Goal: Feedback & Contribution: Contribute content

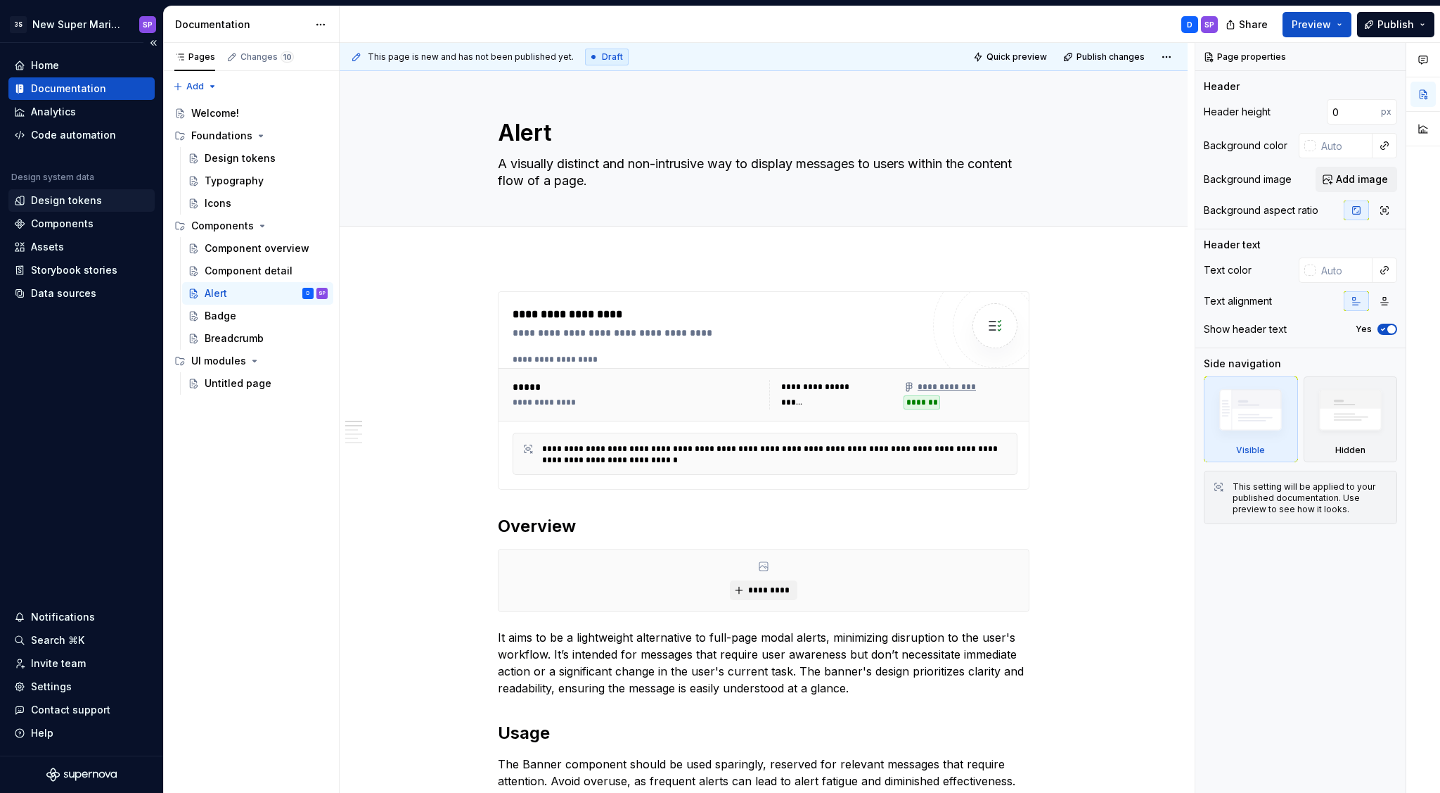
click at [87, 203] on div "Design tokens" at bounding box center [66, 200] width 71 height 14
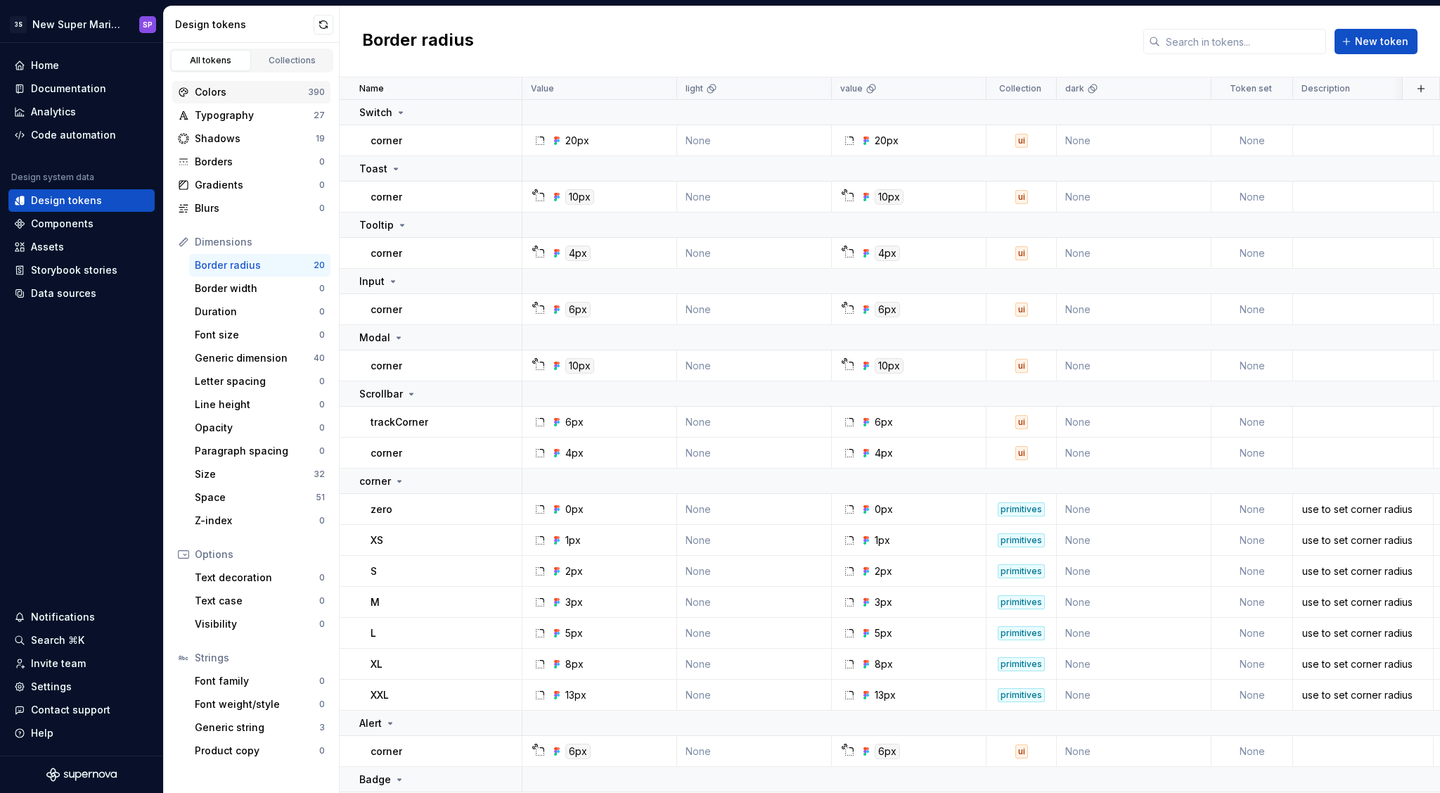
click at [244, 89] on div "Colors" at bounding box center [251, 92] width 113 height 14
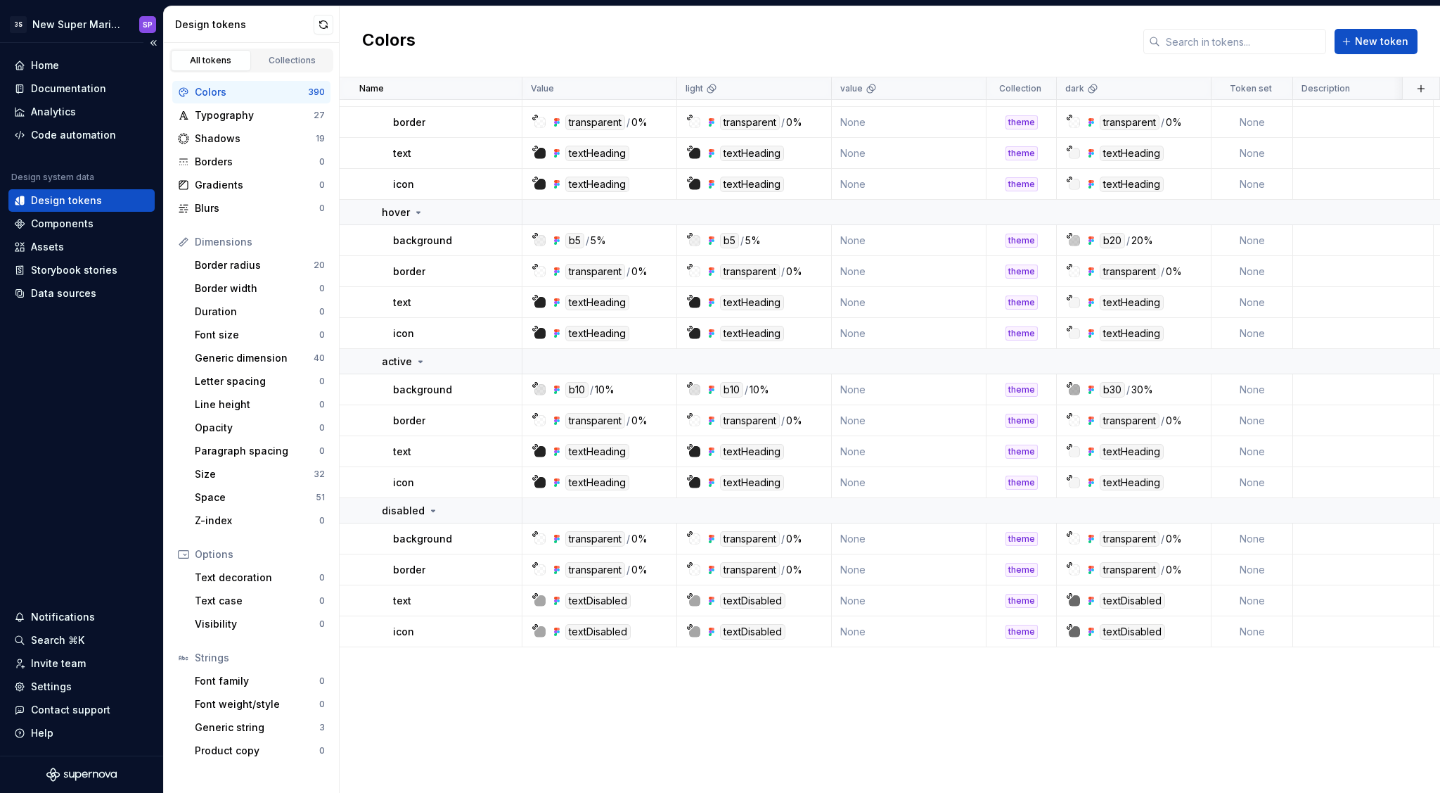
scroll to position [2871, 0]
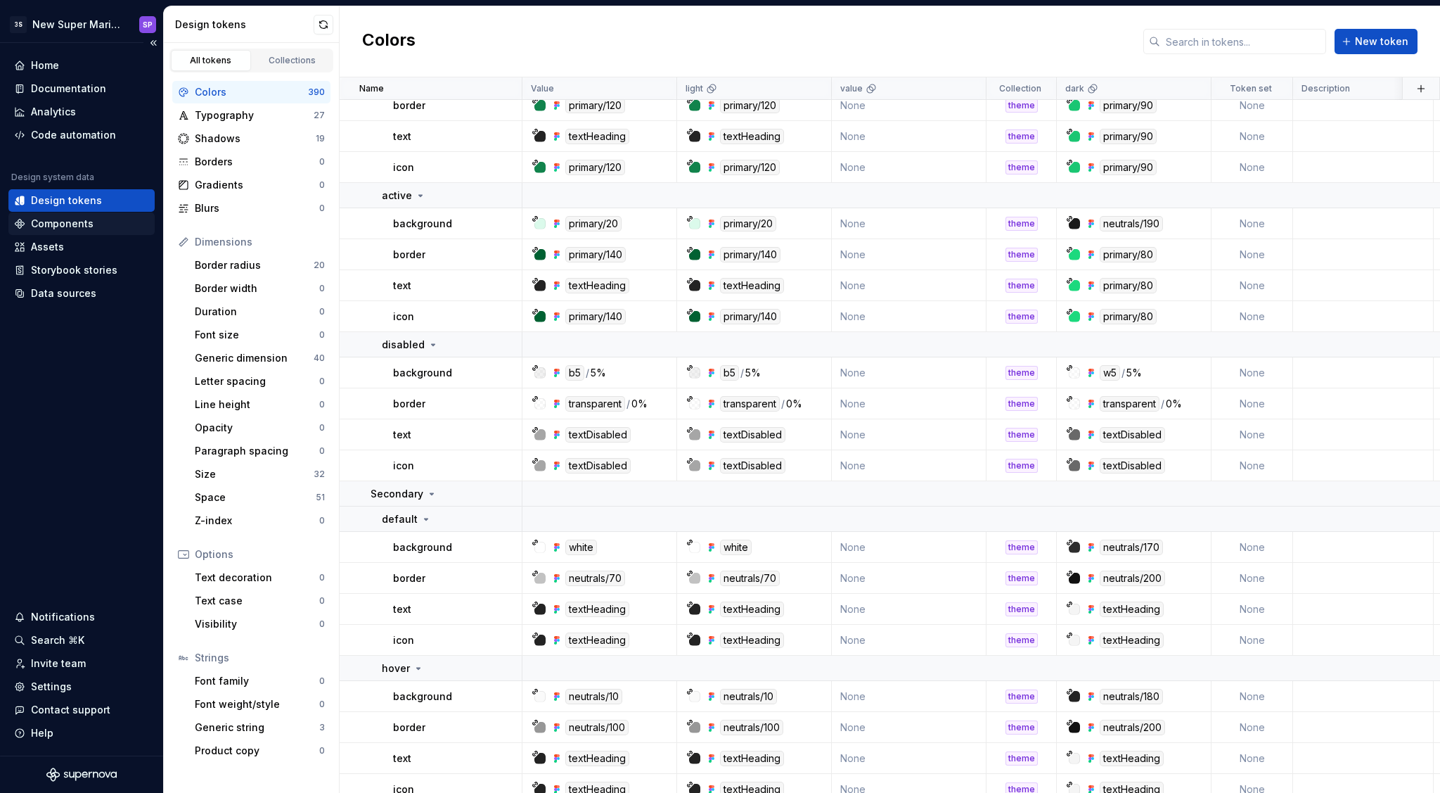
click at [53, 222] on div "Components" at bounding box center [62, 224] width 63 height 14
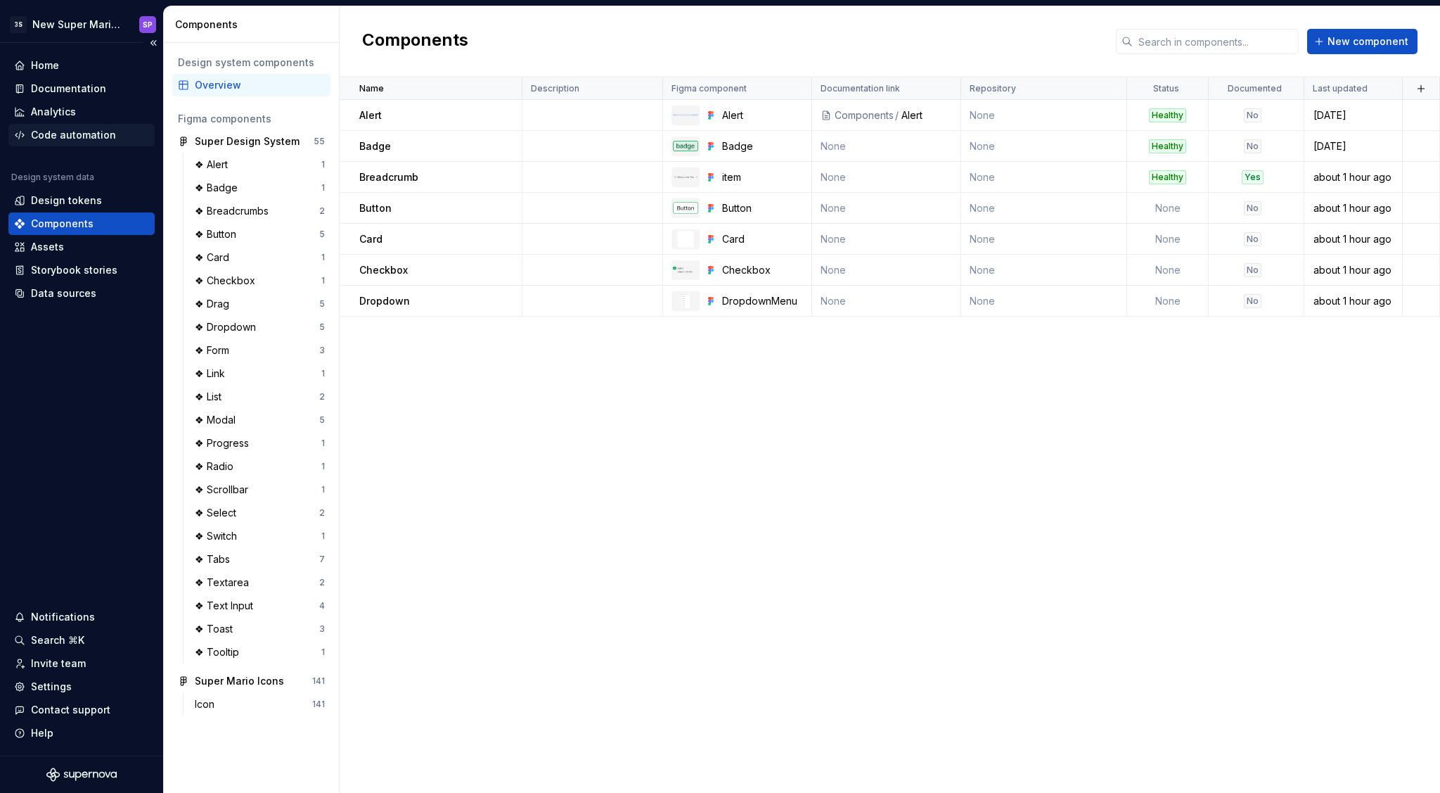
click at [75, 132] on div "Code automation" at bounding box center [73, 135] width 85 height 14
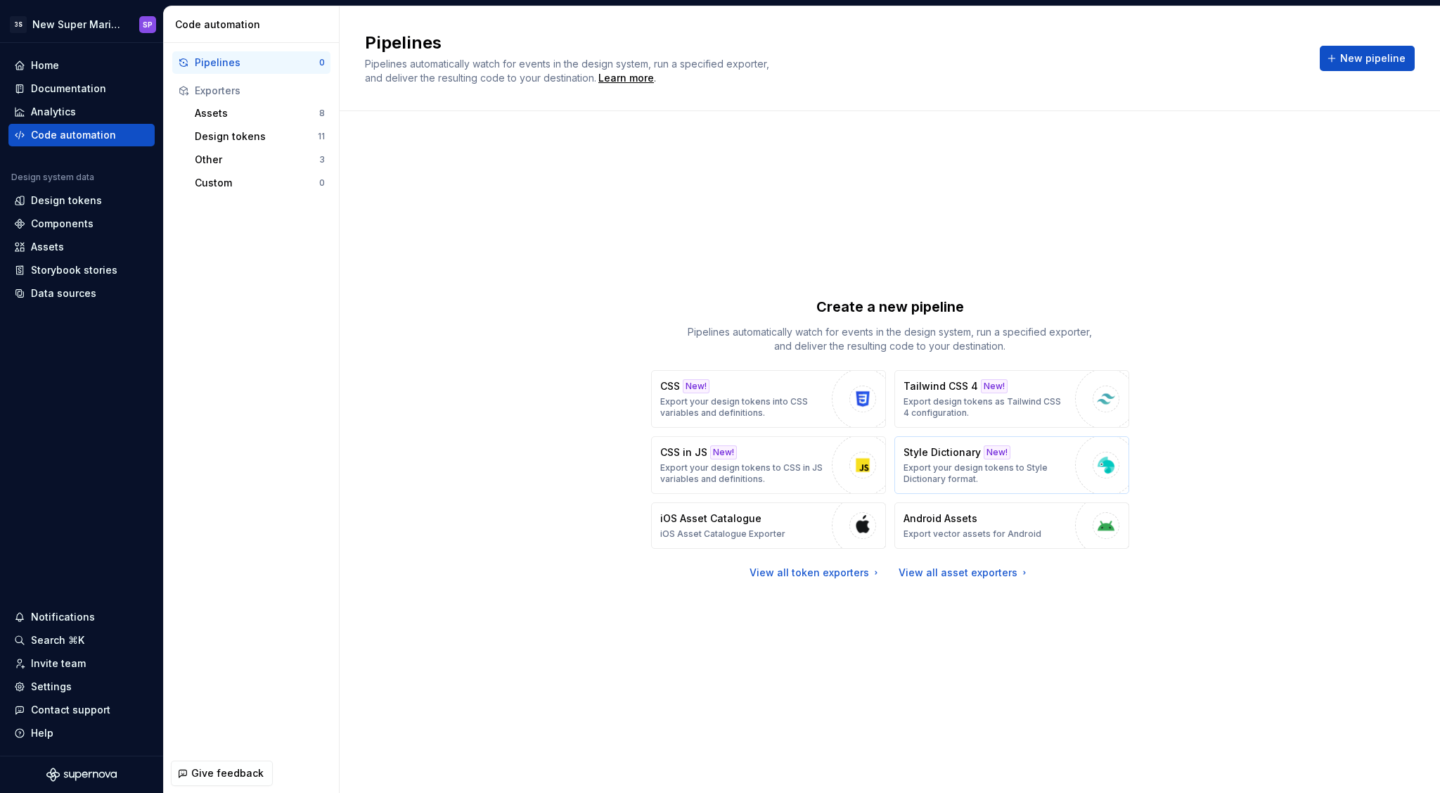
click at [1021, 460] on div "Style Dictionary New! Export your design tokens to Style Dictionary format." at bounding box center [986, 464] width 165 height 39
type textarea "*"
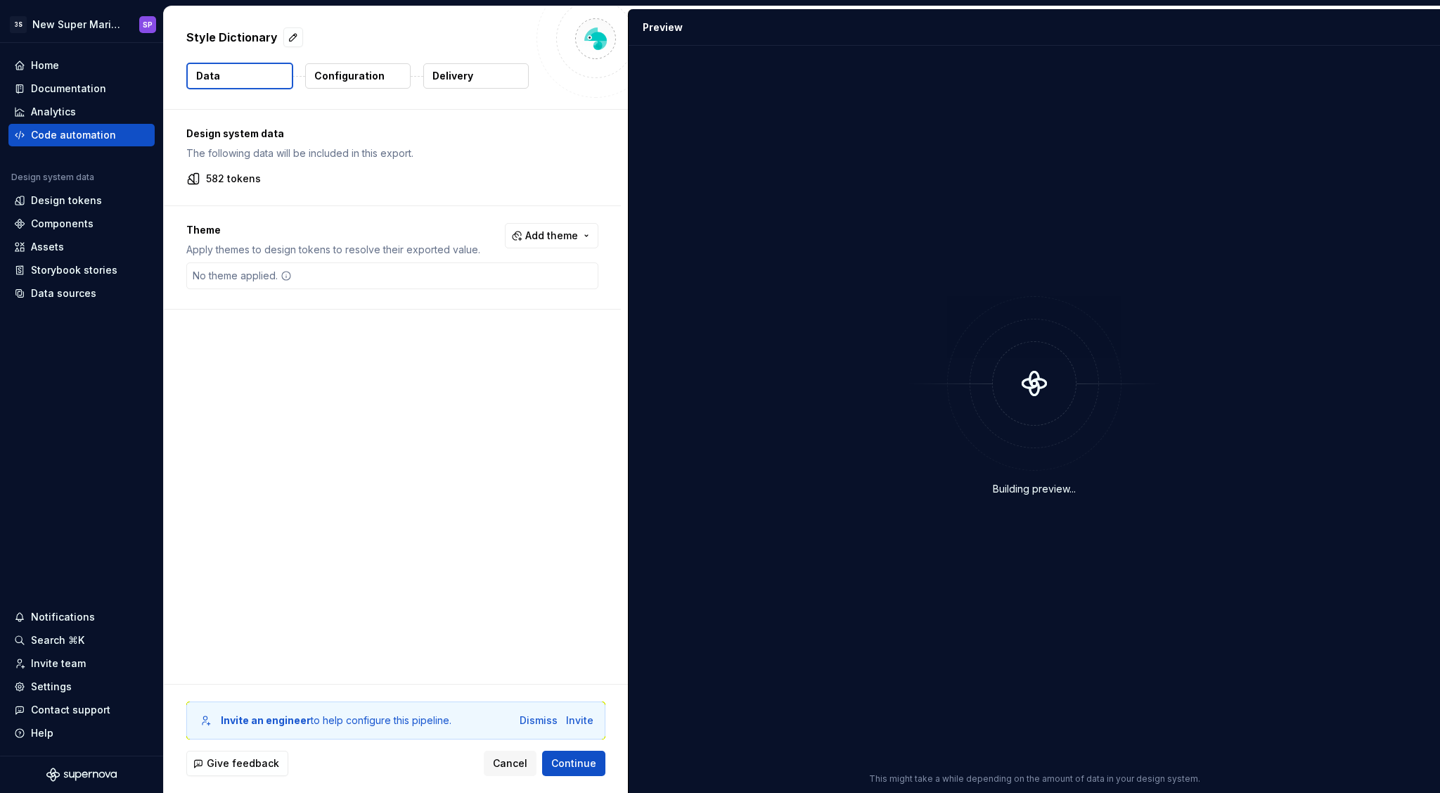
click at [257, 155] on p "The following data will be included in this export." at bounding box center [392, 153] width 412 height 14
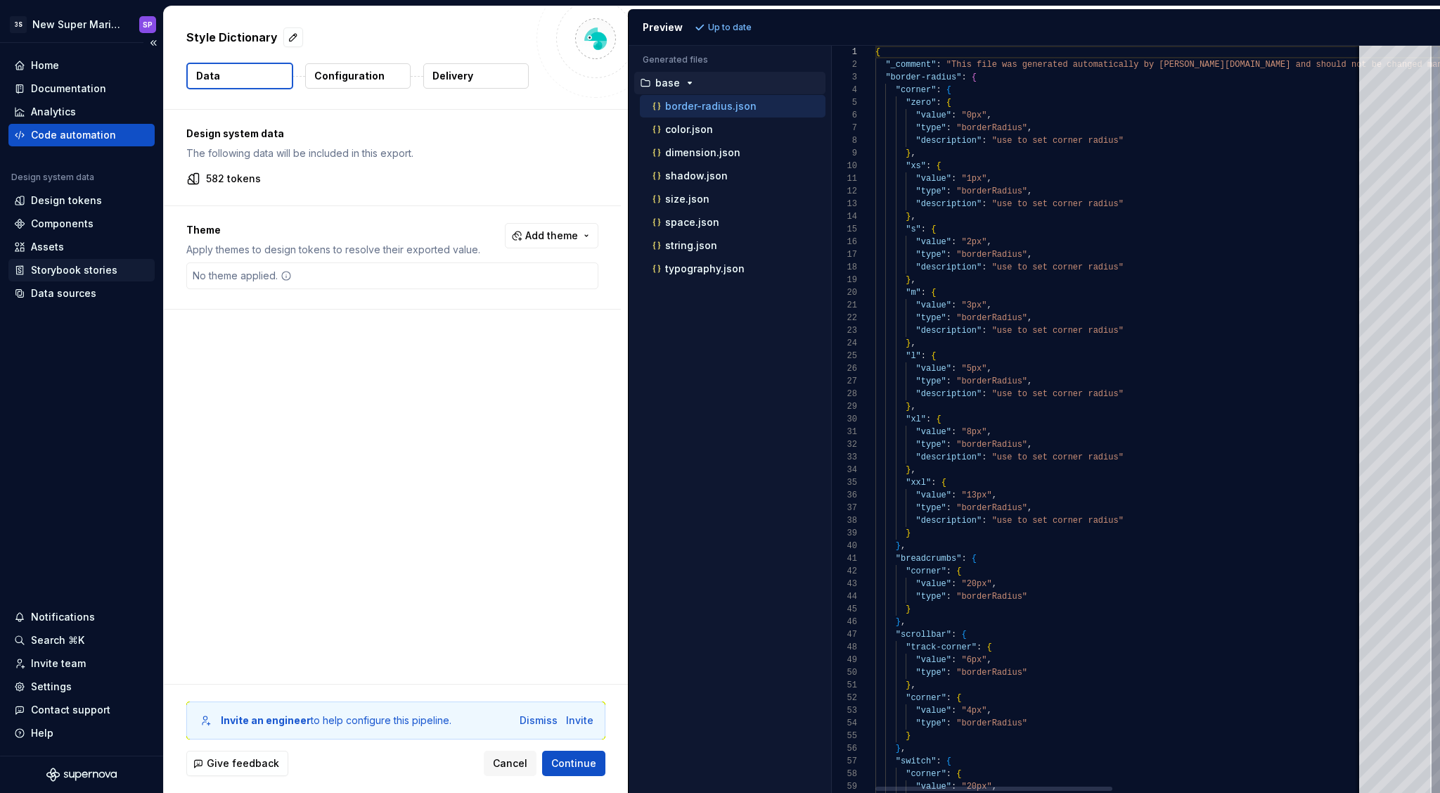
click at [73, 266] on div "Storybook stories" at bounding box center [74, 270] width 87 height 14
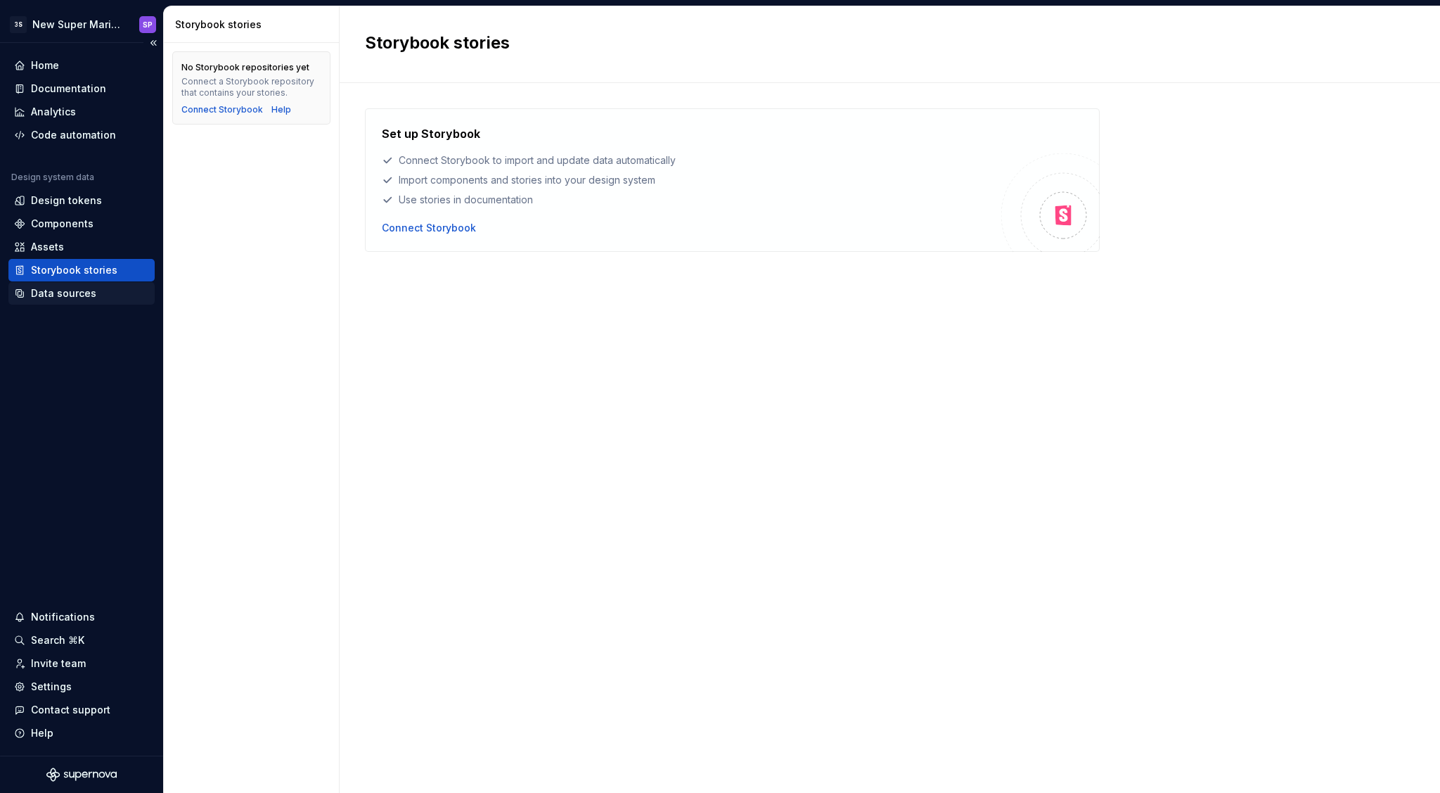
click at [79, 295] on div "Data sources" at bounding box center [63, 293] width 65 height 14
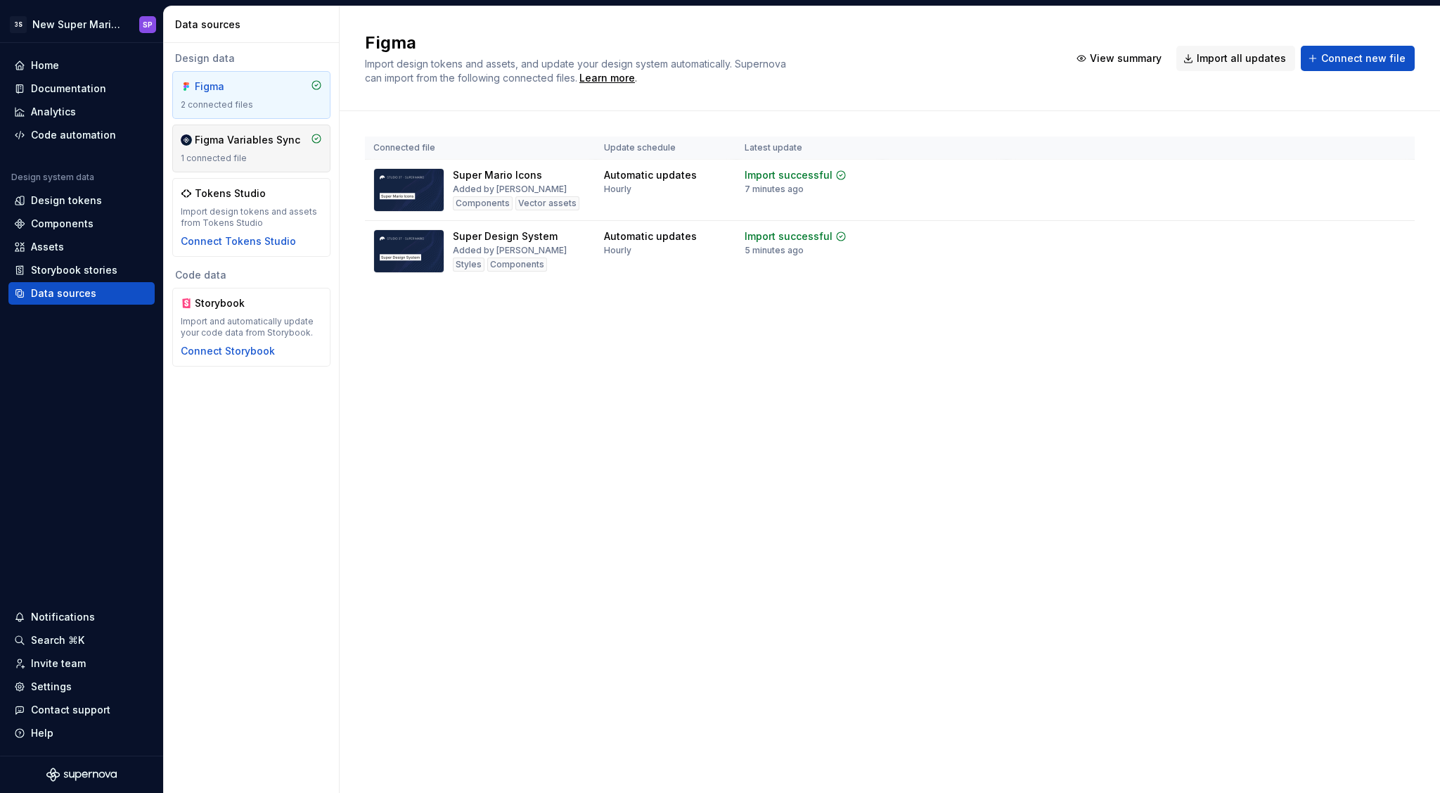
click at [256, 162] on div "1 connected file" at bounding box center [251, 158] width 141 height 11
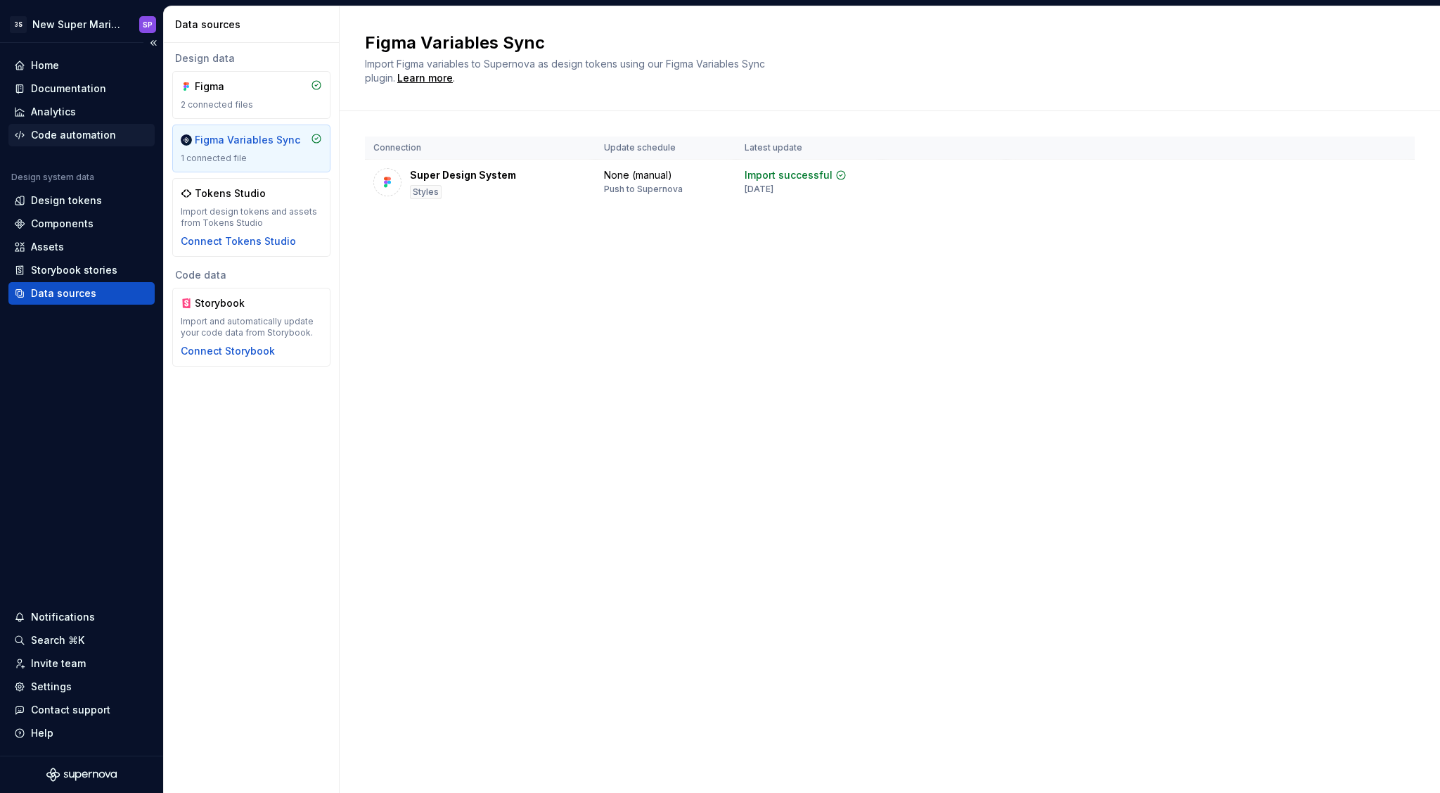
click at [81, 132] on div "Code automation" at bounding box center [73, 135] width 85 height 14
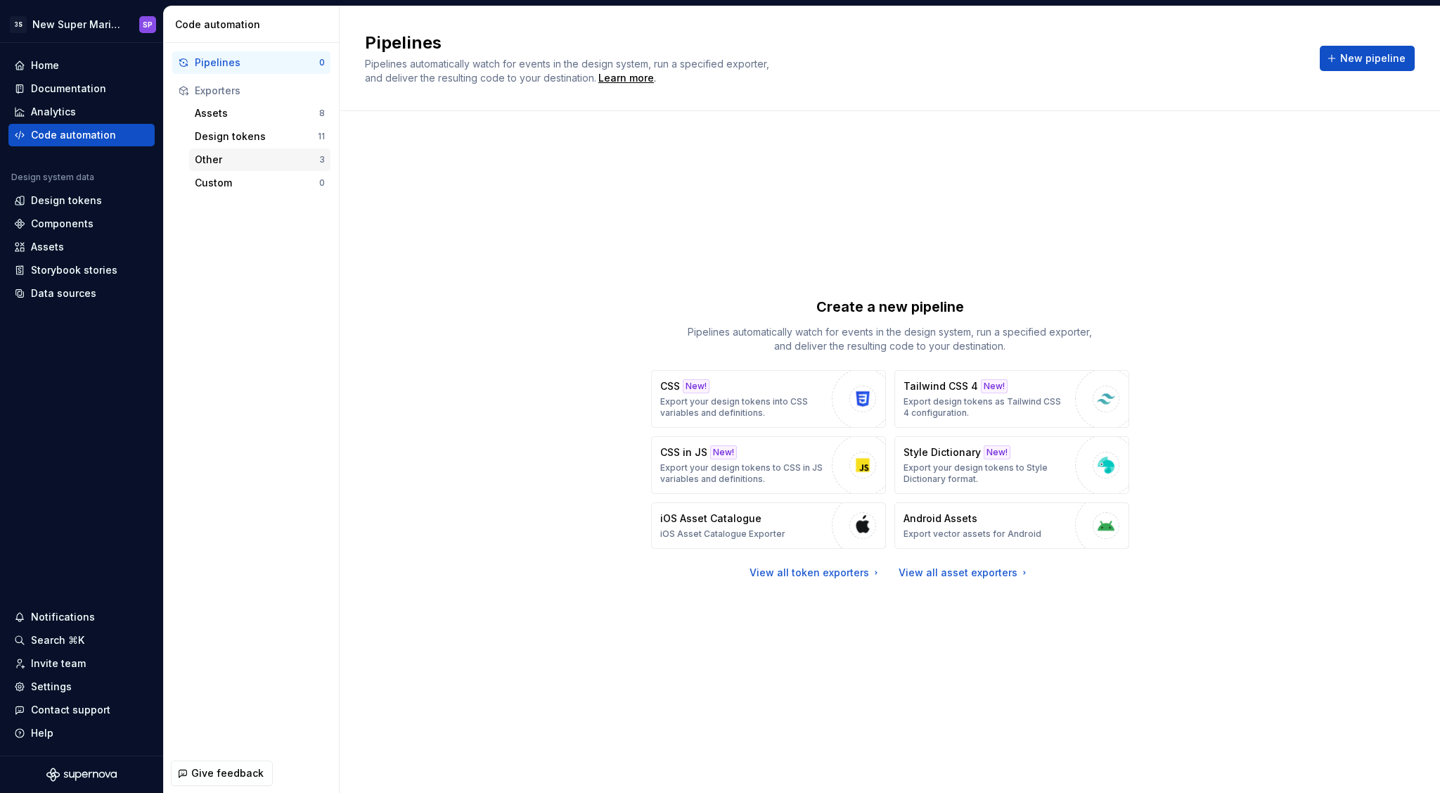
click at [248, 155] on div "Other" at bounding box center [257, 160] width 124 height 14
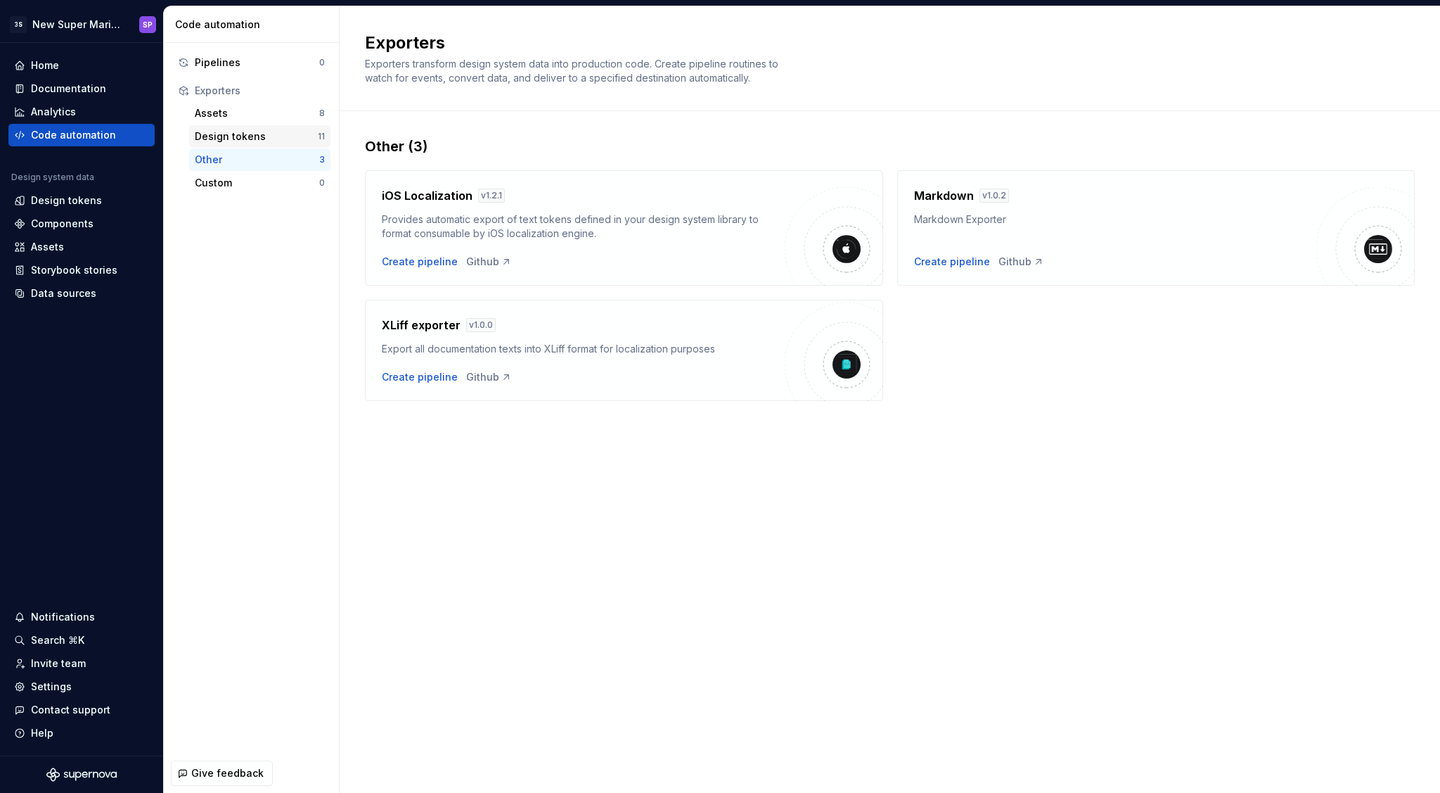
click at [238, 139] on div "Design tokens" at bounding box center [256, 136] width 123 height 14
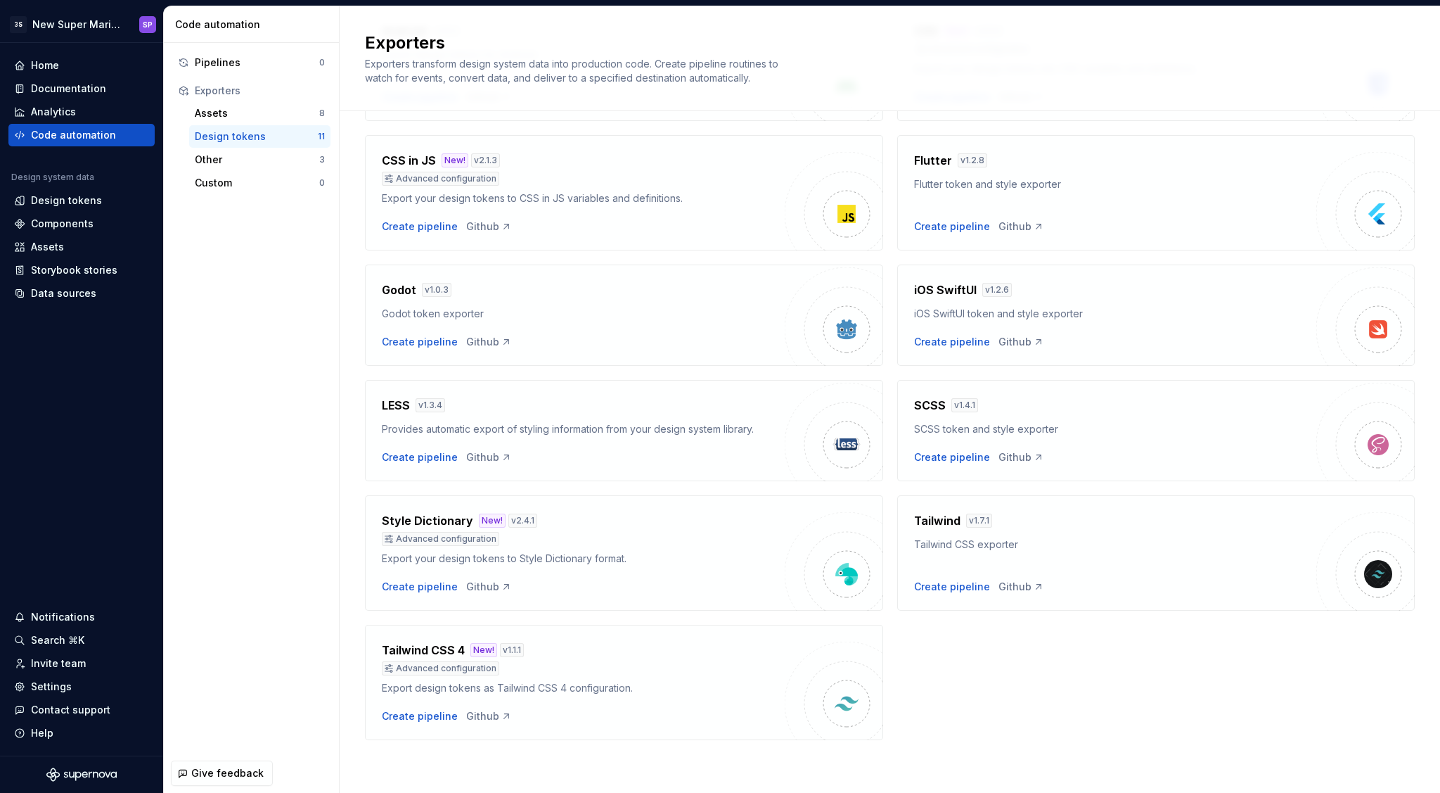
scroll to position [165, 0]
click at [594, 512] on div "Style Dictionary New! v 2.4.1" at bounding box center [583, 519] width 403 height 17
click at [425, 592] on div "Create pipeline" at bounding box center [420, 586] width 76 height 14
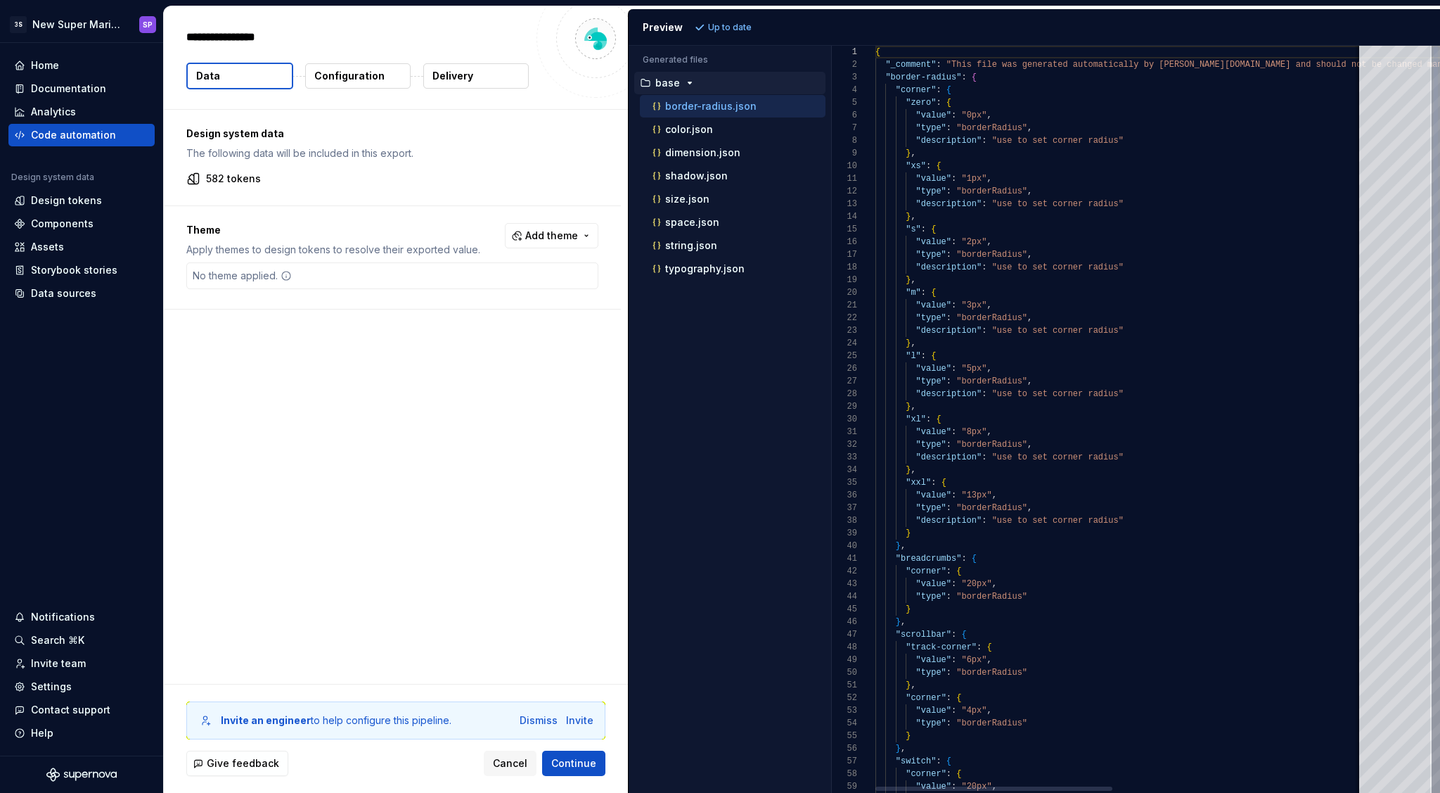
type textarea "*"
click at [360, 83] on button "Configuration" at bounding box center [358, 75] width 106 height 25
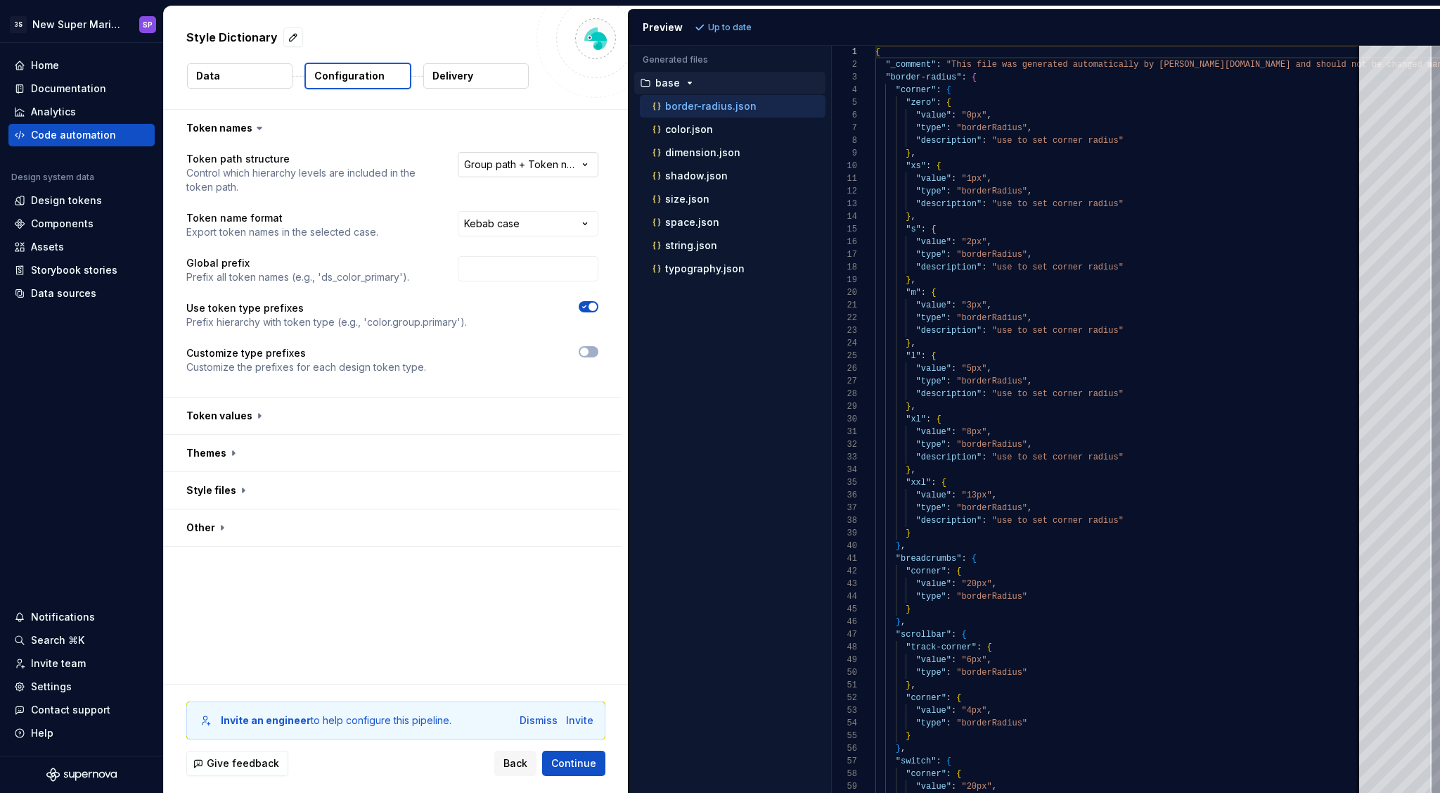
click at [530, 167] on html "**********" at bounding box center [720, 396] width 1440 height 793
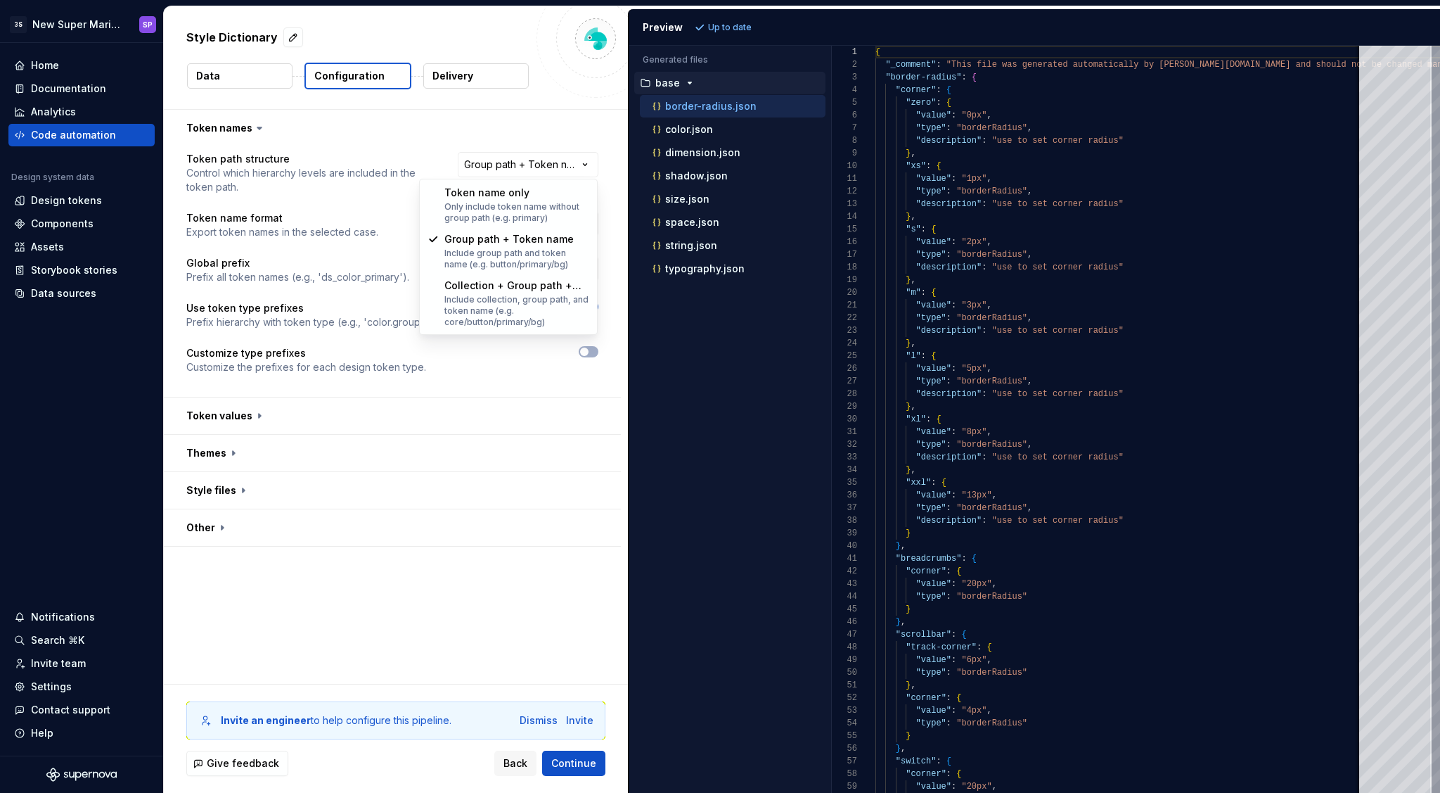
click at [343, 209] on html "**********" at bounding box center [720, 396] width 1440 height 793
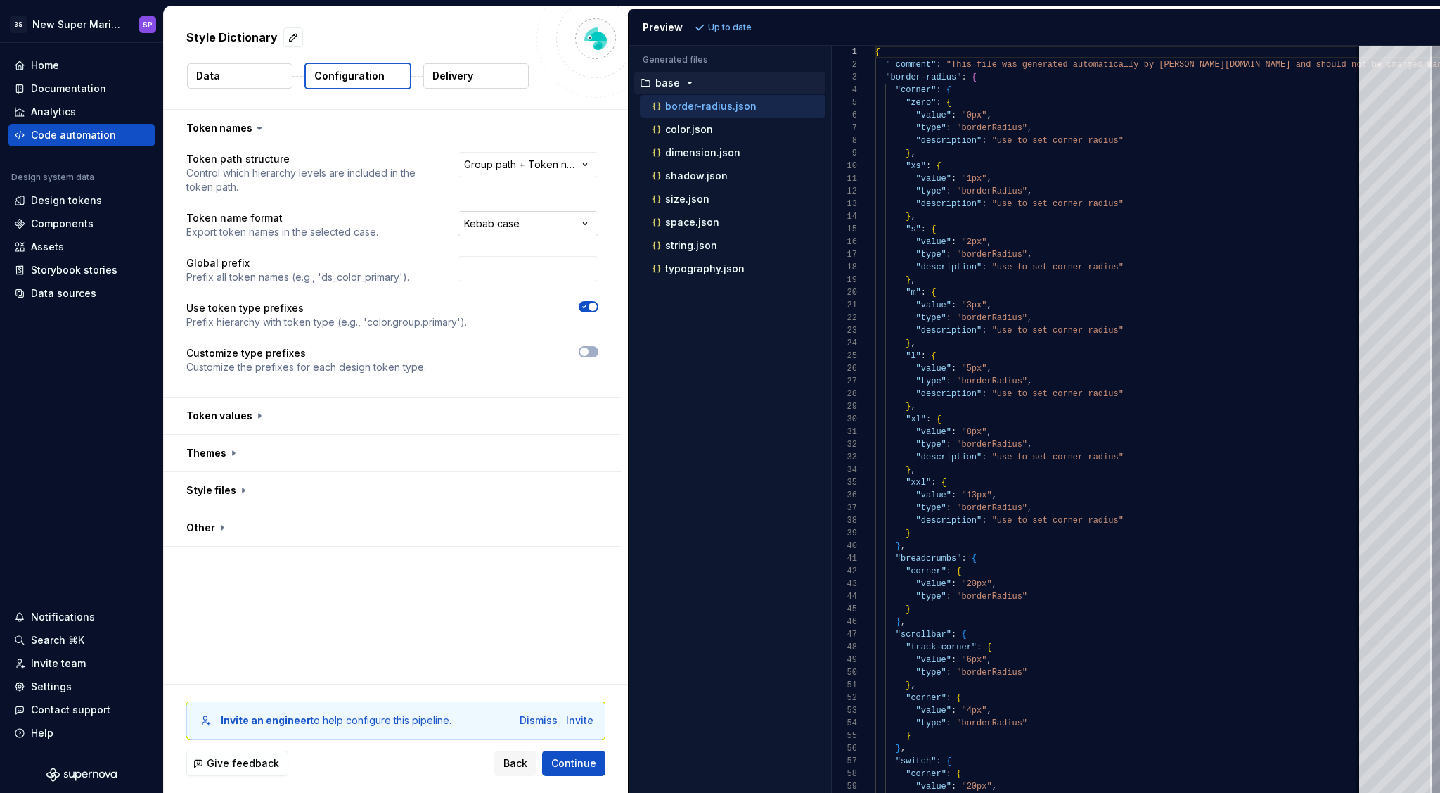
click at [509, 225] on html "**********" at bounding box center [720, 396] width 1440 height 793
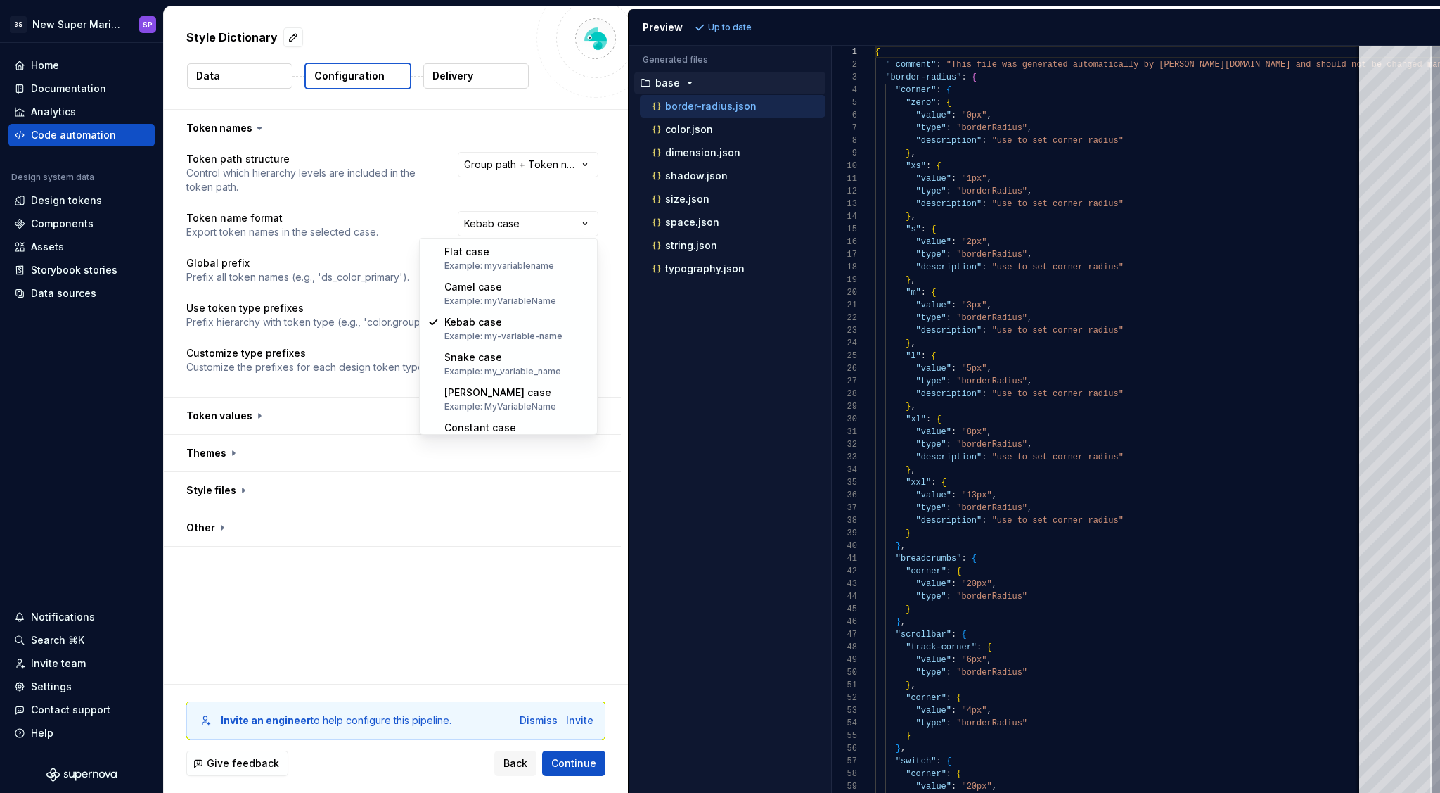
select select "*********"
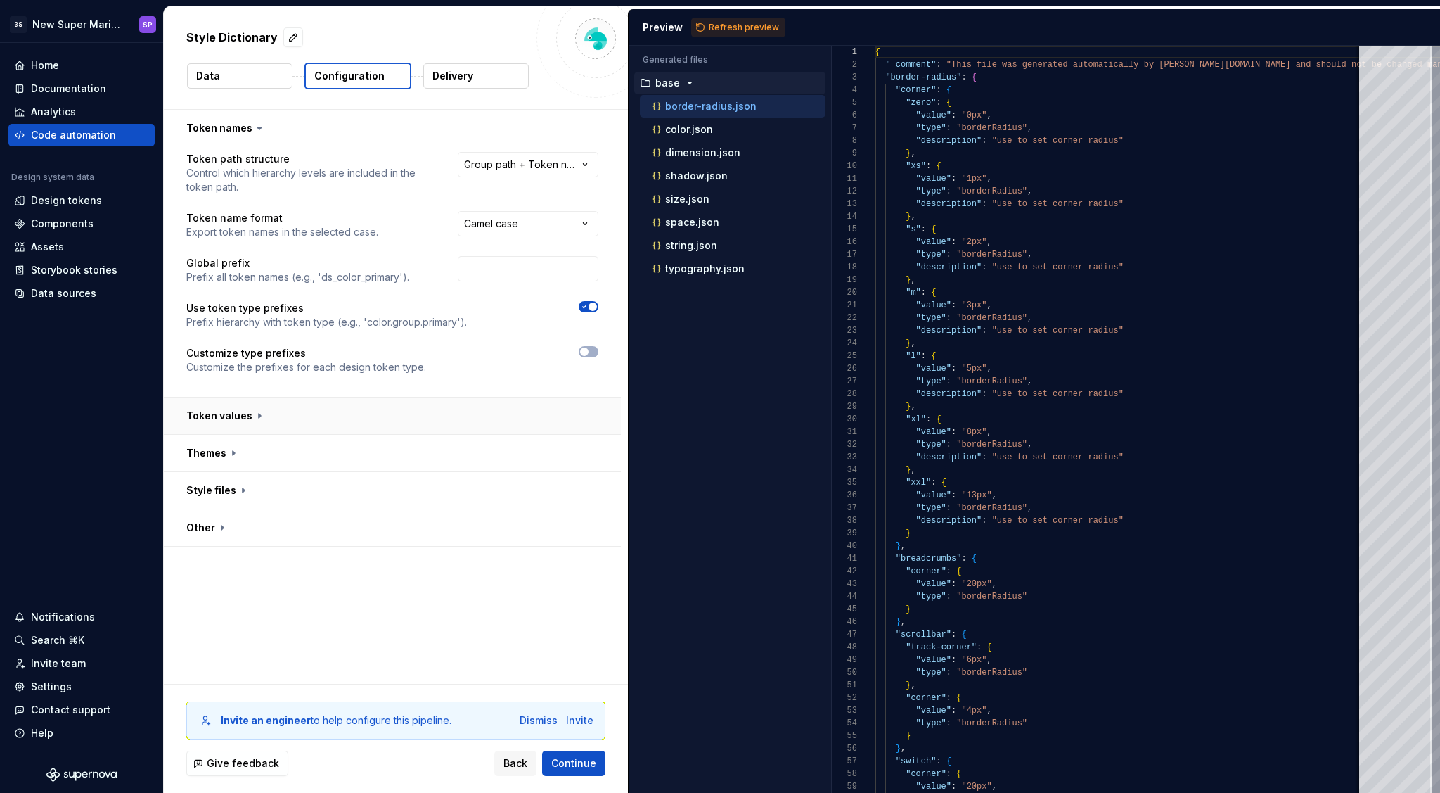
click at [300, 426] on button "button" at bounding box center [392, 415] width 457 height 37
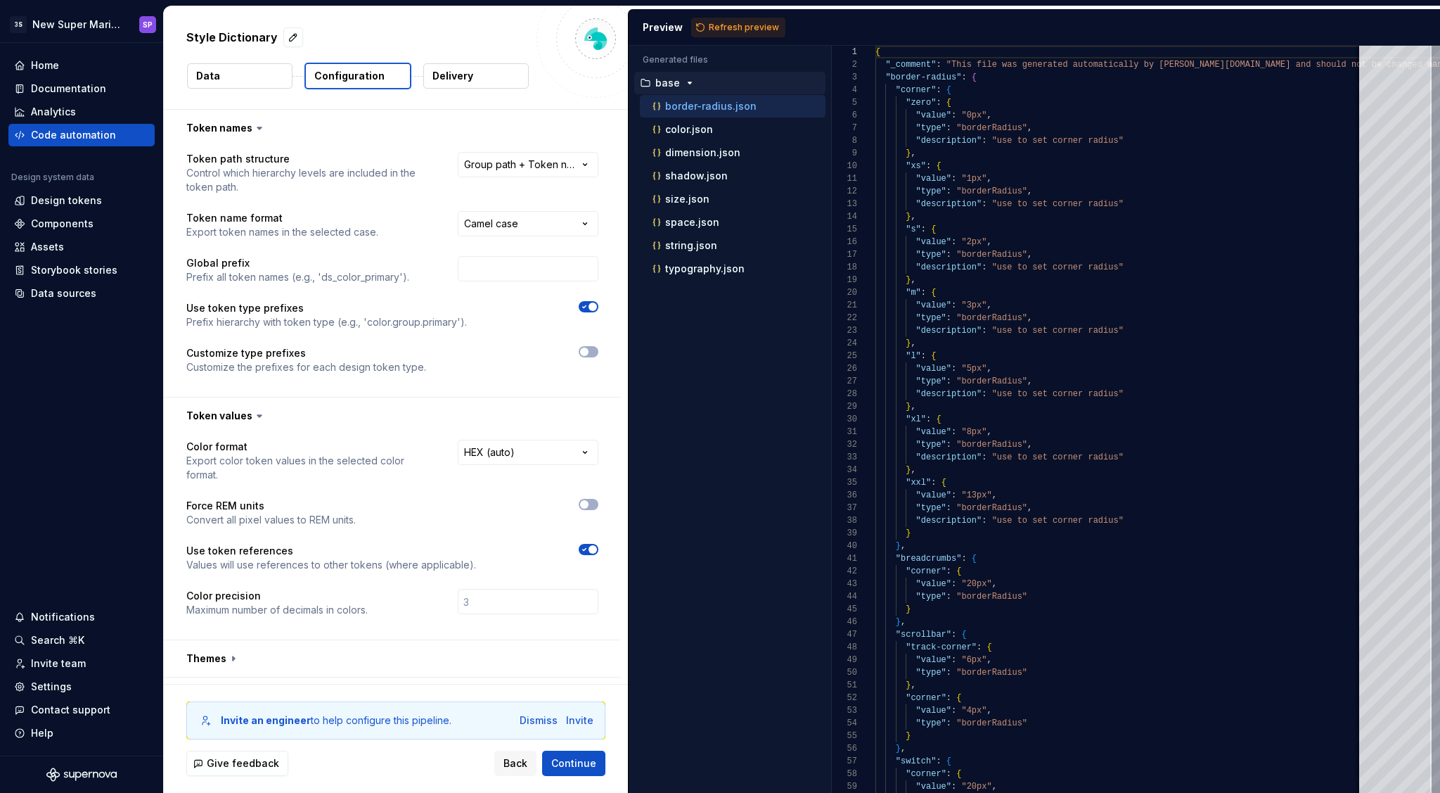
scroll to position [68, 0]
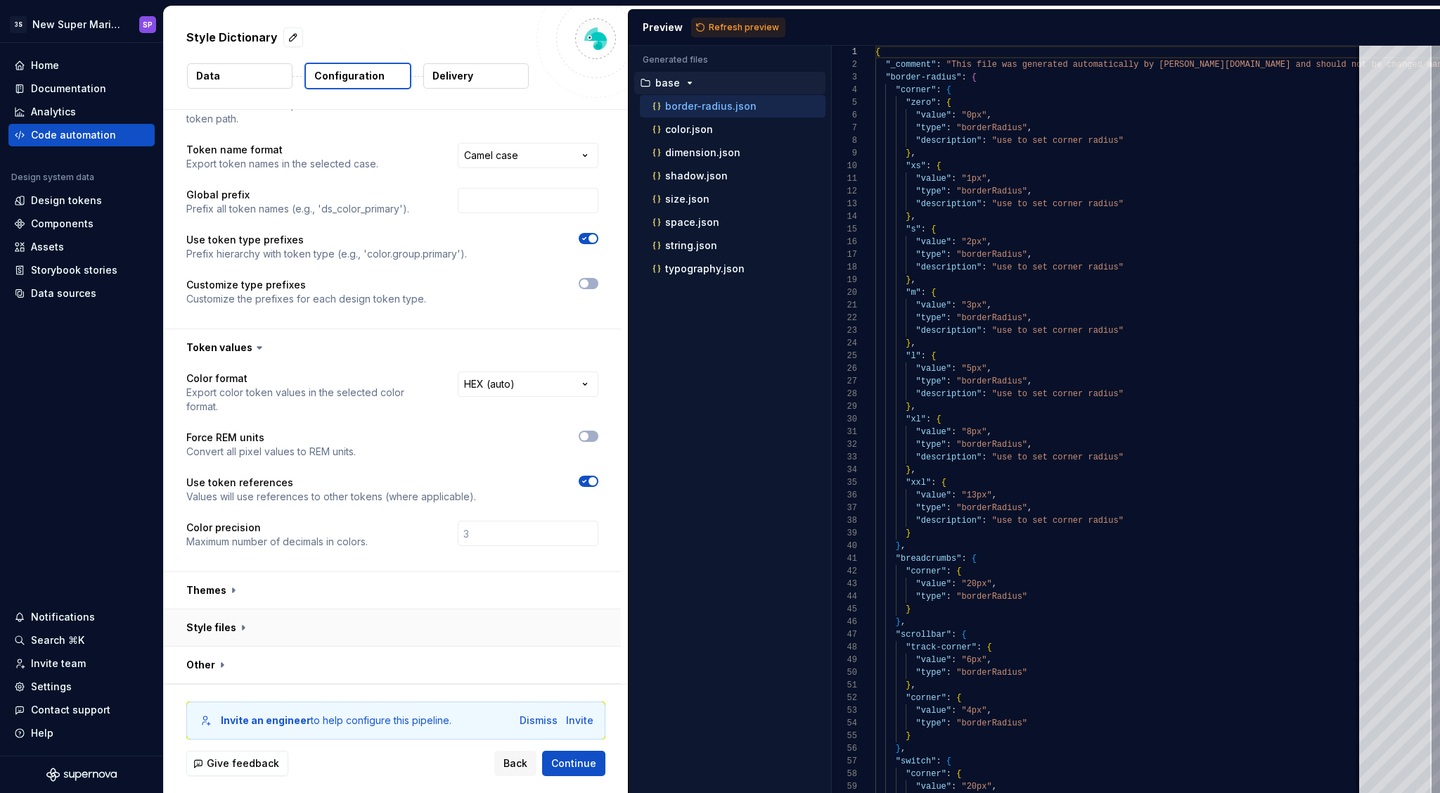
click at [282, 624] on button "button" at bounding box center [392, 627] width 457 height 37
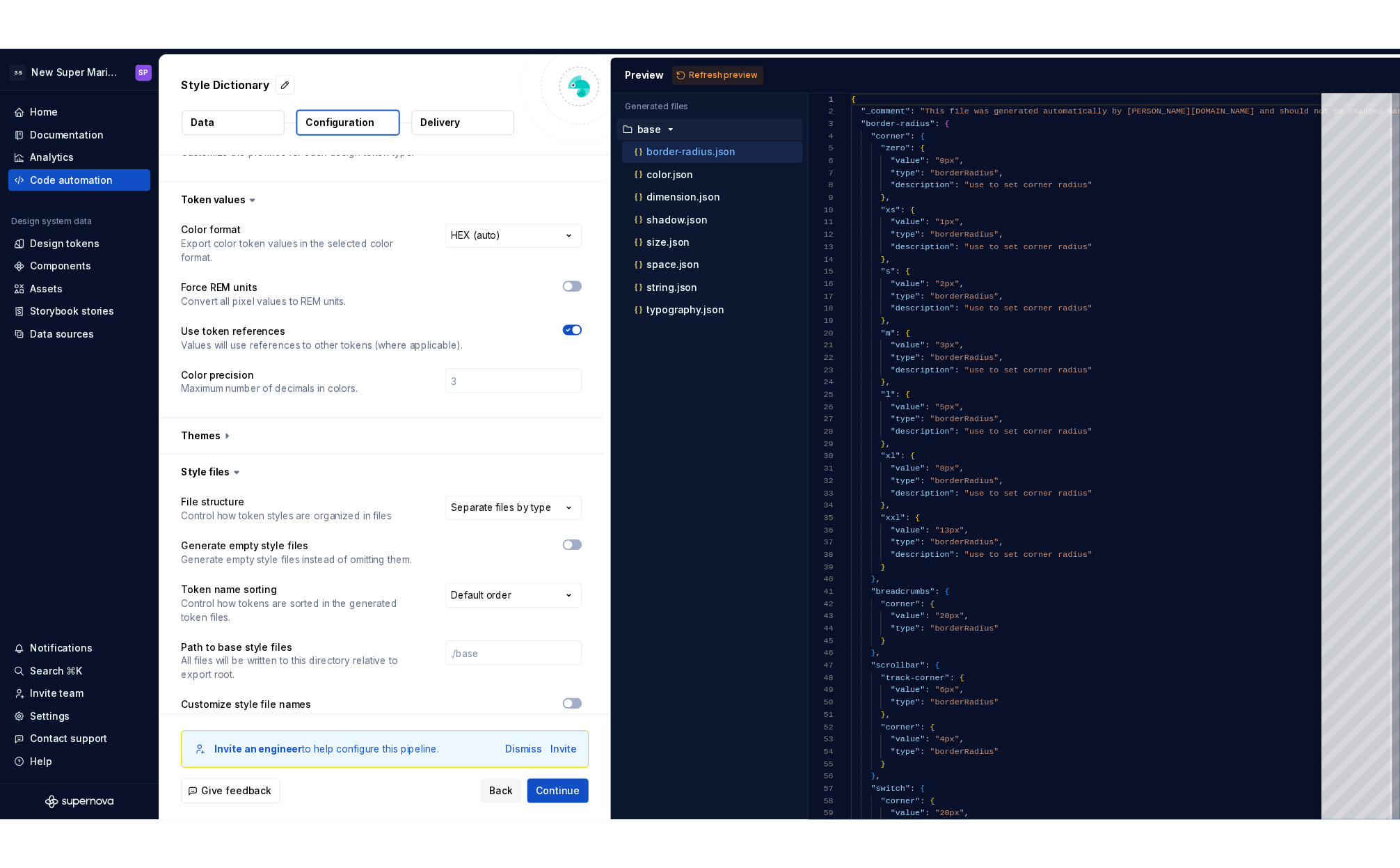
scroll to position [252, 0]
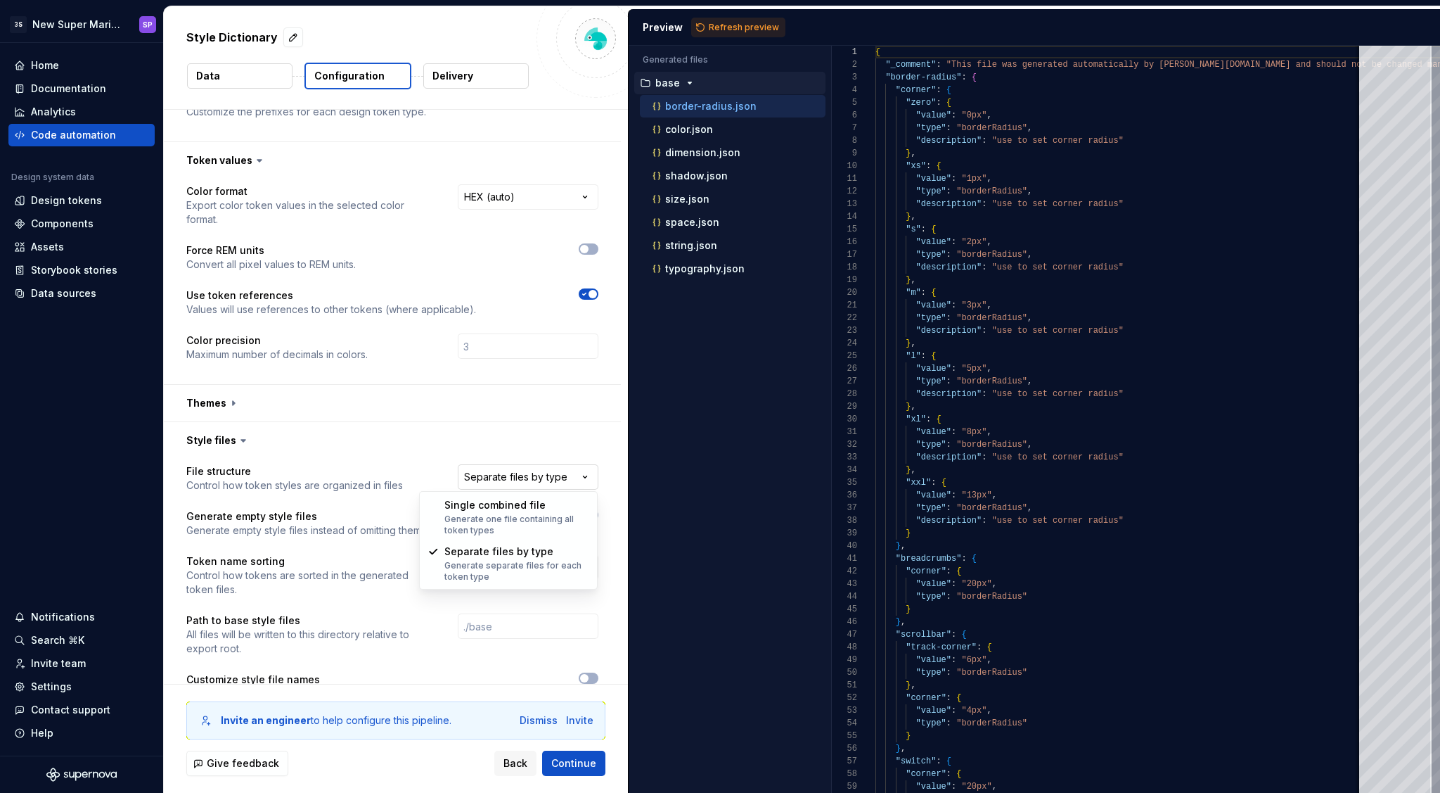
click at [513, 482] on html "**********" at bounding box center [720, 396] width 1440 height 793
select select "**********"
click at [512, 520] on div at bounding box center [524, 514] width 150 height 11
click at [752, 24] on span "Refresh preview" at bounding box center [744, 27] width 70 height 11
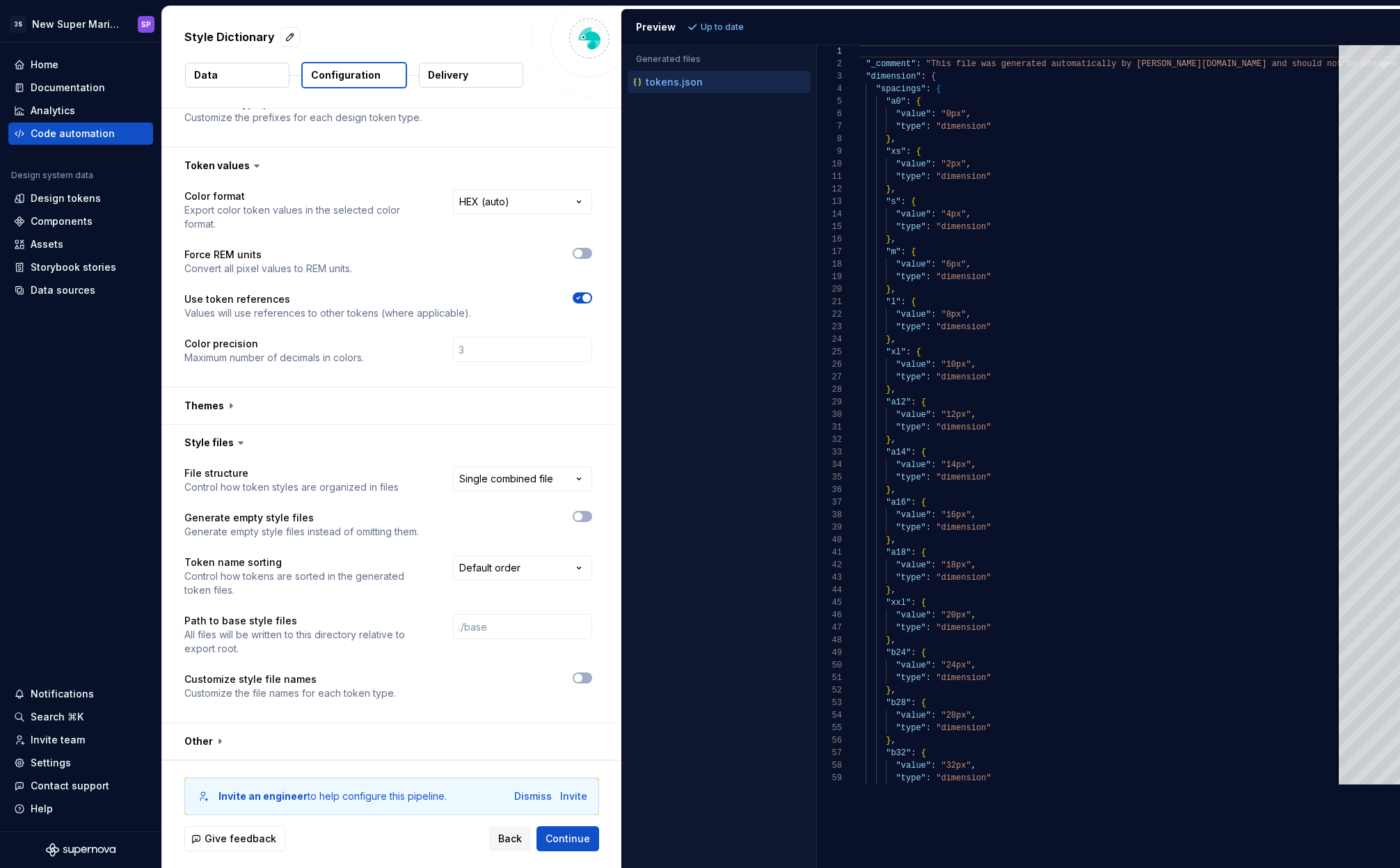
scroll to position [245, 0]
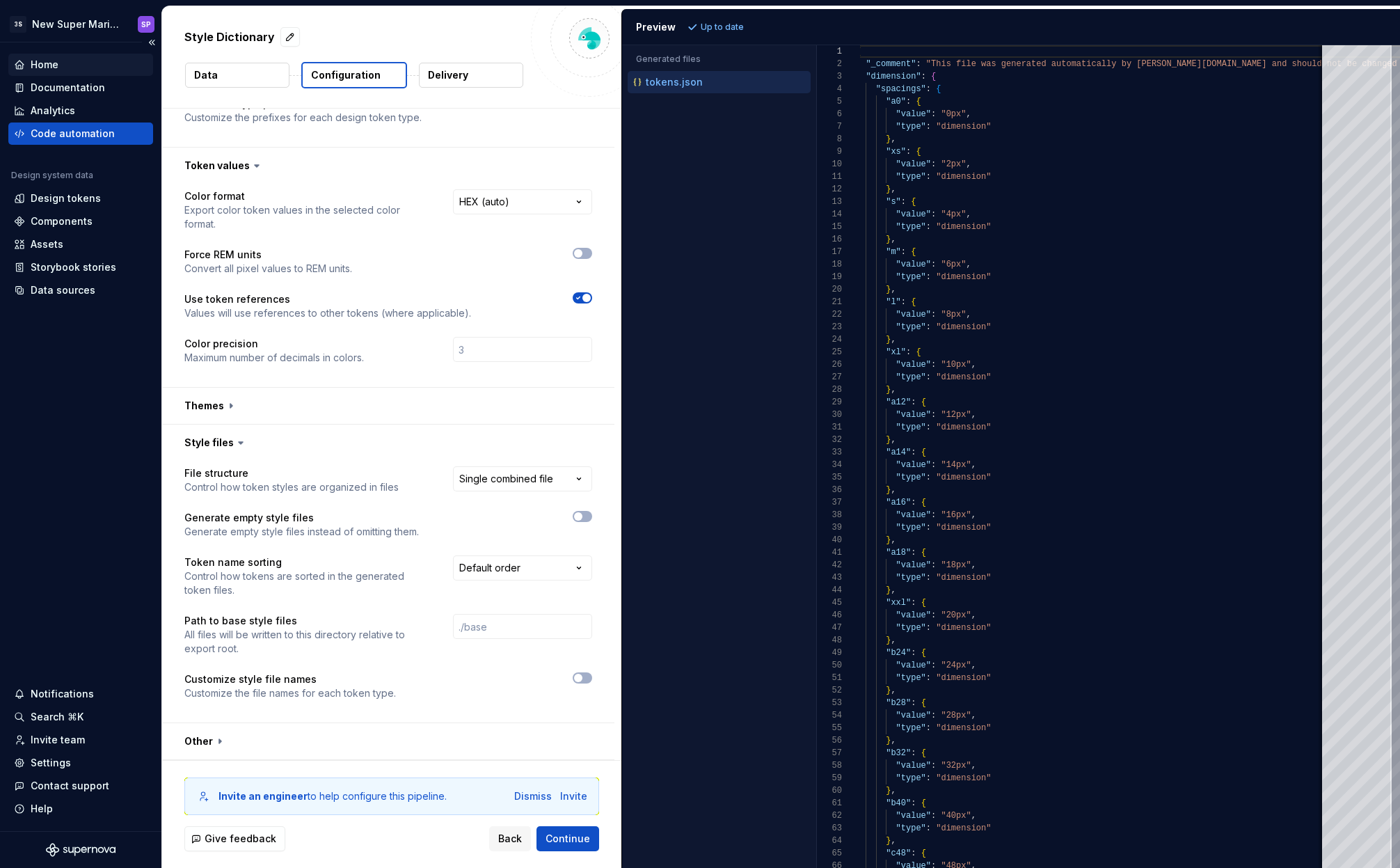
click at [73, 63] on div "Home" at bounding box center [80, 64] width 134 height 14
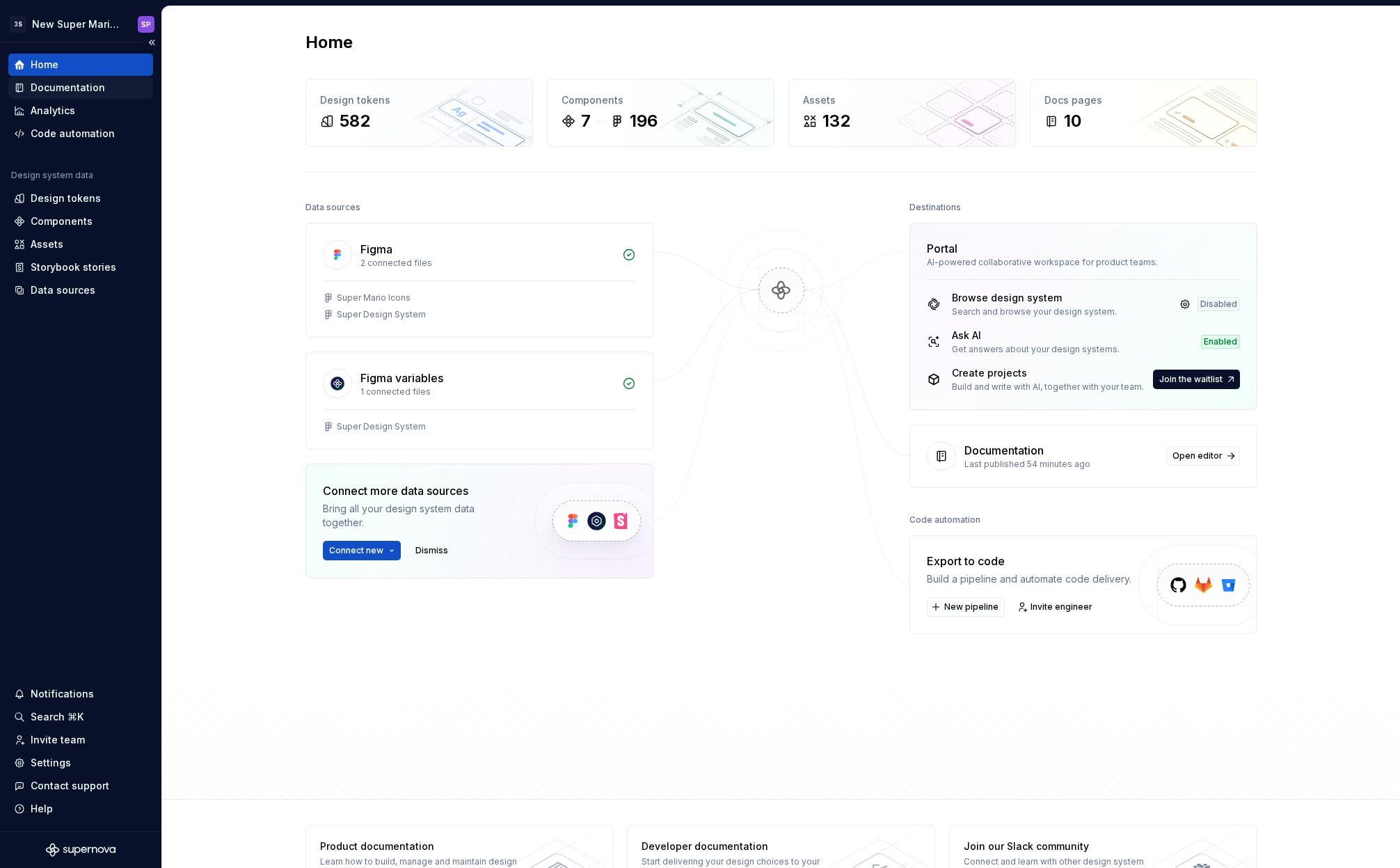
click at [91, 83] on div "Documentation" at bounding box center [67, 88] width 74 height 14
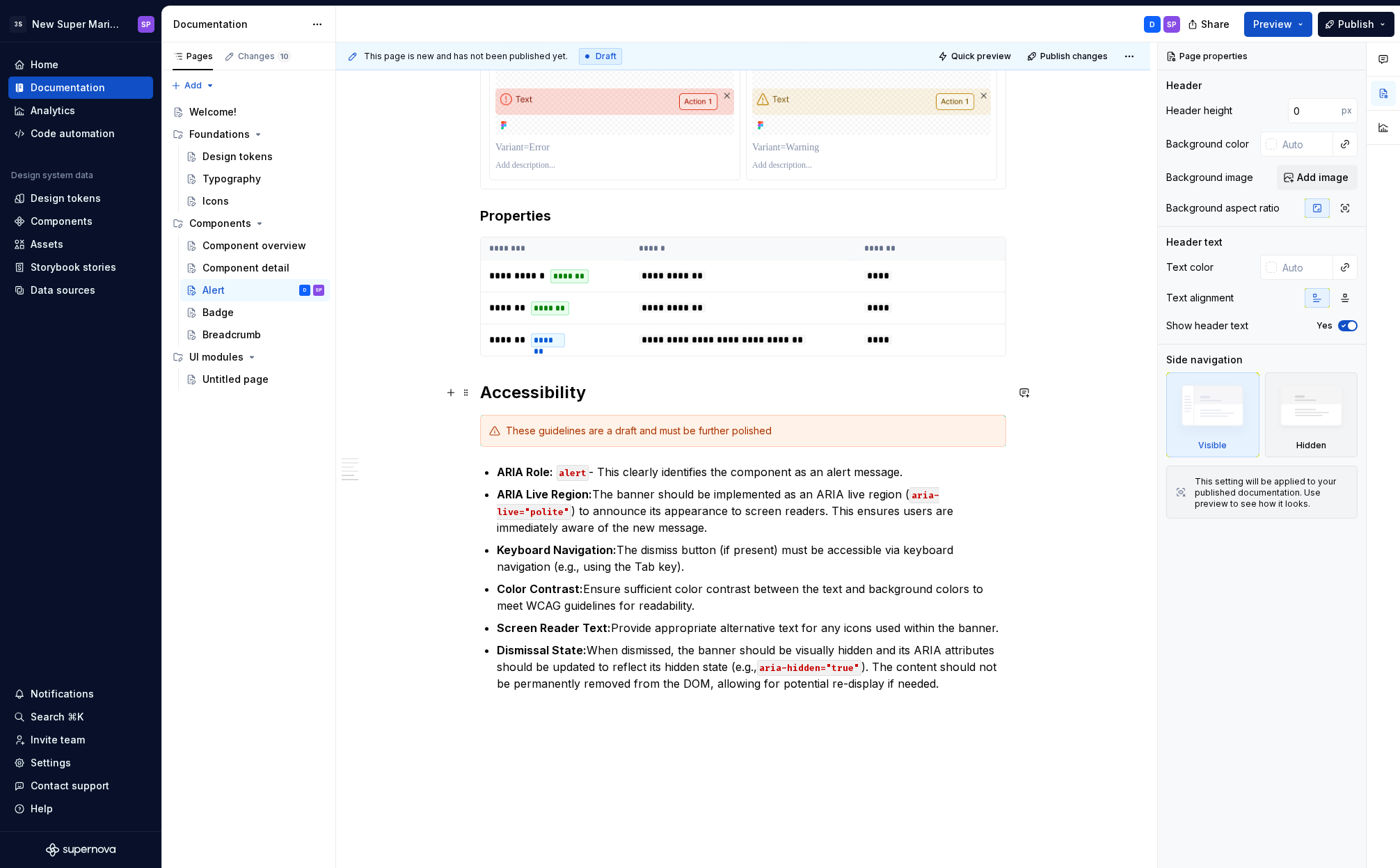
scroll to position [1568, 0]
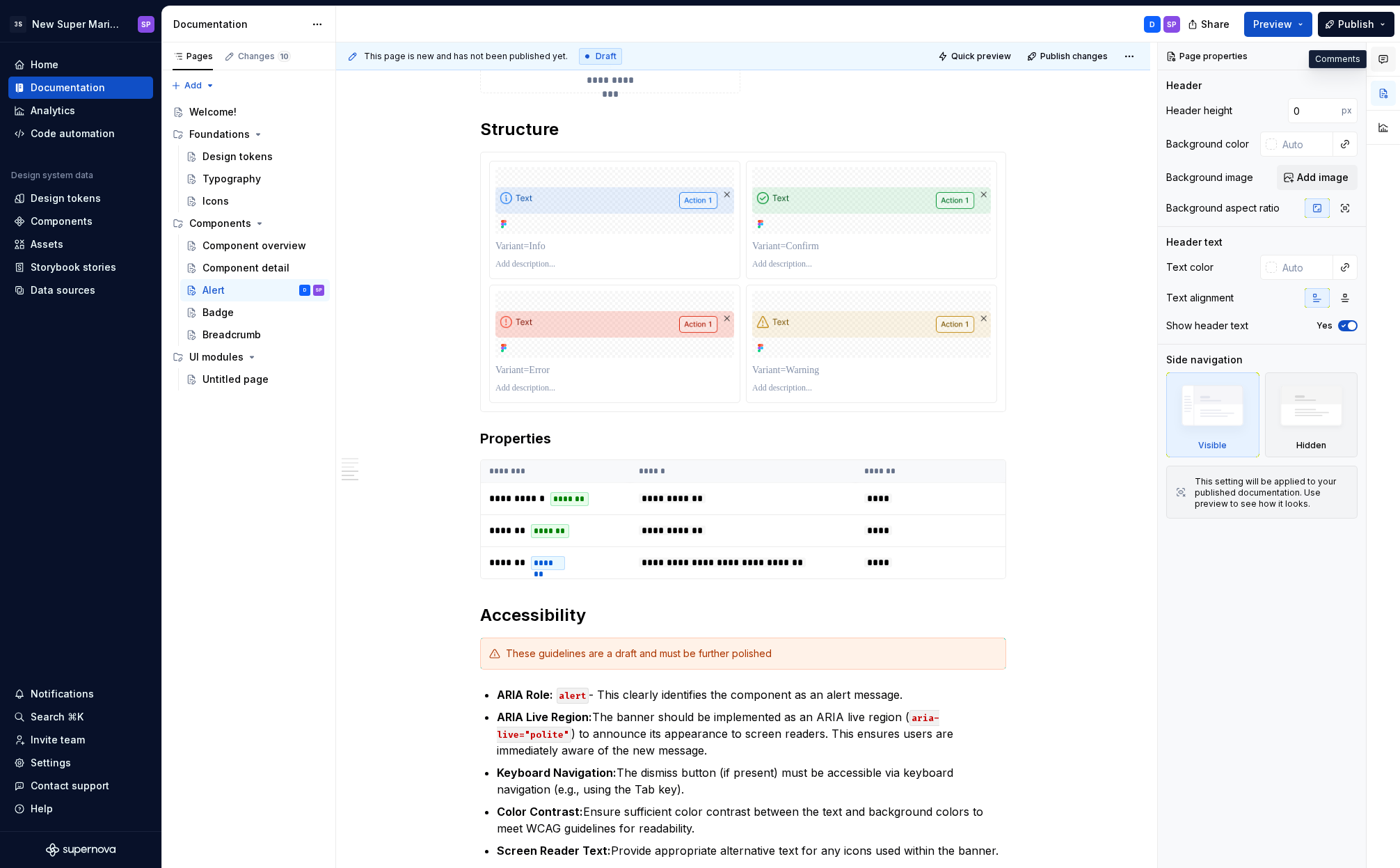
click at [1383, 62] on icon "button" at bounding box center [1383, 59] width 8 height 8
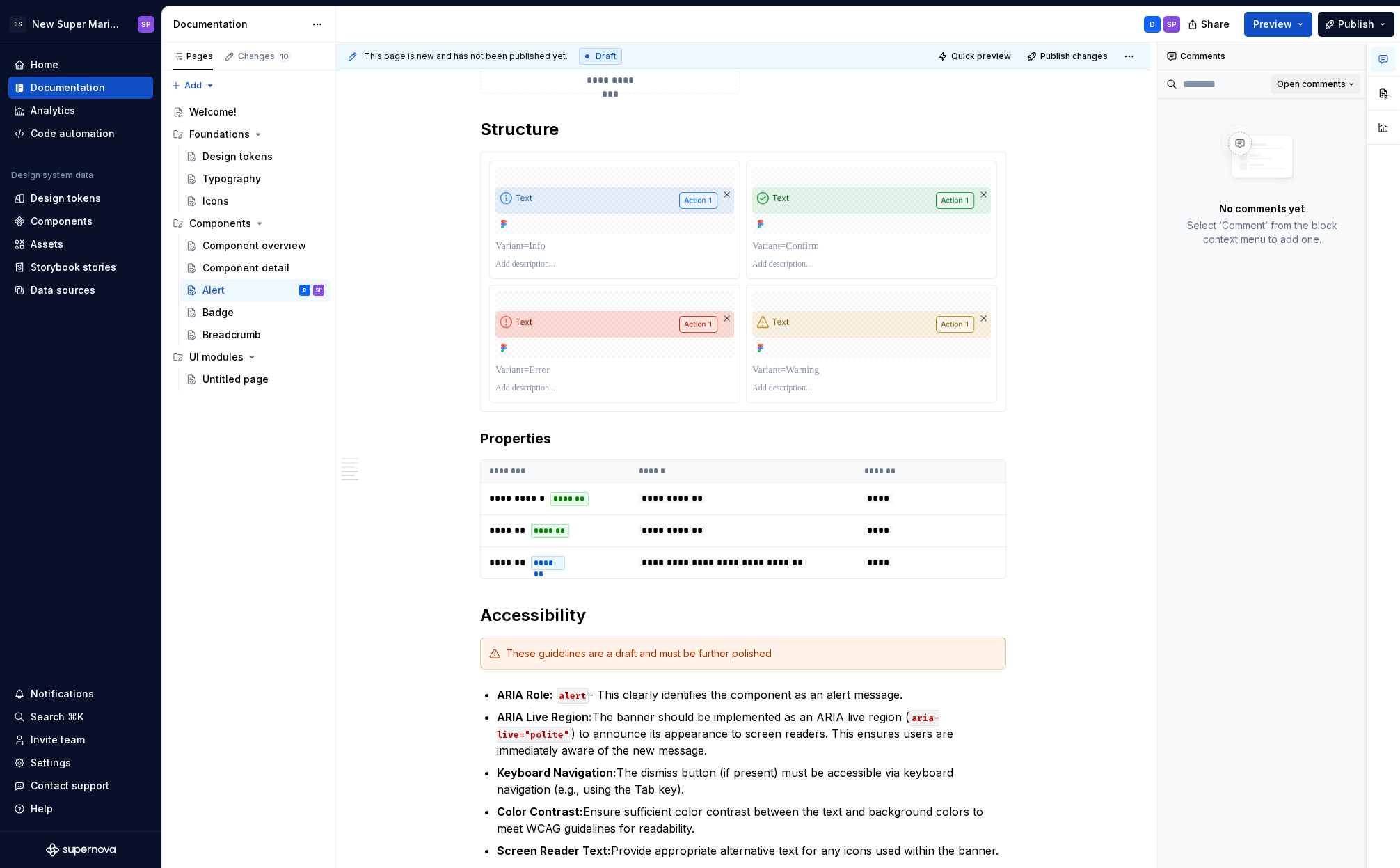
click at [1326, 82] on span "Open comments" at bounding box center [1312, 83] width 69 height 11
click at [1326, 82] on div "Comments Open comments No comments yet Select ‘Comment’ from the block context …" at bounding box center [1278, 455] width 242 height 826
click at [1379, 95] on button "button" at bounding box center [1383, 93] width 25 height 25
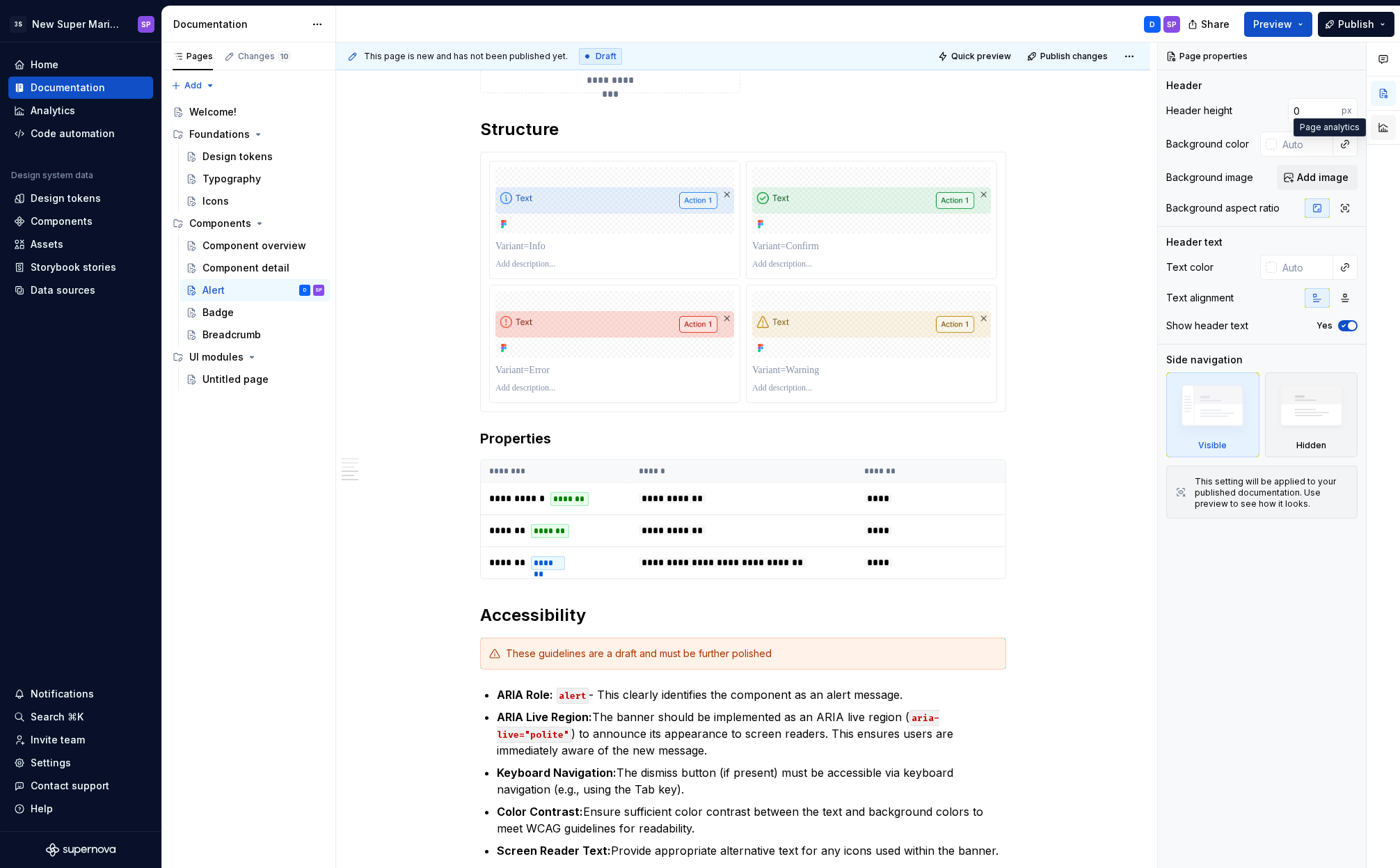
click at [1379, 131] on button "button" at bounding box center [1383, 127] width 25 height 25
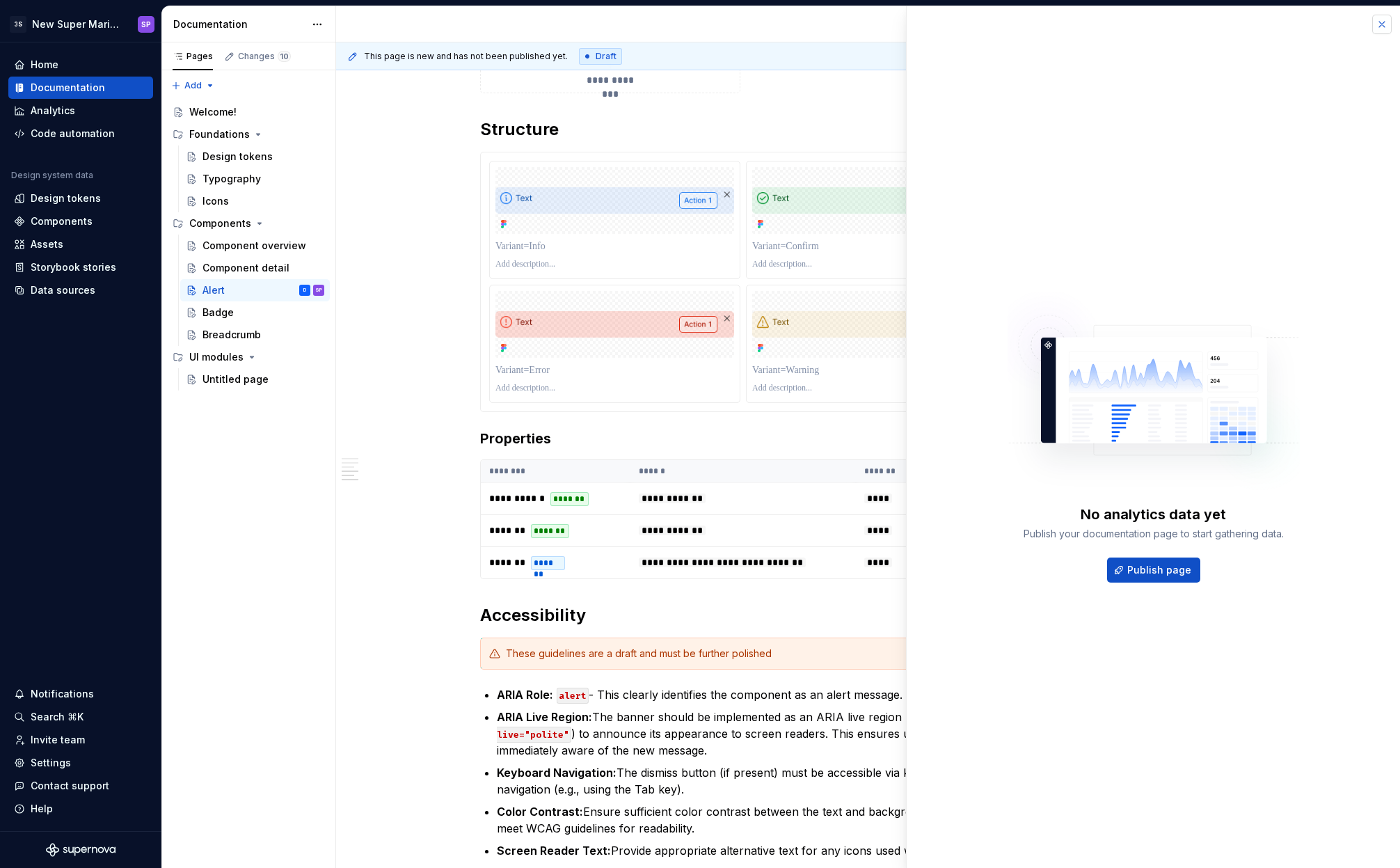
click at [1375, 23] on button "button" at bounding box center [1382, 25] width 20 height 20
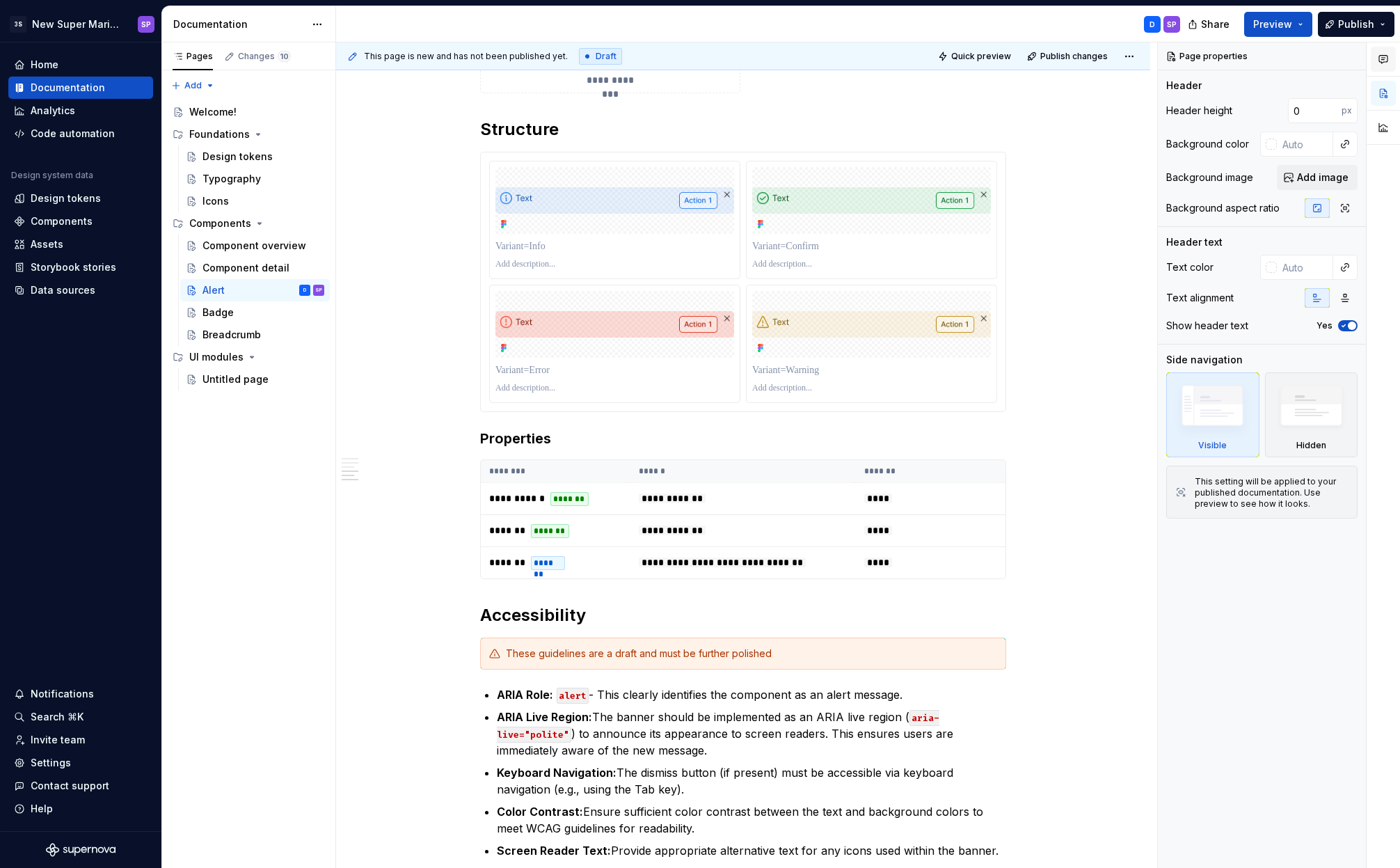
click at [1386, 64] on button "button" at bounding box center [1383, 58] width 25 height 25
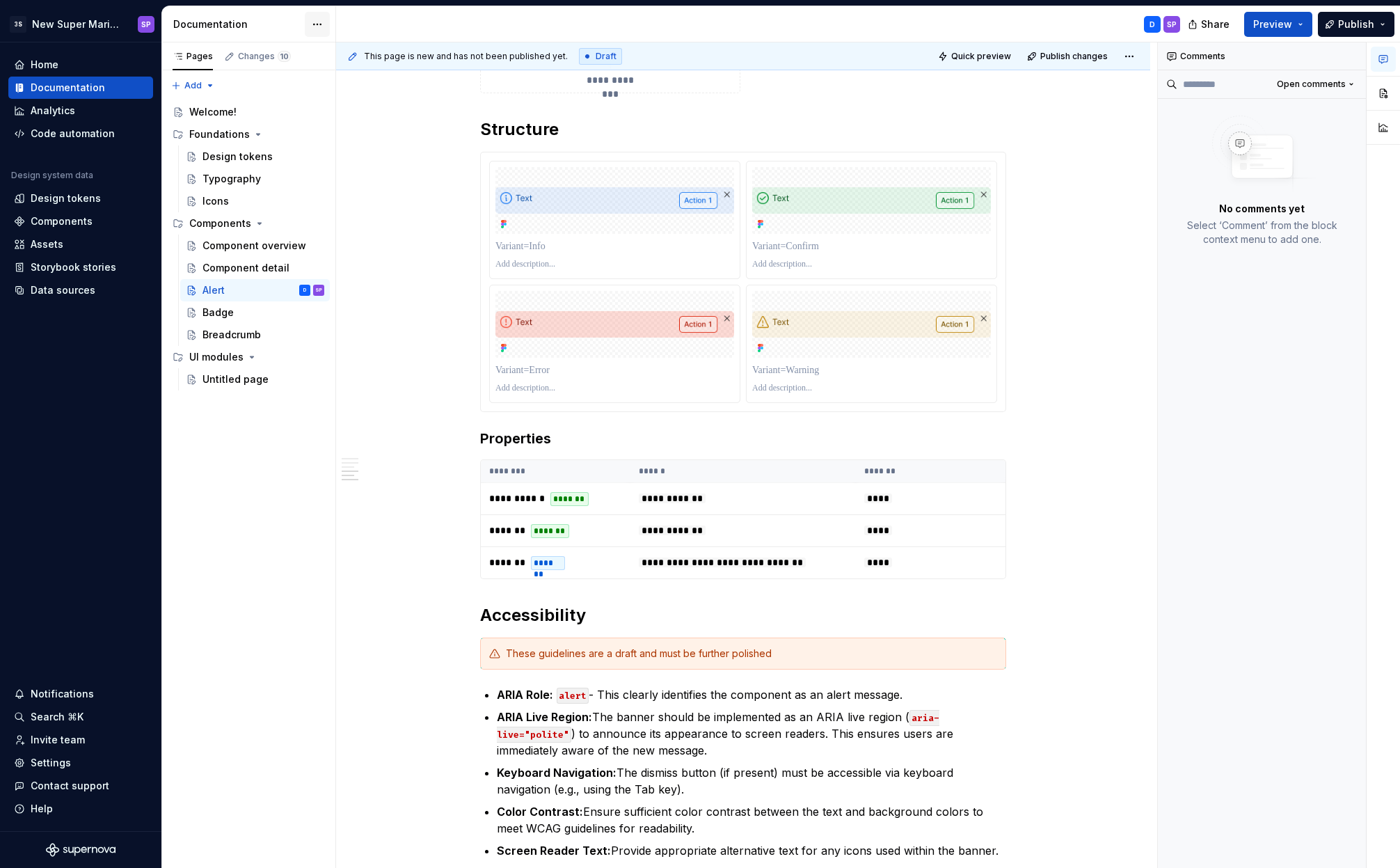
click at [313, 27] on html "3S New Super Mario Design System SP Home Documentation Analytics Code automatio…" at bounding box center [700, 434] width 1400 height 868
click at [48, 390] on html "3S New Super Mario Design System SP Home Documentation Analytics Code automatio…" at bounding box center [700, 434] width 1400 height 868
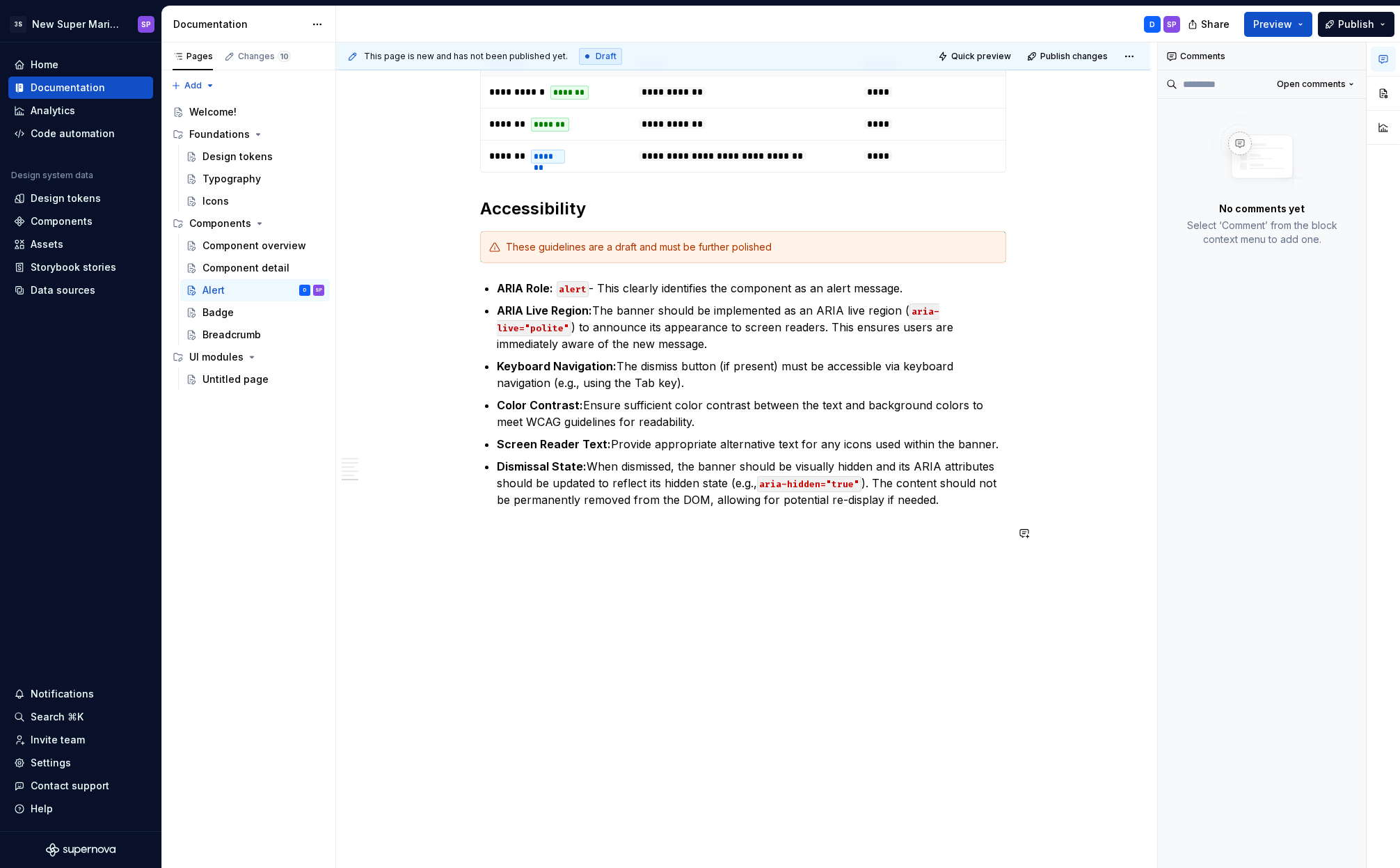
scroll to position [1393, 0]
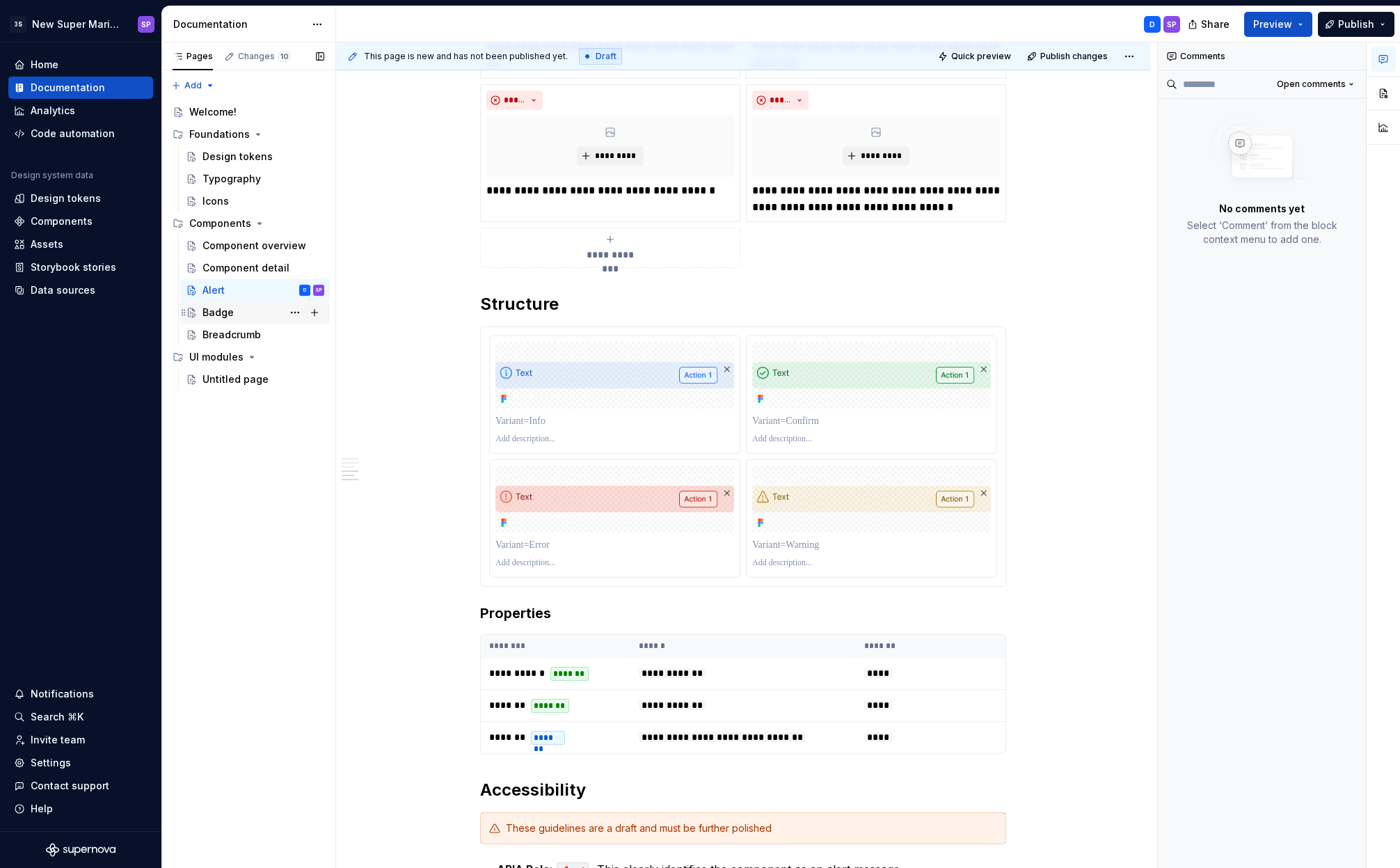
click at [249, 320] on div "Badge" at bounding box center [263, 313] width 122 height 20
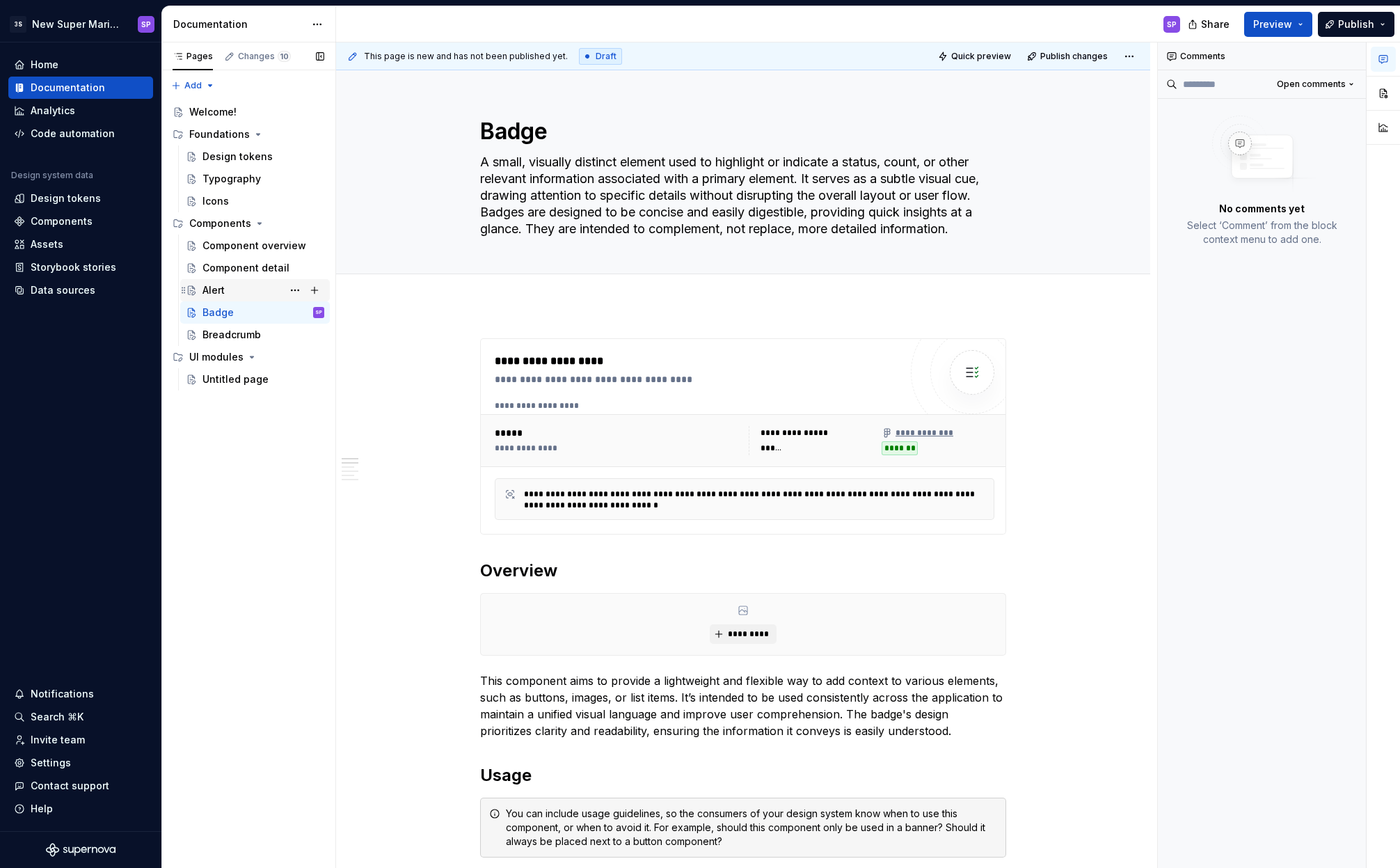
click at [245, 291] on div "Alert D" at bounding box center [263, 290] width 122 height 20
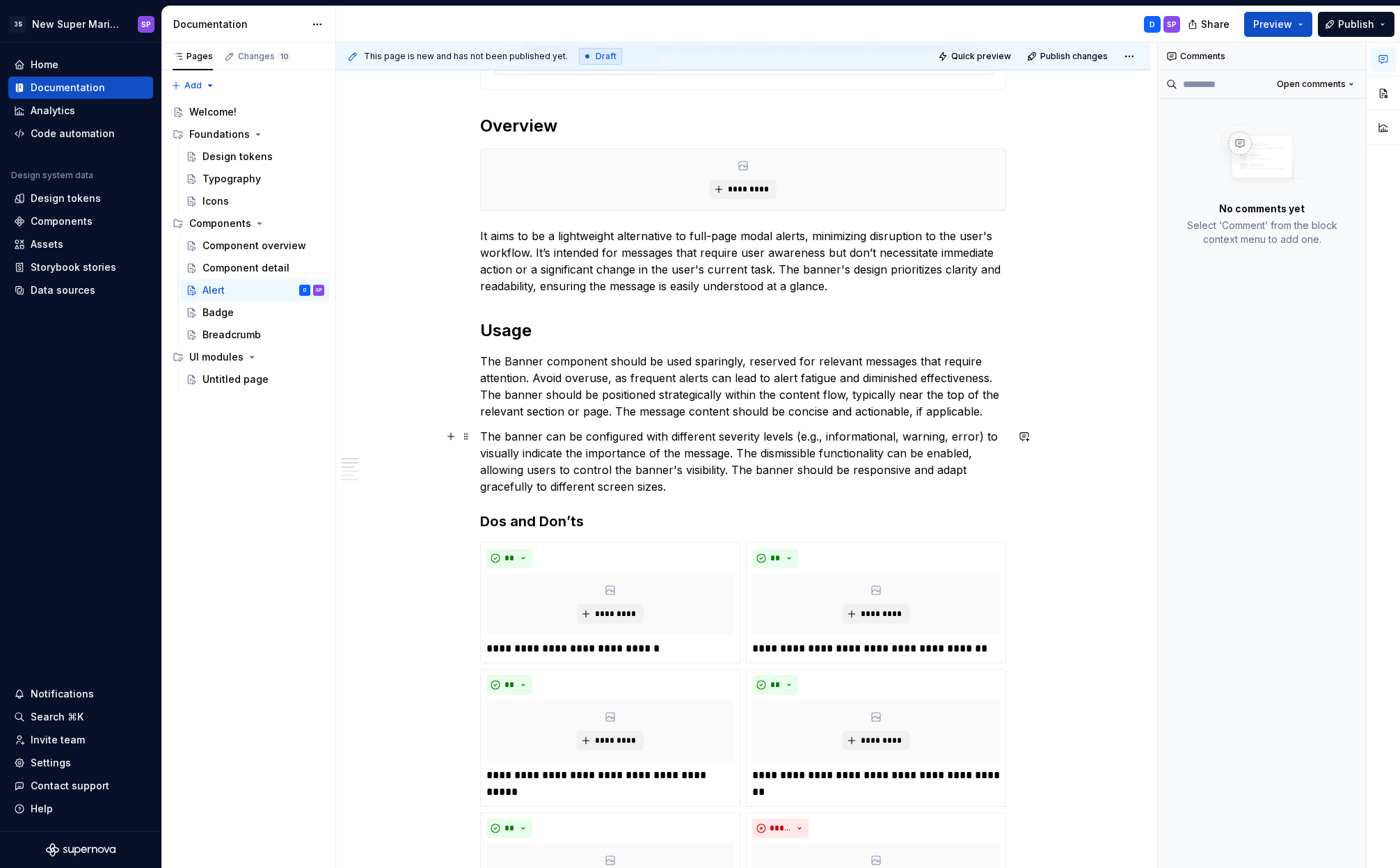
scroll to position [119, 0]
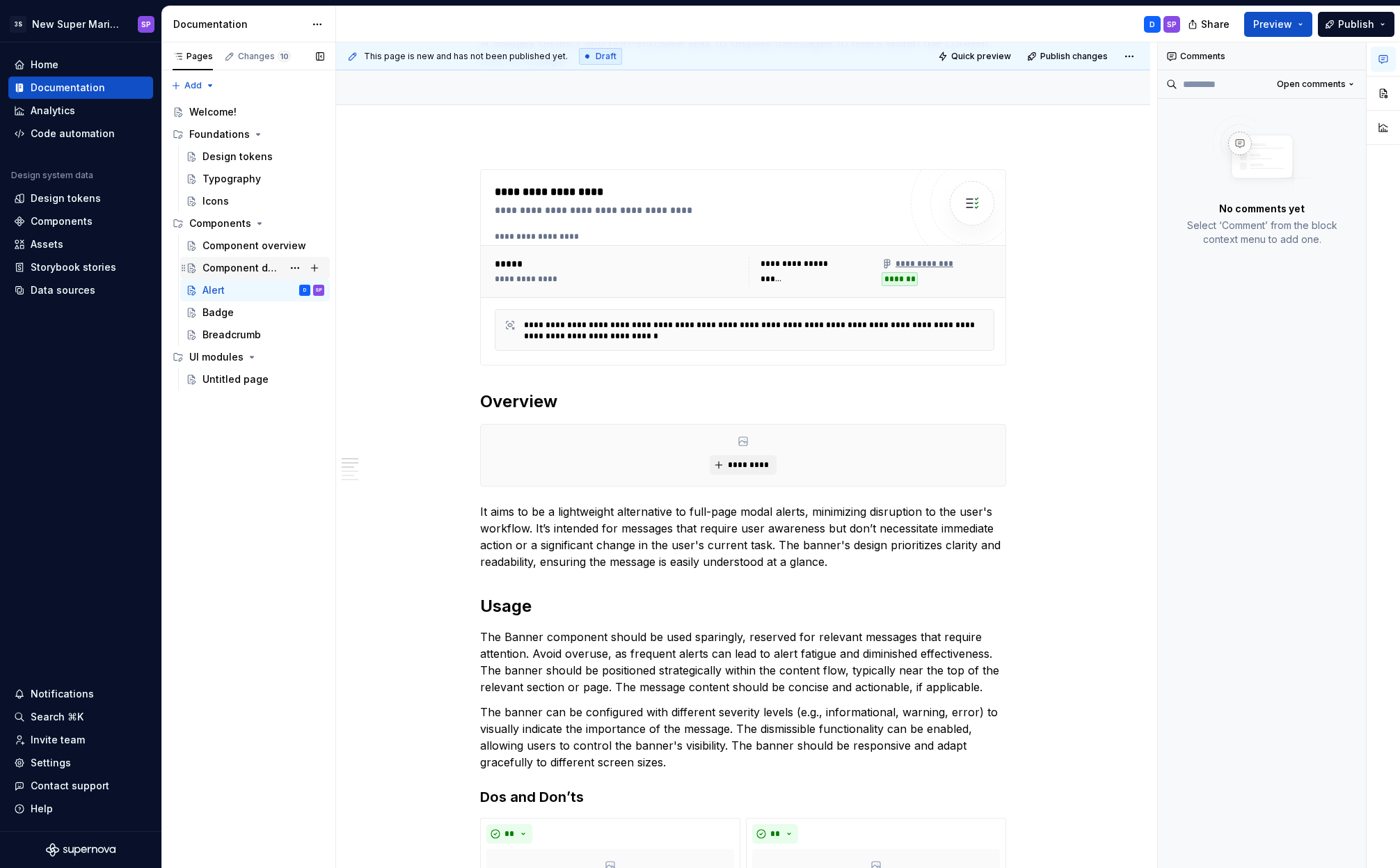
click at [240, 268] on div "Component detail" at bounding box center [242, 268] width 80 height 14
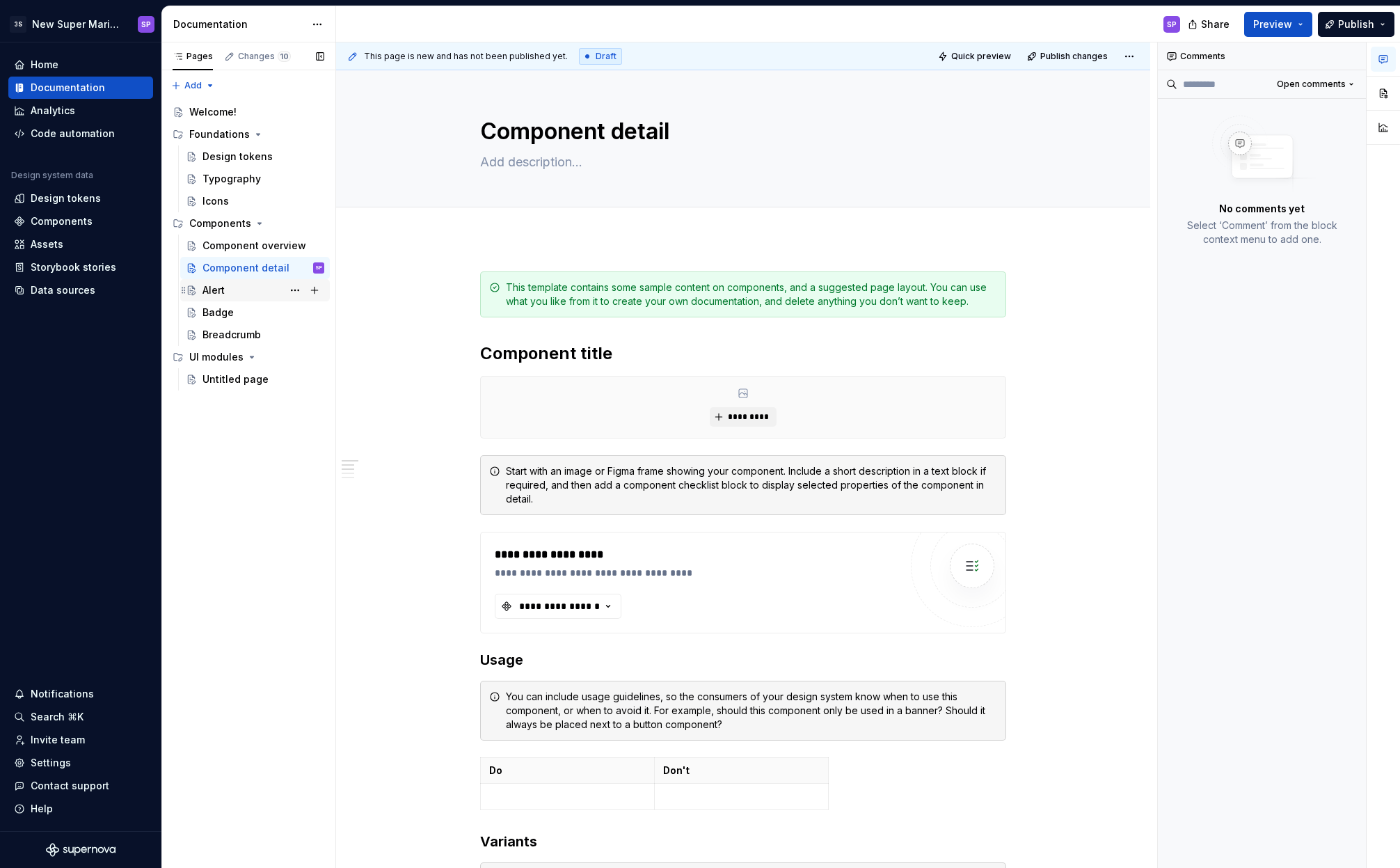
click at [232, 290] on div "Alert D" at bounding box center [263, 290] width 122 height 20
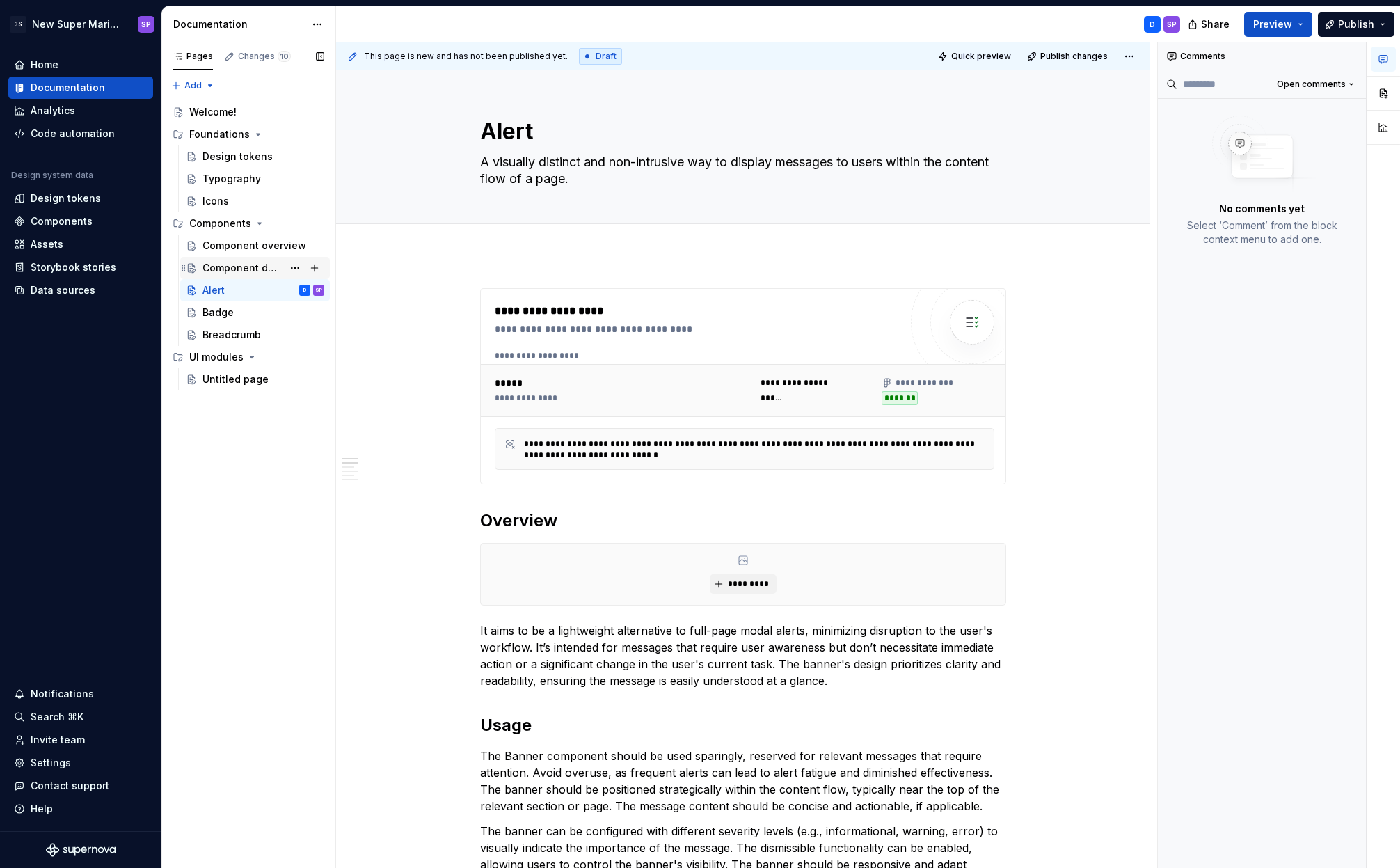
click at [232, 271] on div "Component detail" at bounding box center [242, 268] width 80 height 14
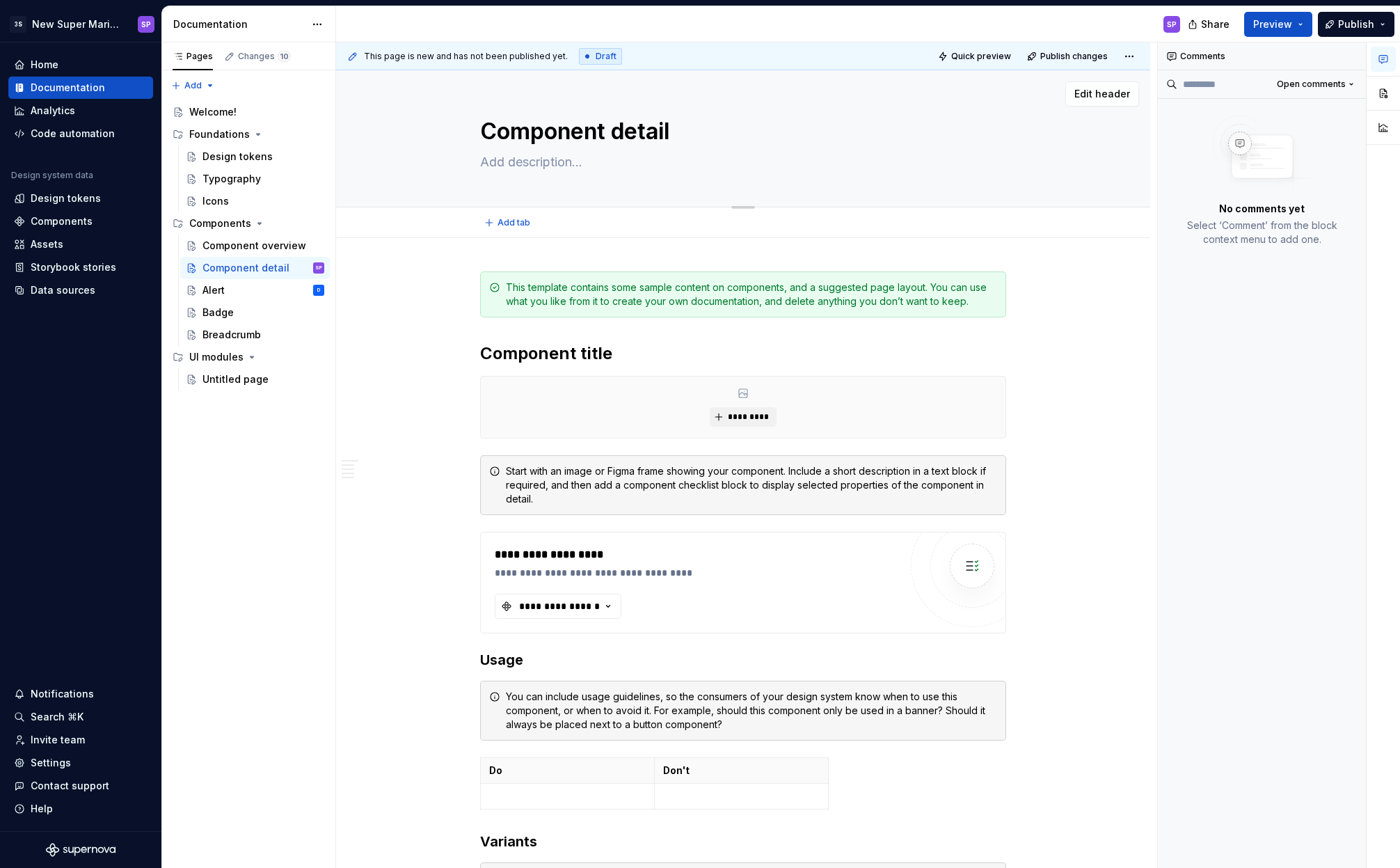
click at [569, 161] on textarea at bounding box center [741, 162] width 526 height 23
click at [569, 162] on textarea at bounding box center [741, 162] width 526 height 23
type textarea "*"
type textarea "S"
type textarea "*"
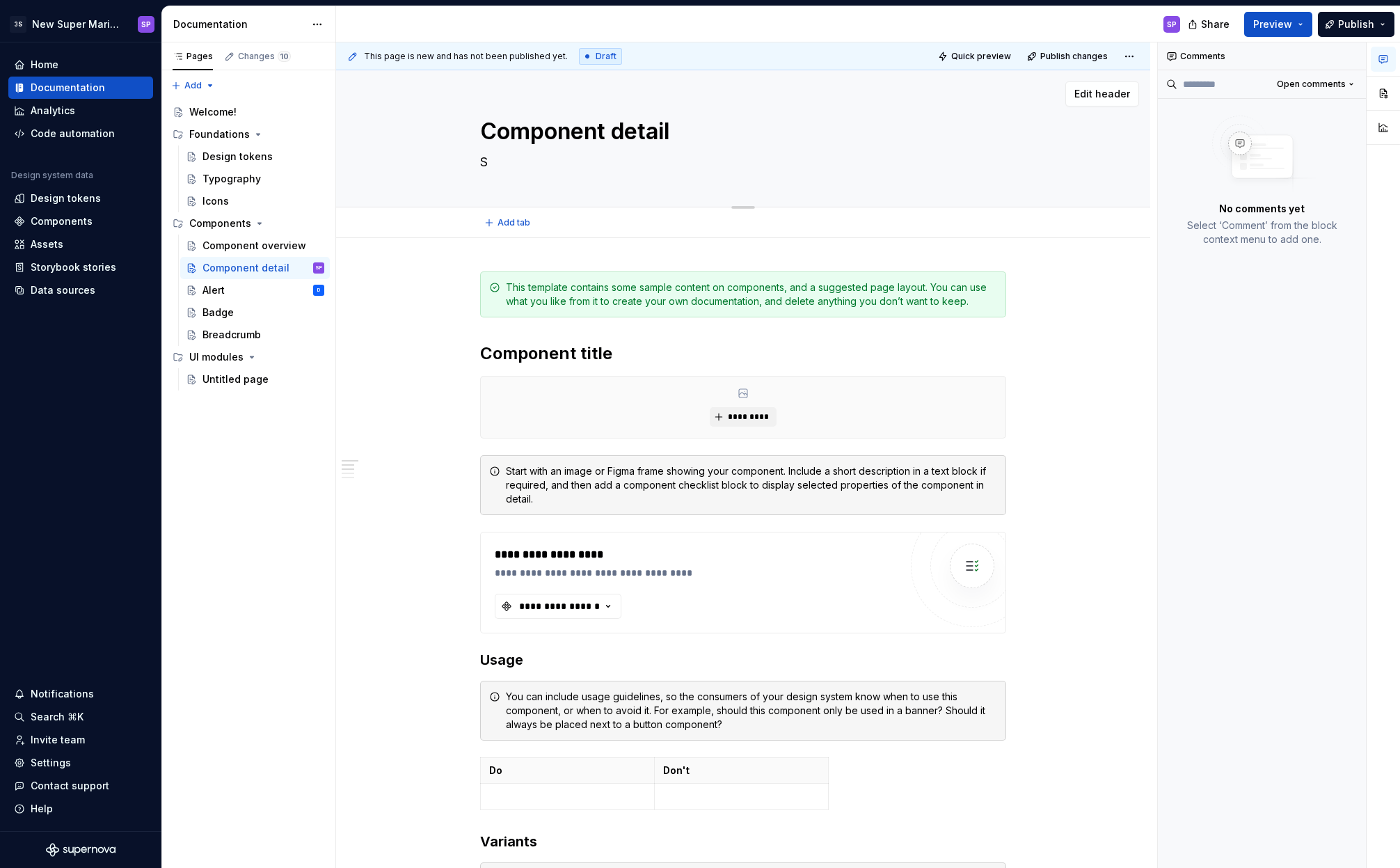
type textarea "Sh"
type textarea "*"
type textarea "Sho"
type textarea "*"
type textarea "Shor"
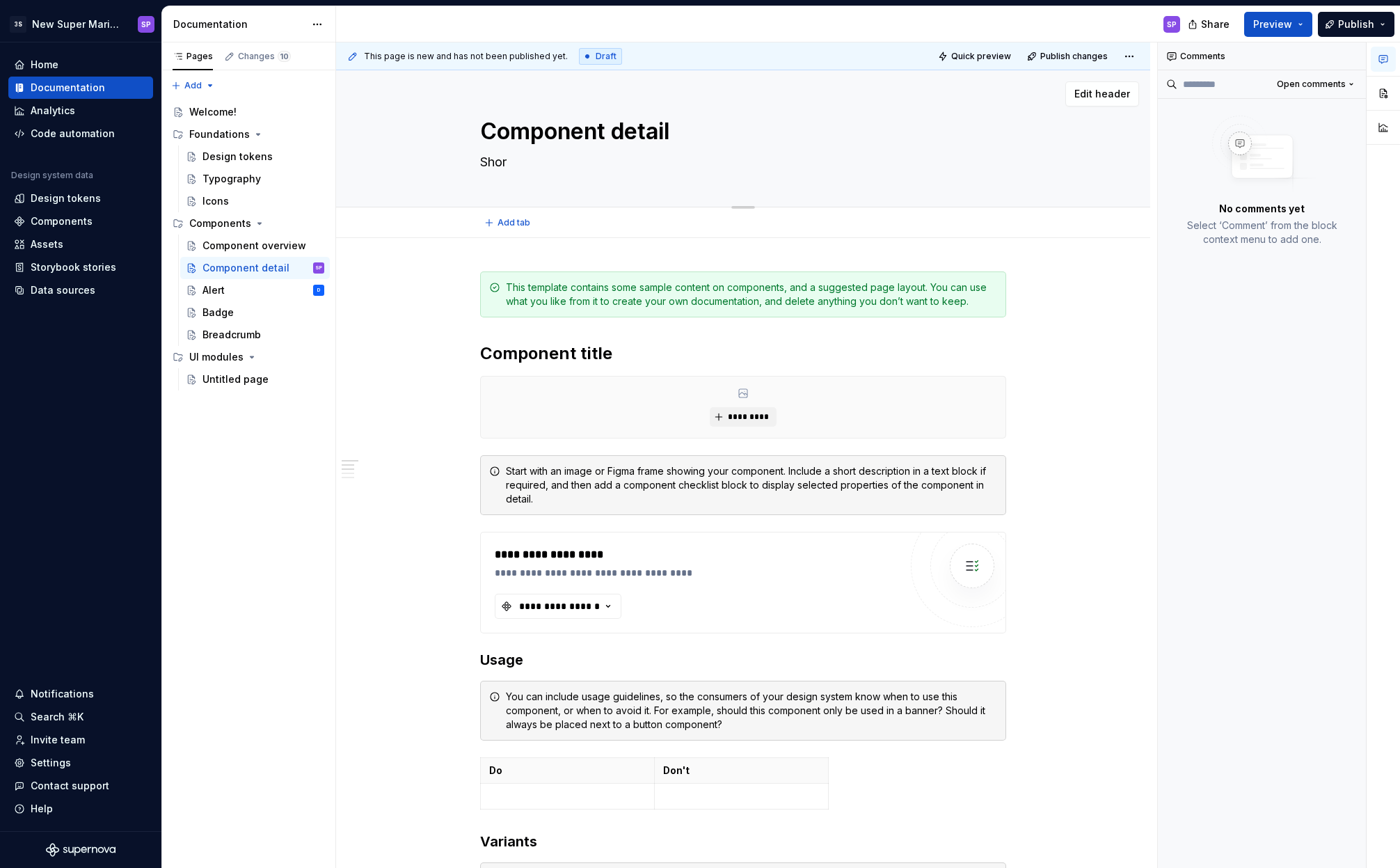
type textarea "*"
type textarea "Short"
type textarea "*"
type textarea "Short d"
type textarea "*"
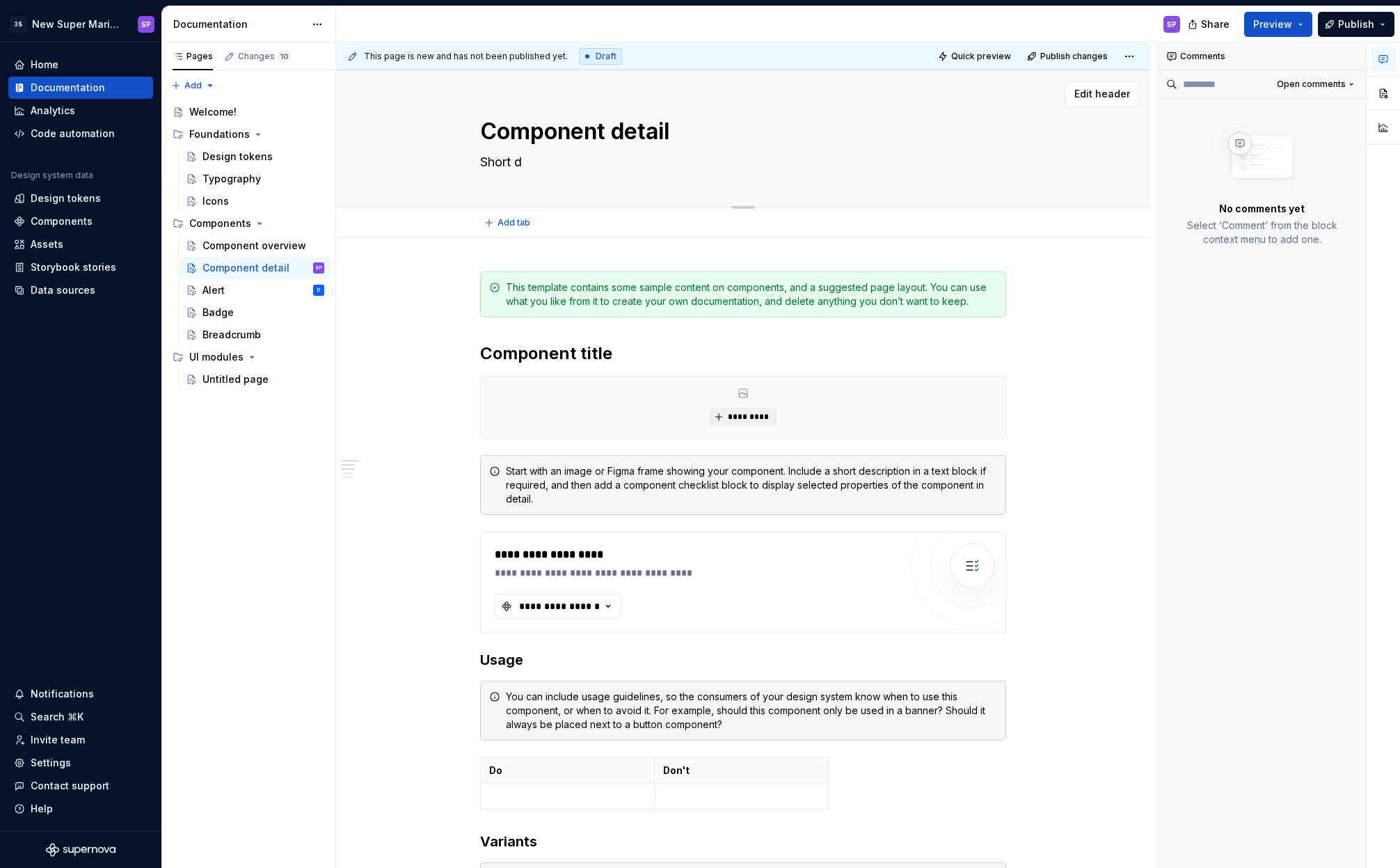
type textarea "Short de"
type textarea "*"
type textarea "Short des"
type textarea "*"
type textarea "Short de"
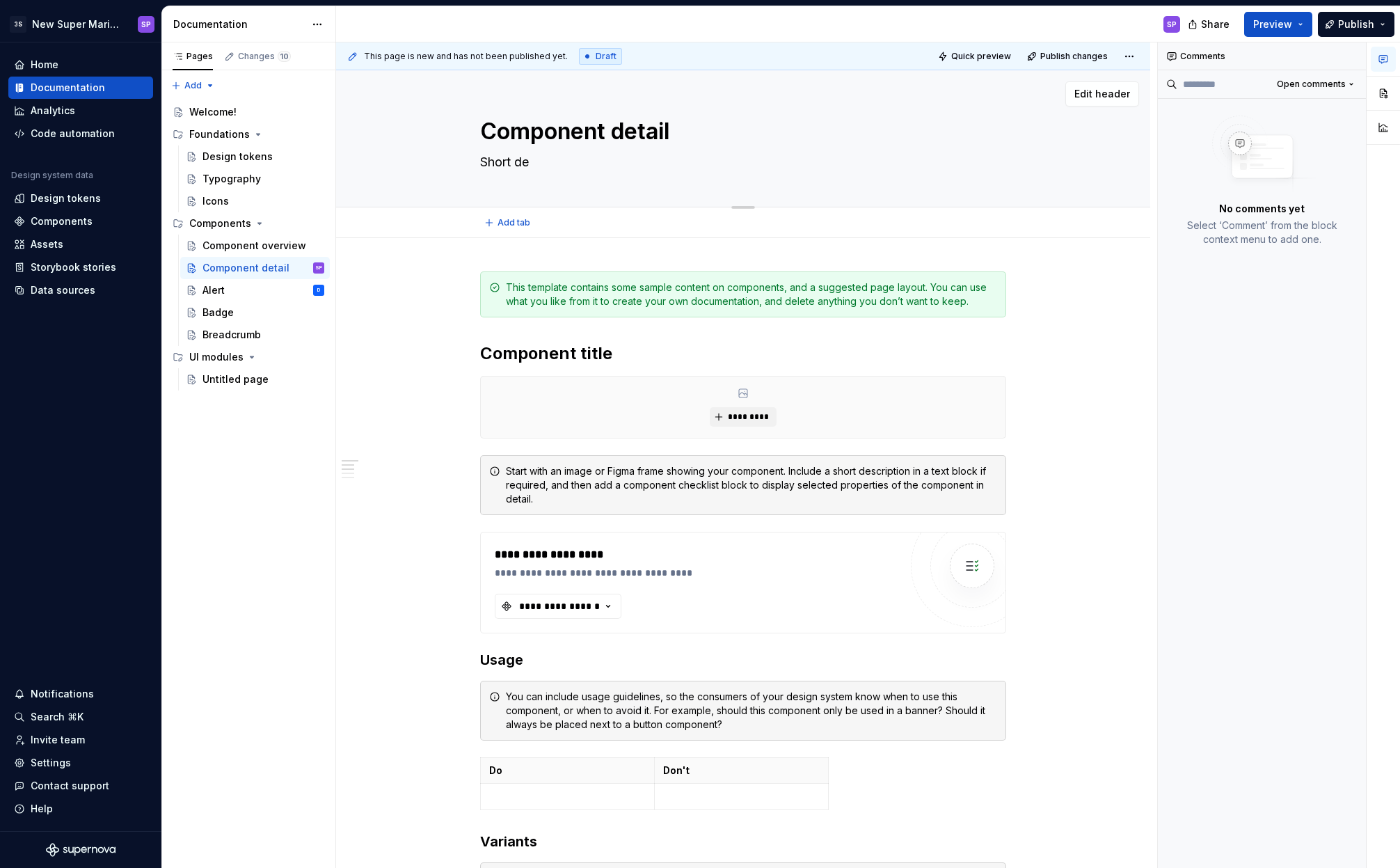
type textarea "*"
type textarea "Short d"
type textarea "*"
type textarea "Short"
type textarea "*"
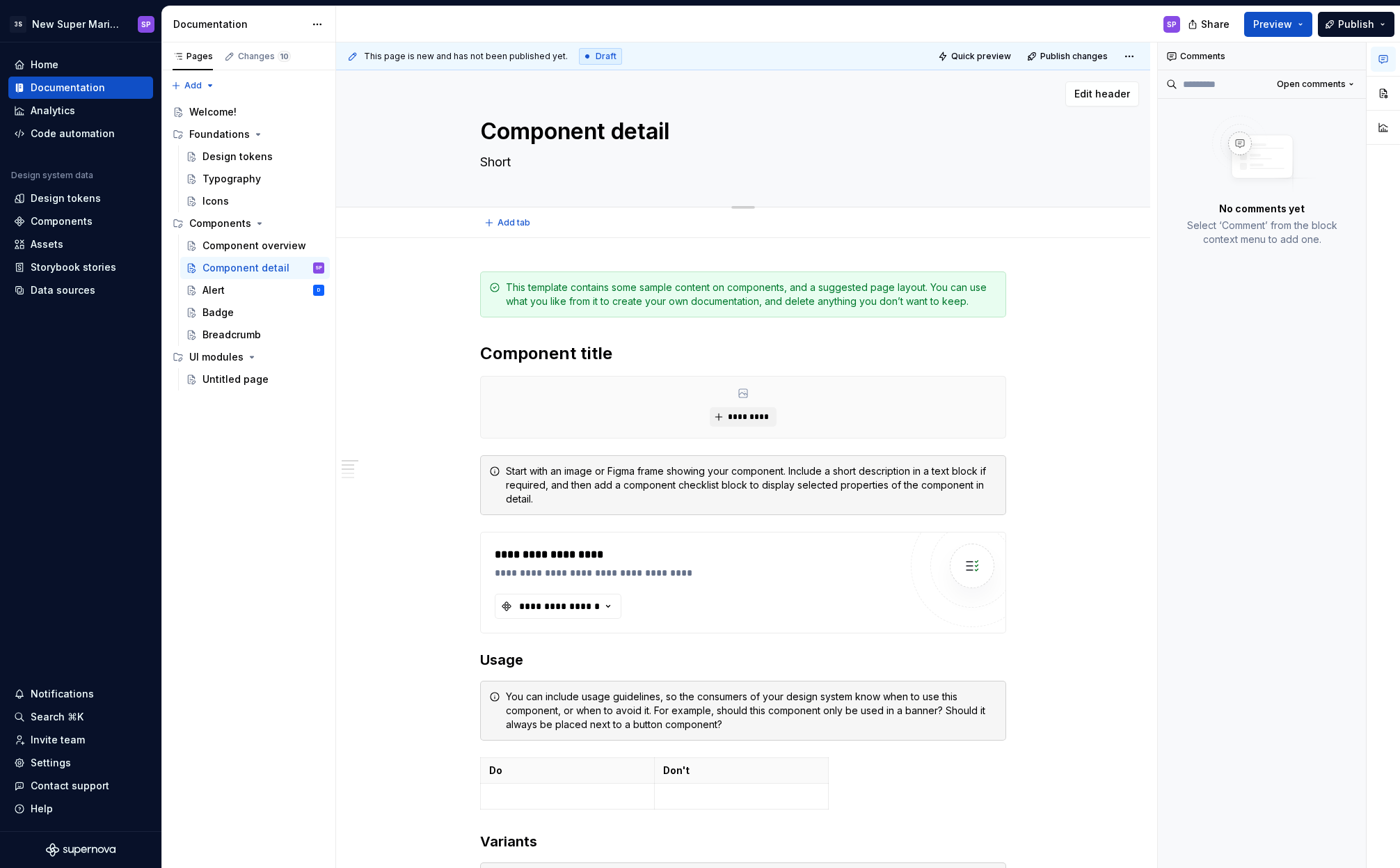
type textarea "Short d"
type textarea "*"
type textarea "Short de"
type textarea "*"
type textarea "Short des"
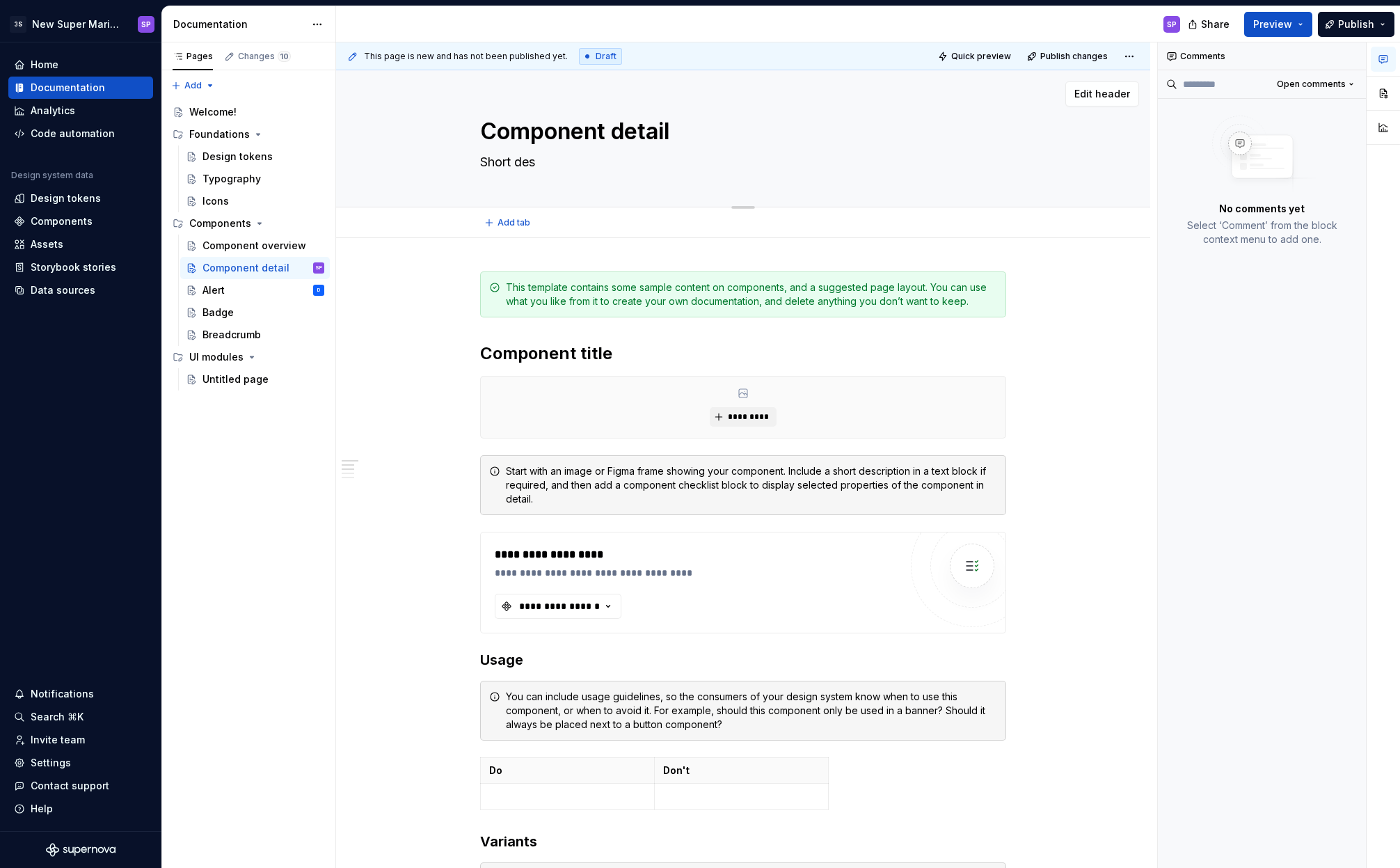
type textarea "*"
type textarea "Short desc"
type textarea "*"
type textarea "Short descr"
type textarea "*"
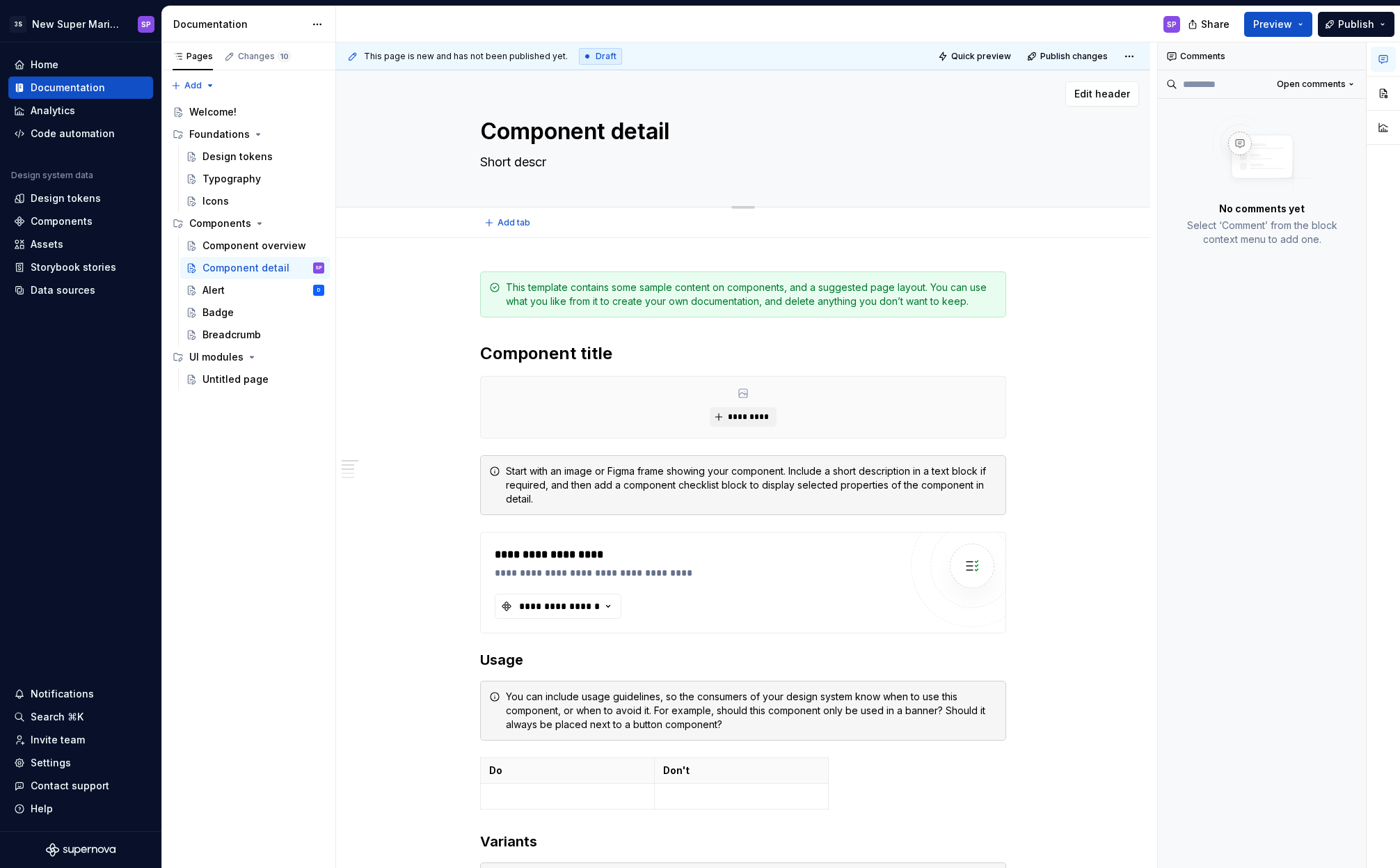
type textarea "Short descri"
type textarea "*"
type textarea "Short descrip"
type textarea "*"
type textarea "Short descript"
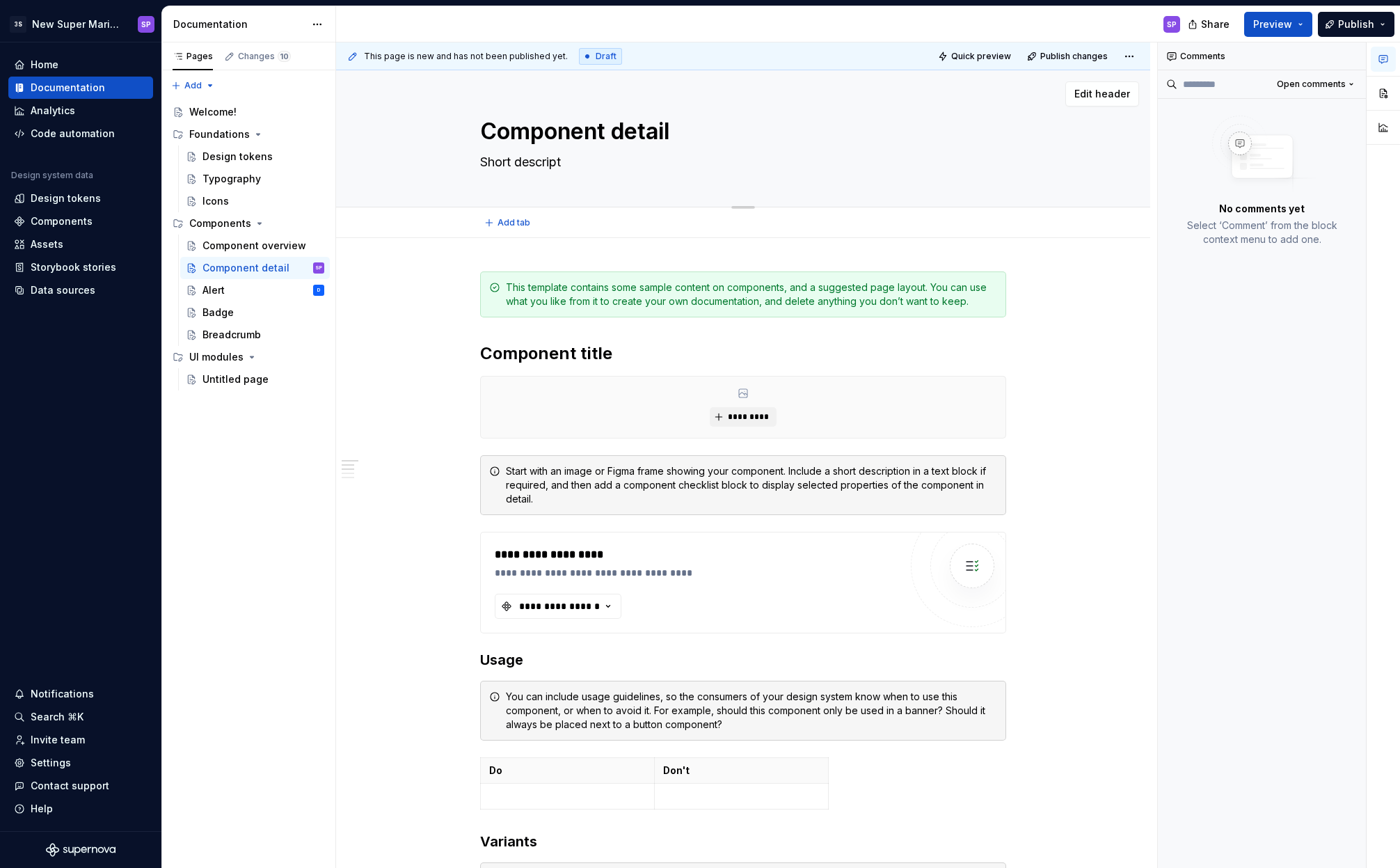
type textarea "*"
type textarea "Short descripti"
type textarea "*"
type textarea "Short descriptio"
type textarea "*"
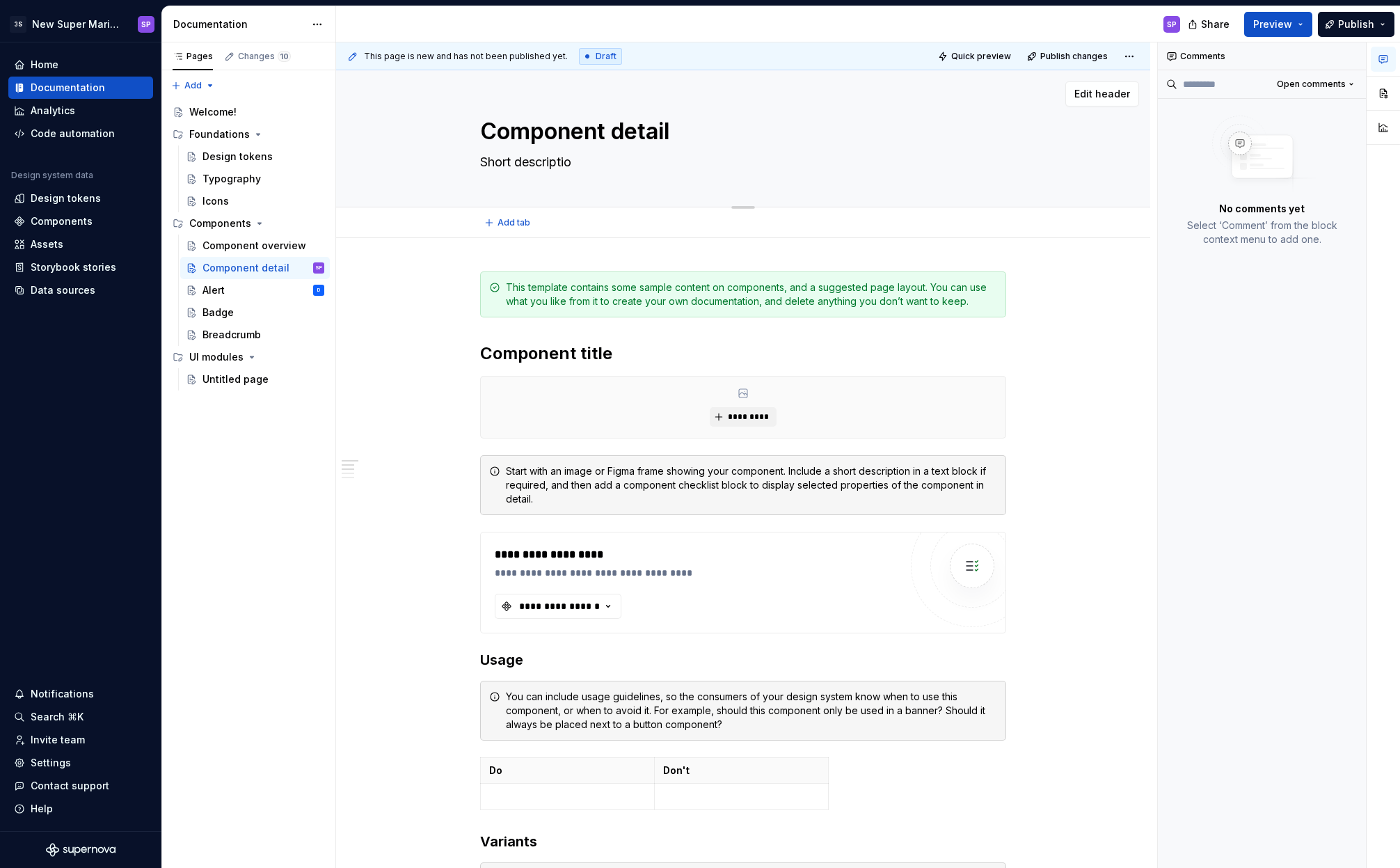
type textarea "Short description"
type textarea "*"
type textarea "Short description"
type textarea "*"
type textarea "Short description o"
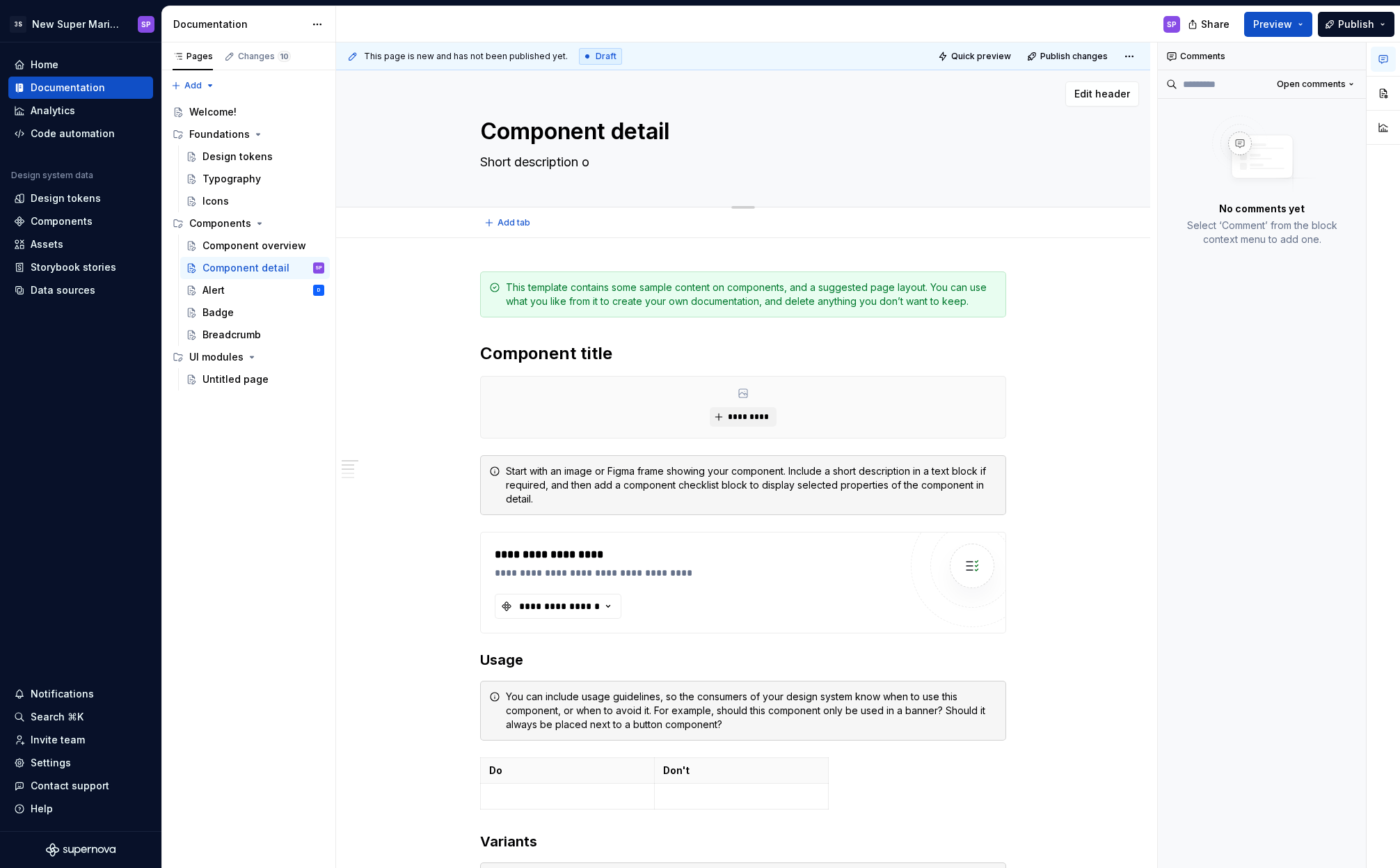
type textarea "*"
type textarea "Short description of"
type textarea "*"
type textarea "Short description of"
type textarea "*"
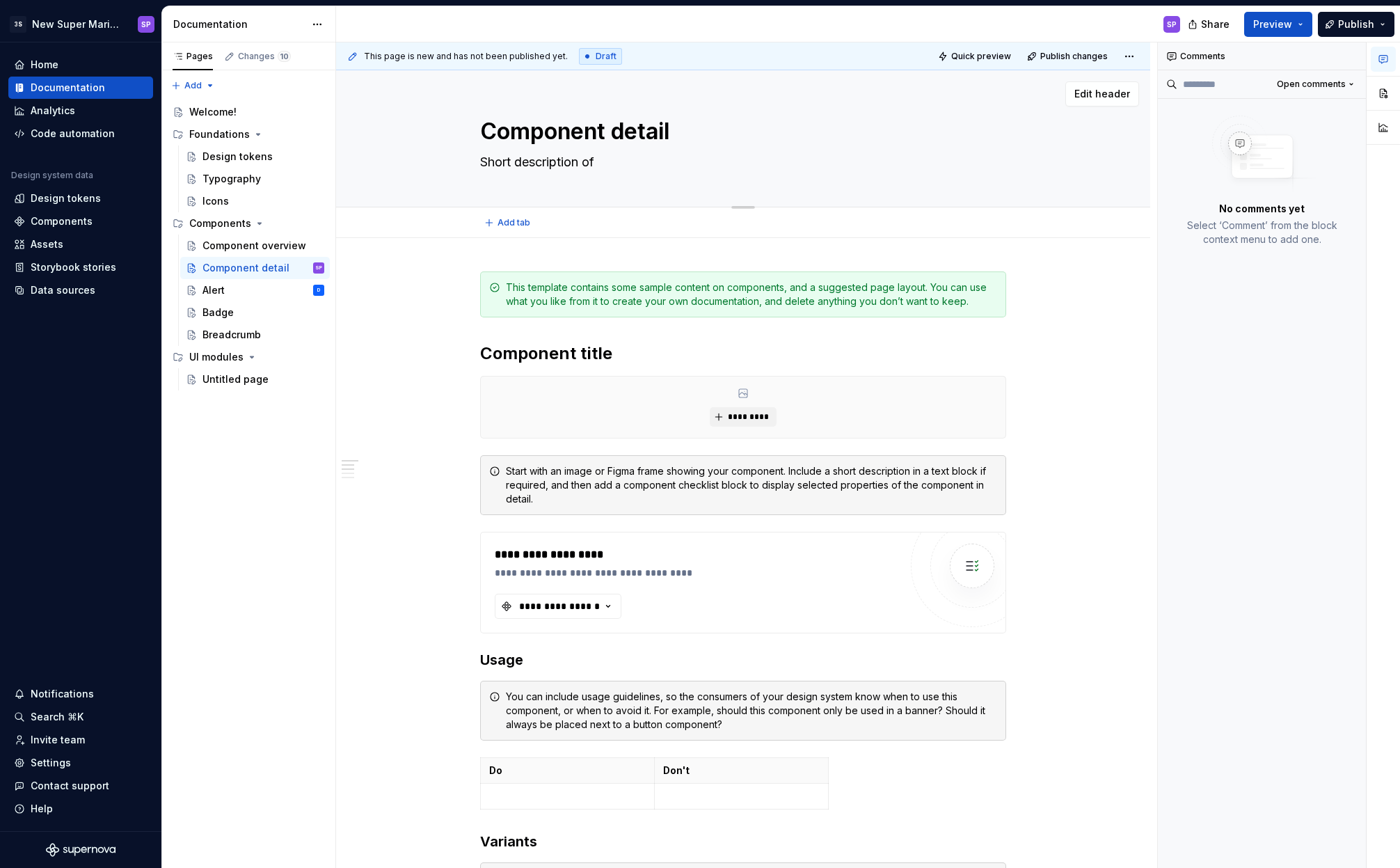
type textarea "Short description of t"
type textarea "*"
type textarea "Short description of th"
type textarea "*"
type textarea "Short description of thg"
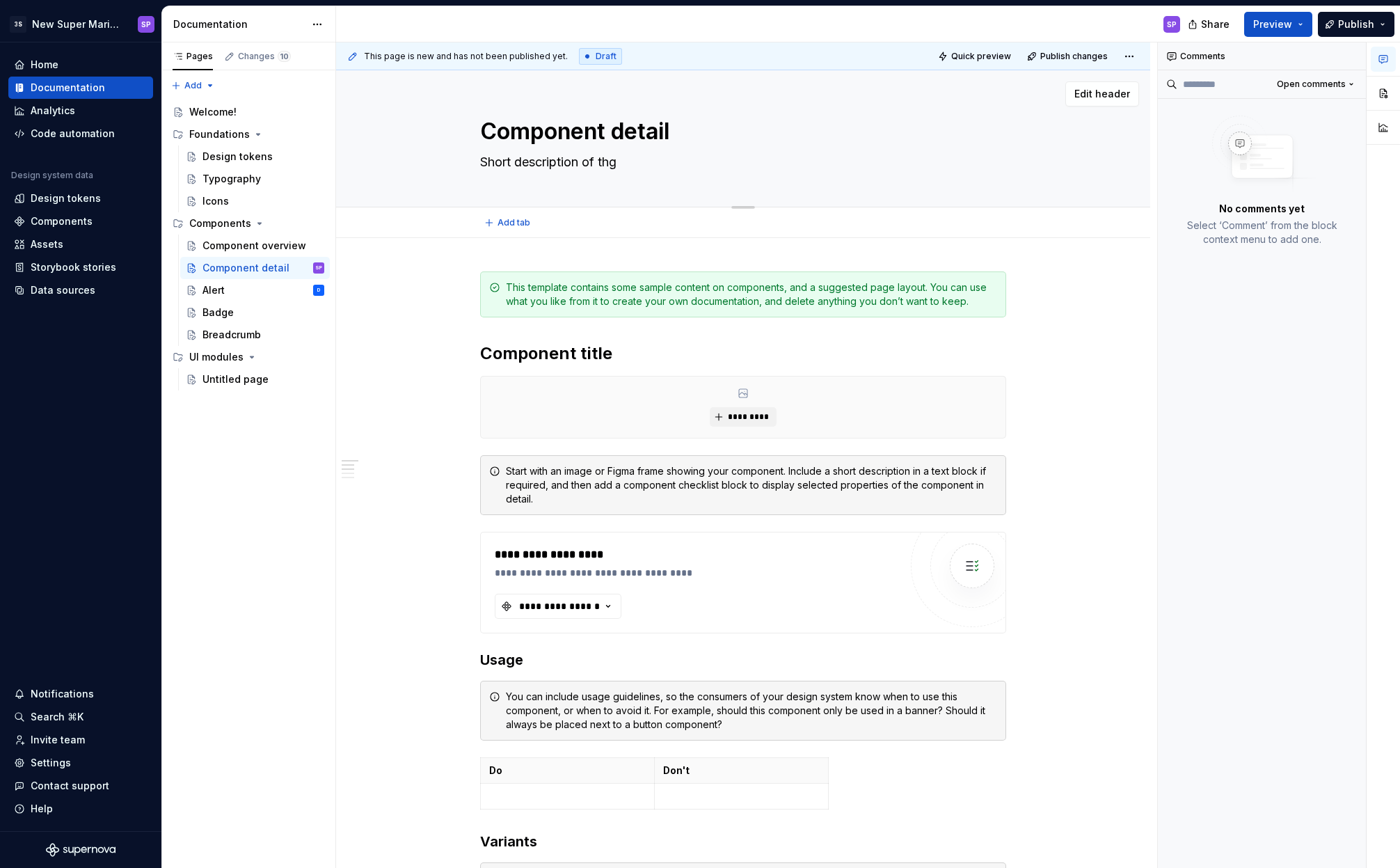
type textarea "*"
type textarea "Short description of thge"
type textarea "*"
type textarea "Short description of thge c"
type textarea "*"
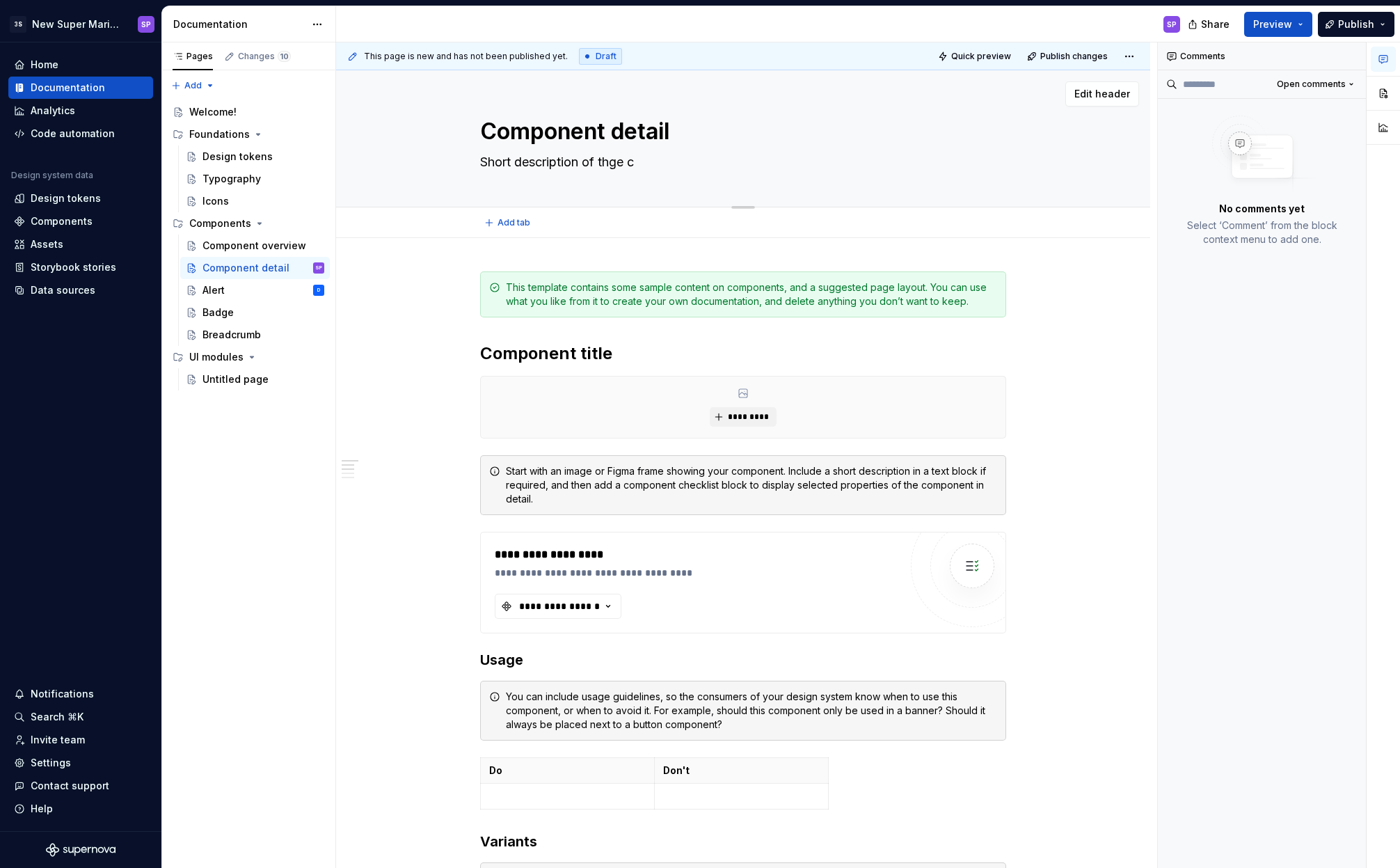
type textarea "Short description of thge co"
type textarea "*"
type textarea "Short description of thge c"
type textarea "*"
type textarea "Short description of thge"
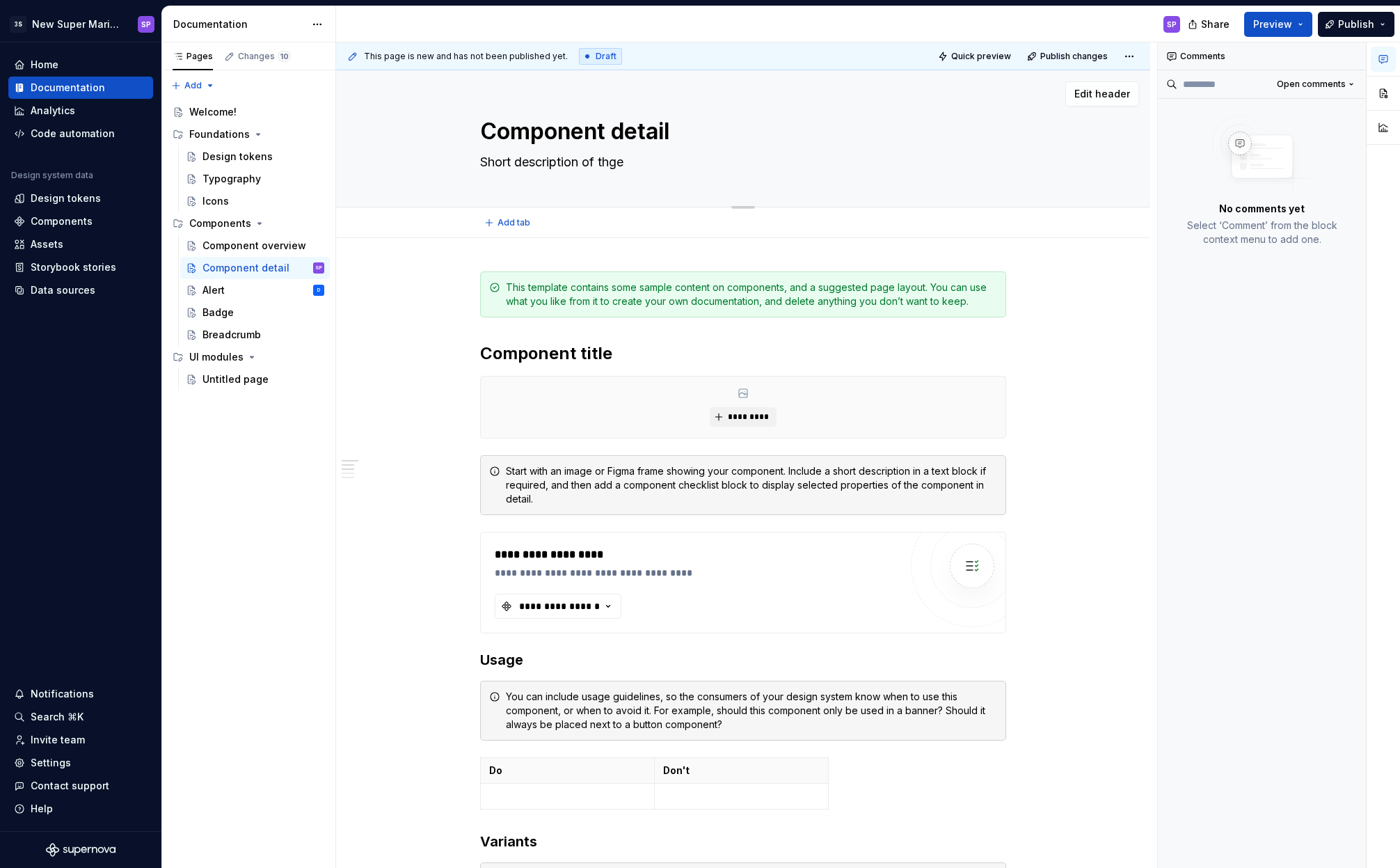
type textarea "*"
type textarea "Short description of thge"
type textarea "*"
type textarea "Short description of thg"
type textarea "*"
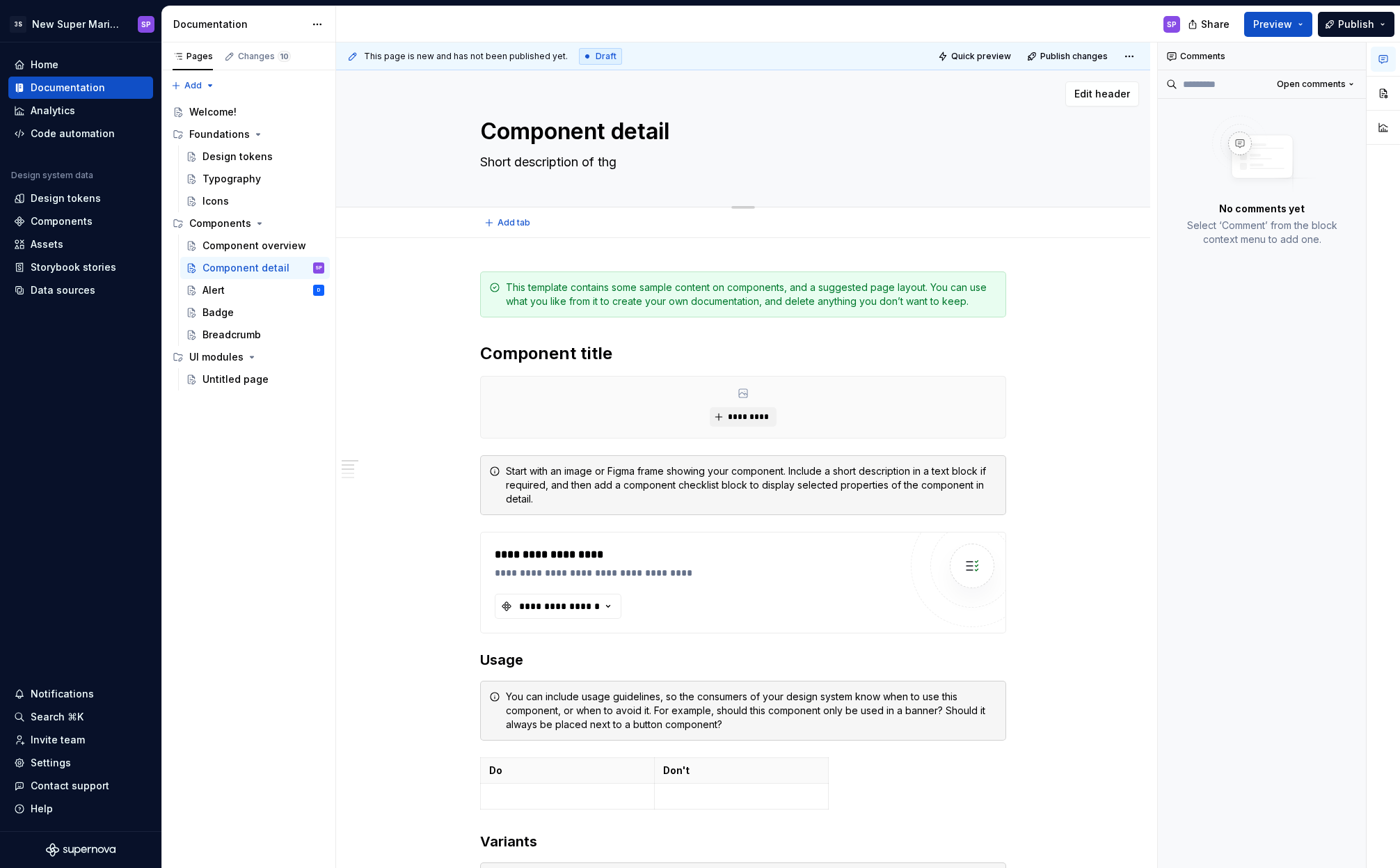
type textarea "Short description of th"
type textarea "*"
type textarea "Short description of the"
type textarea "*"
type textarea "Short description of the c"
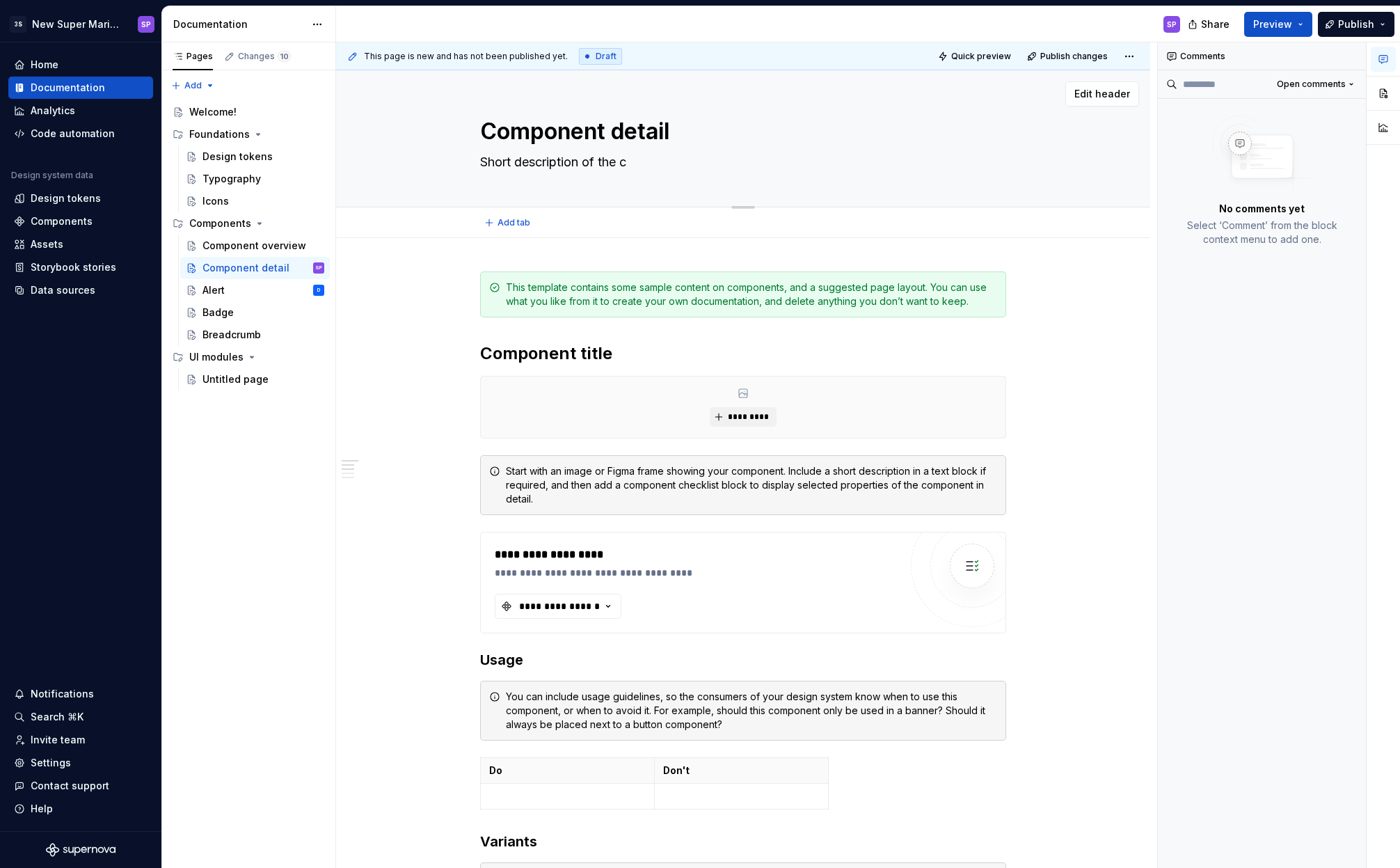
type textarea "*"
type textarea "Short description of the co"
type textarea "*"
type textarea "Short description of the com"
type textarea "*"
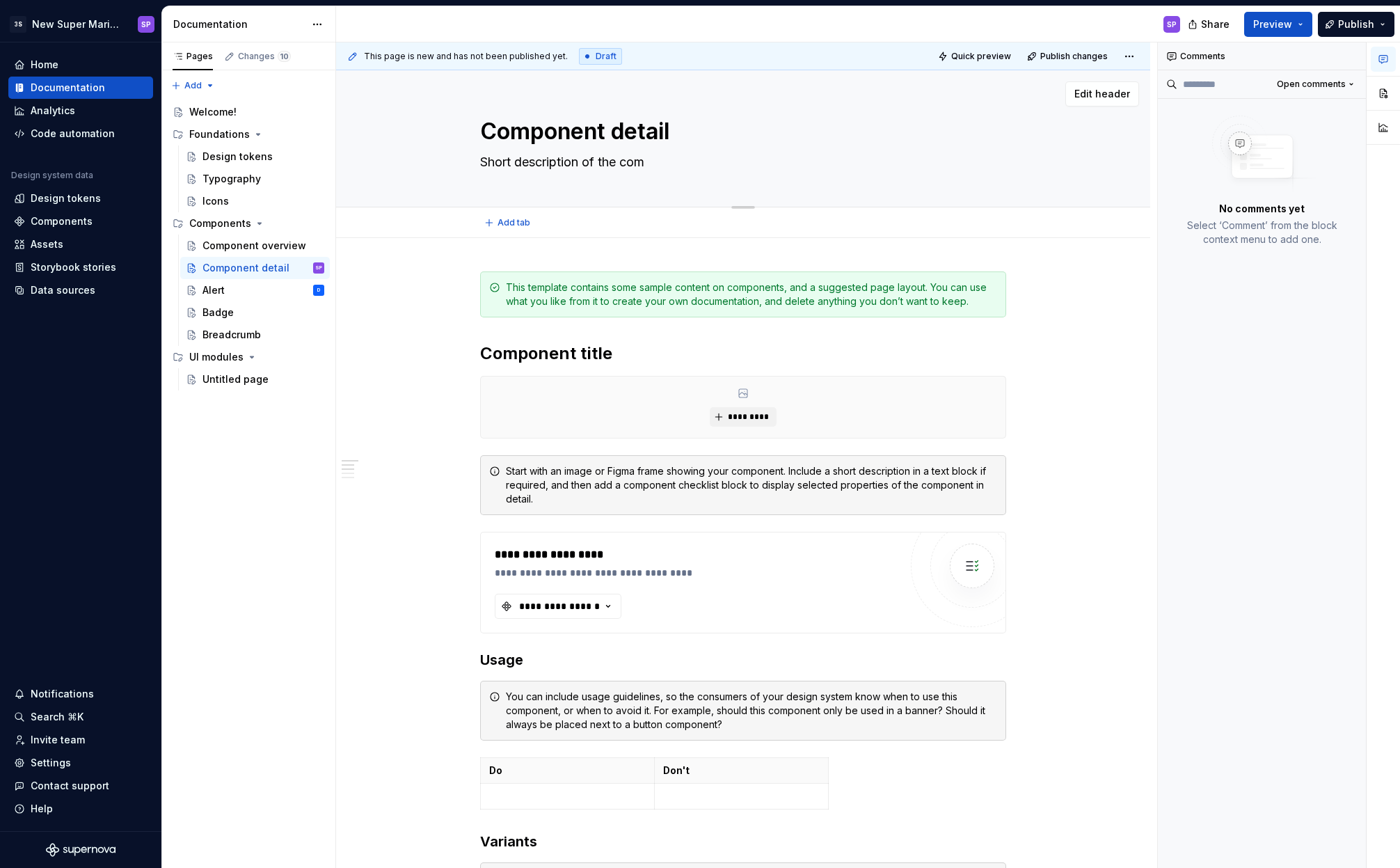
type textarea "Short description of the comp"
type textarea "*"
type textarea "Short description of the compo"
type textarea "*"
type textarea "Short description of the compone"
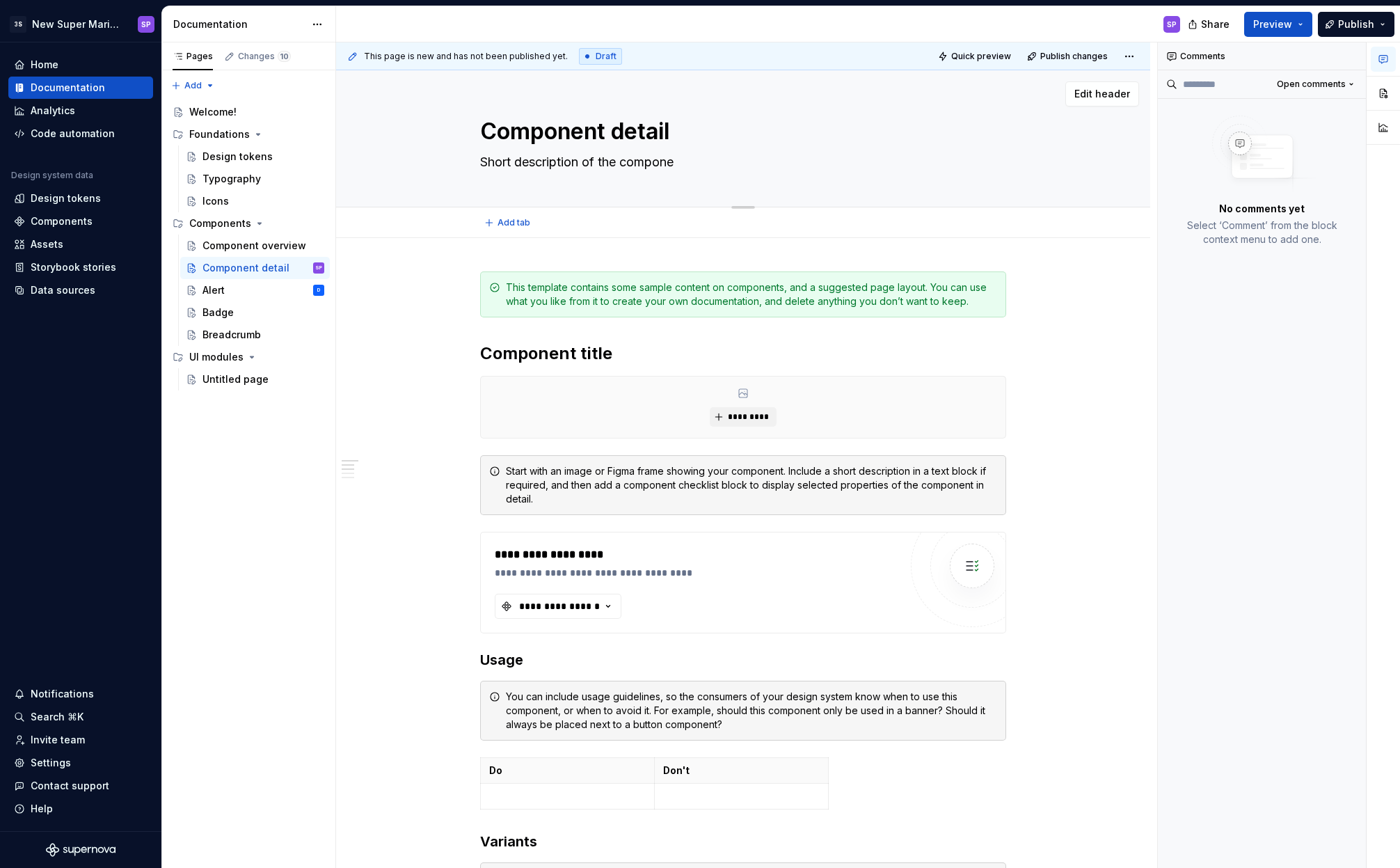
type textarea "*"
type textarea "Short description of the componen"
type textarea "*"
type textarea "Short description of the component"
type textarea "*"
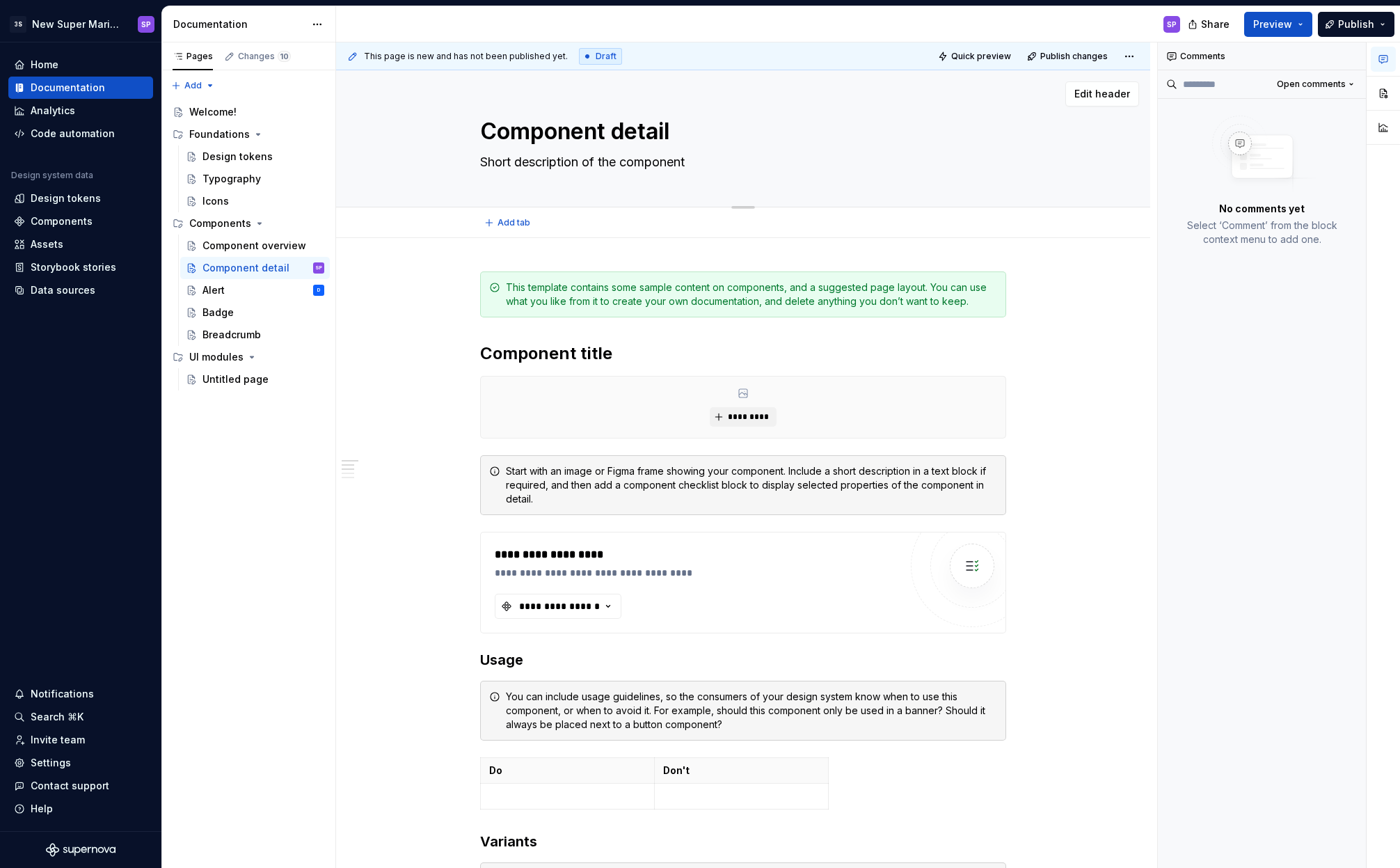
type textarea "Short description of the component'"
type textarea "*"
type textarea "Short description of the component's"
type textarea "*"
type textarea "Short description of the component's p"
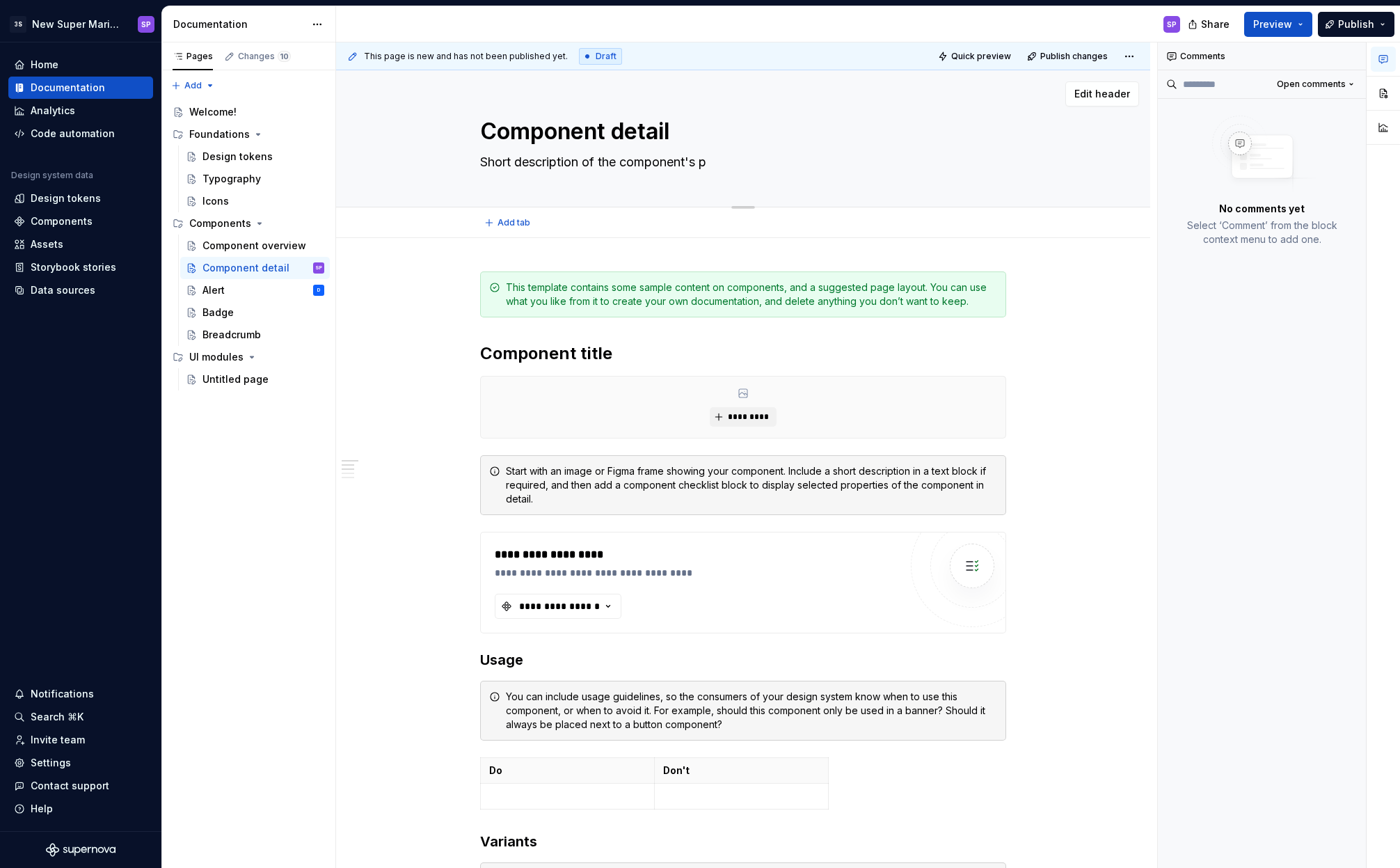
type textarea "*"
type textarea "Short description of the component's pu"
type textarea "*"
type textarea "Short description of the component's pur"
type textarea "*"
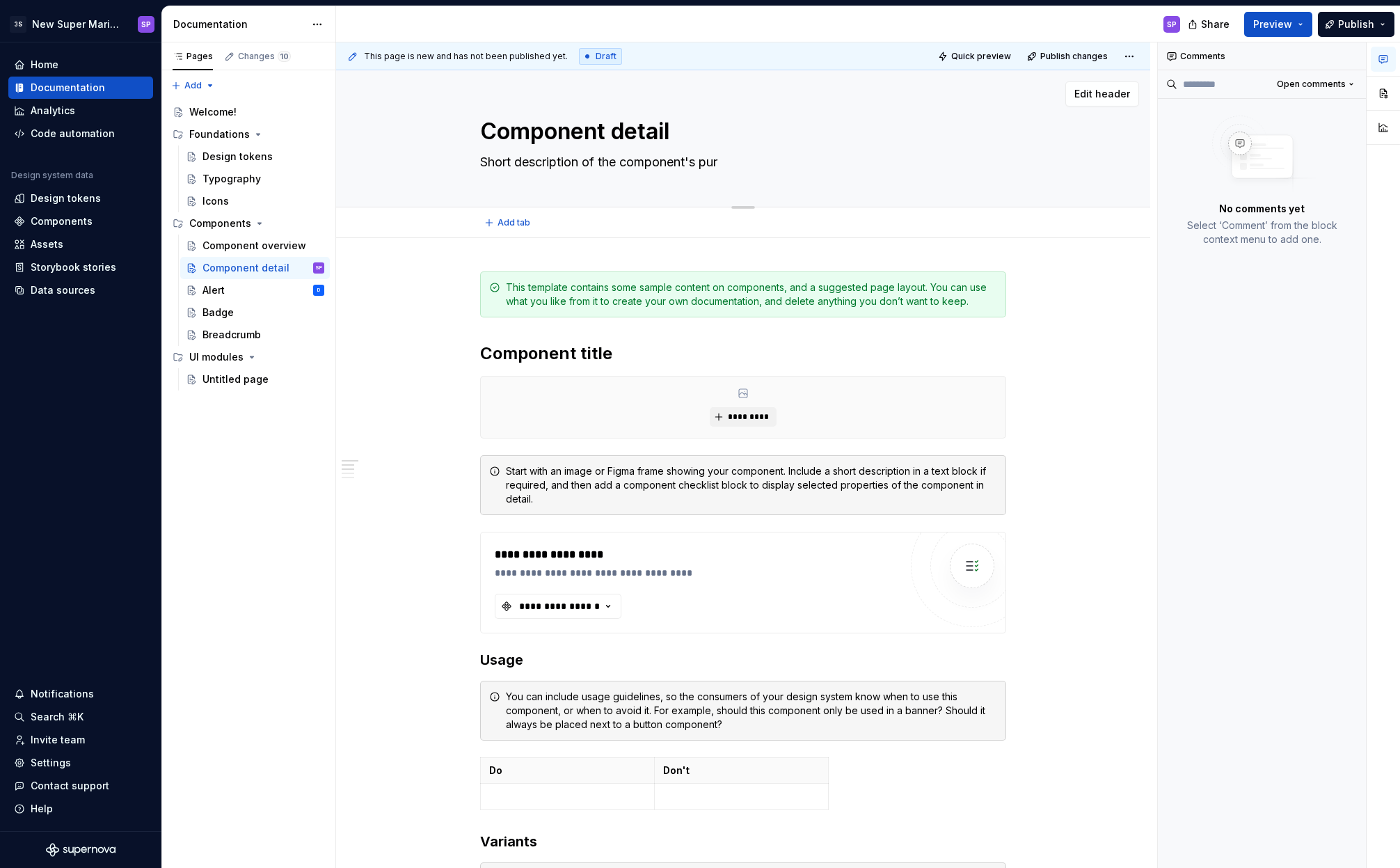
type textarea "Short description of the component's purp"
type textarea "*"
type textarea "Short description of the component's purpo"
type textarea "*"
type textarea "Short description of the component's purpos"
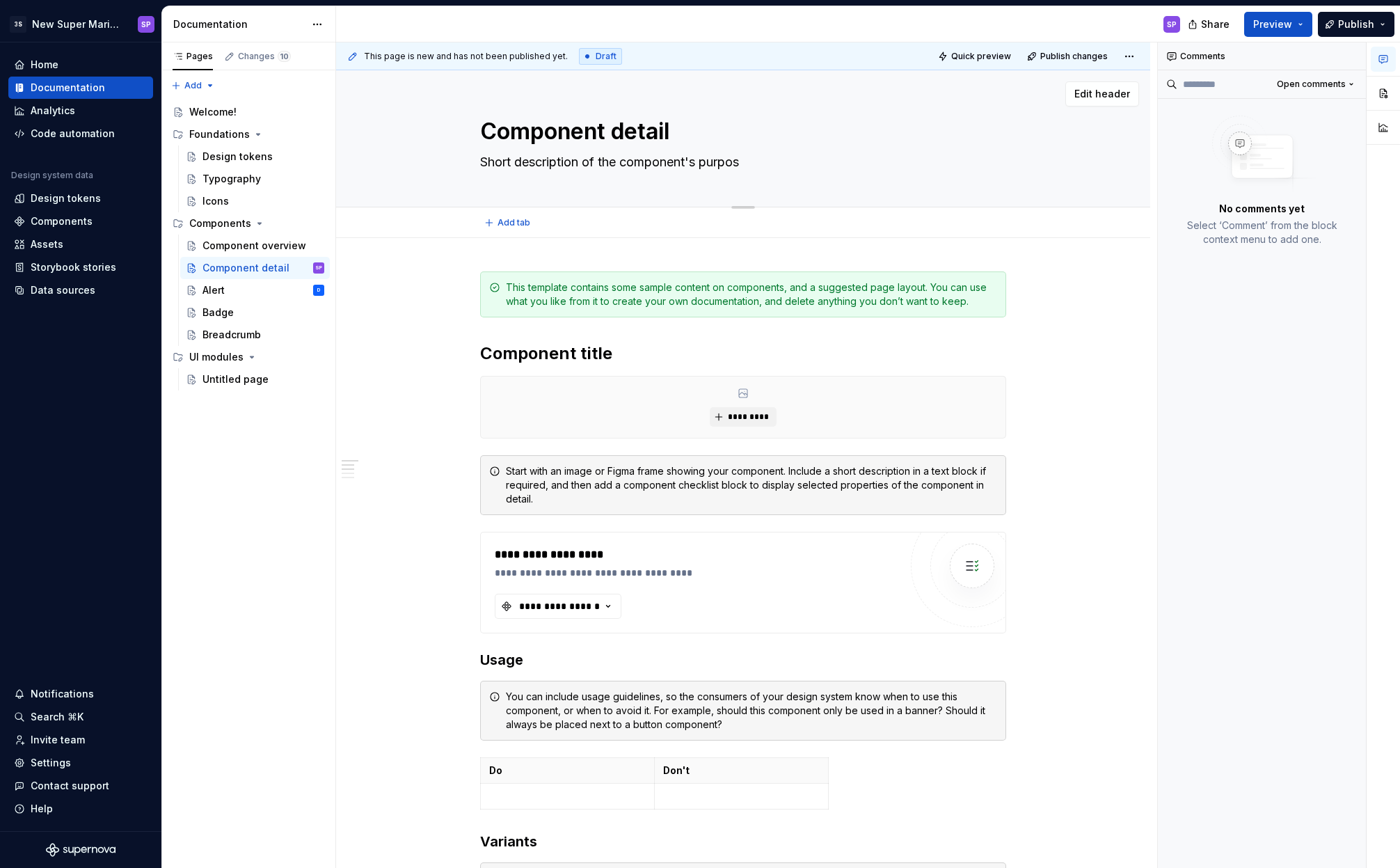
type textarea "*"
type textarea "Short description of the component's purpose"
type textarea "*"
type textarea "Short description of the component's purpose"
click at [257, 298] on div "Alert D" at bounding box center [263, 290] width 122 height 20
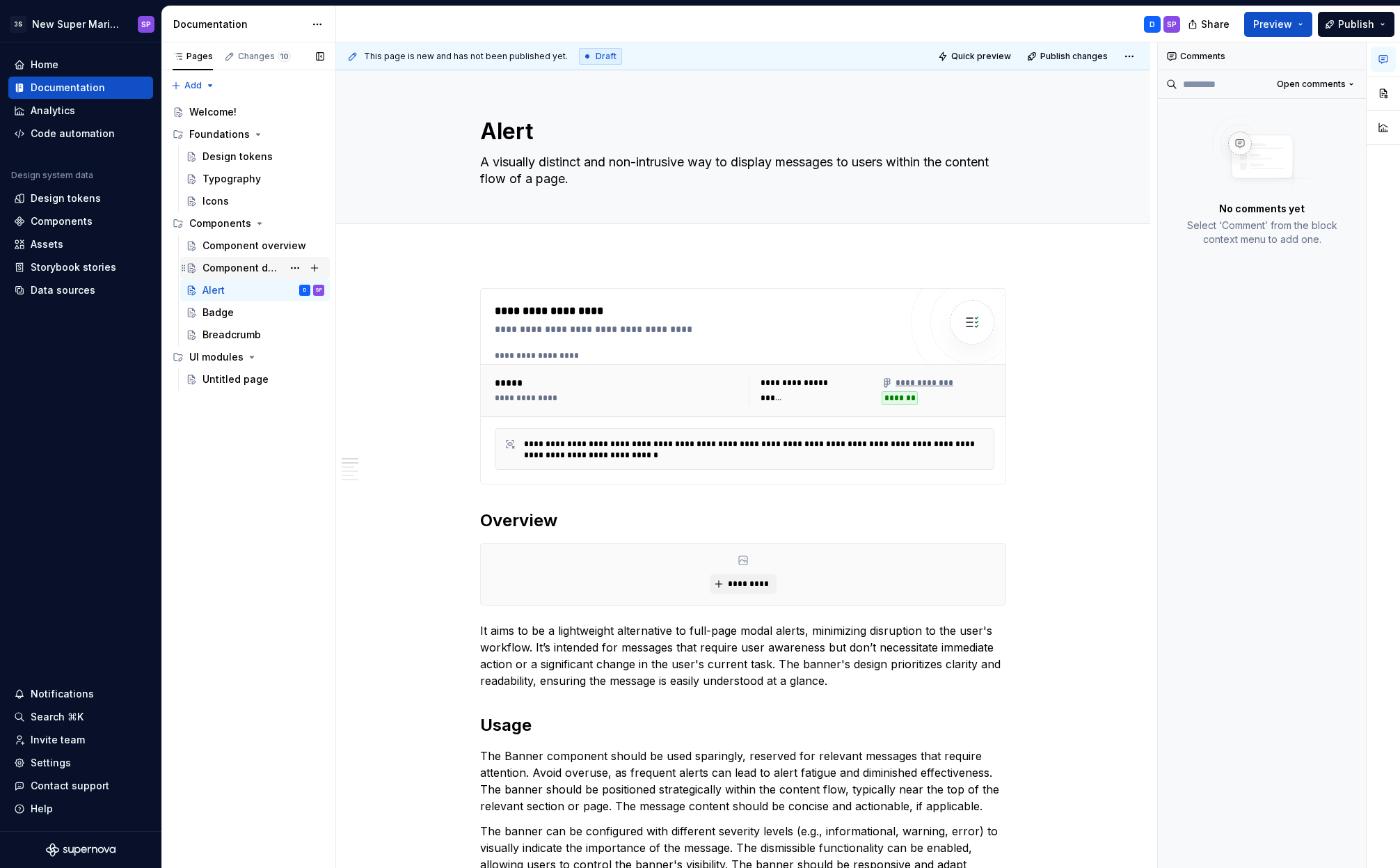
click at [261, 274] on div "Component detail" at bounding box center [242, 268] width 80 height 14
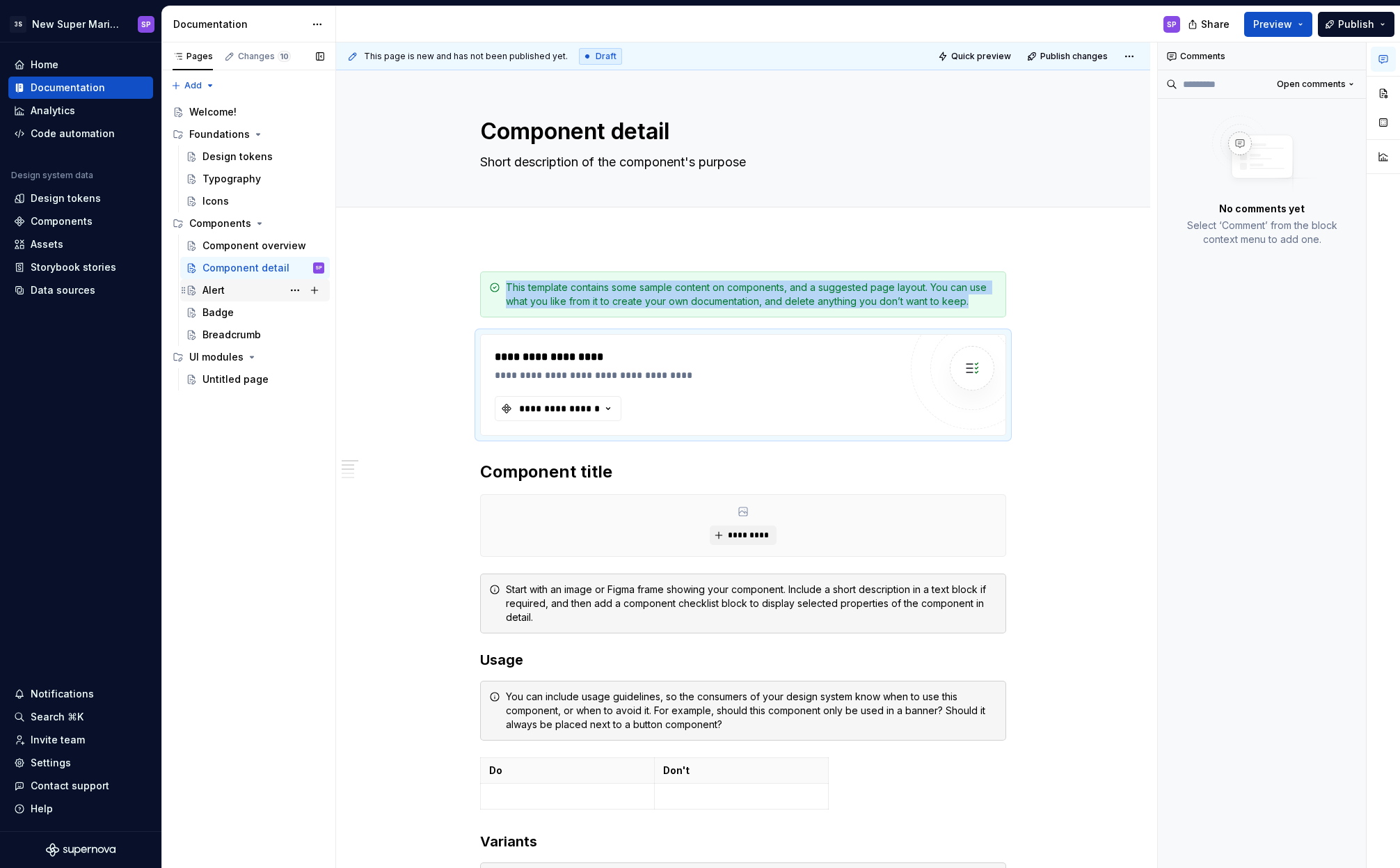
click at [224, 285] on div "Alert" at bounding box center [214, 290] width 23 height 14
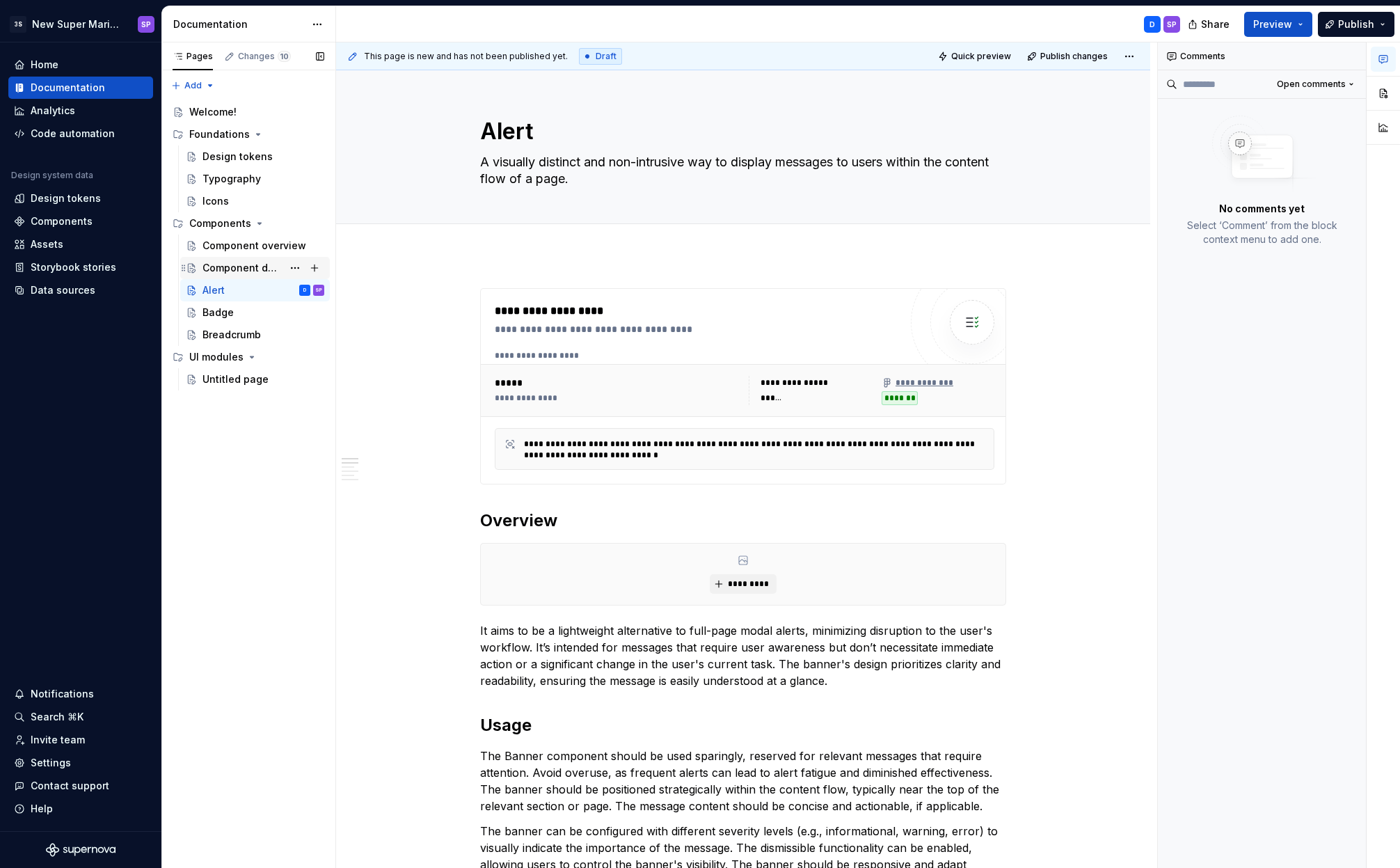
click at [258, 263] on div "Component detail" at bounding box center [242, 268] width 80 height 14
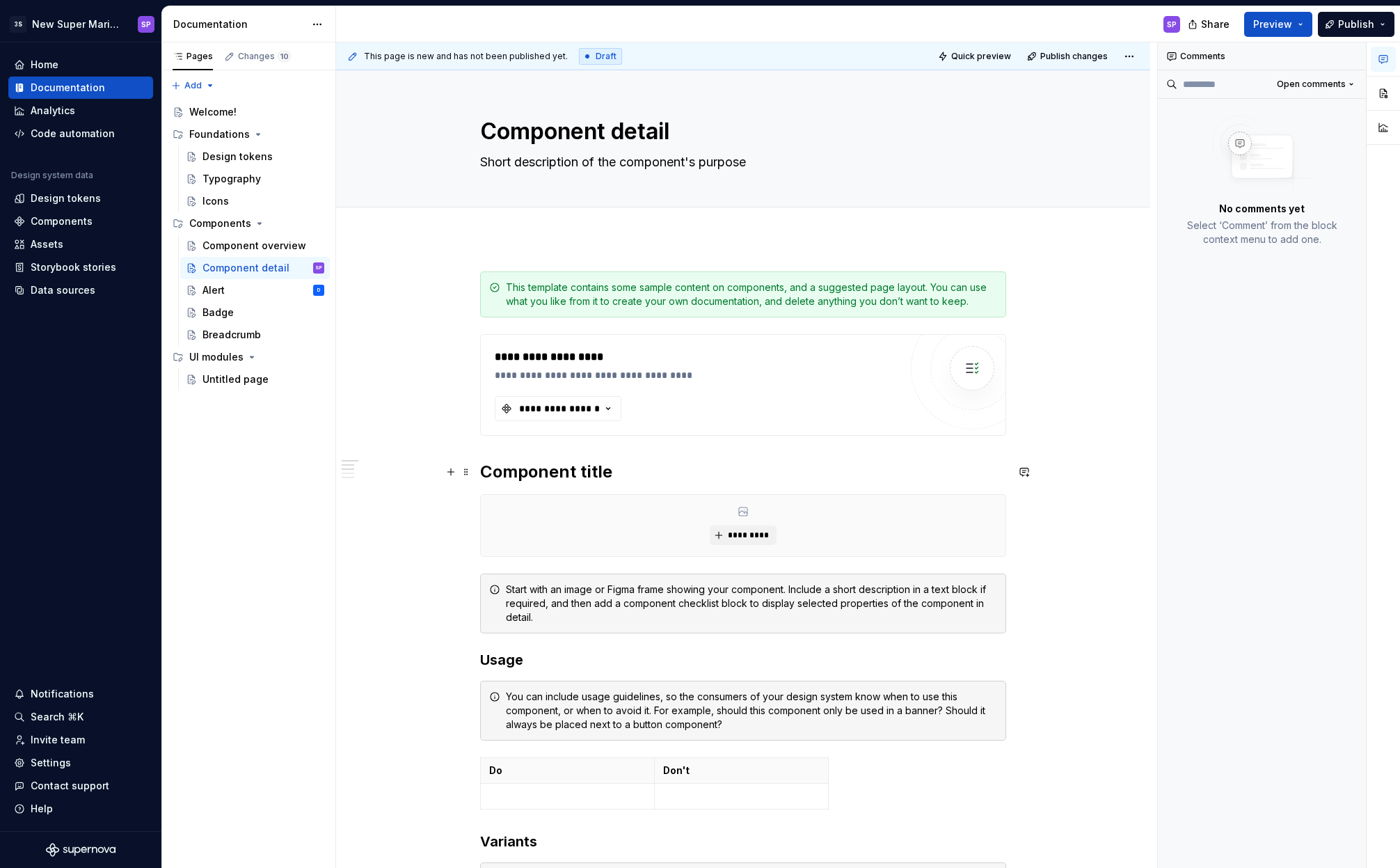
type textarea "*"
click at [514, 475] on h2 "Component title" at bounding box center [743, 472] width 526 height 23
click at [593, 475] on h2 "Component title" at bounding box center [743, 472] width 526 height 23
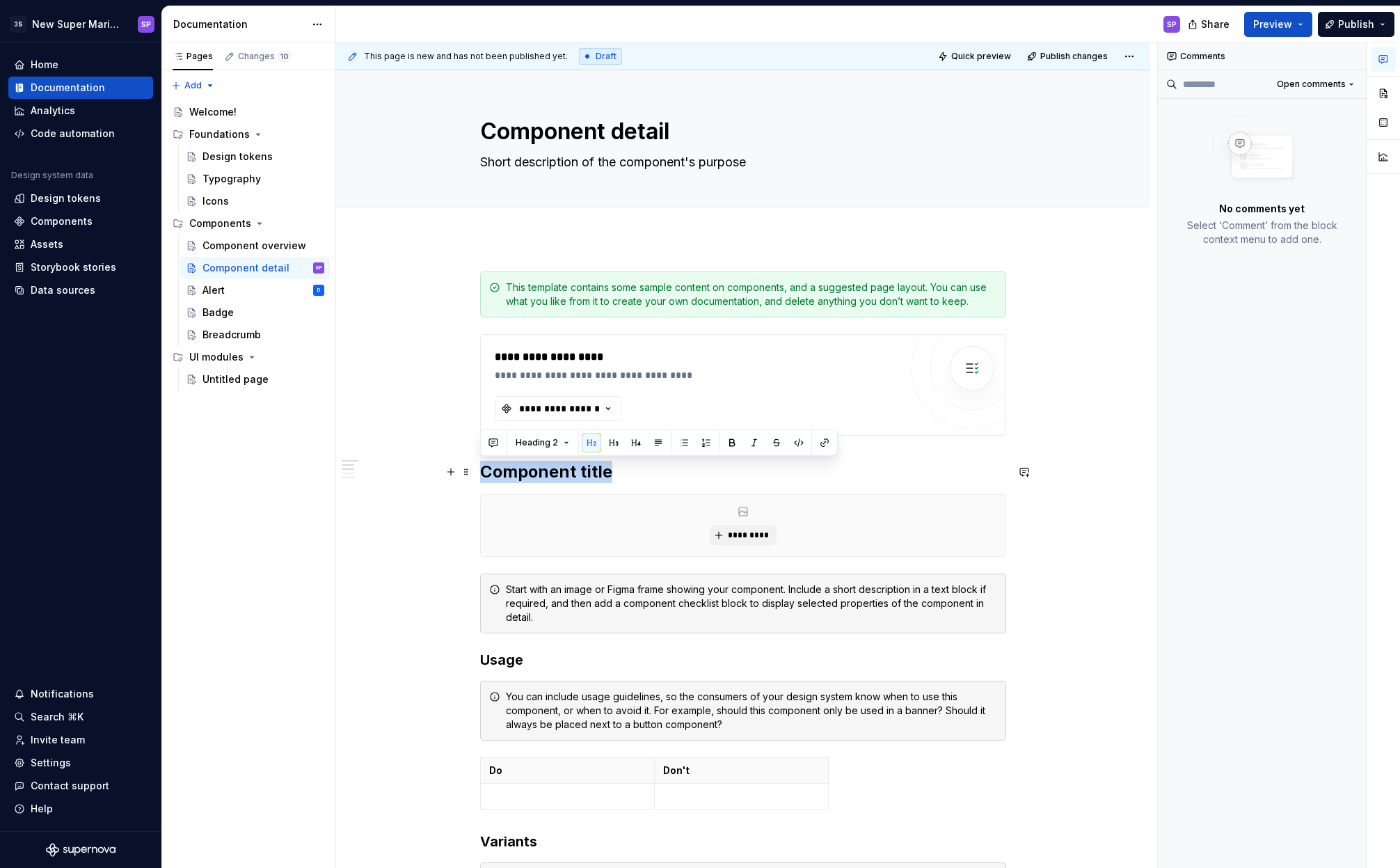
drag, startPoint x: 538, startPoint y: 479, endPoint x: 485, endPoint y: 477, distance: 53.0
click at [485, 477] on h2 "Component title" at bounding box center [743, 472] width 526 height 23
click at [533, 598] on div "Start with an image or Figma frame showing your component. Include a short desc…" at bounding box center [751, 604] width 492 height 42
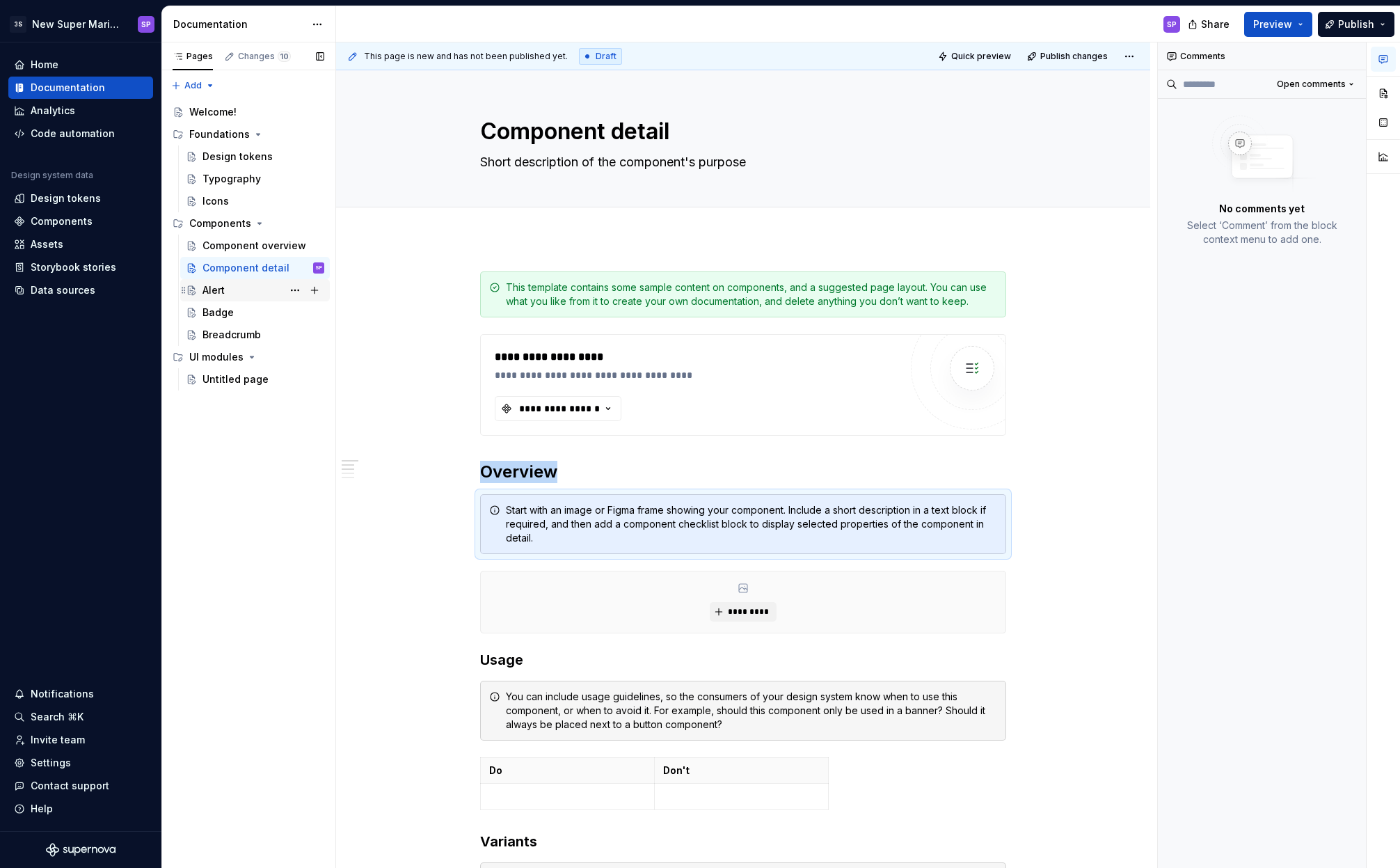
click at [217, 290] on div "Alert" at bounding box center [214, 290] width 23 height 14
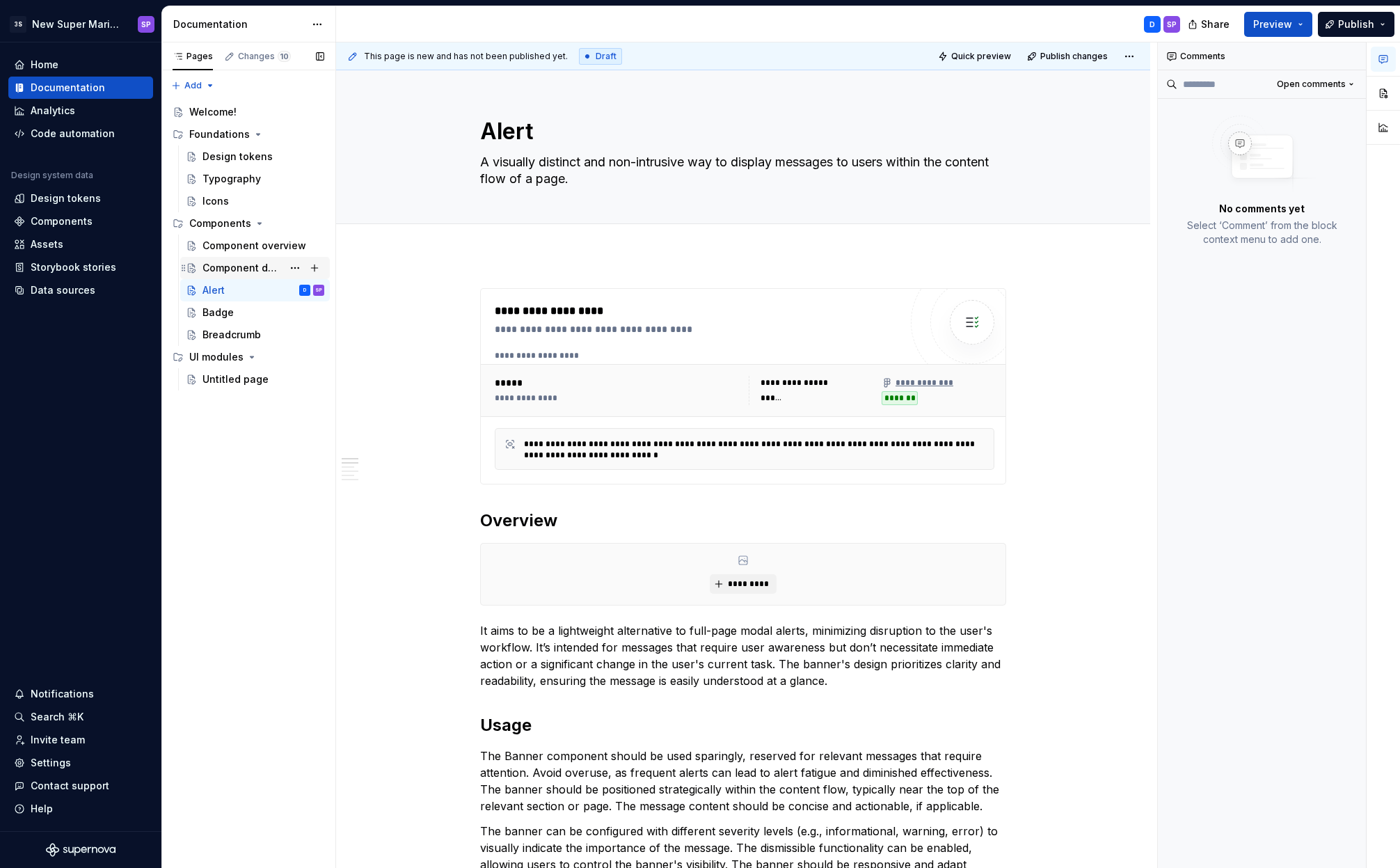
click at [250, 270] on div "Component detail" at bounding box center [242, 268] width 80 height 14
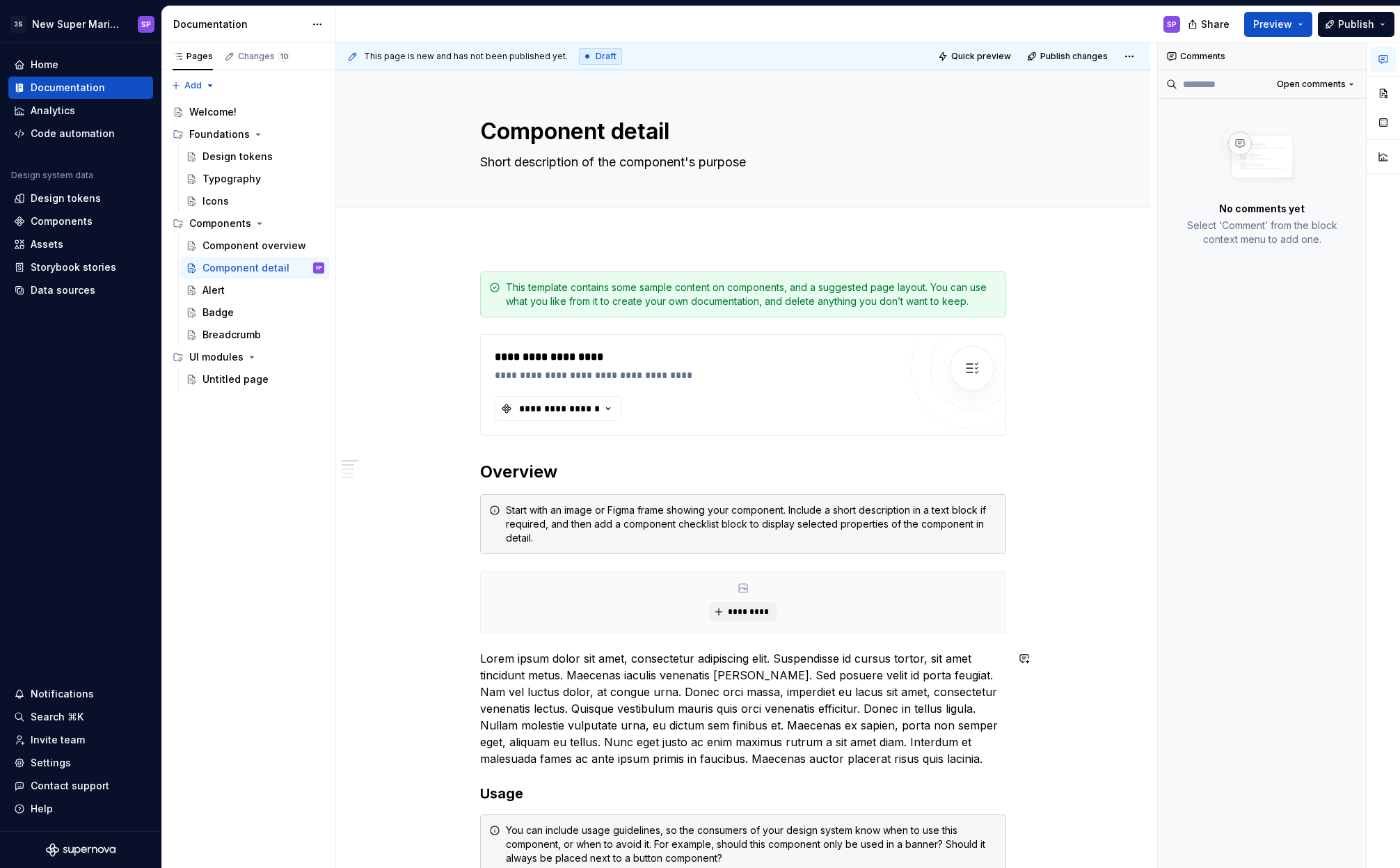
scroll to position [102, 0]
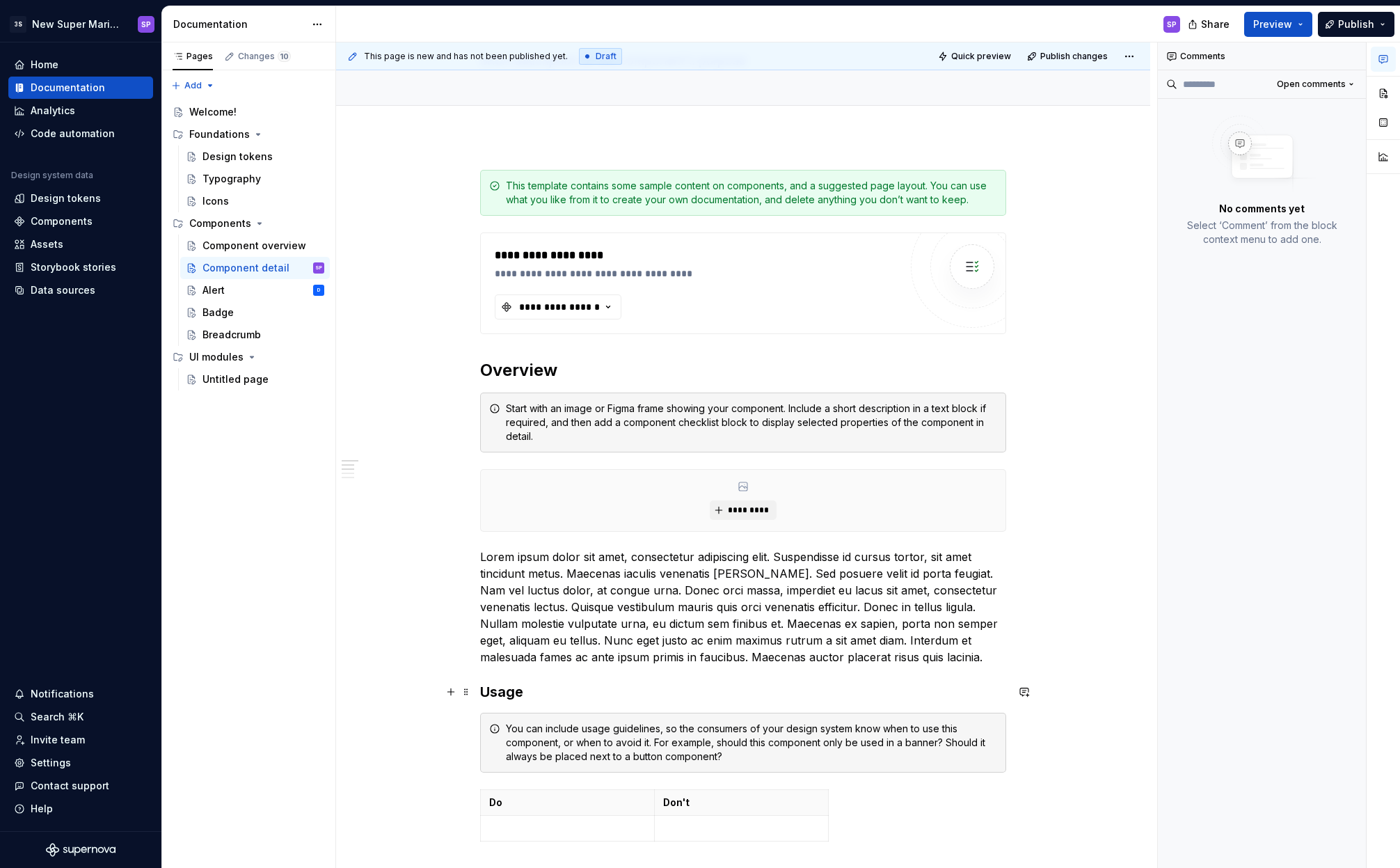
click at [497, 685] on h3 "Usage" at bounding box center [743, 692] width 526 height 20
click at [524, 669] on span "Heading 3" at bounding box center [536, 664] width 43 height 11
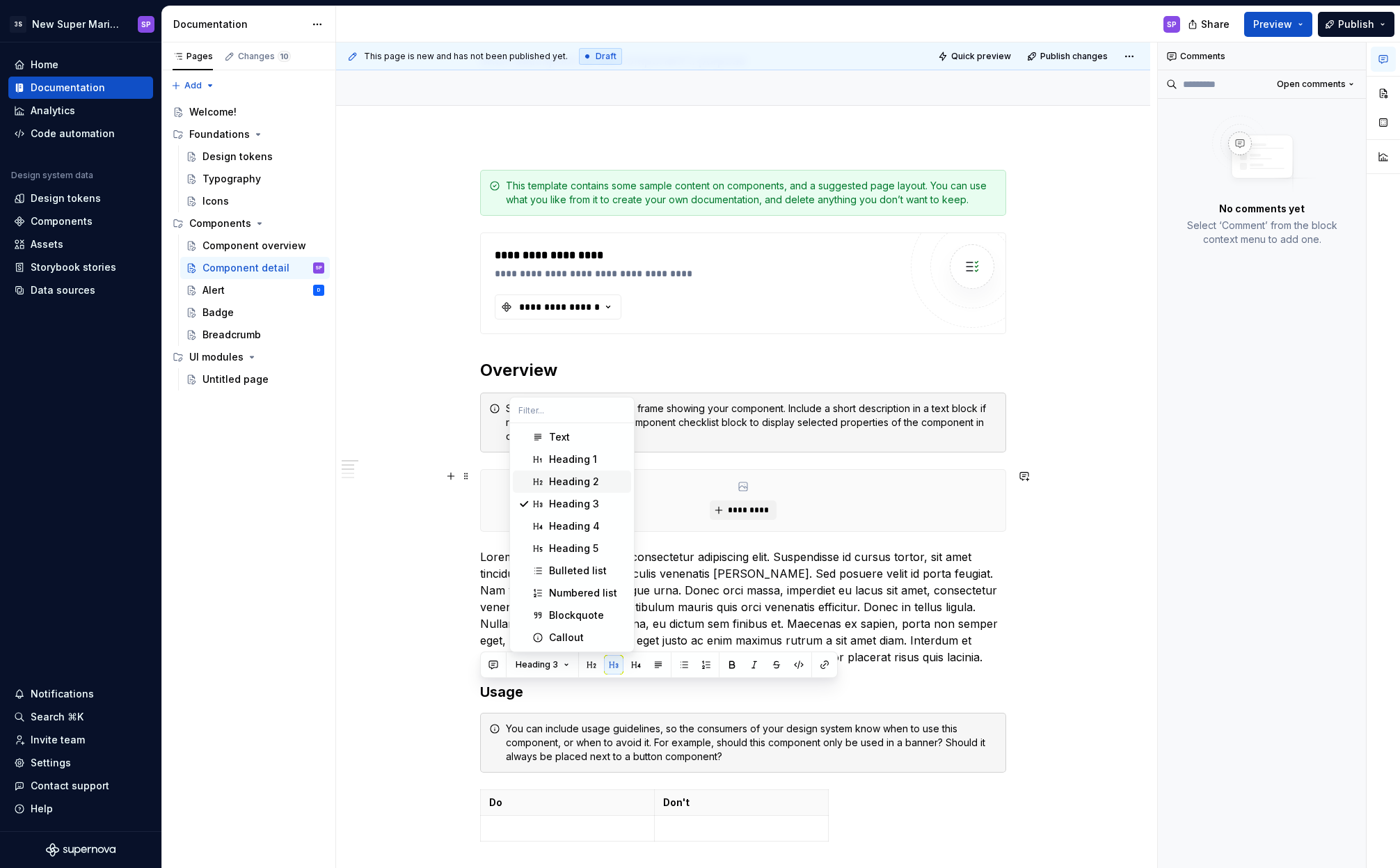
click at [581, 482] on div "Heading 2" at bounding box center [574, 482] width 50 height 14
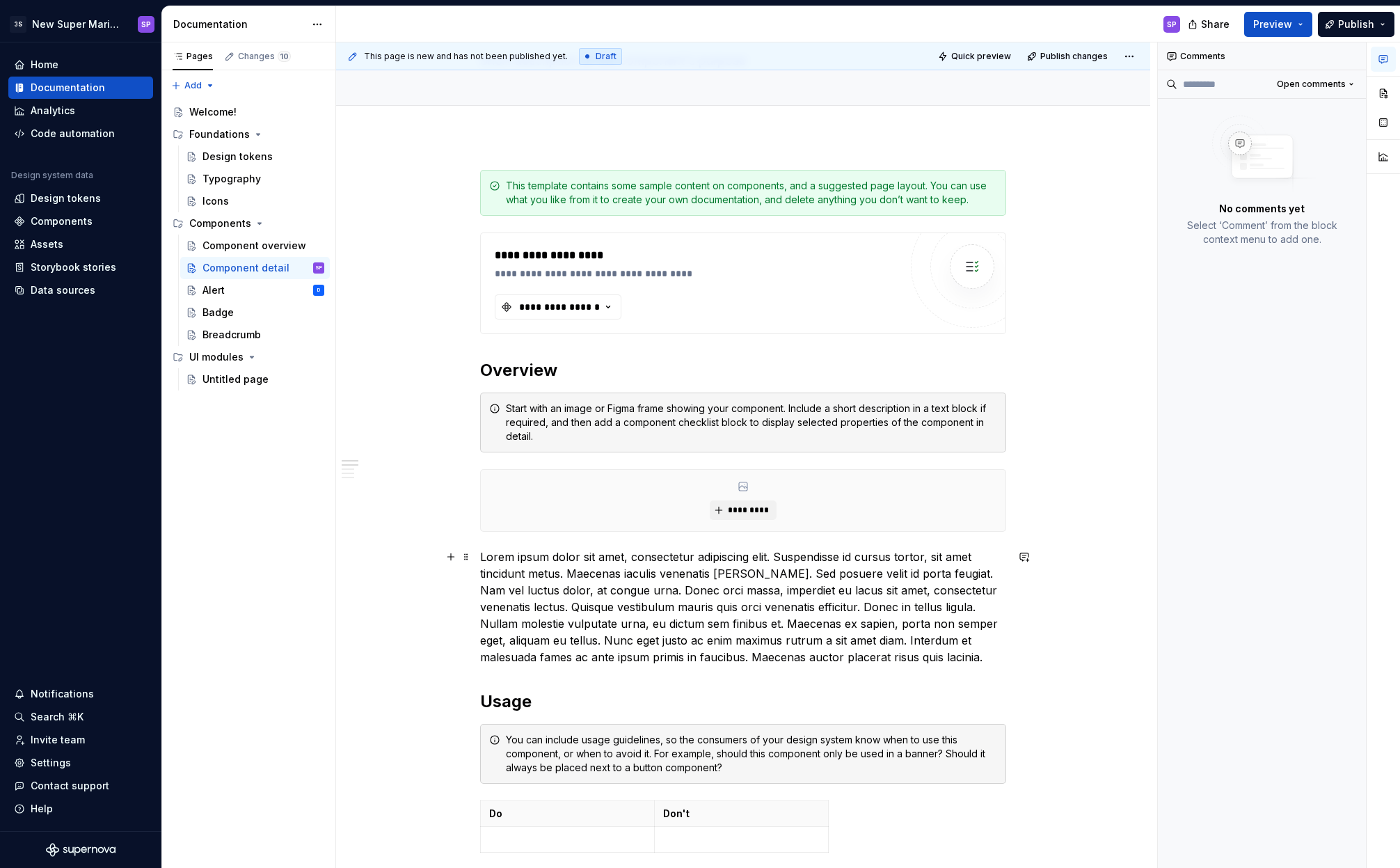
click at [565, 655] on p "Lorem ipsum dolor sit amet, consectetur adipiscing elit. Suspendisse id cursus …" at bounding box center [743, 607] width 526 height 117
click at [563, 673] on div "**********" at bounding box center [743, 806] width 526 height 1271
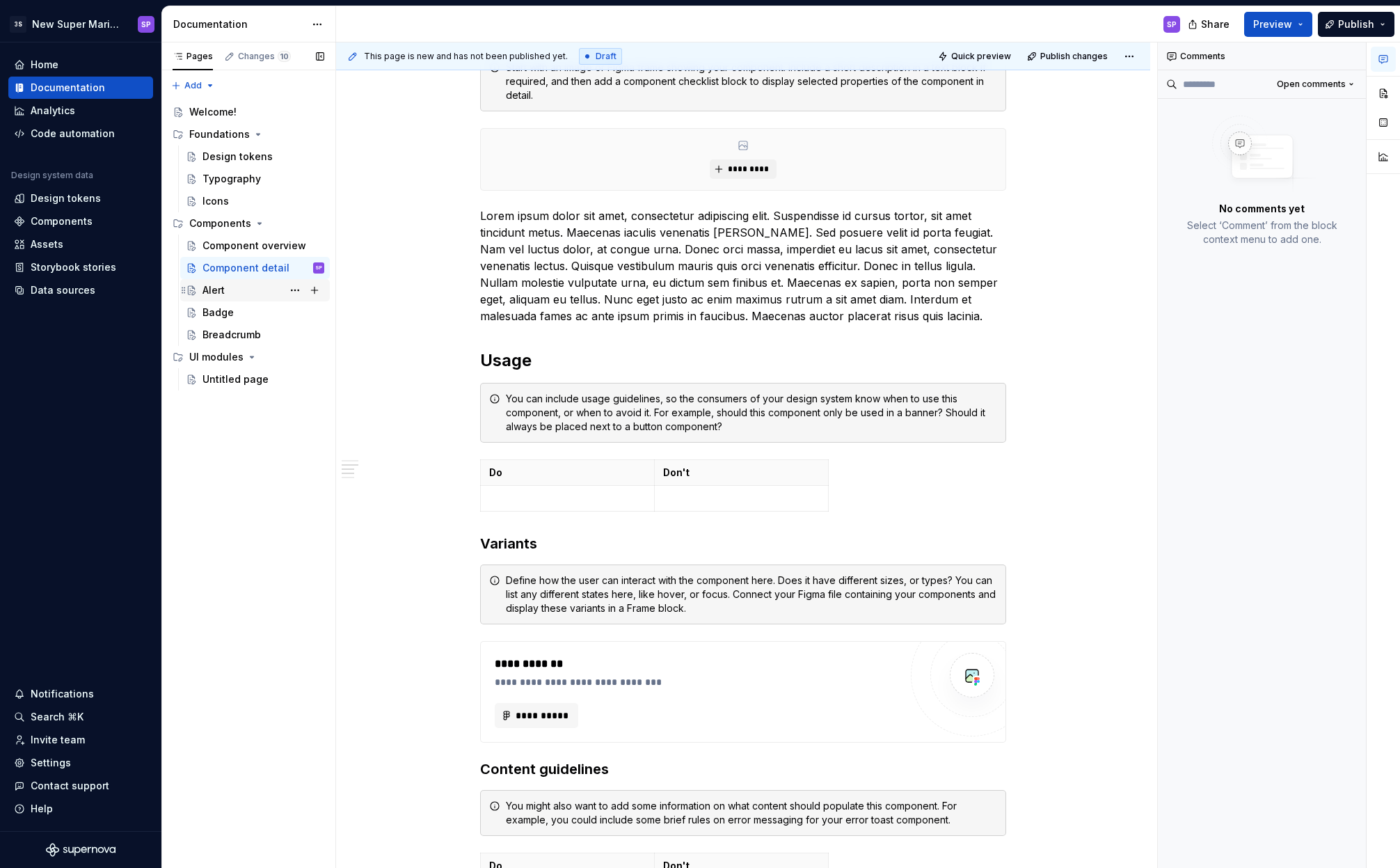
click at [254, 287] on div "Alert D" at bounding box center [263, 290] width 122 height 20
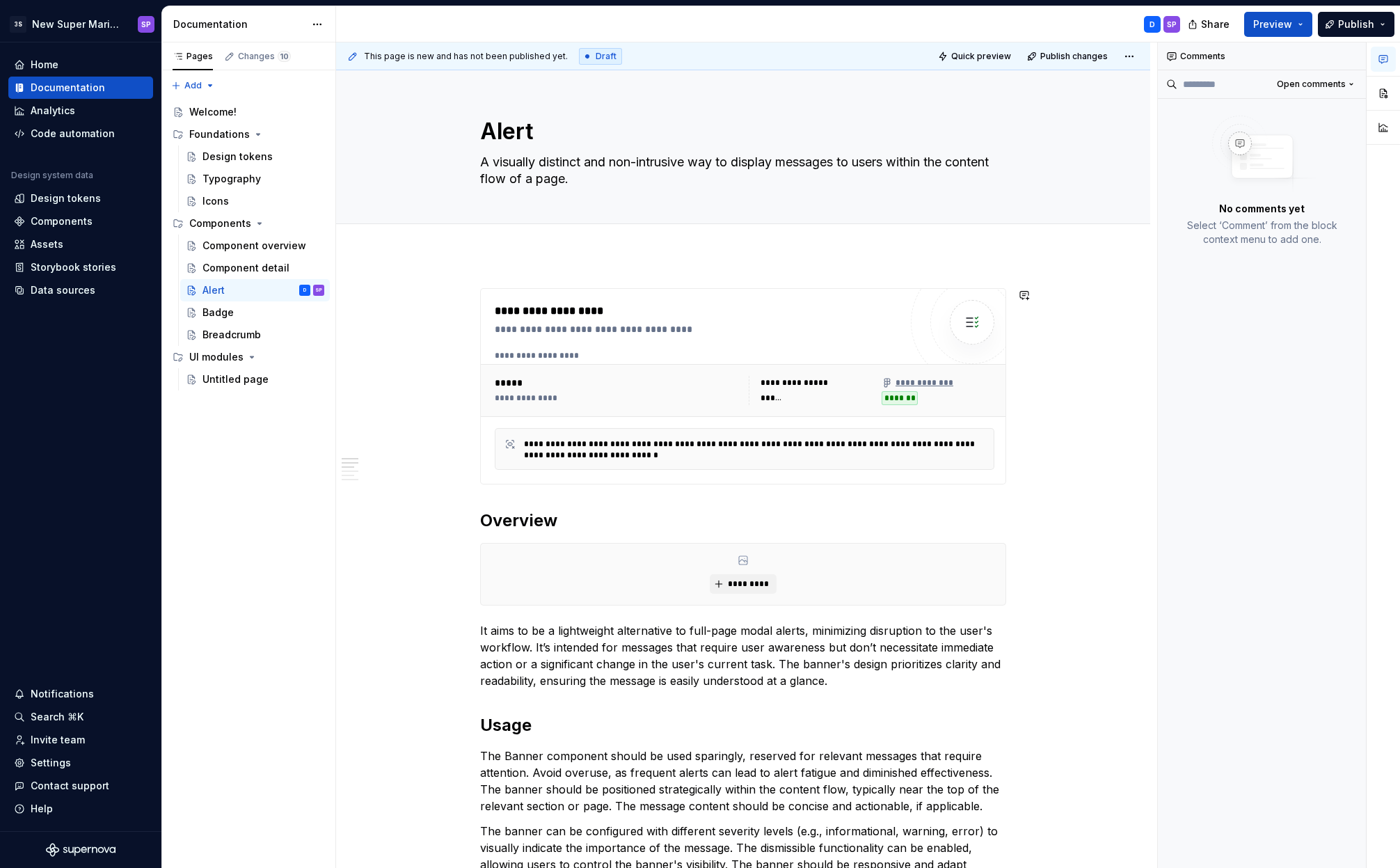
scroll to position [343, 0]
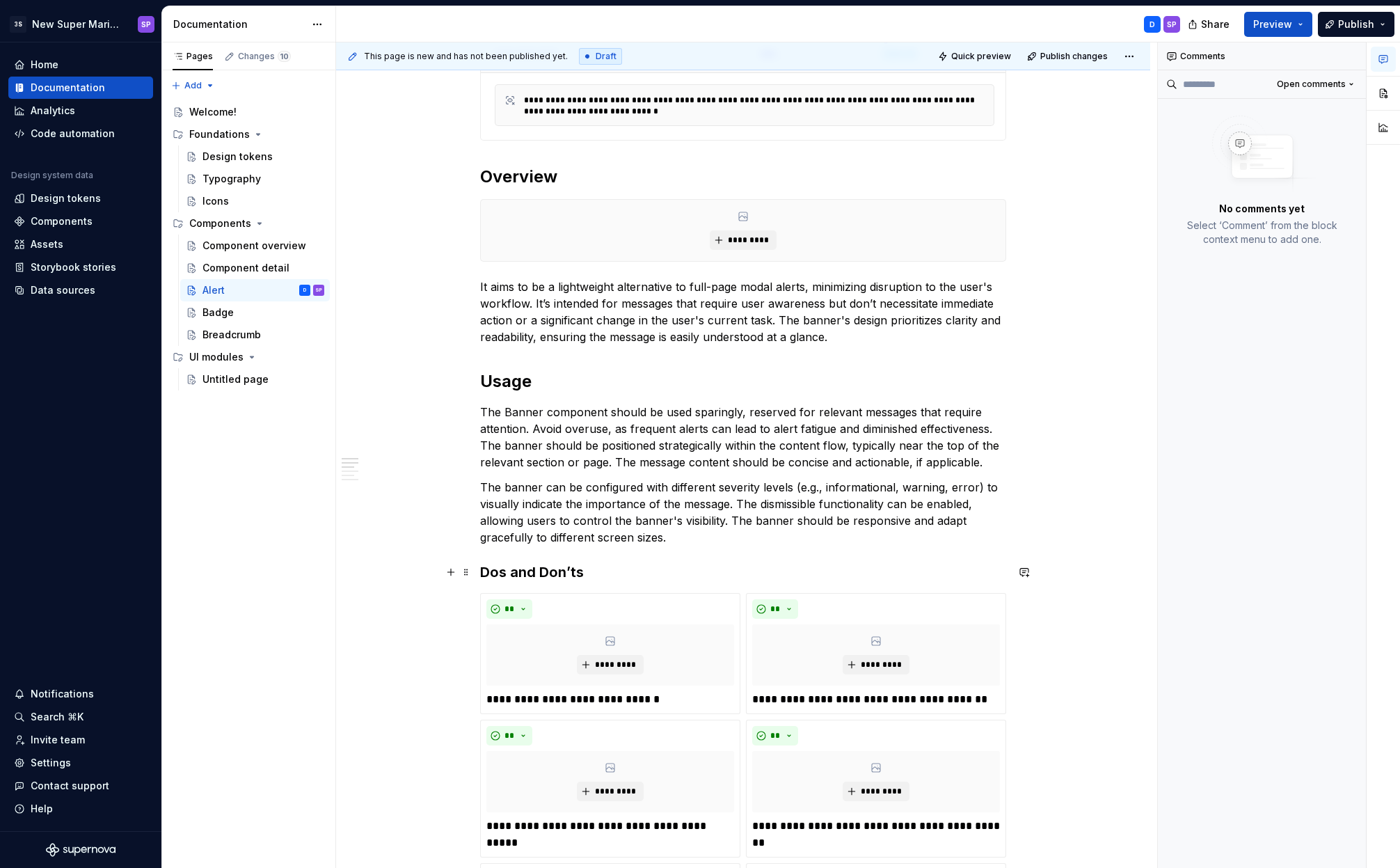
click at [526, 567] on h3 "Dos and Don’ts" at bounding box center [743, 572] width 526 height 20
copy h3 "Dos and Don’ts"
click at [239, 308] on div "Badge" at bounding box center [263, 313] width 122 height 20
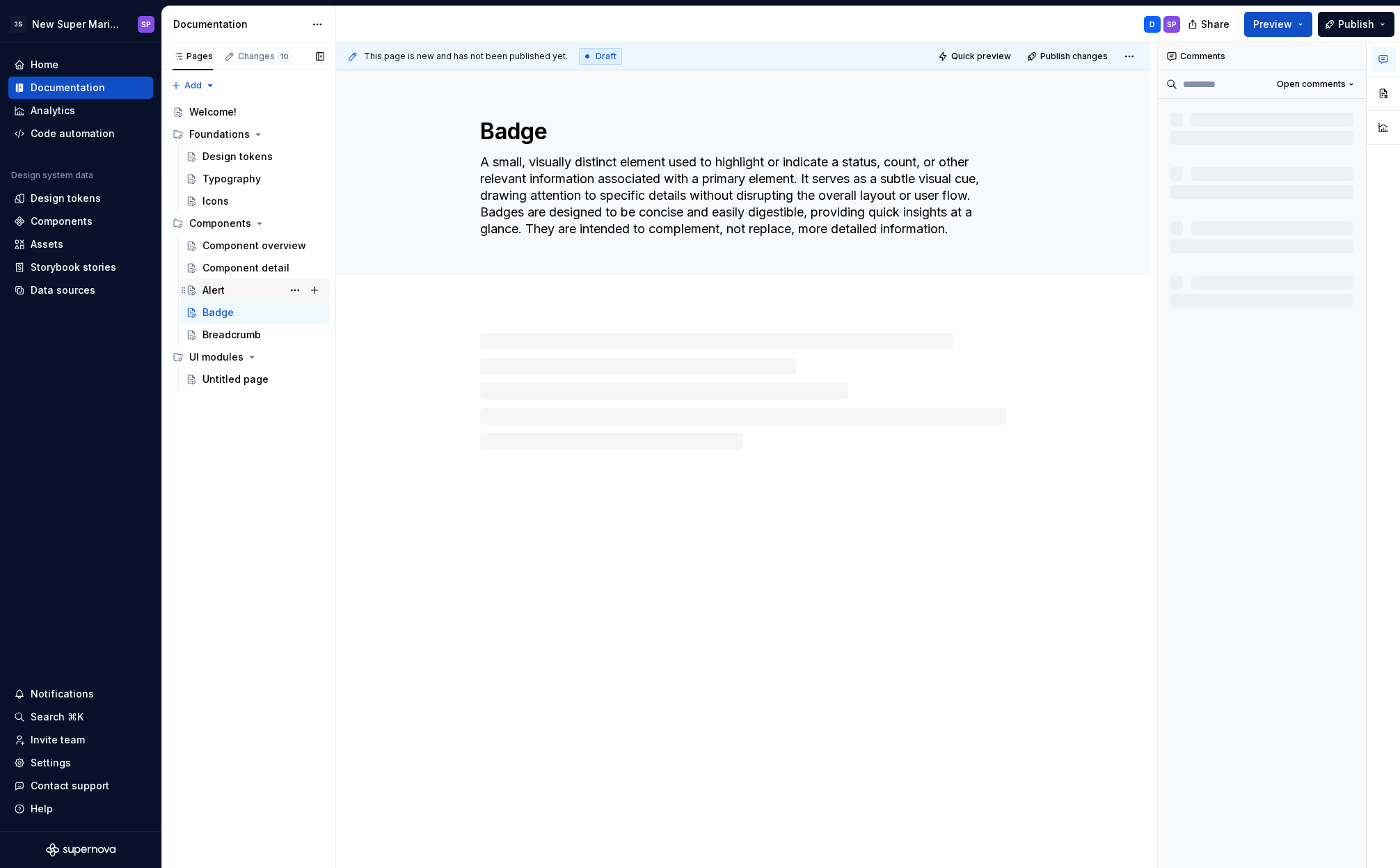
click at [235, 280] on div "Alert D SP" at bounding box center [263, 290] width 122 height 20
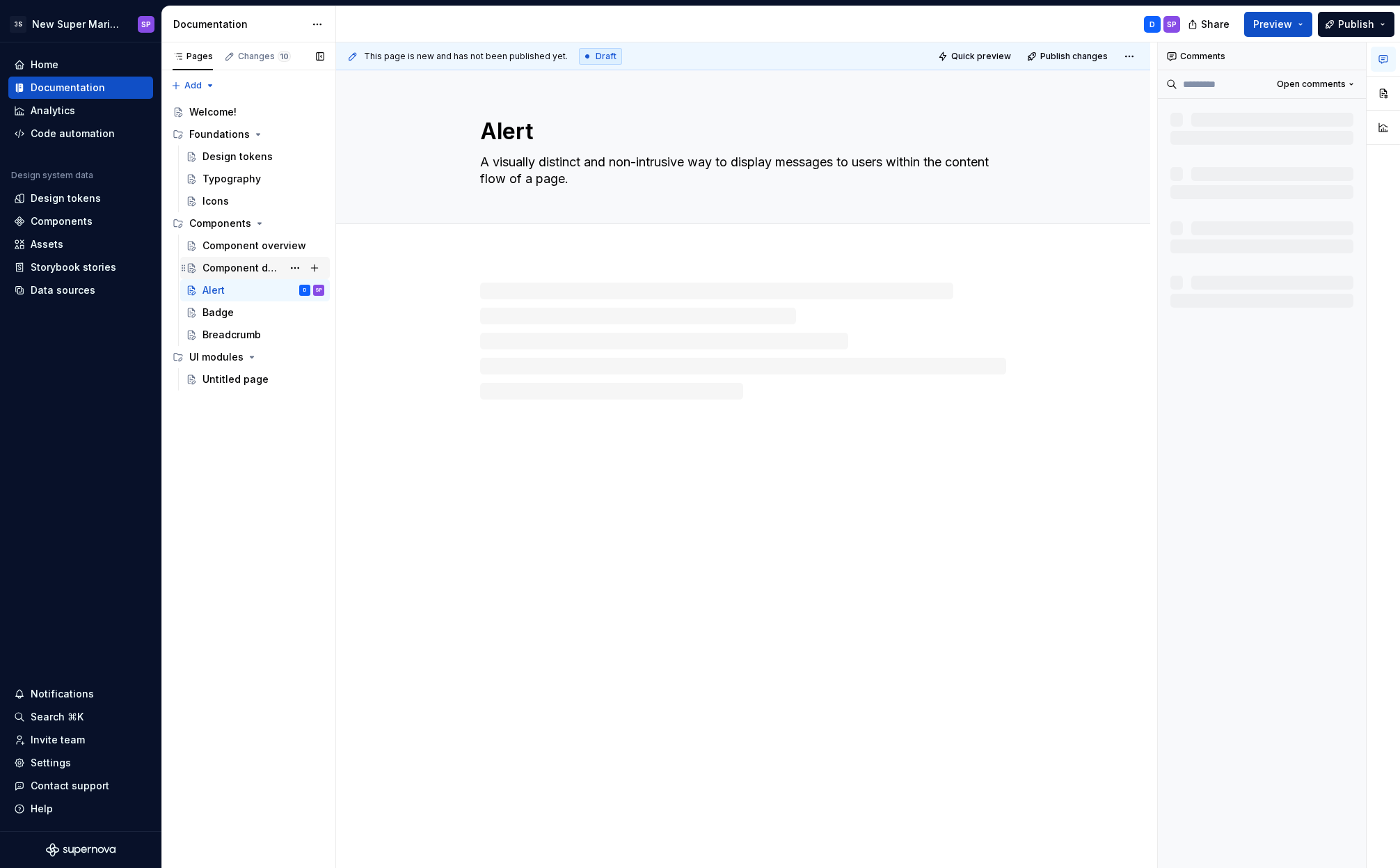
click at [233, 264] on div "Component detail" at bounding box center [242, 268] width 80 height 14
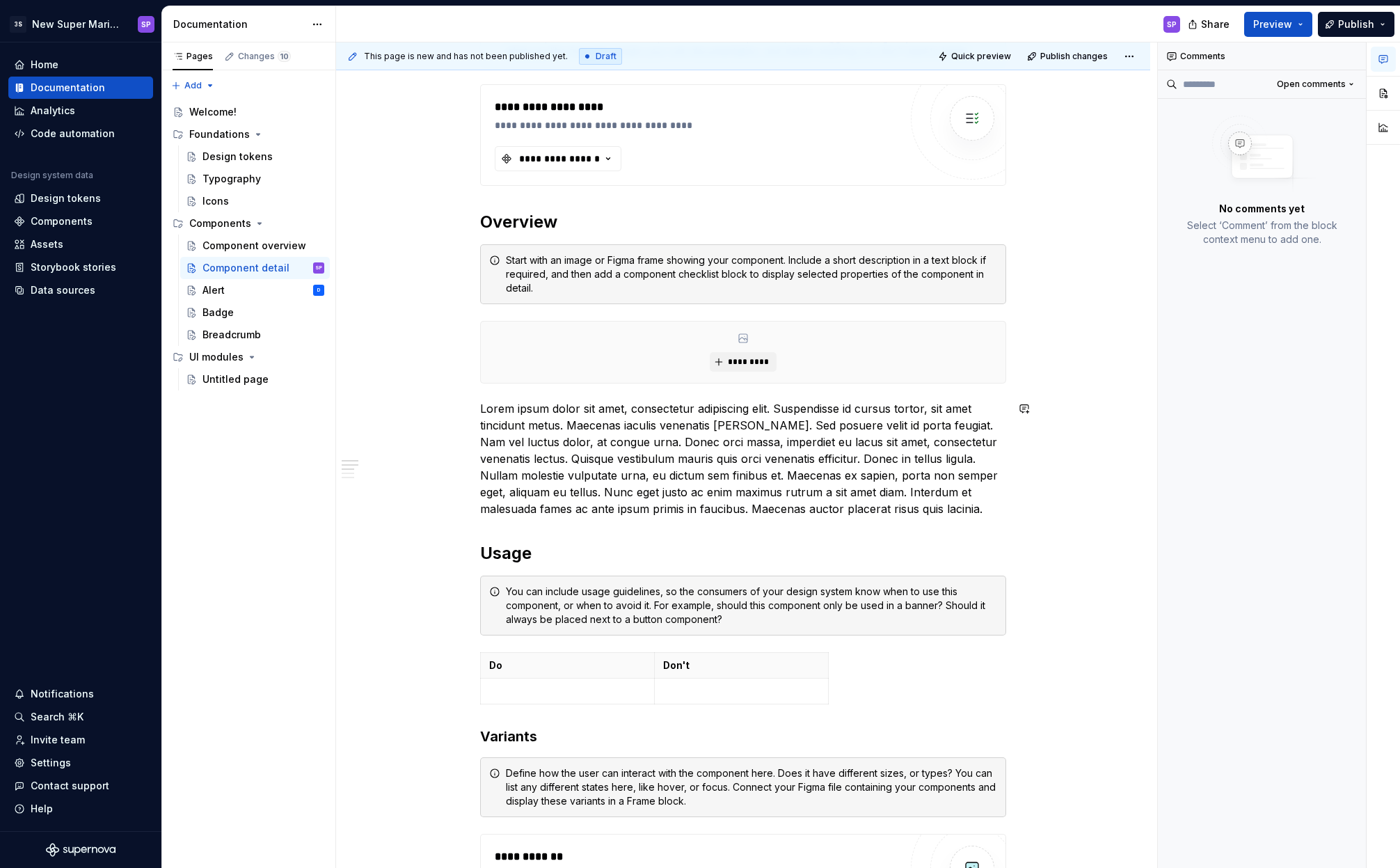
scroll to position [545, 0]
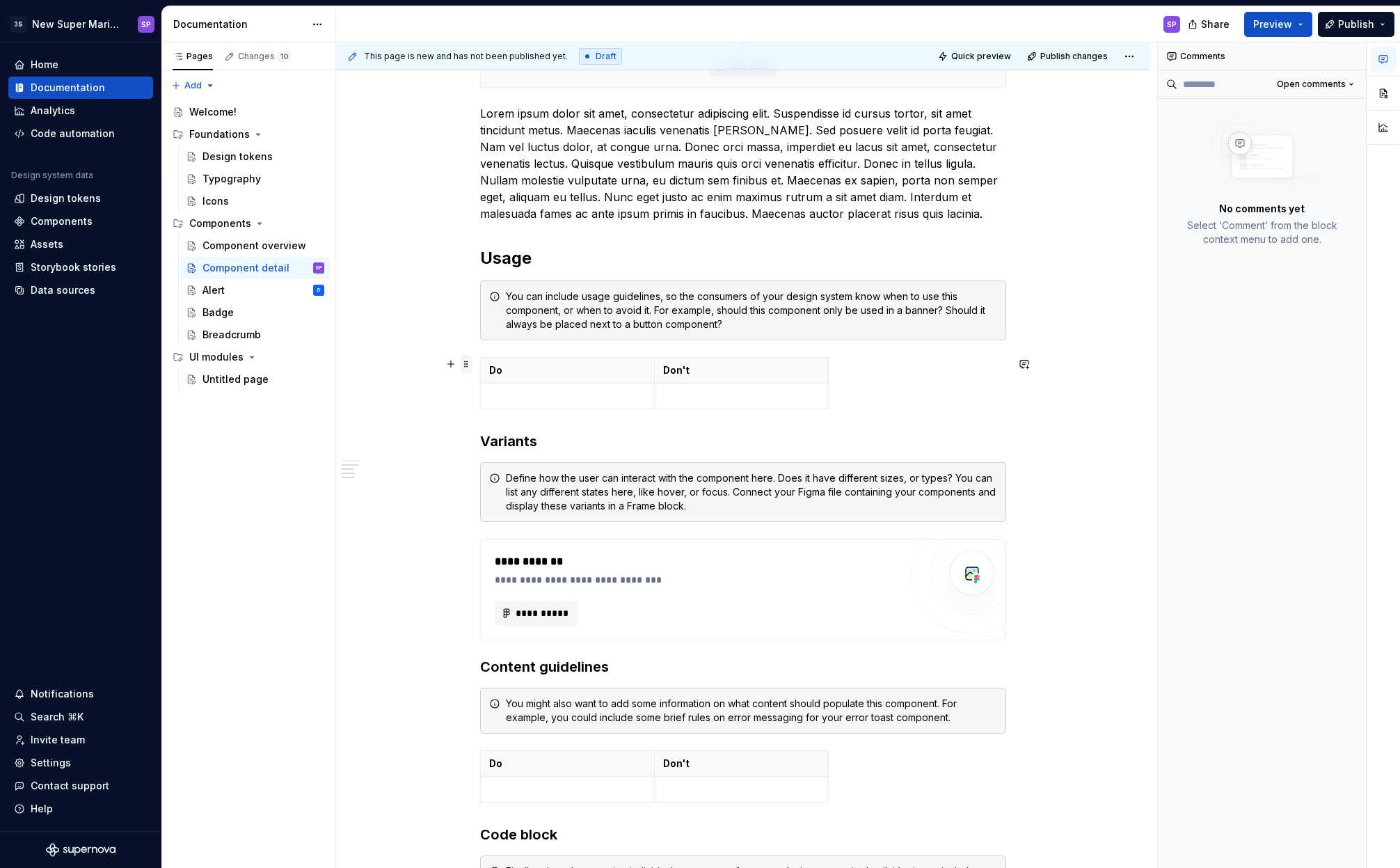
click at [468, 366] on span at bounding box center [466, 364] width 11 height 20
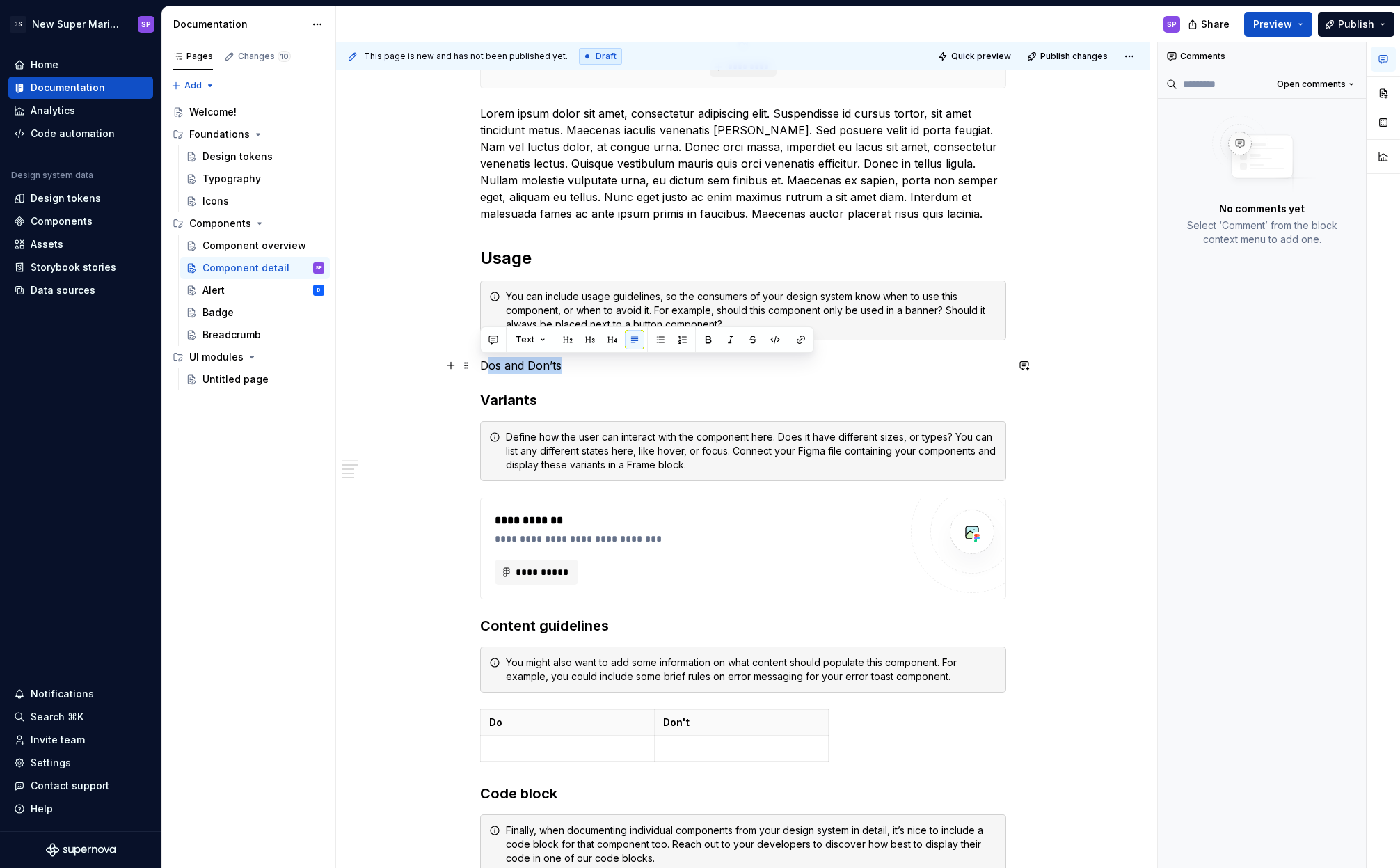
drag, startPoint x: 571, startPoint y: 367, endPoint x: 485, endPoint y: 365, distance: 86.0
click at [485, 365] on p "Dos and Don’ts" at bounding box center [743, 365] width 526 height 17
click at [570, 367] on p "Dos and Don’ts" at bounding box center [743, 365] width 526 height 17
drag, startPoint x: 574, startPoint y: 367, endPoint x: 482, endPoint y: 369, distance: 92.0
click at [482, 369] on p "Dos and Don’ts" at bounding box center [743, 365] width 526 height 17
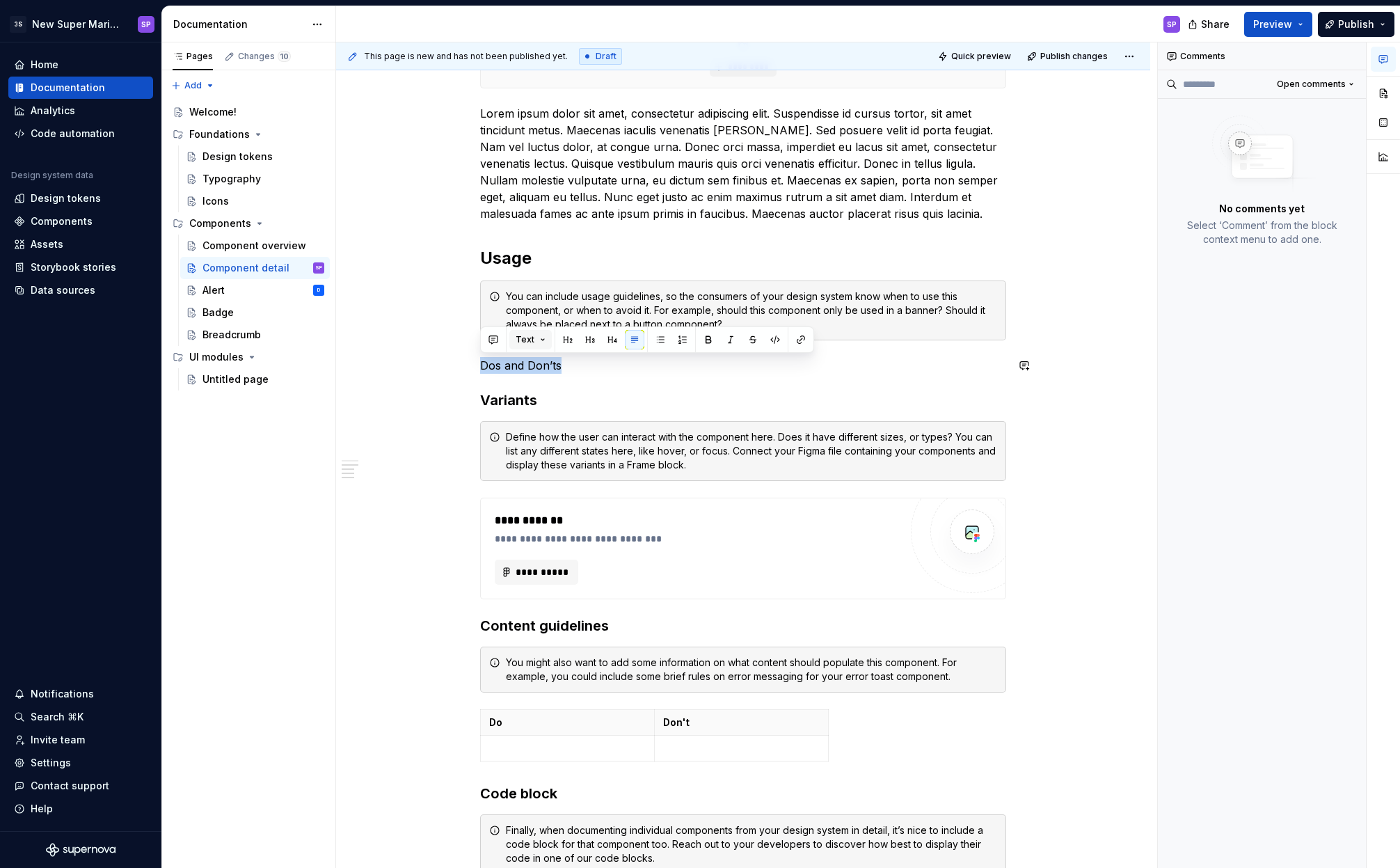
click at [533, 338] on button "Text" at bounding box center [530, 339] width 43 height 20
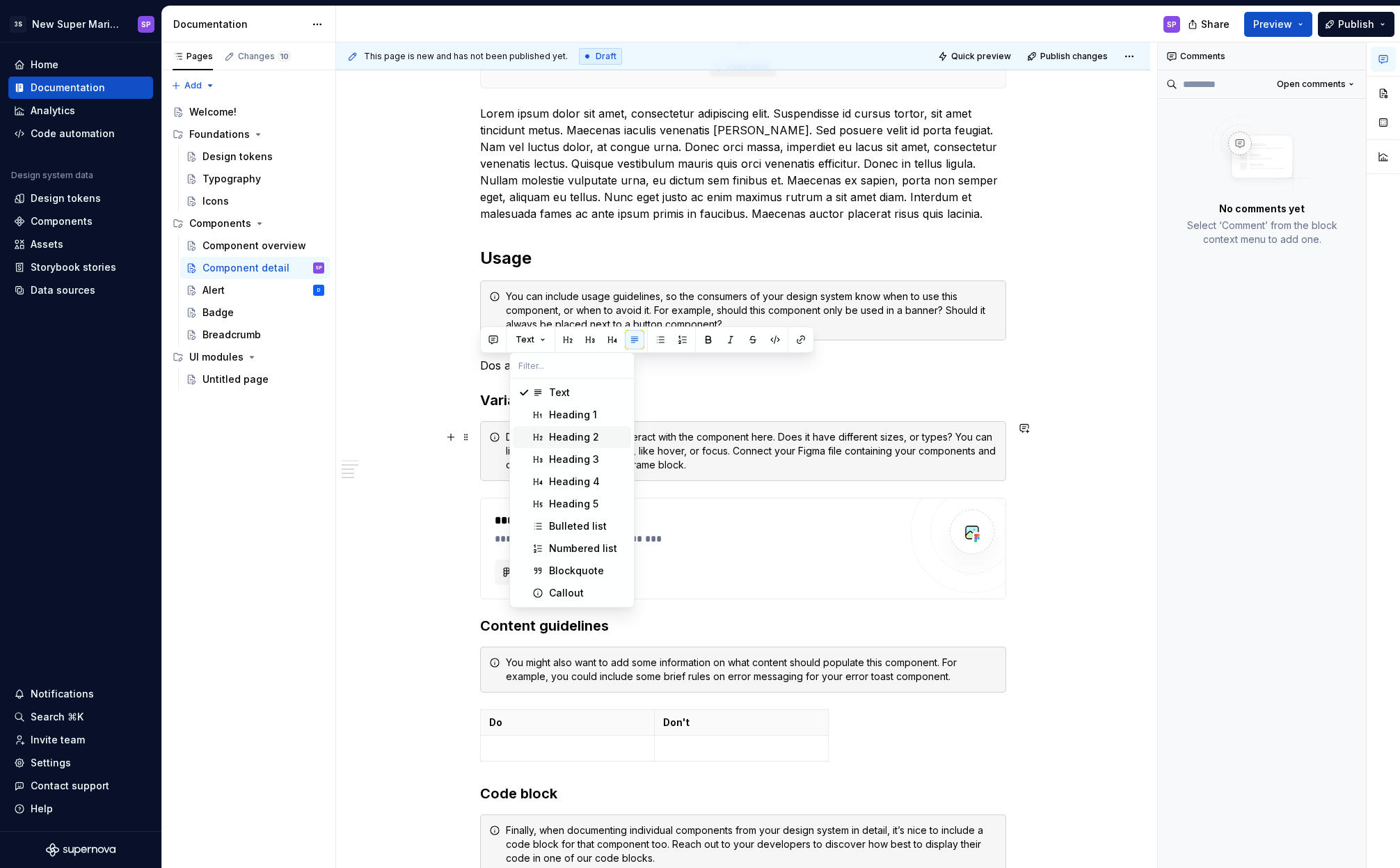
click at [556, 434] on div "Heading 2" at bounding box center [574, 437] width 50 height 14
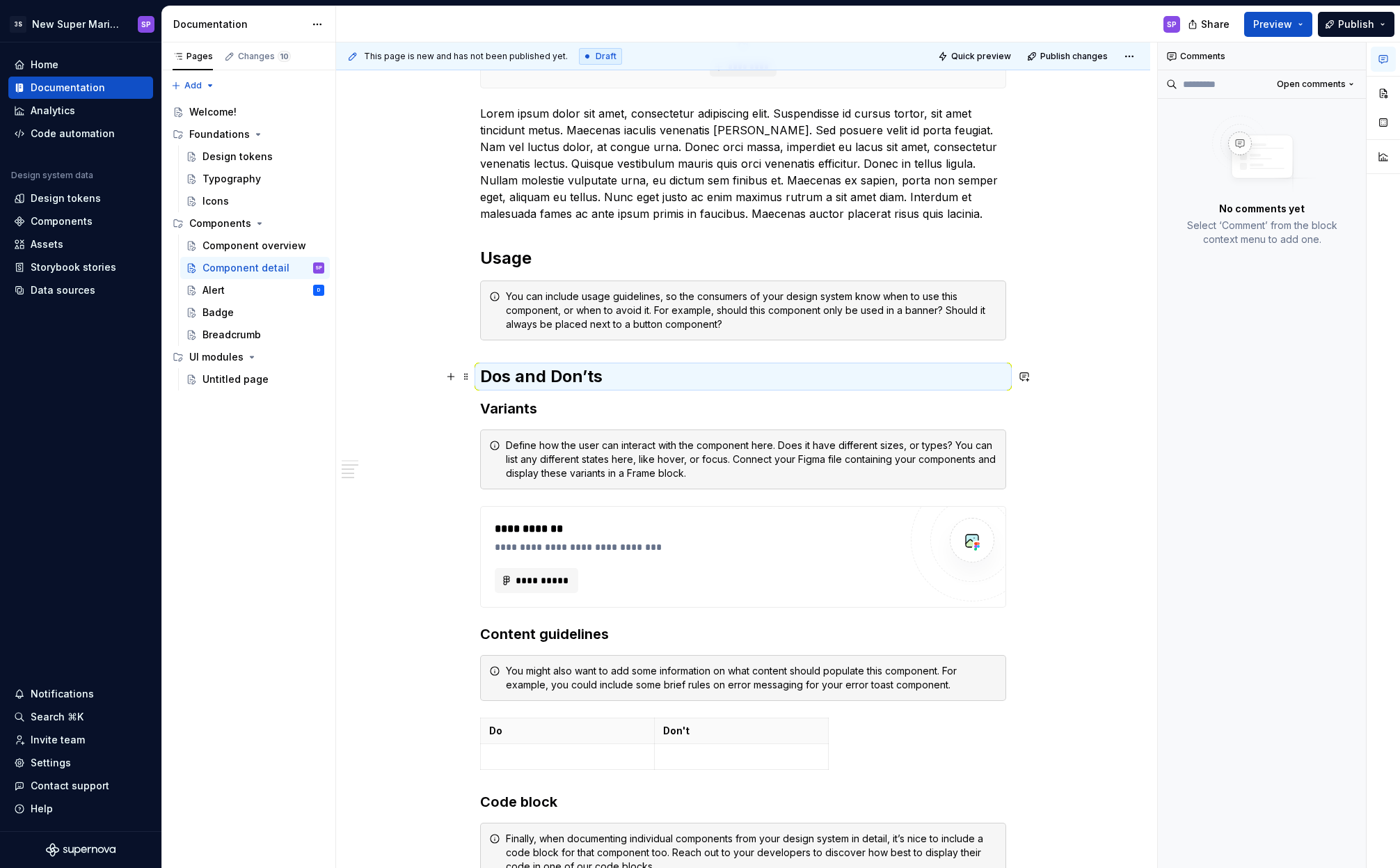
click at [512, 380] on h2 "Dos and Don’ts" at bounding box center [743, 376] width 526 height 23
click at [508, 376] on h2 "Dos and Don’ts" at bounding box center [743, 376] width 526 height 23
click at [507, 377] on h2 "Dos and Don’ts" at bounding box center [743, 376] width 526 height 23
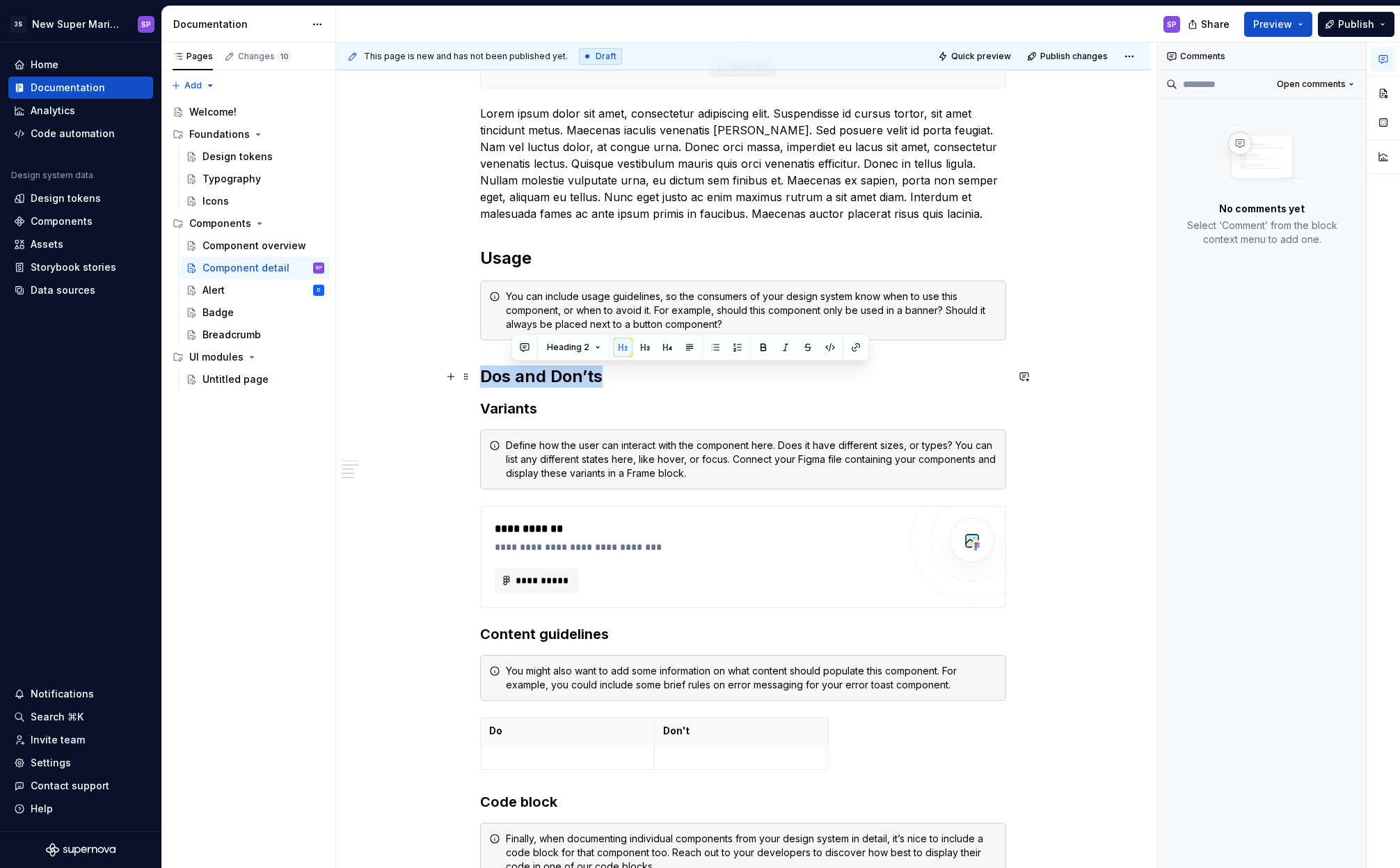
click at [507, 377] on h2 "Dos and Don’ts" at bounding box center [743, 376] width 526 height 23
click at [537, 348] on span "Heading 2" at bounding box center [536, 346] width 43 height 11
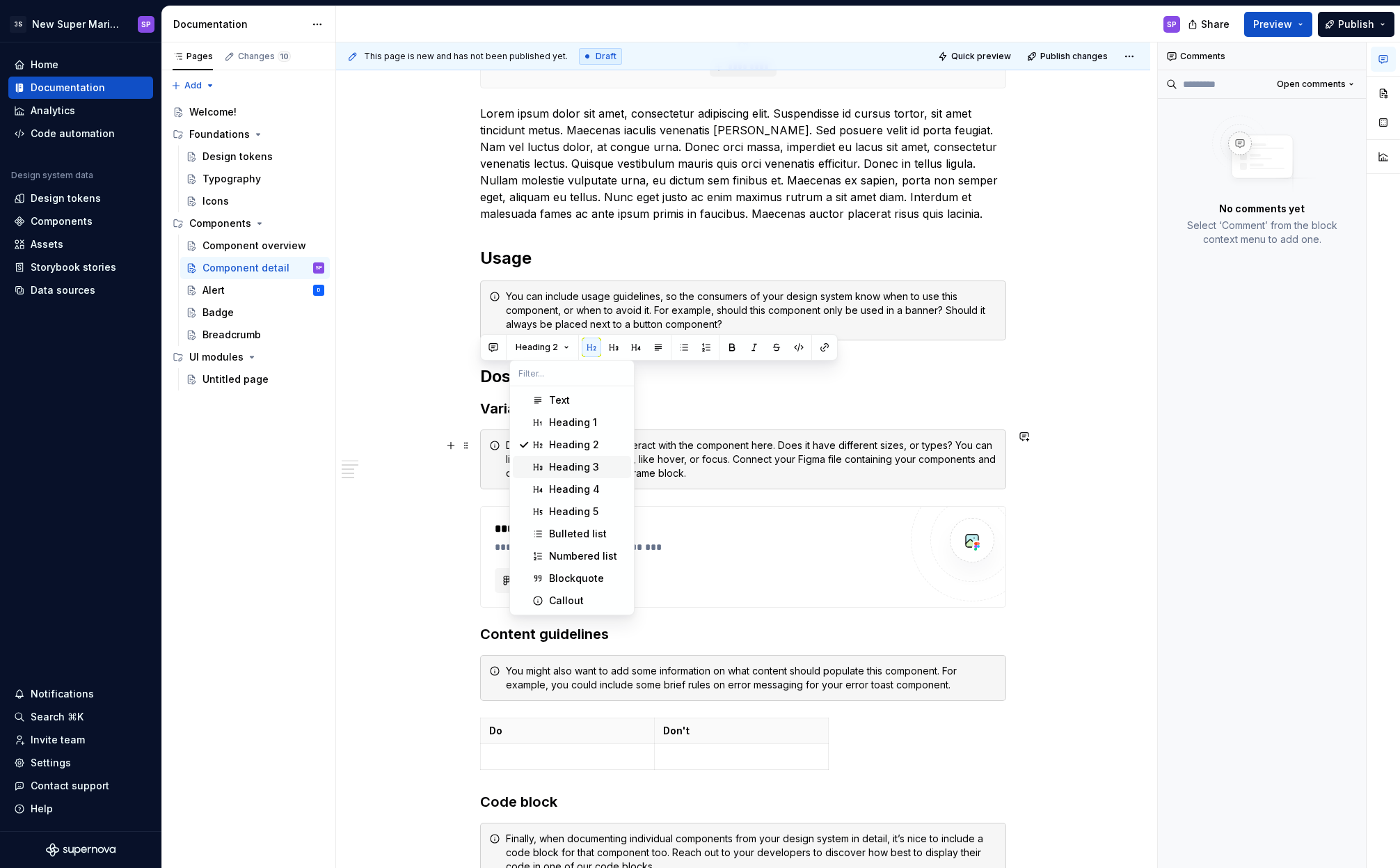
click at [553, 457] on span "Heading 3" at bounding box center [572, 467] width 119 height 23
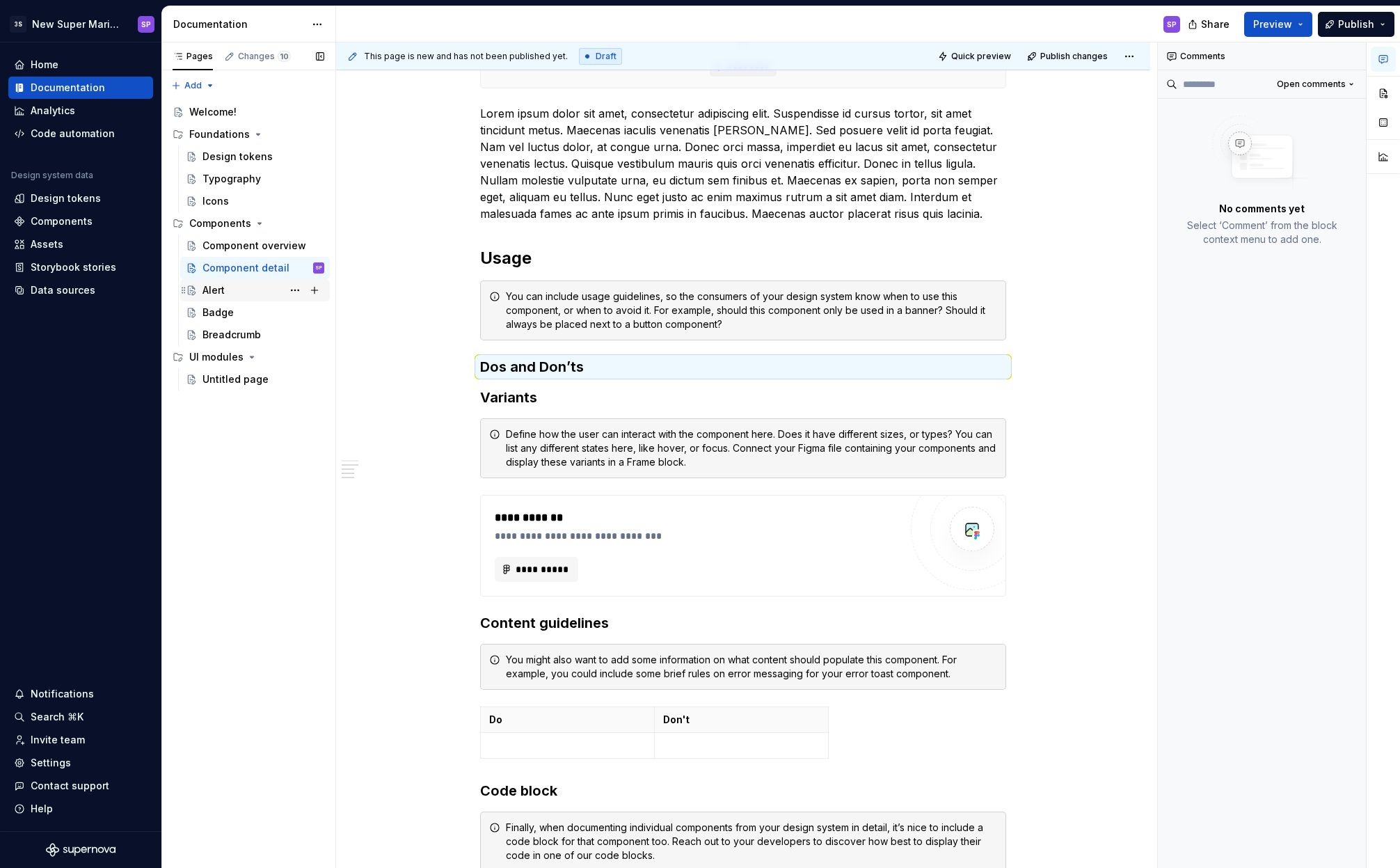
click at [221, 298] on div "Alert D" at bounding box center [263, 290] width 122 height 20
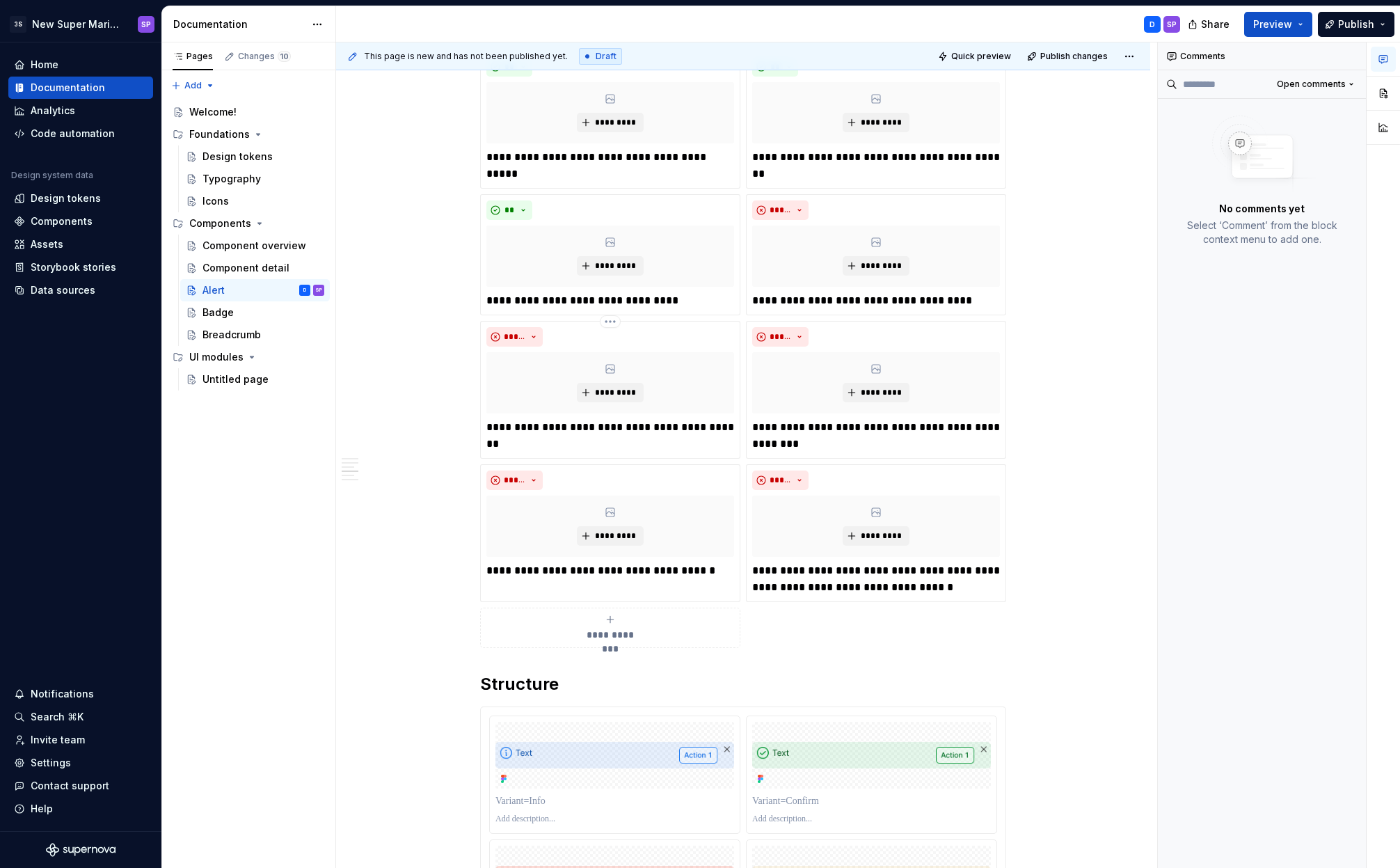
scroll to position [1308, 0]
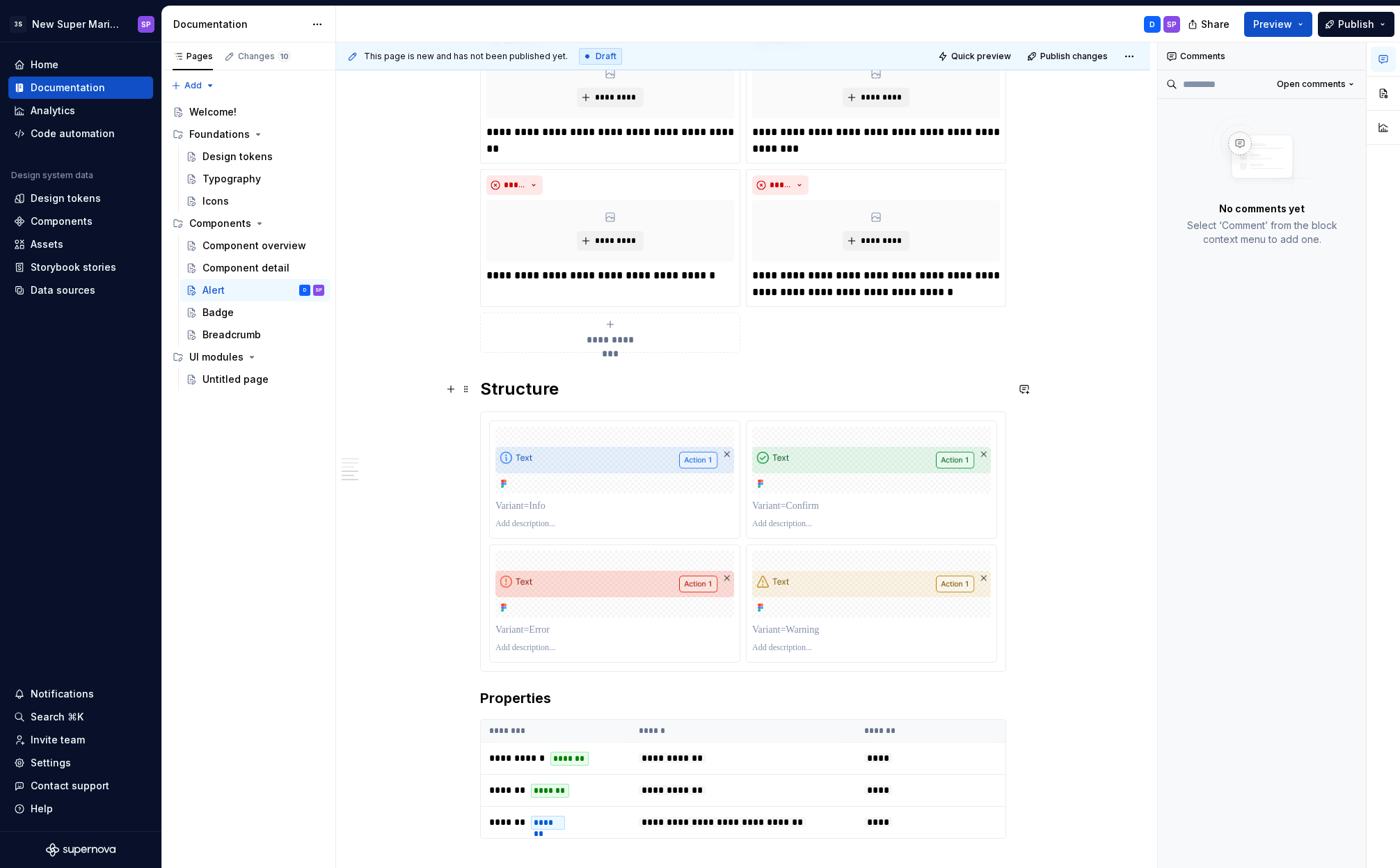
click at [505, 385] on h2 "Structure" at bounding box center [743, 389] width 526 height 23
copy h2 "Structure"
click at [223, 271] on div "Component detail" at bounding box center [242, 268] width 80 height 14
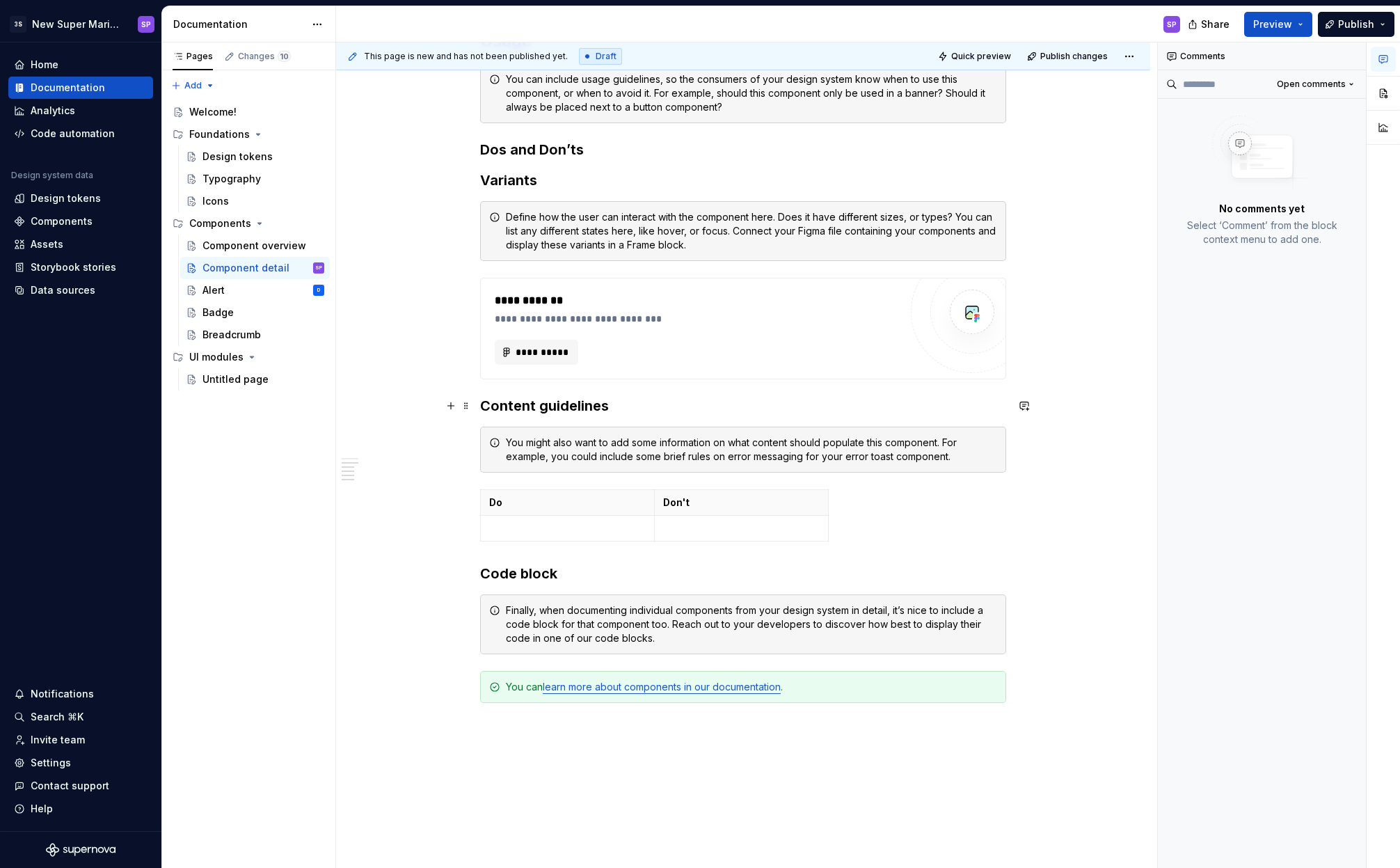
scroll to position [745, 0]
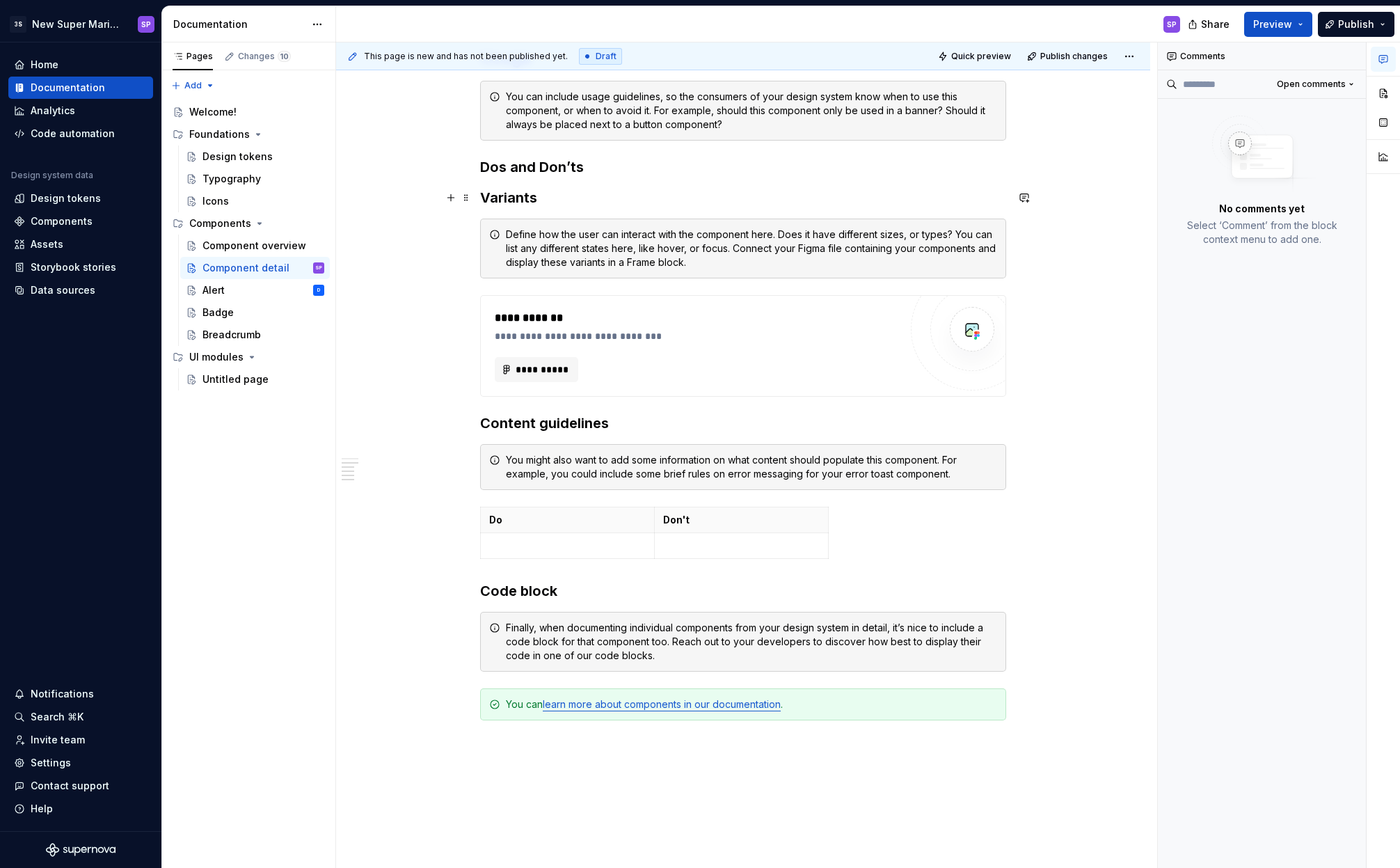
click at [513, 197] on h3 "Variants" at bounding box center [743, 198] width 526 height 20
click at [521, 200] on h3 "Structure" at bounding box center [743, 198] width 526 height 20
click at [537, 178] on button "Heading 3" at bounding box center [542, 170] width 66 height 20
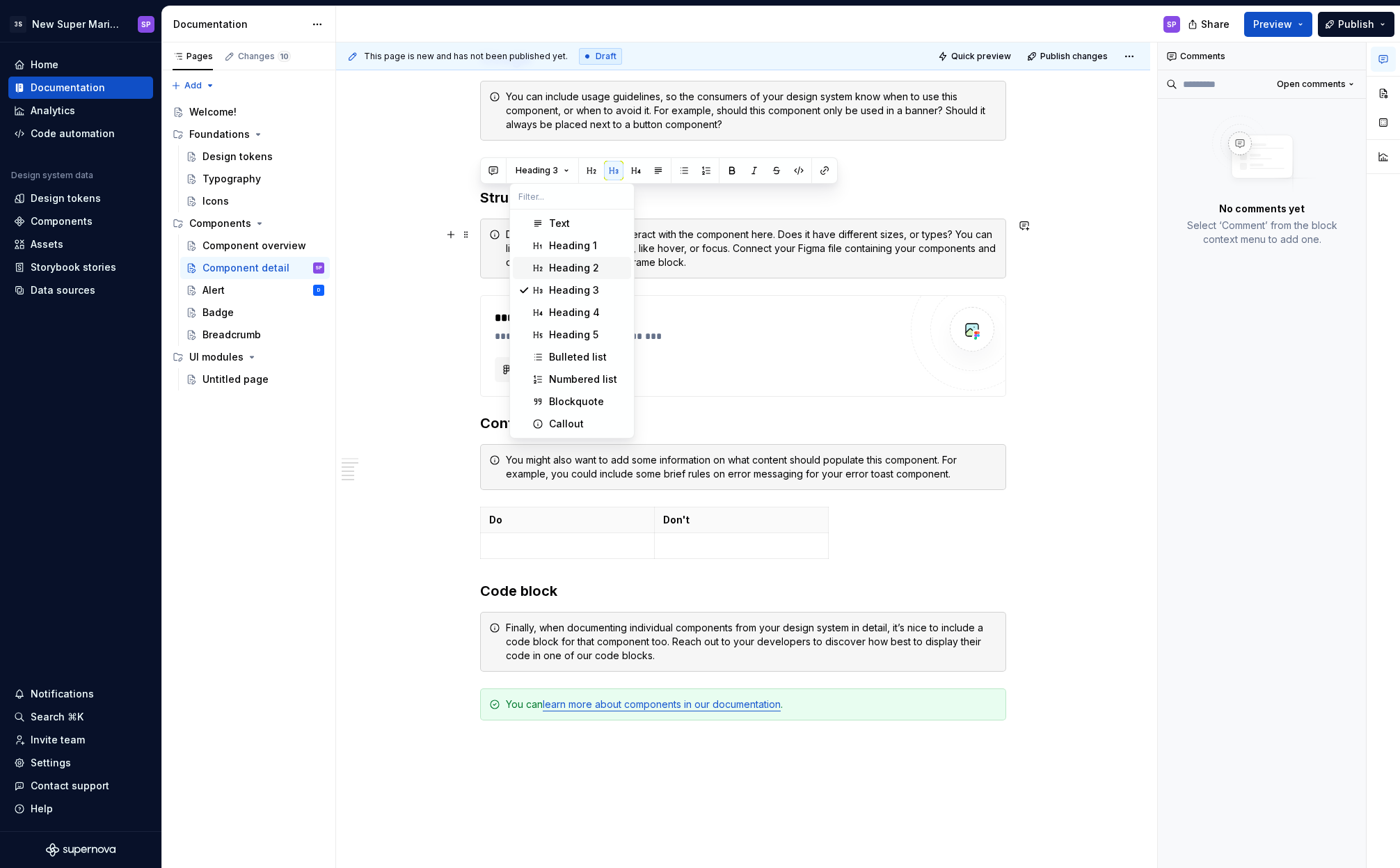
click at [549, 265] on div "Heading 2" at bounding box center [574, 268] width 50 height 14
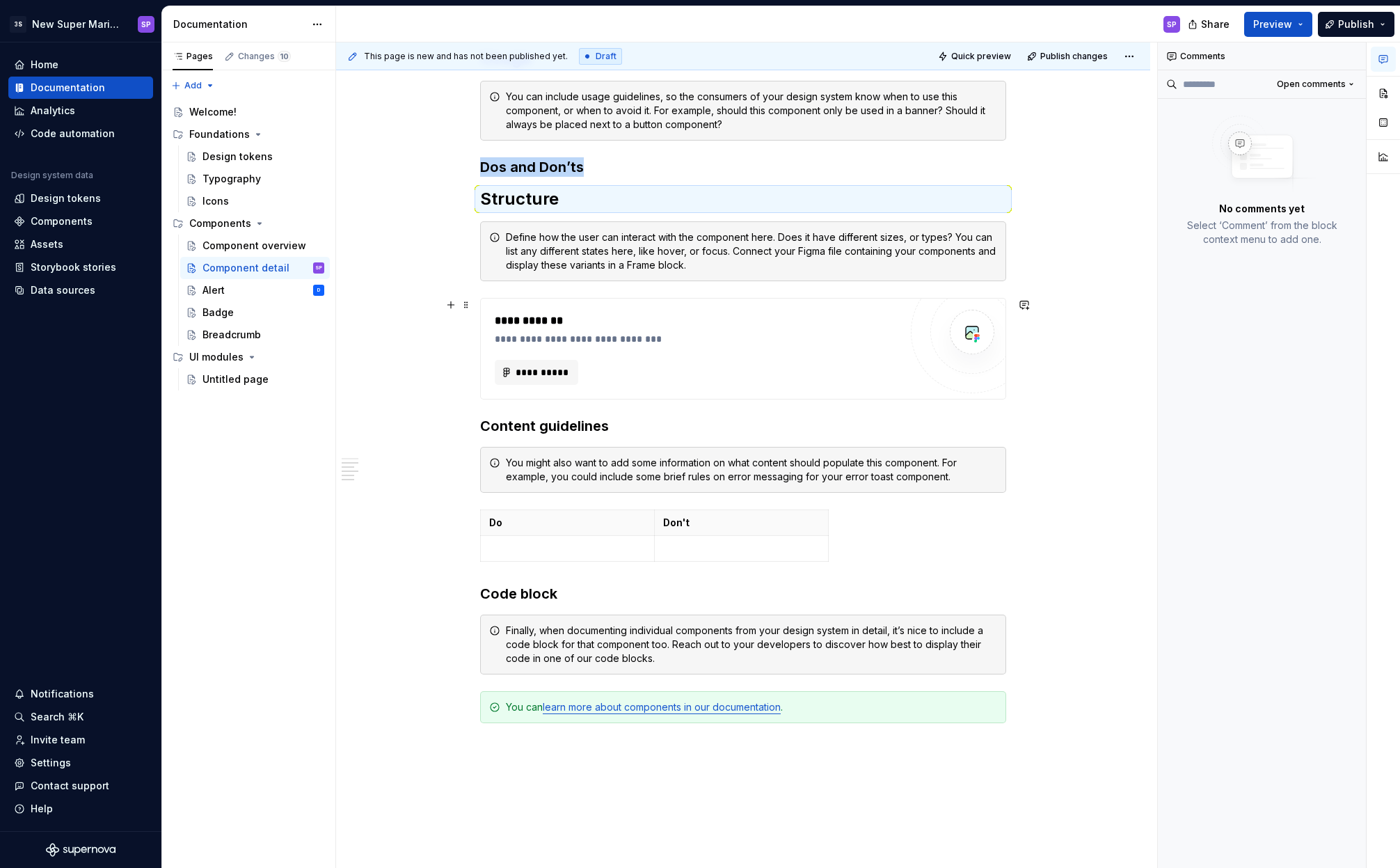
click at [1044, 314] on div "**********" at bounding box center [743, 263] width 814 height 1541
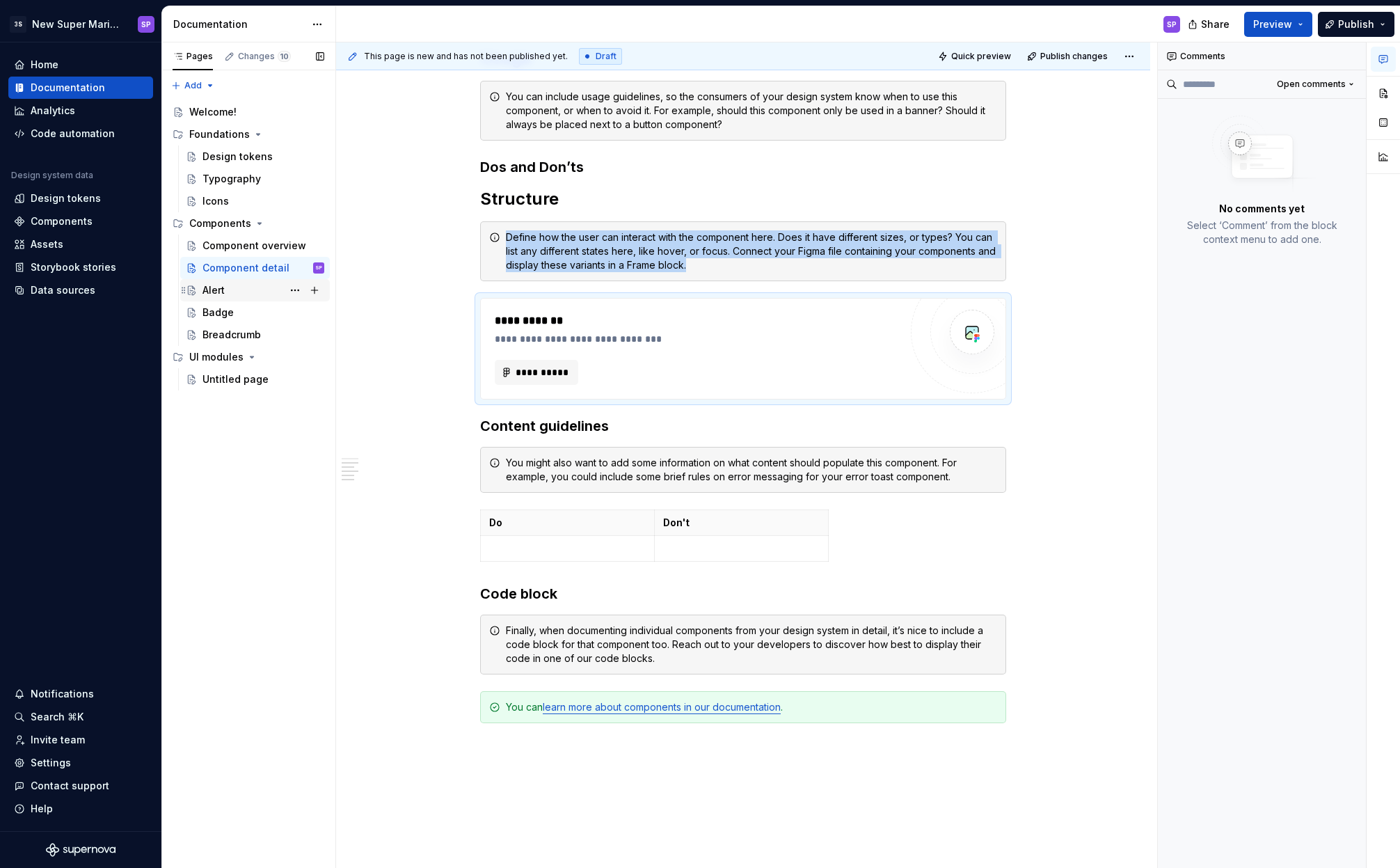
click at [226, 292] on div "Alert D" at bounding box center [263, 290] width 122 height 20
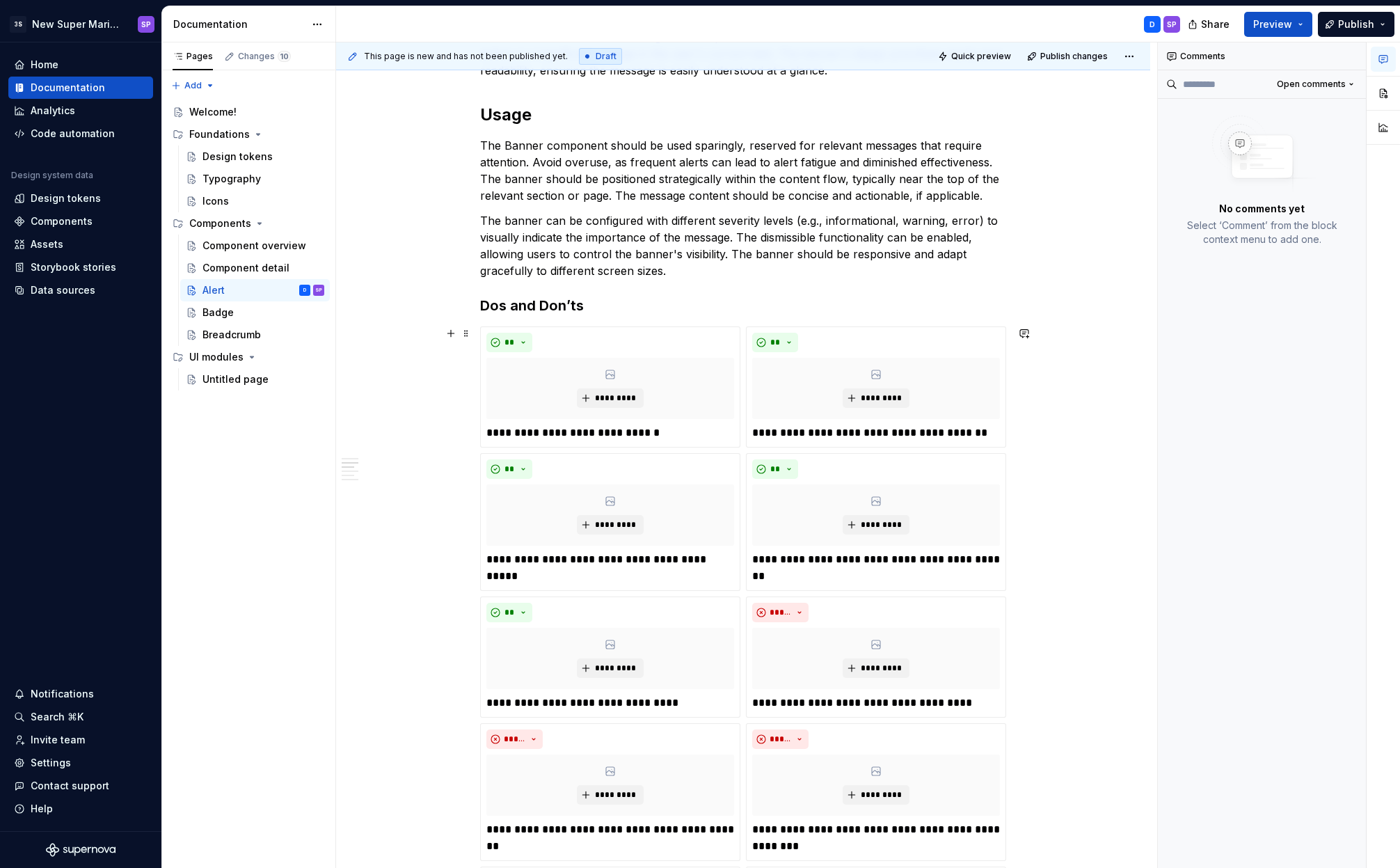
scroll to position [688, 0]
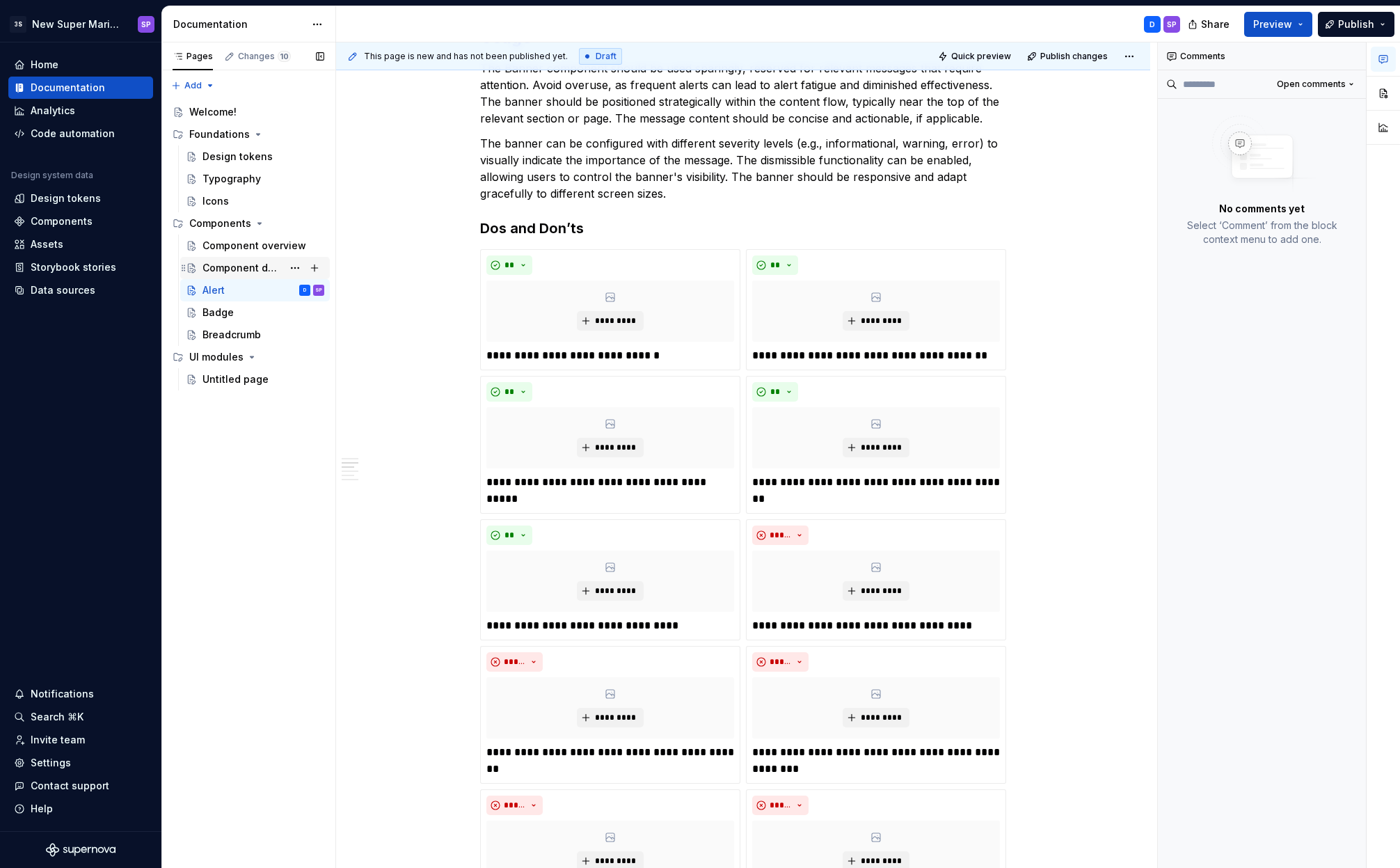
click at [223, 259] on div "Component detail" at bounding box center [263, 268] width 122 height 20
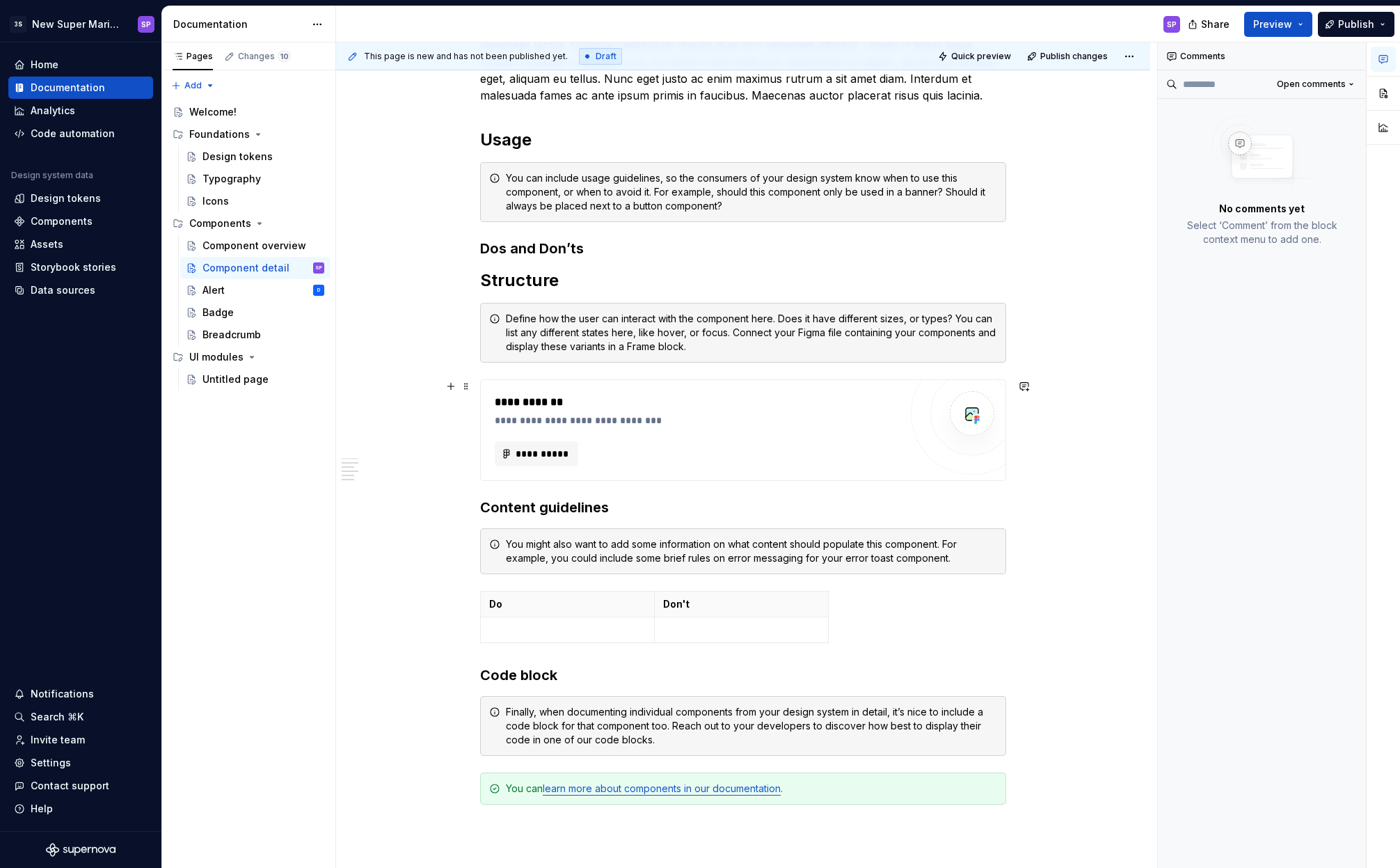
scroll to position [609, 0]
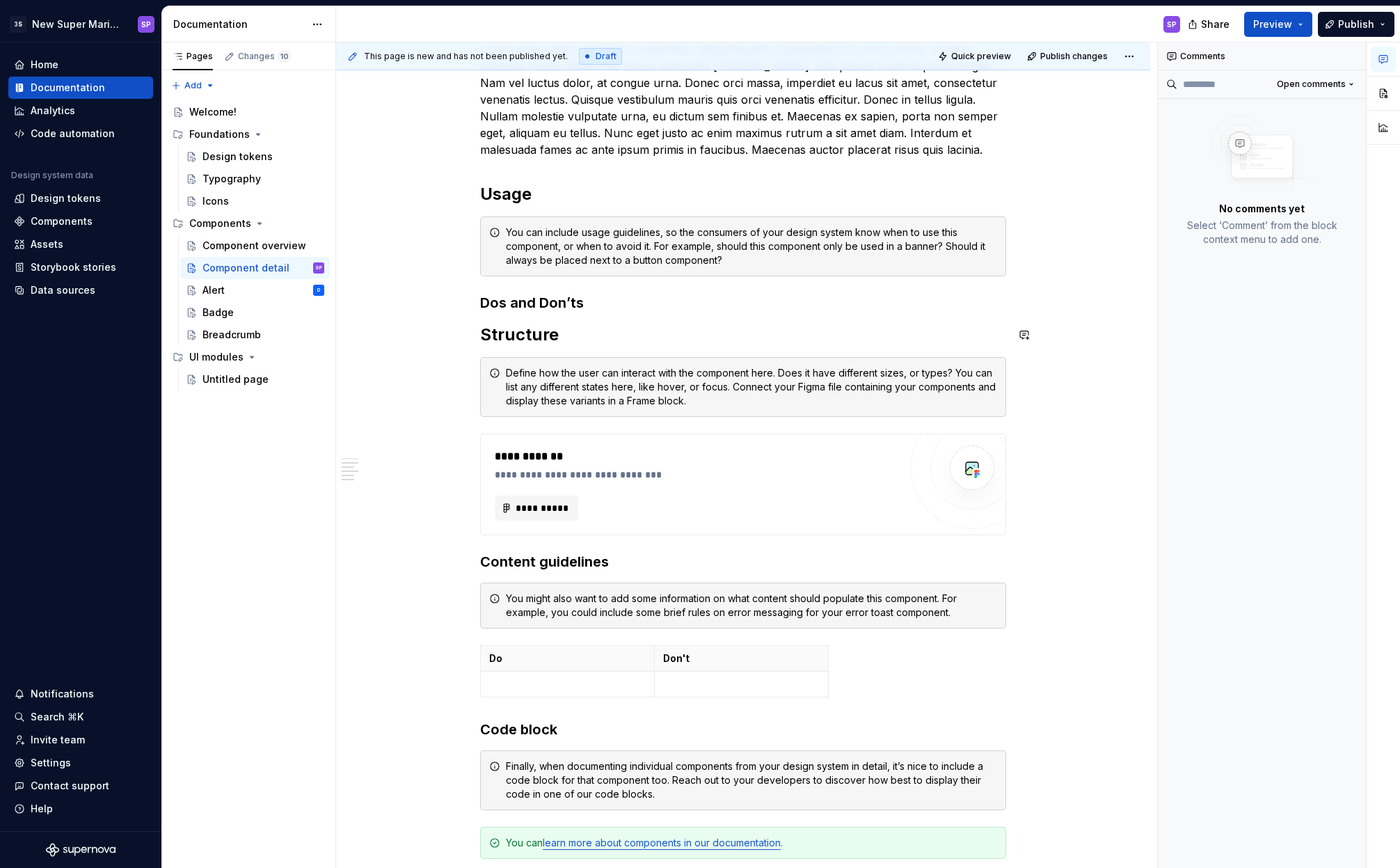
type textarea "*"
click at [591, 298] on h3 "Dos and Don’ts" at bounding box center [743, 303] width 526 height 20
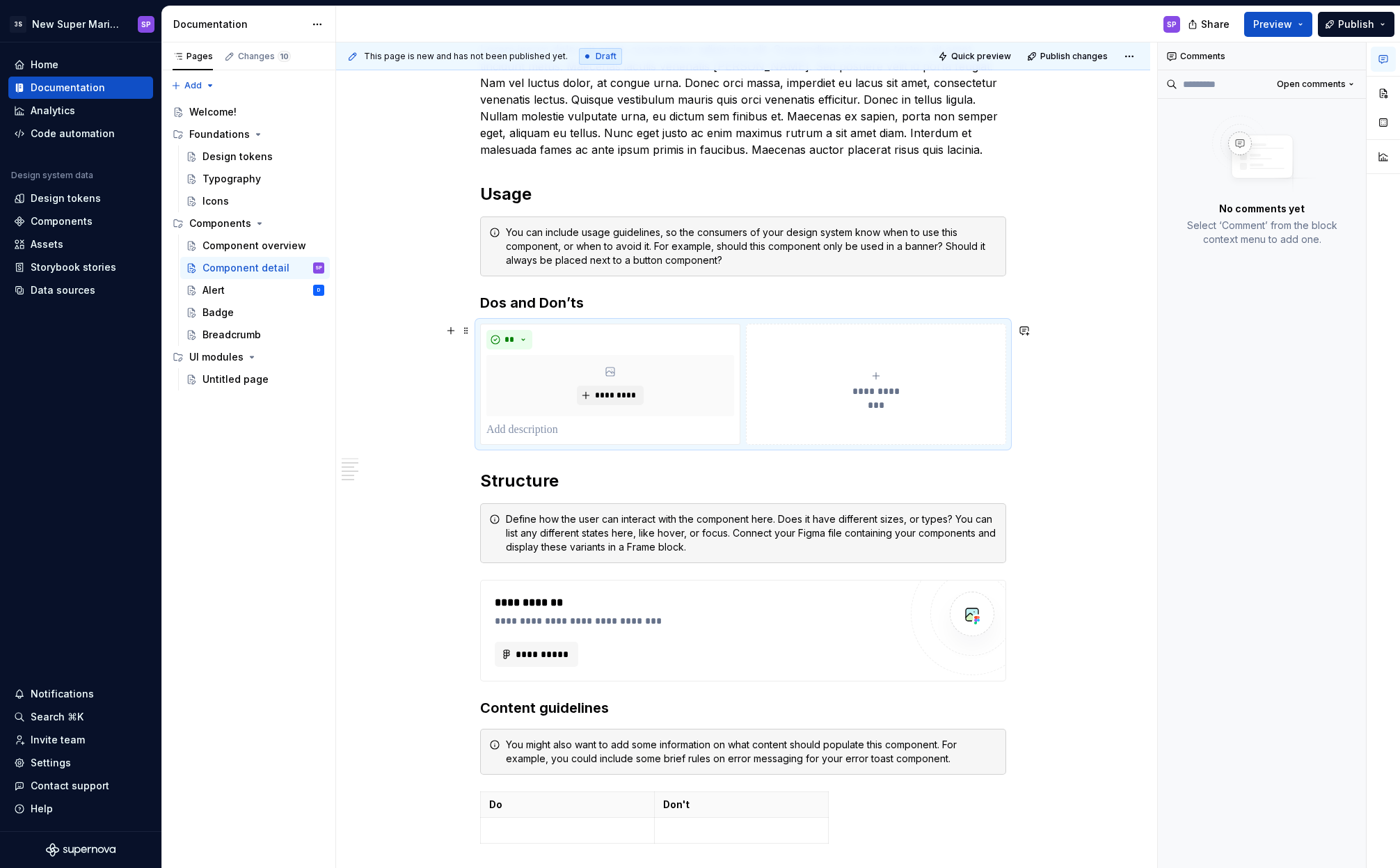
click at [872, 381] on icon "submit" at bounding box center [876, 375] width 11 height 11
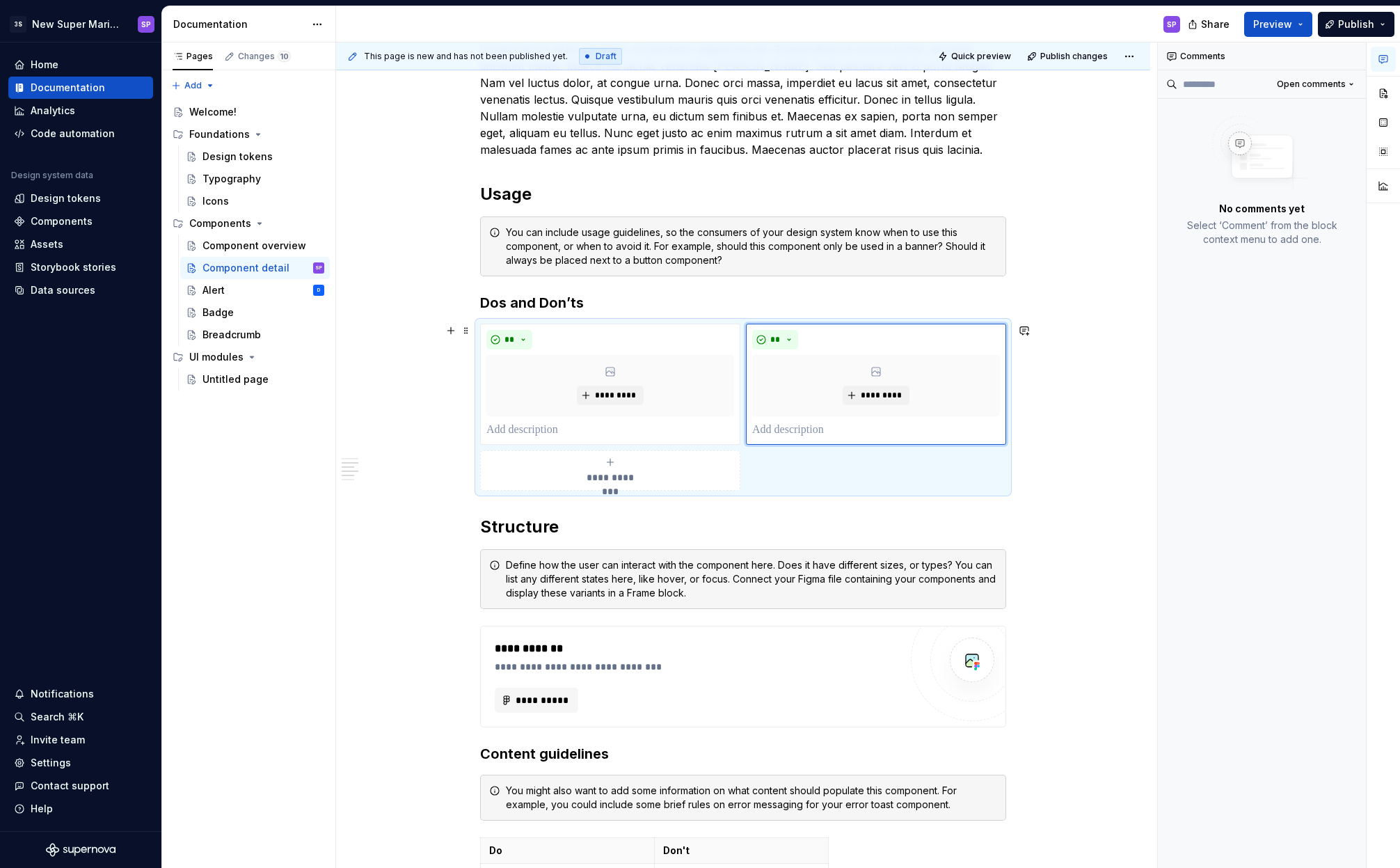
click at [1098, 417] on div "**********" at bounding box center [743, 495] width 814 height 1733
click at [245, 290] on div "Alert D" at bounding box center [263, 290] width 122 height 20
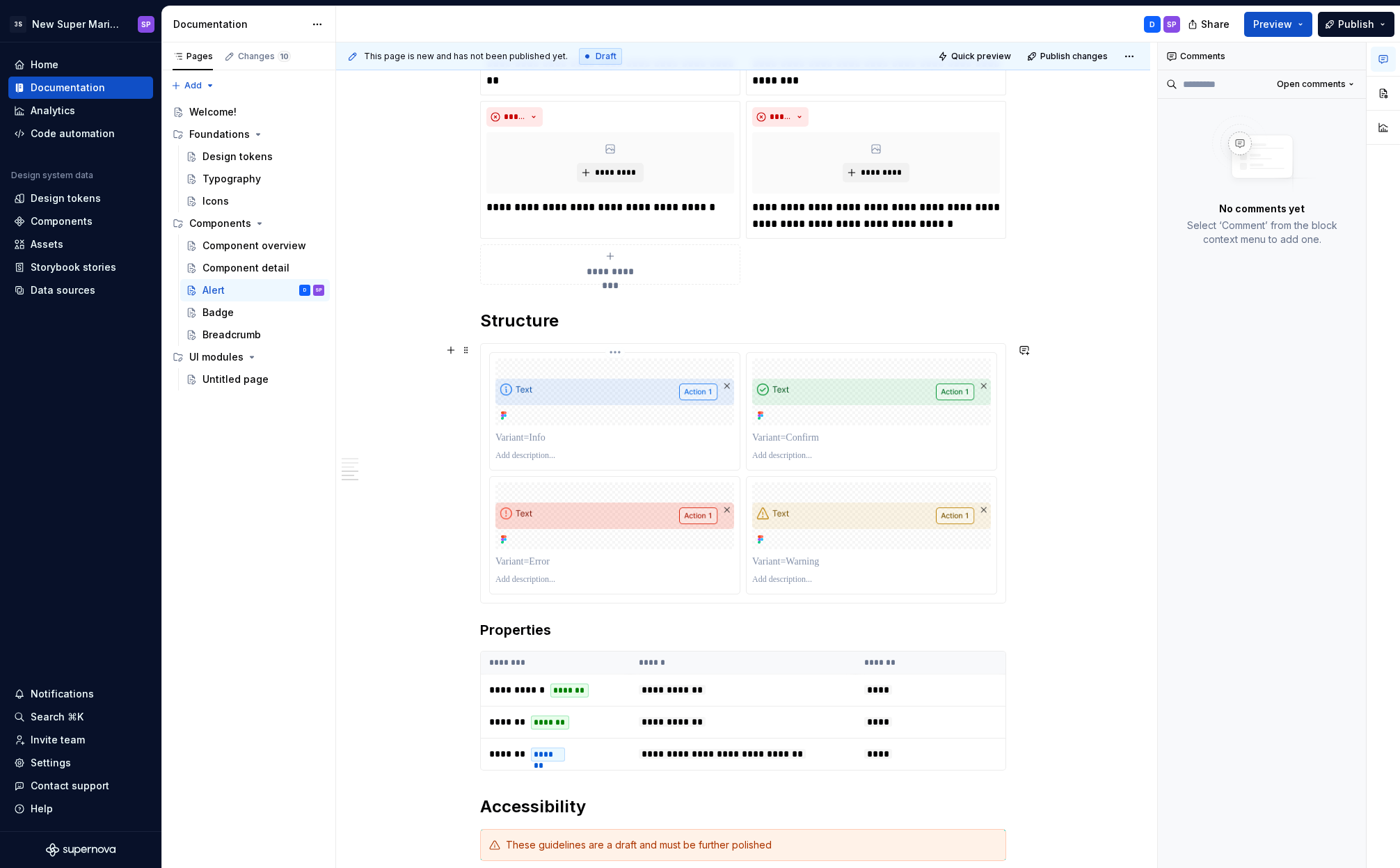
scroll to position [1689, 0]
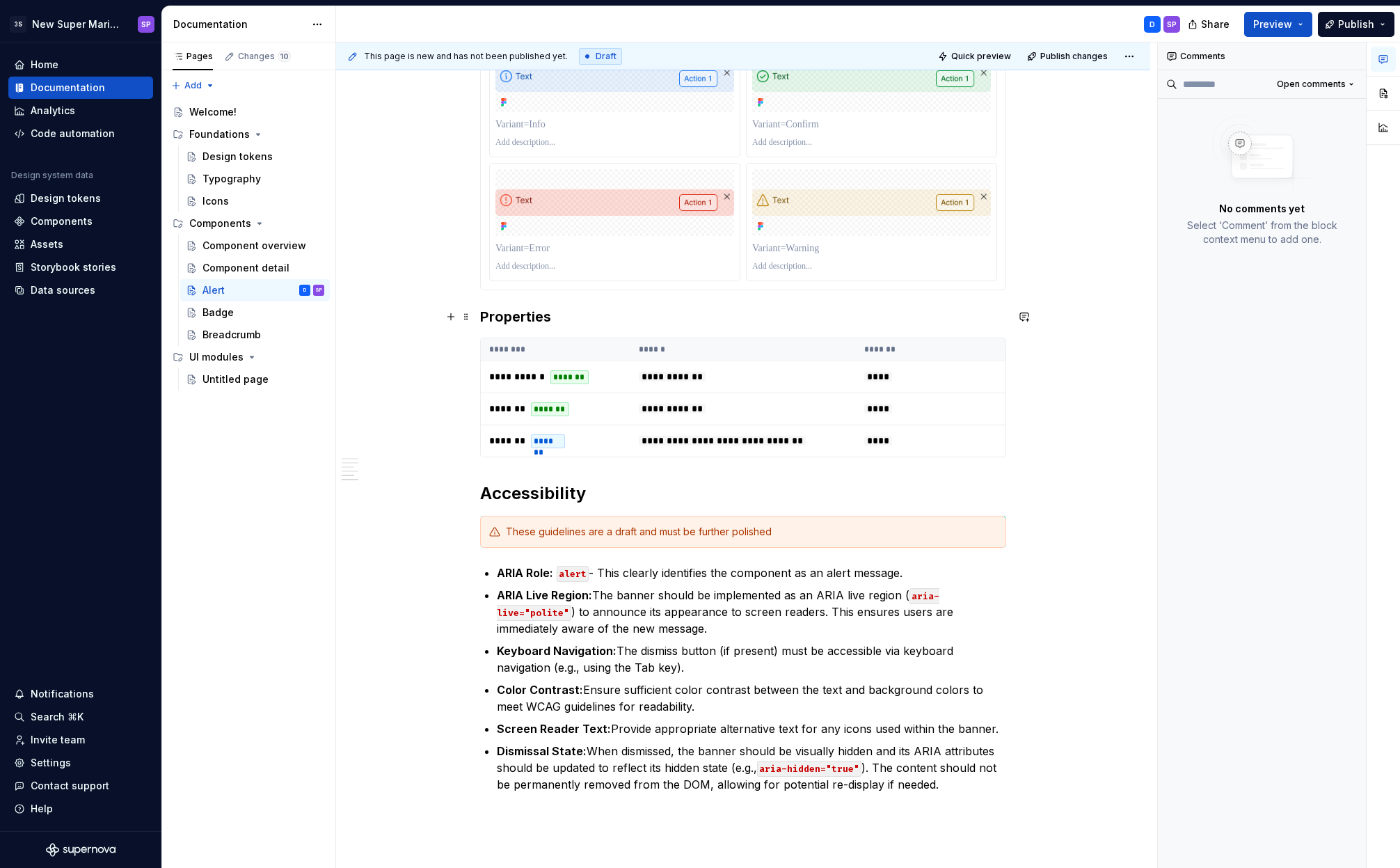
click at [519, 317] on h3 "Properties" at bounding box center [743, 317] width 526 height 20
copy h3 "Properties"
click at [215, 271] on div "Component detail" at bounding box center [242, 268] width 80 height 14
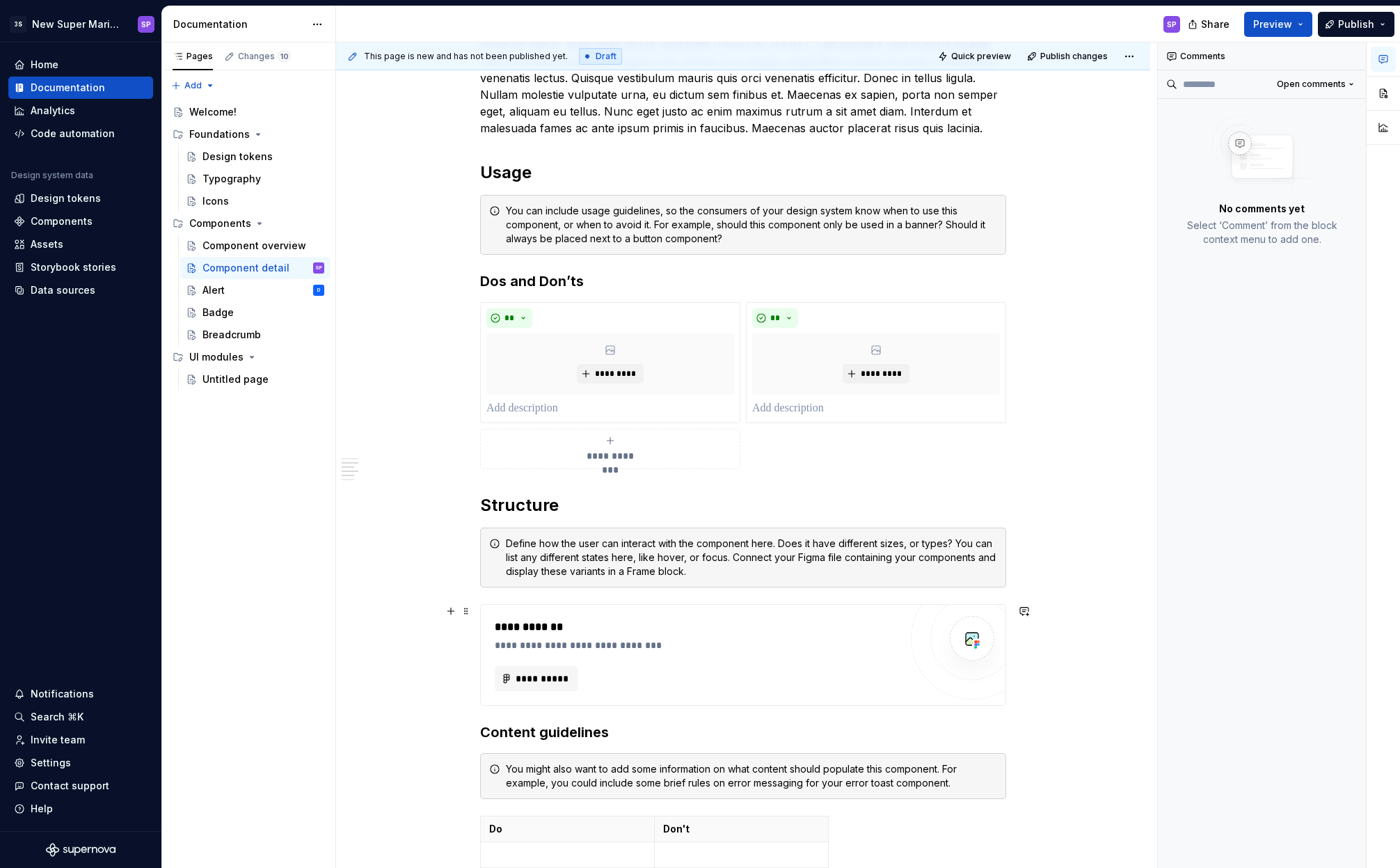
scroll to position [717, 0]
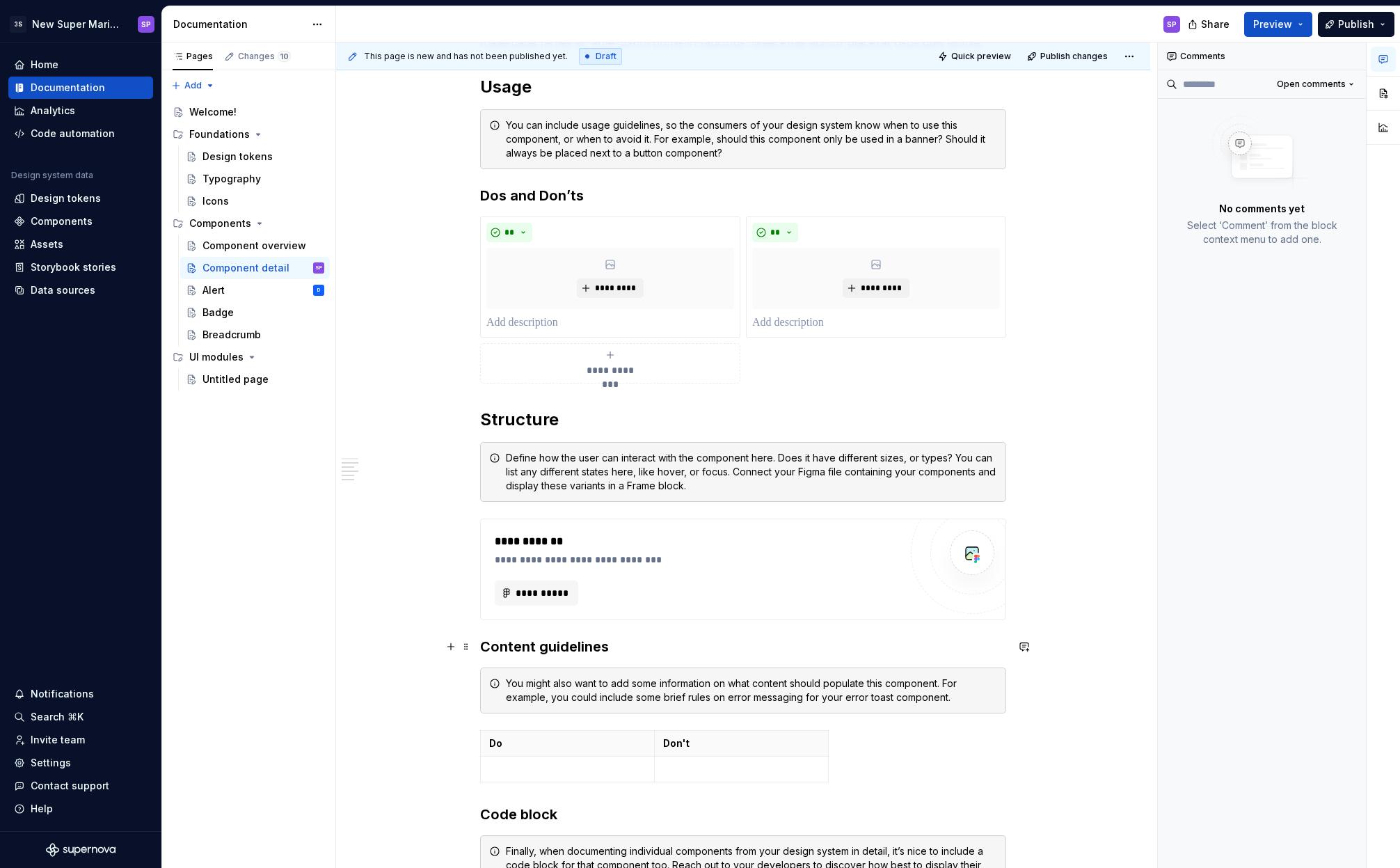
type textarea "*"
click at [592, 642] on h3 "Content guidelines" at bounding box center [743, 647] width 526 height 20
click at [522, 637] on h3 "Content guidelines" at bounding box center [743, 647] width 526 height 20
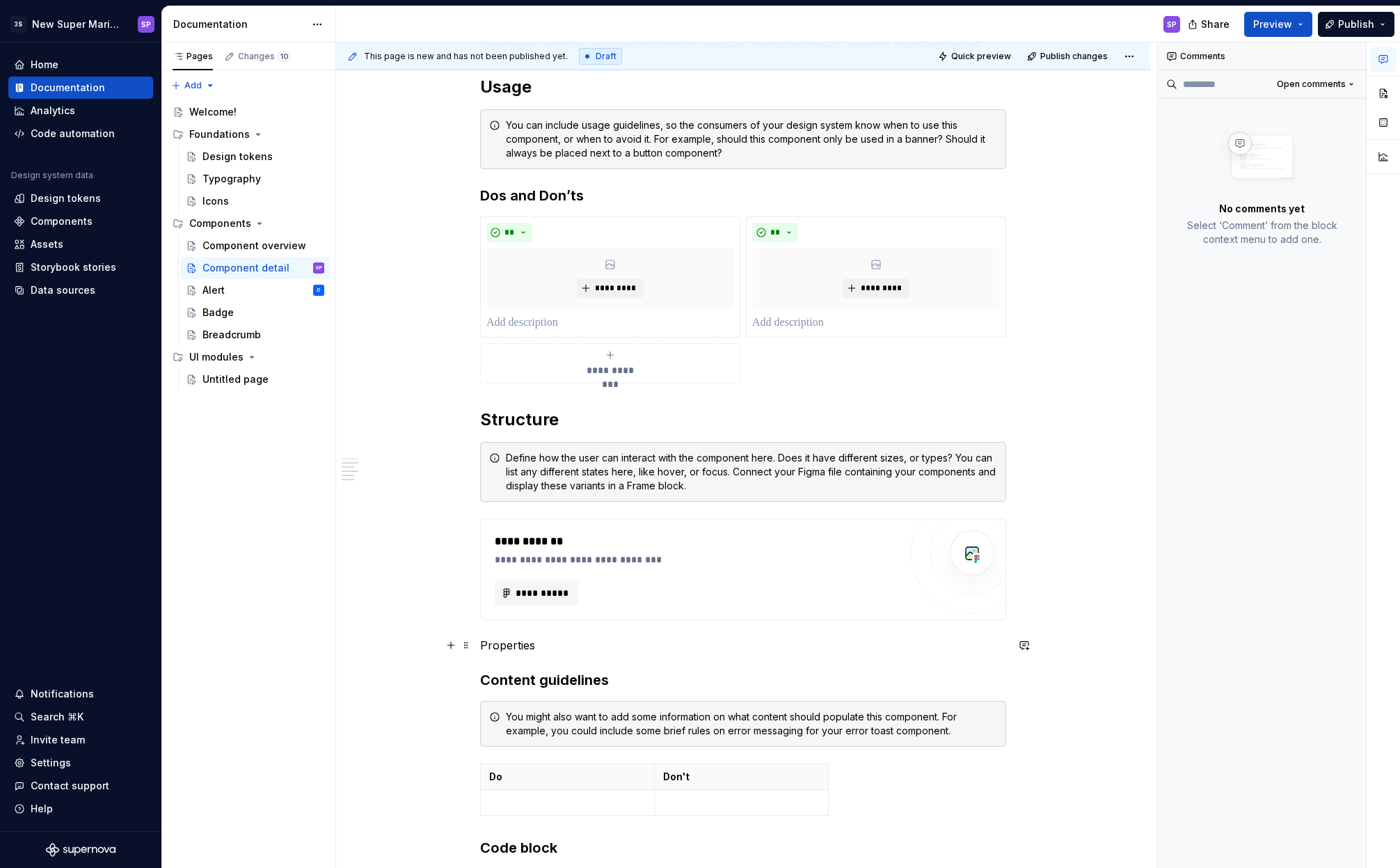
click at [499, 647] on p "Properties" at bounding box center [743, 645] width 526 height 17
click at [523, 615] on span "Text" at bounding box center [524, 619] width 19 height 11
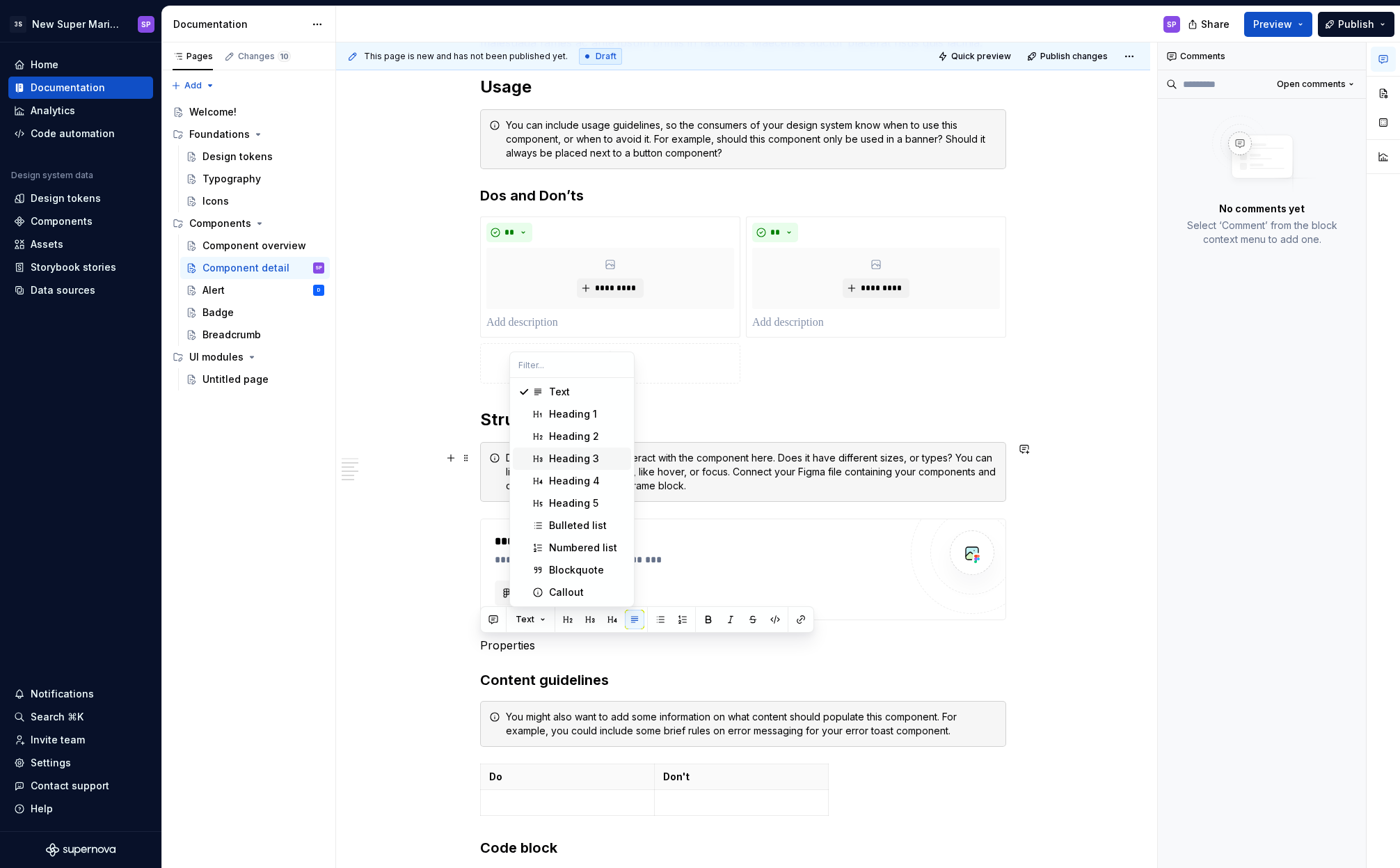
click at [571, 461] on div "Heading 3" at bounding box center [574, 458] width 50 height 14
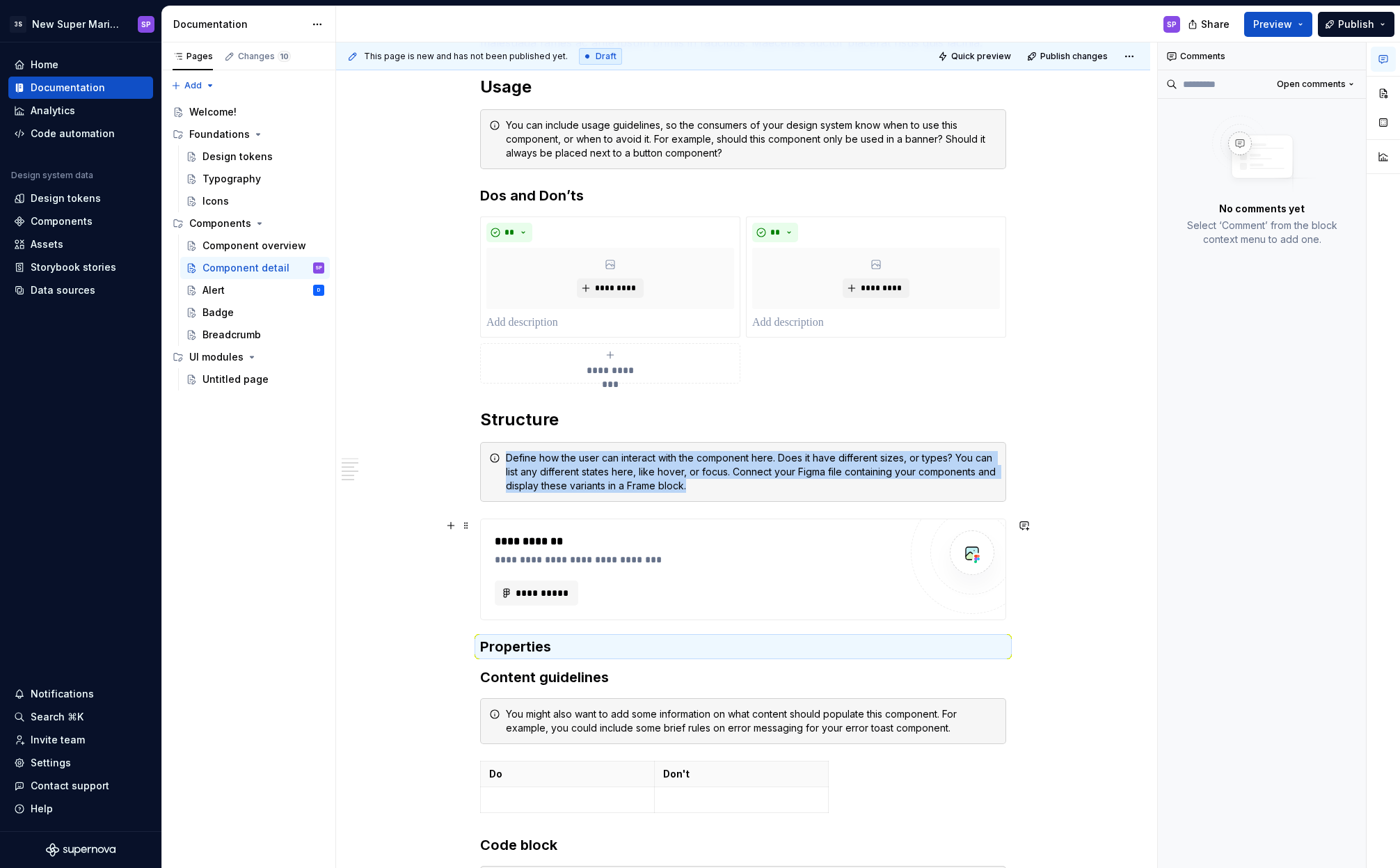
click at [587, 530] on div "**********" at bounding box center [743, 569] width 524 height 100
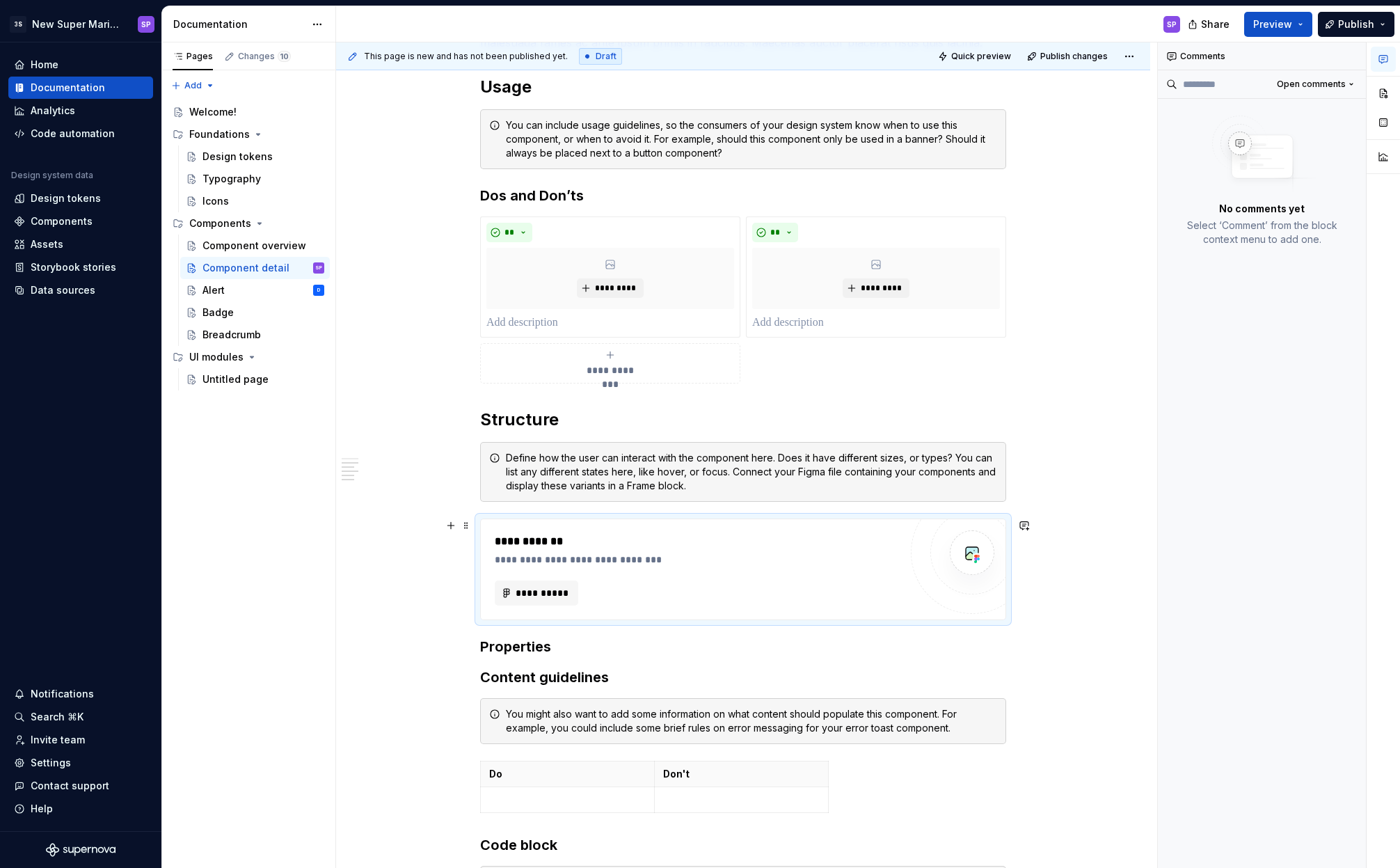
click at [1025, 587] on div "**********" at bounding box center [743, 404] width 814 height 1764
click at [611, 639] on h3 "Properties" at bounding box center [743, 647] width 526 height 20
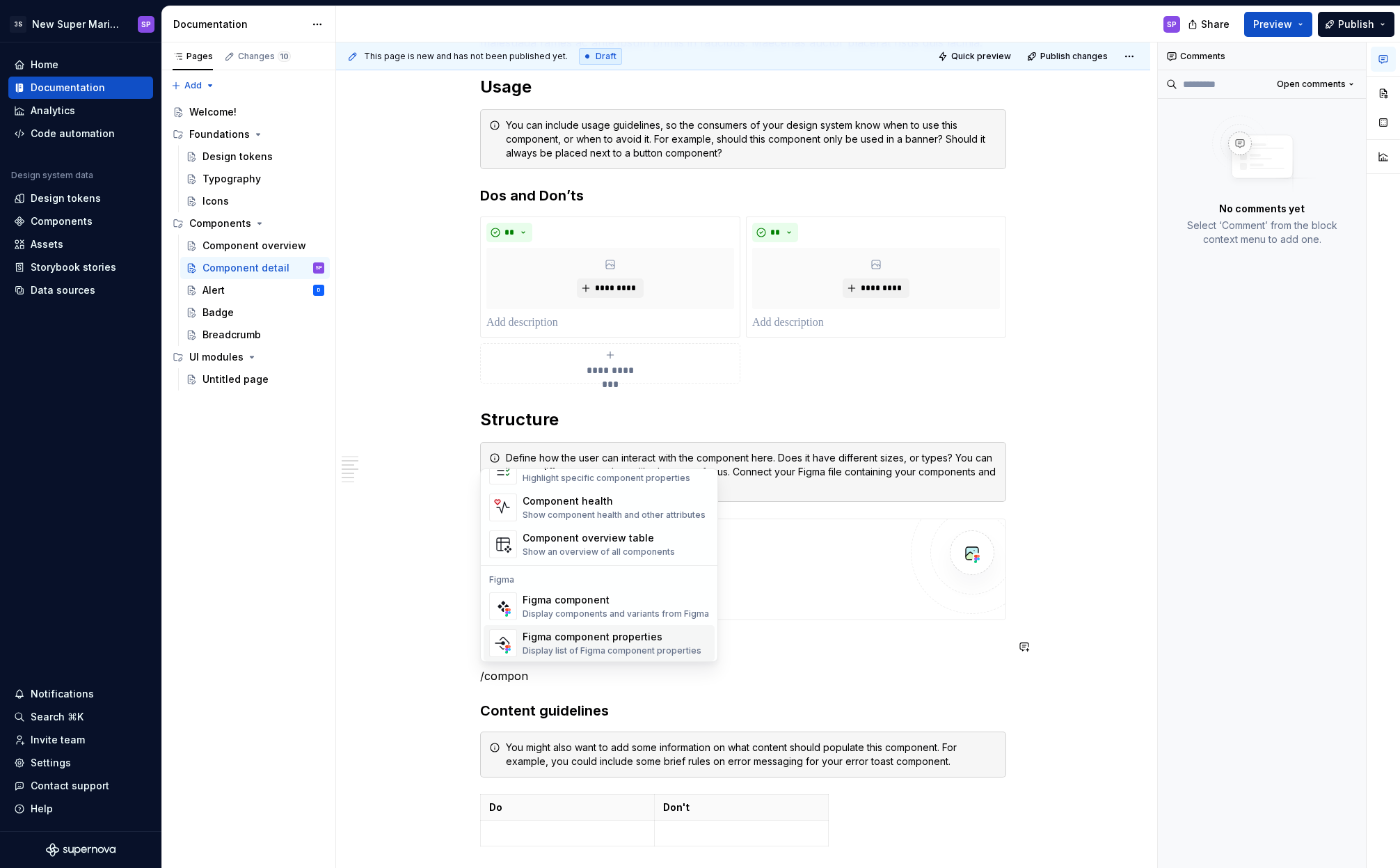
scroll to position [42, 0]
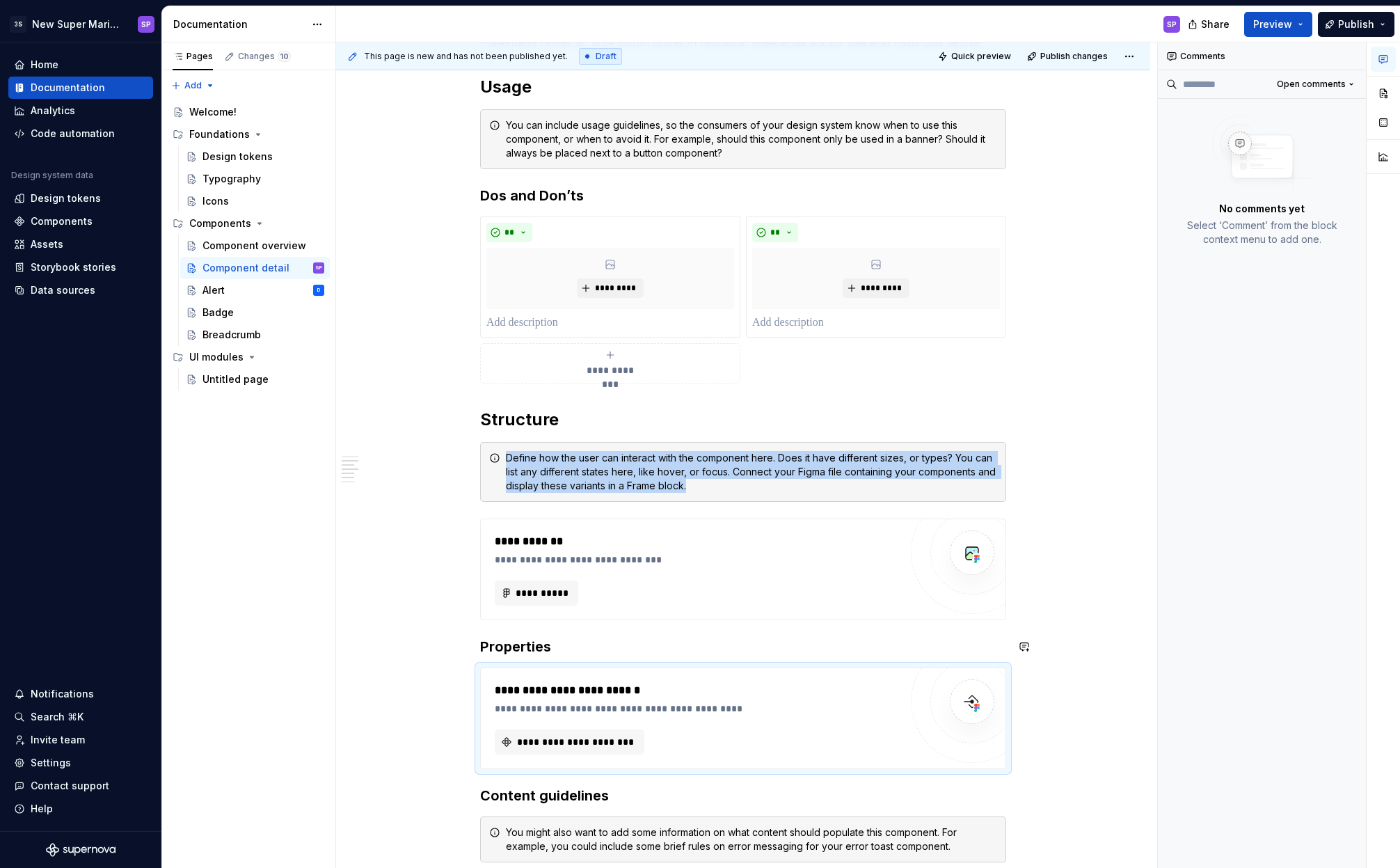
click at [607, 567] on div "**********" at bounding box center [697, 569] width 405 height 72
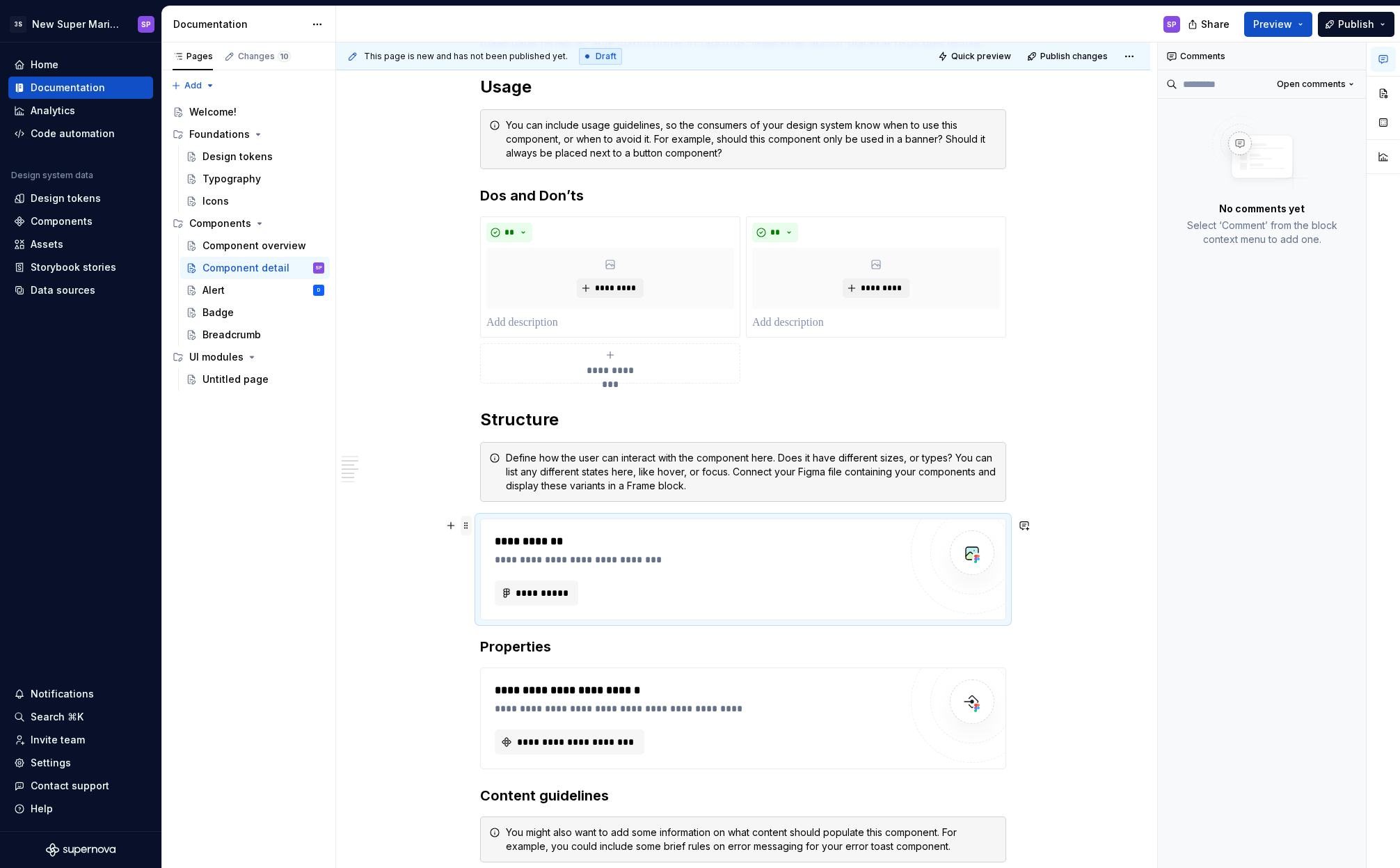
click at [469, 527] on span at bounding box center [466, 526] width 11 height 20
click at [496, 643] on div "Delete" at bounding box center [531, 649] width 90 height 14
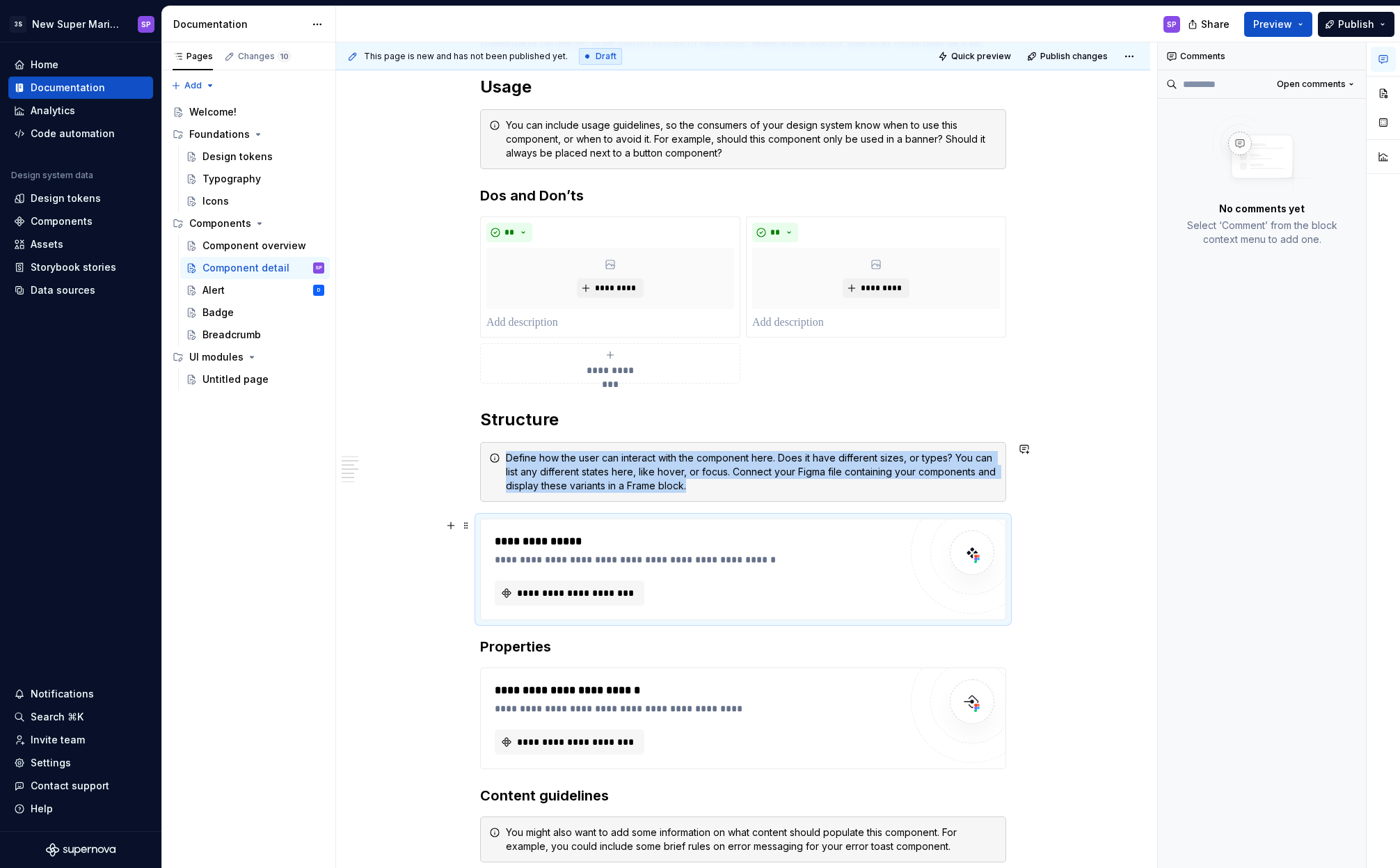
click at [1047, 543] on div "**********" at bounding box center [743, 462] width 814 height 1881
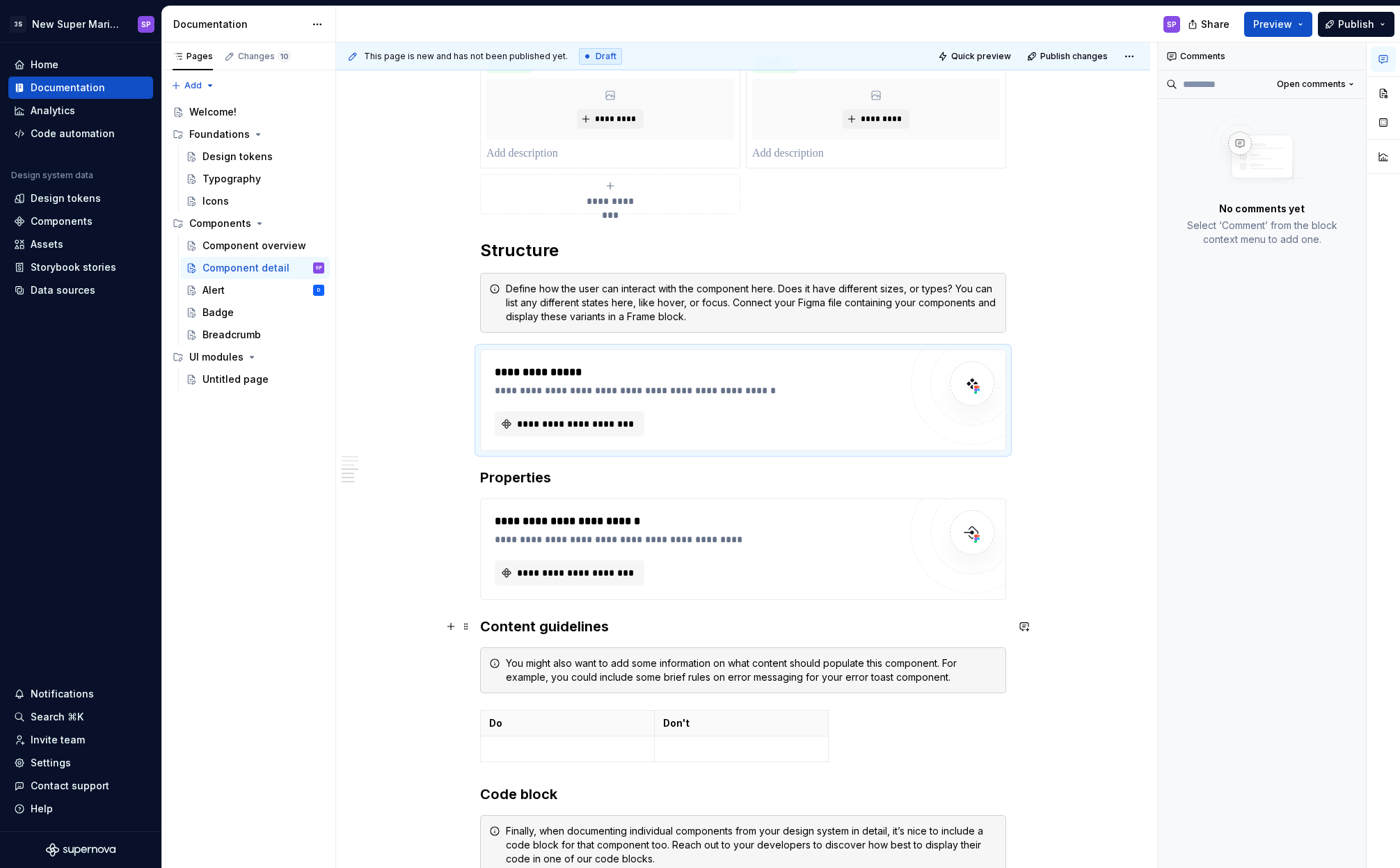
click at [585, 626] on h3 "Content guidelines" at bounding box center [743, 627] width 526 height 20
click at [545, 605] on button "Heading 3" at bounding box center [542, 600] width 66 height 20
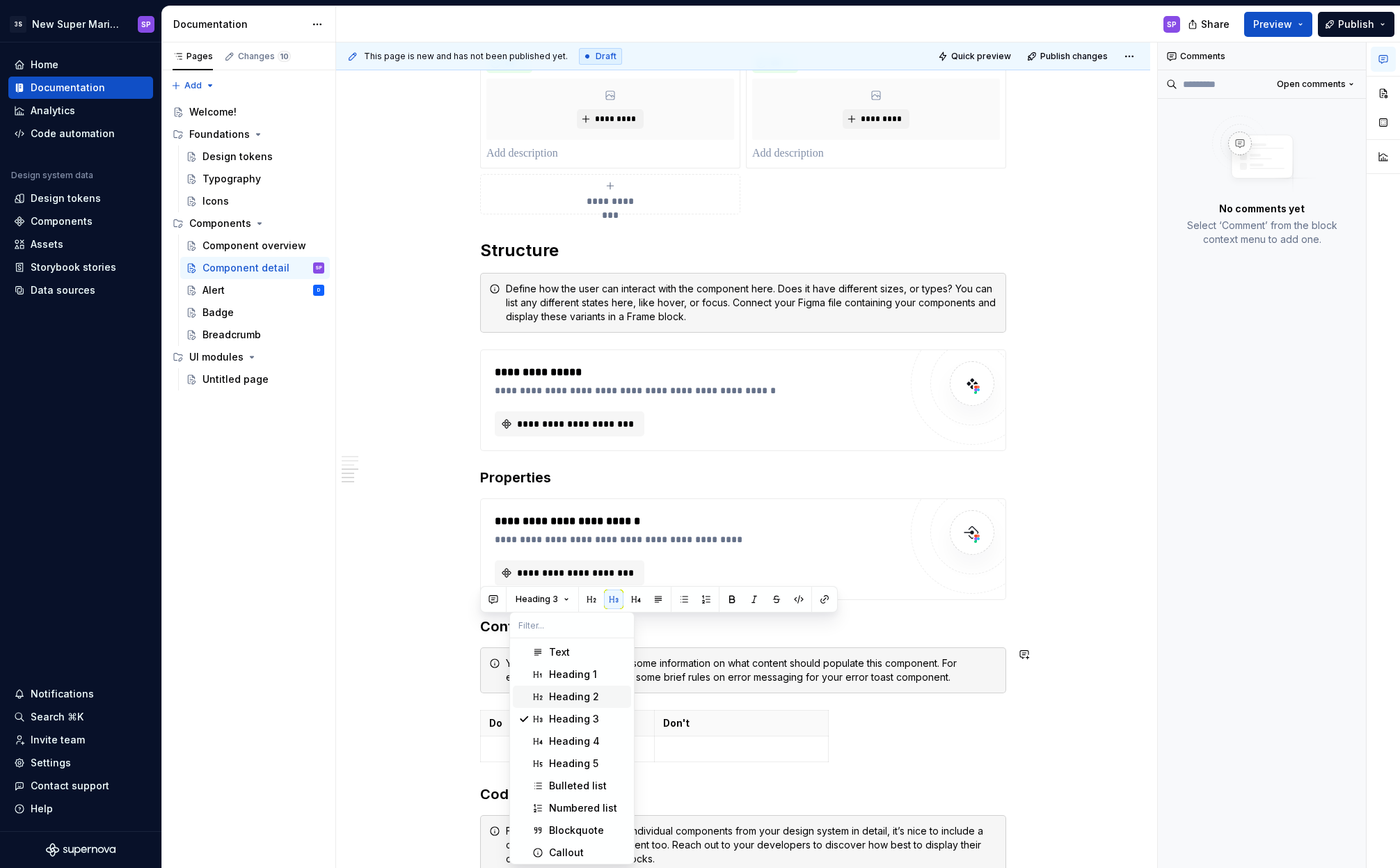
click at [555, 698] on div "Heading 2" at bounding box center [574, 697] width 50 height 14
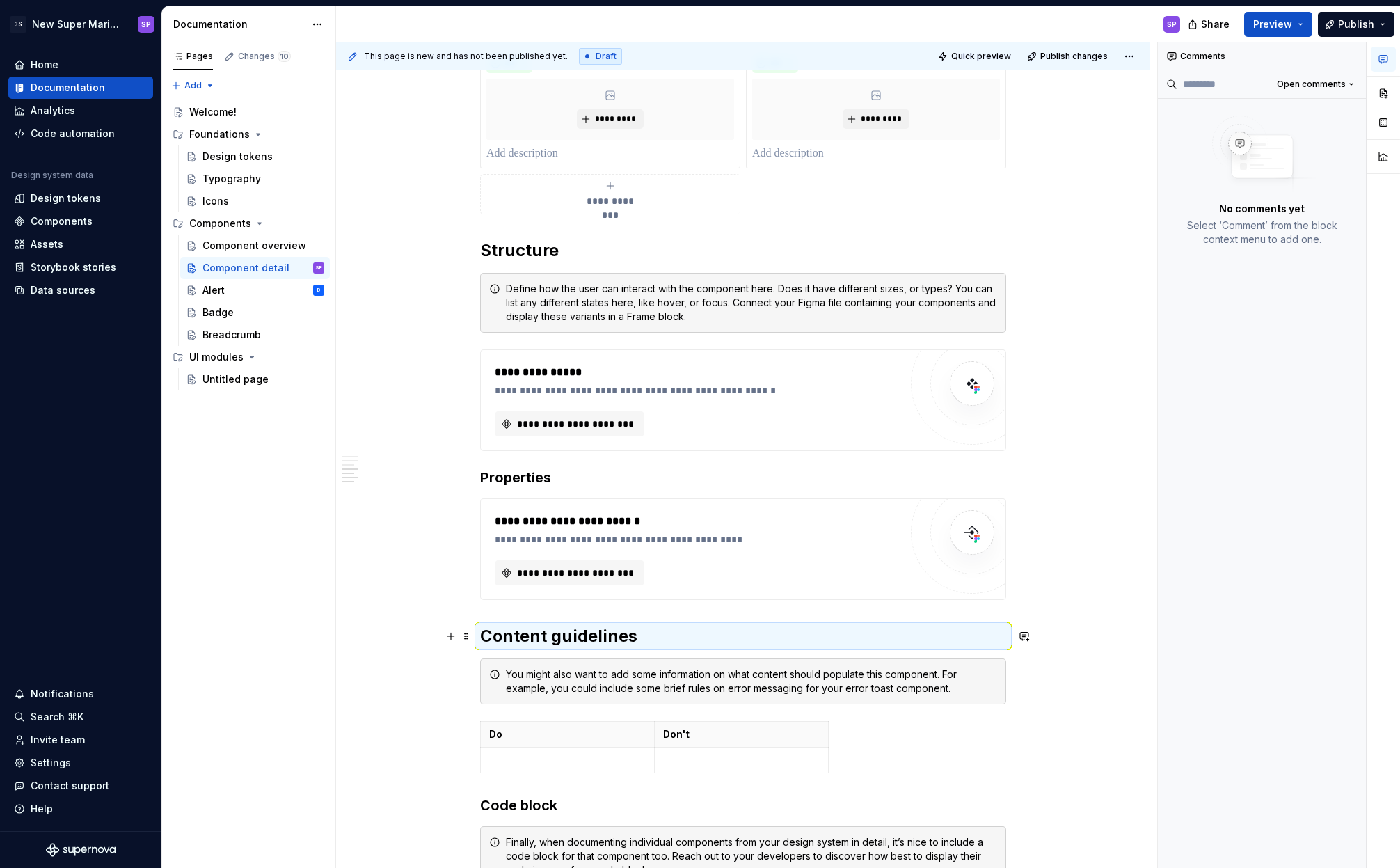
click at [543, 644] on h2 "Content guidelines" at bounding box center [743, 636] width 526 height 23
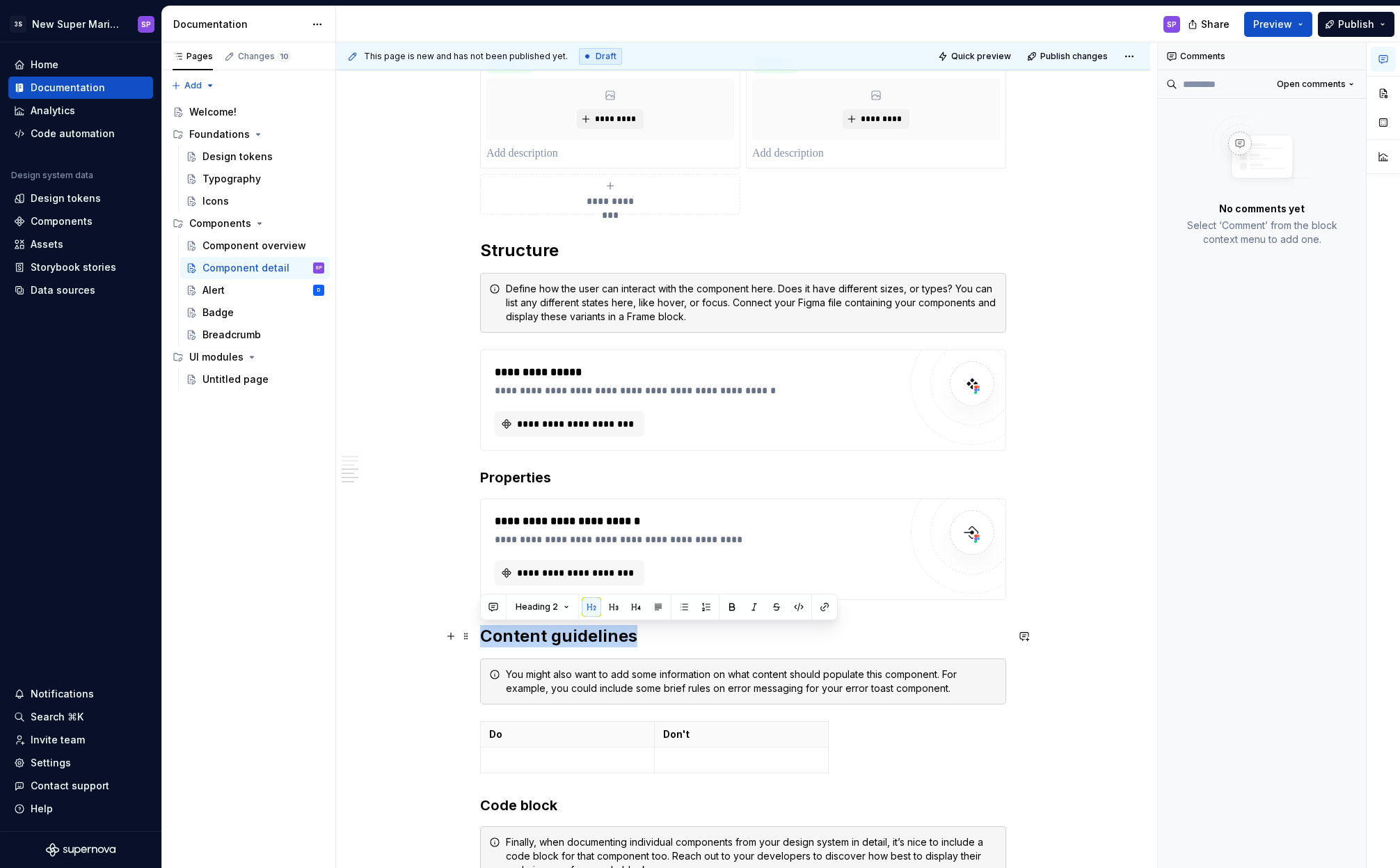
click at [543, 644] on h2 "Content guidelines" at bounding box center [743, 636] width 526 height 23
click at [468, 680] on span at bounding box center [466, 675] width 11 height 20
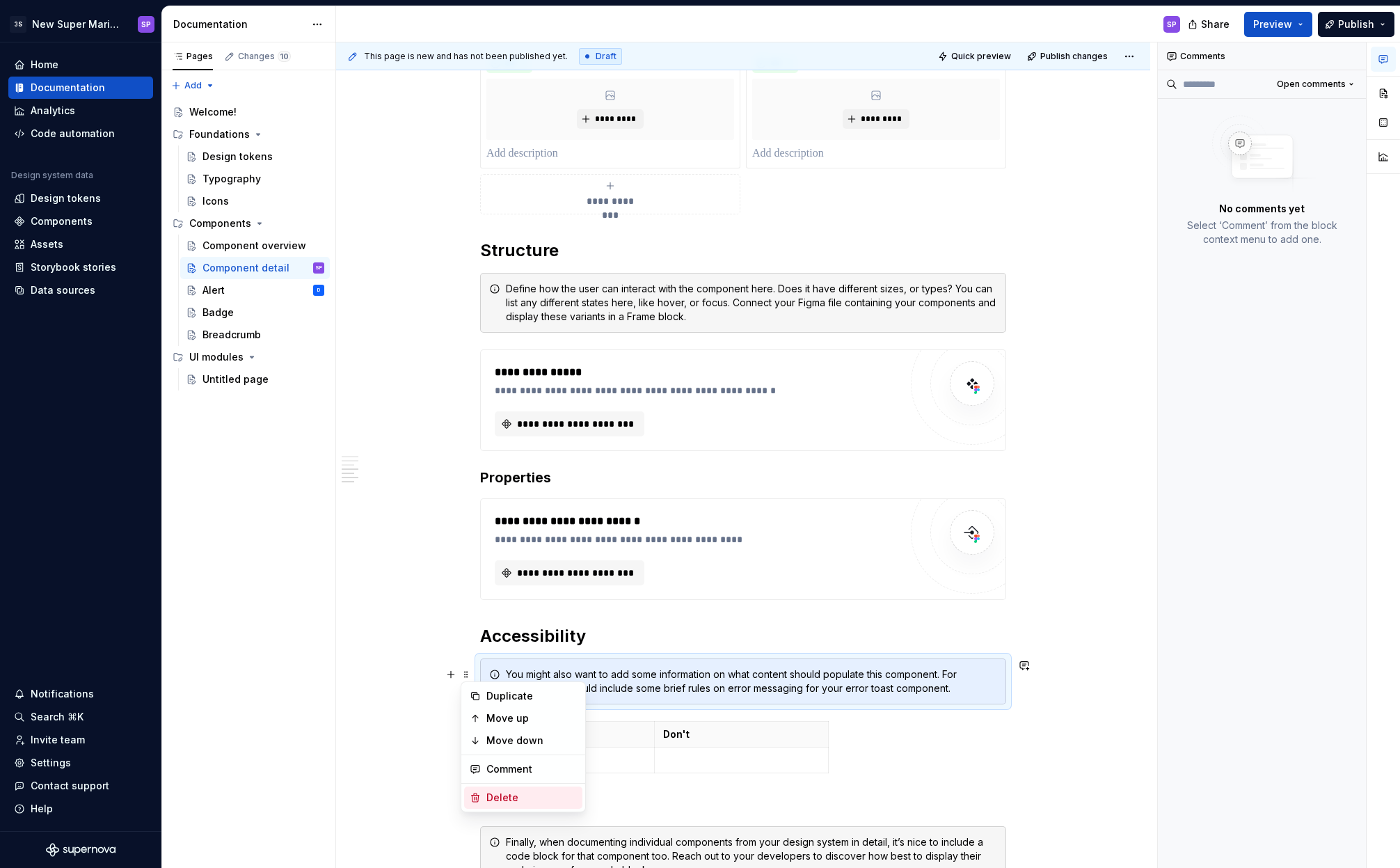
click at [491, 784] on div "Delete" at bounding box center [523, 798] width 119 height 23
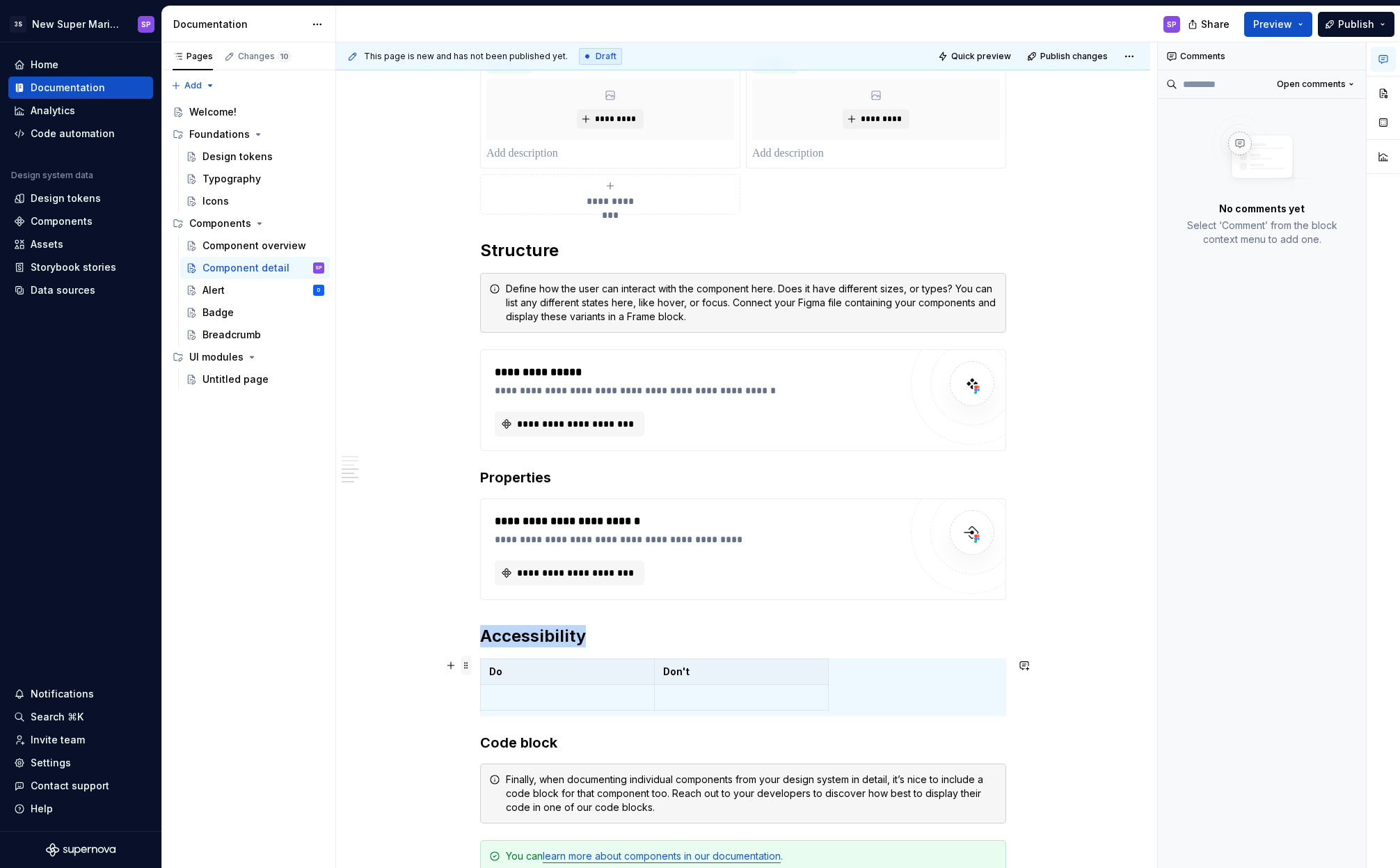
click at [466, 668] on span at bounding box center [466, 666] width 11 height 20
click at [501, 784] on div "Delete" at bounding box center [531, 789] width 90 height 14
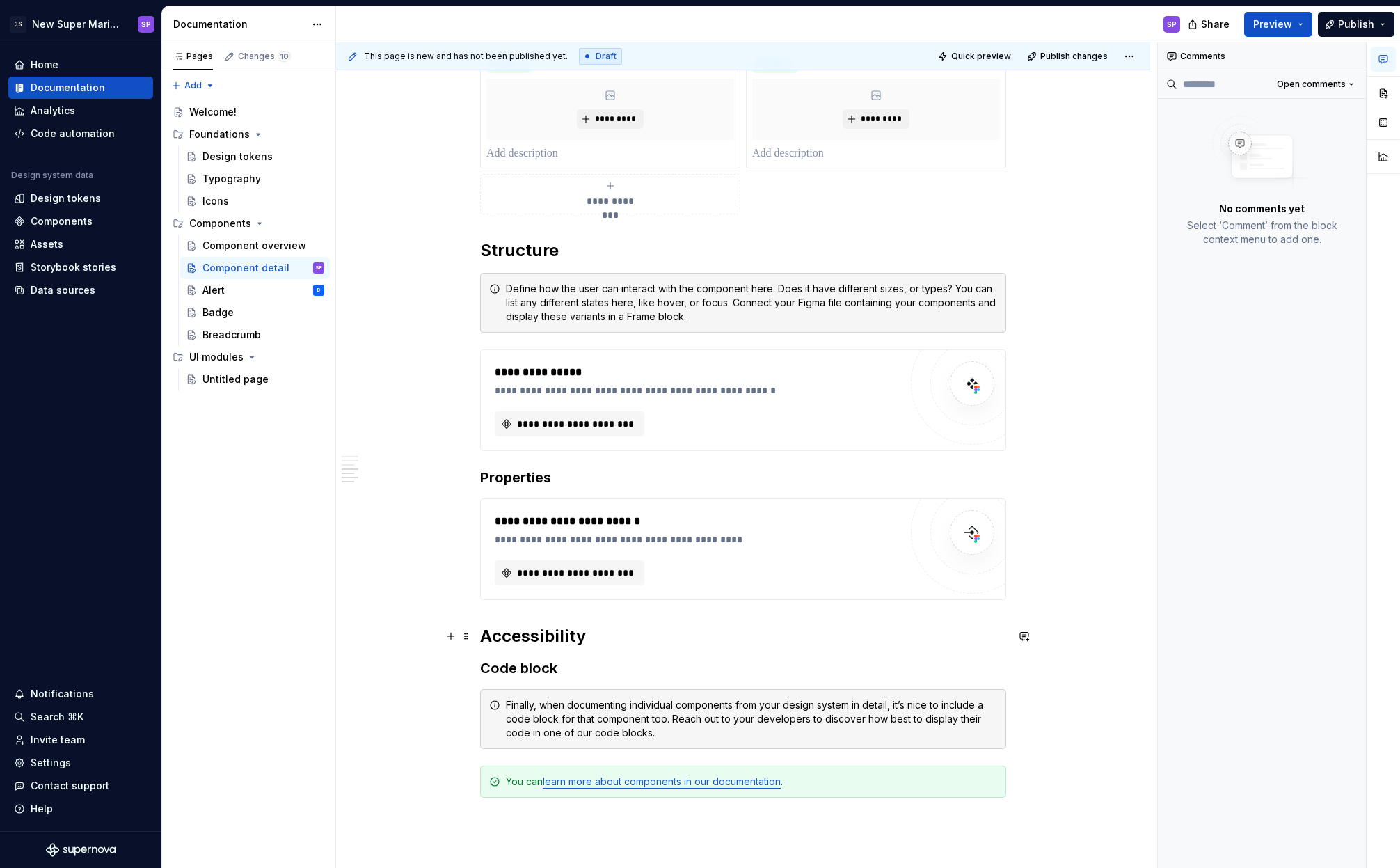
click at [564, 626] on h2 "Accessibility" at bounding box center [743, 636] width 526 height 23
click at [538, 469] on h3 "Properties" at bounding box center [743, 478] width 526 height 20
copy h3 "Properties"
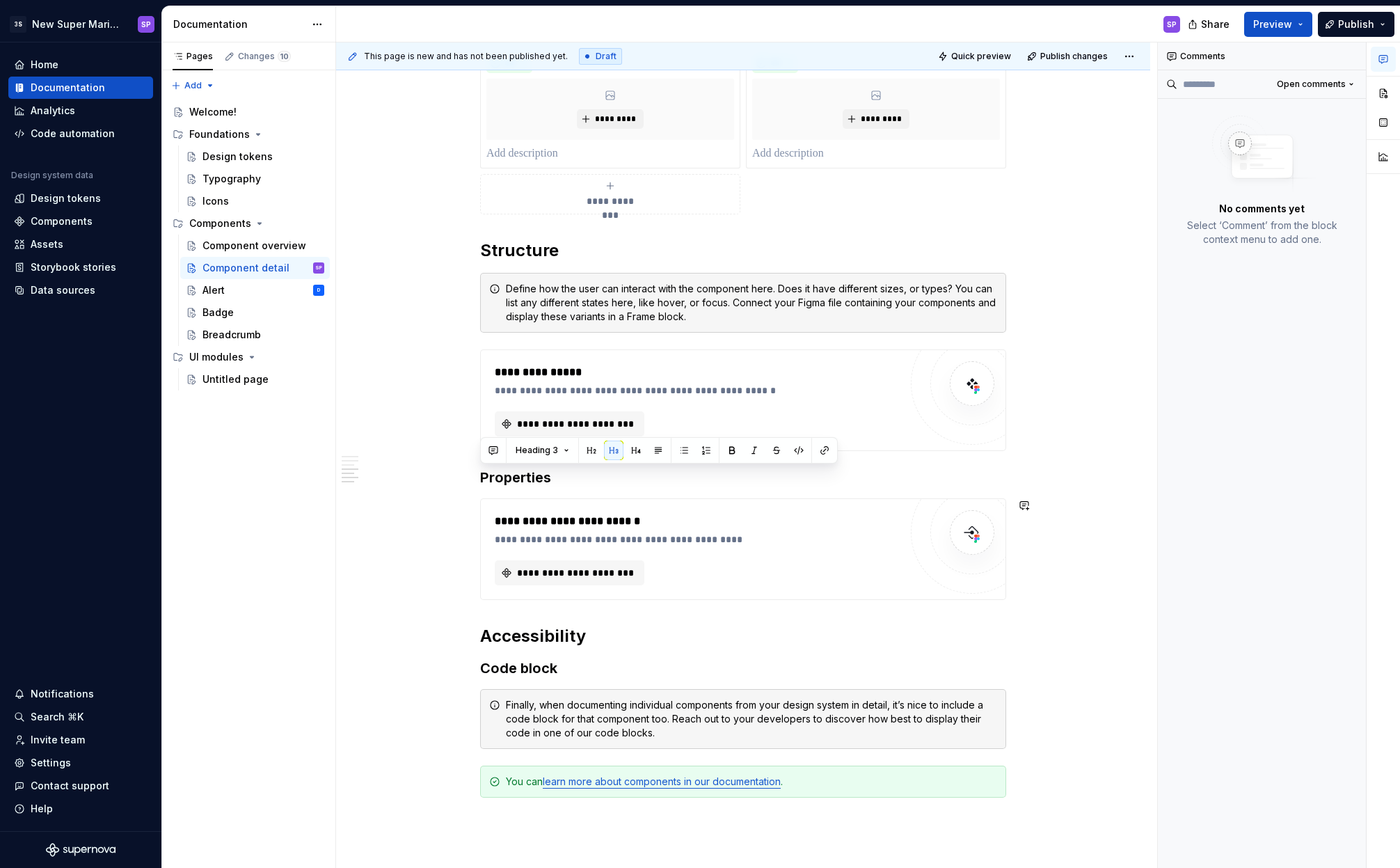
click at [539, 607] on div "**********" at bounding box center [743, 109] width 526 height 1445
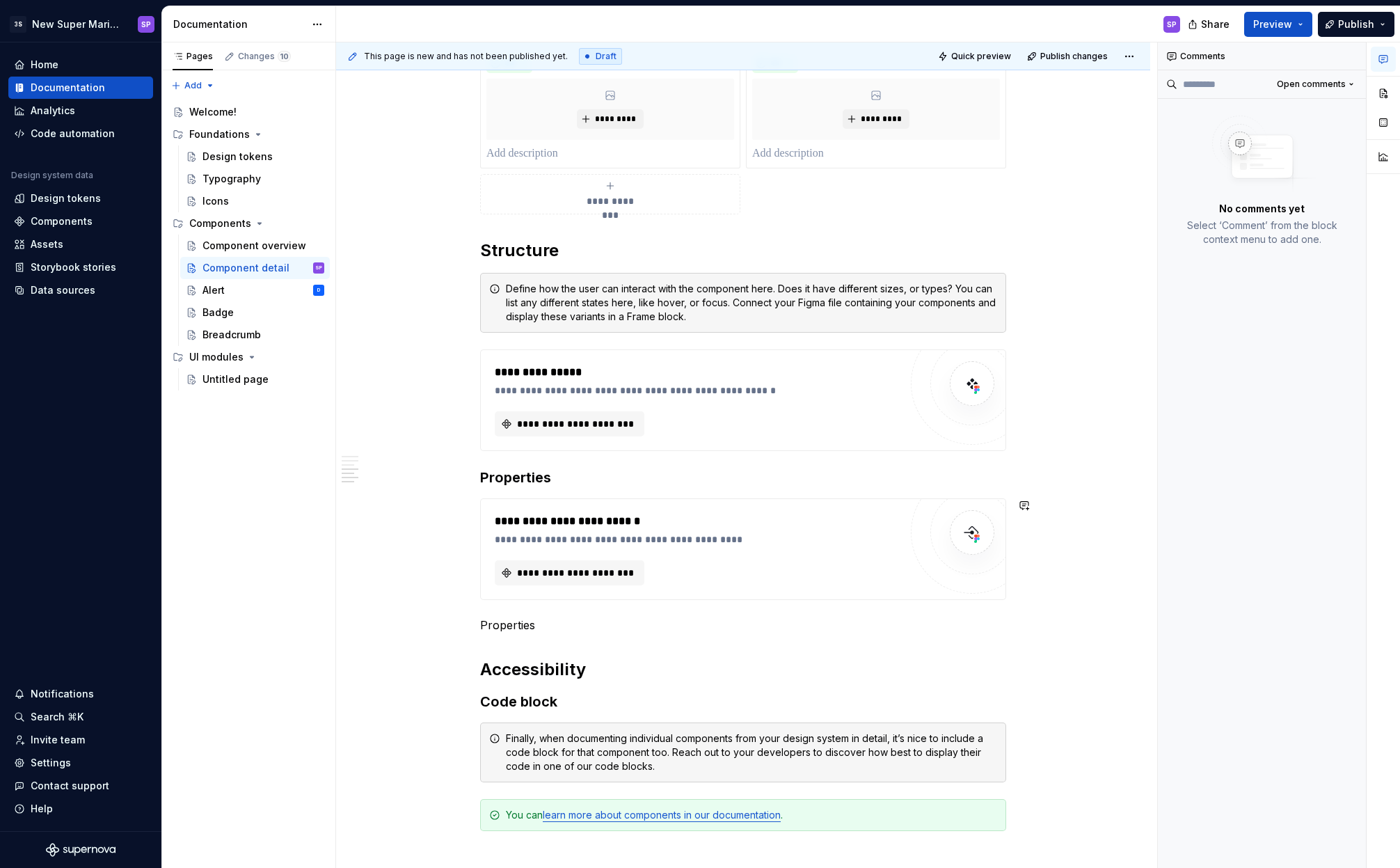
click at [526, 617] on p "Properties" at bounding box center [743, 625] width 526 height 17
click at [540, 639] on div "**********" at bounding box center [743, 126] width 526 height 1479
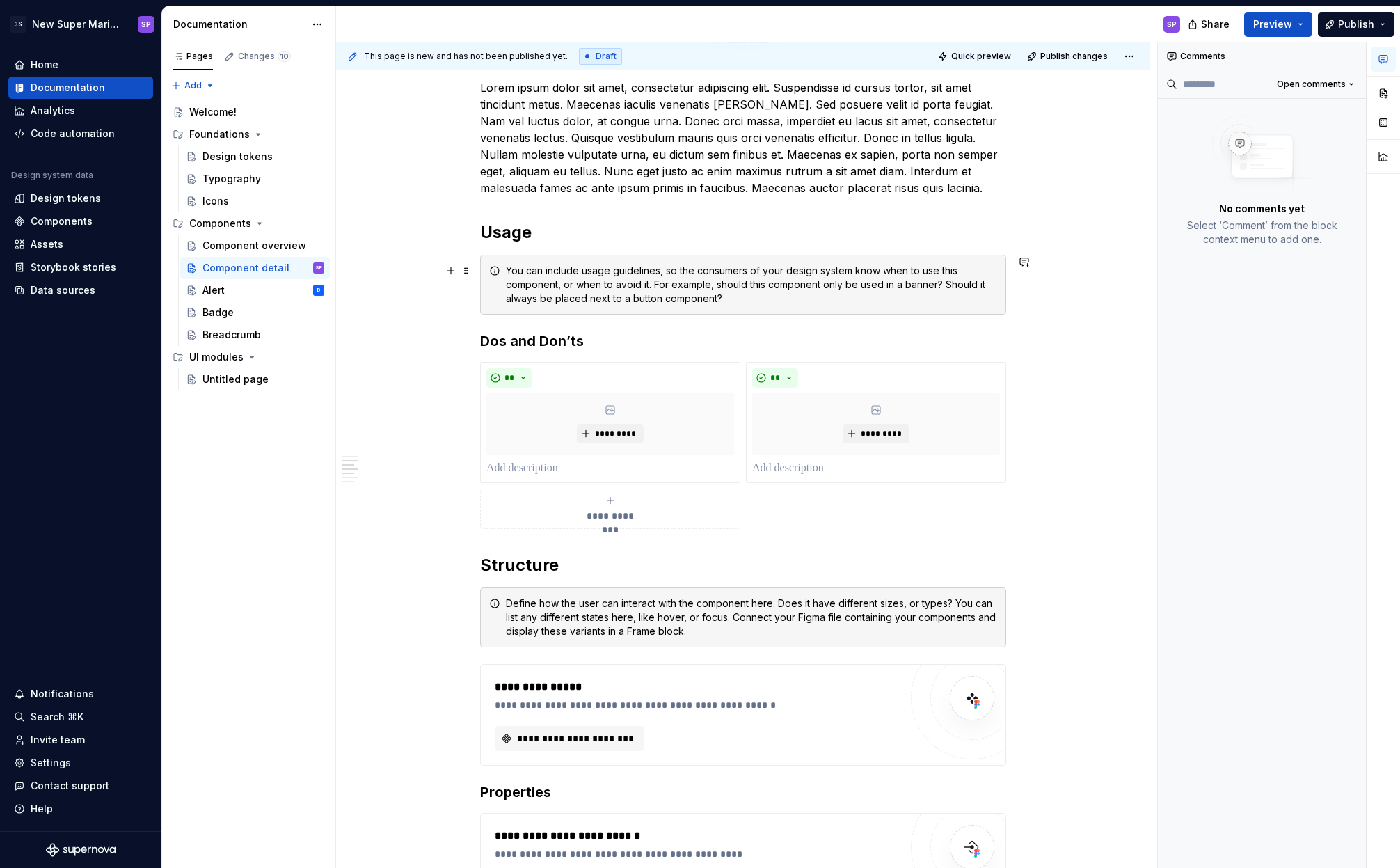
scroll to position [229, 0]
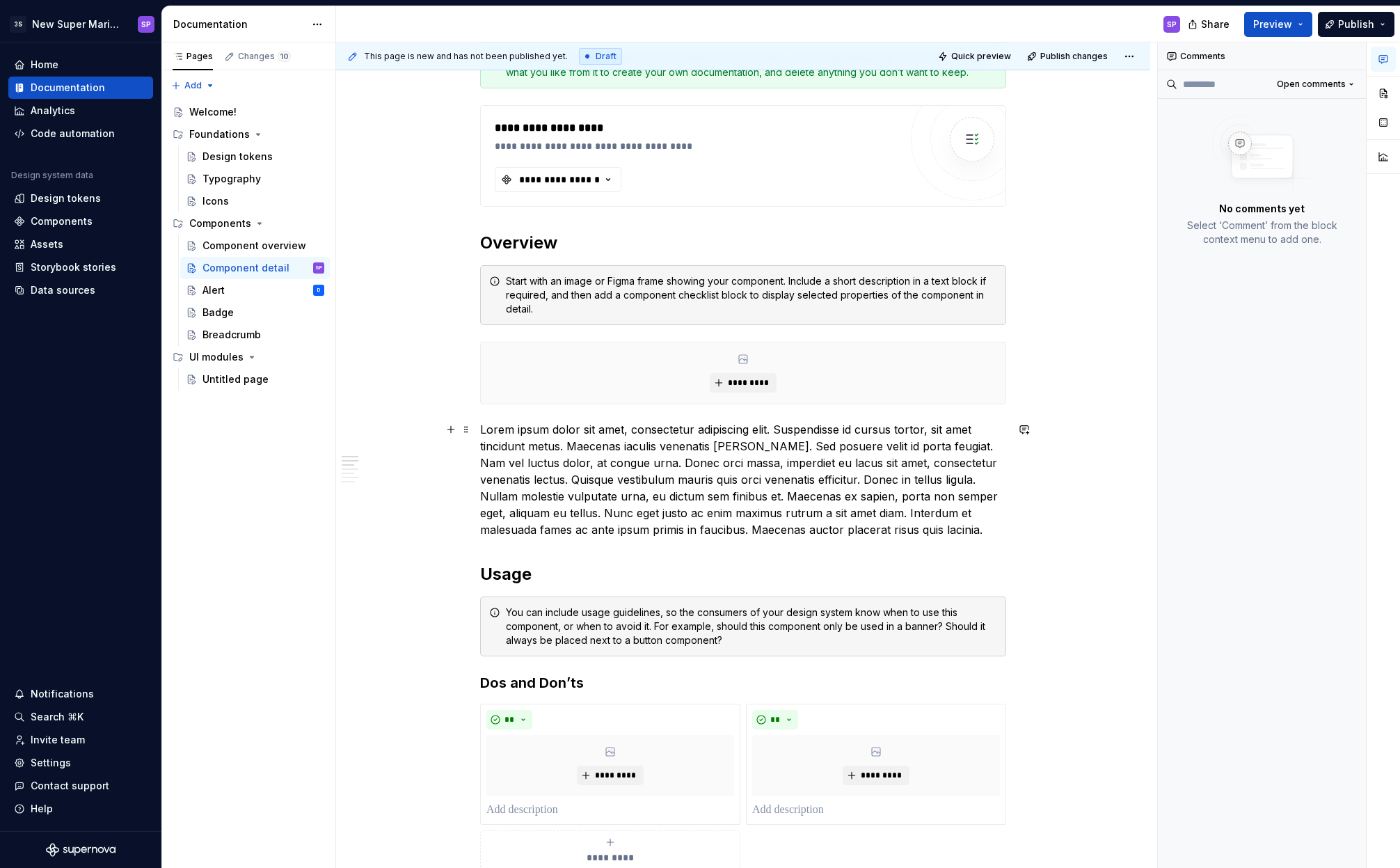
click at [600, 442] on p "Lorem ipsum dolor sit amet, consectetur adipiscing elit. Suspendisse id cursus …" at bounding box center [743, 480] width 526 height 117
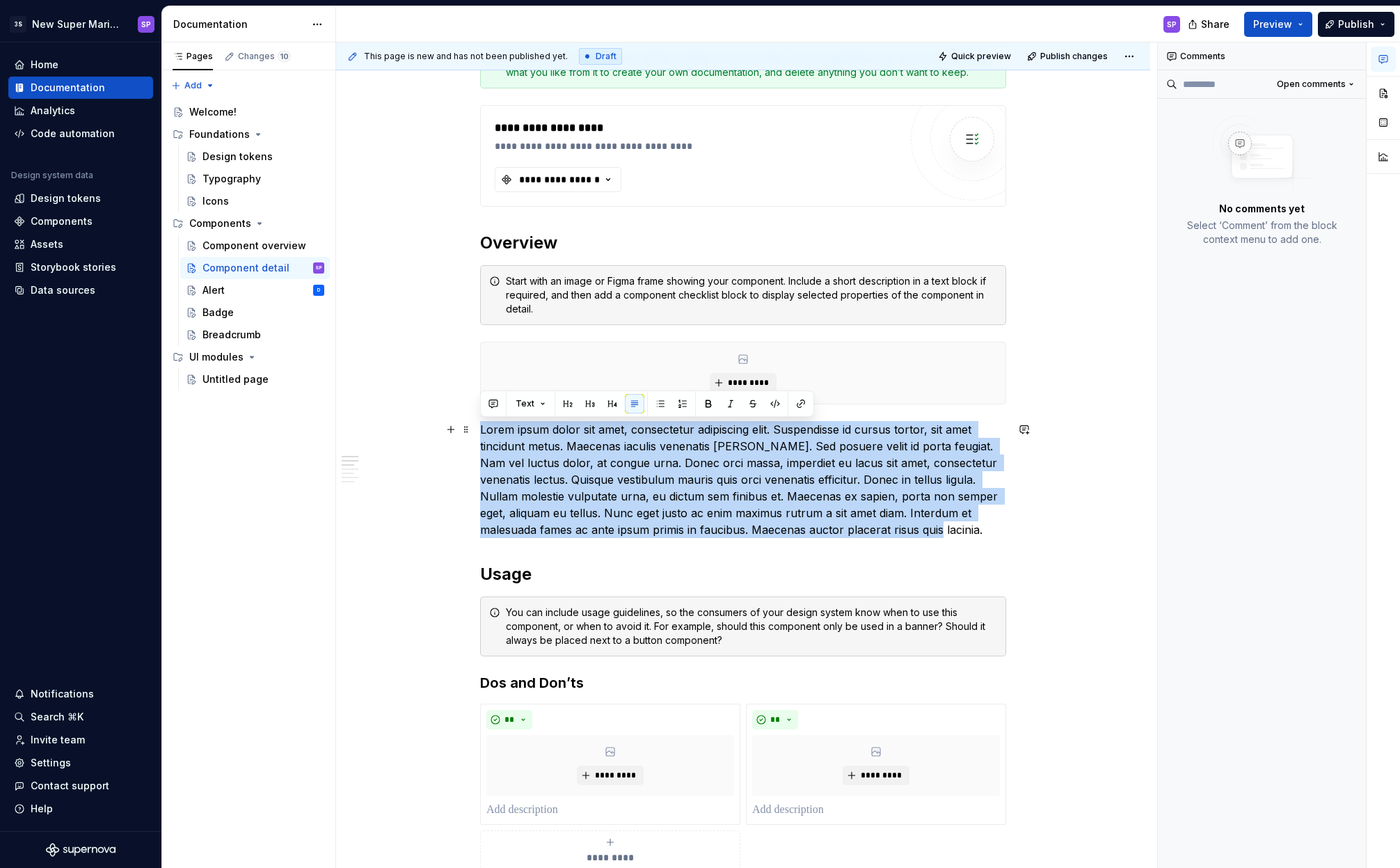
click at [600, 442] on p "Lorem ipsum dolor sit amet, consectetur adipiscing elit. Suspendisse id cursus …" at bounding box center [743, 480] width 526 height 117
copy p "Lorem ipsum dolor sit amet, consectetur adipiscing elit. Suspendisse id cursus …"
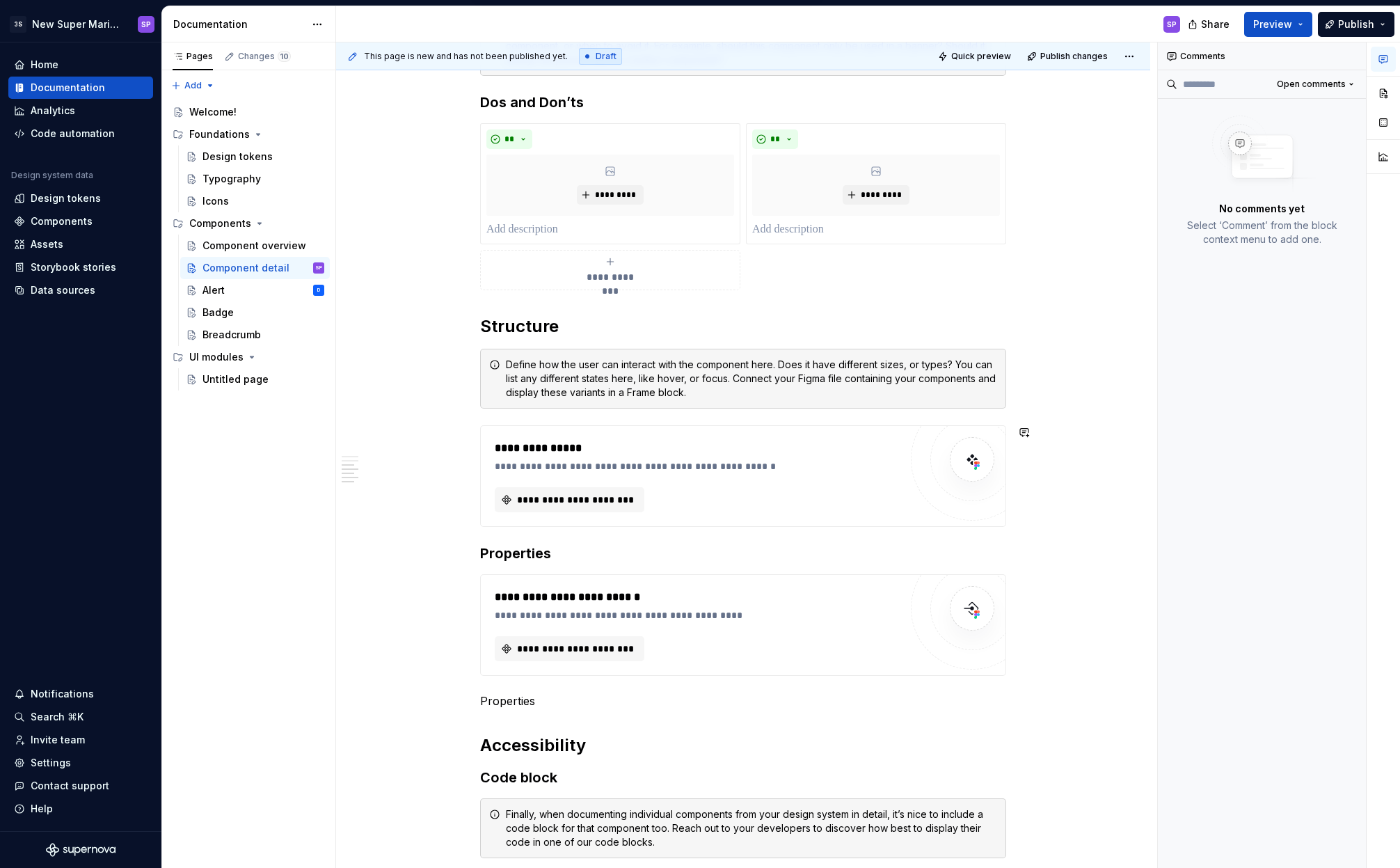
scroll to position [1071, 0]
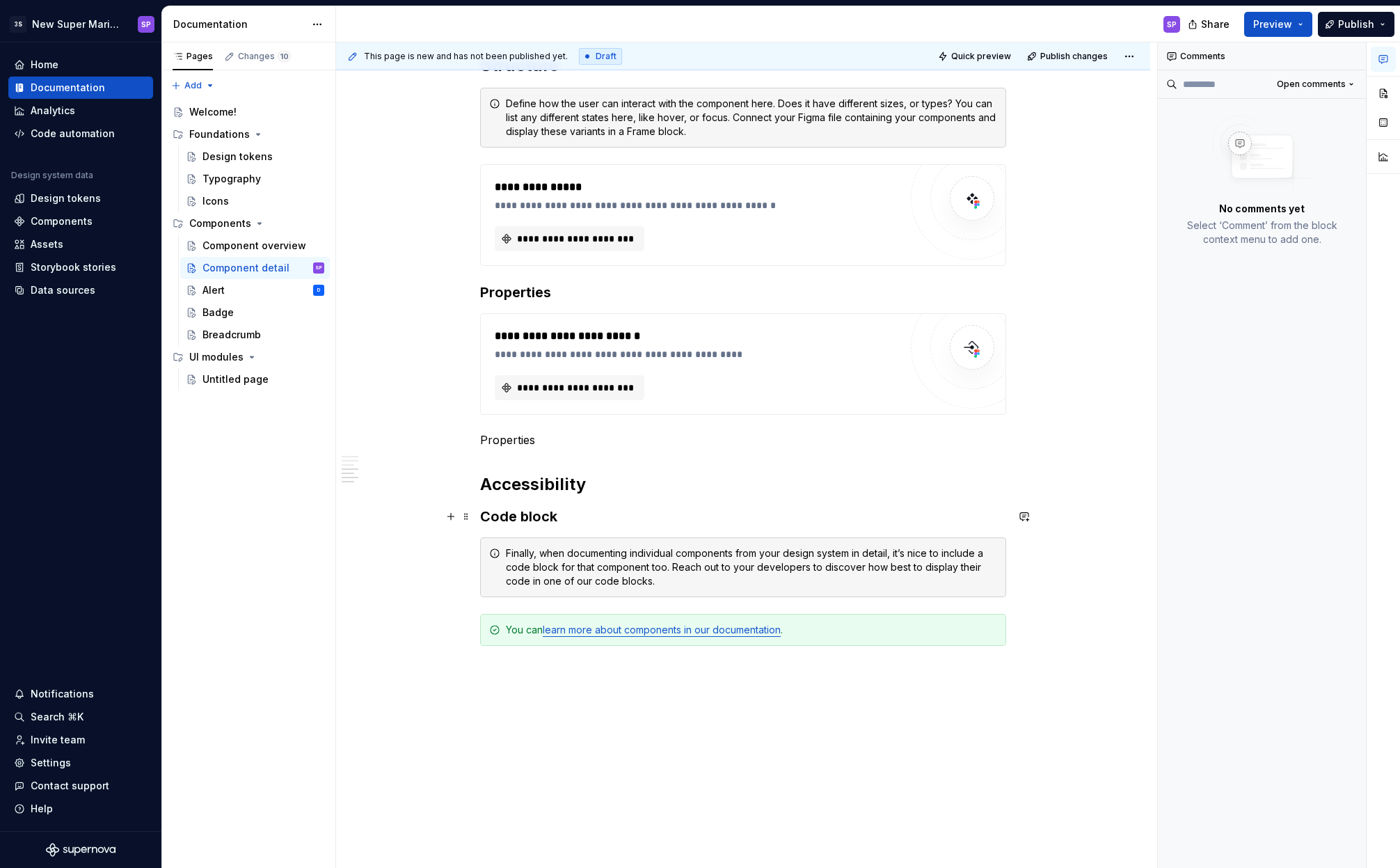
click at [625, 515] on h3 "Code block" at bounding box center [743, 517] width 526 height 20
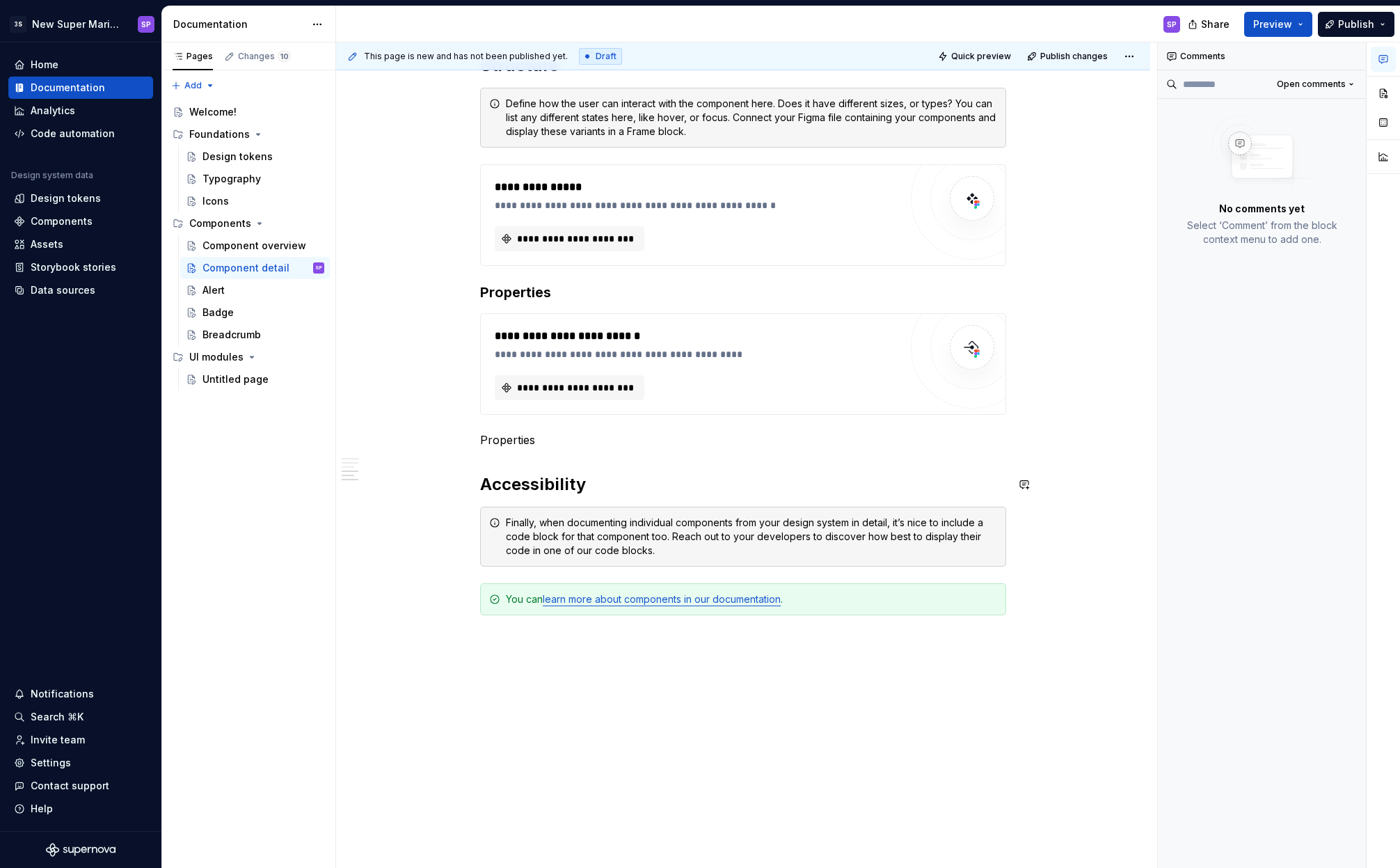
scroll to position [918, 0]
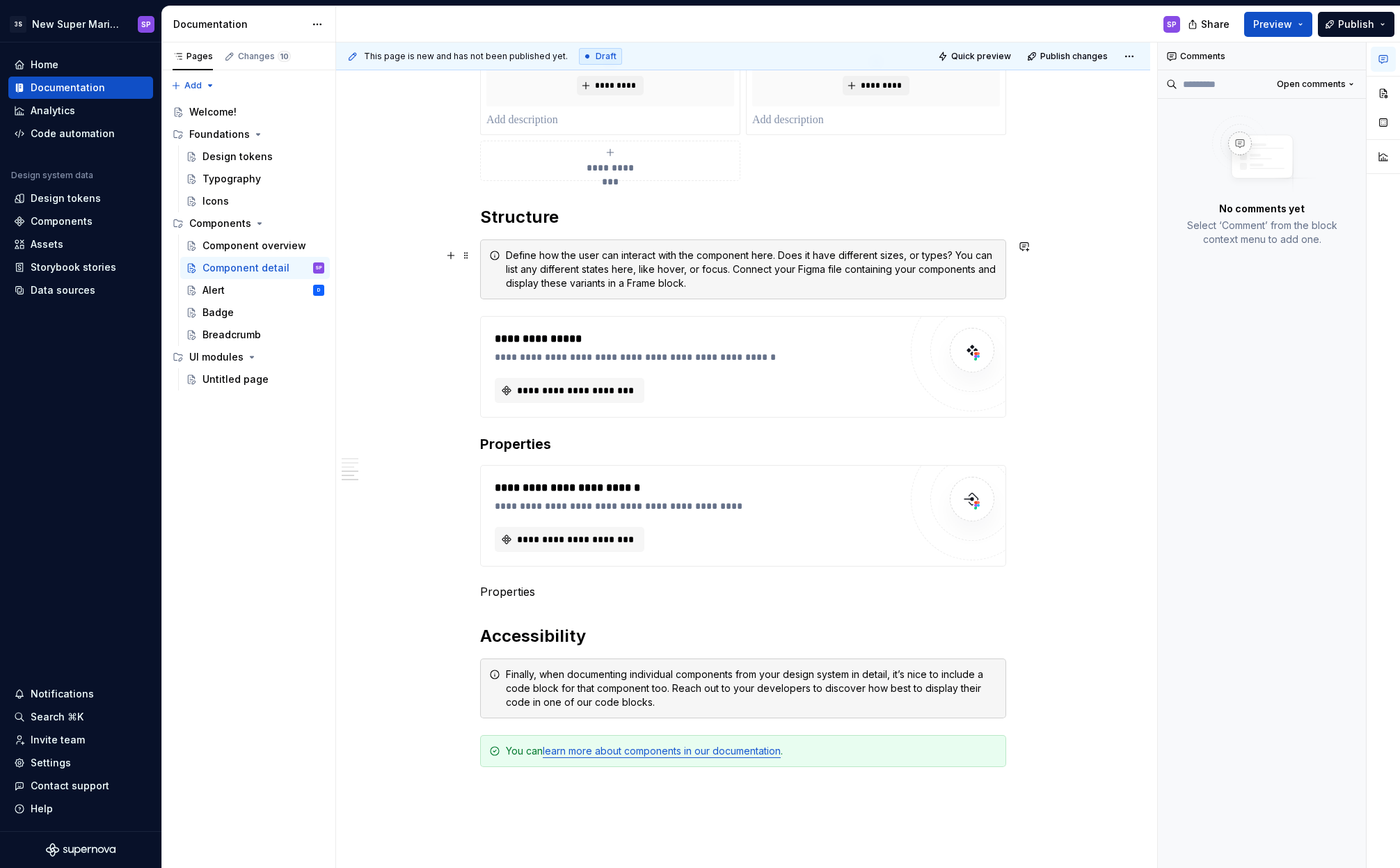
click at [656, 264] on div "Define how the user can interact with the component here. Does it have differen…" at bounding box center [751, 269] width 492 height 42
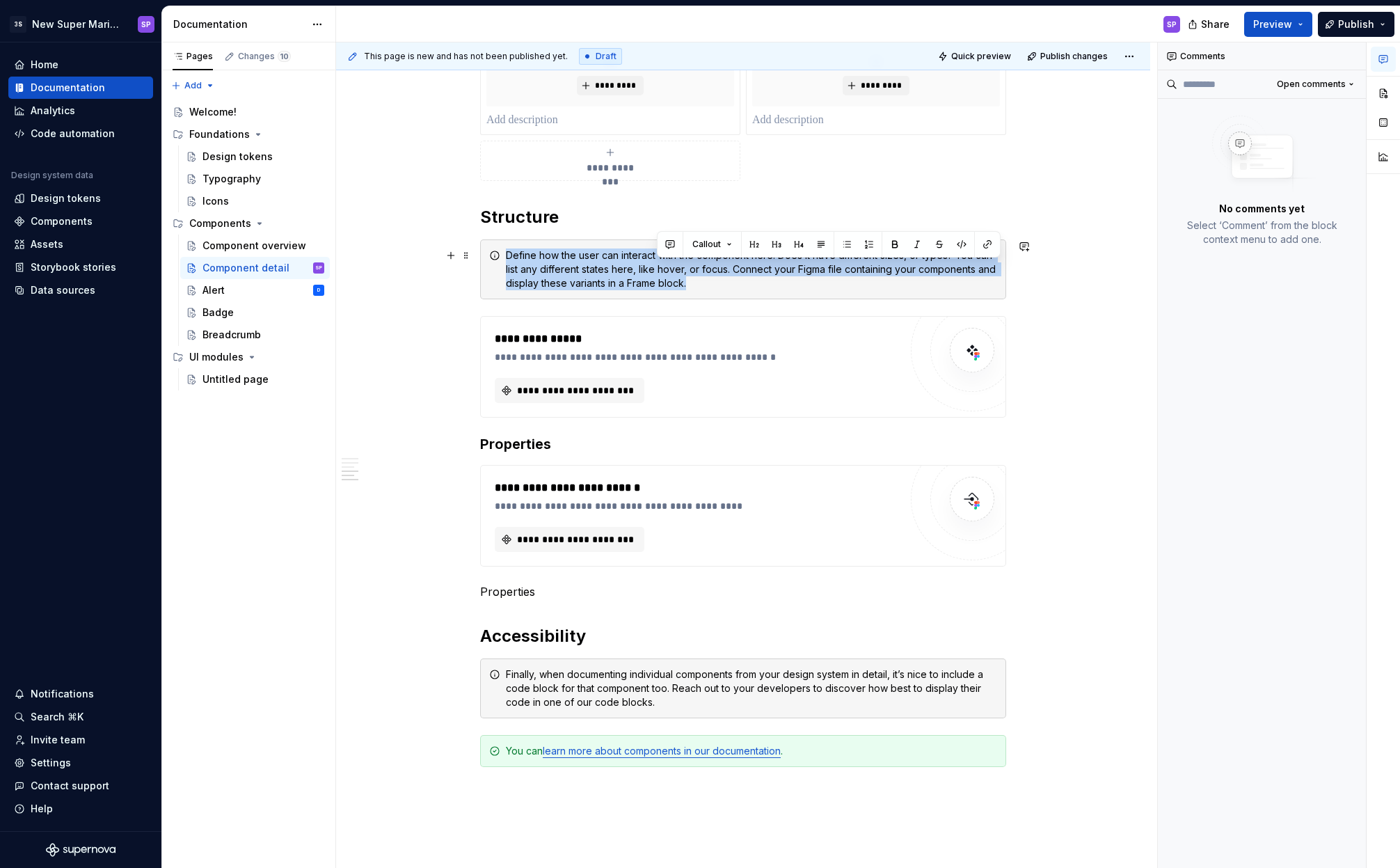
click at [656, 264] on div "Define how the user can interact with the component here. Does it have differen…" at bounding box center [751, 269] width 492 height 42
click at [694, 264] on div "Define how the user can interact with the component here. Does it have differen…" at bounding box center [751, 269] width 492 height 42
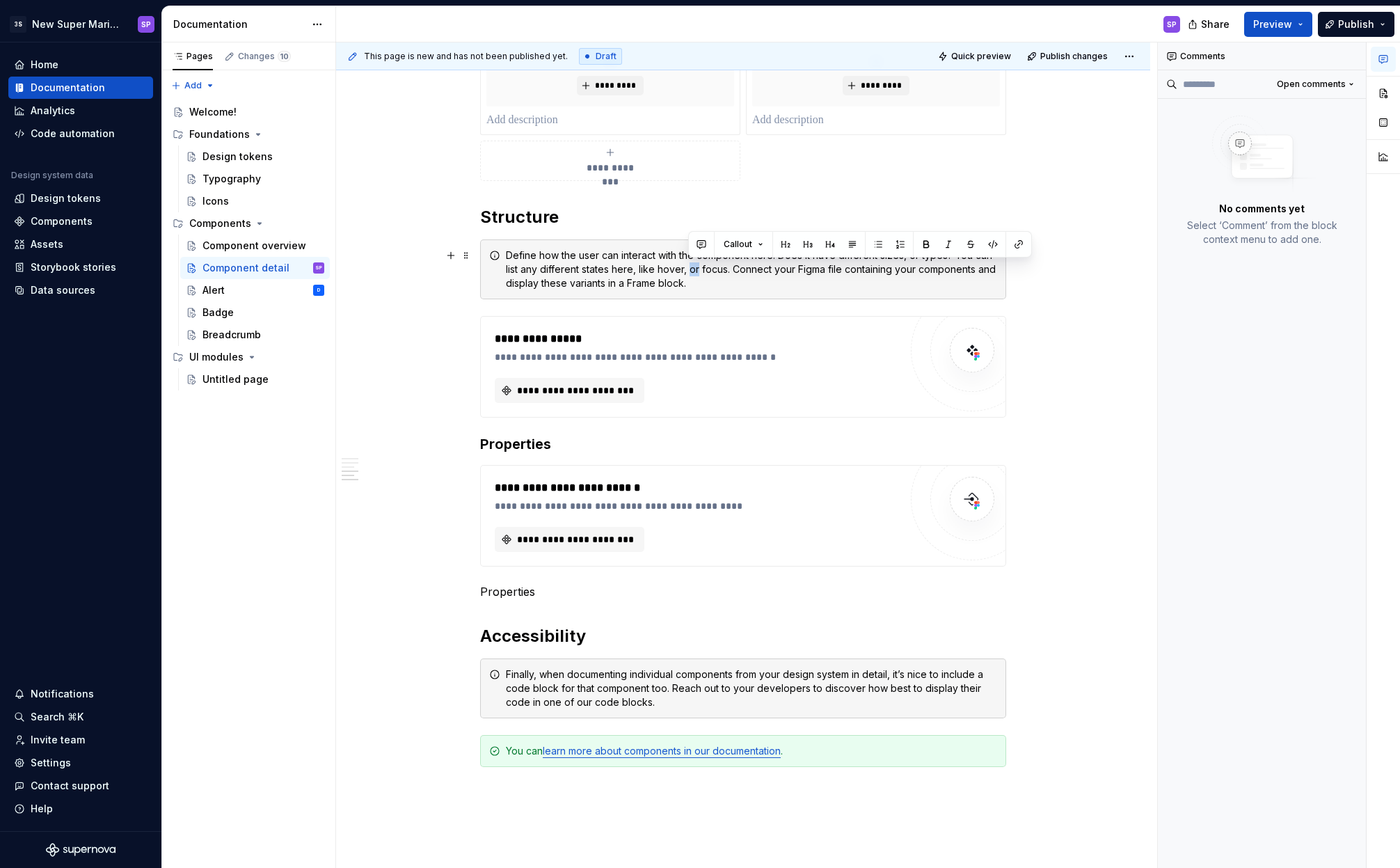
click at [694, 264] on div "Define how the user can interact with the component here. Does it have differen…" at bounding box center [751, 269] width 492 height 42
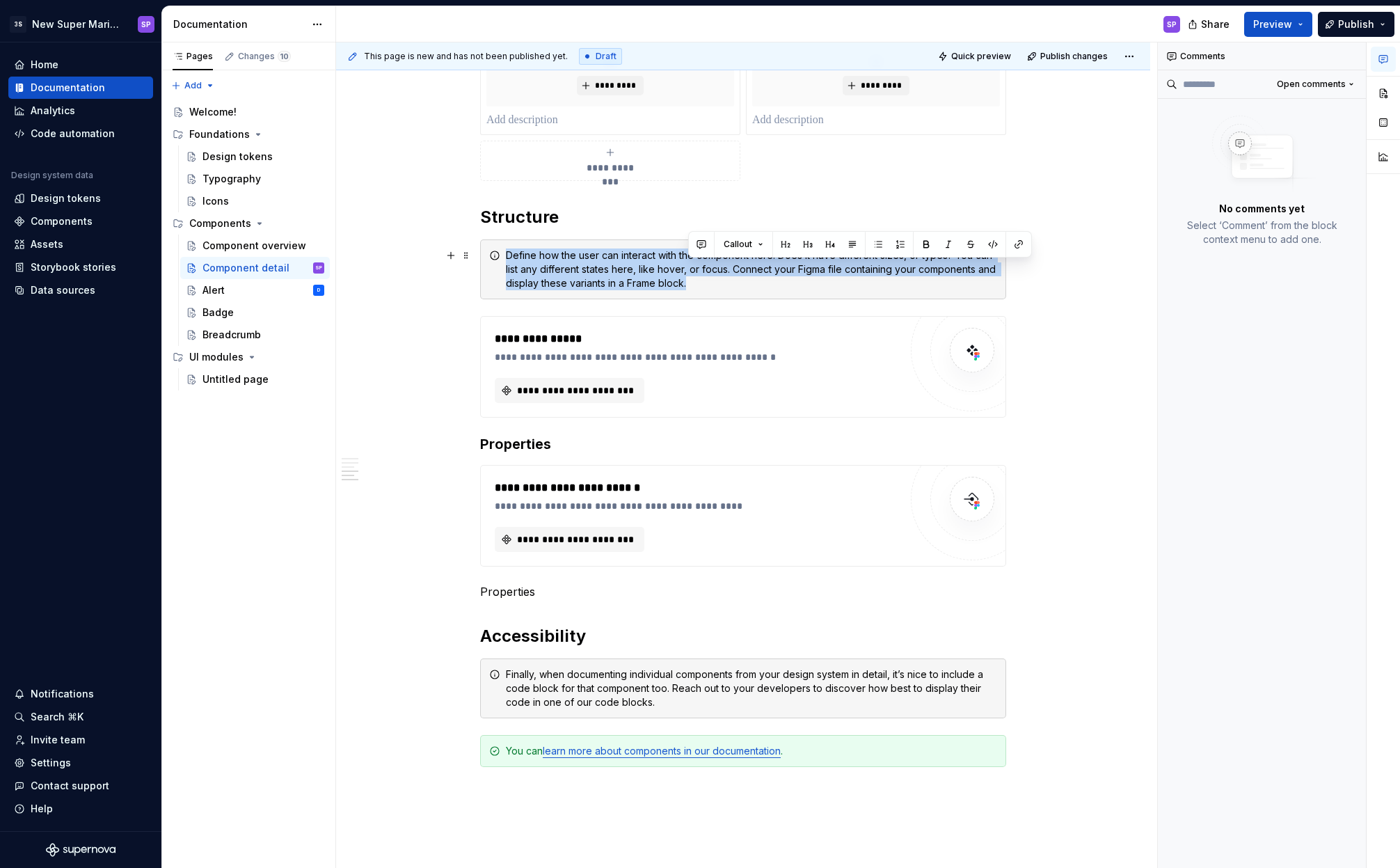
click at [694, 264] on div "Define how the user can interact with the component here. Does it have differen…" at bounding box center [751, 269] width 492 height 42
click at [733, 268] on div "Define how the user can interact with the component here. Does it have differen…" at bounding box center [751, 269] width 492 height 42
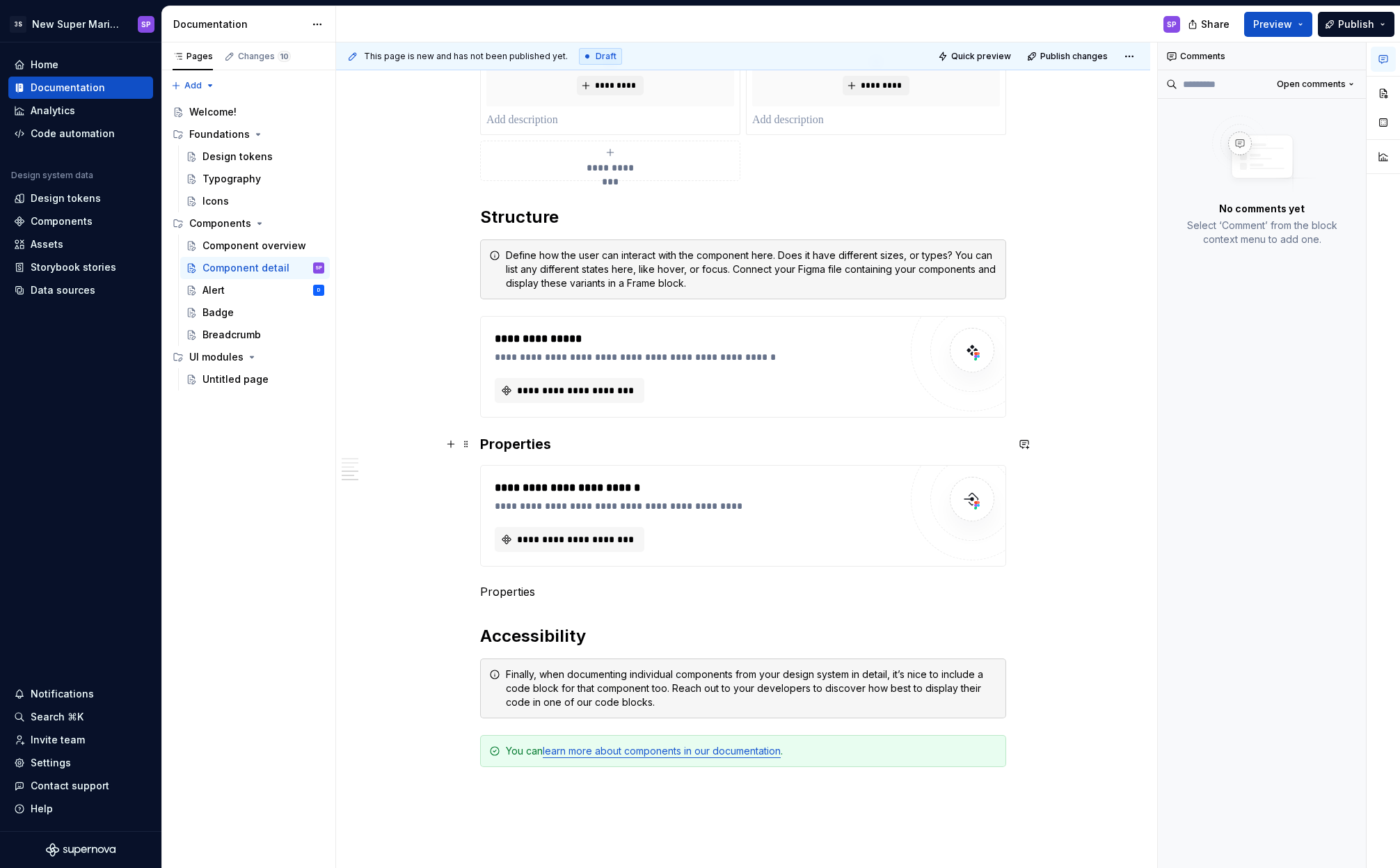
click at [600, 436] on h3 "Properties" at bounding box center [743, 444] width 526 height 20
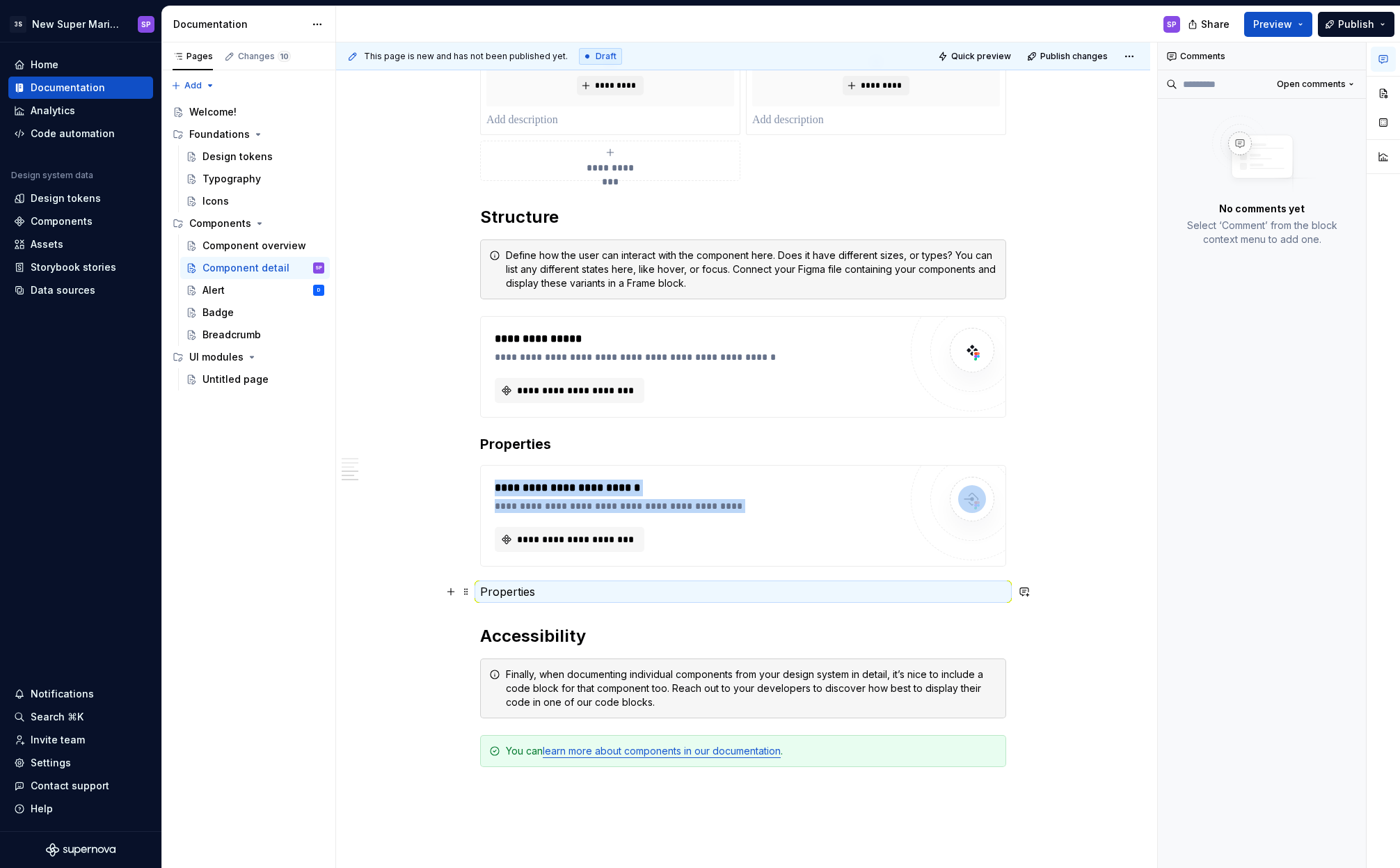
click at [506, 588] on p "Properties" at bounding box center [743, 591] width 526 height 17
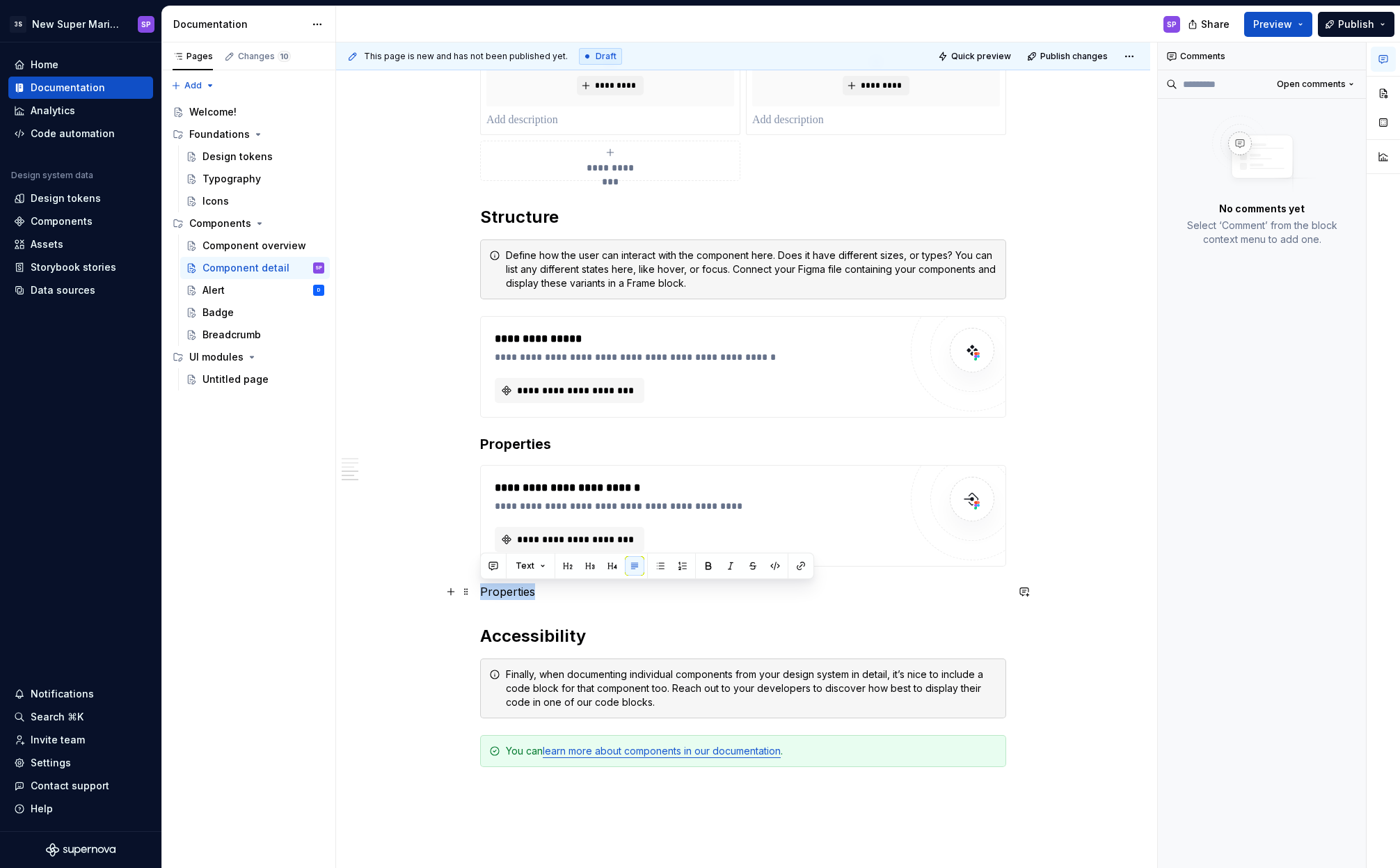
click at [569, 595] on p "Properties" at bounding box center [743, 591] width 526 height 17
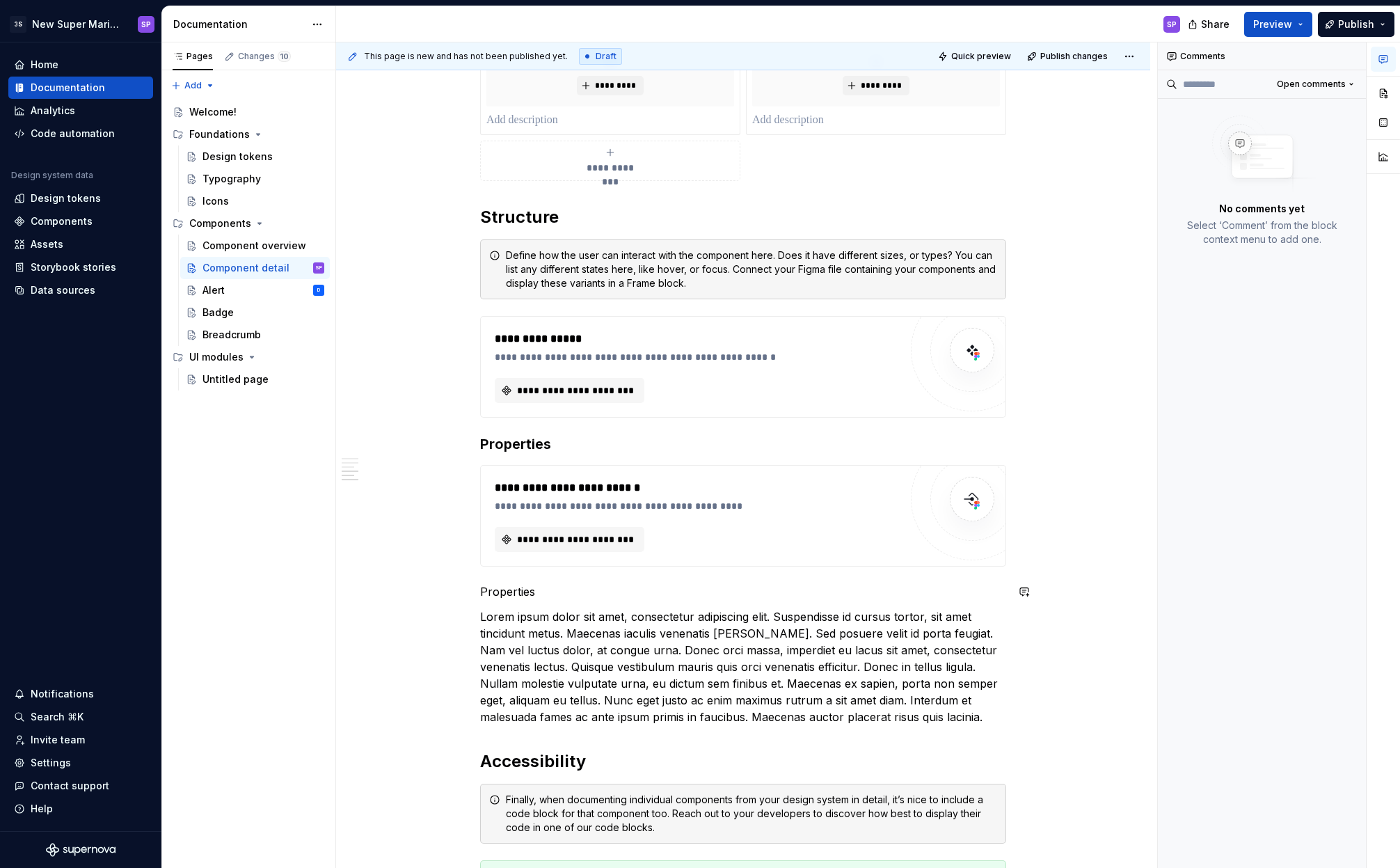
click at [520, 588] on p "Properties" at bounding box center [743, 591] width 526 height 17
click at [505, 597] on p "Responsiveness" at bounding box center [743, 591] width 526 height 17
click at [539, 562] on button "Text" at bounding box center [530, 566] width 43 height 20
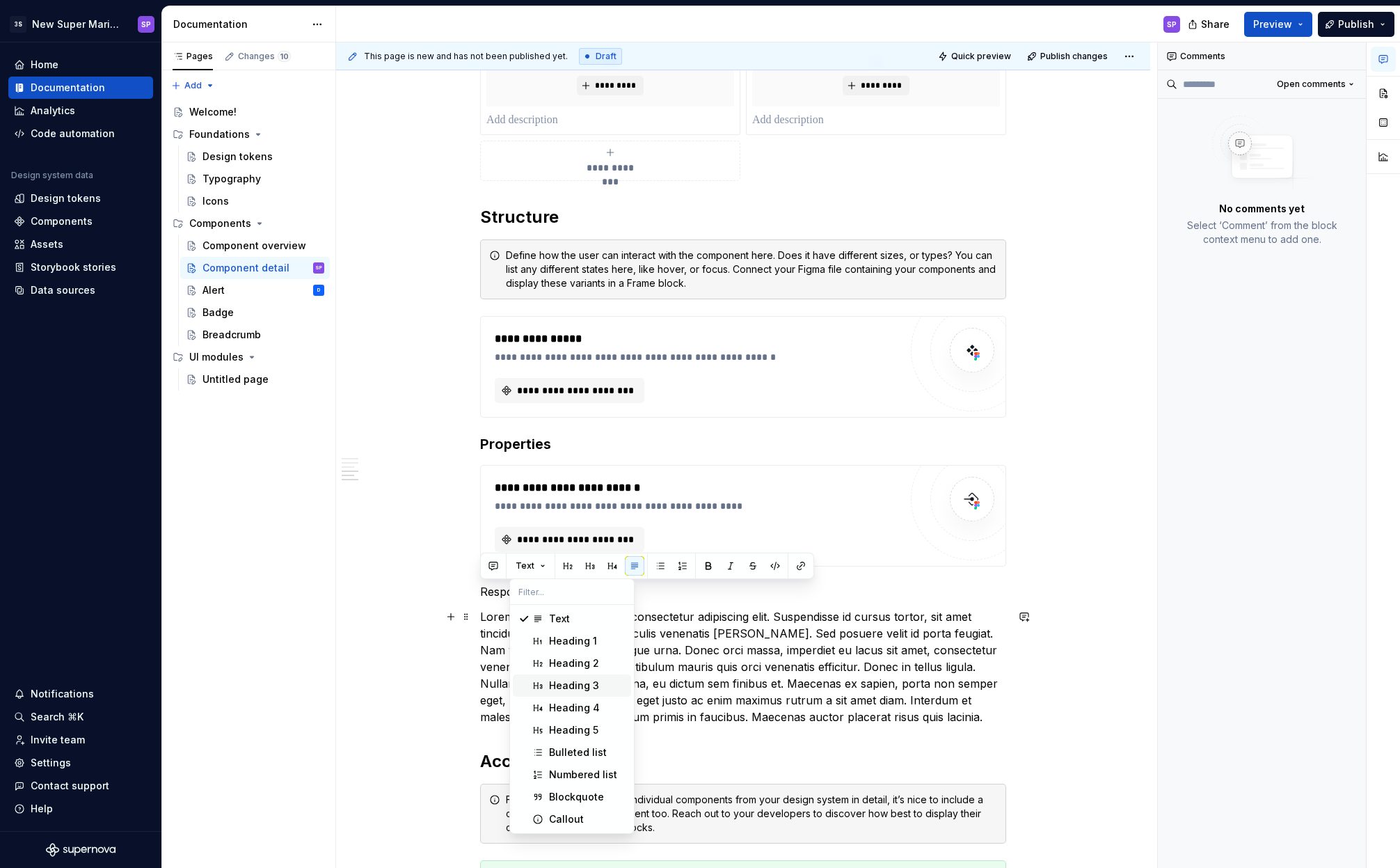
click at [569, 691] on div "Heading 3" at bounding box center [574, 686] width 50 height 14
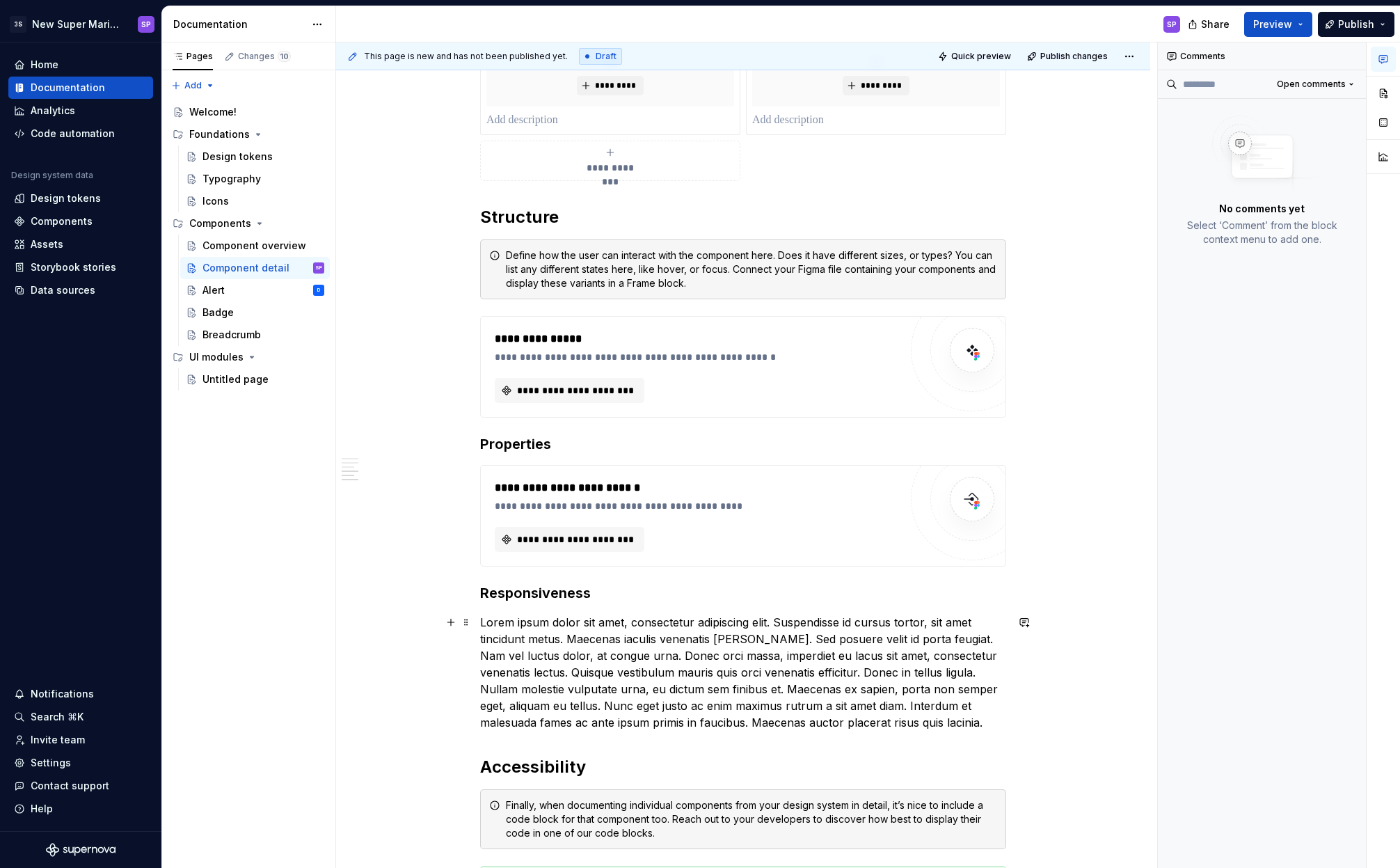
click at [569, 659] on p "Lorem ipsum dolor sit amet, consectetur adipiscing elit. Suspendisse id cursus …" at bounding box center [743, 672] width 526 height 117
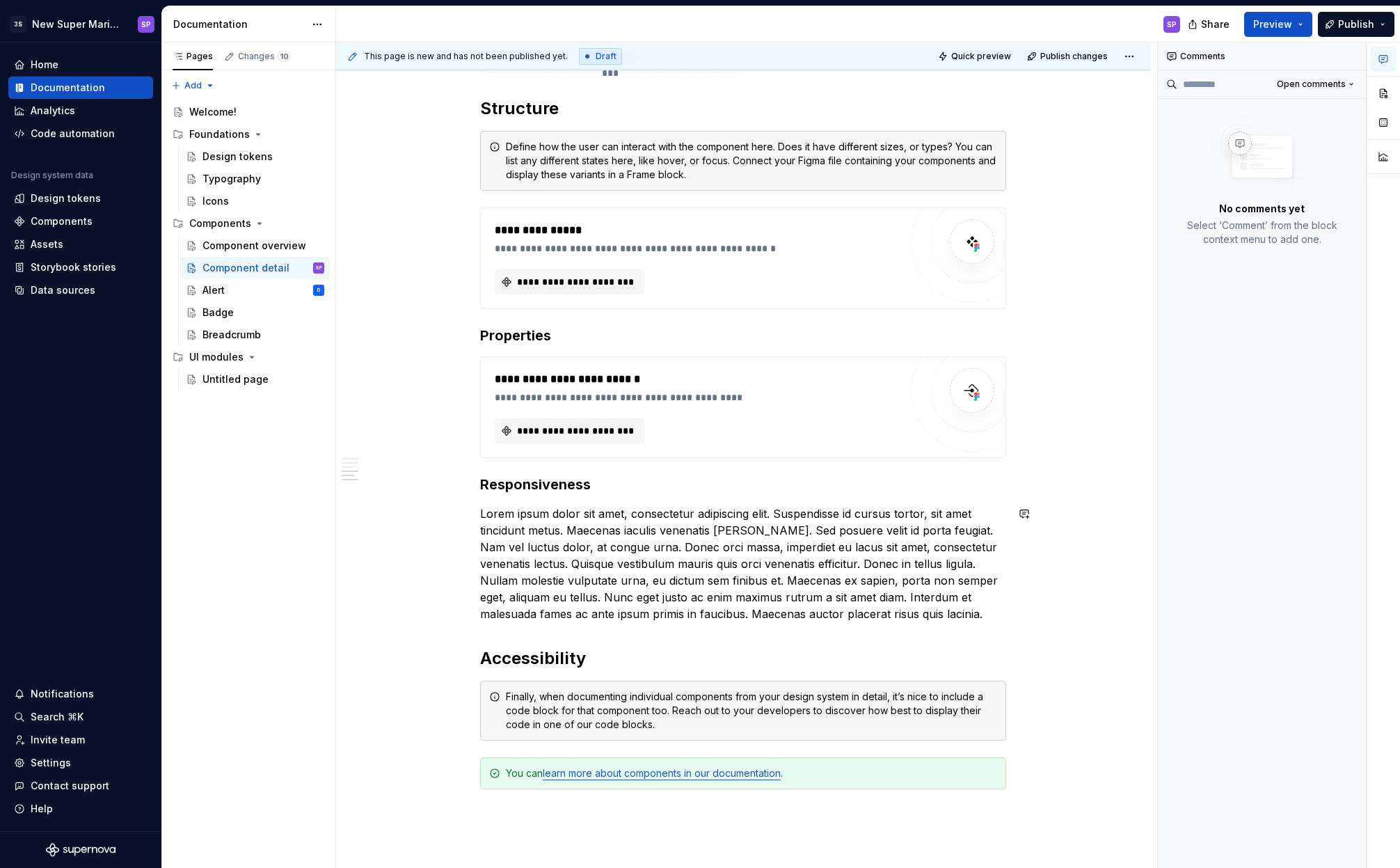
scroll to position [1036, 0]
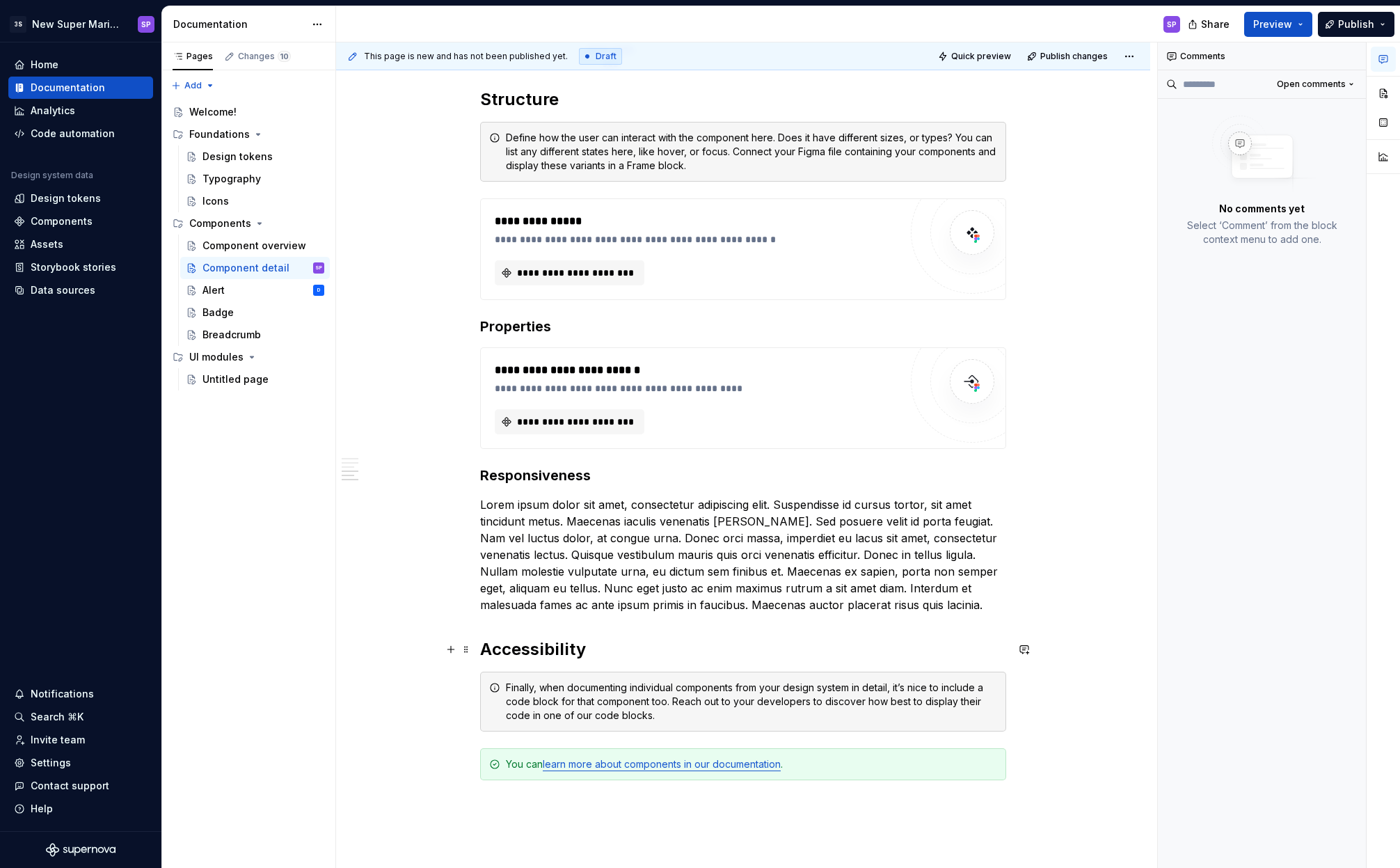
click at [668, 656] on h2 "Accessibility" at bounding box center [743, 649] width 526 height 23
click at [744, 735] on div "**********" at bounding box center [743, 24] width 526 height 1579
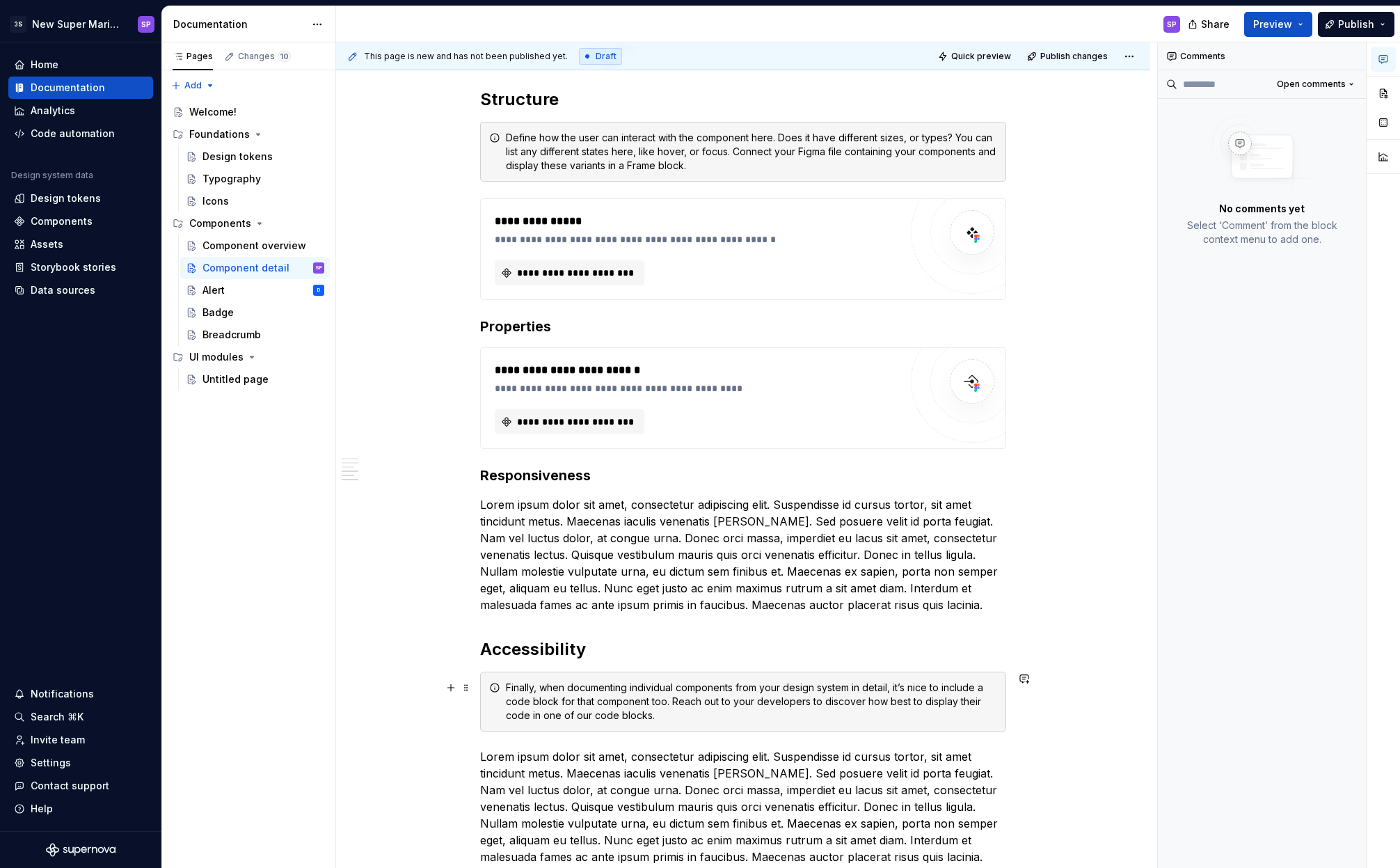
click at [668, 707] on div "Finally, when documenting individual components from your design system in deta…" at bounding box center [751, 702] width 492 height 42
click at [506, 625] on div "**********" at bounding box center [743, 91] width 526 height 1712
click at [573, 612] on p "Lorem ipsum dolor sit amet, consectetur adipiscing elit. Suspendisse id cursus …" at bounding box center [743, 554] width 526 height 117
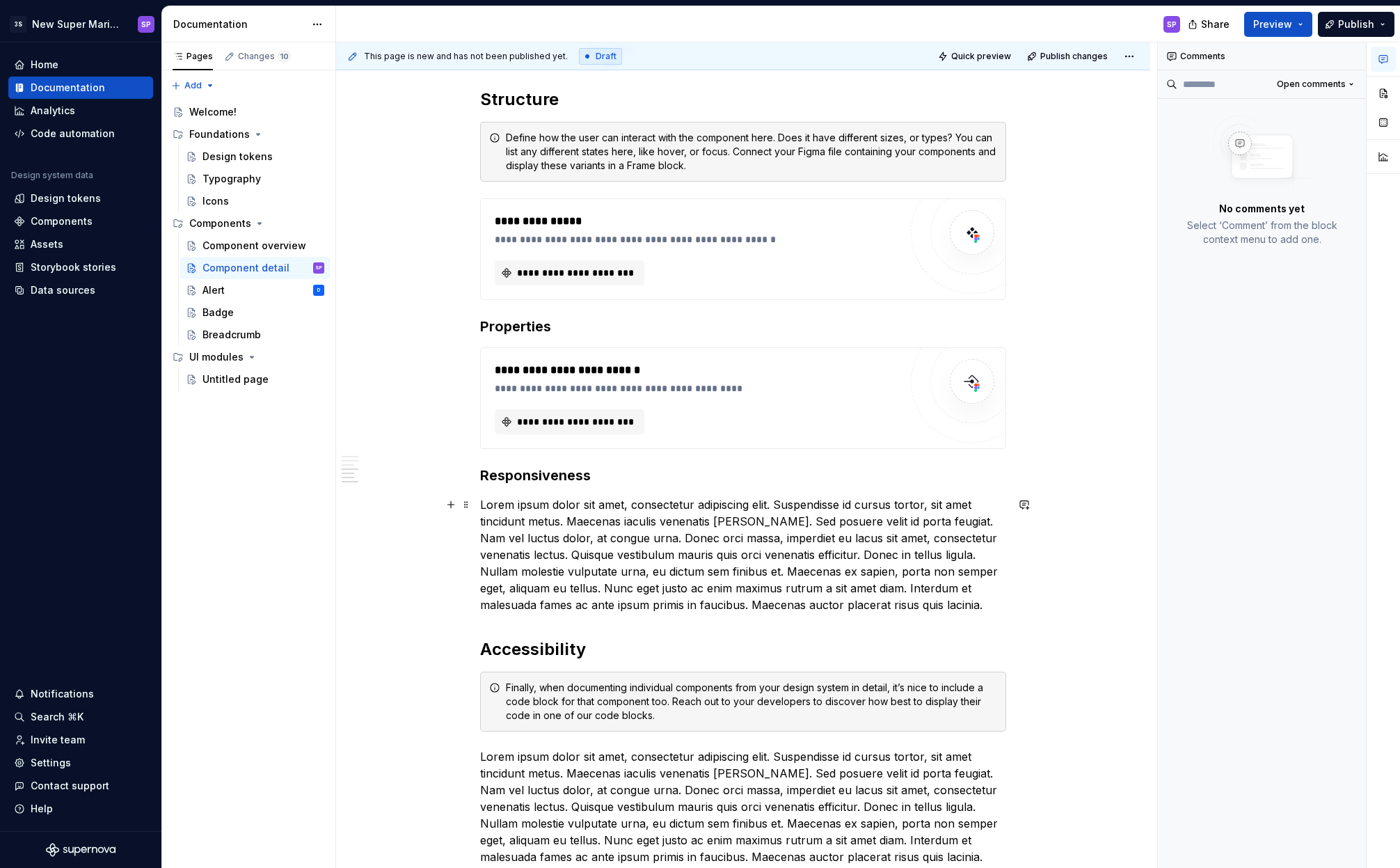
click at [571, 633] on div "**********" at bounding box center [743, 91] width 526 height 1712
click at [541, 653] on h2 "Accessibility" at bounding box center [743, 649] width 526 height 23
copy h2 "Accessibility"
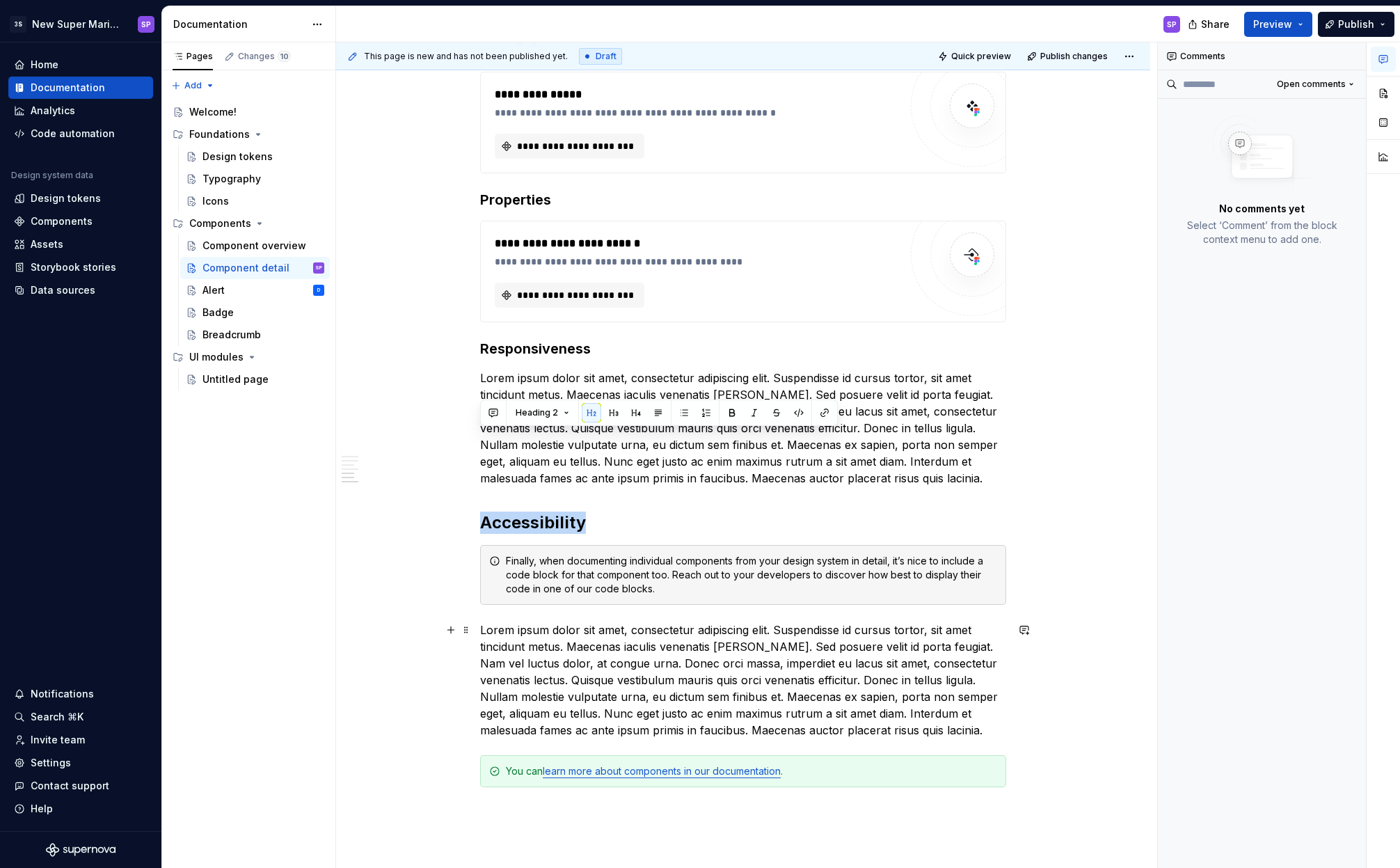
scroll to position [1393, 0]
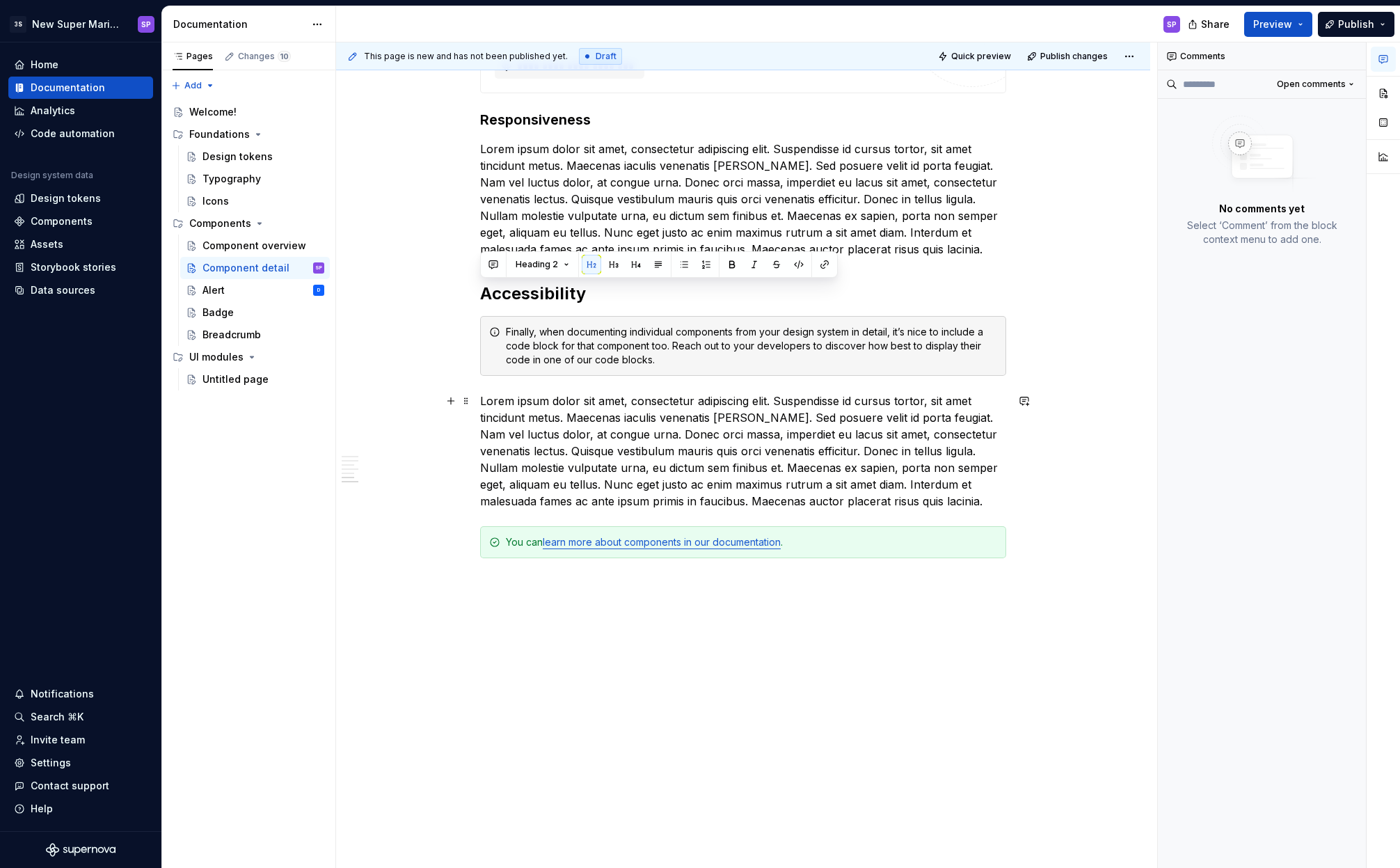
click at [951, 503] on p "Lorem ipsum dolor sit amet, consectetur adipiscing elit. Suspendisse id cursus …" at bounding box center [743, 451] width 526 height 117
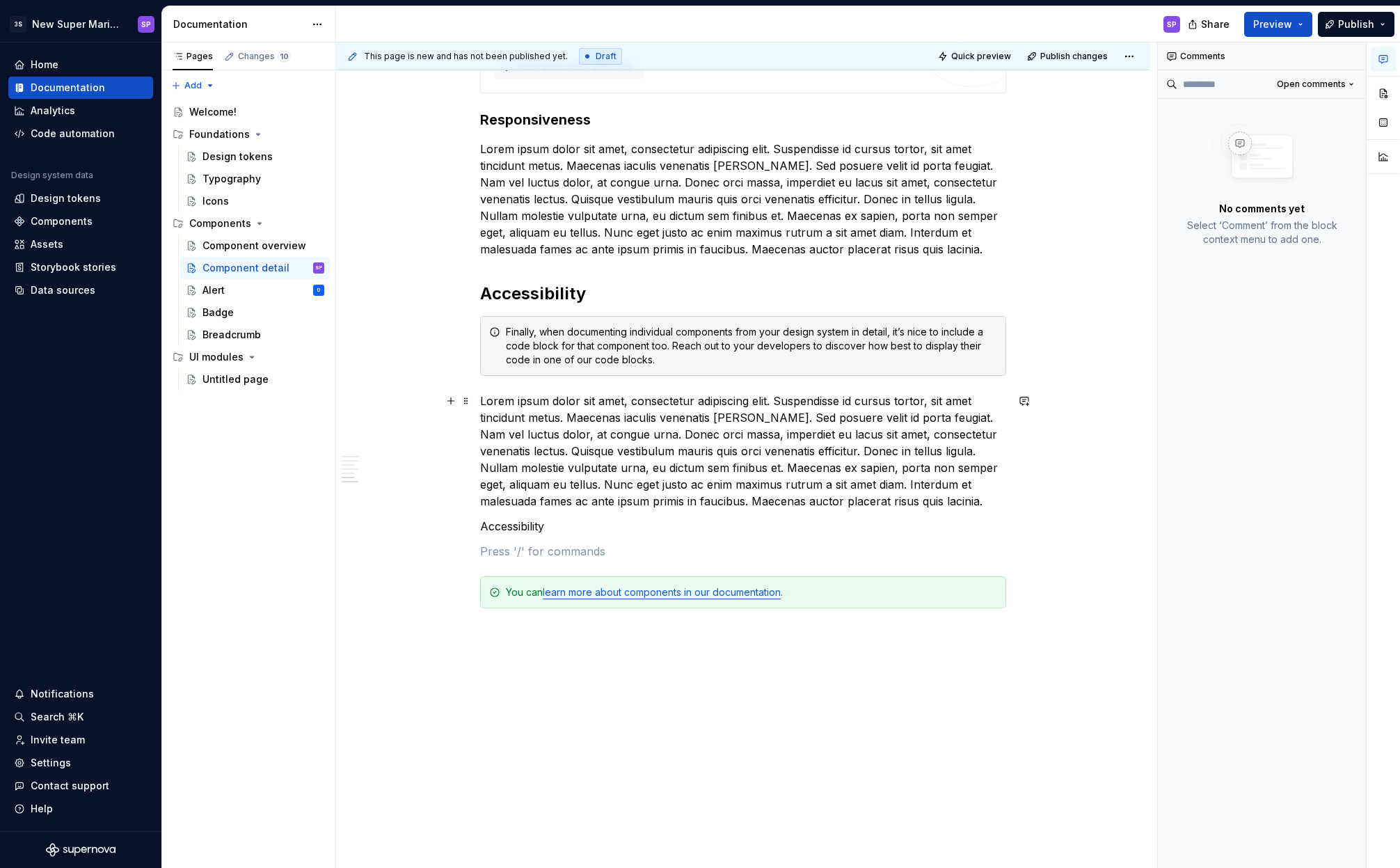
click at [597, 499] on p "Lorem ipsum dolor sit amet, consectetur adipiscing elit. Suspendisse id cursus …" at bounding box center [743, 451] width 526 height 117
click at [572, 496] on p "Lorem ipsum dolor sit amet, consectetur adipiscing elit. Suspendisse id cursus …" at bounding box center [743, 451] width 526 height 117
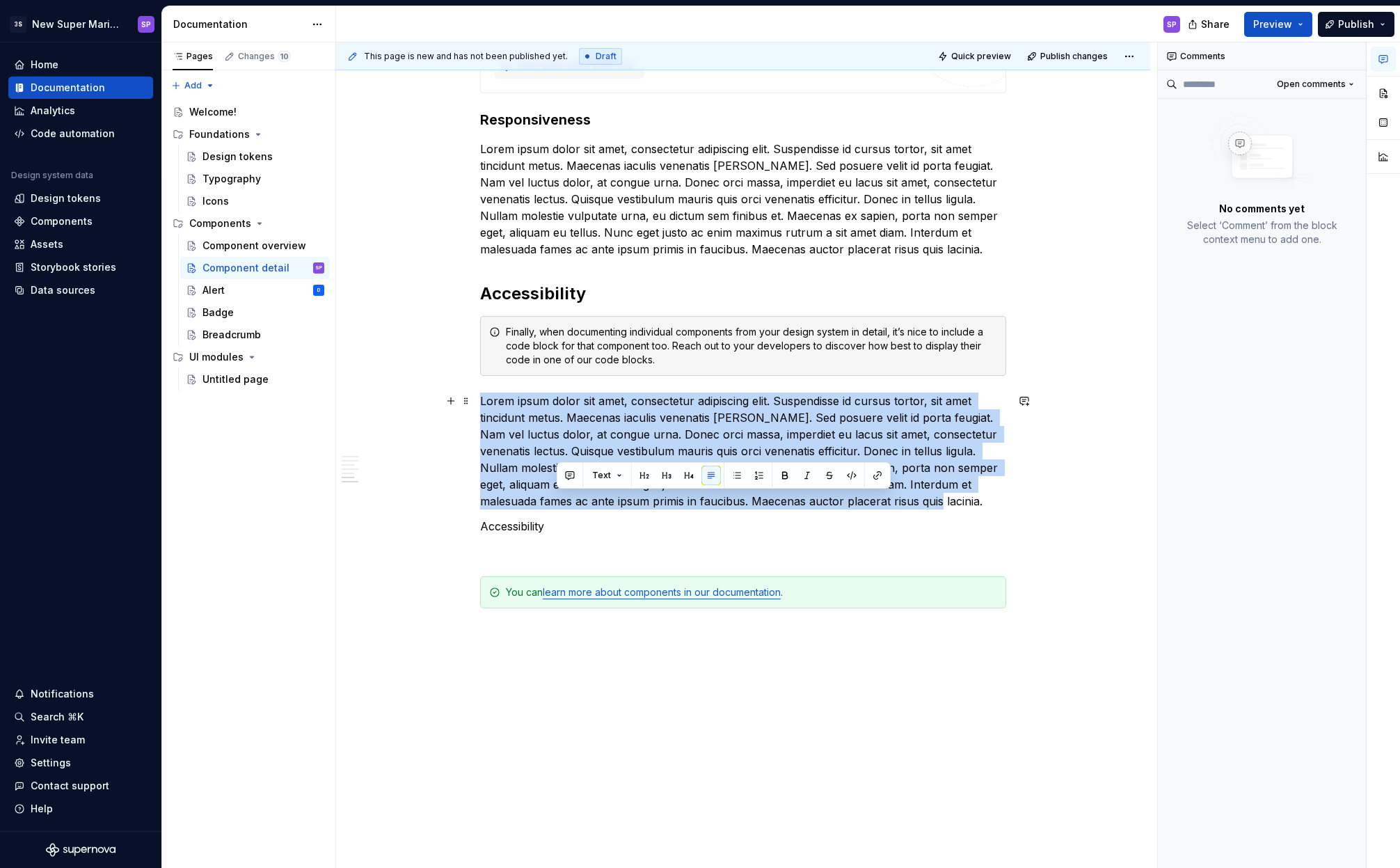
click at [572, 496] on p "Lorem ipsum dolor sit amet, consectetur adipiscing elit. Suspendisse id cursus …" at bounding box center [743, 451] width 526 height 117
copy p "Lorem ipsum dolor sit amet, consectetur adipiscing elit. Suspendisse id cursus …"
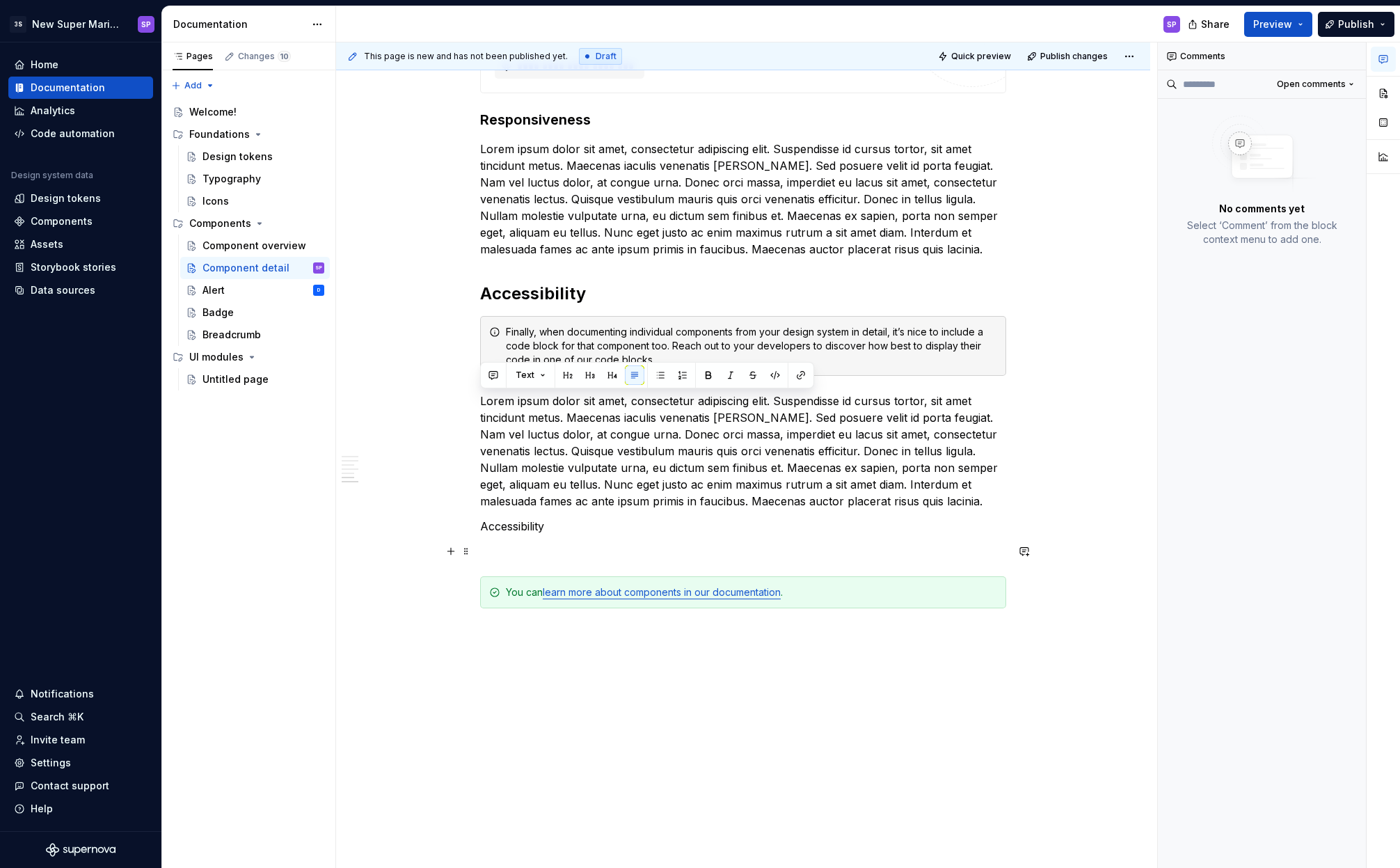
click at [532, 556] on p at bounding box center [743, 551] width 526 height 17
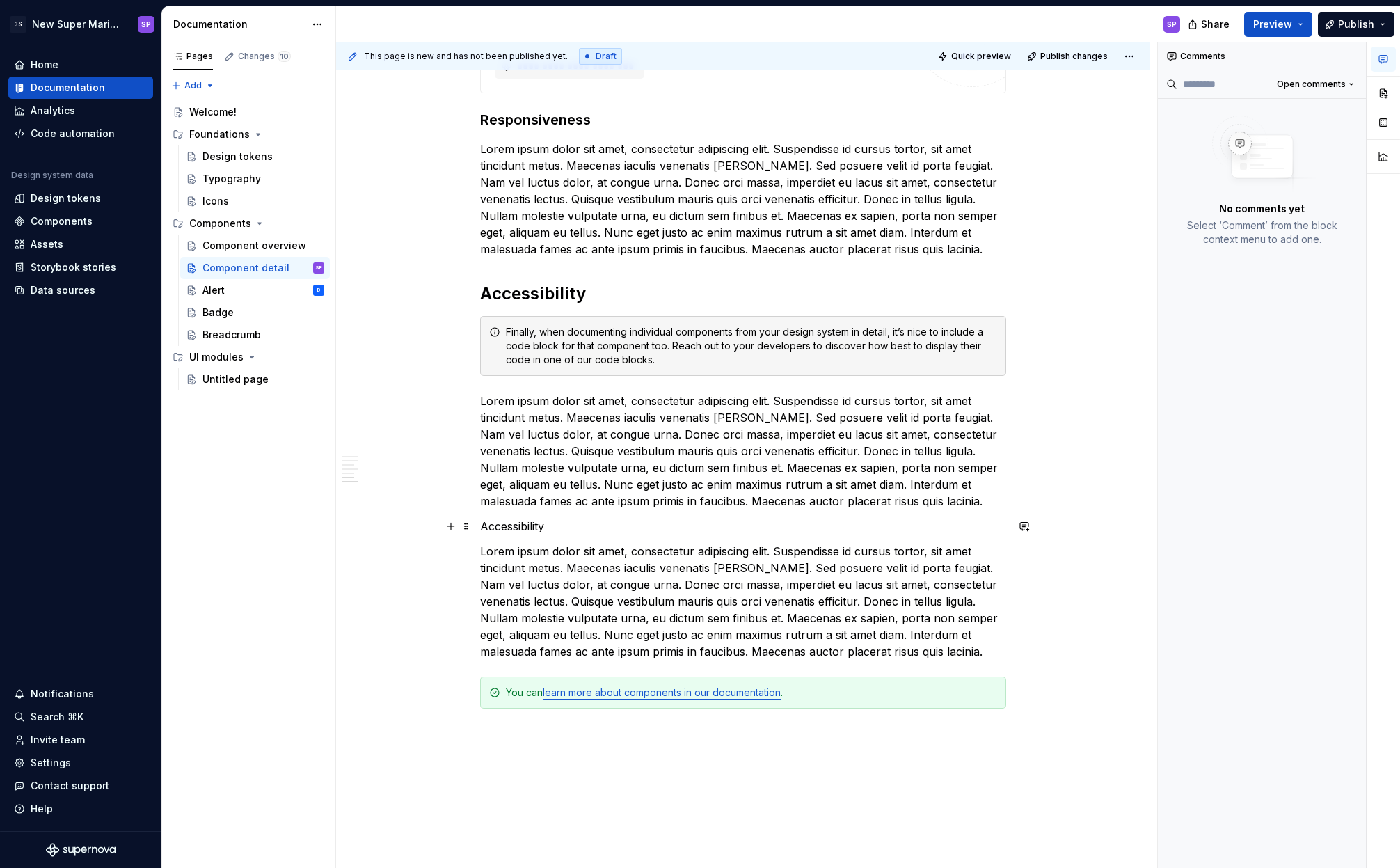
click at [529, 524] on p "Accessibility" at bounding box center [743, 526] width 526 height 17
click at [524, 527] on p "Notable examples" at bounding box center [743, 526] width 526 height 17
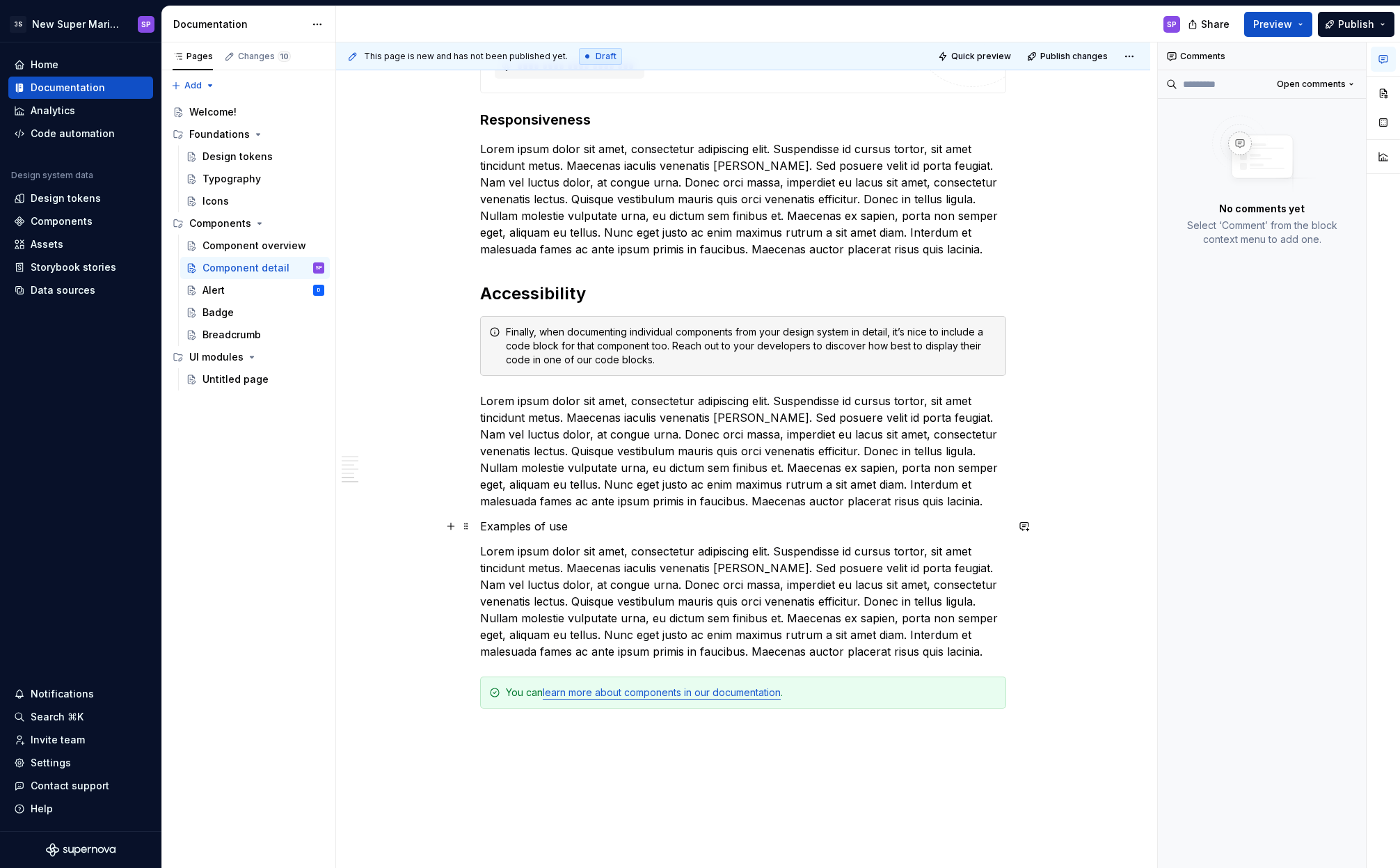
click at [531, 530] on p "Examples of use" at bounding box center [743, 526] width 526 height 17
click at [534, 504] on button "Text" at bounding box center [530, 501] width 43 height 20
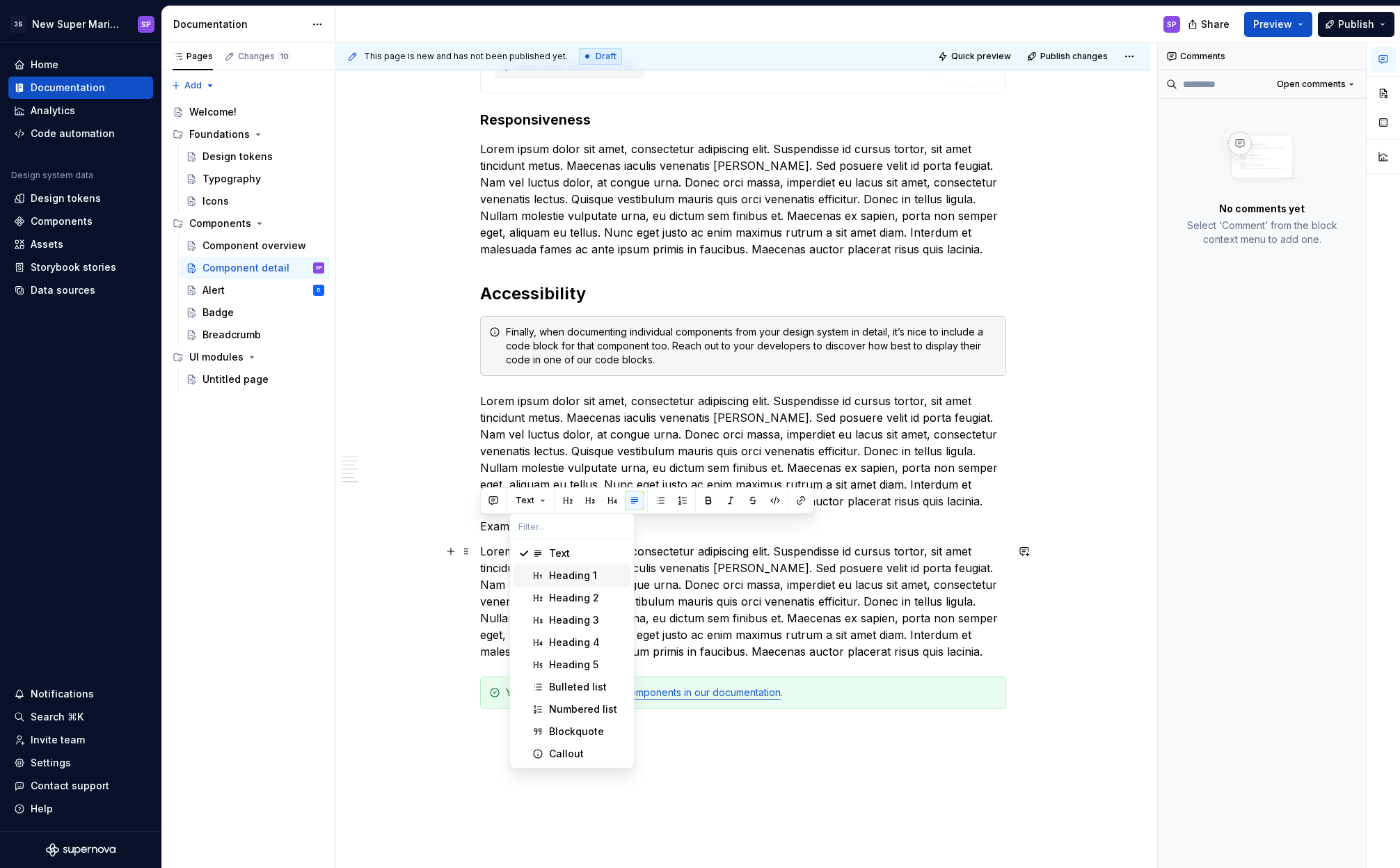
click at [581, 580] on div "Heading 1" at bounding box center [573, 576] width 48 height 14
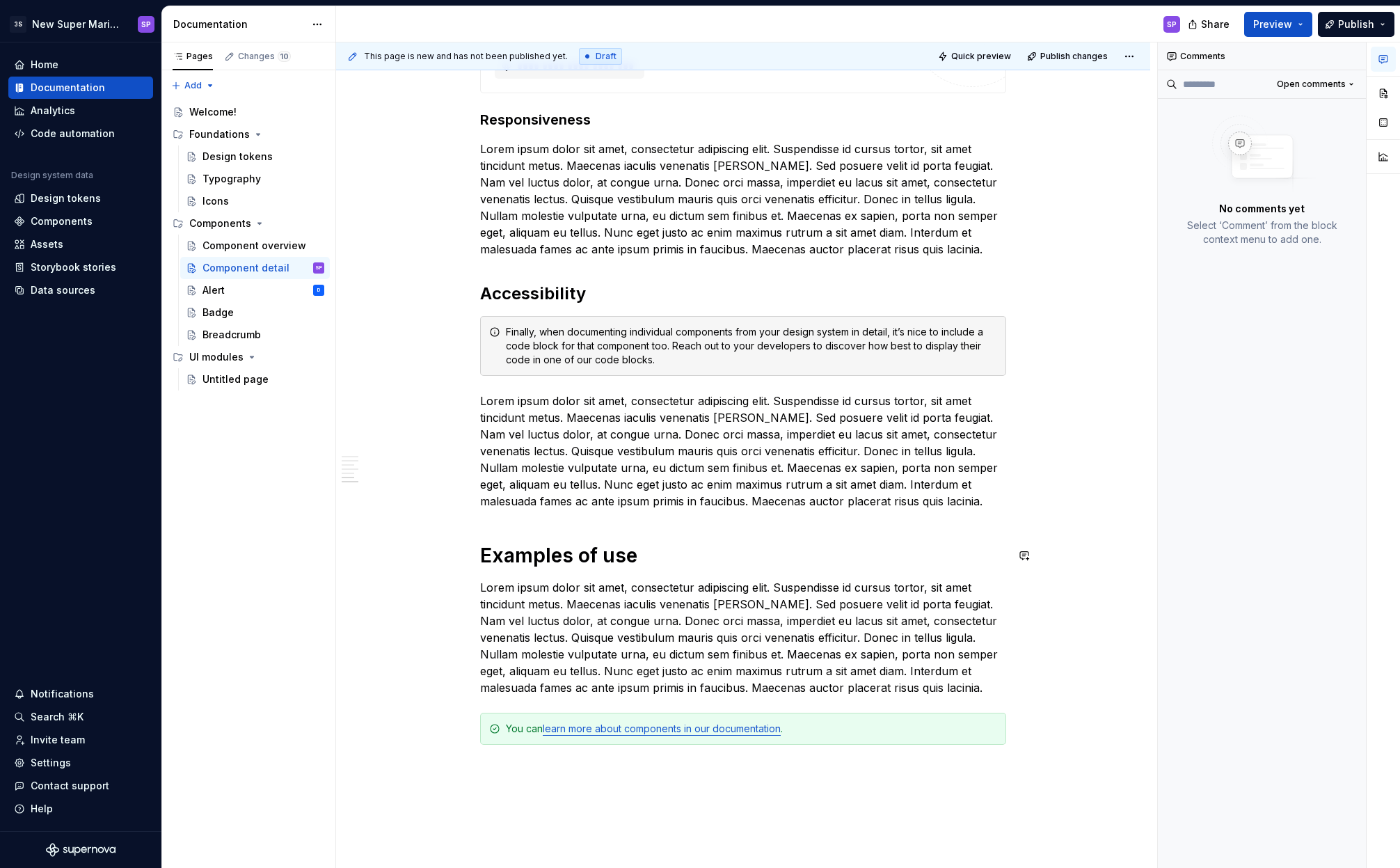
click at [628, 503] on p "Lorem ipsum dolor sit amet, consectetur adipiscing elit. Suspendisse id cursus …" at bounding box center [743, 451] width 526 height 117
click at [642, 587] on p "Lorem ipsum dolor sit amet, consectetur adipiscing elit. Suspendisse id cursus …" at bounding box center [743, 637] width 526 height 117
click at [597, 545] on h1 "Examples of use" at bounding box center [743, 555] width 526 height 25
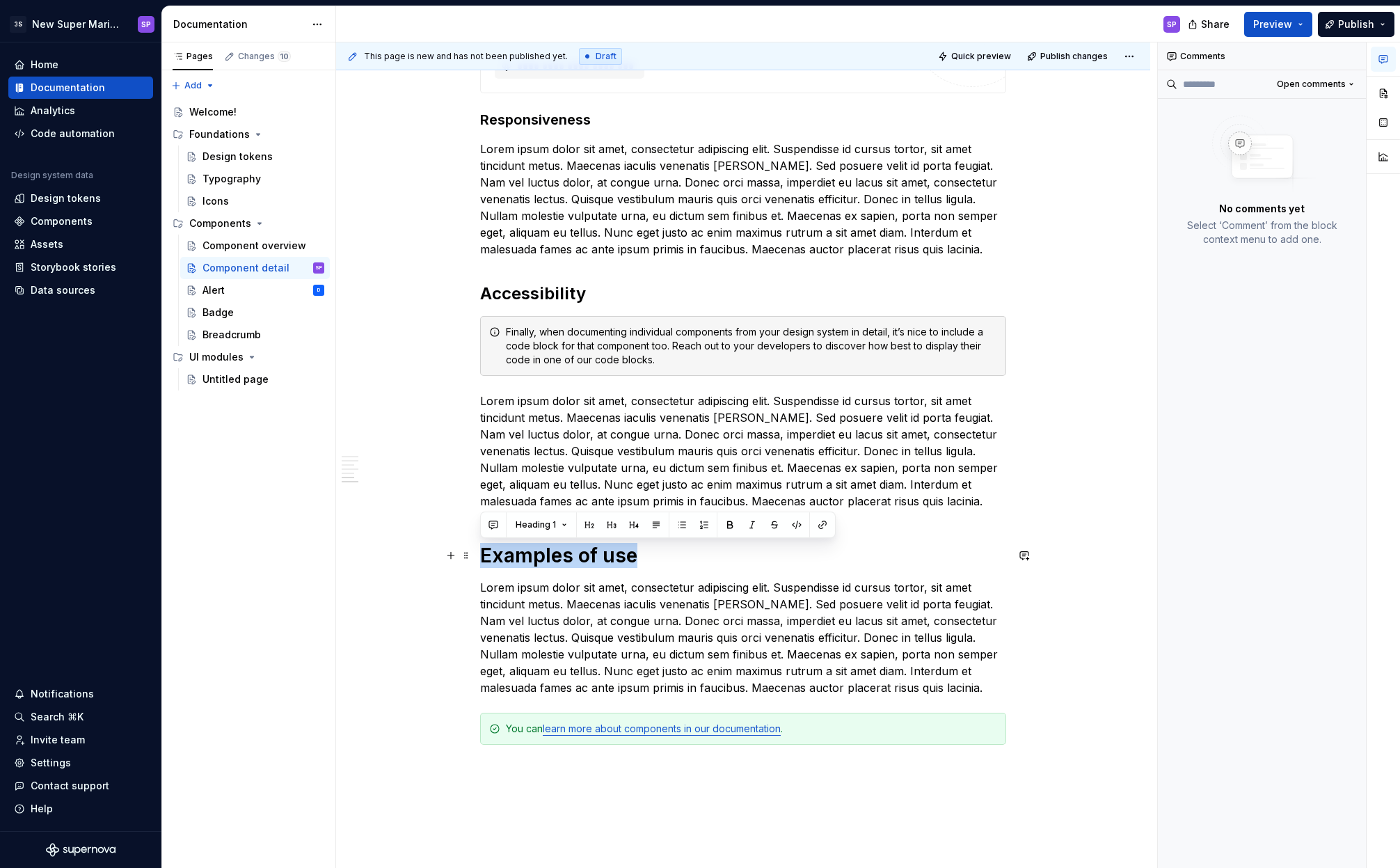
click at [597, 545] on h1 "Examples of use" at bounding box center [743, 555] width 526 height 25
copy h1 "Examples of use"
click at [923, 679] on p "Lorem ipsum dolor sit amet, consectetur adipiscing elit. Suspendisse id cursus …" at bounding box center [743, 637] width 526 height 117
click at [926, 689] on p "Lorem ipsum dolor sit amet, consectetur adipiscing elit. Suspendisse id cursus …" at bounding box center [743, 637] width 526 height 117
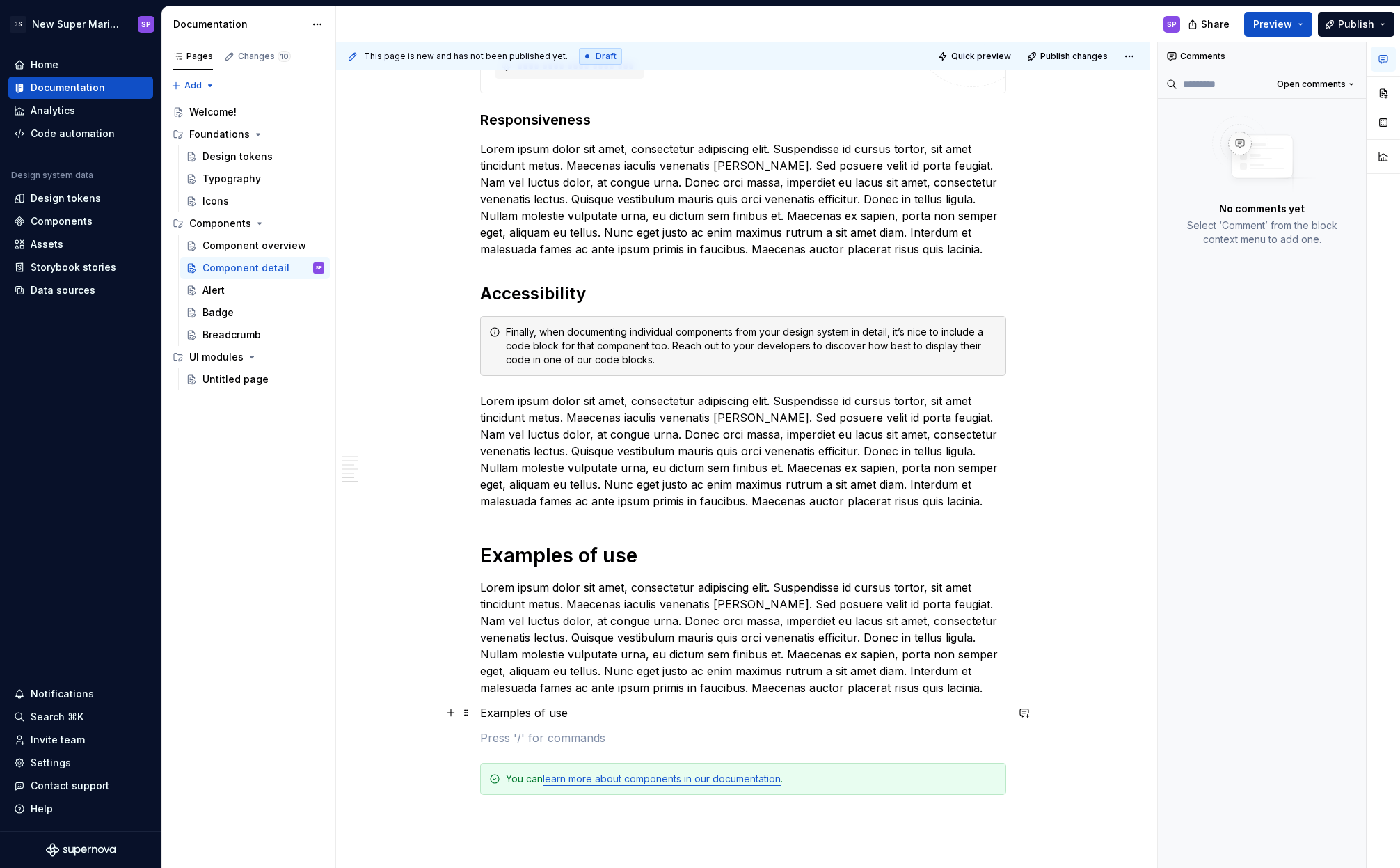
click at [562, 714] on p "Examples of use" at bounding box center [743, 713] width 526 height 17
click at [519, 742] on p at bounding box center [743, 737] width 526 height 17
click at [609, 665] on p "Lorem ipsum dolor sit amet, consectetur adipiscing elit. Suspendisse id cursus …" at bounding box center [743, 637] width 526 height 117
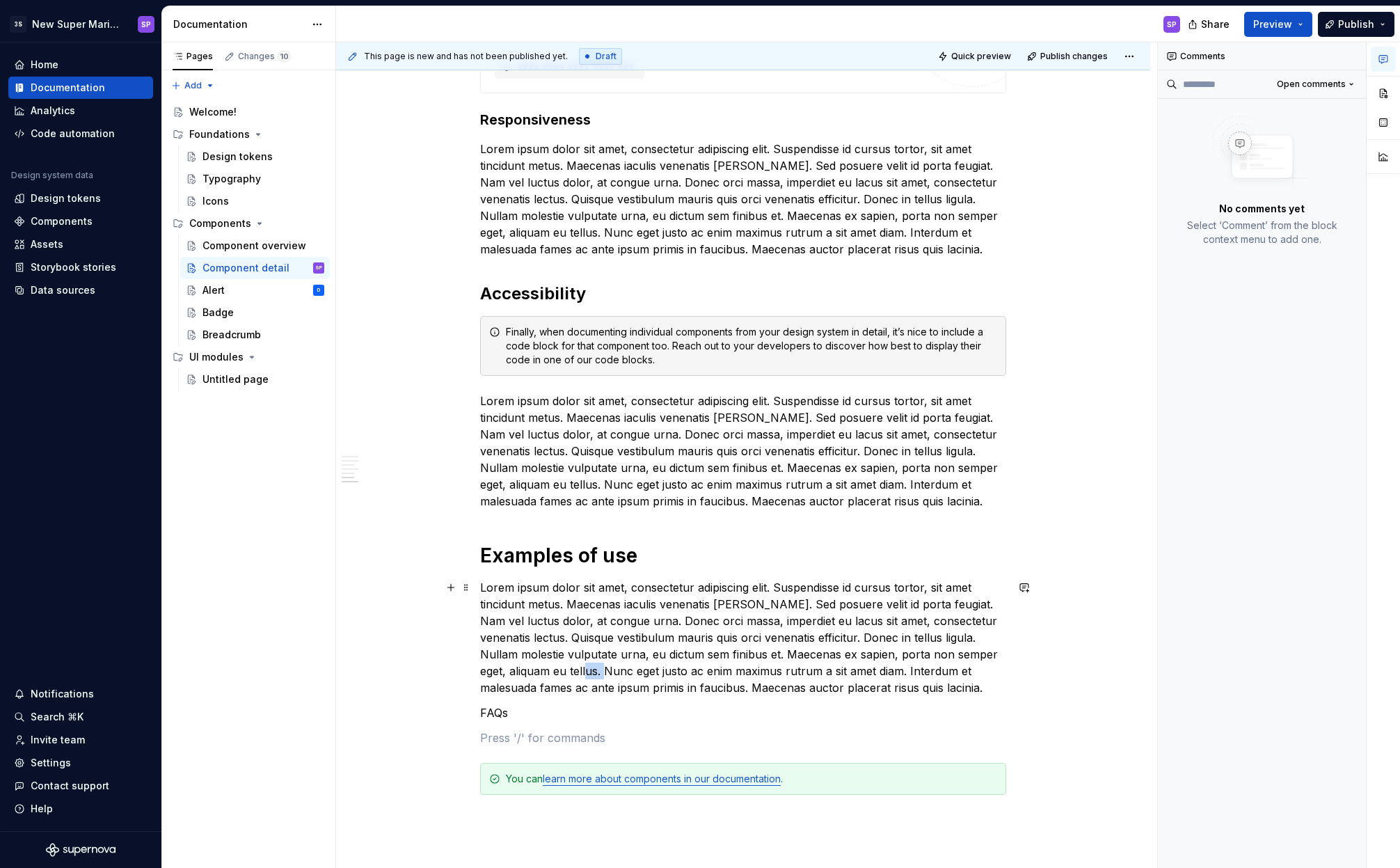
click at [609, 665] on p "Lorem ipsum dolor sit amet, consectetur adipiscing elit. Suspendisse id cursus …" at bounding box center [743, 637] width 526 height 117
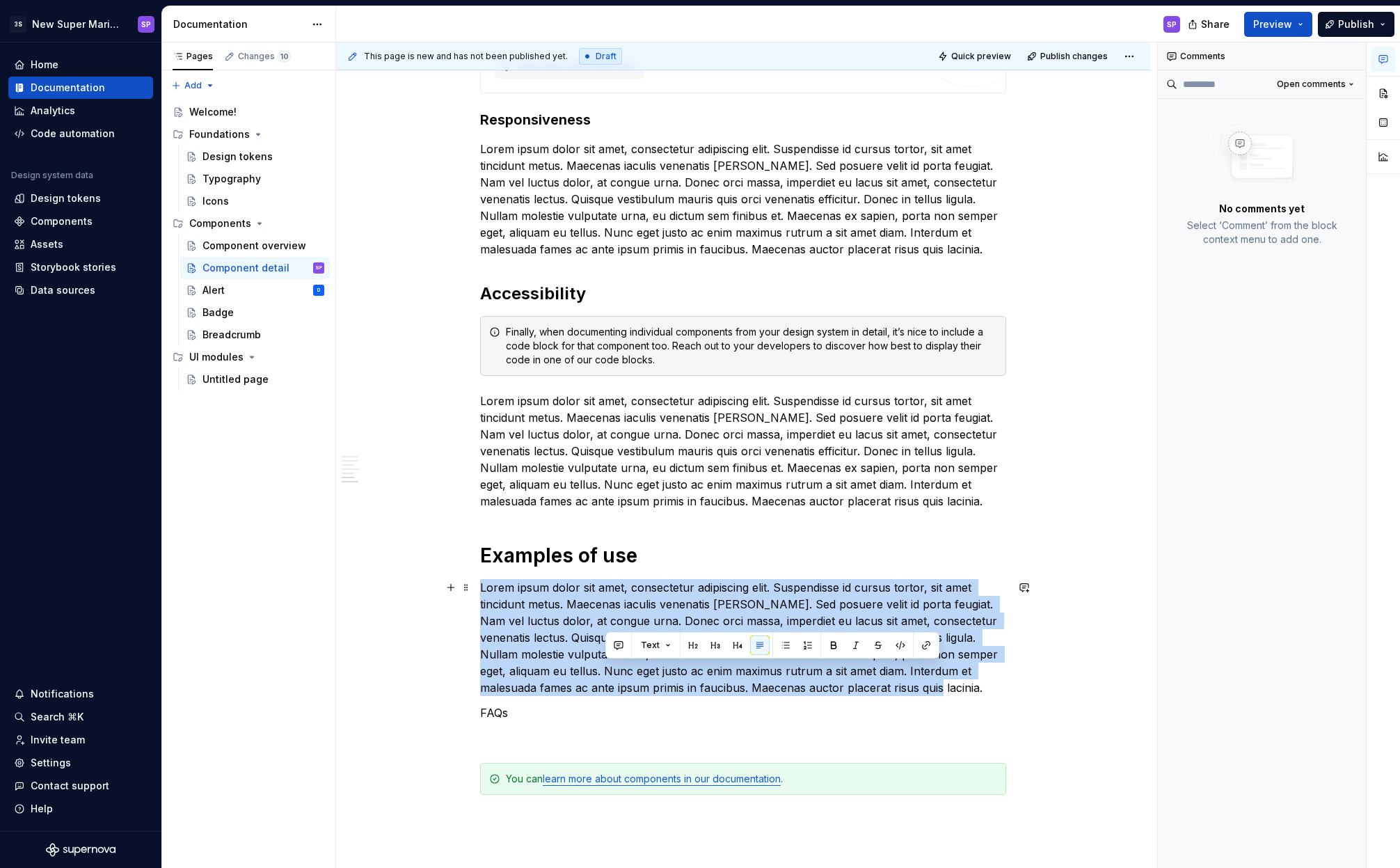
click at [609, 665] on p "Lorem ipsum dolor sit amet, consectetur adipiscing elit. Suspendisse id cursus …" at bounding box center [743, 637] width 526 height 117
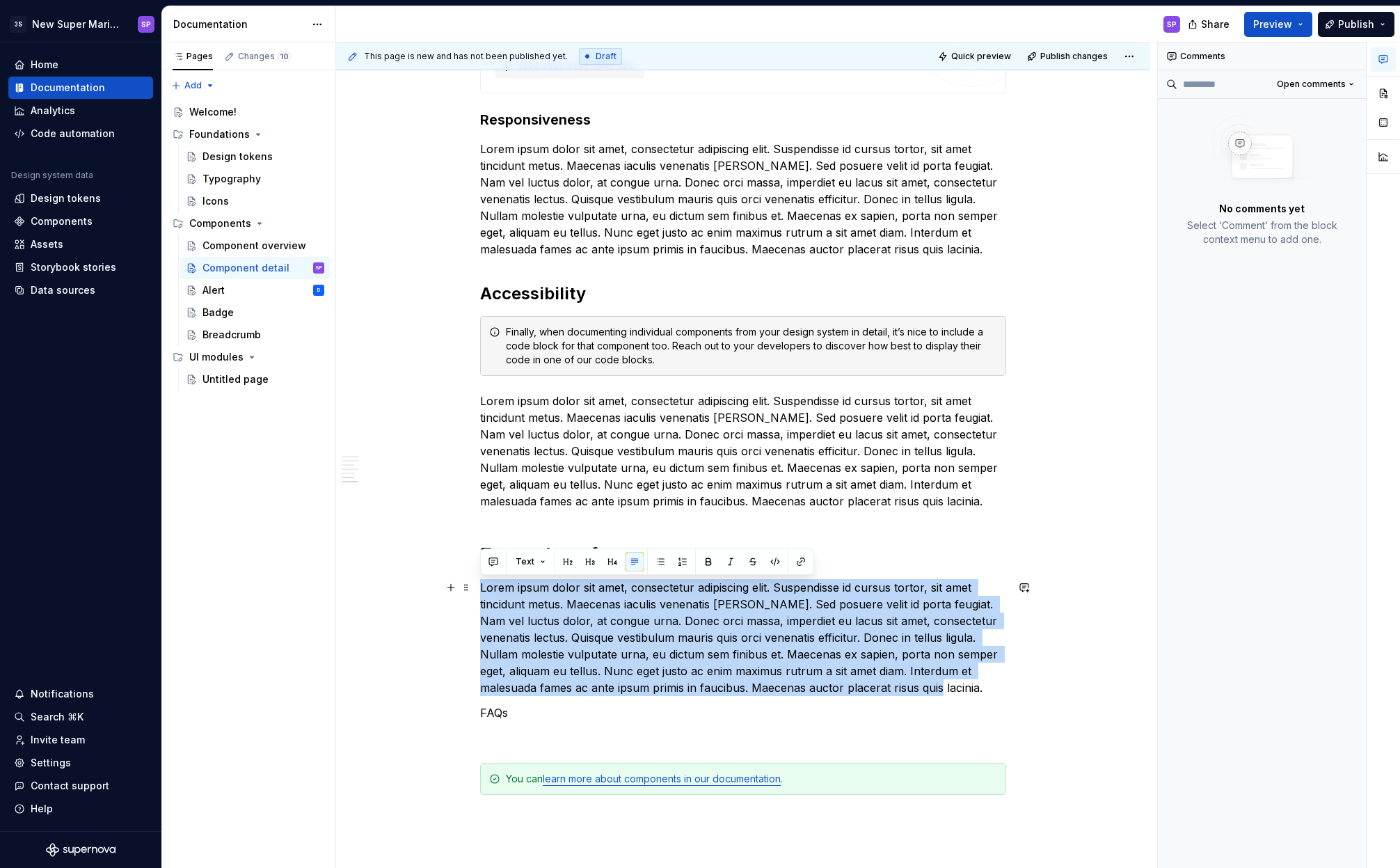
copy p "Lorem ipsum dolor sit amet, consectetur adipiscing elit. Suspendisse id cursus …"
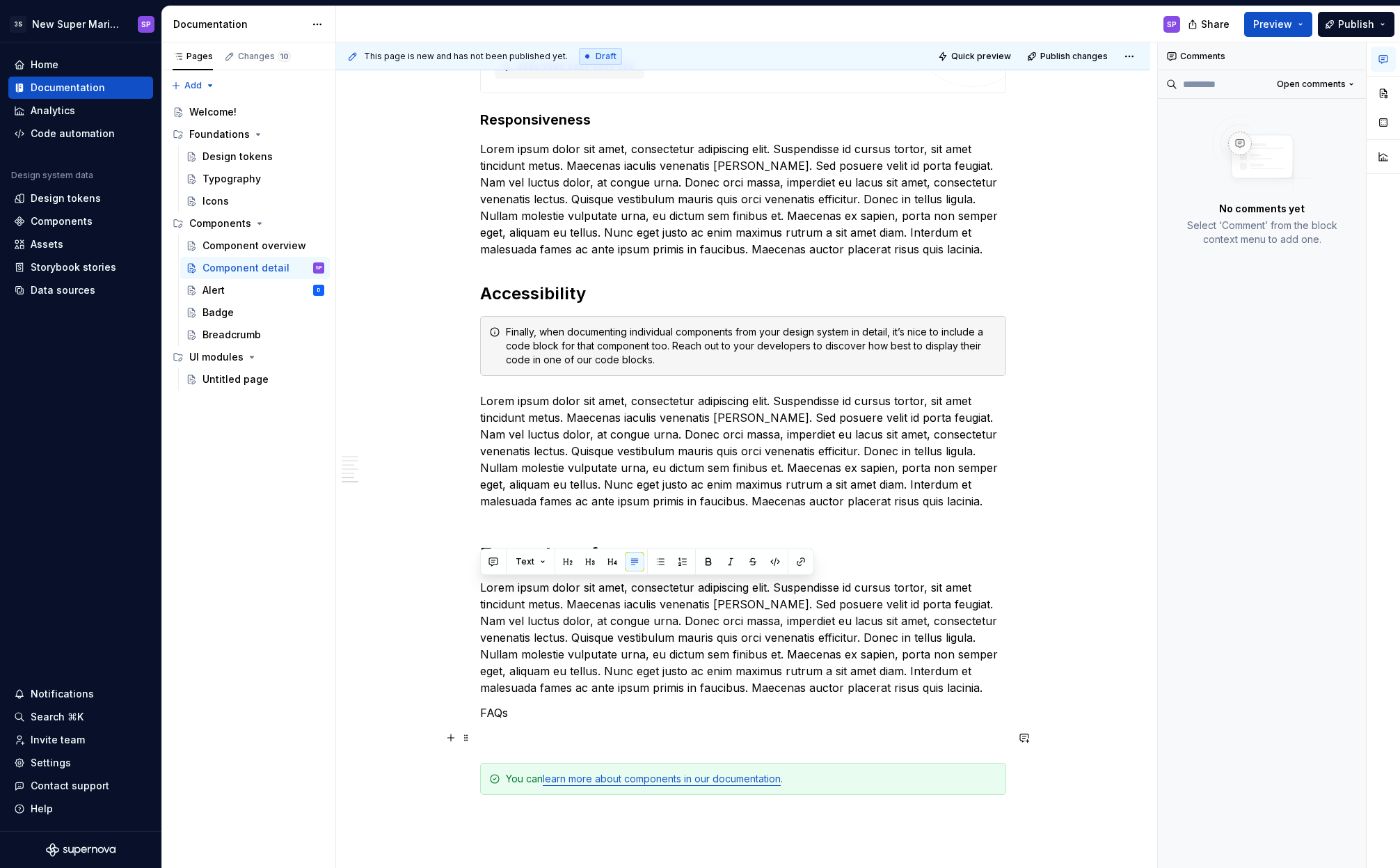
click at [567, 734] on p at bounding box center [743, 737] width 526 height 17
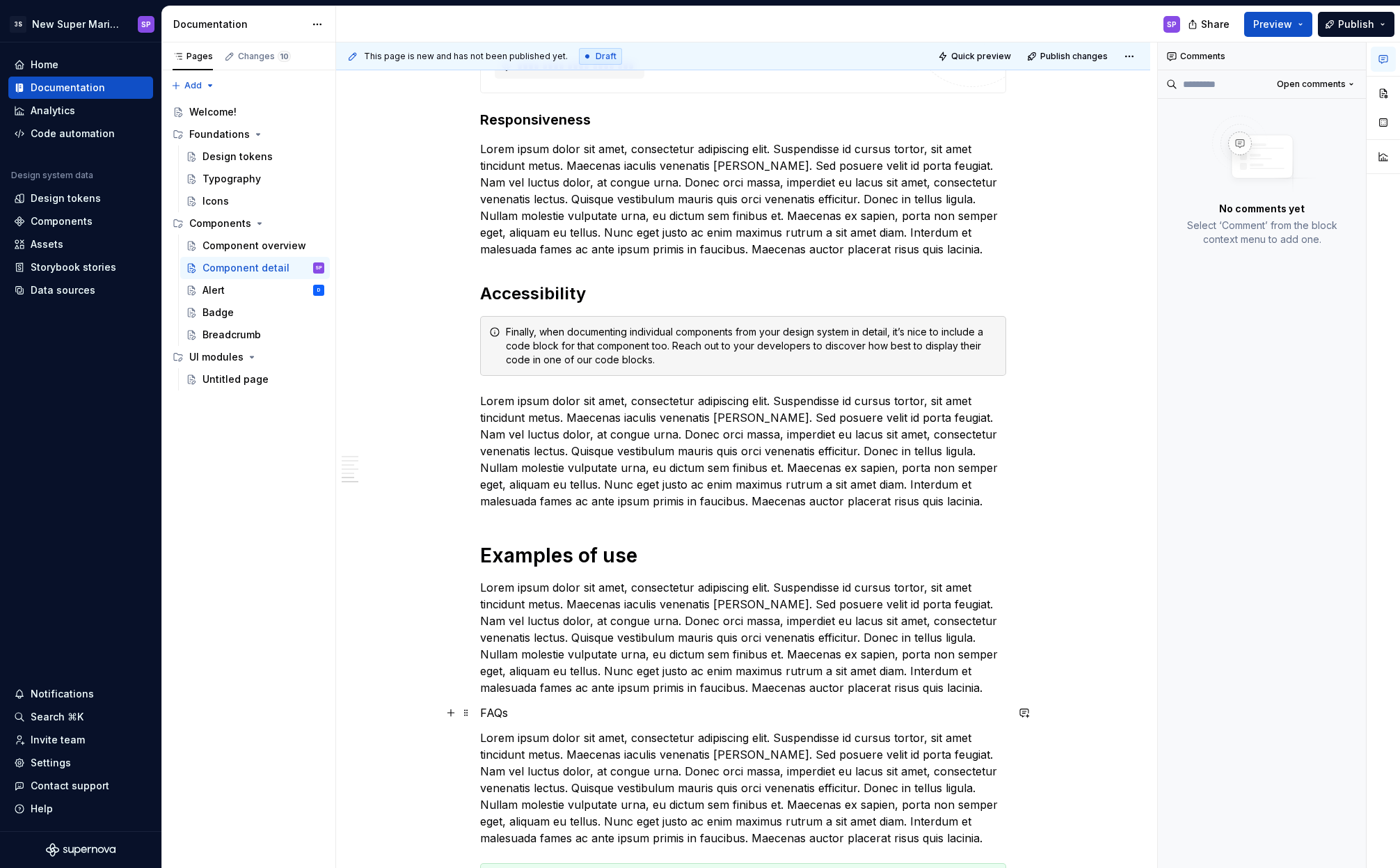
click at [501, 721] on p "FAQs" at bounding box center [743, 713] width 526 height 17
click at [537, 694] on button "Text" at bounding box center [530, 687] width 43 height 20
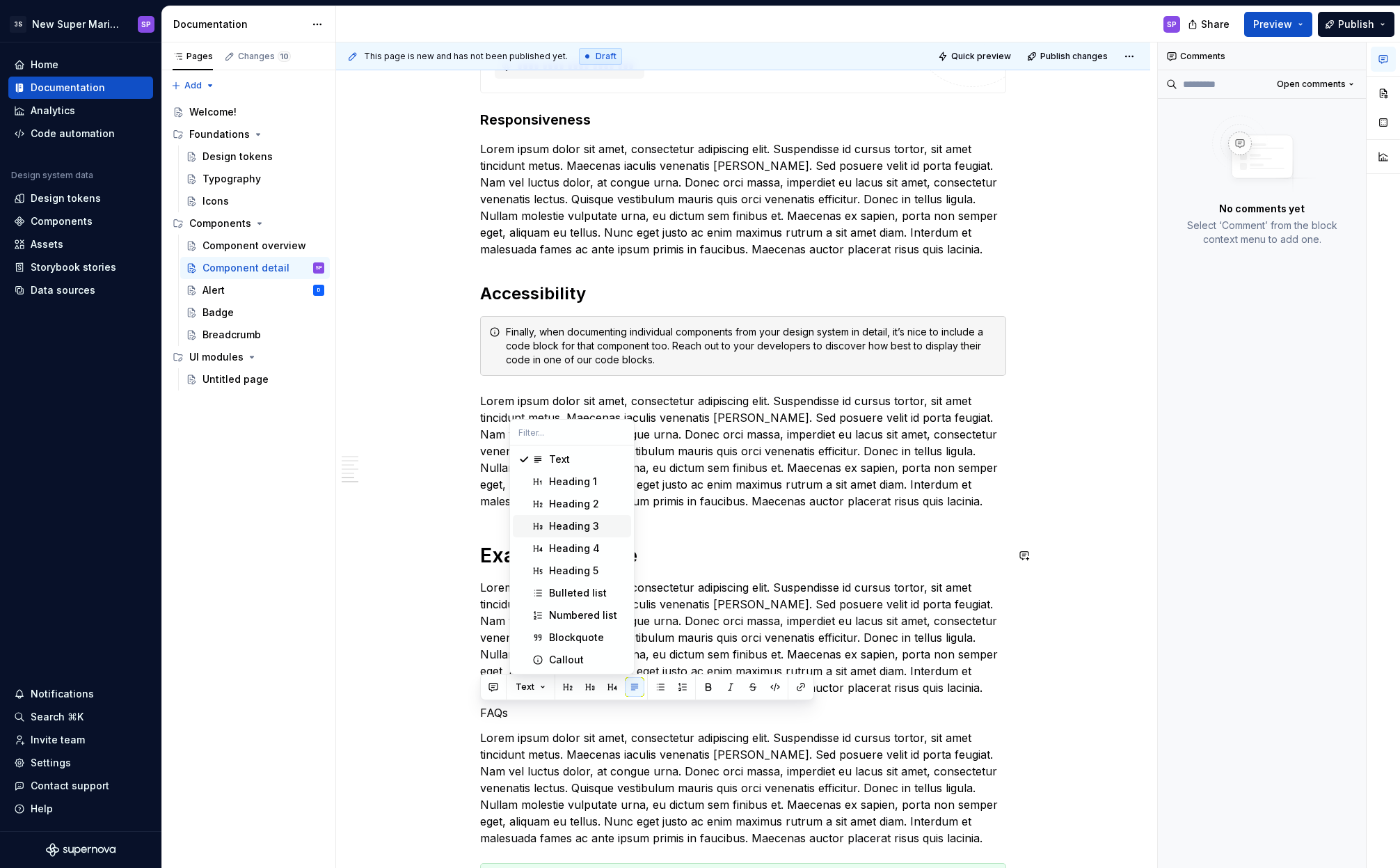
click at [603, 523] on div "Heading 3" at bounding box center [587, 527] width 76 height 14
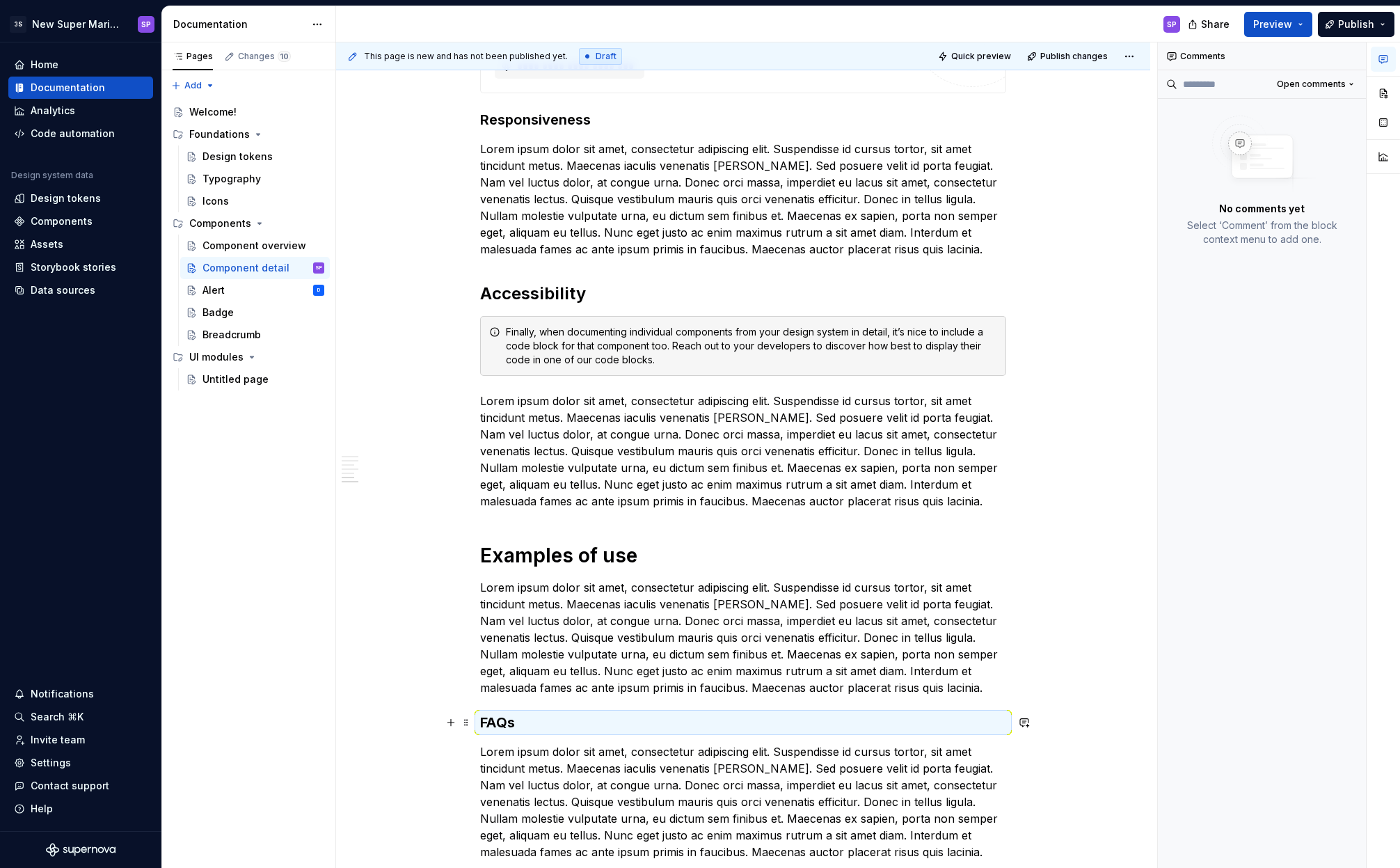
click at [496, 729] on h3 "FAQs" at bounding box center [743, 723] width 526 height 20
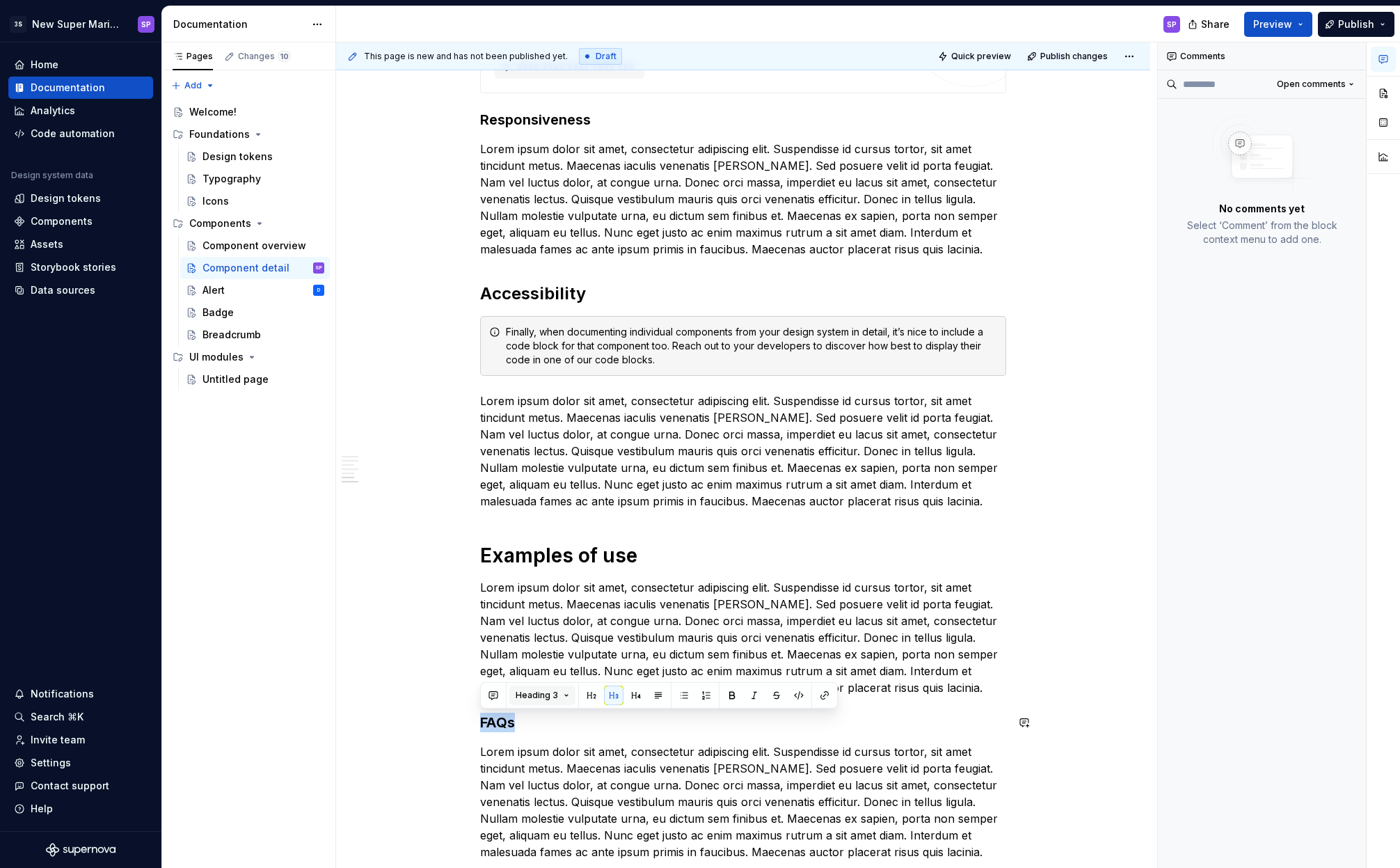
click at [541, 699] on span "Heading 3" at bounding box center [536, 695] width 43 height 11
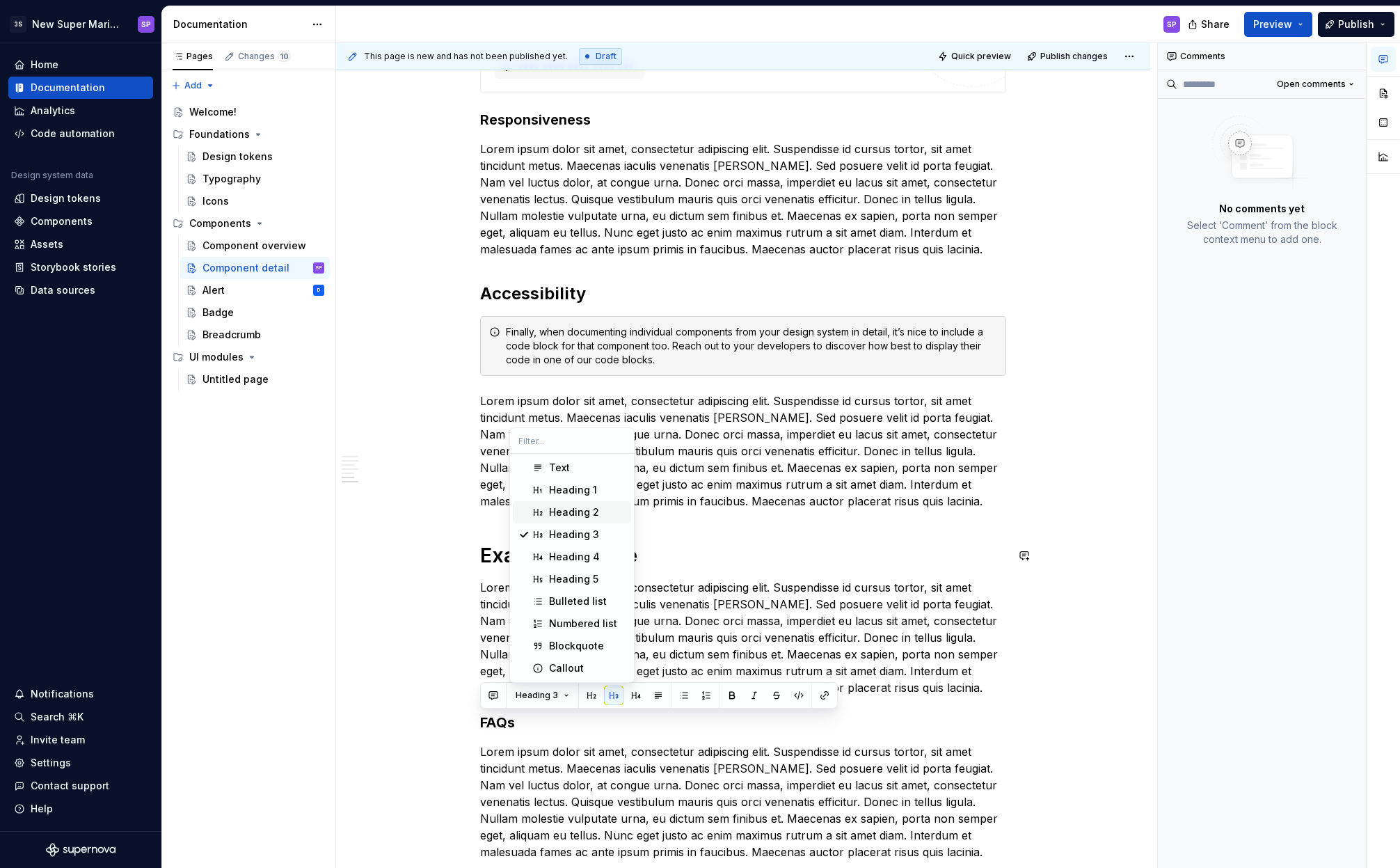
click at [584, 513] on div "Heading 2" at bounding box center [574, 513] width 50 height 14
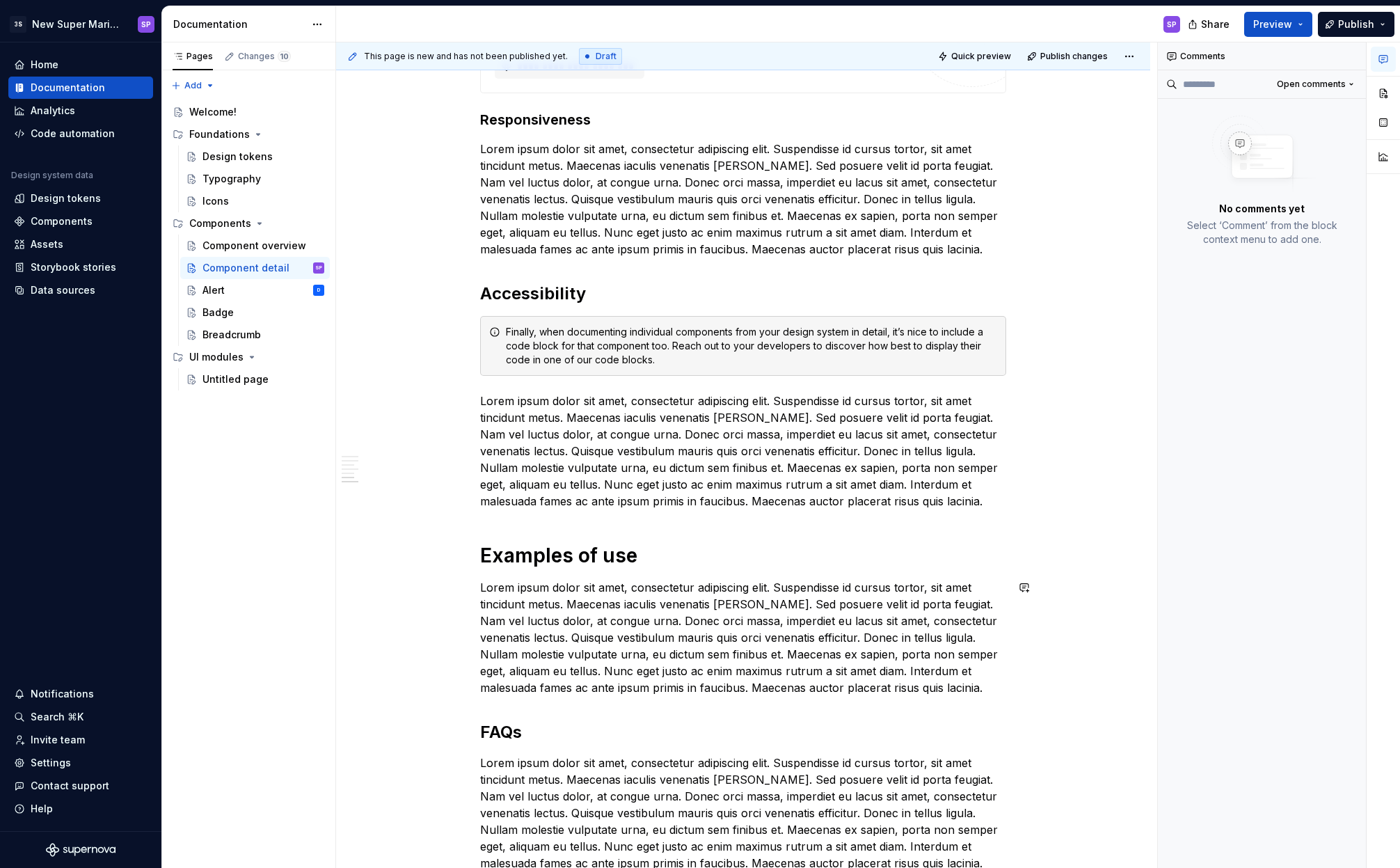
click at [590, 646] on p "Lorem ipsum dolor sit amet, consectetur adipiscing elit. Suspendisse id cursus …" at bounding box center [743, 637] width 526 height 117
click at [815, 651] on p "Lorem ipsum dolor sit amet, consectetur adipiscing elit. Suspendisse id cursus …" at bounding box center [743, 637] width 526 height 117
click at [922, 688] on p "Lorem ipsum dolor sit amet, consectetur adipiscing elit. Suspendisse id cursus …" at bounding box center [743, 637] width 526 height 117
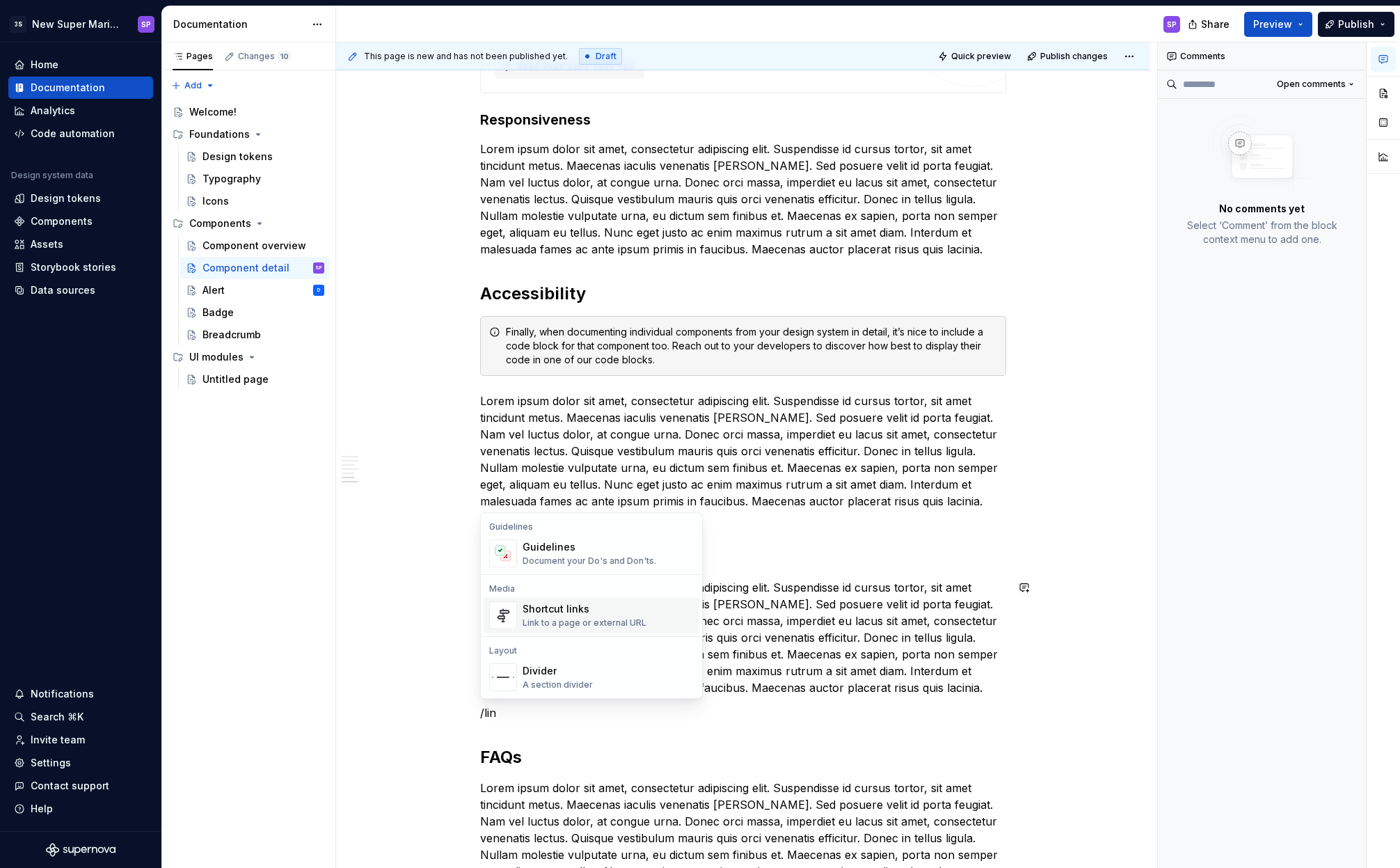
click at [619, 600] on span "Shortcut links Link to a page or external URL" at bounding box center [592, 615] width 216 height 37
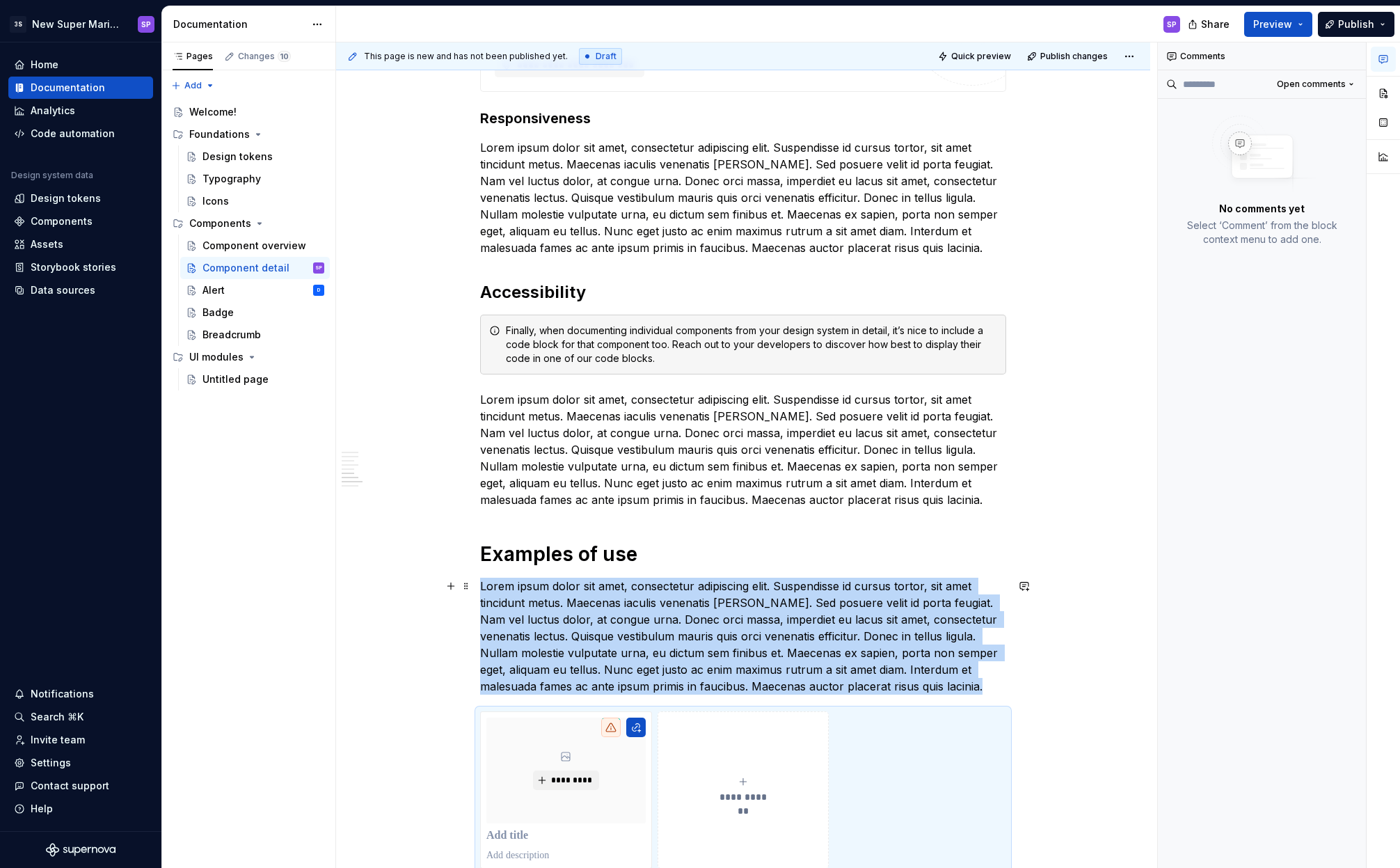
scroll to position [1597, 0]
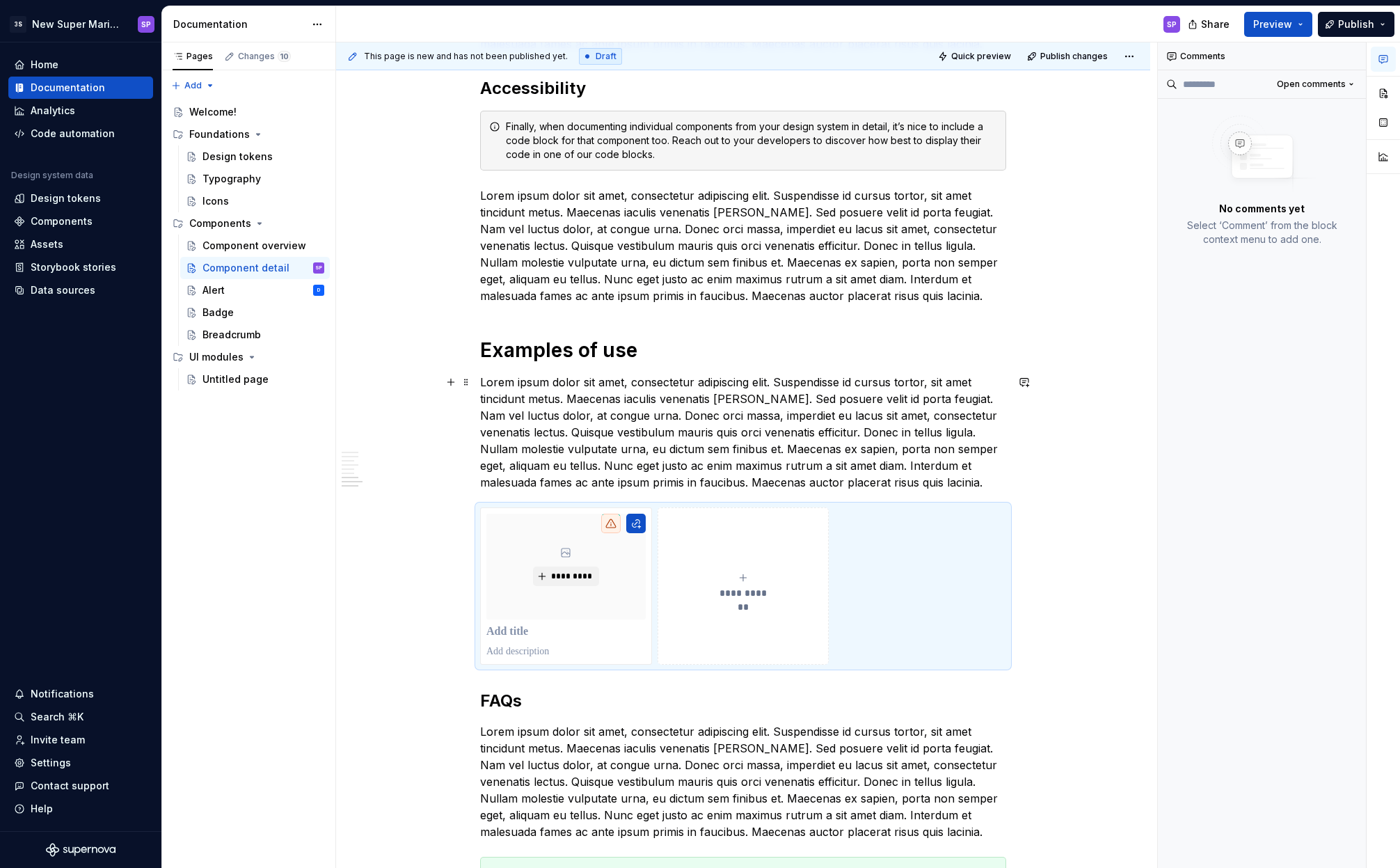
click at [646, 404] on p "Lorem ipsum dolor sit amet, consectetur adipiscing elit. Suspendisse id cursus …" at bounding box center [743, 433] width 526 height 117
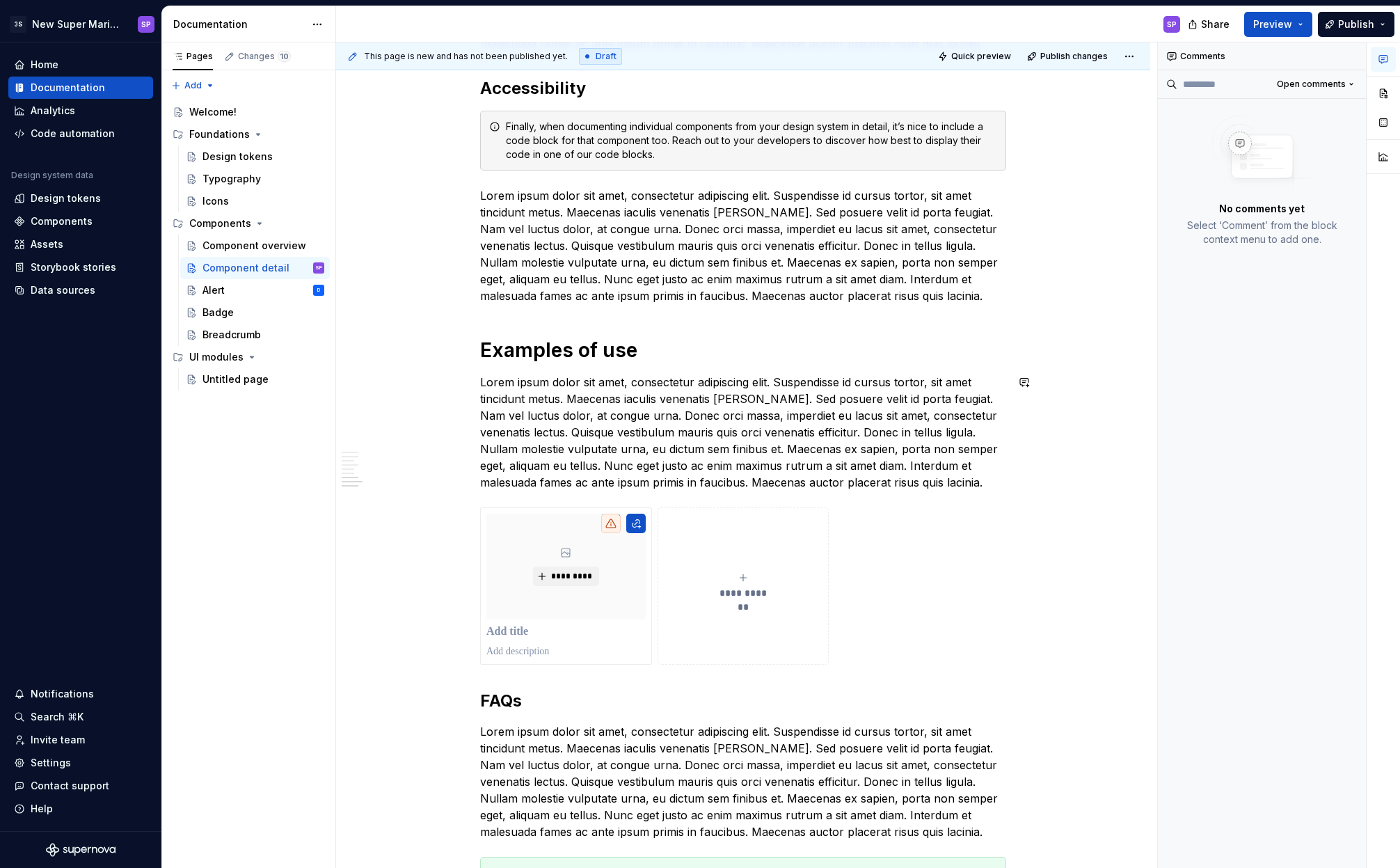
click at [825, 431] on p "Lorem ipsum dolor sit amet, consectetur adipiscing elit. Suspendisse id cursus …" at bounding box center [743, 433] width 526 height 117
drag, startPoint x: 572, startPoint y: 353, endPoint x: 653, endPoint y: 355, distance: 81.0
click at [653, 355] on h1 "Examples of use" at bounding box center [743, 349] width 526 height 25
click at [602, 153] on div "Finally, when documenting individual components from your design system in deta…" at bounding box center [751, 141] width 492 height 42
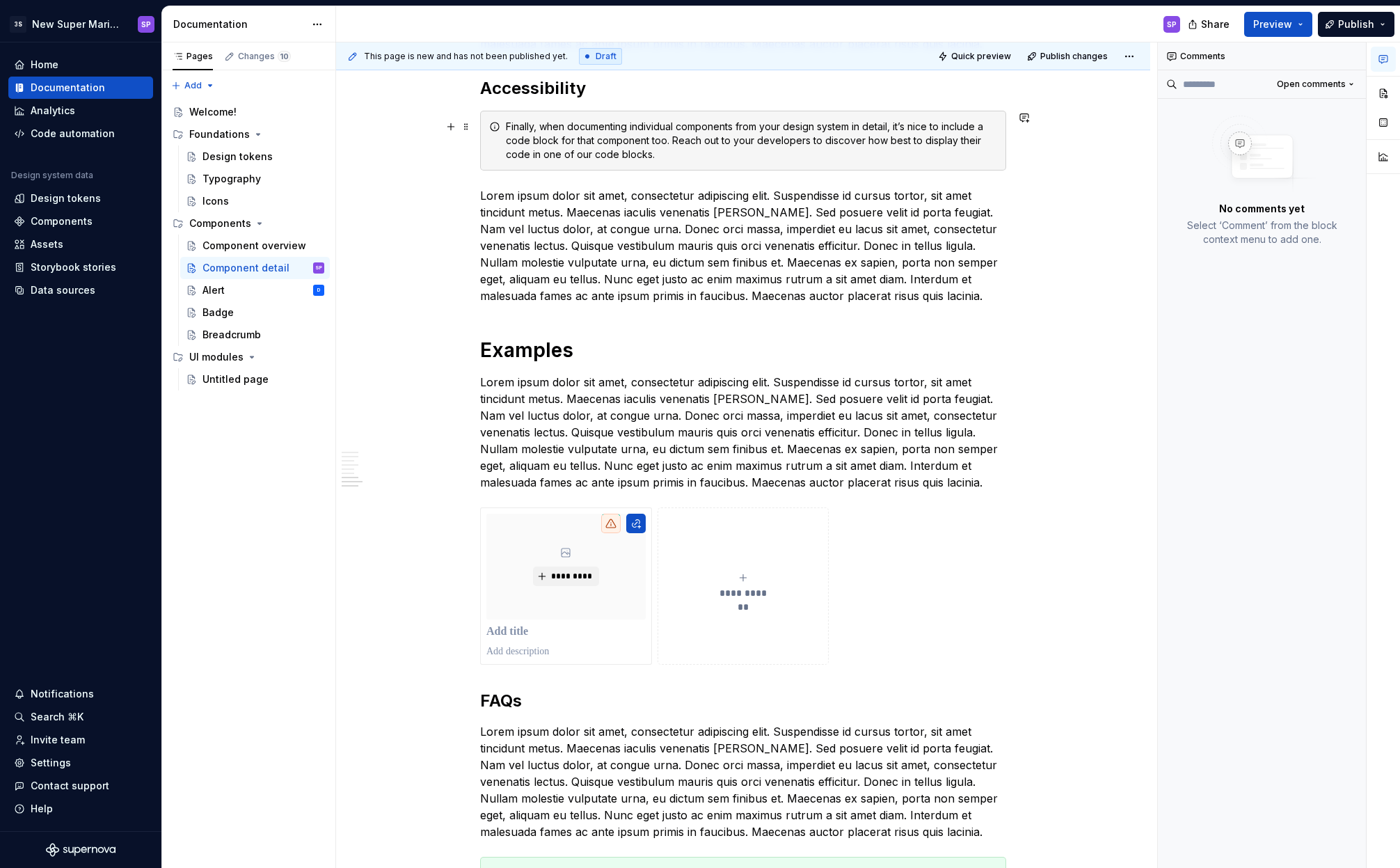
click at [552, 128] on div "Finally, when documenting individual components from your design system in deta…" at bounding box center [751, 141] width 492 height 42
drag, startPoint x: 663, startPoint y: 153, endPoint x: 508, endPoint y: 121, distance: 158.3
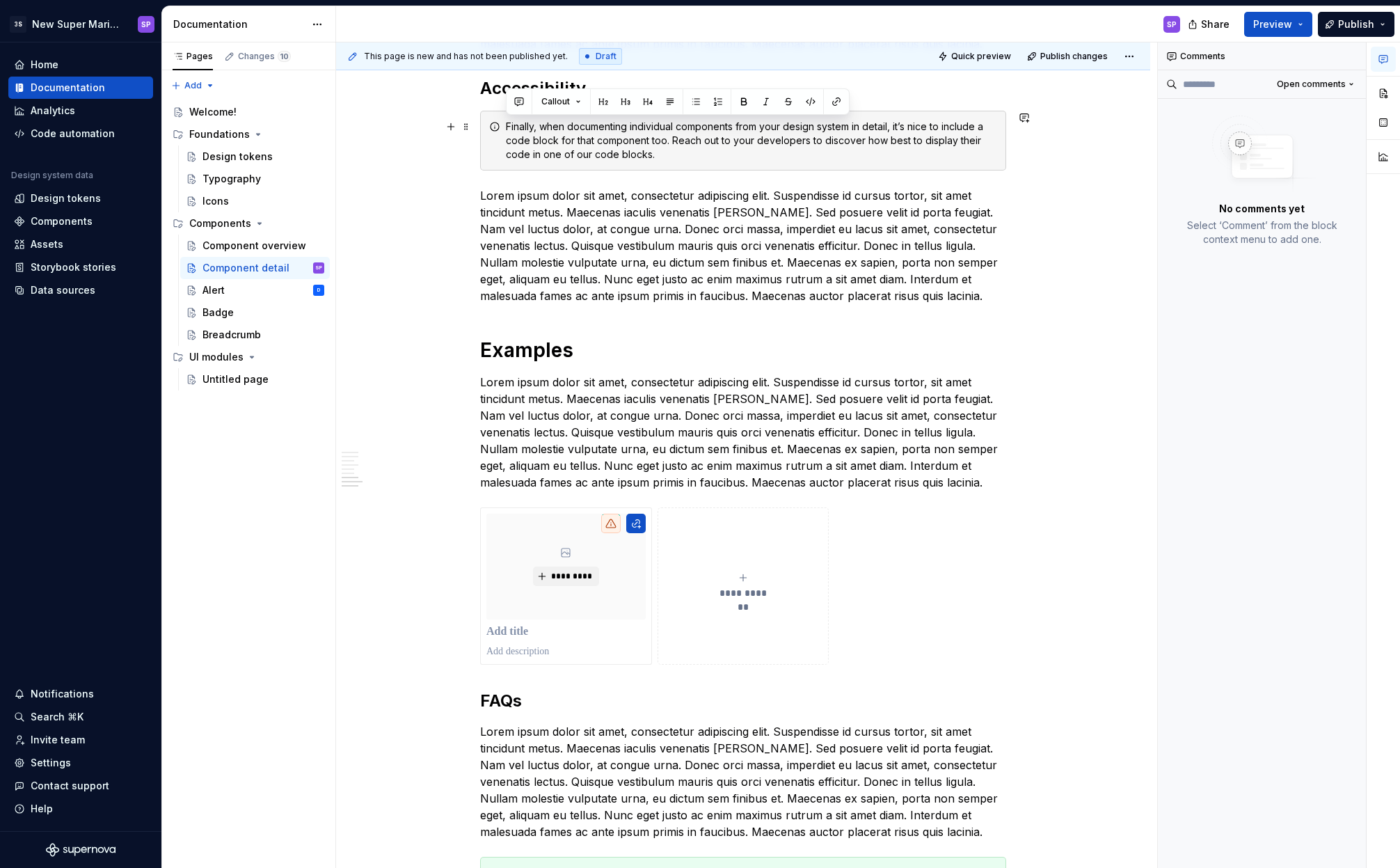
click at [508, 121] on div "Finally, when documenting individual components from your design system in deta…" at bounding box center [751, 141] width 492 height 42
copy div "Finally, when documenting individual components from your design system in deta…"
click at [536, 170] on div "Finally, when documenting individual components from your design system in deta…" at bounding box center [743, 141] width 526 height 59
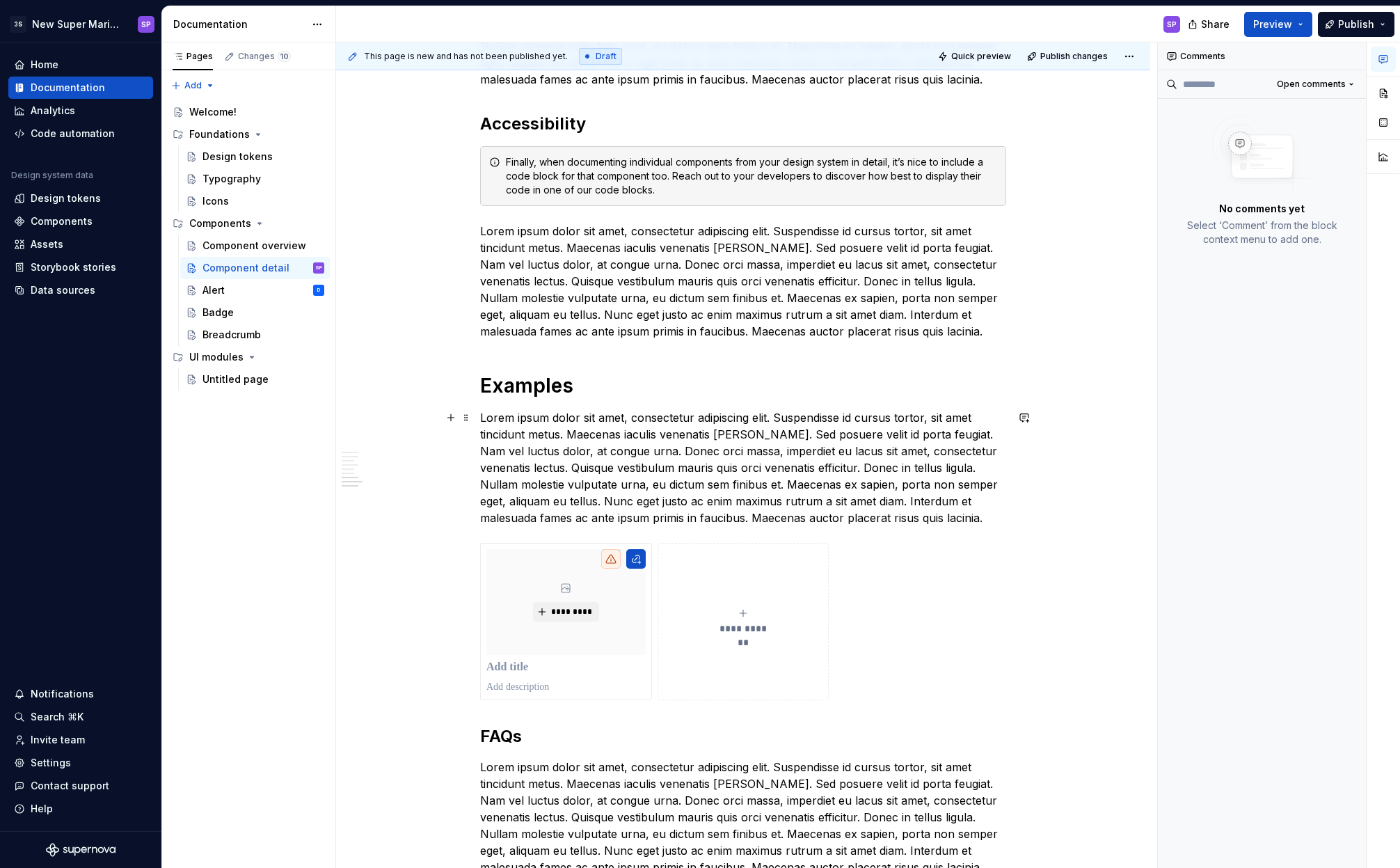
scroll to position [1347, 0]
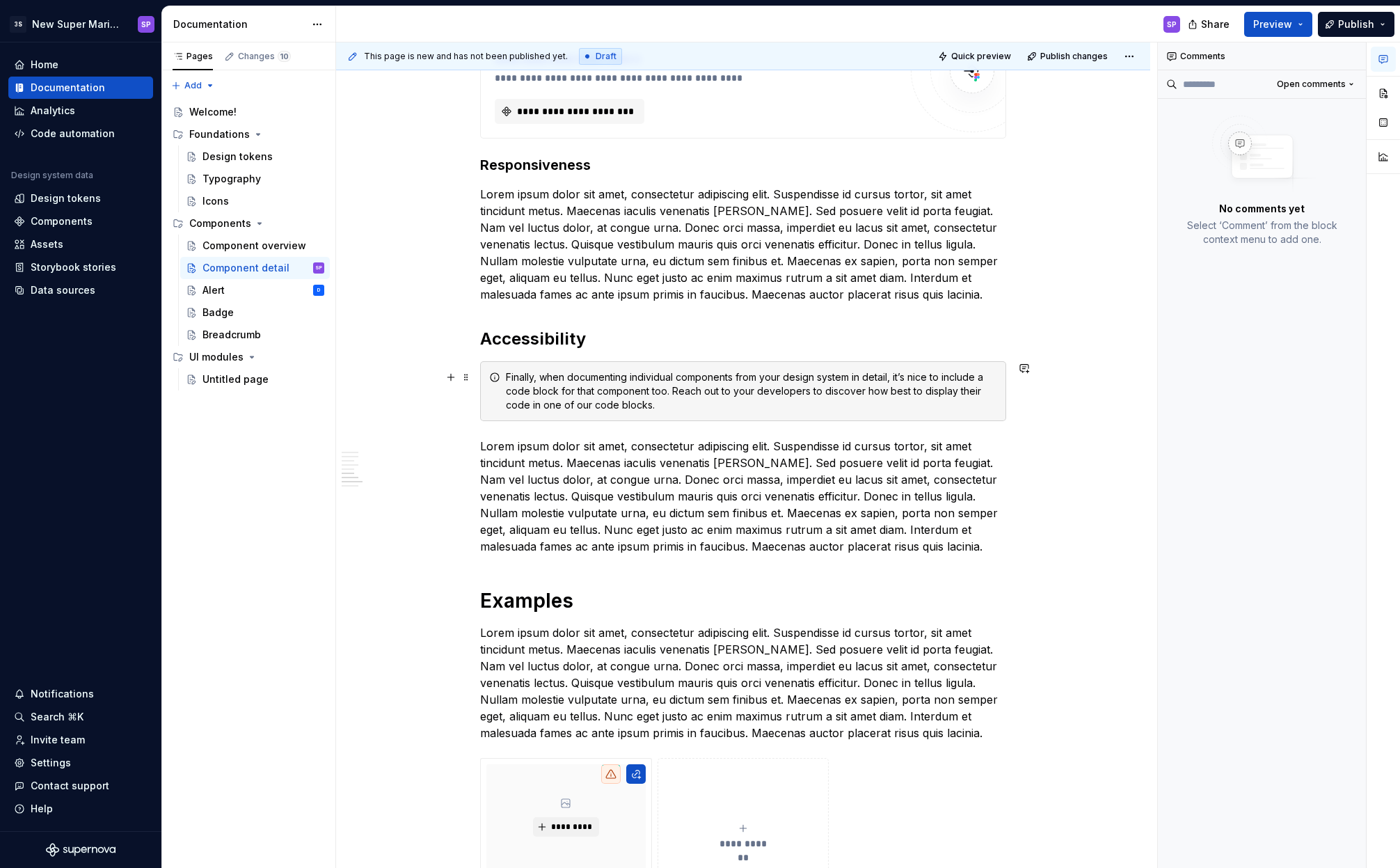
click at [572, 378] on div "Finally, when documenting individual components from your design system in deta…" at bounding box center [751, 391] width 492 height 42
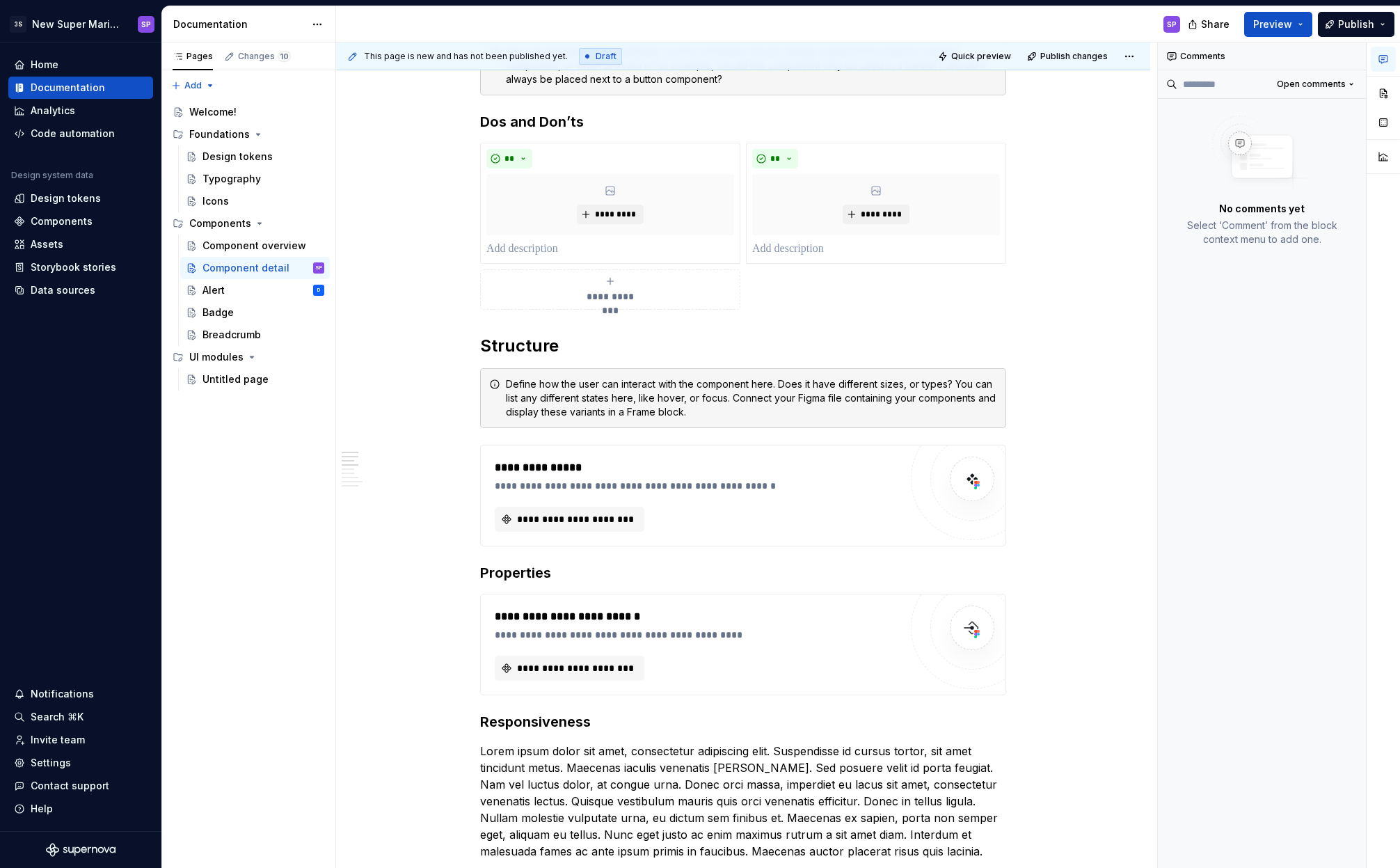
scroll to position [138, 0]
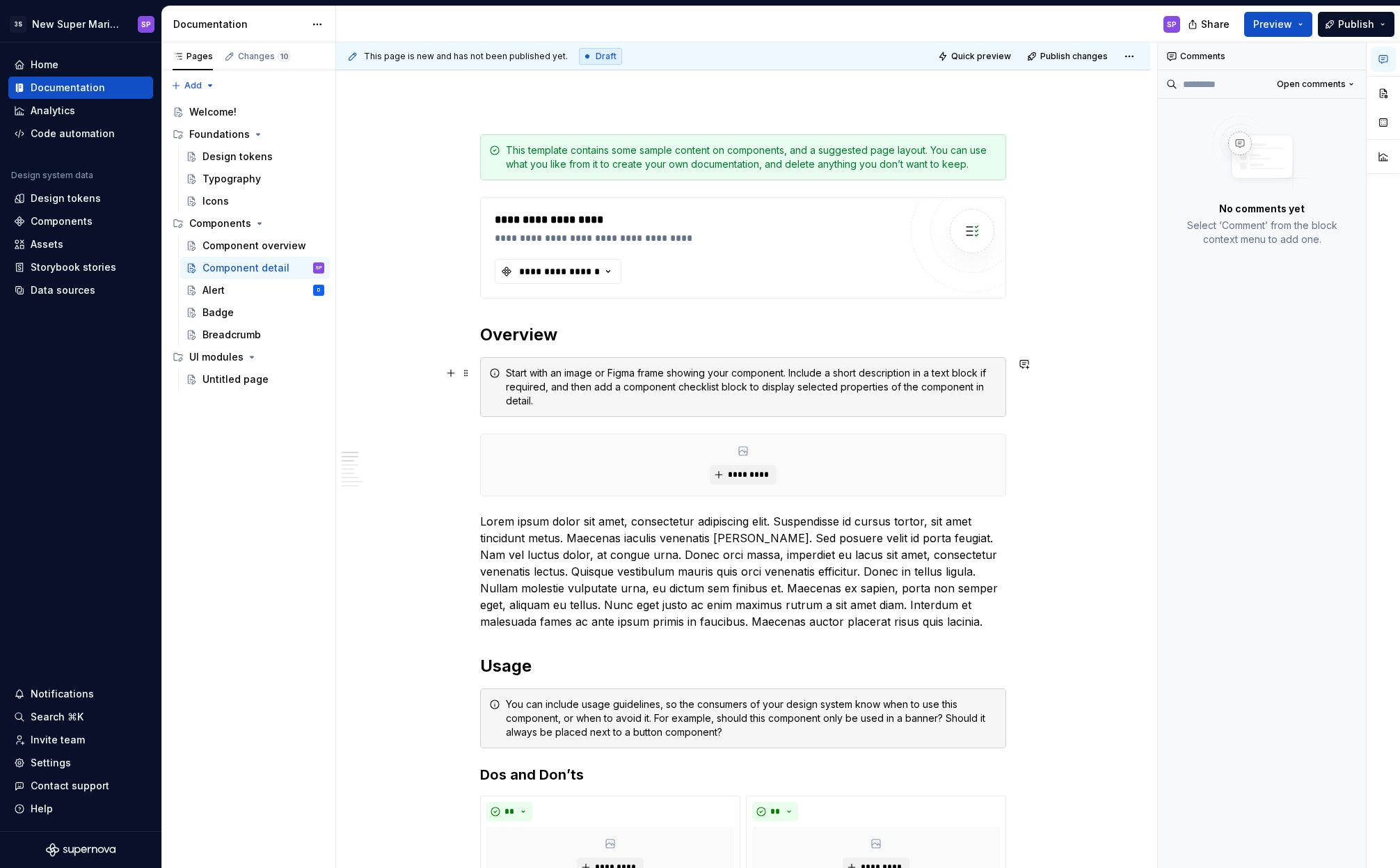
click at [568, 375] on div "Start with an image or Figma frame showing your component. Include a short desc…" at bounding box center [751, 387] width 492 height 42
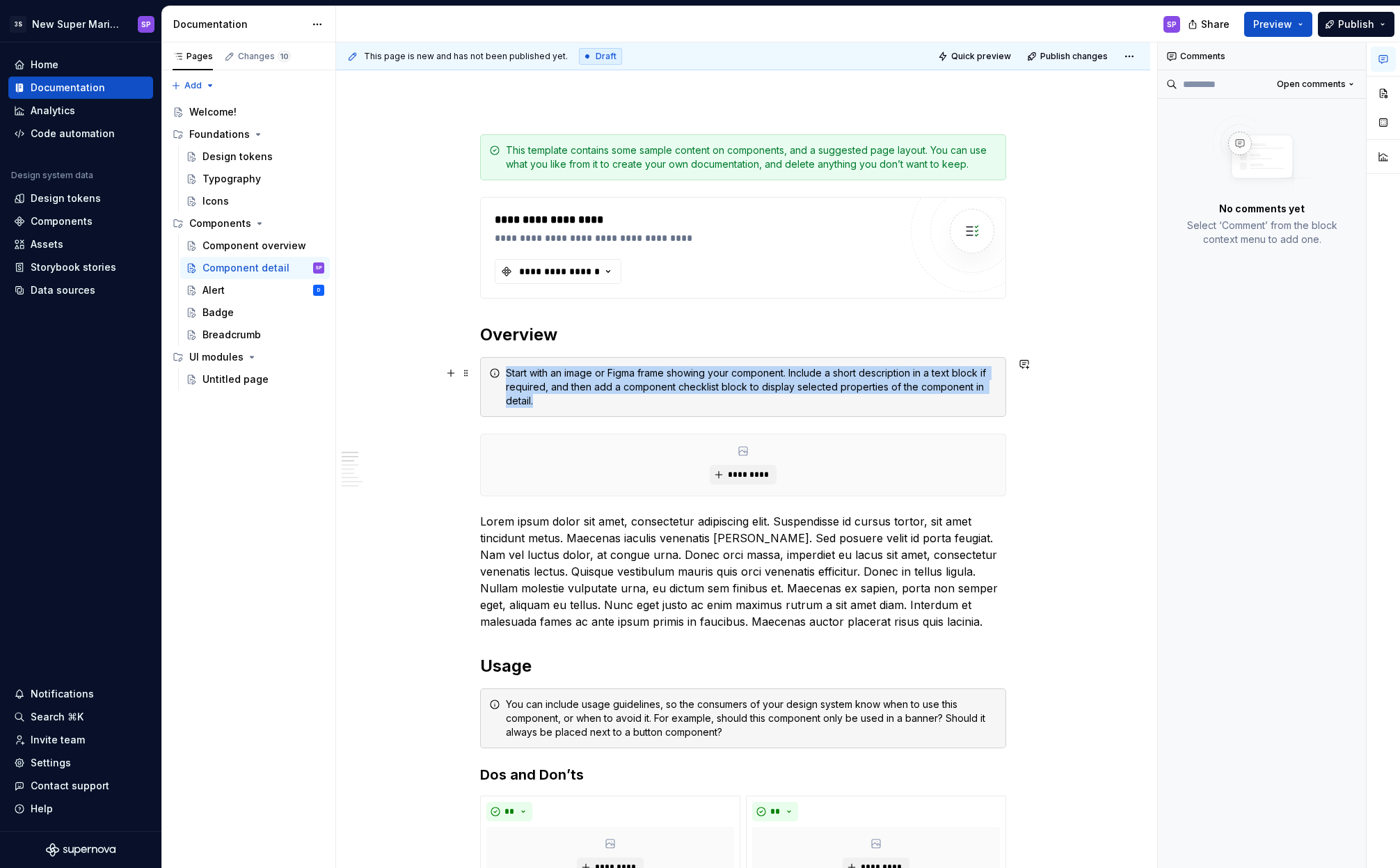
click at [568, 375] on div "Start with an image or Figma frame showing your component. Include a short desc…" at bounding box center [751, 387] width 492 height 42
click at [584, 379] on div "Start with an image or Figma frame showing your component. Include a short desc…" at bounding box center [751, 387] width 492 height 42
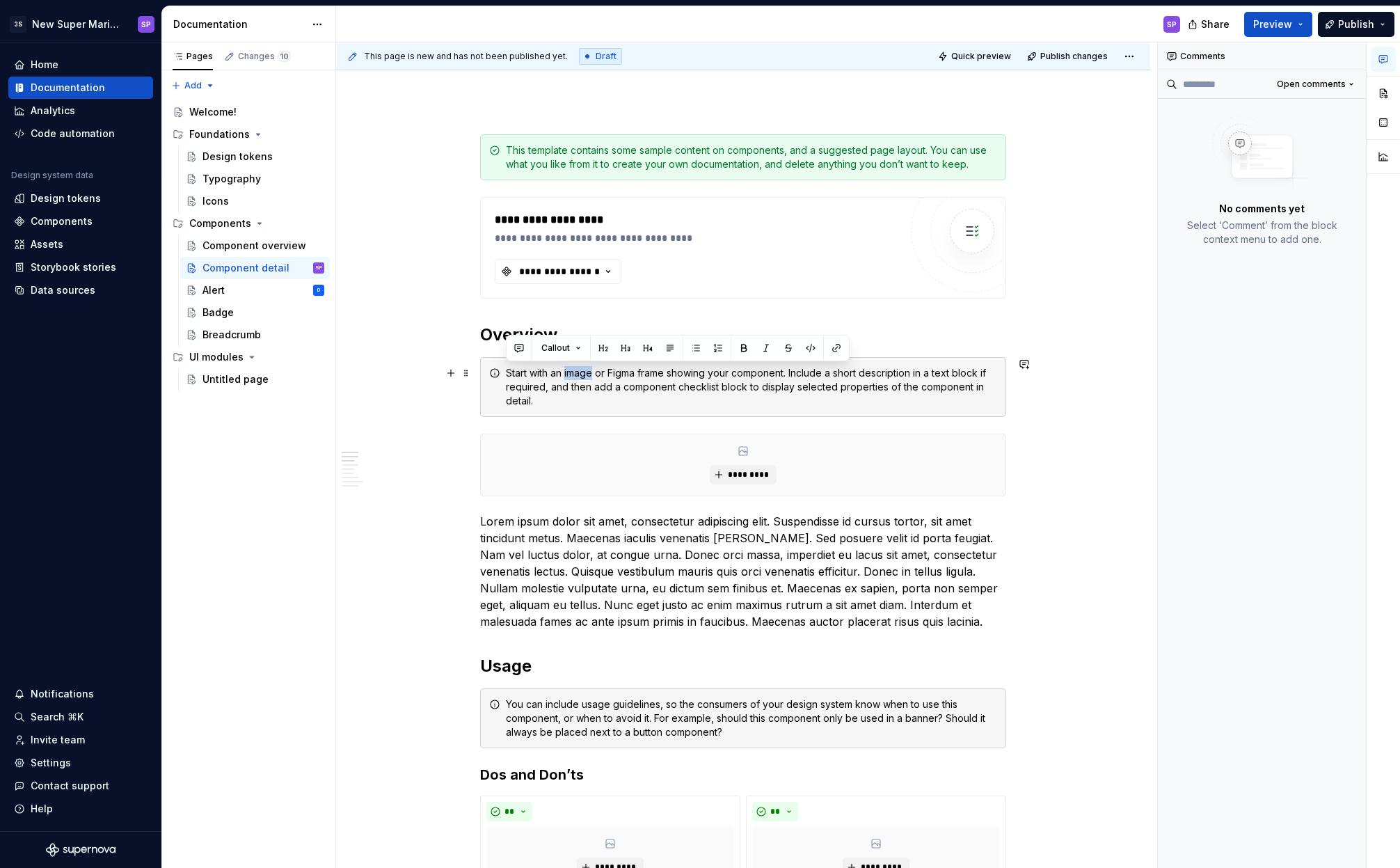
click at [584, 379] on div "Start with an image or Figma frame showing your component. Include a short desc…" at bounding box center [751, 387] width 492 height 42
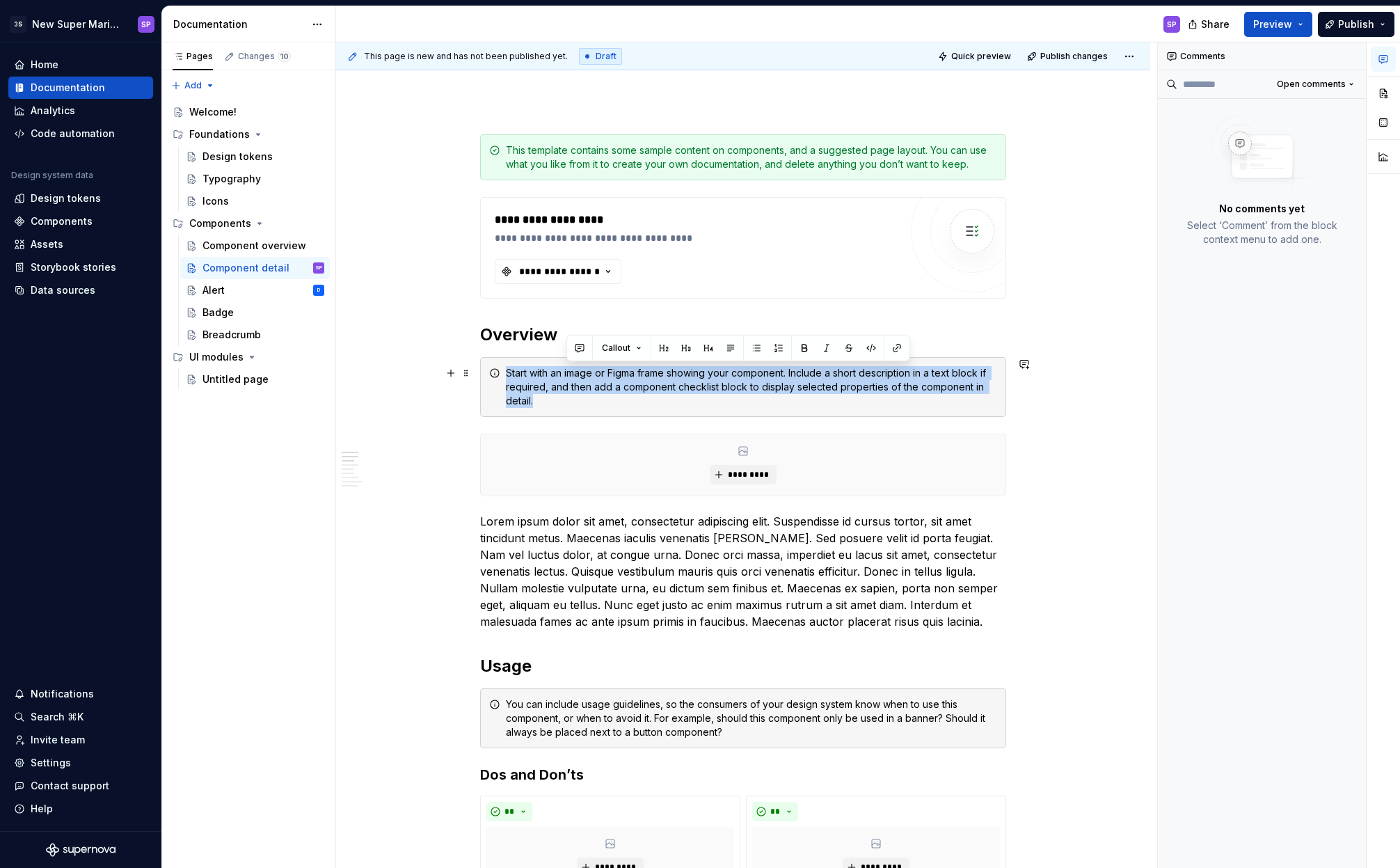
click at [584, 379] on div "Start with an image or Figma frame showing your component. Include a short desc…" at bounding box center [751, 387] width 492 height 42
click at [596, 384] on div "Start with an image or Figma frame showing your component. Include a short desc…" at bounding box center [751, 387] width 492 height 42
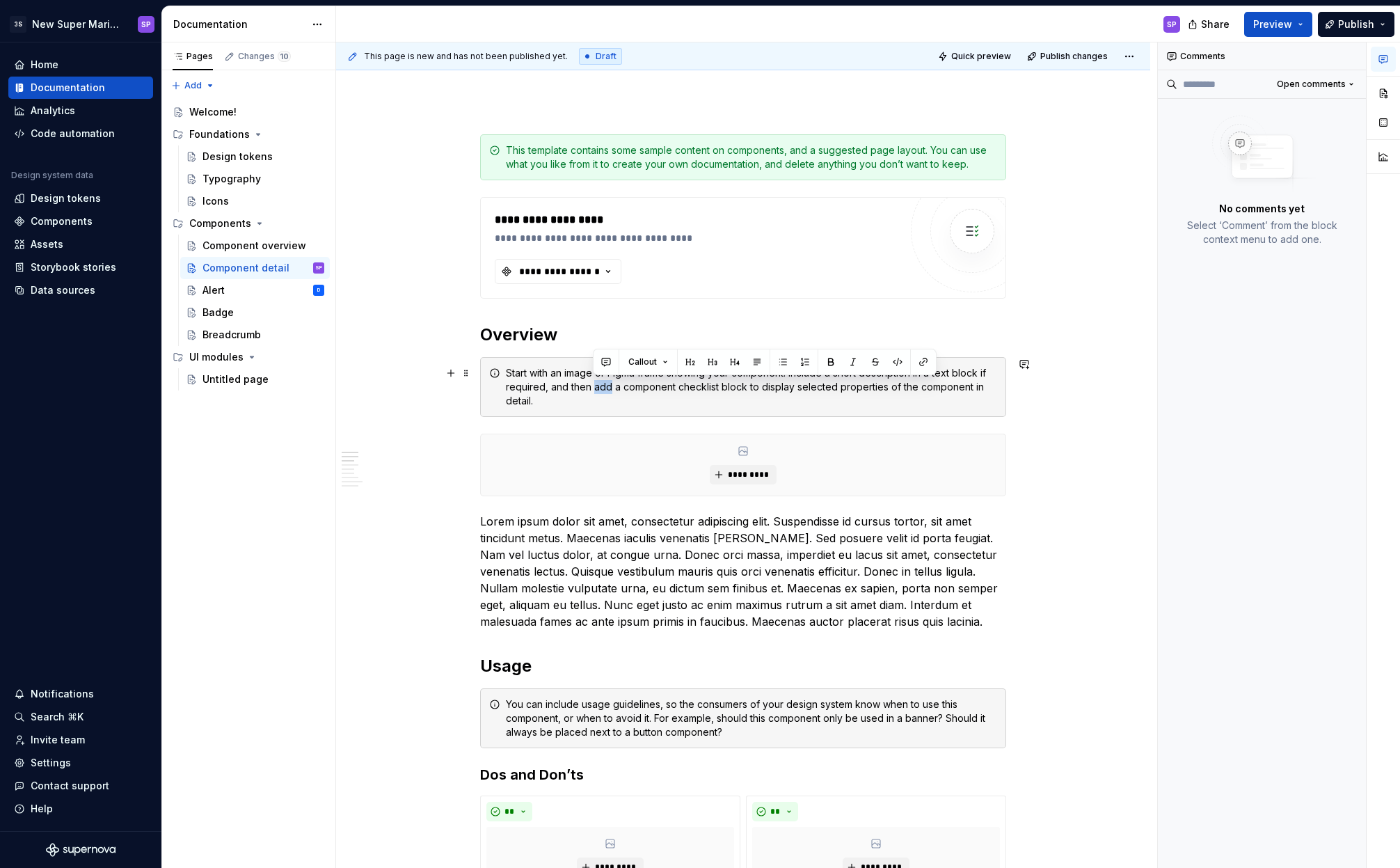
click at [596, 384] on div "Start with an image or Figma frame showing your component. Include a short desc…" at bounding box center [751, 387] width 492 height 42
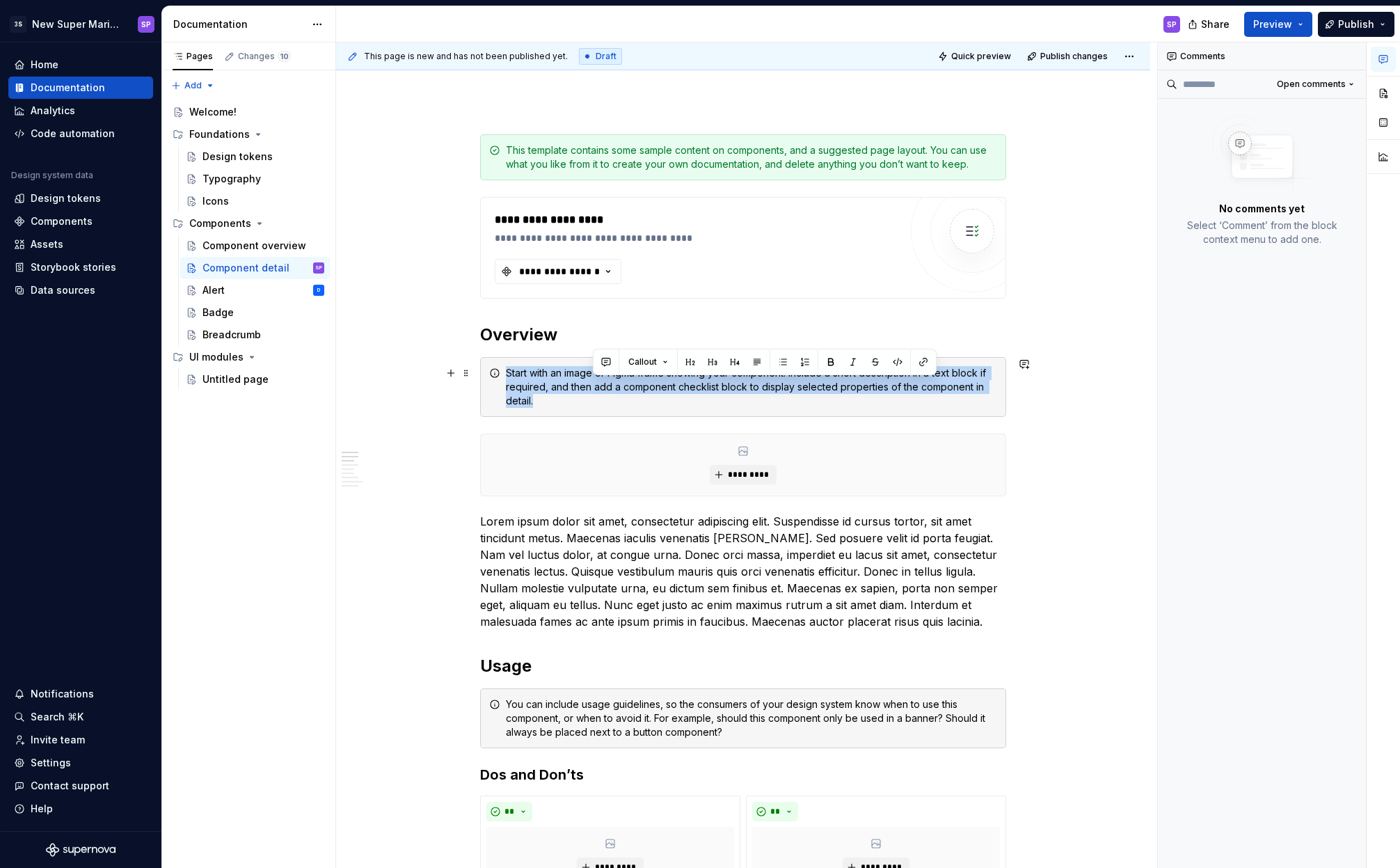
click at [596, 384] on div "Start with an image or Figma frame showing your component. Include a short desc…" at bounding box center [751, 387] width 492 height 42
click at [572, 392] on div "Start with an image or Figma frame showing your component. Include a short desc…" at bounding box center [751, 387] width 492 height 42
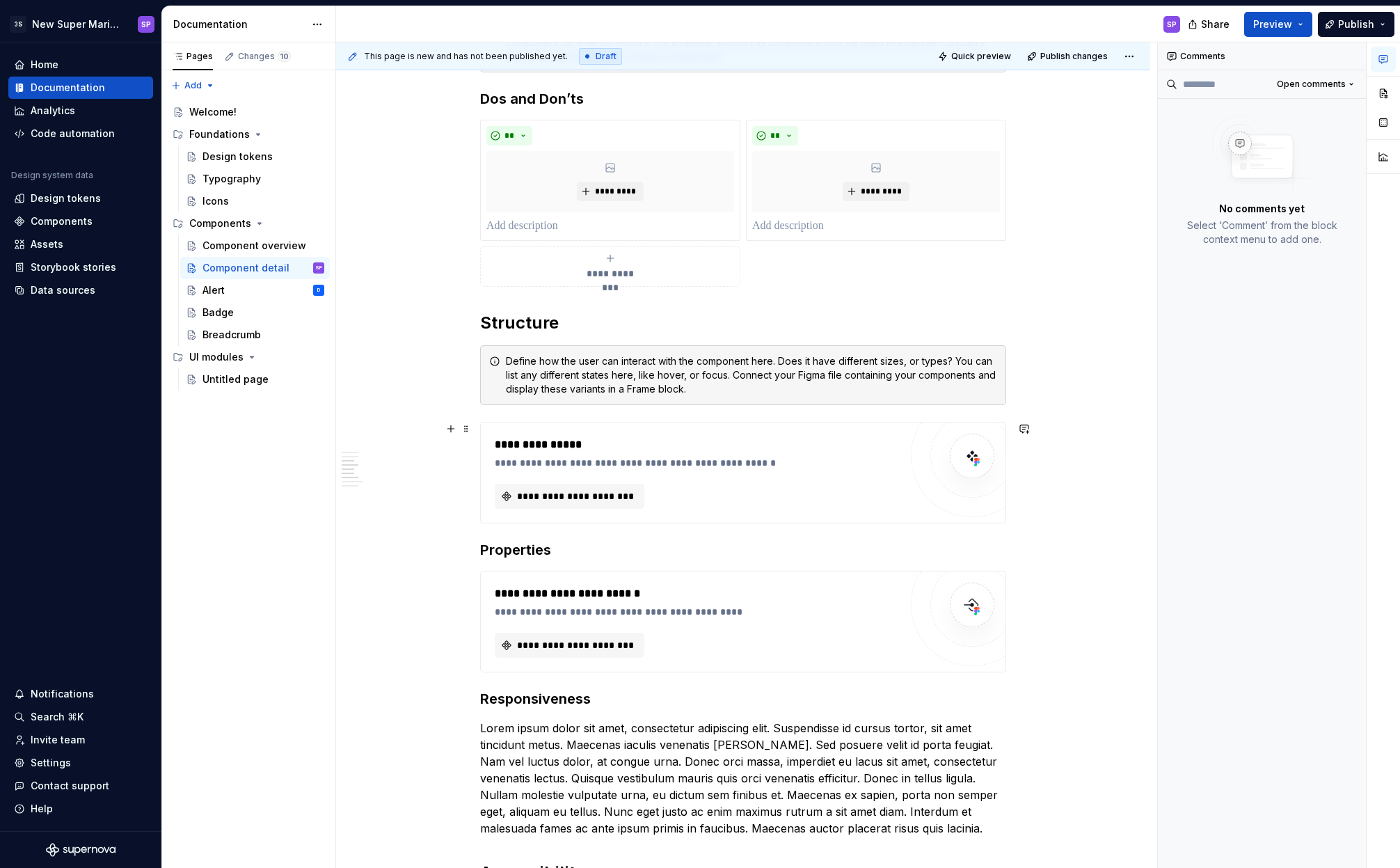
scroll to position [496, 0]
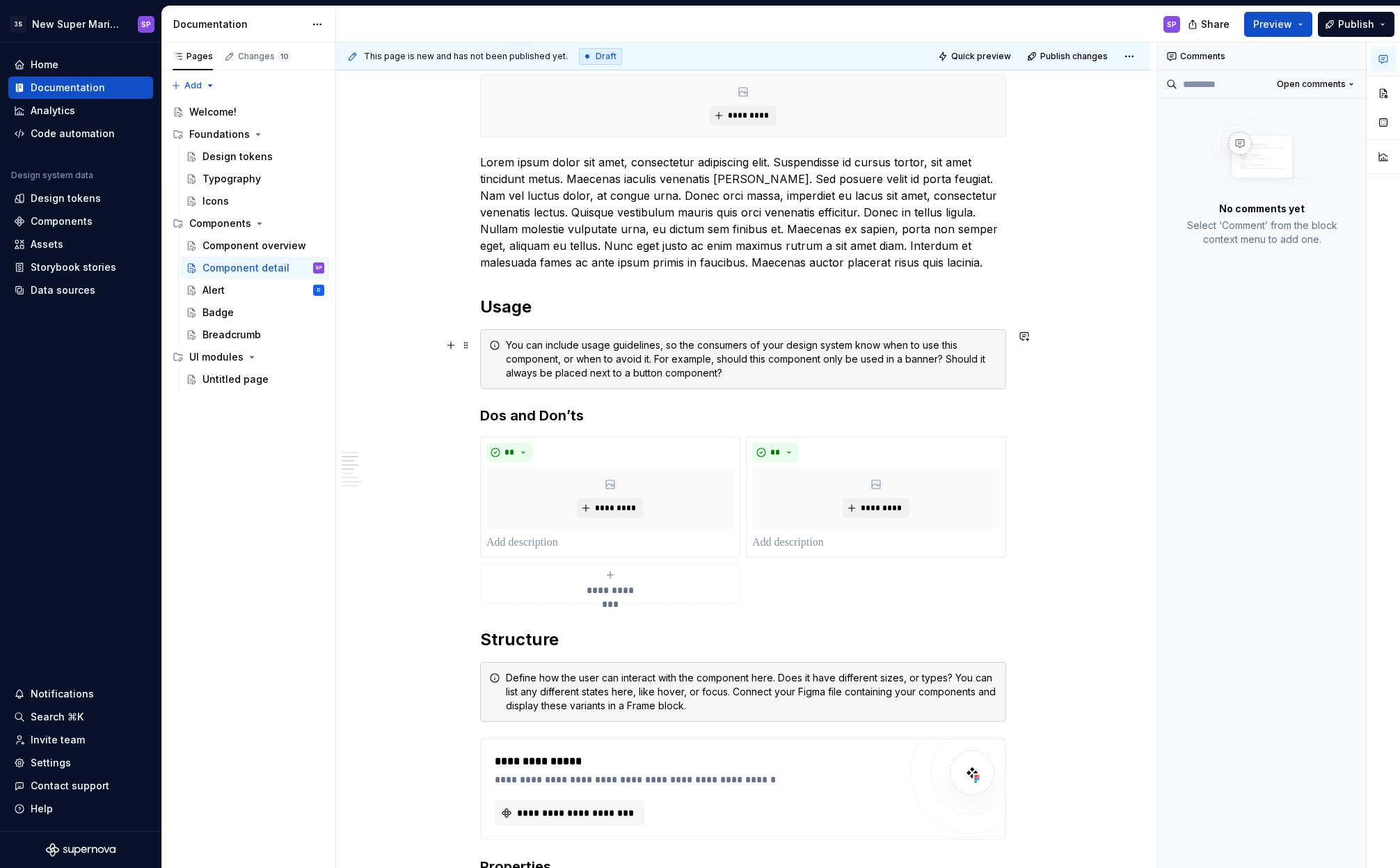
click at [746, 369] on div "You can include usage guidelines, so the consumers of your design system know w…" at bounding box center [751, 359] width 492 height 42
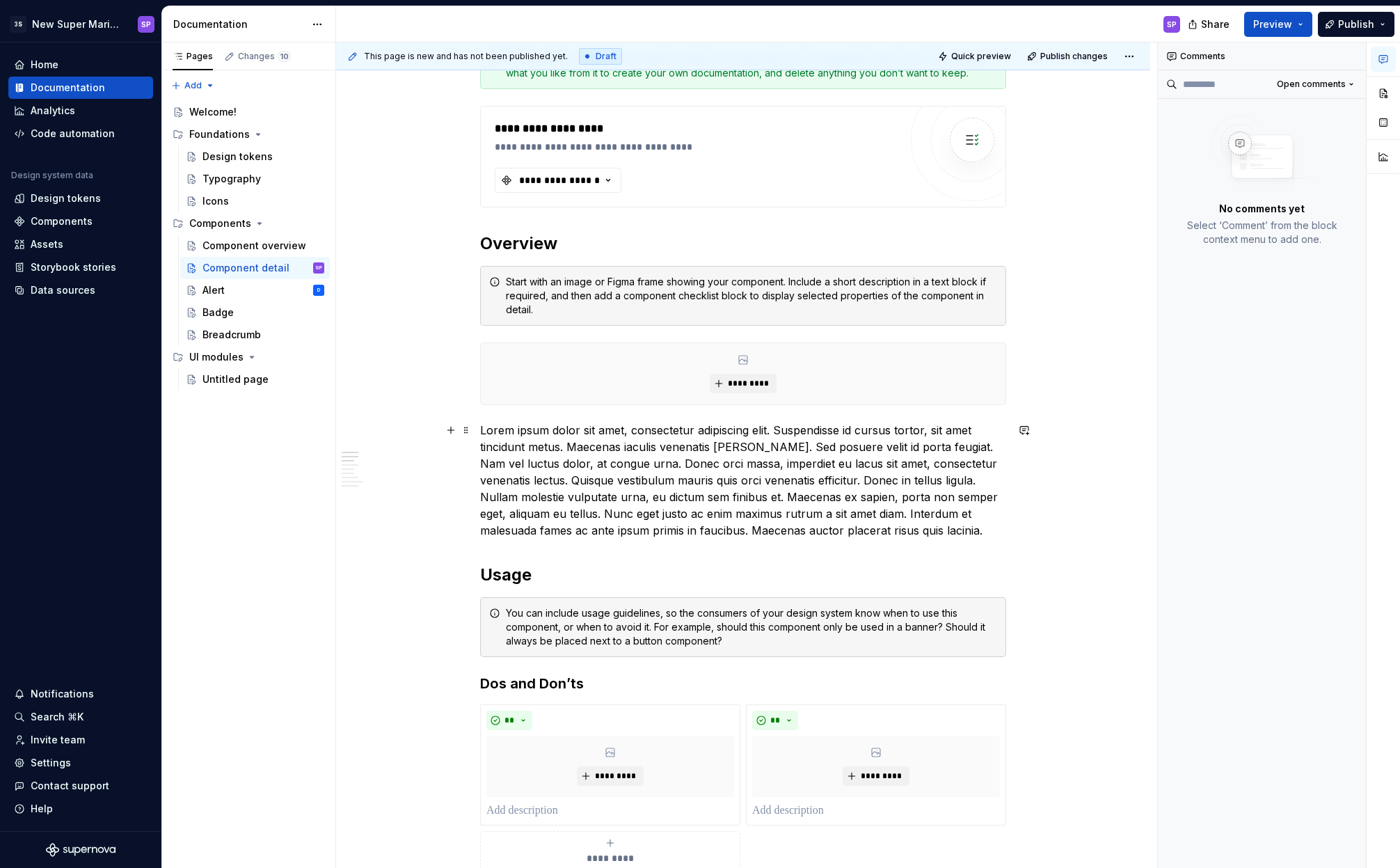
click at [893, 492] on p "Lorem ipsum dolor sit amet, consectetur adipiscing elit. Suspendisse id cursus …" at bounding box center [743, 480] width 526 height 117
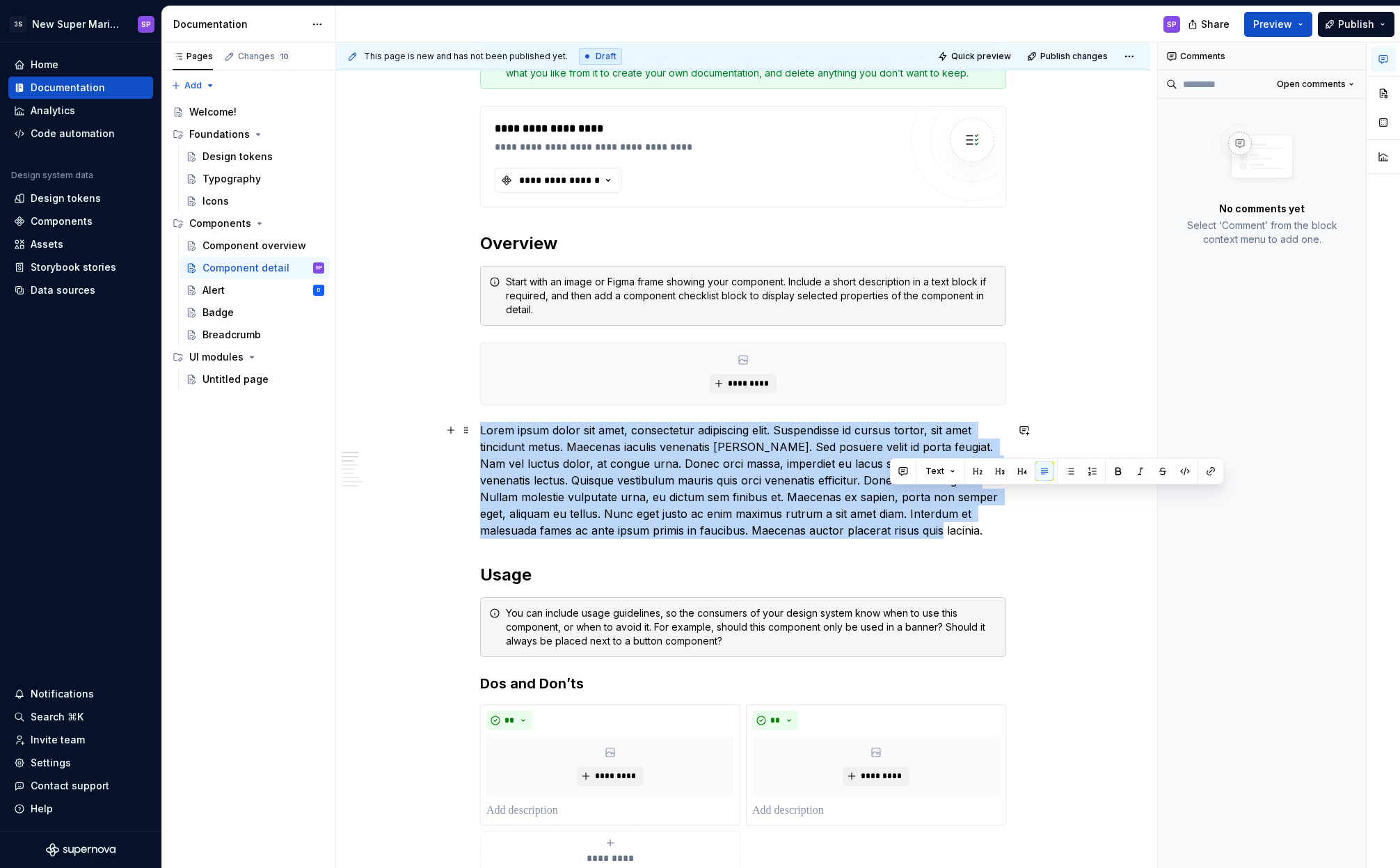
click at [893, 492] on p "Lorem ipsum dolor sit amet, consectetur adipiscing elit. Suspendisse id cursus …" at bounding box center [743, 480] width 526 height 117
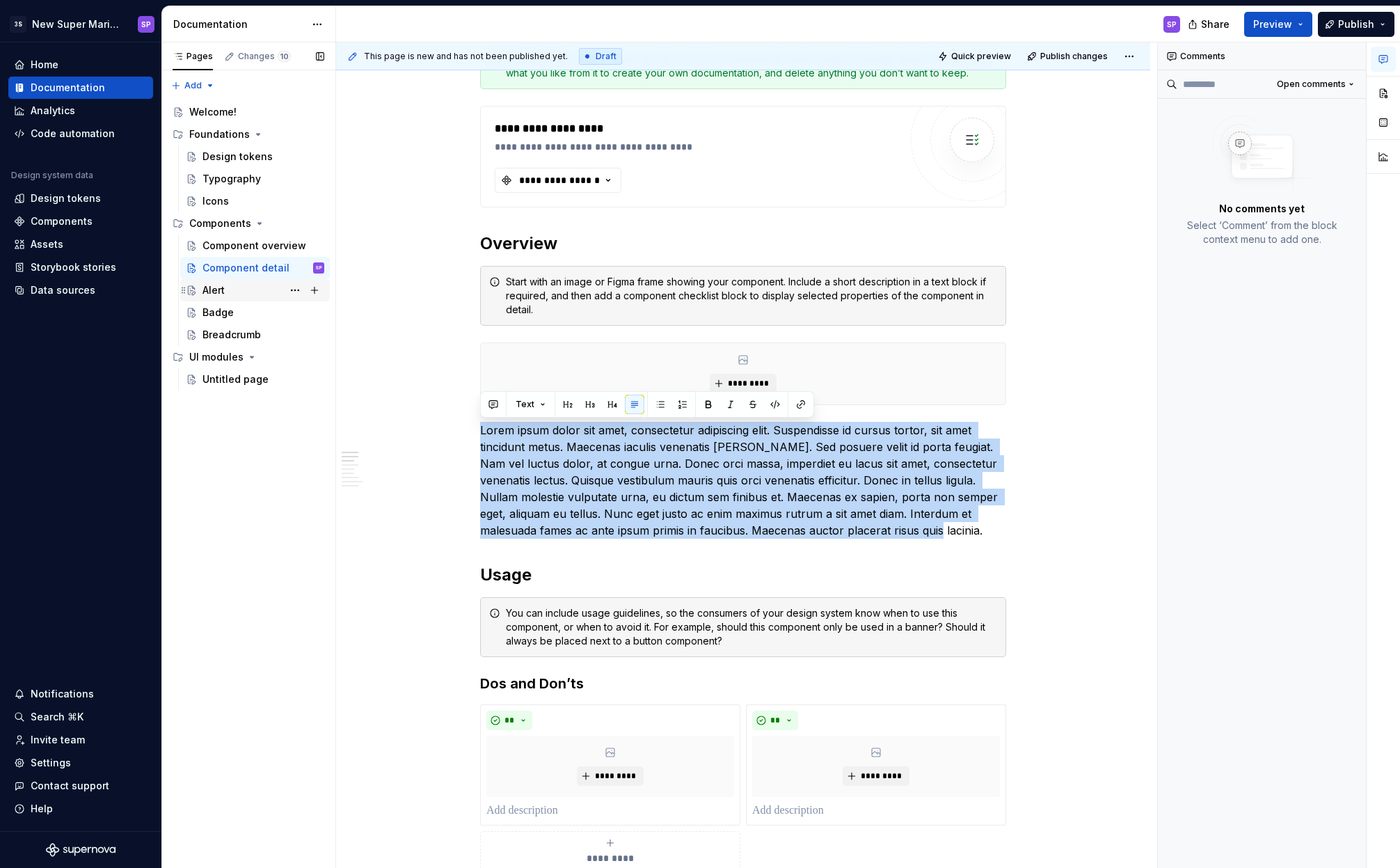
click at [244, 294] on div "Alert D" at bounding box center [263, 290] width 122 height 20
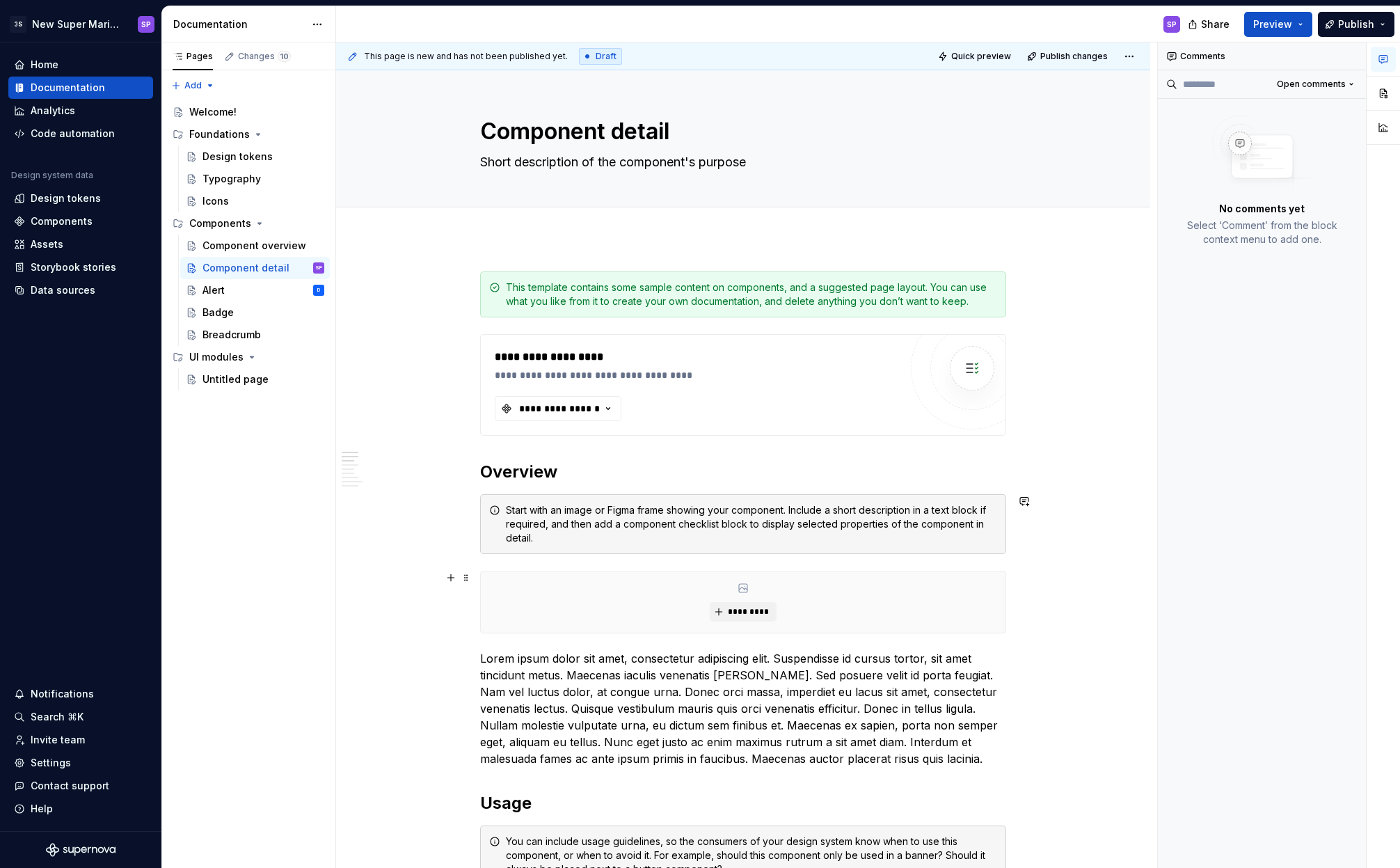
scroll to position [314, 0]
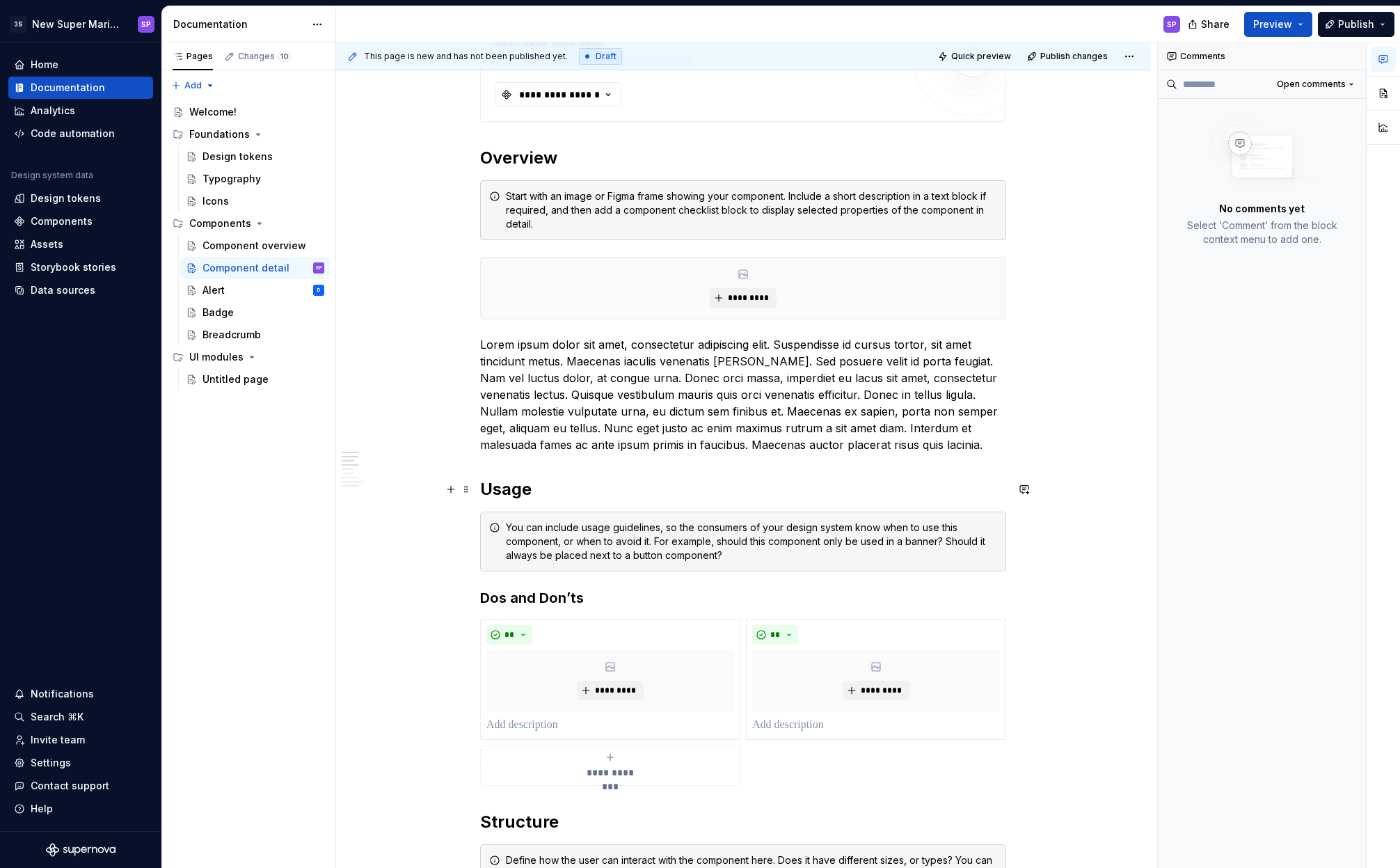
click at [713, 485] on h2 "Usage" at bounding box center [743, 489] width 526 height 23
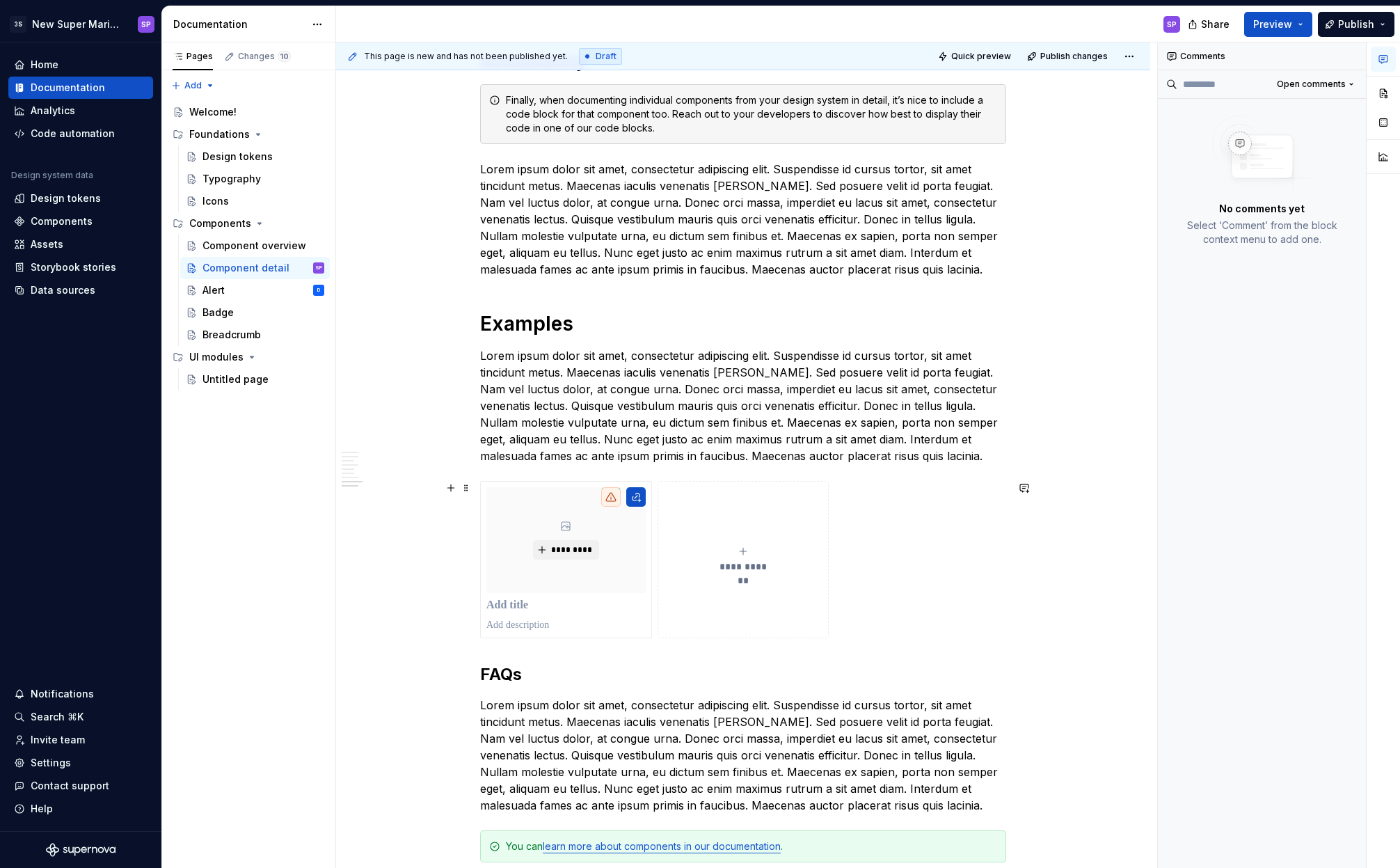
scroll to position [2063, 0]
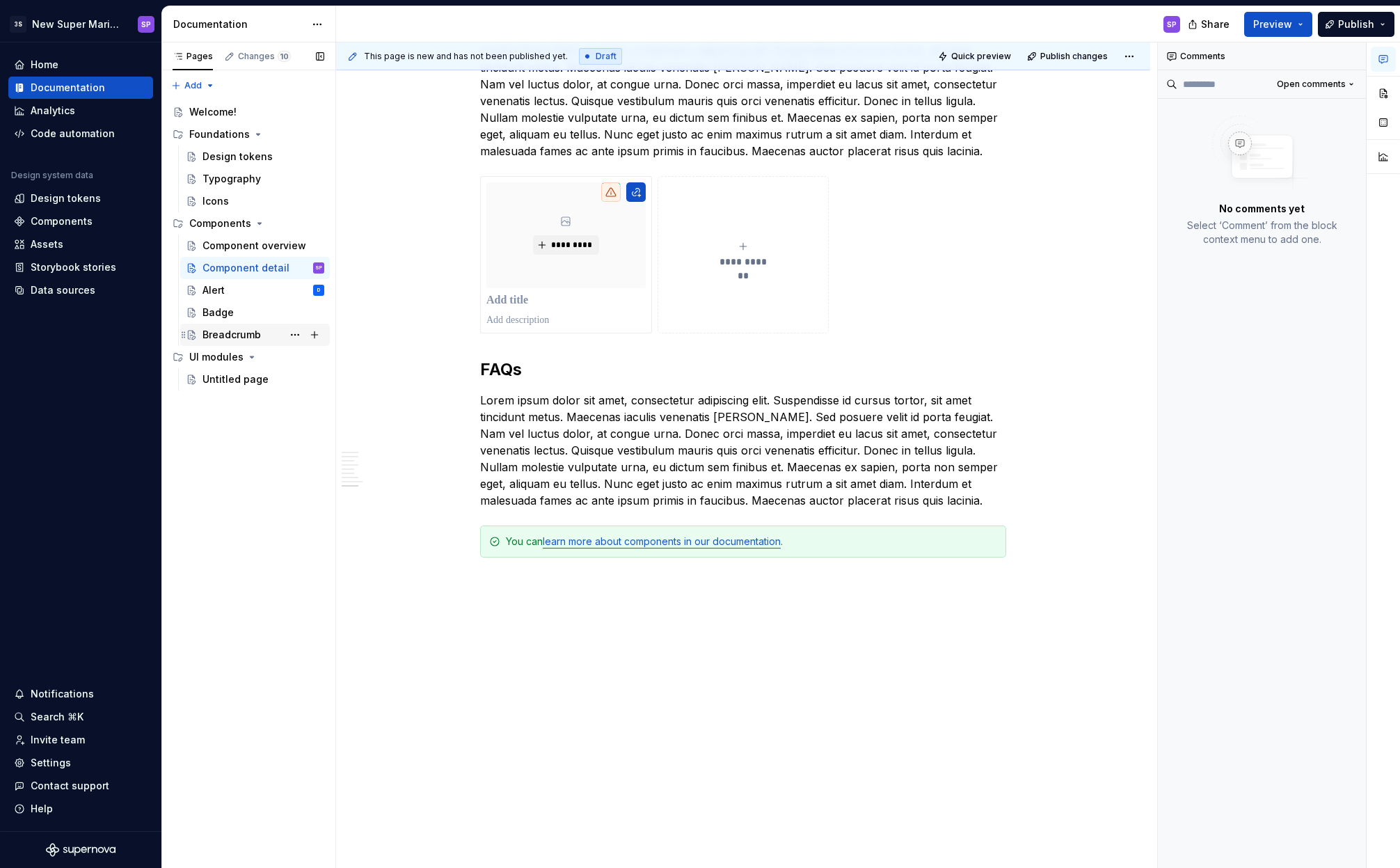
click at [242, 333] on div "Breadcrumb" at bounding box center [232, 335] width 58 height 14
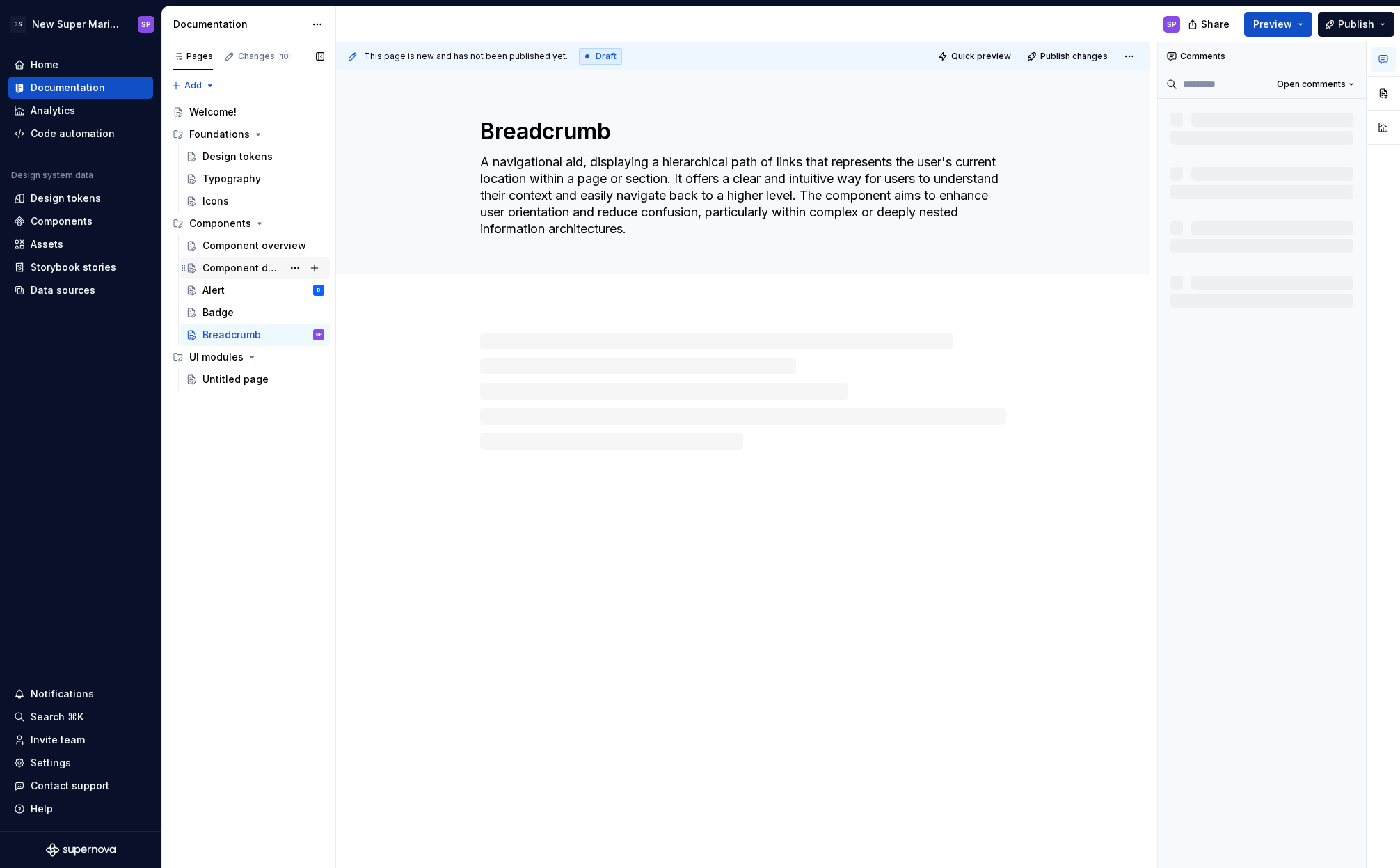
click at [246, 277] on div "Component detail" at bounding box center [263, 268] width 122 height 20
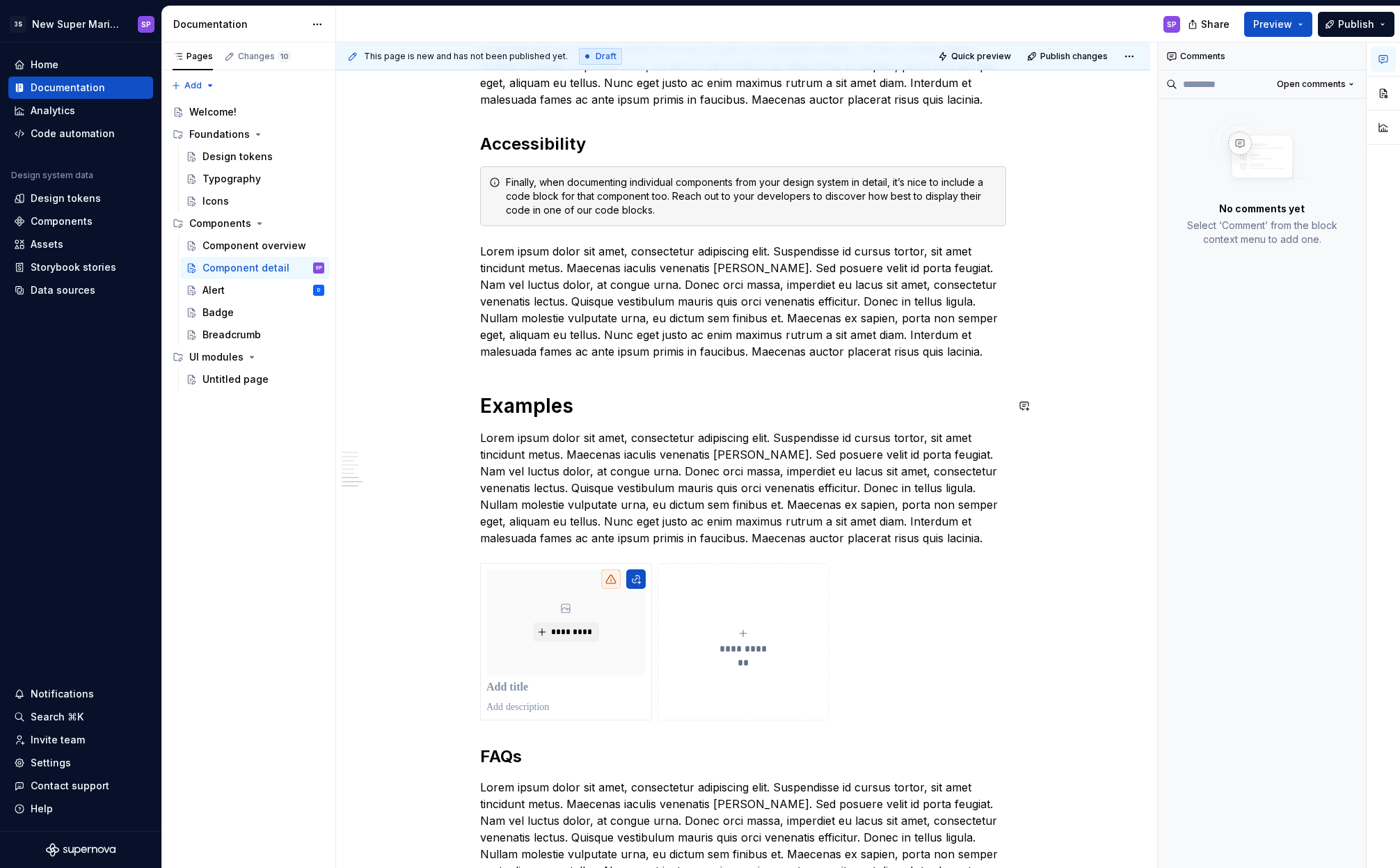
scroll to position [1536, 0]
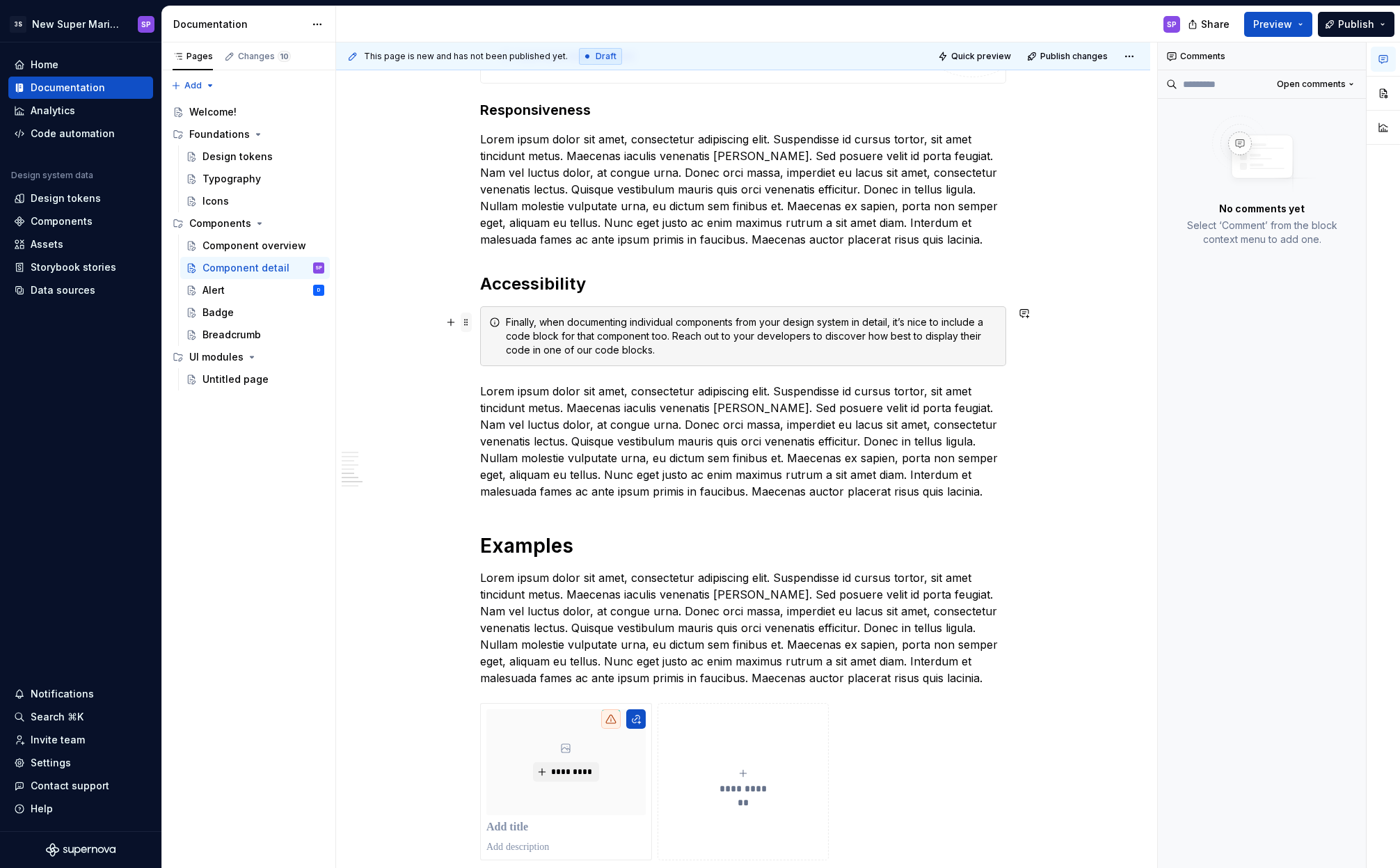
type textarea "*"
click at [468, 321] on span at bounding box center [466, 323] width 11 height 20
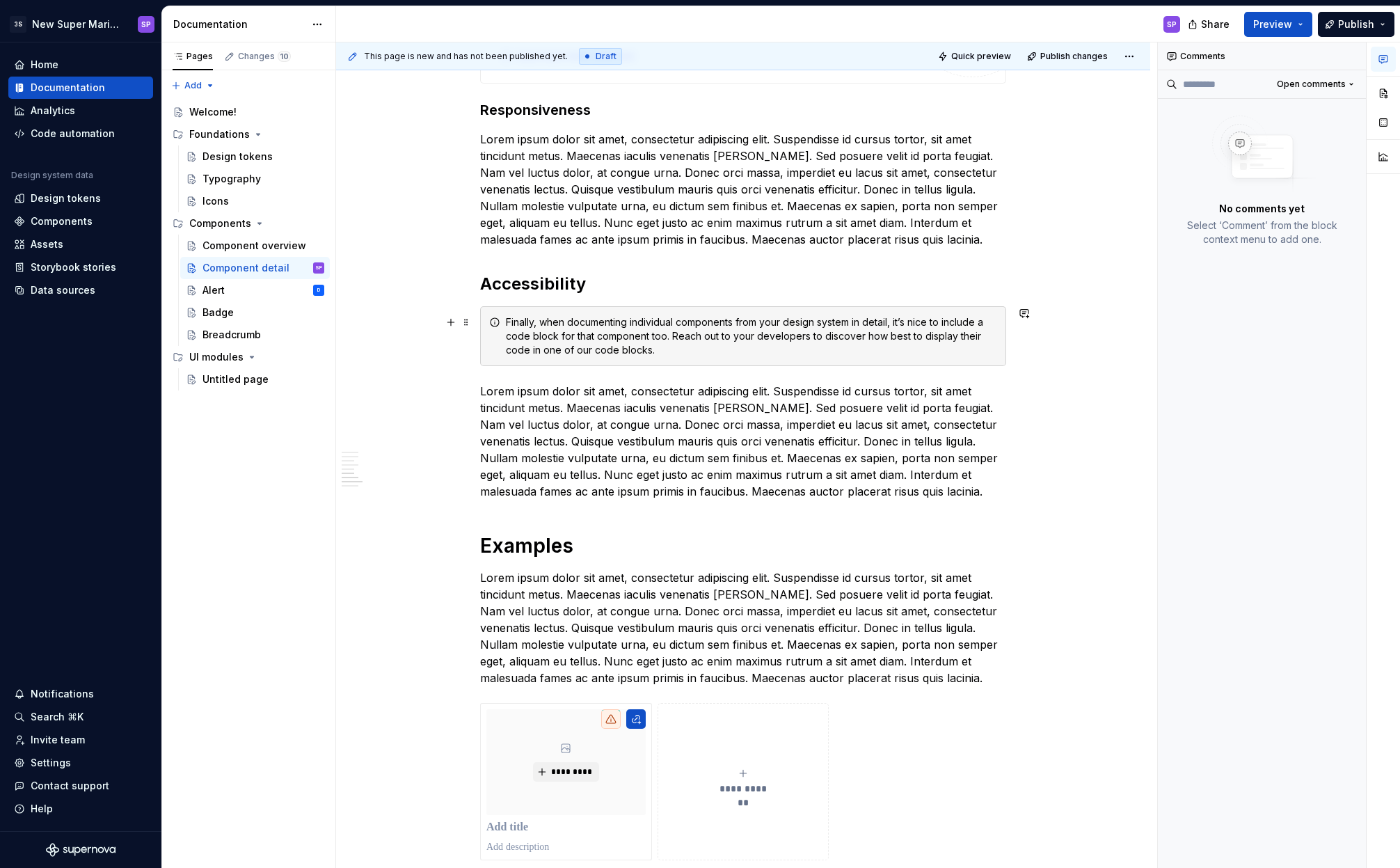
click at [507, 330] on div "Finally, when documenting individual components from your design system in deta…" at bounding box center [751, 337] width 492 height 42
click at [543, 328] on div "Finally, when documenting individual components from your design system in deta…" at bounding box center [751, 337] width 492 height 42
click at [854, 338] on div "Finally, when documenting individual components from your design system in deta…" at bounding box center [751, 337] width 492 height 42
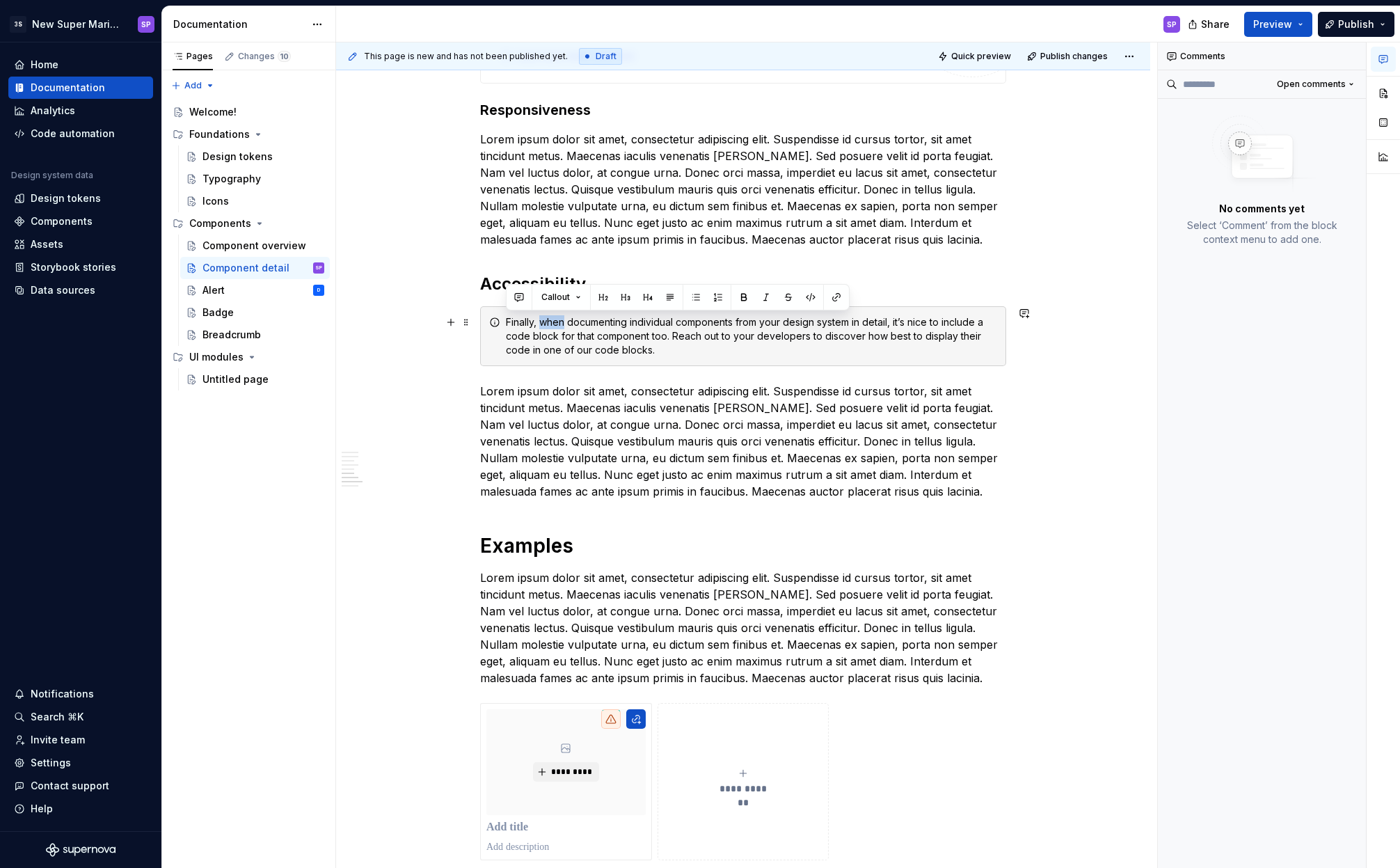
drag, startPoint x: 820, startPoint y: 360, endPoint x: 456, endPoint y: 311, distance: 367.3
click at [457, 307] on div "**********" at bounding box center [743, 48] width 814 height 2693
click at [468, 325] on span at bounding box center [466, 323] width 11 height 20
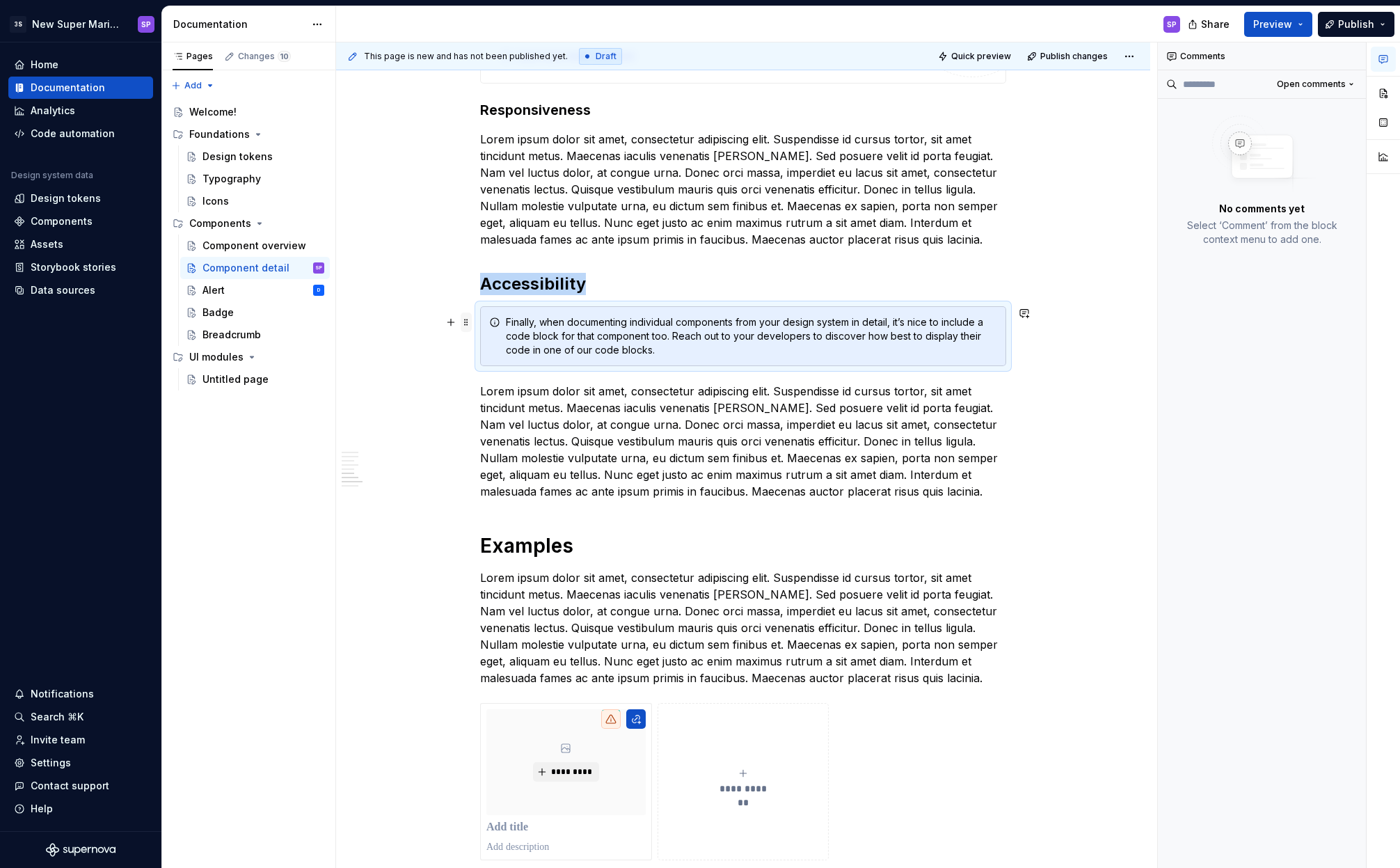
click at [468, 325] on span at bounding box center [466, 323] width 11 height 20
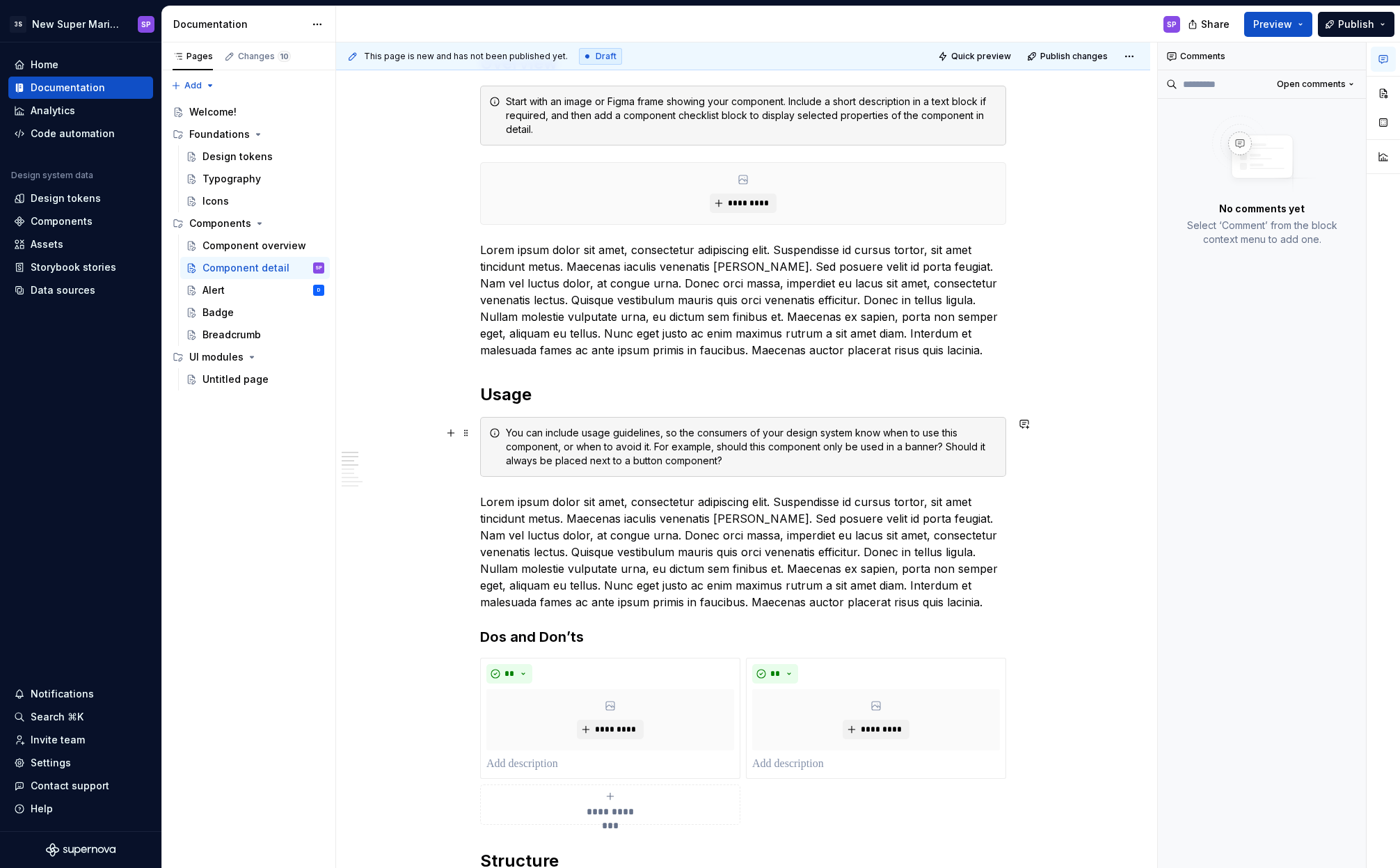
scroll to position [863, 0]
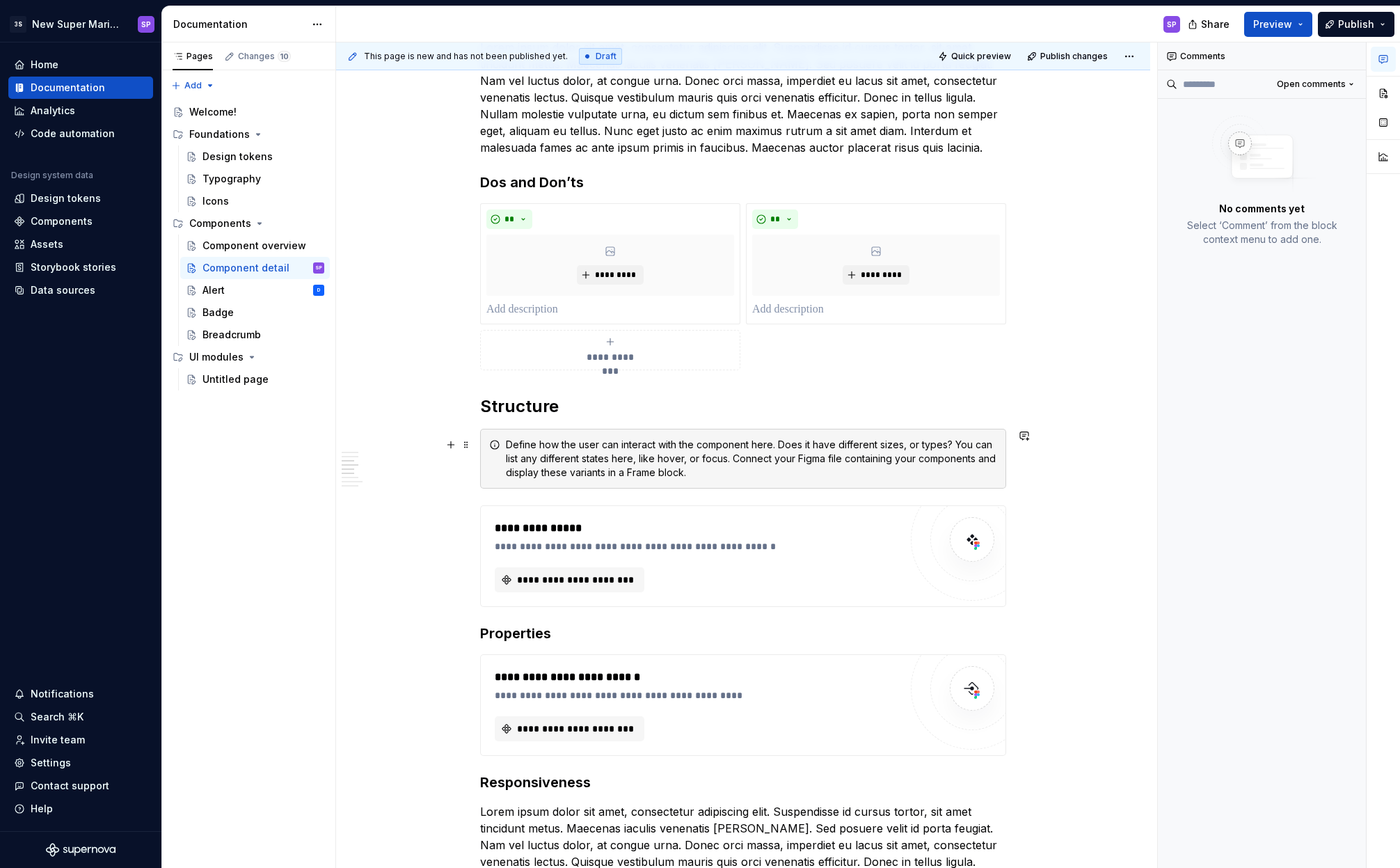
click at [611, 445] on div "Define how the user can interact with the component here. Does it have differen…" at bounding box center [751, 458] width 492 height 42
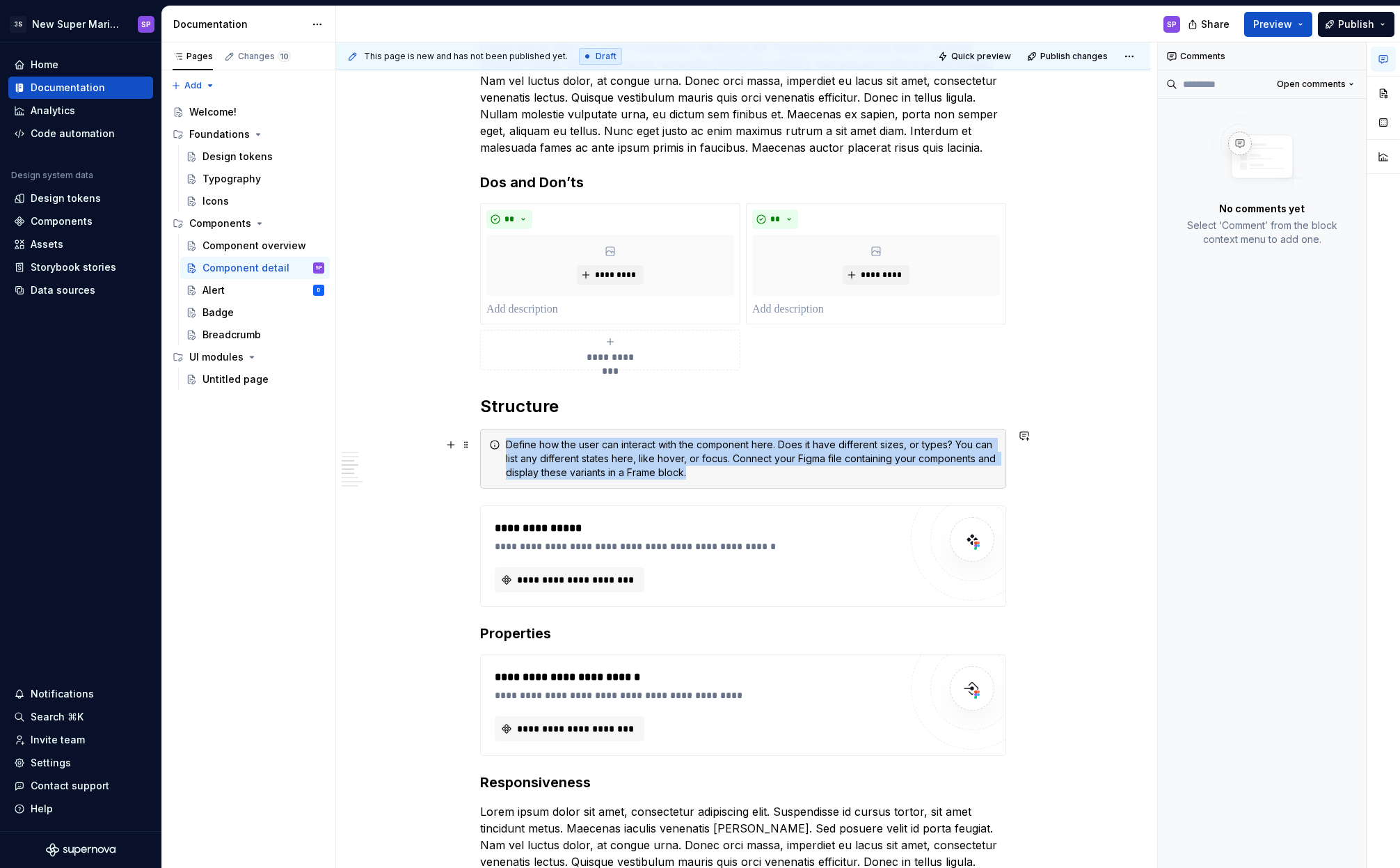
click at [611, 445] on div "Define how the user can interact with the component here. Does it have differen…" at bounding box center [751, 458] width 492 height 42
click at [632, 446] on div "Define how the user can interact with the component here. Does it have differen…" at bounding box center [751, 458] width 492 height 42
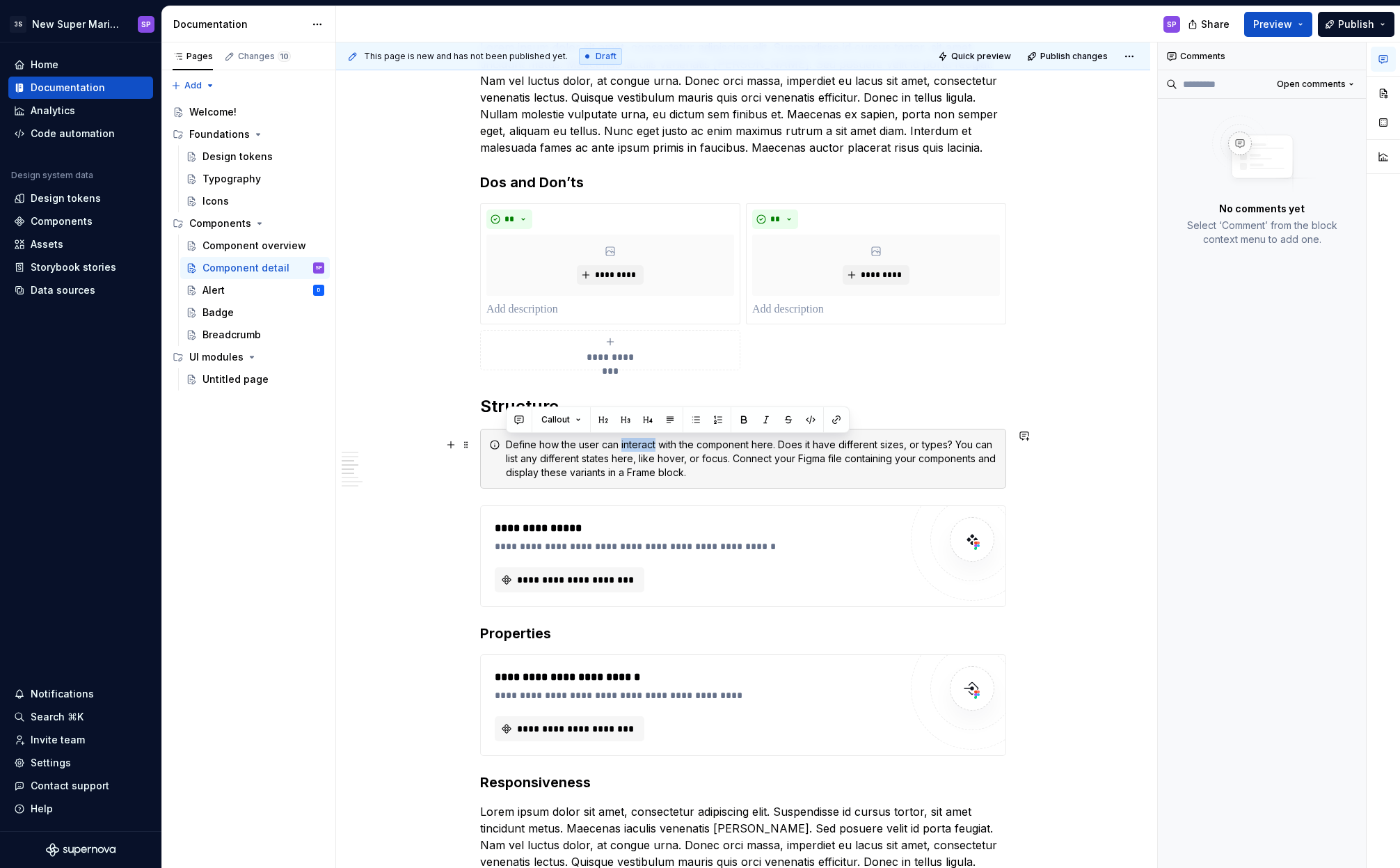
click at [632, 446] on div "Define how the user can interact with the component here. Does it have differen…" at bounding box center [751, 458] width 492 height 42
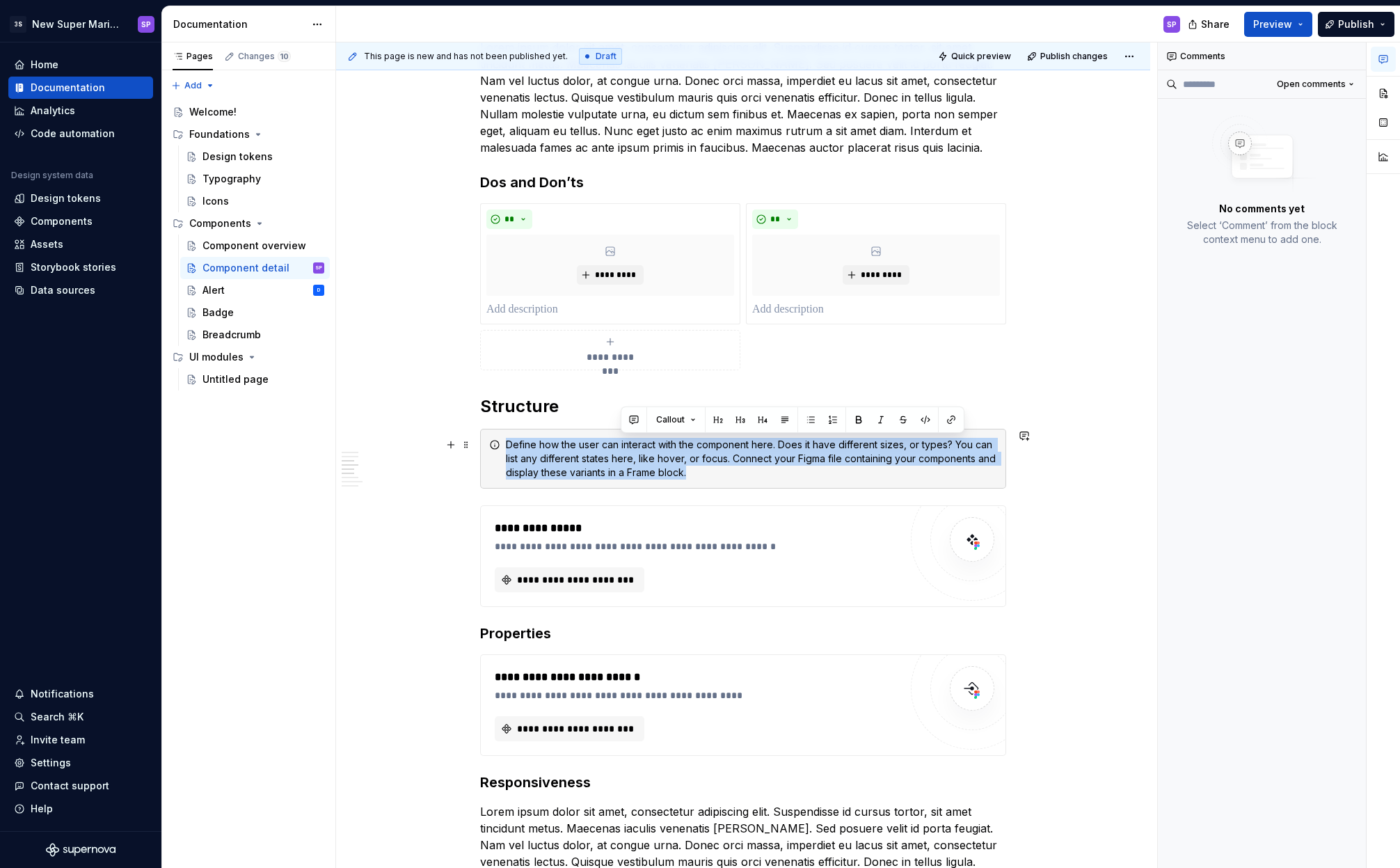
click at [632, 446] on div "Define how the user can interact with the component here. Does it have differen…" at bounding box center [751, 458] width 492 height 42
click at [666, 447] on div "Define how the user can interact with the component here. Does it have differen…" at bounding box center [751, 458] width 492 height 42
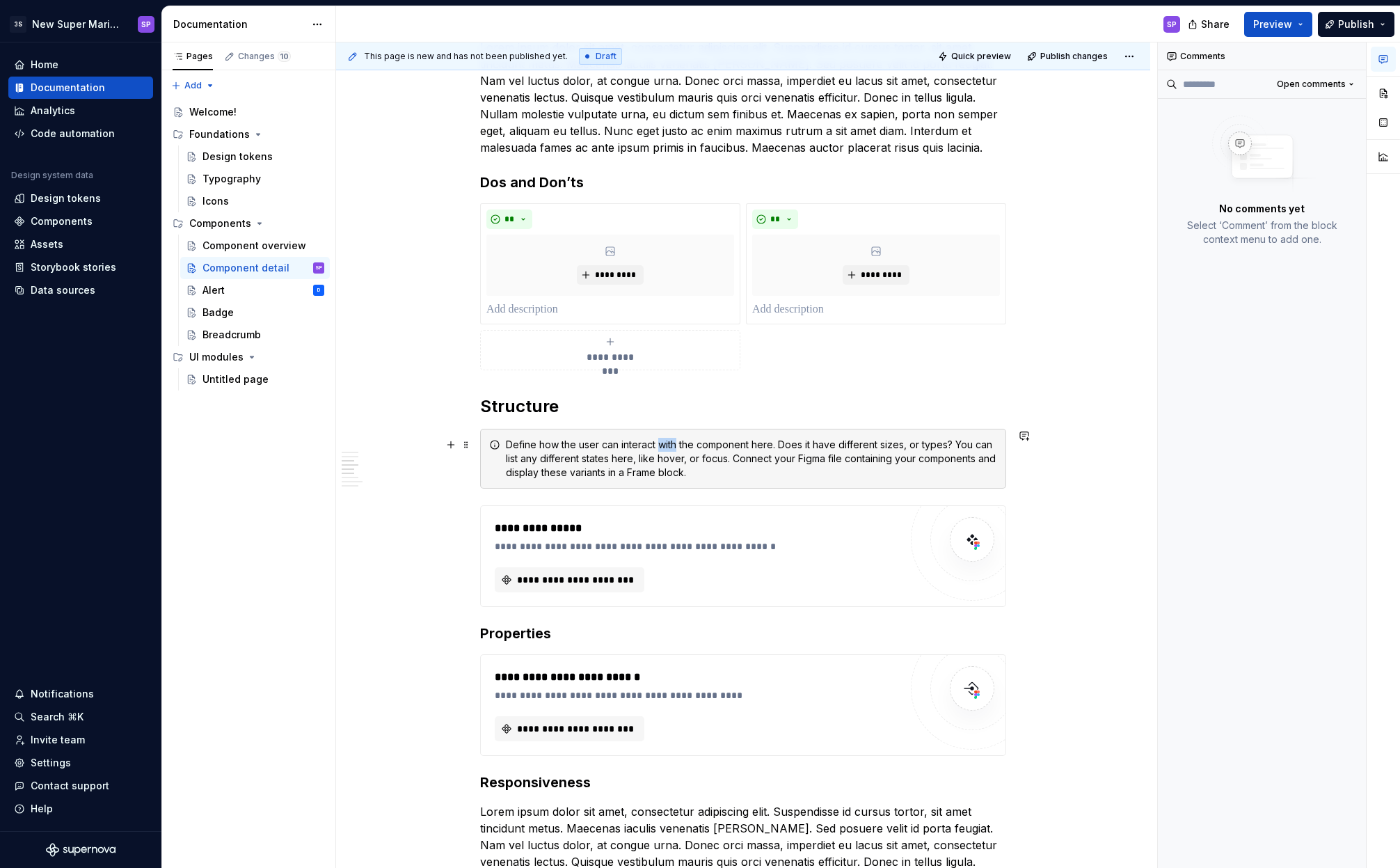
click at [666, 447] on div "Define how the user can interact with the component here. Does it have differen…" at bounding box center [751, 458] width 492 height 42
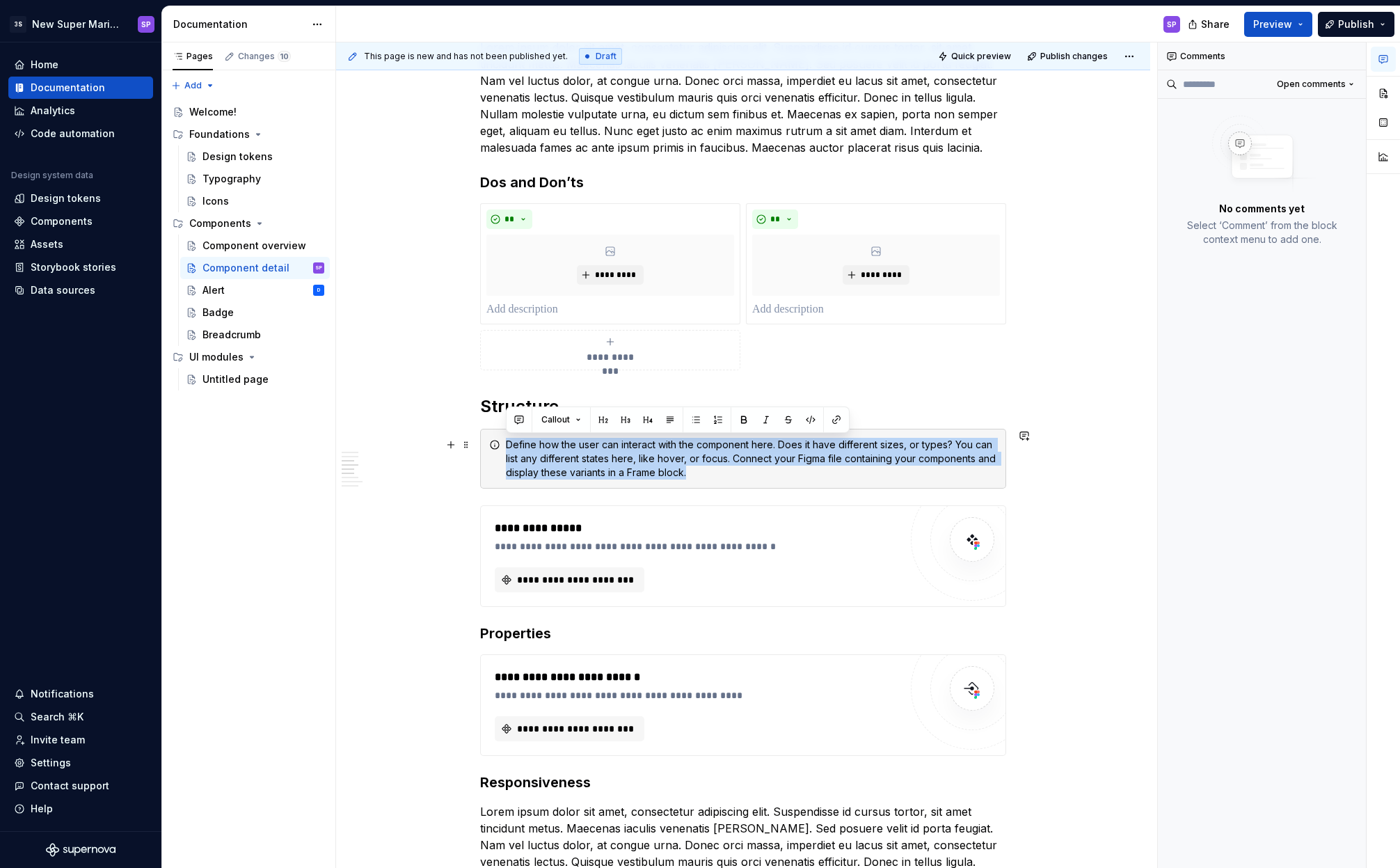
click at [666, 447] on div "Define how the user can interact with the component here. Does it have differen…" at bounding box center [751, 458] width 492 height 42
click at [652, 459] on div "Define how the user can interact with the component here. Does it have differen…" at bounding box center [751, 458] width 492 height 42
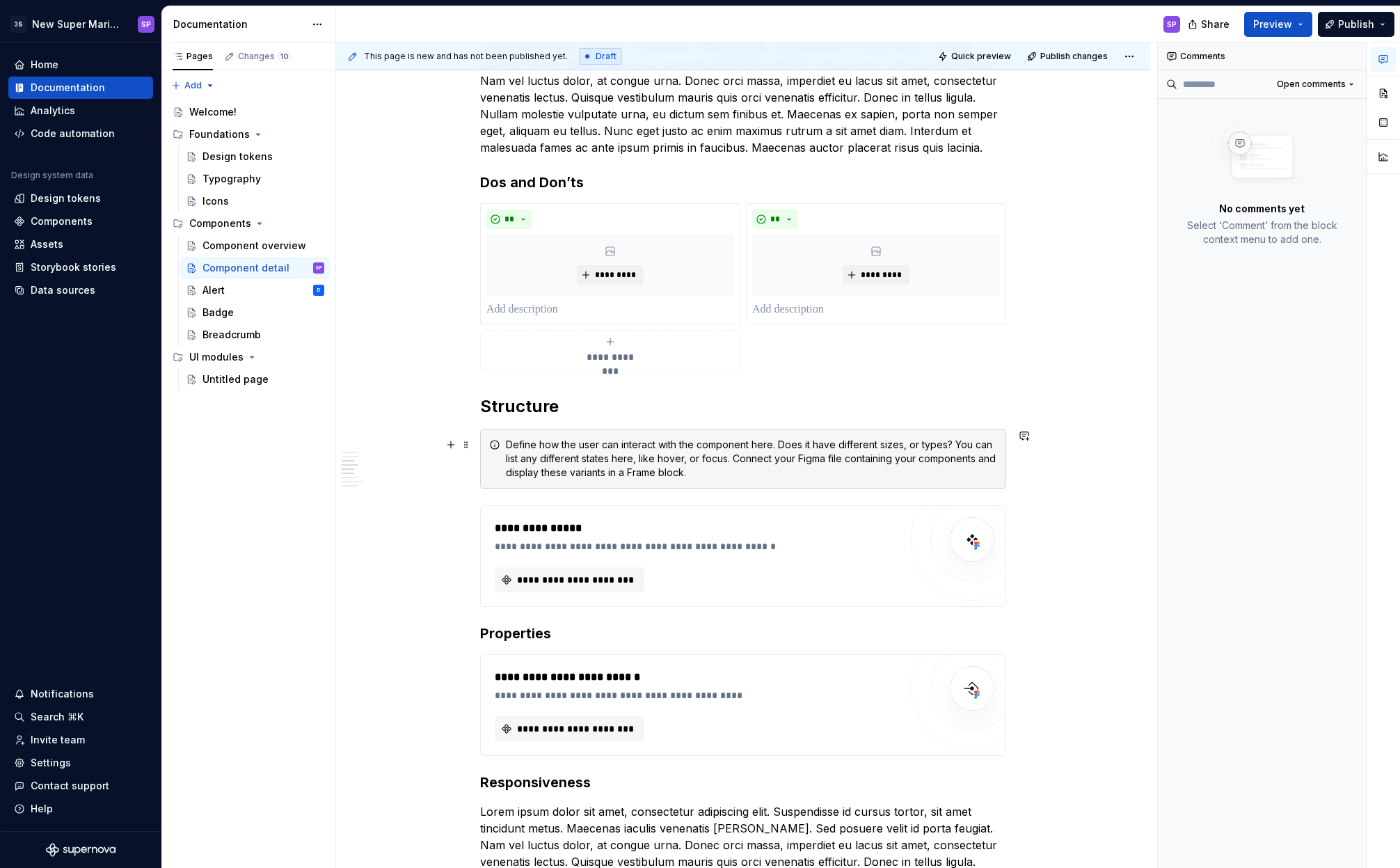
click at [652, 459] on div "Define how the user can interact with the component here. Does it have differen…" at bounding box center [751, 458] width 492 height 42
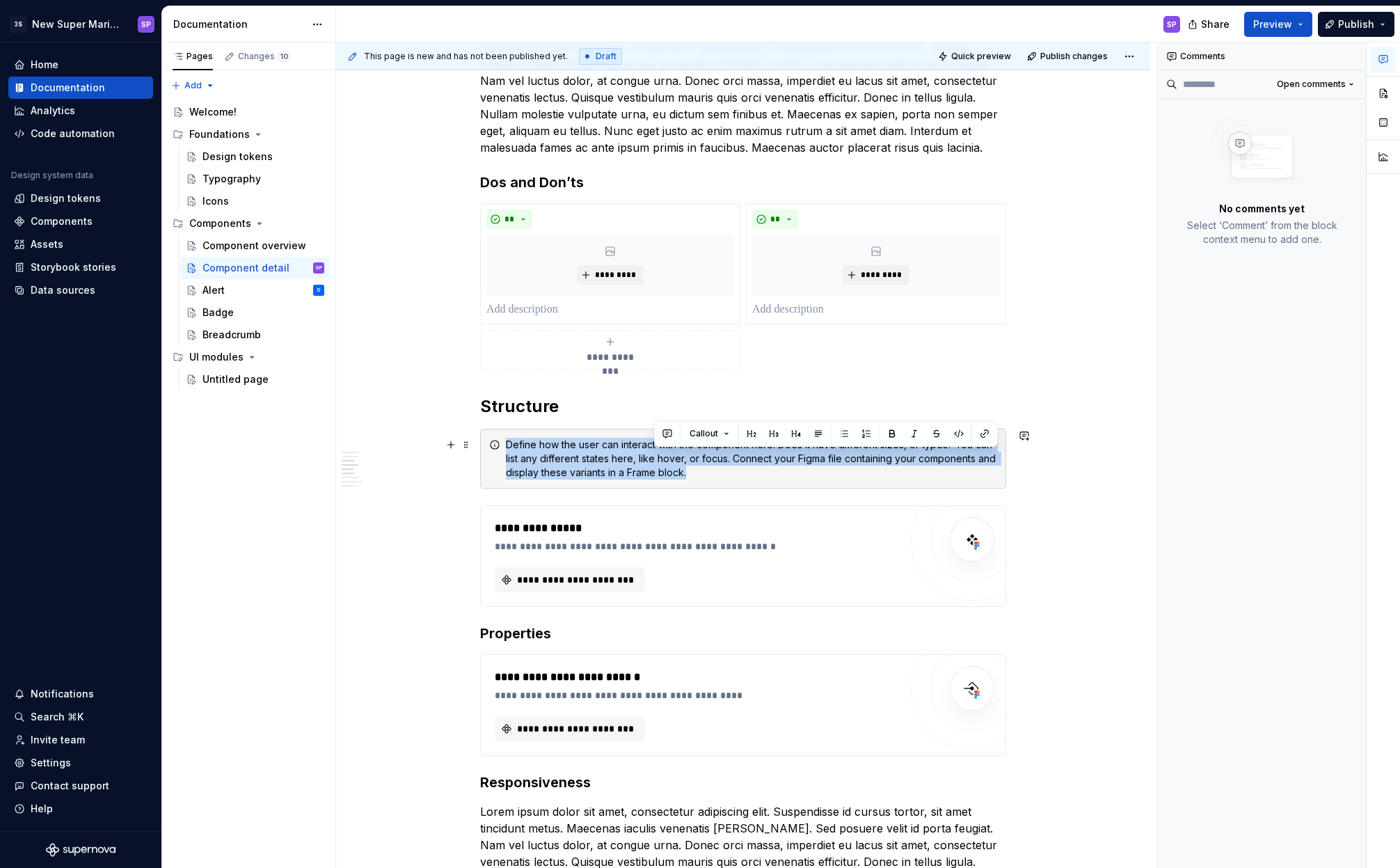
click at [652, 459] on div "Define how the user can interact with the component here. Does it have differen…" at bounding box center [751, 458] width 492 height 42
click at [668, 459] on div "Define how the user can interact with the component here. Does it have differen…" at bounding box center [751, 458] width 492 height 42
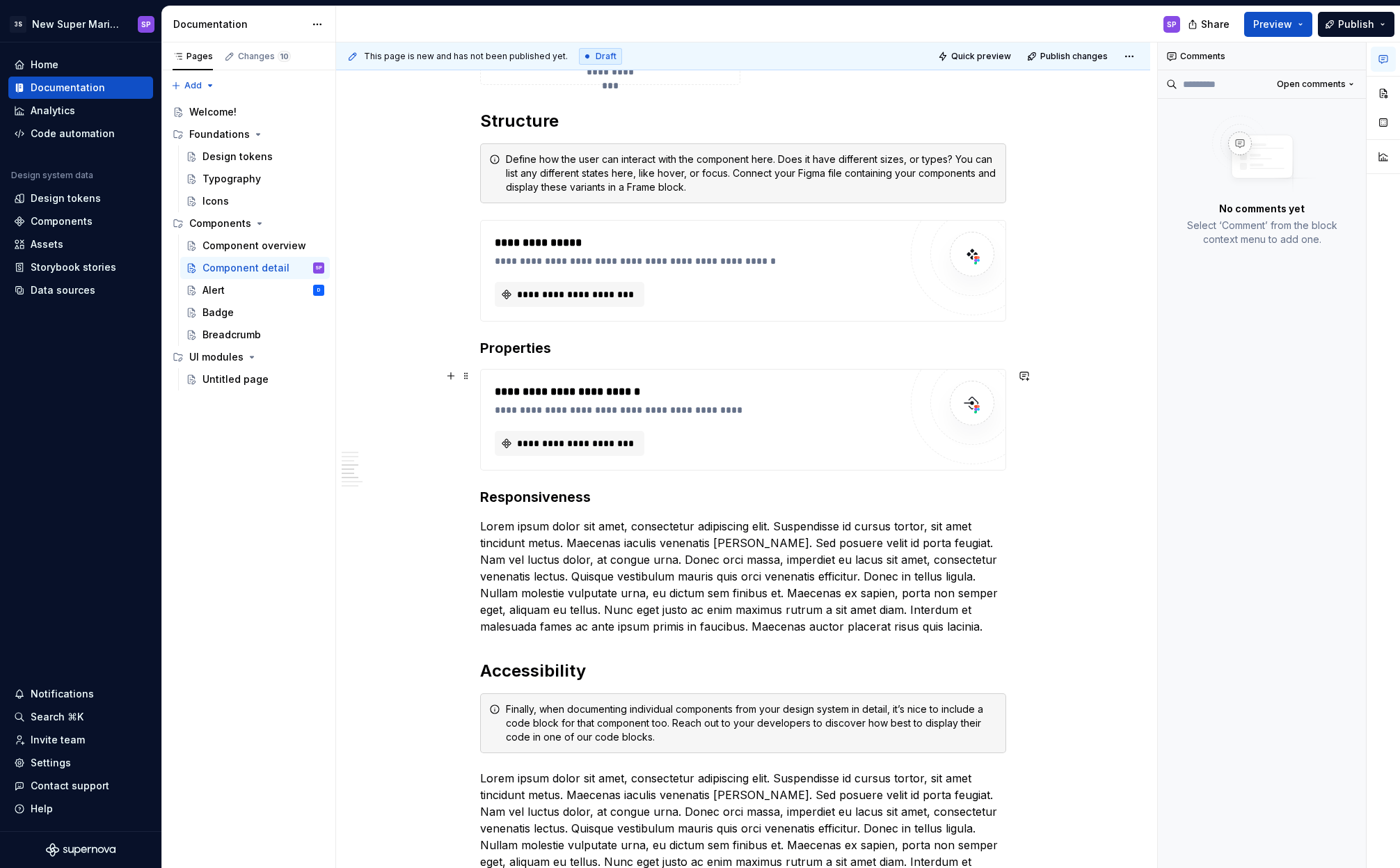
scroll to position [1318, 0]
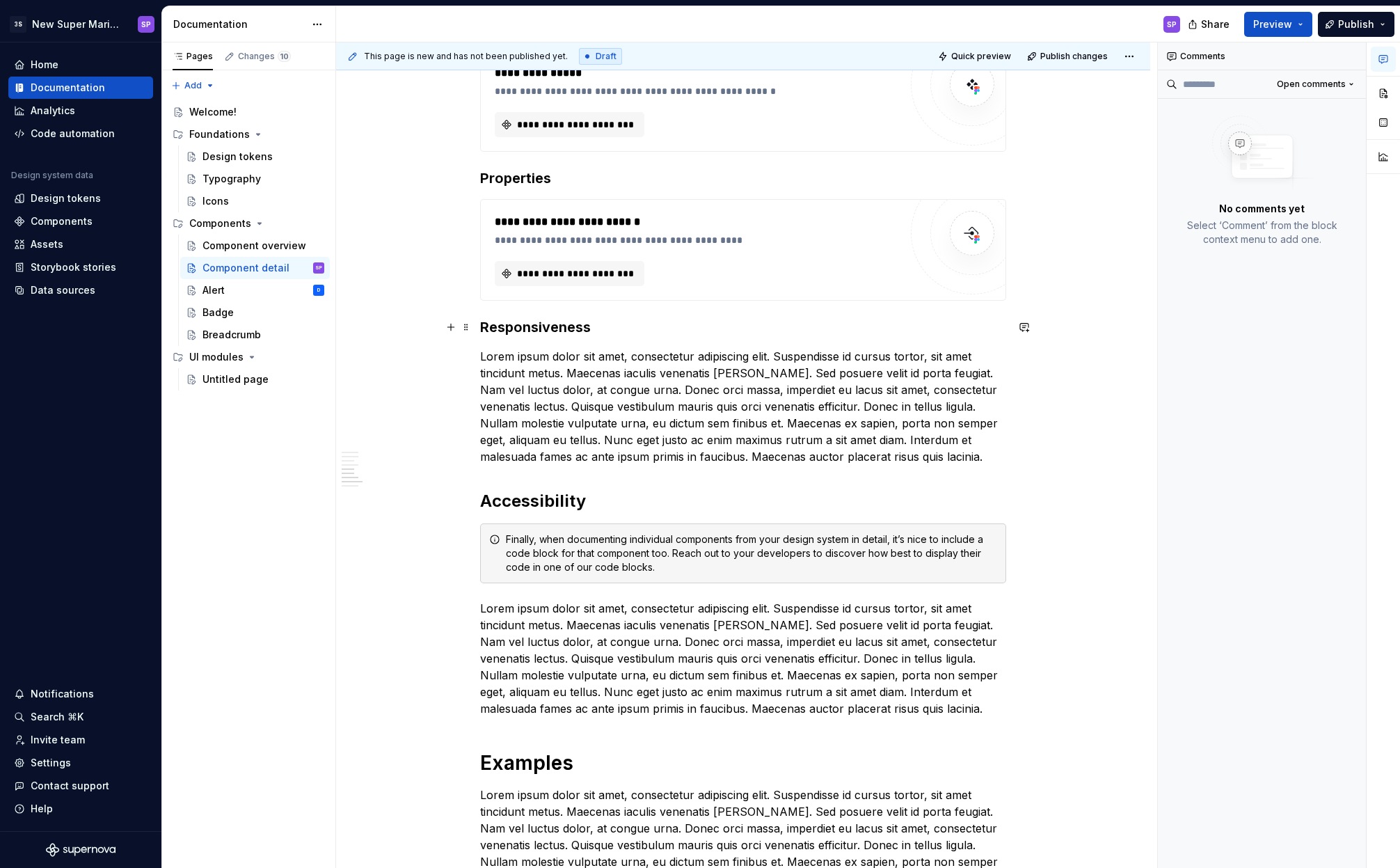
click at [632, 333] on h3 "Responsiveness" at bounding box center [743, 328] width 526 height 20
click at [599, 540] on div "Finally, when documenting individual components from your design system in deta…" at bounding box center [751, 553] width 492 height 42
click at [639, 542] on div "Finally, when documenting individual components from your design system in deta…" at bounding box center [751, 553] width 492 height 42
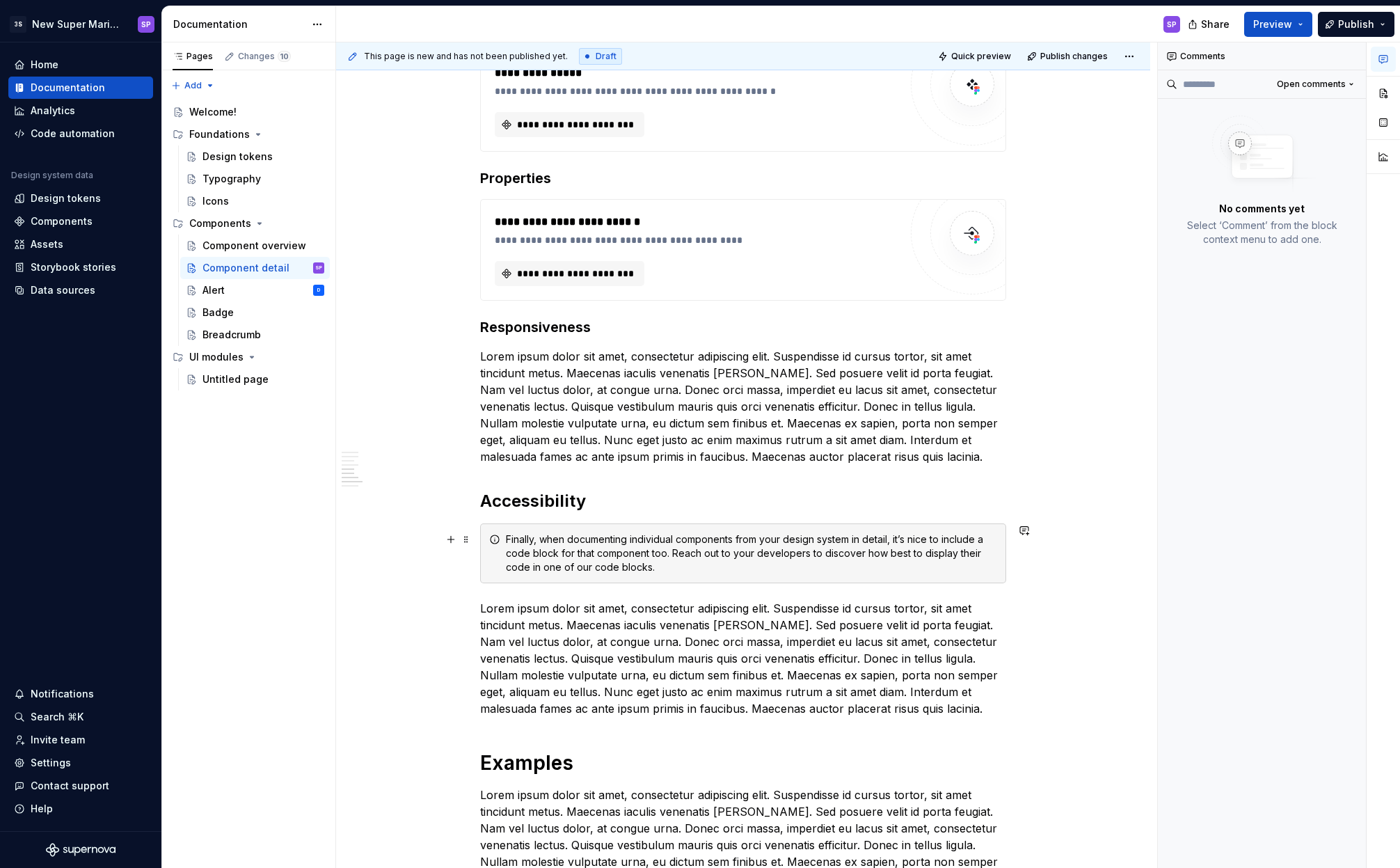
click at [639, 552] on div "Finally, when documenting individual components from your design system in deta…" at bounding box center [751, 553] width 492 height 42
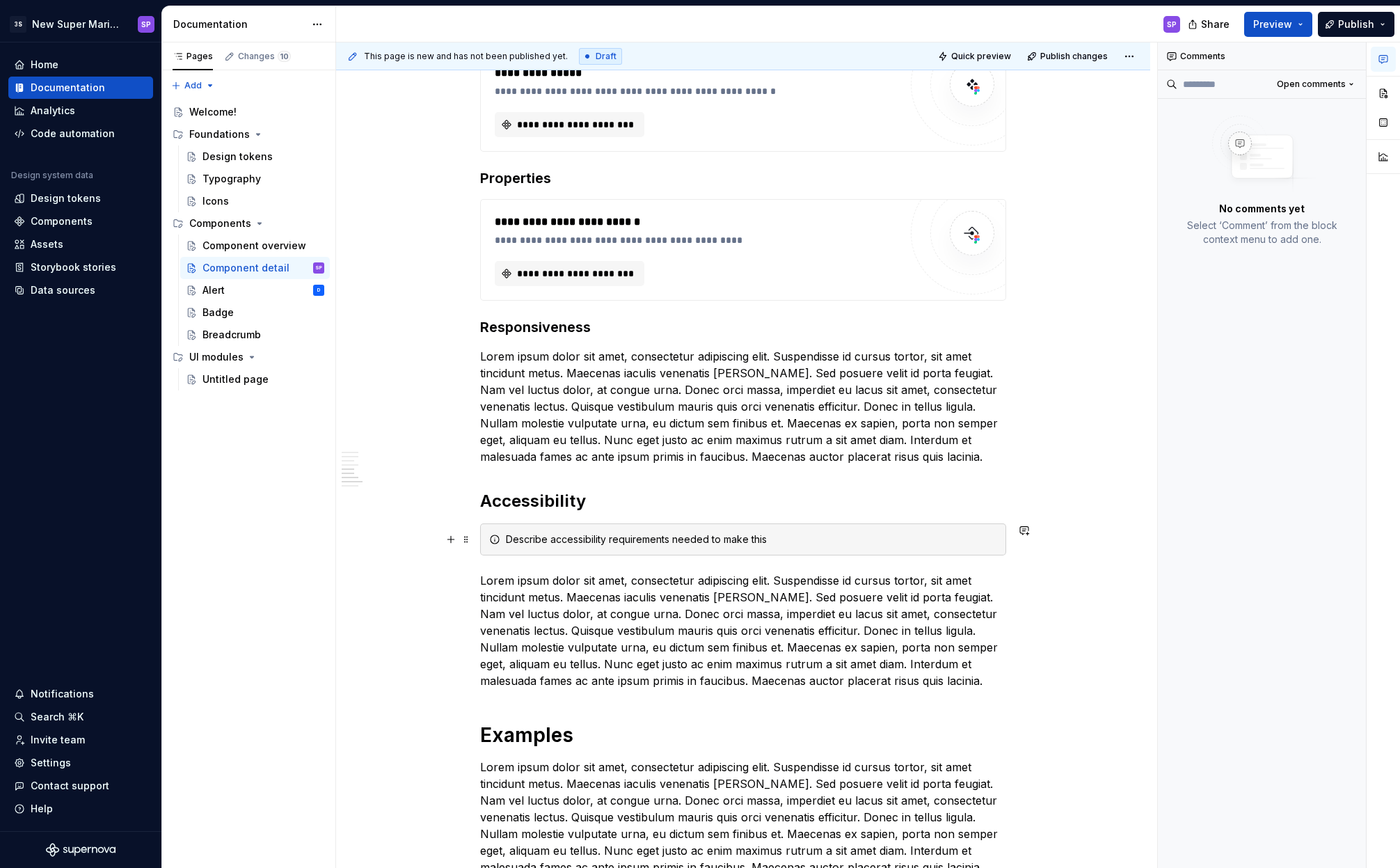
click at [590, 545] on div "Describe accessibility requirements needed to make this" at bounding box center [751, 539] width 492 height 14
click at [722, 535] on div "Describe requirements needed to make this" at bounding box center [751, 539] width 492 height 14
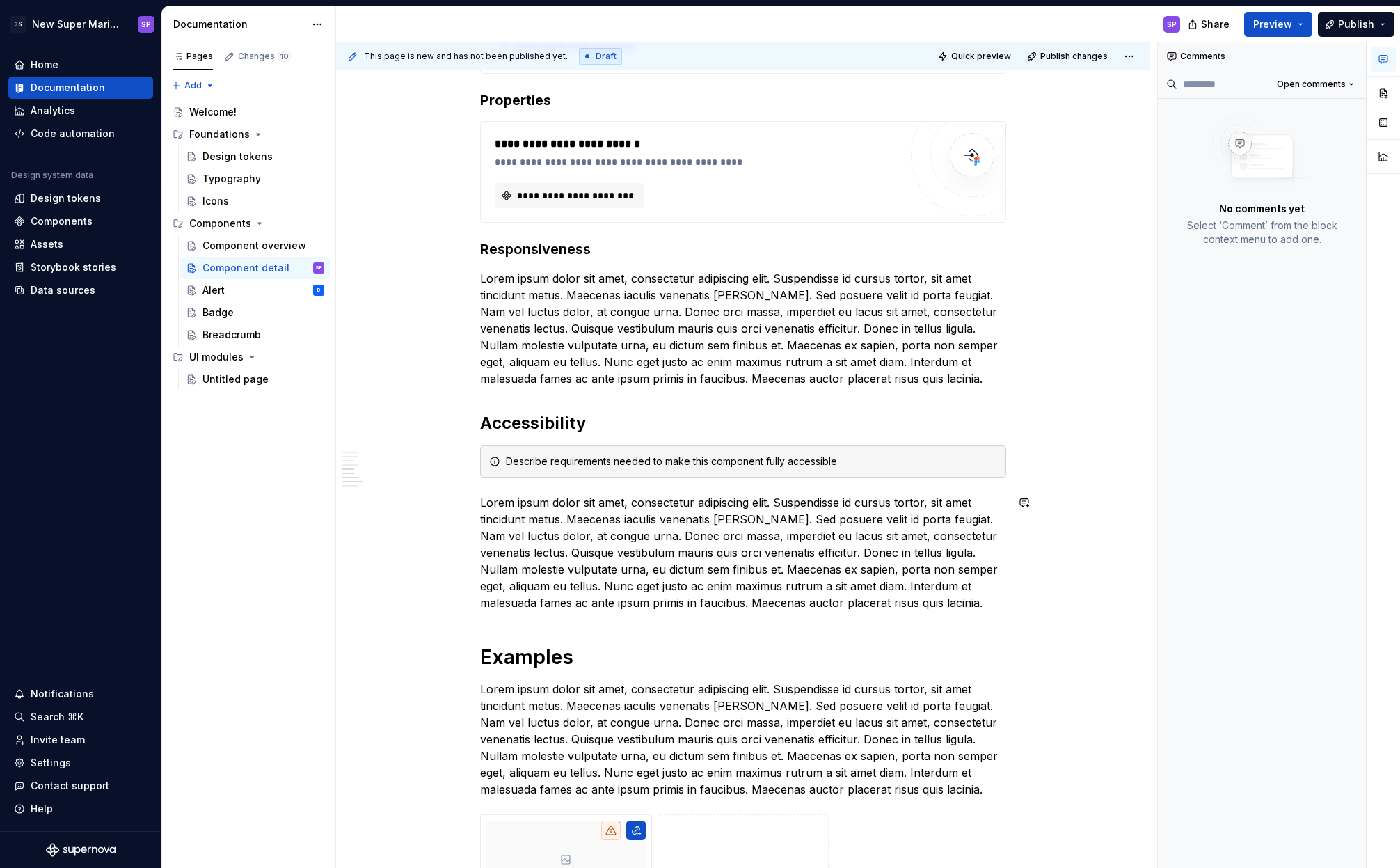
click at [595, 633] on div "**********" at bounding box center [743, 51] width 526 height 2355
click at [607, 653] on h1 "Examples" at bounding box center [743, 656] width 526 height 25
click at [590, 602] on p "Lorem ipsum dolor sit amet, consectetur adipiscing elit. Suspendisse id cursus …" at bounding box center [743, 552] width 526 height 117
click at [584, 631] on div "**********" at bounding box center [743, 51] width 526 height 2355
click at [599, 659] on h1 "Examples" at bounding box center [743, 656] width 526 height 25
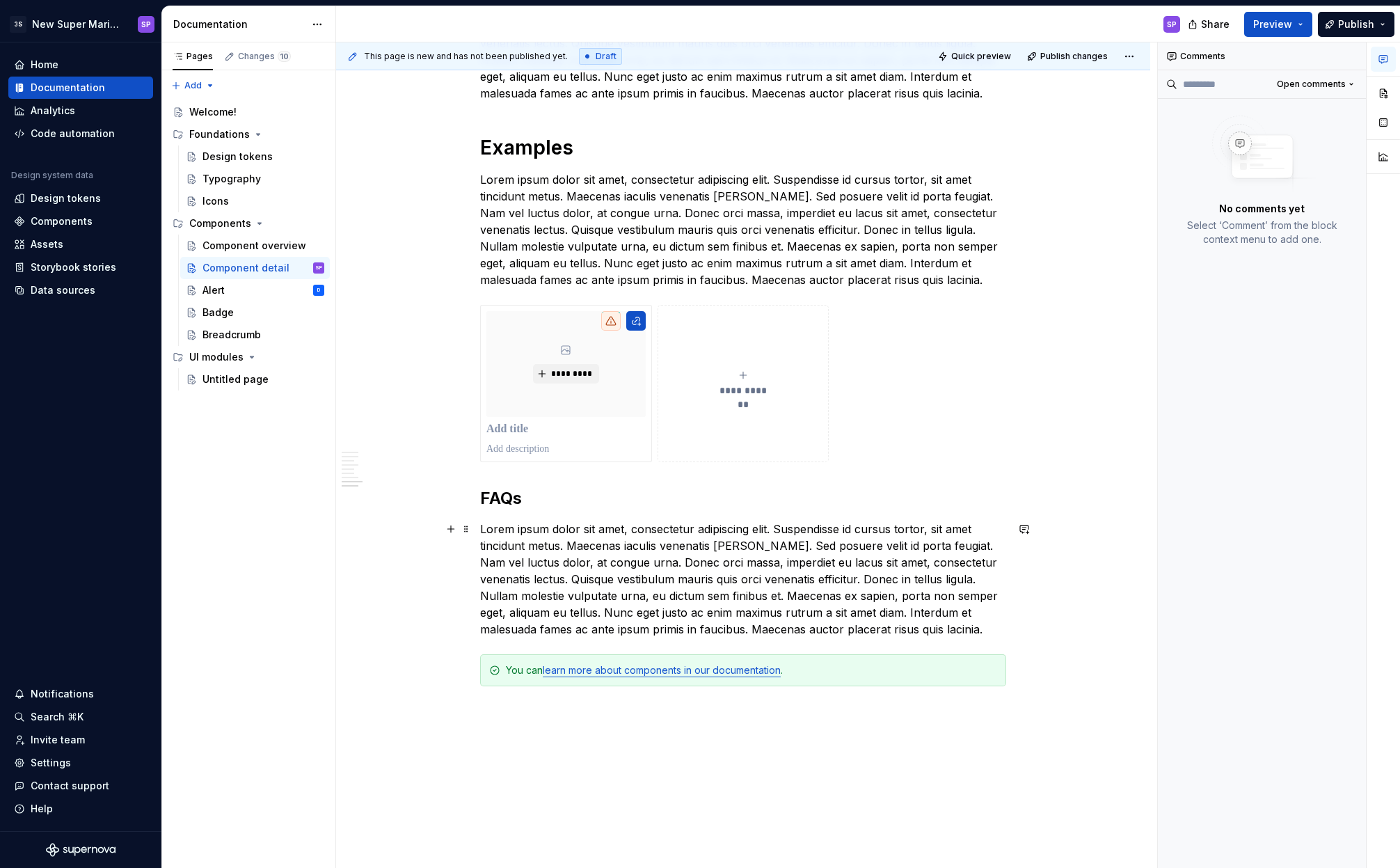
scroll to position [1592, 0]
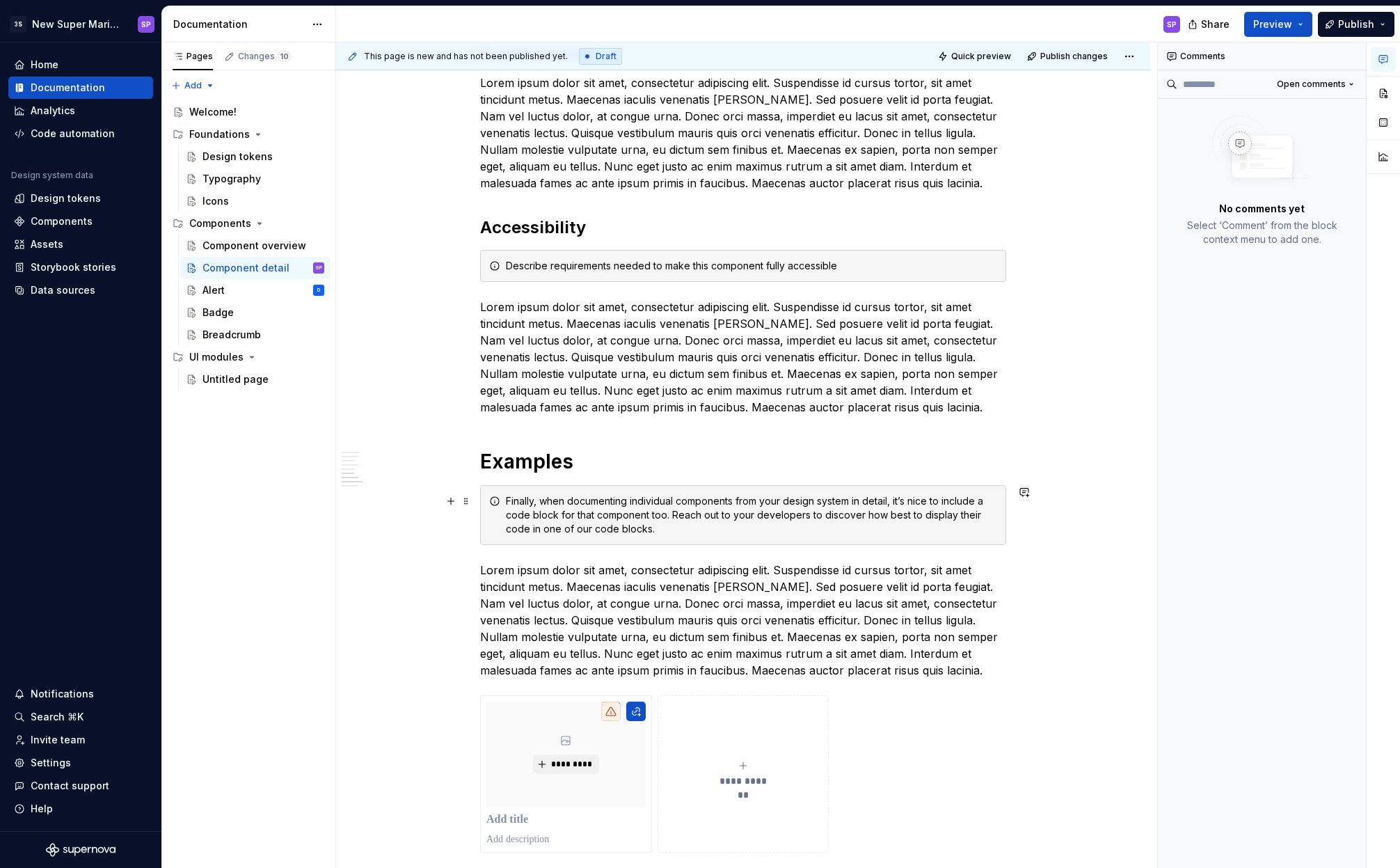
click at [628, 517] on div "Finally, when documenting individual components from your design system in deta…" at bounding box center [751, 515] width 492 height 42
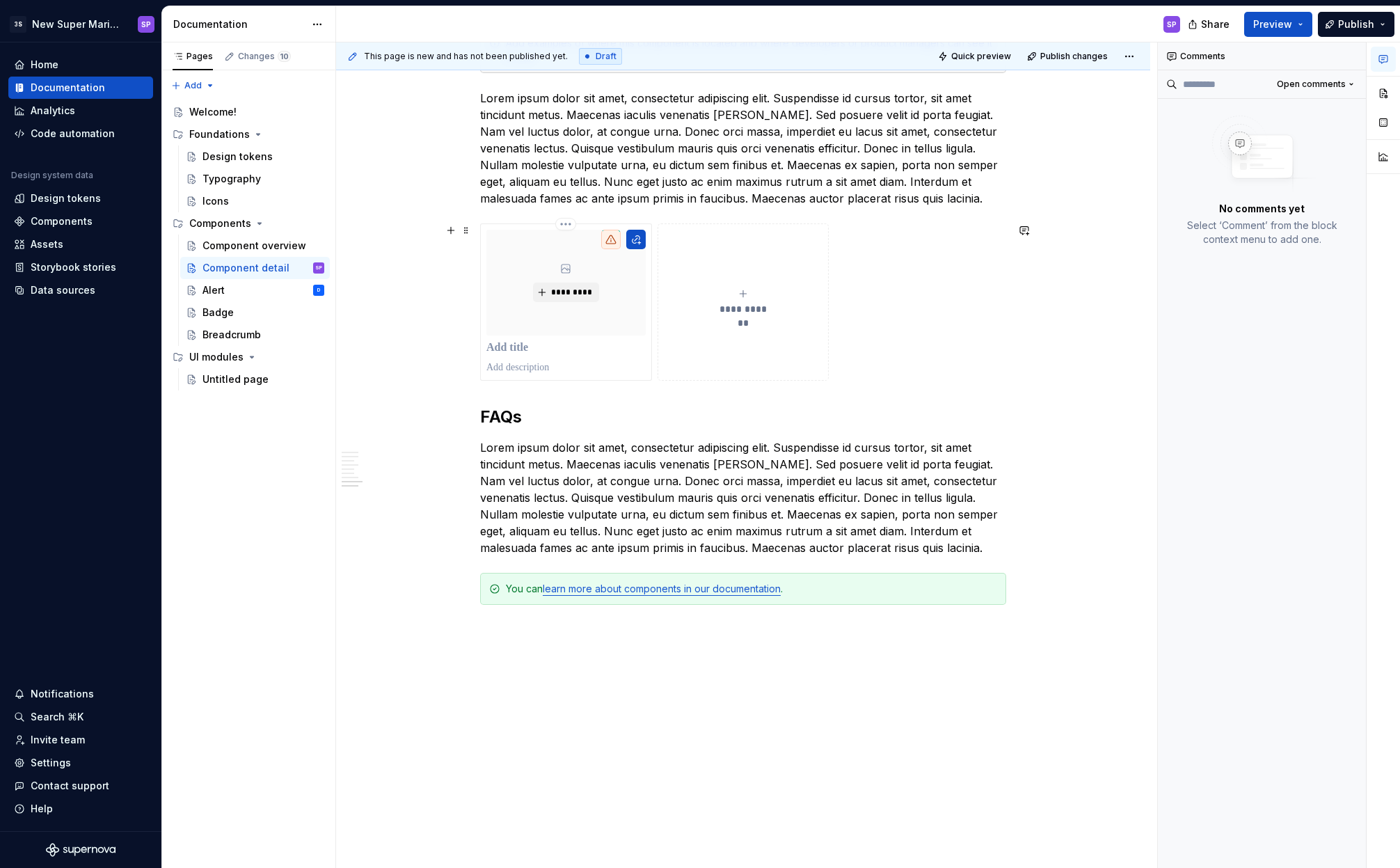
scroll to position [1883, 0]
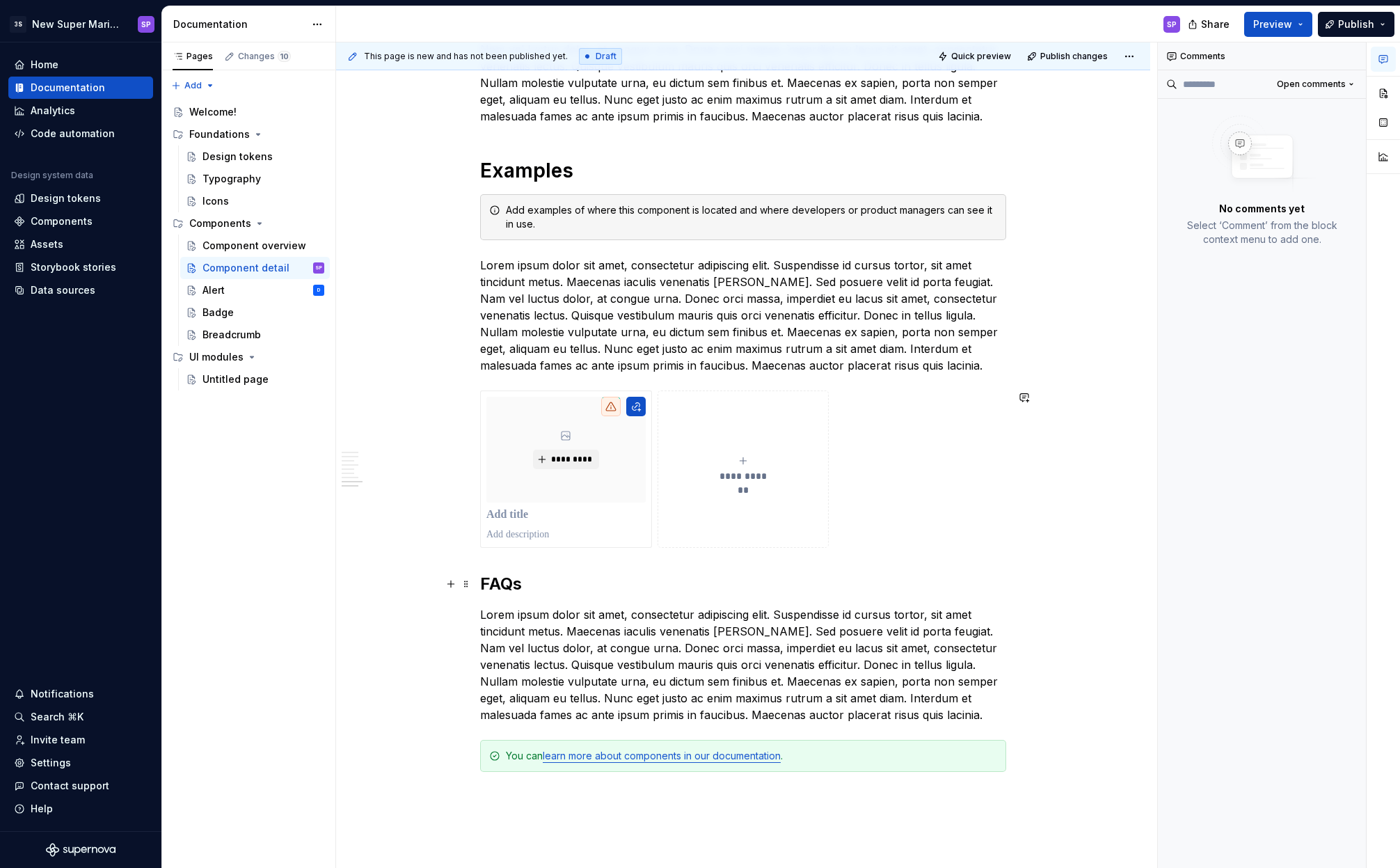
click at [592, 612] on p "Lorem ipsum dolor sit amet, consectetur adipiscing elit. Suspendisse id cursus …" at bounding box center [743, 665] width 526 height 117
click at [709, 636] on p "Lorem ipsum dolor sit amet, consectetur adipiscing elit. Suspendisse id cursus …" at bounding box center [743, 665] width 526 height 117
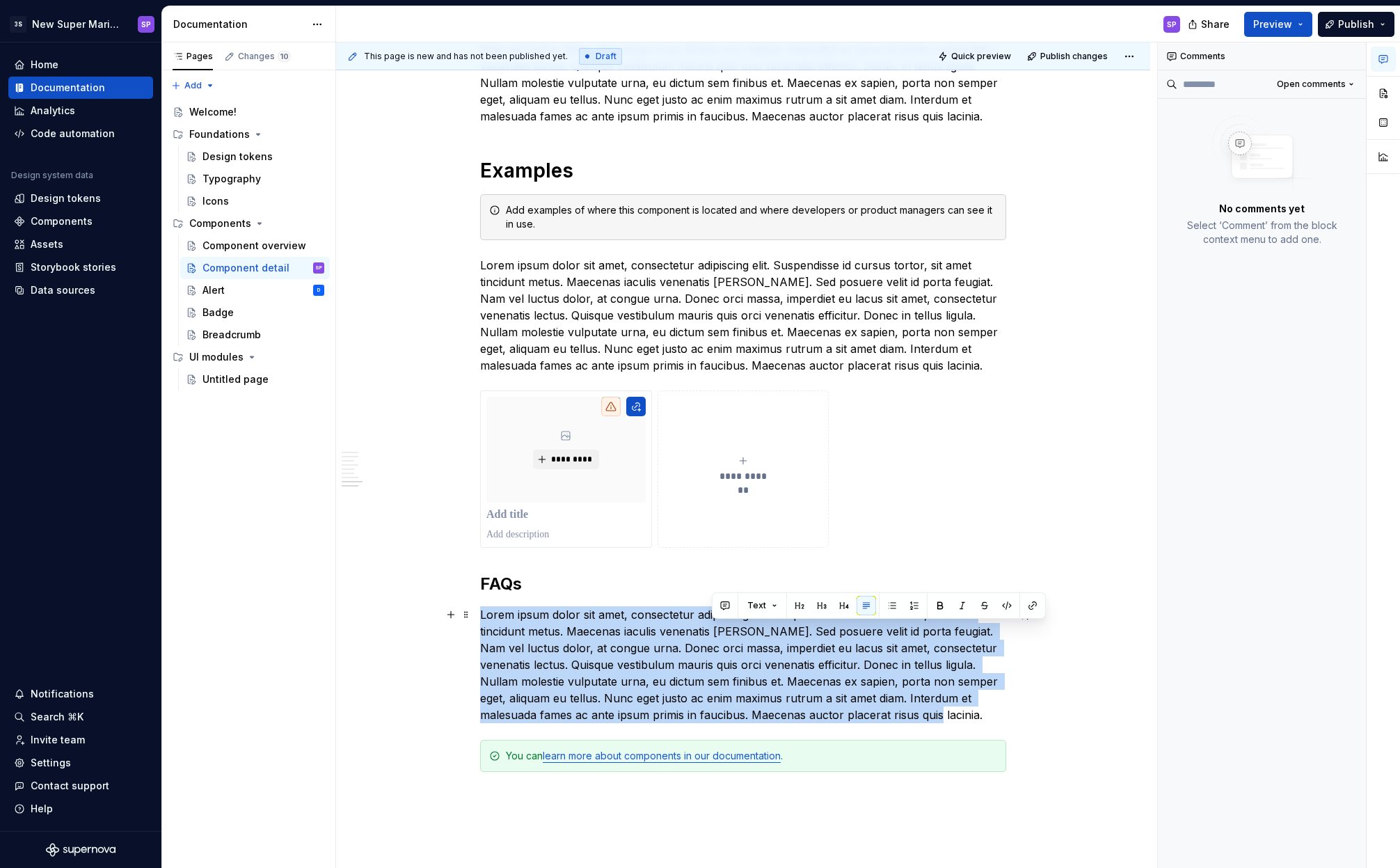
click at [709, 636] on p "Lorem ipsum dolor sit amet, consectetur adipiscing elit. Suspendisse id cursus …" at bounding box center [743, 665] width 526 height 117
click at [785, 654] on p "Lorem ipsum dolor sit amet, consectetur adipiscing elit. Suspendisse id cursus …" at bounding box center [743, 665] width 526 height 117
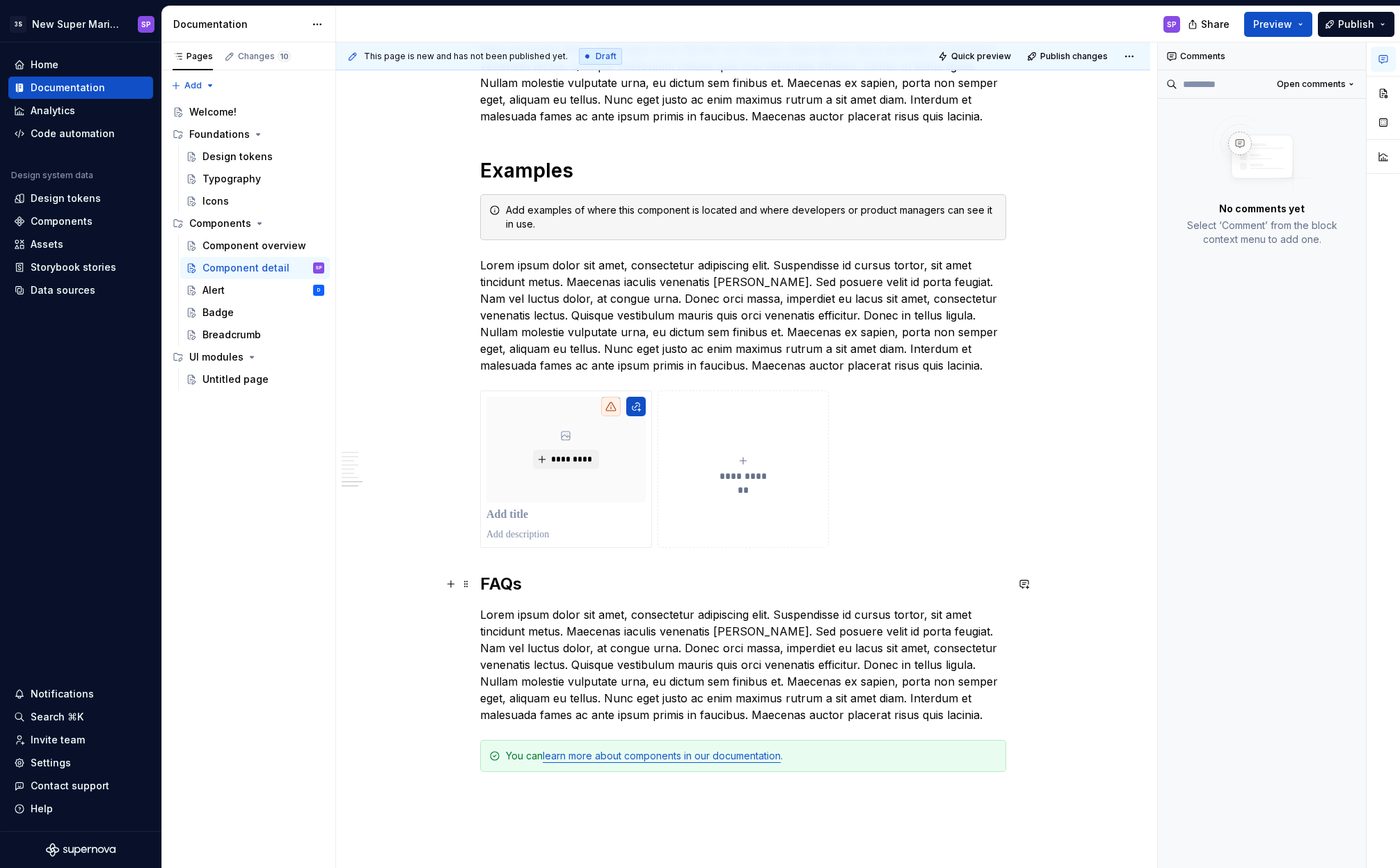
click at [598, 576] on h2 "FAQs" at bounding box center [743, 584] width 526 height 23
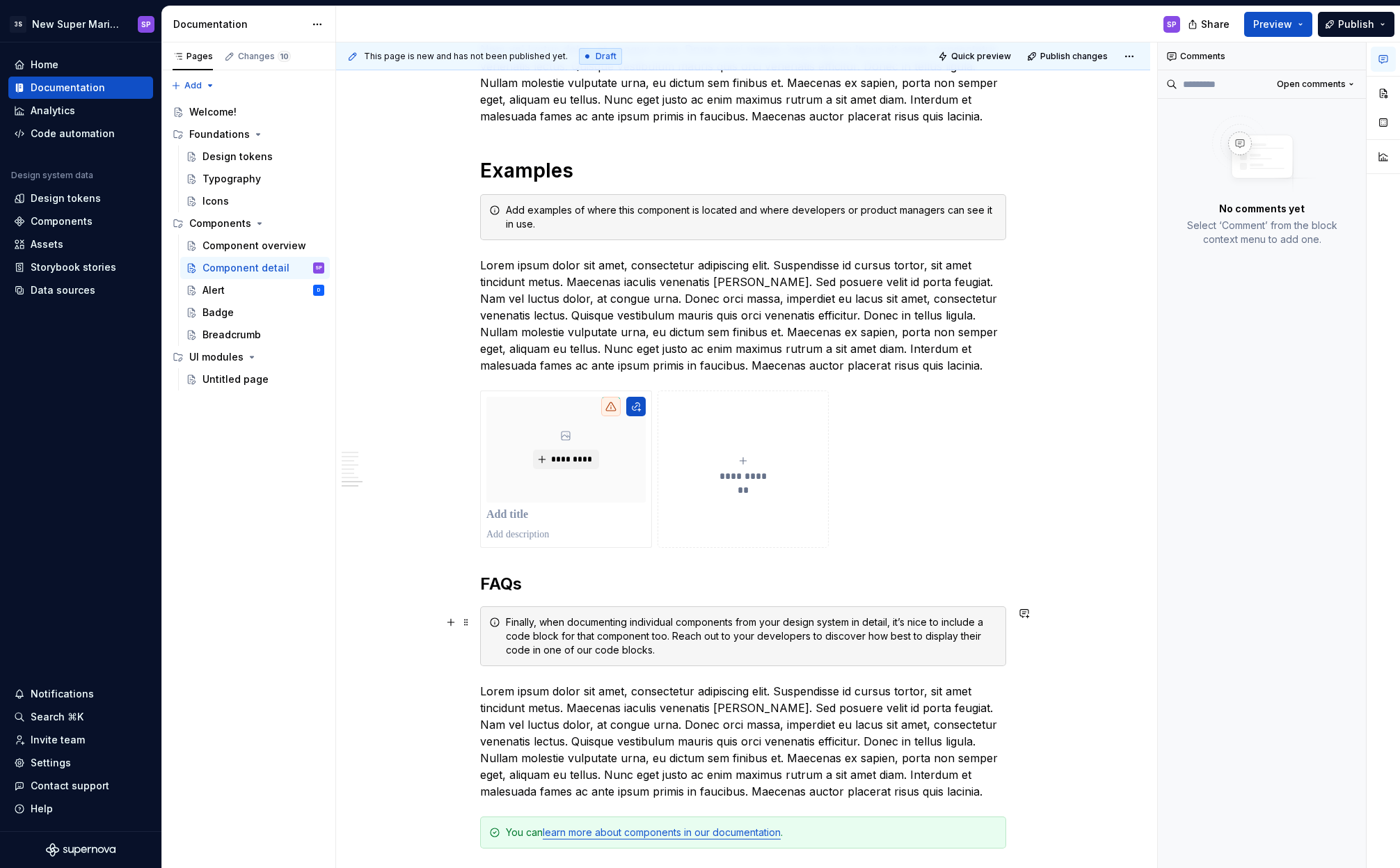
click at [584, 627] on div "Finally, when documenting individual components from your design system in deta…" at bounding box center [751, 636] width 492 height 42
click at [592, 627] on div "Finally, when documenting individual components from your design system in deta…" at bounding box center [751, 636] width 492 height 42
drag, startPoint x: 542, startPoint y: 623, endPoint x: 670, endPoint y: 653, distance: 131.5
click at [670, 653] on div "Finally, when documenting individual components from your design system in deta…" at bounding box center [751, 636] width 492 height 42
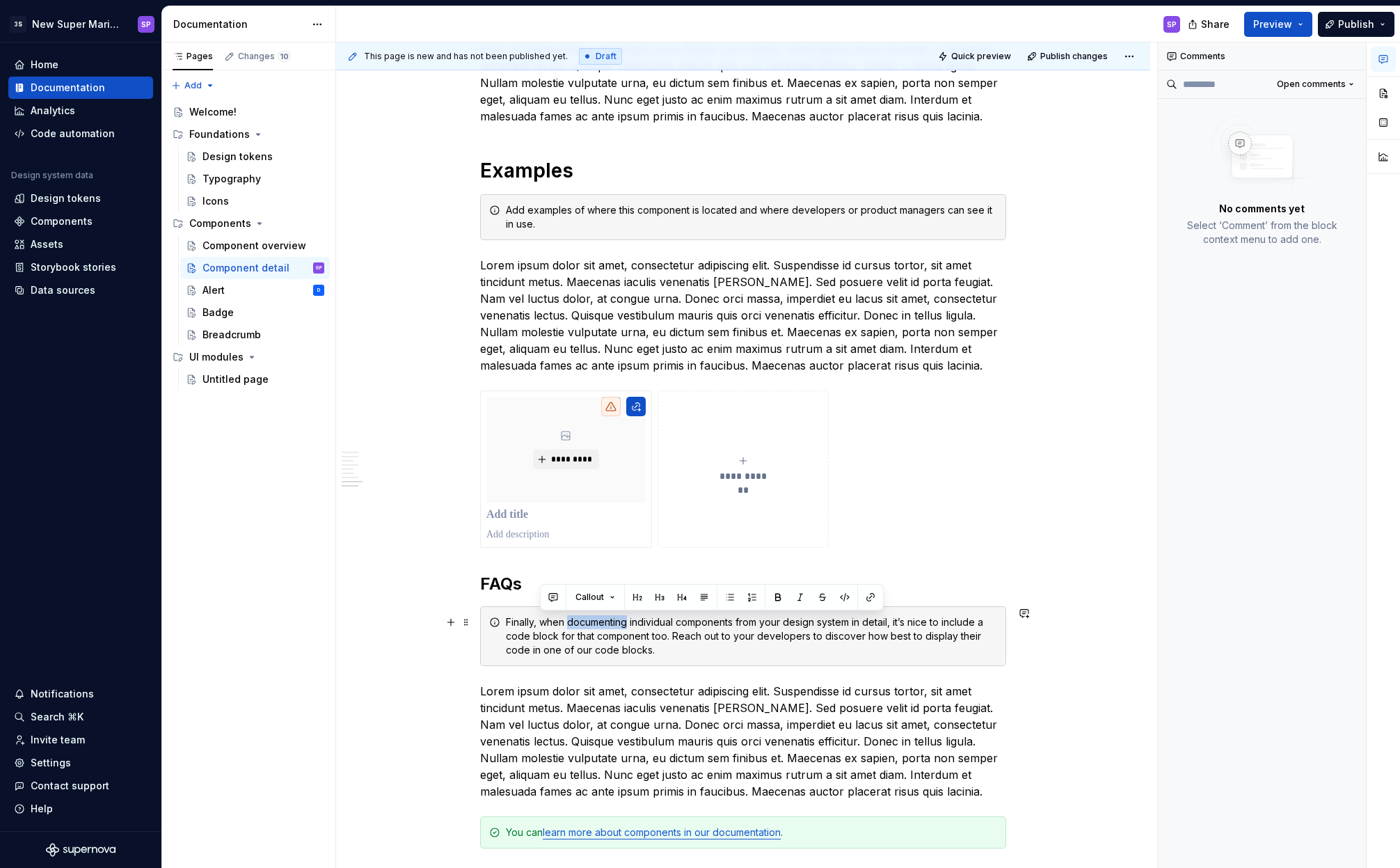
click at [670, 653] on div "Finally, when documenting individual components from your design system in deta…" at bounding box center [751, 636] width 492 height 42
drag, startPoint x: 672, startPoint y: 652, endPoint x: 585, endPoint y: 646, distance: 87.2
click at [585, 646] on div "Finally, when documenting individual components from your design system in deta…" at bounding box center [751, 636] width 492 height 42
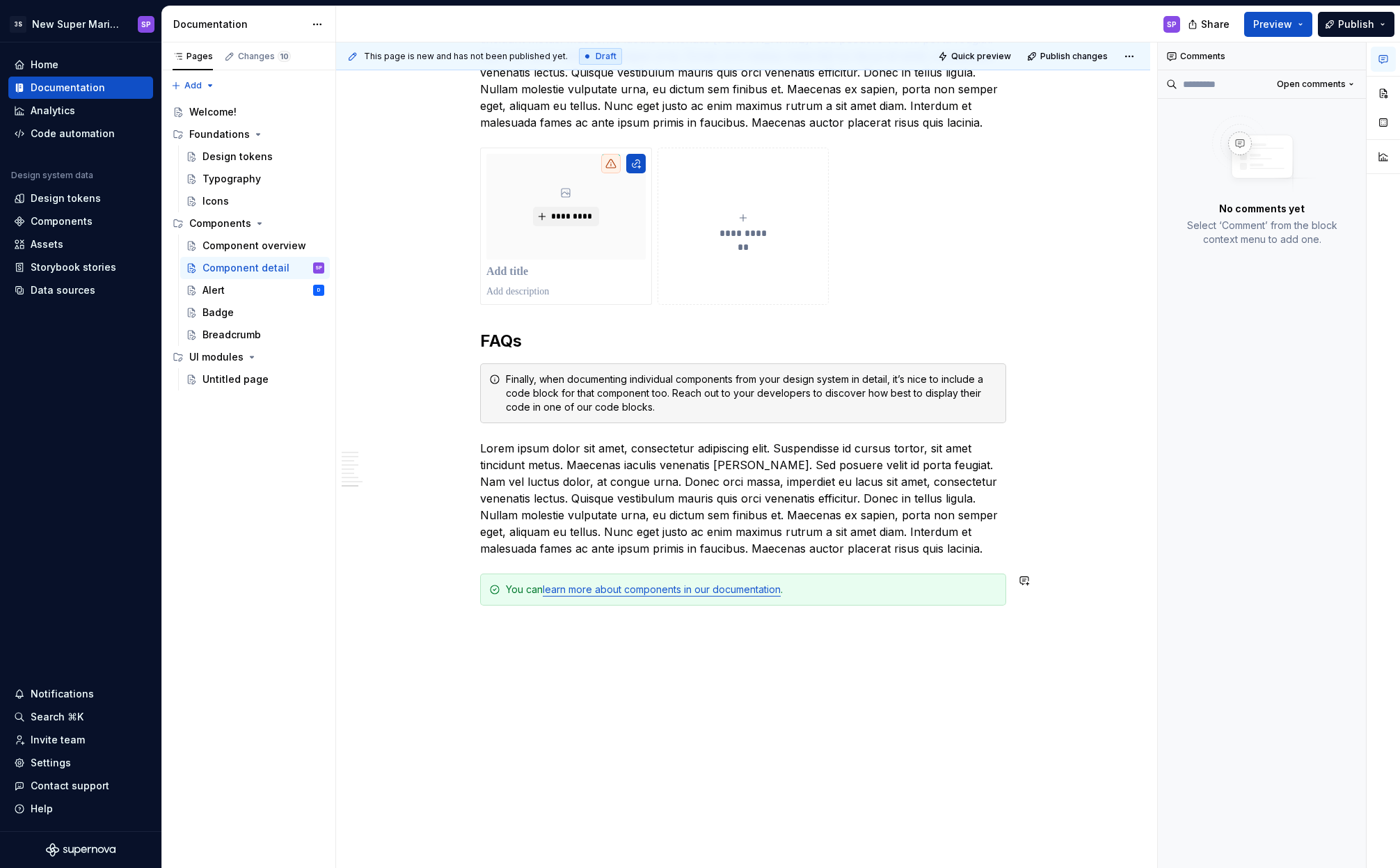
click at [945, 550] on p "Lorem ipsum dolor sit amet, consectetur adipiscing elit. Suspendisse id cursus …" at bounding box center [743, 499] width 526 height 117
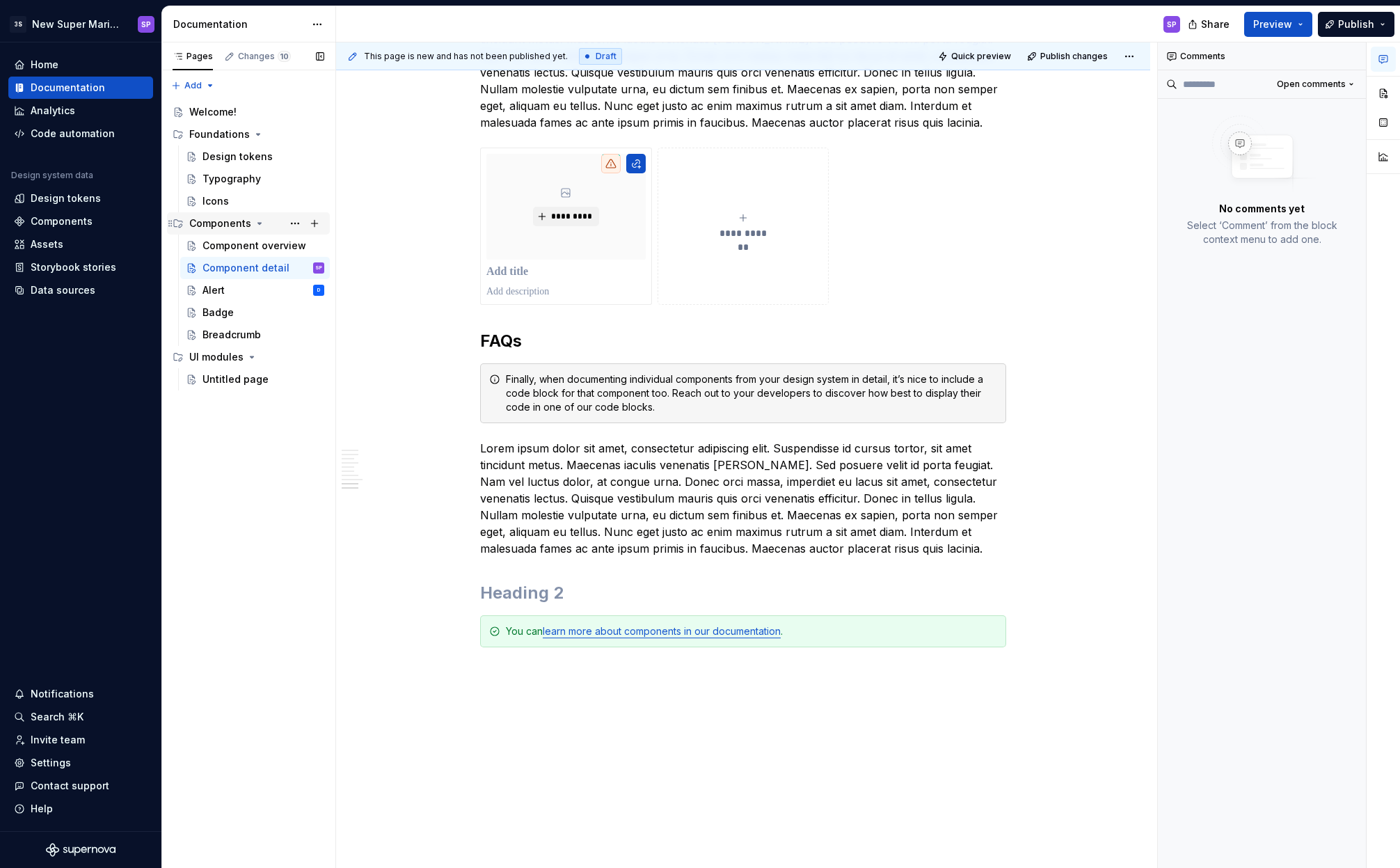
click at [258, 224] on icon "Page tree" at bounding box center [260, 223] width 4 height 1
click at [258, 222] on icon "Page tree" at bounding box center [259, 223] width 11 height 11
click at [719, 508] on p "Lorem ipsum dolor sit amet, consectetur adipiscing elit. Suspendisse id cursus …" at bounding box center [743, 499] width 526 height 117
click at [649, 587] on h2 at bounding box center [743, 593] width 526 height 23
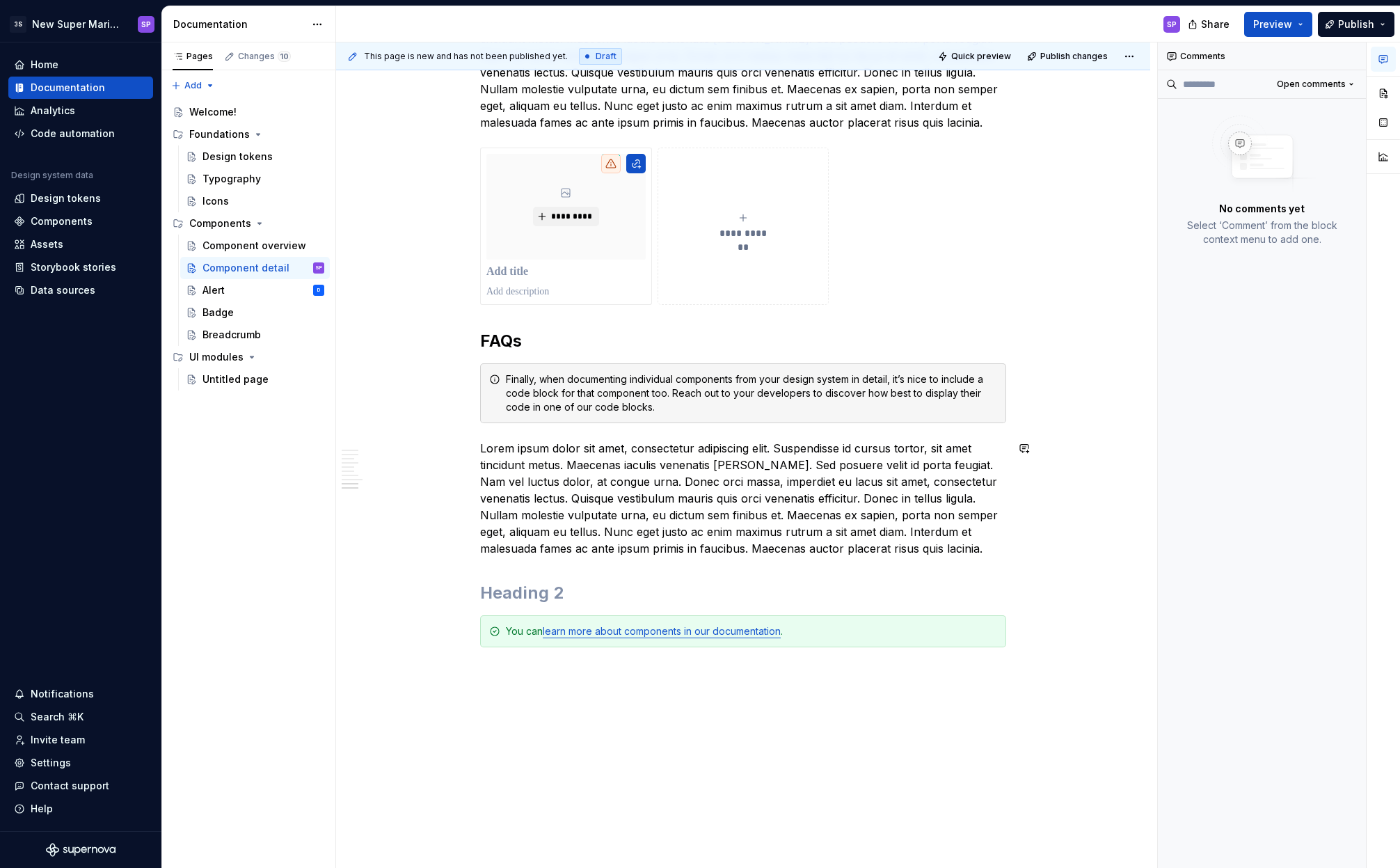
click at [658, 372] on div "Finally, when documenting individual components from your design system in deta…" at bounding box center [751, 393] width 492 height 42
click at [499, 388] on div "Finally, when documenting individual components from your design system in deta…" at bounding box center [743, 393] width 526 height 59
click at [466, 384] on span at bounding box center [466, 379] width 11 height 20
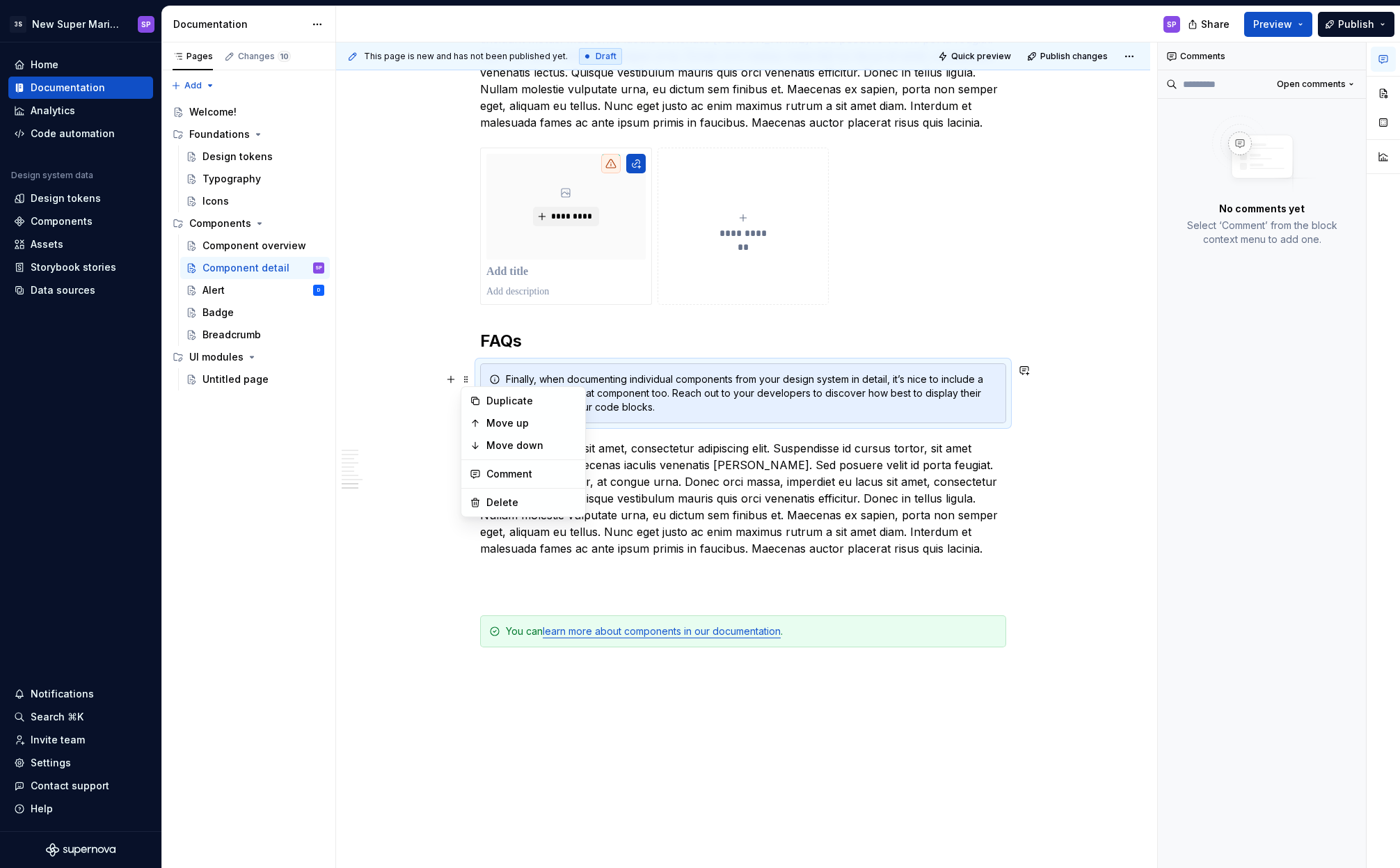
click at [652, 466] on p "Lorem ipsum dolor sit amet, consectetur adipiscing elit. Suspendisse id cursus …" at bounding box center [743, 499] width 526 height 117
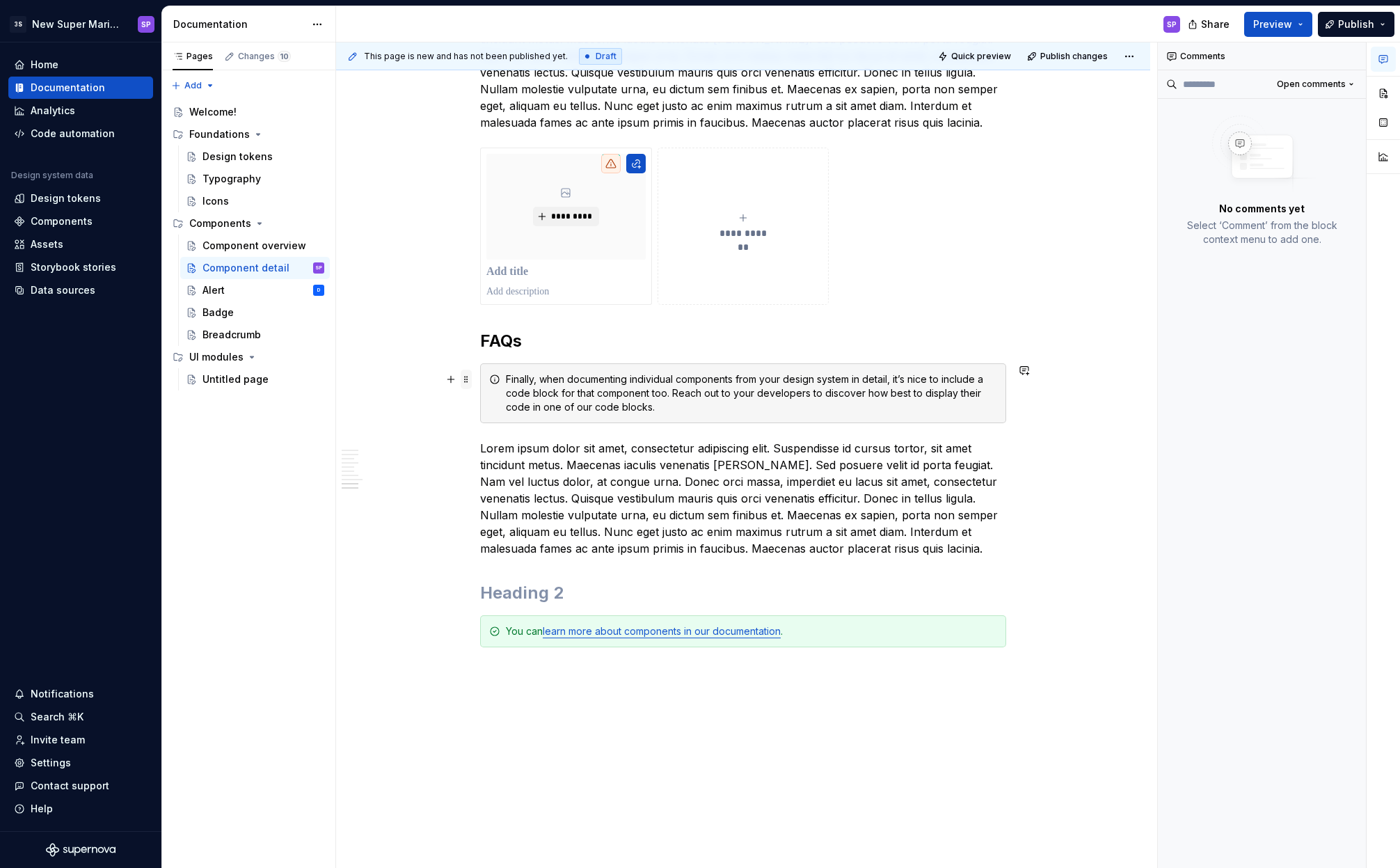
click at [468, 381] on span at bounding box center [466, 379] width 11 height 20
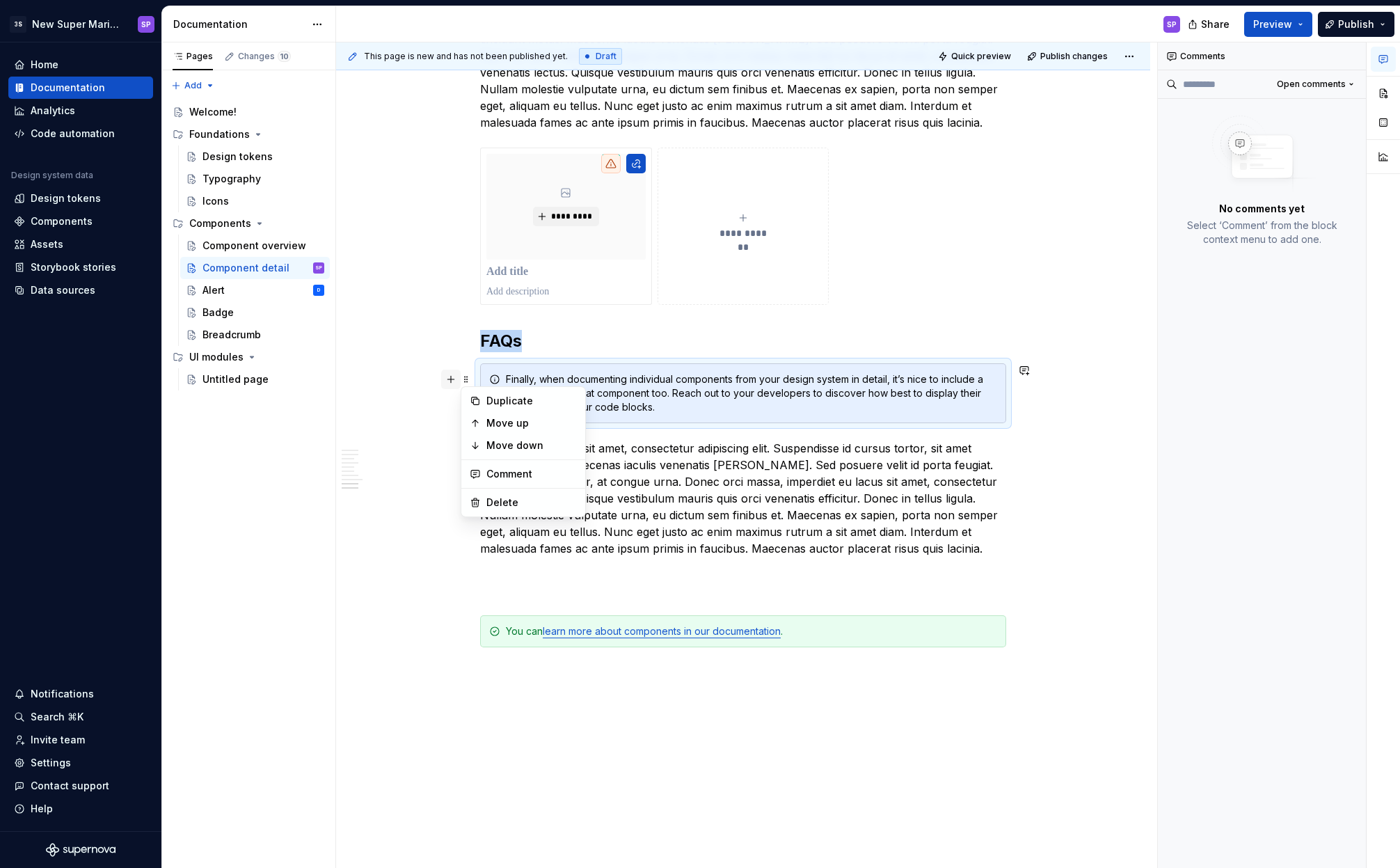
click at [455, 379] on button "button" at bounding box center [451, 379] width 20 height 20
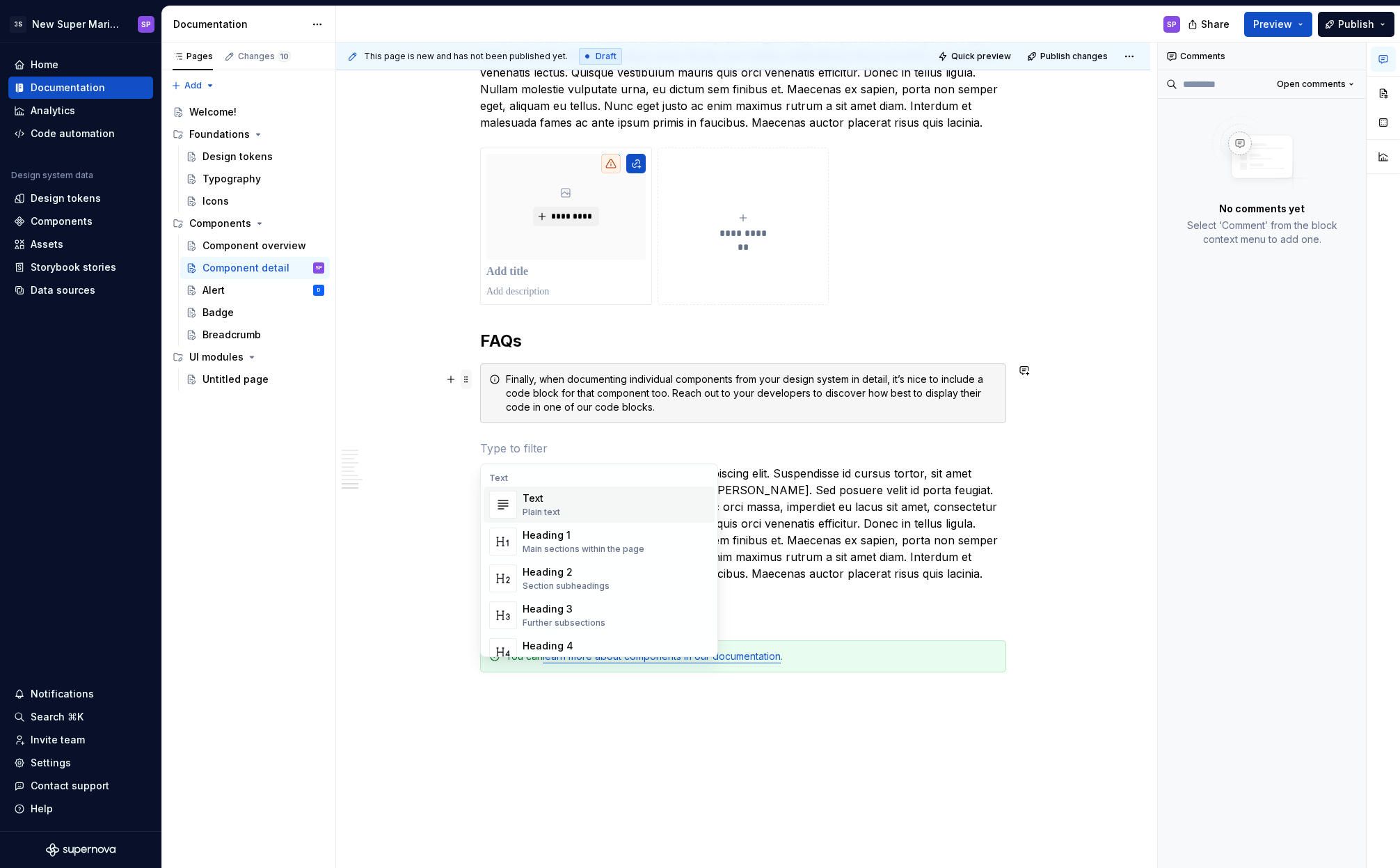
click at [465, 379] on span at bounding box center [466, 379] width 11 height 20
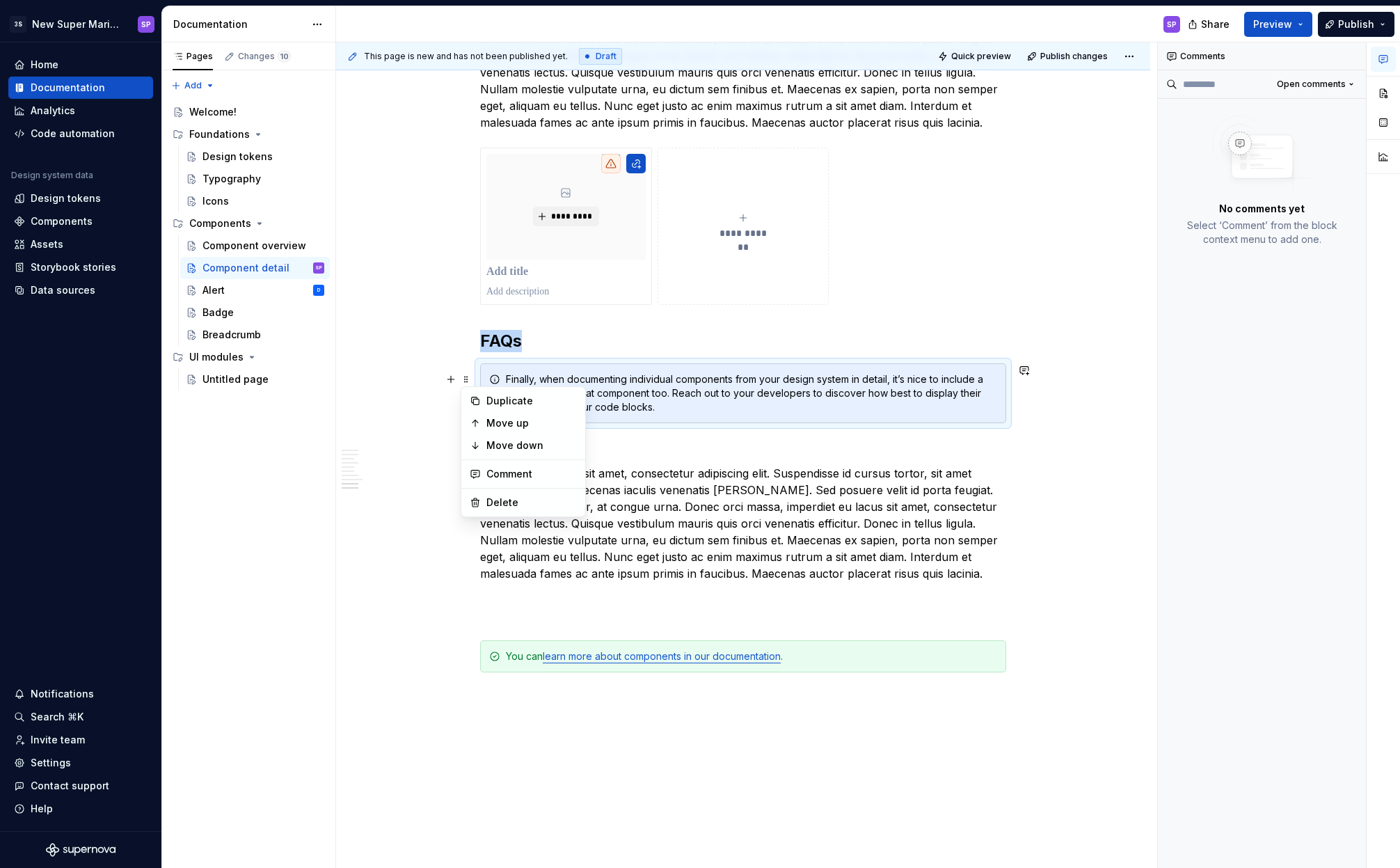
click at [611, 397] on div "Finally, when documenting individual components from your design system in deta…" at bounding box center [751, 393] width 492 height 42
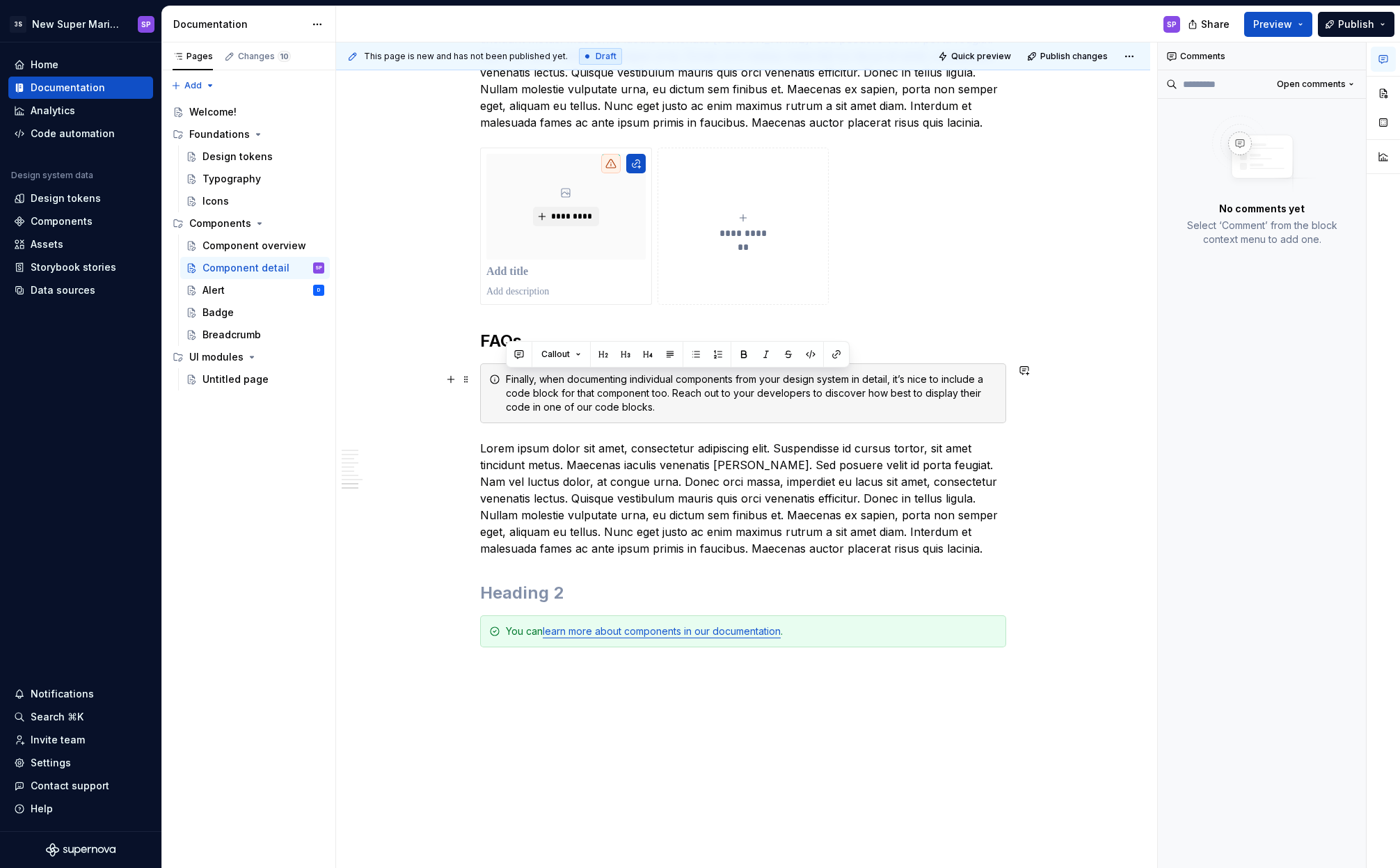
drag, startPoint x: 660, startPoint y: 410, endPoint x: 487, endPoint y: 386, distance: 174.7
click at [487, 386] on div "Finally, when documenting individual components from your design system in deta…" at bounding box center [743, 393] width 526 height 59
click at [623, 594] on h2 at bounding box center [743, 593] width 526 height 23
click at [531, 366] on div "Finally, when documenting individual components from your design system in deta…" at bounding box center [743, 393] width 526 height 59
click at [467, 380] on span at bounding box center [466, 379] width 11 height 20
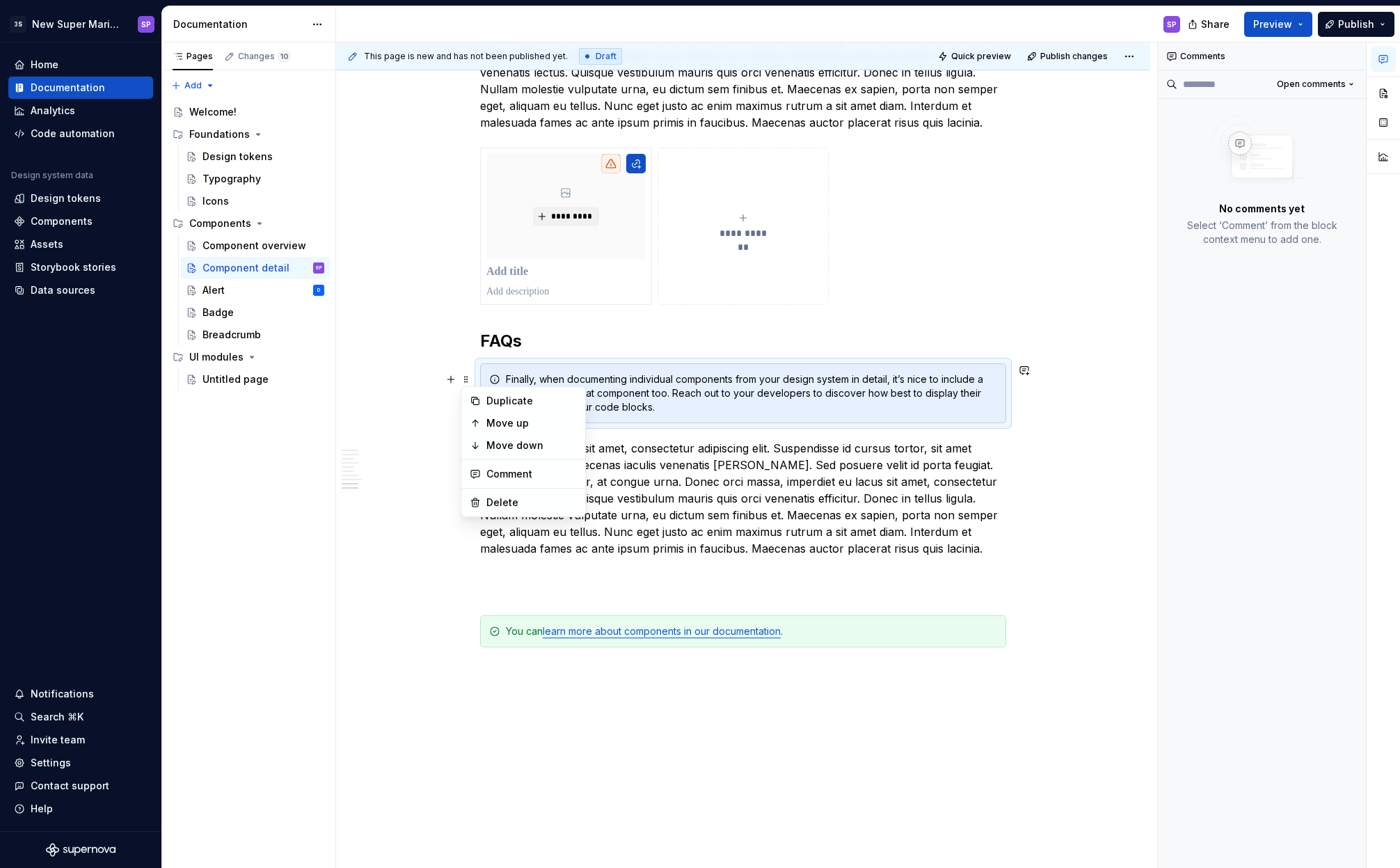
click at [602, 383] on div "Finally, when documenting individual components from your design system in deta…" at bounding box center [751, 393] width 492 height 42
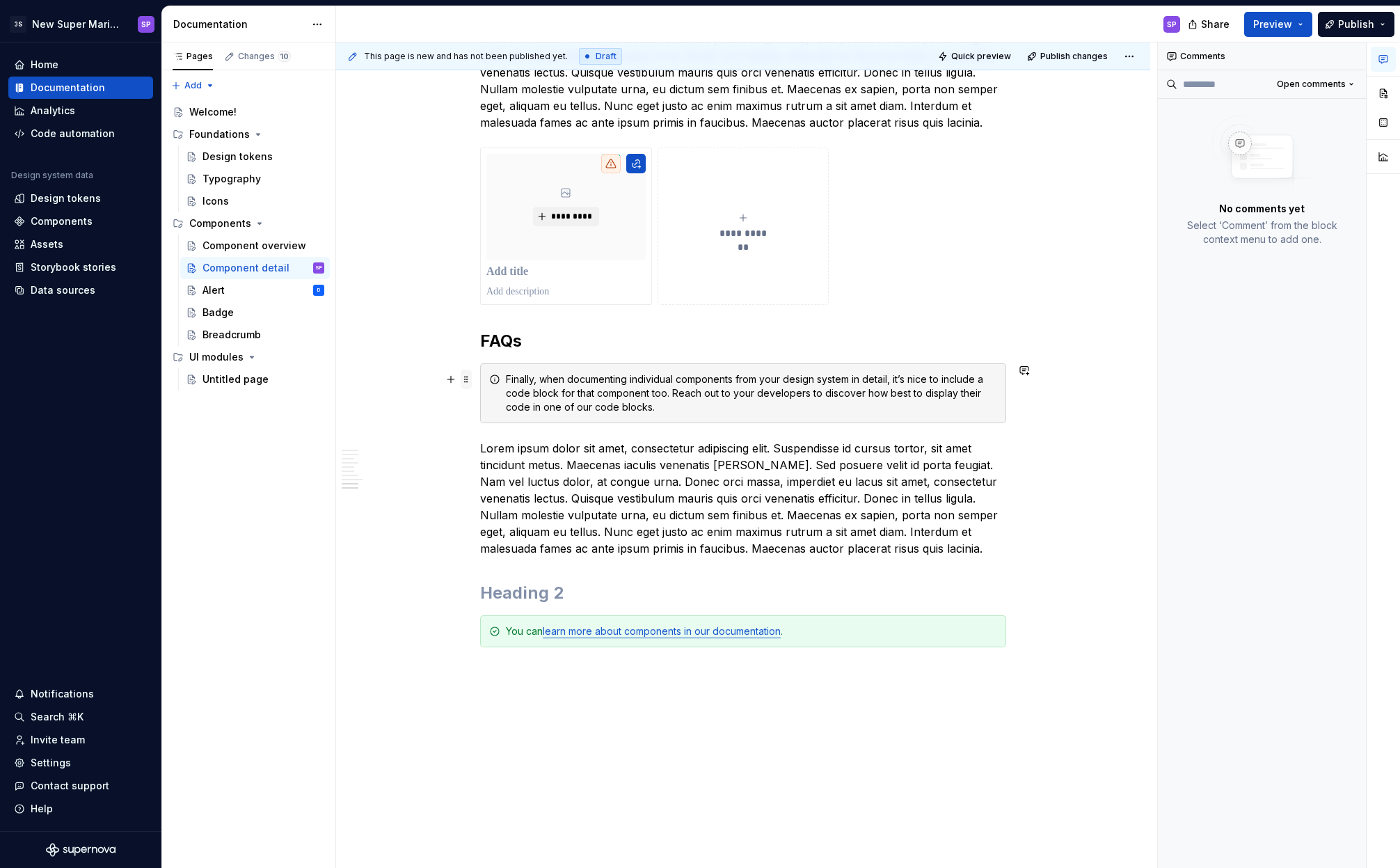
click at [468, 380] on span at bounding box center [466, 379] width 11 height 20
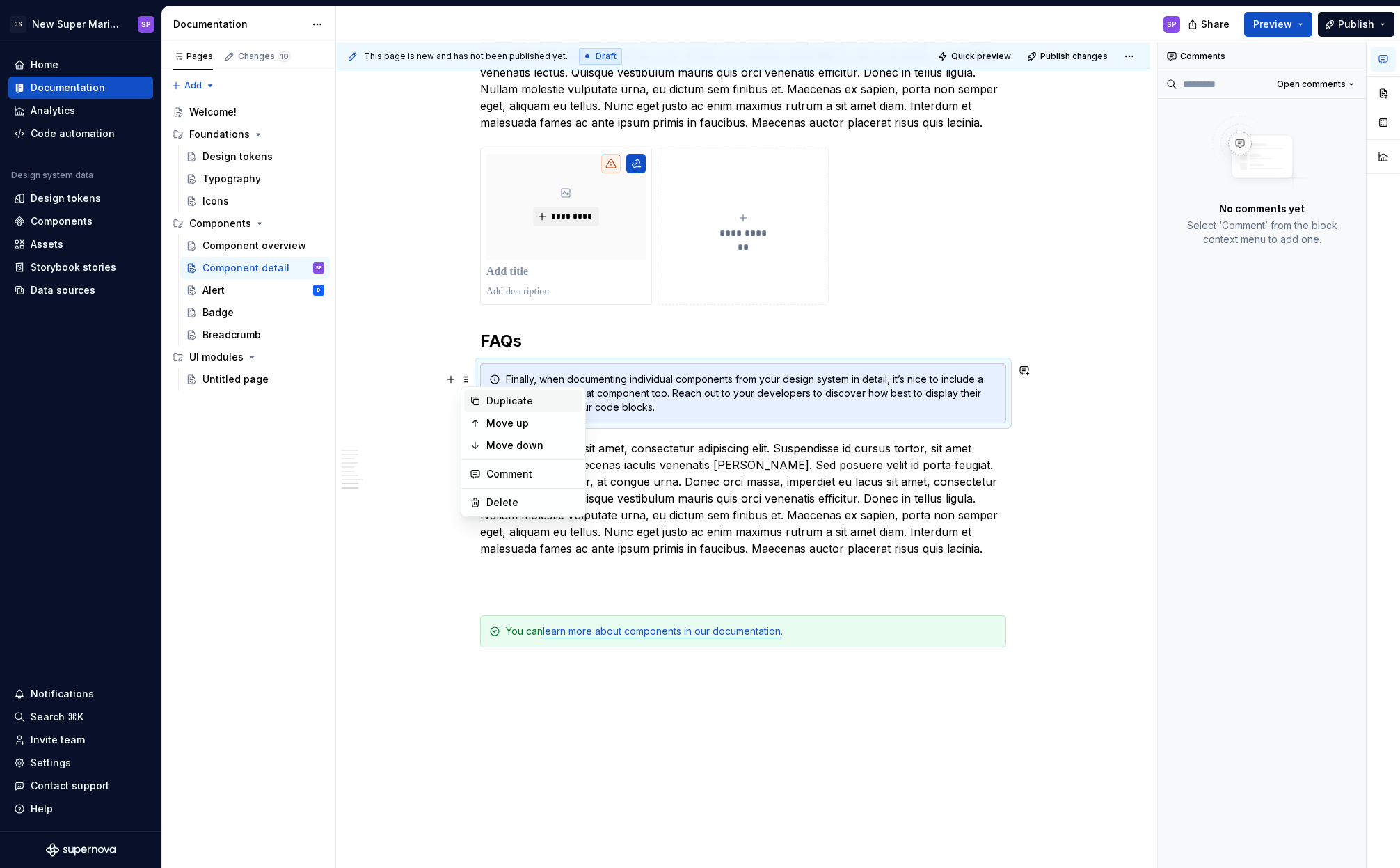
click at [496, 405] on div "Duplicate" at bounding box center [531, 401] width 90 height 14
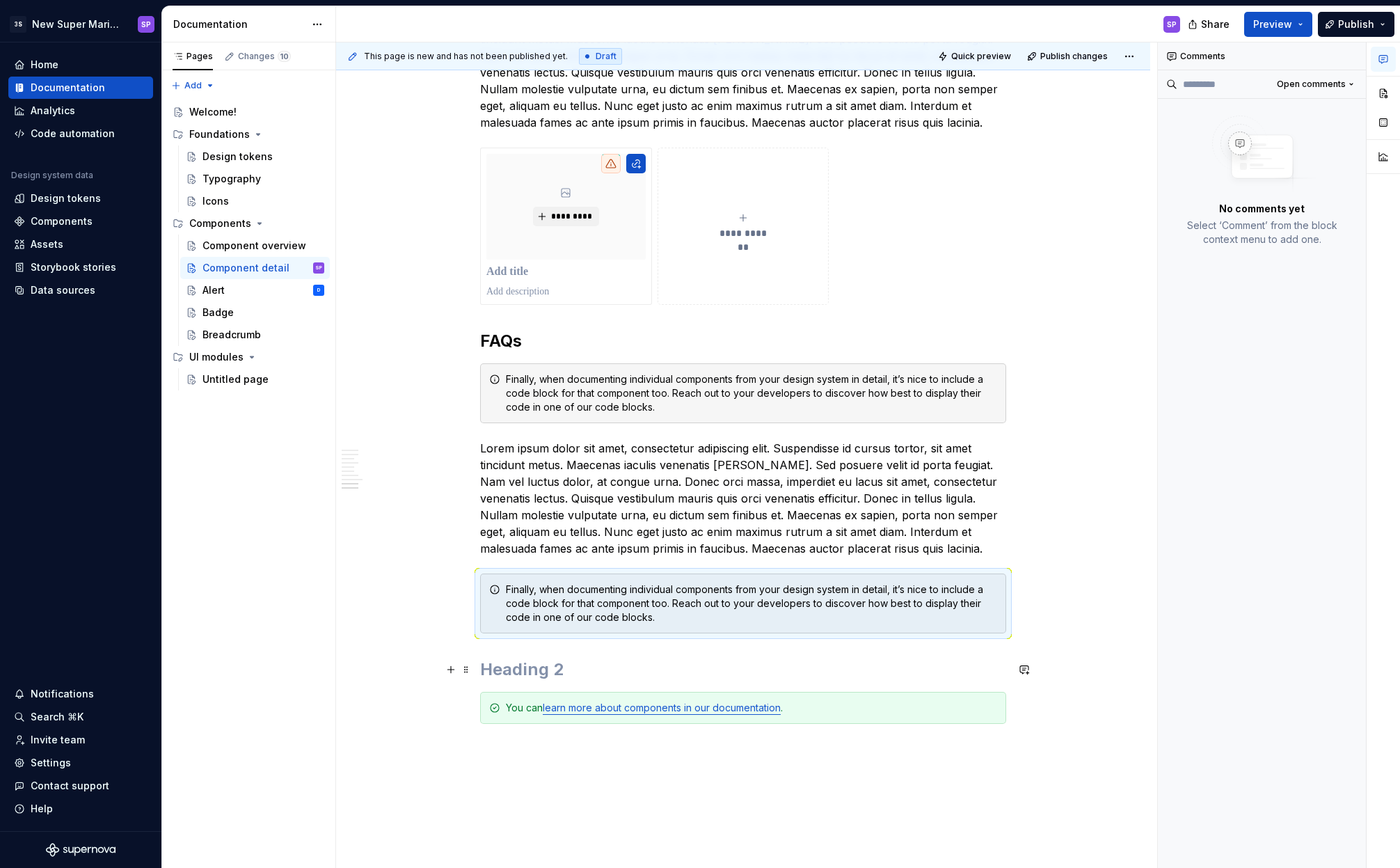
click at [505, 672] on h2 at bounding box center [743, 669] width 526 height 23
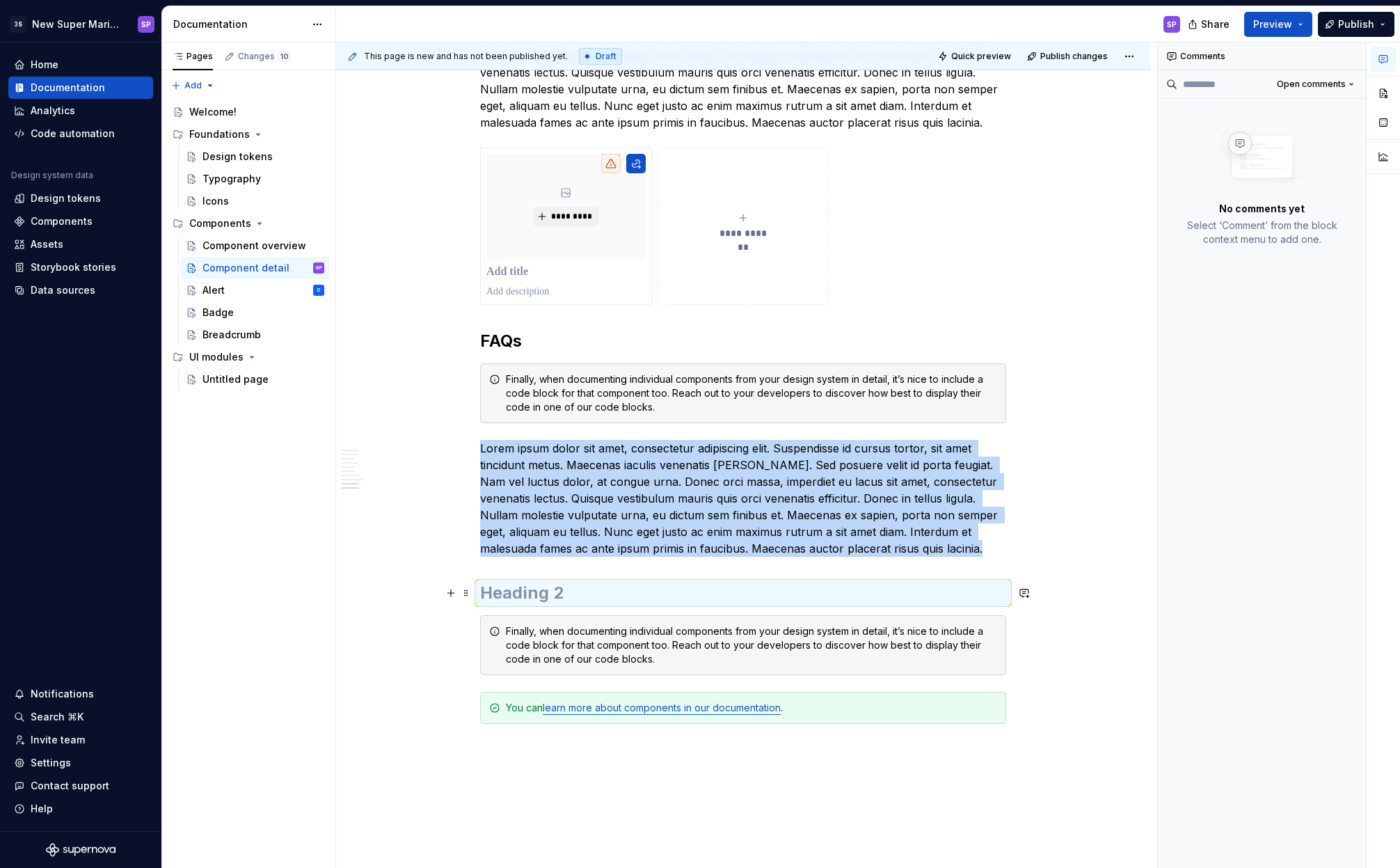
click at [510, 585] on h2 at bounding box center [743, 593] width 526 height 23
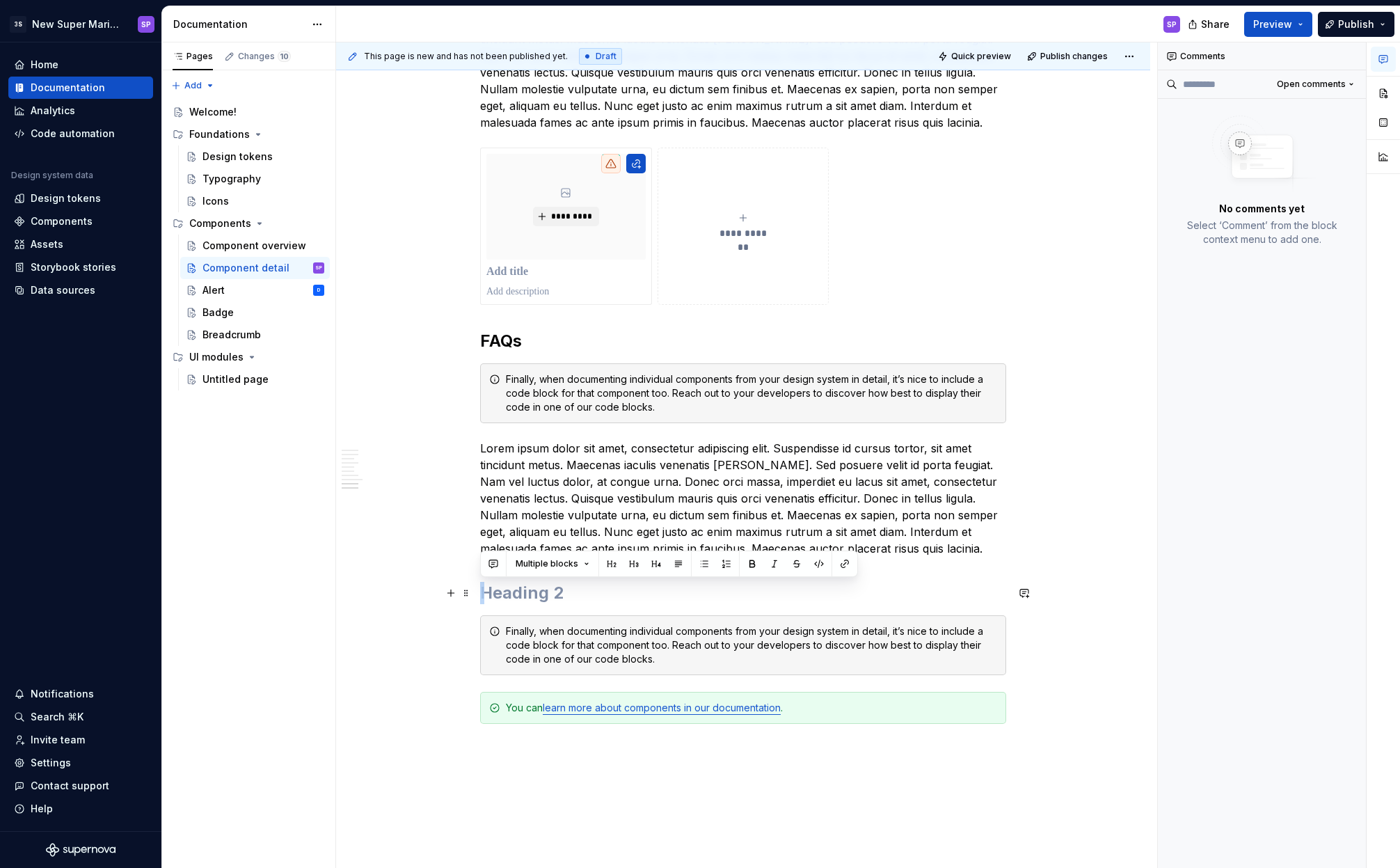
click at [510, 585] on h2 at bounding box center [743, 593] width 526 height 23
click at [510, 586] on h2 at bounding box center [743, 593] width 526 height 23
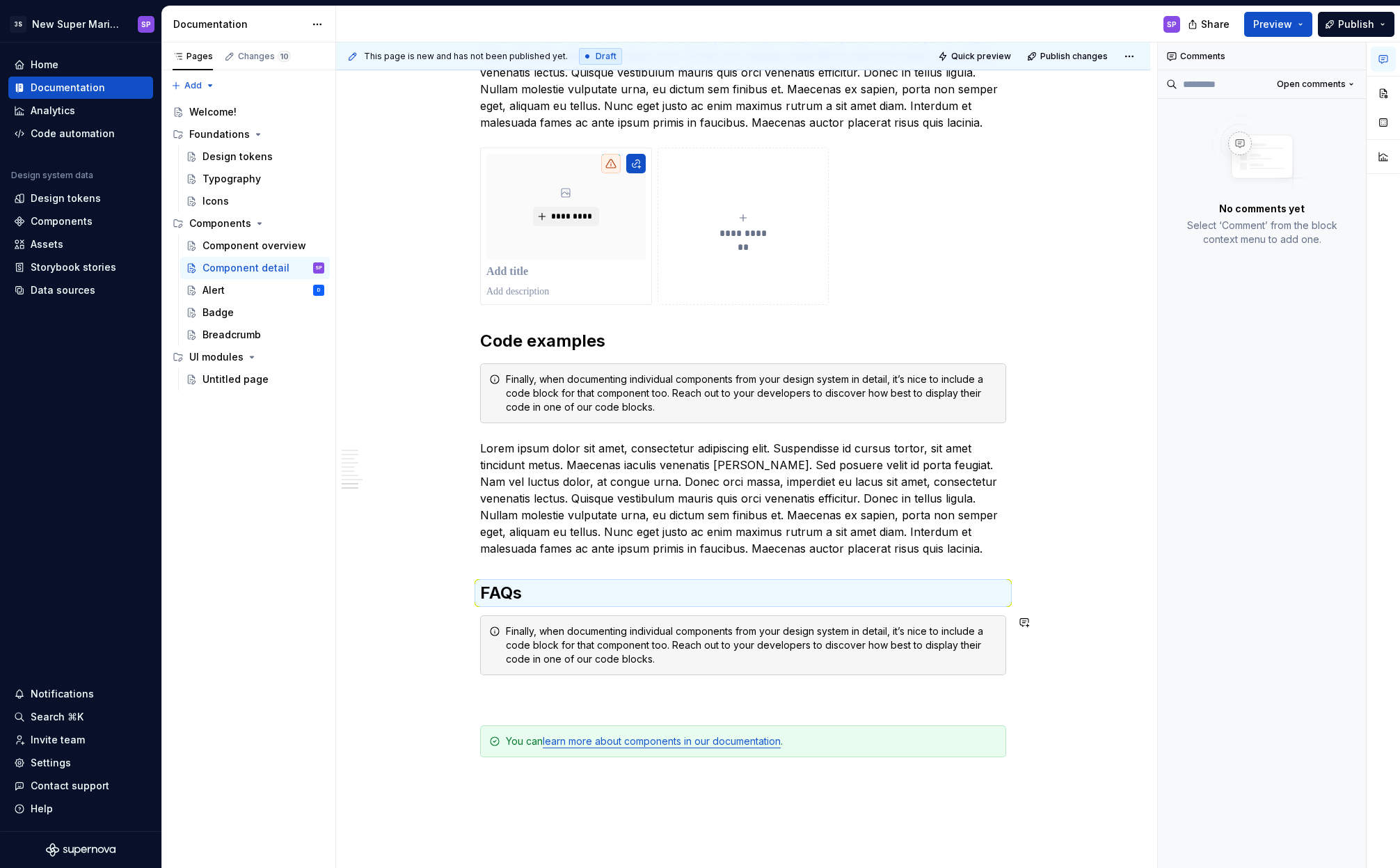
click at [597, 645] on div "Finally, when documenting individual components from your design system in deta…" at bounding box center [751, 645] width 492 height 42
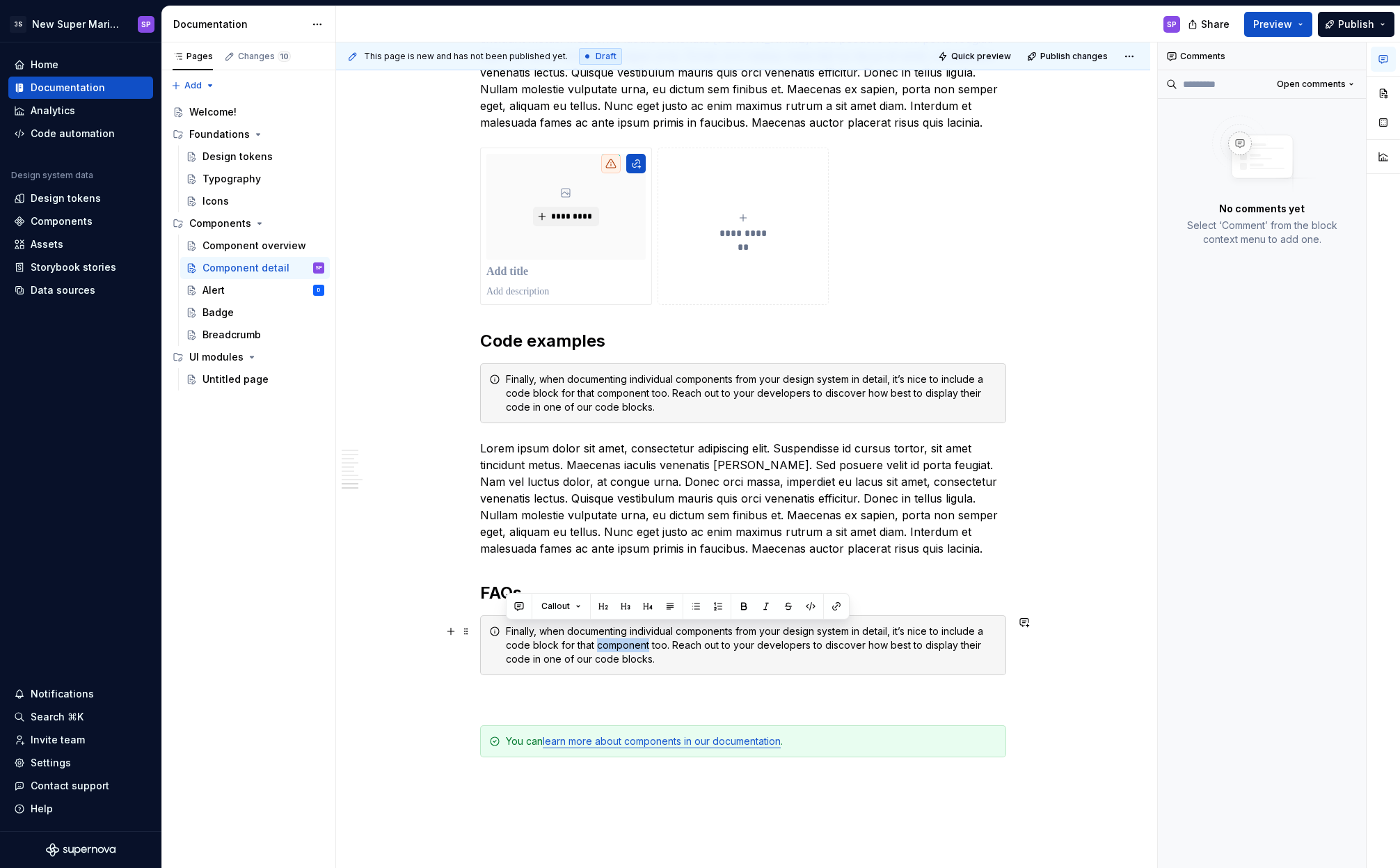
click at [597, 645] on div "Finally, when documenting individual components from your design system in deta…" at bounding box center [751, 645] width 492 height 42
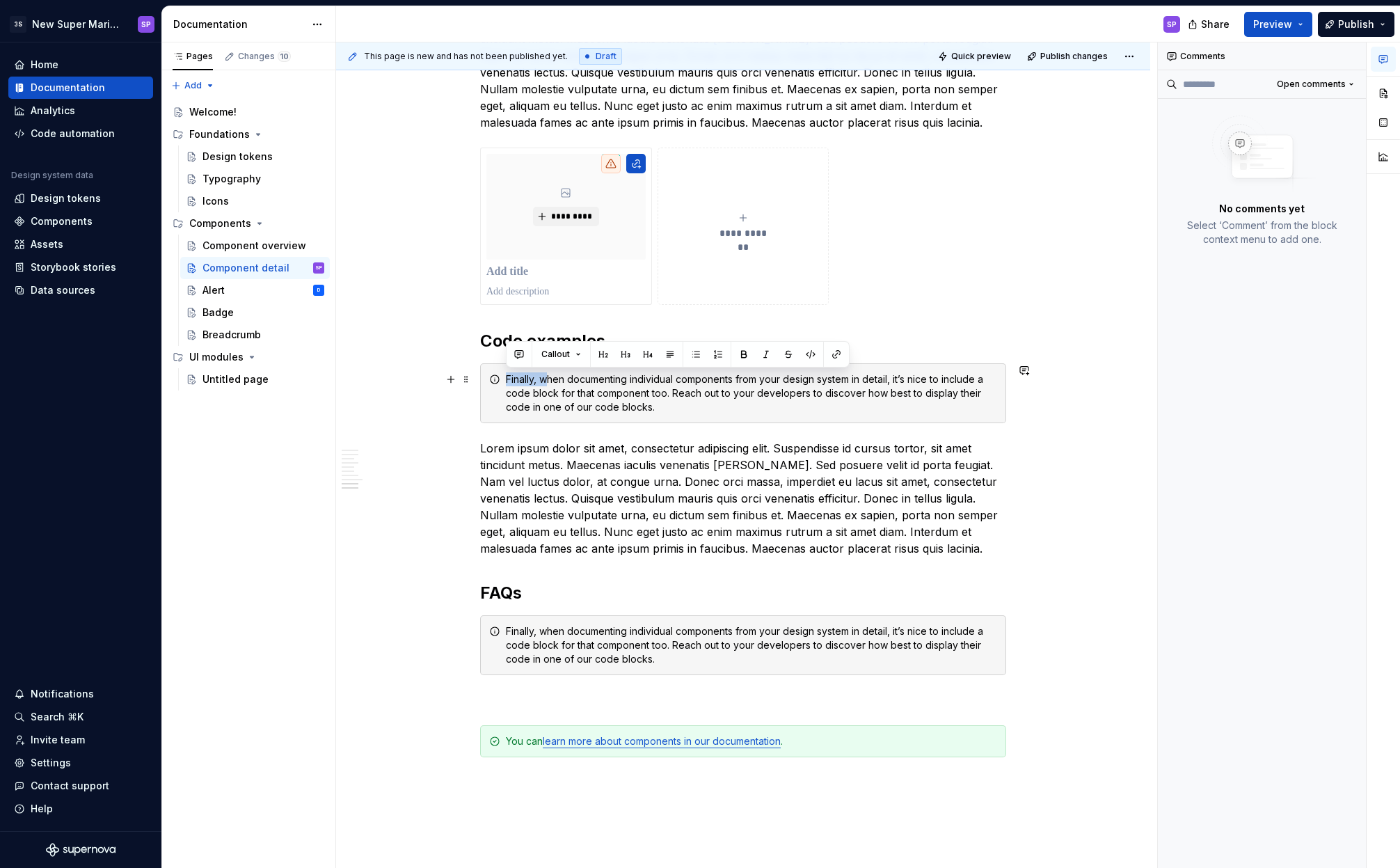
drag, startPoint x: 545, startPoint y: 382, endPoint x: 508, endPoint y: 384, distance: 37.1
click at [508, 384] on div "Finally, when documenting individual components from your design system in deta…" at bounding box center [751, 393] width 492 height 42
click at [668, 649] on div "Finally, when documenting individual components from your design system in deta…" at bounding box center [751, 645] width 492 height 42
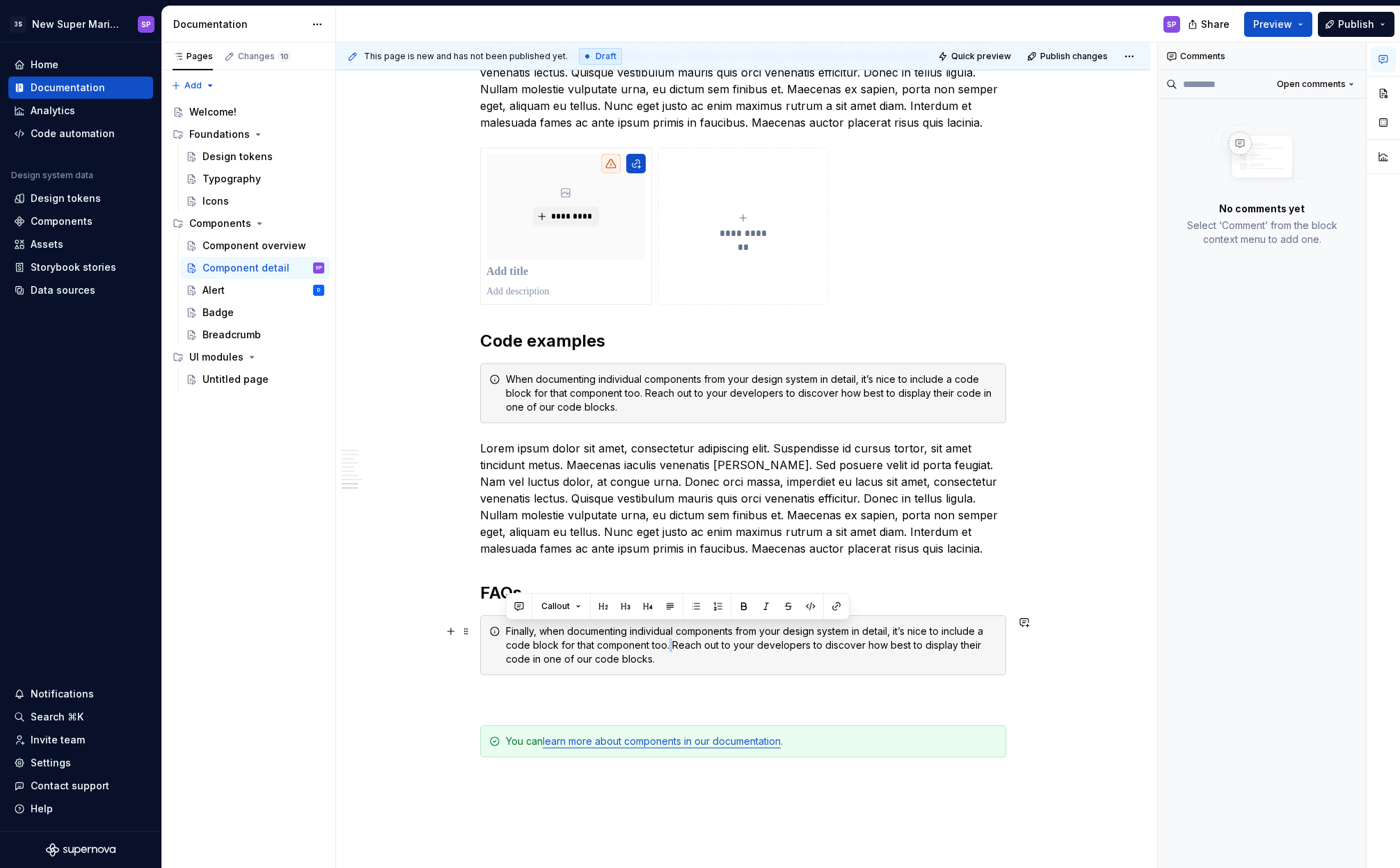
click at [668, 649] on div "Finally, when documenting individual components from your design system in deta…" at bounding box center [751, 645] width 492 height 42
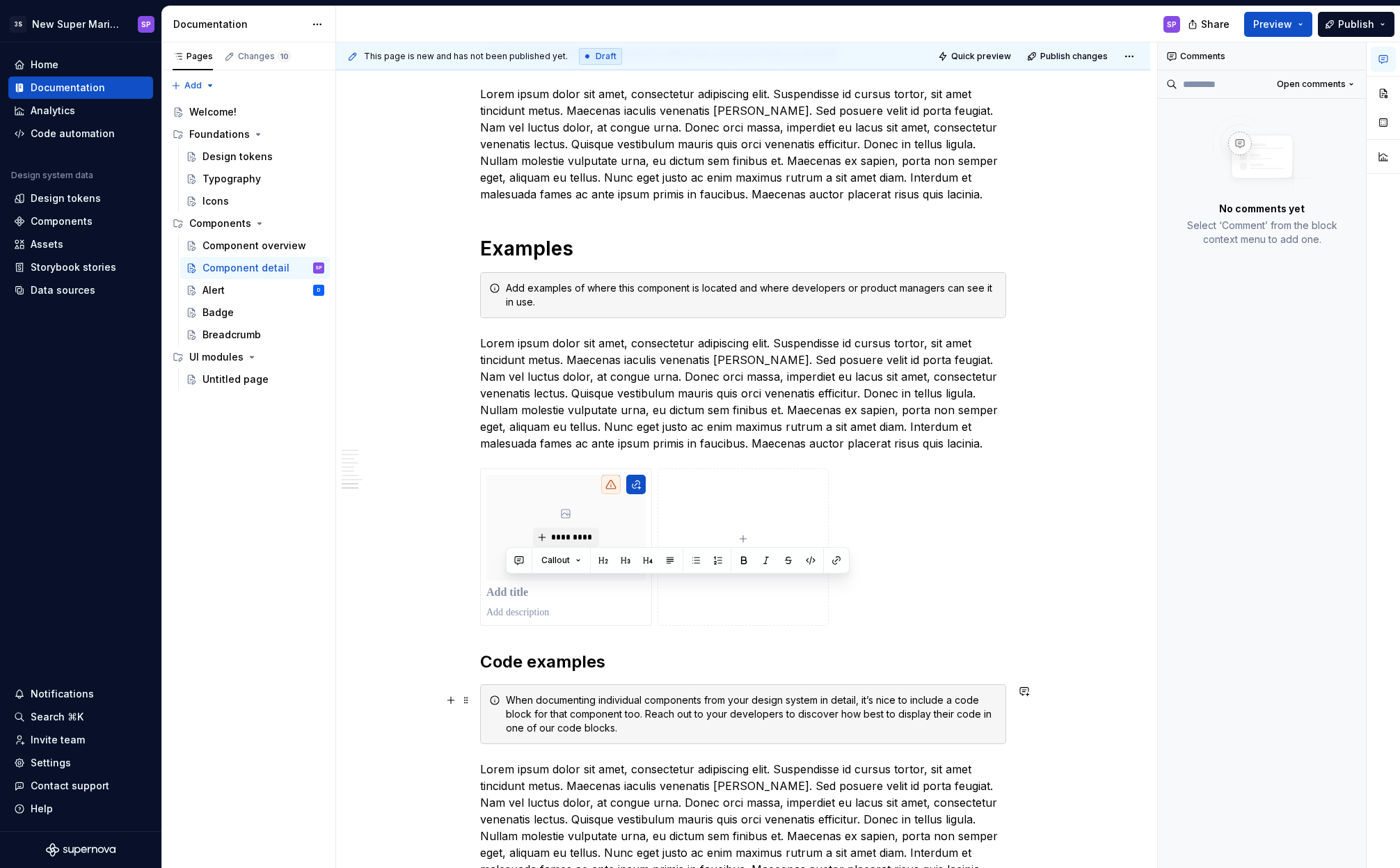
scroll to position [2326, 0]
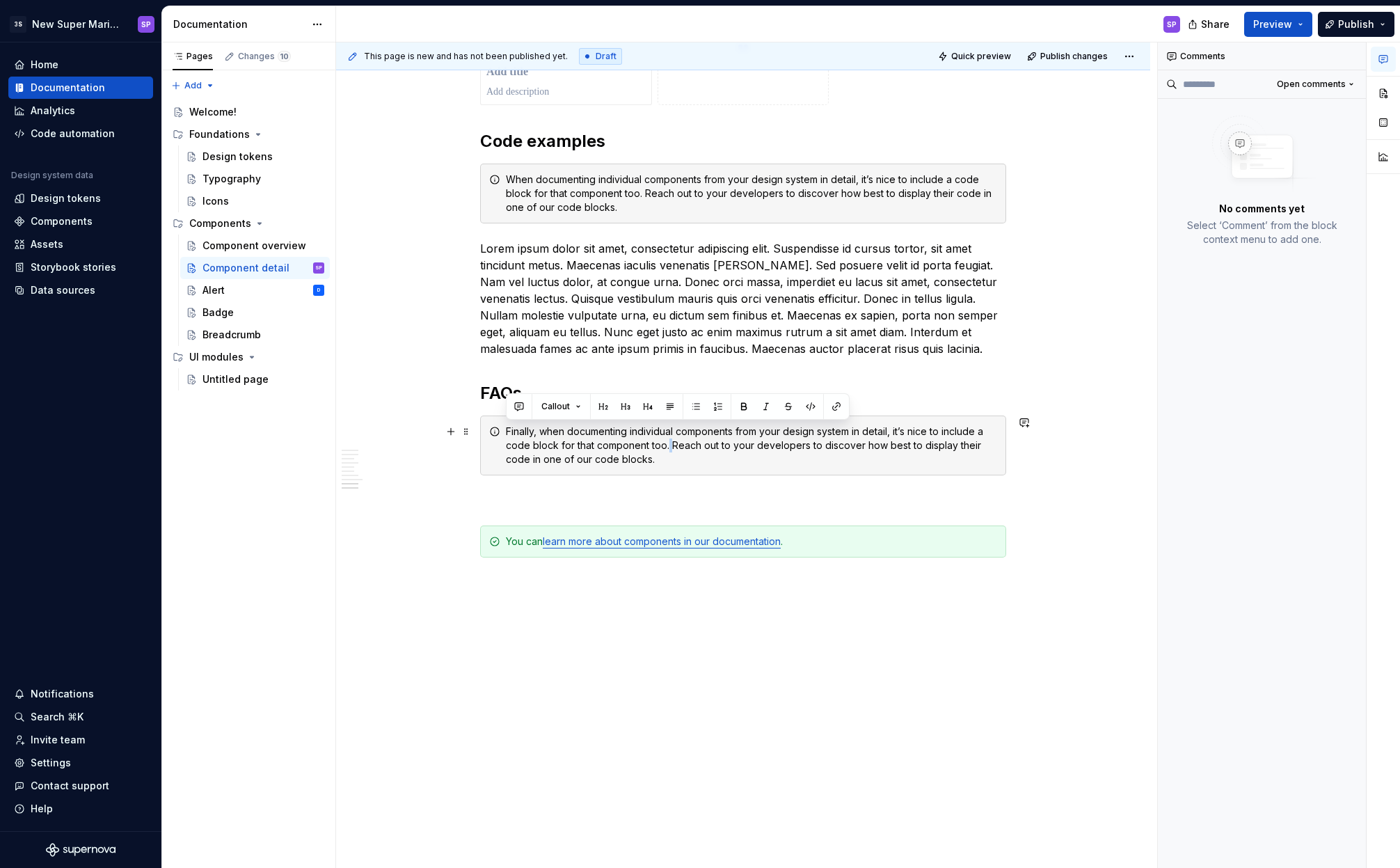
click at [740, 451] on div "Finally, when documenting individual components from your design system in deta…" at bounding box center [751, 445] width 492 height 42
click at [698, 451] on div "Finally, when documenting individual components from your design system in deta…" at bounding box center [751, 445] width 492 height 42
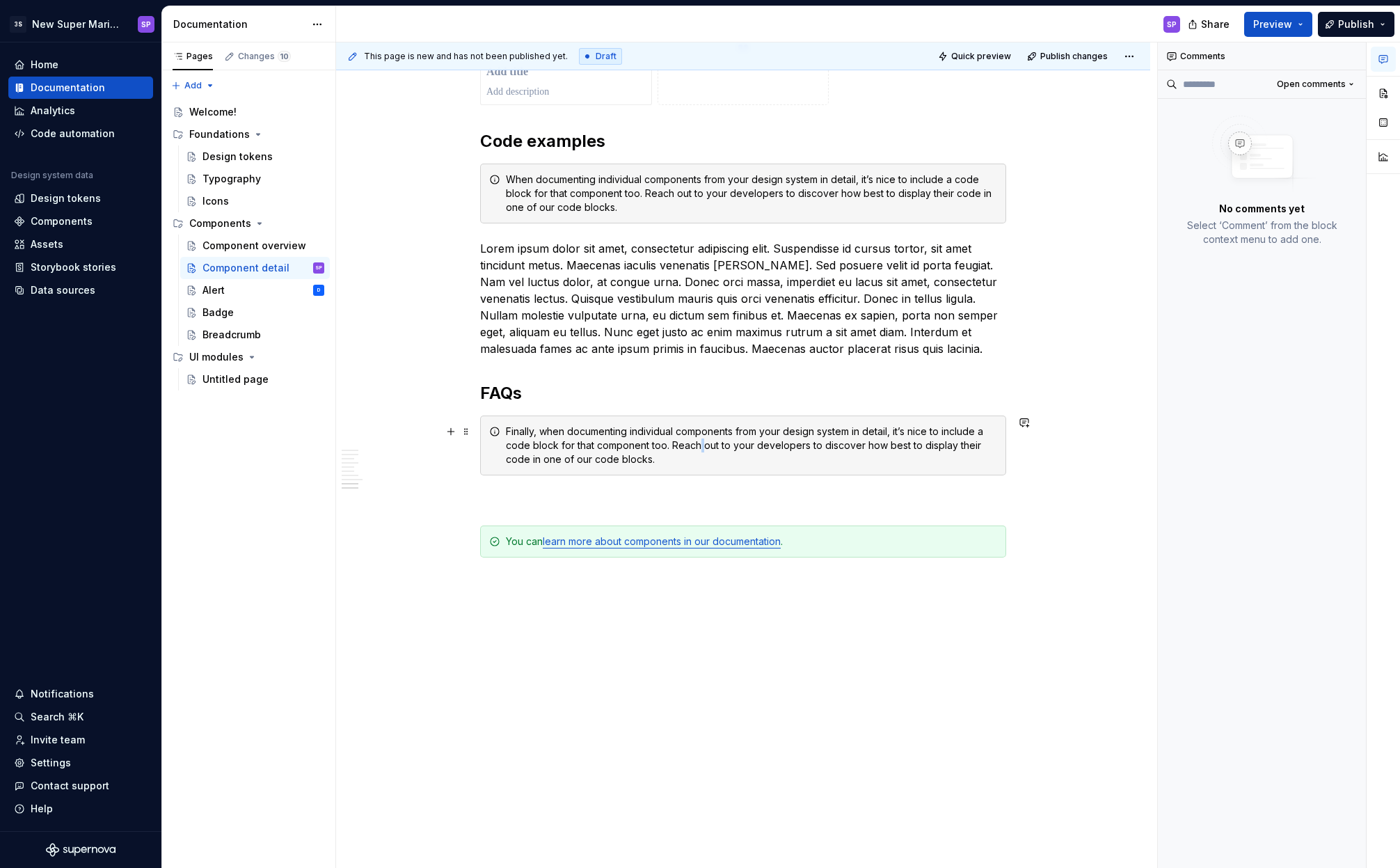
click at [698, 451] on div "Finally, when documenting individual components from your design system in deta…" at bounding box center [751, 445] width 492 height 42
click at [668, 459] on div "Finally, when documenting individual components from your design system in deta…" at bounding box center [751, 445] width 492 height 42
click at [642, 508] on p at bounding box center [743, 500] width 526 height 17
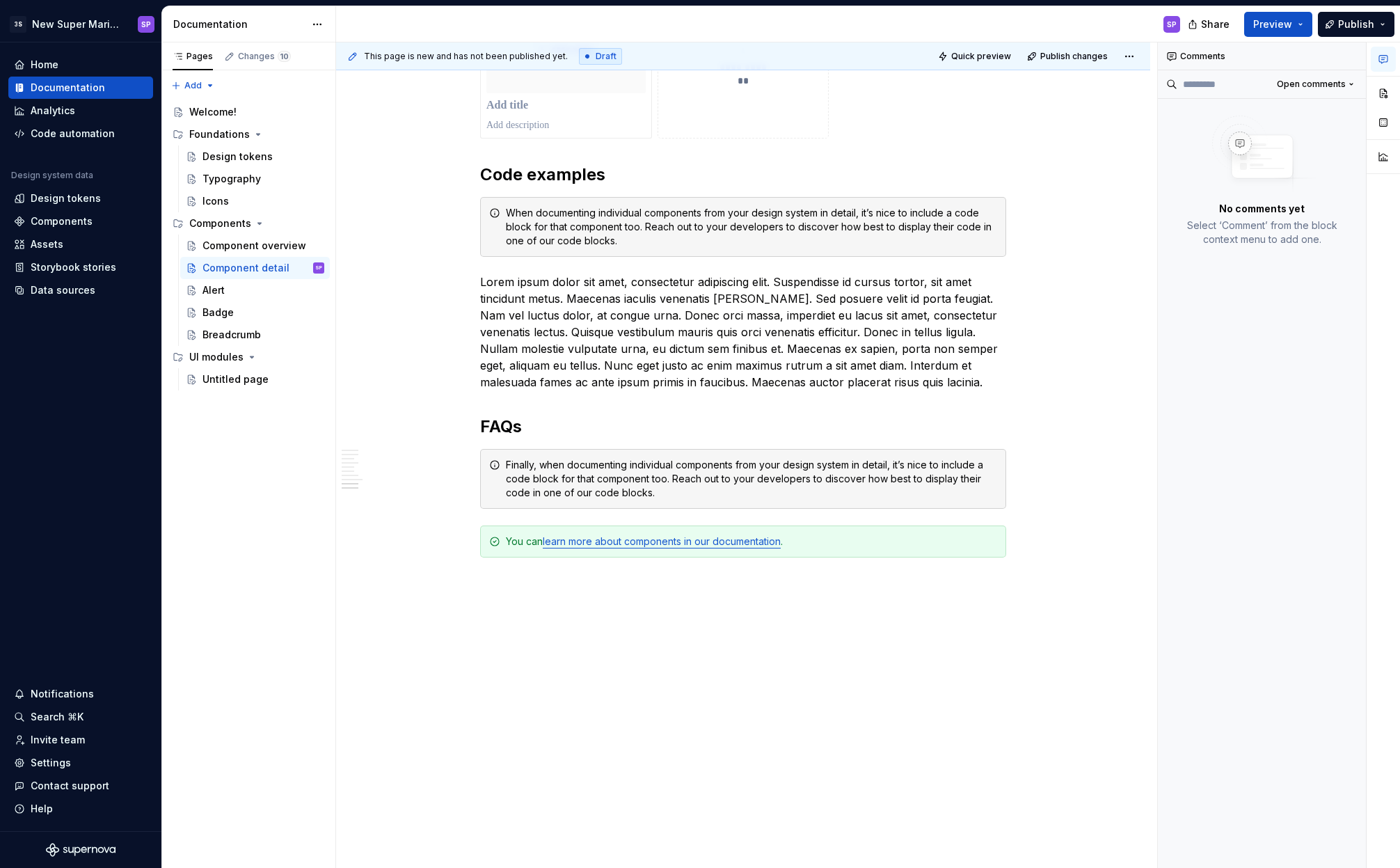
scroll to position [2292, 0]
click at [1216, 23] on span "Share" at bounding box center [1215, 25] width 29 height 14
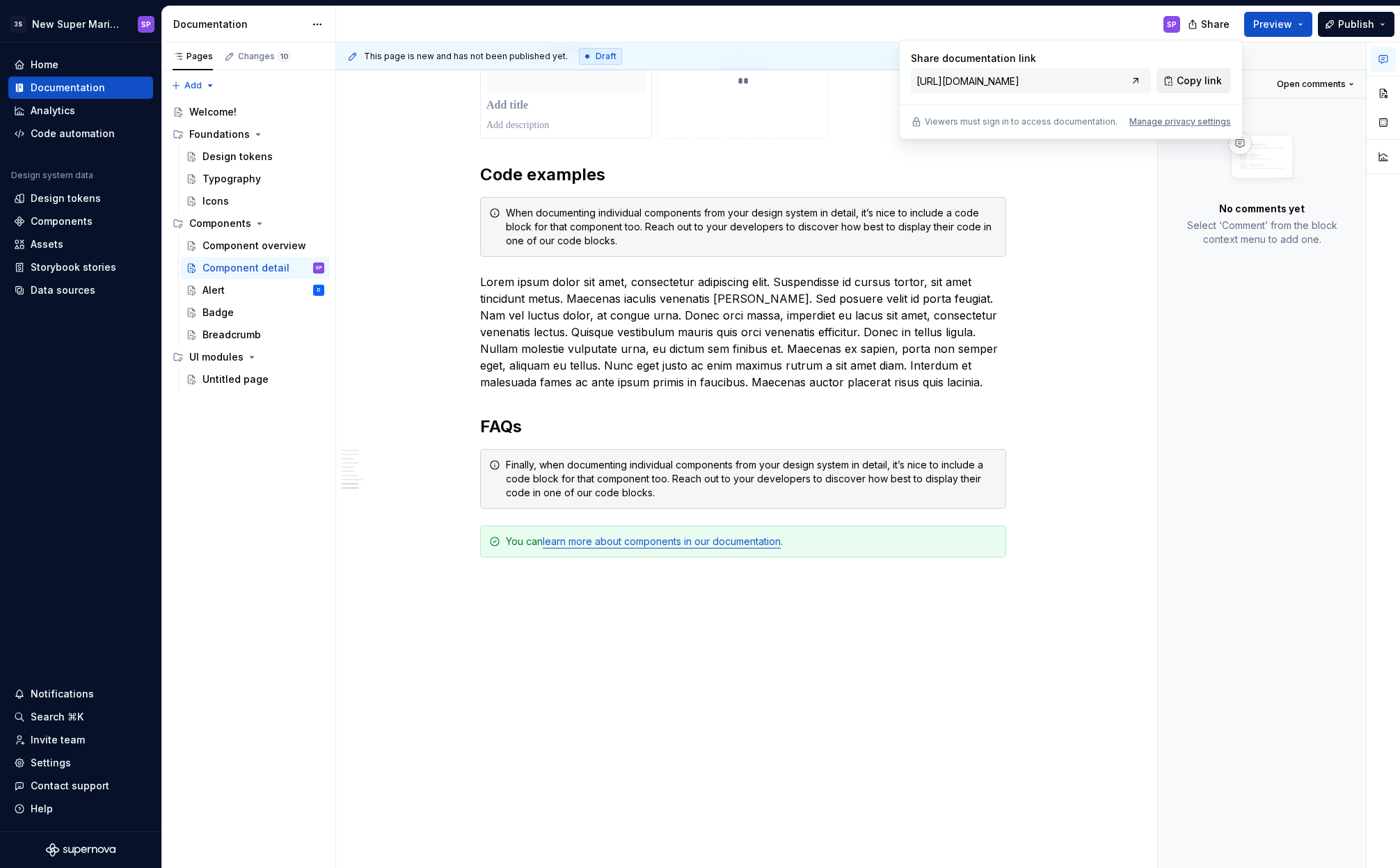
click at [1183, 77] on span "Copy link" at bounding box center [1199, 81] width 46 height 14
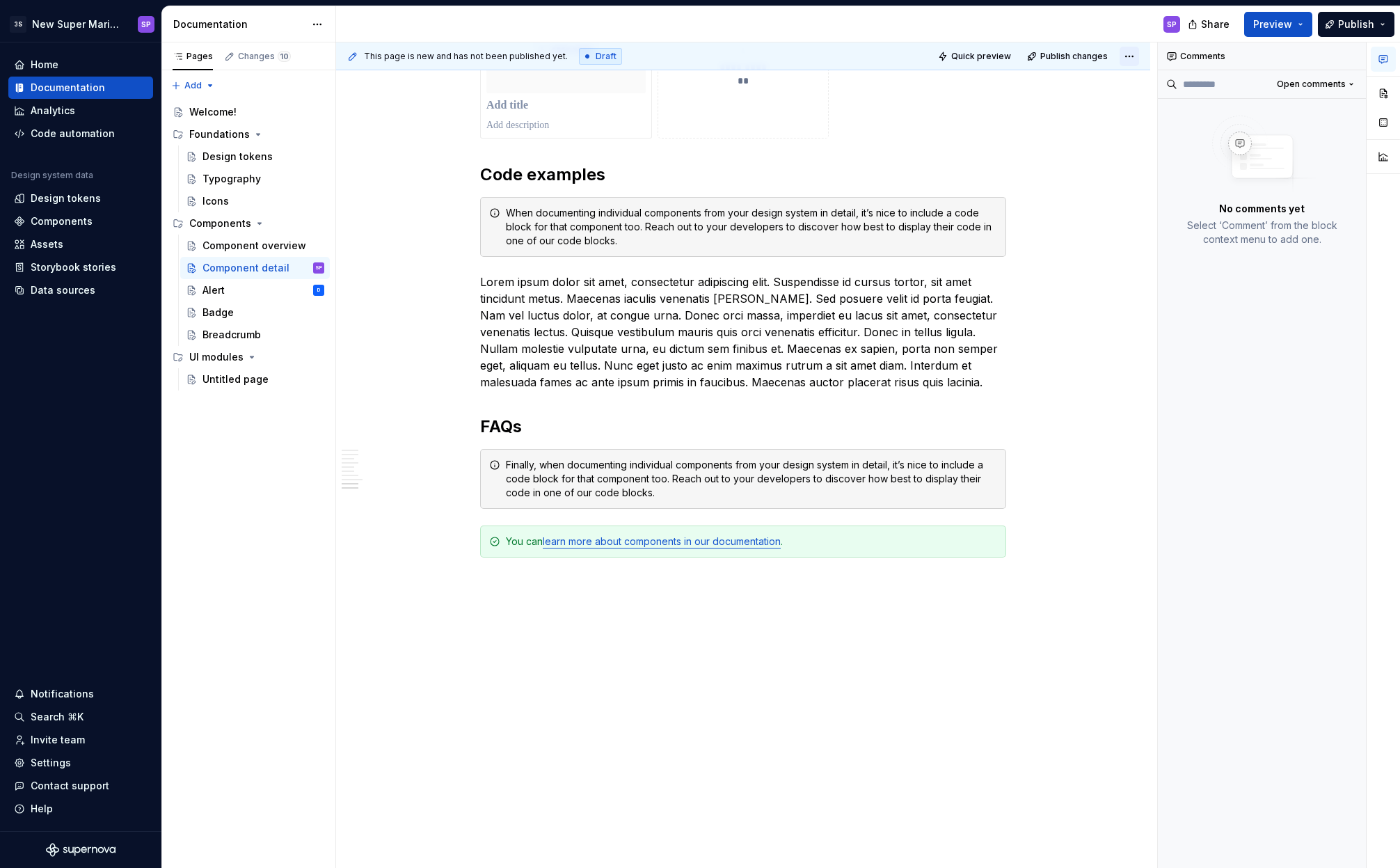
click at [1133, 53] on html "3S New Super Mario Design System SP Home Documentation Analytics Code automatio…" at bounding box center [700, 434] width 1400 height 868
click at [1076, 157] on html "3S New Super Mario Design System SP Home Documentation Analytics Code automatio…" at bounding box center [700, 434] width 1400 height 868
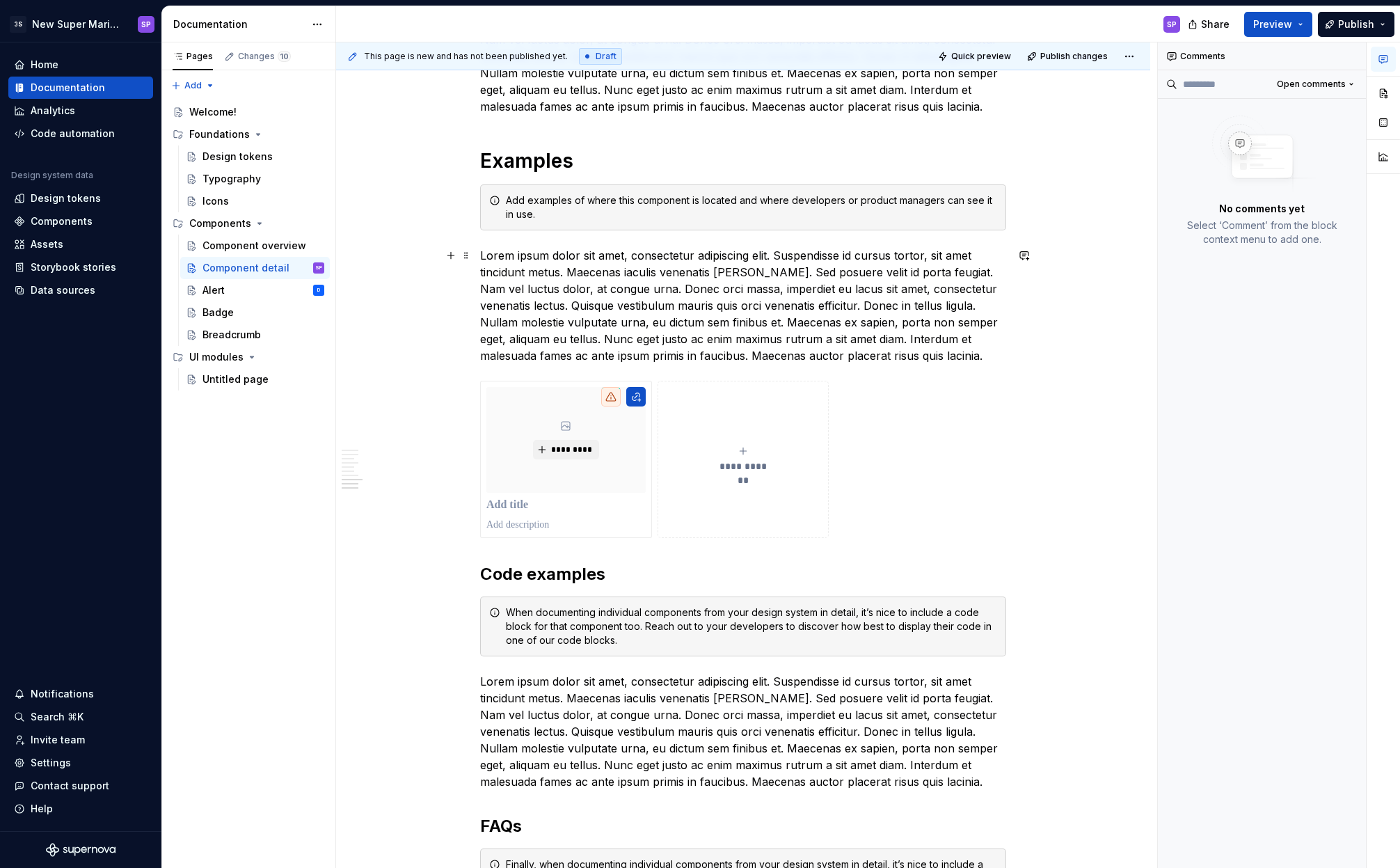
scroll to position [1383, 0]
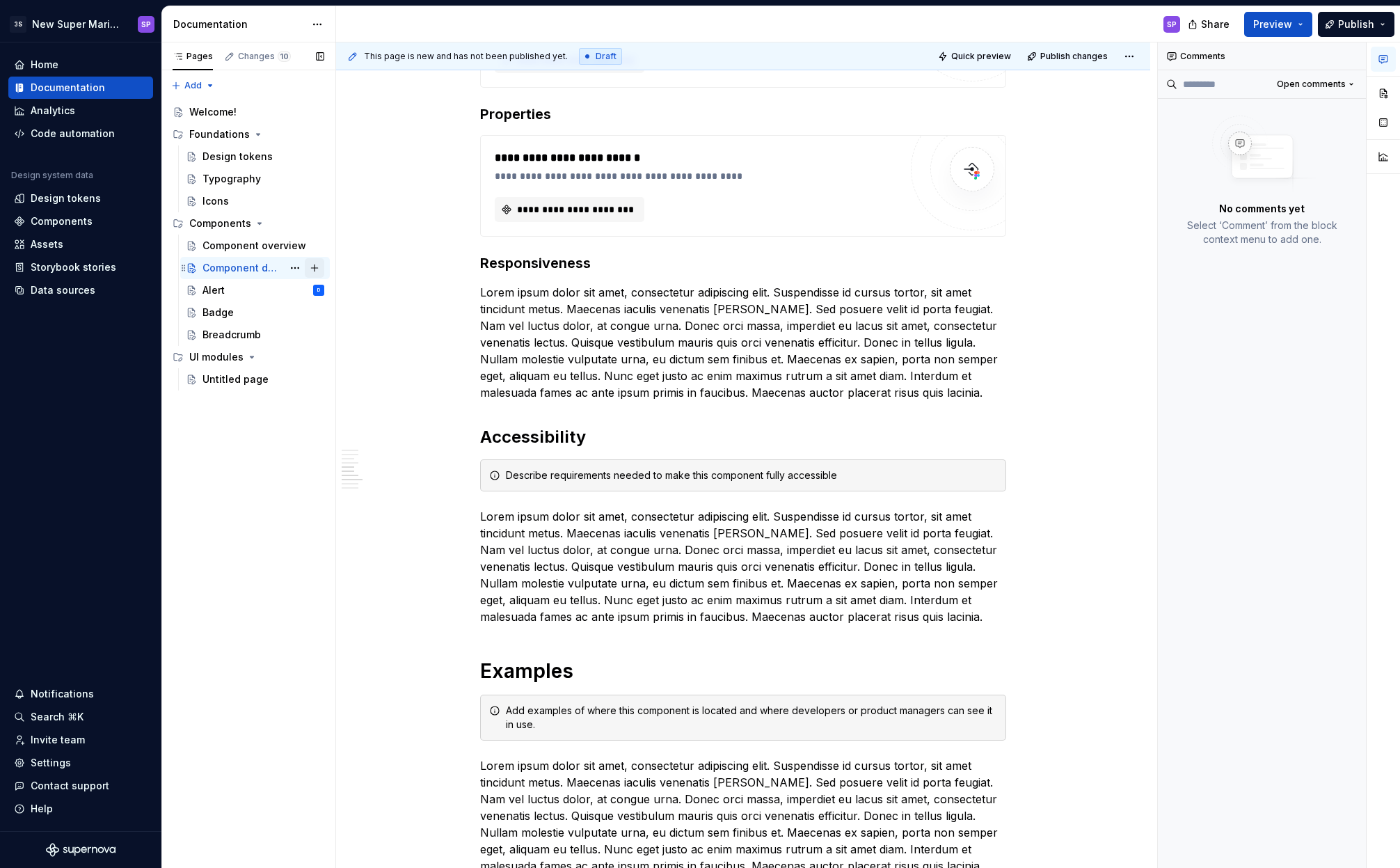
click at [317, 266] on button "Page tree" at bounding box center [315, 268] width 20 height 20
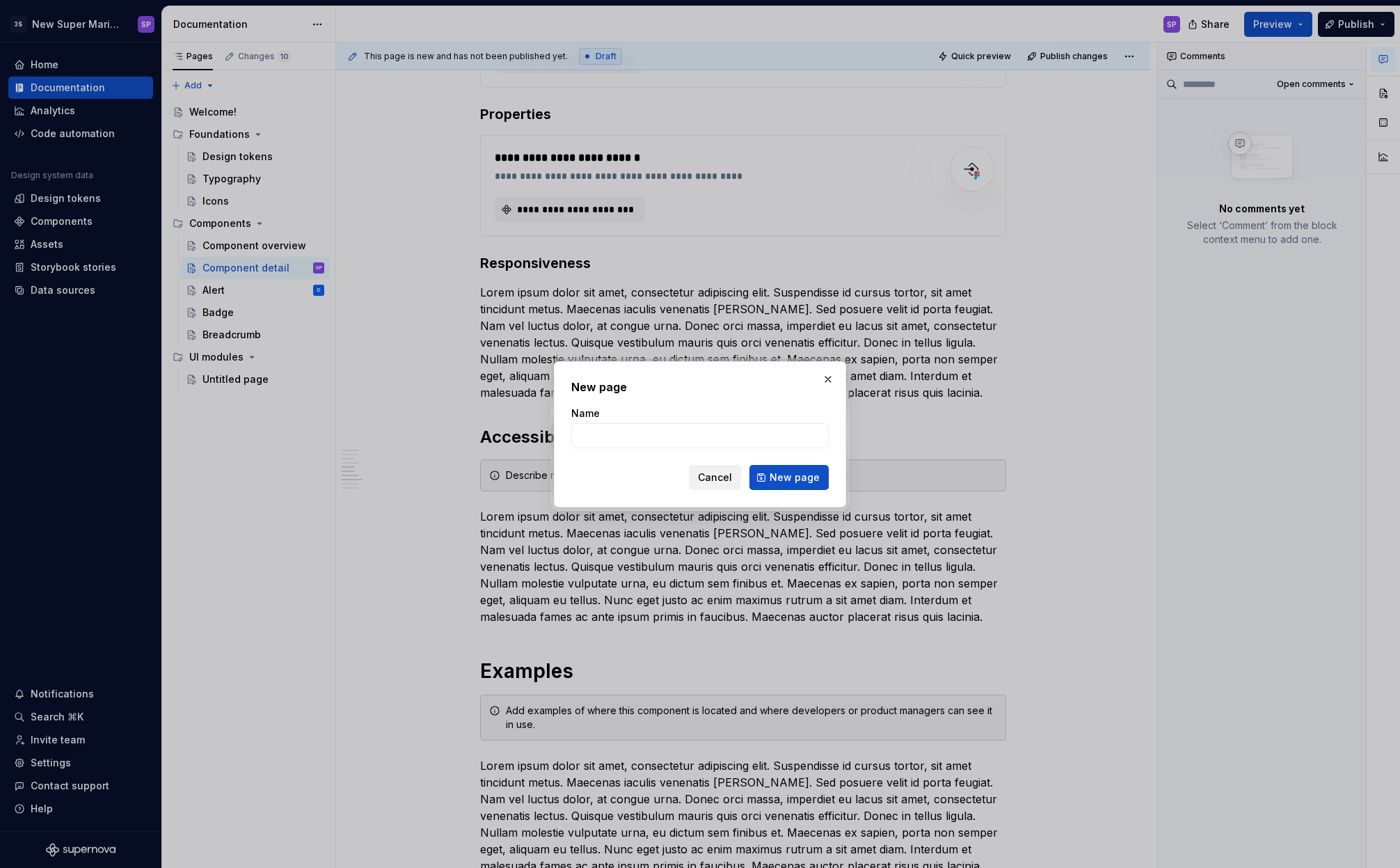
click at [705, 467] on button "Cancel" at bounding box center [714, 477] width 52 height 25
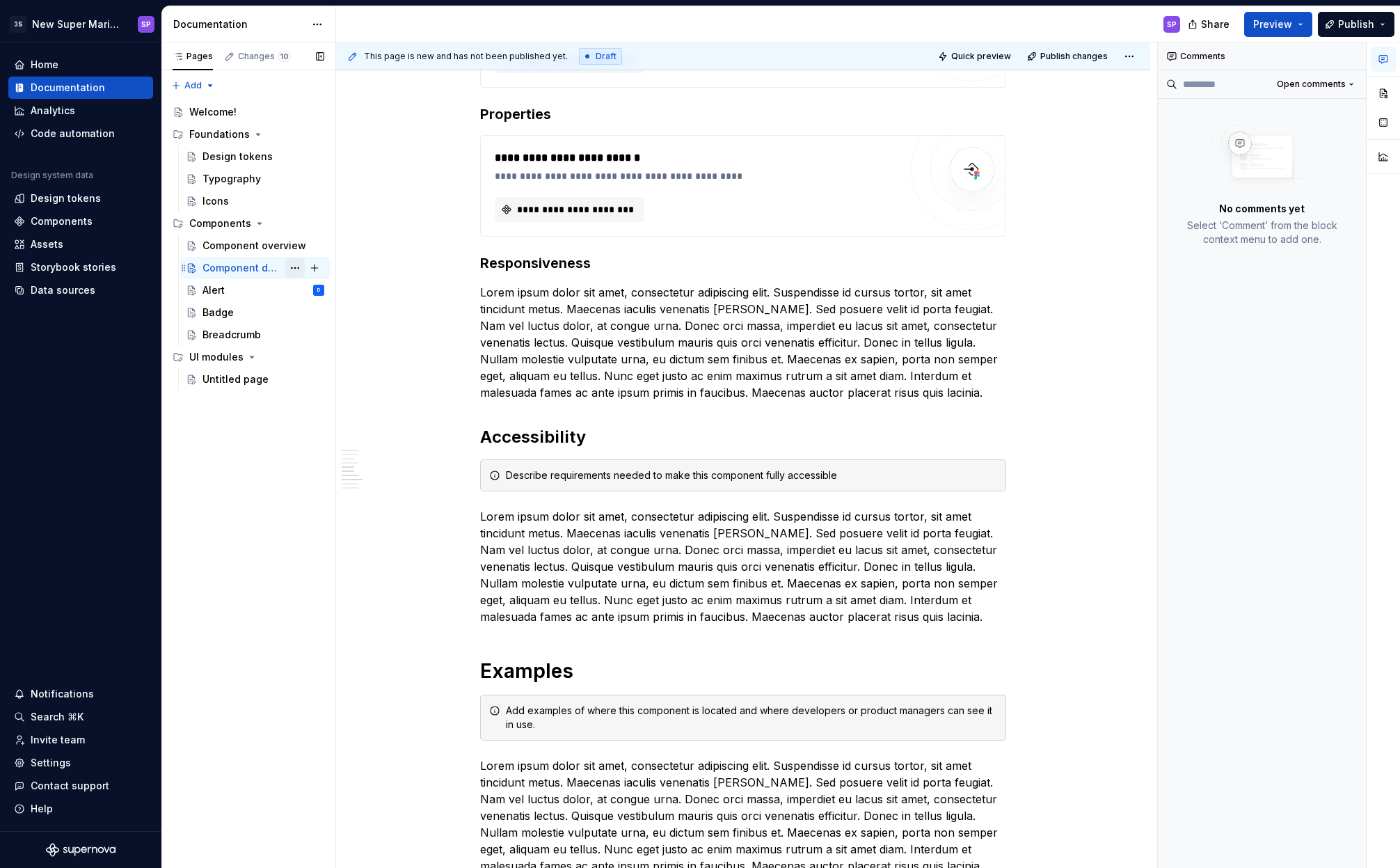
click at [296, 264] on button "Page tree" at bounding box center [295, 268] width 20 height 20
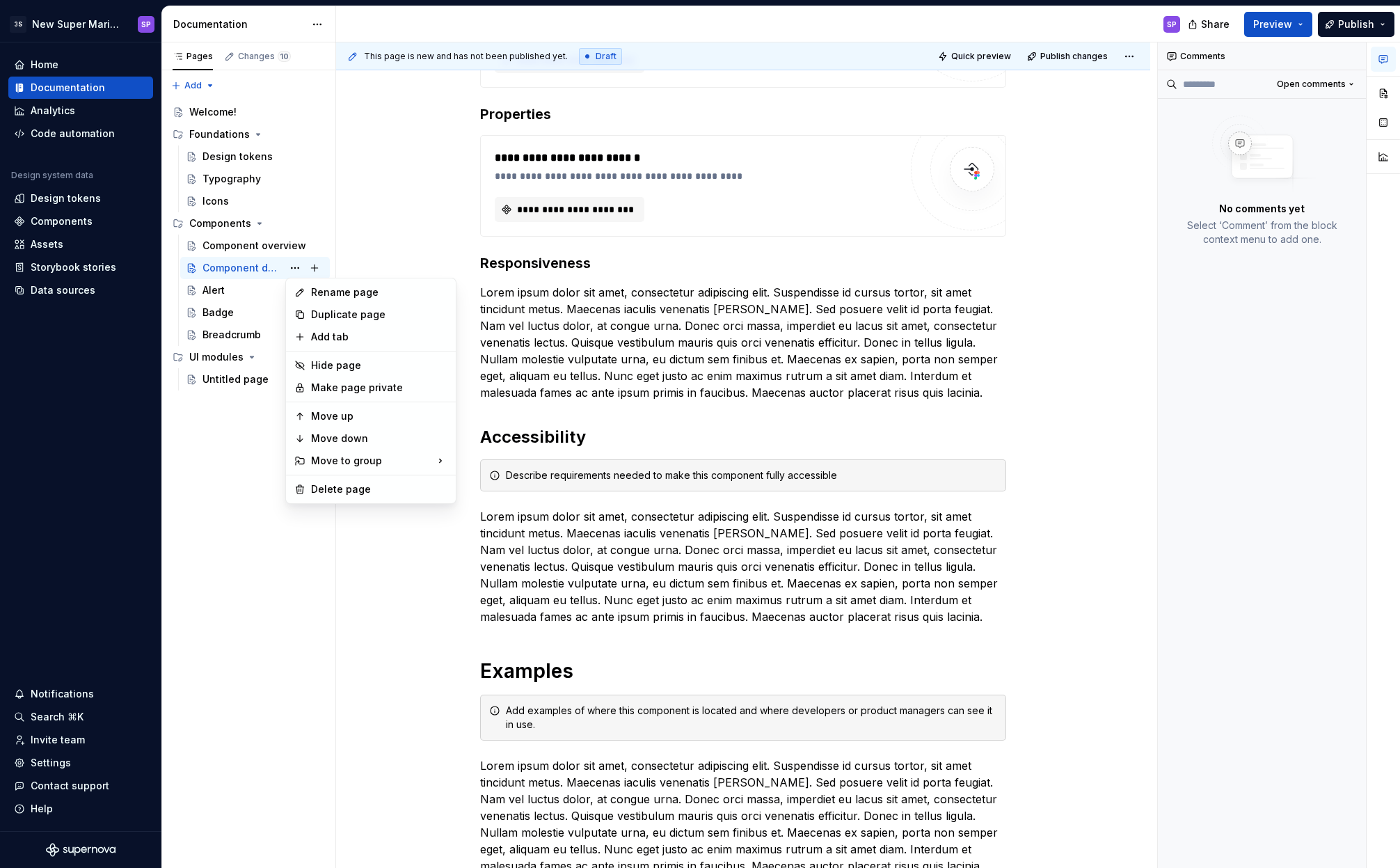
click at [679, 340] on html "3S New Super Mario Design System SP Home Documentation Analytics Code automatio…" at bounding box center [700, 434] width 1400 height 868
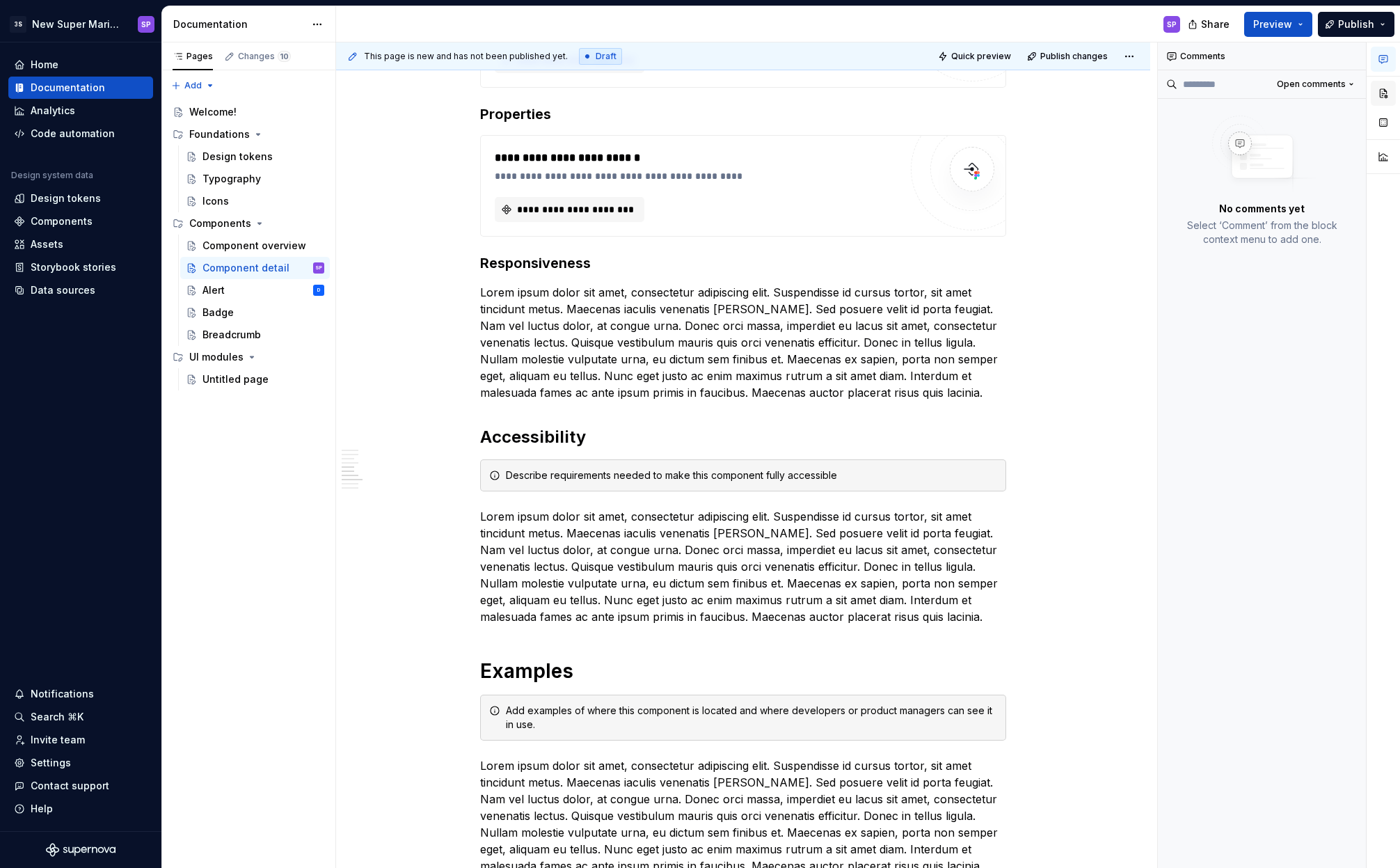
click at [1381, 88] on button "button" at bounding box center [1383, 93] width 25 height 25
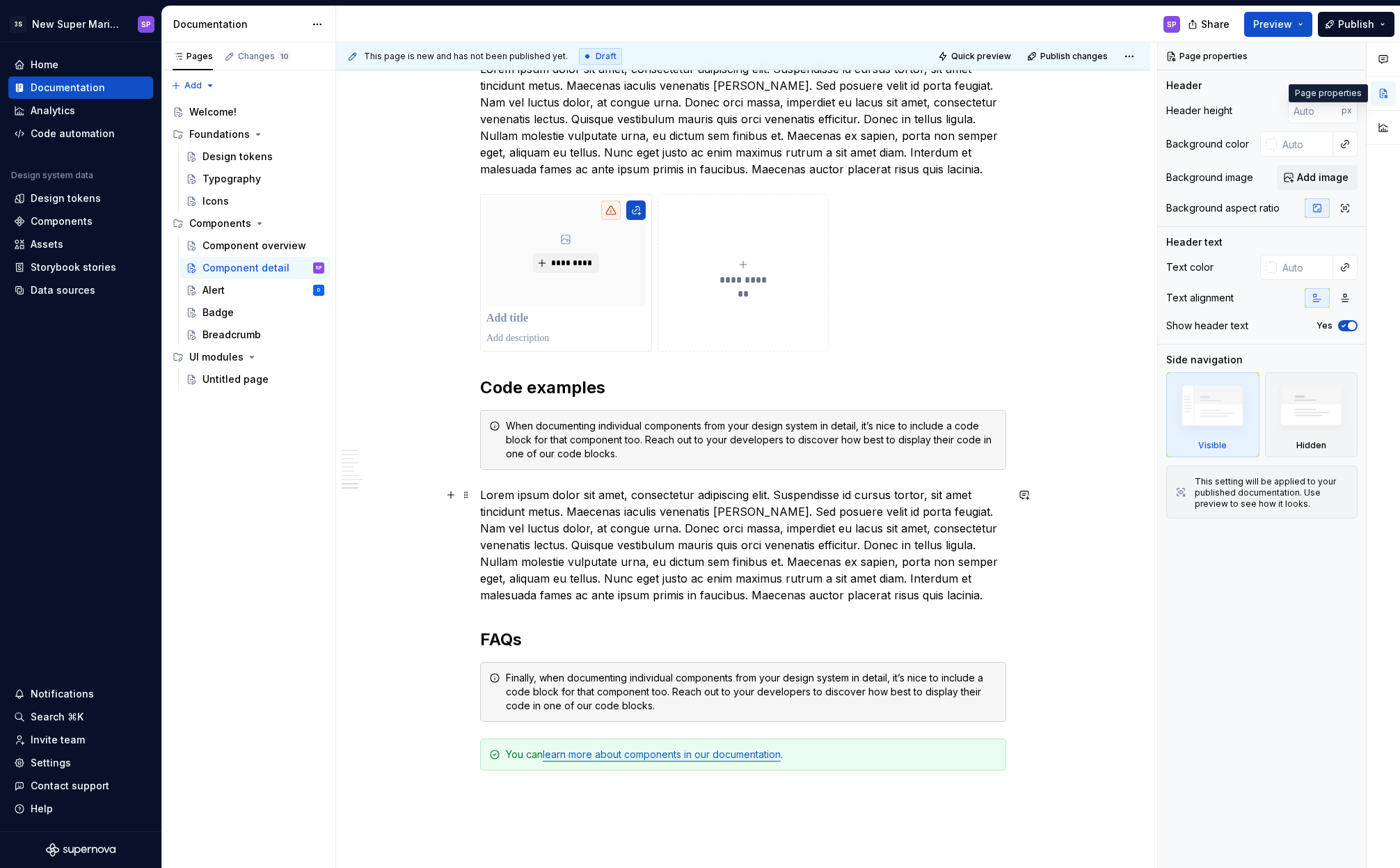
scroll to position [2292, 0]
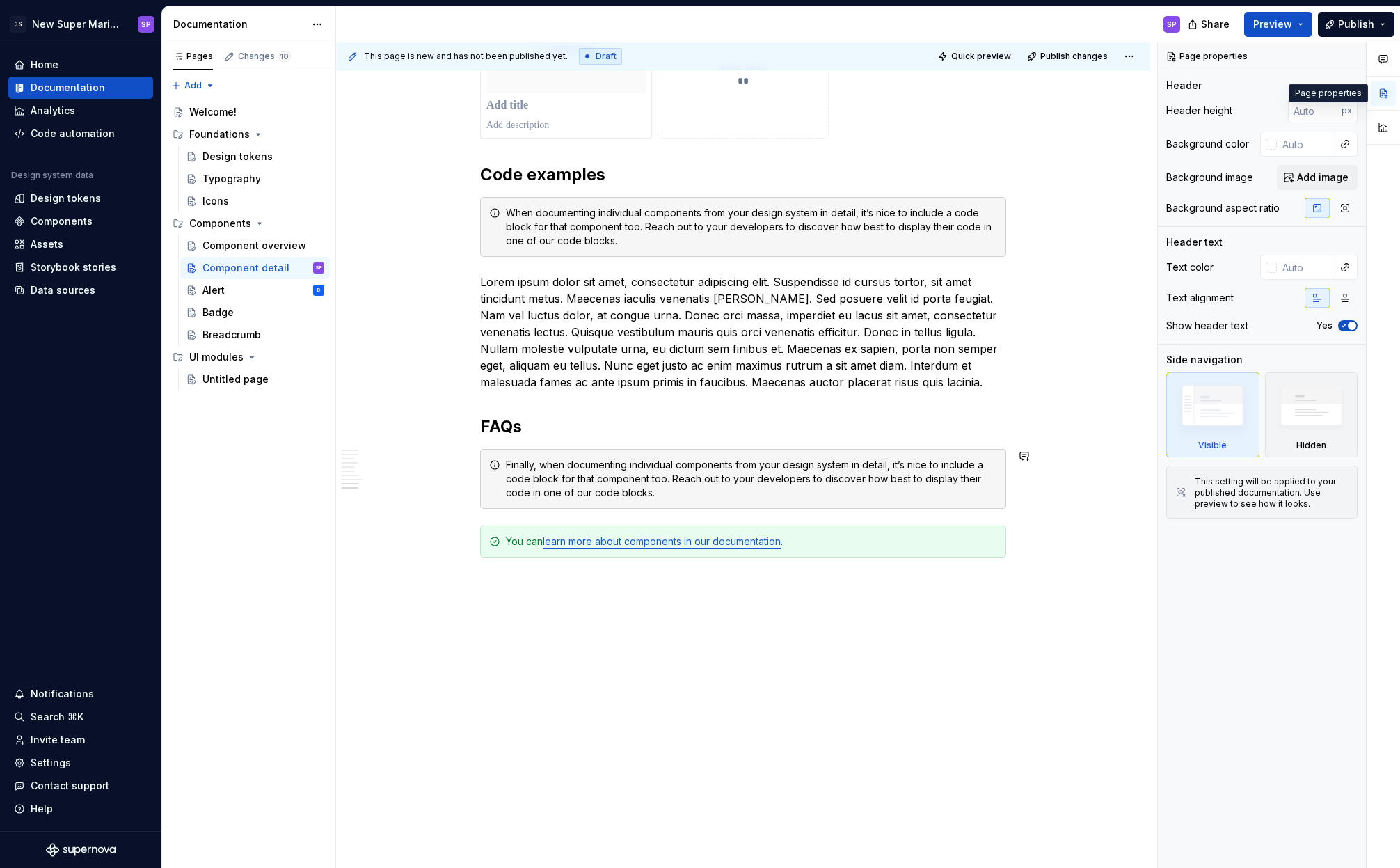
click at [660, 464] on div "Finally, when documenting individual components from your design system in deta…" at bounding box center [751, 479] width 492 height 42
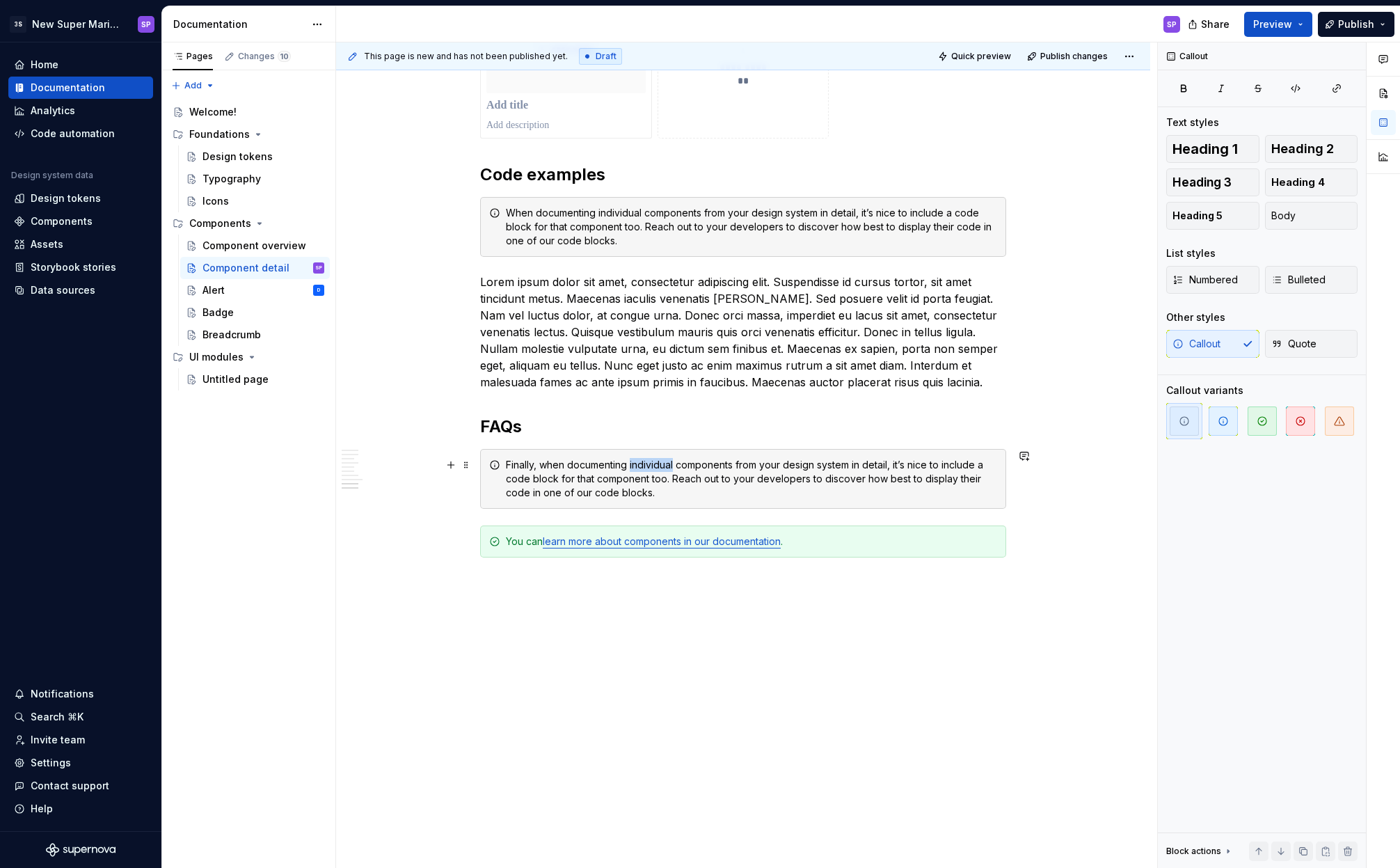
click at [660, 464] on div "Finally, when documenting individual components from your design system in deta…" at bounding box center [751, 479] width 492 height 42
click at [606, 462] on div "Finally, when documenting individual components from your design system in deta…" at bounding box center [751, 479] width 492 height 42
drag, startPoint x: 542, startPoint y: 464, endPoint x: 660, endPoint y: 489, distance: 120.6
click at [660, 489] on div "Finally, when documenting individual components from your design system in deta…" at bounding box center [751, 479] width 492 height 42
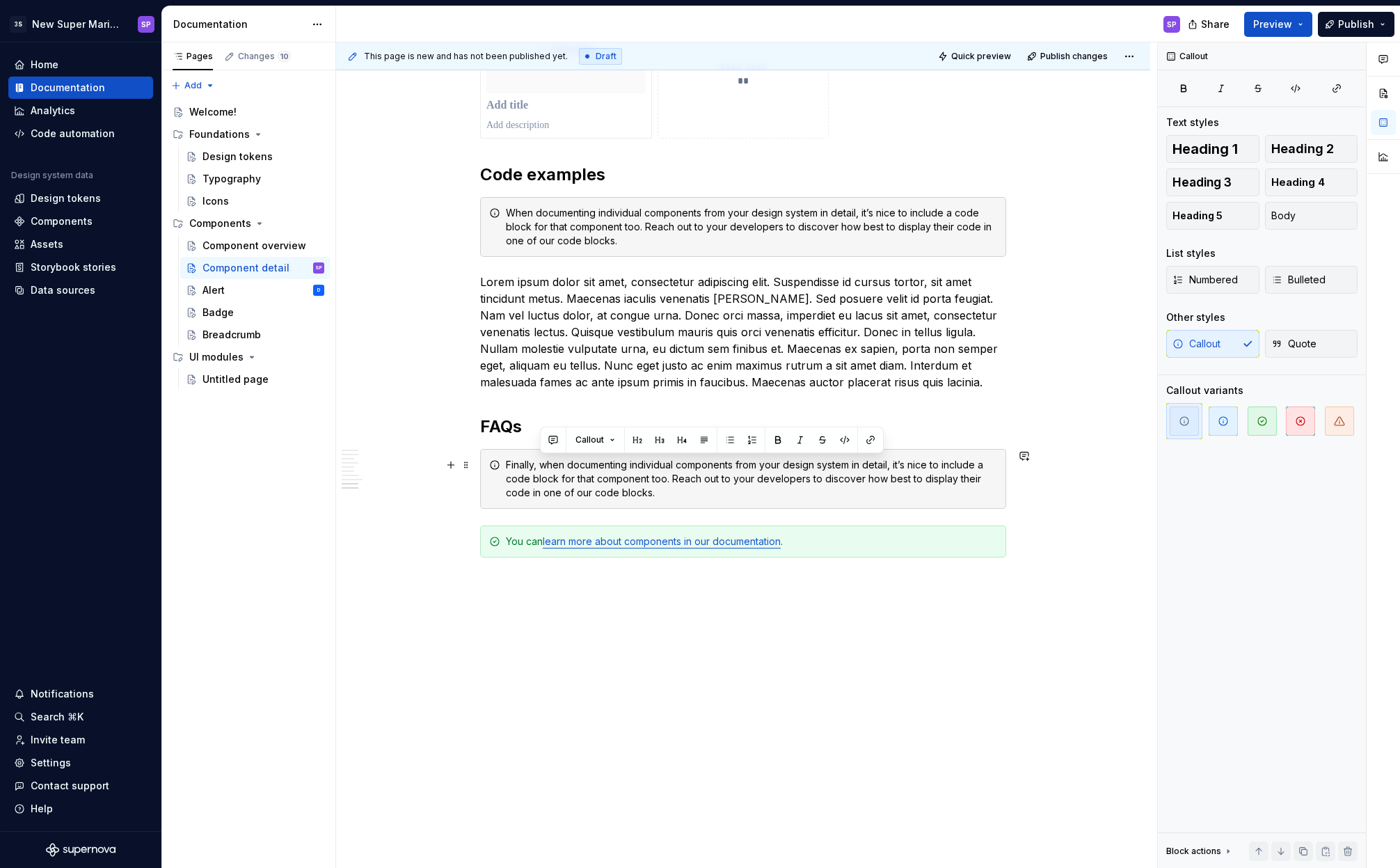
scroll to position [2265, 0]
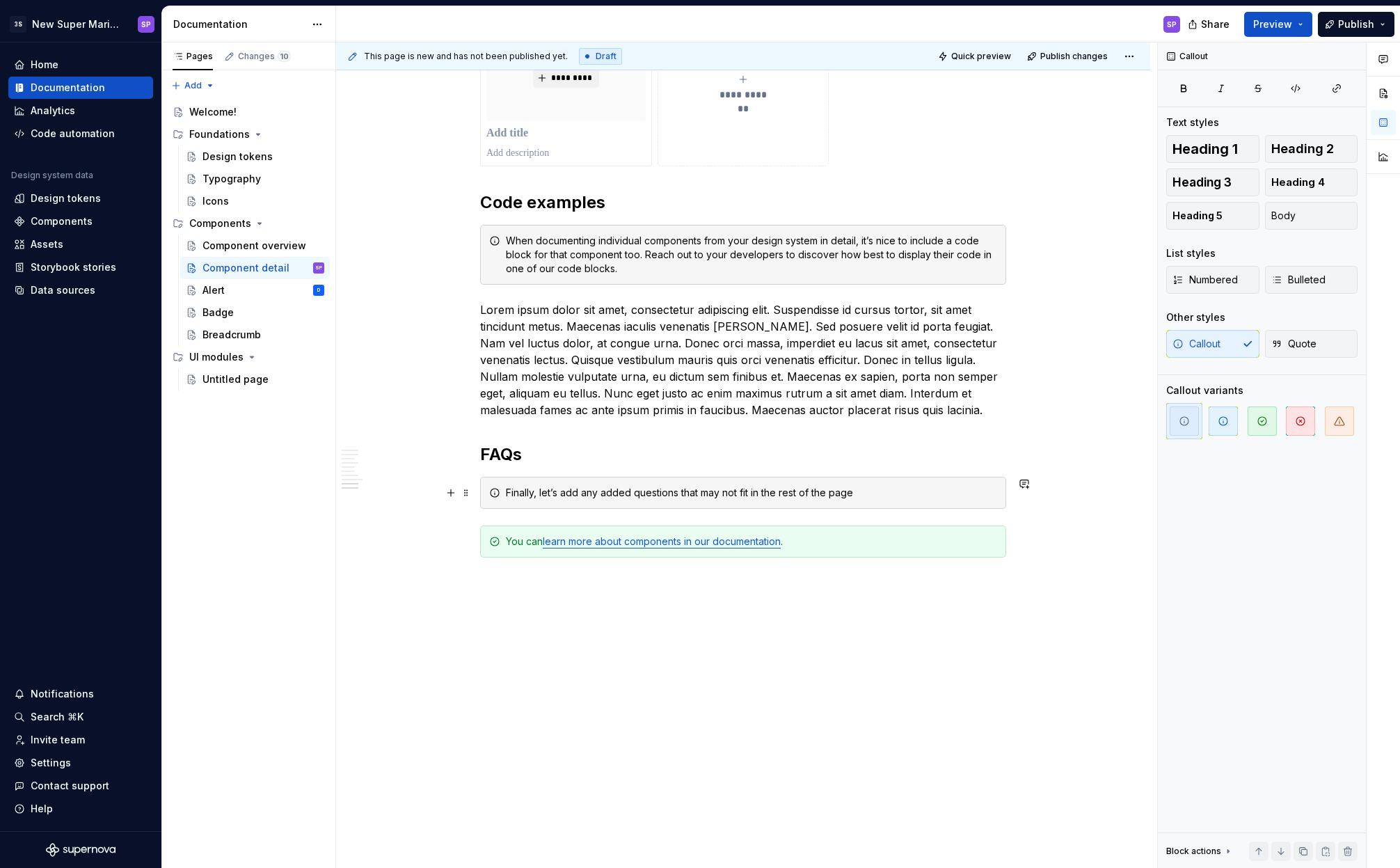
click at [675, 494] on div "Finally, let’s add any added questions that may not fit in the rest of the page" at bounding box center [751, 493] width 492 height 14
click at [962, 492] on div "Finally, let’s add any added questions and answers for topics that may not fit …" at bounding box center [751, 493] width 492 height 14
click at [233, 289] on div "Alert" at bounding box center [263, 290] width 122 height 20
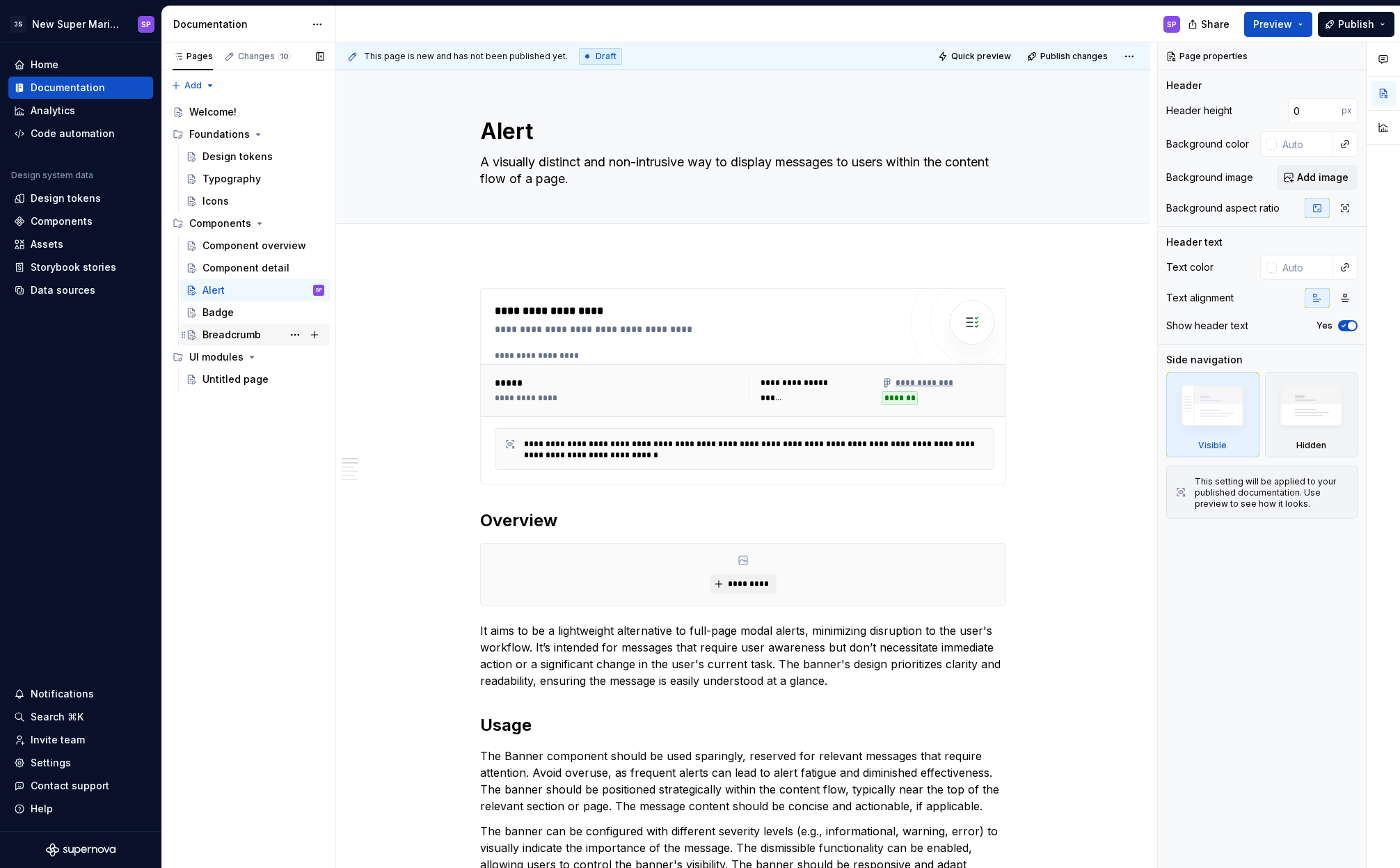
click at [234, 335] on div "Breadcrumb" at bounding box center [232, 335] width 58 height 14
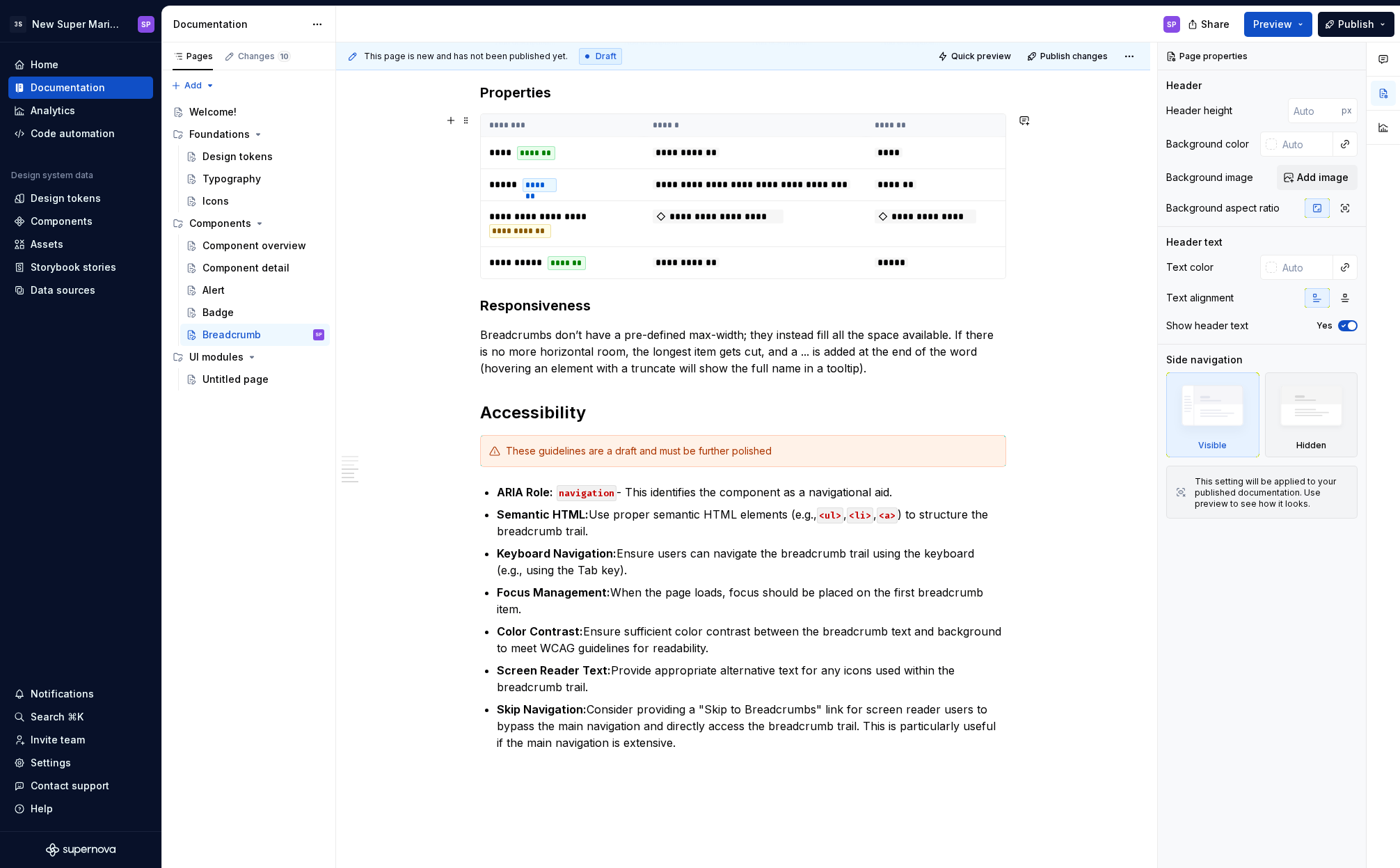
scroll to position [1945, 0]
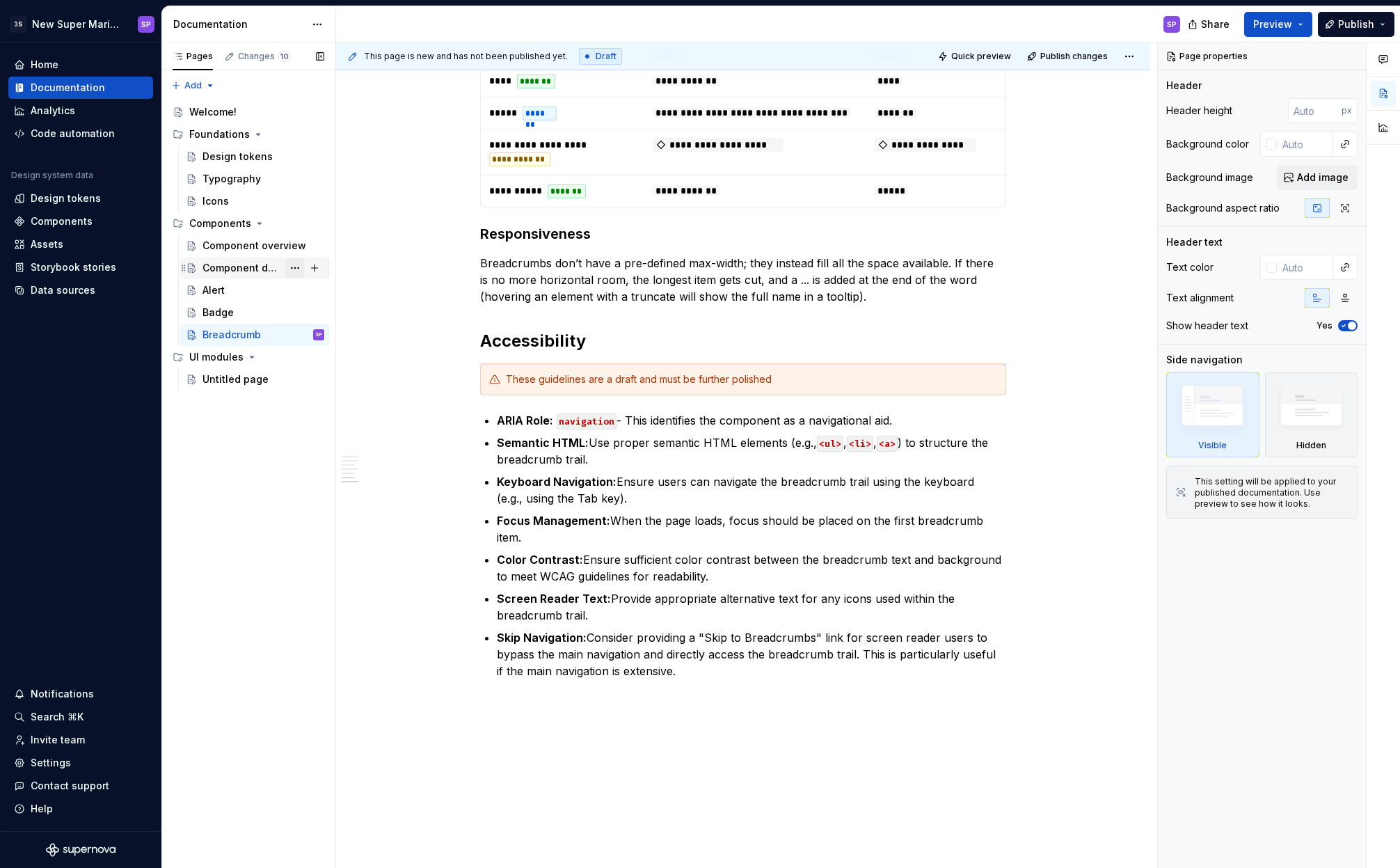
click at [296, 269] on button "Page tree" at bounding box center [295, 268] width 20 height 20
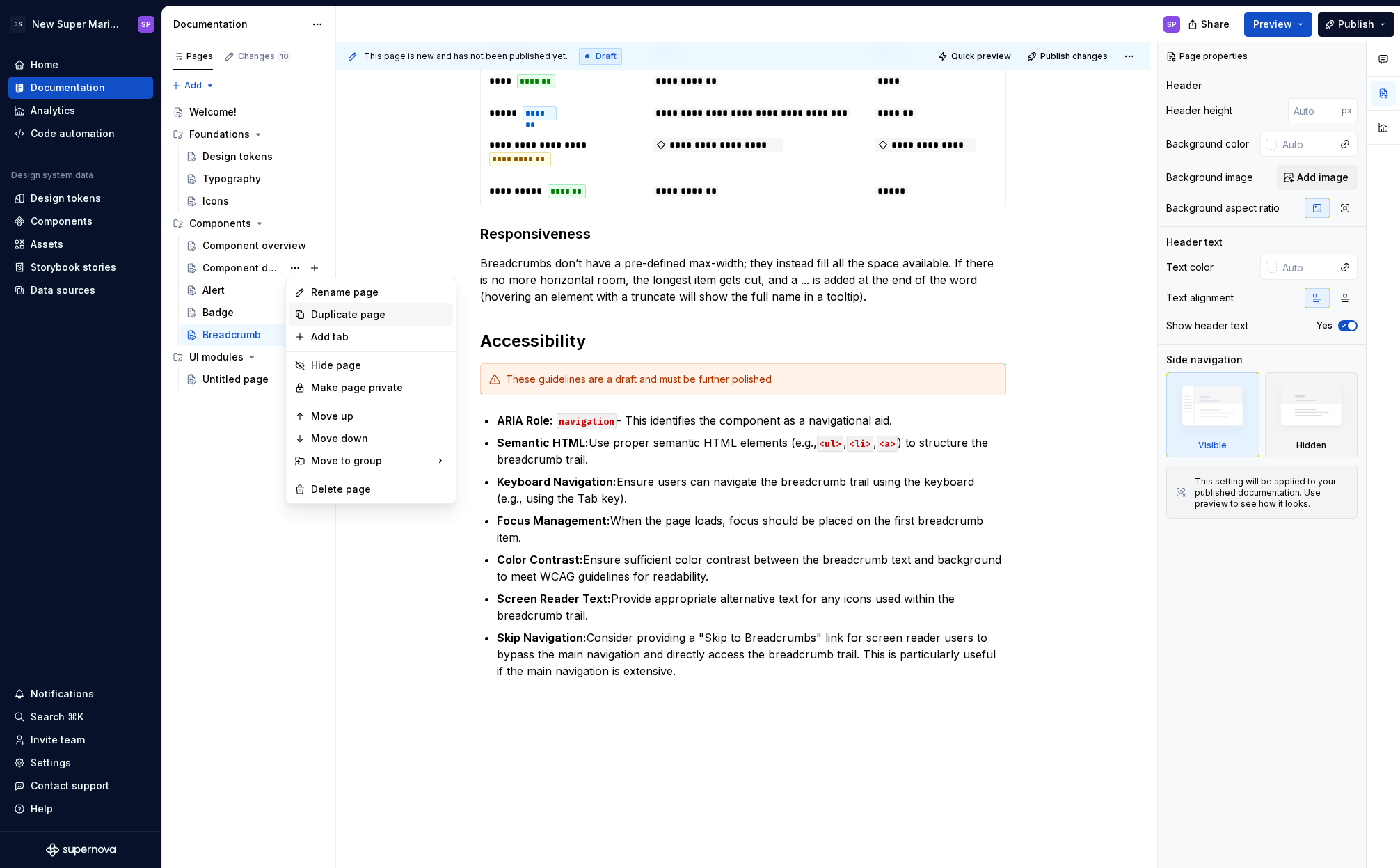
click at [353, 320] on div "Duplicate page" at bounding box center [379, 315] width 137 height 14
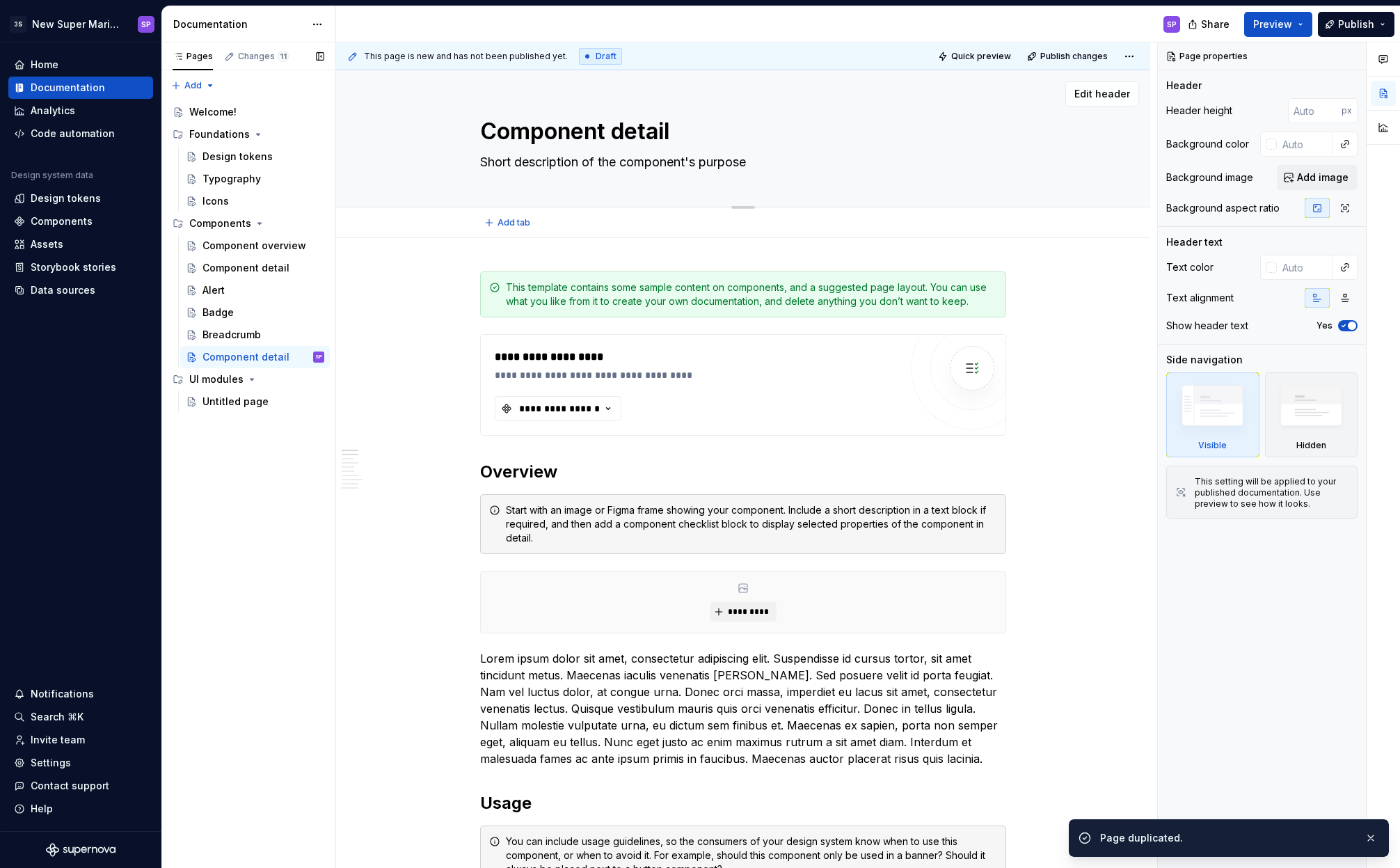
click at [535, 142] on textarea "Component detail" at bounding box center [741, 132] width 526 height 34
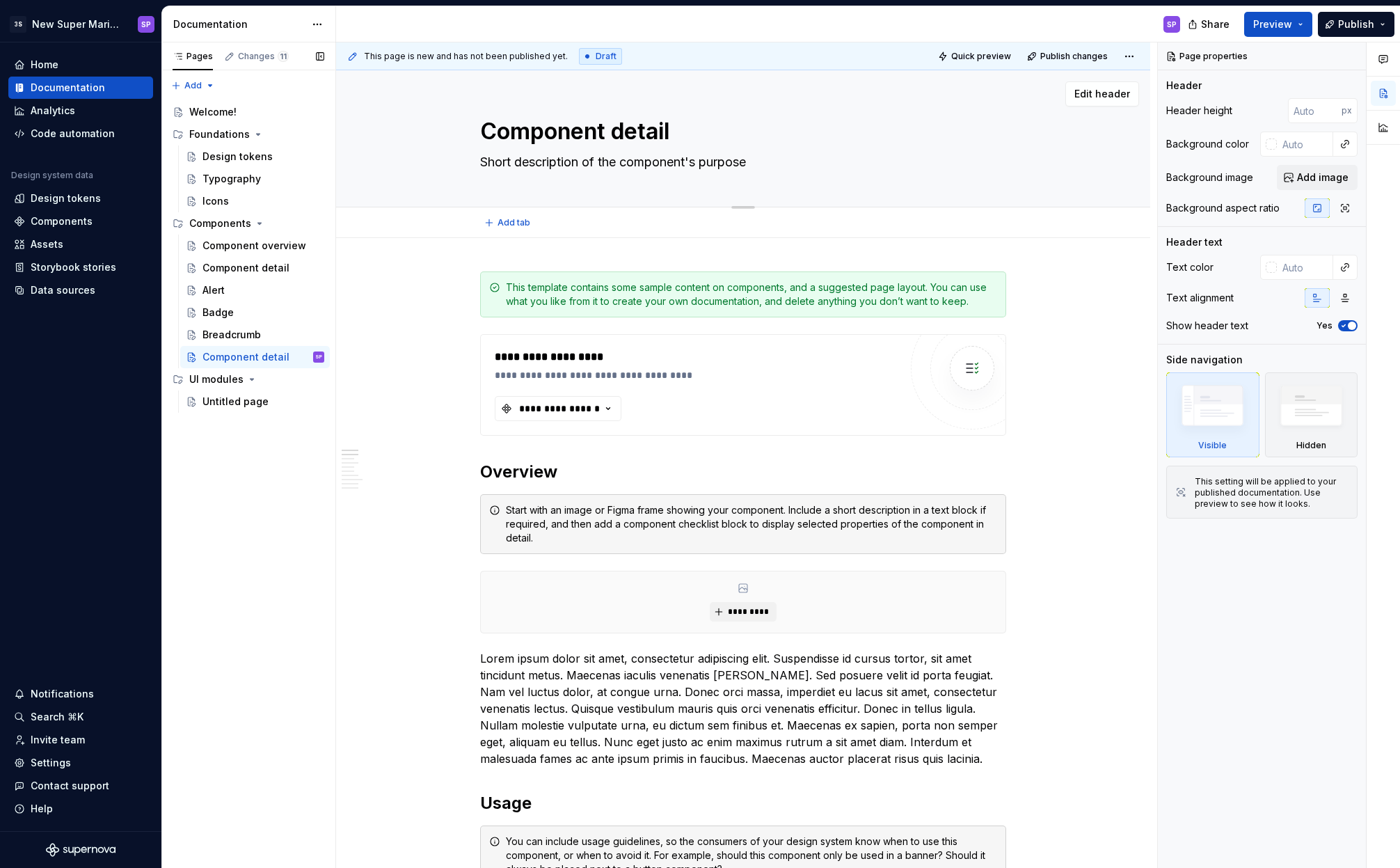
click at [535, 142] on textarea "Component detail" at bounding box center [741, 132] width 526 height 34
type textarea "*"
type textarea "B"
type textarea "*"
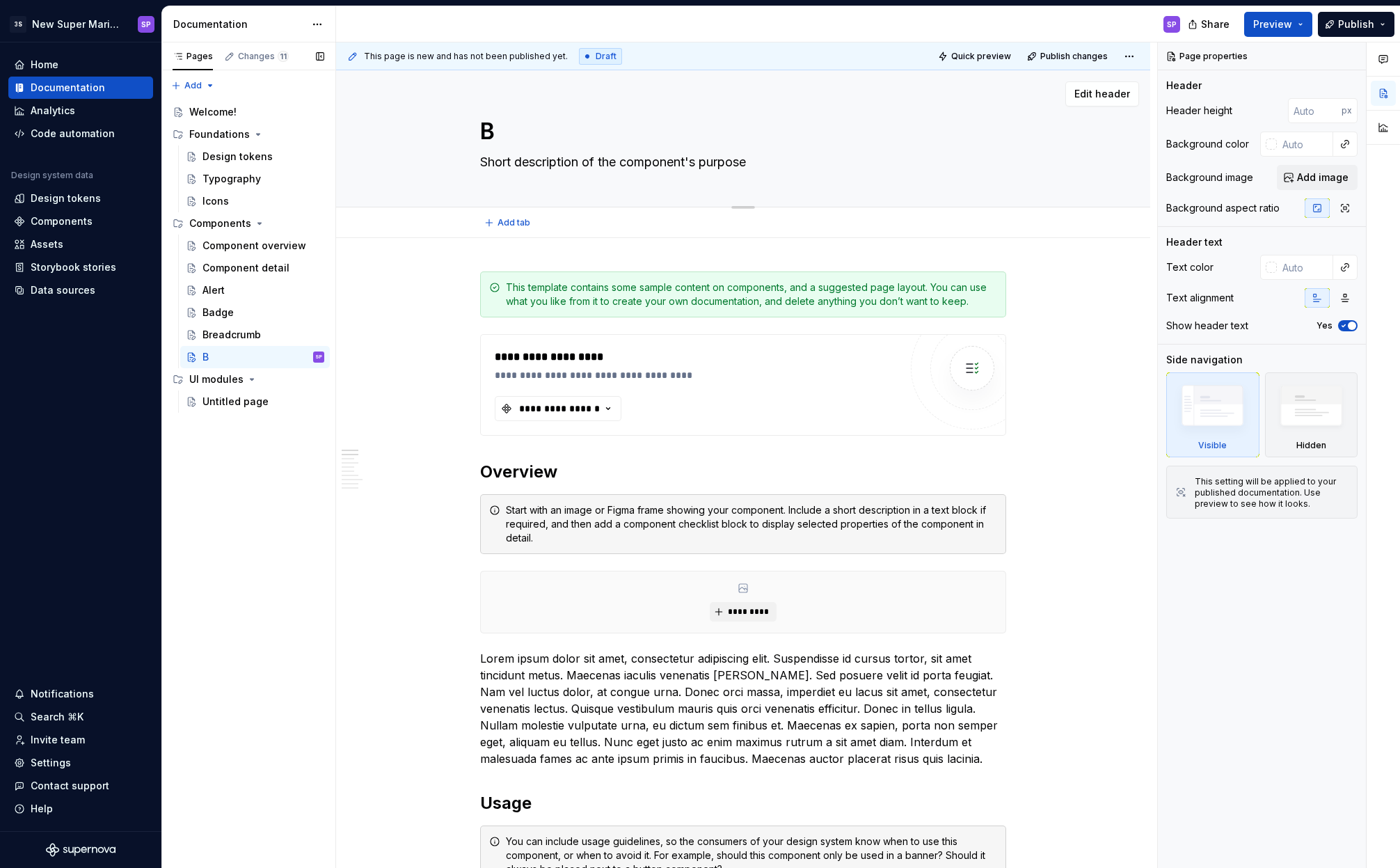
type textarea "Bt"
type textarea "*"
type textarea "Btu"
type textarea "*"
type textarea "Bt"
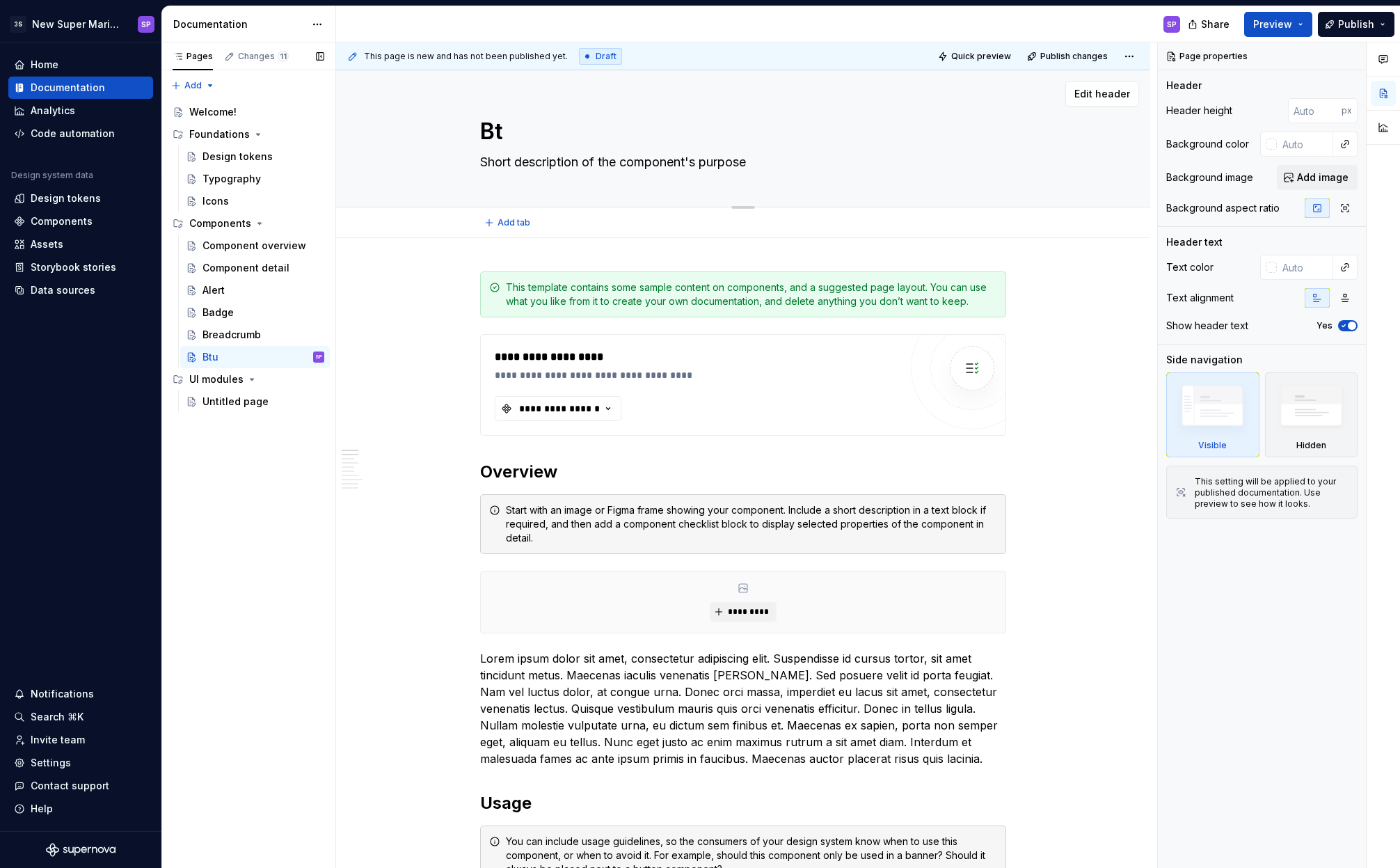
type textarea "*"
type textarea "B"
type textarea "*"
type textarea "Bu"
type textarea "*"
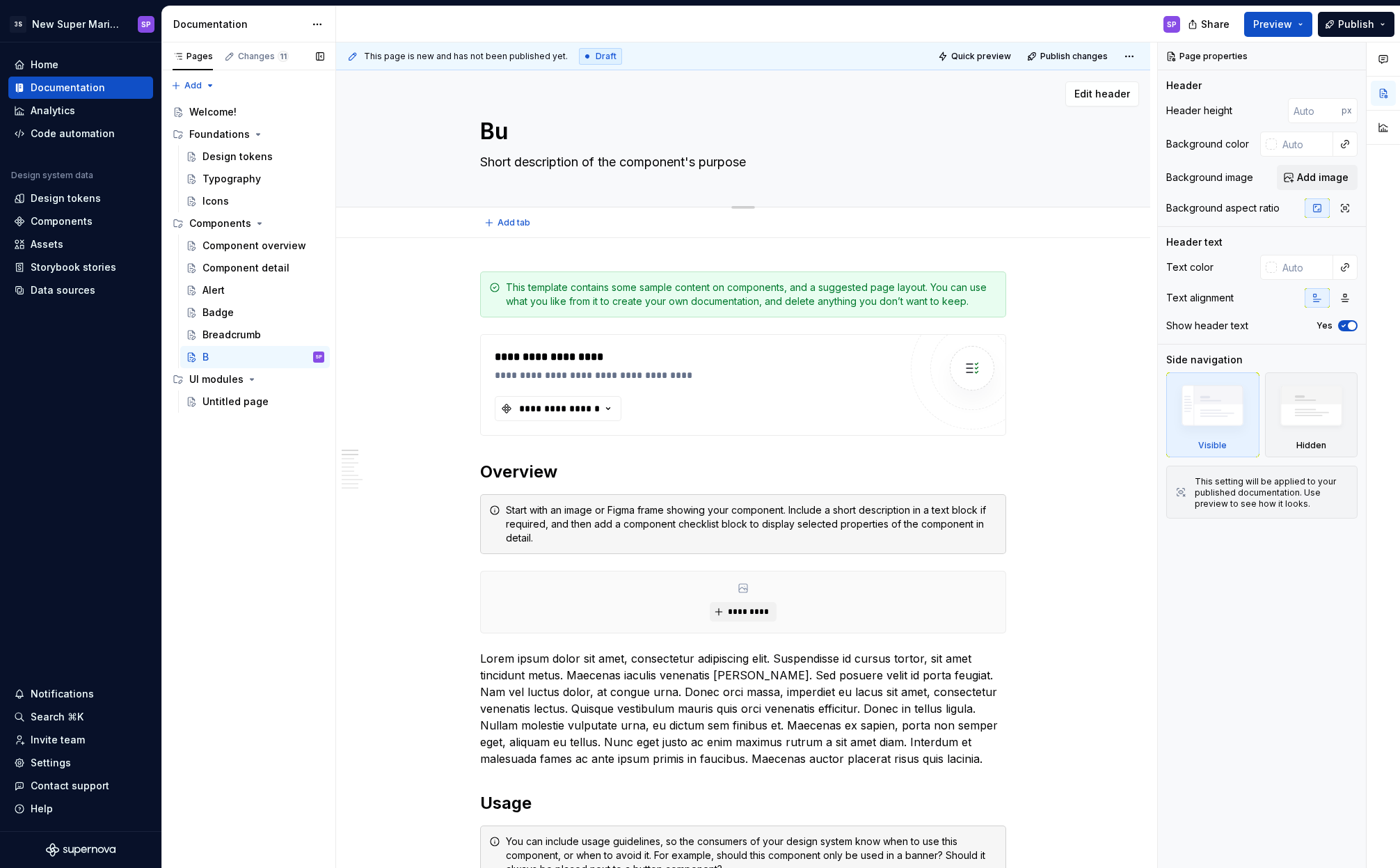
type textarea "But"
type textarea "*"
type textarea "Butt"
type textarea "*"
type textarea "Butto"
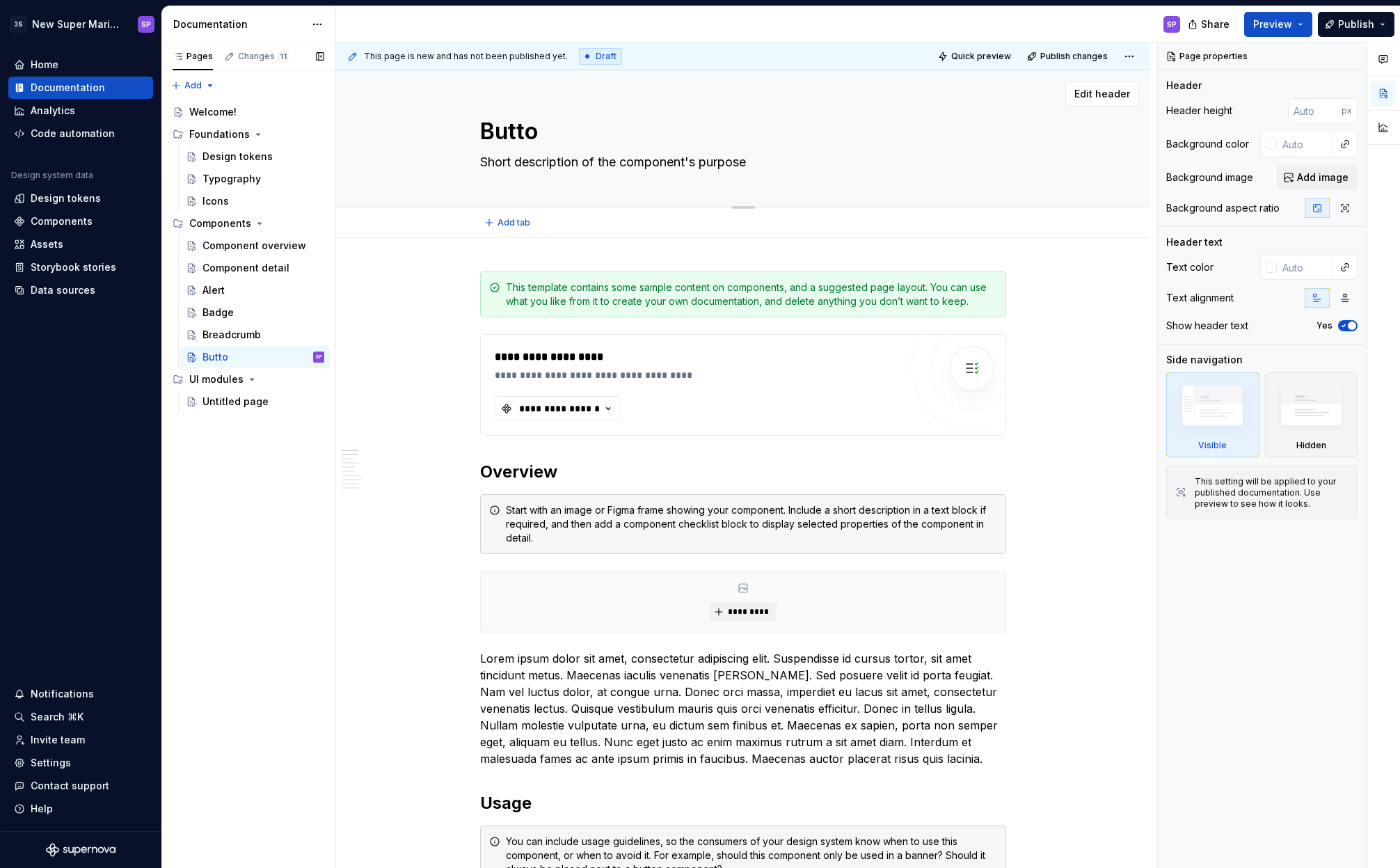
type textarea "*"
type textarea "Button"
type textarea "*"
type textarea "Button"
click at [645, 168] on textarea "Short description of the component's purpose" at bounding box center [741, 162] width 526 height 23
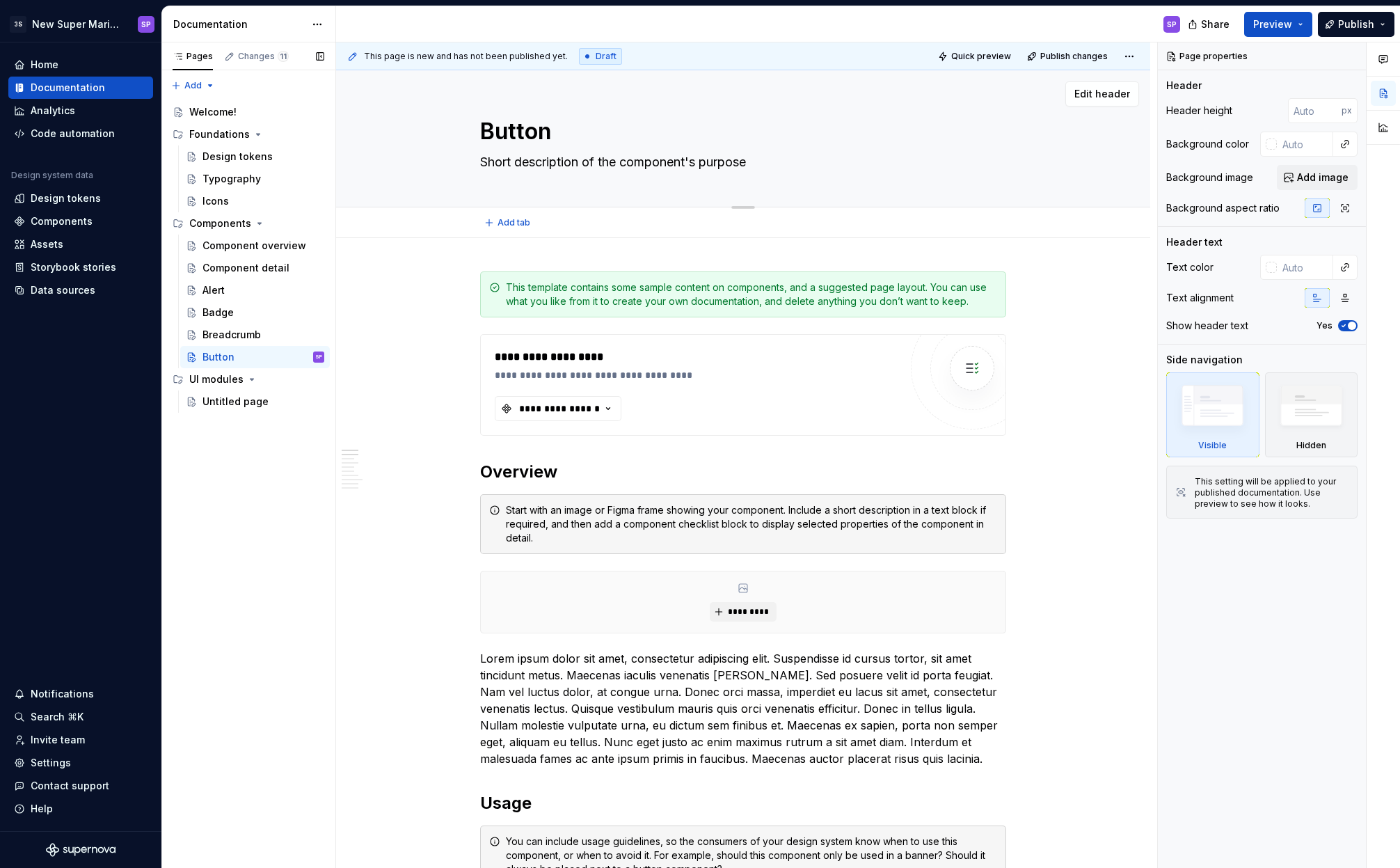
paste textarea "a fundamental interactive element used to trigger an action or initiate a proce…"
type textarea "*"
type textarea "a fundamental interactive element used to trigger an action or initiate a proce…"
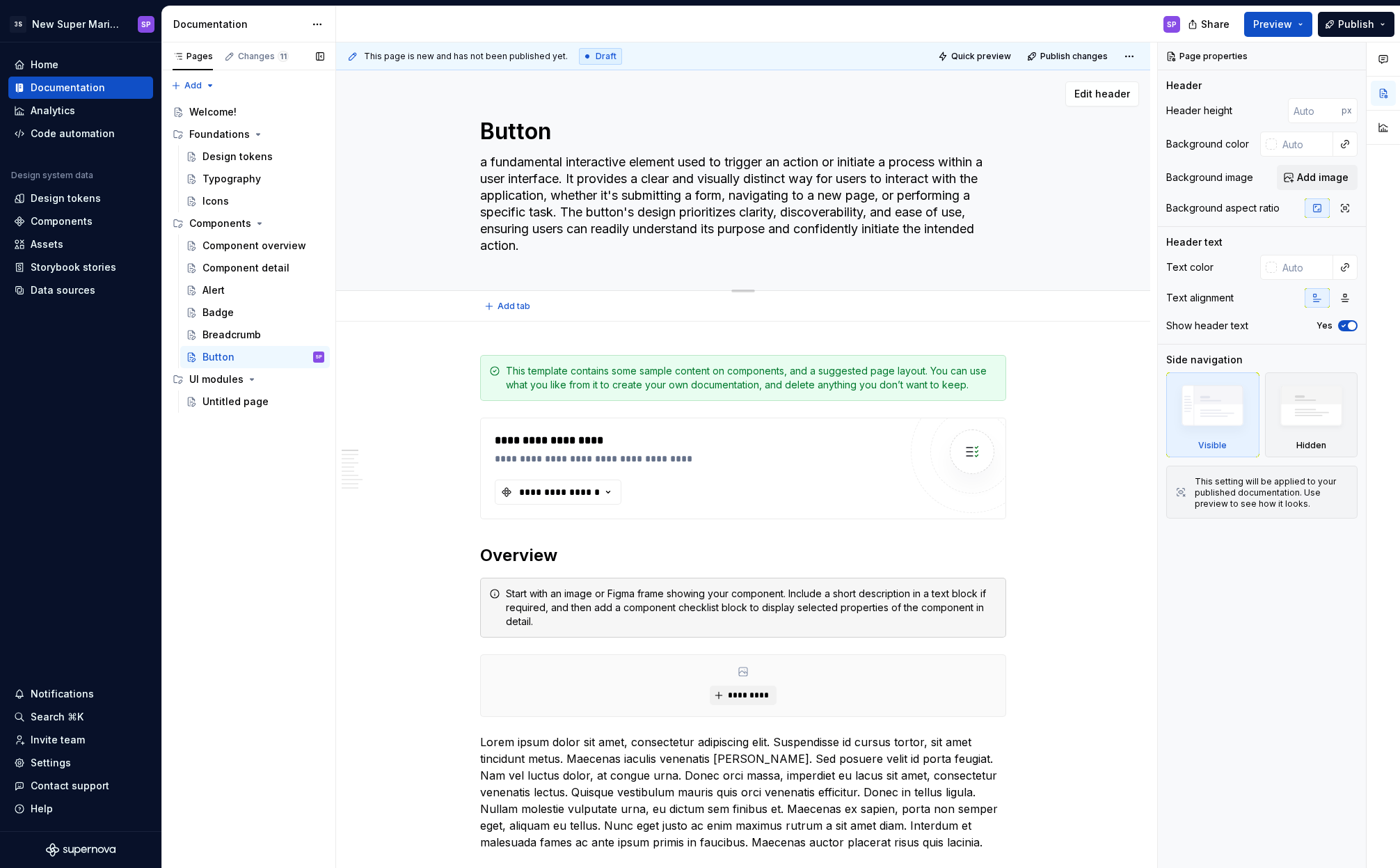
drag, startPoint x: 487, startPoint y: 164, endPoint x: 477, endPoint y: 164, distance: 10.0
click at [478, 164] on textarea "a fundamental interactive element used to trigger an action or initiate a proce…" at bounding box center [741, 204] width 526 height 106
type textarea "*"
type textarea "A fundamental interactive element used to trigger an action or initiate a proce…"
click at [641, 179] on textarea "A fundamental interactive element used to trigger an action or initiate a proce…" at bounding box center [741, 204] width 526 height 106
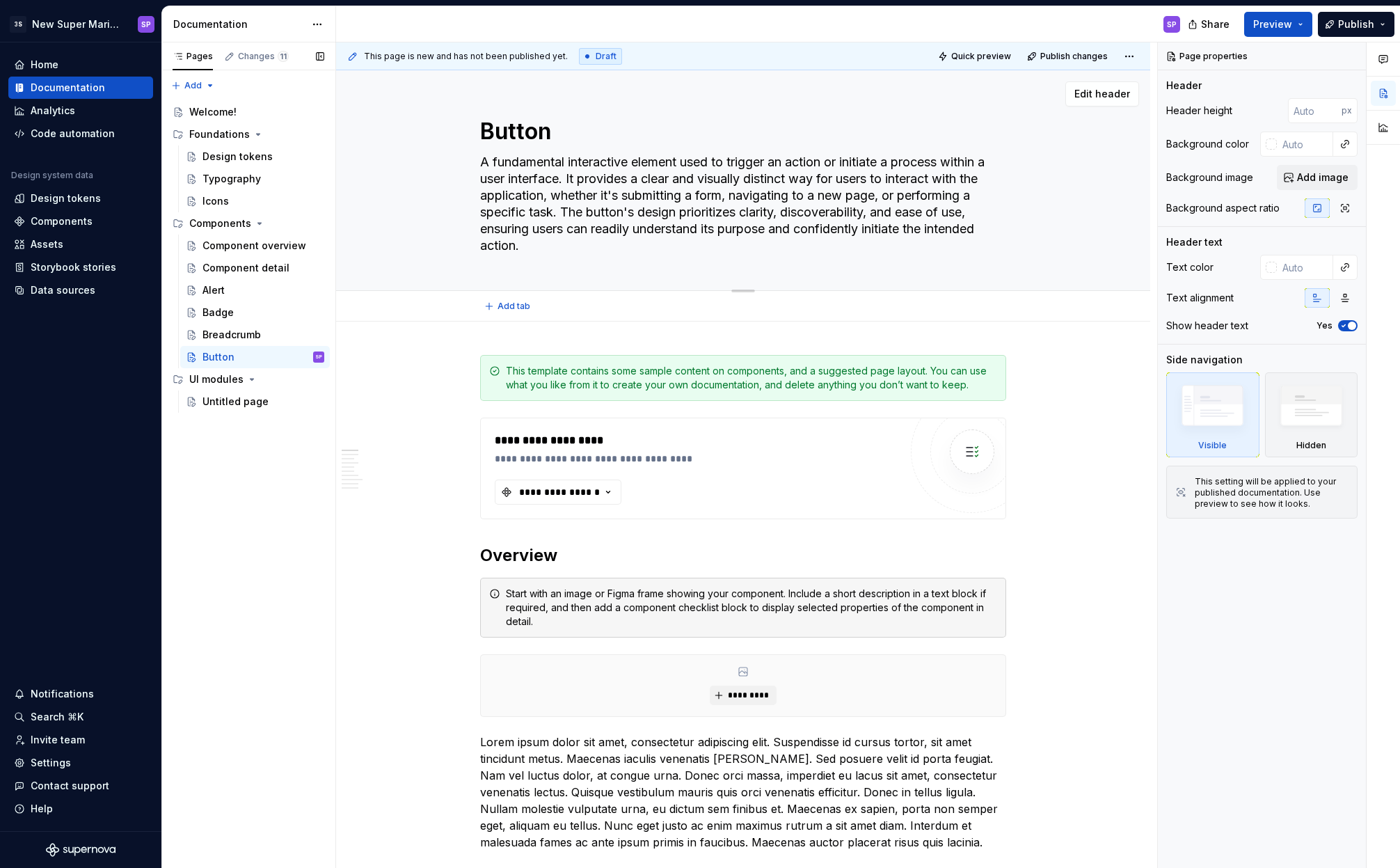
click at [641, 179] on textarea "A fundamental interactive element used to trigger an action or initiate a proce…" at bounding box center [741, 204] width 526 height 106
click at [691, 187] on textarea "A fundamental interactive element used to trigger an action or initiate a proce…" at bounding box center [741, 204] width 526 height 106
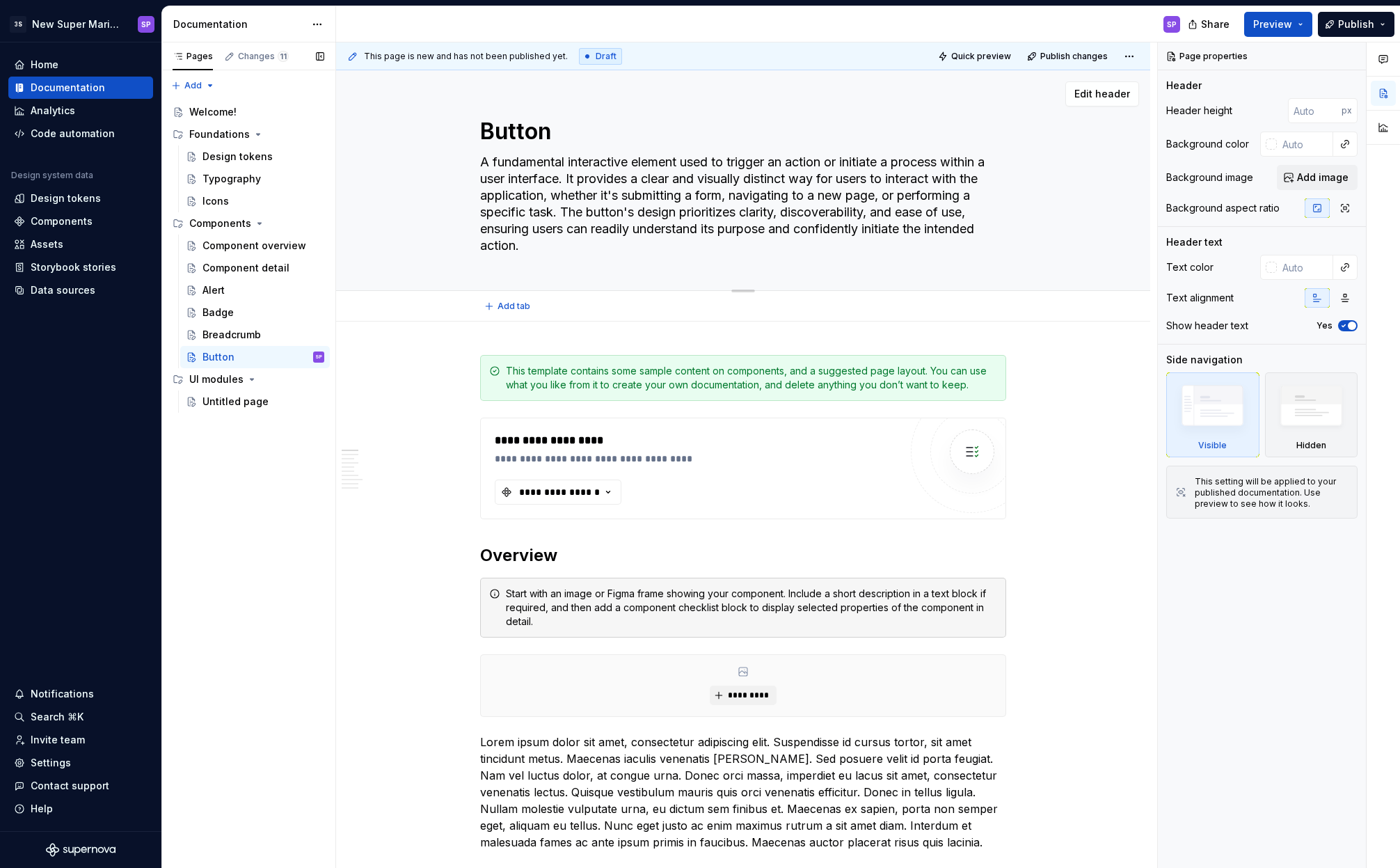
click at [653, 203] on textarea "A fundamental interactive element used to trigger an action or initiate a proce…" at bounding box center [741, 204] width 526 height 106
click at [694, 202] on textarea "A fundamental interactive element used to trigger an action or initiate a proce…" at bounding box center [741, 204] width 526 height 106
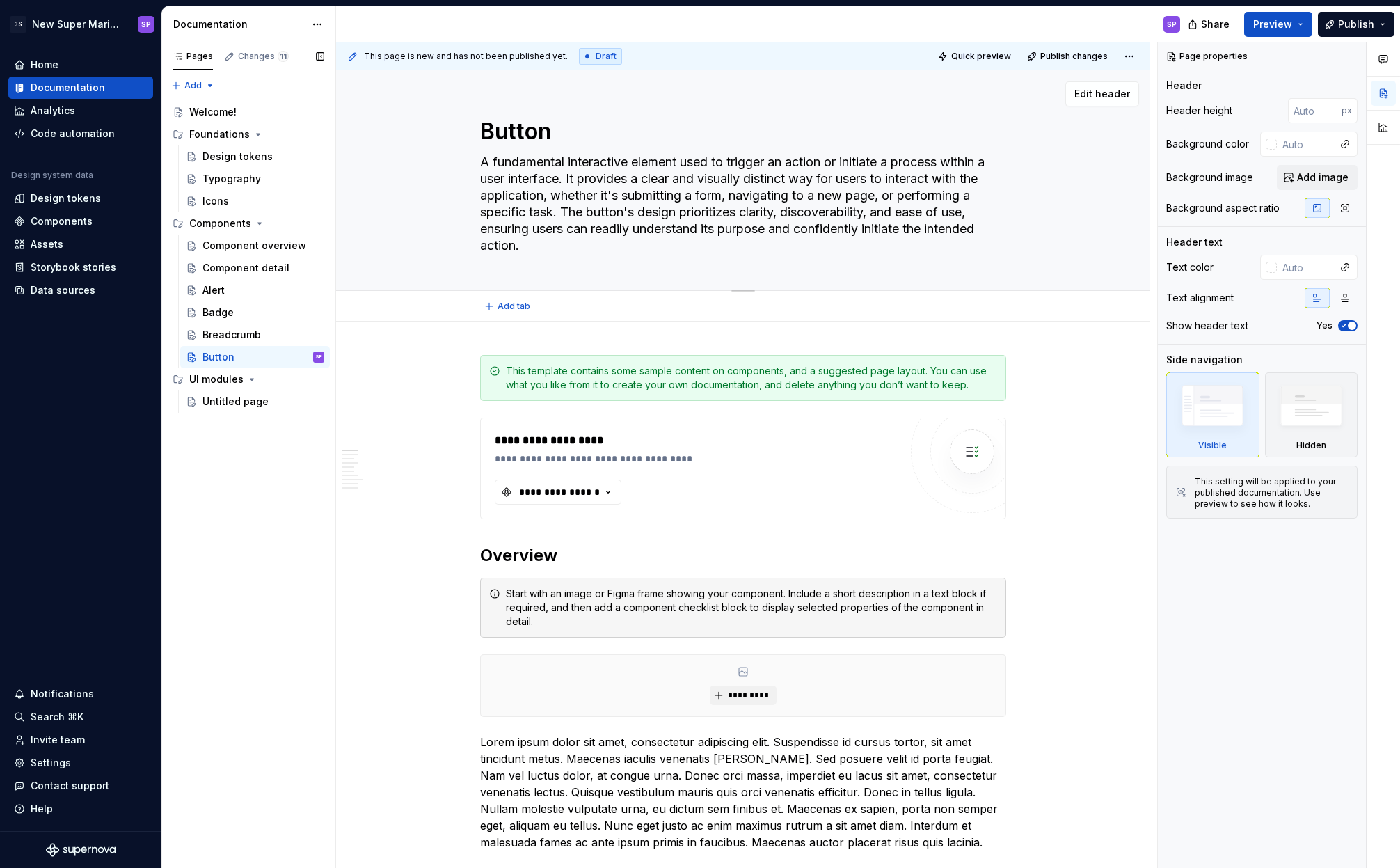
click at [694, 202] on textarea "A fundamental interactive element used to trigger an action or initiate a proce…" at bounding box center [741, 204] width 526 height 106
click at [731, 202] on textarea "A fundamental interactive element used to trigger an action or initiate a proce…" at bounding box center [741, 204] width 526 height 106
click at [700, 196] on textarea "A fundamental interactive element used to trigger an action or initiate a proce…" at bounding box center [741, 204] width 526 height 106
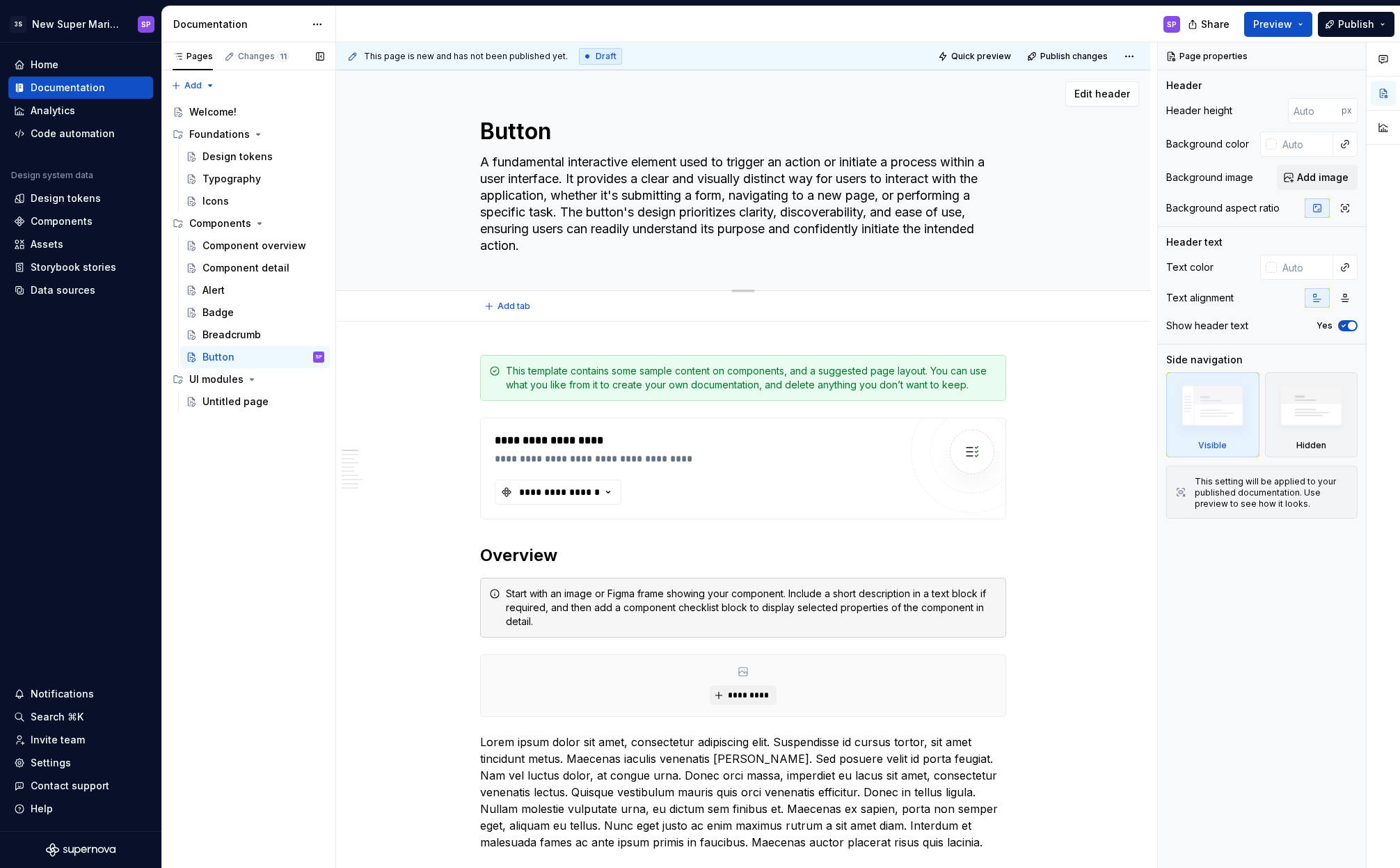
click at [659, 201] on textarea "A fundamental interactive element used to trigger an action or initiate a proce…" at bounding box center [741, 204] width 526 height 106
click at [677, 203] on textarea "A fundamental interactive element used to trigger an action or initiate a proce…" at bounding box center [741, 204] width 526 height 106
click at [675, 211] on textarea "A fundamental interactive element used to trigger an action or initiate a proce…" at bounding box center [741, 204] width 526 height 106
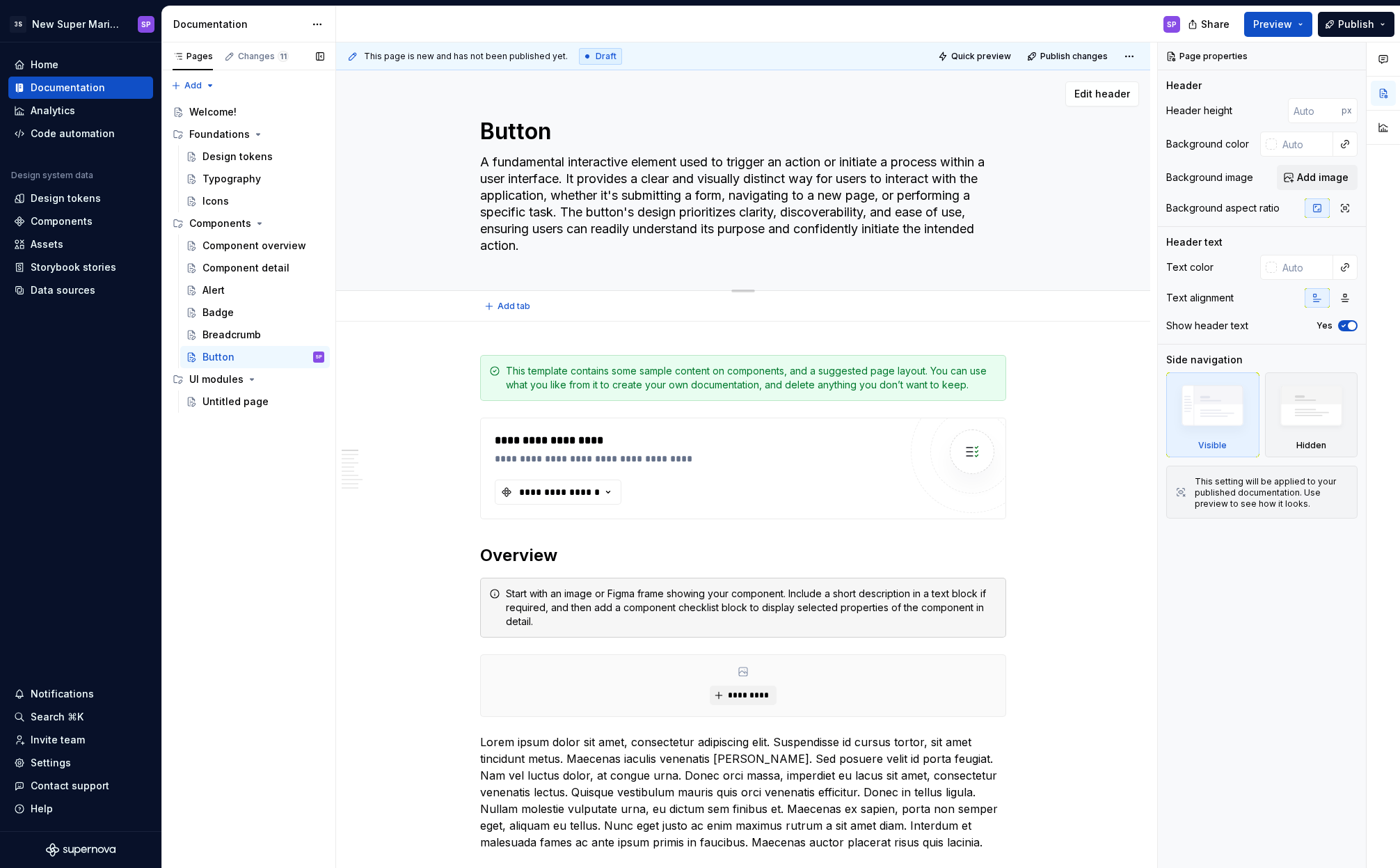
click at [675, 211] on textarea "A fundamental interactive element used to trigger an action or initiate a proce…" at bounding box center [741, 204] width 526 height 106
click at [717, 224] on textarea "A fundamental interactive element used to trigger an action or initiate a proce…" at bounding box center [741, 204] width 526 height 106
drag, startPoint x: 725, startPoint y: 241, endPoint x: 668, endPoint y: 191, distance: 75.8
click at [672, 196] on textarea "A fundamental interactive element used to trigger an action or initiate a proce…" at bounding box center [741, 204] width 526 height 106
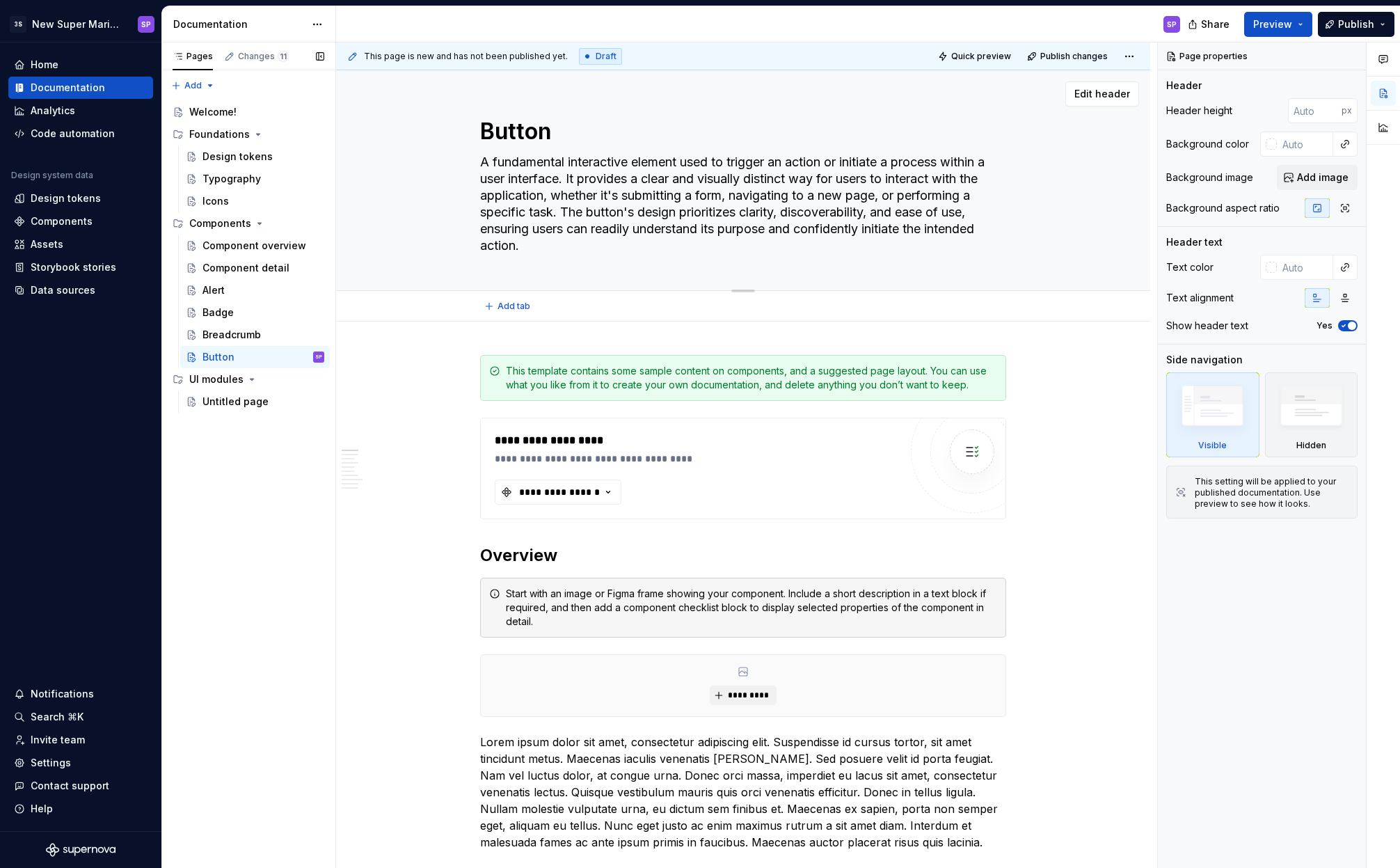
click at [668, 191] on textarea "A fundamental interactive element used to trigger an action or initiate a proce…" at bounding box center [741, 204] width 526 height 106
drag, startPoint x: 642, startPoint y: 165, endPoint x: 705, endPoint y: 227, distance: 88.4
click at [705, 227] on textarea "A fundamental interactive element used to trigger an action or initiate a proce…" at bounding box center [741, 204] width 526 height 106
click at [707, 227] on textarea "A fundamental interactive element used to trigger an action or initiate a proce…" at bounding box center [741, 204] width 526 height 106
drag, startPoint x: 679, startPoint y: 201, endPoint x: 661, endPoint y: 179, distance: 28.4
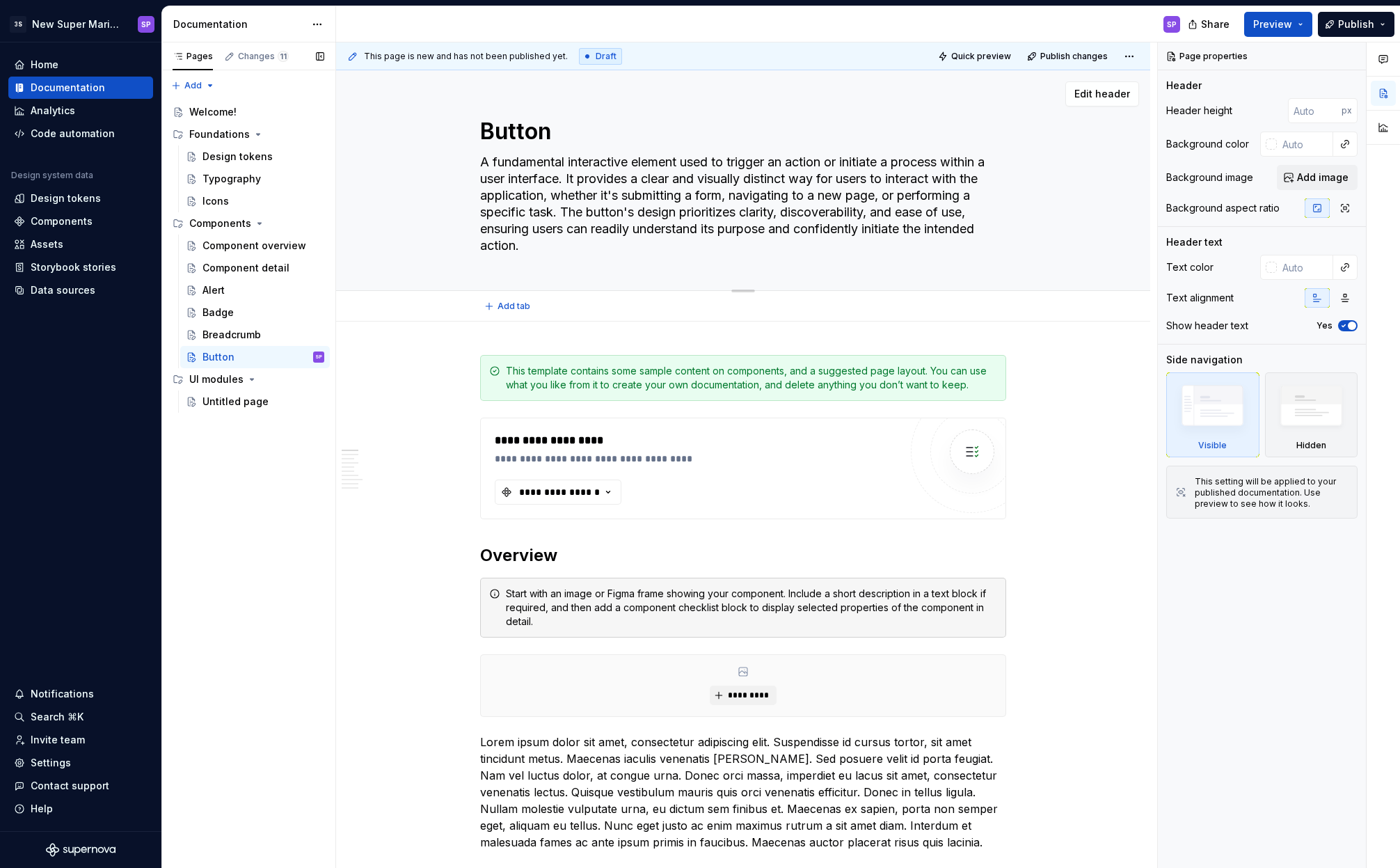
click at [664, 182] on textarea "A fundamental interactive element used to trigger an action or initiate a proce…" at bounding box center [741, 204] width 526 height 106
click at [661, 179] on textarea "A fundamental interactive element used to trigger an action or initiate a proce…" at bounding box center [741, 204] width 526 height 106
type textarea "*"
type textarea "A fundamental interactive element used to trigger an action or initiate a proce…"
click at [590, 493] on div "**********" at bounding box center [559, 492] width 83 height 14
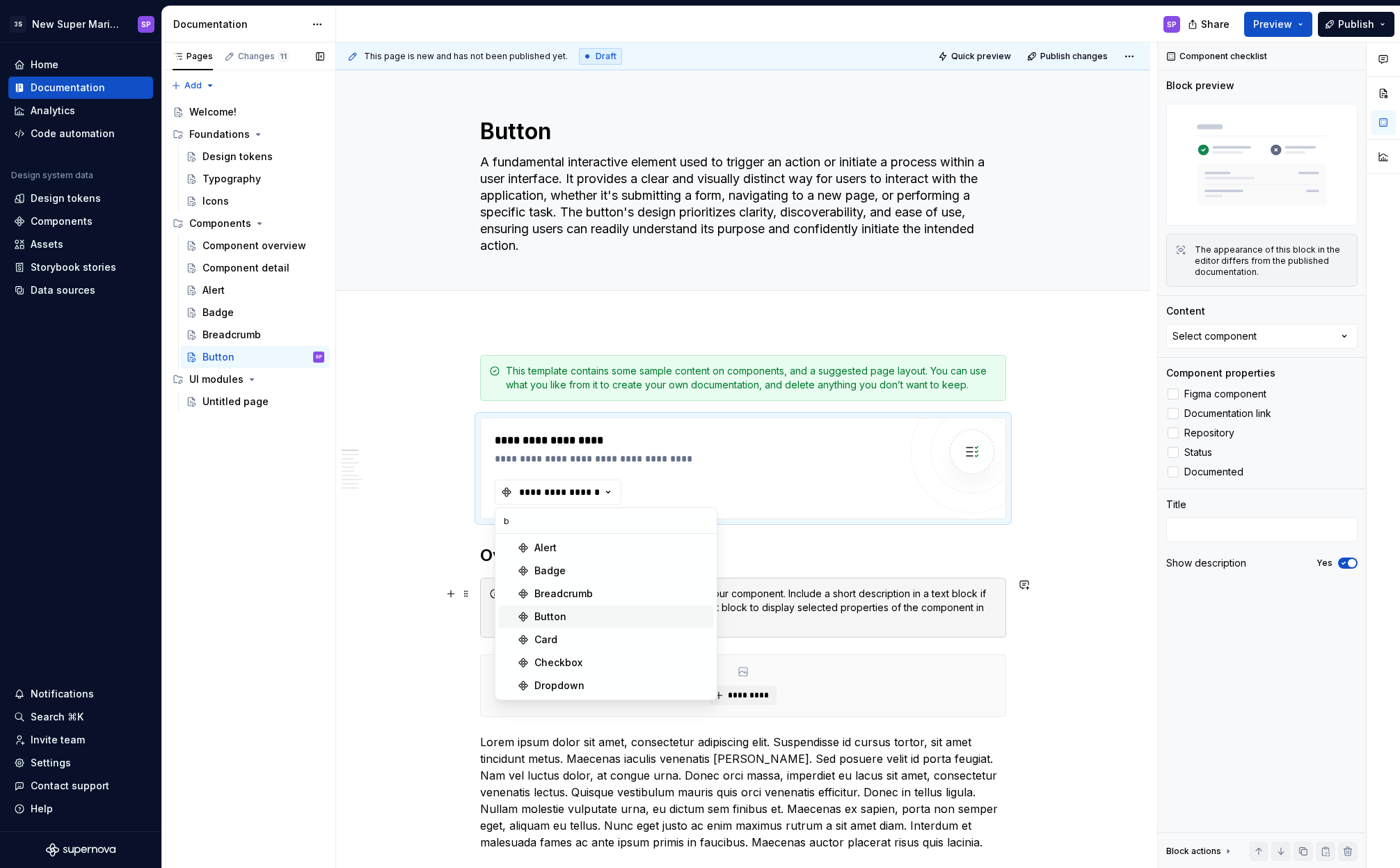
type input "b"
click at [571, 612] on div "Button" at bounding box center [621, 617] width 174 height 14
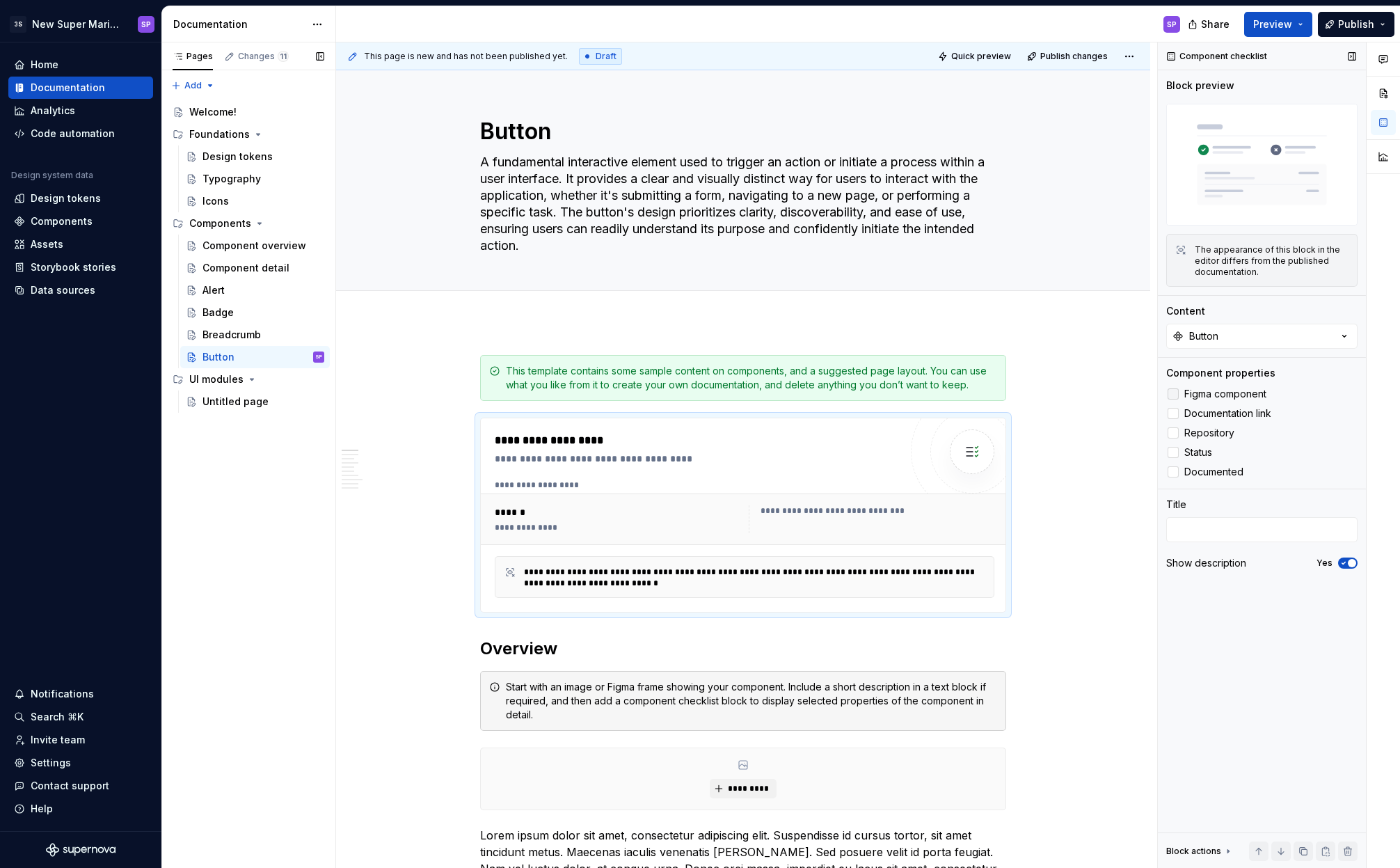
click at [1171, 396] on div at bounding box center [1172, 393] width 11 height 11
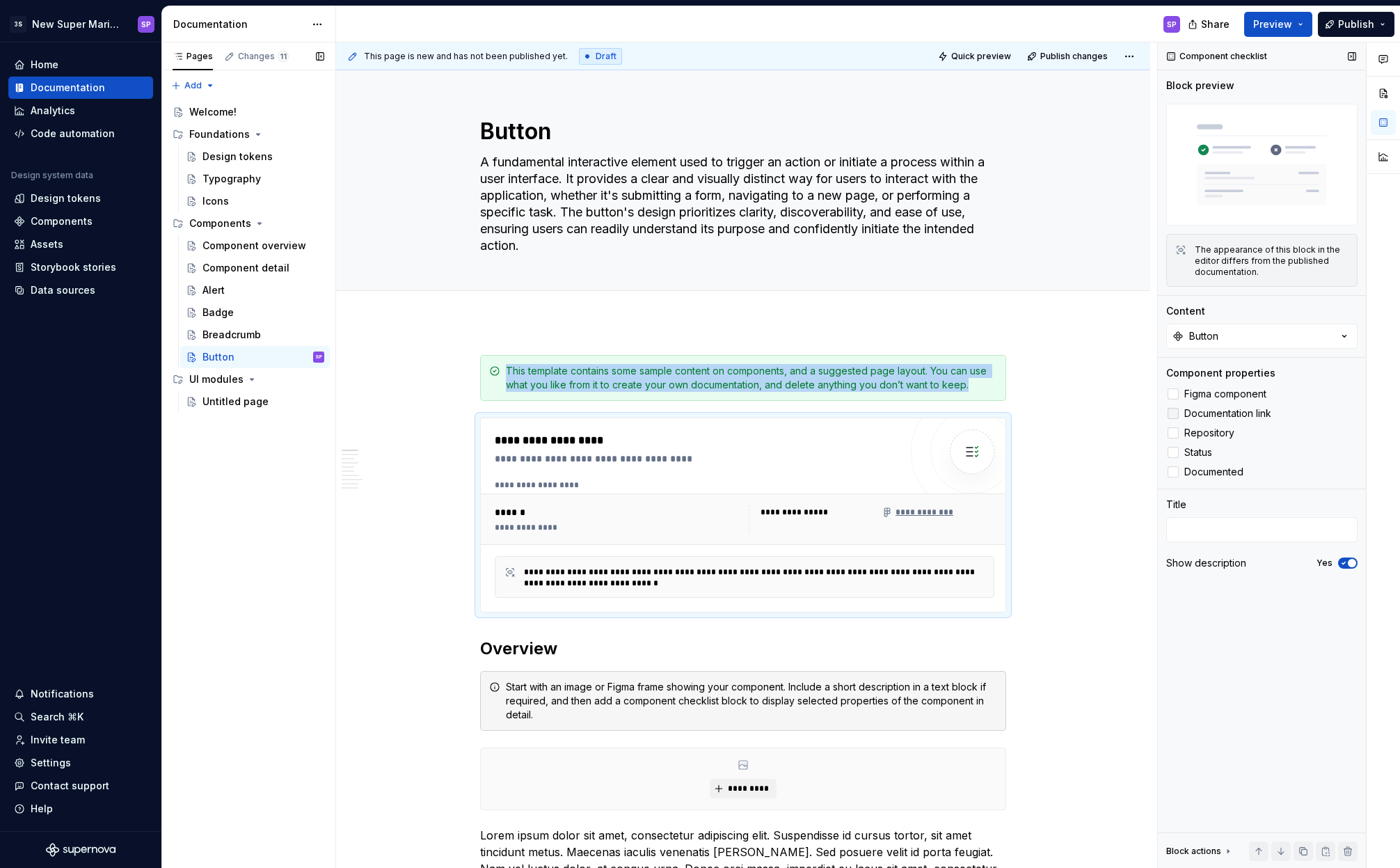
click at [1174, 419] on div at bounding box center [1172, 413] width 11 height 11
click at [1173, 414] on icon at bounding box center [1173, 414] width 0 height 0
click at [1174, 451] on div at bounding box center [1172, 452] width 11 height 11
click at [1174, 471] on div at bounding box center [1172, 471] width 11 height 11
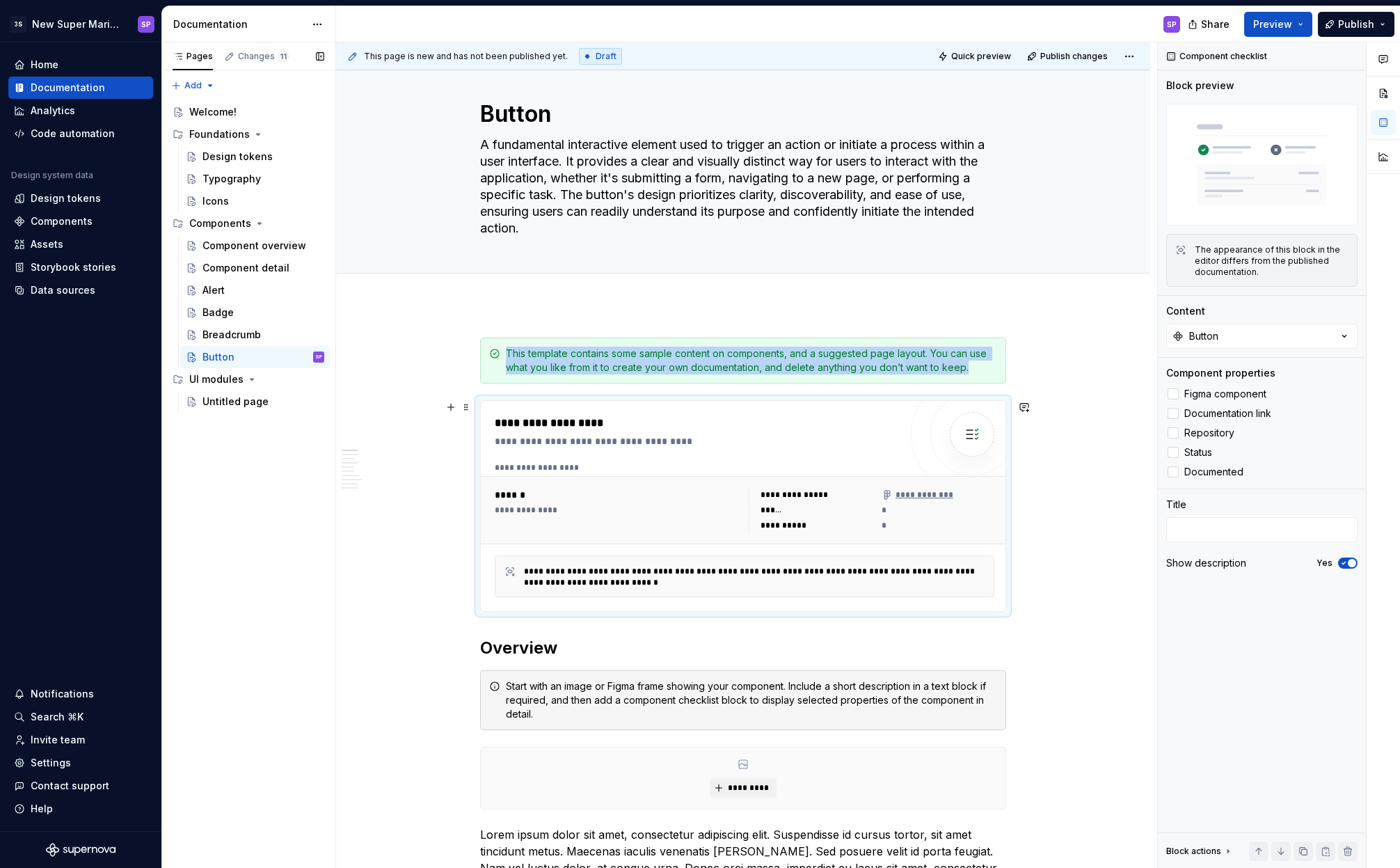
scroll to position [280, 0]
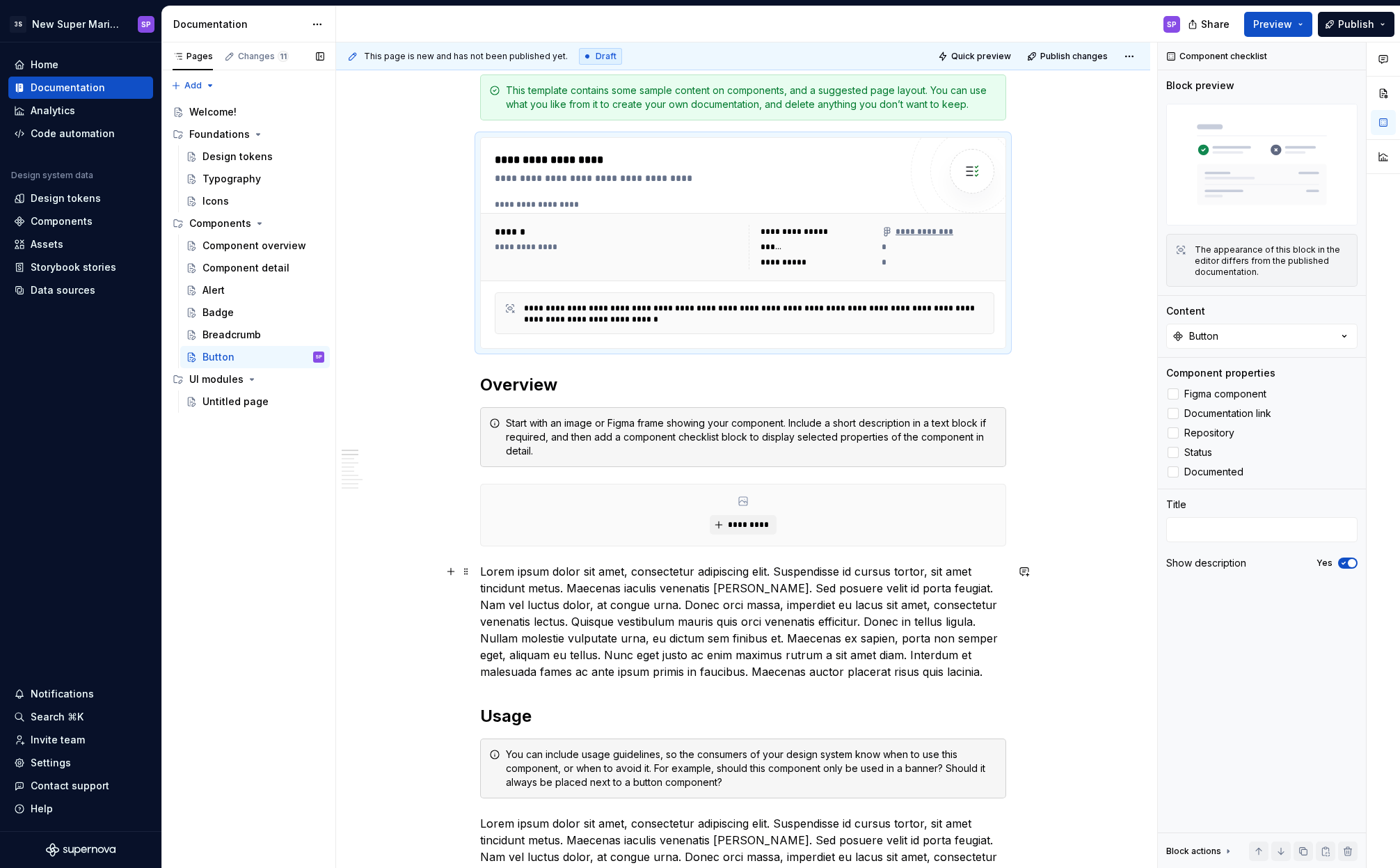
click at [695, 596] on p "Lorem ipsum dolor sit amet, consectetur adipiscing elit. Suspendisse id cursus …" at bounding box center [743, 622] width 526 height 117
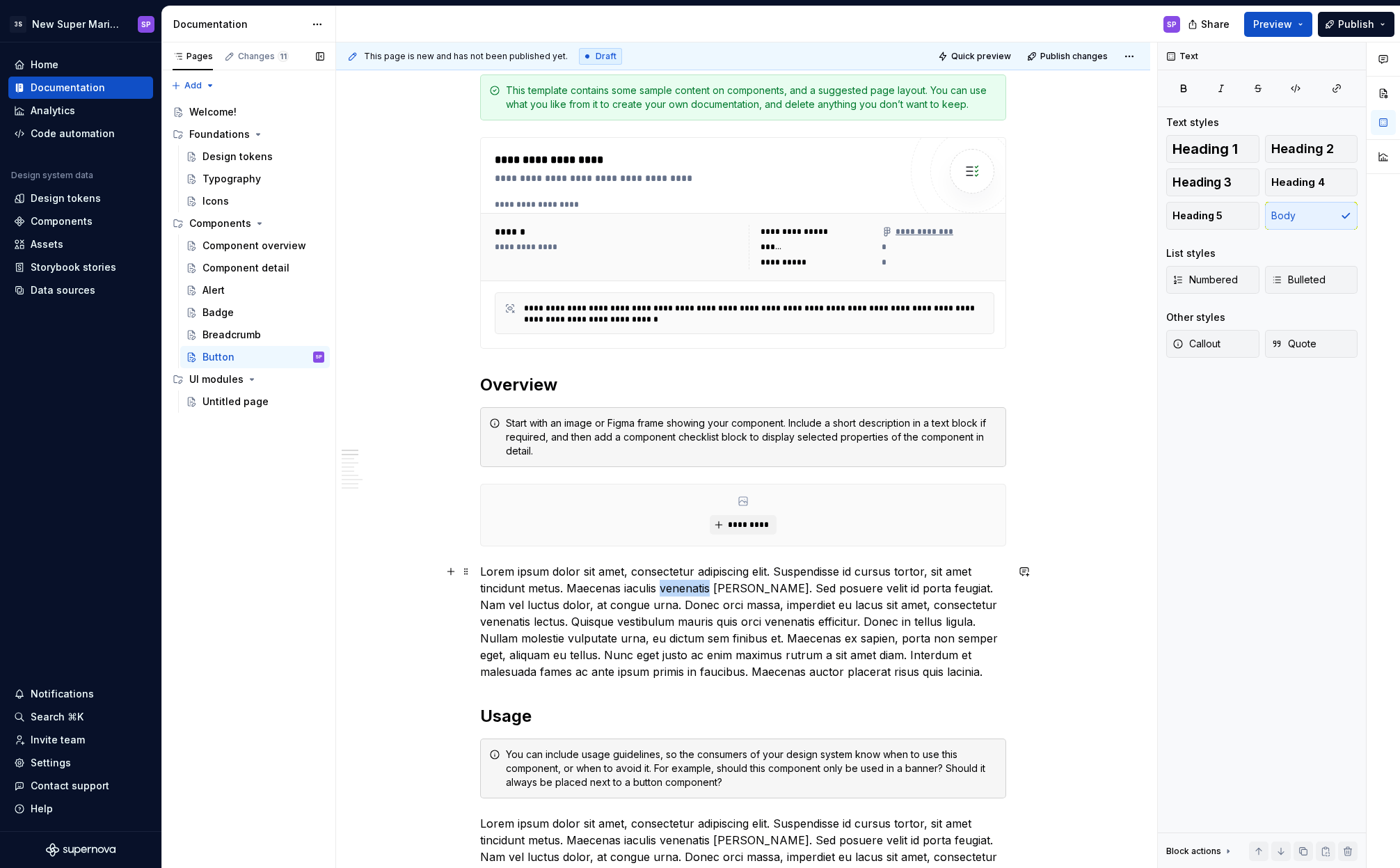
click at [695, 596] on p "Lorem ipsum dolor sit amet, consectetur adipiscing elit. Suspendisse id cursus …" at bounding box center [743, 622] width 526 height 117
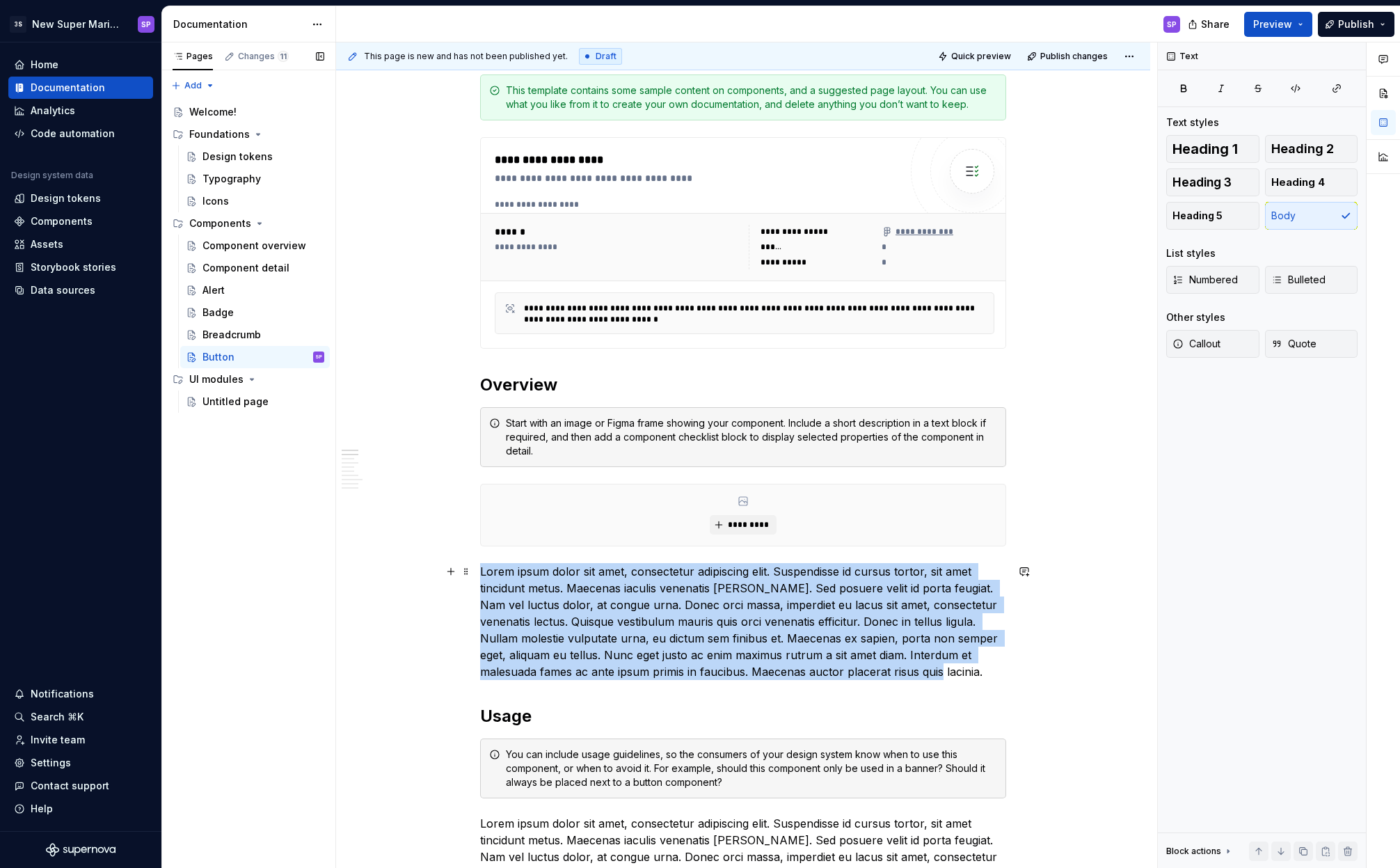
click at [695, 596] on p "Lorem ipsum dolor sit amet, consectetur adipiscing elit. Suspendisse id cursus …" at bounding box center [743, 622] width 526 height 117
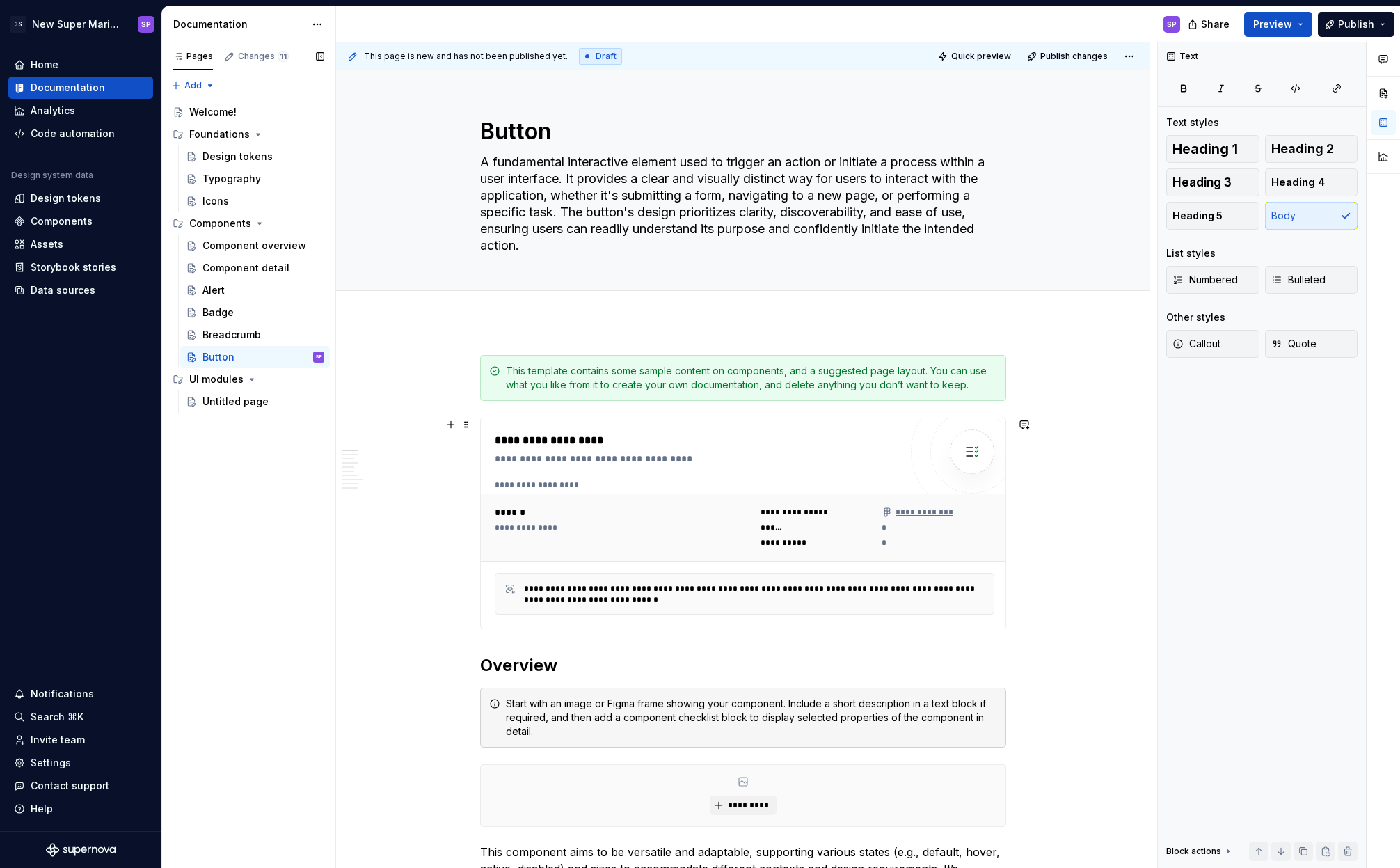
scroll to position [8, 0]
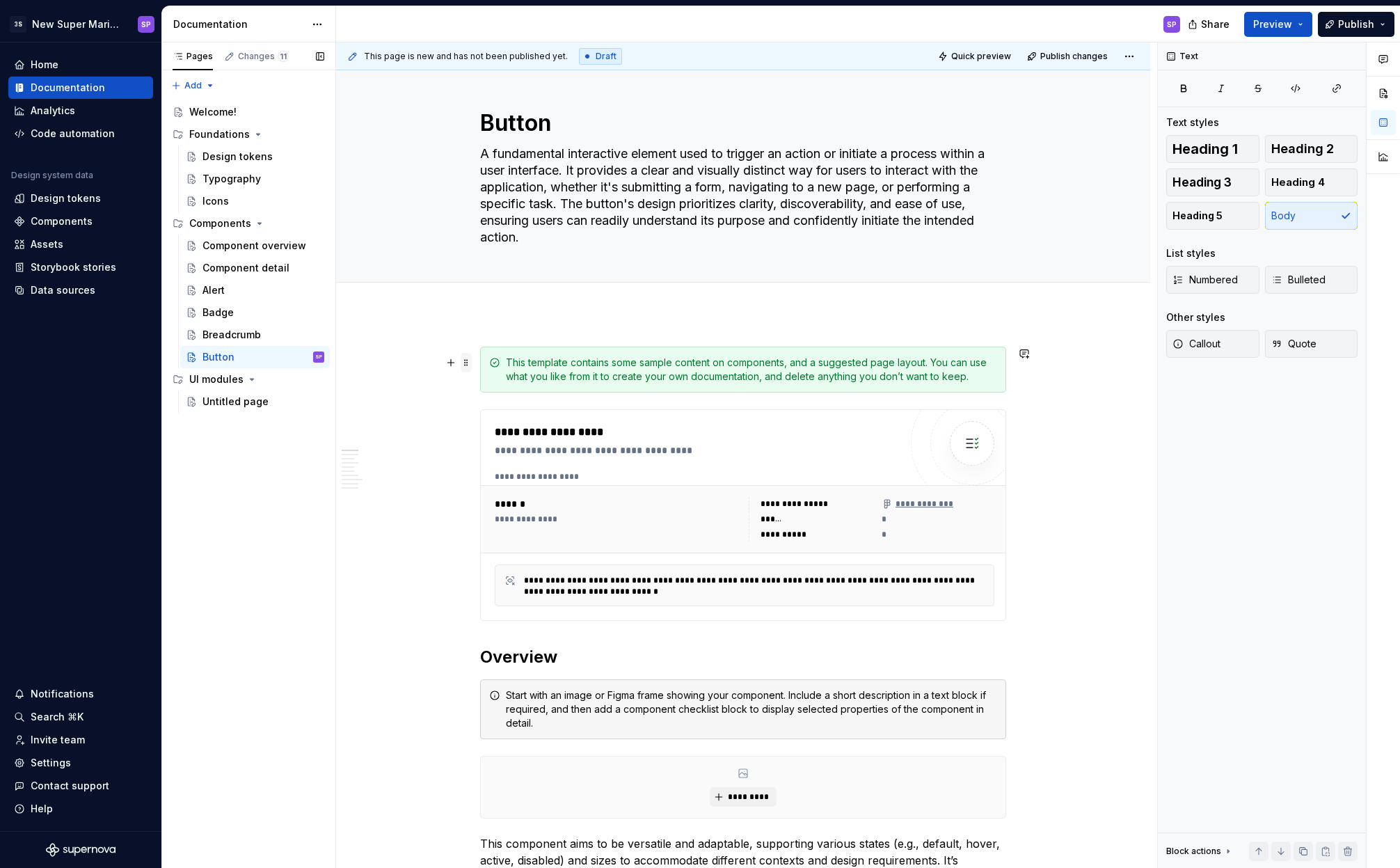
click at [463, 364] on span at bounding box center [466, 363] width 11 height 20
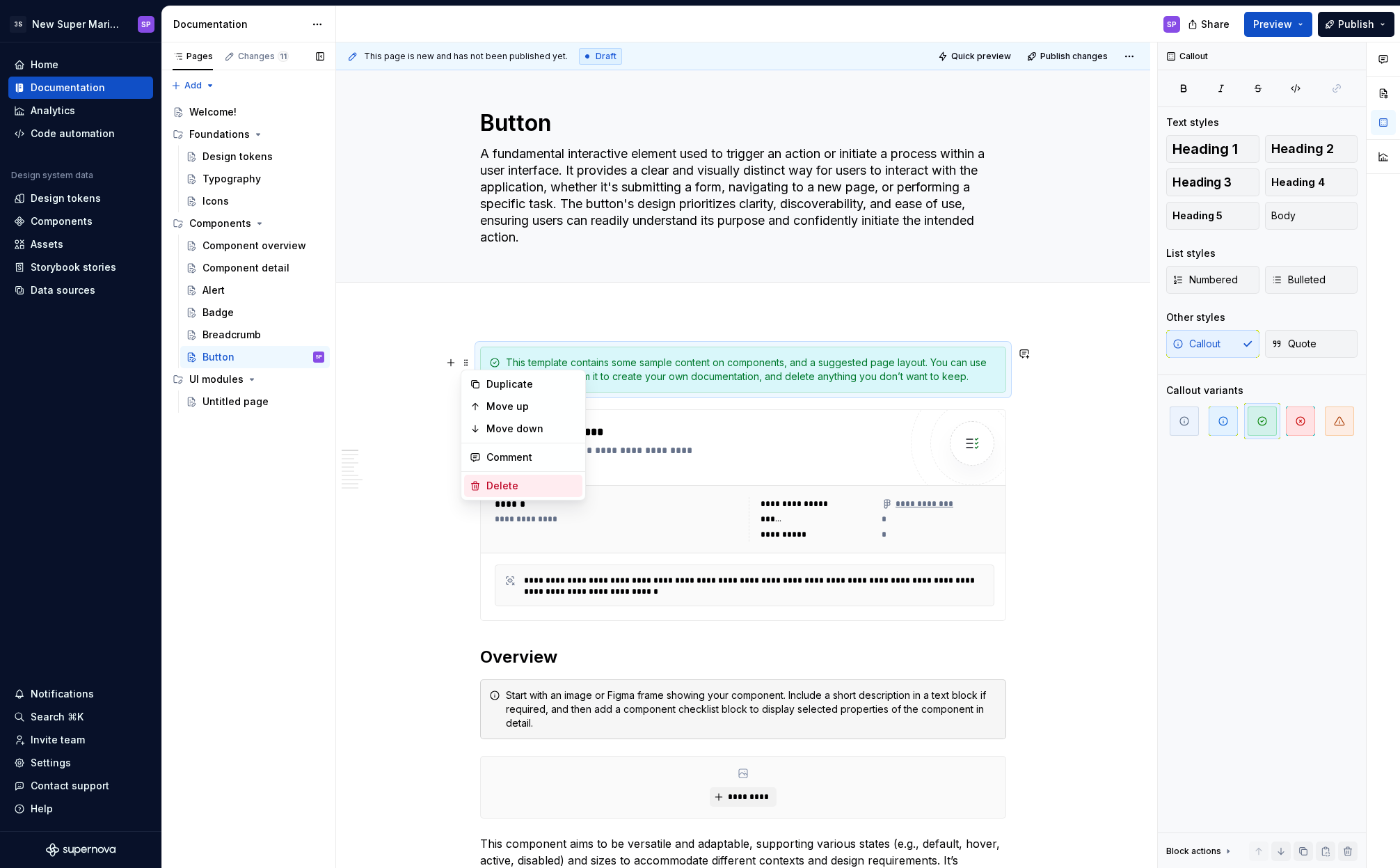
click at [504, 479] on div "Delete" at bounding box center [531, 486] width 90 height 14
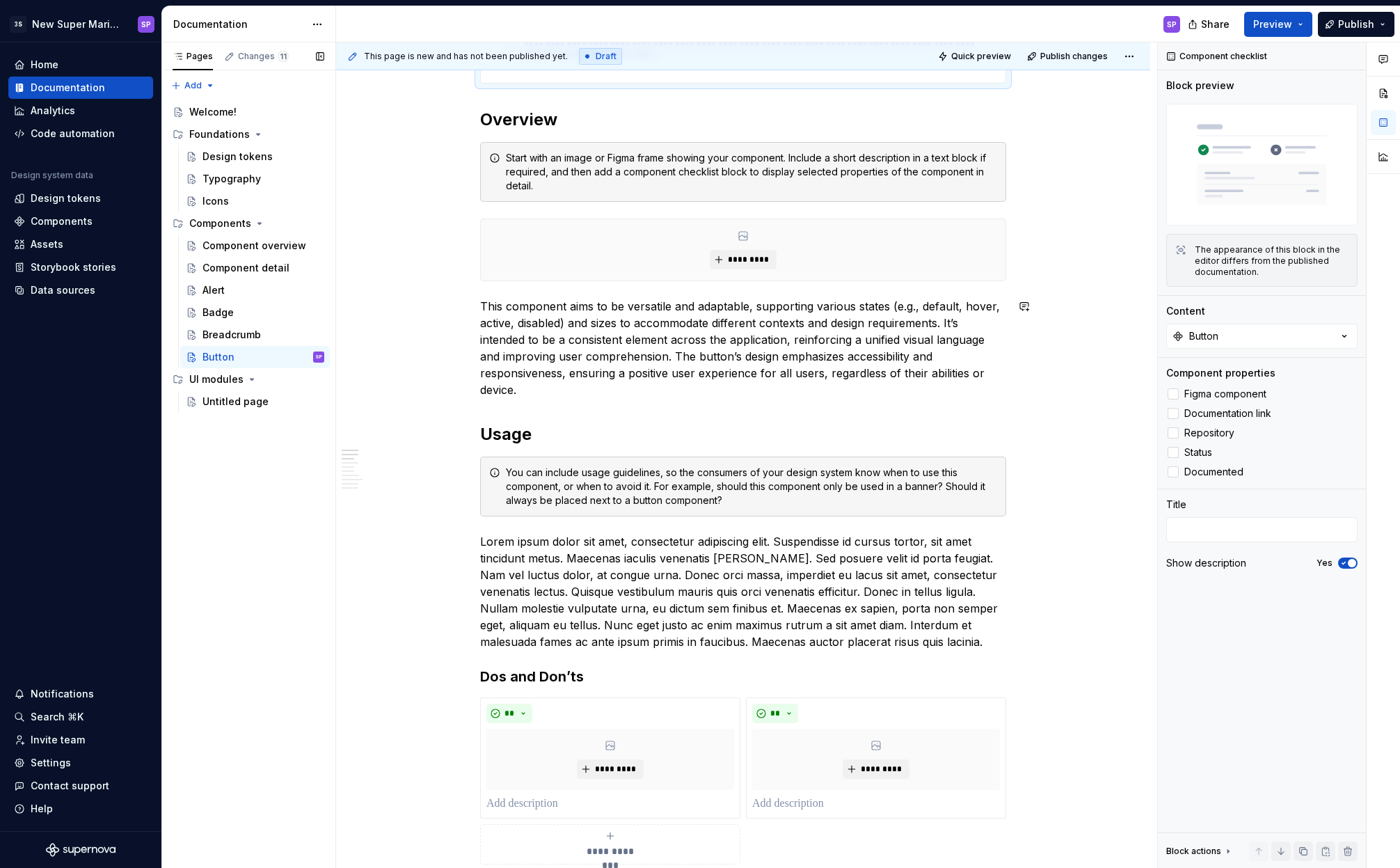
scroll to position [523, 0]
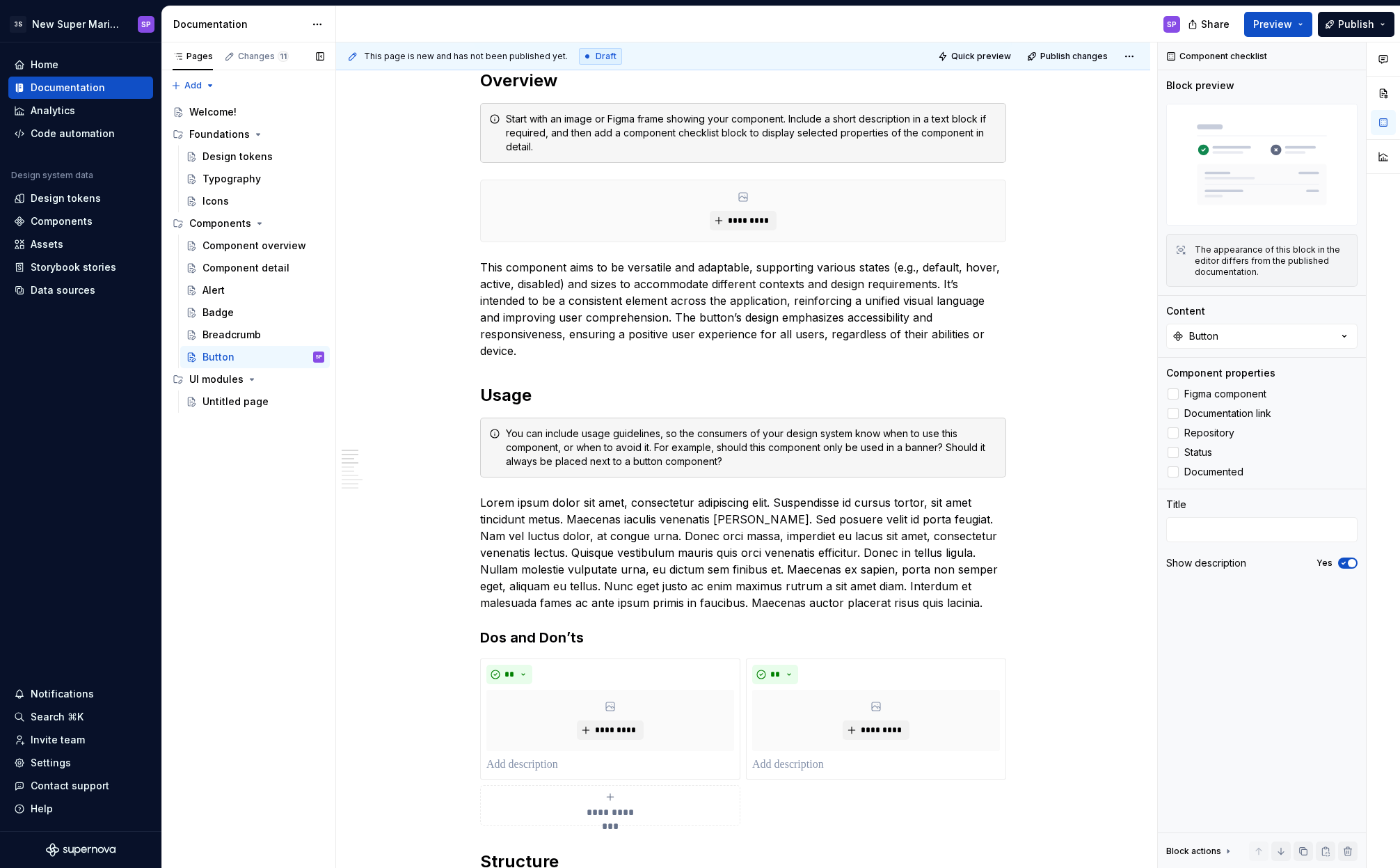
click at [685, 578] on p "Lorem ipsum dolor sit amet, consectetur adipiscing elit. Suspendisse id cursus …" at bounding box center [743, 552] width 526 height 117
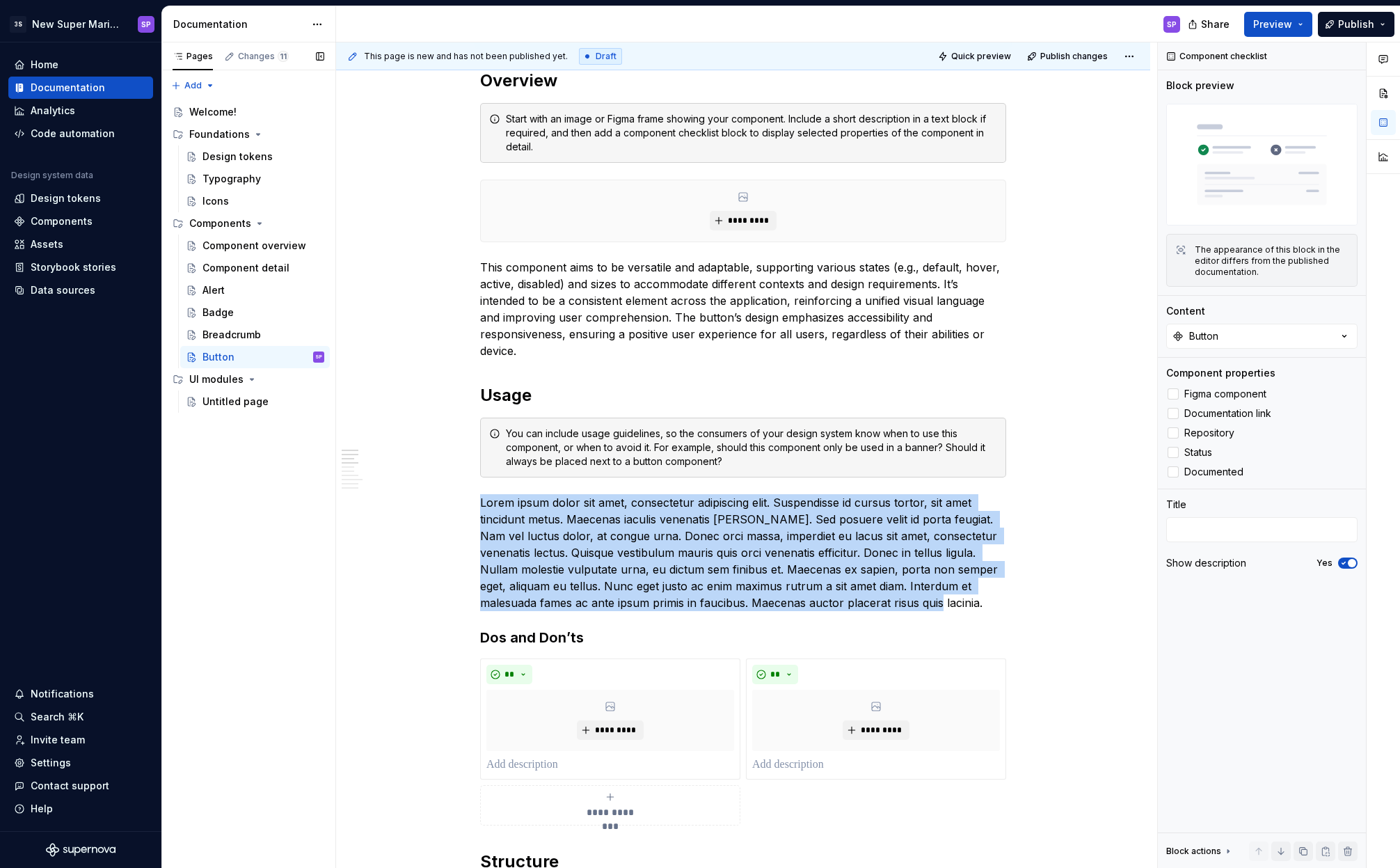
click at [685, 578] on p "Lorem ipsum dolor sit amet, consectetur adipiscing elit. Suspendisse id cursus …" at bounding box center [743, 552] width 526 height 117
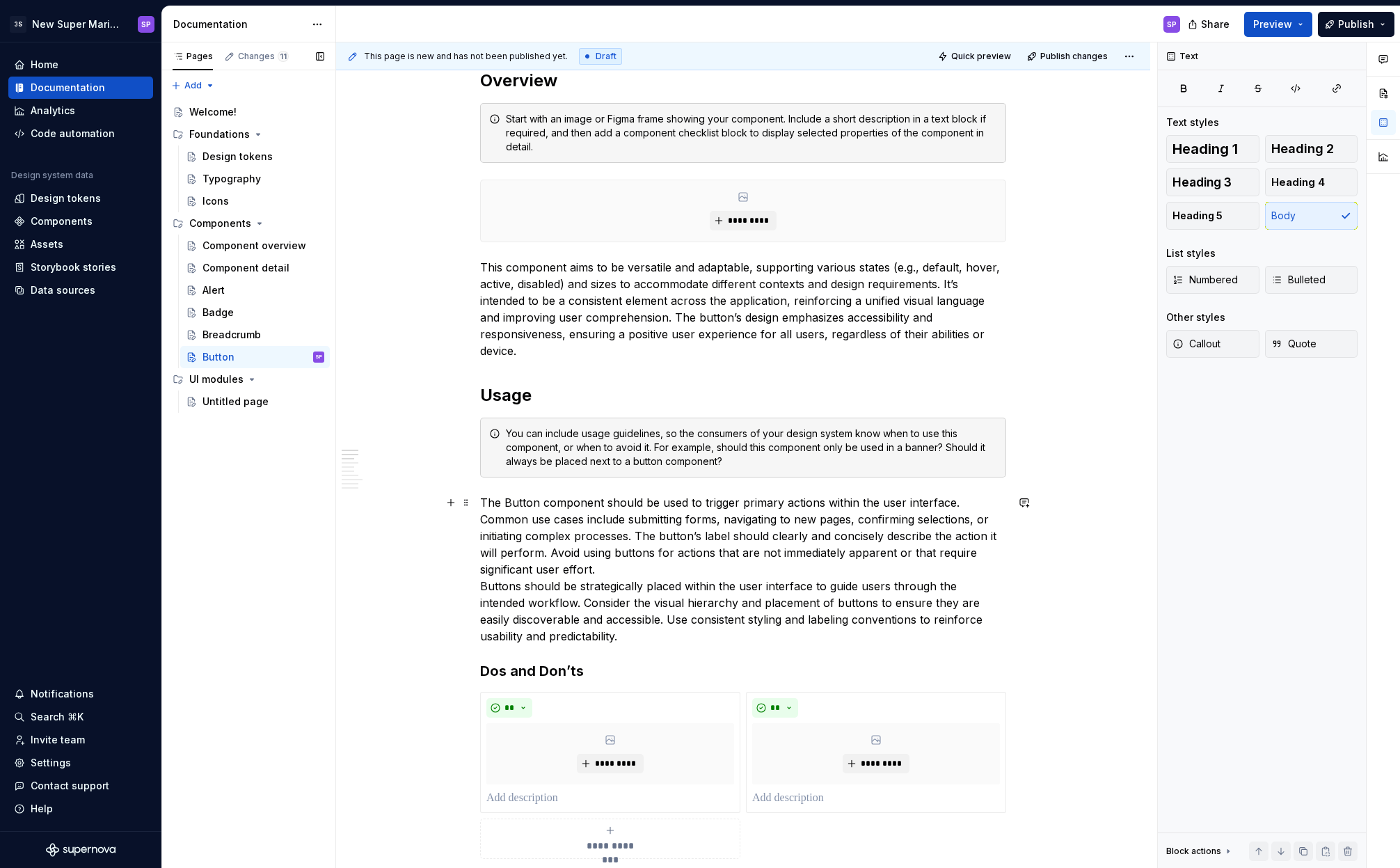
click at [649, 572] on p "The Button component should be used to trigger primary actions within the user …" at bounding box center [743, 569] width 526 height 150
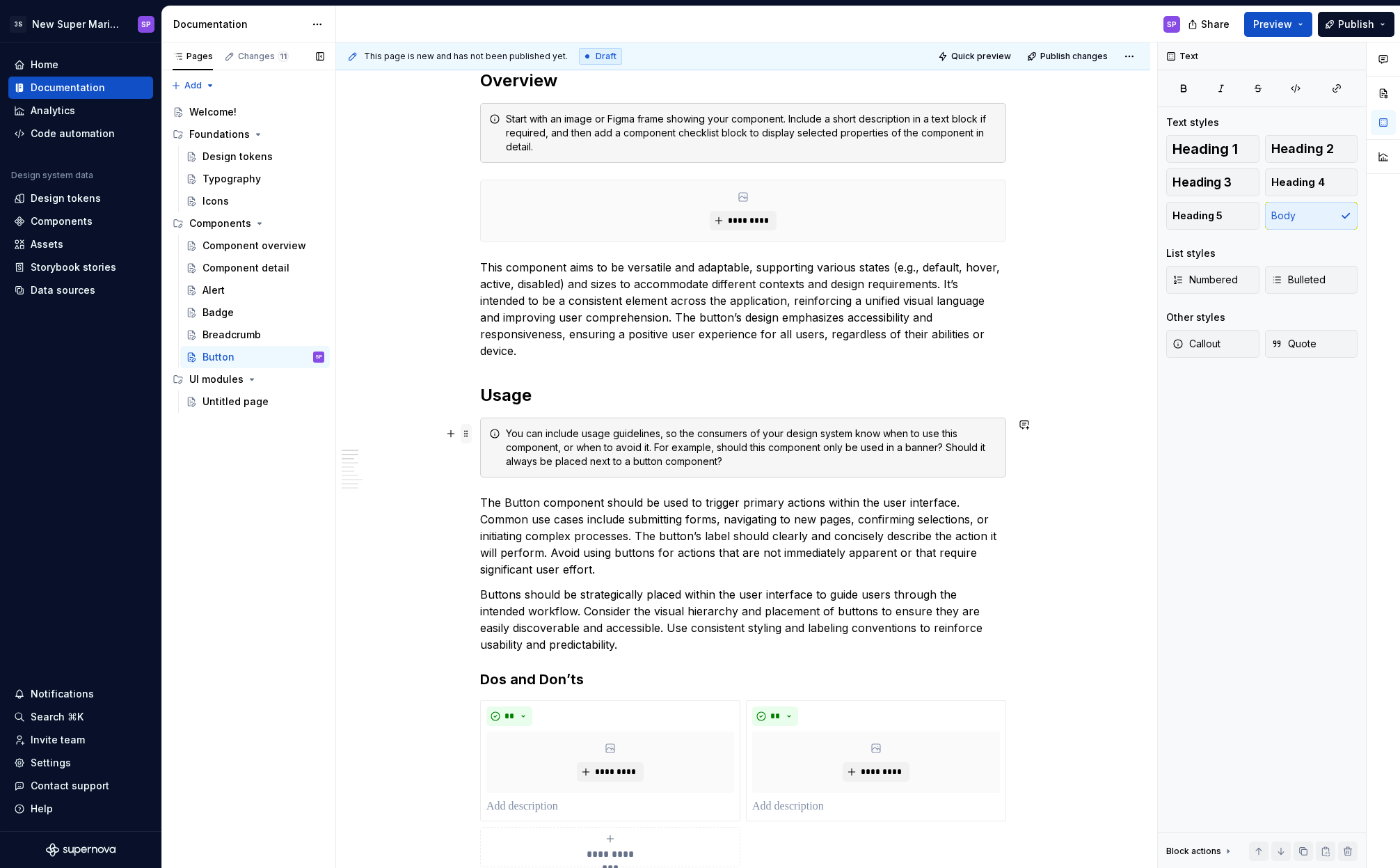
click at [466, 437] on span at bounding box center [466, 434] width 11 height 20
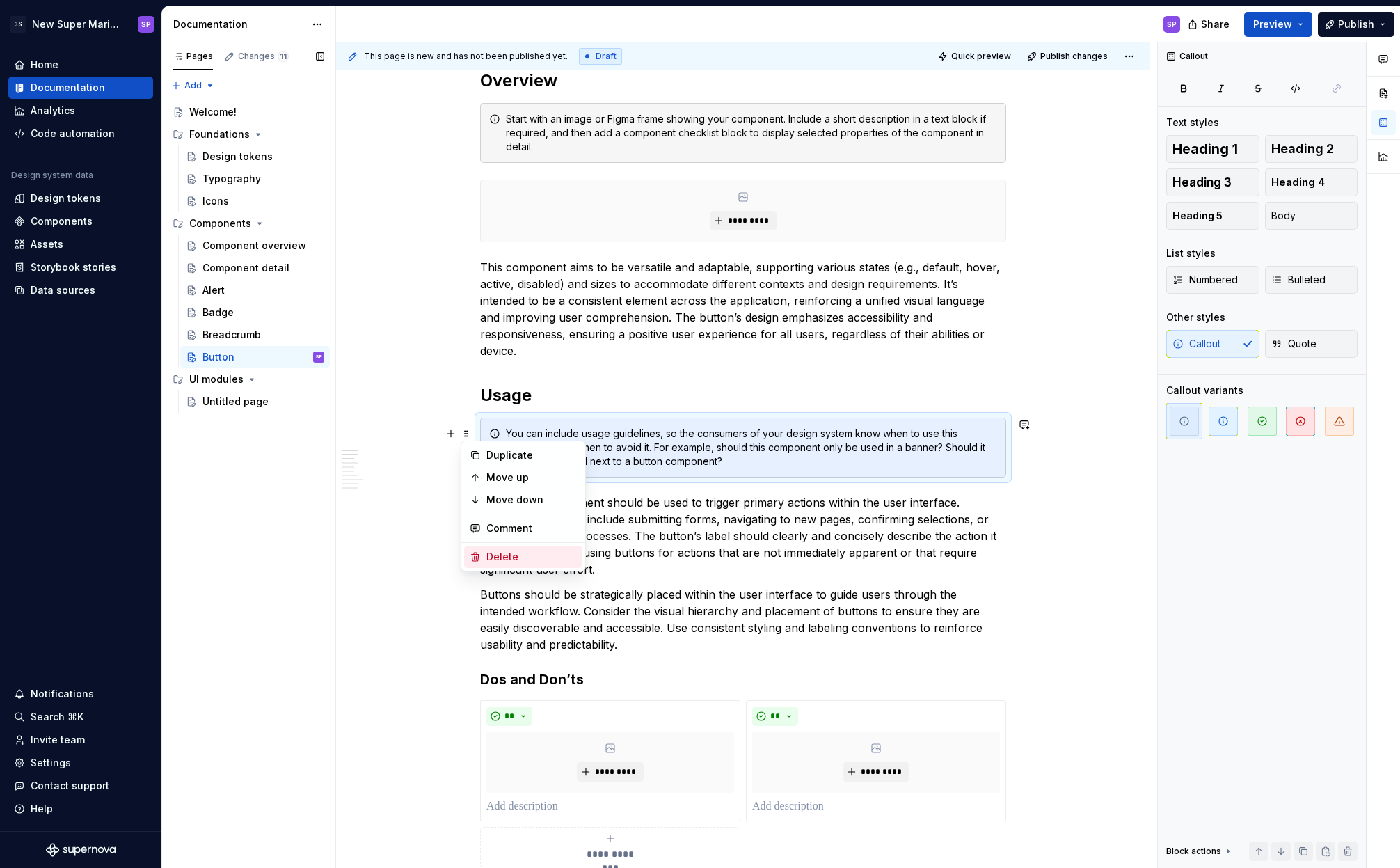
click at [525, 554] on div "Delete" at bounding box center [531, 557] width 90 height 14
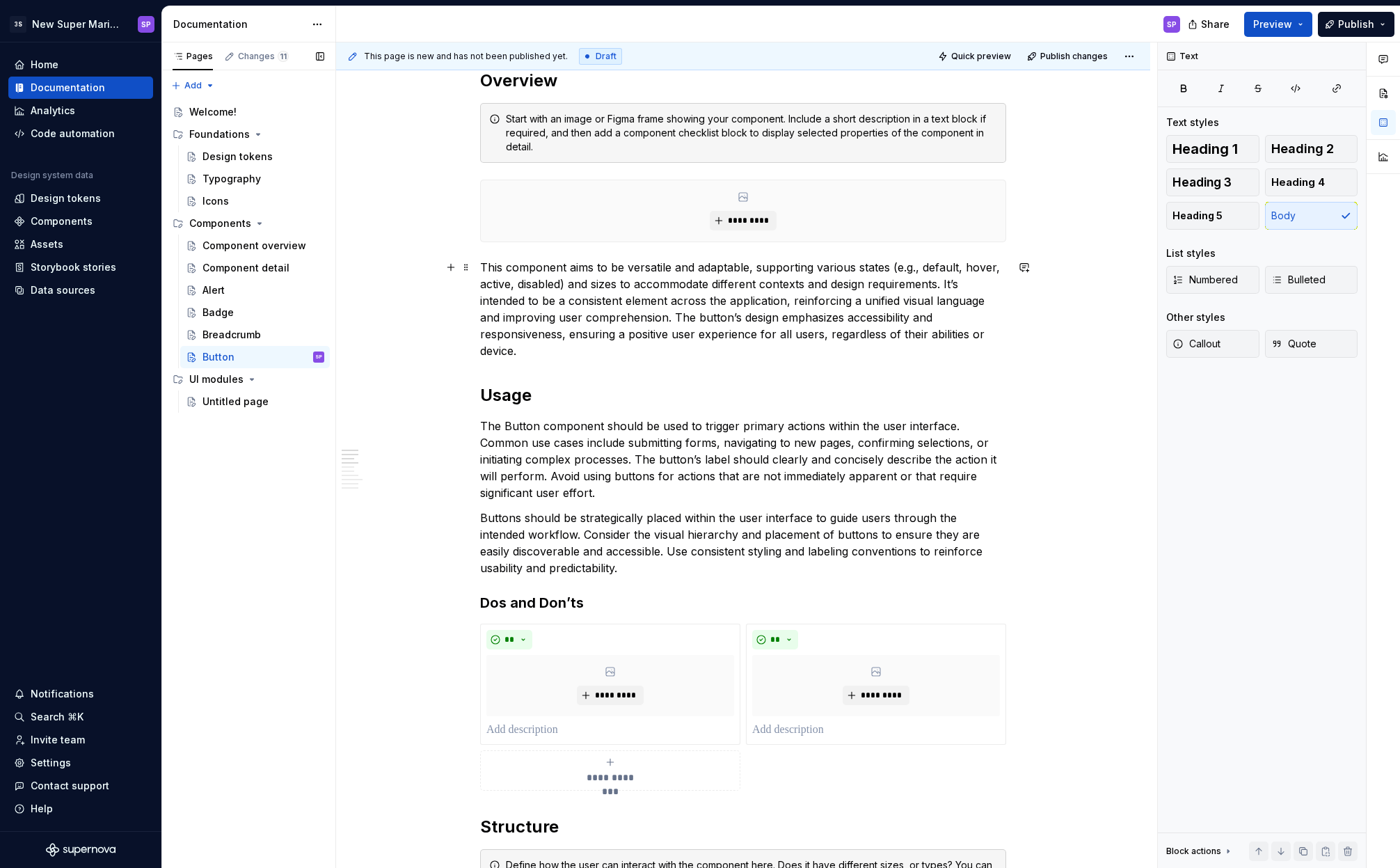
click at [623, 285] on p "This component aims to be versatile and adaptable, supporting various states (e…" at bounding box center [743, 309] width 526 height 100
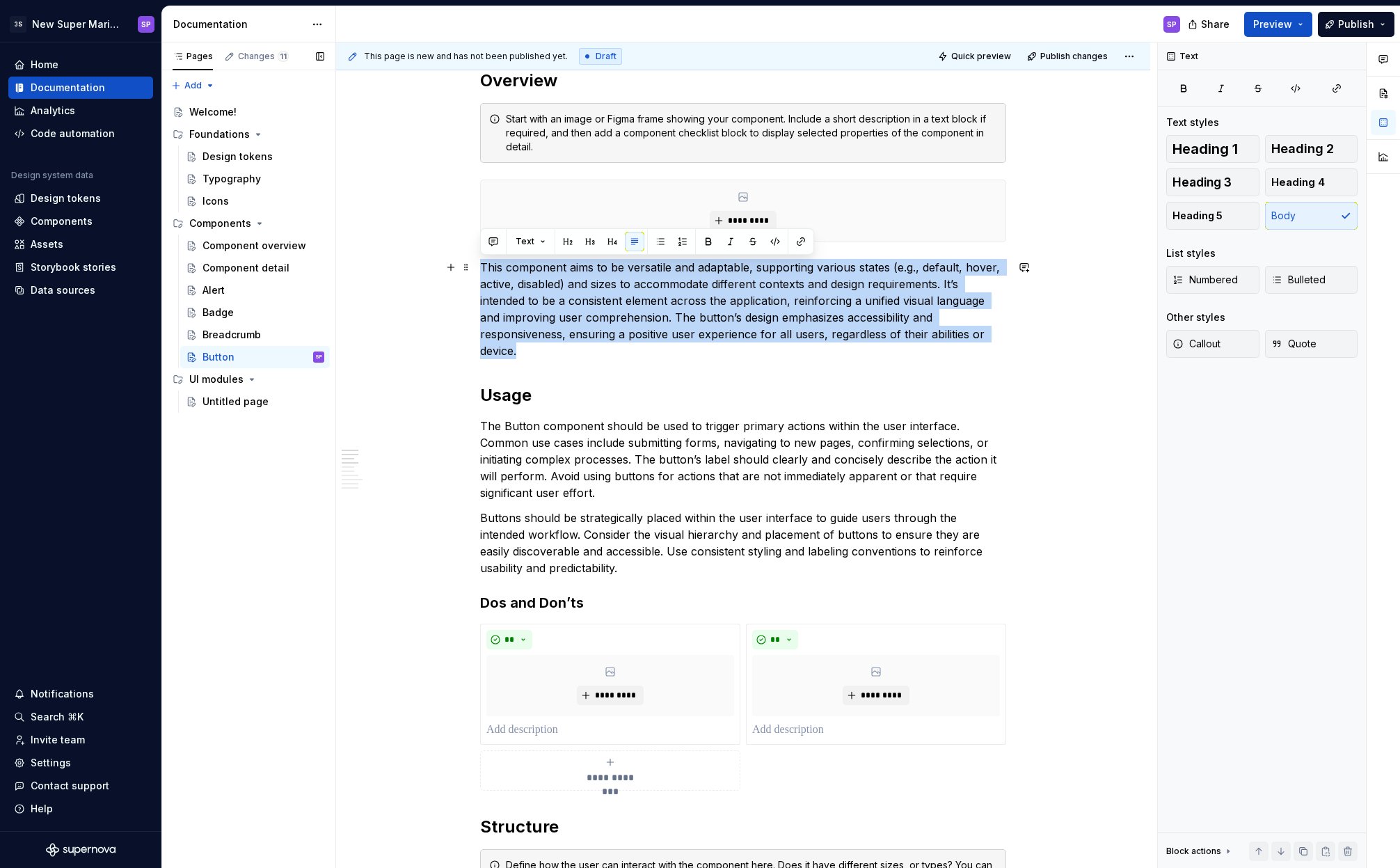
click at [623, 285] on p "This component aims to be versatile and adaptable, supporting various states (e…" at bounding box center [743, 309] width 526 height 100
click at [652, 325] on p "This component aims to be versatile and adaptable, supporting various states (e…" at bounding box center [743, 309] width 526 height 100
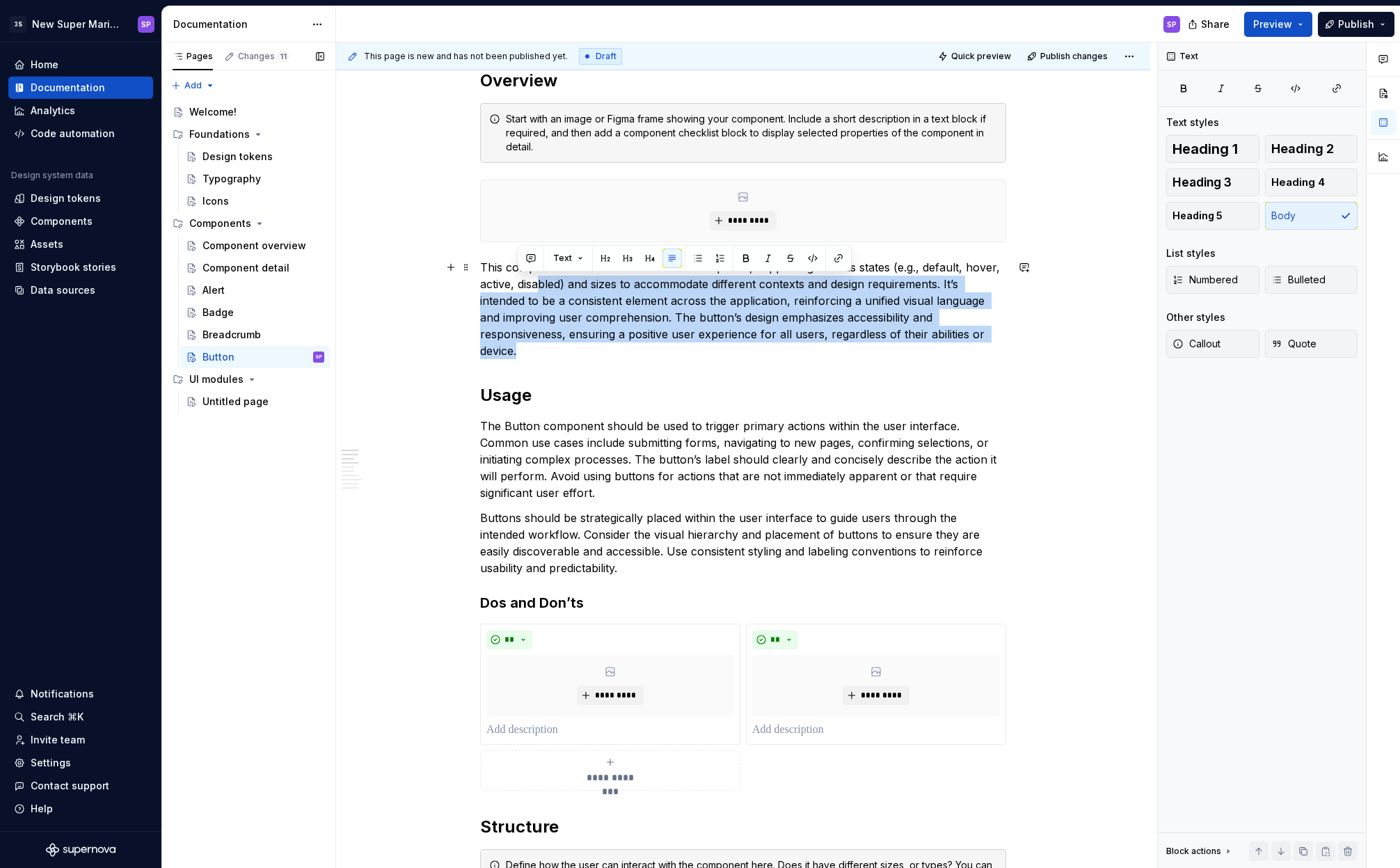
drag, startPoint x: 665, startPoint y: 346, endPoint x: 542, endPoint y: 280, distance: 139.6
click at [542, 280] on p "This component aims to be versatile and adaptable, supporting various states (e…" at bounding box center [743, 309] width 526 height 100
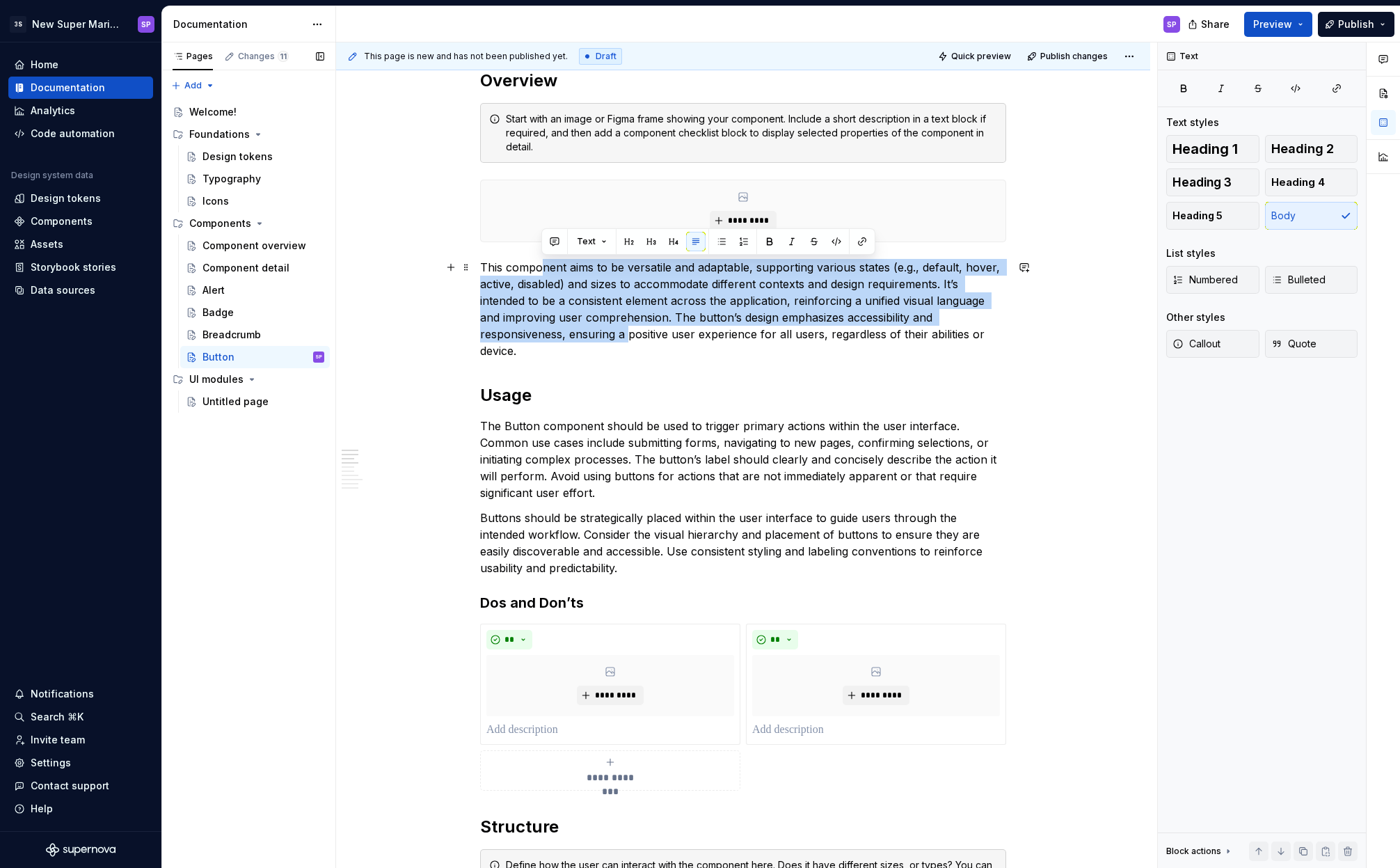
drag, startPoint x: 602, startPoint y: 315, endPoint x: 629, endPoint y: 328, distance: 30.0
click at [629, 328] on p "This component aims to be versatile and adaptable, supporting various states (e…" at bounding box center [743, 309] width 526 height 100
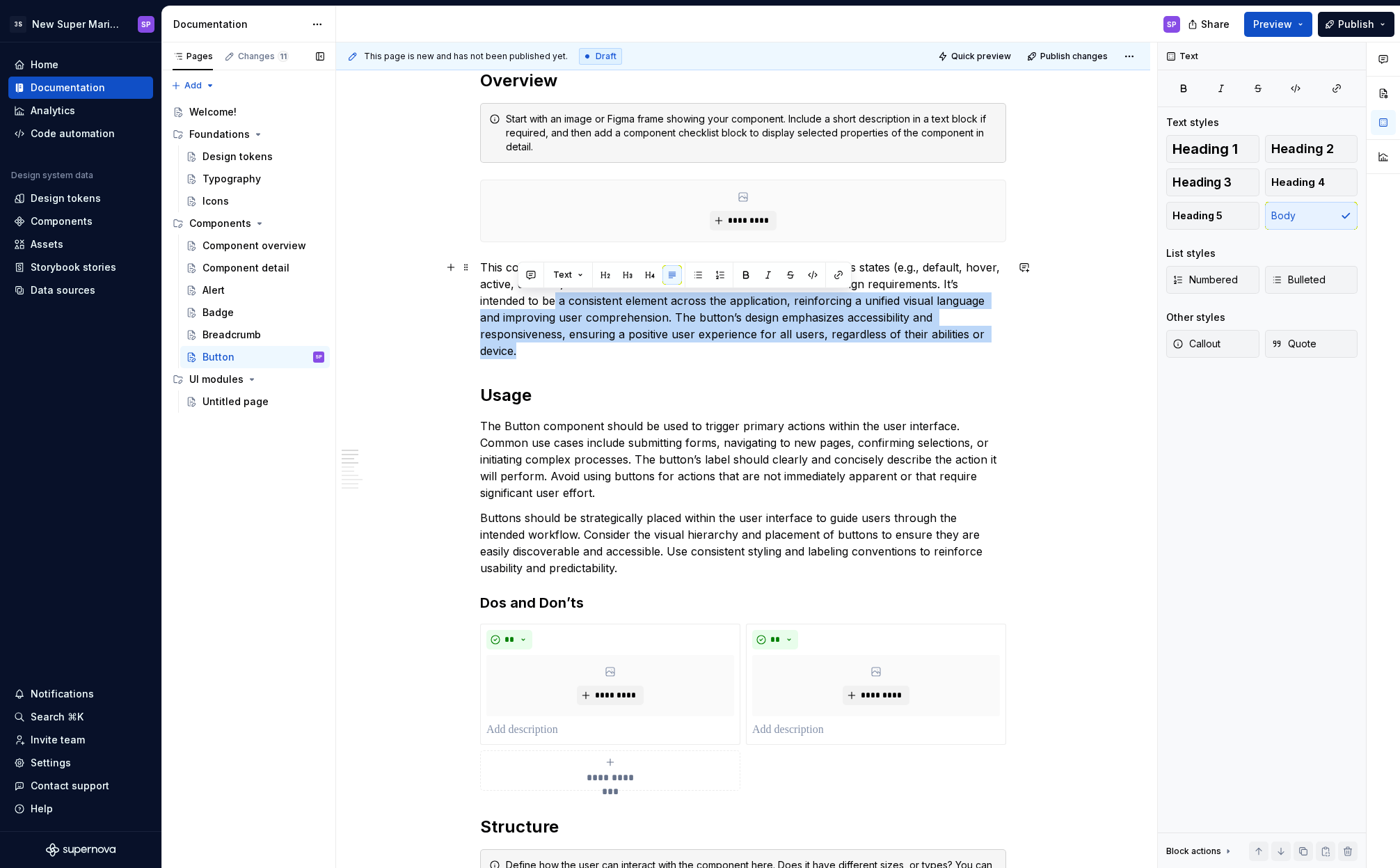
drag, startPoint x: 569, startPoint y: 298, endPoint x: 552, endPoint y: 297, distance: 17.0
click at [552, 297] on p "This component aims to be versatile and adaptable, supporting various states (e…" at bounding box center [743, 309] width 526 height 100
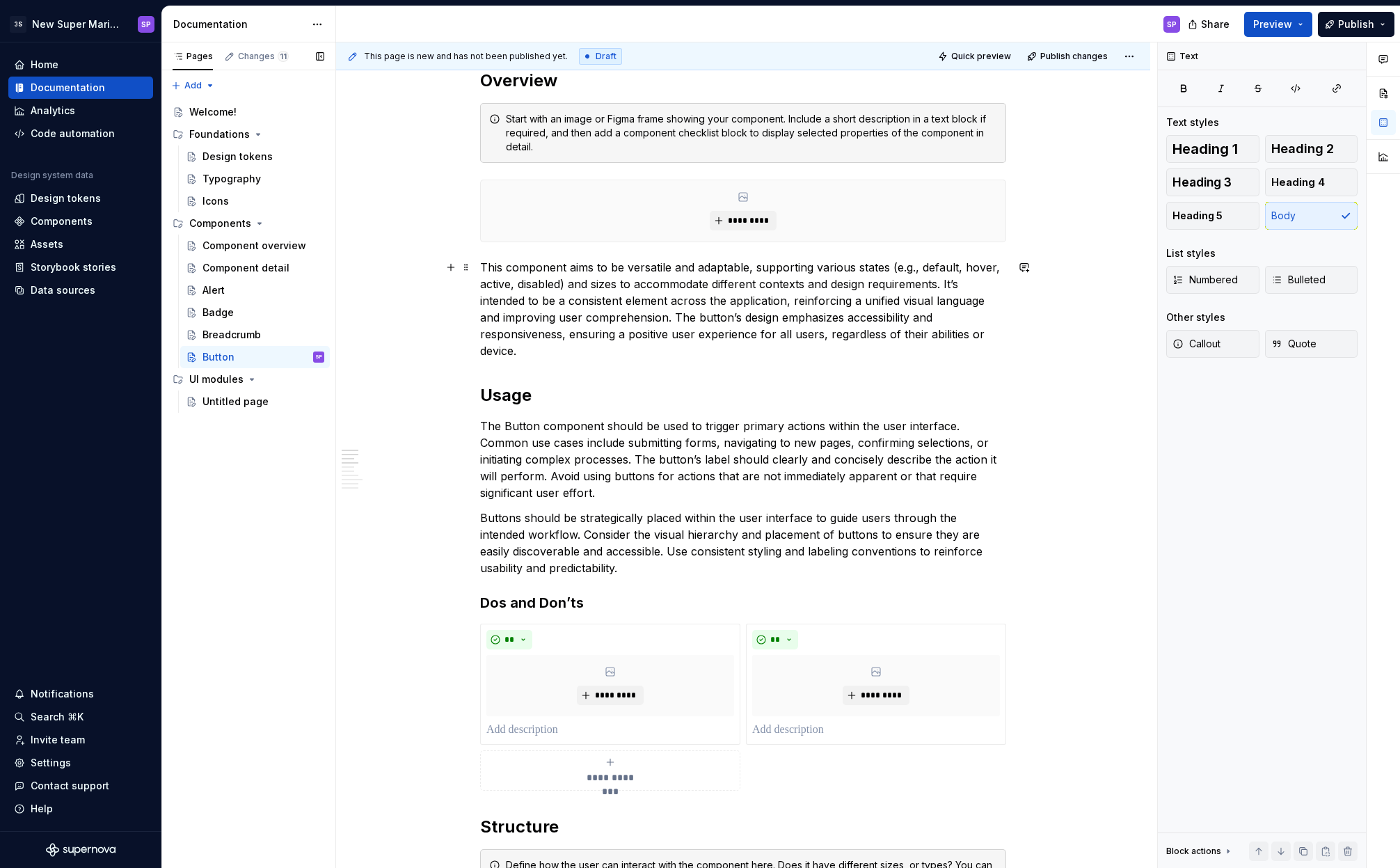
click at [538, 299] on p "This component aims to be versatile and adaptable, supporting various states (e…" at bounding box center [743, 309] width 526 height 100
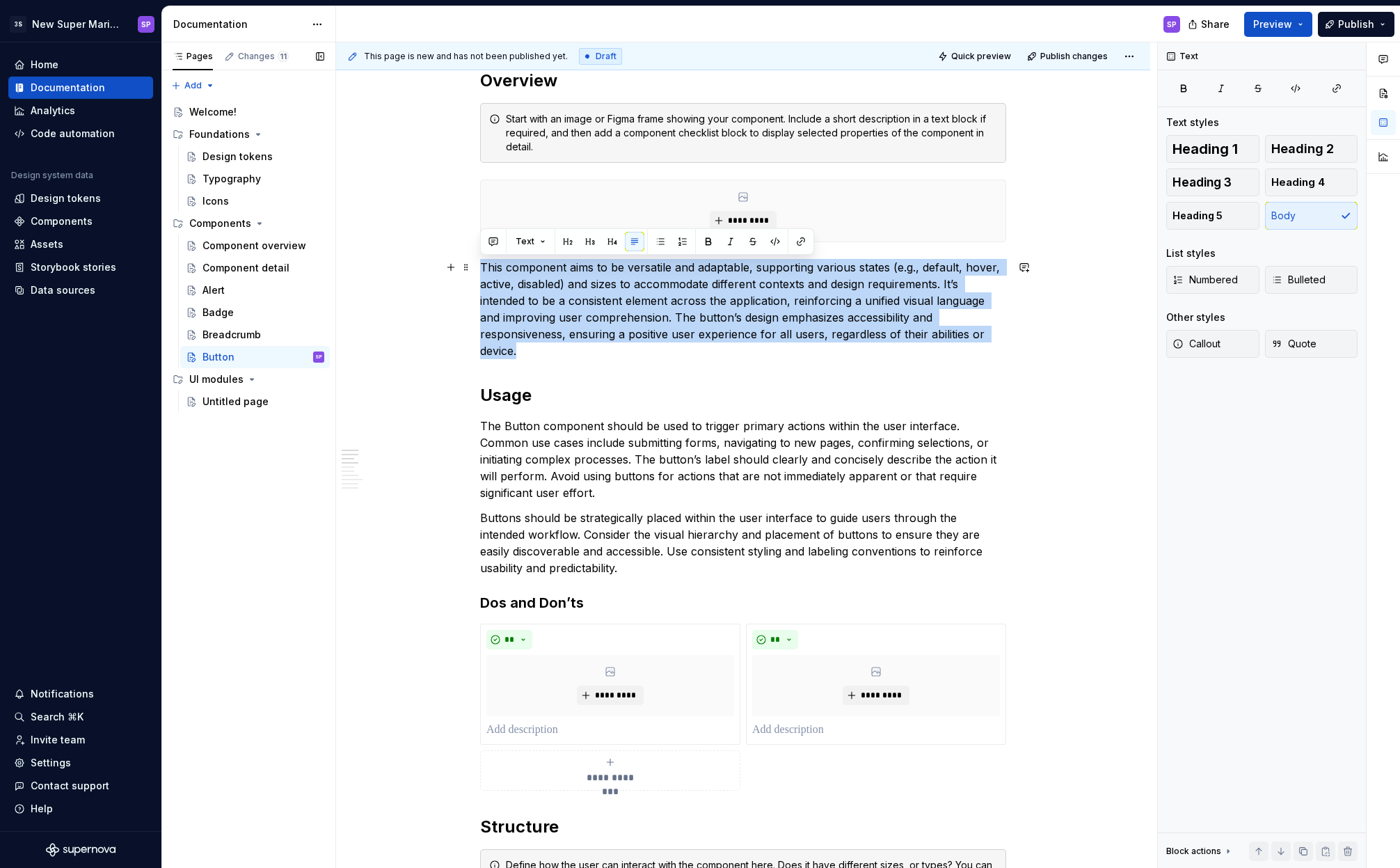
click at [538, 299] on p "This component aims to be versatile and adaptable, supporting various states (e…" at bounding box center [743, 309] width 526 height 100
click at [581, 326] on p "This component aims to be versatile and adaptable, supporting various states (e…" at bounding box center [743, 309] width 526 height 100
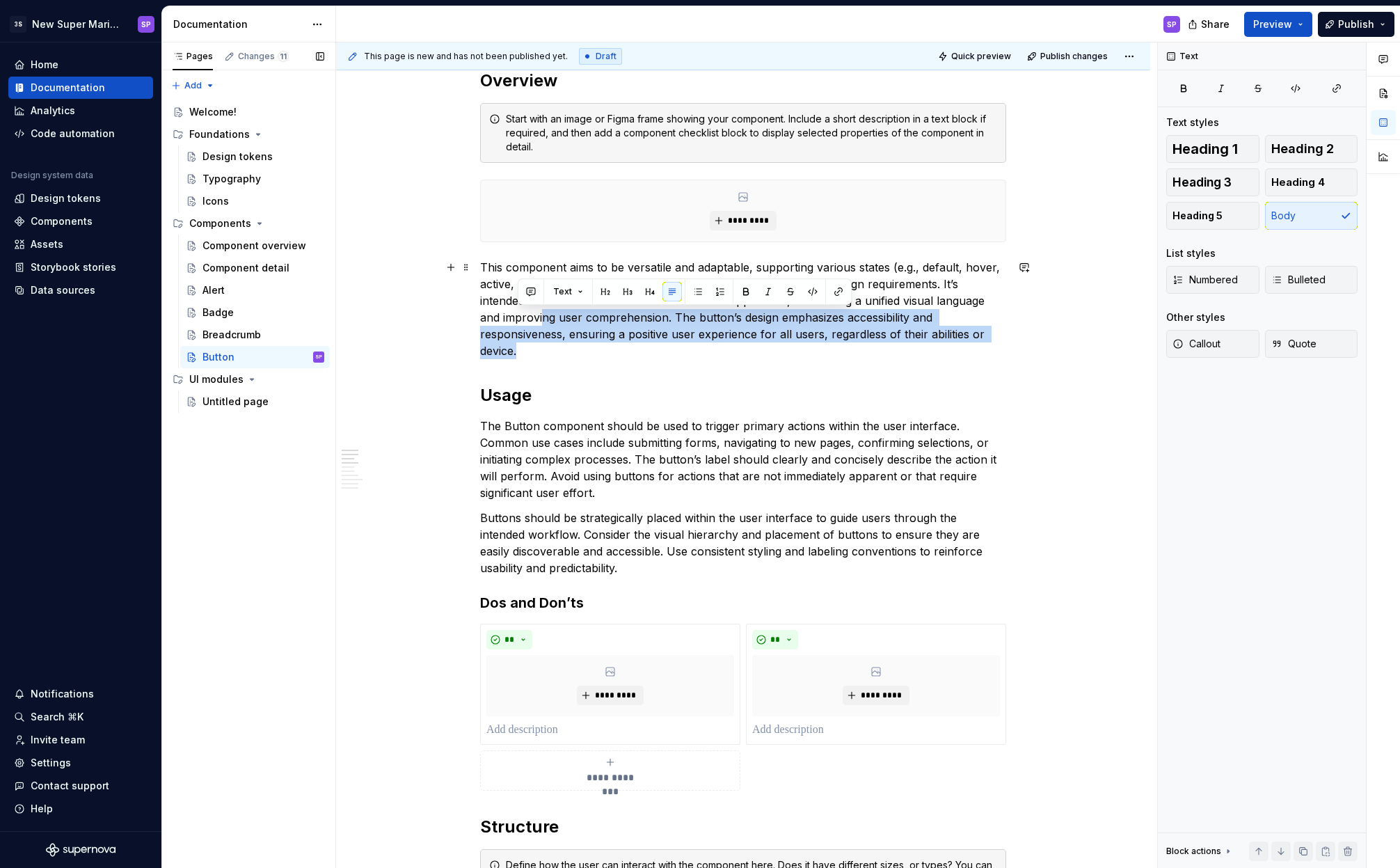
drag, startPoint x: 581, startPoint y: 330, endPoint x: 543, endPoint y: 310, distance: 42.9
click at [543, 310] on p "This component aims to be versatile and adaptable, supporting various states (e…" at bounding box center [743, 309] width 526 height 100
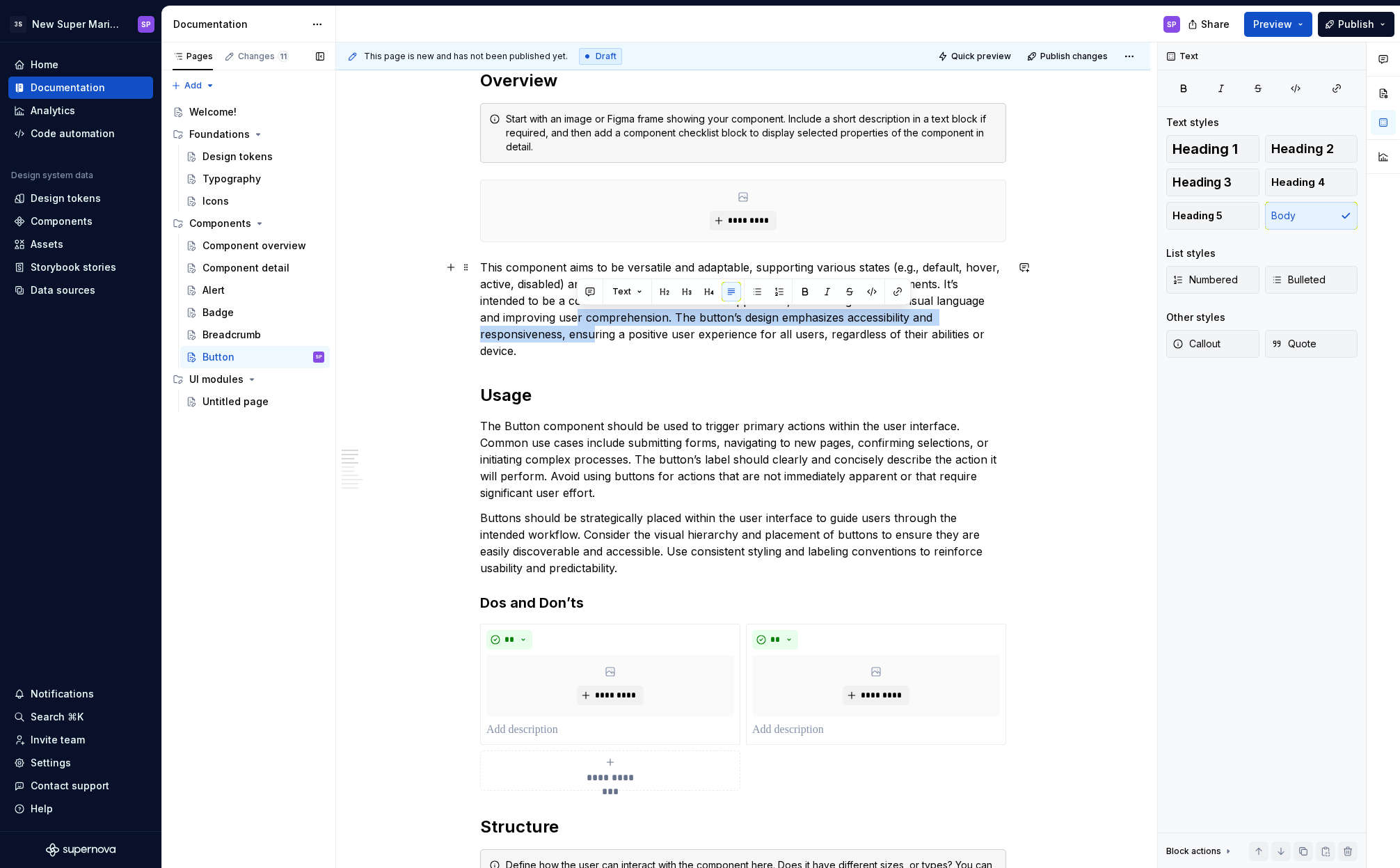
drag, startPoint x: 580, startPoint y: 317, endPoint x: 594, endPoint y: 328, distance: 17.8
click at [594, 328] on p "This component aims to be versatile and adaptable, supporting various states (e…" at bounding box center [743, 309] width 526 height 100
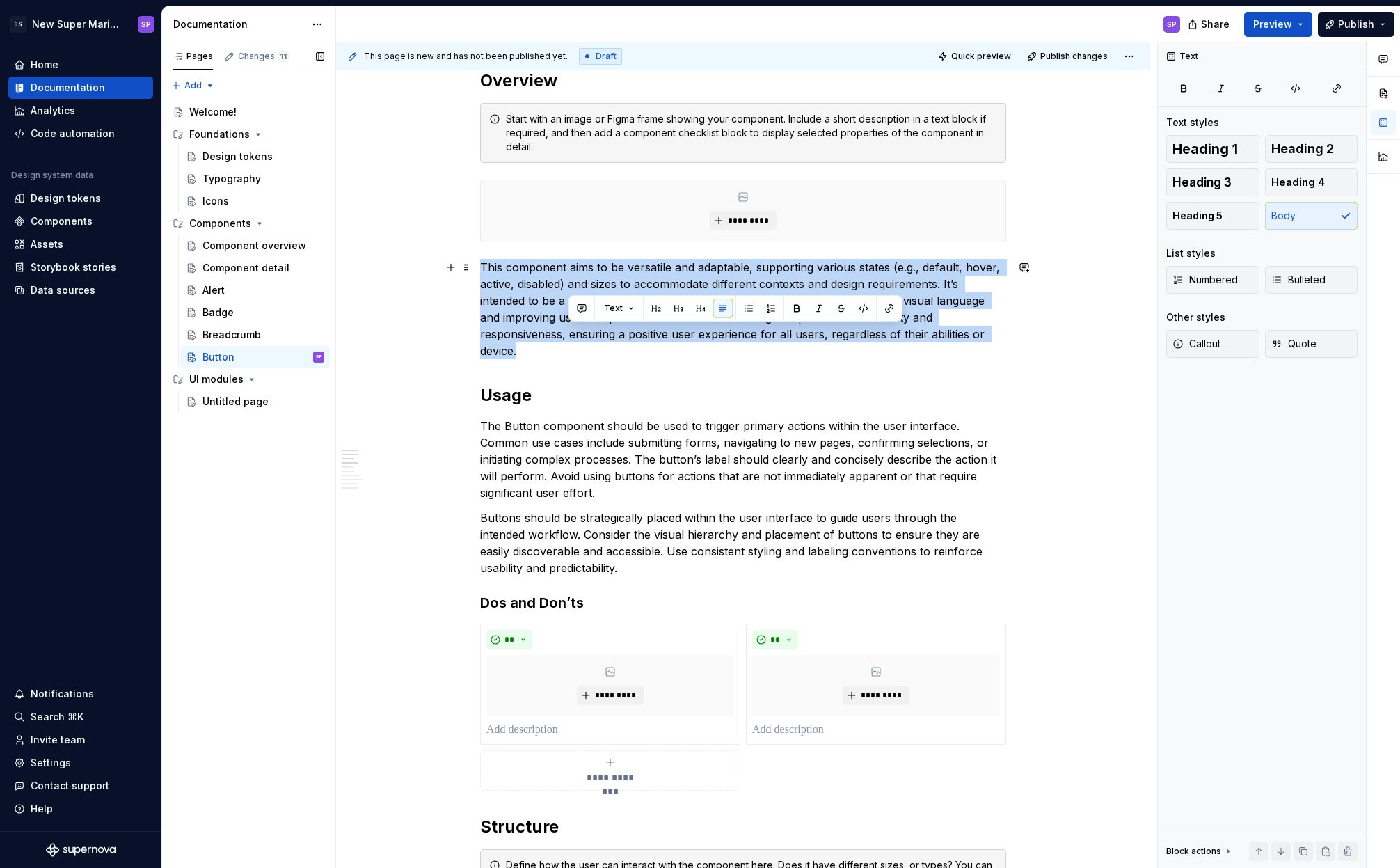
click at [594, 328] on p "This component aims to be versatile and adaptable, supporting various states (e…" at bounding box center [743, 309] width 526 height 100
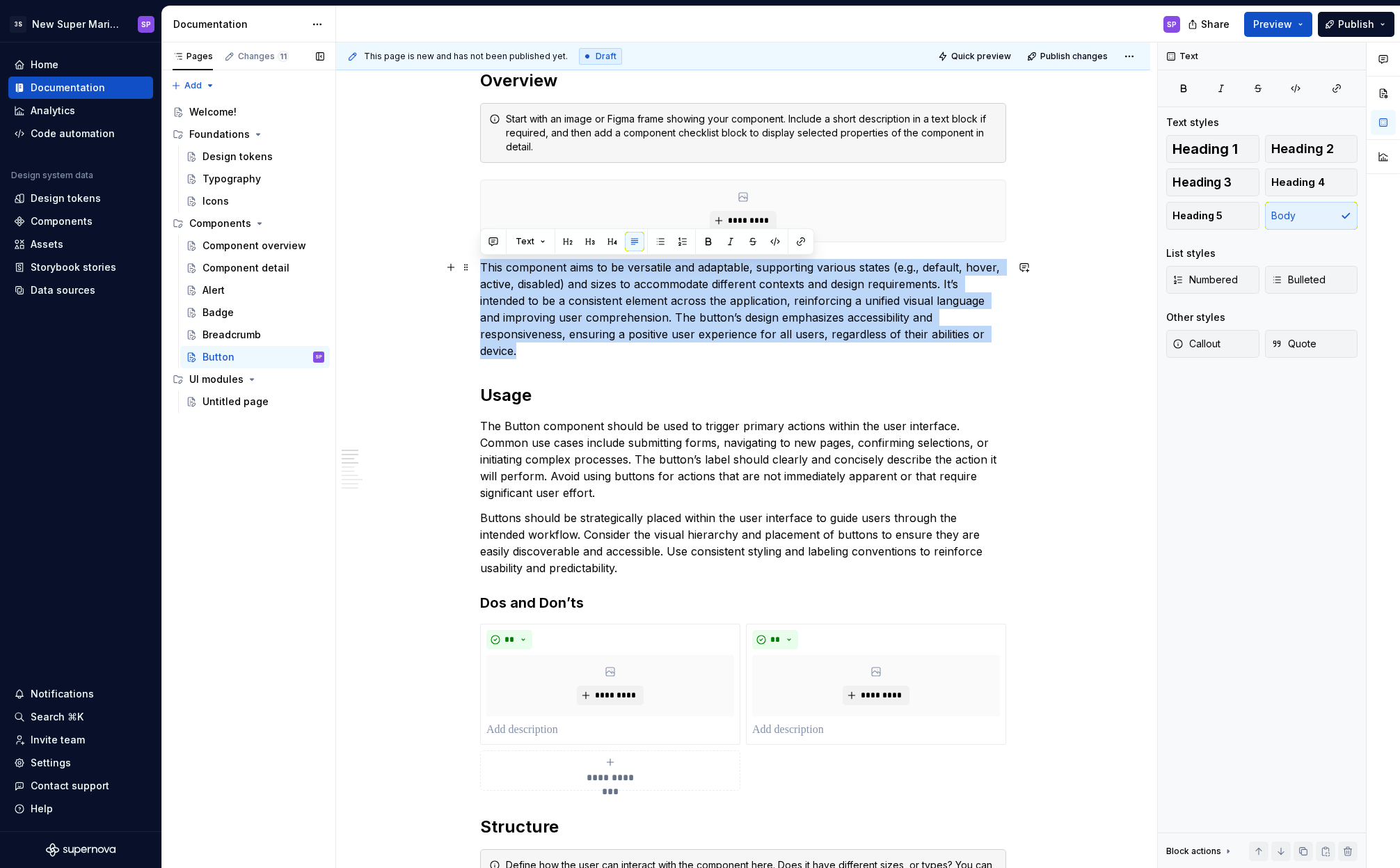
click at [605, 346] on p "This component aims to be versatile and adaptable, supporting various states (e…" at bounding box center [743, 309] width 526 height 100
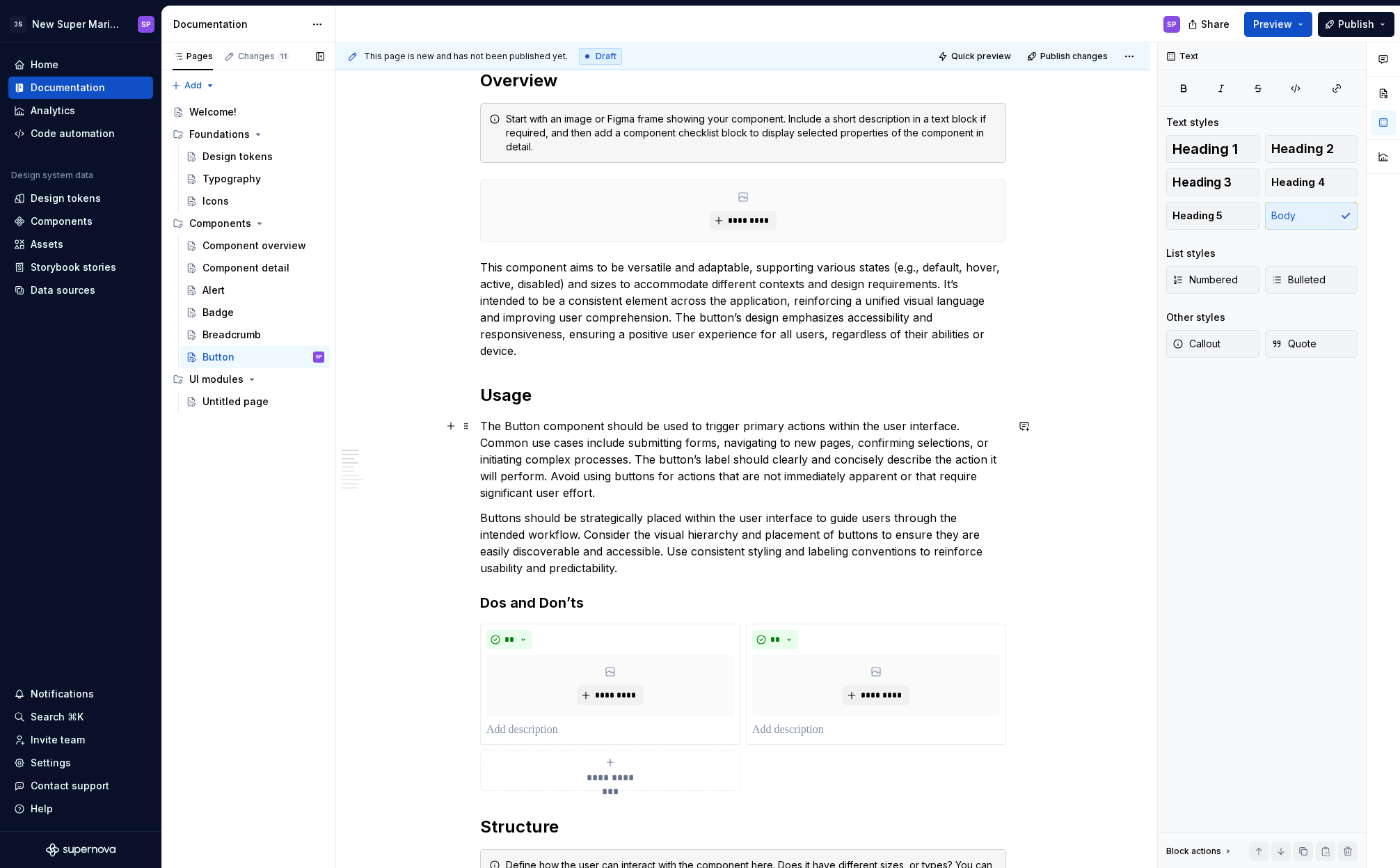
click at [611, 437] on p "The Button component should be used to trigger primary actions within the user …" at bounding box center [743, 459] width 526 height 83
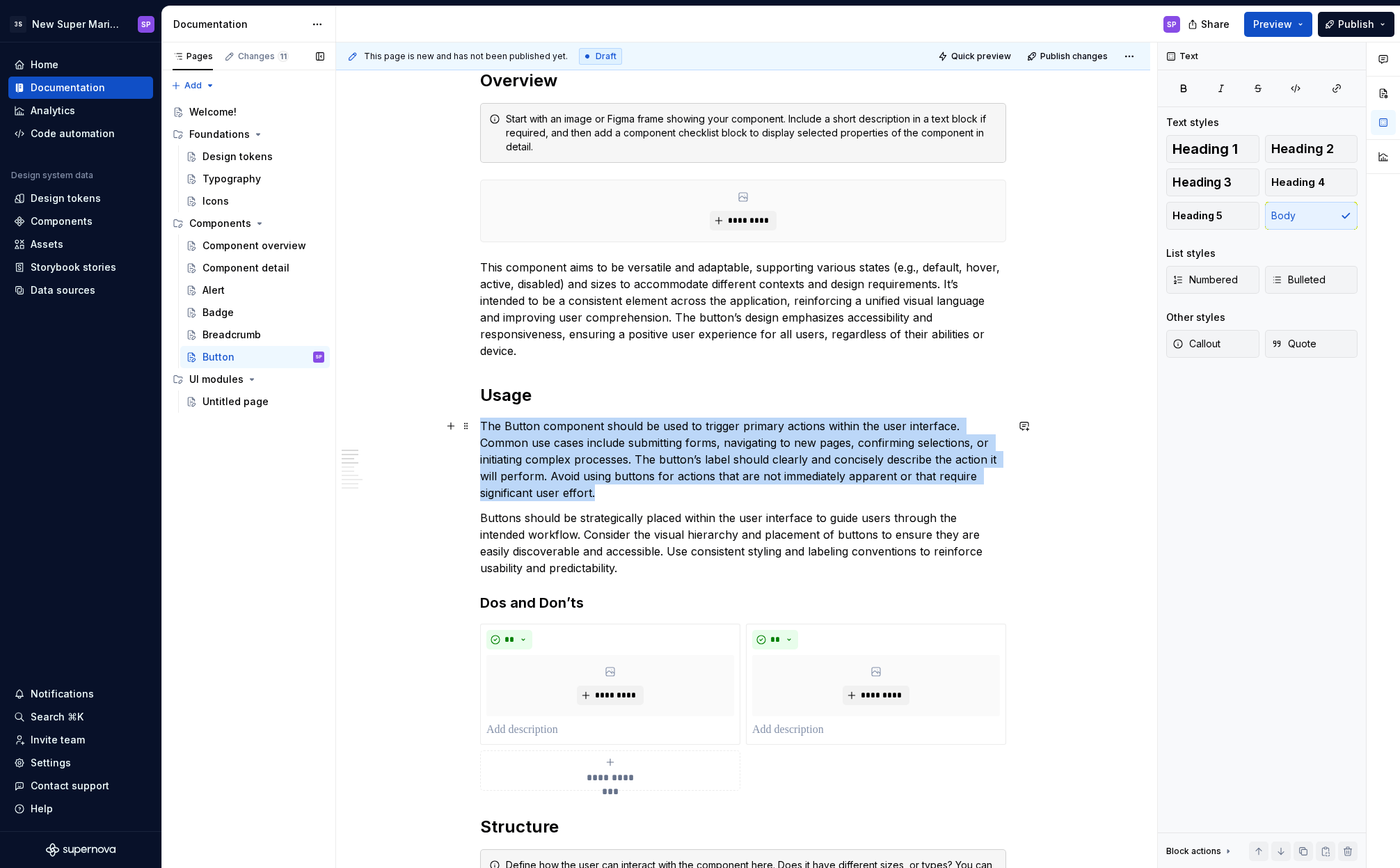
click at [611, 437] on p "The Button component should be used to trigger primary actions within the user …" at bounding box center [743, 459] width 526 height 83
click at [650, 463] on p "The Button component should be used to trigger primary actions within the user …" at bounding box center [743, 459] width 526 height 83
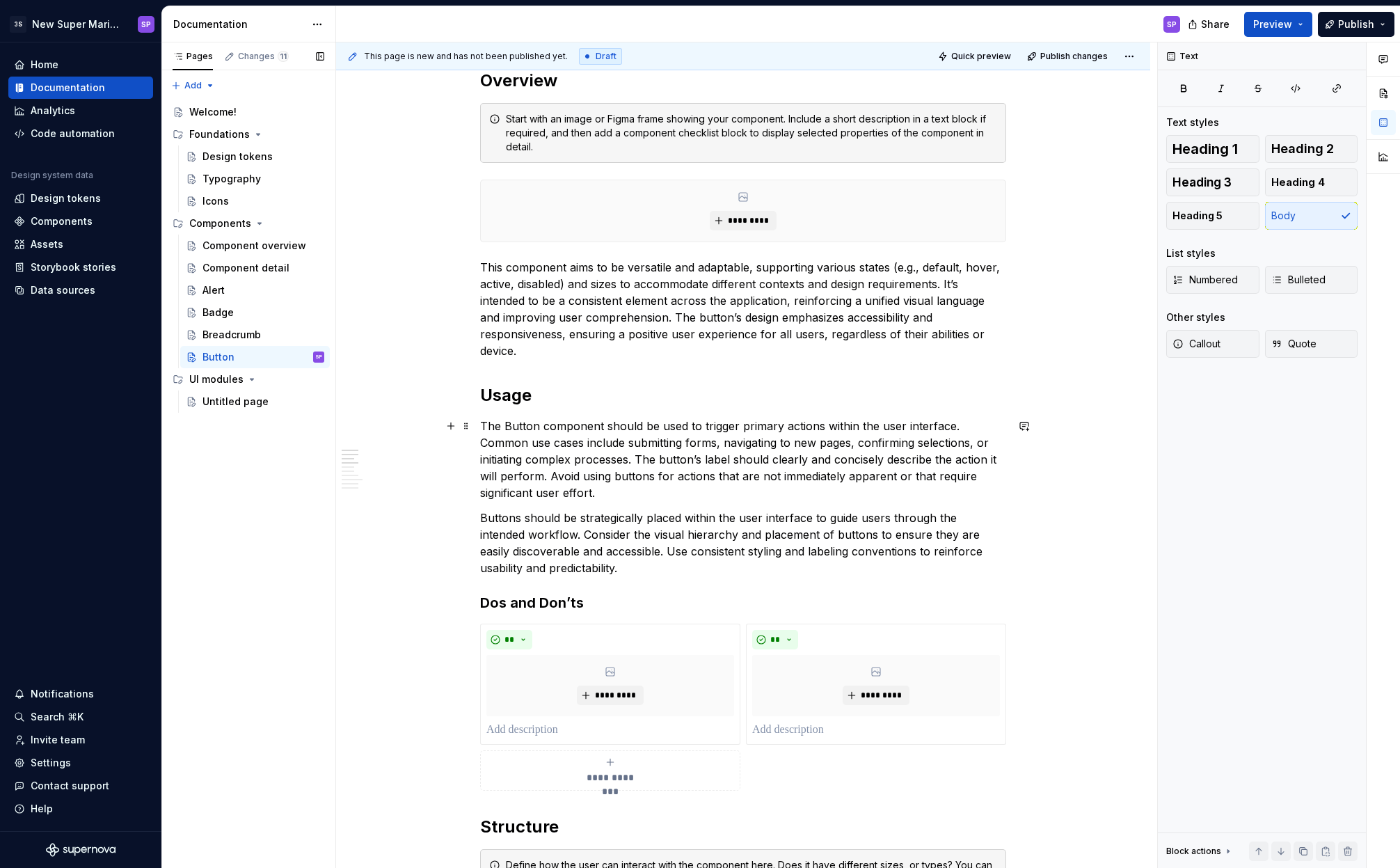
click at [576, 436] on p "The Button component should be used to trigger primary actions within the user …" at bounding box center [743, 459] width 526 height 83
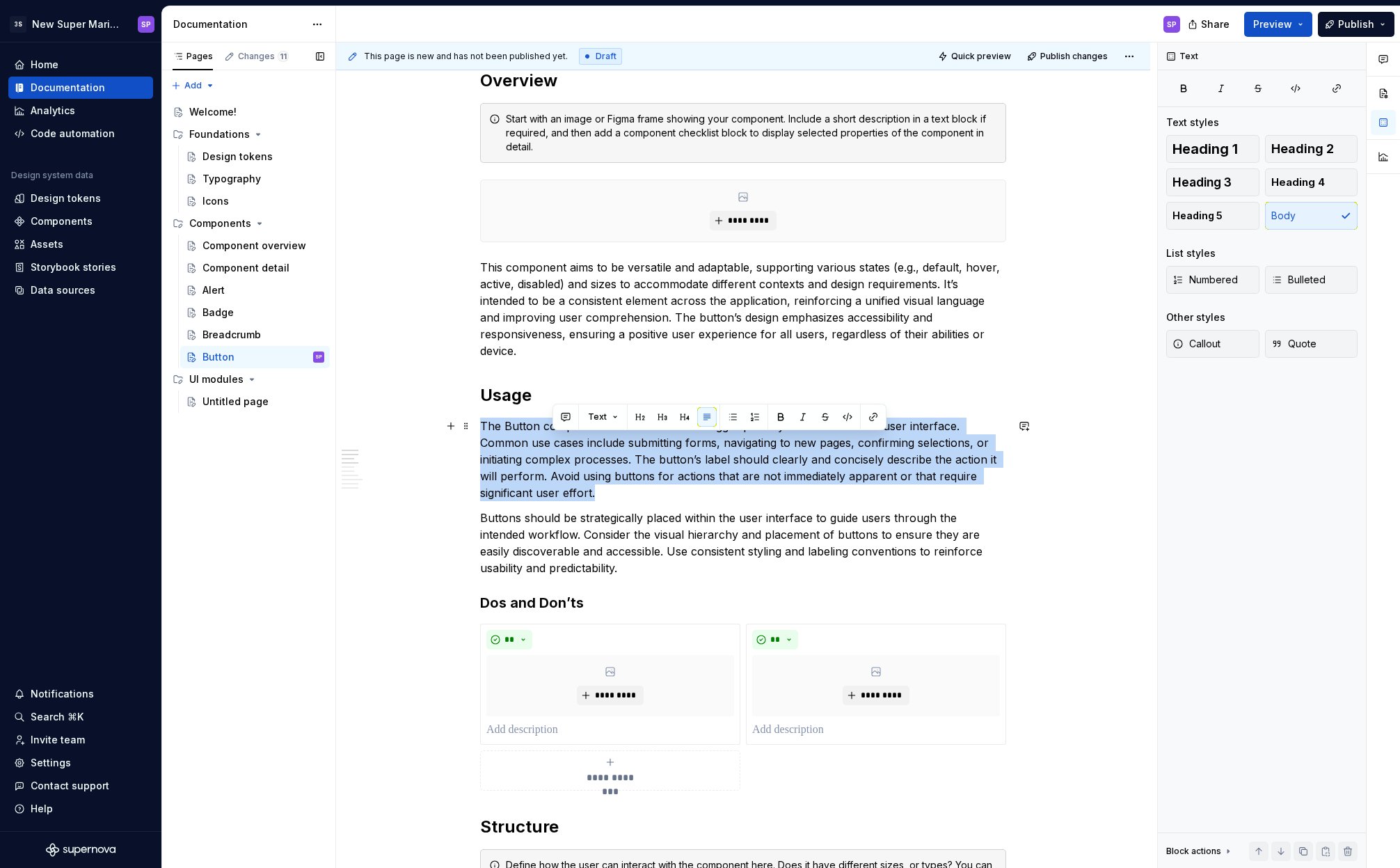
click at [576, 436] on p "The Button component should be used to trigger primary actions within the user …" at bounding box center [743, 459] width 526 height 83
click at [635, 468] on p "The Button component should be used to trigger primary actions within the user …" at bounding box center [743, 459] width 526 height 83
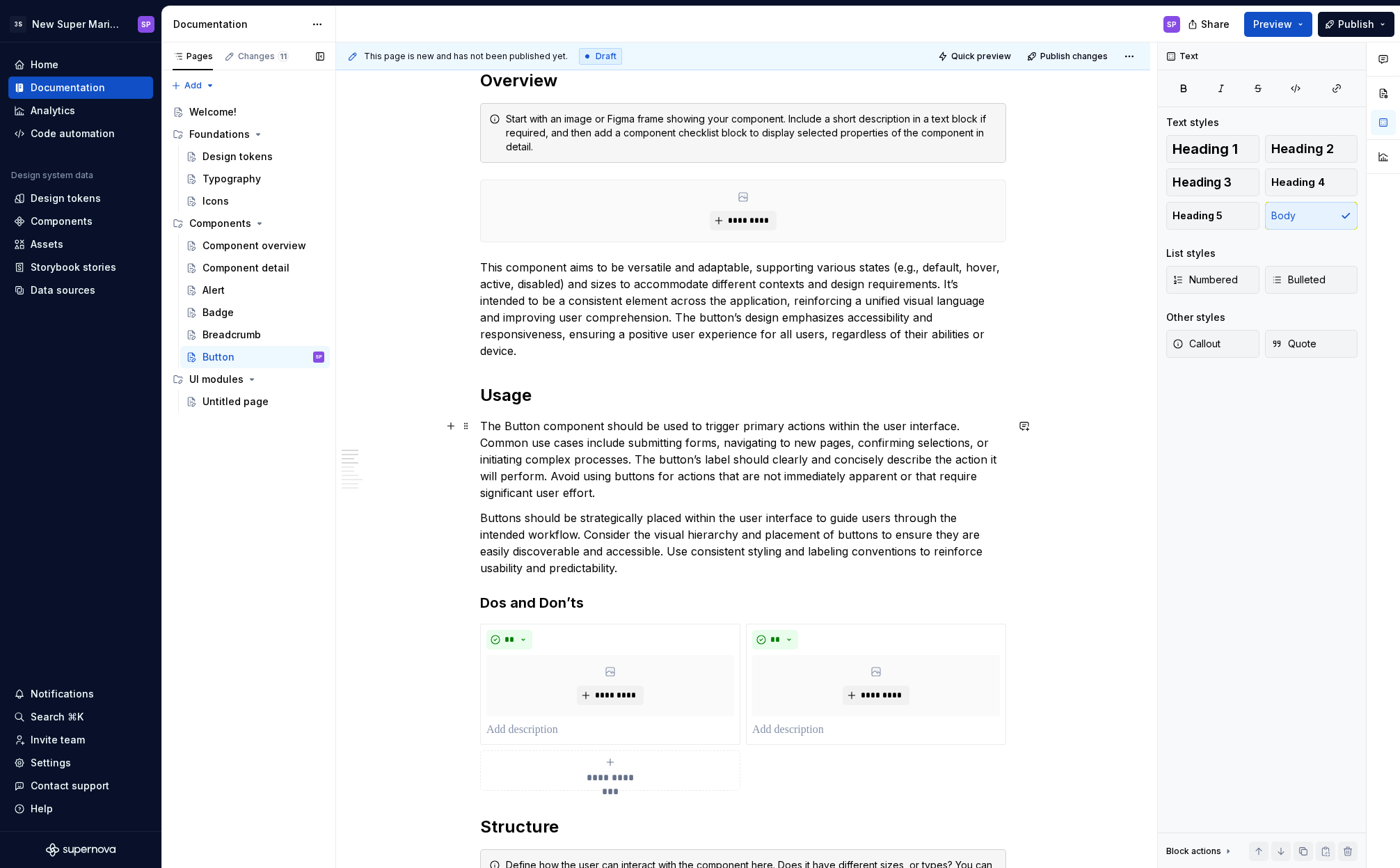
click at [690, 449] on p "The Button component should be used to trigger primary actions within the user …" at bounding box center [743, 459] width 526 height 83
click at [702, 470] on p "The Button component should be used to trigger primary actions within the user …" at bounding box center [743, 459] width 526 height 83
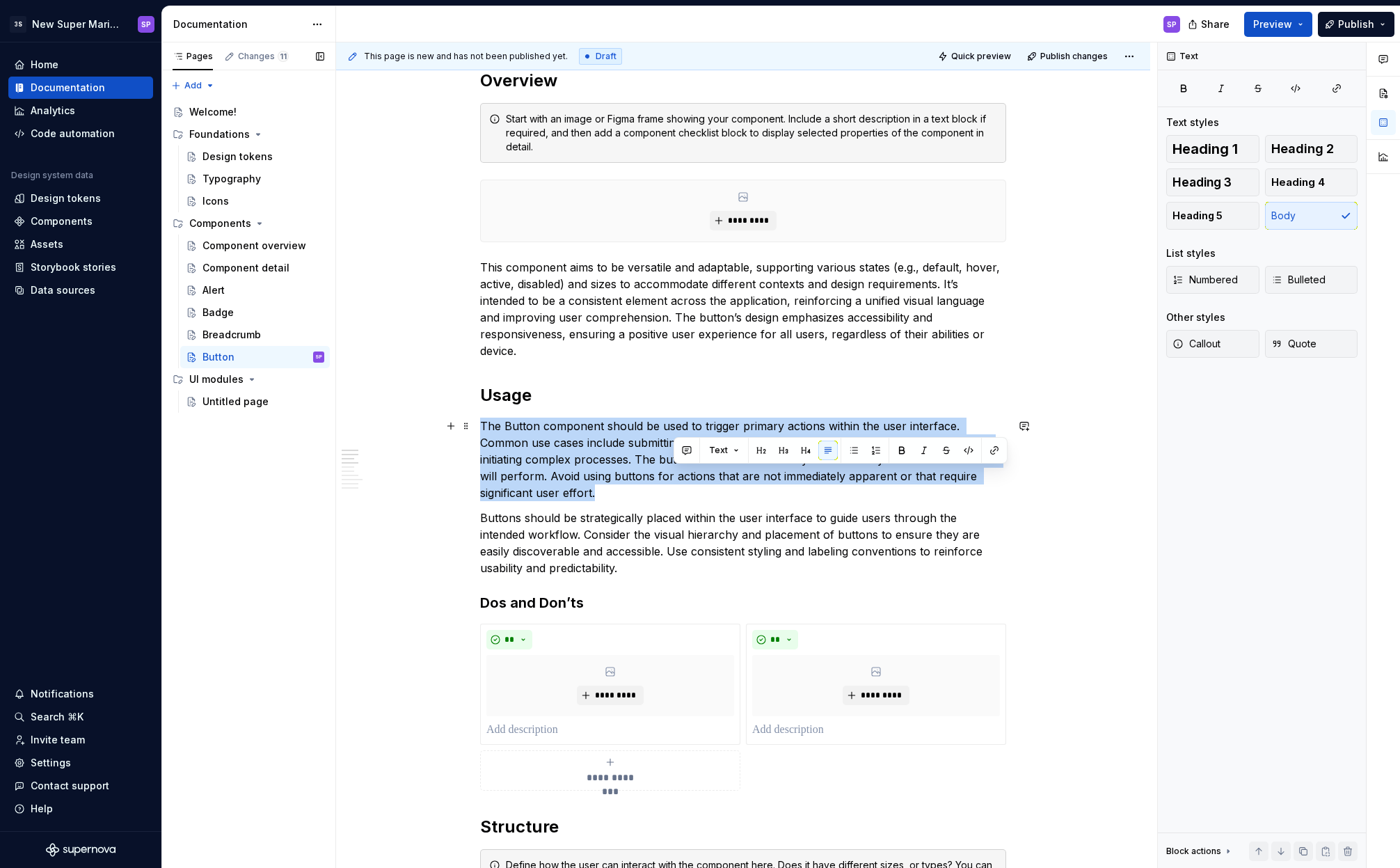
click at [702, 470] on p "The Button component should be used to trigger primary actions within the user …" at bounding box center [743, 459] width 526 height 83
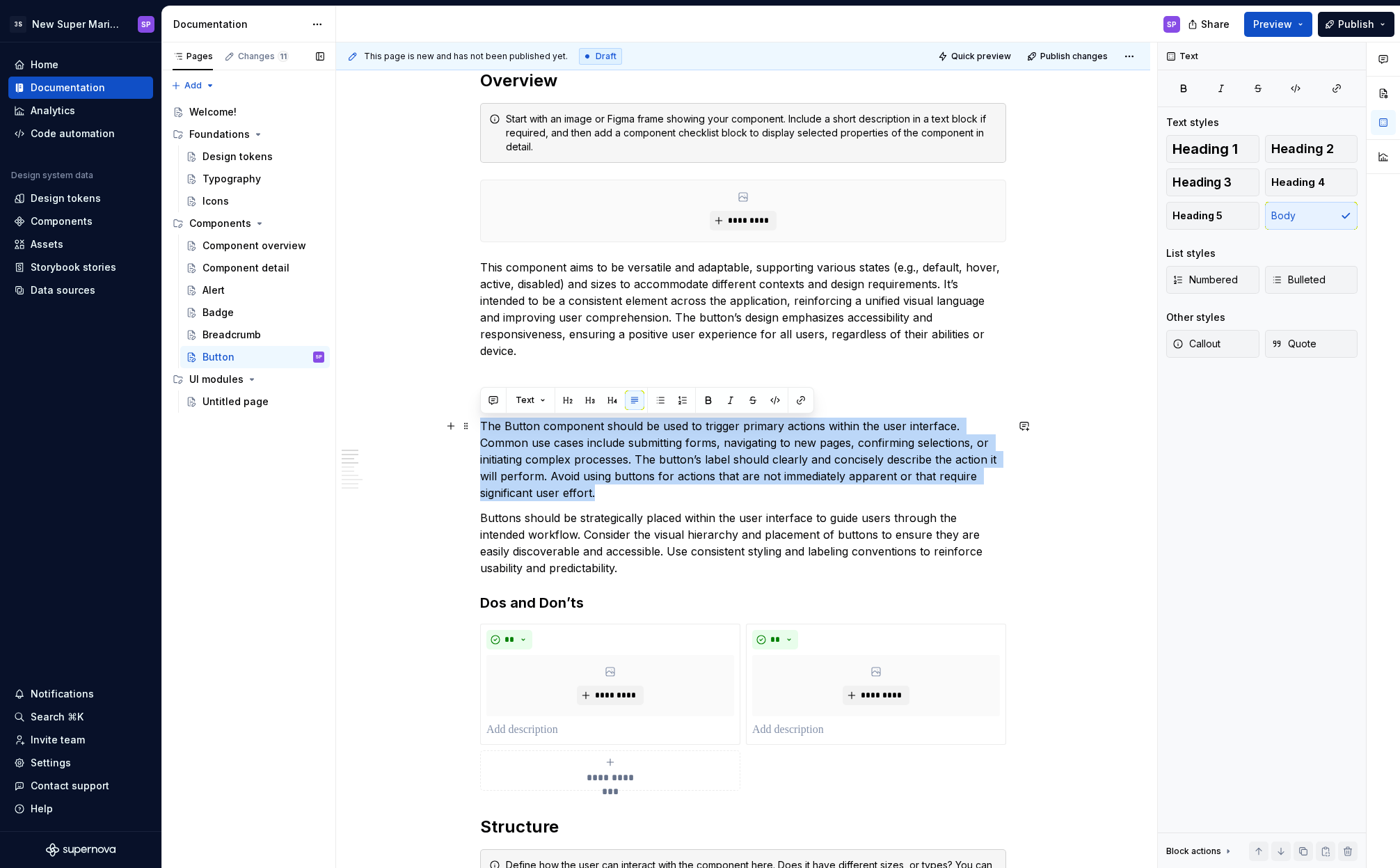
click at [687, 491] on p "The Button component should be used to trigger primary actions within the user …" at bounding box center [743, 459] width 526 height 83
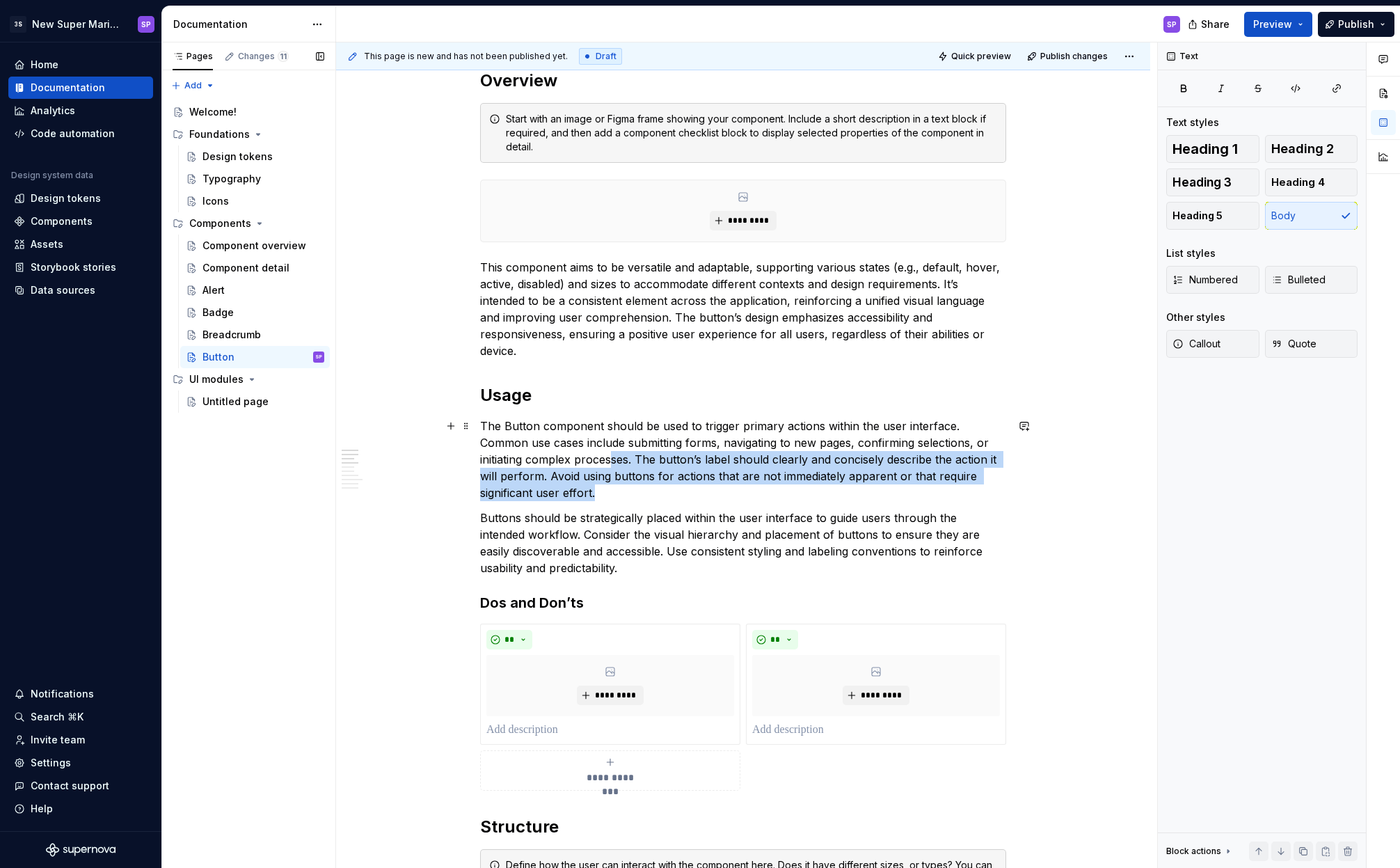
drag, startPoint x: 666, startPoint y: 496, endPoint x: 601, endPoint y: 454, distance: 77.4
click at [607, 459] on p "The Button component should be used to trigger primary actions within the user …" at bounding box center [743, 459] width 526 height 83
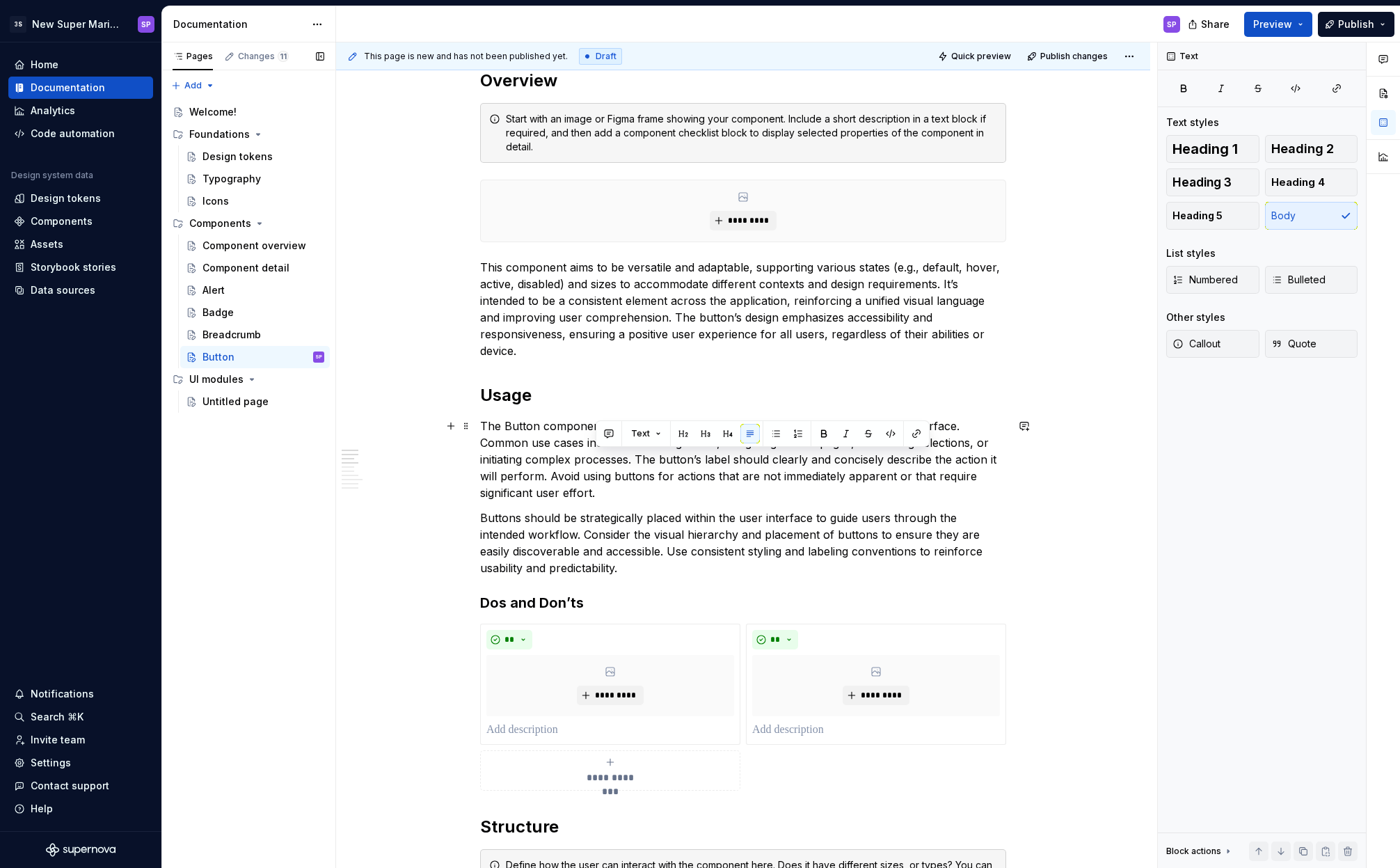
click at [597, 453] on p "The Button component should be used to trigger primary actions within the user …" at bounding box center [743, 459] width 526 height 83
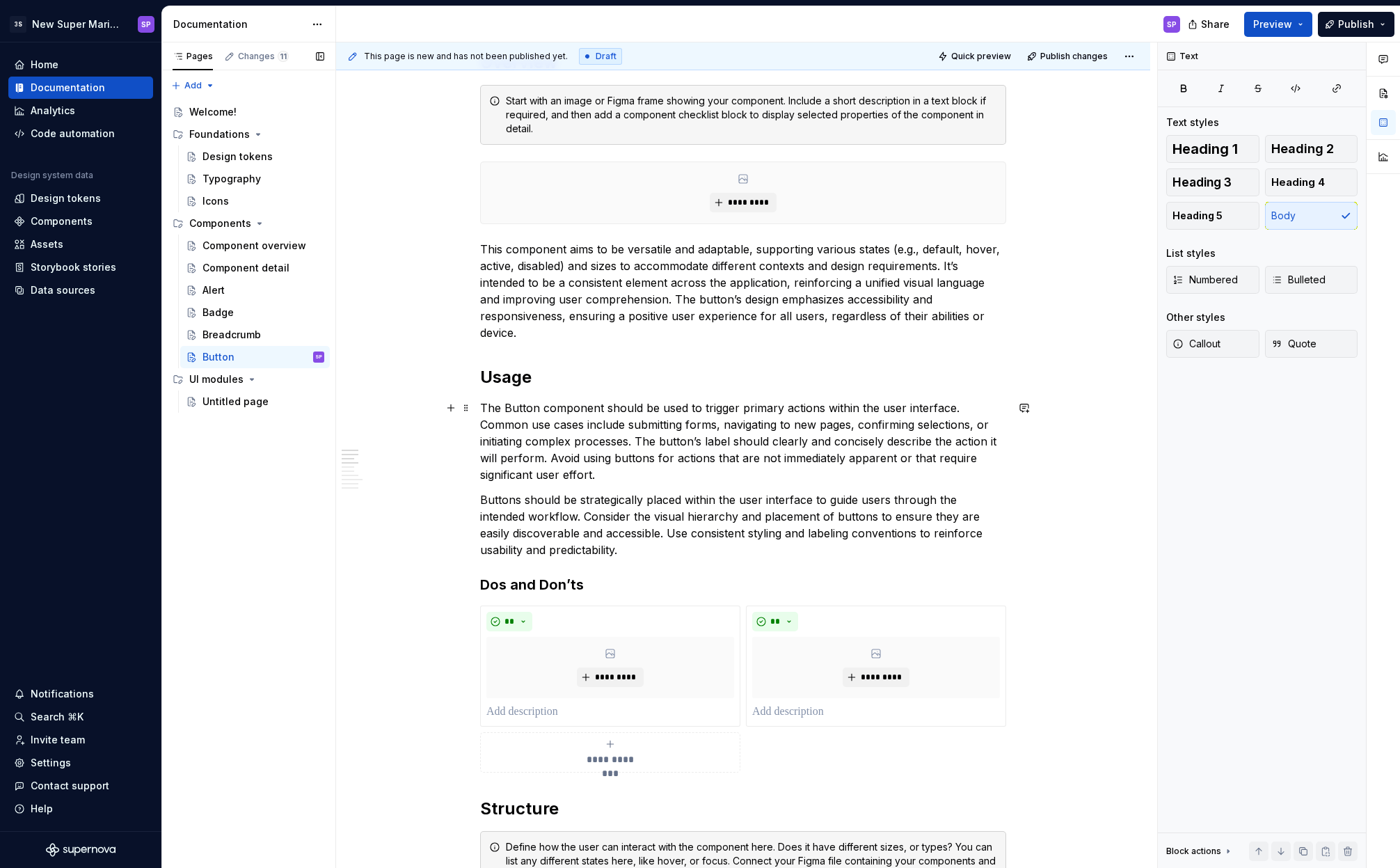
scroll to position [575, 0]
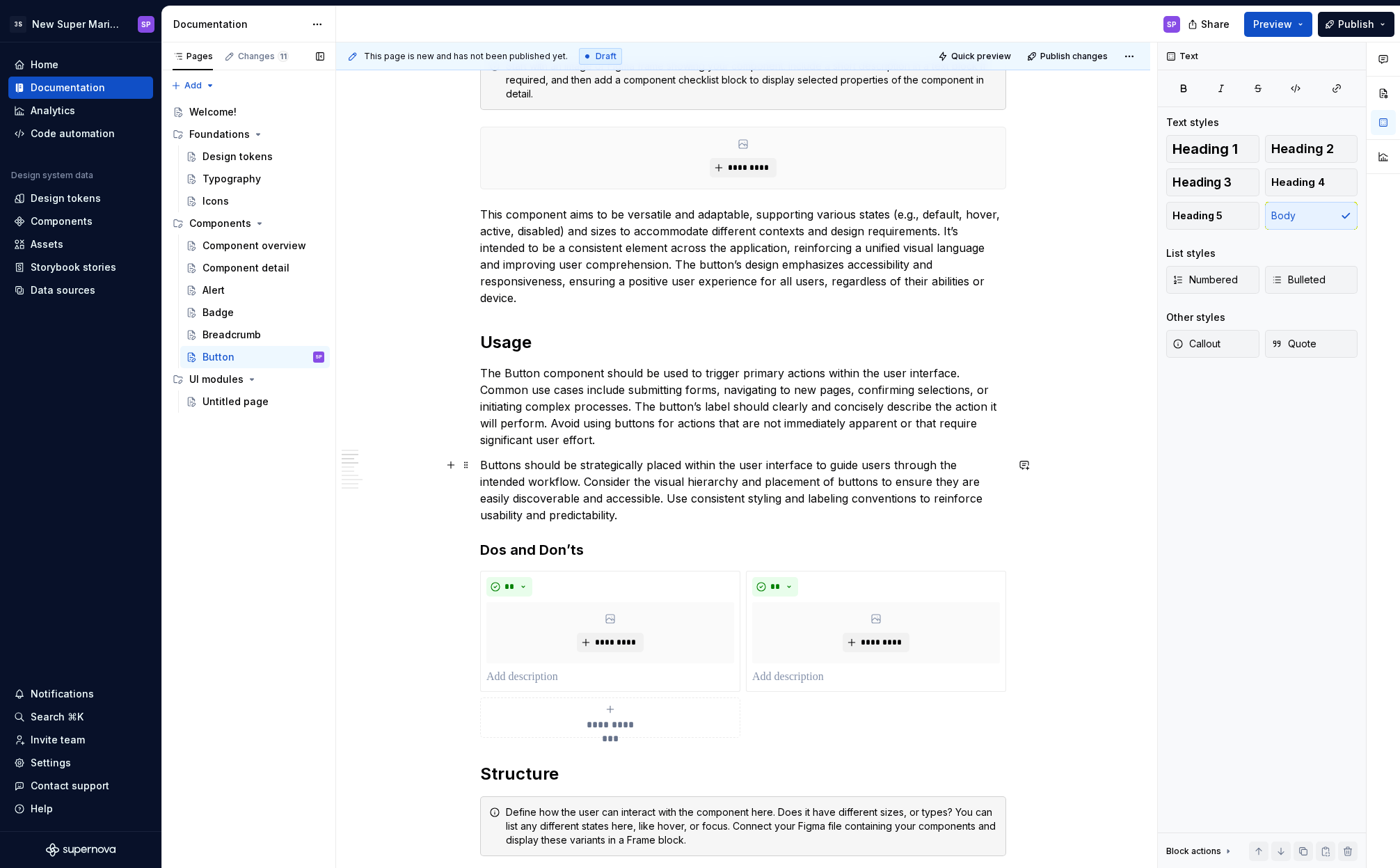
click at [606, 463] on p "Buttons should be strategically placed within the user interface to guide users…" at bounding box center [743, 490] width 526 height 67
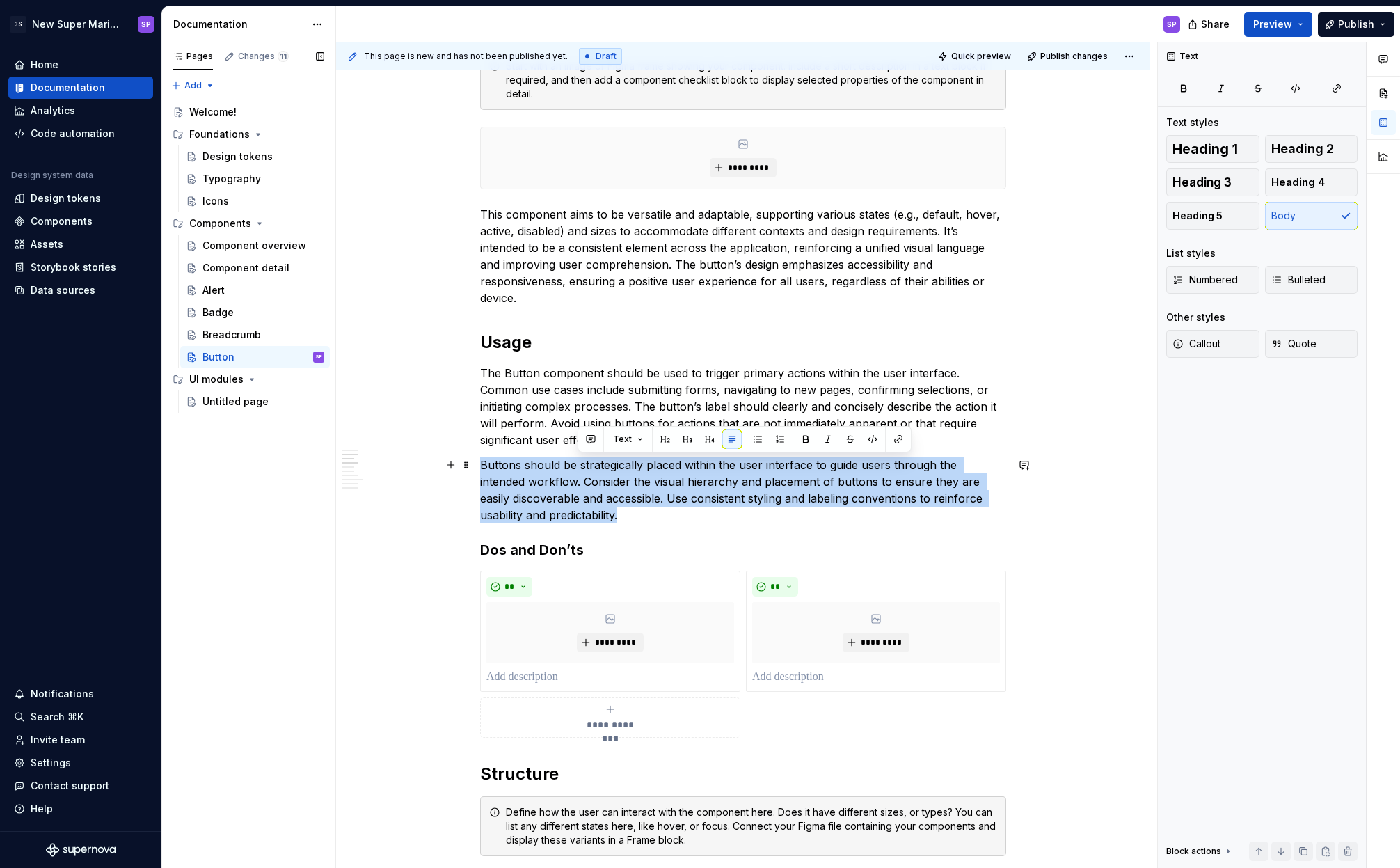
click at [606, 463] on p "Buttons should be strategically placed within the user interface to guide users…" at bounding box center [743, 490] width 526 height 67
click at [588, 467] on p "Buttons should be strategically placed within the user interface to guide users…" at bounding box center [743, 490] width 526 height 67
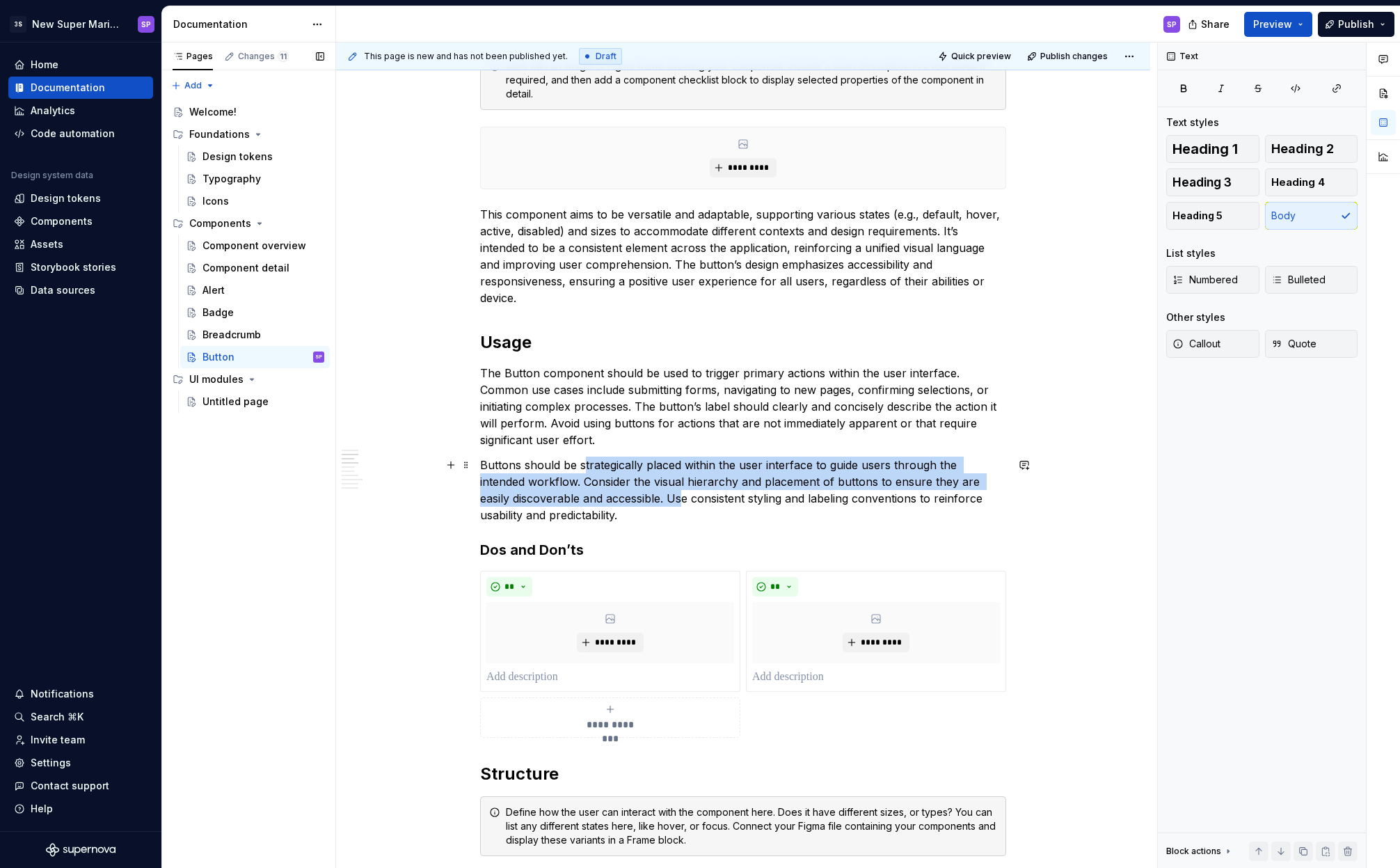
drag, startPoint x: 582, startPoint y: 463, endPoint x: 653, endPoint y: 504, distance: 82.0
click at [653, 504] on p "Buttons should be strategically placed within the user interface to guide users…" at bounding box center [743, 490] width 526 height 67
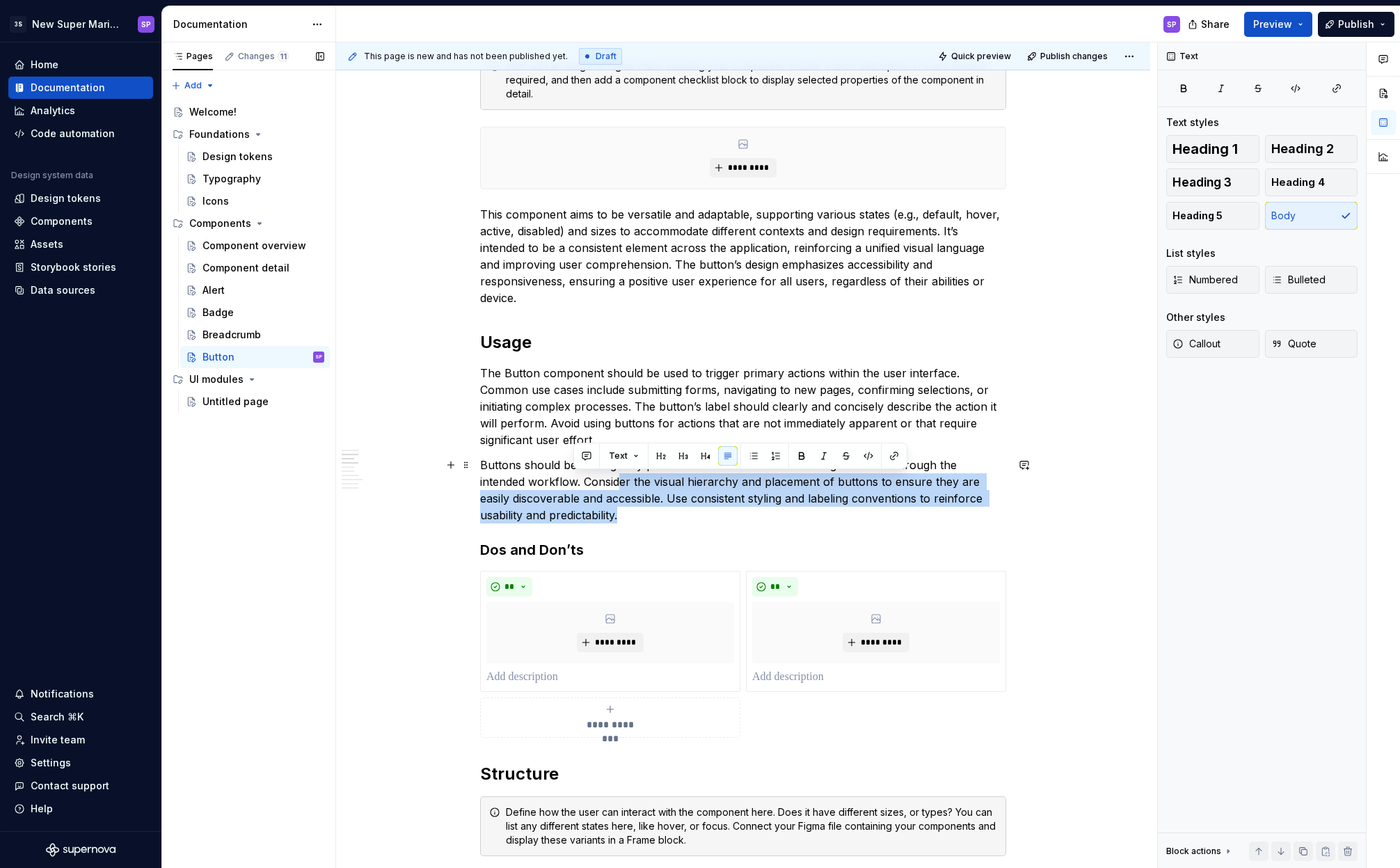
click at [573, 477] on p "Buttons should be strategically placed within the user interface to guide users…" at bounding box center [743, 490] width 526 height 67
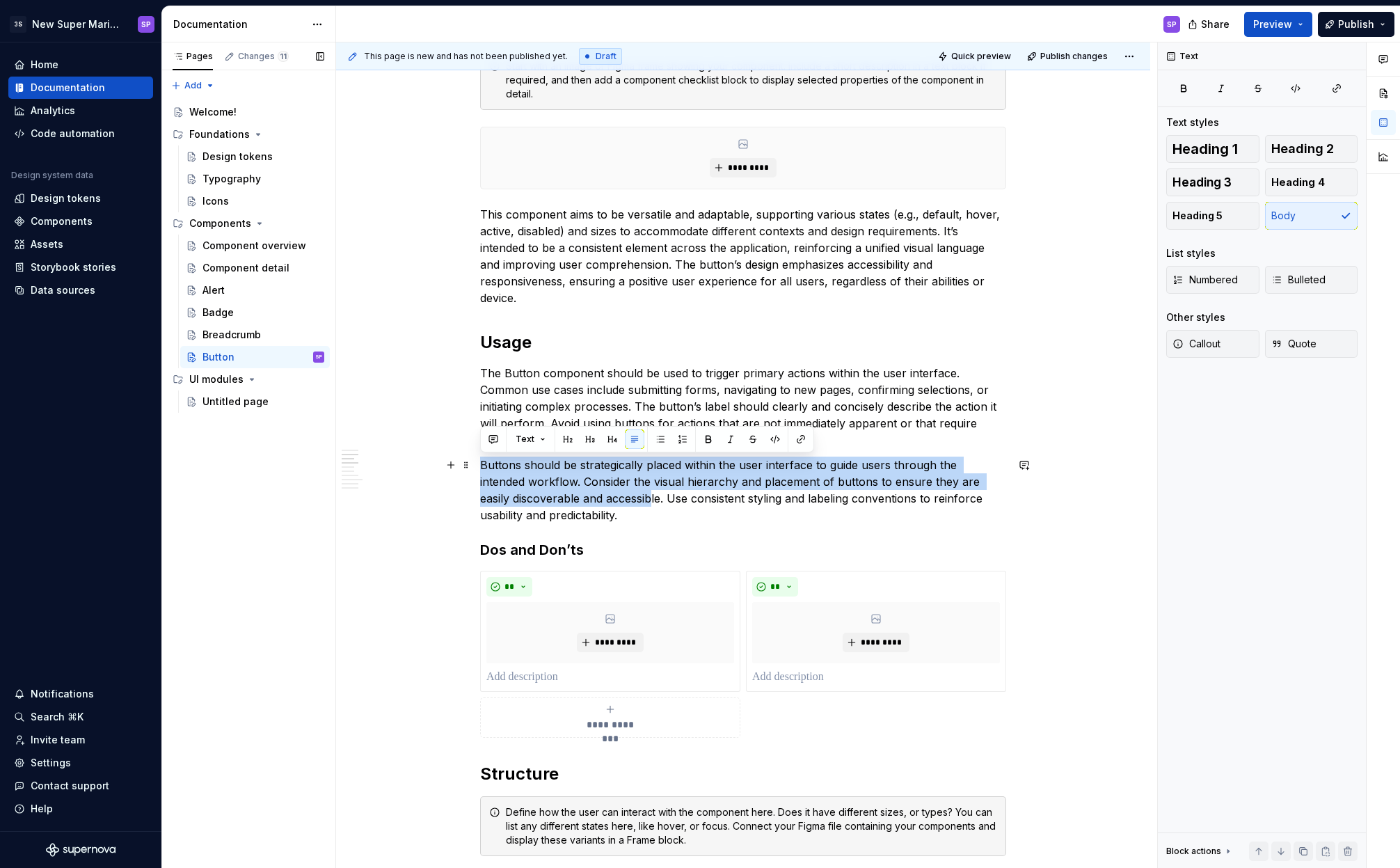
drag, startPoint x: 595, startPoint y: 495, endPoint x: 628, endPoint y: 509, distance: 35.8
click at [628, 509] on p "Buttons should be strategically placed within the user interface to guide users…" at bounding box center [743, 490] width 526 height 67
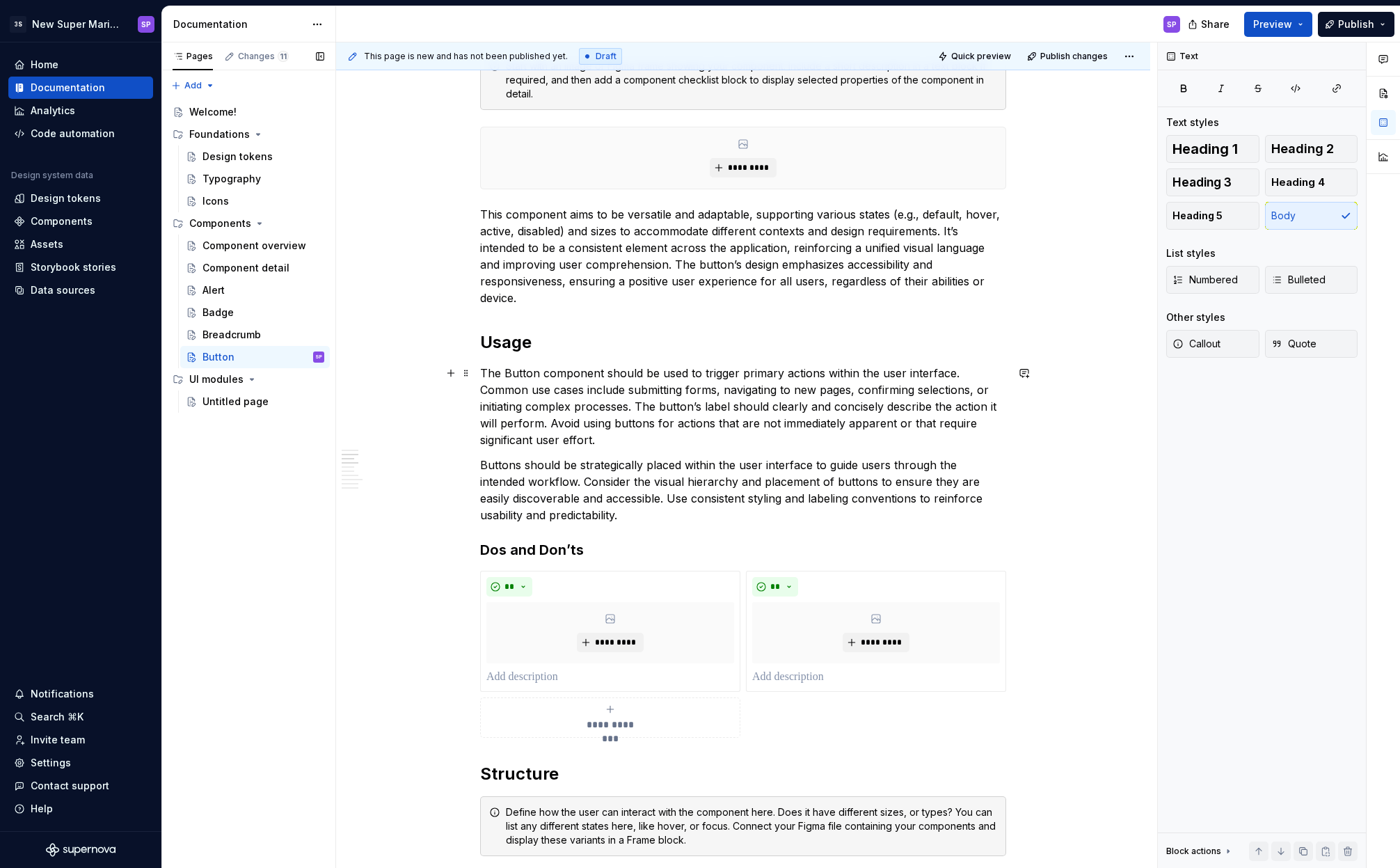
scroll to position [614, 0]
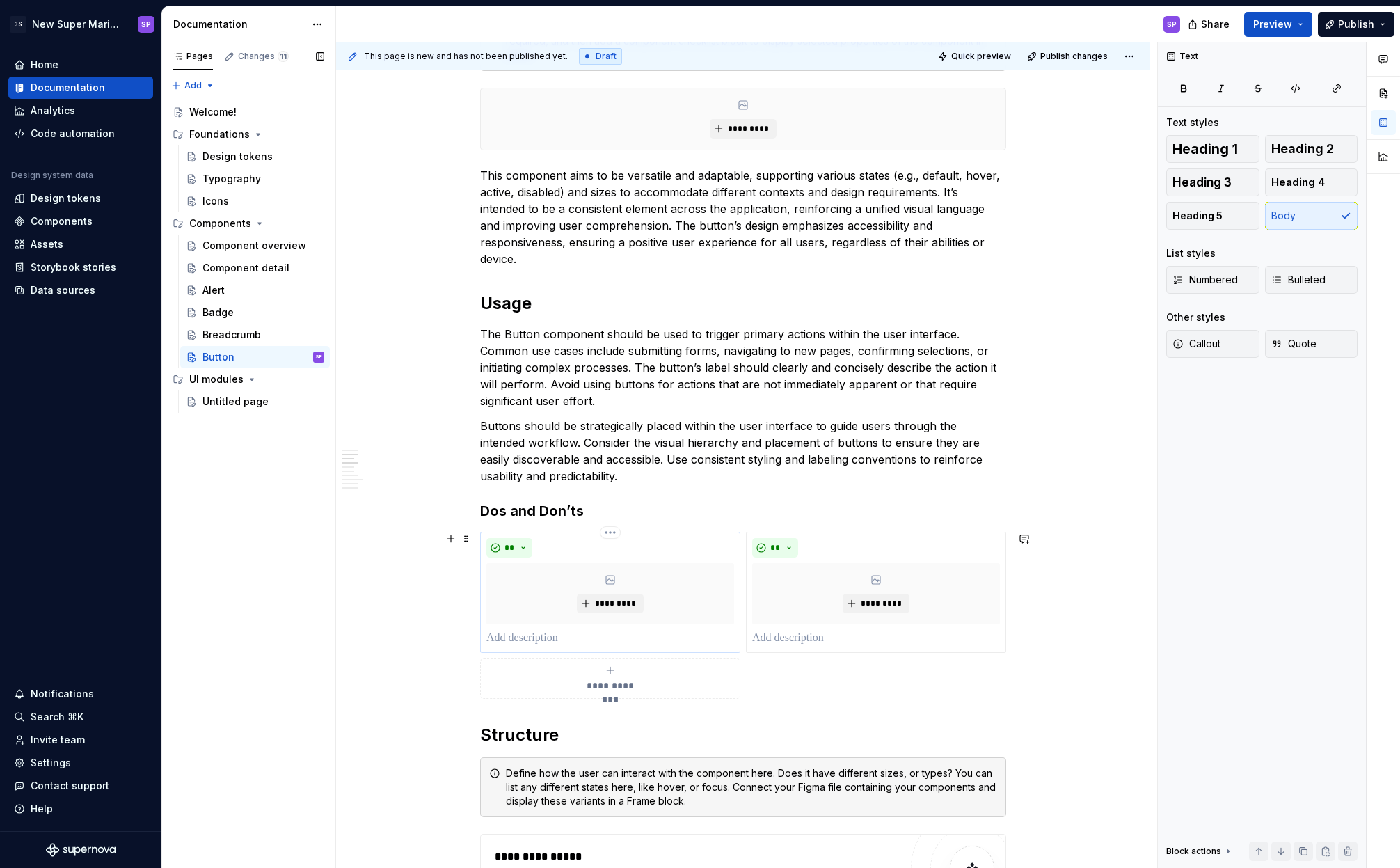
click at [544, 636] on p at bounding box center [610, 638] width 247 height 17
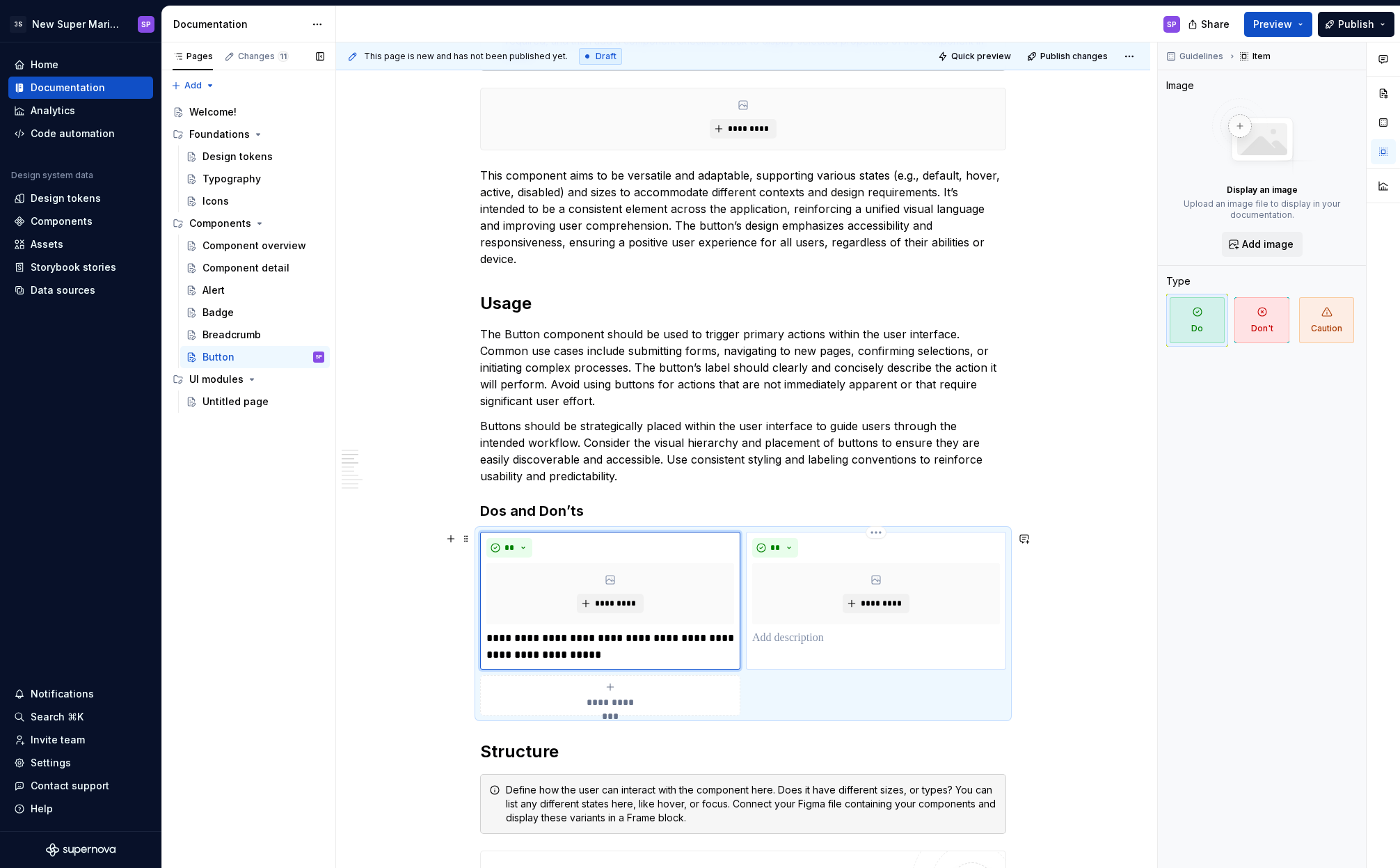
click at [803, 645] on p at bounding box center [876, 638] width 247 height 17
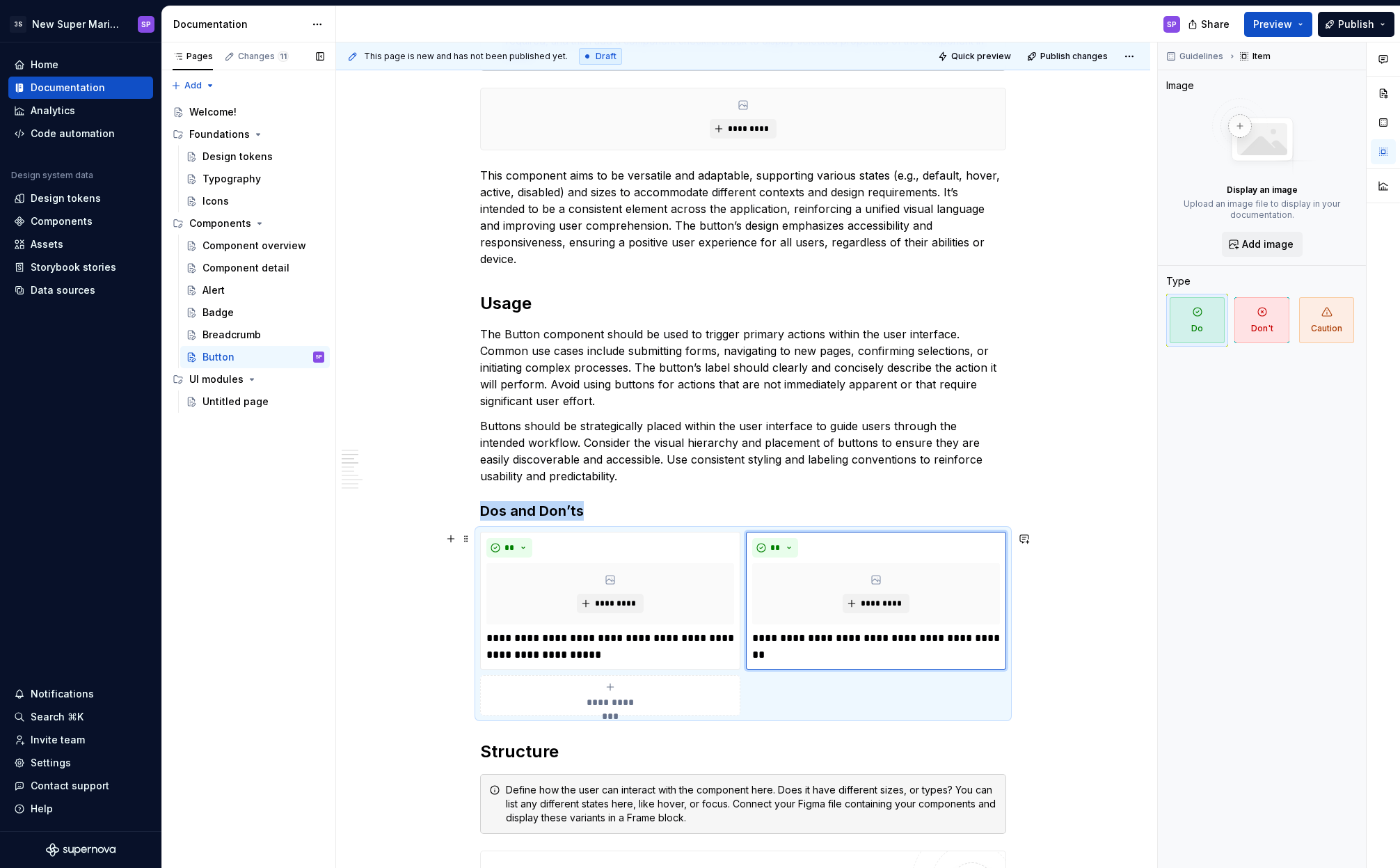
click at [618, 698] on span "**********" at bounding box center [609, 703] width 64 height 14
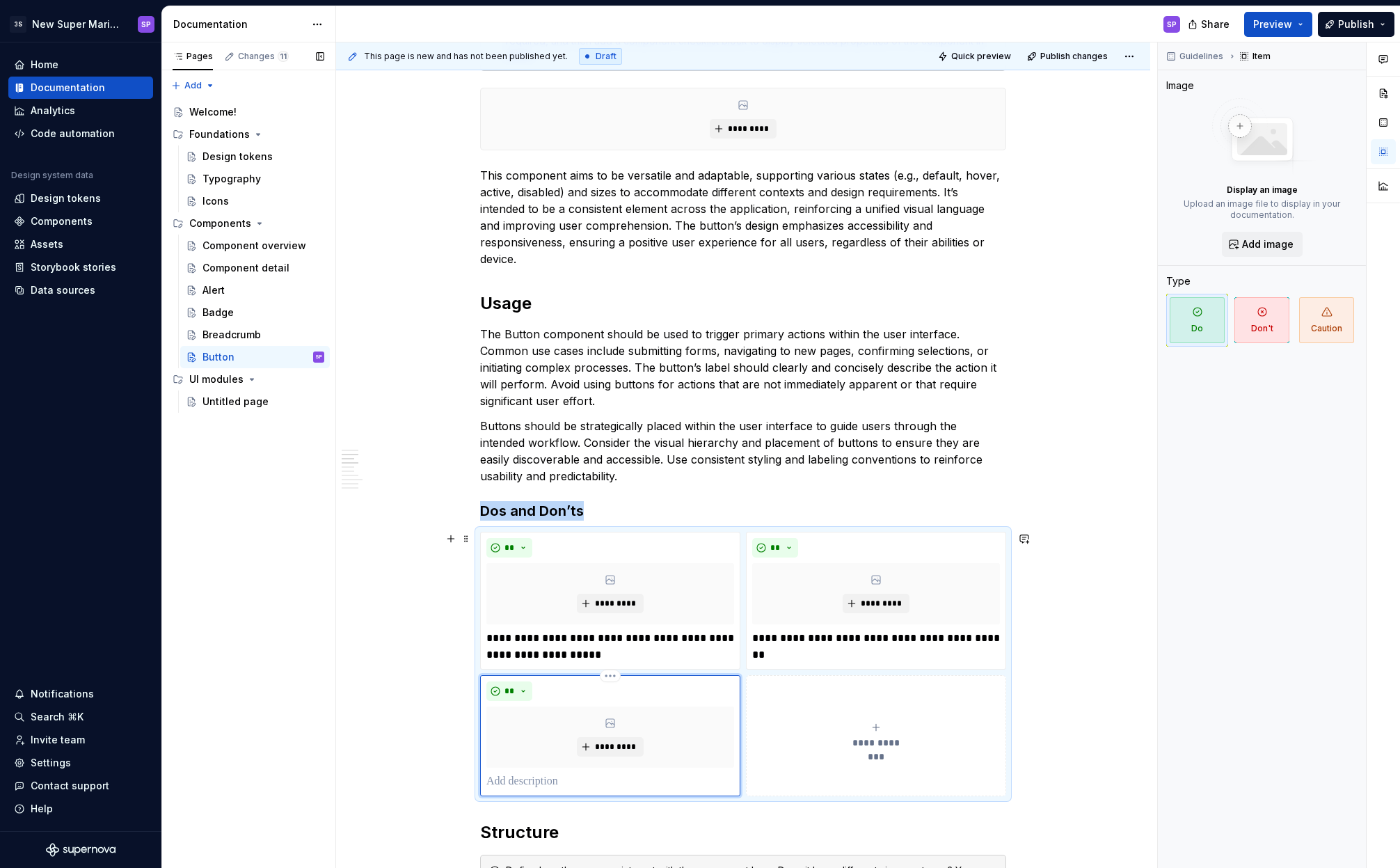
click at [595, 766] on div "*********" at bounding box center [610, 737] width 247 height 61
click at [602, 782] on p at bounding box center [610, 781] width 247 height 17
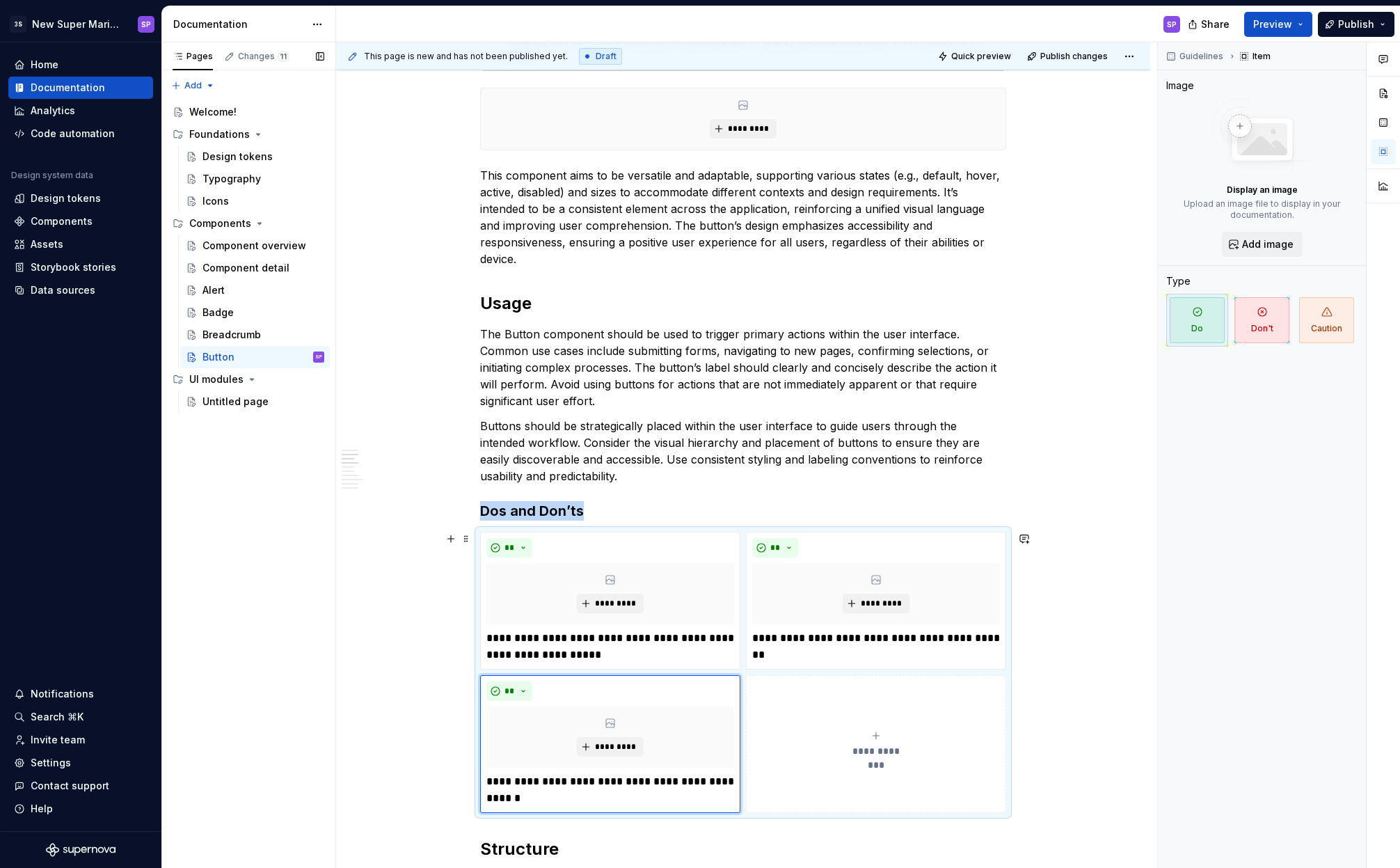
click at [862, 720] on button "**********" at bounding box center [876, 743] width 260 height 138
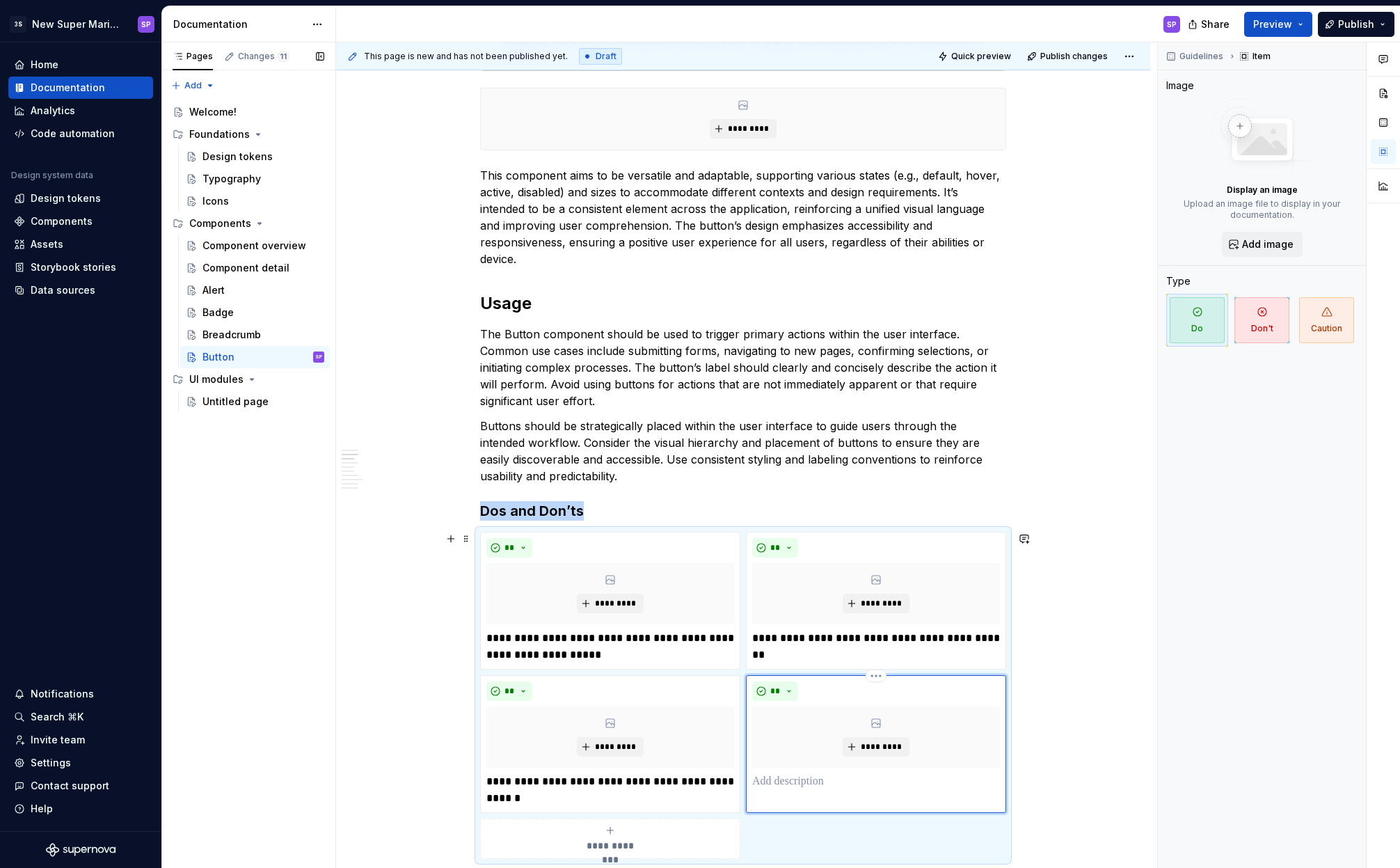
click at [886, 782] on p at bounding box center [876, 781] width 247 height 17
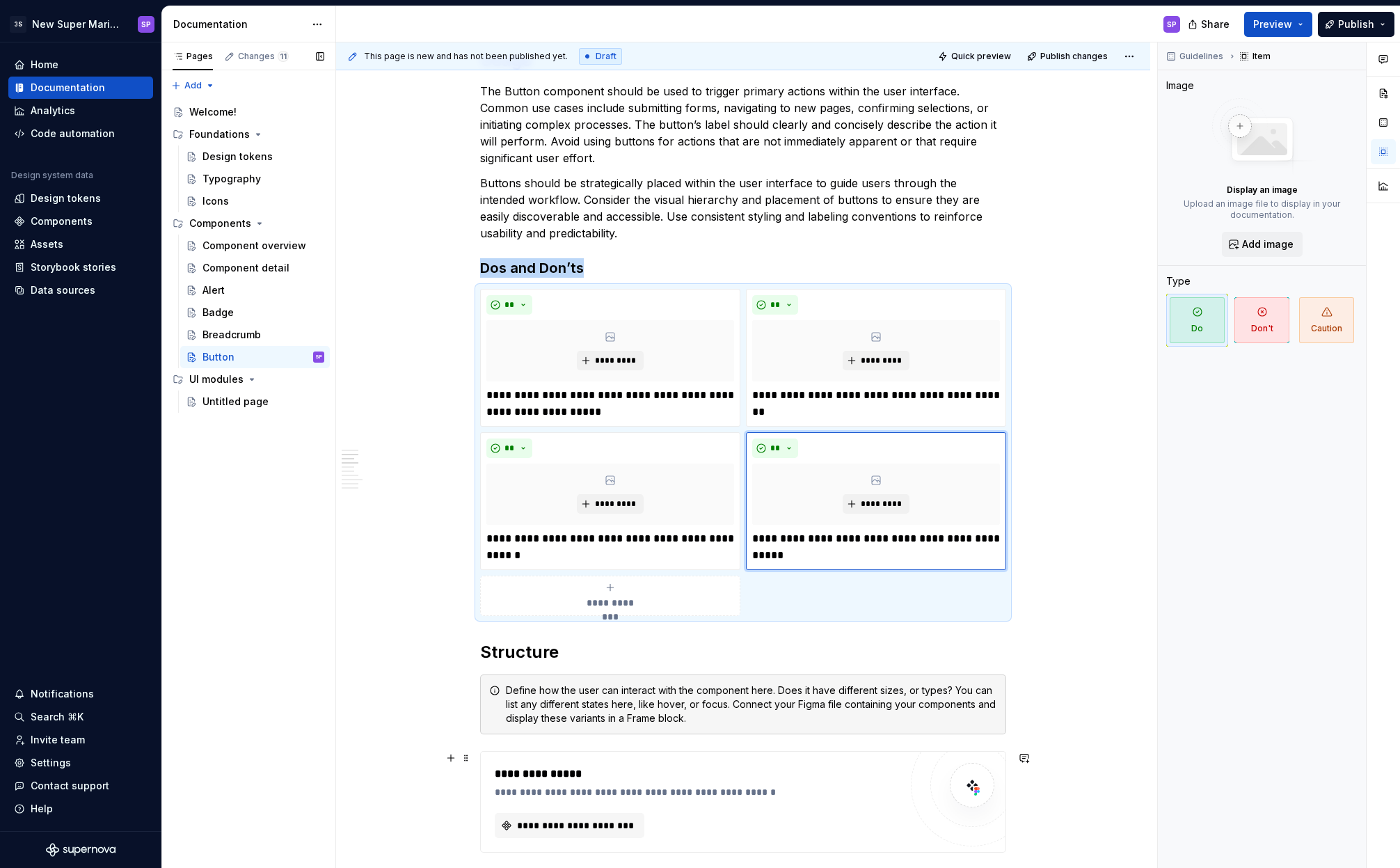
click at [610, 592] on icon "submit" at bounding box center [609, 587] width 11 height 11
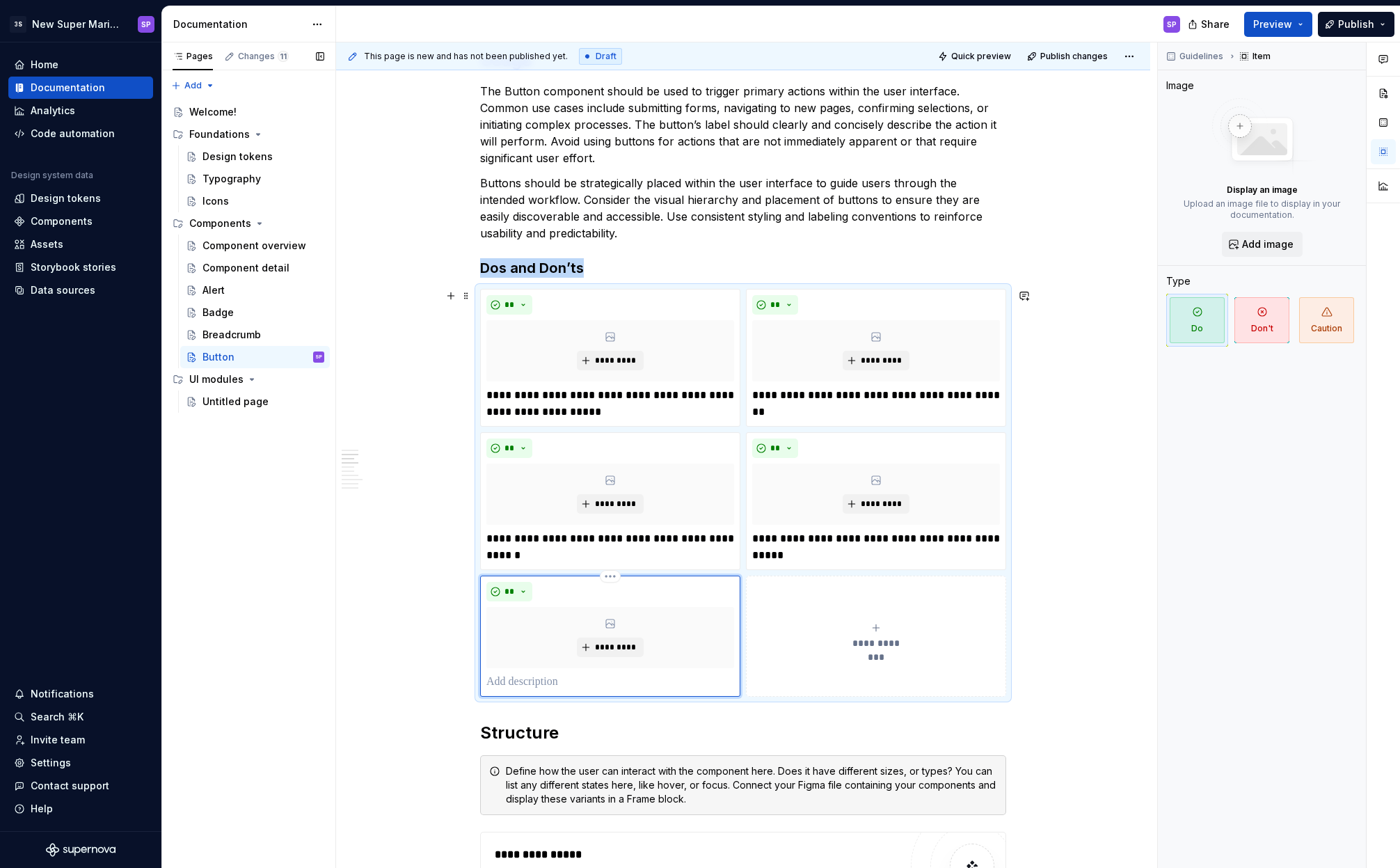
click at [598, 665] on div "*********" at bounding box center [610, 637] width 247 height 61
click at [597, 679] on p at bounding box center [610, 682] width 247 height 17
click at [856, 620] on button "**********" at bounding box center [876, 636] width 260 height 121
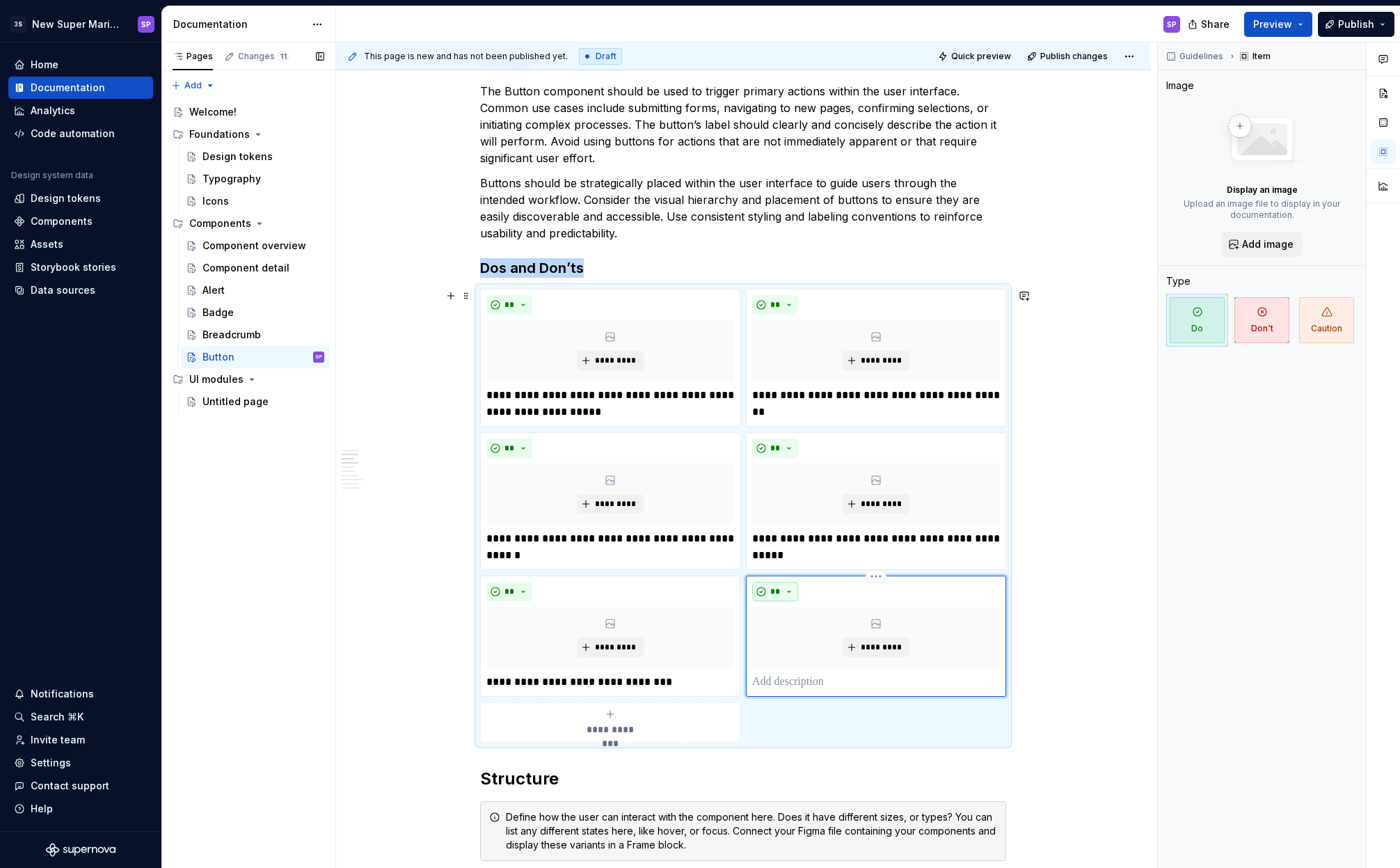
click at [773, 594] on span "**" at bounding box center [775, 591] width 11 height 11
click at [783, 638] on div "Suggestions" at bounding box center [783, 640] width 11 height 11
click at [832, 676] on p at bounding box center [876, 682] width 247 height 17
click at [605, 725] on span "**********" at bounding box center [609, 729] width 64 height 14
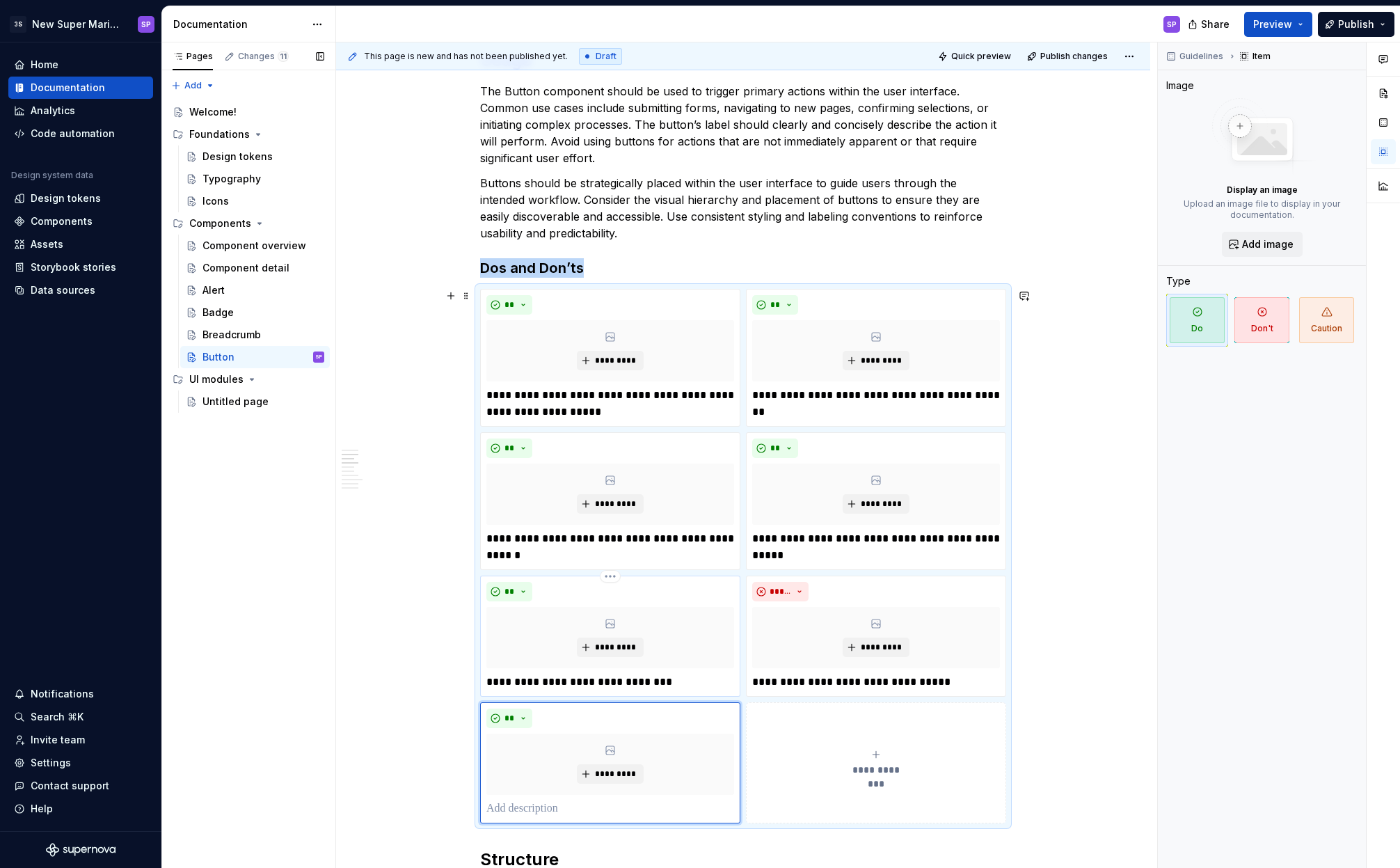
scroll to position [1029, 0]
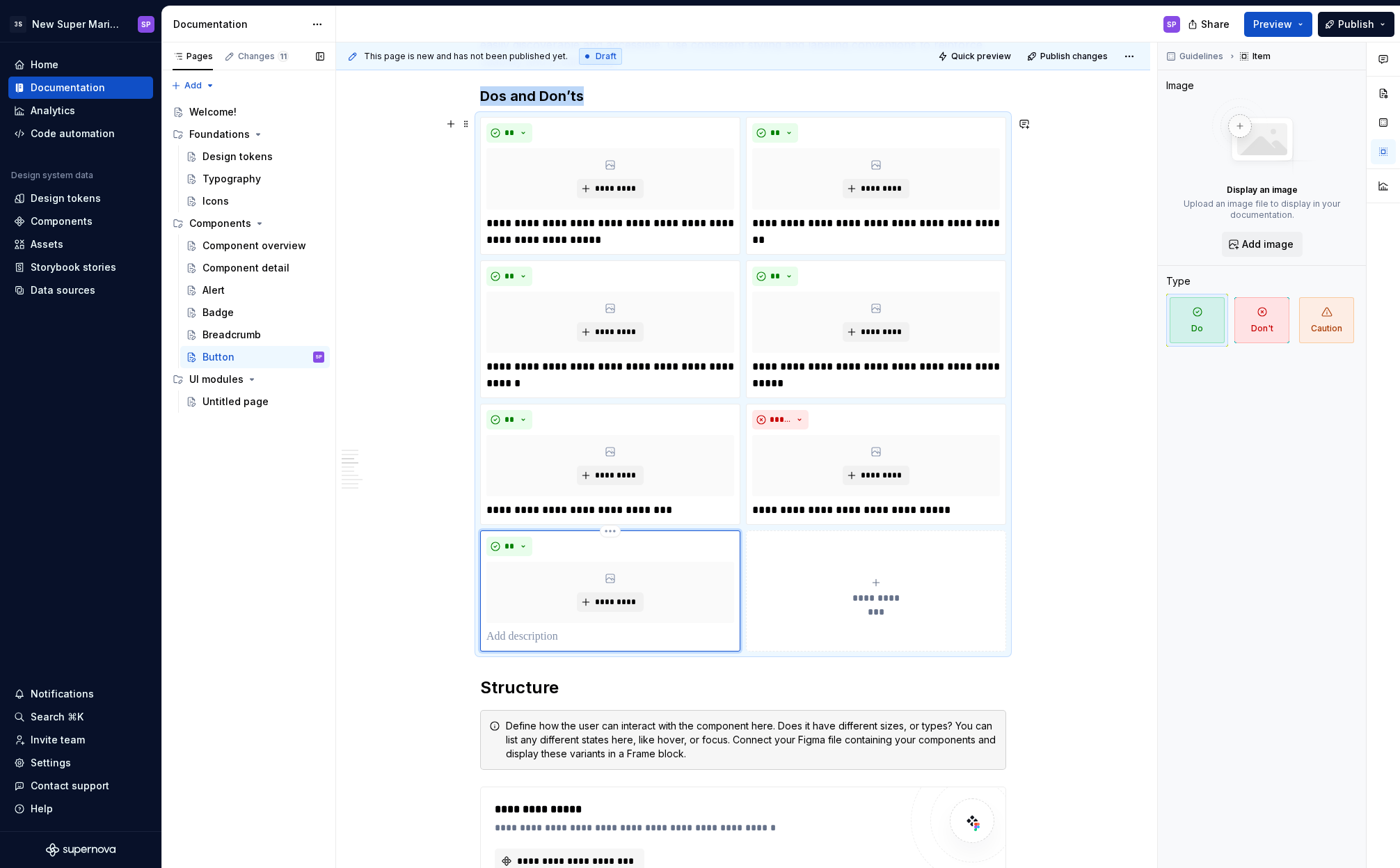
click at [613, 639] on p at bounding box center [610, 636] width 247 height 17
click at [870, 601] on span "**********" at bounding box center [876, 598] width 64 height 14
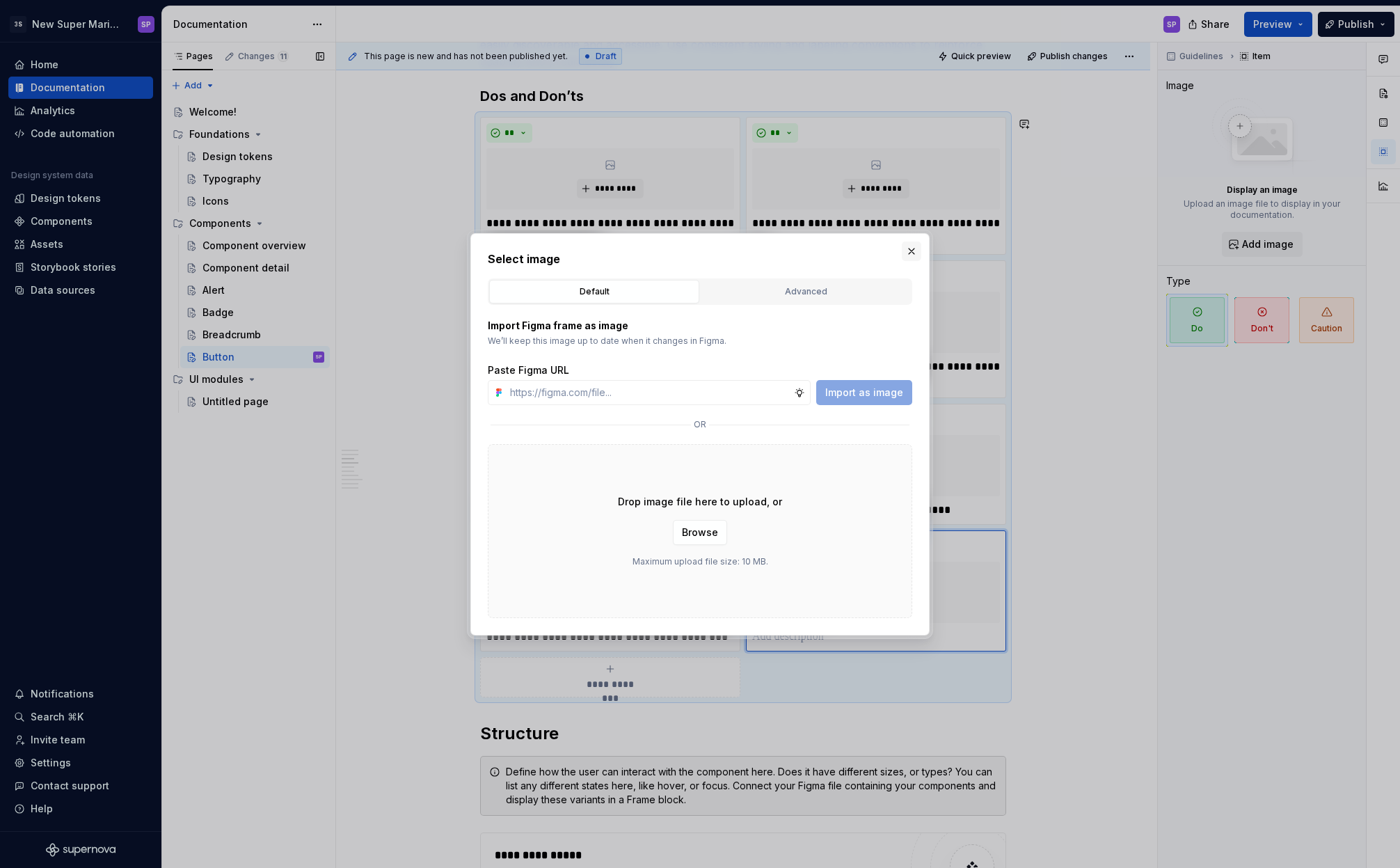
click at [914, 250] on button "button" at bounding box center [912, 251] width 20 height 20
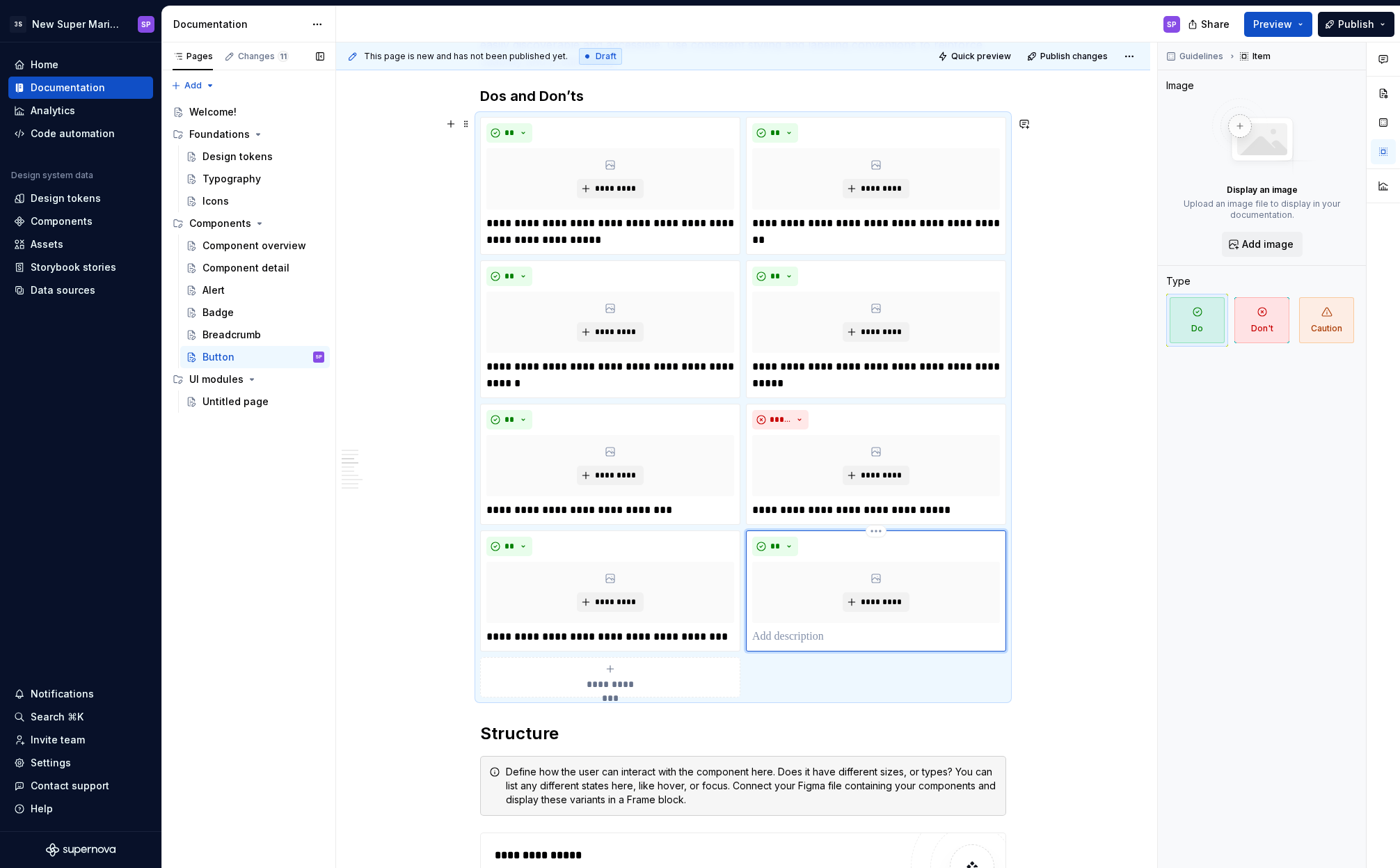
click at [793, 637] on p at bounding box center [876, 636] width 247 height 17
click at [783, 545] on button "**" at bounding box center [775, 546] width 46 height 20
click at [803, 597] on div "Don't" at bounding box center [807, 596] width 26 height 14
click at [499, 544] on button "**" at bounding box center [510, 546] width 46 height 20
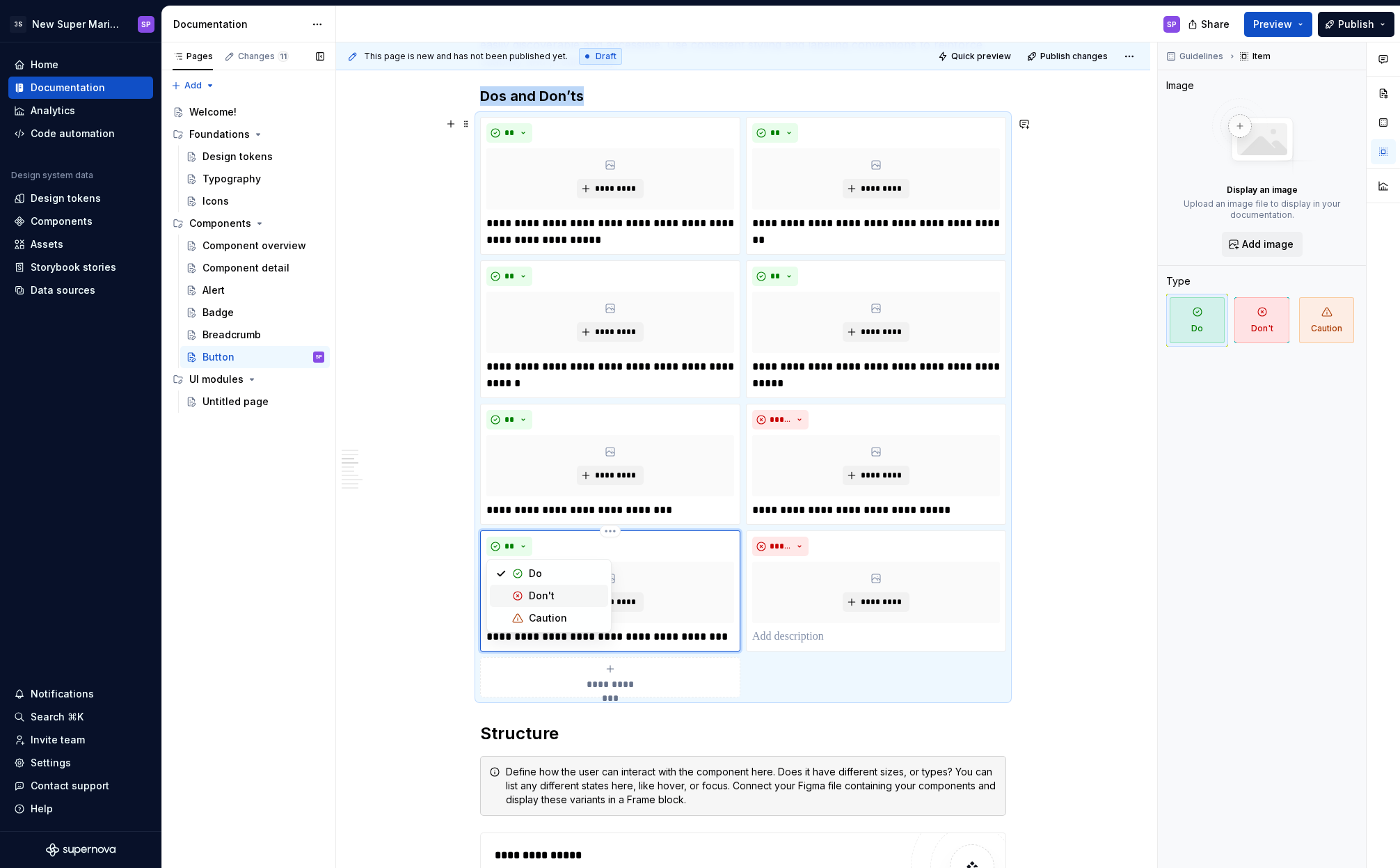
click at [522, 597] on div "Suggestions" at bounding box center [517, 595] width 11 height 11
click at [841, 639] on p at bounding box center [876, 636] width 247 height 17
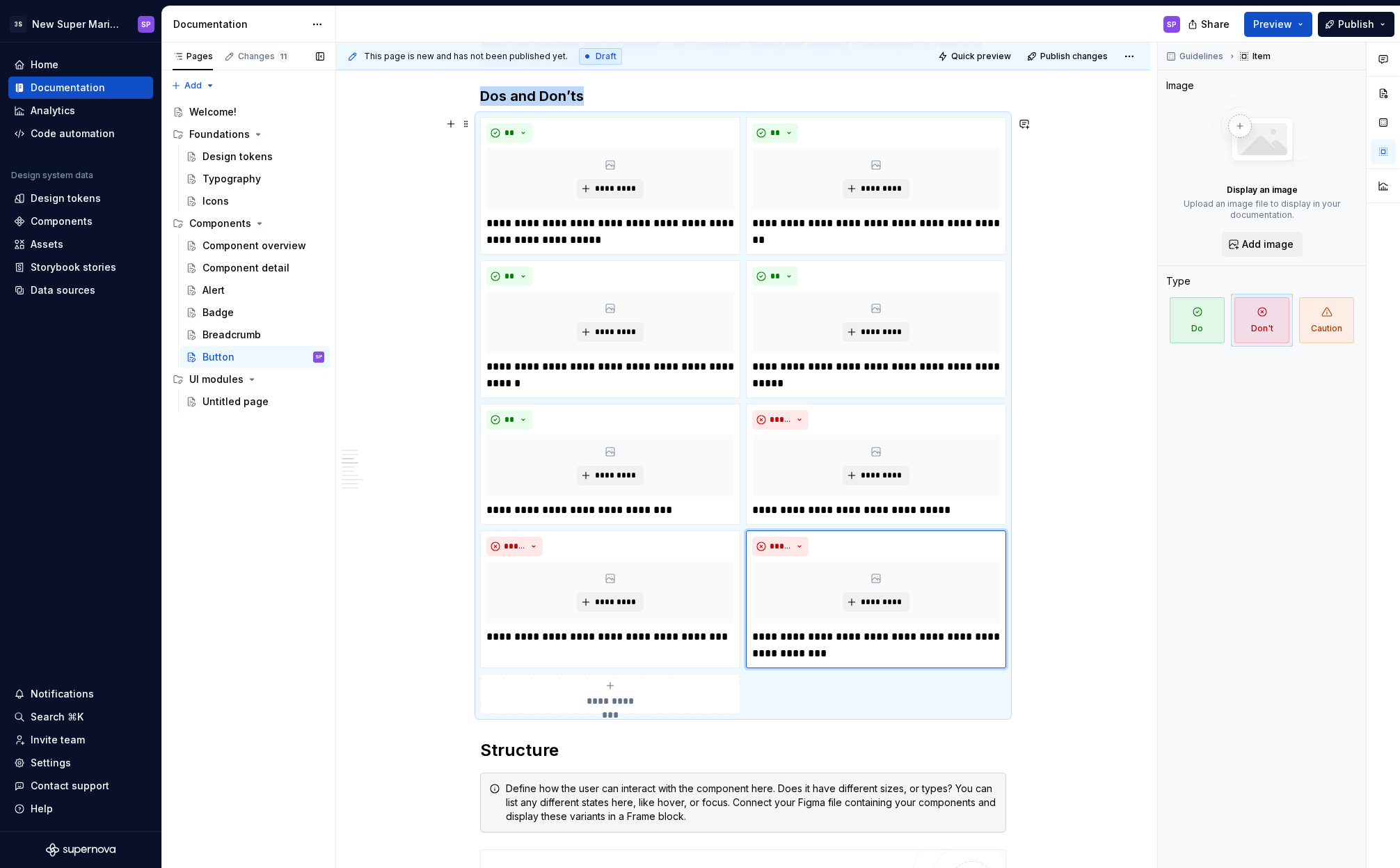
click at [624, 701] on span "**********" at bounding box center [609, 701] width 64 height 14
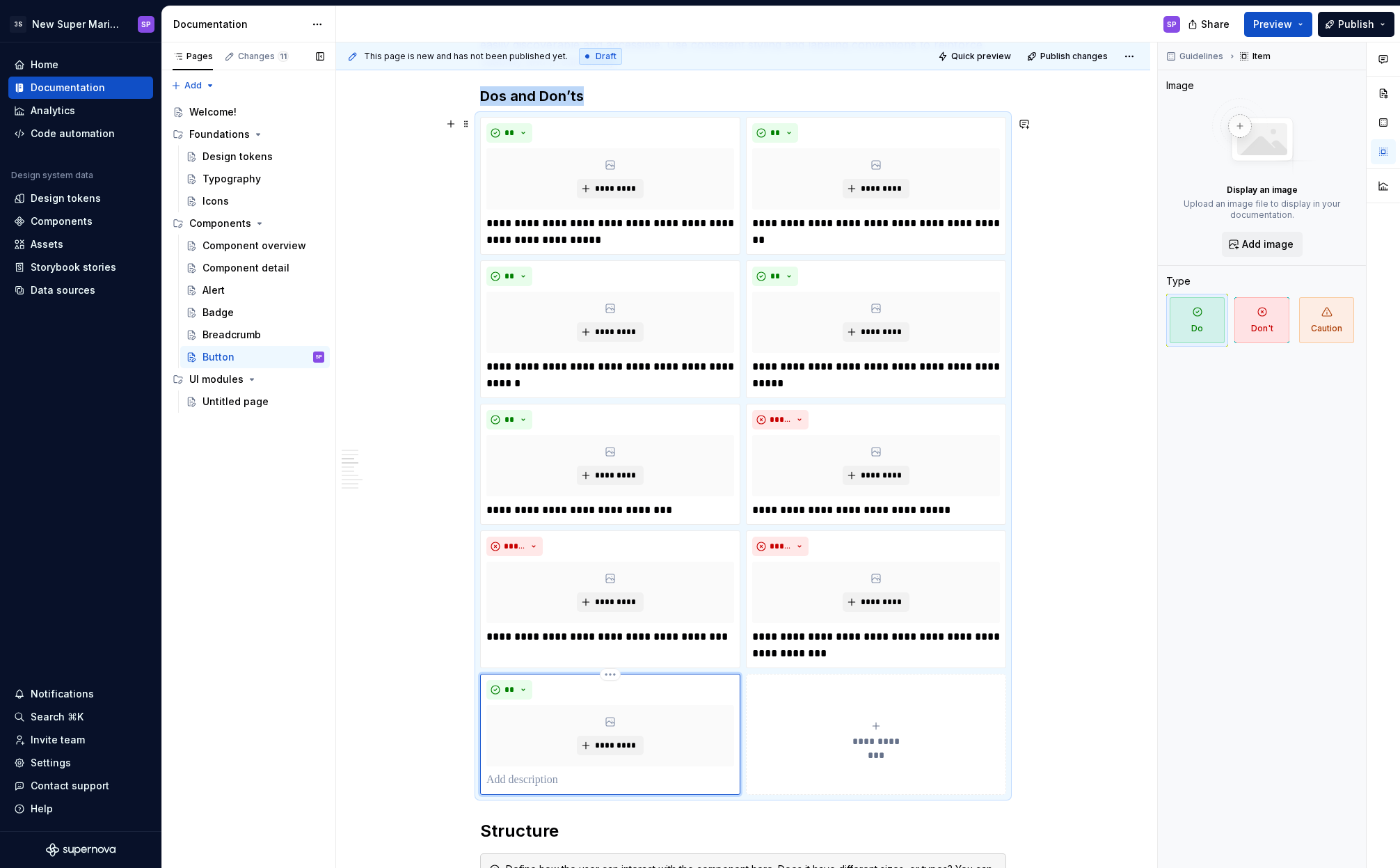
click at [519, 778] on p at bounding box center [610, 780] width 247 height 17
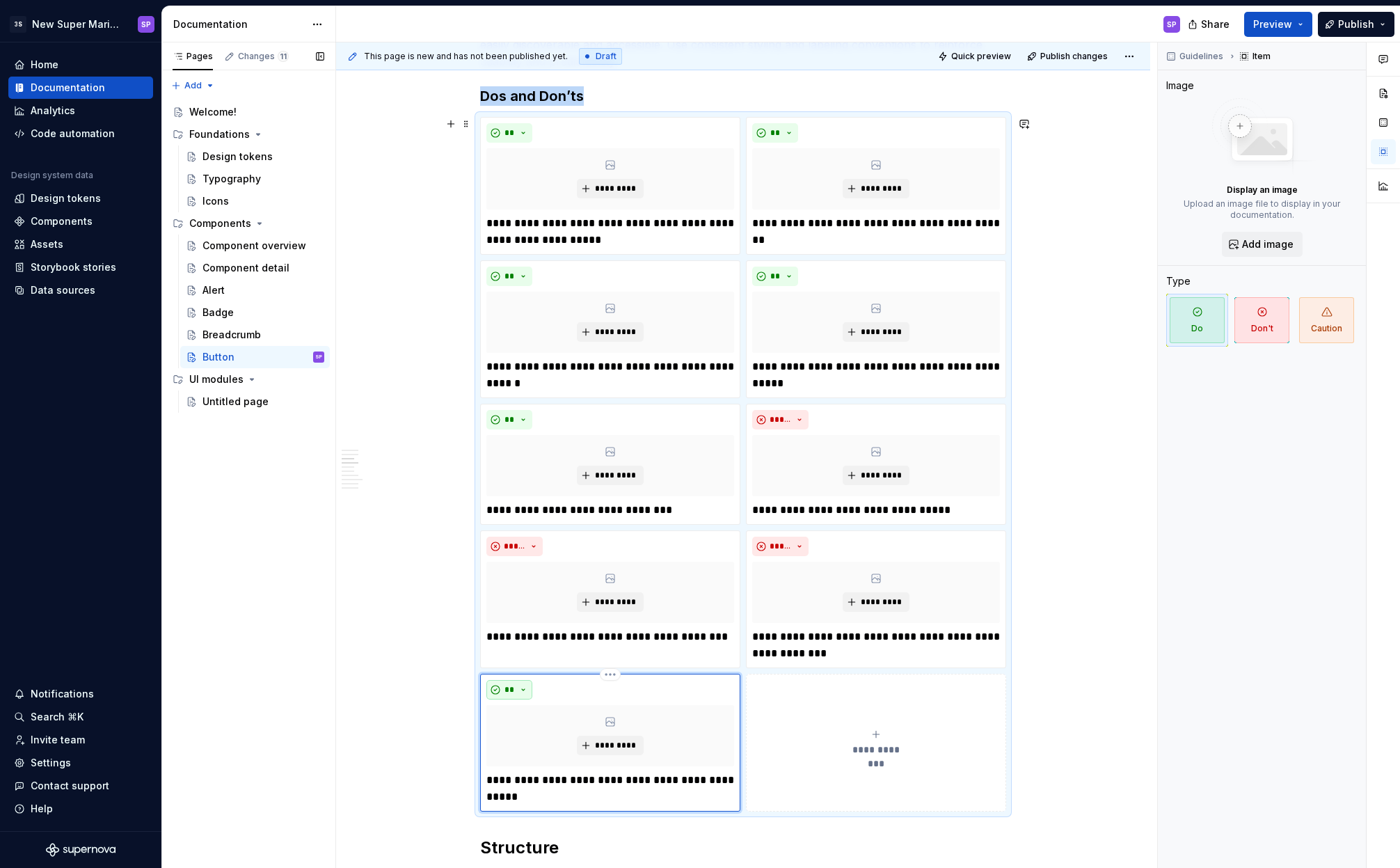
click at [516, 691] on button "**" at bounding box center [510, 690] width 46 height 20
click at [543, 738] on div "Don't" at bounding box center [542, 739] width 26 height 14
click at [879, 725] on button "**********" at bounding box center [876, 742] width 260 height 138
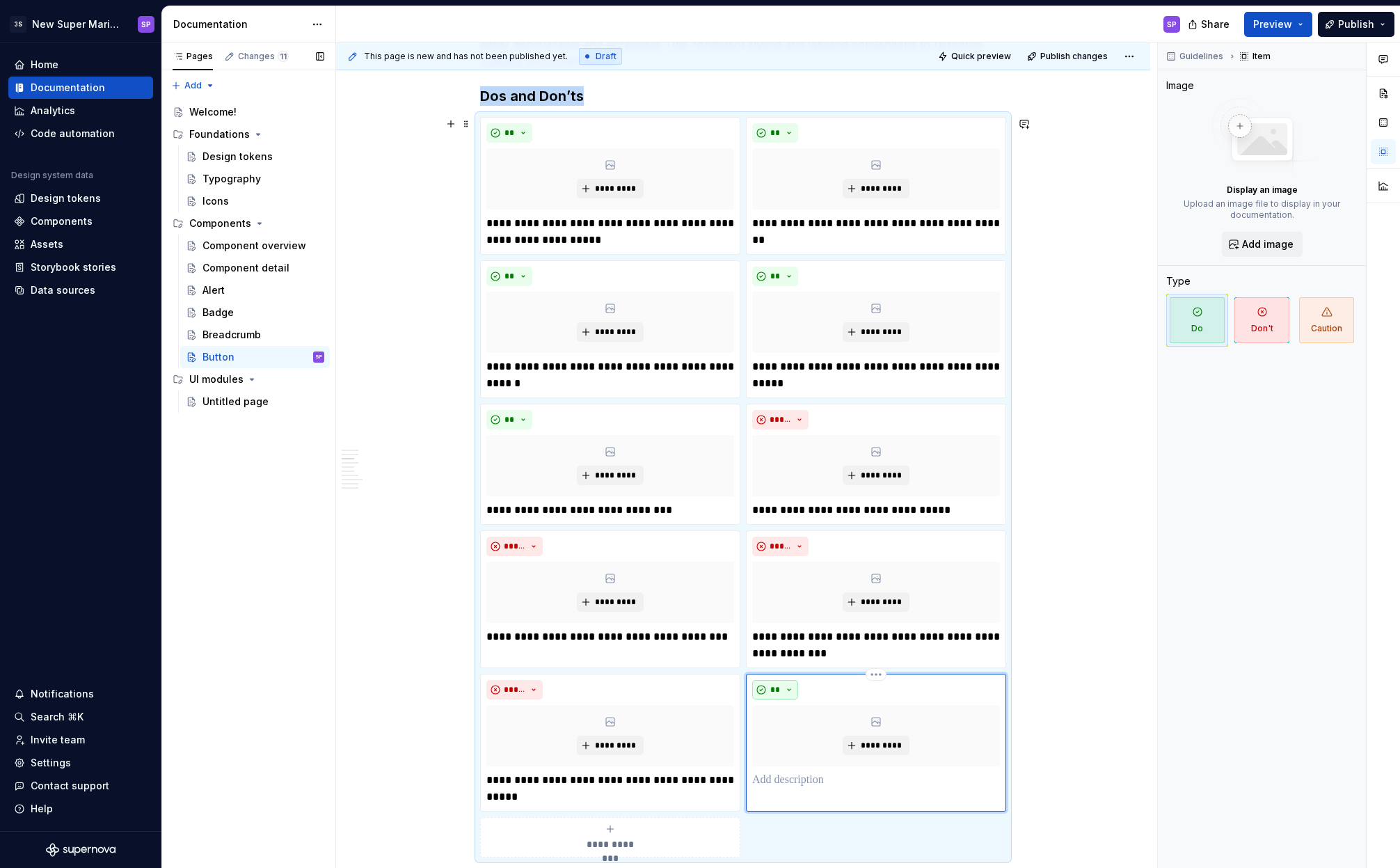
click at [776, 693] on span "**" at bounding box center [775, 689] width 11 height 11
click at [785, 731] on span "Don't" at bounding box center [815, 739] width 119 height 23
click at [835, 784] on div "***** *********" at bounding box center [876, 742] width 260 height 138
click at [819, 781] on p at bounding box center [876, 780] width 247 height 17
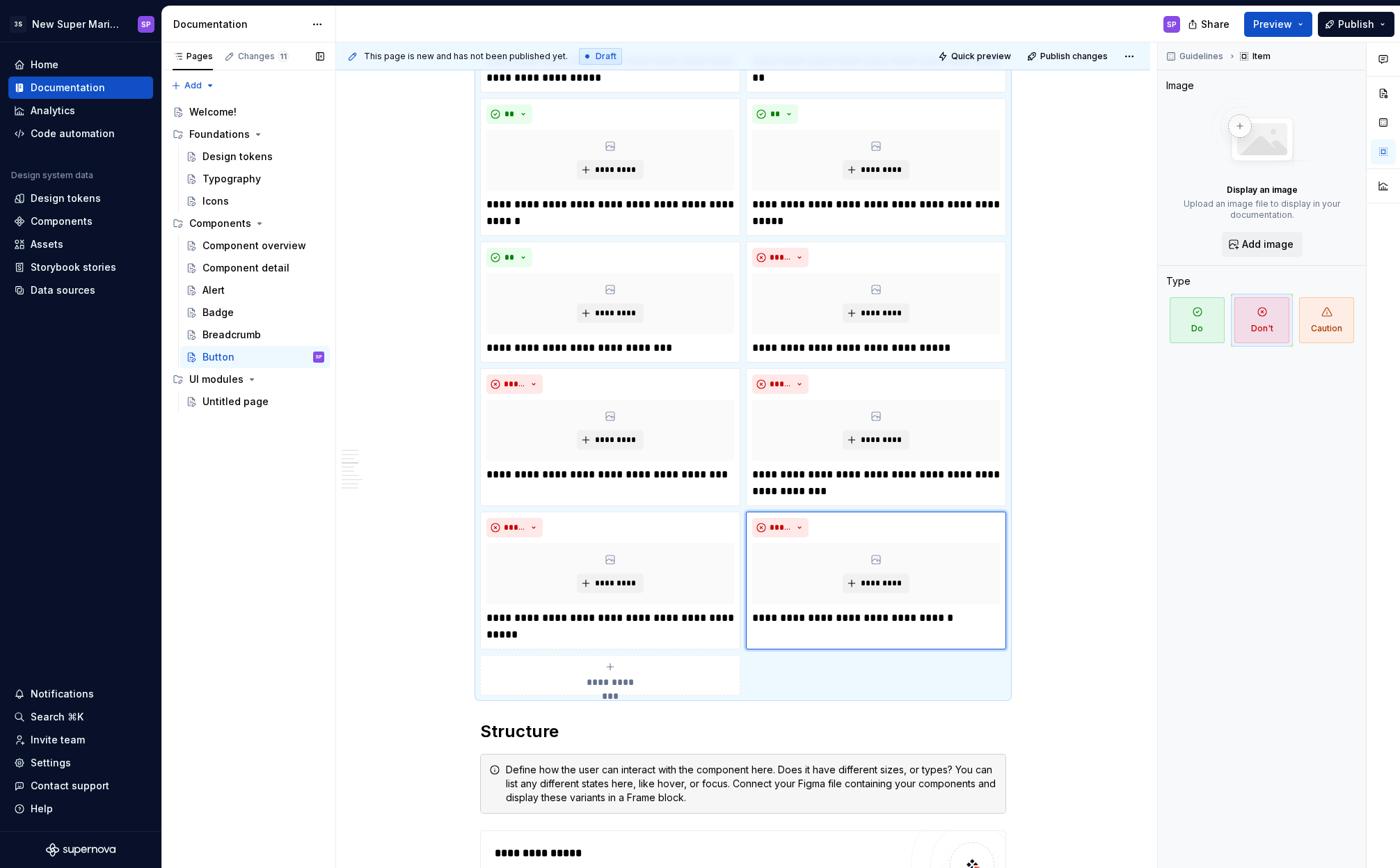
scroll to position [1256, 0]
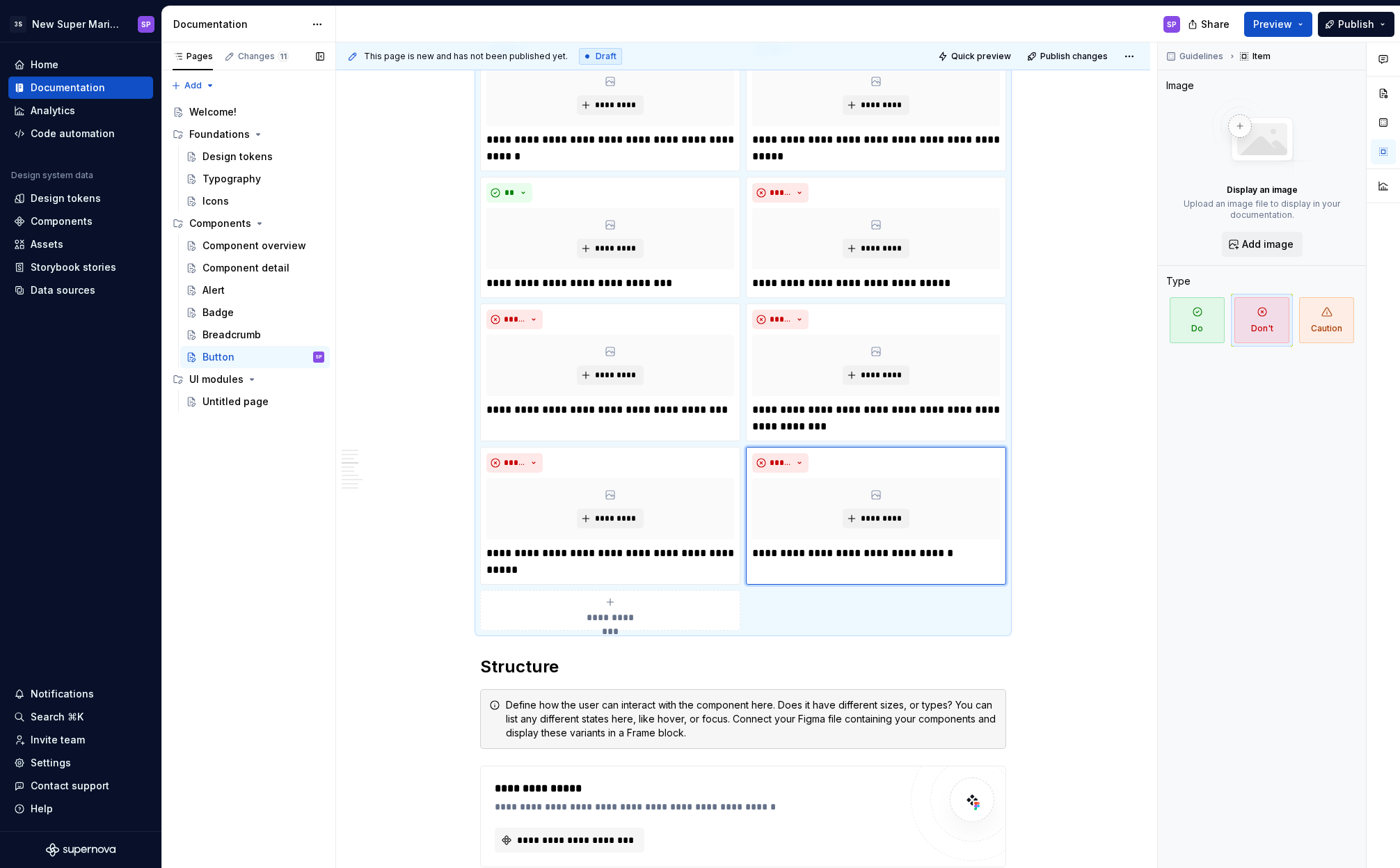
click at [1108, 606] on div "**********" at bounding box center [743, 798] width 814 height 3465
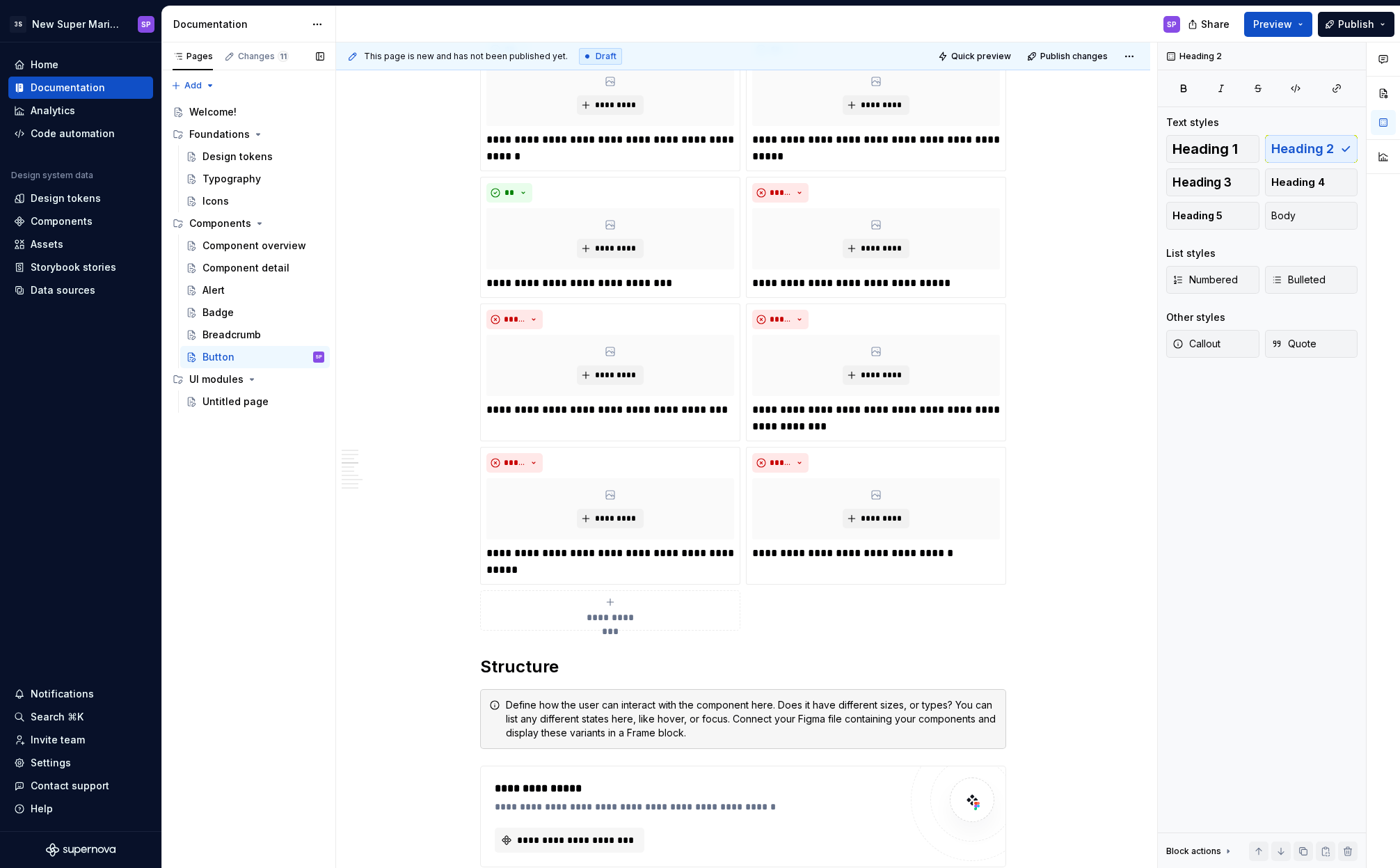
click at [604, 611] on span "**********" at bounding box center [609, 618] width 64 height 14
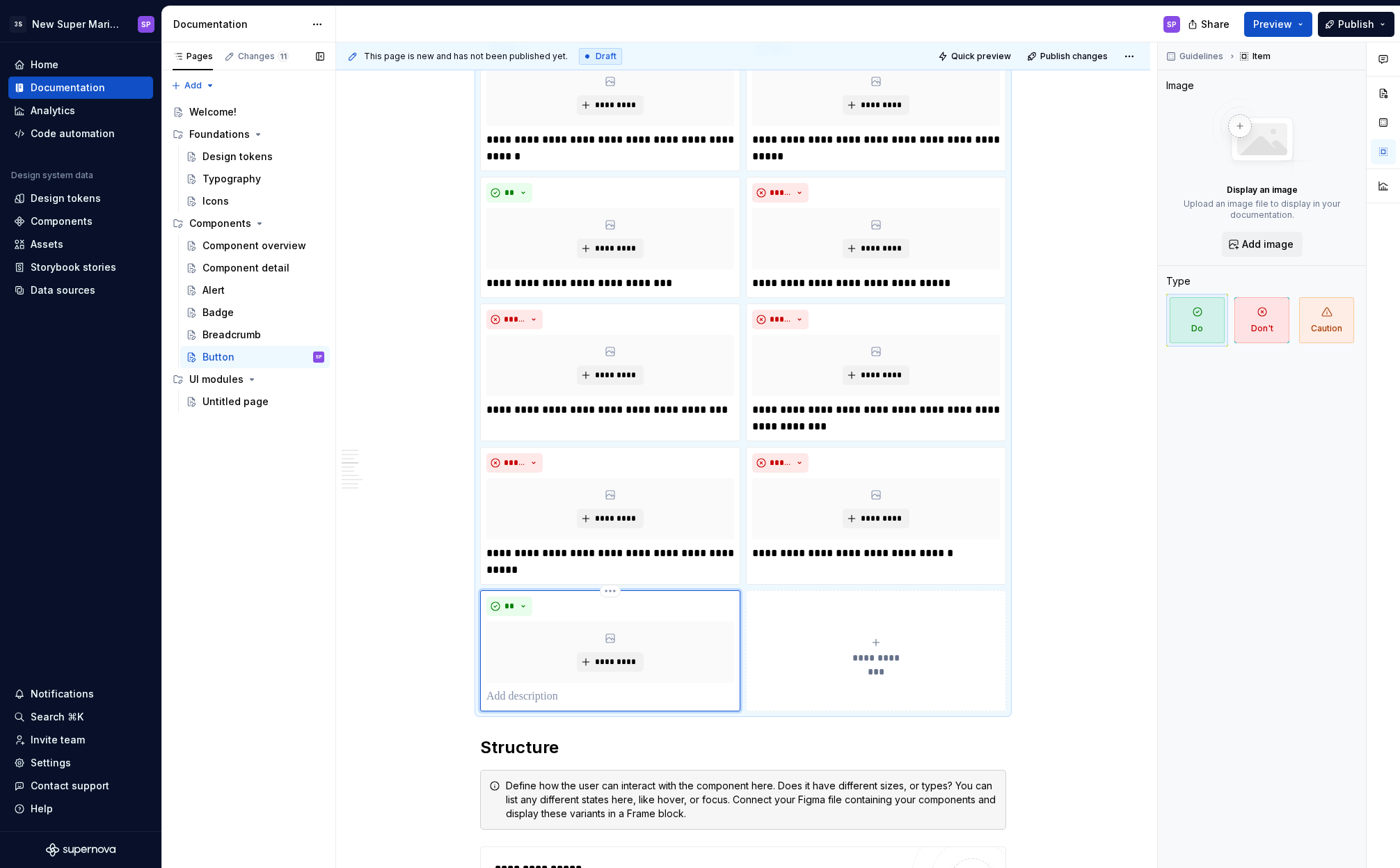
click at [609, 696] on p at bounding box center [610, 697] width 247 height 17
click at [514, 602] on button "**" at bounding box center [510, 607] width 46 height 20
click at [608, 597] on div "**" at bounding box center [610, 607] width 247 height 20
click at [610, 588] on html "3S New Super Mario Design System SP Home Documentation Analytics Code automatio…" at bounding box center [700, 434] width 1400 height 868
click at [655, 624] on div "Delete item" at bounding box center [663, 615] width 119 height 23
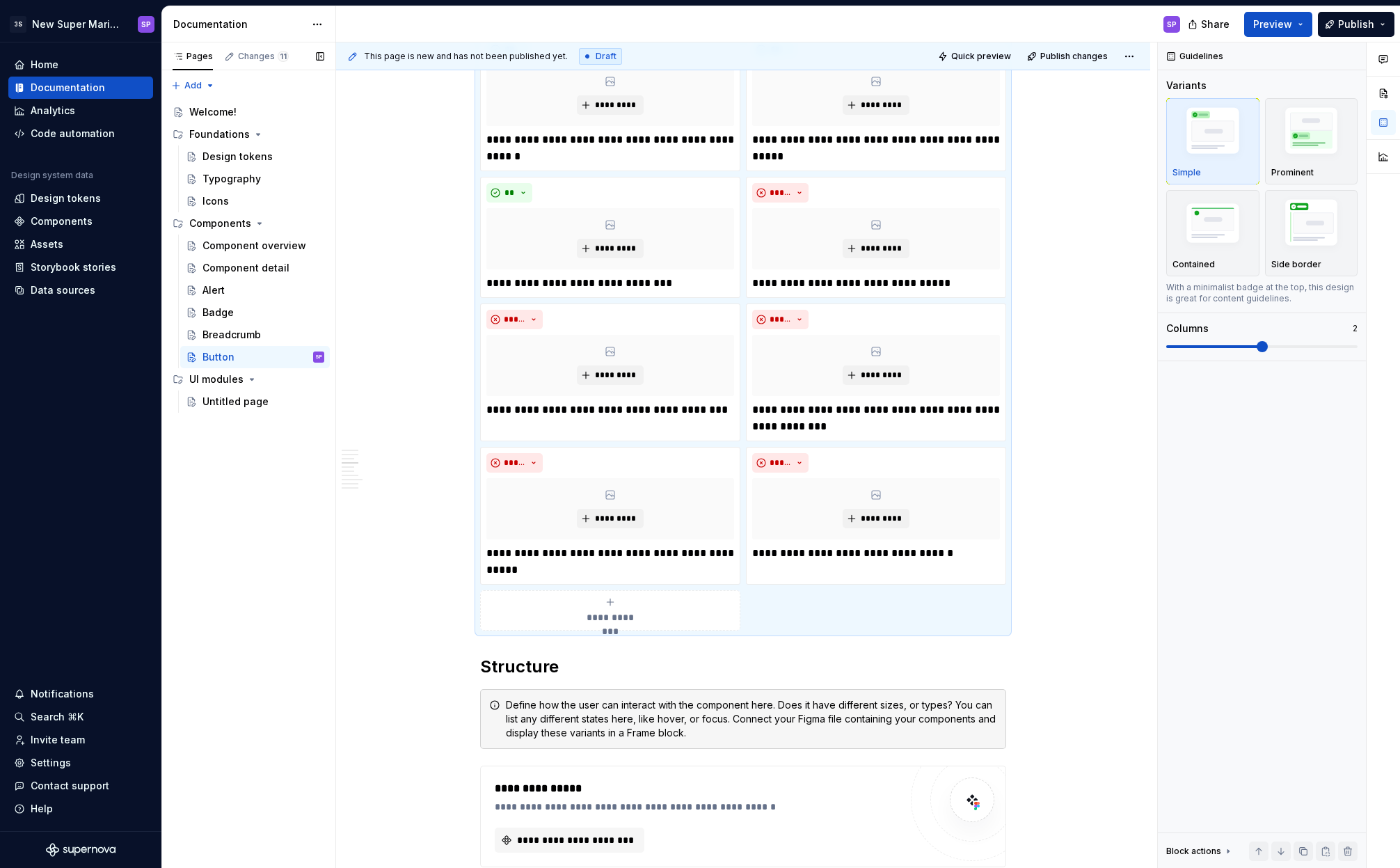
scroll to position [1104, 0]
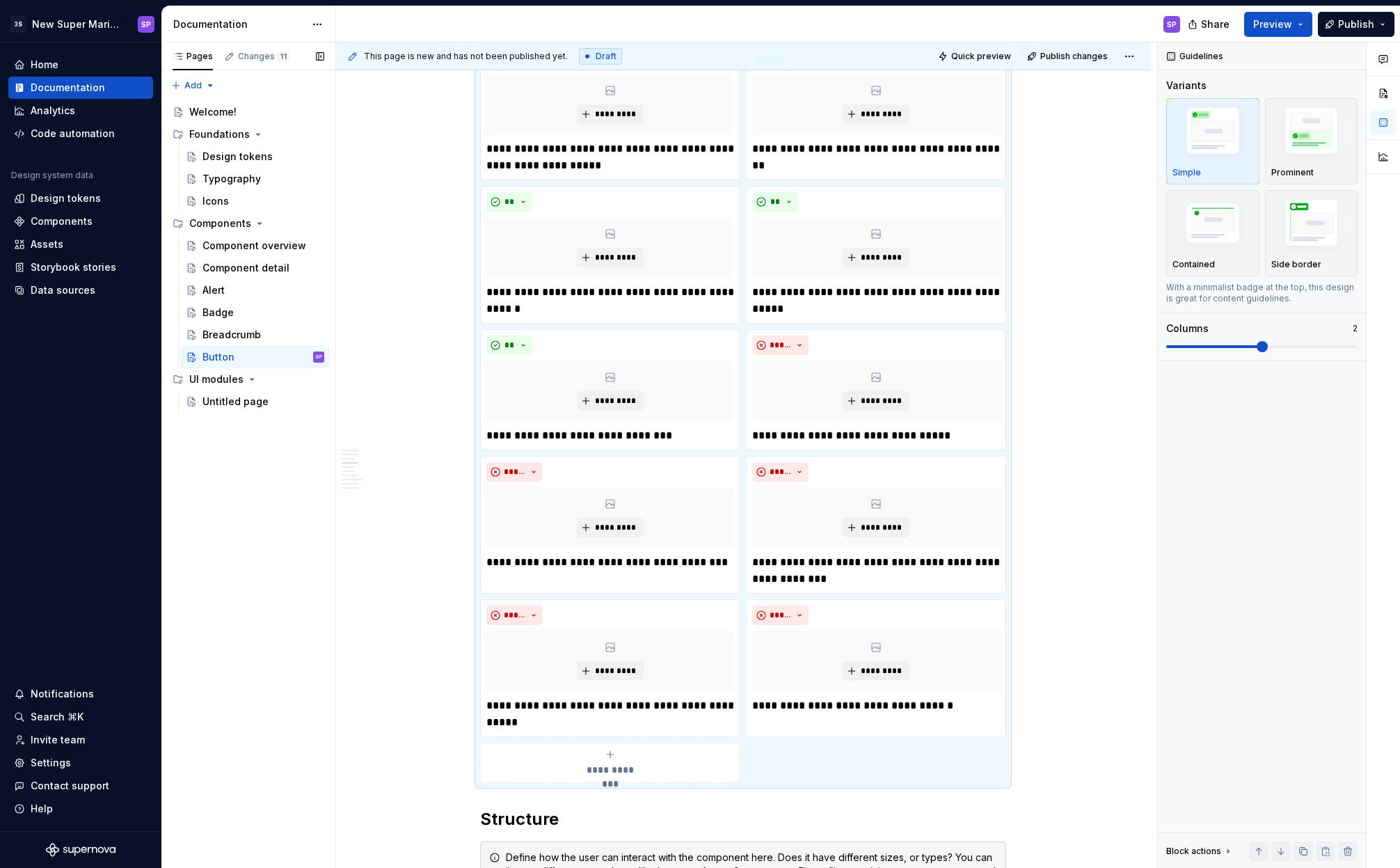
click at [942, 714] on p "**********" at bounding box center [876, 706] width 247 height 17
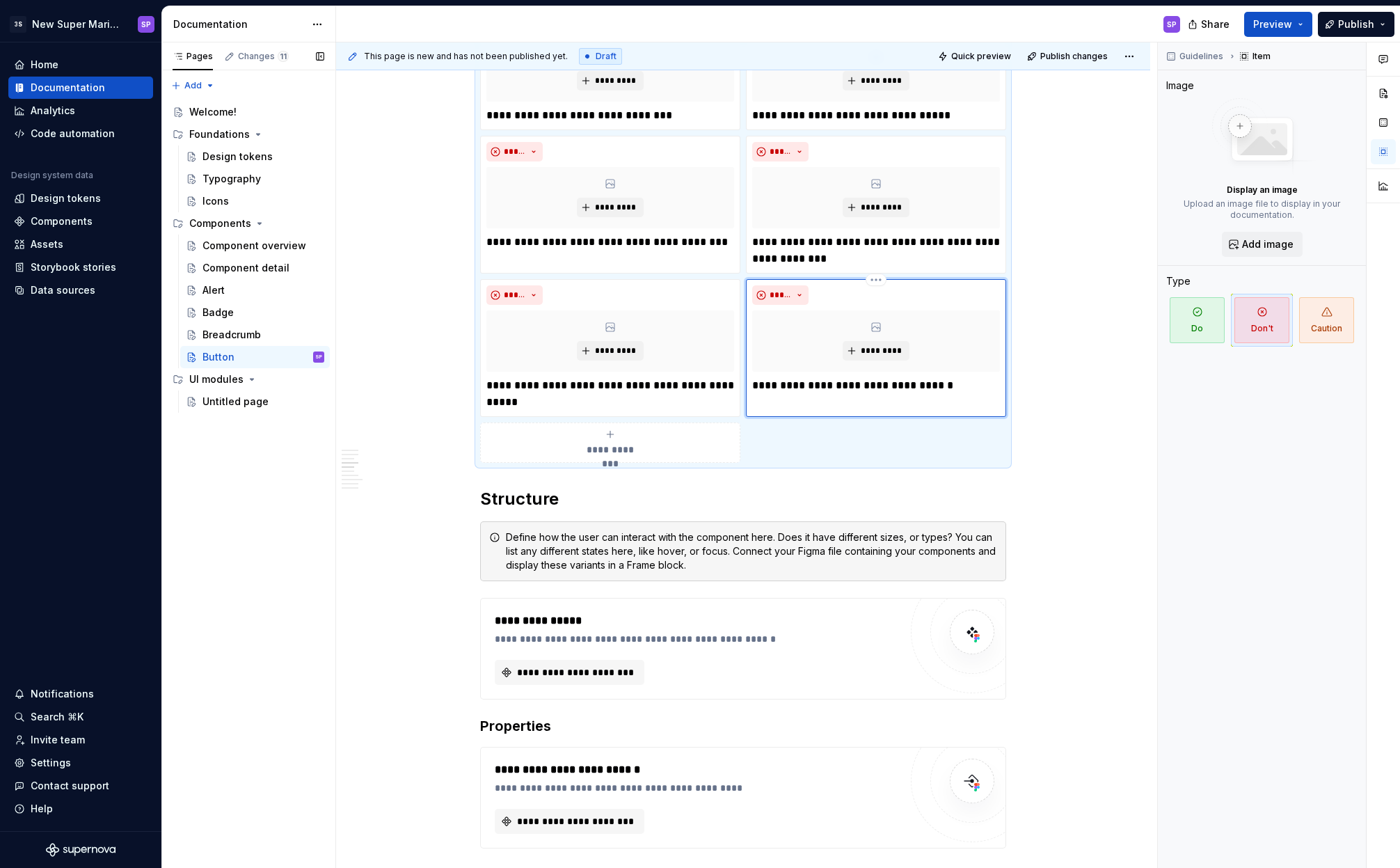
scroll to position [1149, 0]
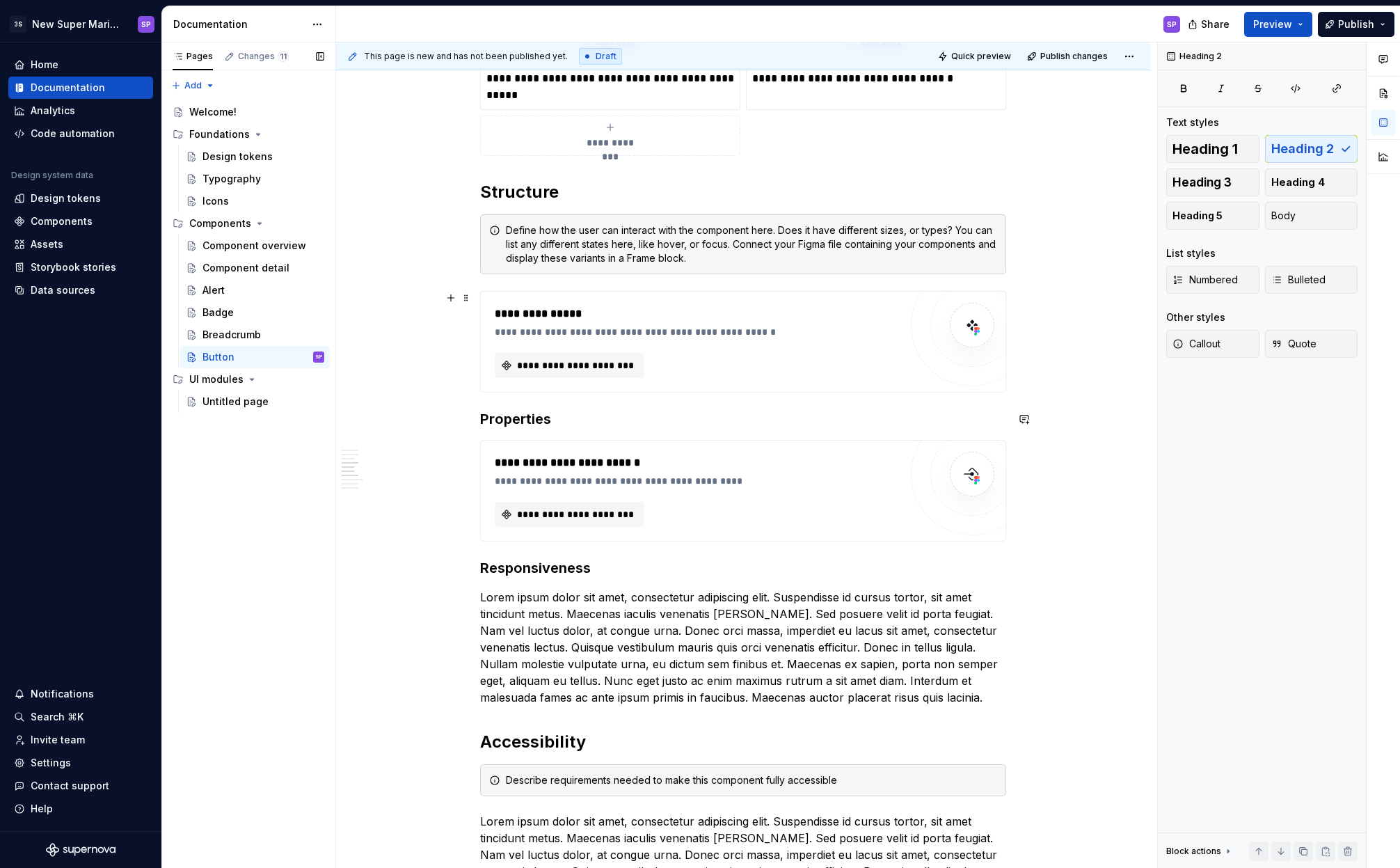
scroll to position [1555, 0]
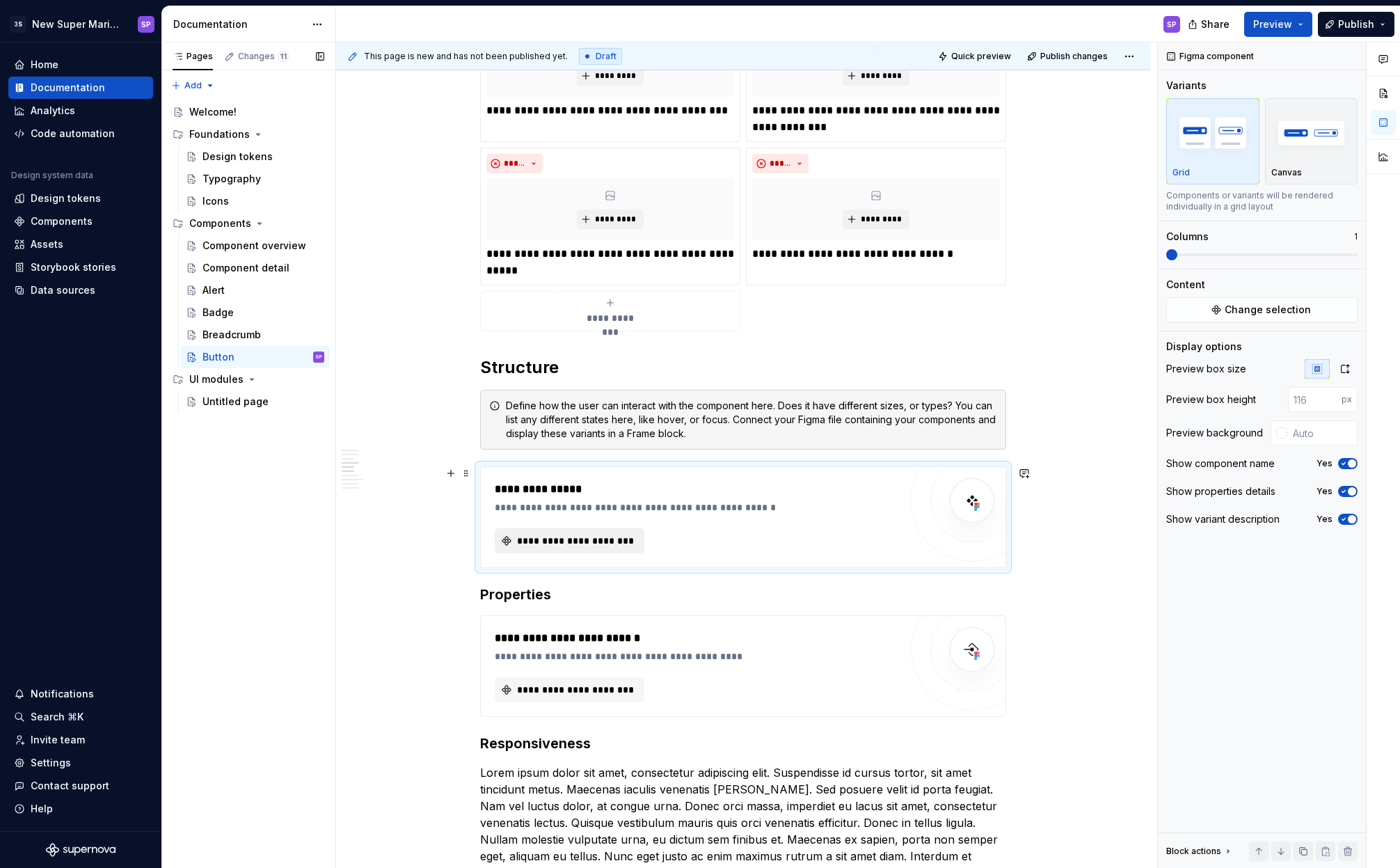
click at [613, 541] on span "**********" at bounding box center [575, 540] width 121 height 14
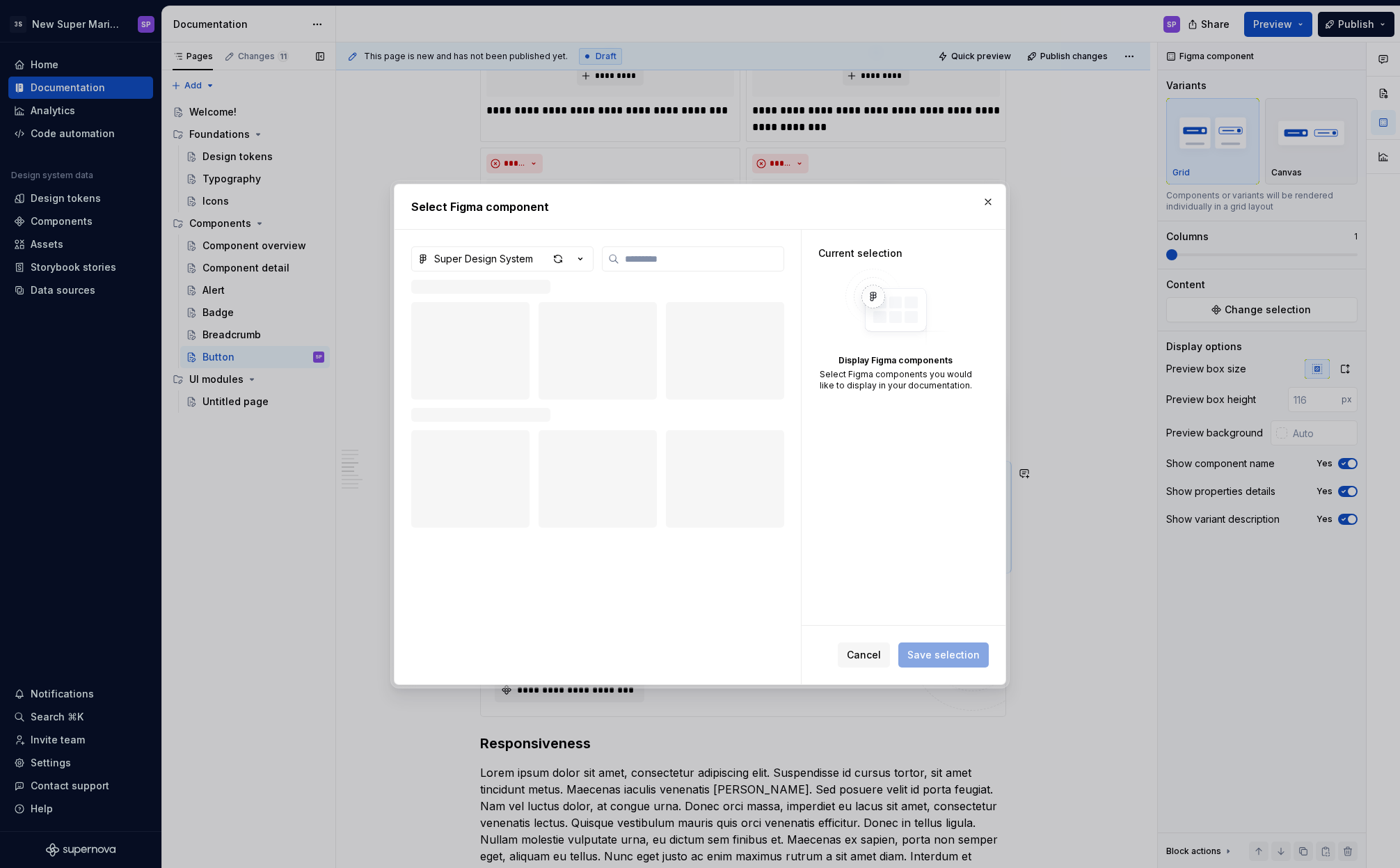
type textarea "*"
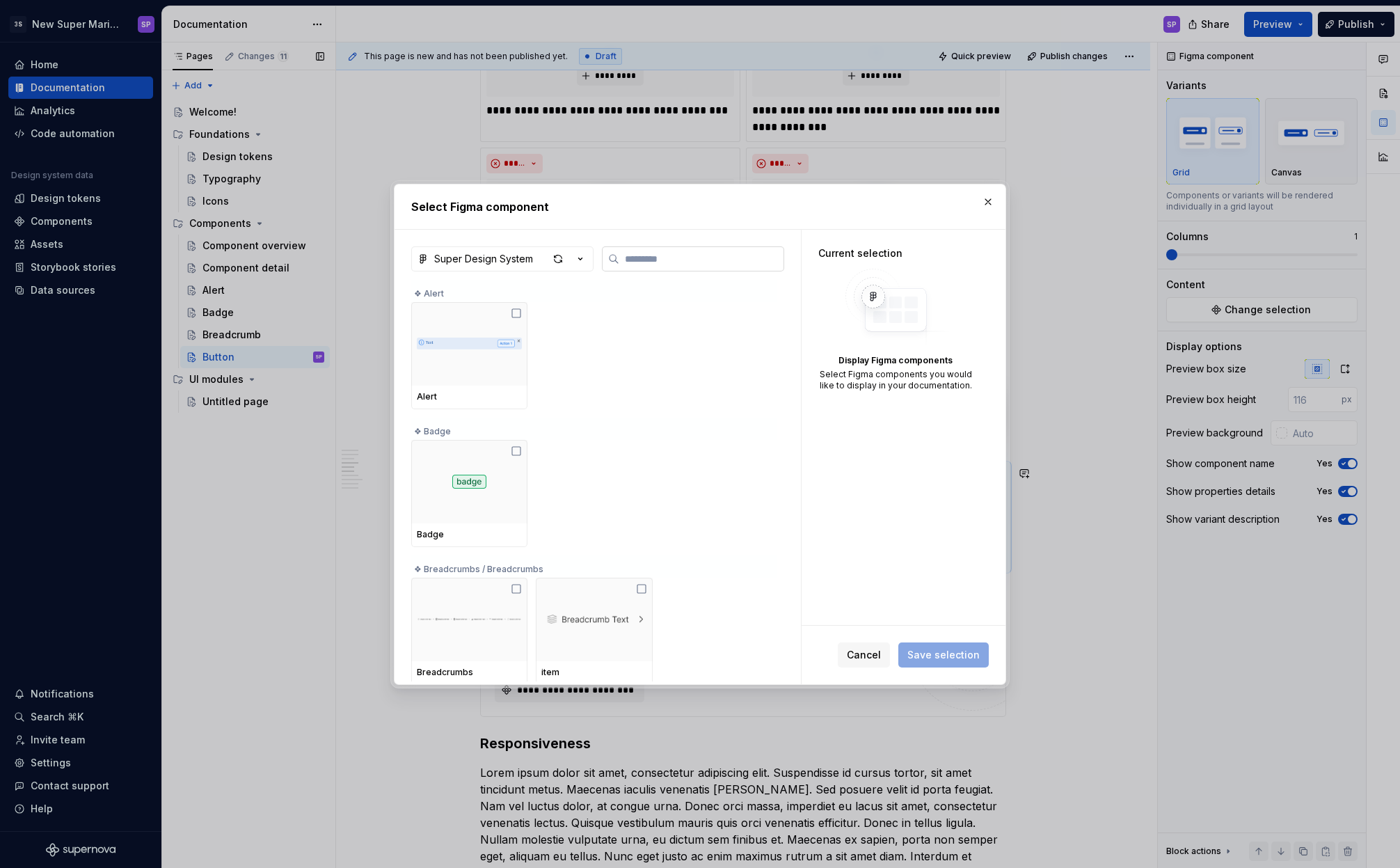
click at [628, 268] on label at bounding box center [693, 258] width 182 height 25
click at [628, 266] on input "search" at bounding box center [701, 259] width 164 height 14
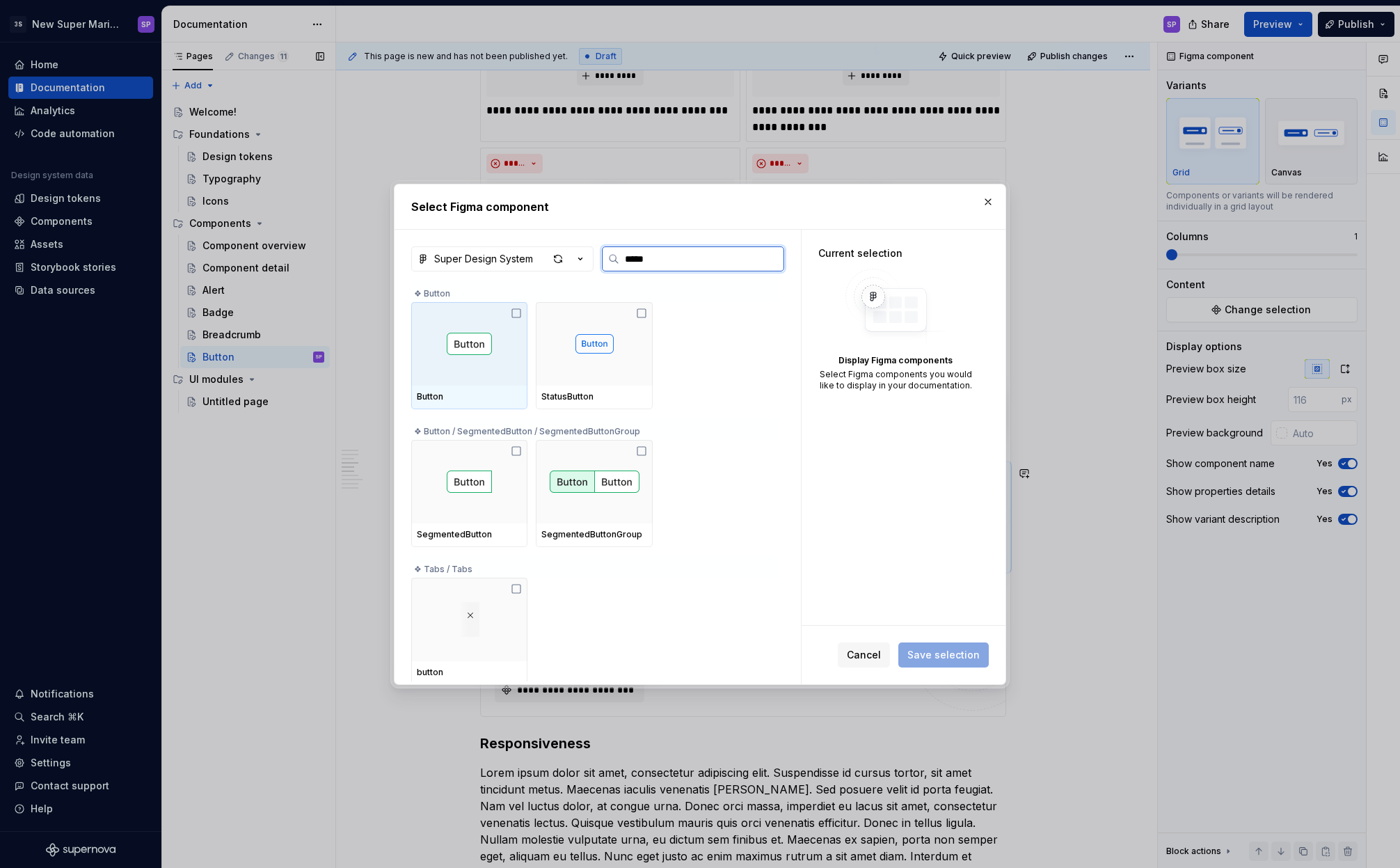
type input "******"
click at [518, 316] on icon at bounding box center [515, 313] width 11 height 11
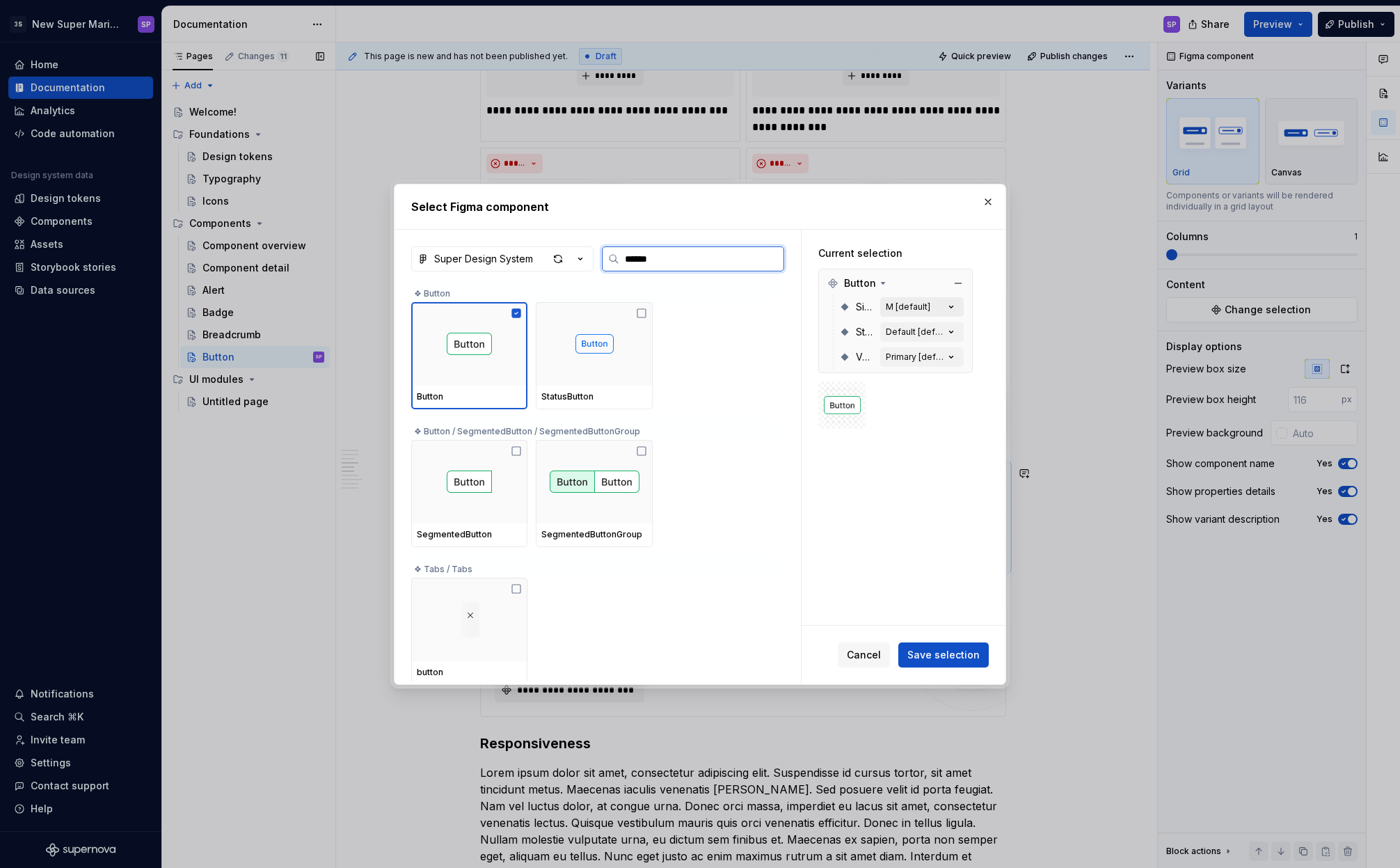
click at [923, 309] on div "M [default]" at bounding box center [907, 307] width 45 height 11
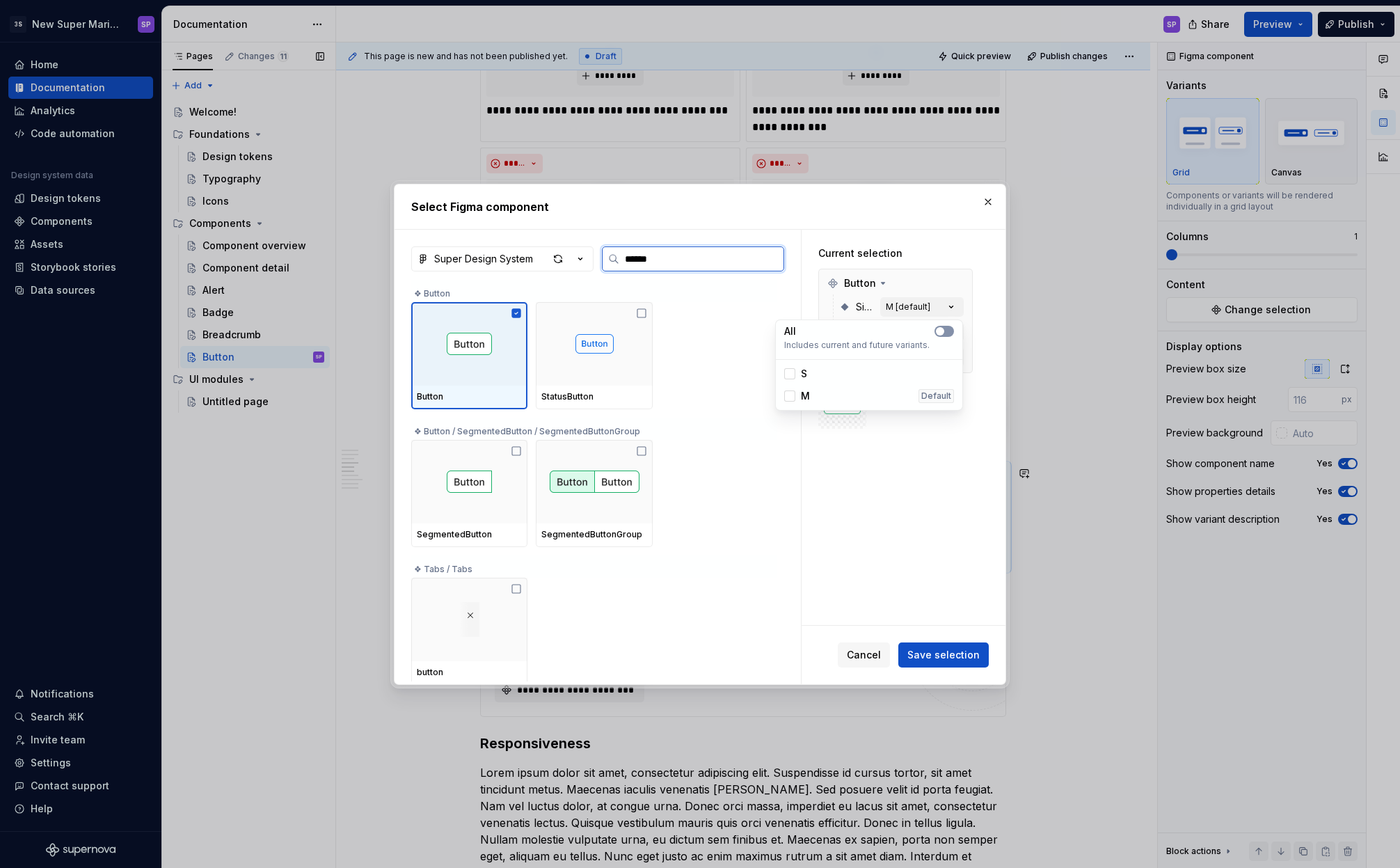
click at [944, 333] on icon "button" at bounding box center [940, 332] width 11 height 8
click at [973, 347] on div "Current selection Button Size All State Default [default] Variant Primary [defa…" at bounding box center [895, 338] width 188 height 217
click at [937, 330] on div "Default [default]" at bounding box center [914, 332] width 58 height 11
click at [943, 358] on span "button" at bounding box center [940, 356] width 8 height 8
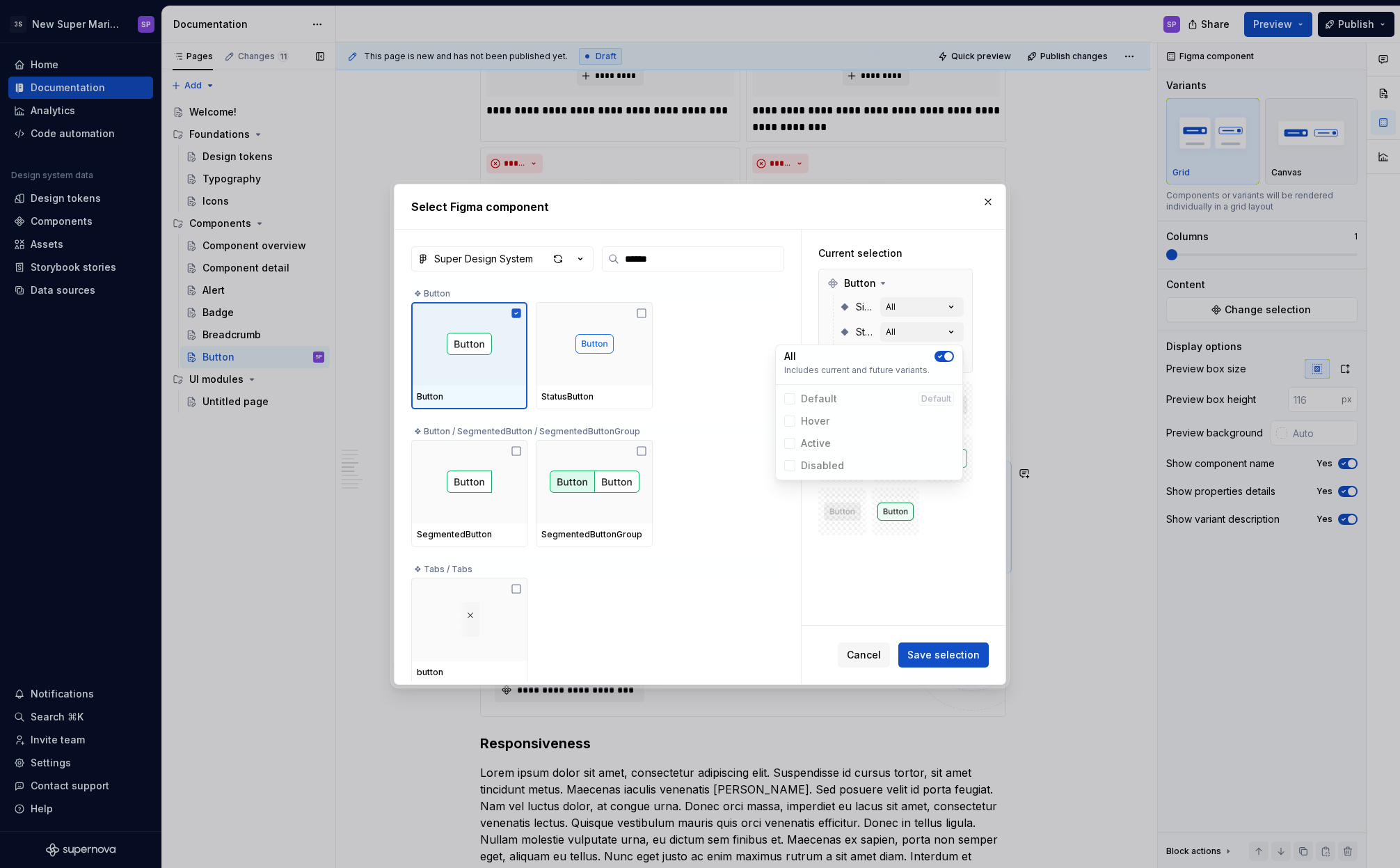
click at [986, 353] on div "Current selection Button Size All State All Variant Primary [default]" at bounding box center [895, 391] width 188 height 323
click at [946, 361] on icon "button" at bounding box center [951, 357] width 14 height 14
click at [947, 381] on button "button" at bounding box center [945, 381] width 20 height 11
click at [986, 461] on div "Current selection Button Size All State All Variant All" at bounding box center [895, 525] width 188 height 590
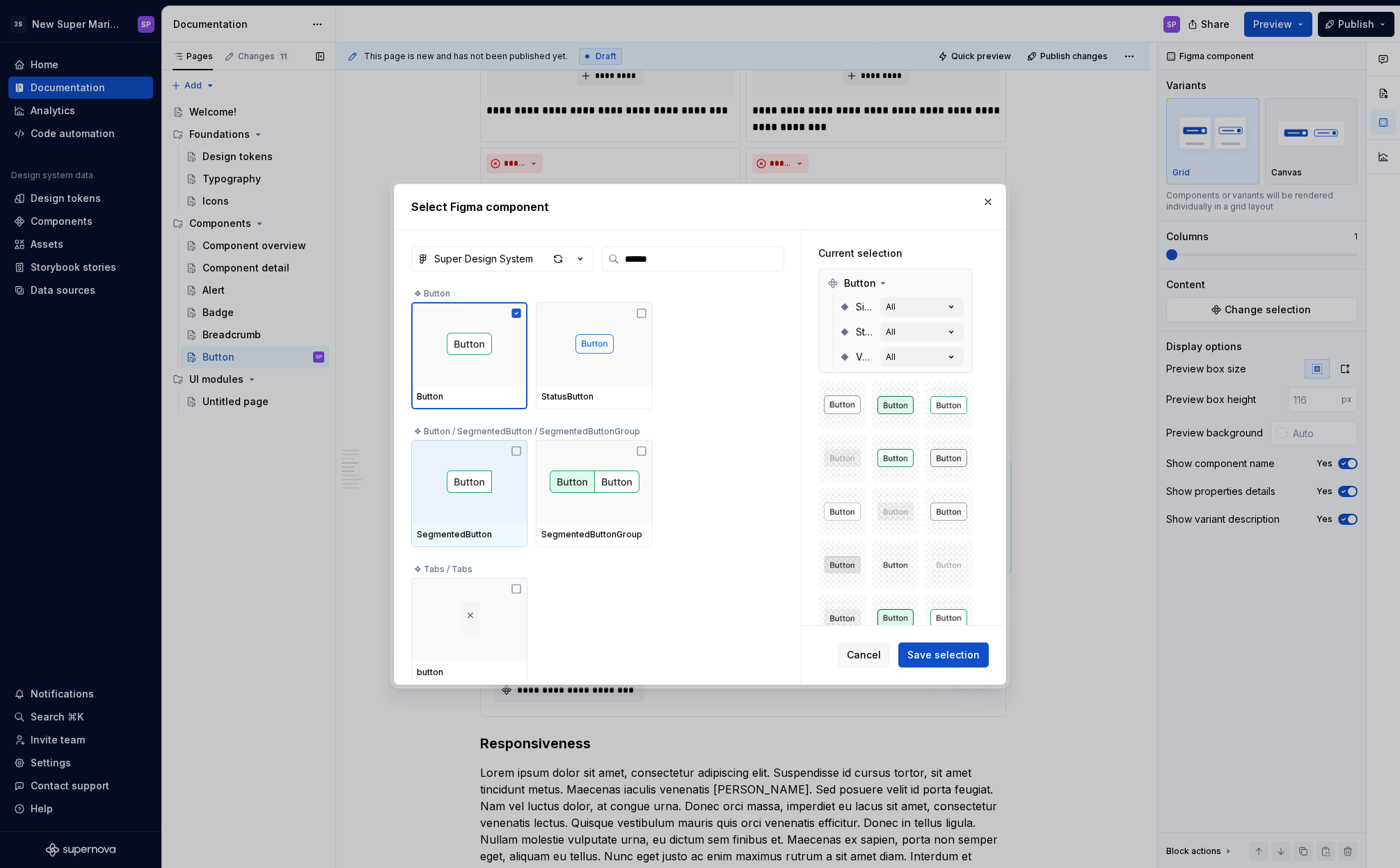
scroll to position [4, 0]
click at [495, 481] on div at bounding box center [469, 478] width 116 height 83
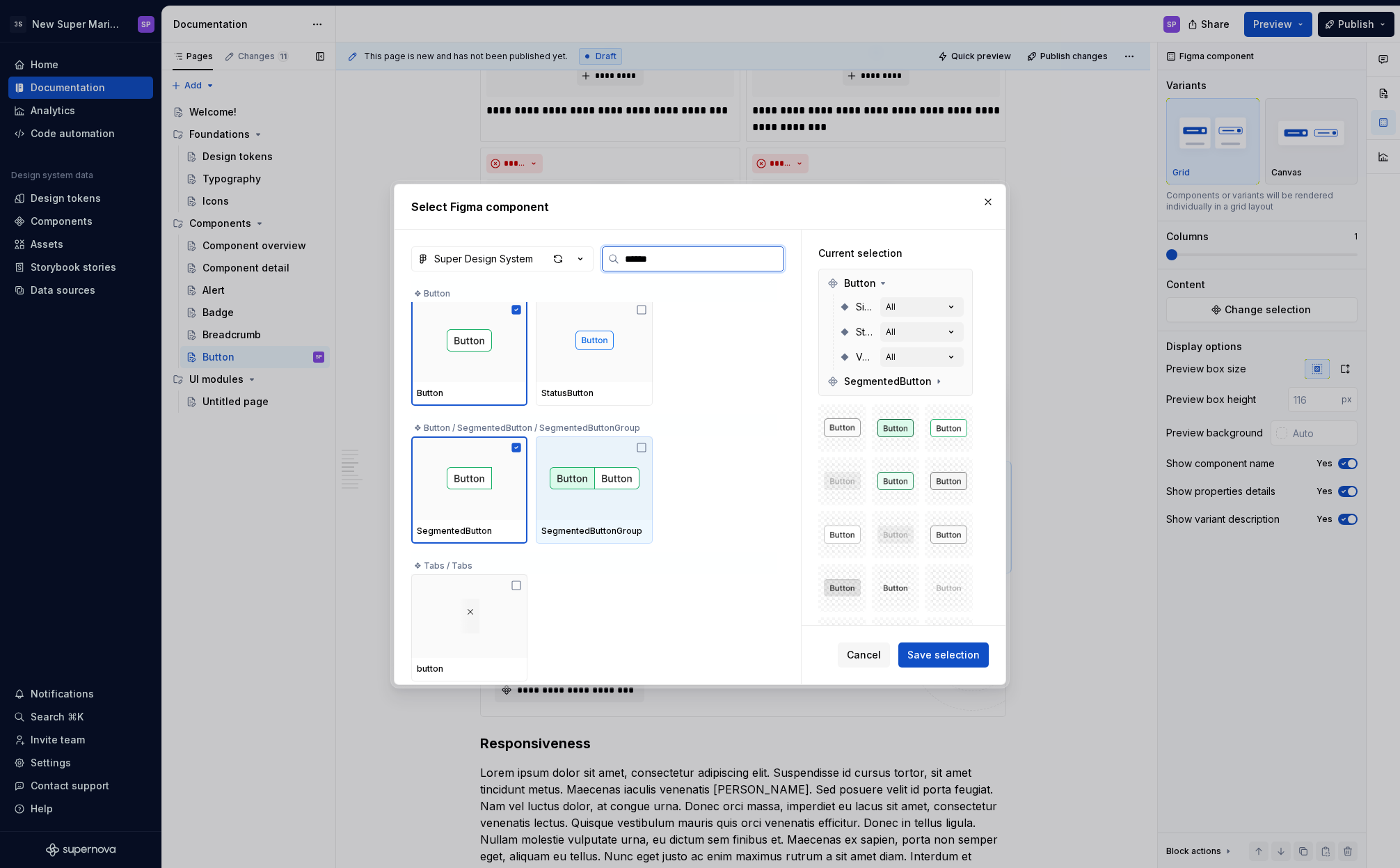
click at [590, 476] on img at bounding box center [595, 478] width 90 height 23
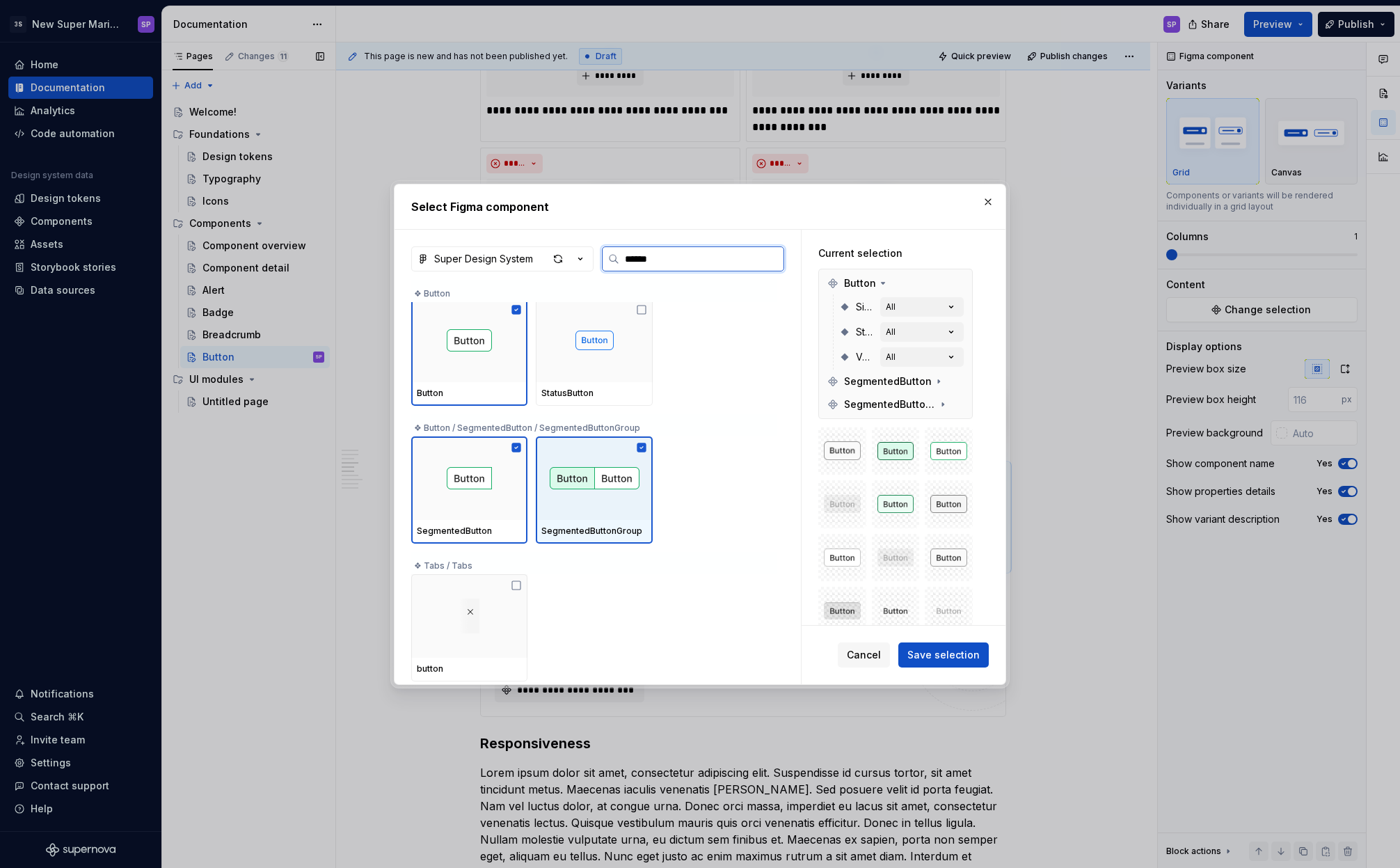
click at [562, 492] on div at bounding box center [594, 478] width 116 height 83
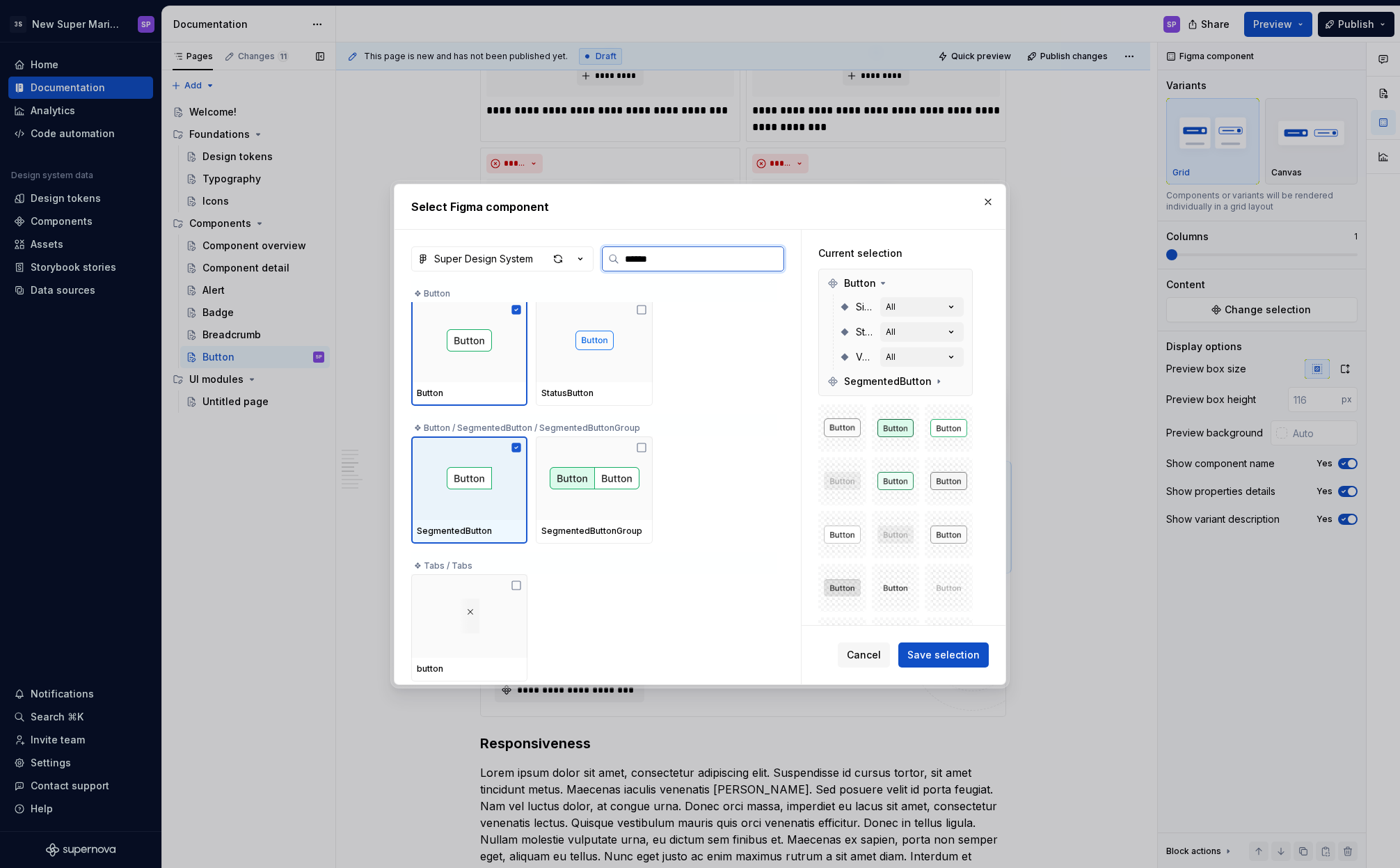
click at [472, 494] on div at bounding box center [469, 478] width 116 height 83
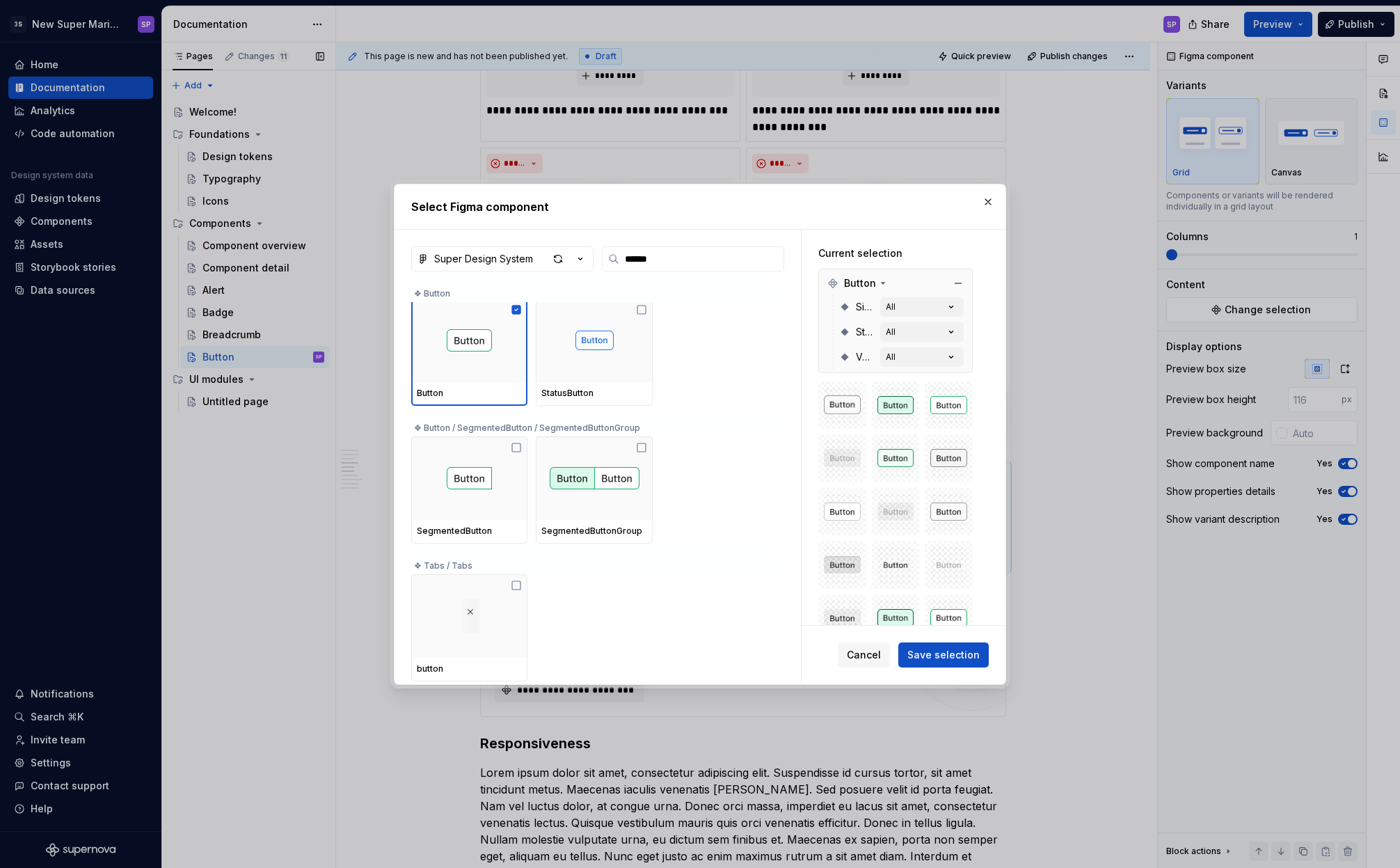
click at [913, 320] on div "State All" at bounding box center [901, 332] width 125 height 25
click at [904, 307] on button "All" at bounding box center [922, 307] width 83 height 20
click at [904, 306] on button "All" at bounding box center [922, 307] width 83 height 20
click at [902, 335] on button "All" at bounding box center [922, 333] width 83 height 20
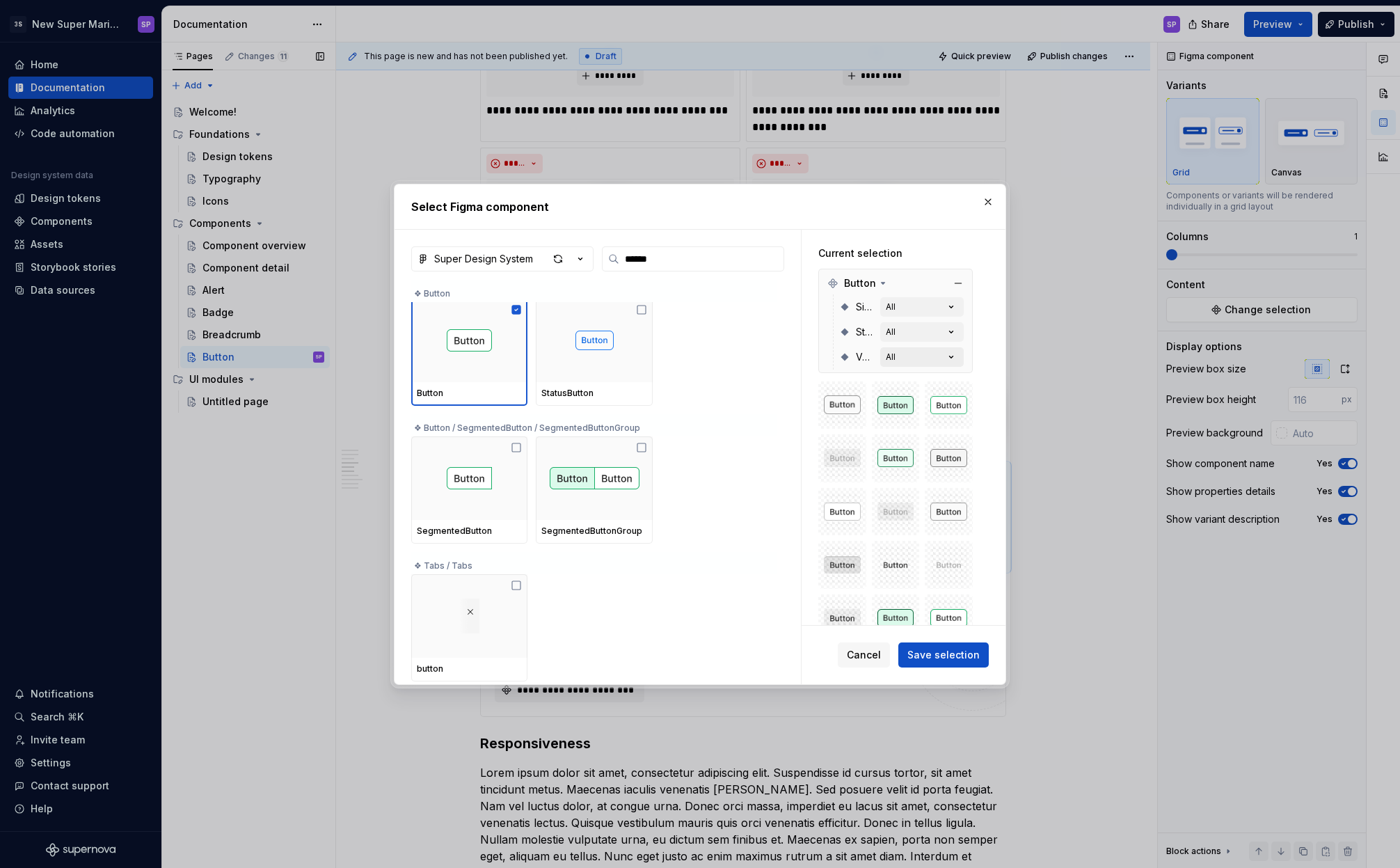
click at [908, 363] on button "All" at bounding box center [922, 357] width 83 height 20
click at [911, 370] on div "Button Size All State All Variant All" at bounding box center [895, 321] width 154 height 105
click at [939, 659] on span "Save selection" at bounding box center [943, 655] width 72 height 14
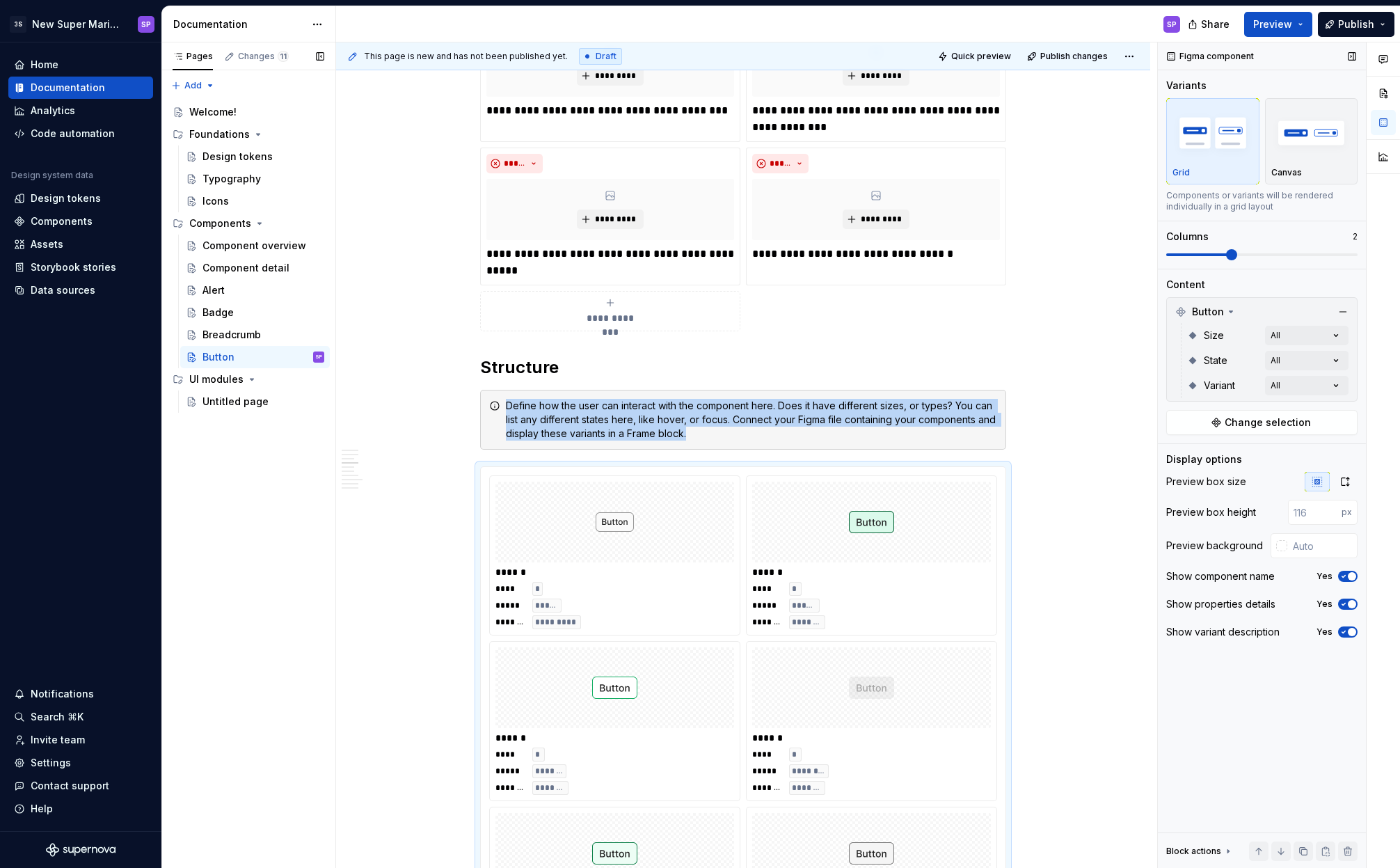
scroll to position [1979, 0]
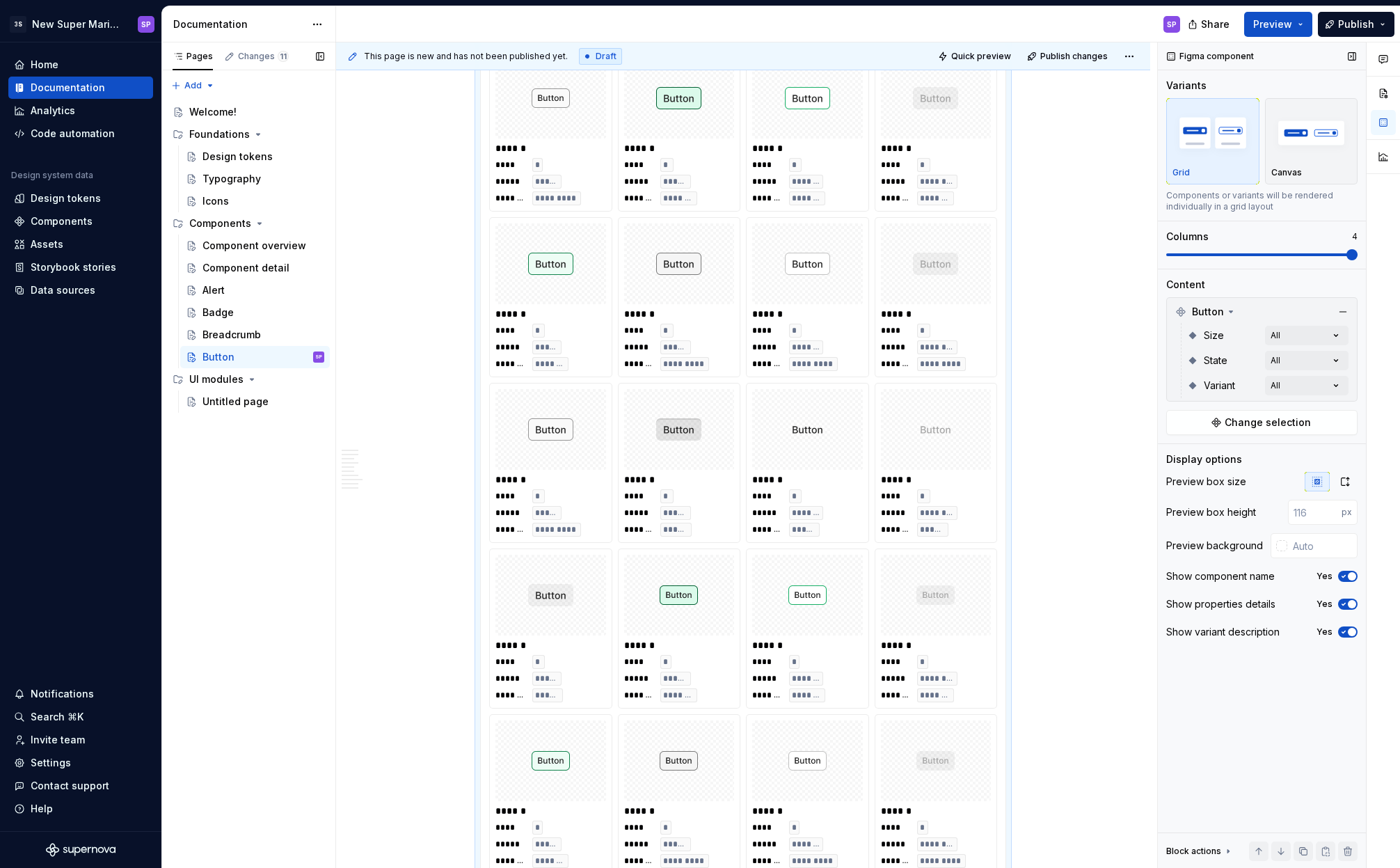
click at [1347, 250] on span at bounding box center [1352, 254] width 11 height 11
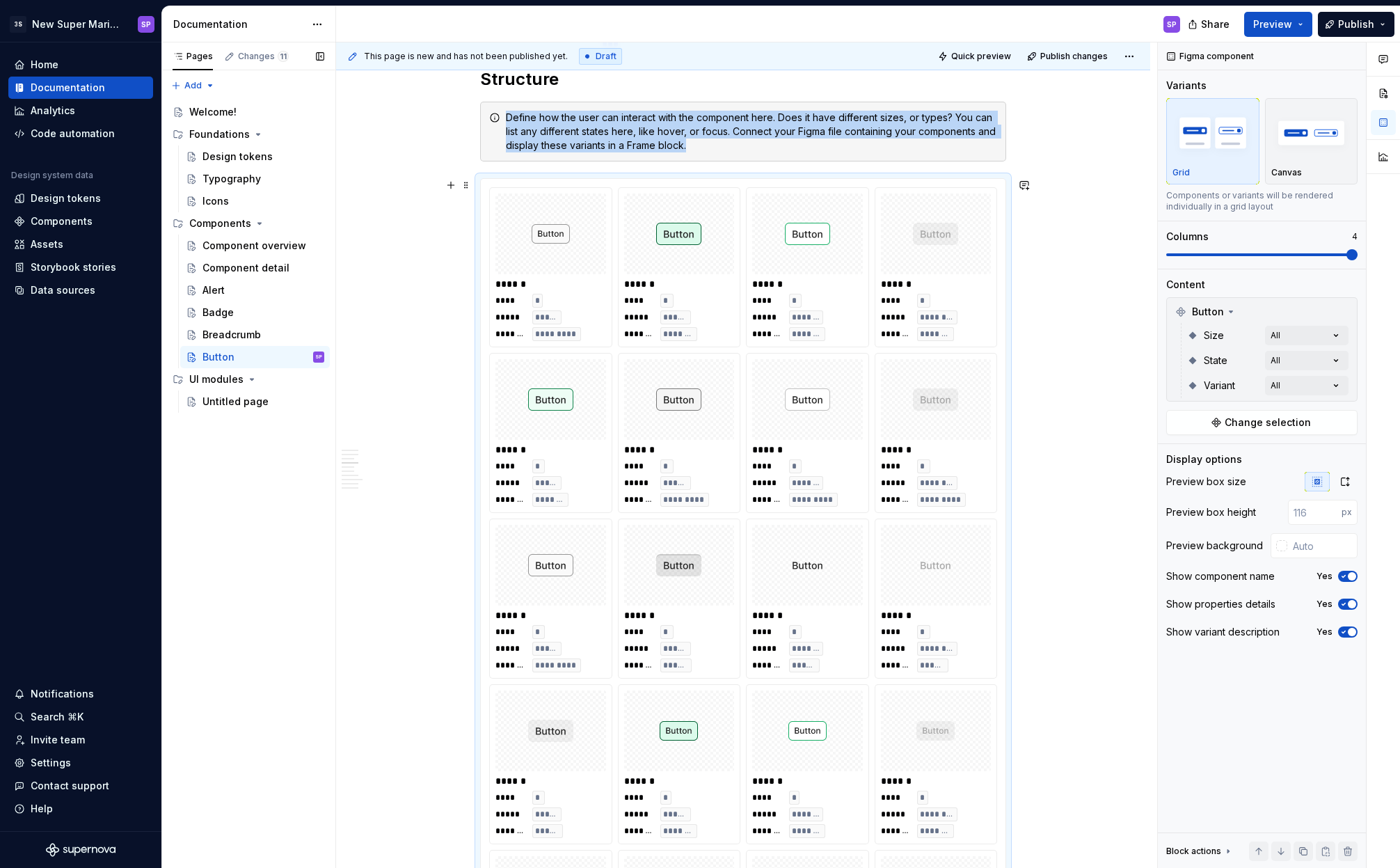
scroll to position [1640, 0]
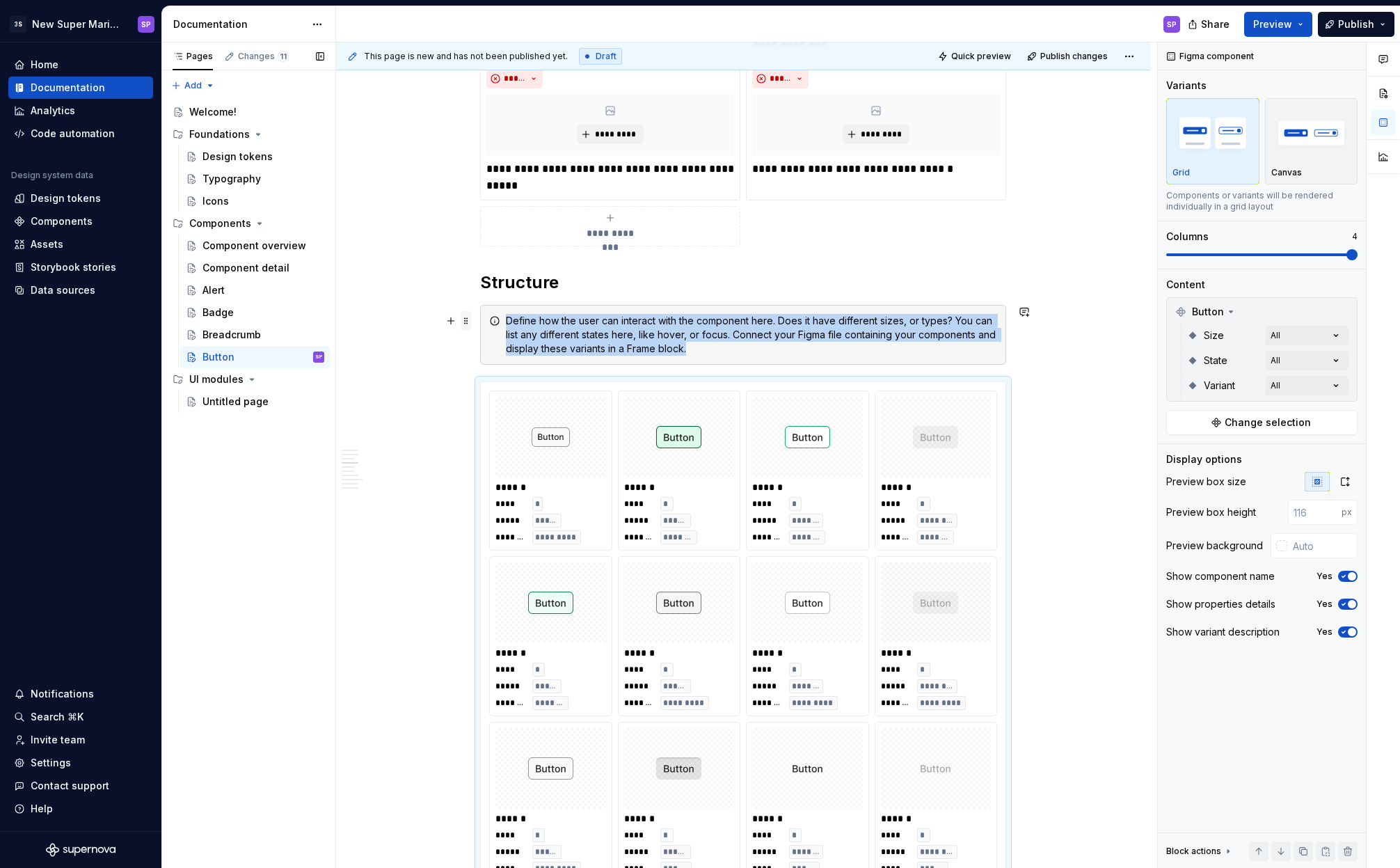
click at [463, 321] on span at bounding box center [466, 321] width 11 height 20
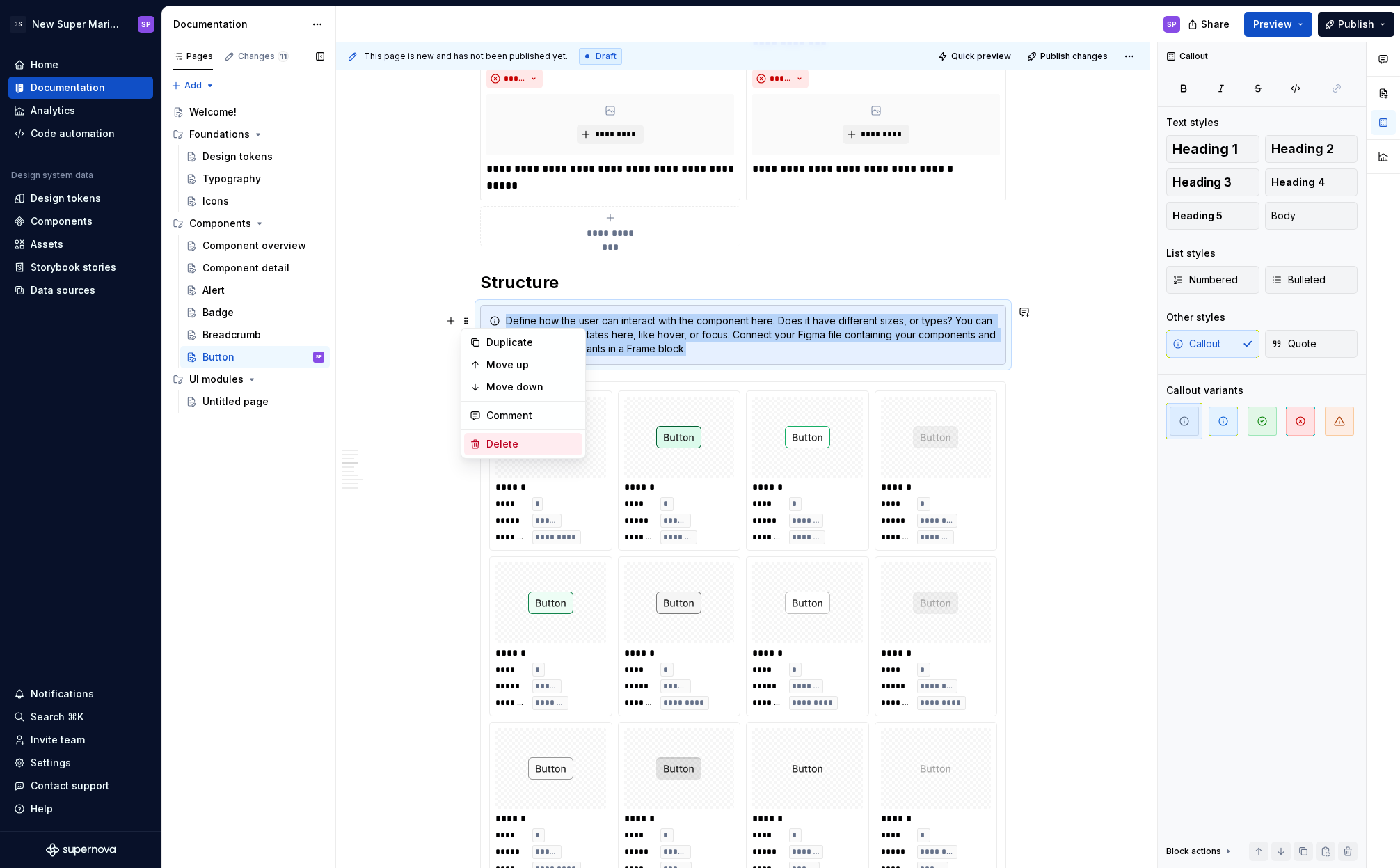
click at [510, 445] on div "Delete" at bounding box center [531, 444] width 90 height 14
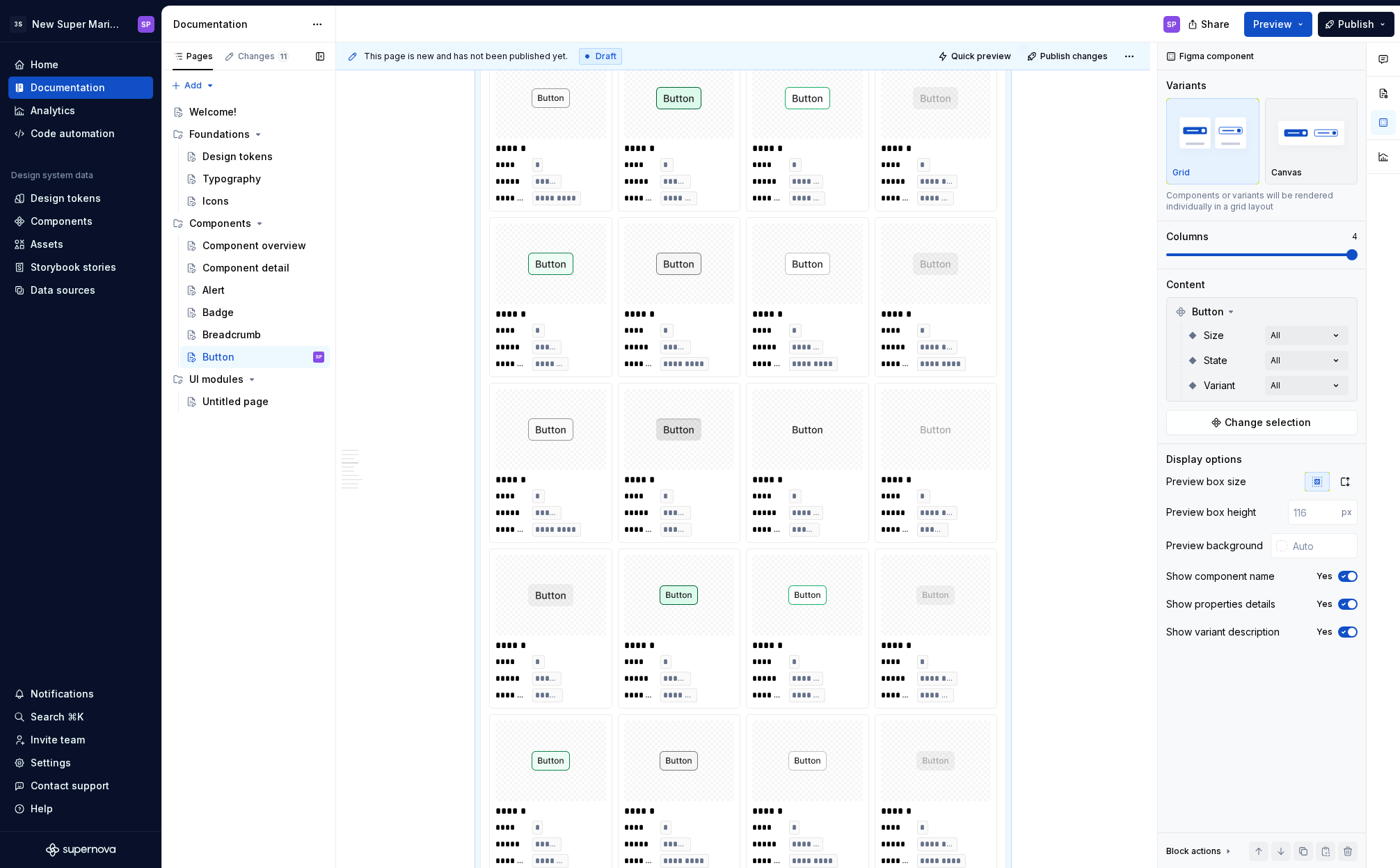
scroll to position [1662, 0]
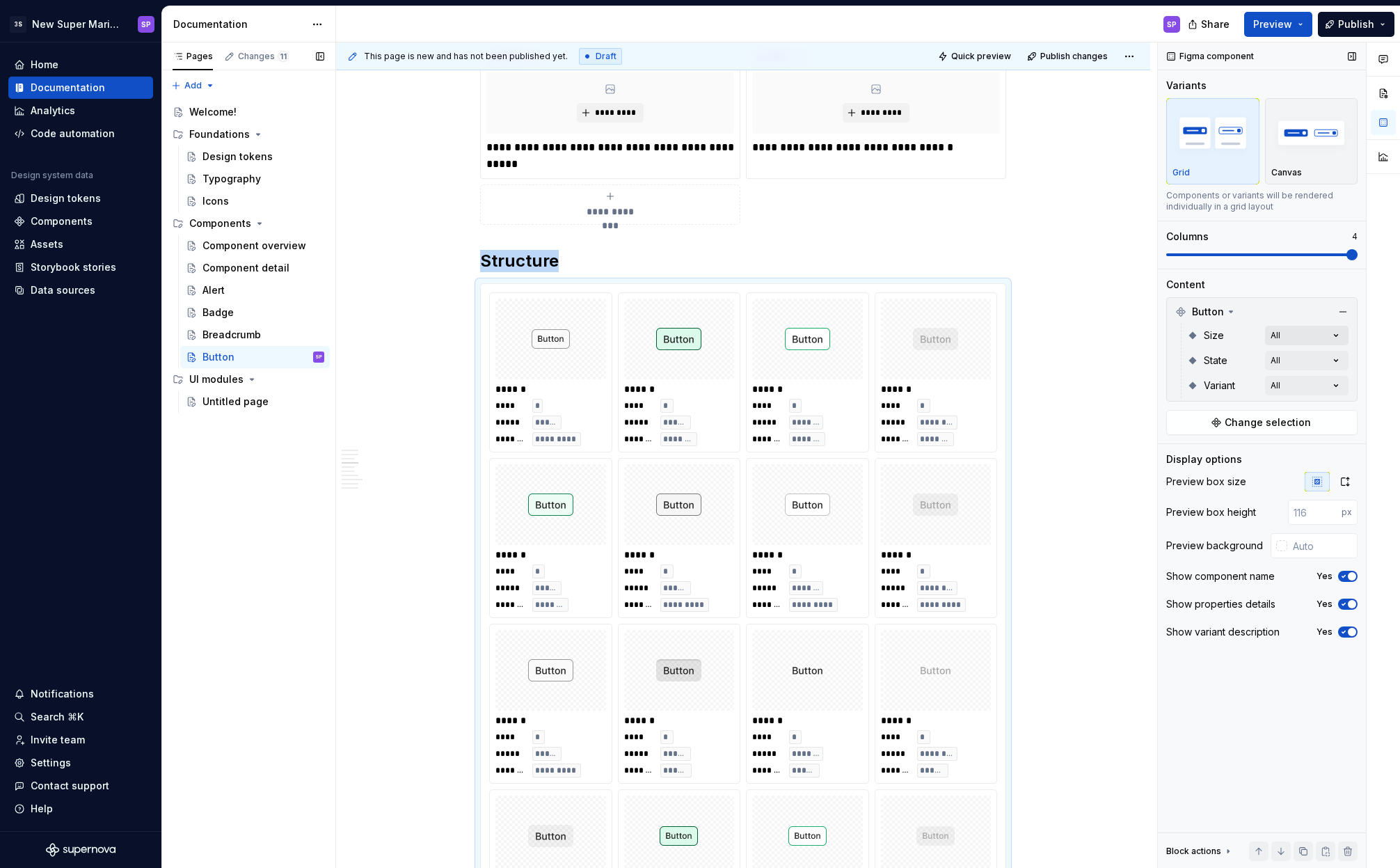
click at [1297, 343] on div "Comments Open comments No comments yet Select ‘Comment’ from the block context …" at bounding box center [1278, 455] width 242 height 826
click at [1298, 339] on div "Comments Open comments No comments yet Select ‘Comment’ from the block context …" at bounding box center [1278, 455] width 242 height 826
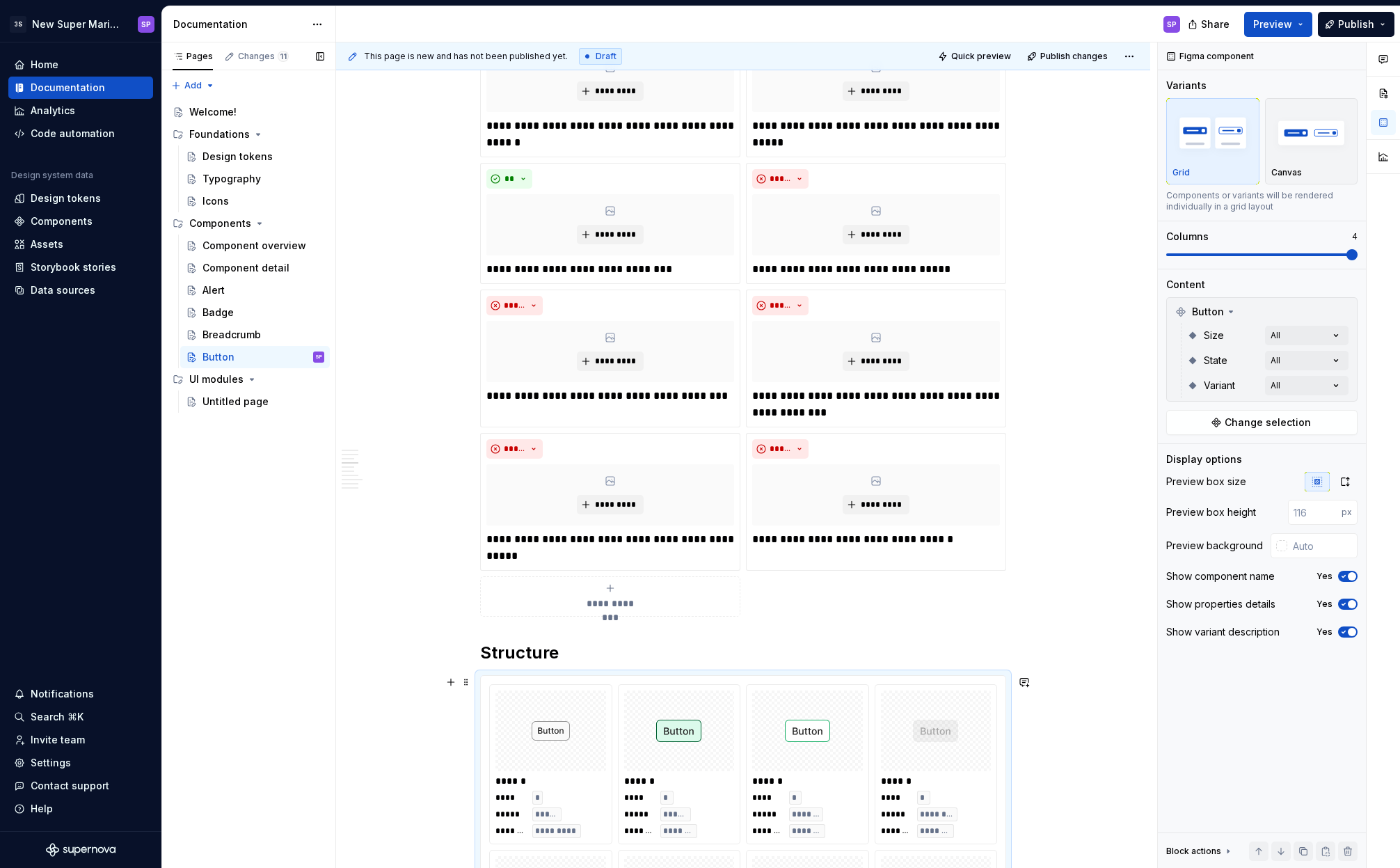
scroll to position [1547, 0]
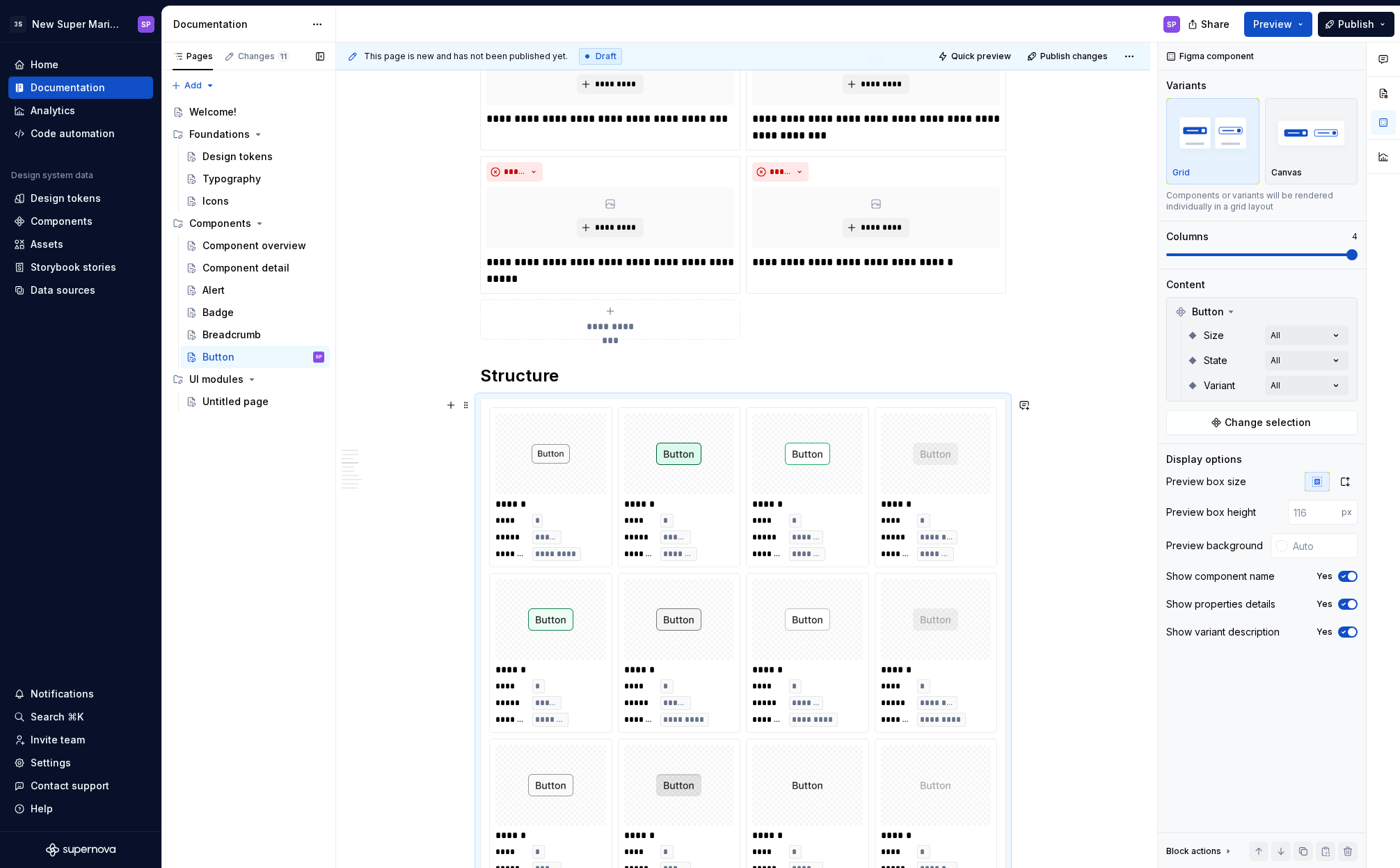
click at [560, 377] on h2 "Structure" at bounding box center [743, 376] width 526 height 23
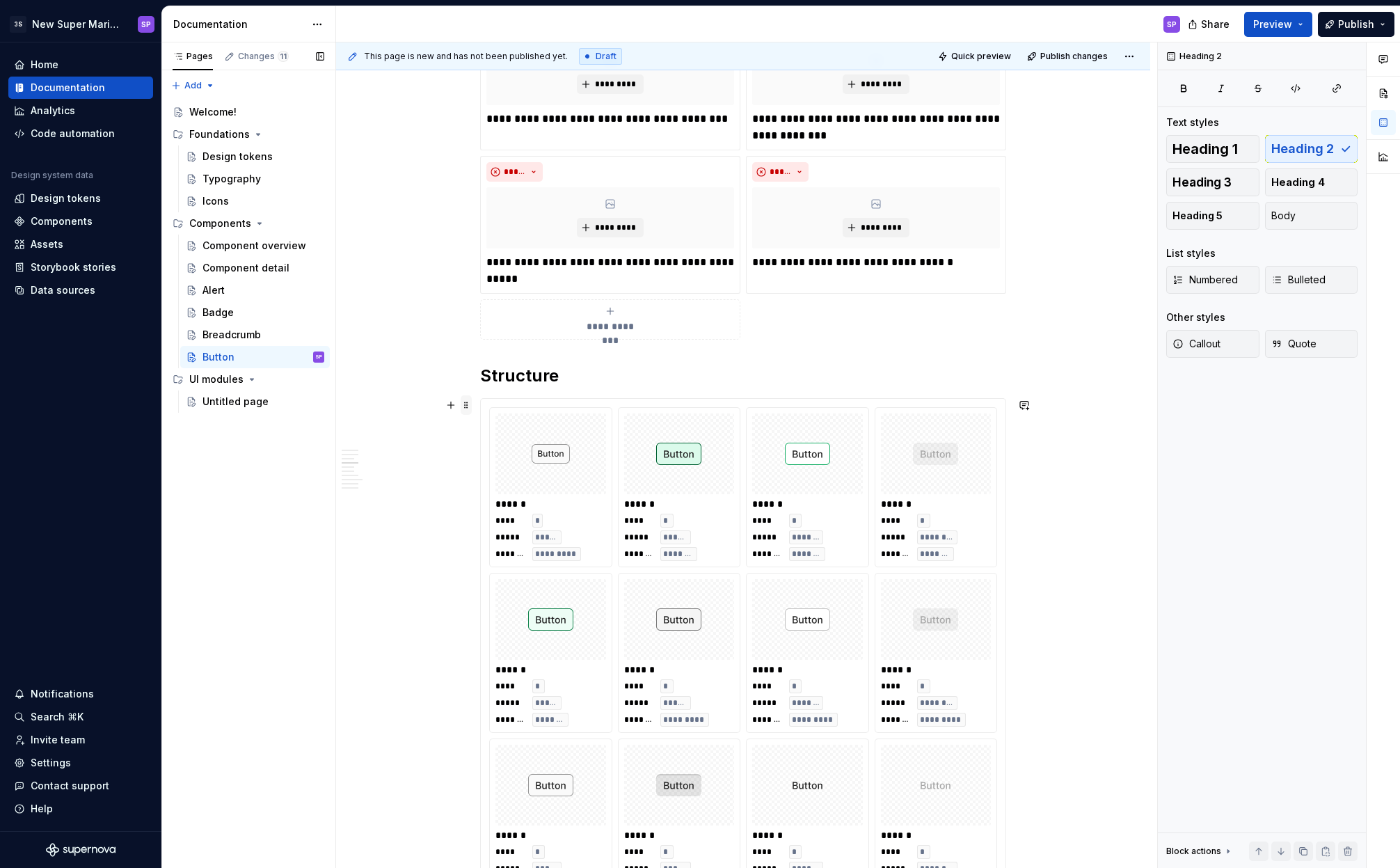
click at [464, 405] on span at bounding box center [466, 406] width 11 height 20
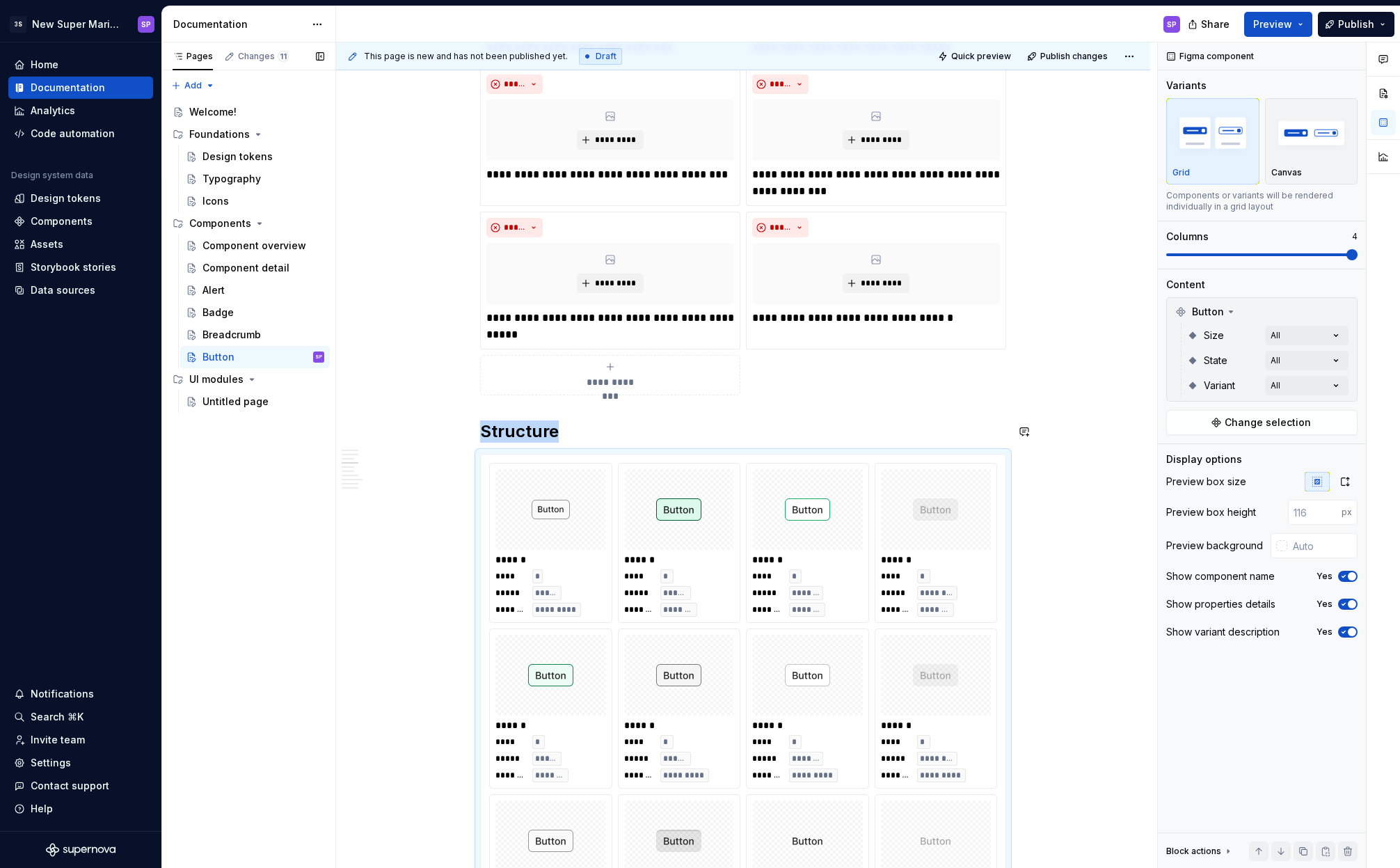
scroll to position [1426, 0]
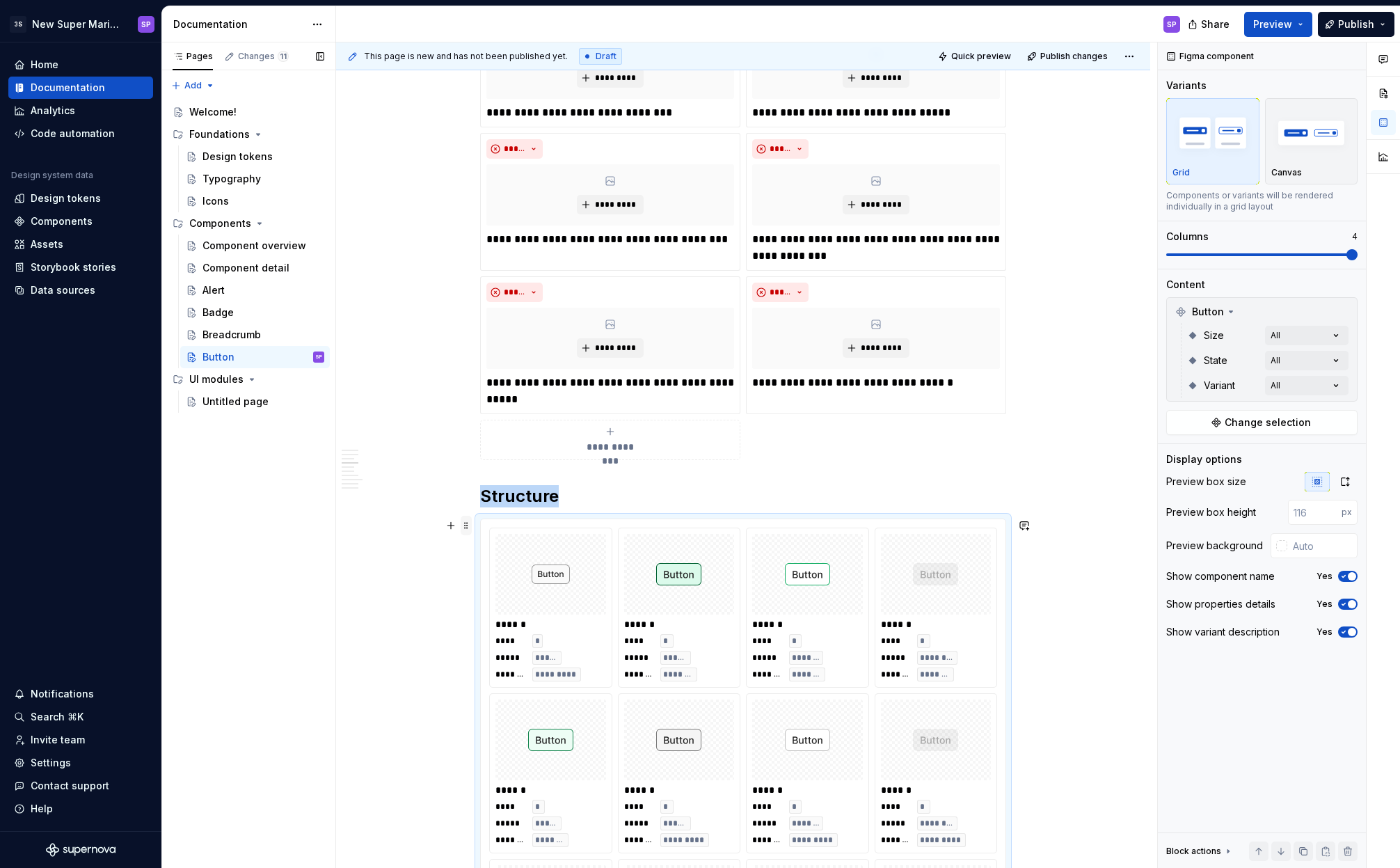
click at [463, 525] on span at bounding box center [466, 526] width 11 height 20
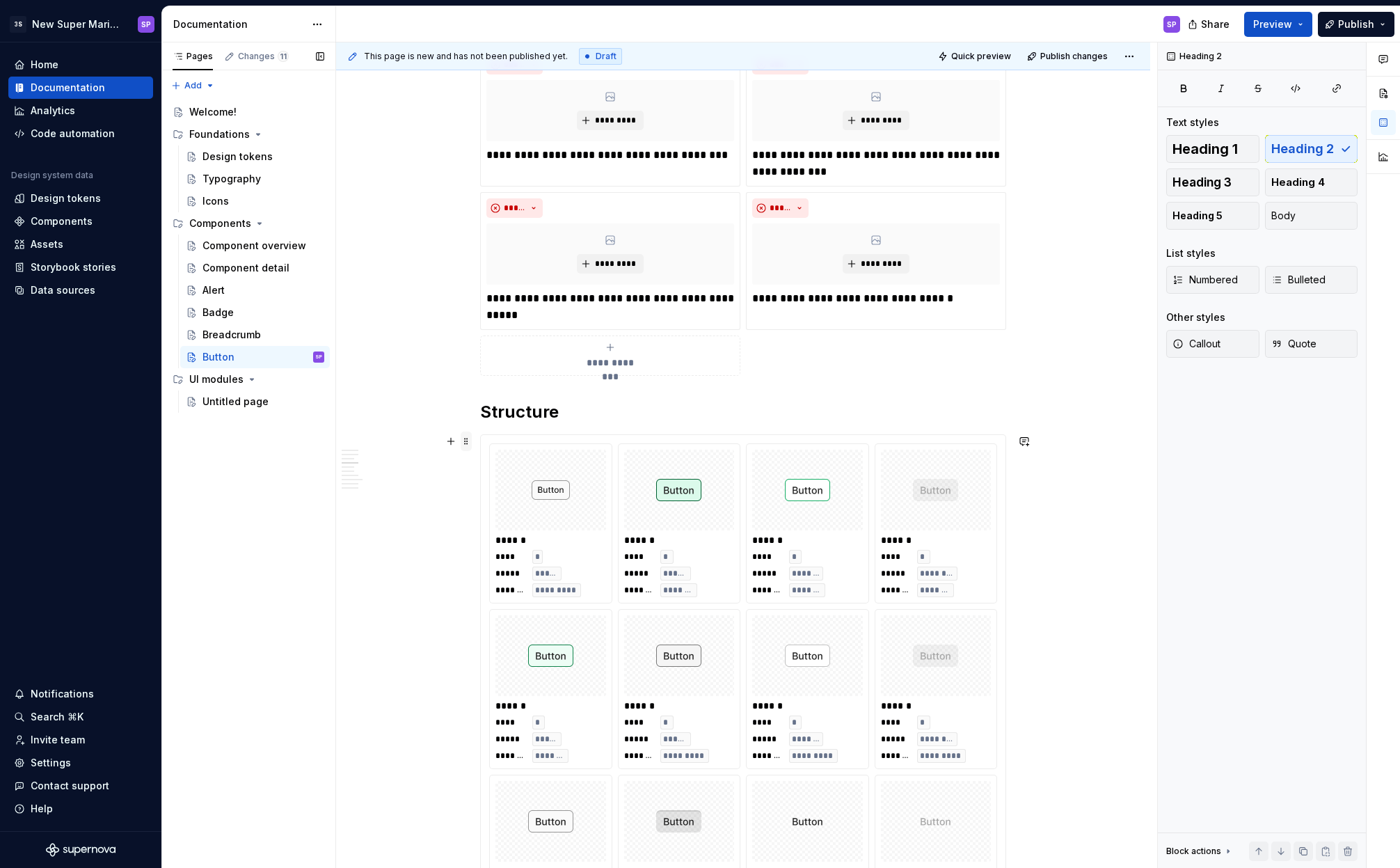
scroll to position [1501, 0]
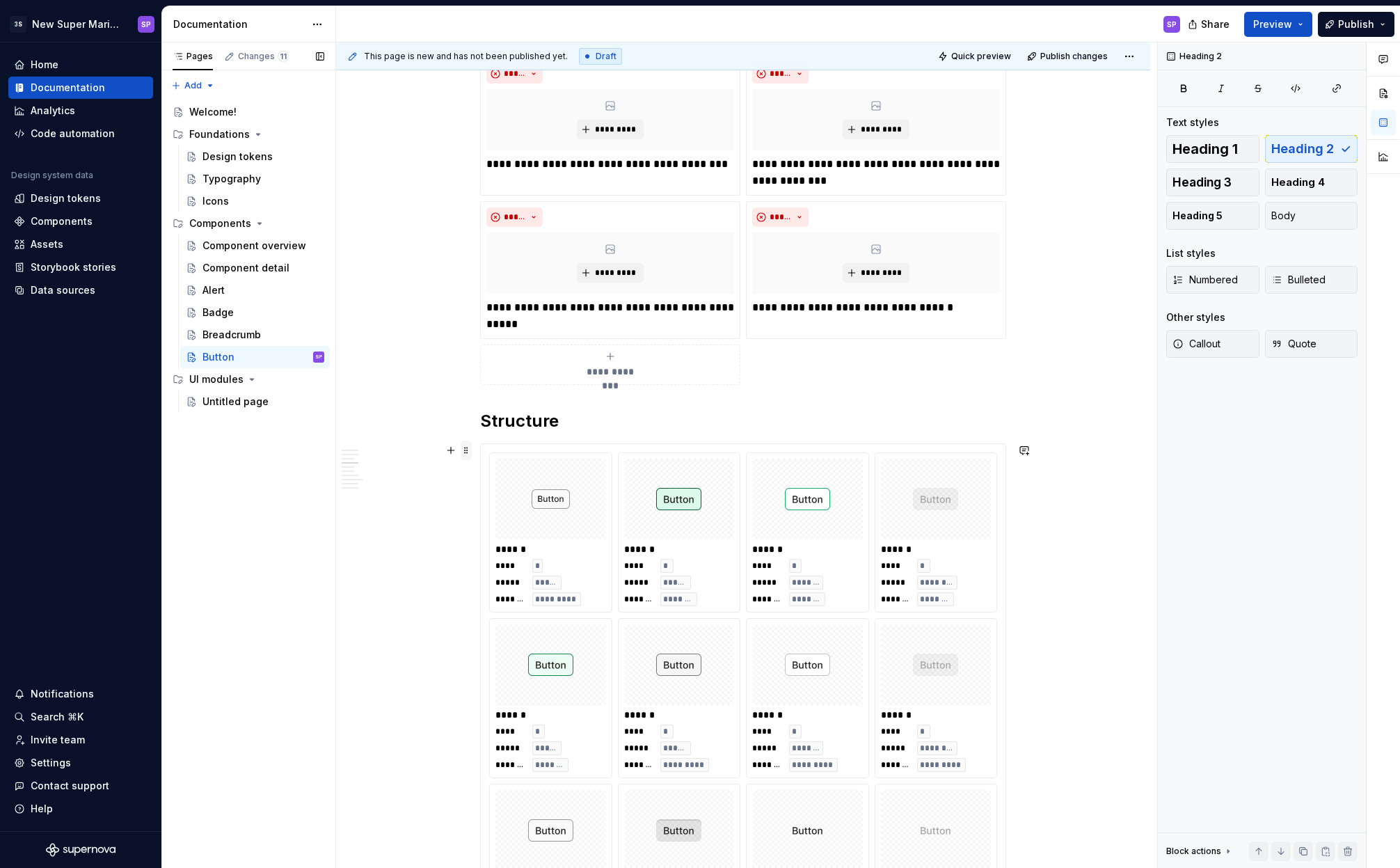
click at [461, 450] on span at bounding box center [466, 450] width 11 height 20
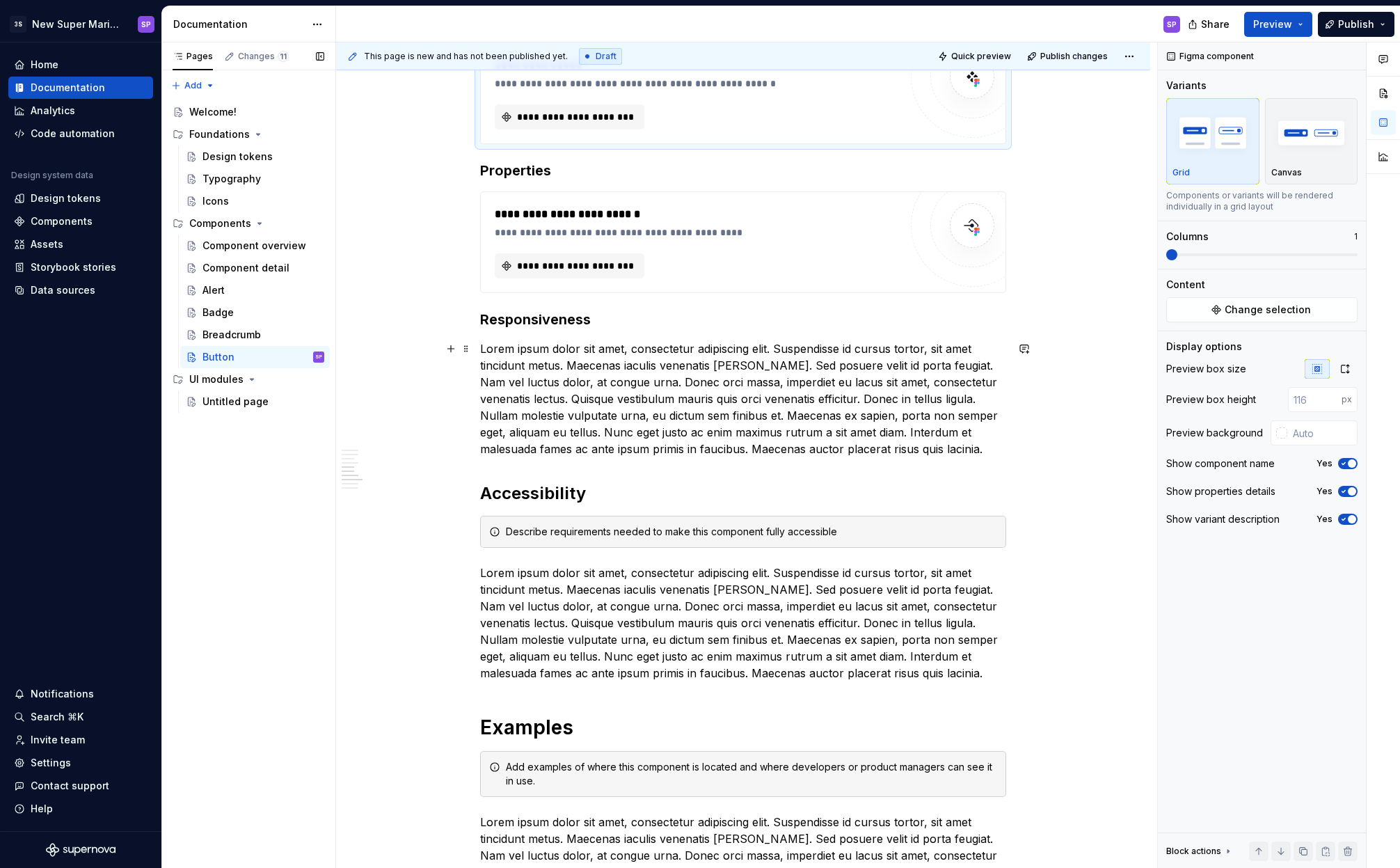
scroll to position [1895, 0]
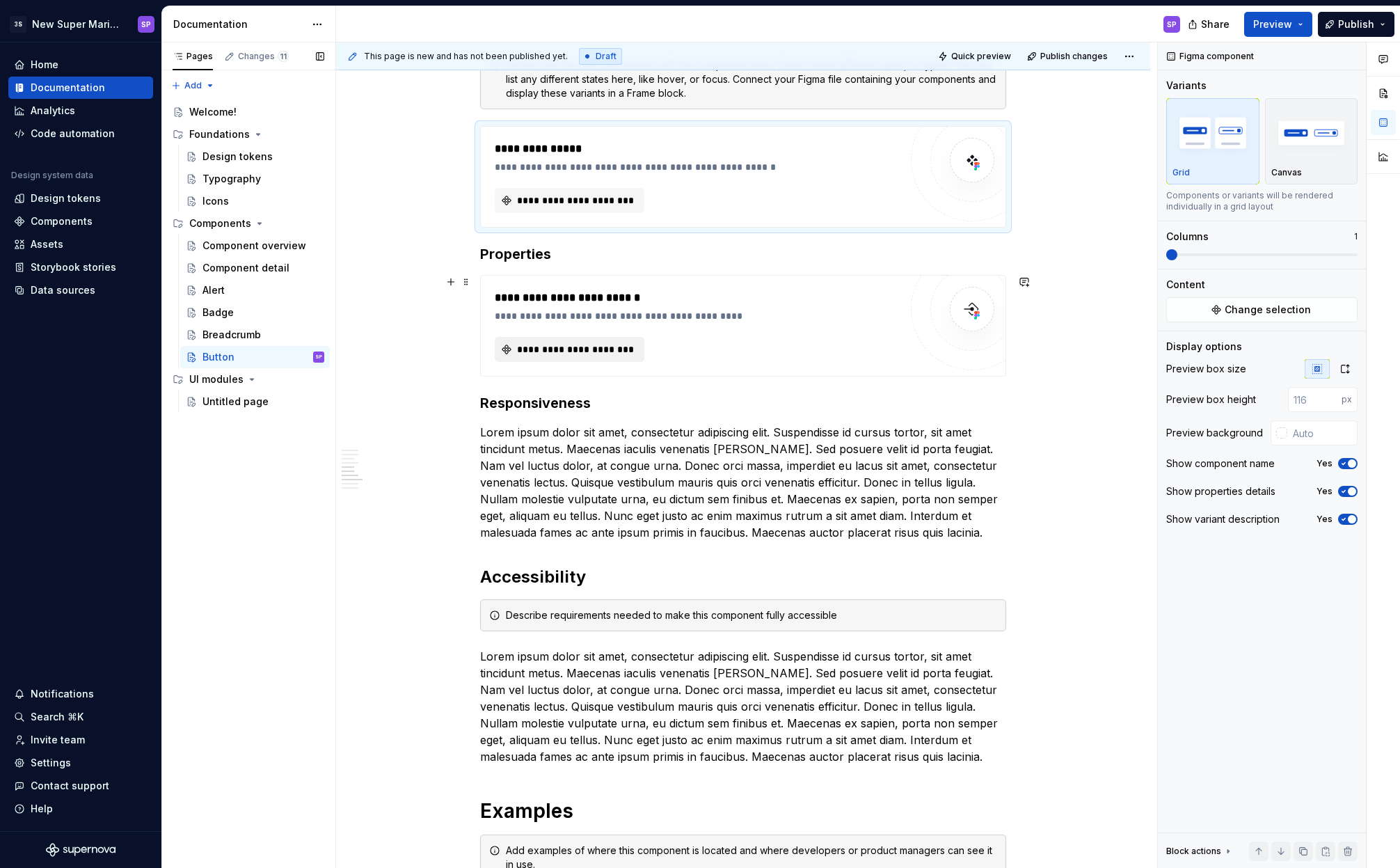
click at [613, 343] on span "**********" at bounding box center [575, 349] width 121 height 14
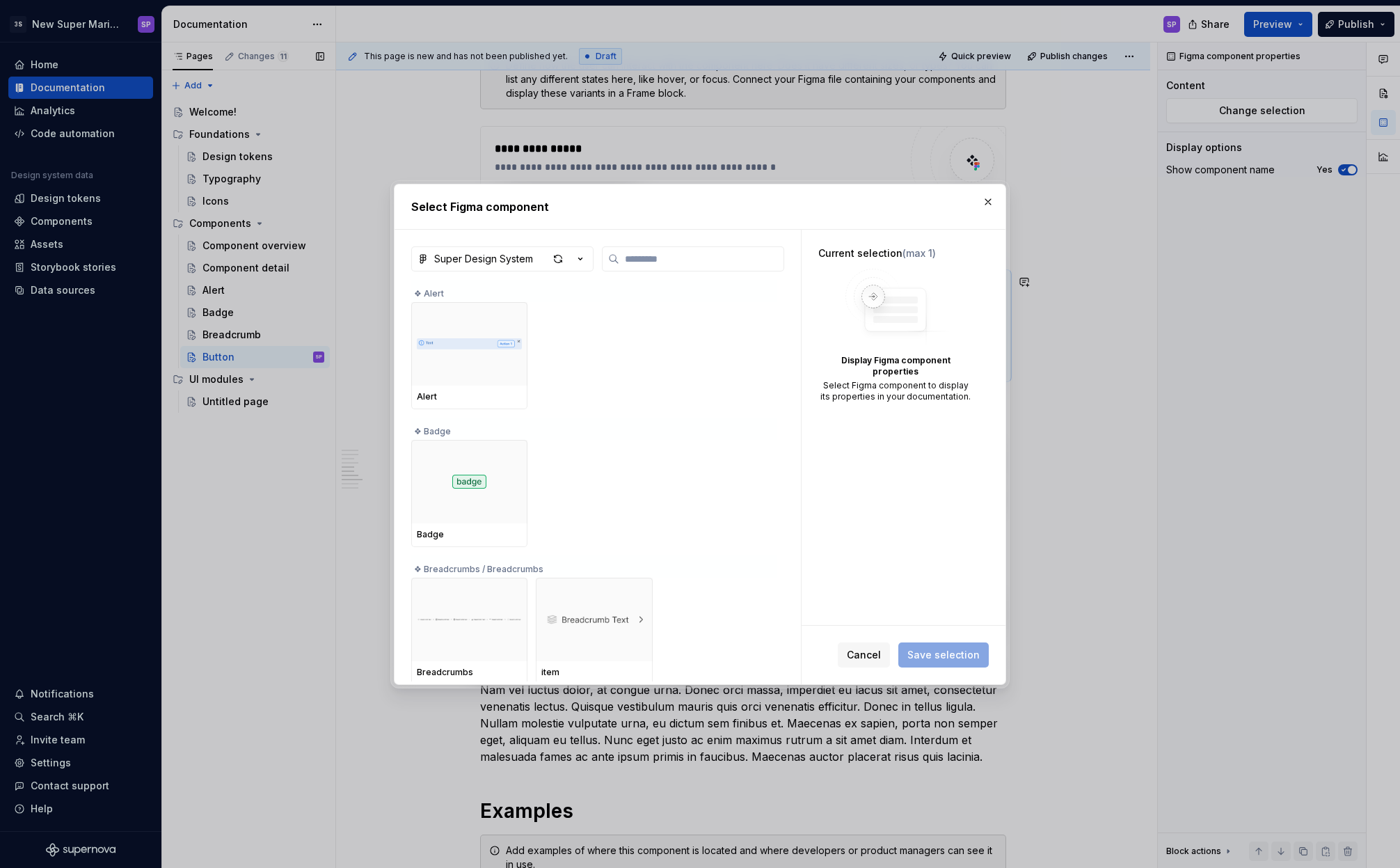
type textarea "*"
type input "*"
type textarea "*"
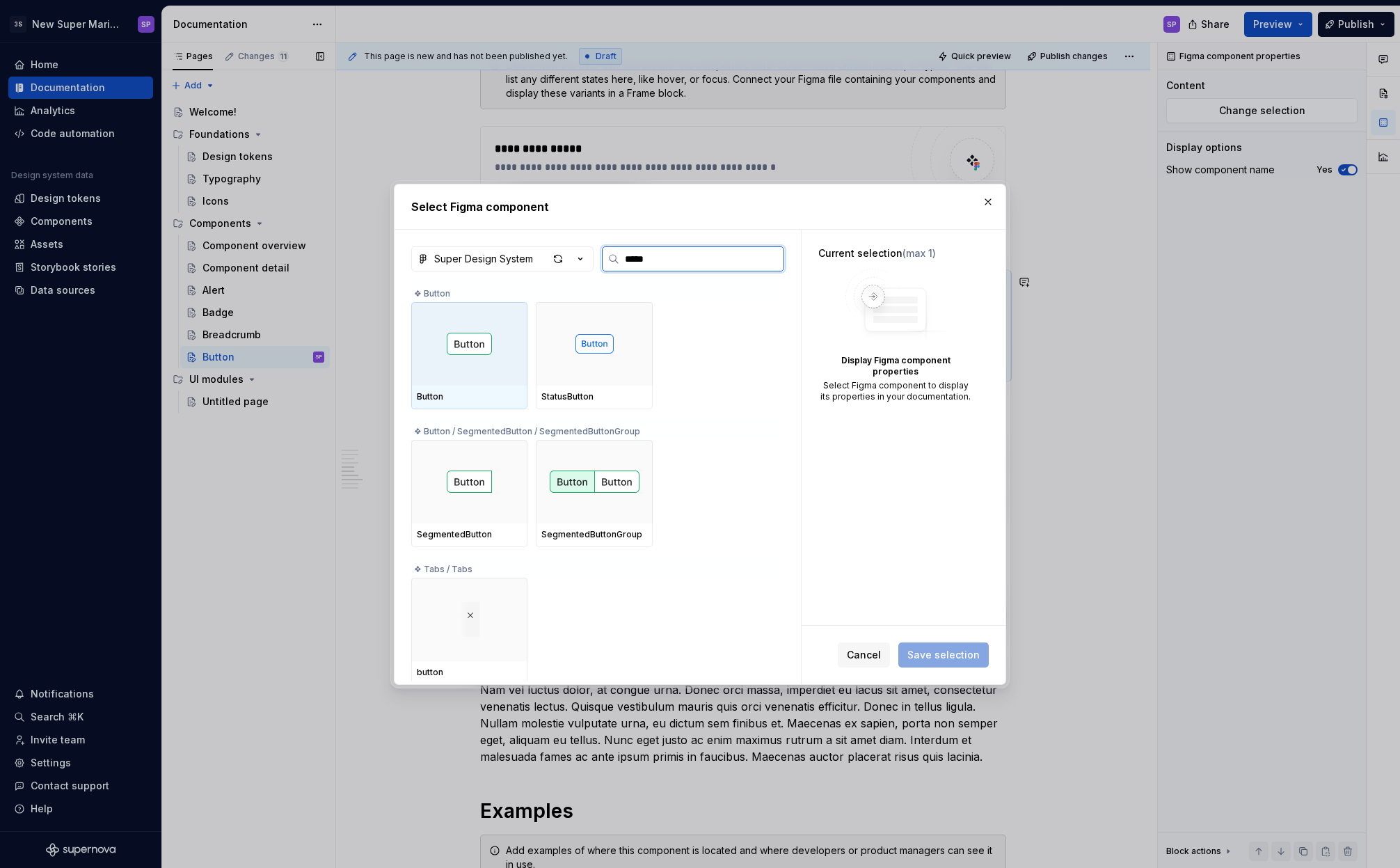
type input "******"
click at [487, 356] on div at bounding box center [469, 343] width 116 height 83
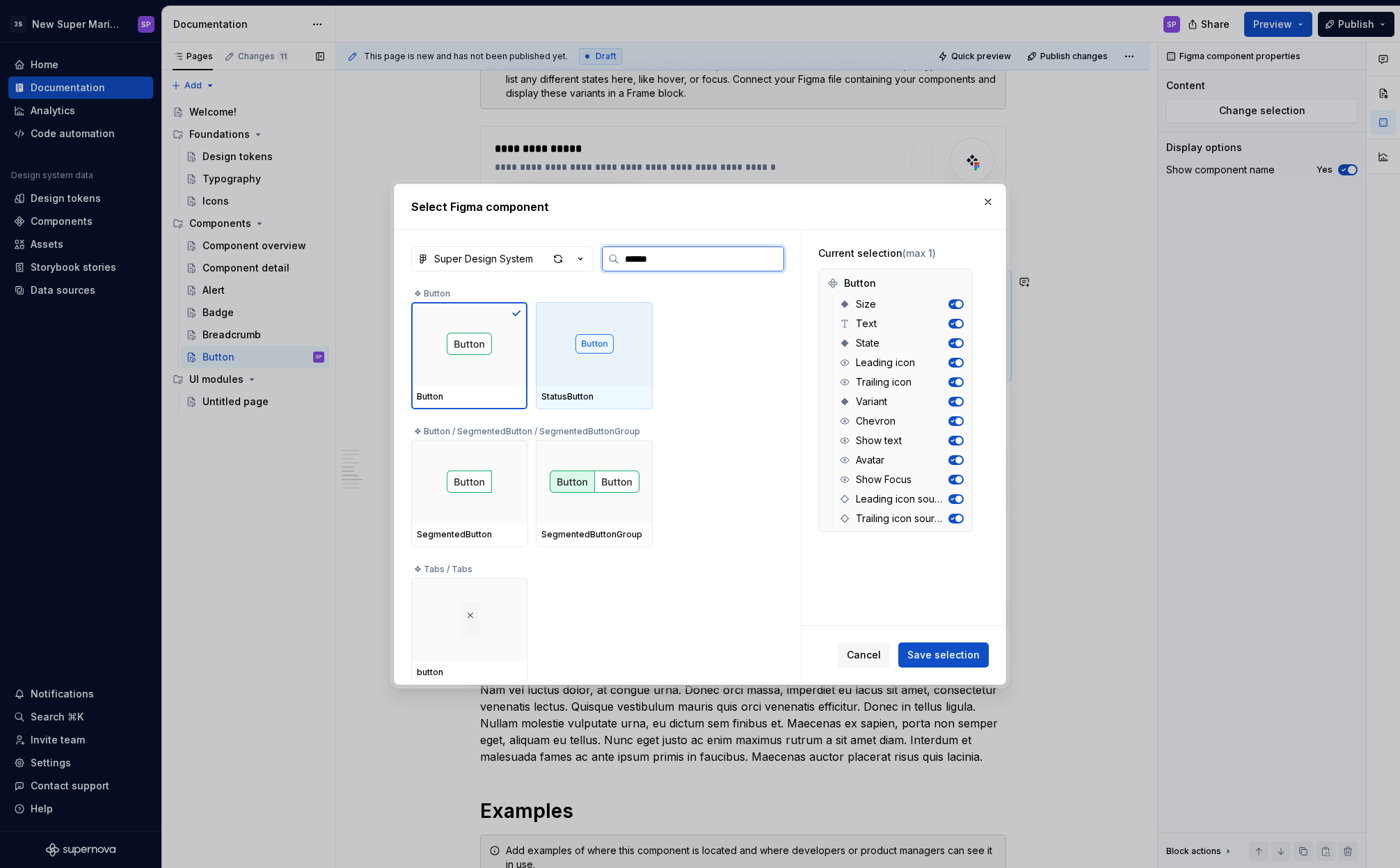
click at [605, 345] on img at bounding box center [595, 344] width 39 height 20
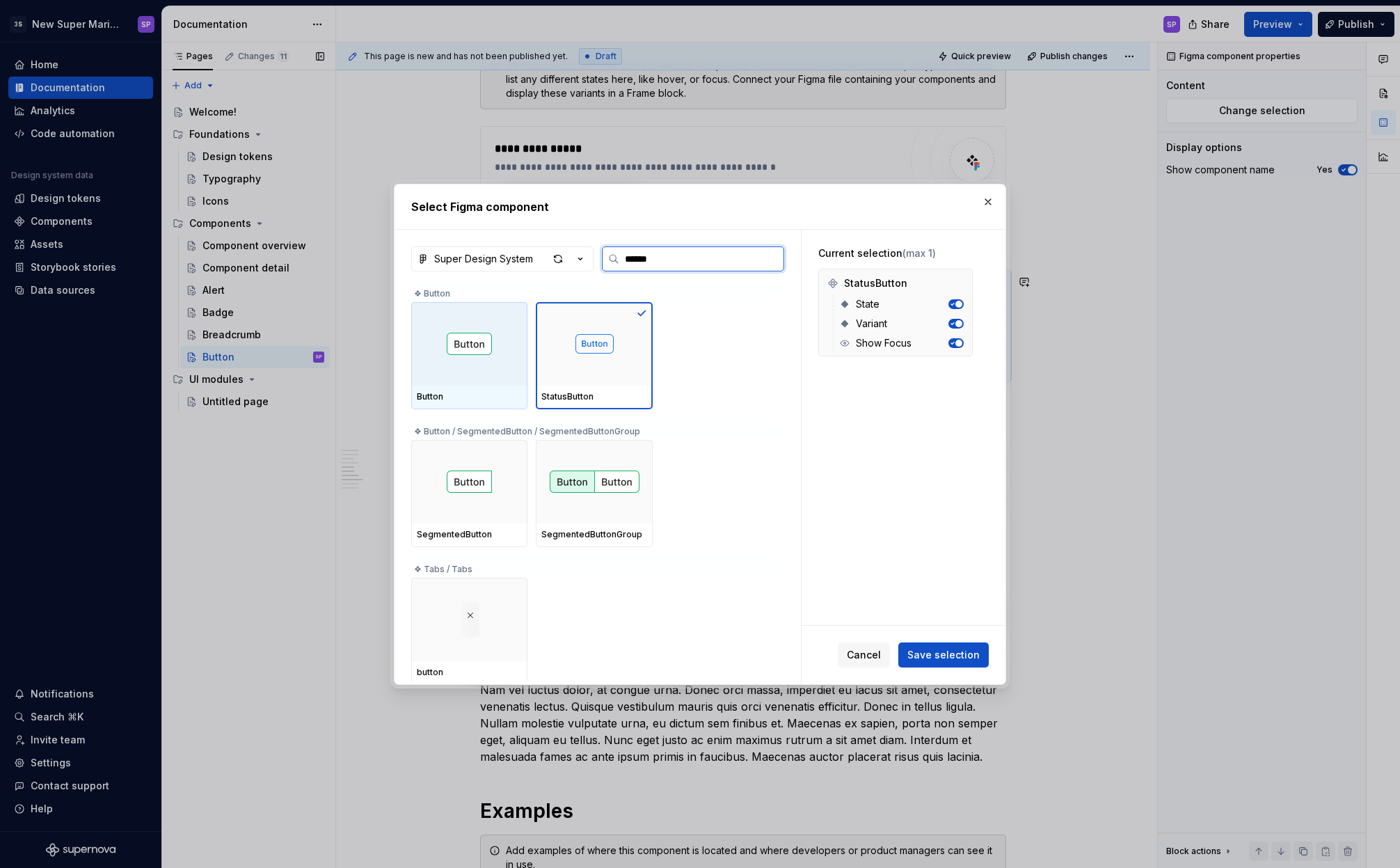
click at [494, 356] on div at bounding box center [469, 343] width 116 height 83
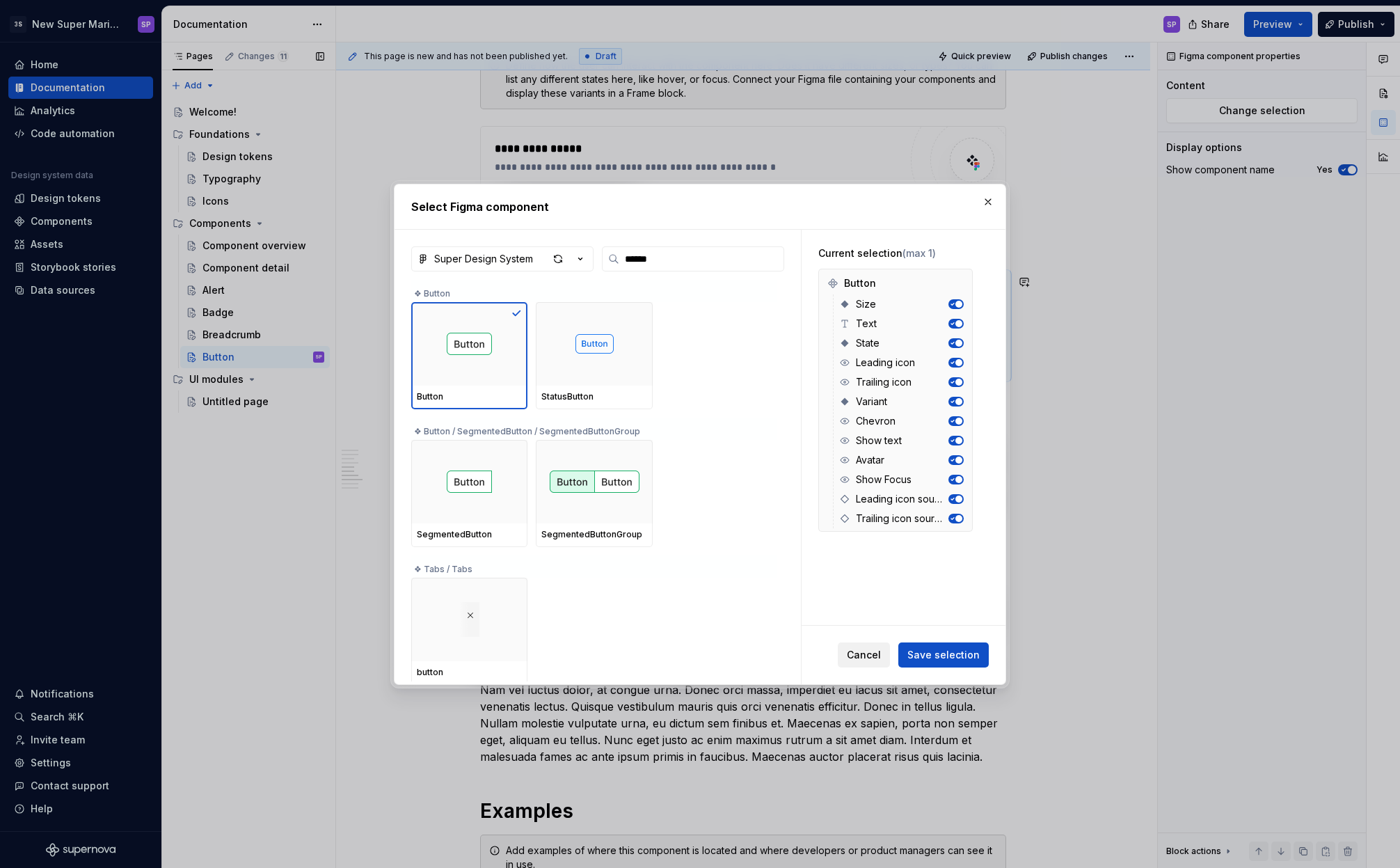
click at [867, 665] on button "Cancel" at bounding box center [864, 654] width 52 height 25
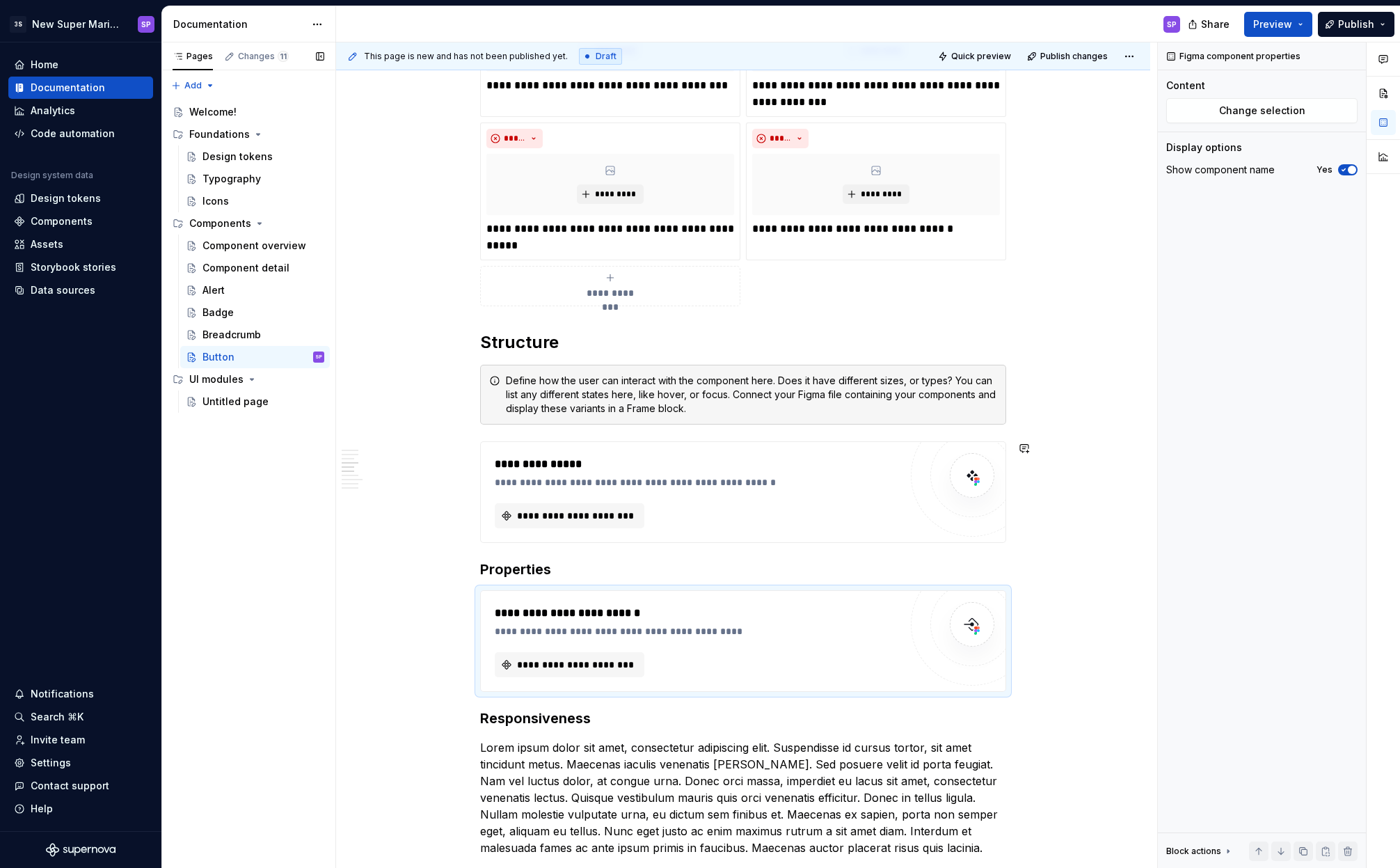
scroll to position [1714, 0]
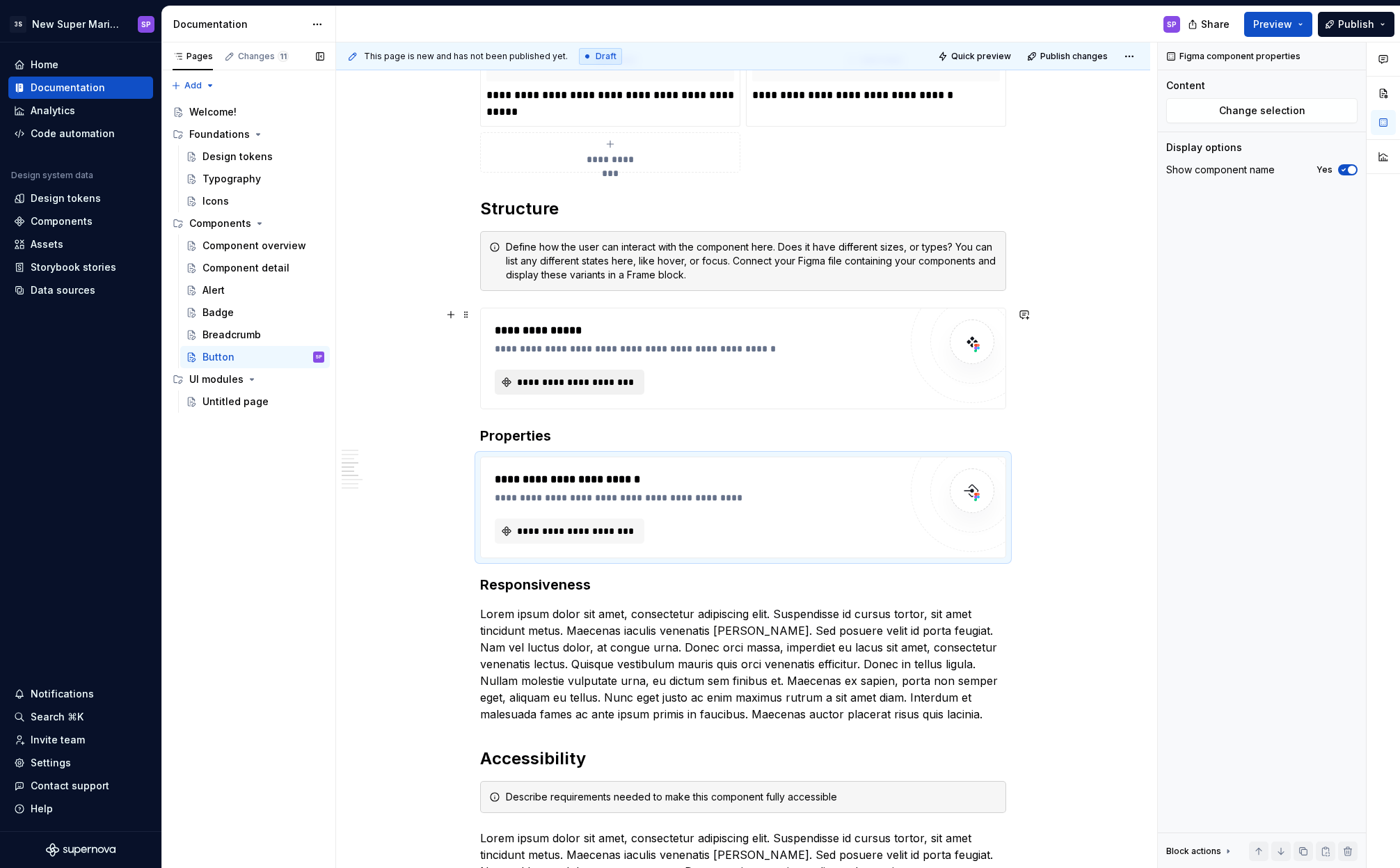
click at [583, 377] on span "**********" at bounding box center [575, 382] width 121 height 14
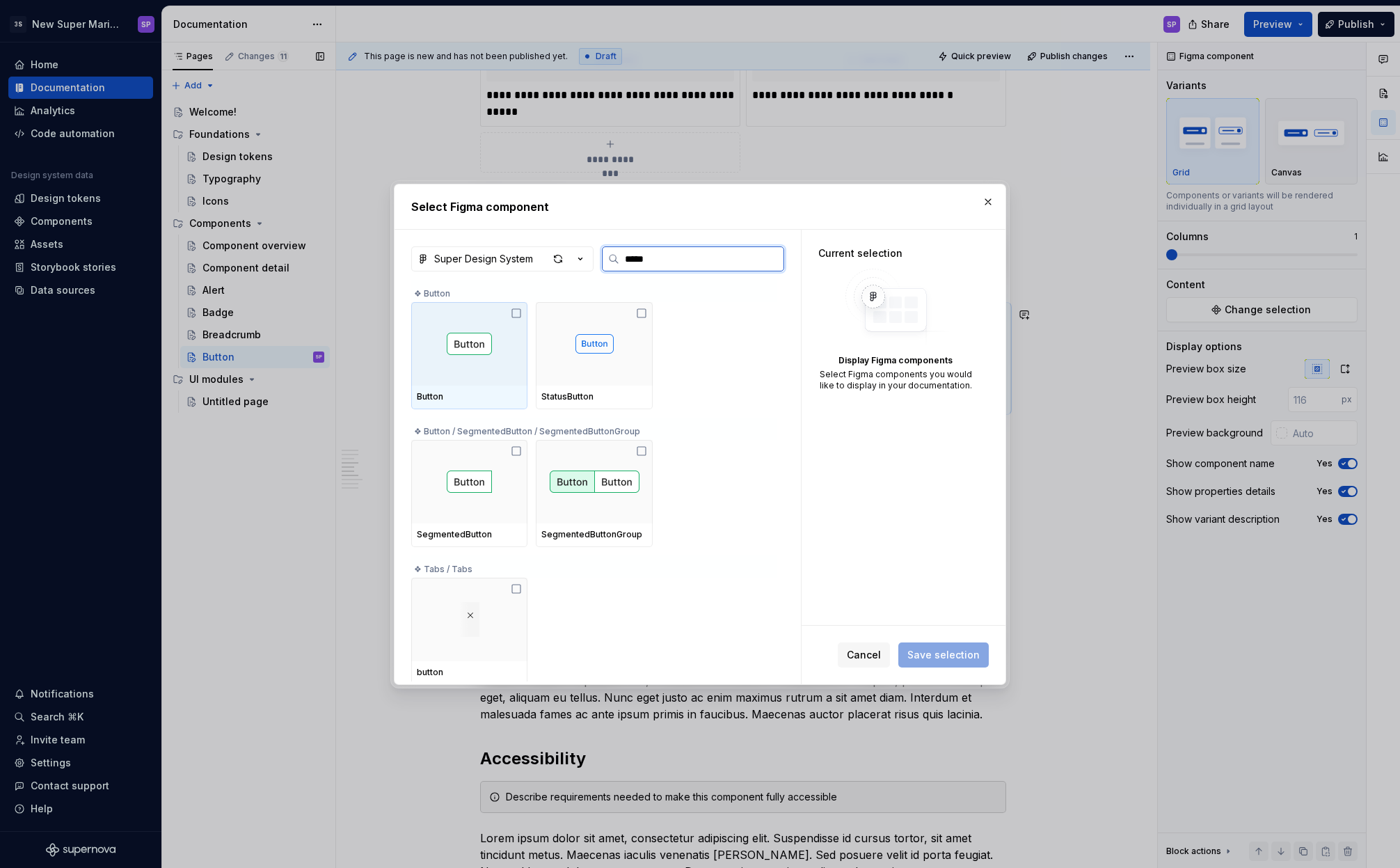
type input "******"
click at [461, 363] on div at bounding box center [469, 343] width 116 height 83
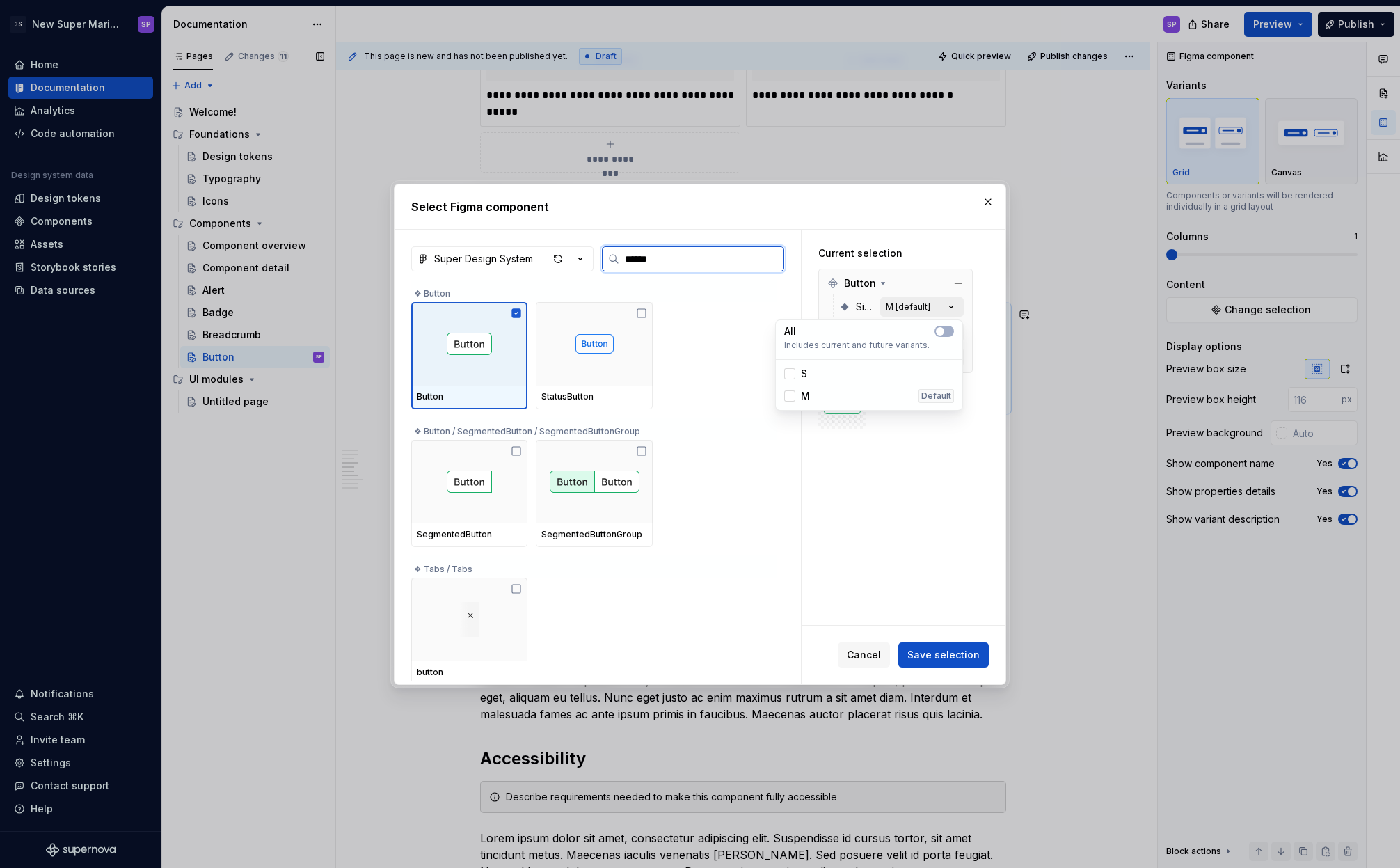
click at [904, 304] on div "M [default]" at bounding box center [907, 307] width 45 height 11
click at [911, 337] on div "Default [default]" at bounding box center [914, 332] width 58 height 11
click at [945, 355] on icon "button" at bounding box center [940, 356] width 11 height 8
click at [971, 359] on div "Button Size M [default] State All Variant Primary [default]" at bounding box center [895, 321] width 154 height 105
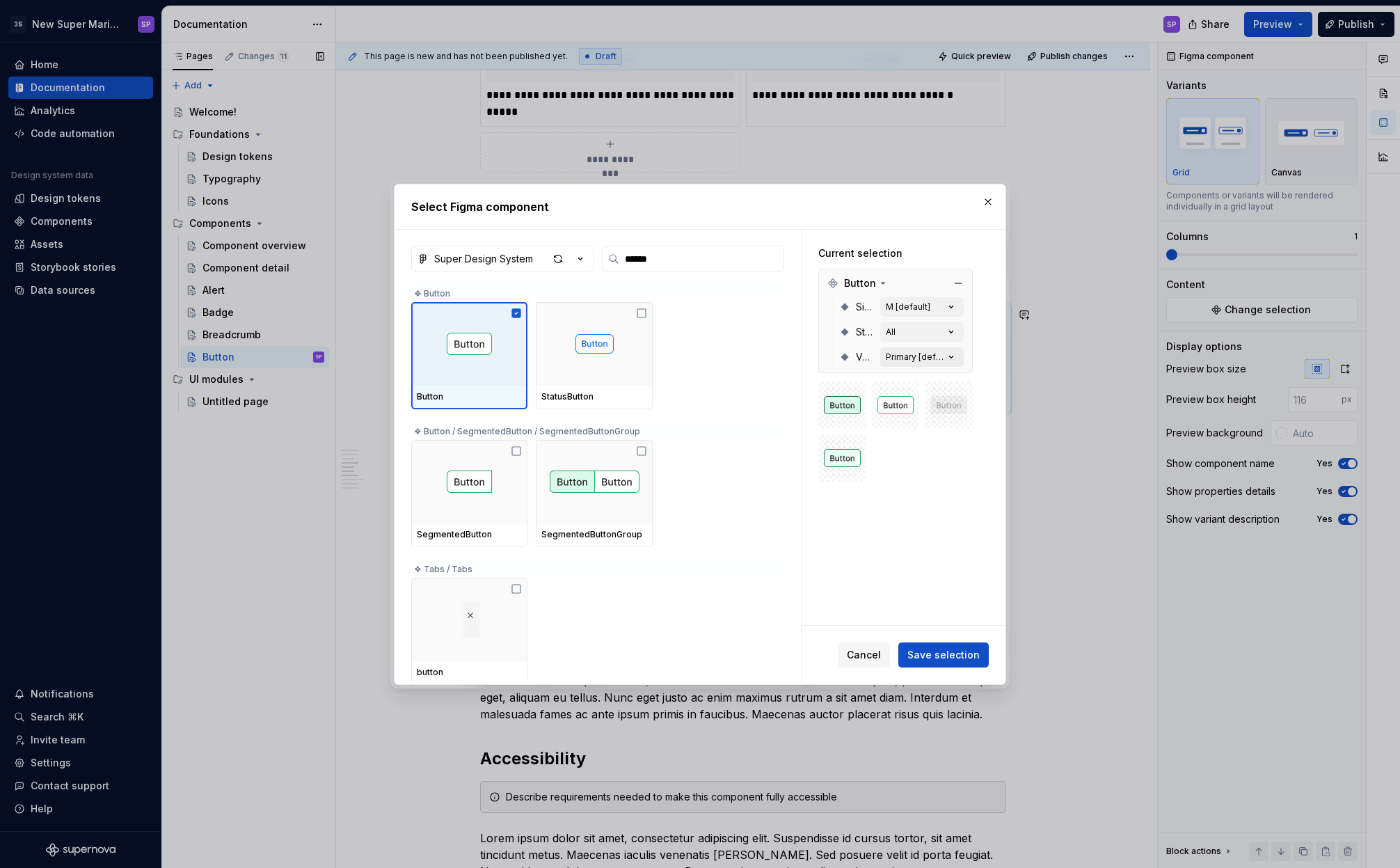
click at [937, 358] on div "Primary [default]" at bounding box center [914, 356] width 58 height 11
click at [946, 379] on button "button" at bounding box center [945, 381] width 20 height 11
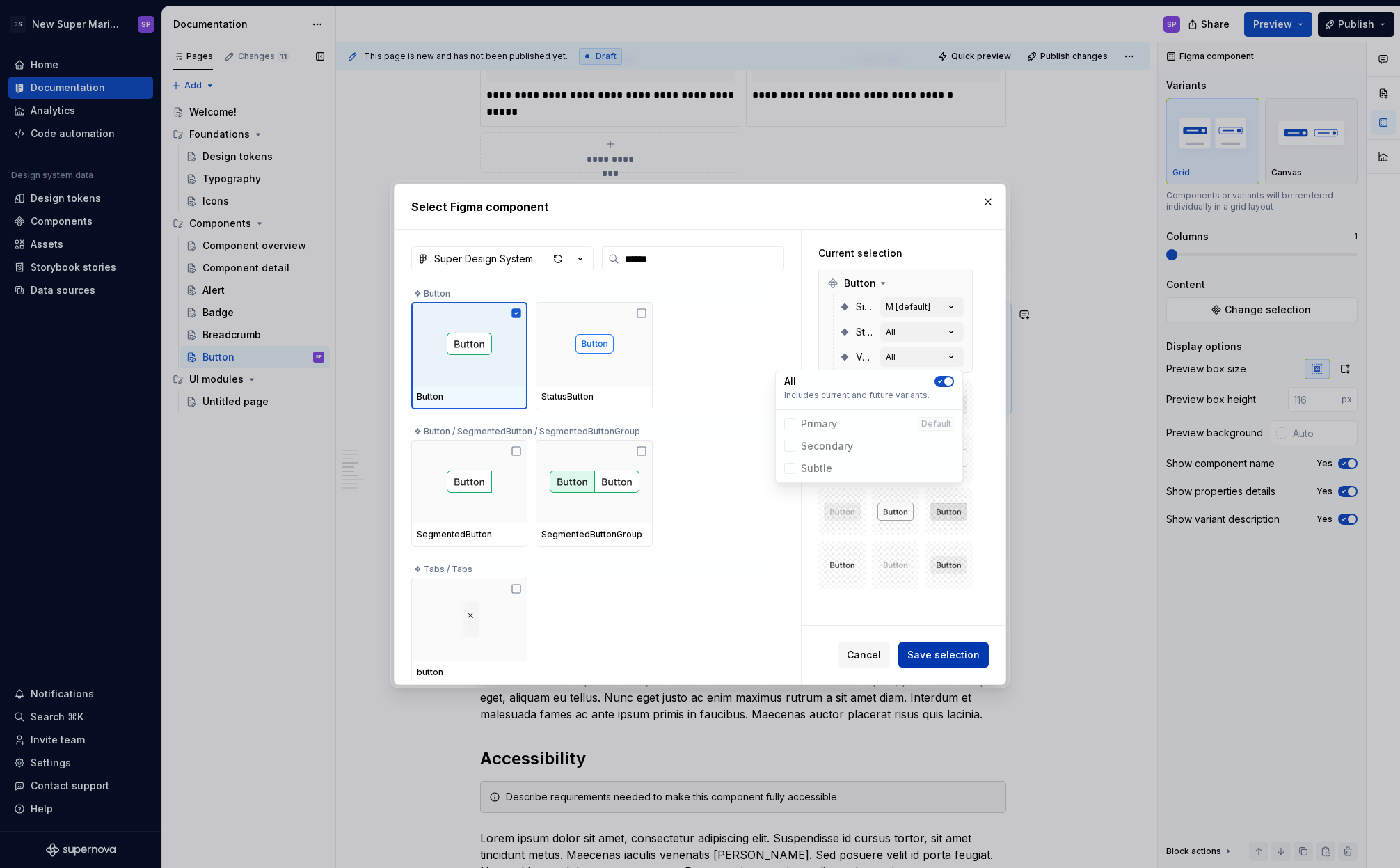
click at [950, 656] on span "Save selection" at bounding box center [943, 655] width 72 height 14
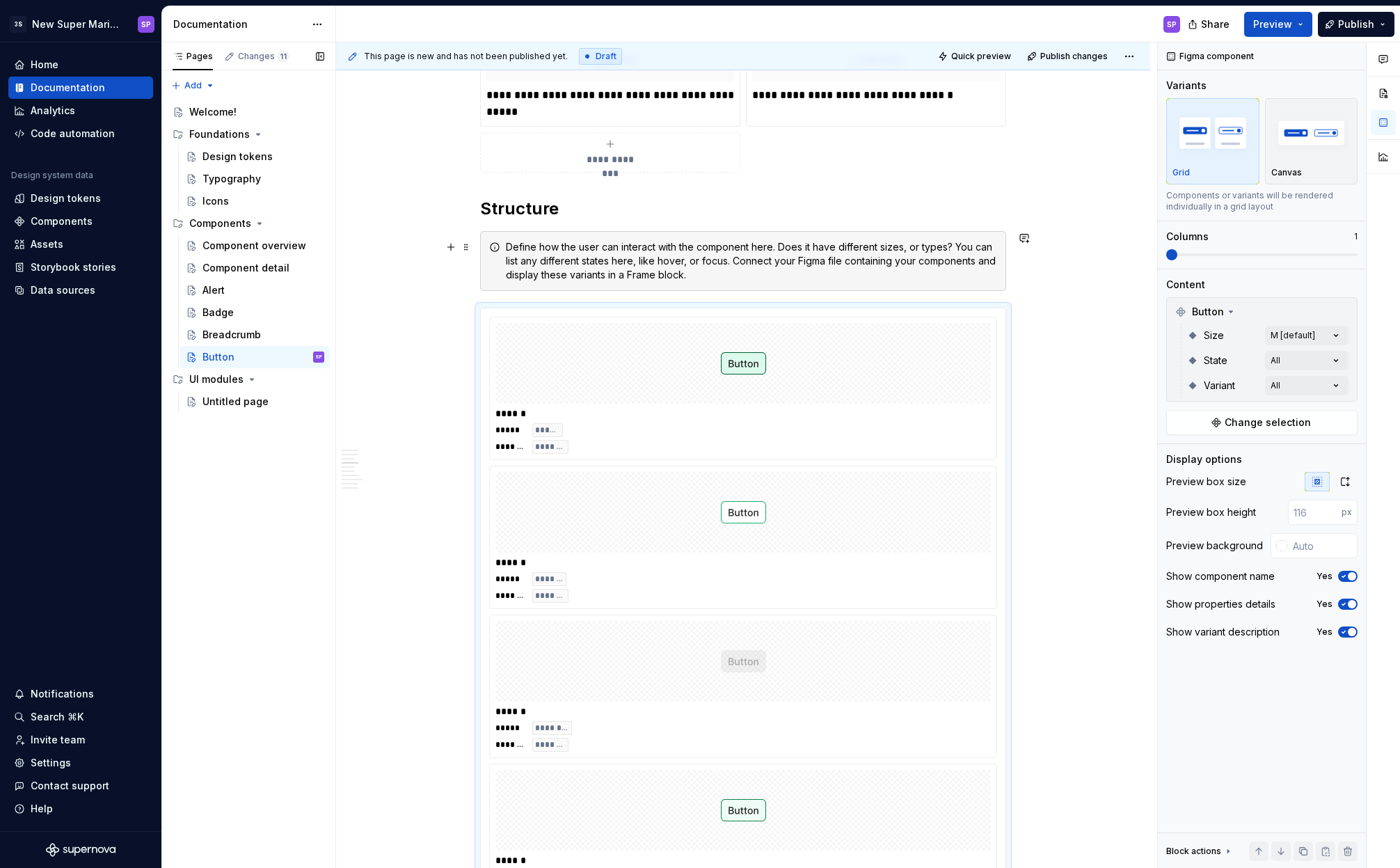
click at [605, 252] on div "Define how the user can interact with the component here. Does it have differen…" at bounding box center [751, 261] width 492 height 42
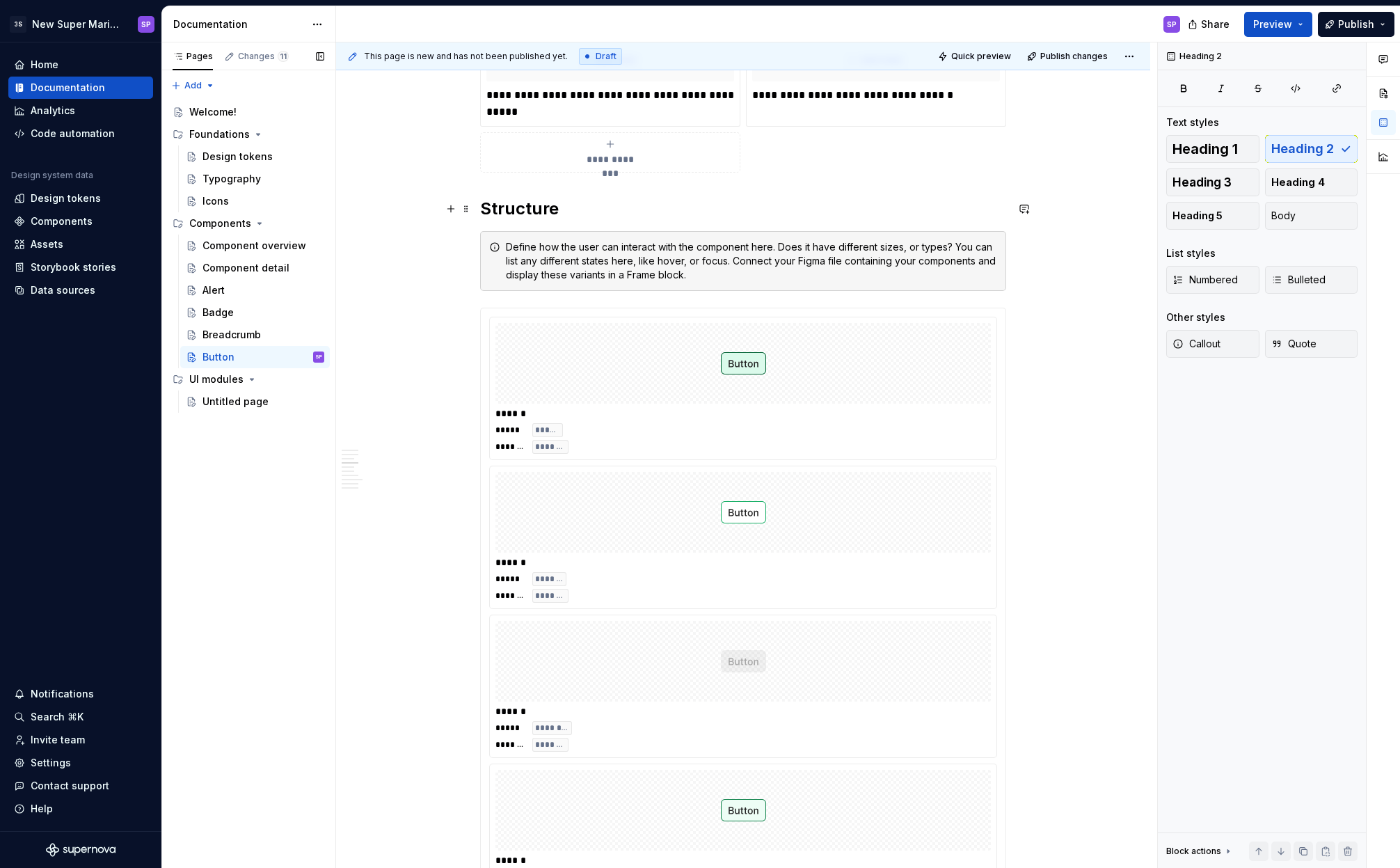
click at [569, 203] on h2 "Structure" at bounding box center [743, 209] width 526 height 23
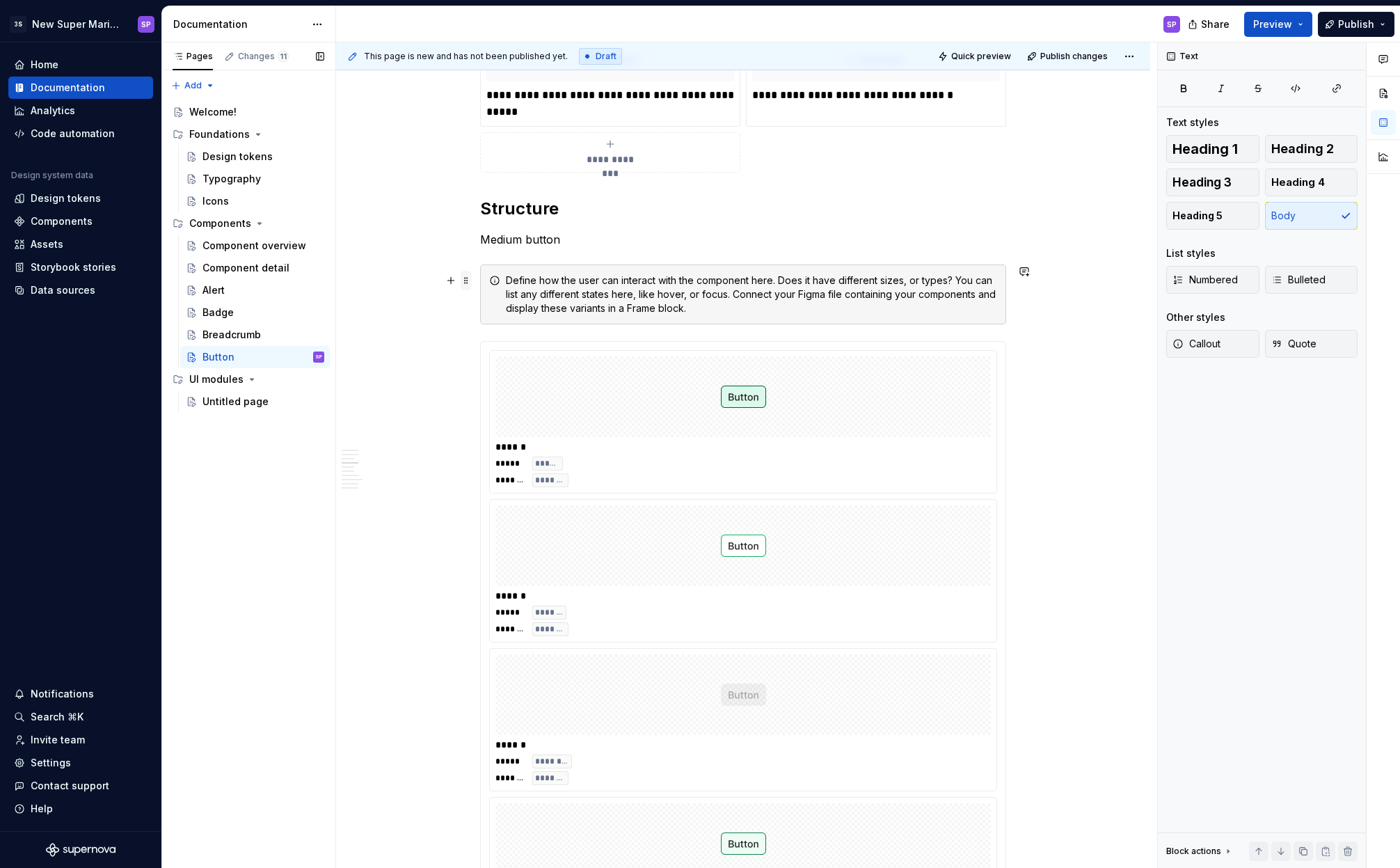
click at [467, 281] on span at bounding box center [466, 281] width 11 height 20
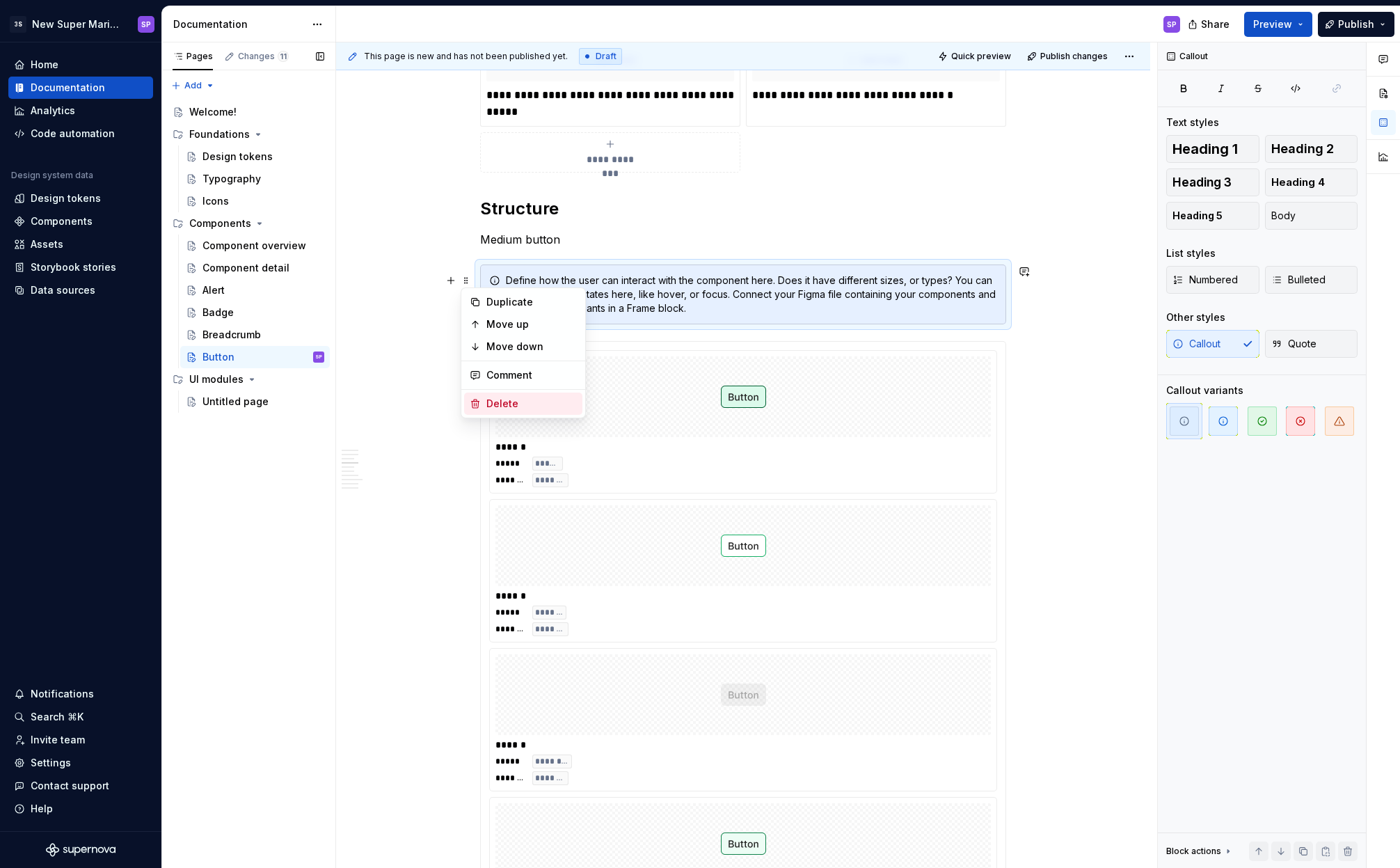
click at [502, 405] on div "Delete" at bounding box center [531, 404] width 90 height 14
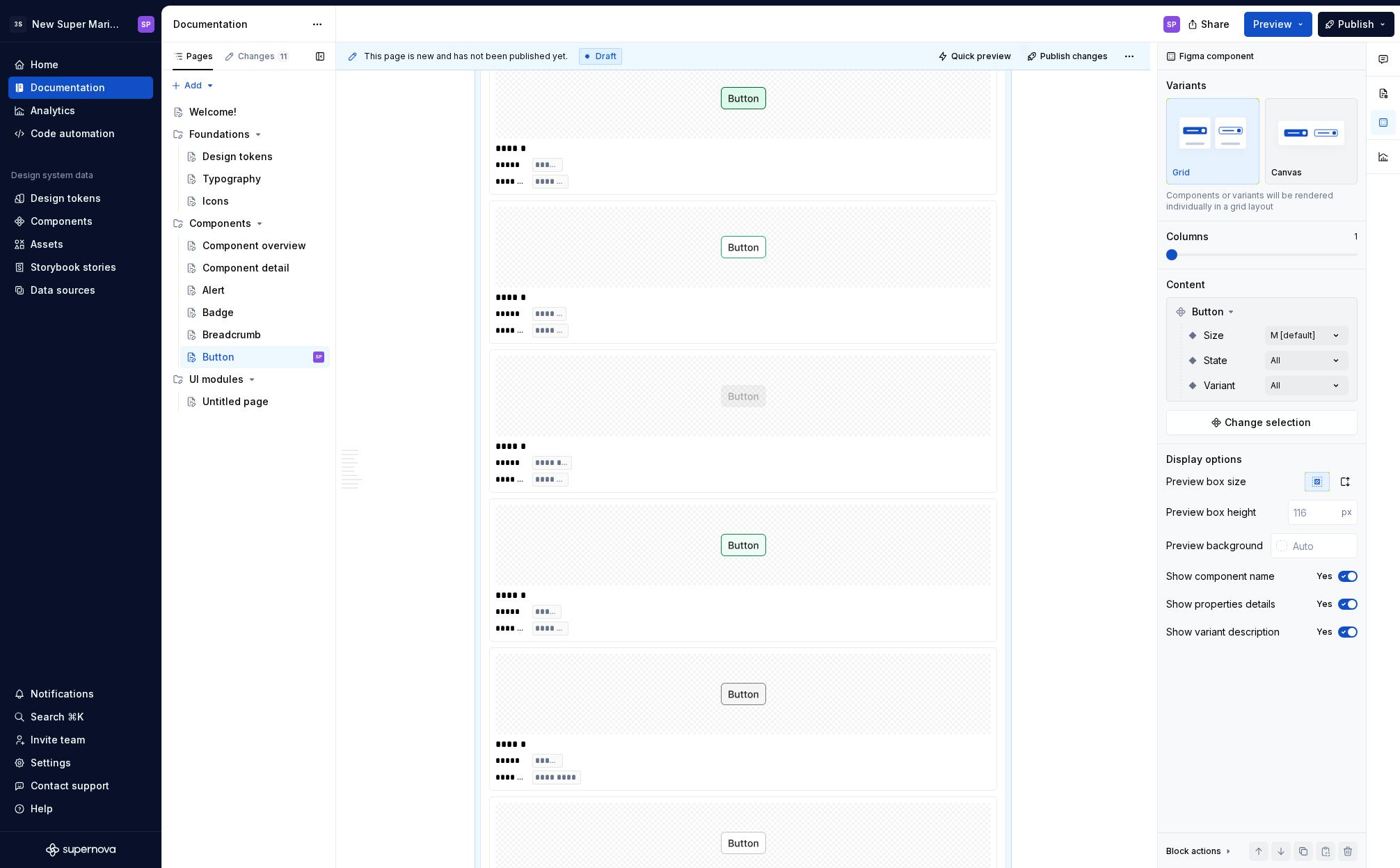
scroll to position [1498, 0]
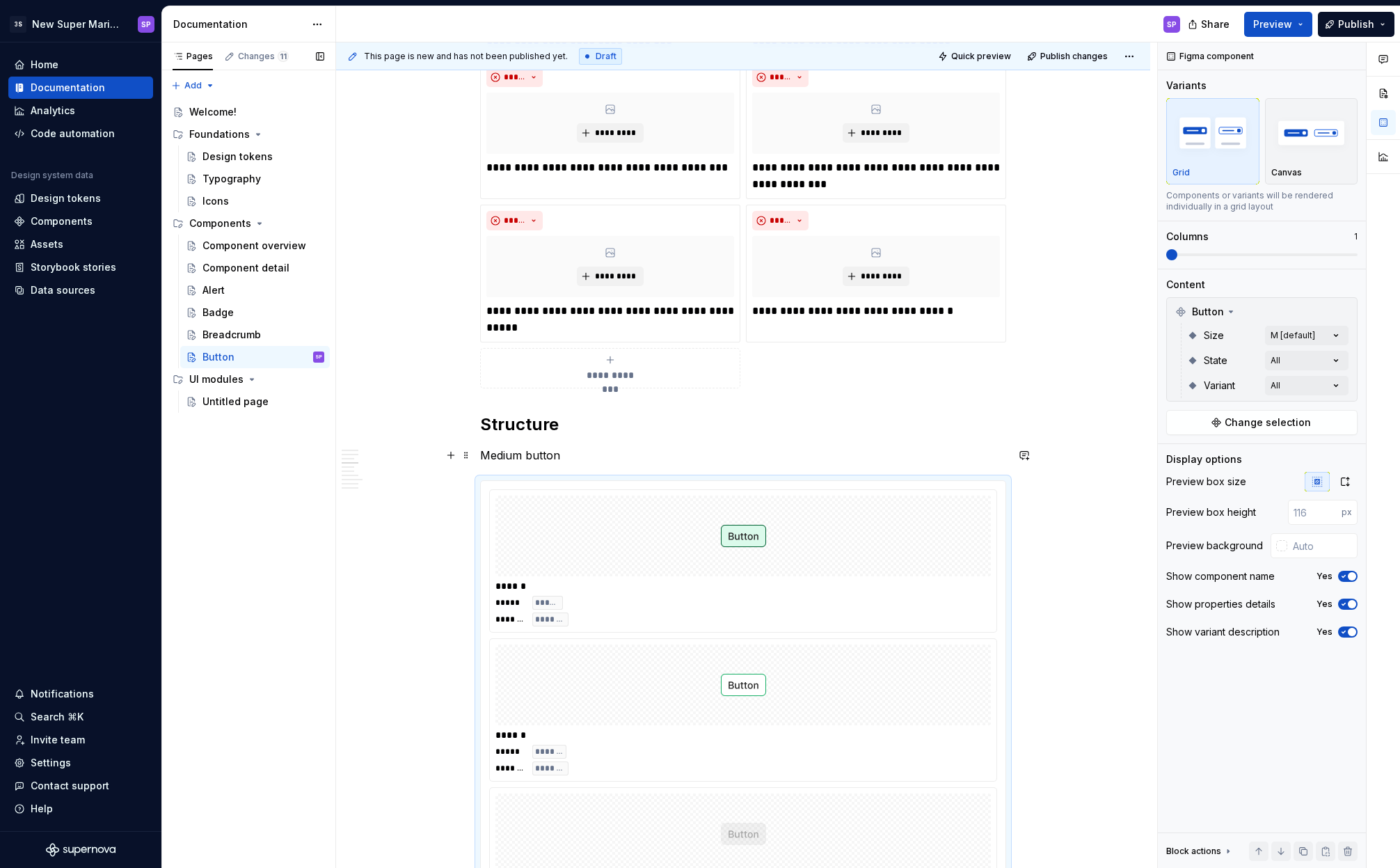
click at [521, 447] on p "Medium button" at bounding box center [743, 455] width 526 height 17
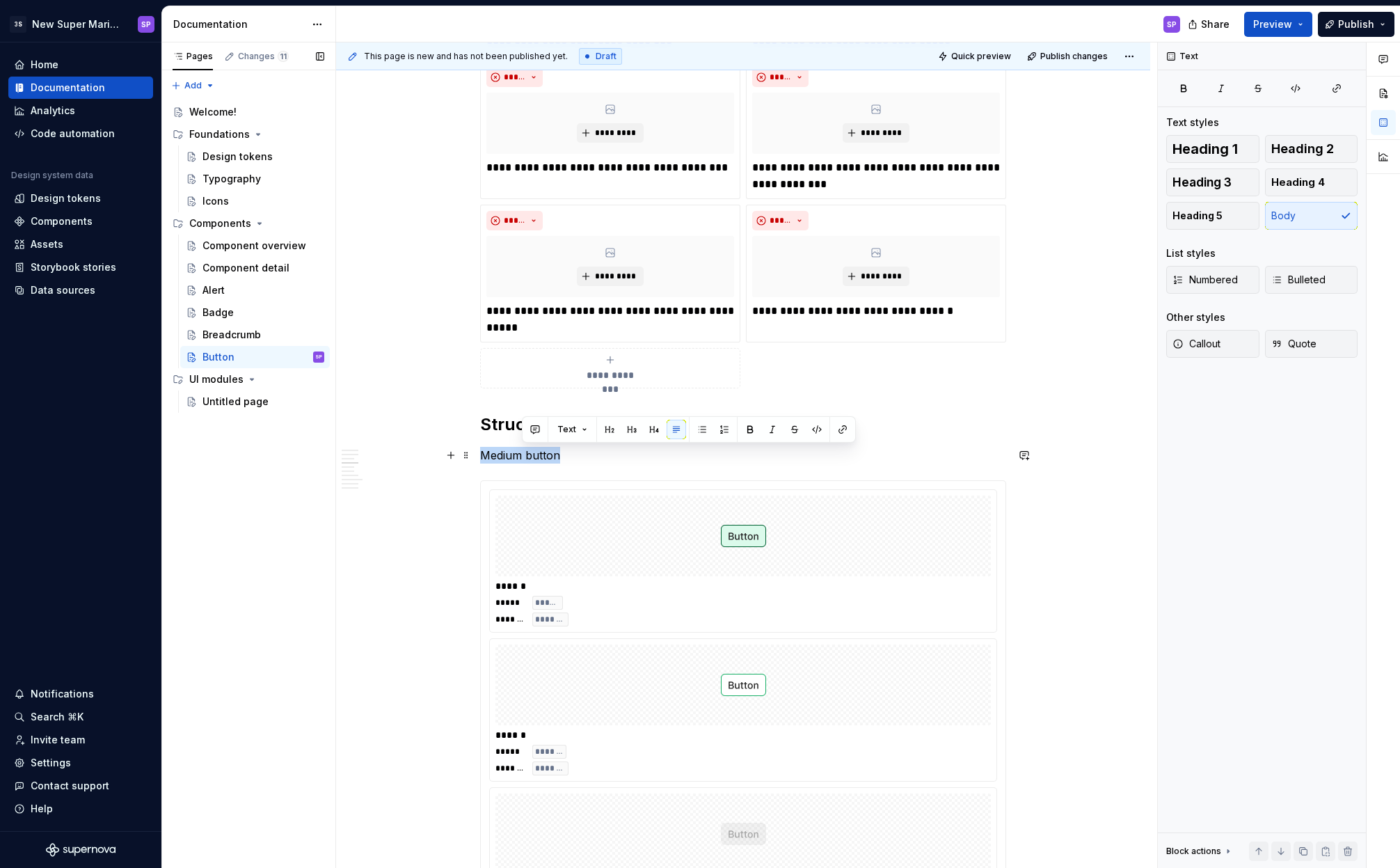
click at [521, 447] on p "Medium button" at bounding box center [743, 455] width 526 height 17
click at [532, 423] on button "Text" at bounding box center [530, 430] width 43 height 20
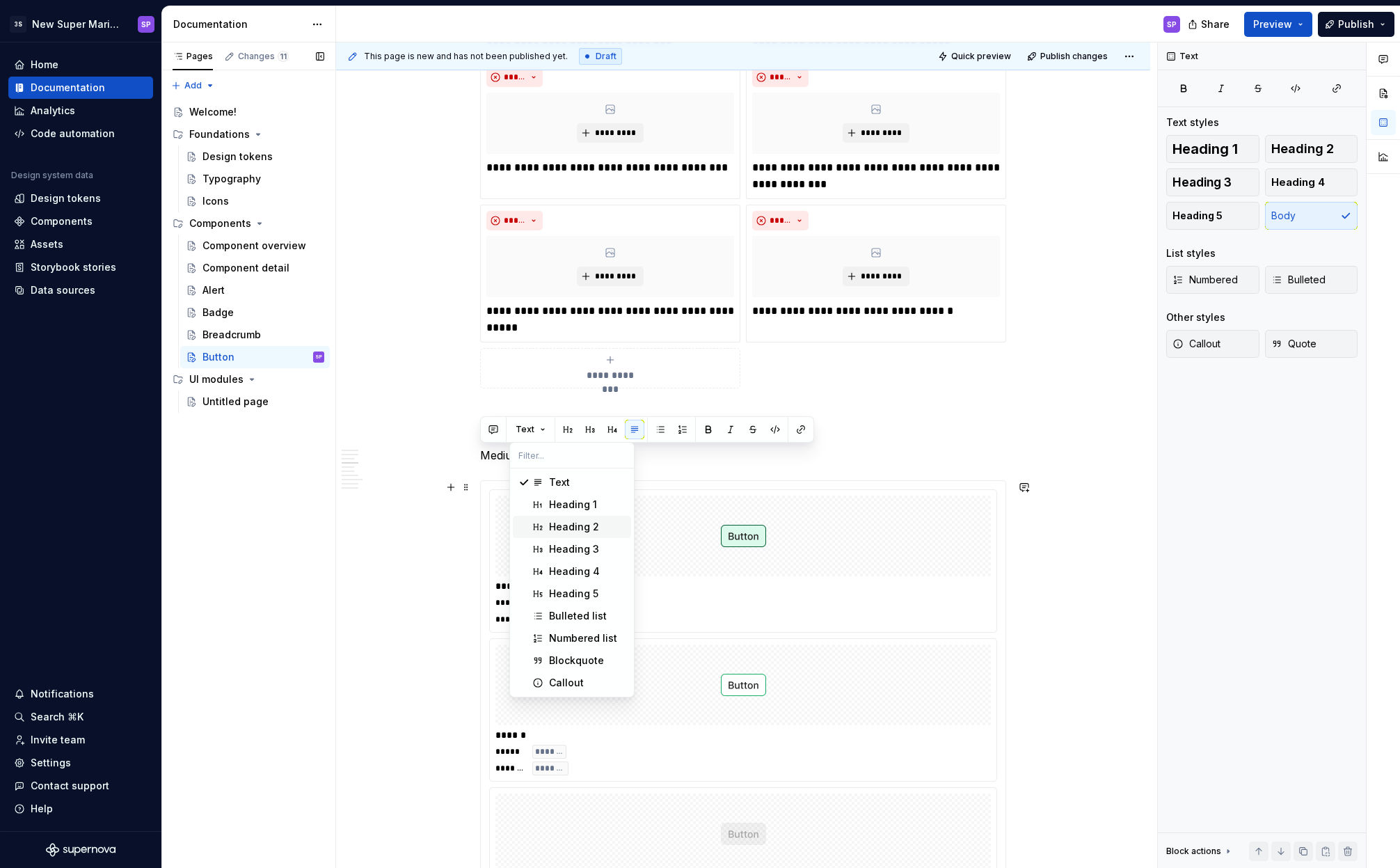
click at [572, 527] on div "Heading 2" at bounding box center [574, 527] width 50 height 14
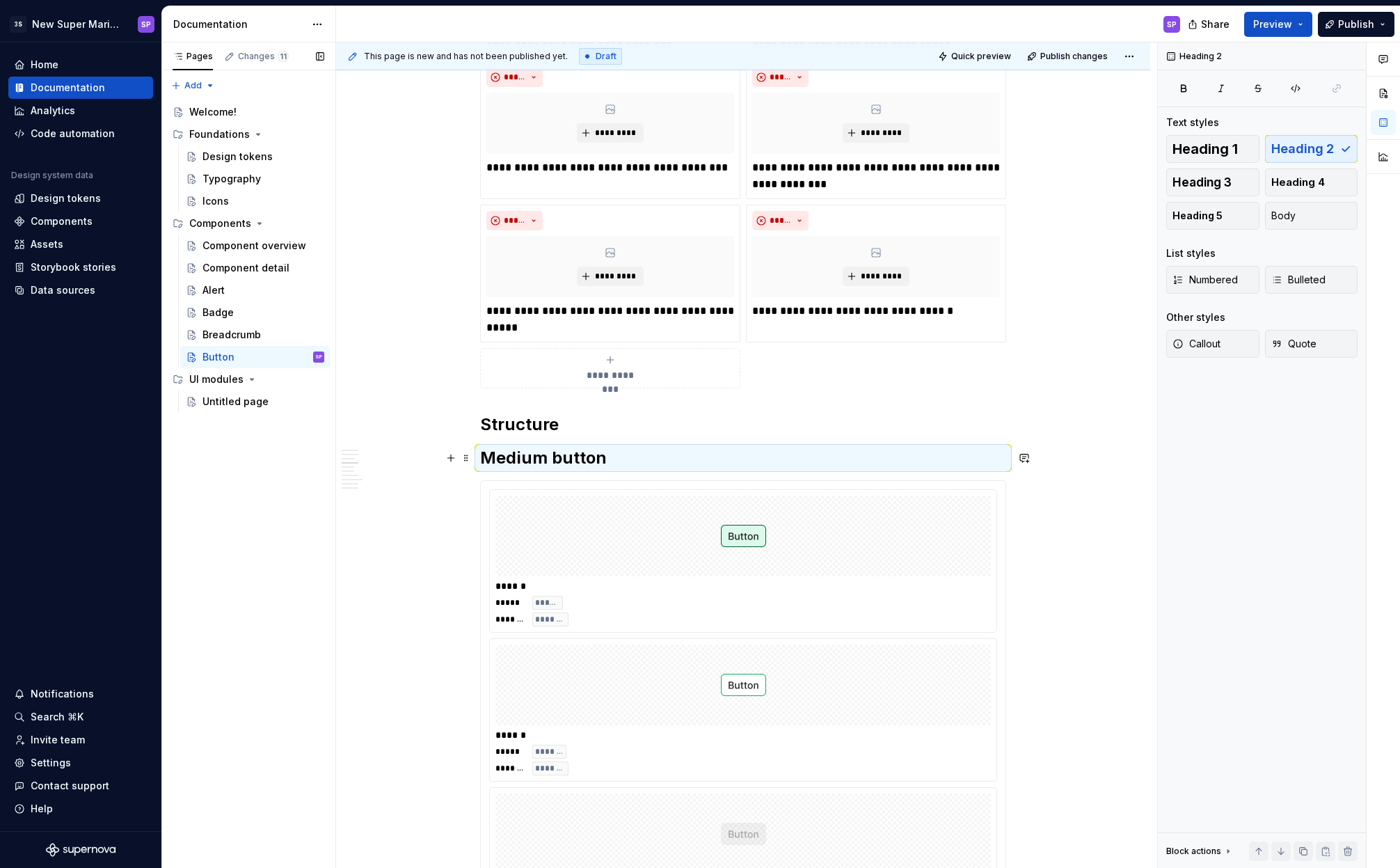
click at [505, 456] on h2 "Medium button" at bounding box center [743, 458] width 526 height 23
click at [504, 456] on h2 "Medium button" at bounding box center [743, 458] width 526 height 23
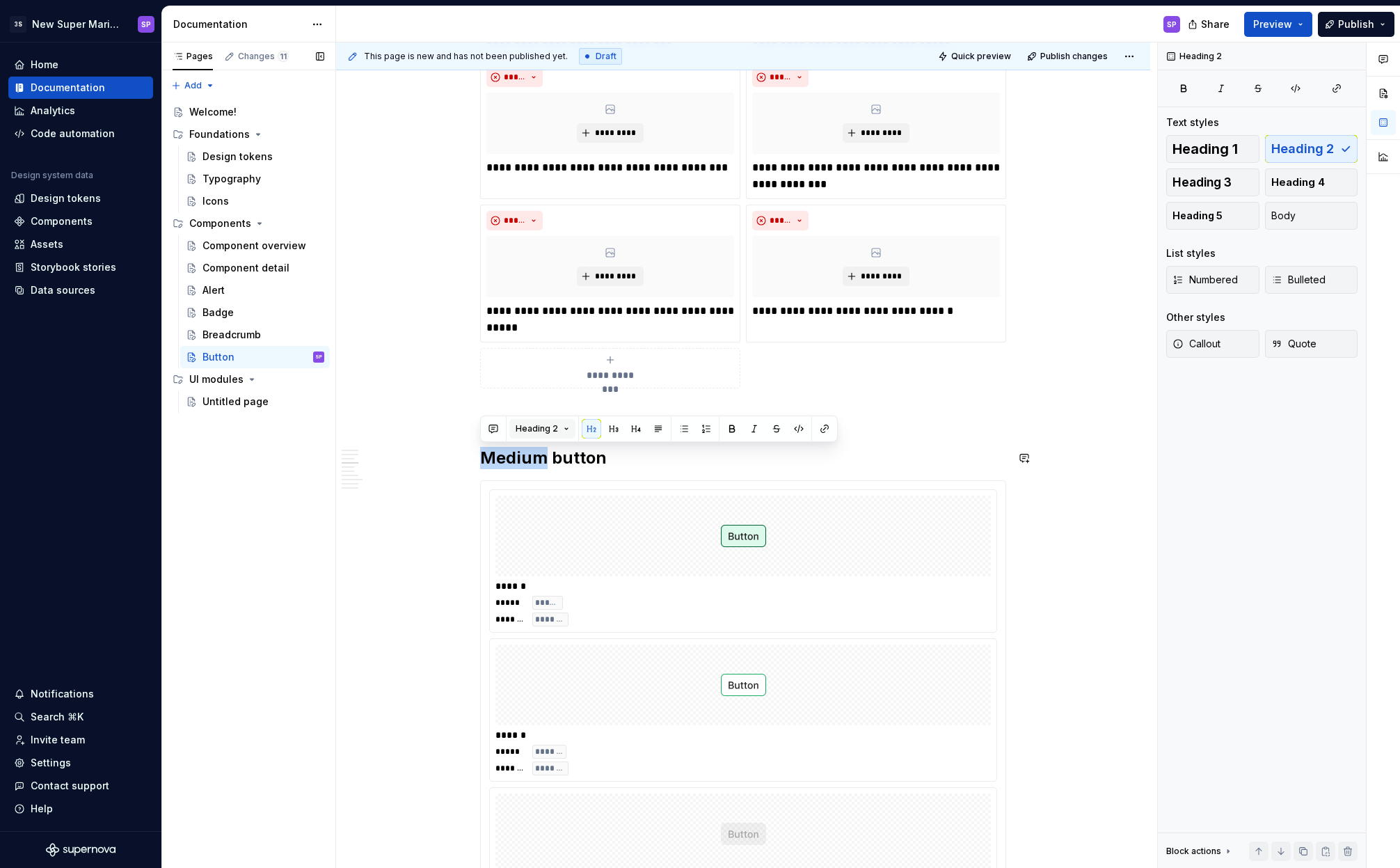
click at [522, 433] on span "Heading 2" at bounding box center [536, 429] width 43 height 11
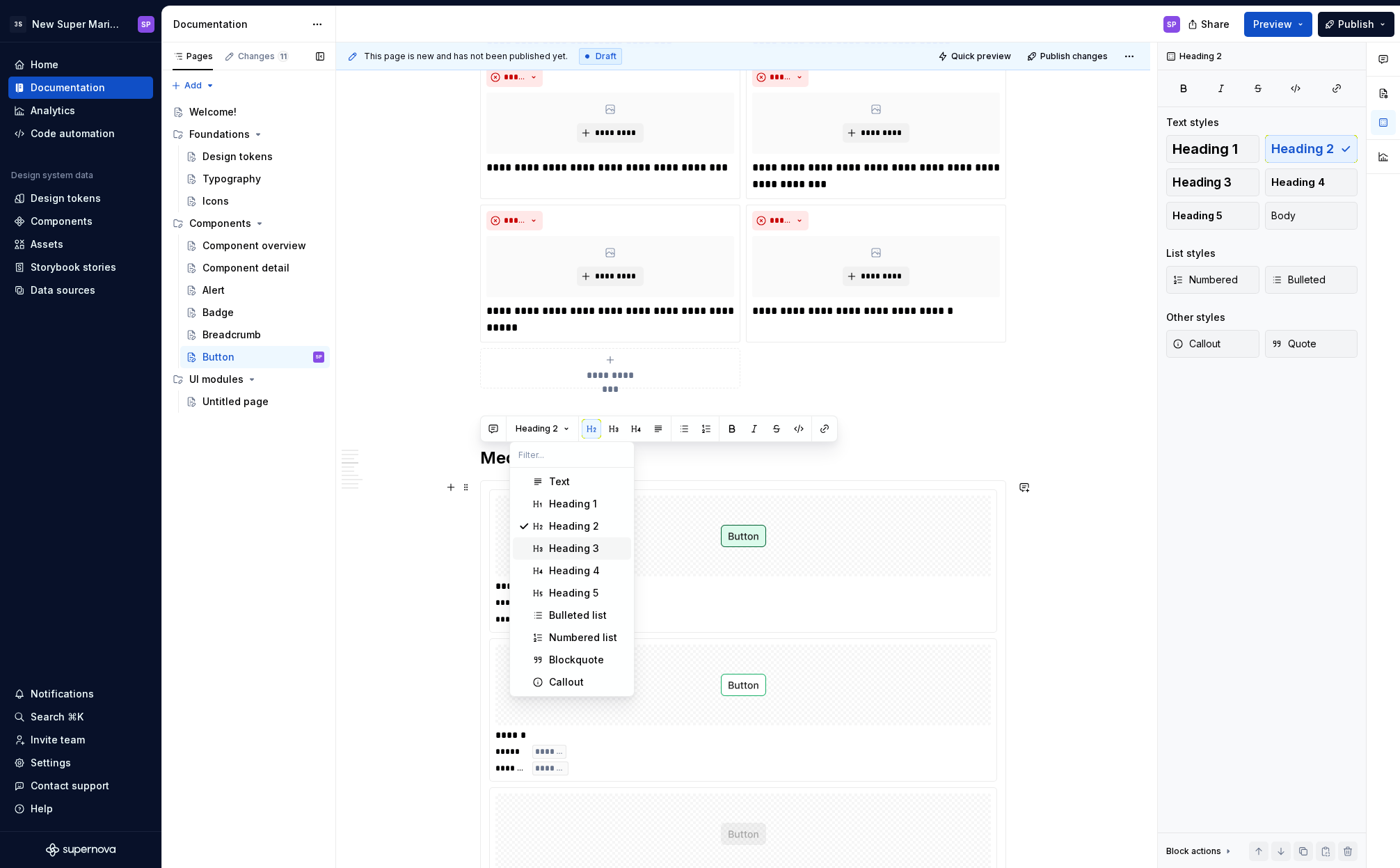
click at [558, 545] on div "Heading 3" at bounding box center [574, 548] width 50 height 14
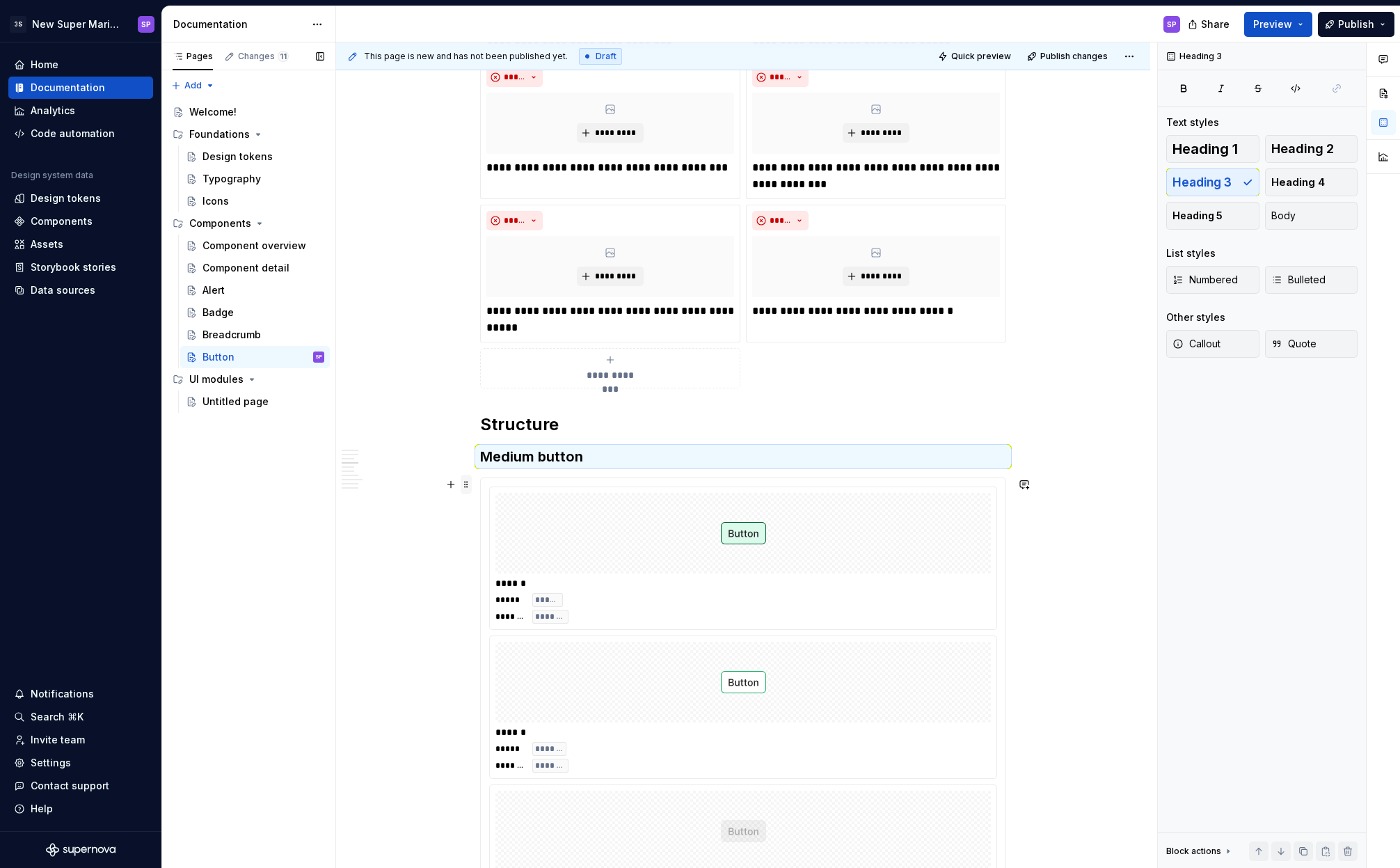
click at [464, 482] on span at bounding box center [466, 485] width 11 height 20
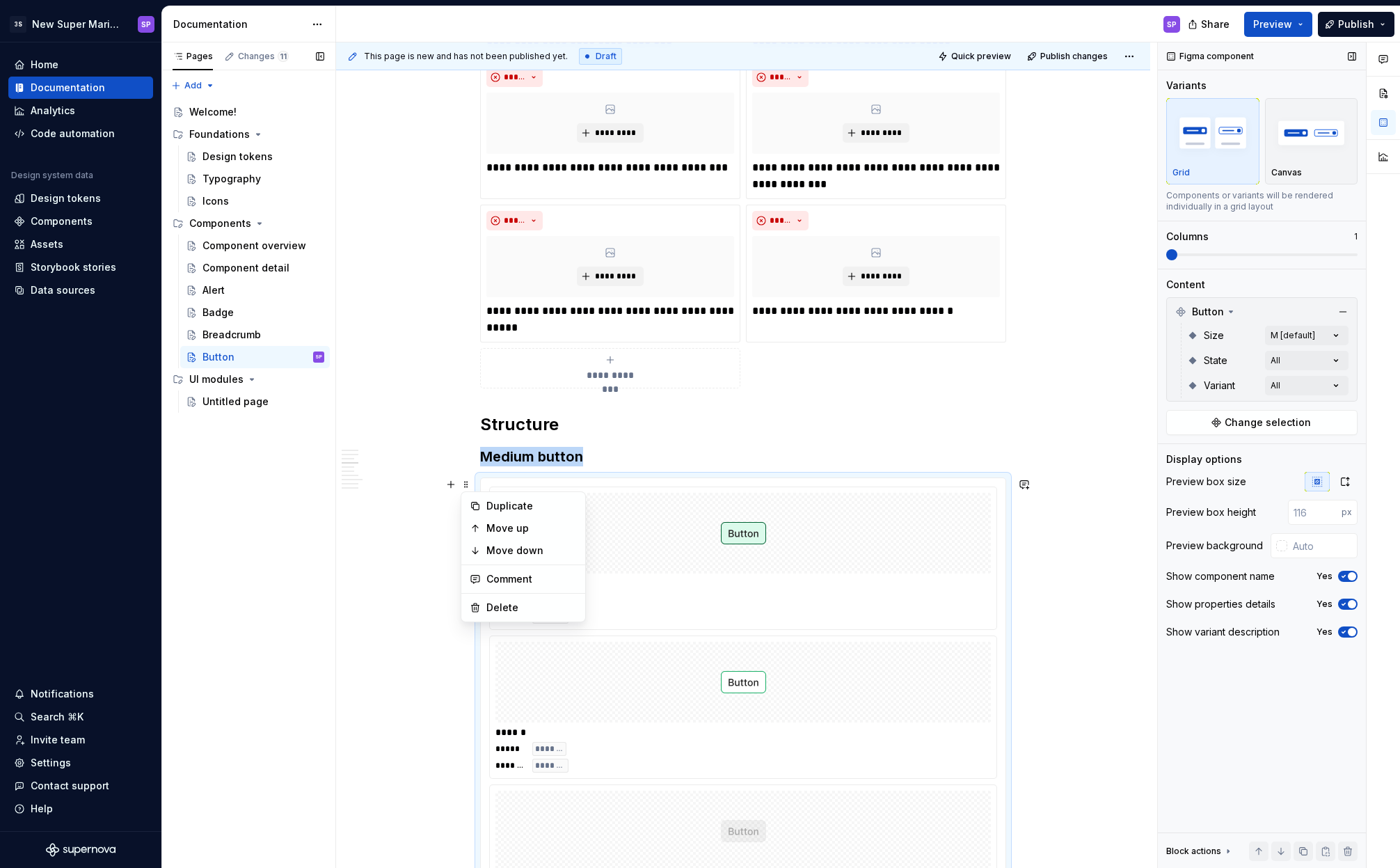
scroll to position [1933, 0]
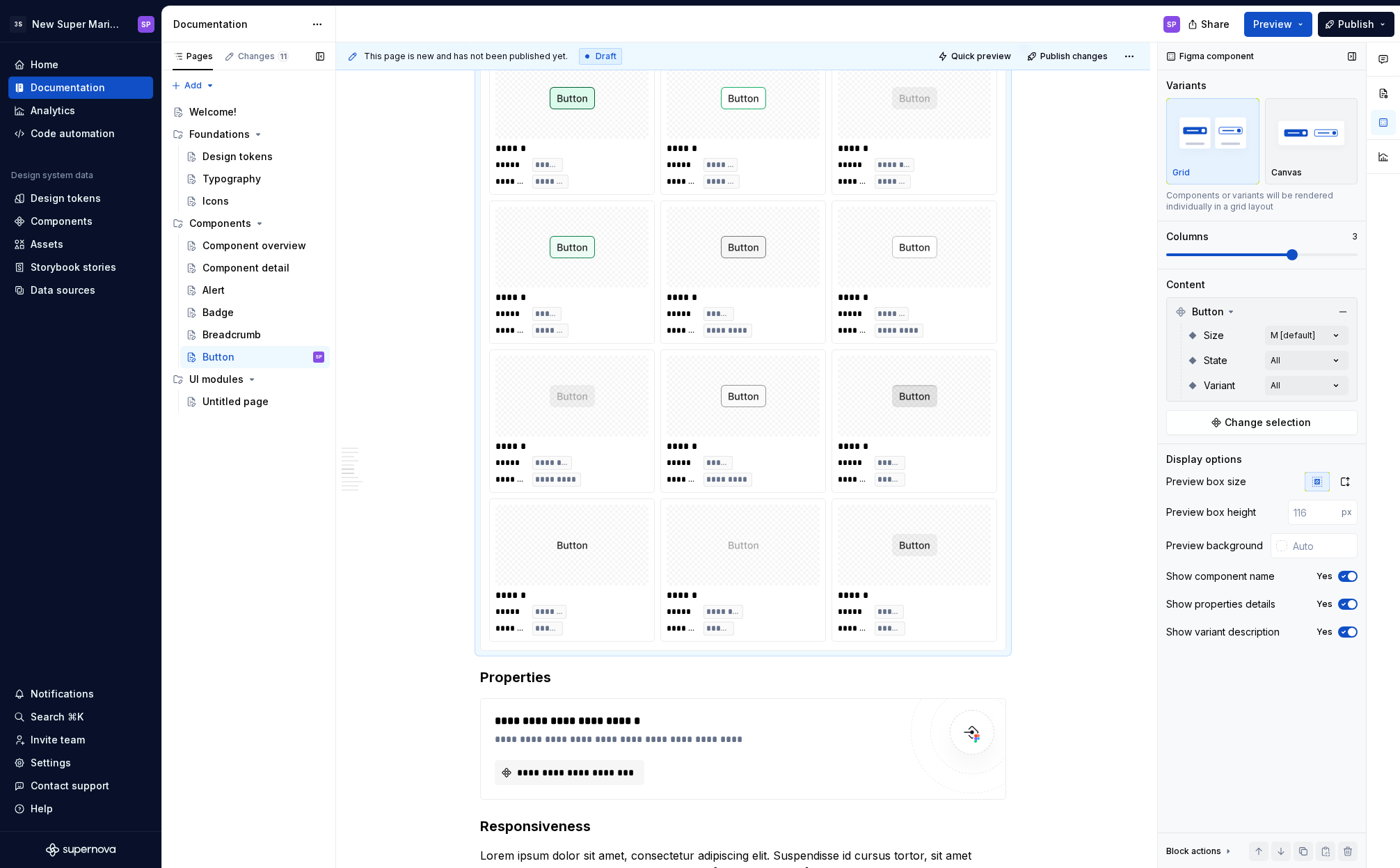
click at [1298, 260] on span at bounding box center [1292, 254] width 11 height 11
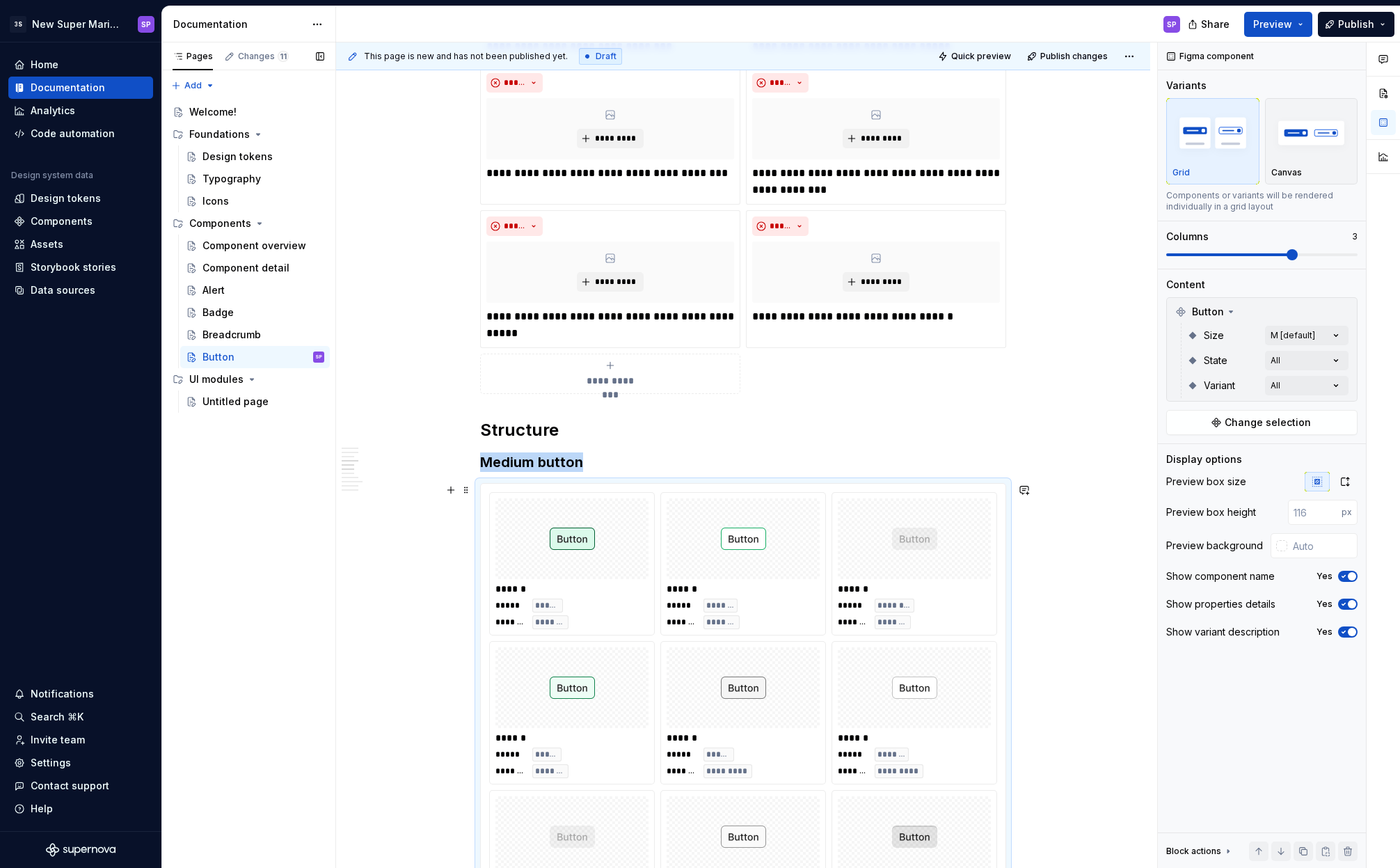
scroll to position [1421, 0]
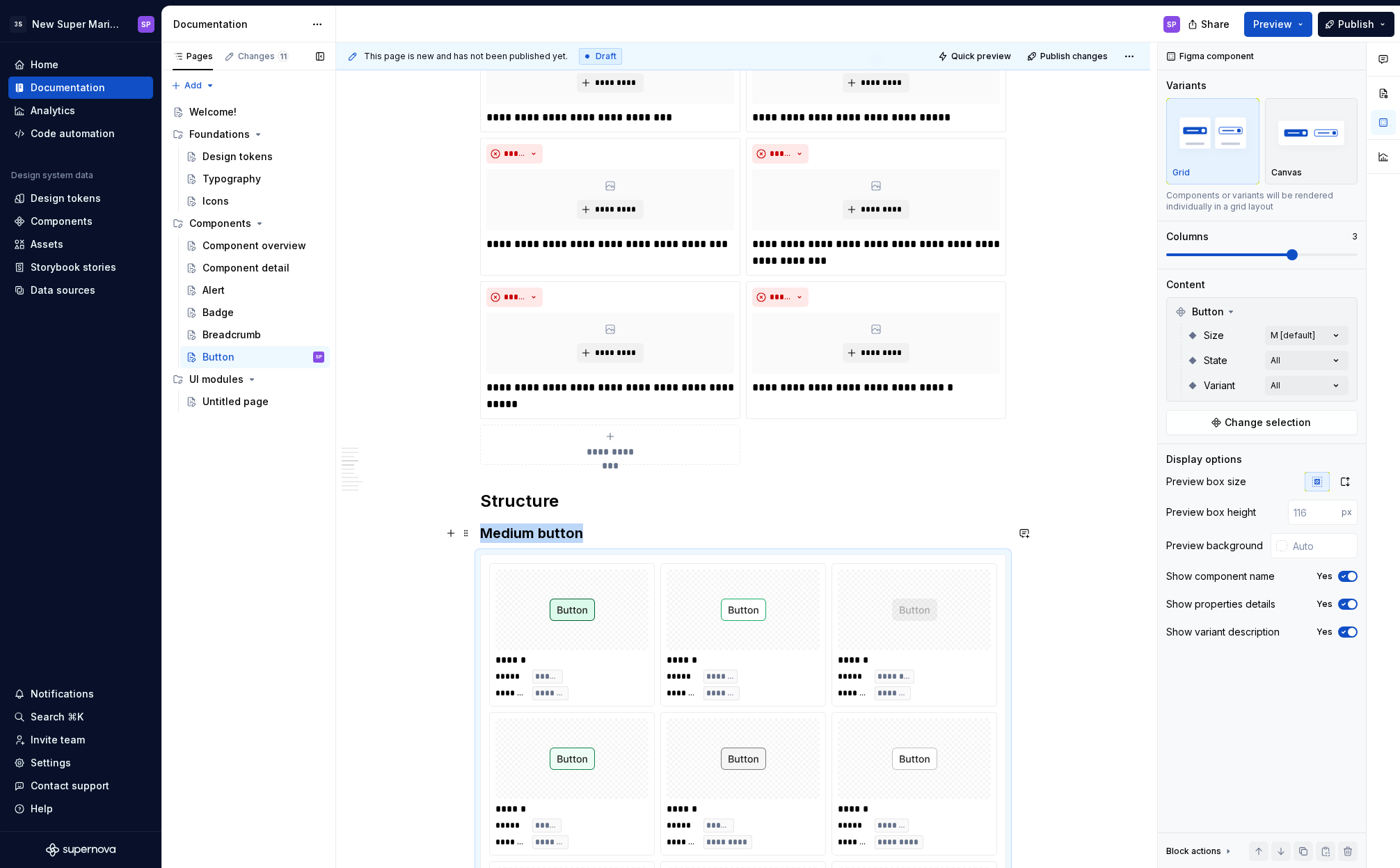
click at [529, 528] on h3 "Medium button" at bounding box center [743, 533] width 526 height 20
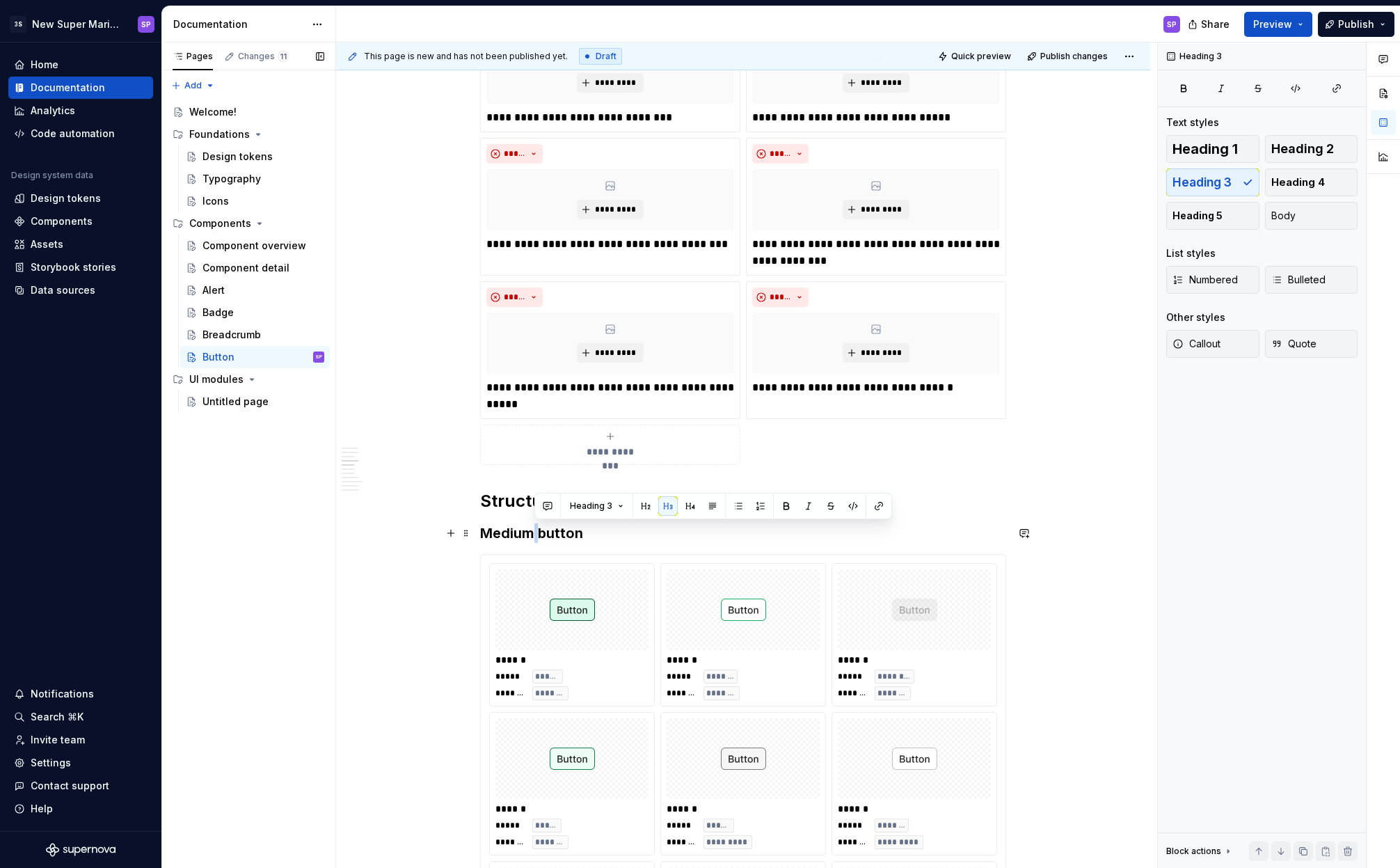
click at [529, 528] on h3 "Medium button" at bounding box center [743, 533] width 526 height 20
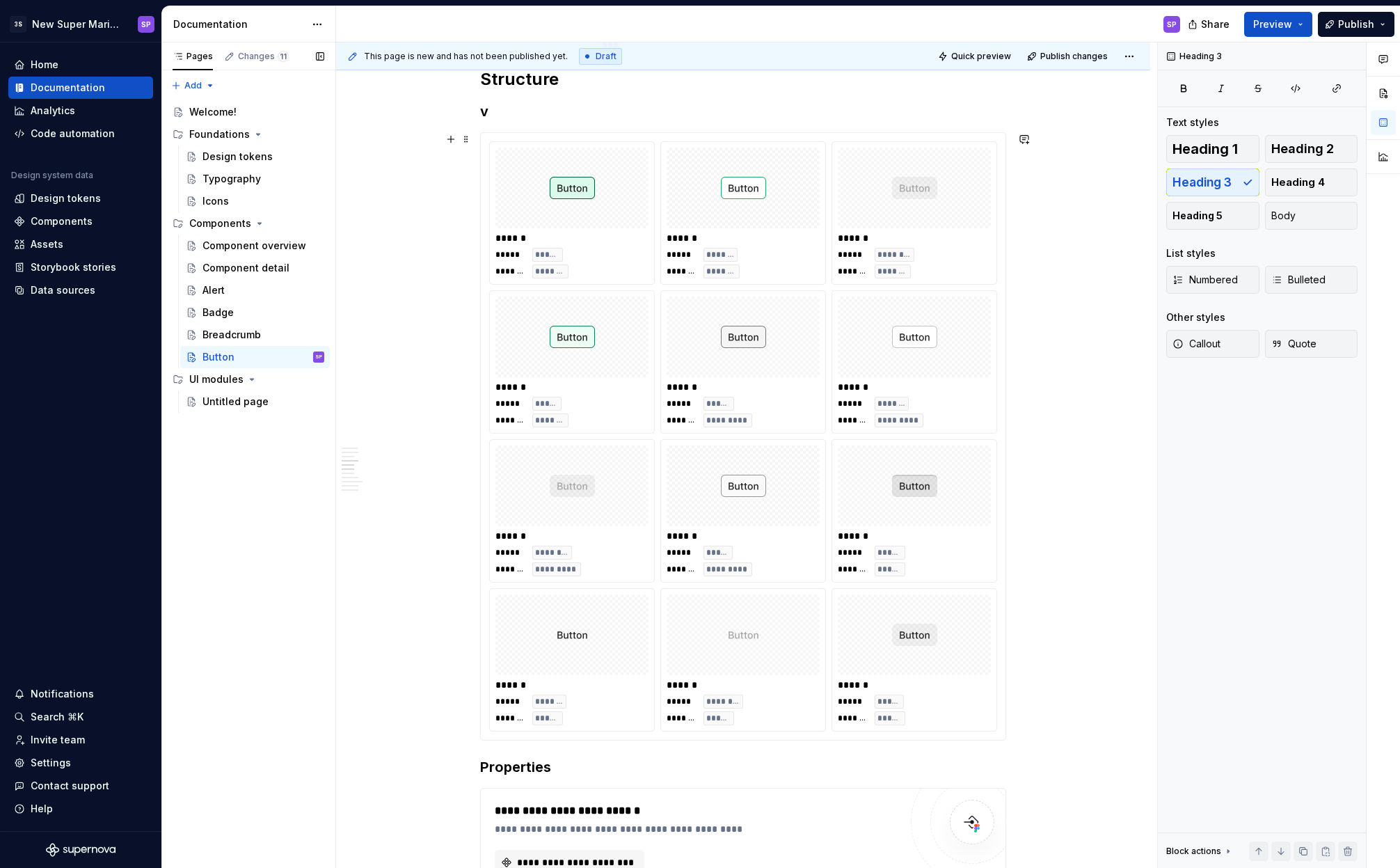
scroll to position [1540, 0]
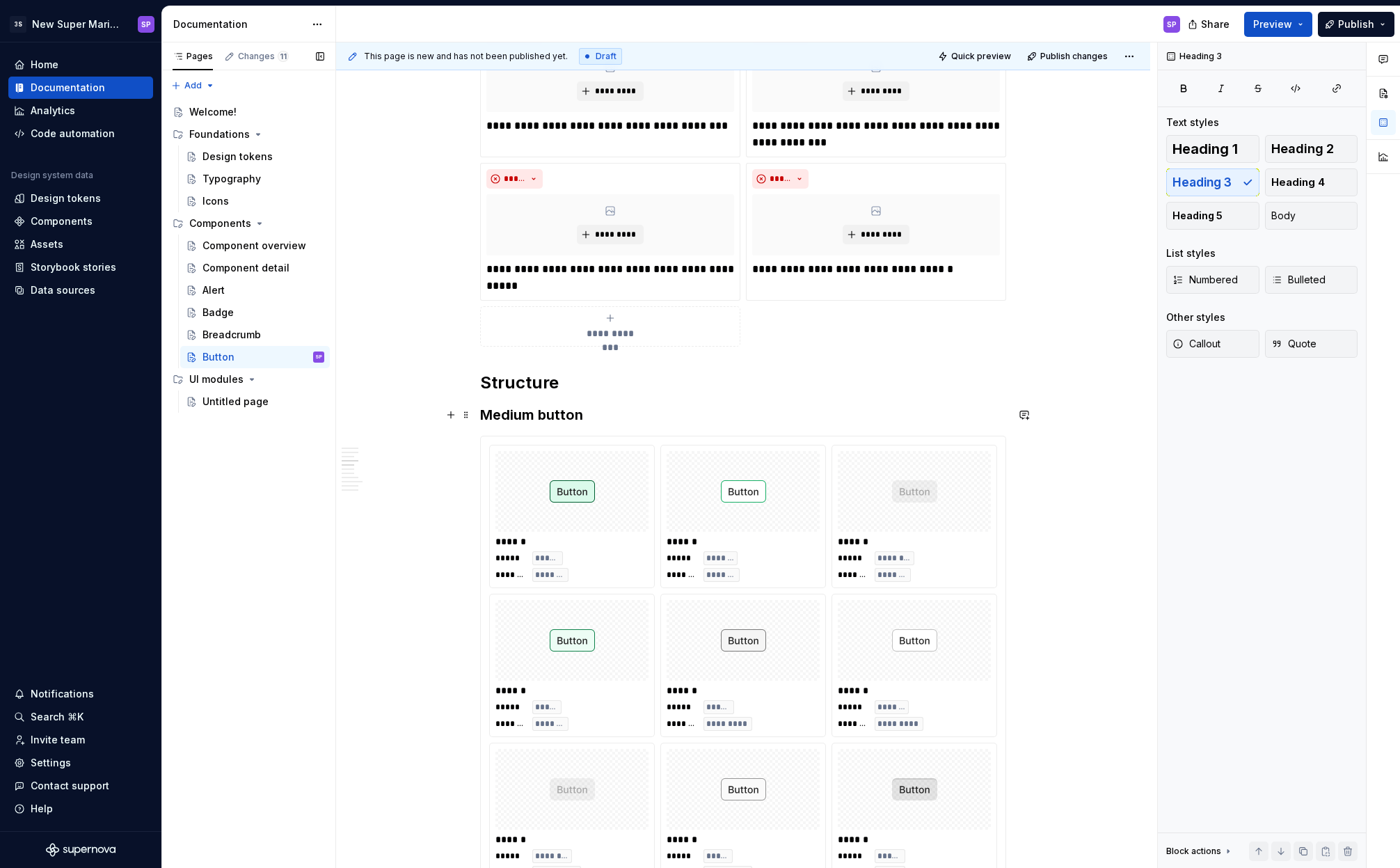
click at [574, 414] on h3 "Medium button" at bounding box center [743, 415] width 526 height 20
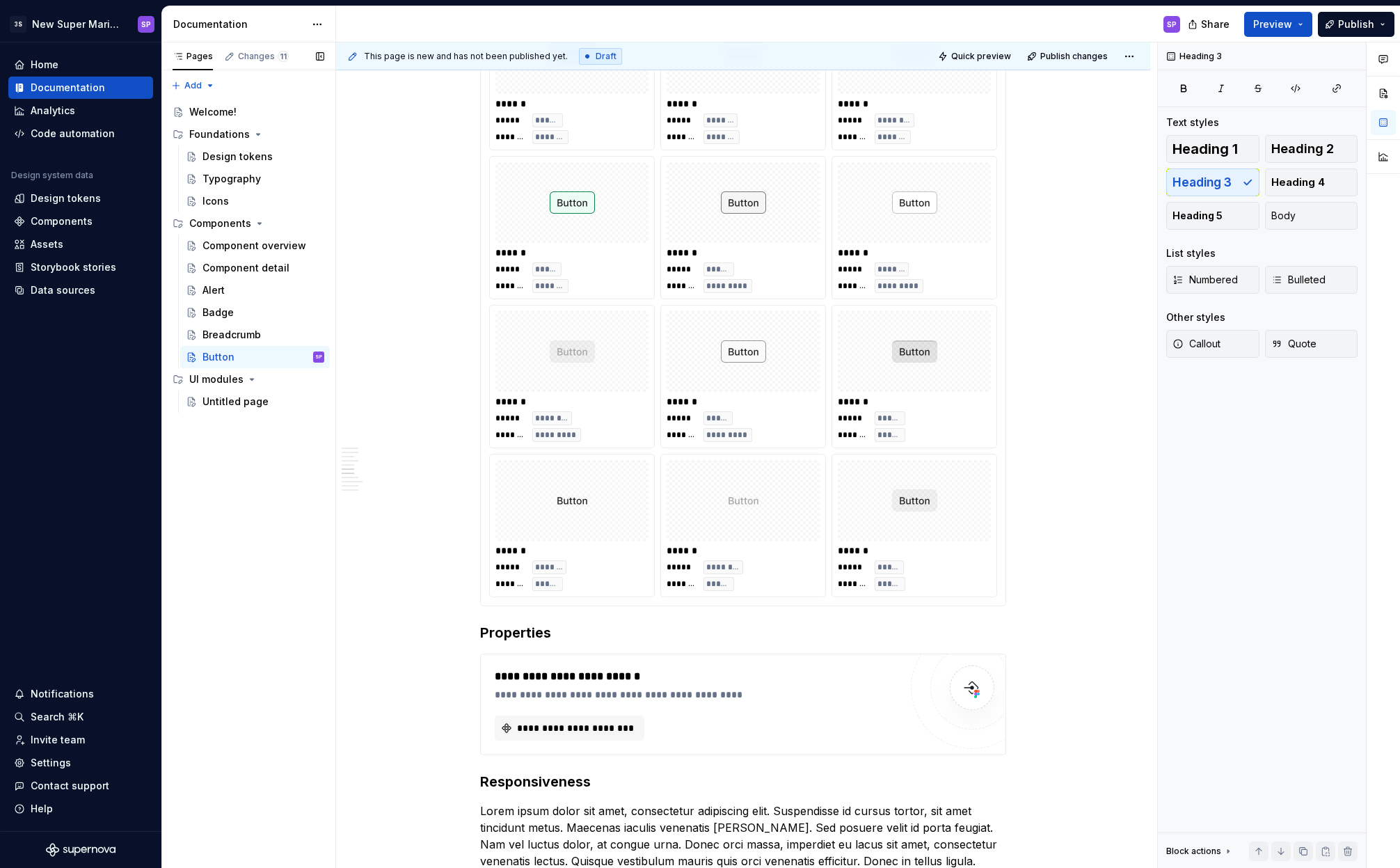
scroll to position [2049, 0]
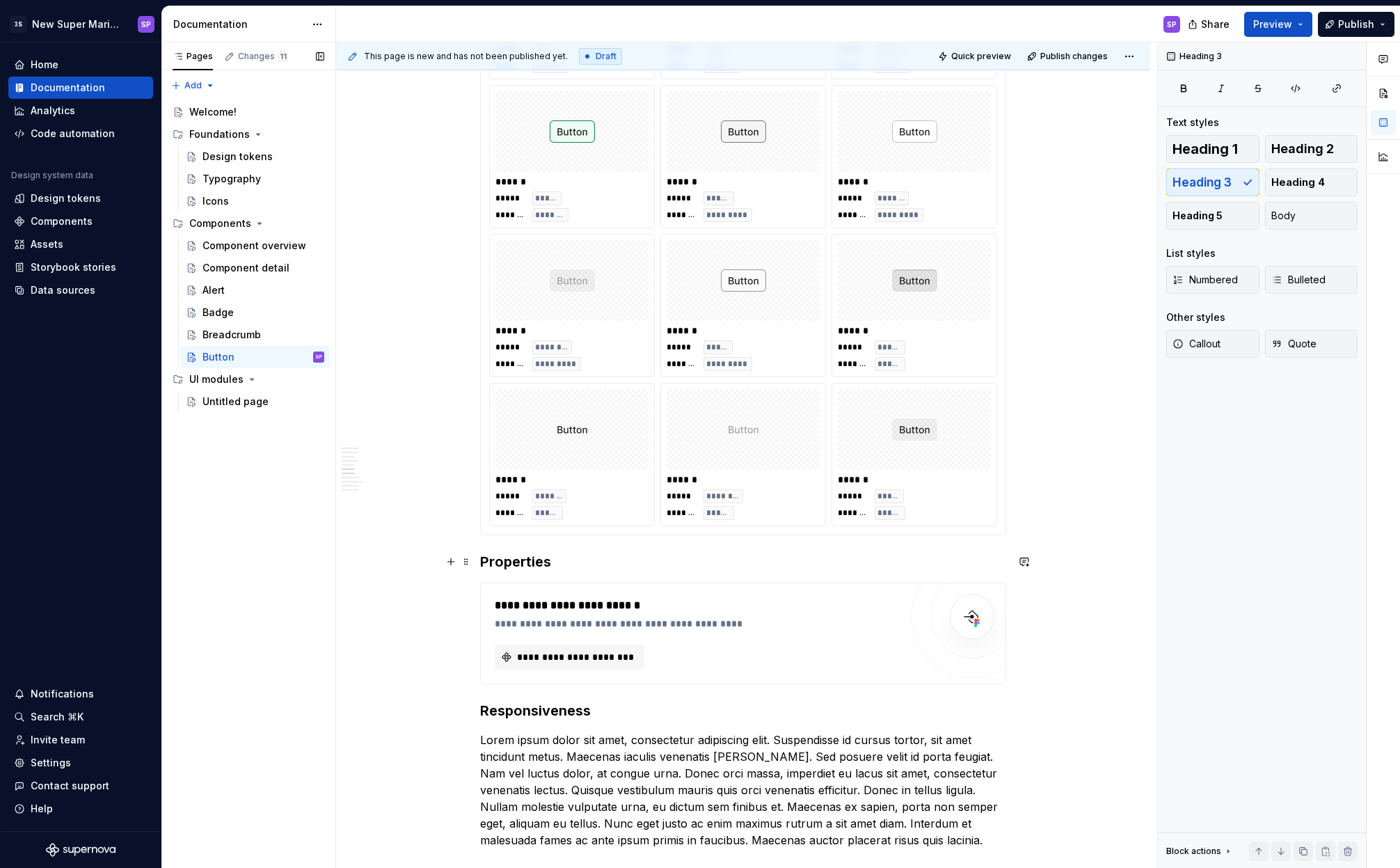
click at [492, 552] on h3 "Properties" at bounding box center [743, 562] width 526 height 20
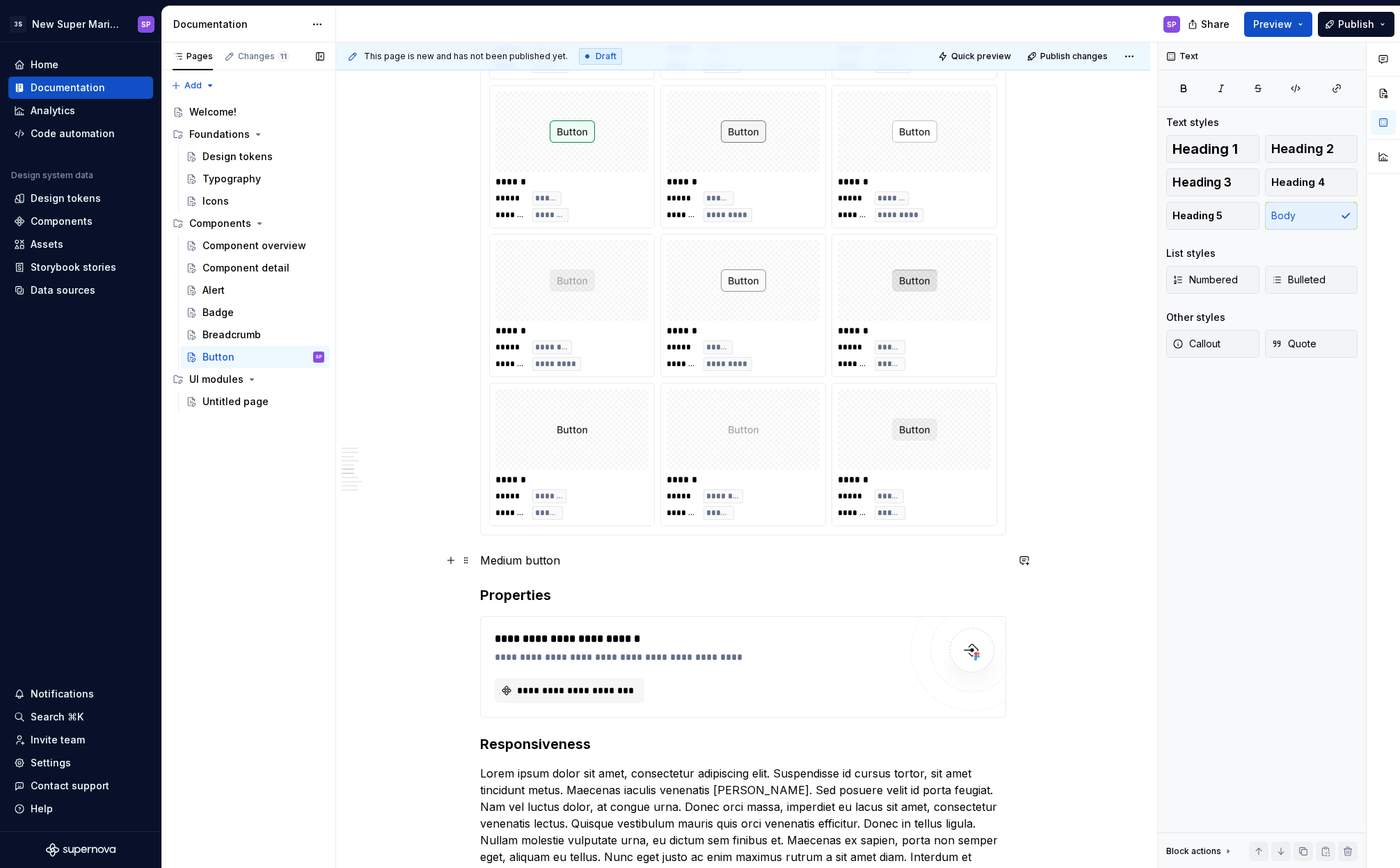
click at [524, 562] on p "Medium button" at bounding box center [743, 560] width 526 height 17
click at [511, 559] on p "Medium button" at bounding box center [743, 560] width 526 height 17
click at [513, 562] on p "Small button" at bounding box center [743, 560] width 526 height 17
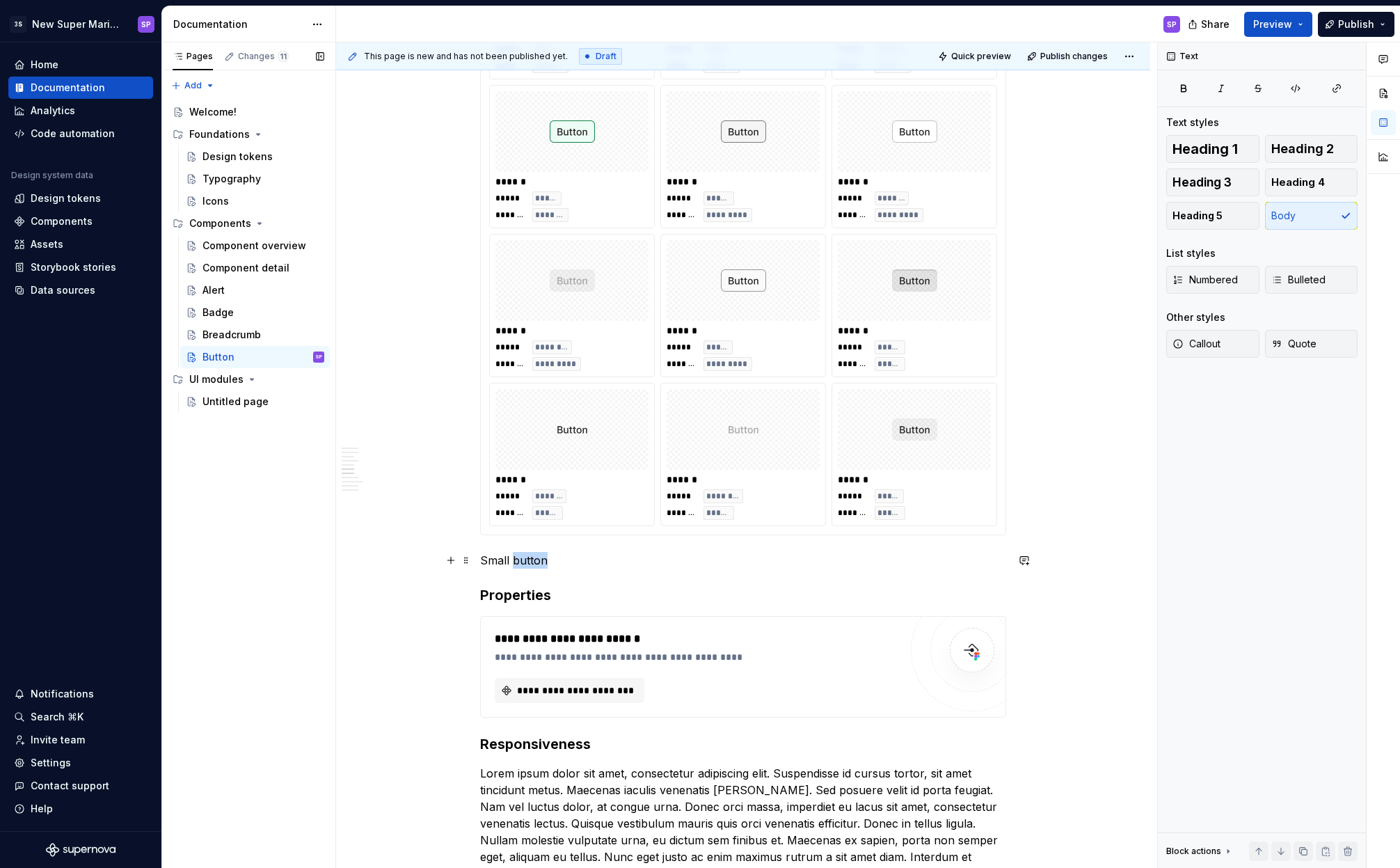
click at [513, 562] on p "Small button" at bounding box center [743, 560] width 526 height 17
click at [523, 532] on span "Text" at bounding box center [524, 534] width 19 height 11
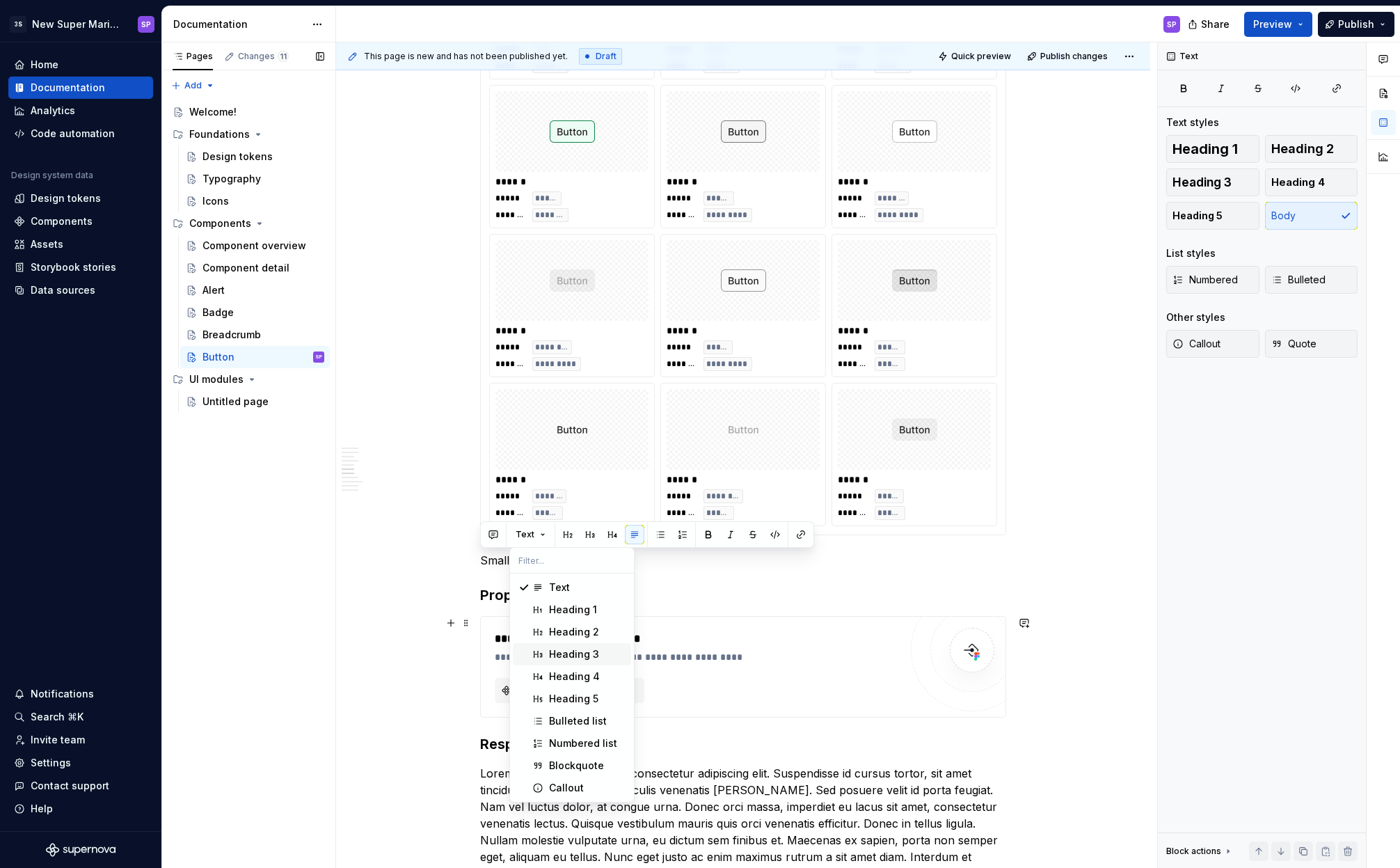
click at [550, 650] on div "Heading 3" at bounding box center [574, 654] width 50 height 14
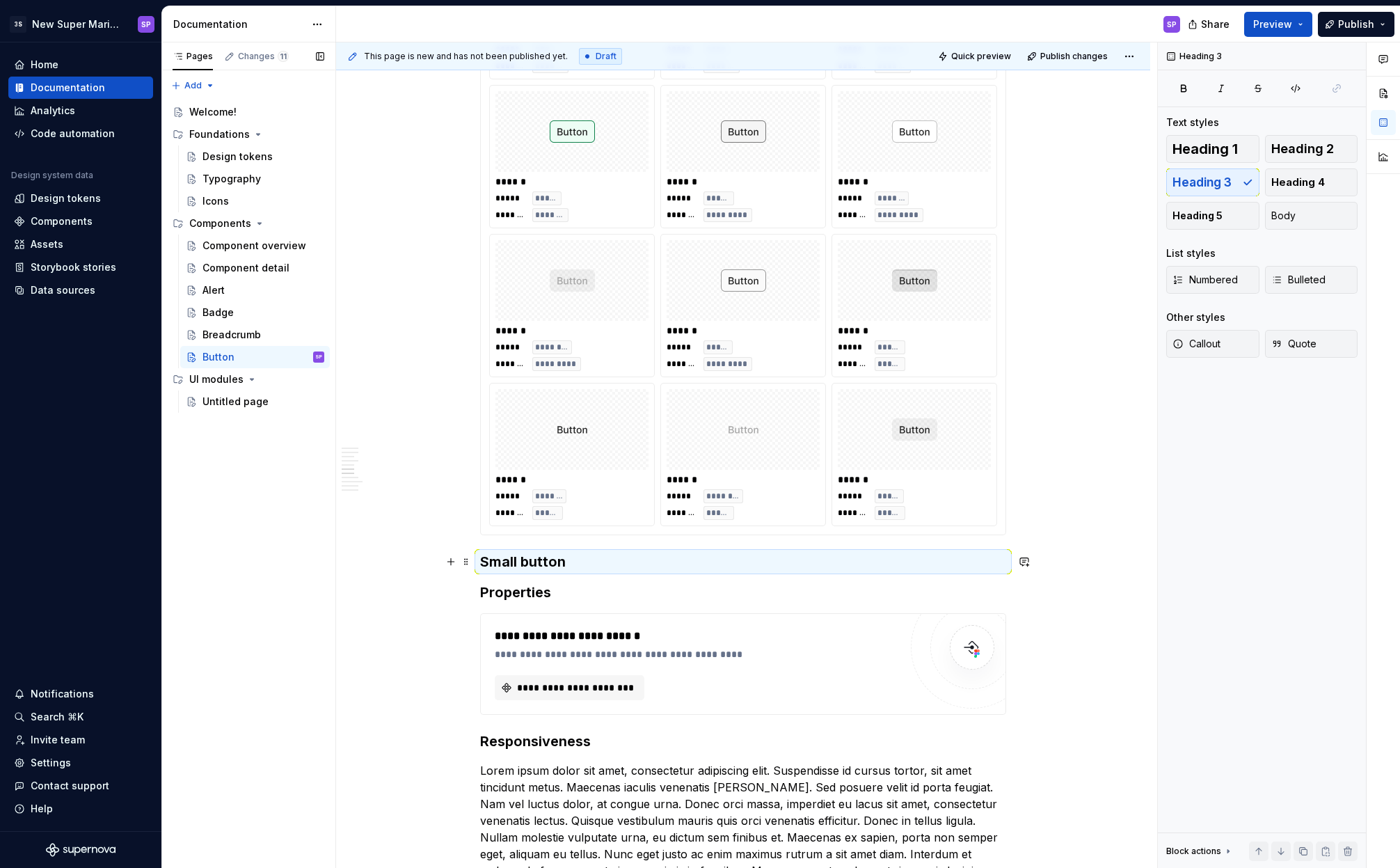
click at [620, 564] on h3 "Small button" at bounding box center [743, 562] width 526 height 20
click at [608, 563] on h3 "Small button" at bounding box center [743, 562] width 526 height 20
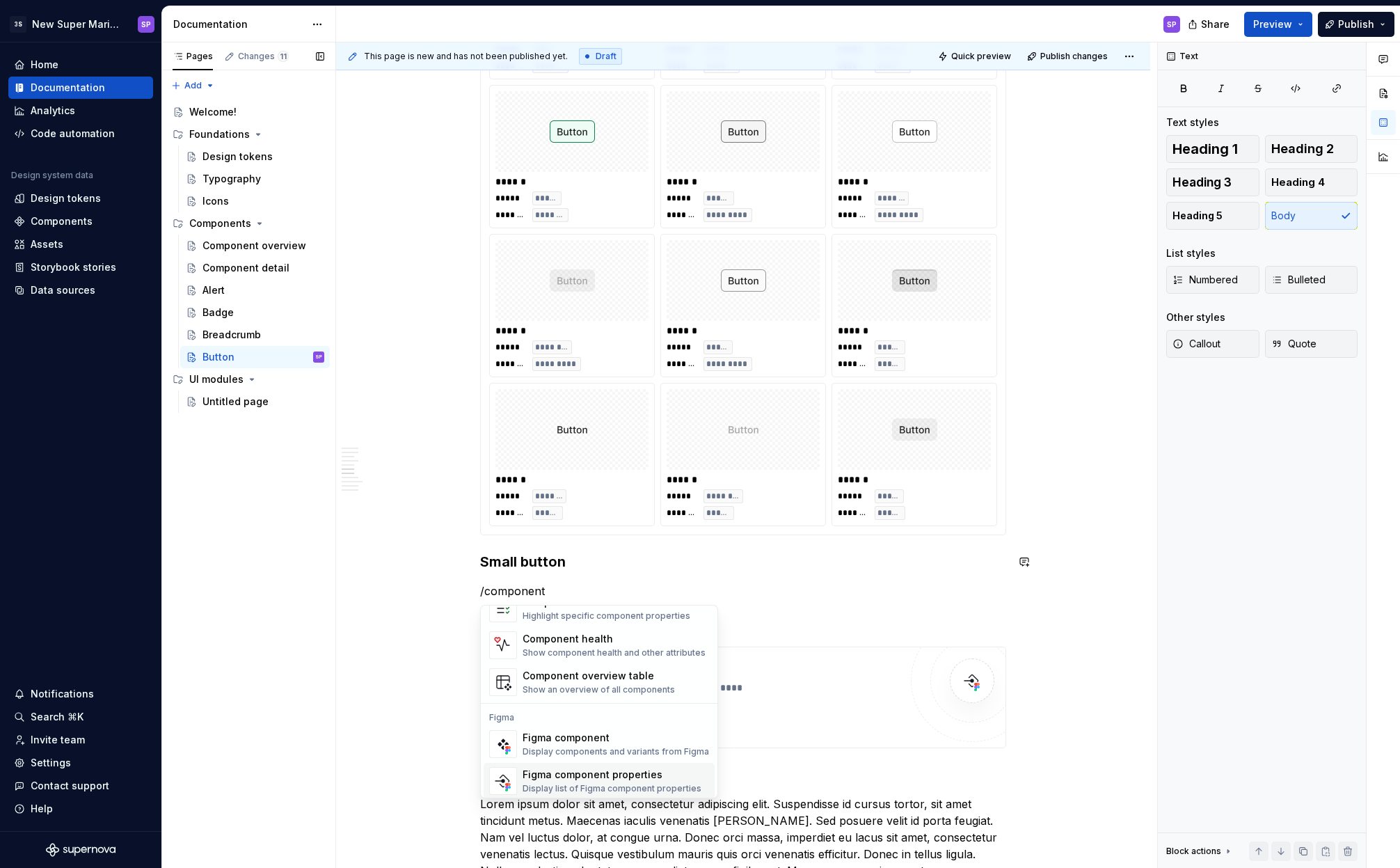
scroll to position [42, 0]
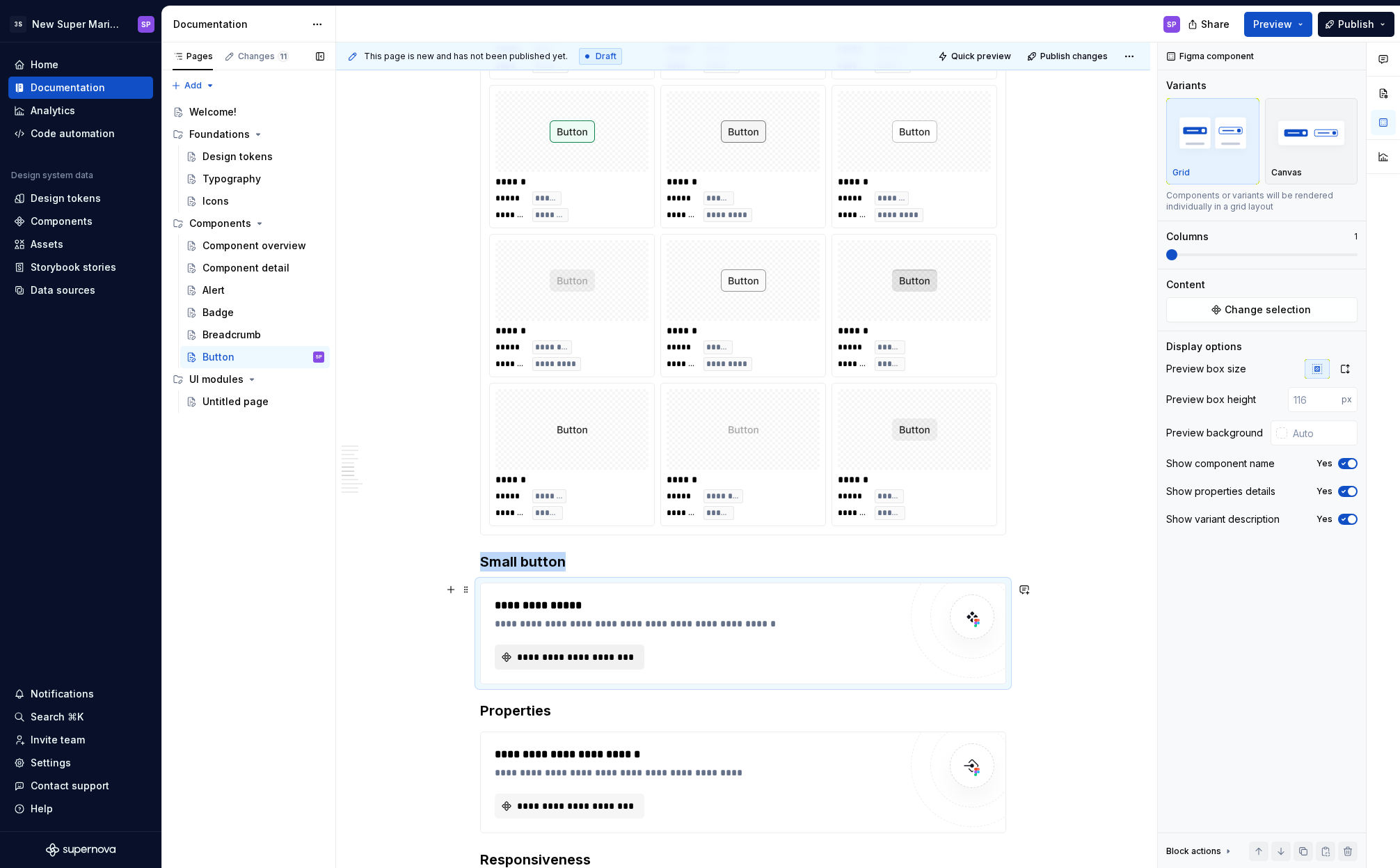
click at [607, 653] on span "**********" at bounding box center [575, 657] width 121 height 14
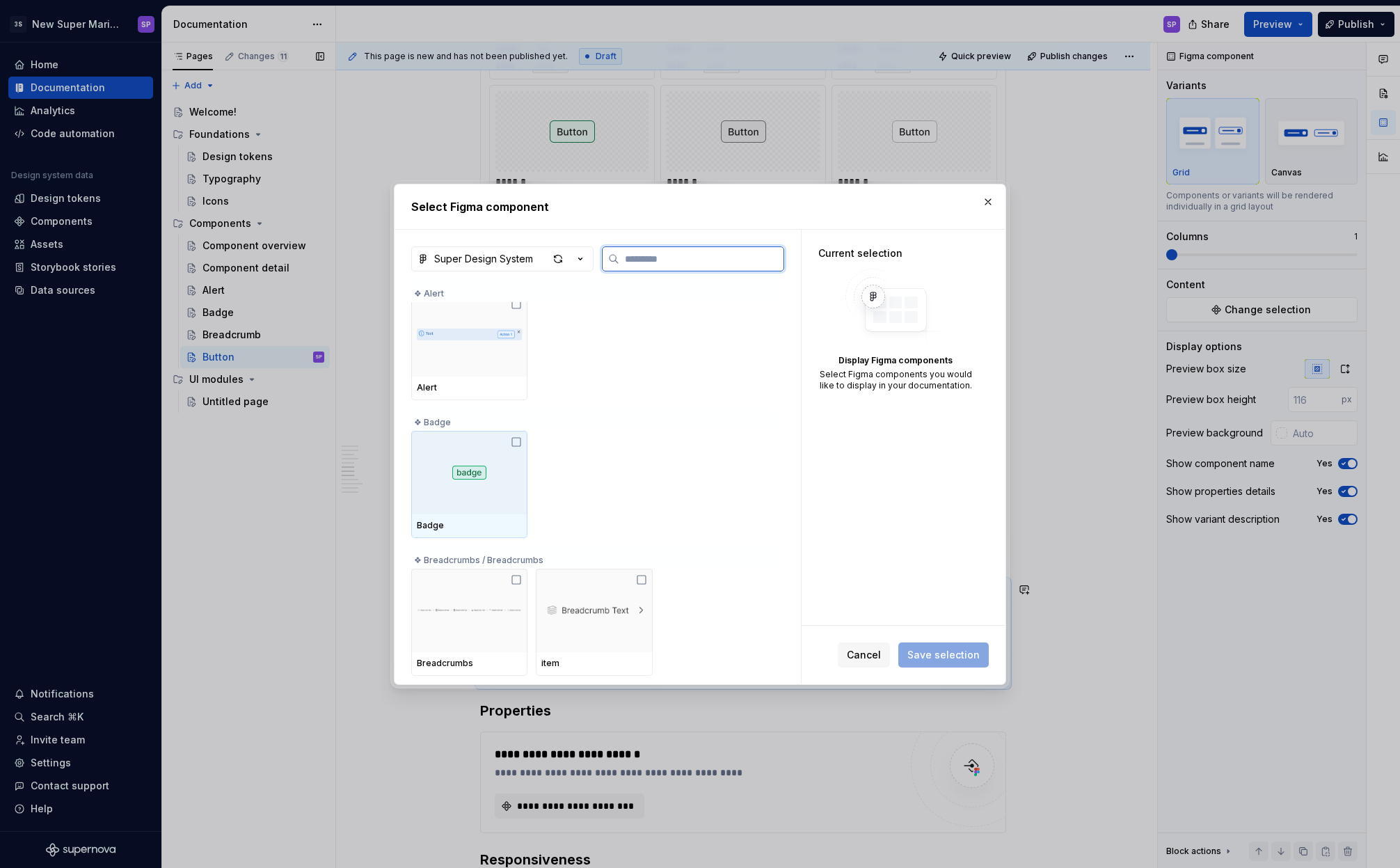
scroll to position [182, 0]
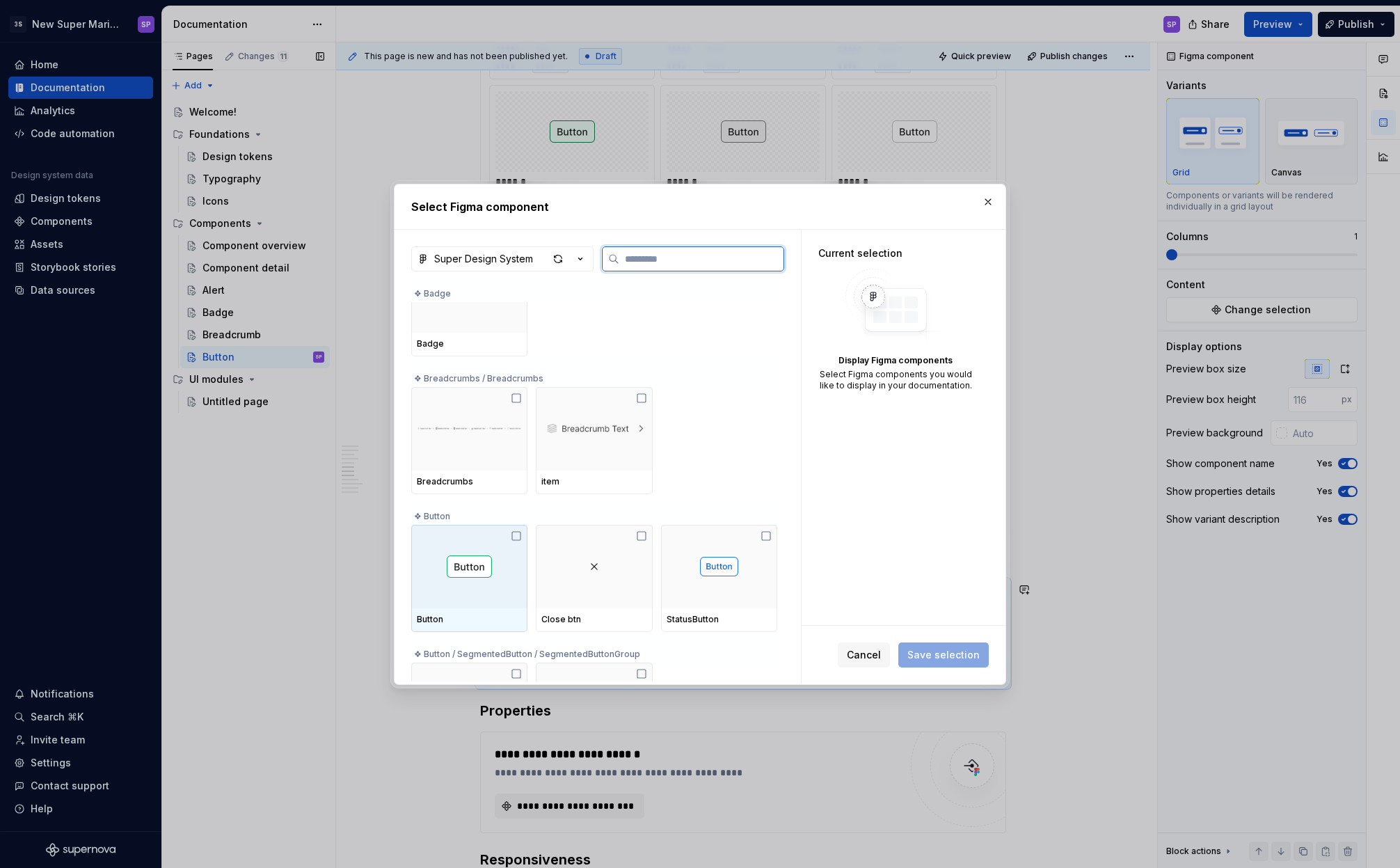
click at [459, 543] on div at bounding box center [469, 566] width 116 height 83
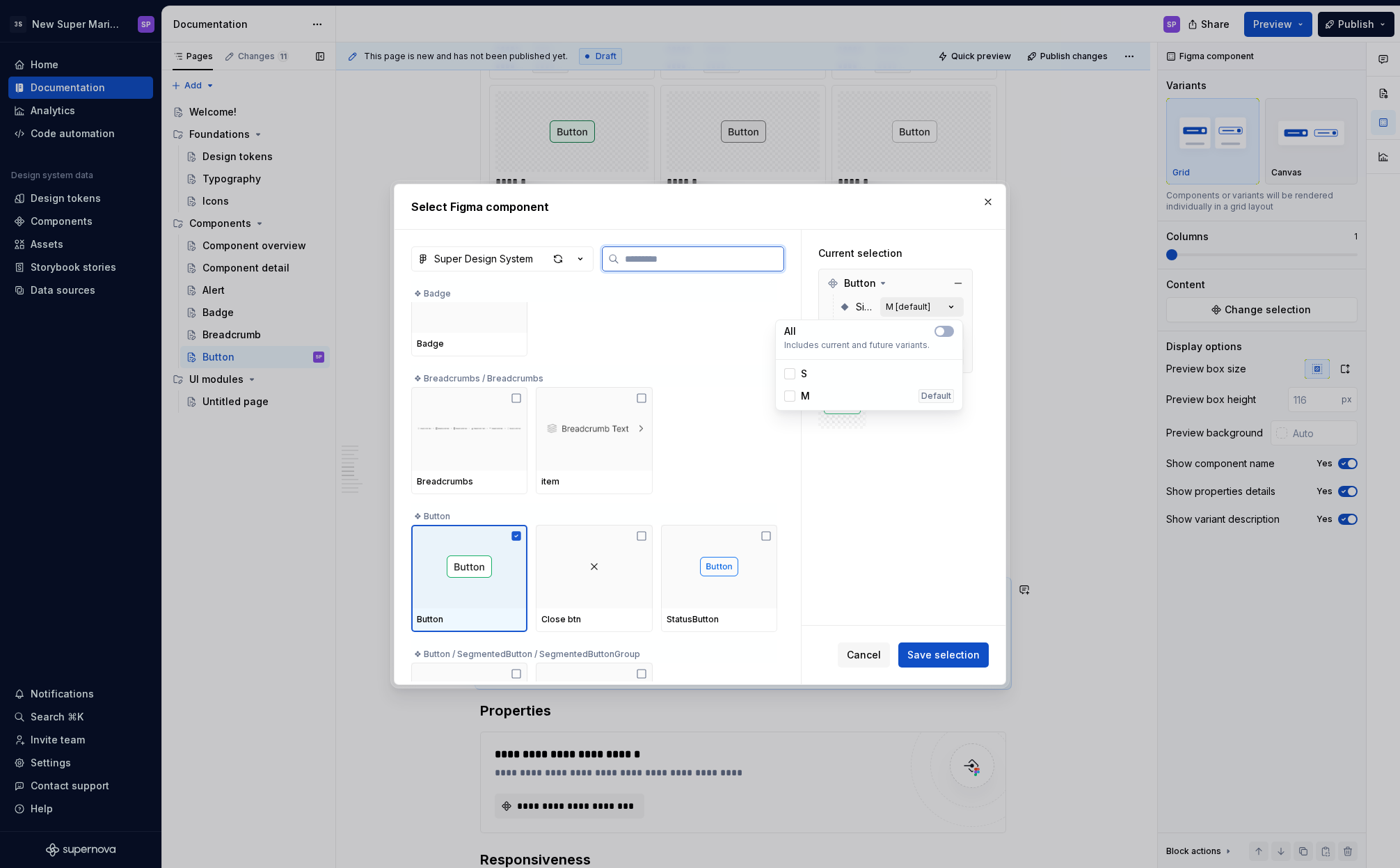
click at [911, 303] on div "M [default]" at bounding box center [907, 307] width 45 height 11
click at [790, 377] on div at bounding box center [790, 373] width 11 height 11
click at [918, 281] on div "Button" at bounding box center [895, 283] width 147 height 23
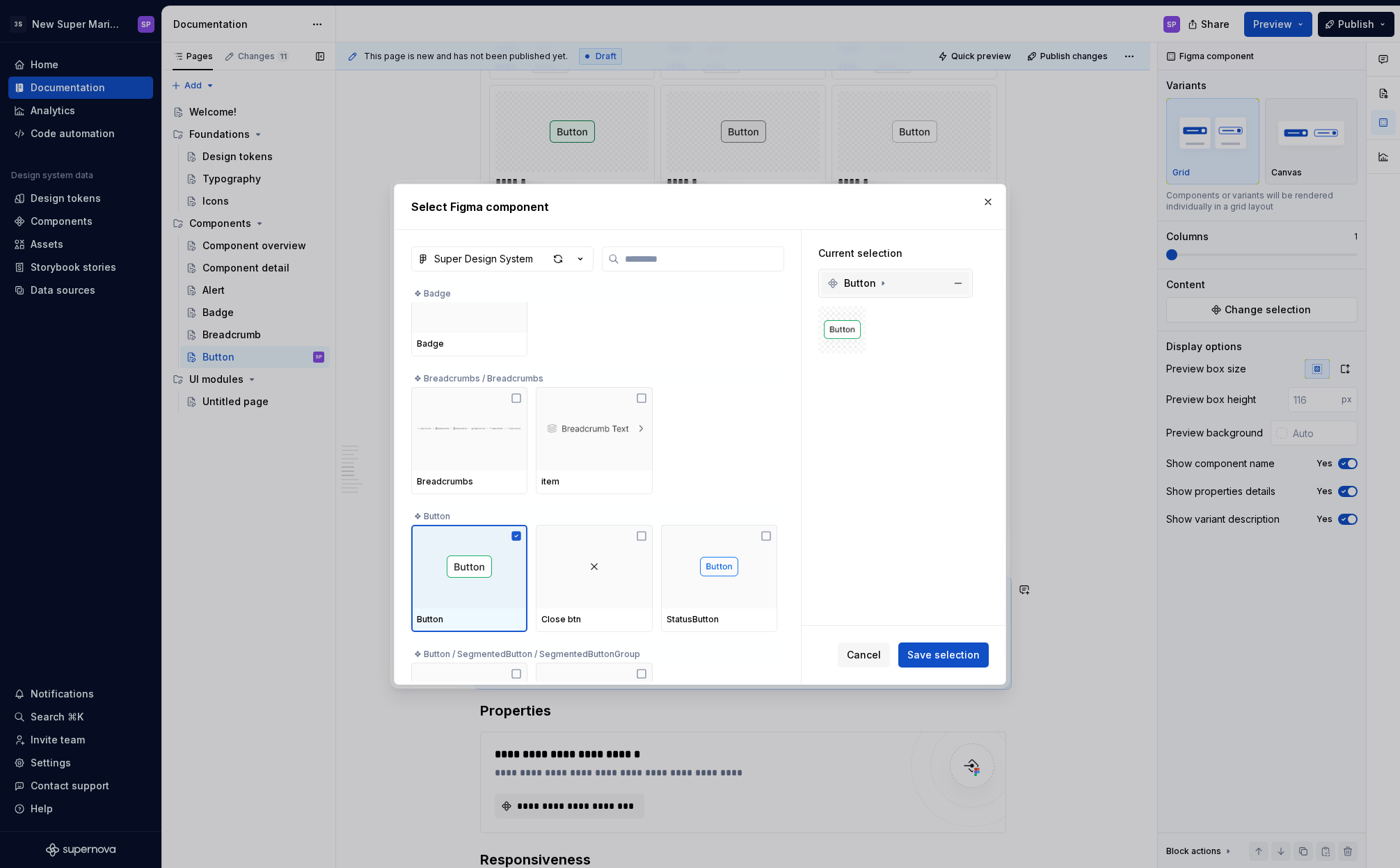
click at [915, 281] on div "Button" at bounding box center [895, 283] width 147 height 23
click at [923, 338] on div "State Default [default]" at bounding box center [901, 332] width 125 height 25
click at [923, 338] on button "Default [default]" at bounding box center [922, 333] width 83 height 20
click at [943, 353] on span "button" at bounding box center [940, 356] width 8 height 8
click at [980, 364] on div "Current selection Button Size S State All Variant Primary [default]" at bounding box center [895, 364] width 188 height 269
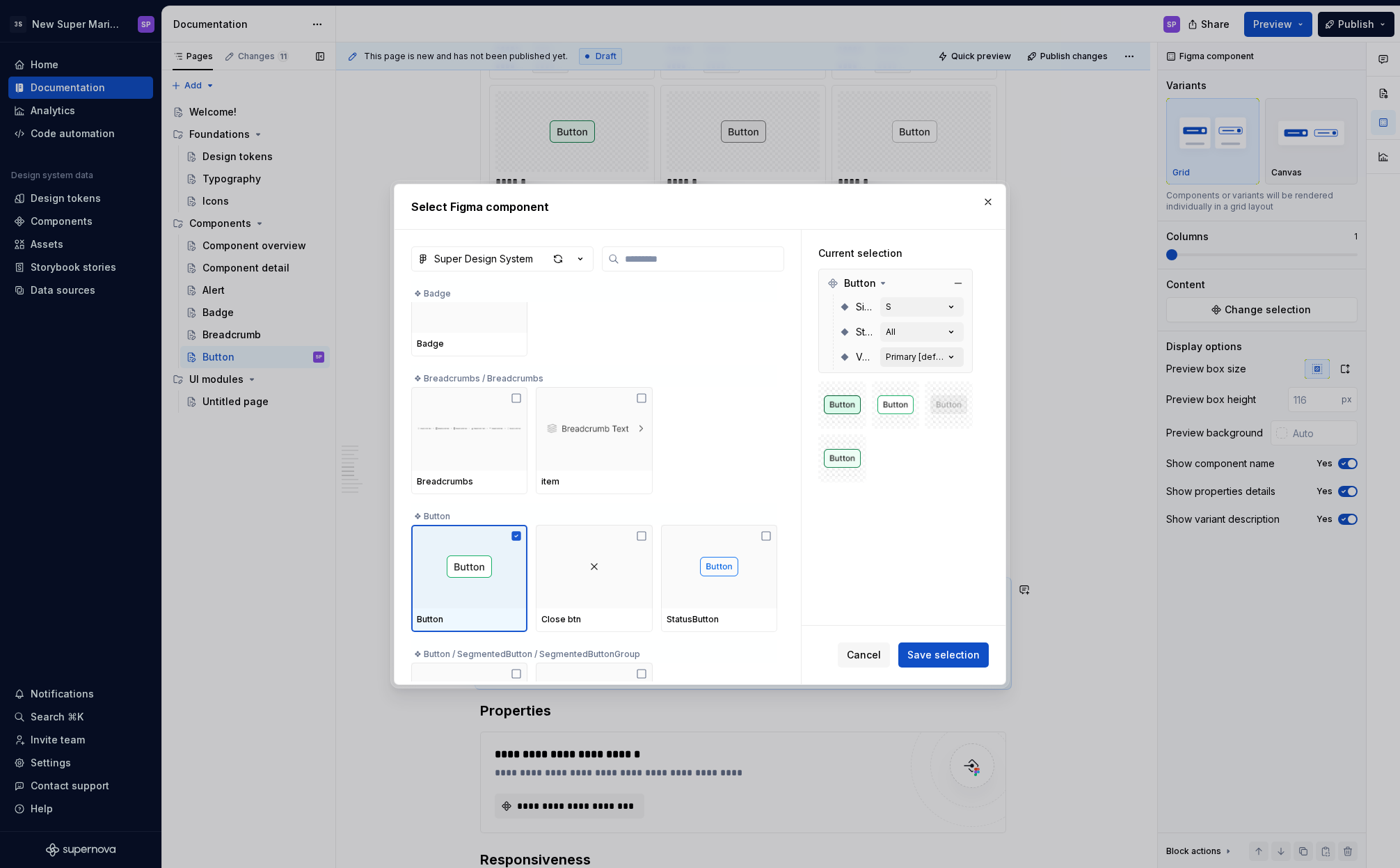
click at [943, 354] on button "Primary [default]" at bounding box center [922, 357] width 83 height 20
click at [947, 384] on button "button" at bounding box center [945, 381] width 20 height 11
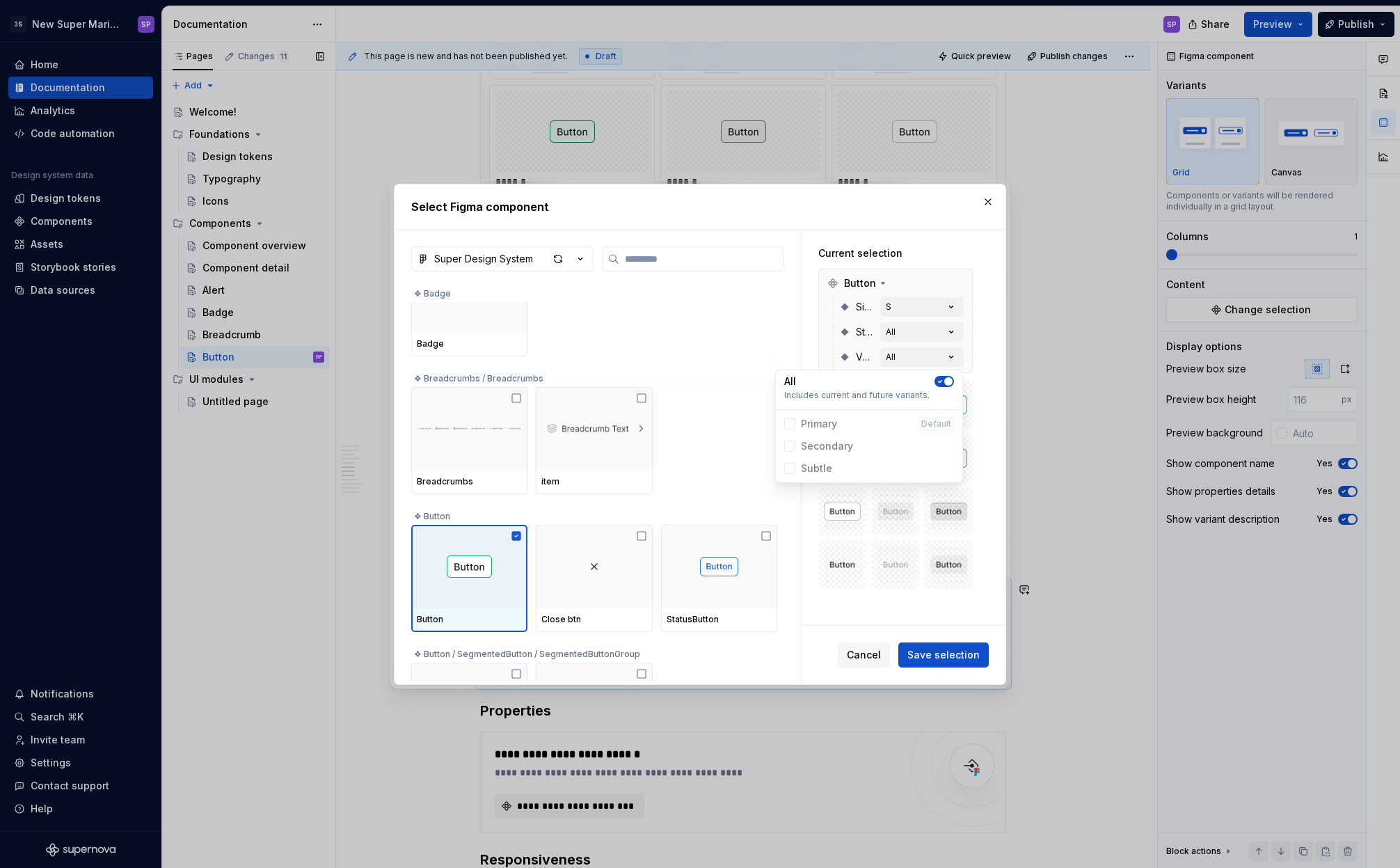
click at [994, 473] on div "Current selection Button Size S State All Variant All" at bounding box center [903, 428] width 204 height 396
click at [955, 666] on button "Save selection" at bounding box center [943, 654] width 90 height 25
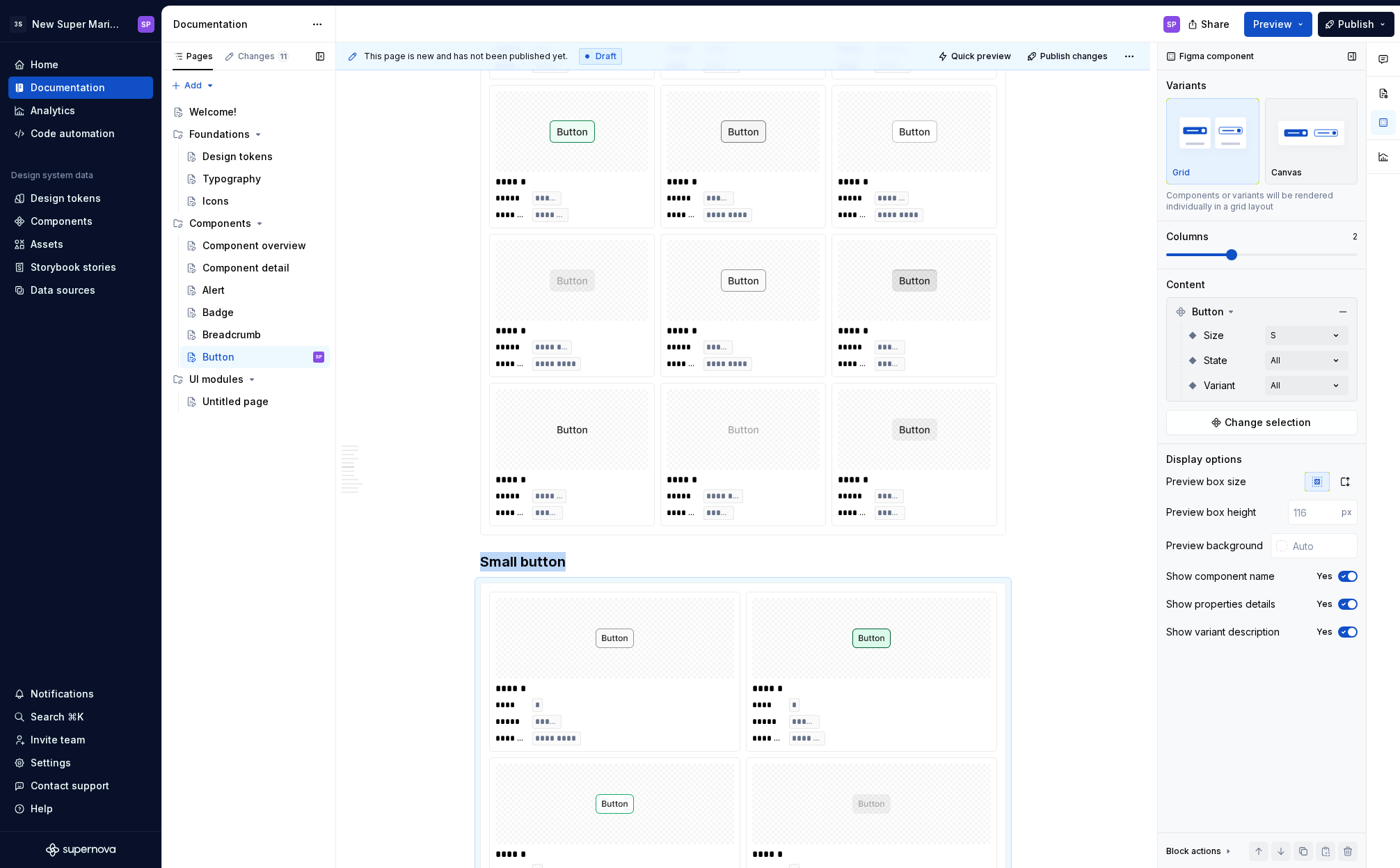
scroll to position [2589, 0]
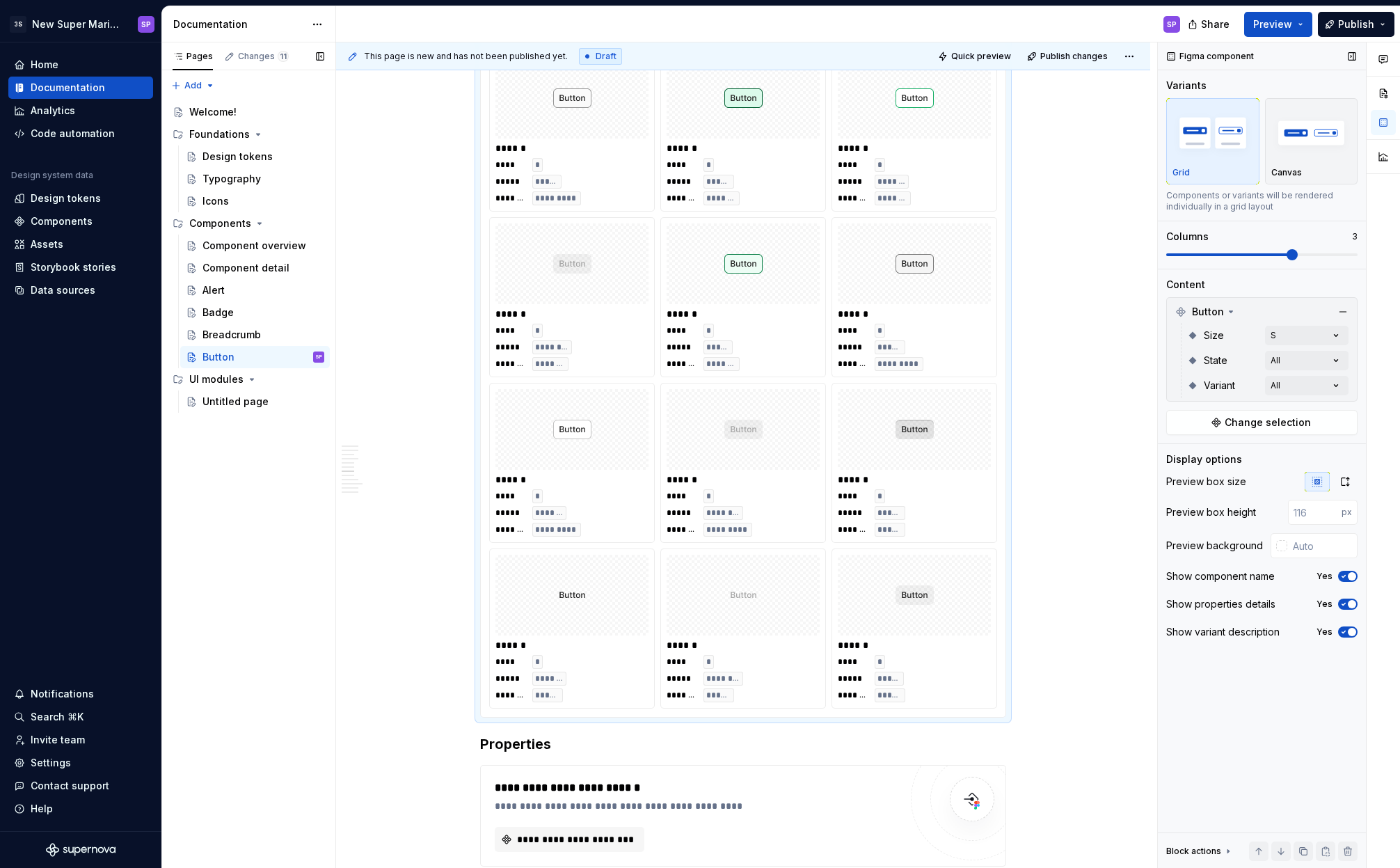
click at [1287, 257] on span at bounding box center [1292, 254] width 11 height 11
click at [1067, 307] on div "**********" at bounding box center [743, 56] width 814 height 4648
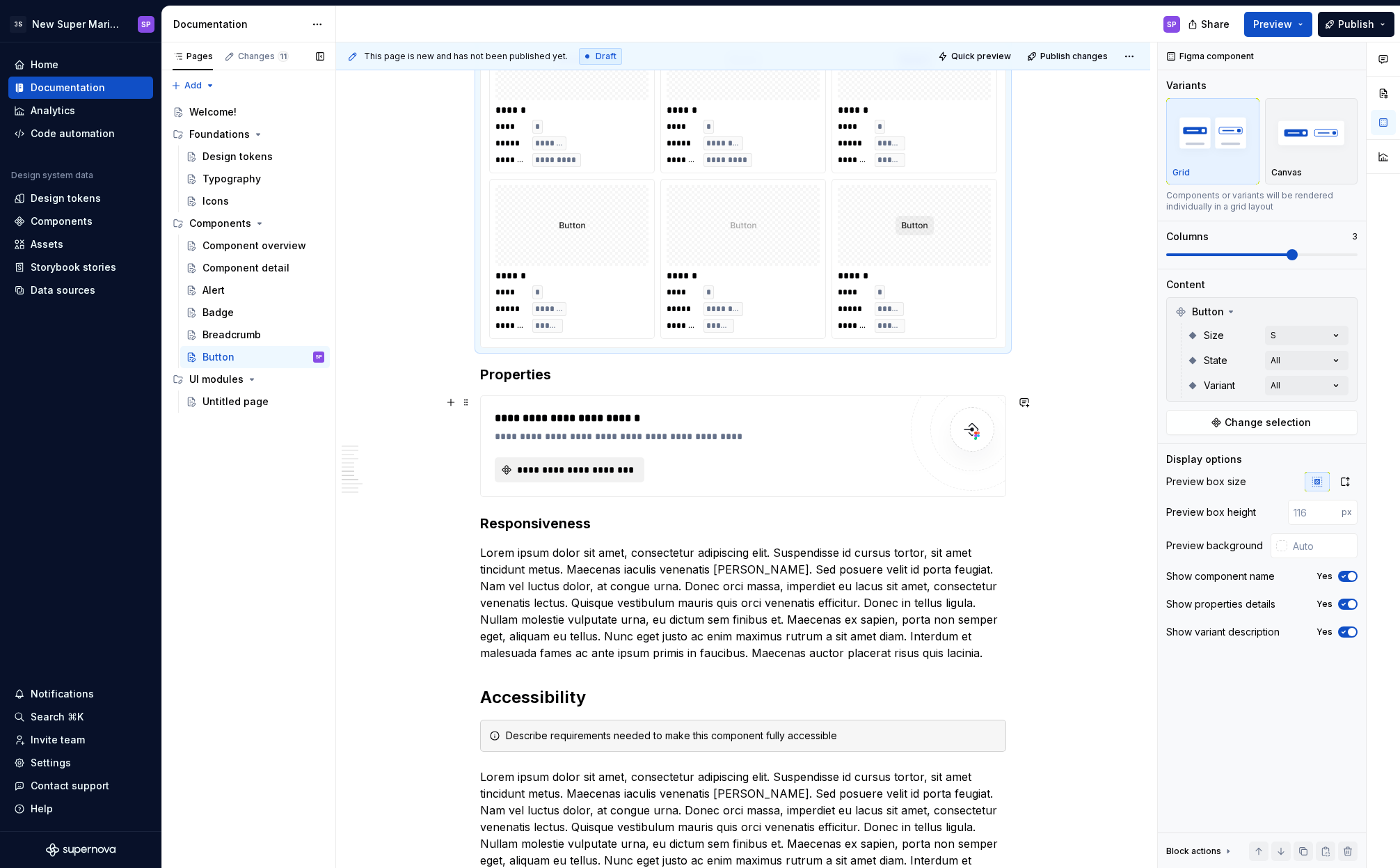
click at [616, 472] on span "**********" at bounding box center [575, 470] width 121 height 14
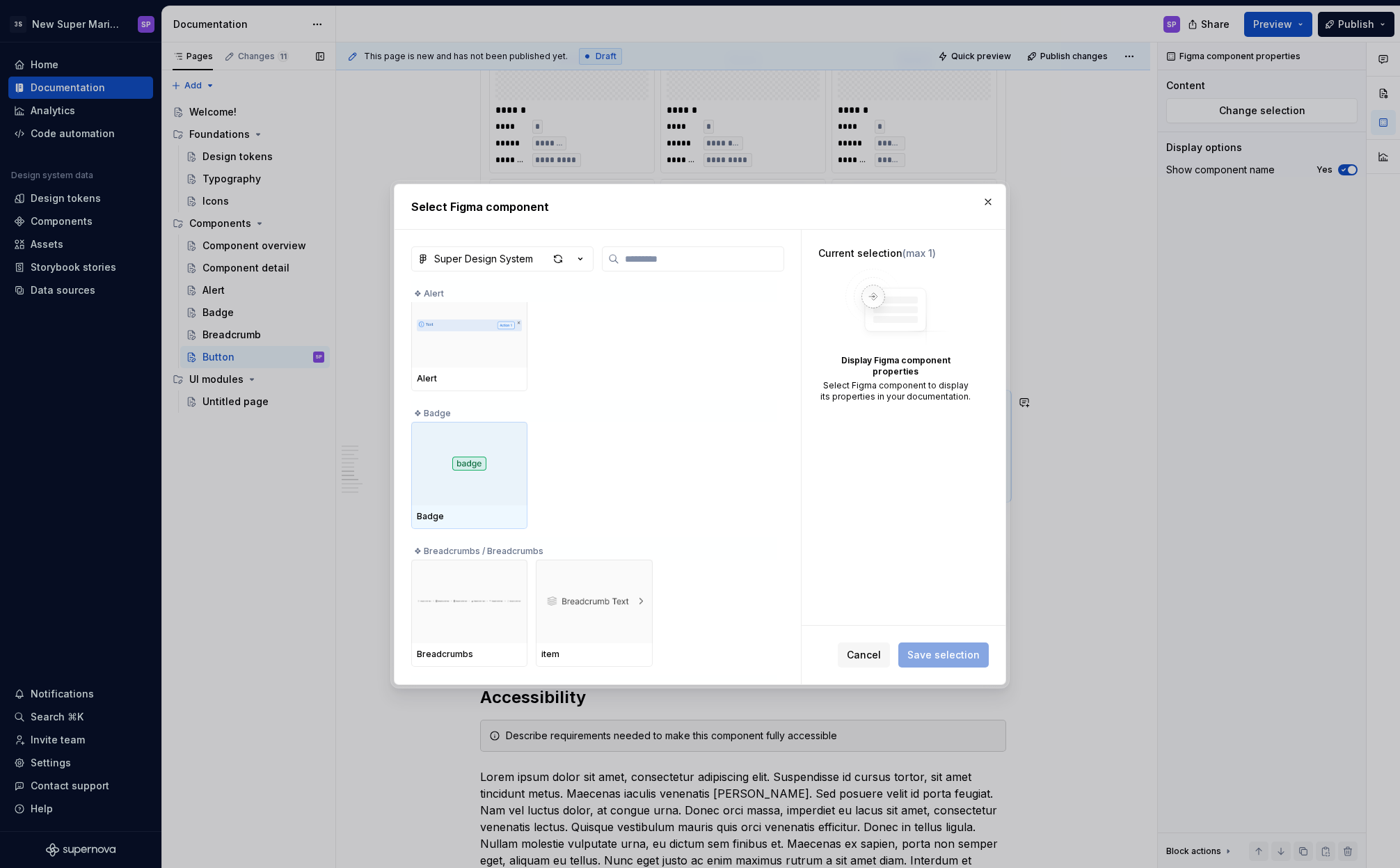
scroll to position [220, 0]
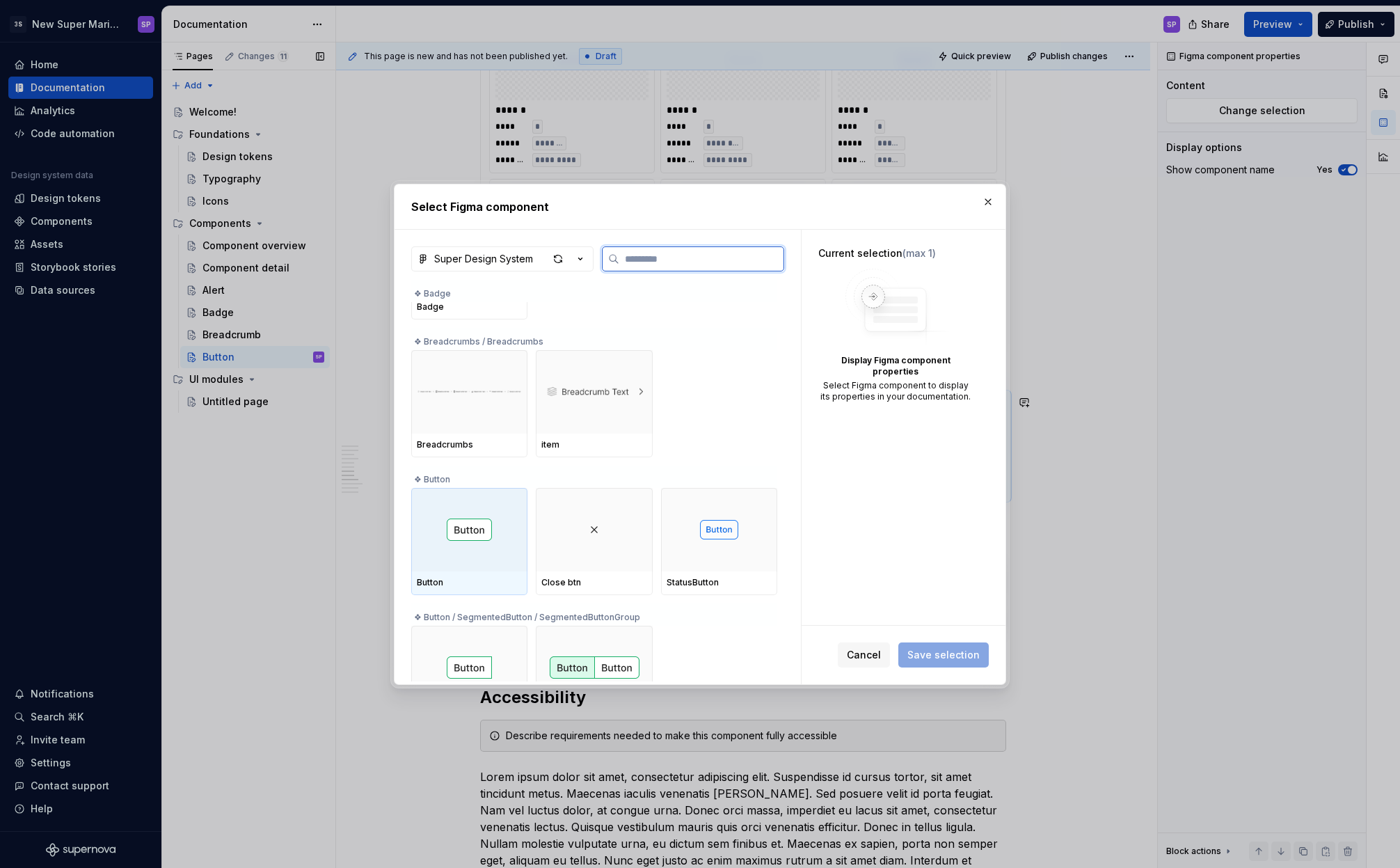
click at [480, 541] on div at bounding box center [469, 530] width 116 height 83
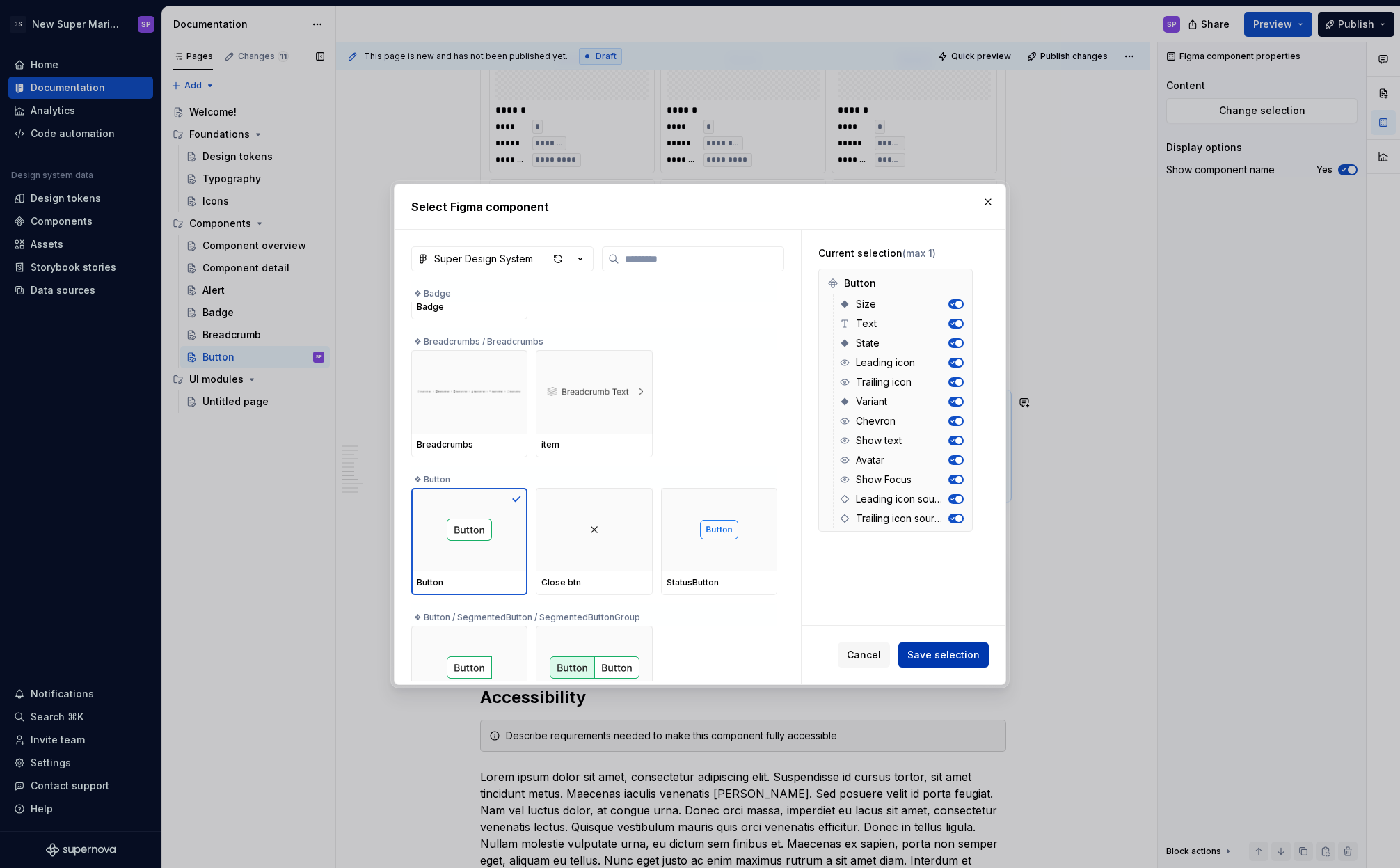
click at [935, 654] on span "Save selection" at bounding box center [943, 655] width 72 height 14
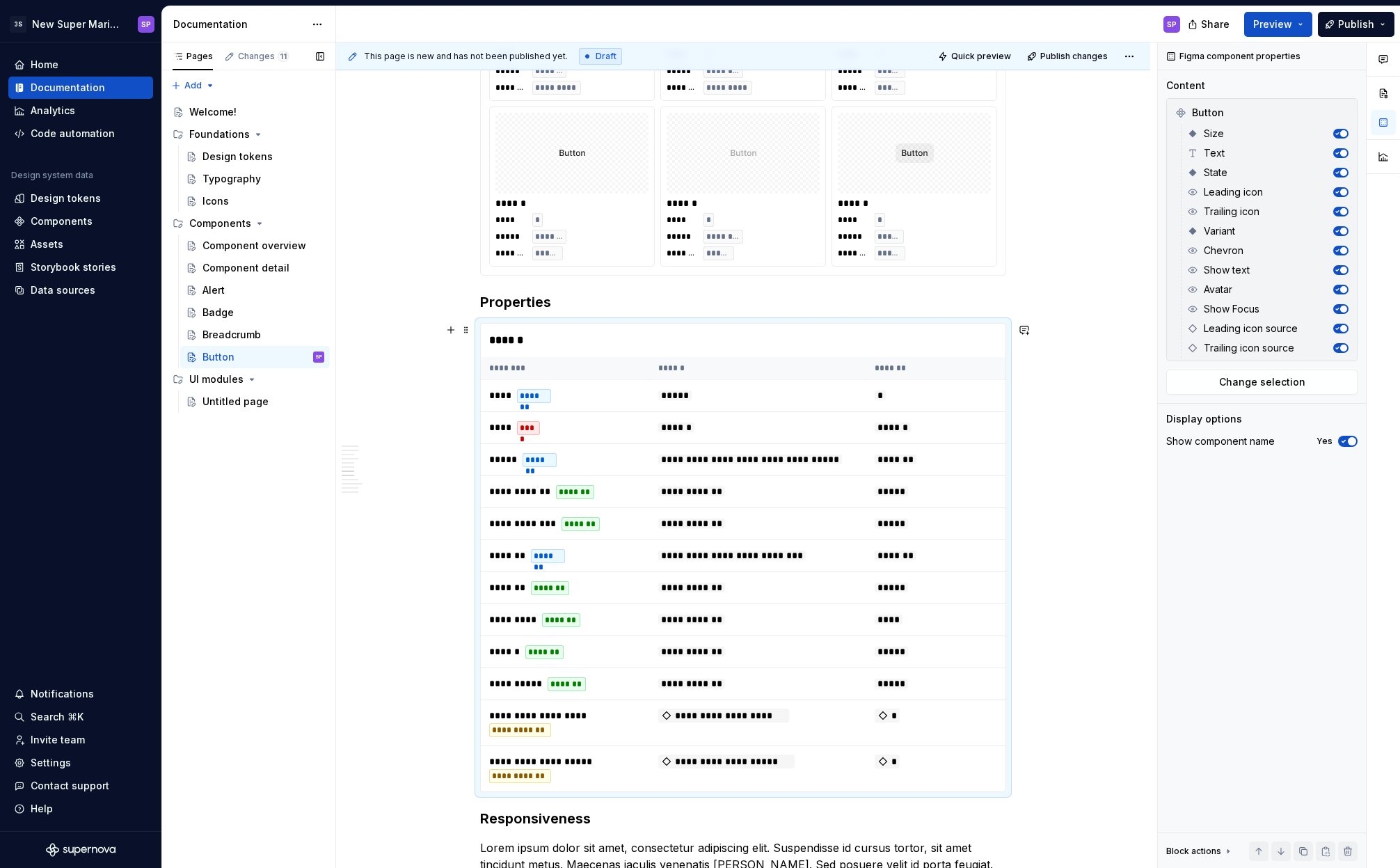
scroll to position [3310, 0]
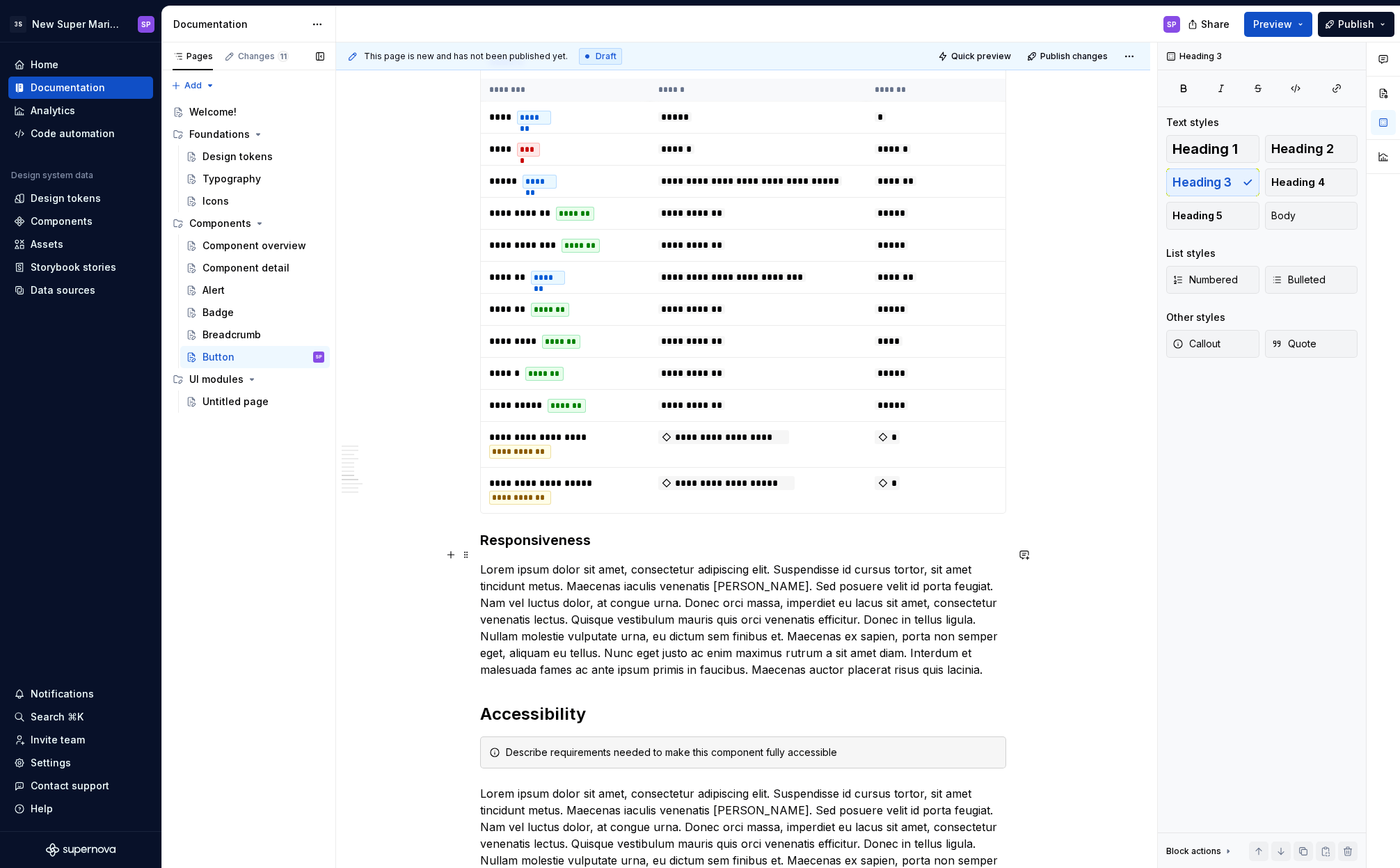
click at [514, 550] on h3 "Responsiveness" at bounding box center [743, 540] width 526 height 20
click at [490, 550] on h3 "Responsiveness" at bounding box center [743, 540] width 526 height 20
click at [484, 550] on h3 "Responsiveness" at bounding box center [743, 540] width 526 height 20
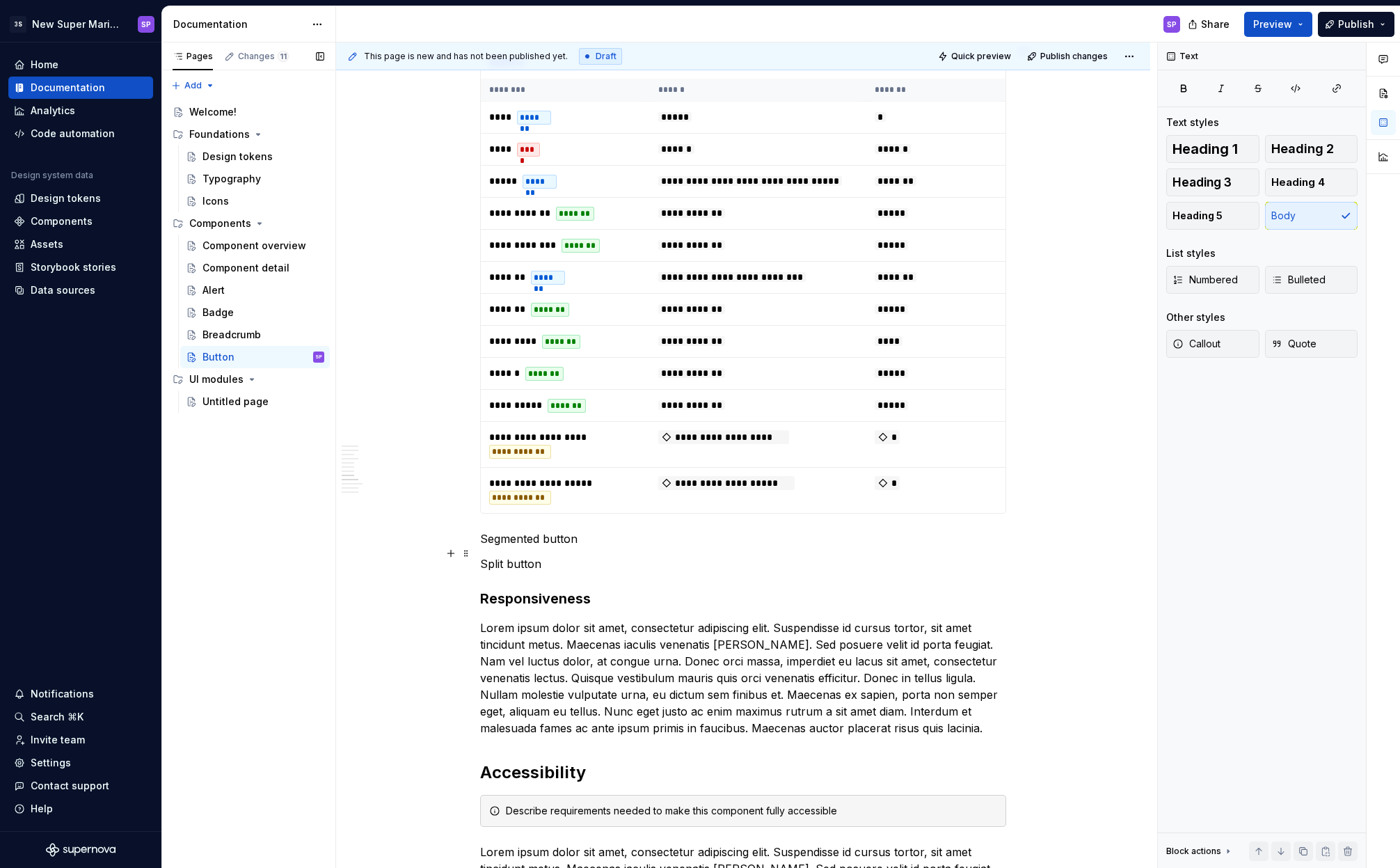
click at [516, 547] on p "Segmented button" at bounding box center [743, 538] width 526 height 17
click at [519, 521] on button "Text" at bounding box center [530, 528] width 43 height 20
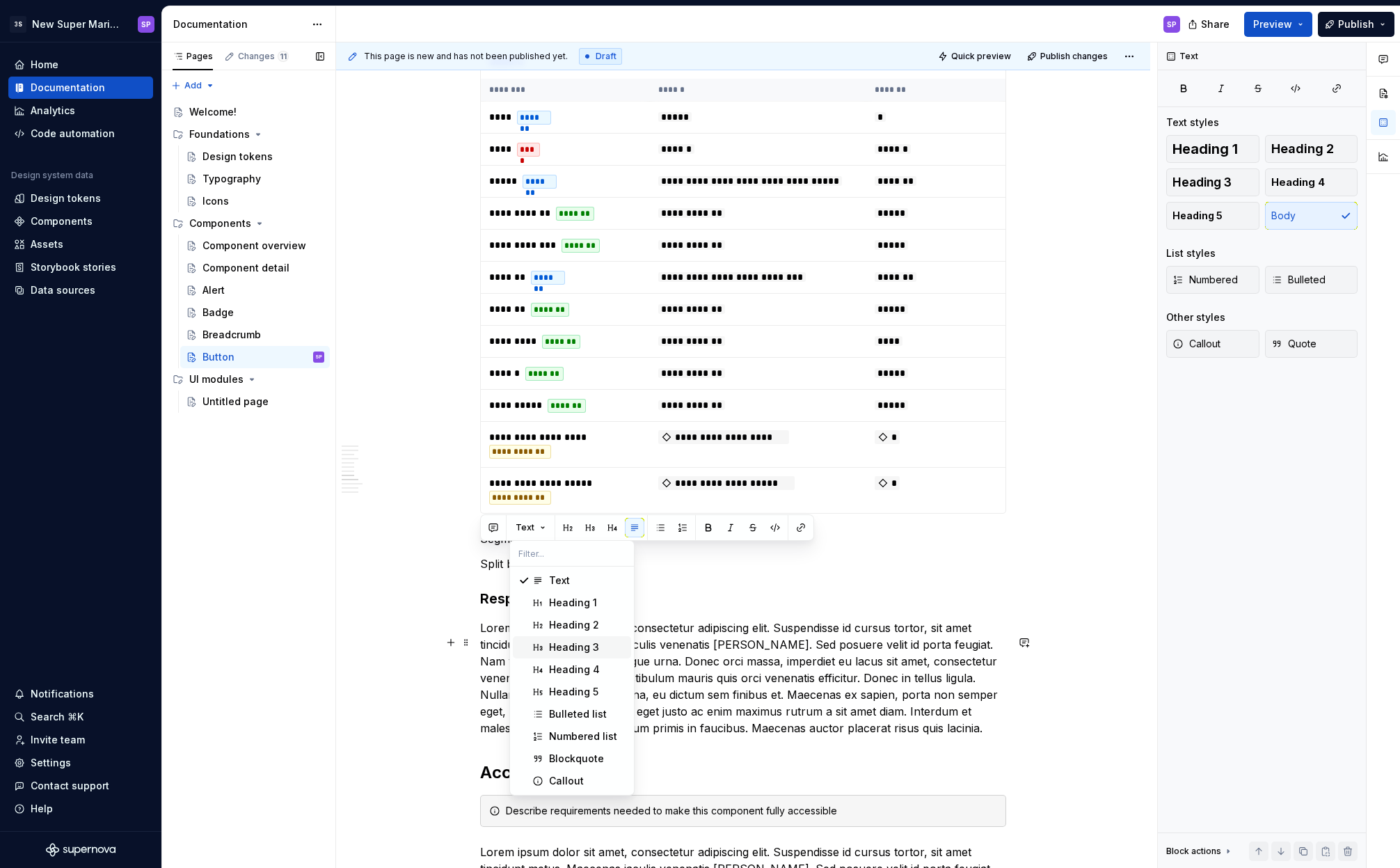
click at [555, 641] on div "Heading 3" at bounding box center [574, 647] width 50 height 14
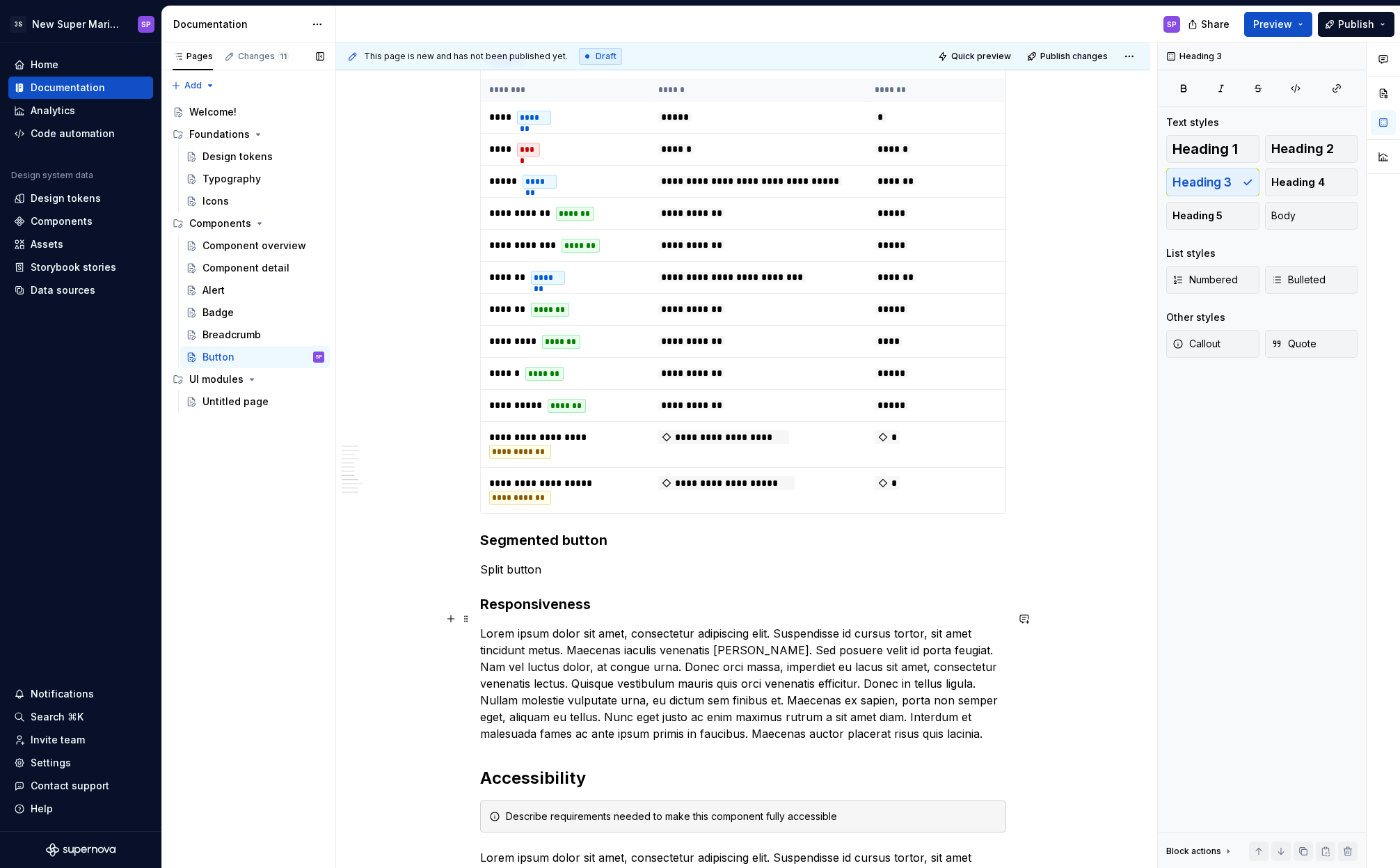
click at [506, 613] on h3 "Responsiveness" at bounding box center [743, 605] width 526 height 20
click at [501, 578] on p "Split button" at bounding box center [743, 569] width 526 height 17
click at [511, 566] on button "Text" at bounding box center [530, 558] width 43 height 20
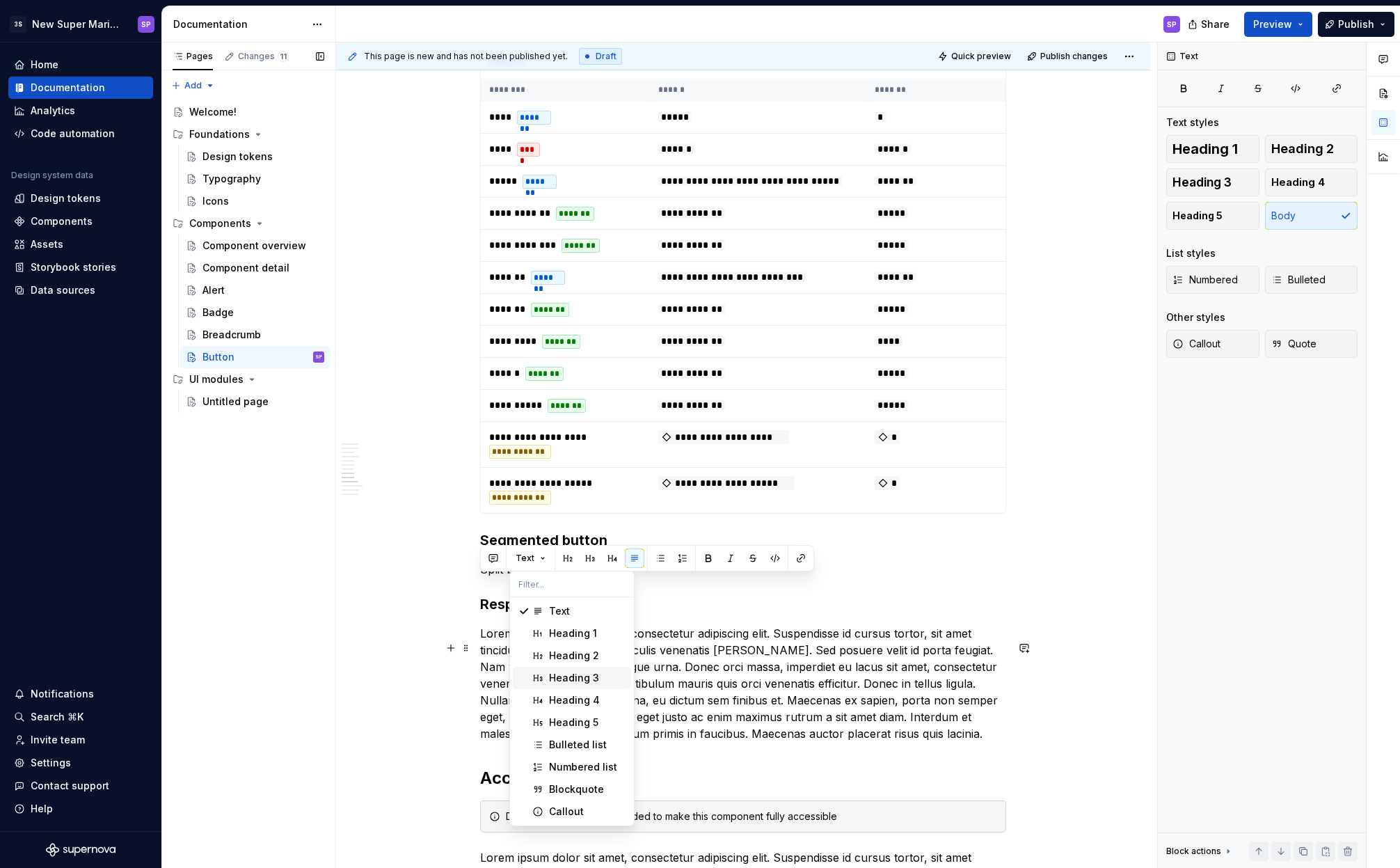
click at [564, 670] on span "Heading 3" at bounding box center [572, 678] width 119 height 23
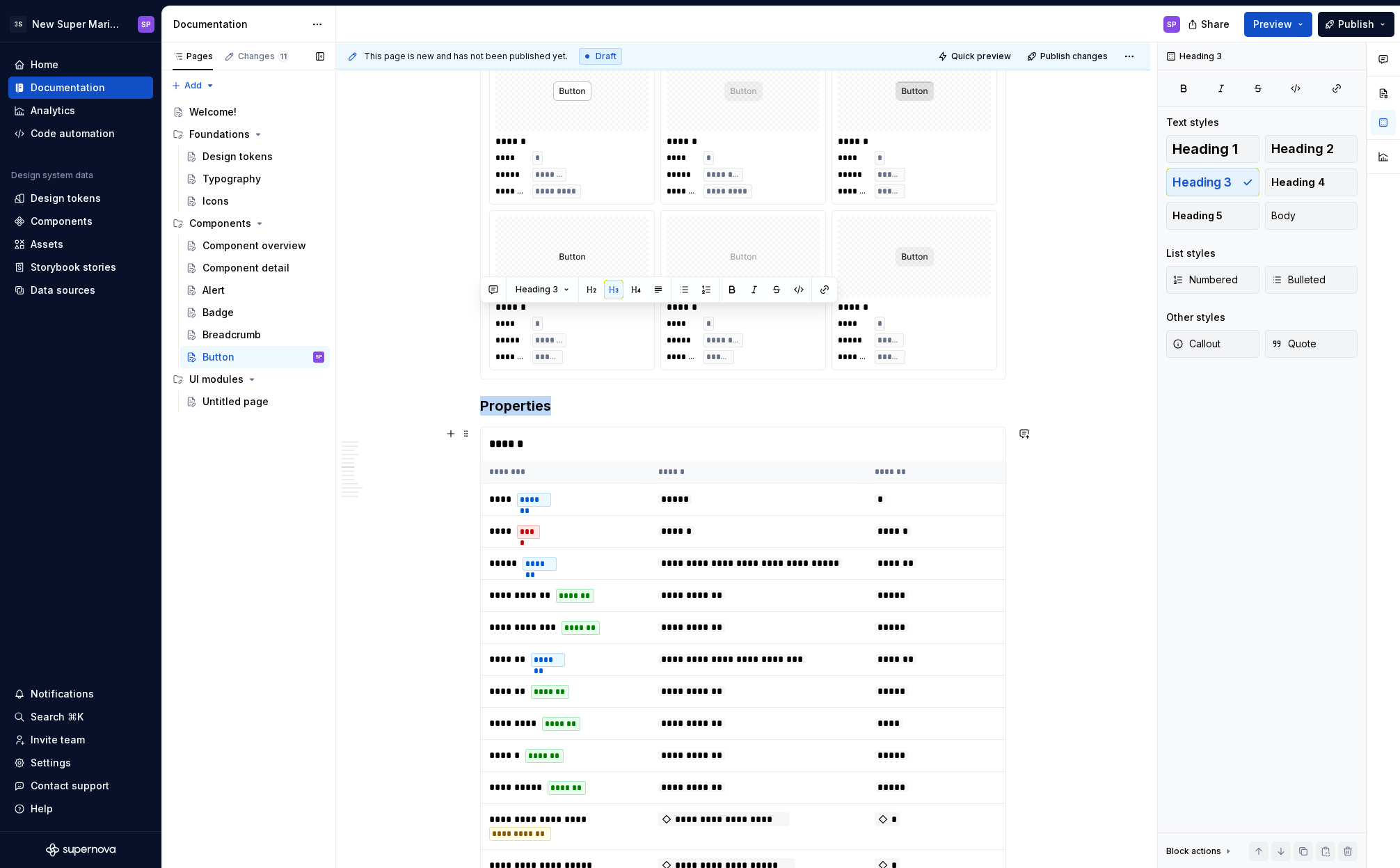
scroll to position [3303, 0]
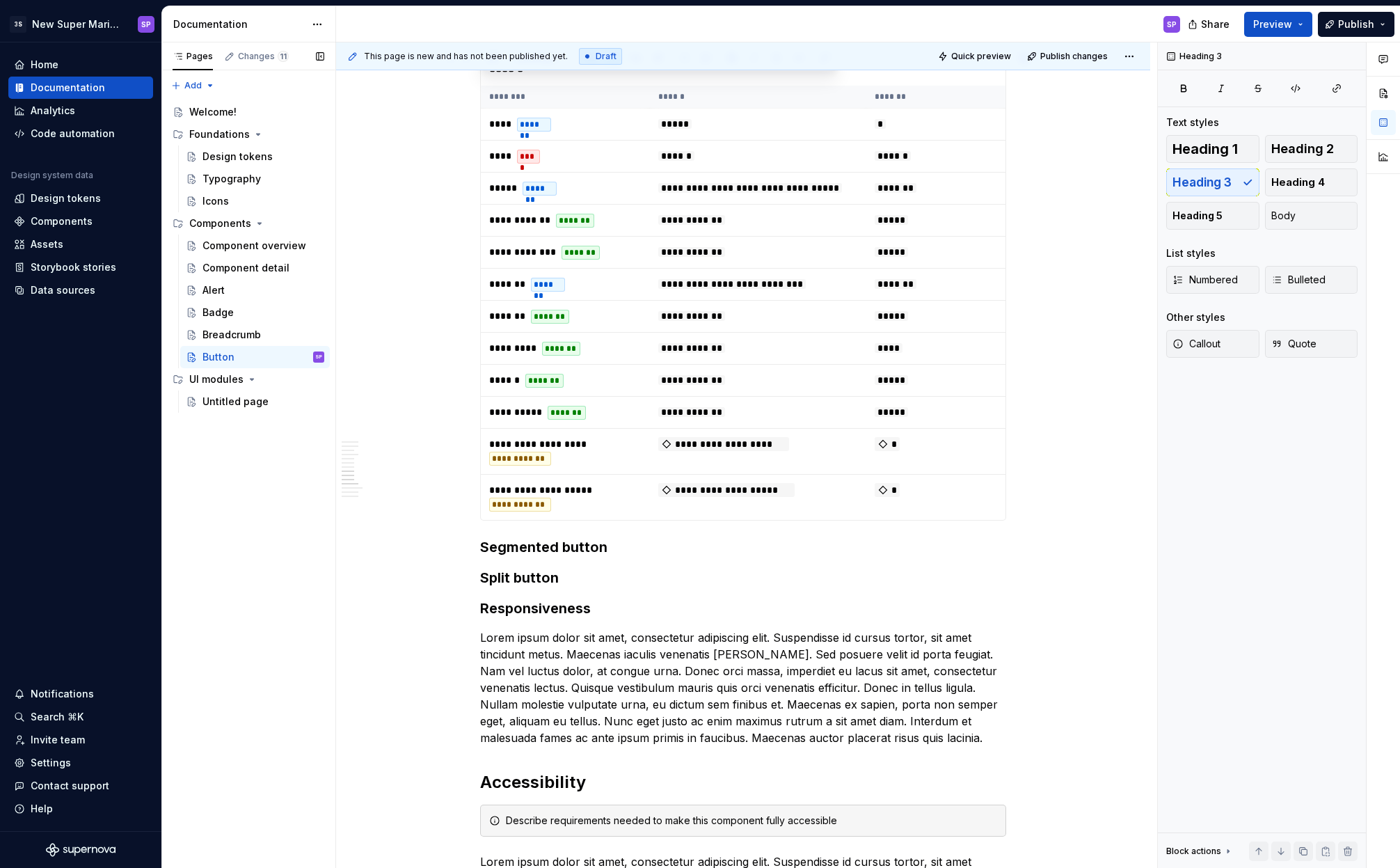
drag, startPoint x: 480, startPoint y: 405, endPoint x: 761, endPoint y: 539, distance: 311.3
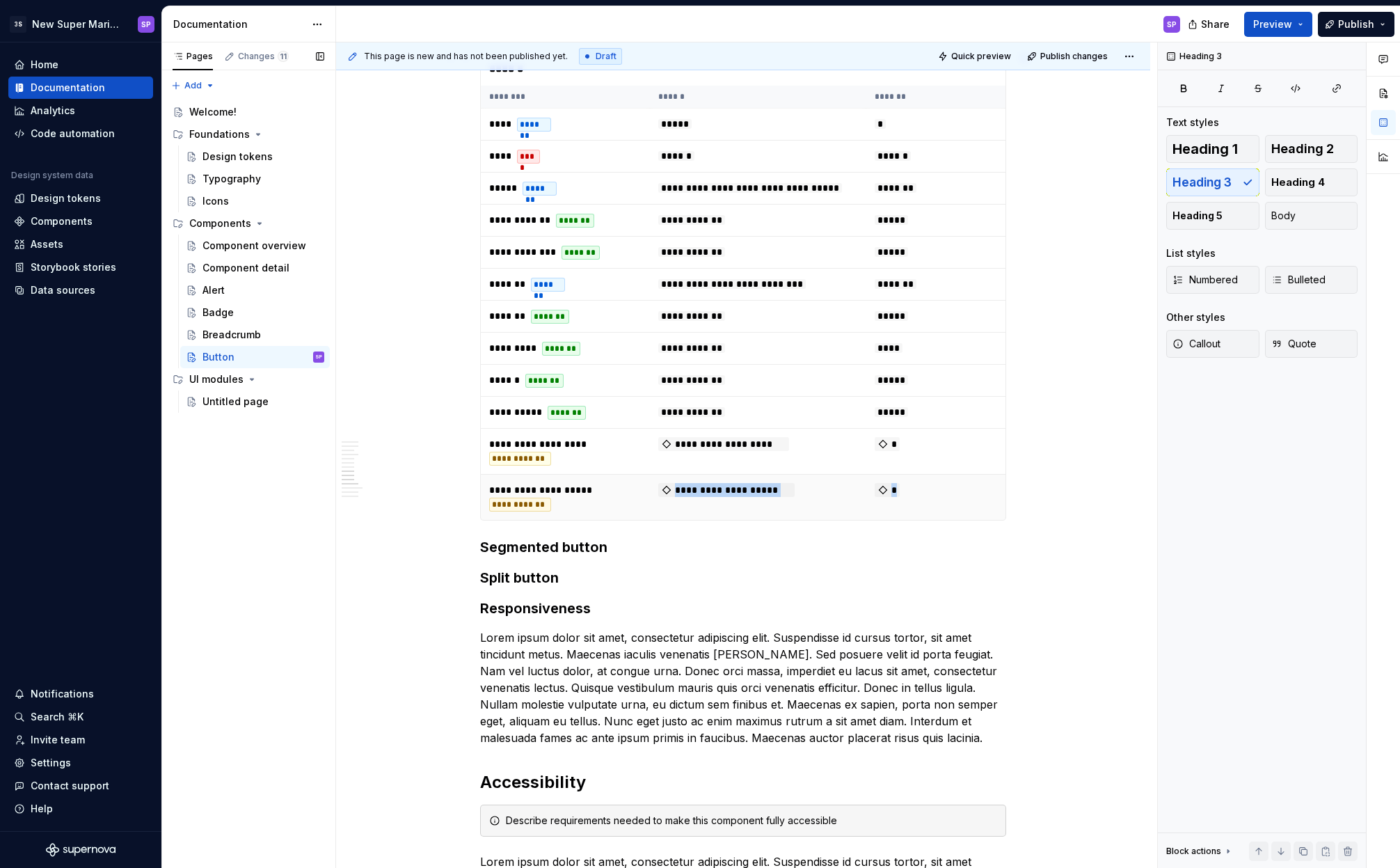
drag, startPoint x: 972, startPoint y: 550, endPoint x: 854, endPoint y: 493, distance: 131.0
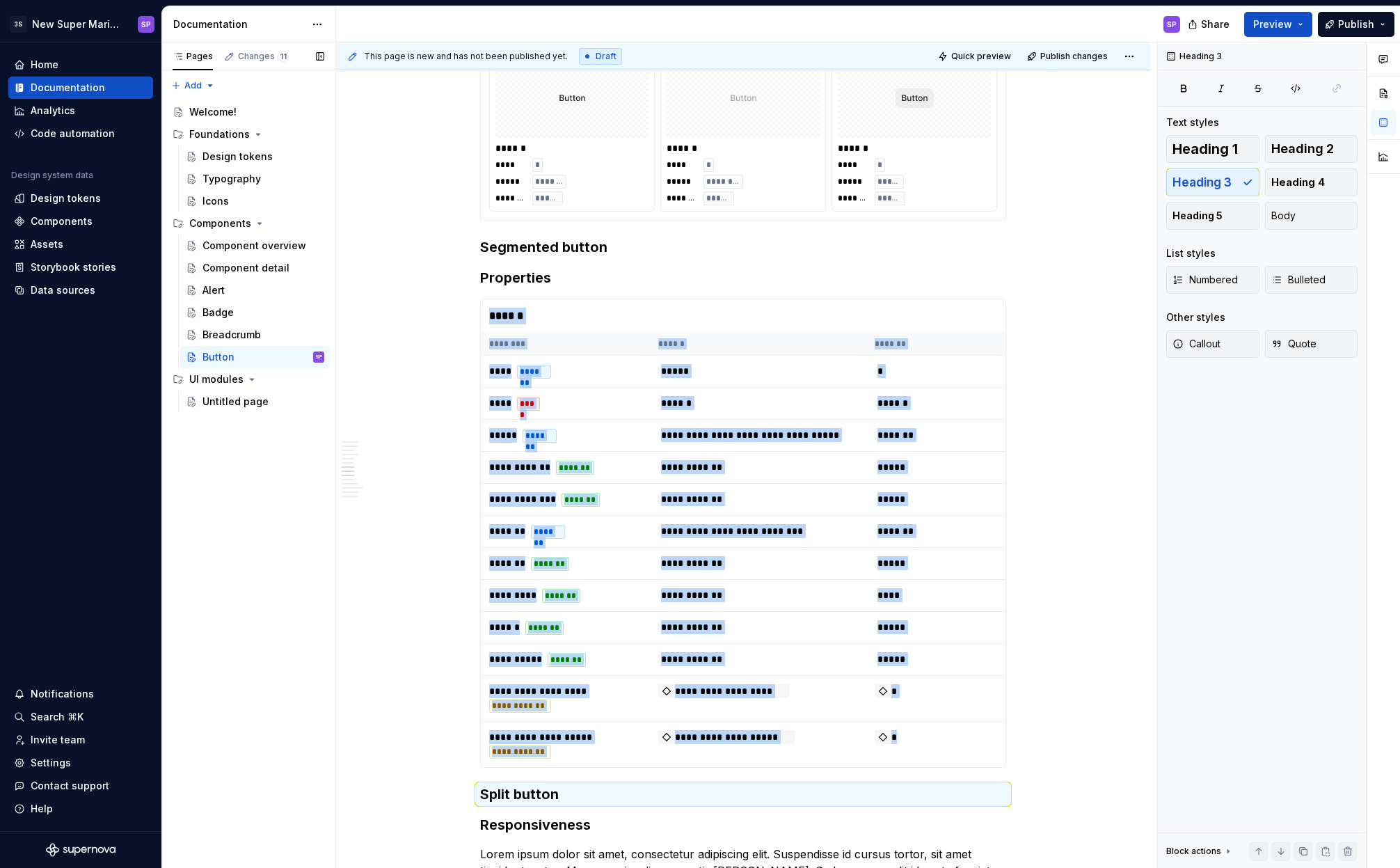
scroll to position [3026, 0]
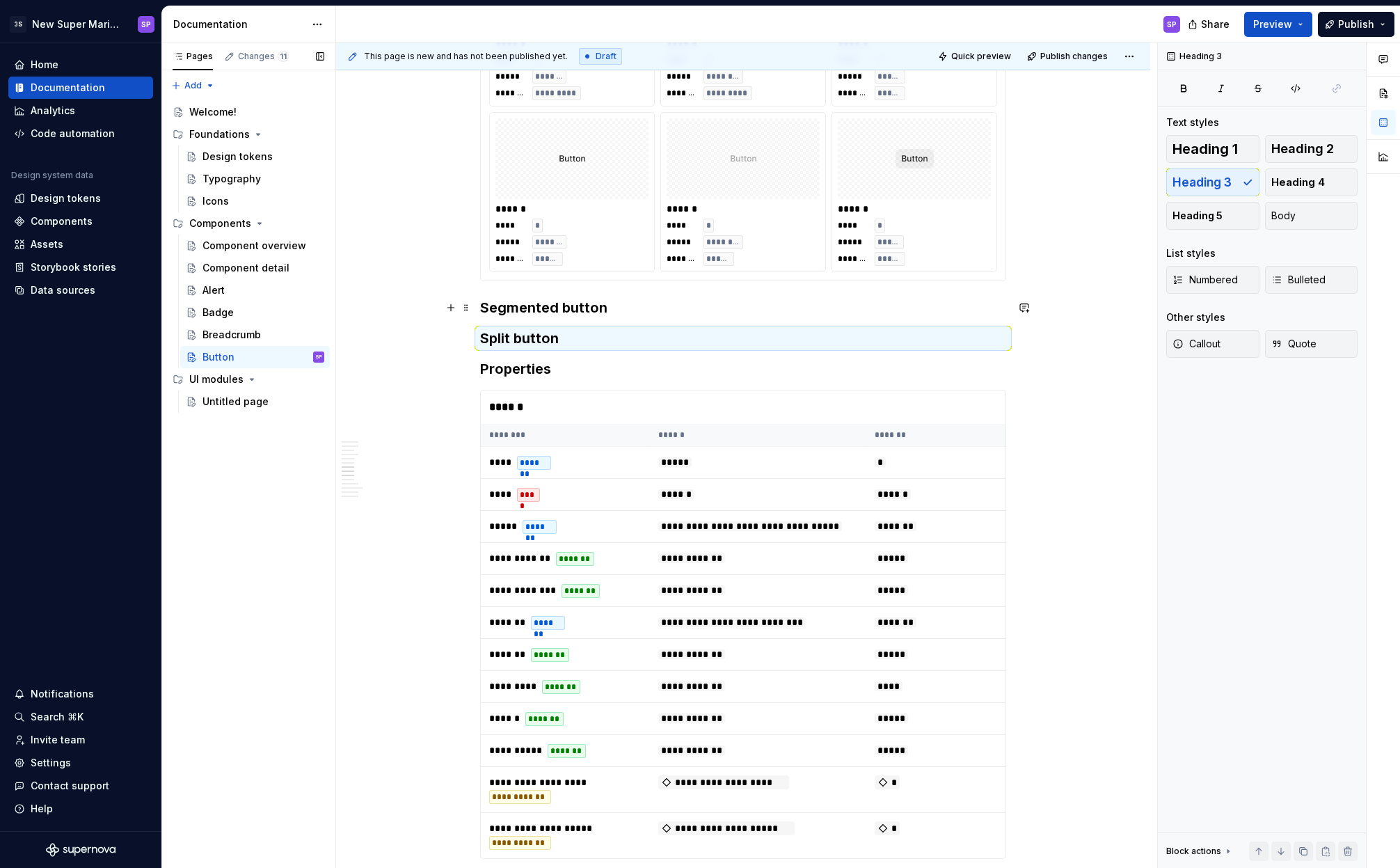
click at [627, 309] on h3 "Segmented button" at bounding box center [743, 308] width 526 height 20
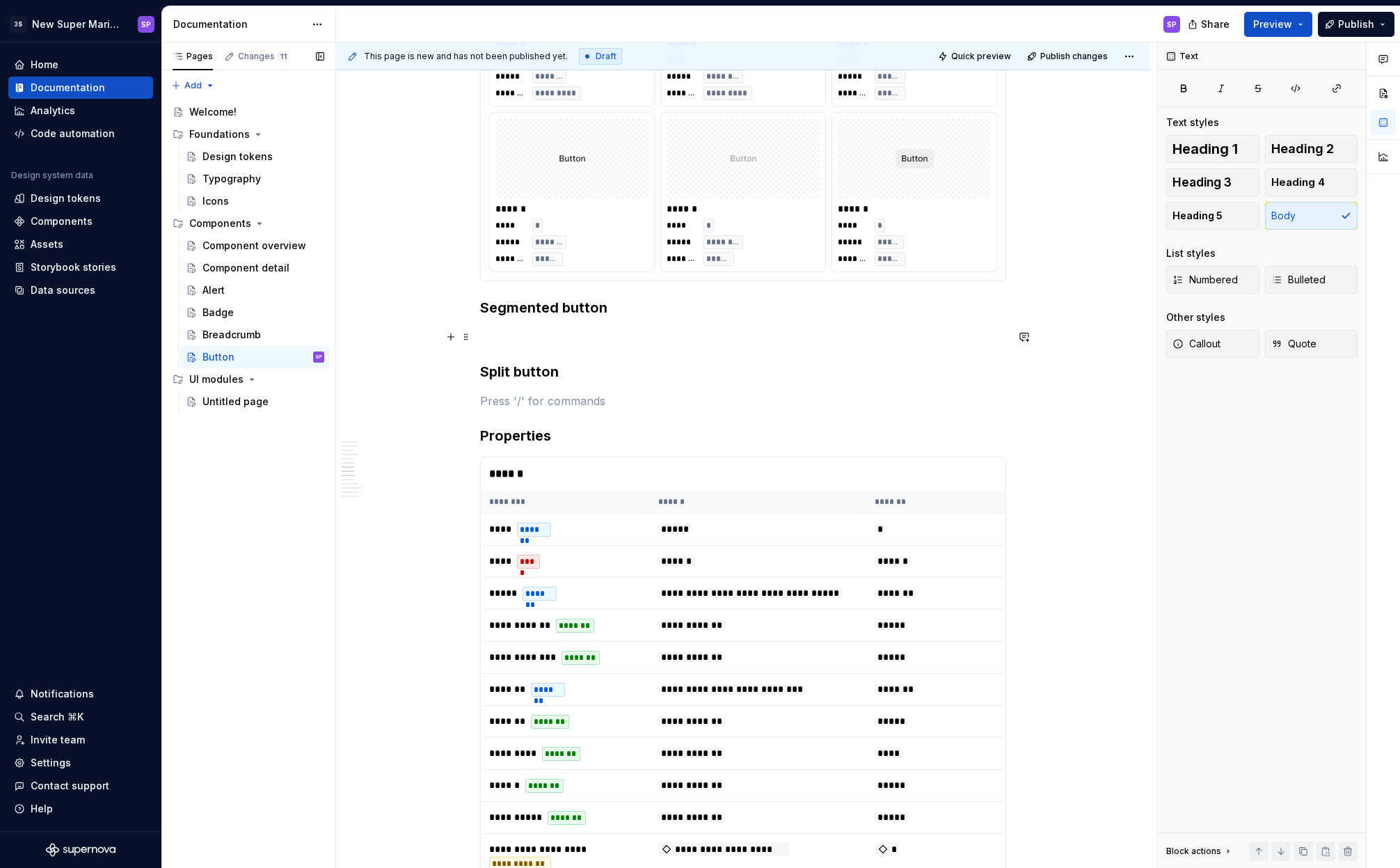
click at [742, 337] on p at bounding box center [743, 337] width 526 height 17
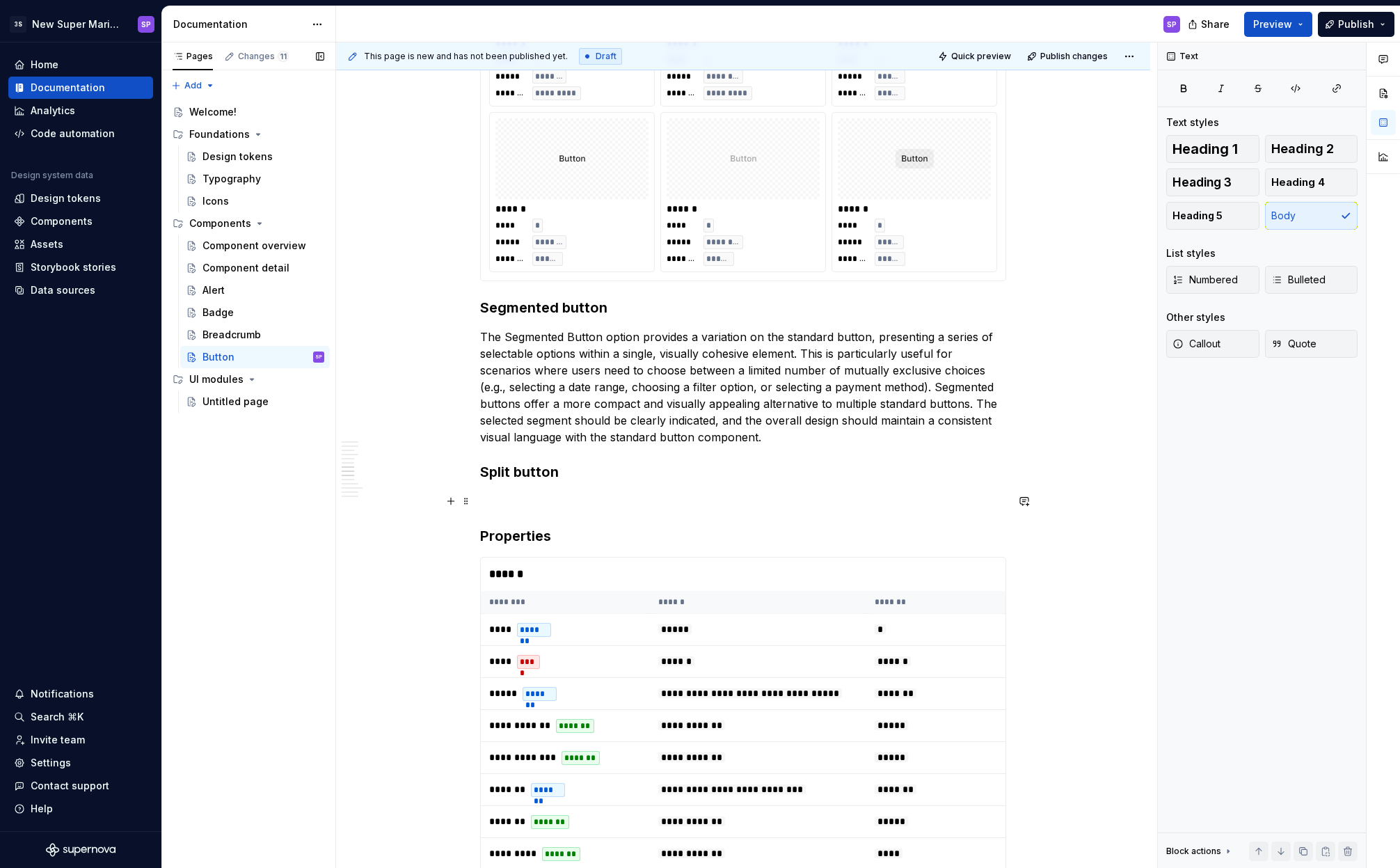
click at [524, 494] on p at bounding box center [743, 501] width 526 height 17
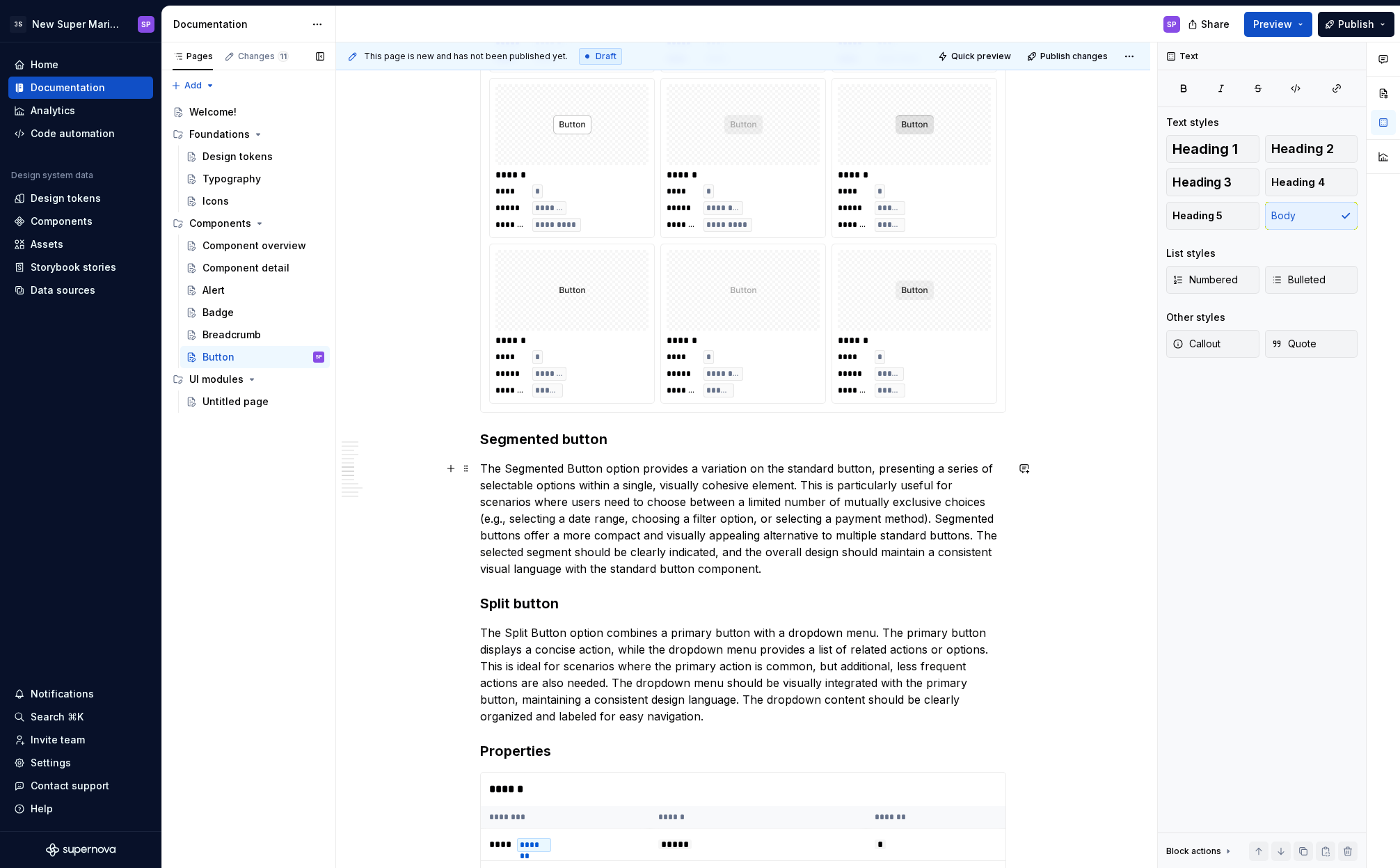
scroll to position [2965, 0]
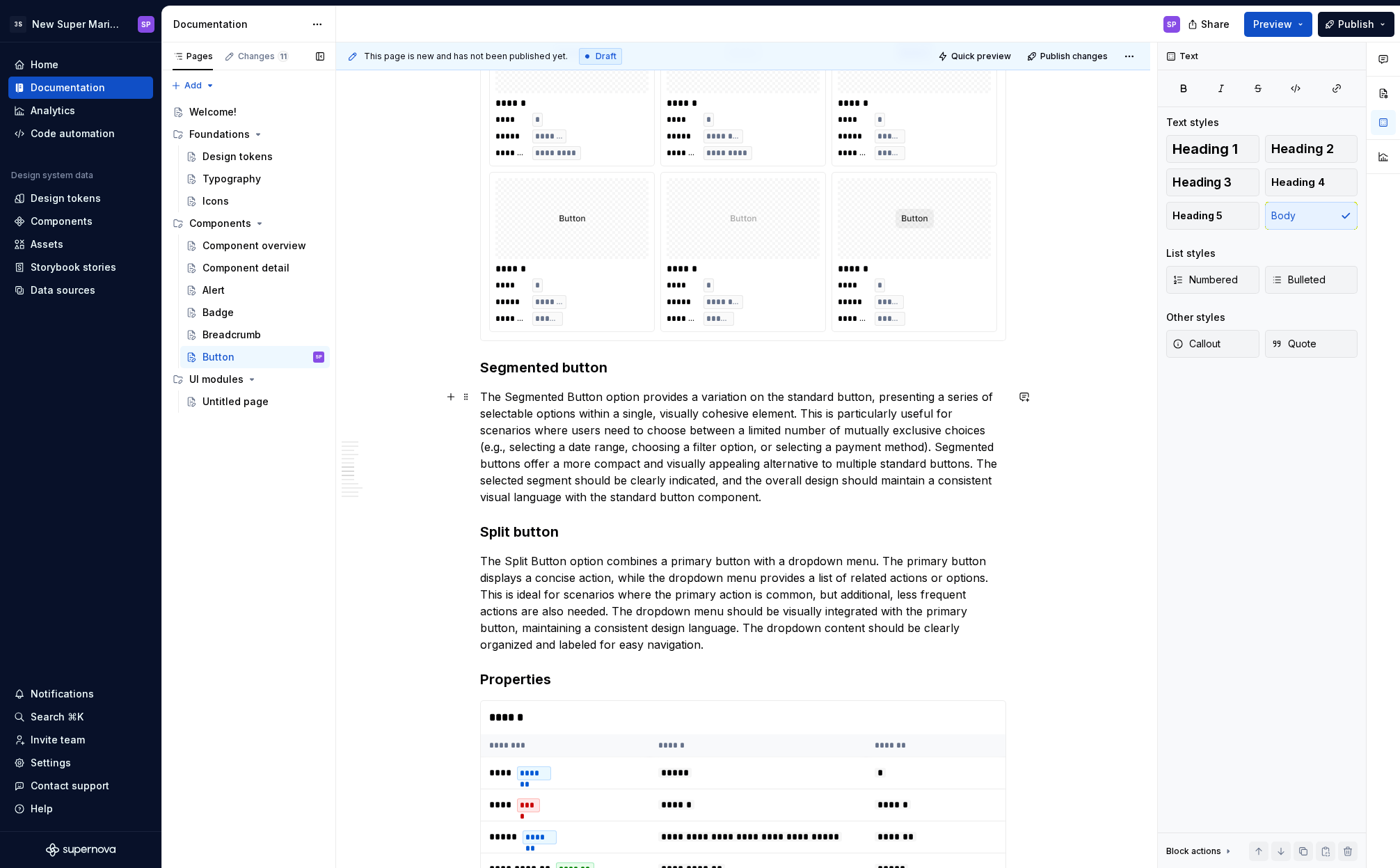
click at [792, 483] on p "The Segmented Button option provides a variation on the standard button, presen…" at bounding box center [743, 446] width 526 height 117
click at [799, 501] on p "The Segmented Button option provides a variation on the standard button, presen…" at bounding box center [743, 446] width 526 height 117
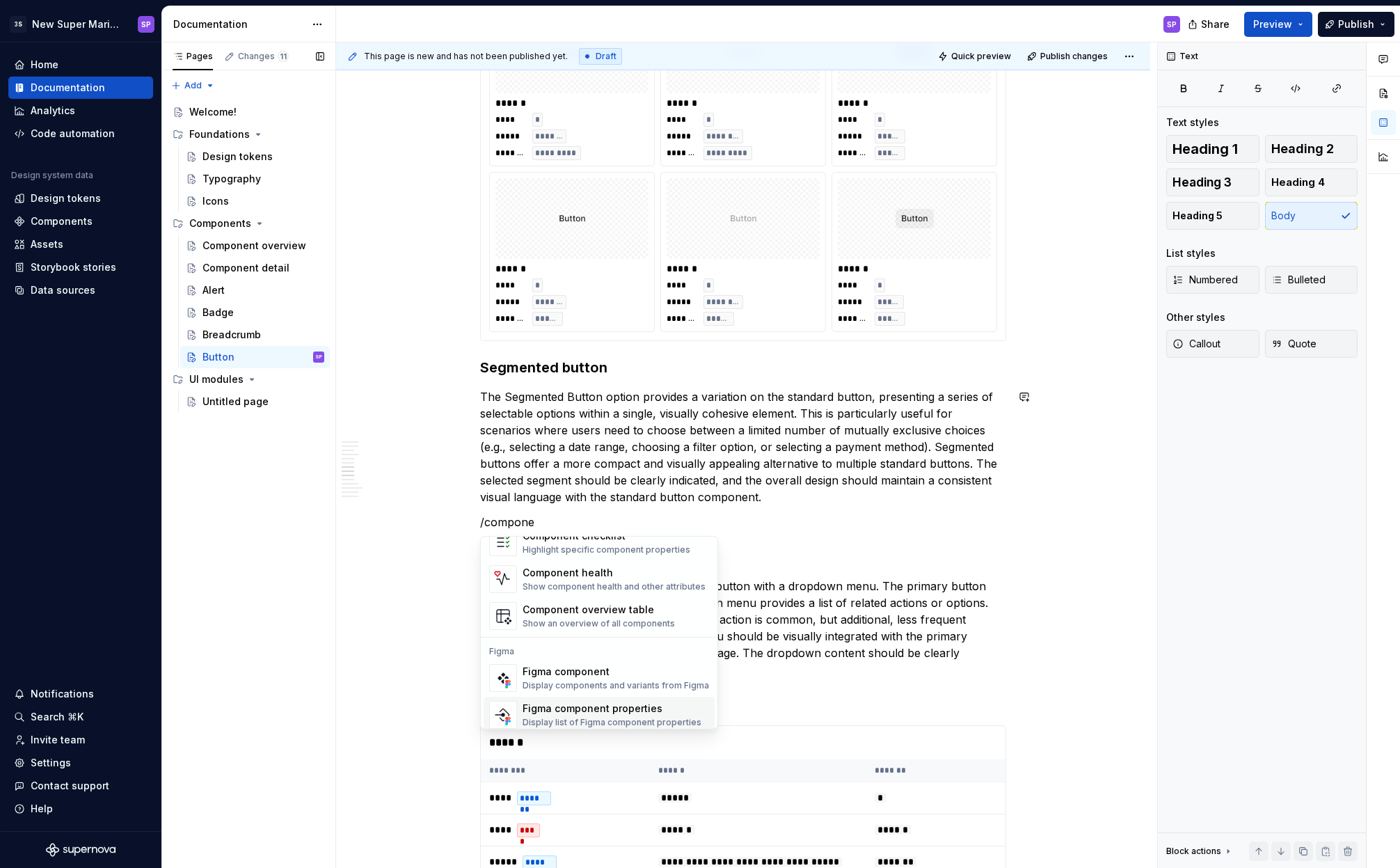
scroll to position [42, 0]
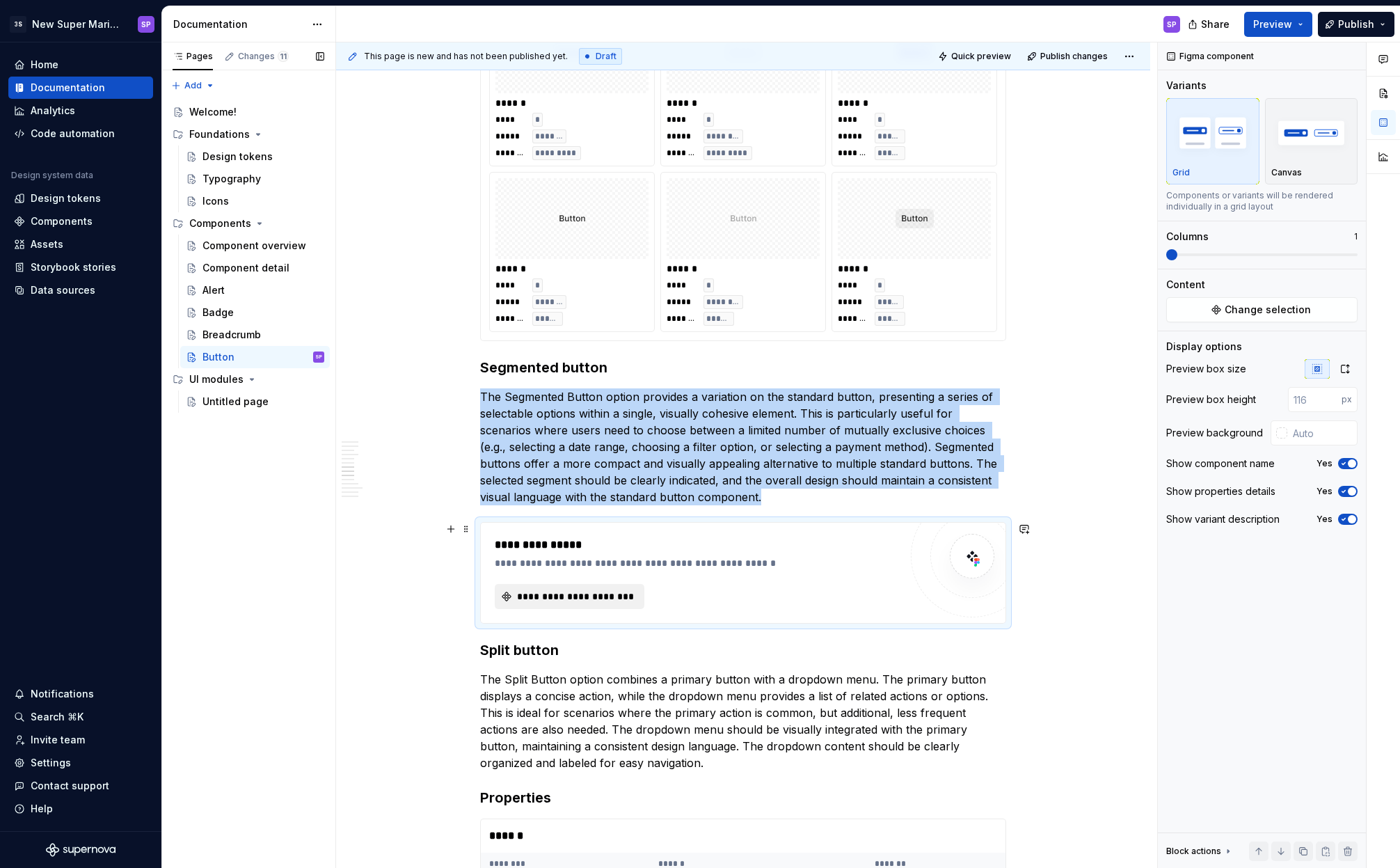
click at [616, 596] on span "**********" at bounding box center [575, 597] width 121 height 14
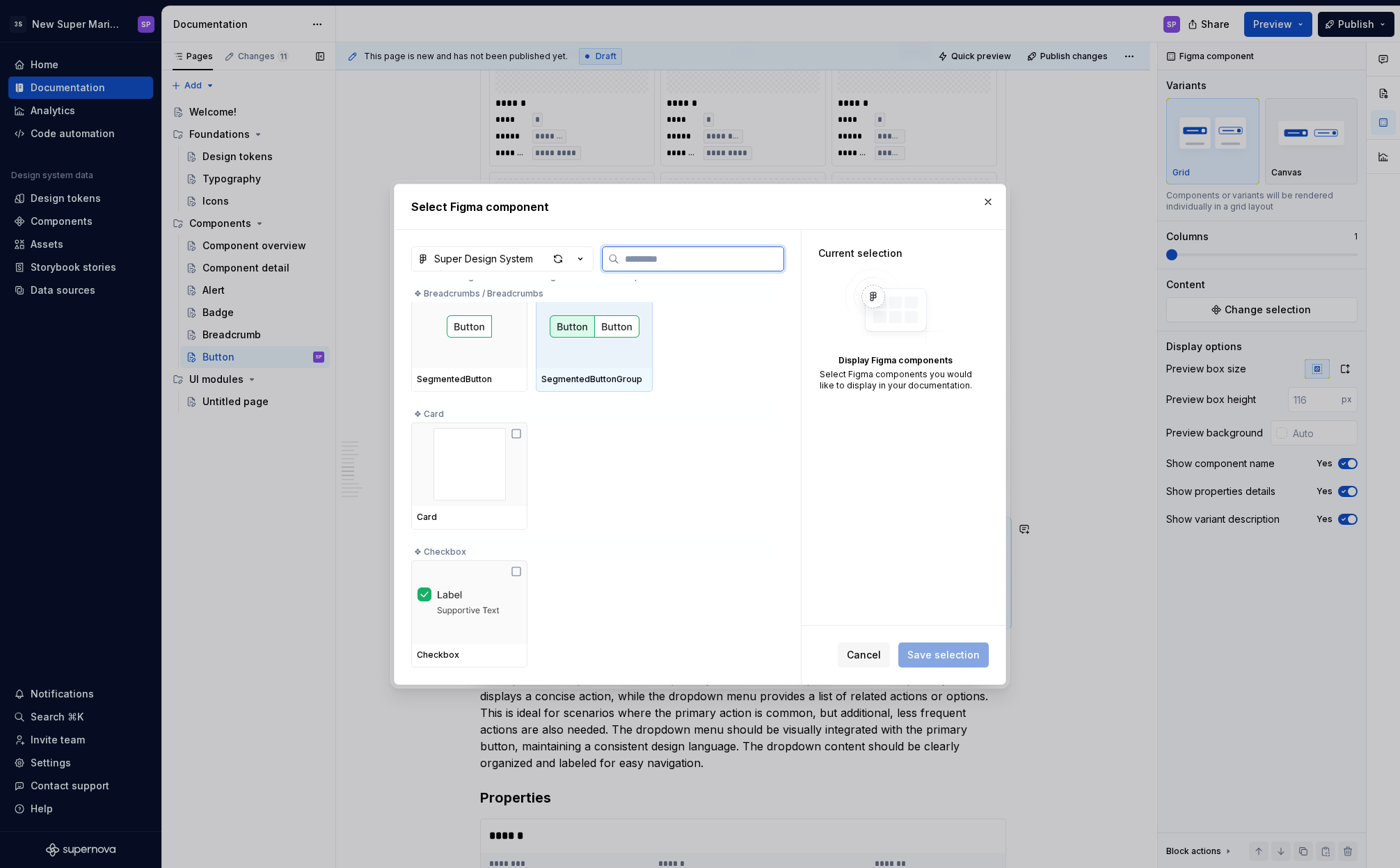
scroll to position [349, 0]
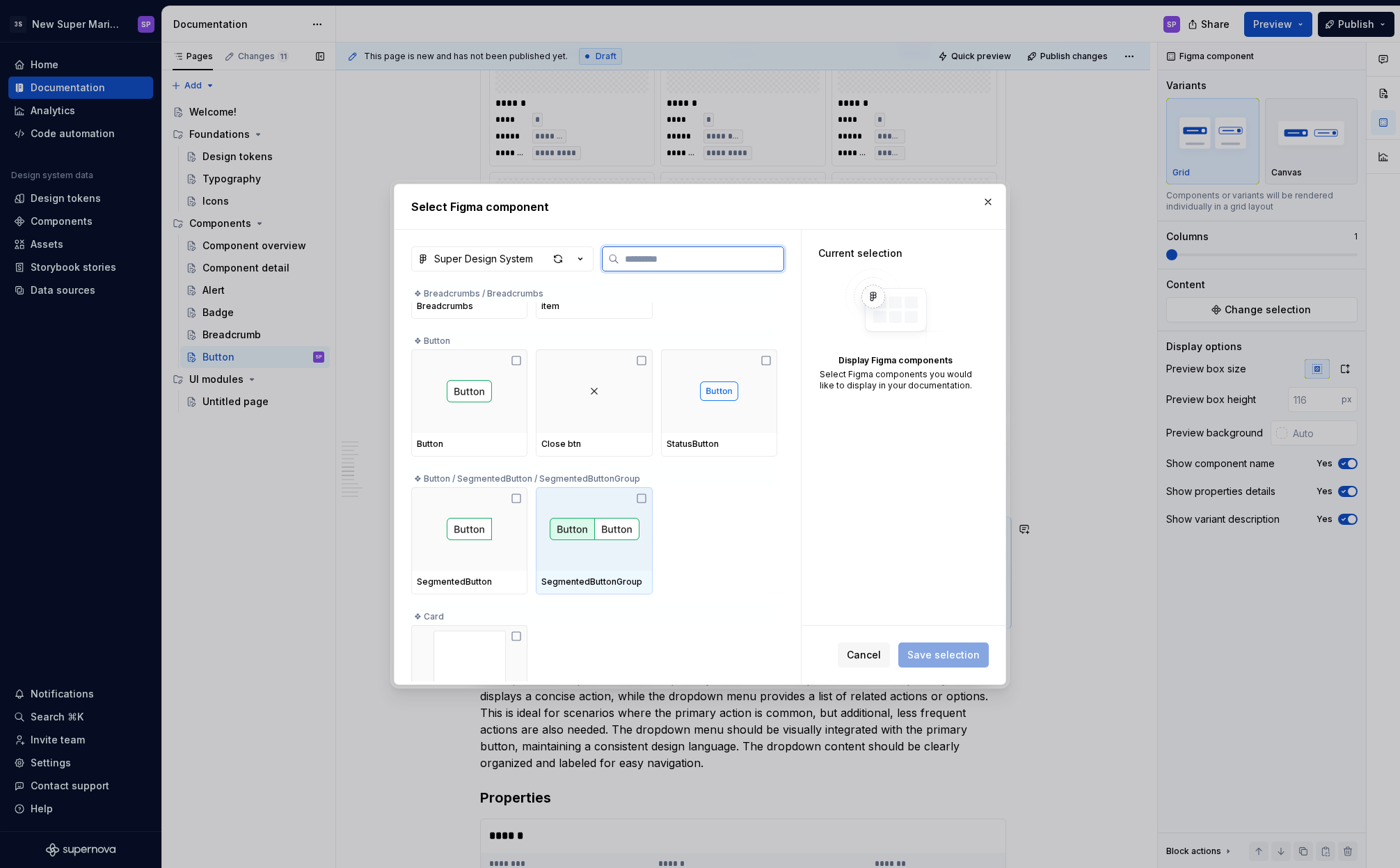
click at [594, 540] on div at bounding box center [594, 529] width 116 height 83
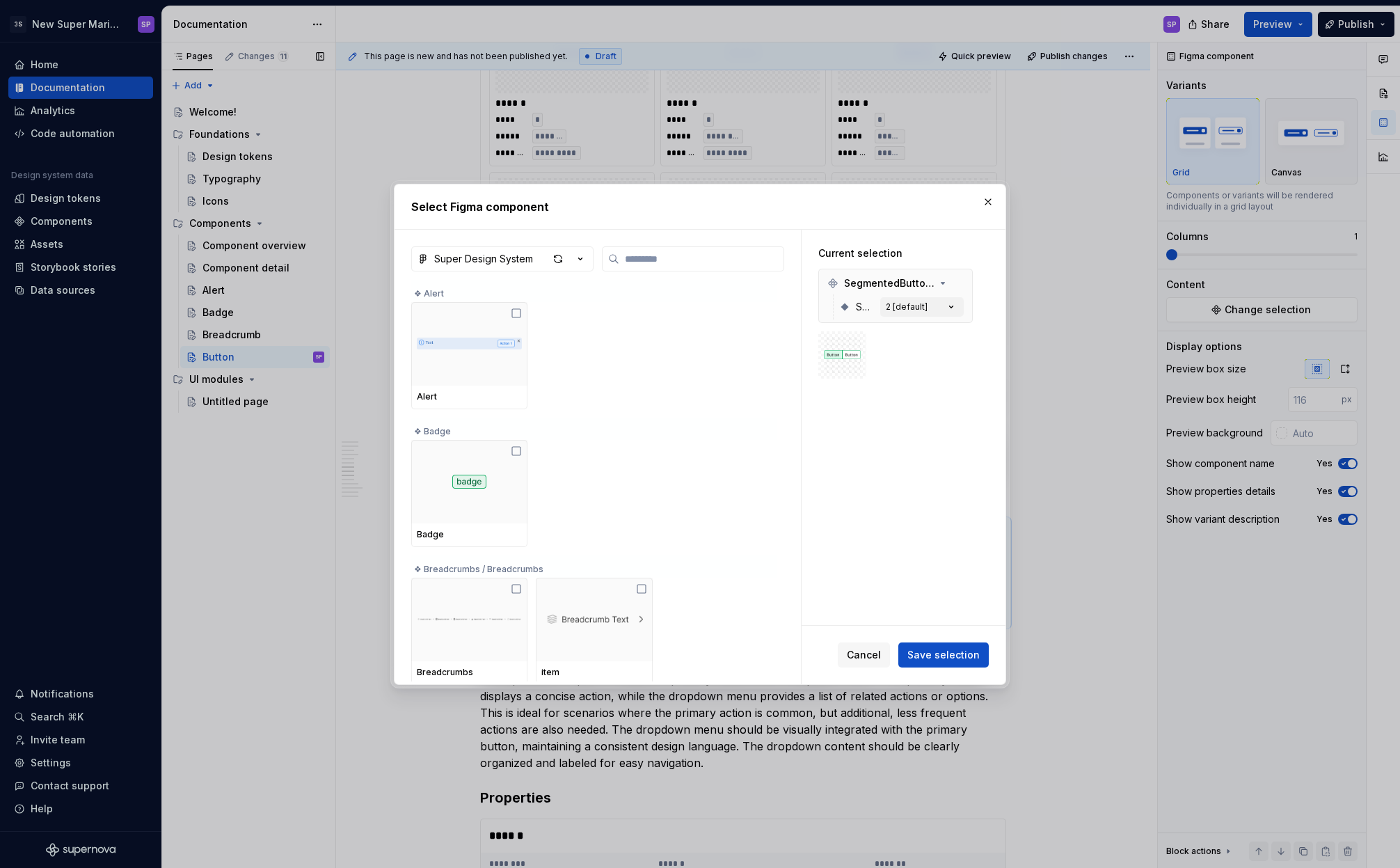
scroll to position [241, 0]
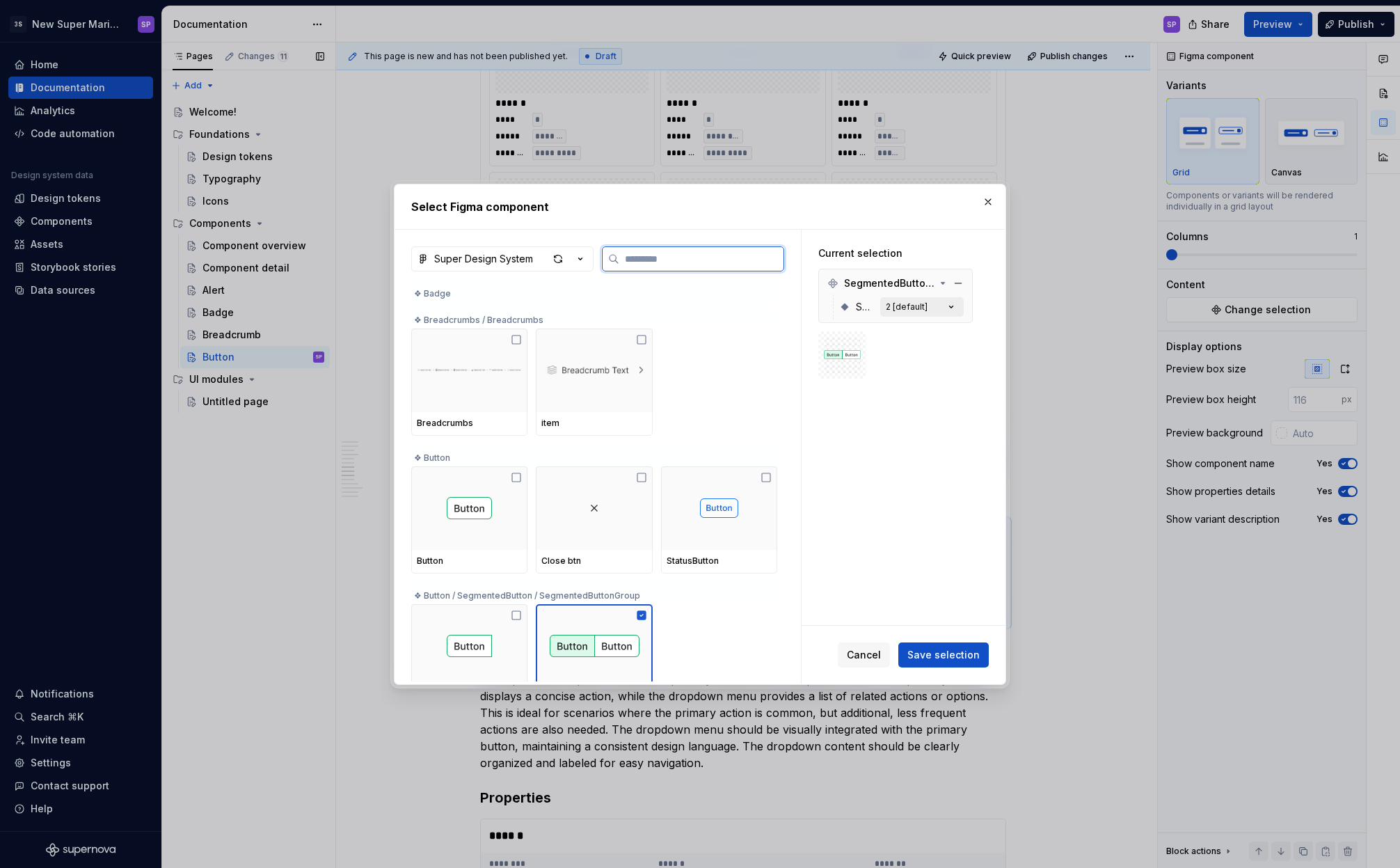
click at [899, 313] on button "2 [default]" at bounding box center [922, 307] width 83 height 20
click at [945, 330] on icon "button" at bounding box center [940, 332] width 11 height 8
click at [931, 482] on div "Current selection SegmentedButtonGroup Segments All" at bounding box center [903, 428] width 204 height 396
click at [948, 651] on span "Save selection" at bounding box center [943, 655] width 72 height 14
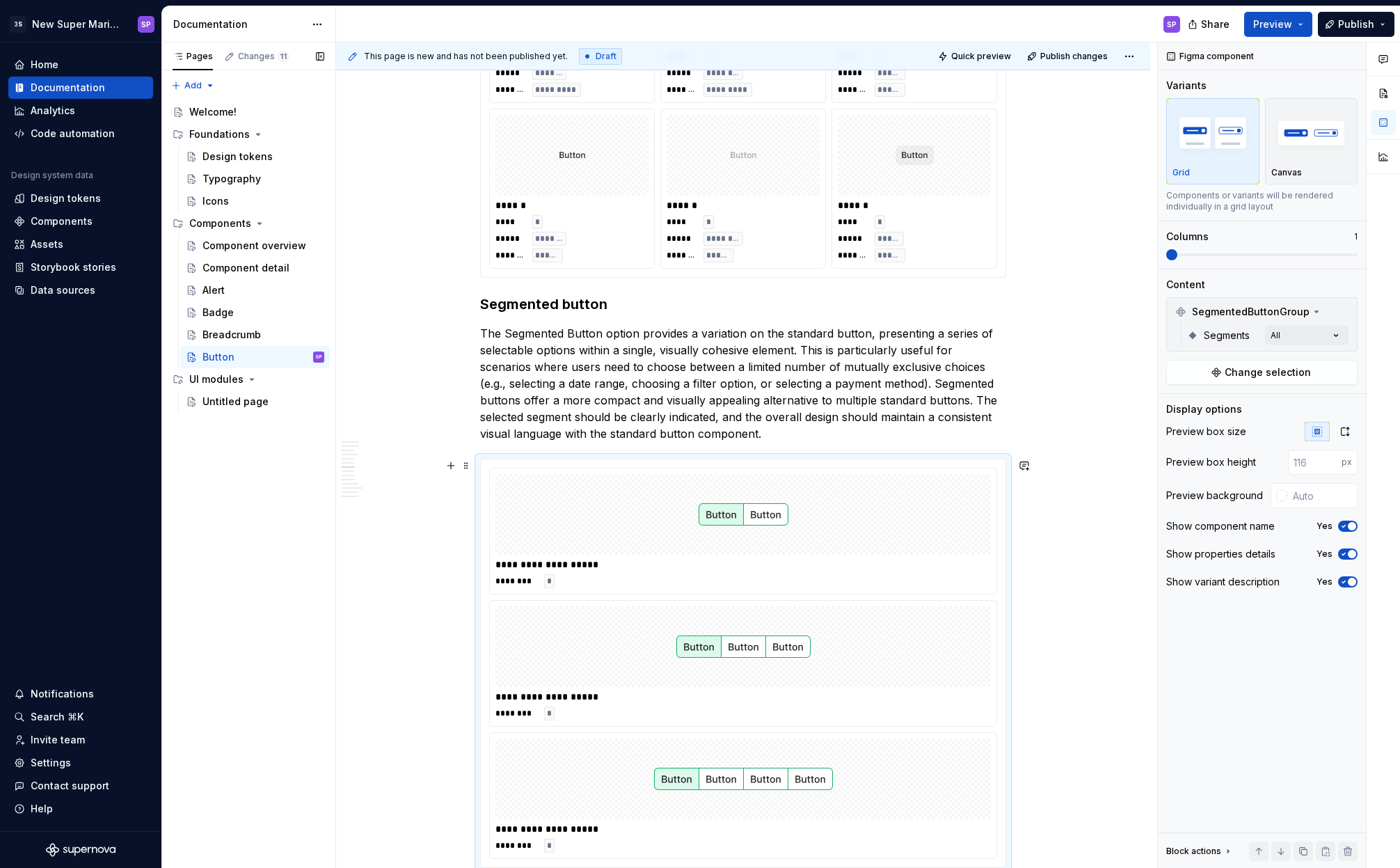
scroll to position [3101, 0]
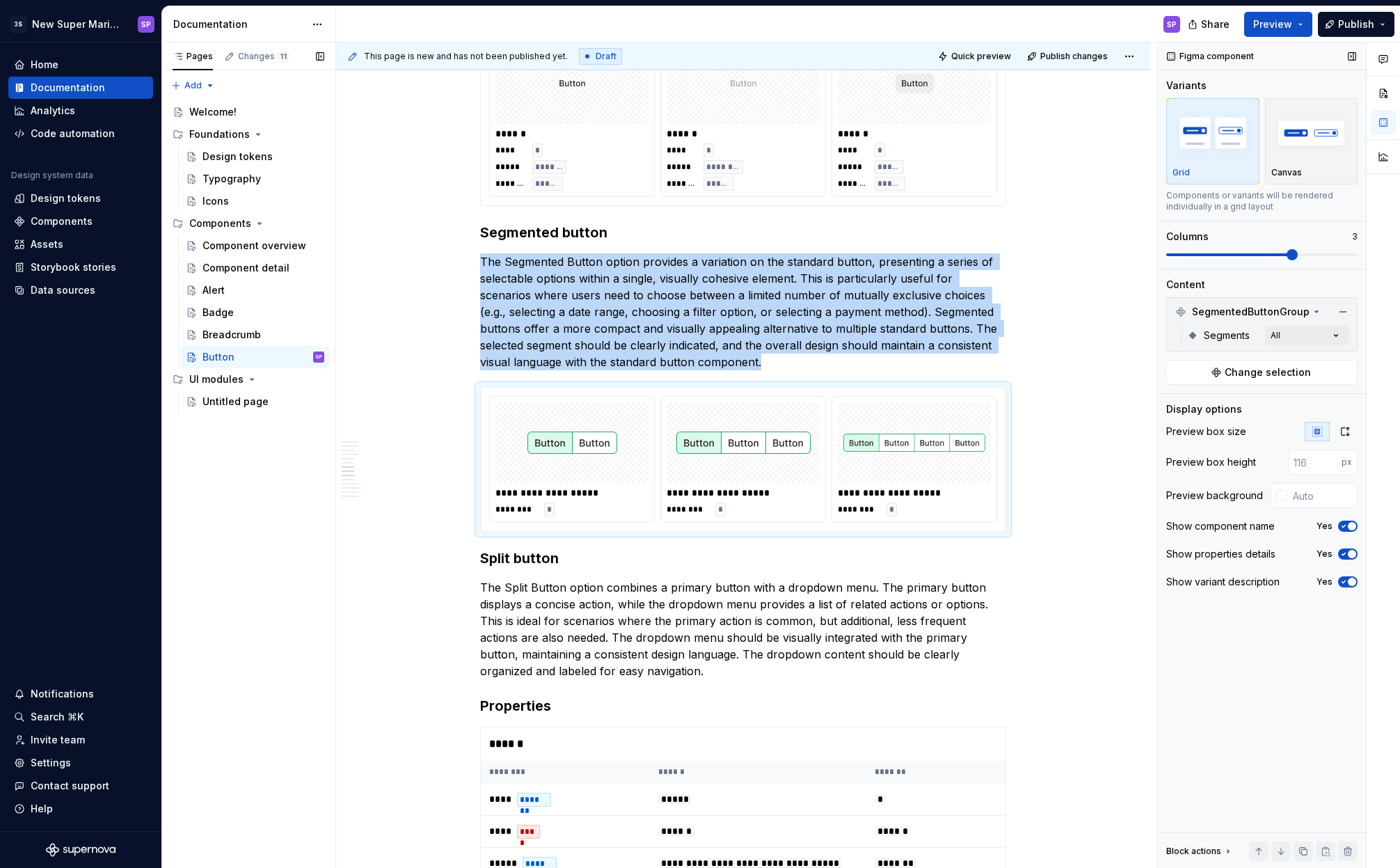
click at [1298, 254] on span at bounding box center [1292, 254] width 11 height 11
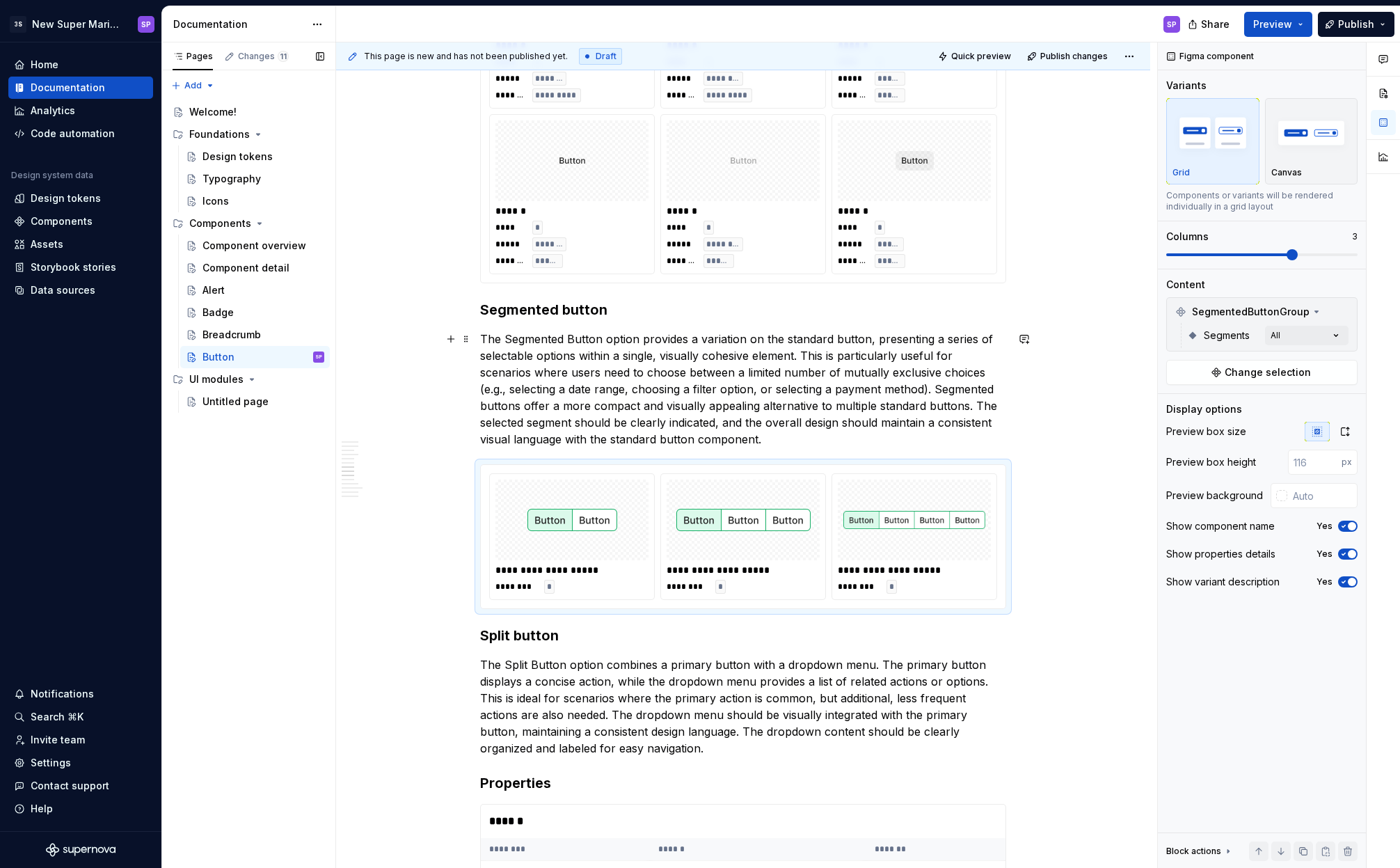
click at [723, 343] on p "The Segmented Button option provides a variation on the standard button, presen…" at bounding box center [743, 389] width 526 height 117
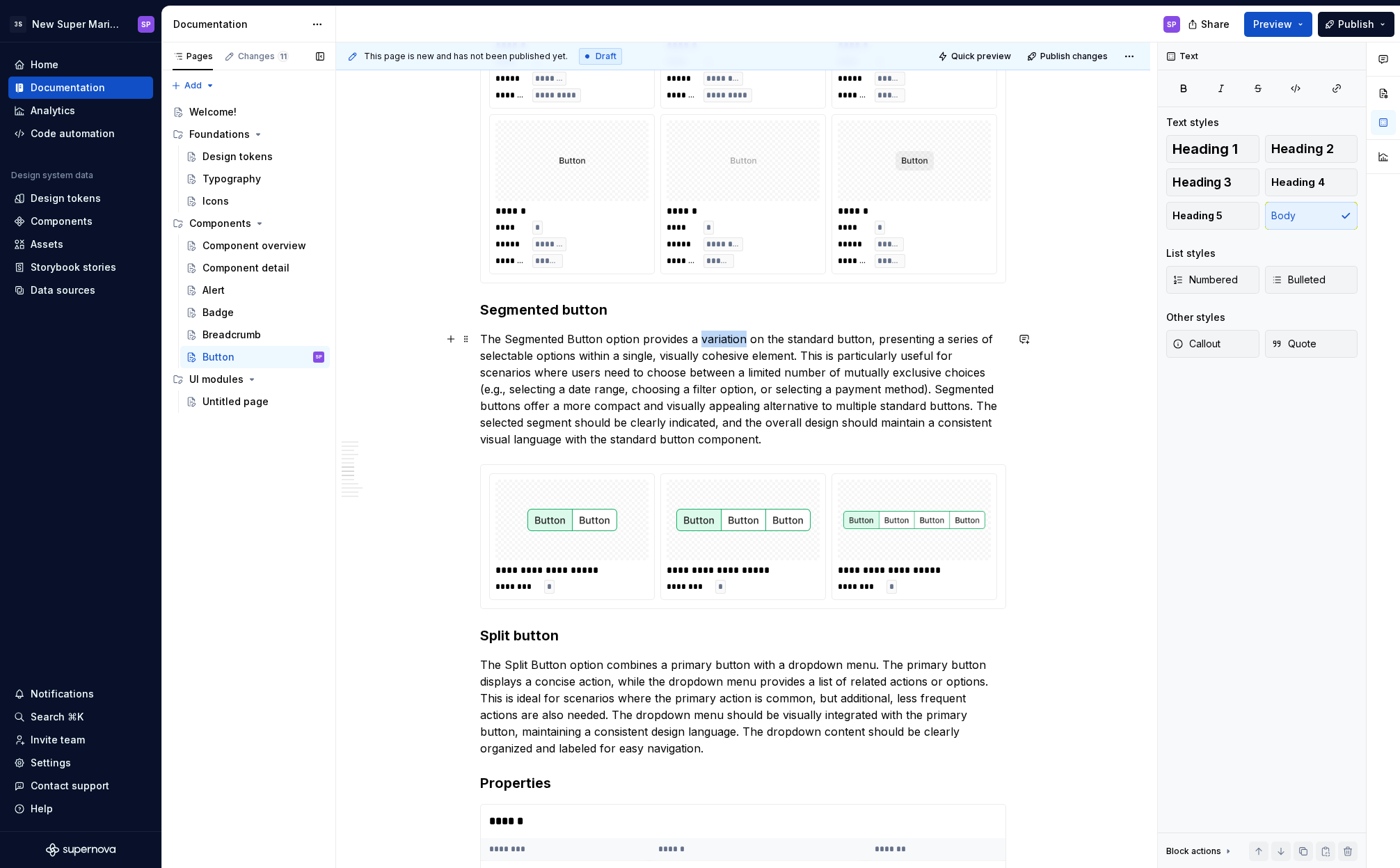
click at [723, 343] on p "The Segmented Button option provides a variation on the standard button, presen…" at bounding box center [743, 389] width 526 height 117
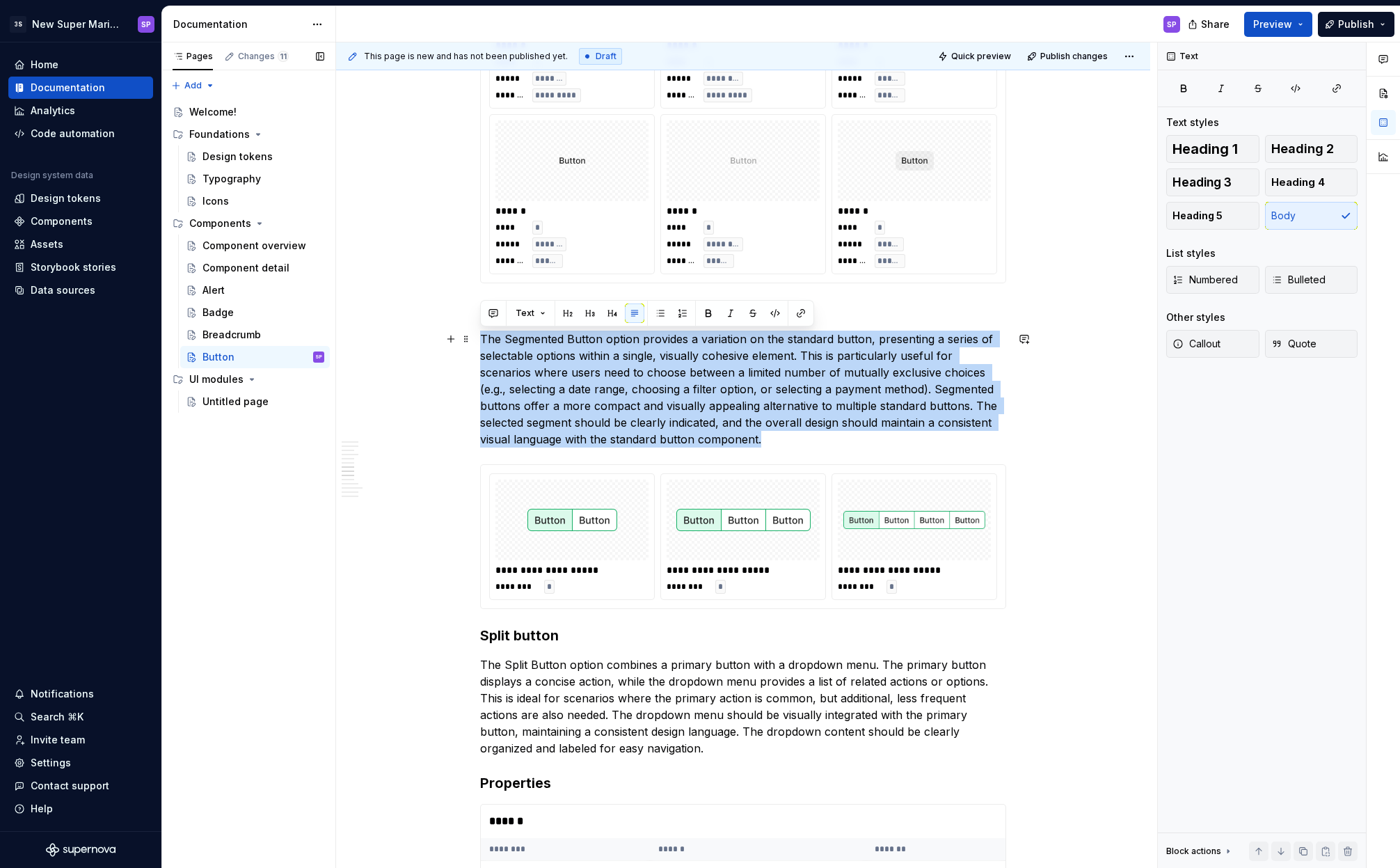
click at [723, 343] on p "The Segmented Button option provides a variation on the standard button, presen…" at bounding box center [743, 389] width 526 height 117
click at [746, 386] on p "The Segmented Button option provides a variation on the standard button, presen…" at bounding box center [743, 389] width 526 height 117
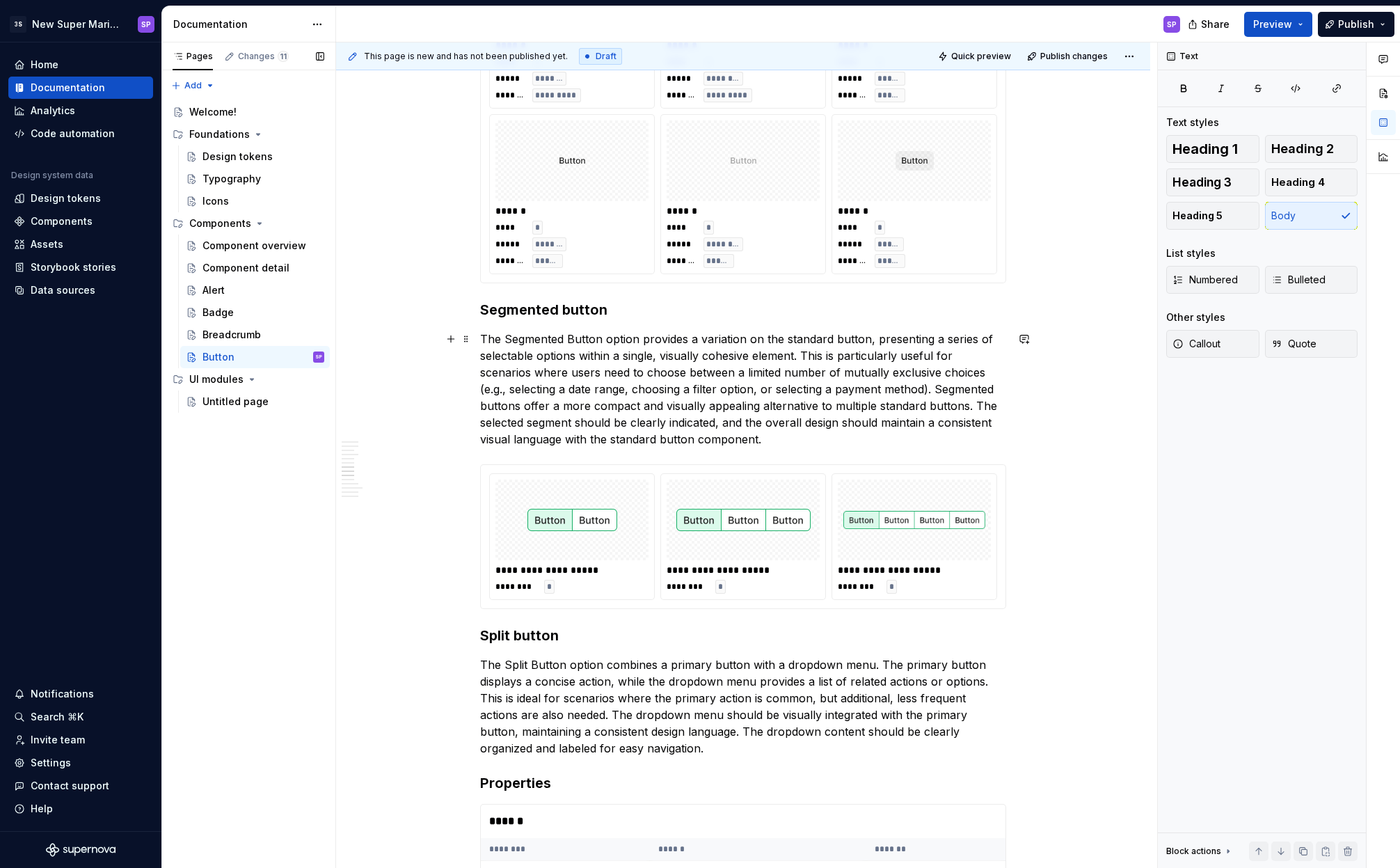
click at [795, 437] on p "The Segmented Button option provides a variation on the standard button, presen…" at bounding box center [743, 389] width 526 height 117
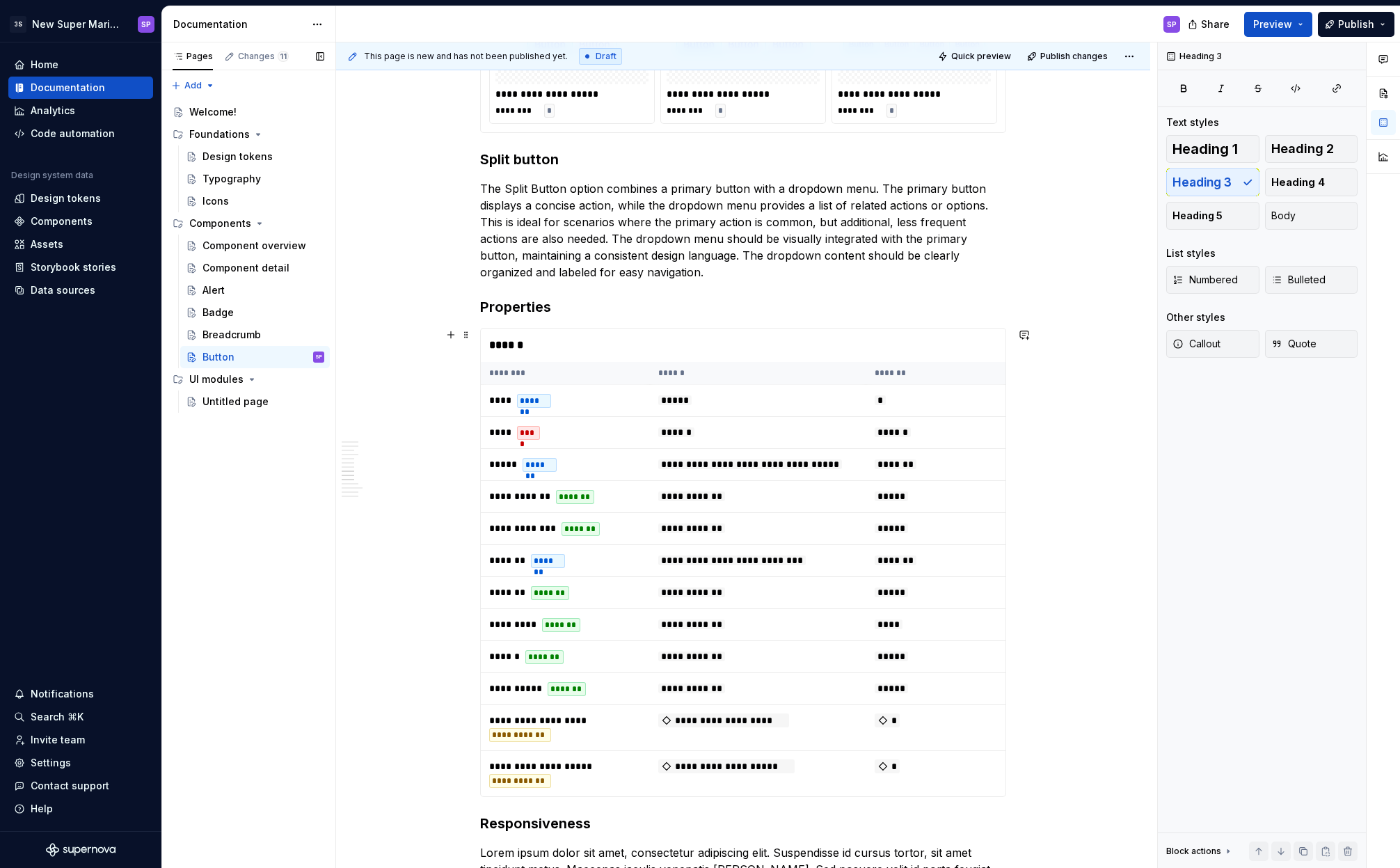
scroll to position [3225, 0]
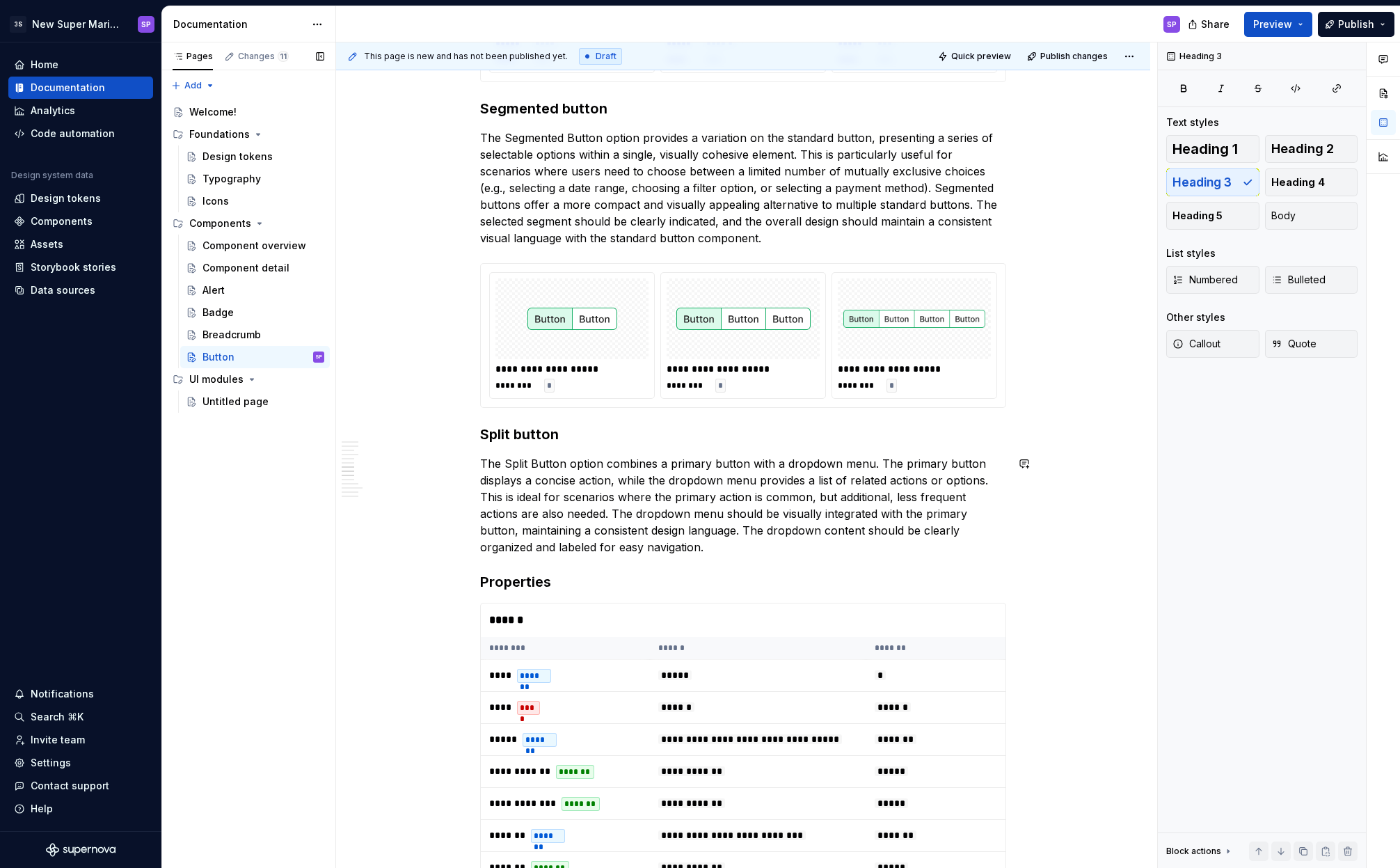
click at [768, 549] on p "The Split Button option combines a primary button with a dropdown menu. The pri…" at bounding box center [743, 505] width 526 height 100
click at [686, 523] on p "The Split Button option combines a primary button with a dropdown menu. The pri…" at bounding box center [743, 505] width 526 height 100
click at [720, 541] on p "The Split Button option combines a primary button with a dropdown menu. The pri…" at bounding box center [743, 505] width 526 height 100
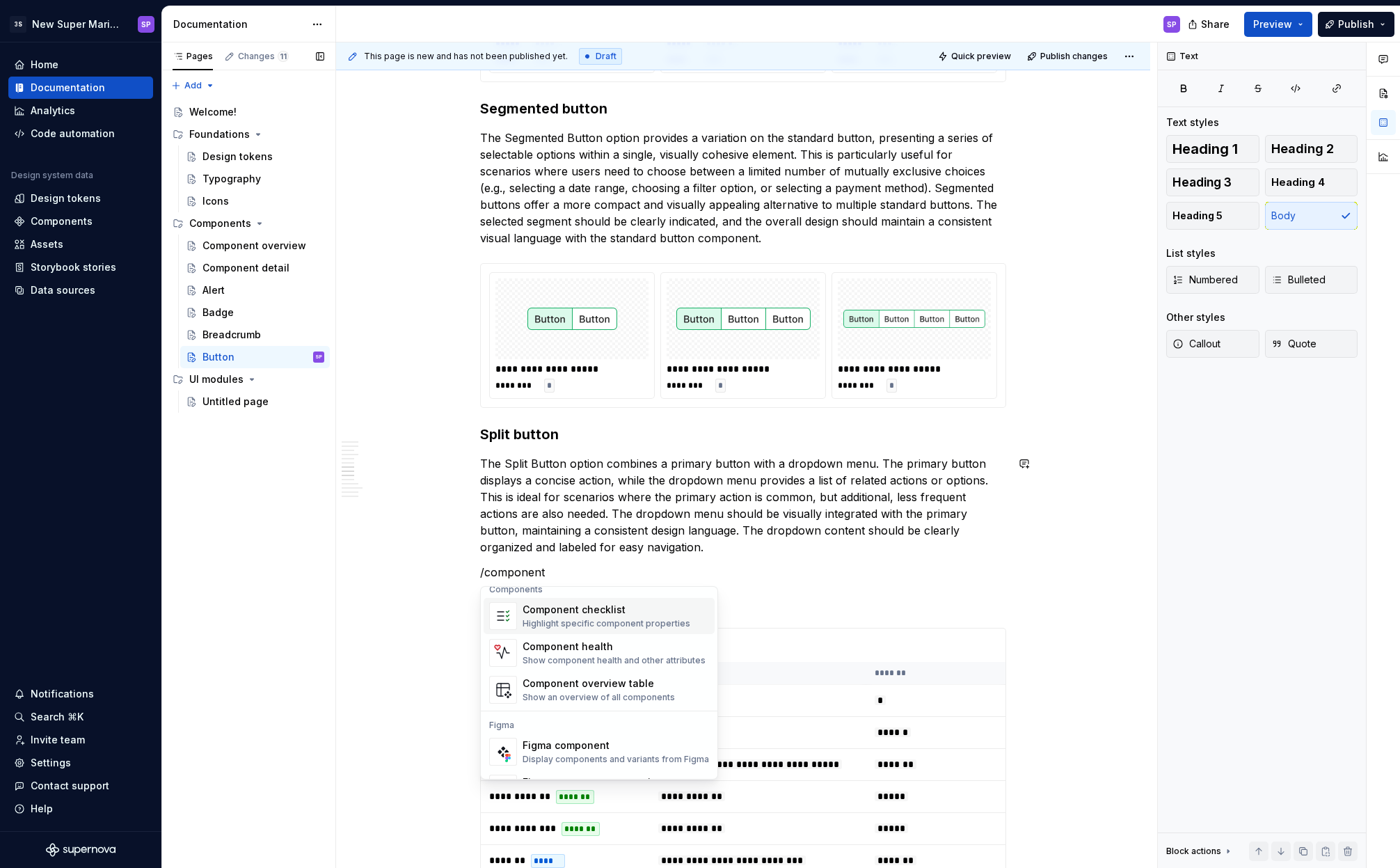
scroll to position [3884, 0]
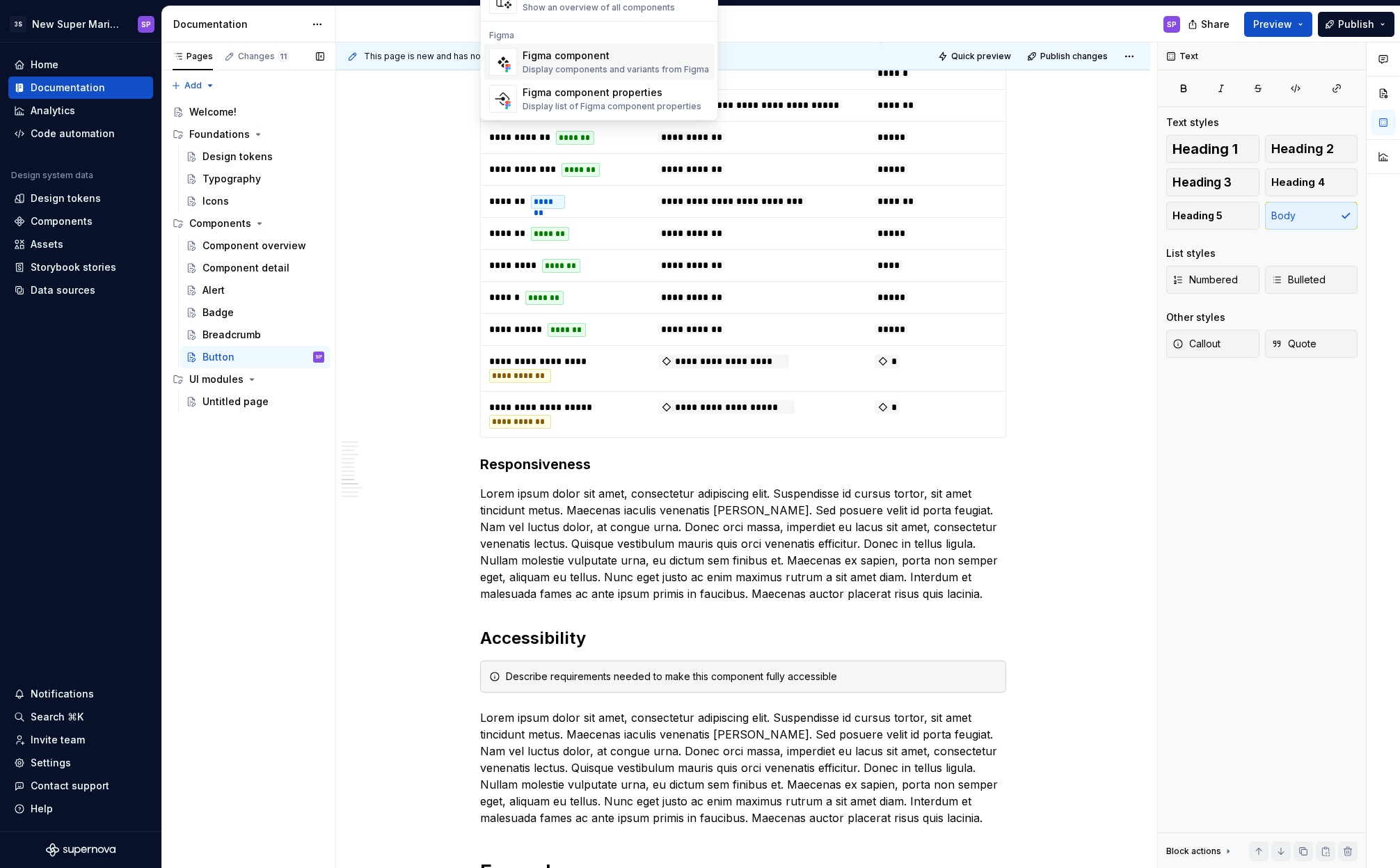
click at [632, 67] on div "Display components and variants from Figma" at bounding box center [615, 69] width 187 height 11
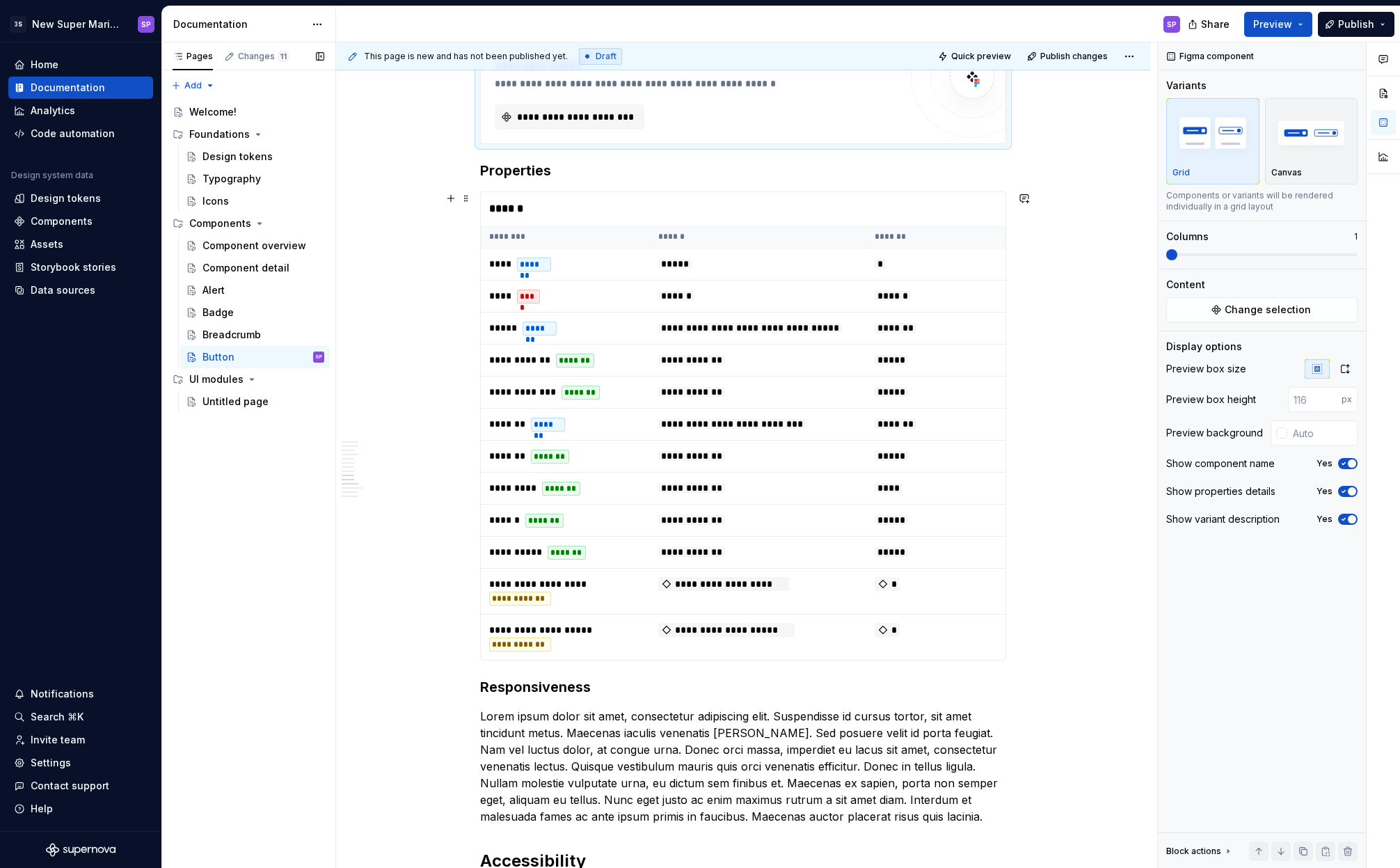
scroll to position [3593, 0]
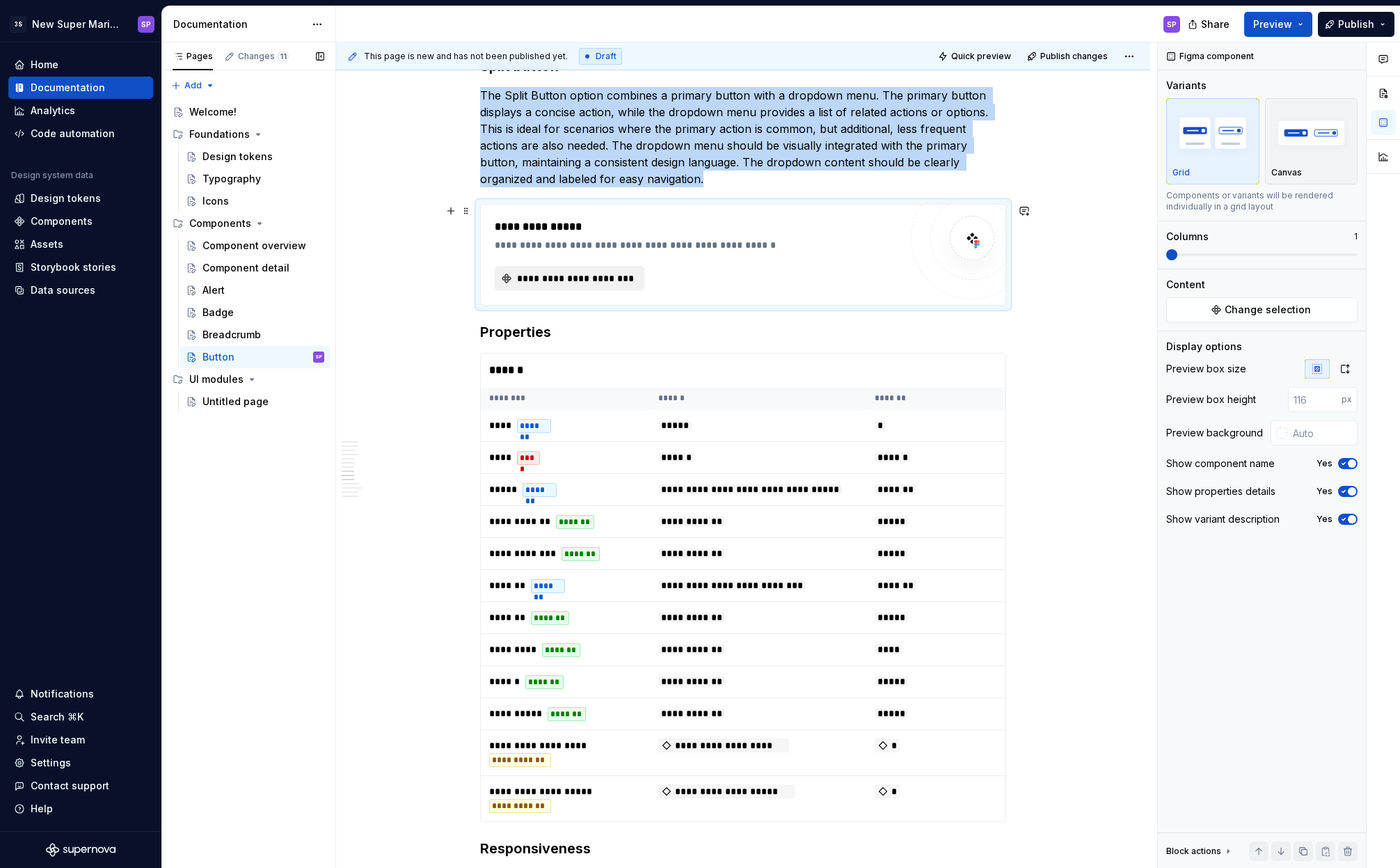
click at [589, 281] on span "**********" at bounding box center [575, 278] width 121 height 14
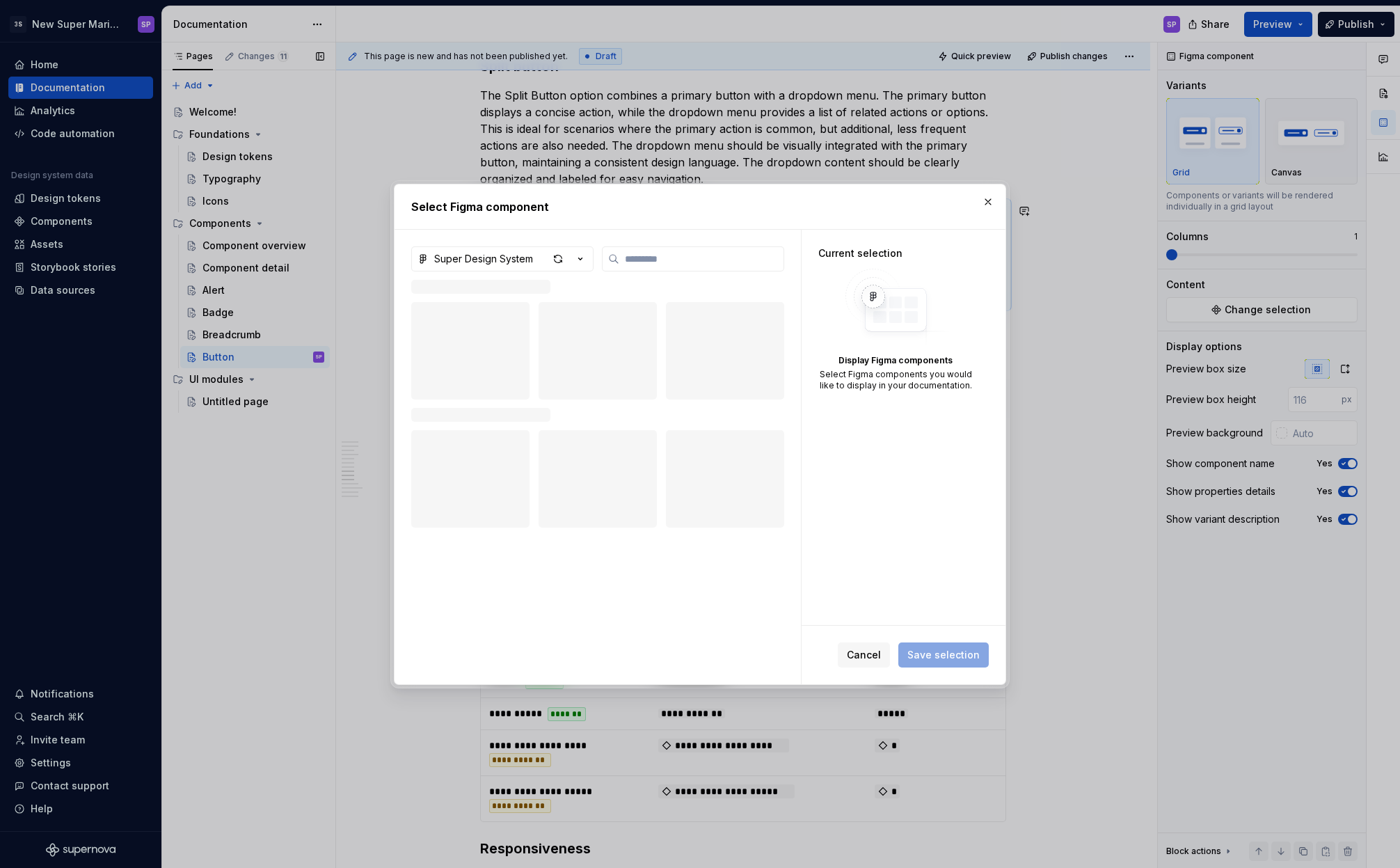
type textarea "*"
type input "*"
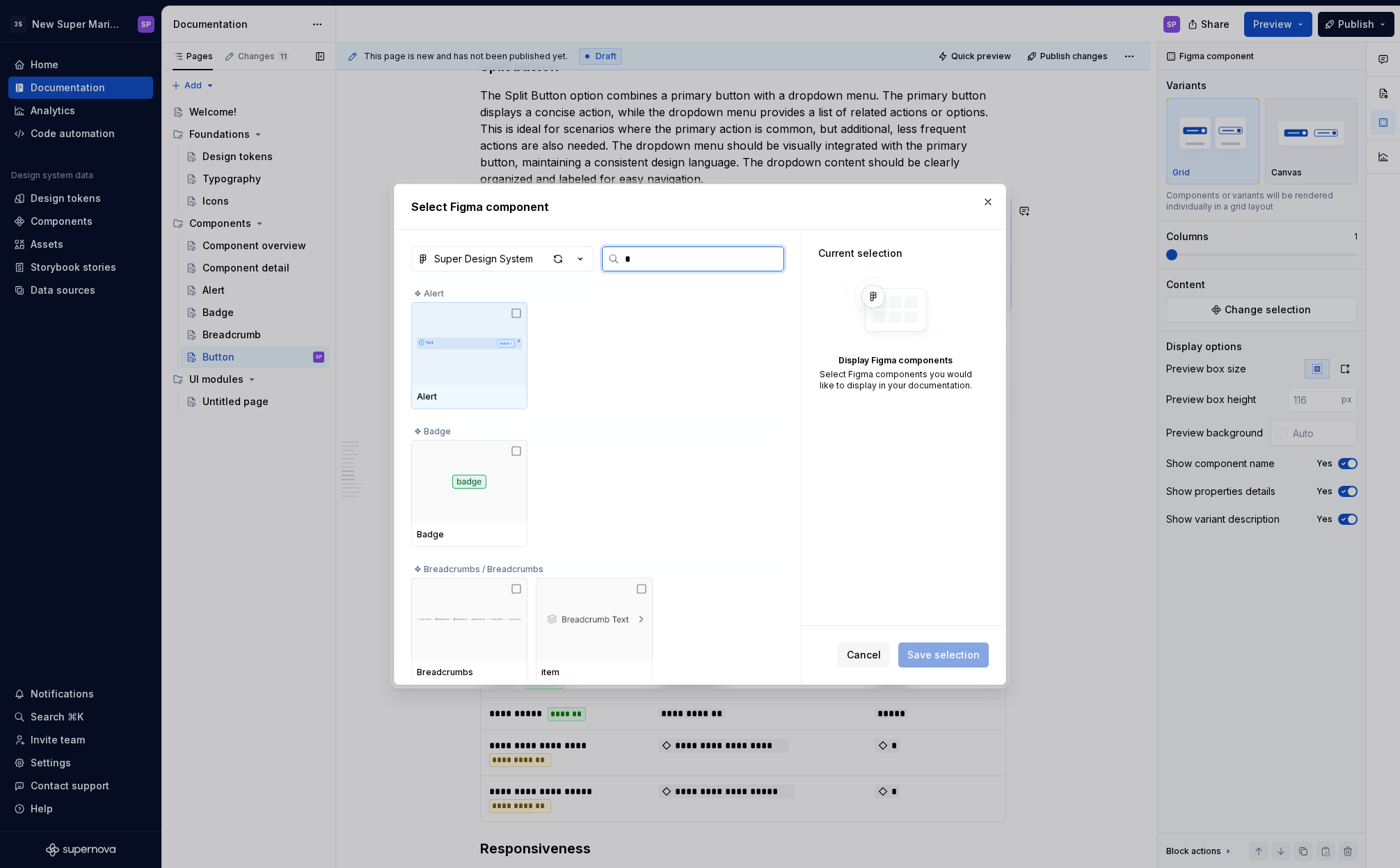
type textarea "*"
type input "***"
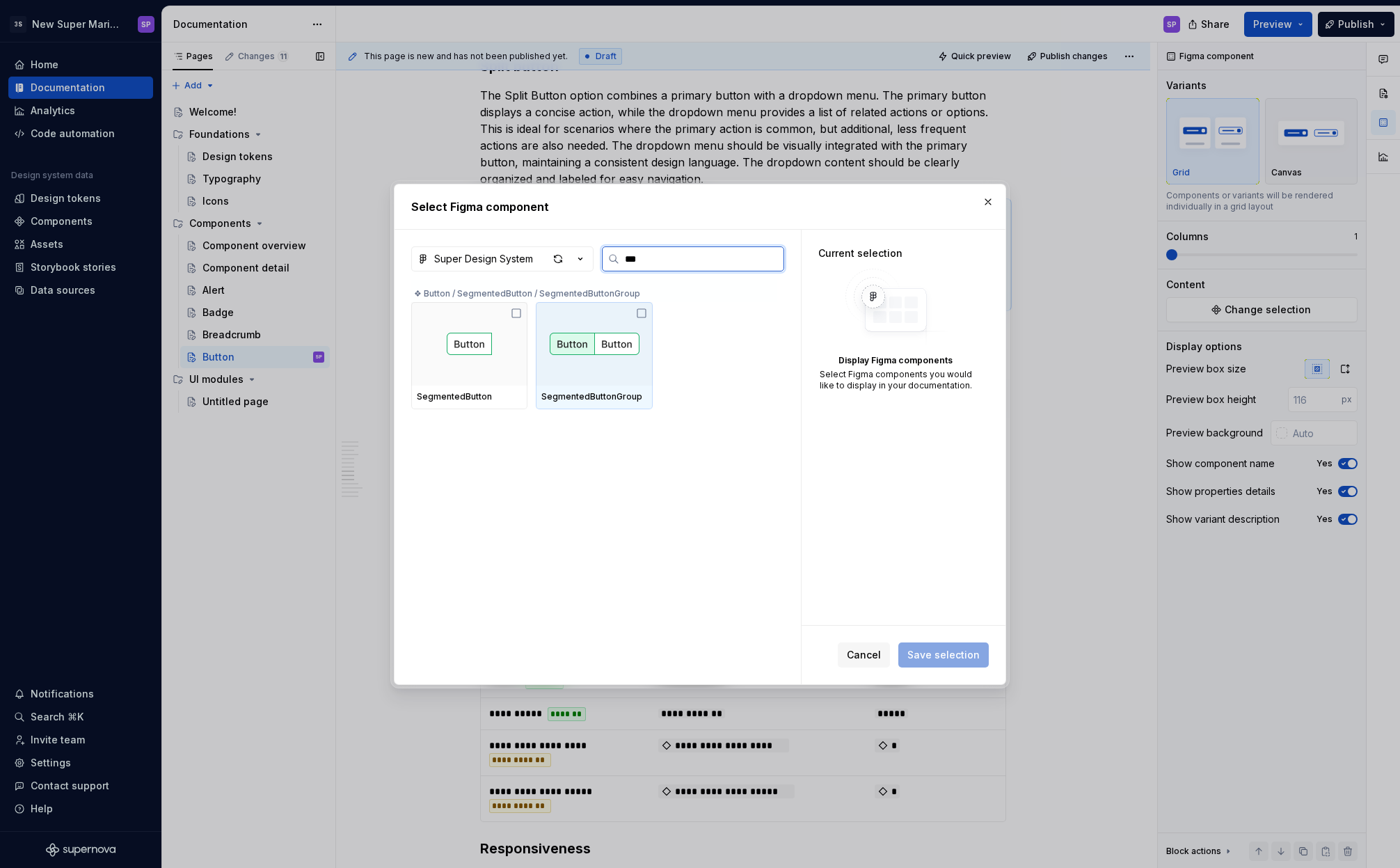
click at [615, 353] on img at bounding box center [595, 343] width 90 height 23
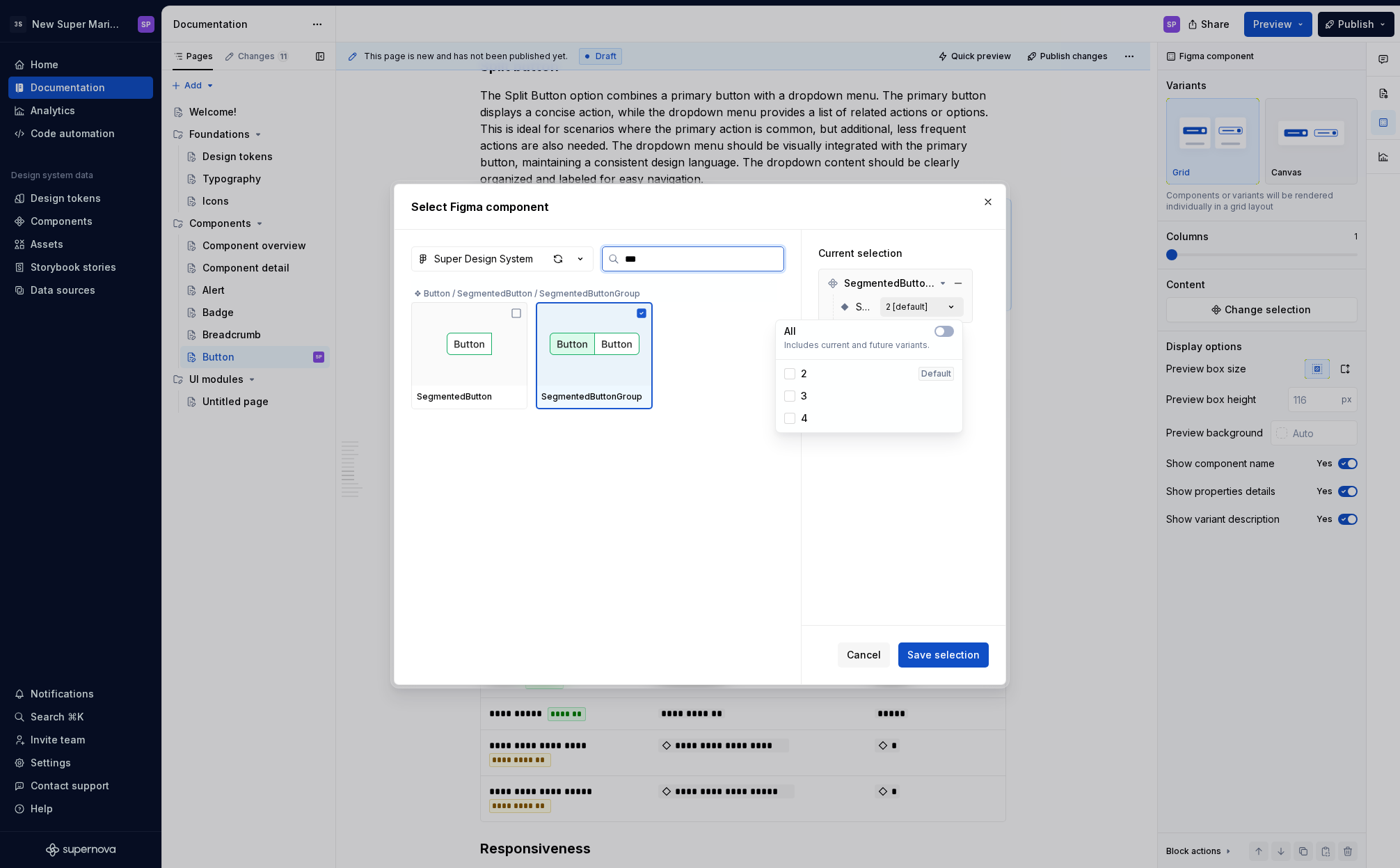
click at [903, 298] on button "2 [default]" at bounding box center [922, 307] width 83 height 20
click at [942, 334] on span "button" at bounding box center [940, 332] width 8 height 8
click at [954, 329] on button "button" at bounding box center [945, 331] width 20 height 11
click at [872, 660] on span "Cancel" at bounding box center [864, 655] width 34 height 14
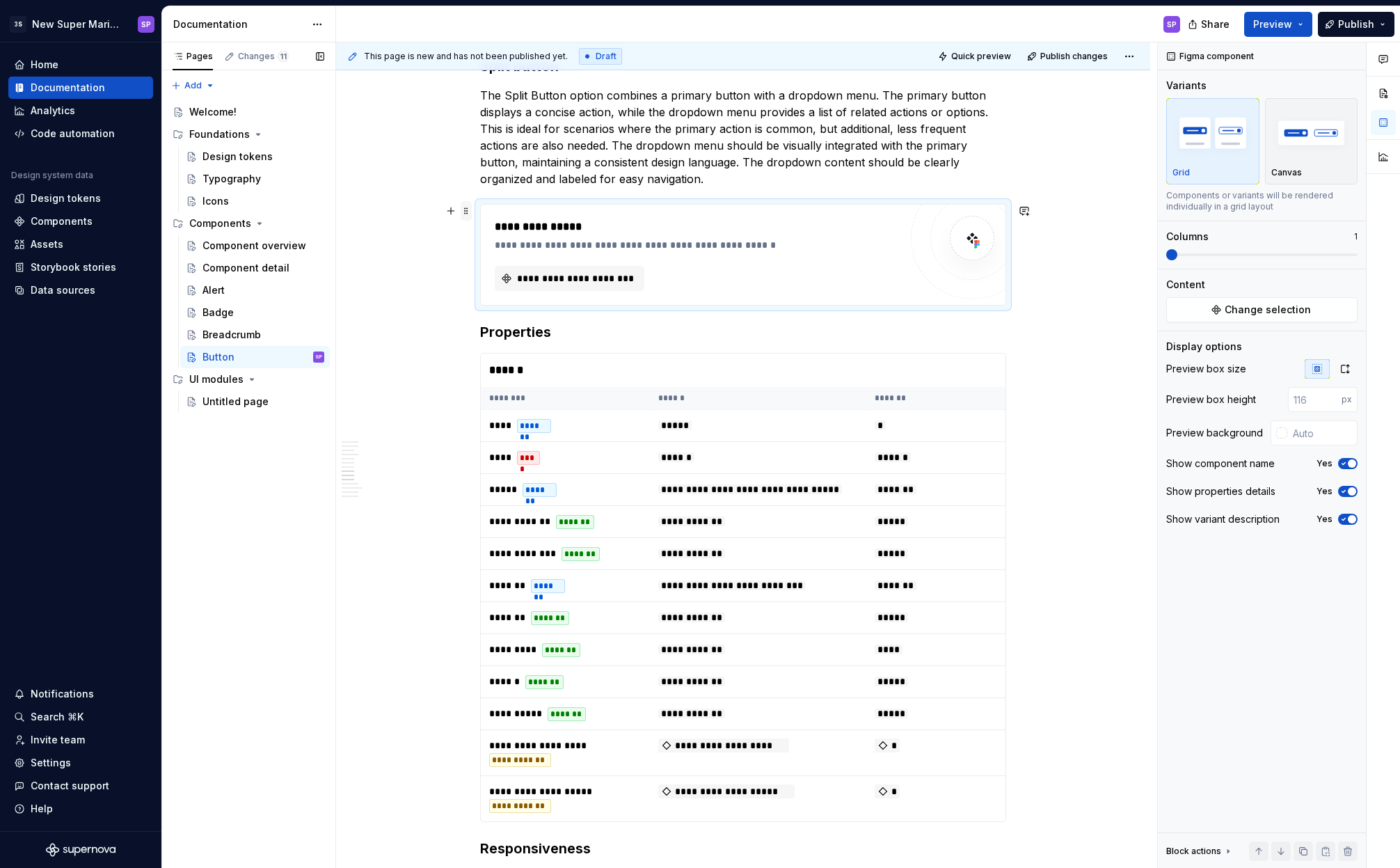
click at [463, 212] on span at bounding box center [466, 211] width 11 height 20
click at [485, 326] on div "Delete" at bounding box center [523, 334] width 119 height 23
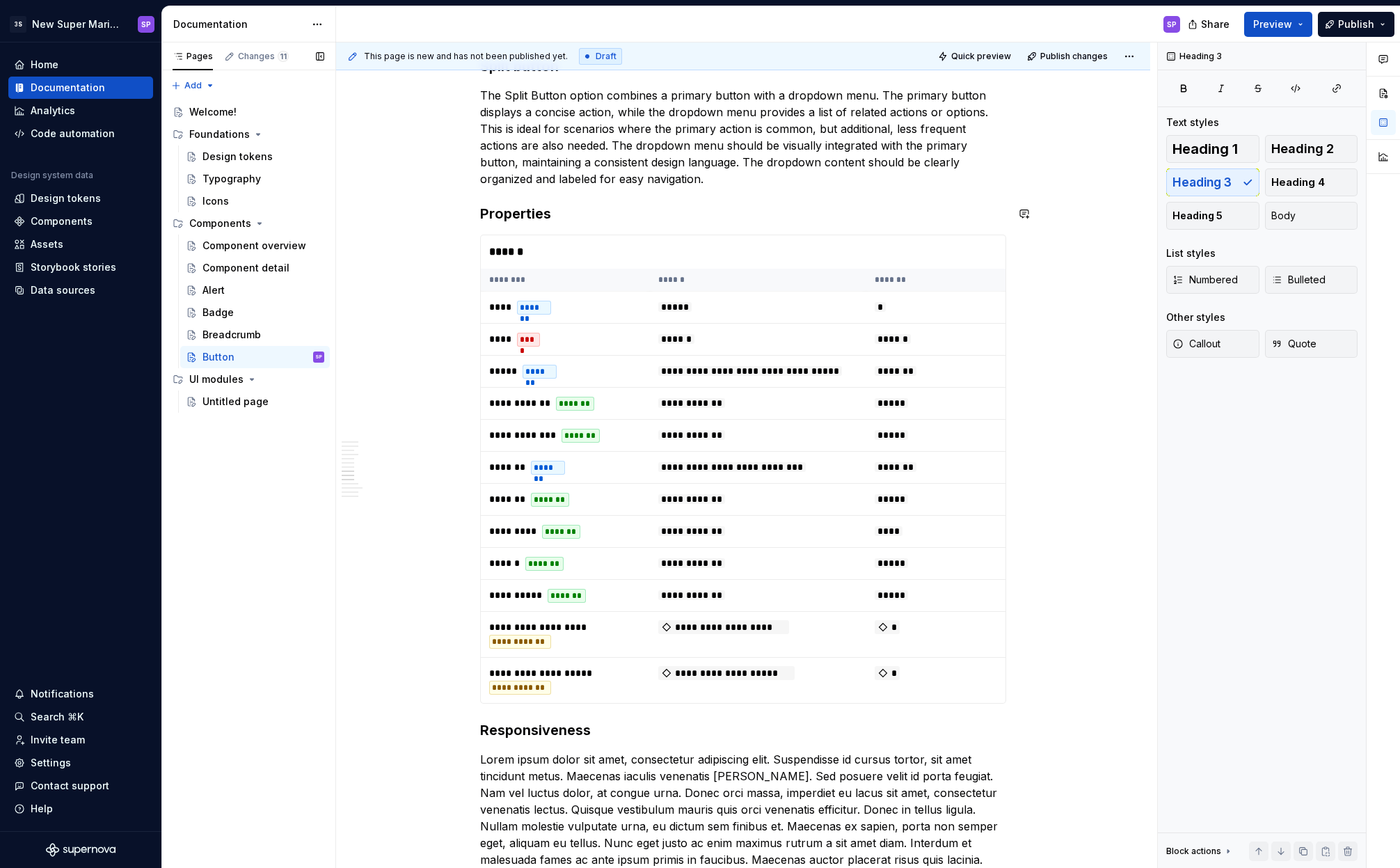
click at [753, 174] on p "The Split Button option combines a primary button with a dropdown menu. The pri…" at bounding box center [743, 137] width 526 height 100
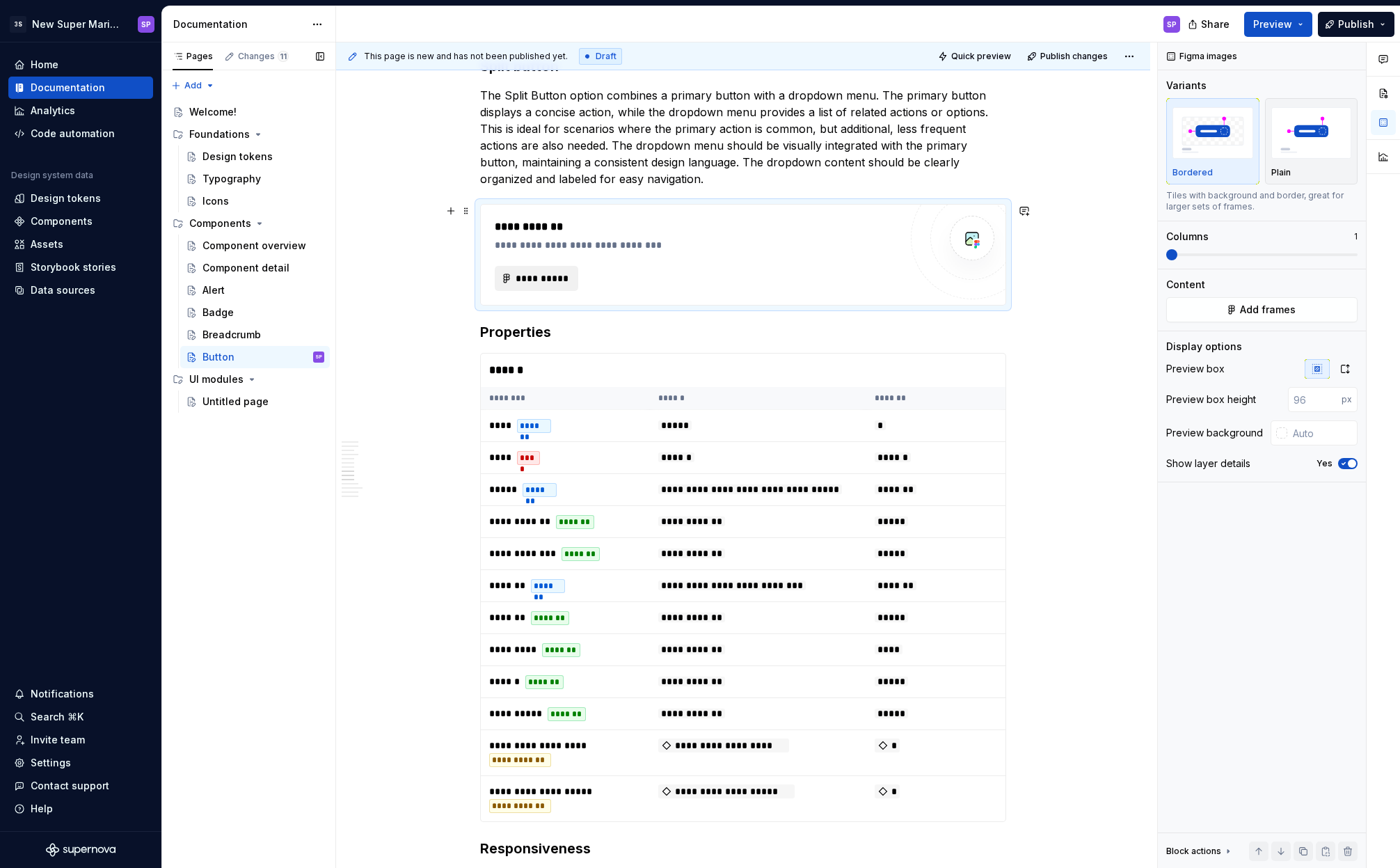
click at [552, 276] on span "**********" at bounding box center [541, 278] width 54 height 14
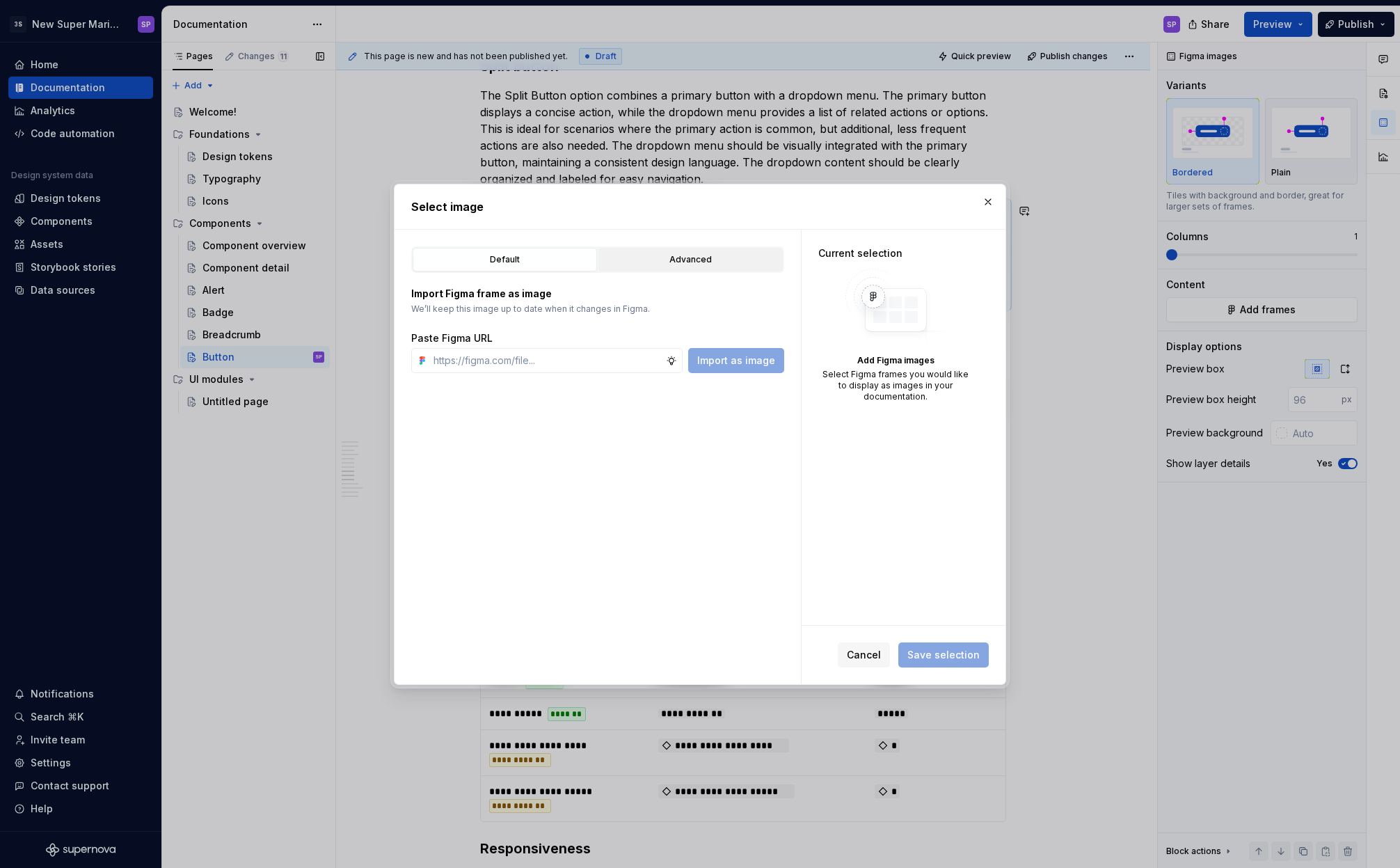
click at [643, 269] on button "Advanced" at bounding box center [691, 259] width 184 height 24
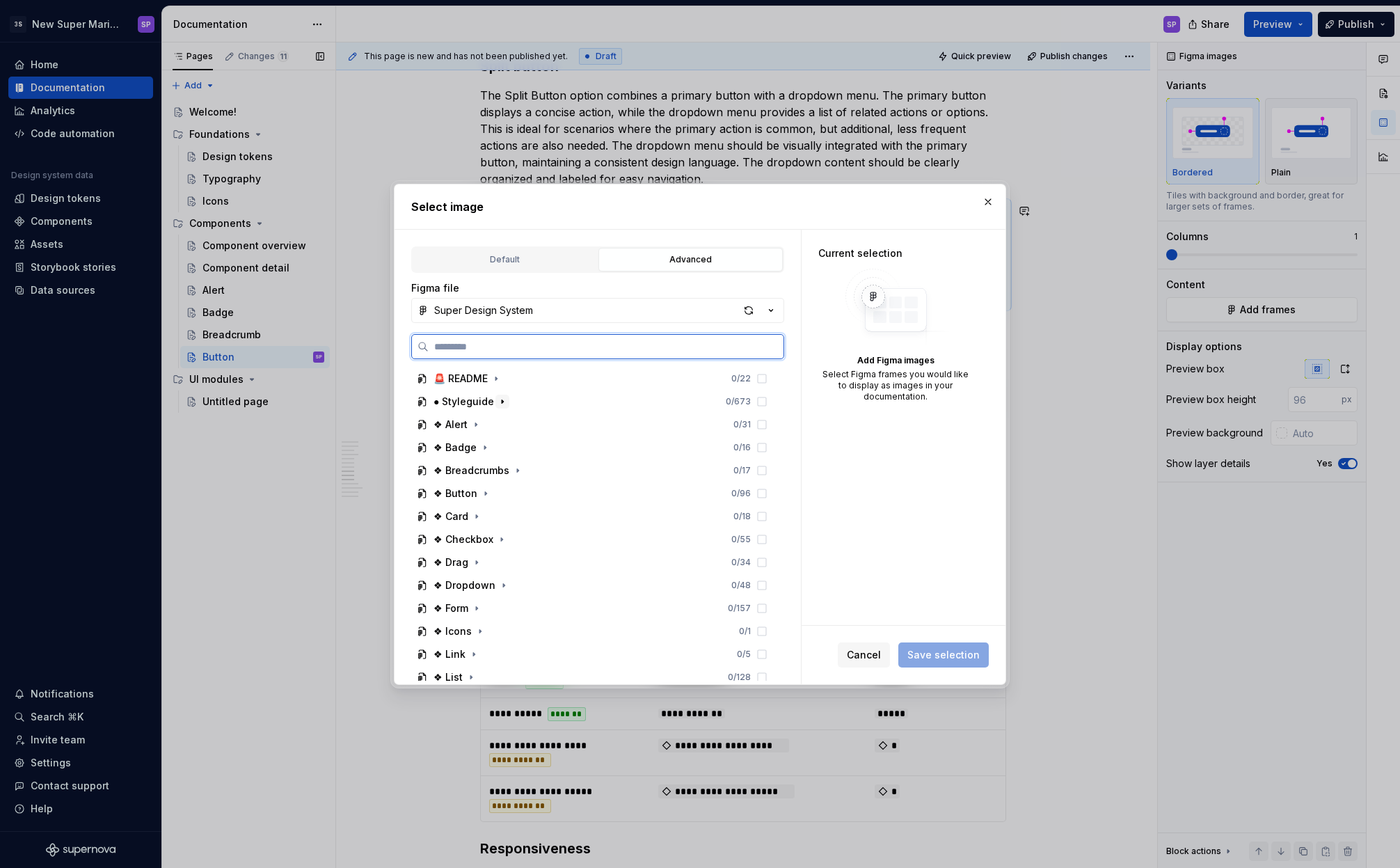
type textarea "*"
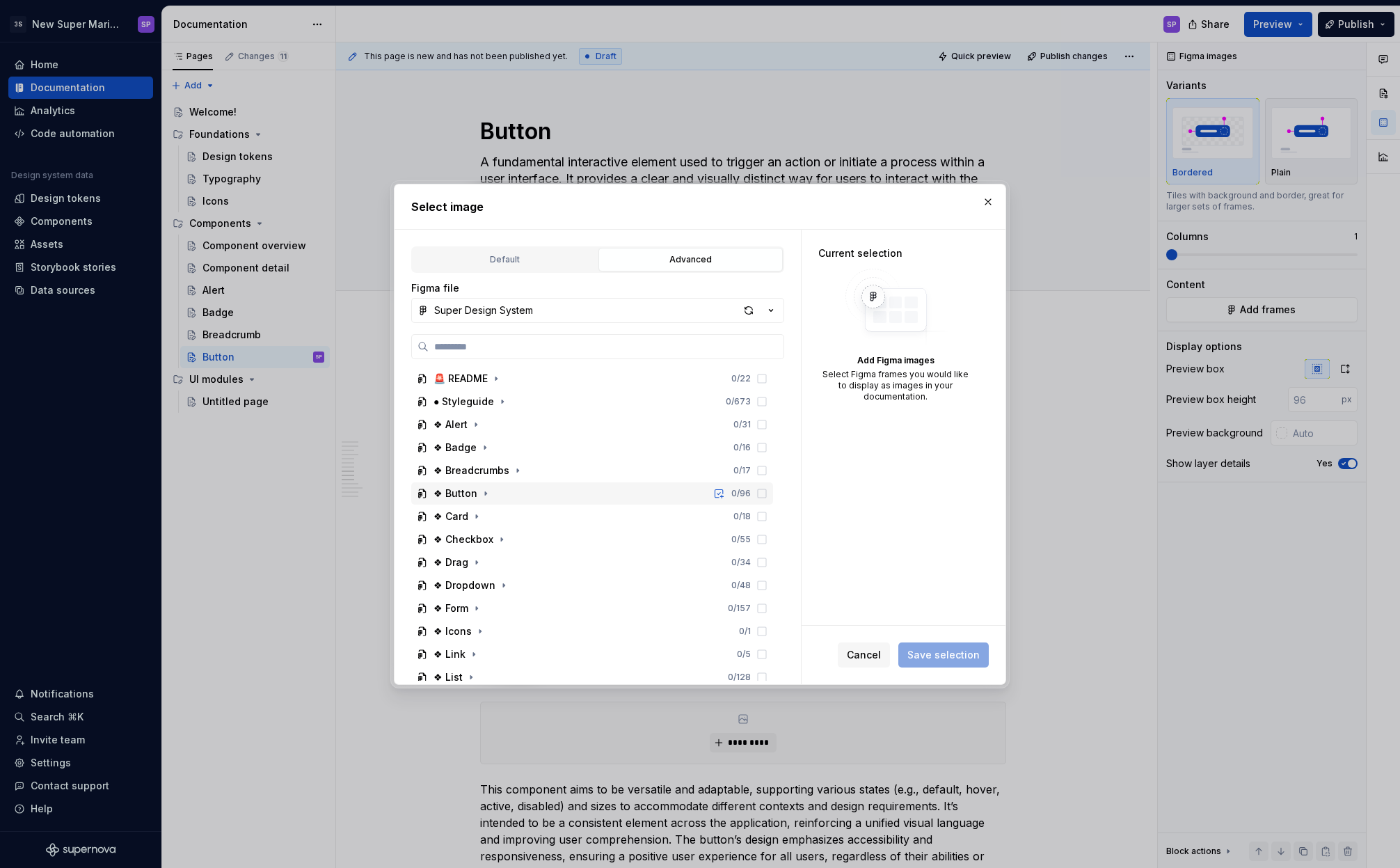
scroll to position [3593, 0]
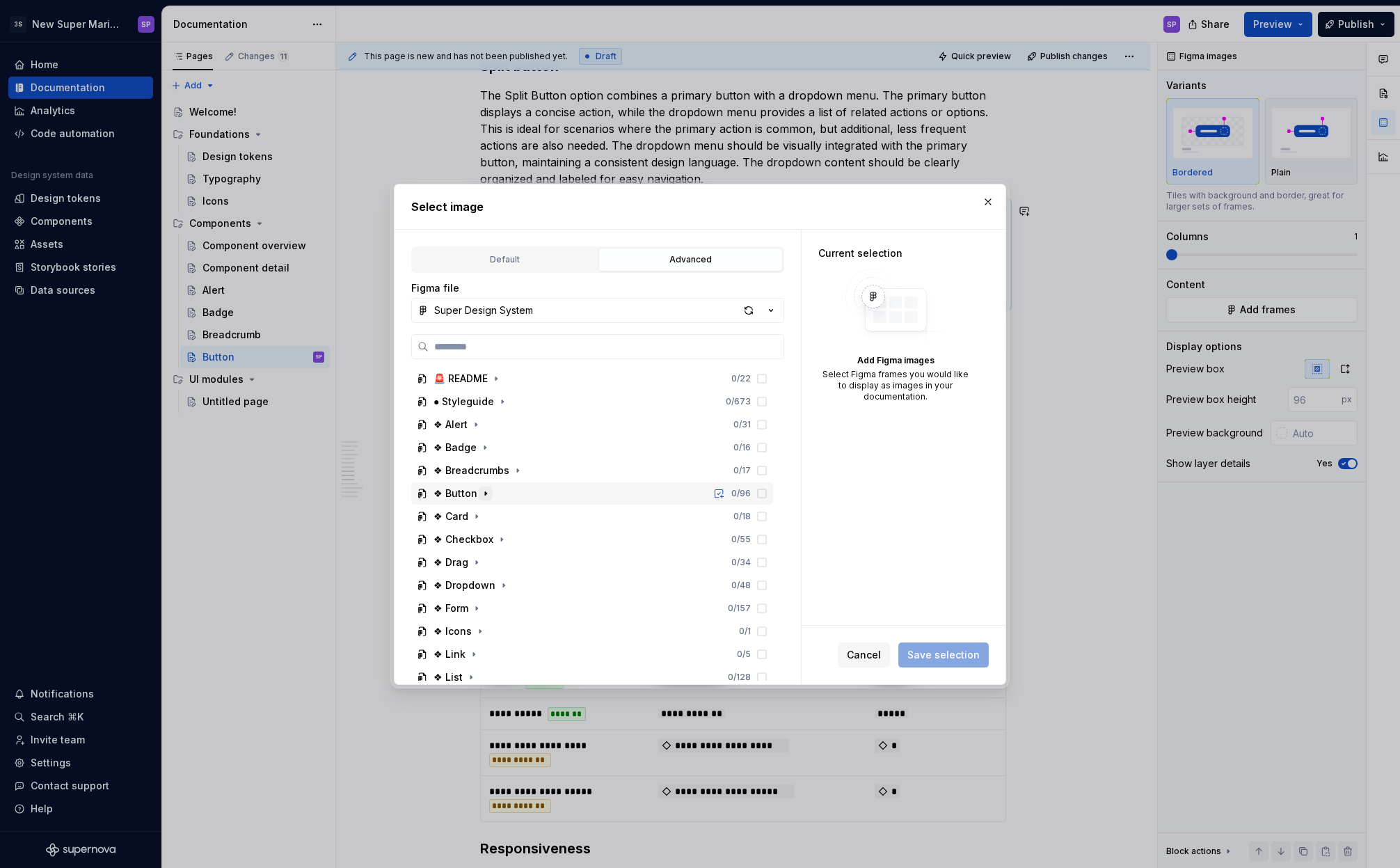
click at [485, 492] on icon "button" at bounding box center [485, 494] width 1 height 4
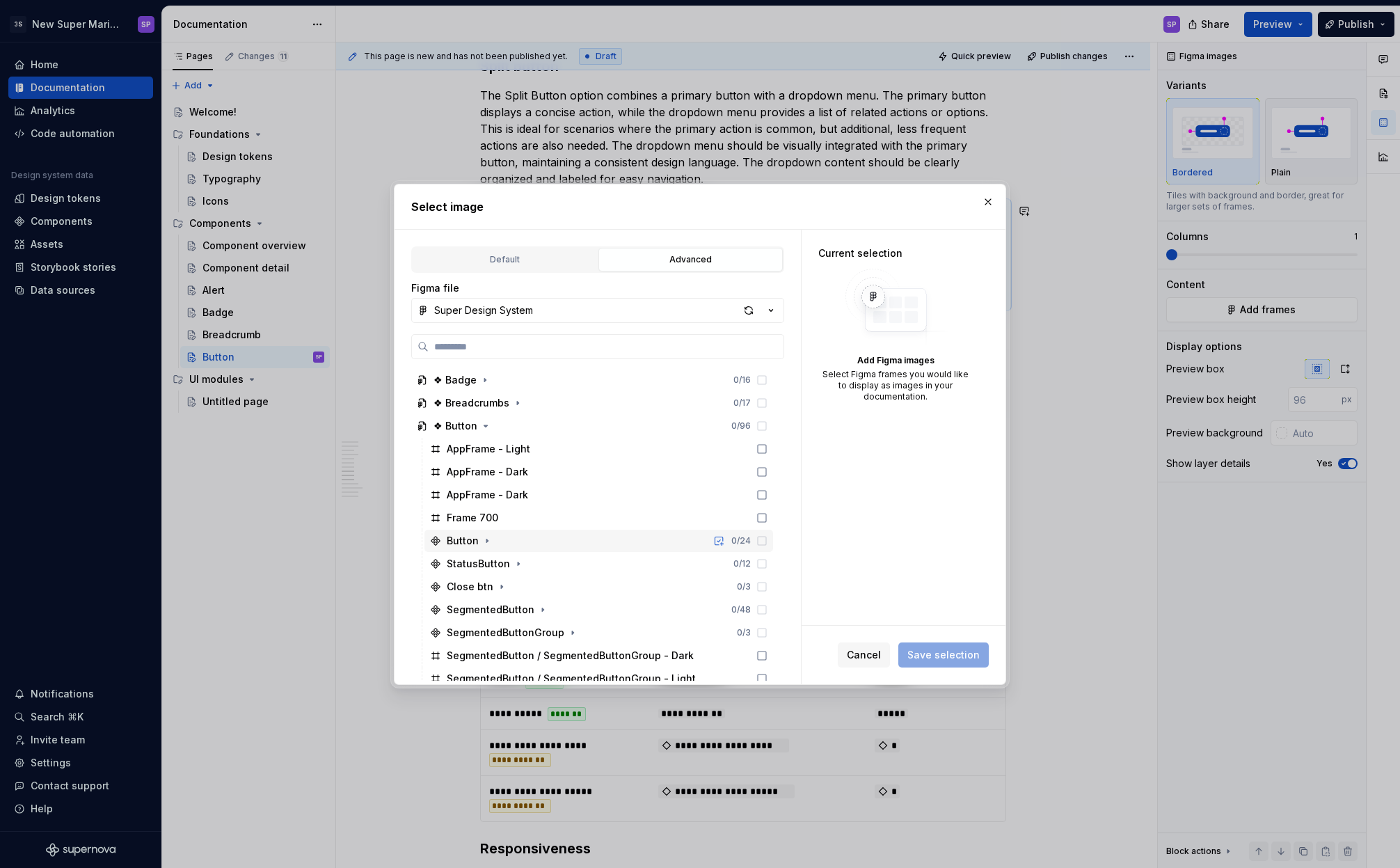
scroll to position [196, 0]
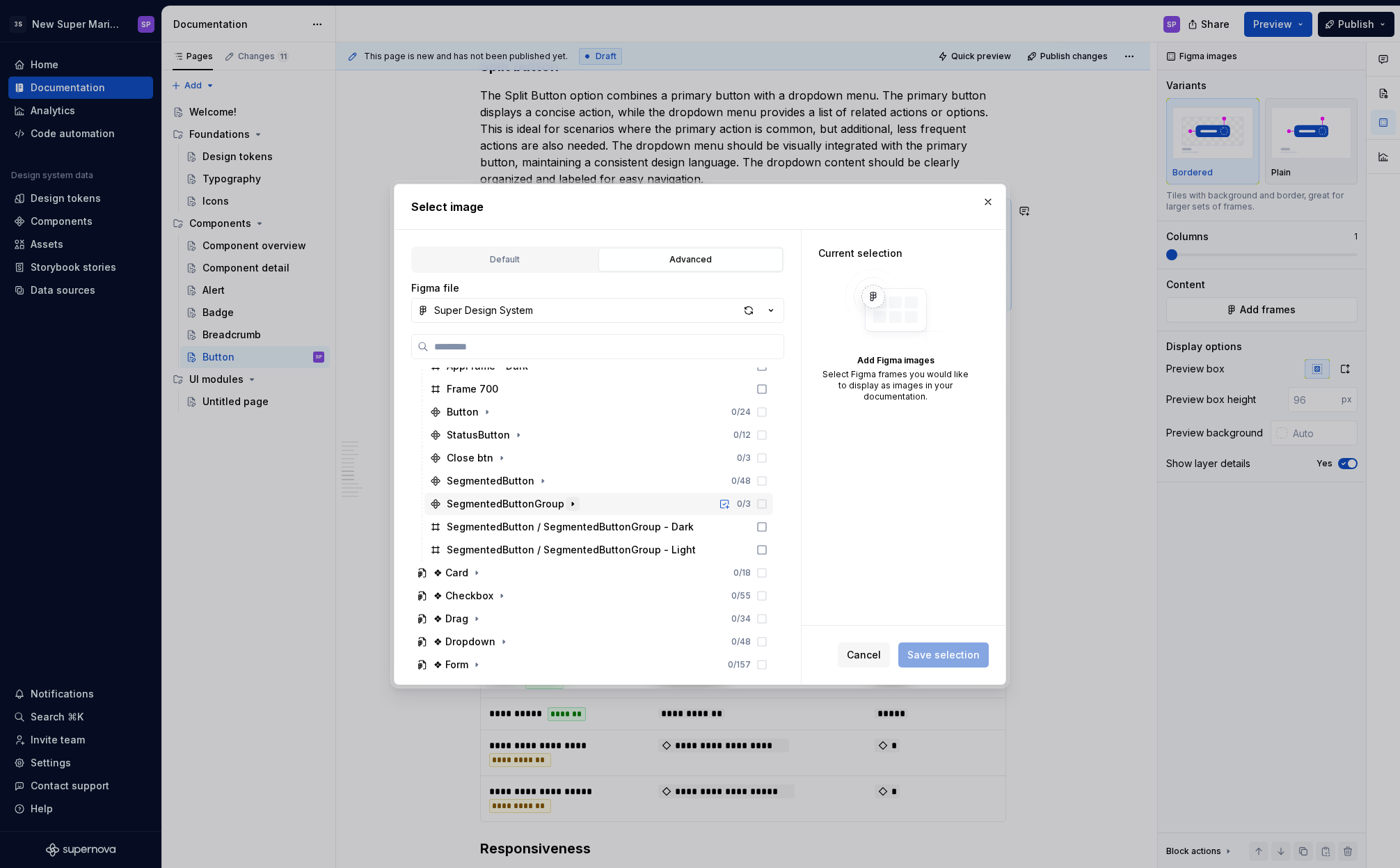
click at [567, 506] on icon "button" at bounding box center [572, 504] width 11 height 11
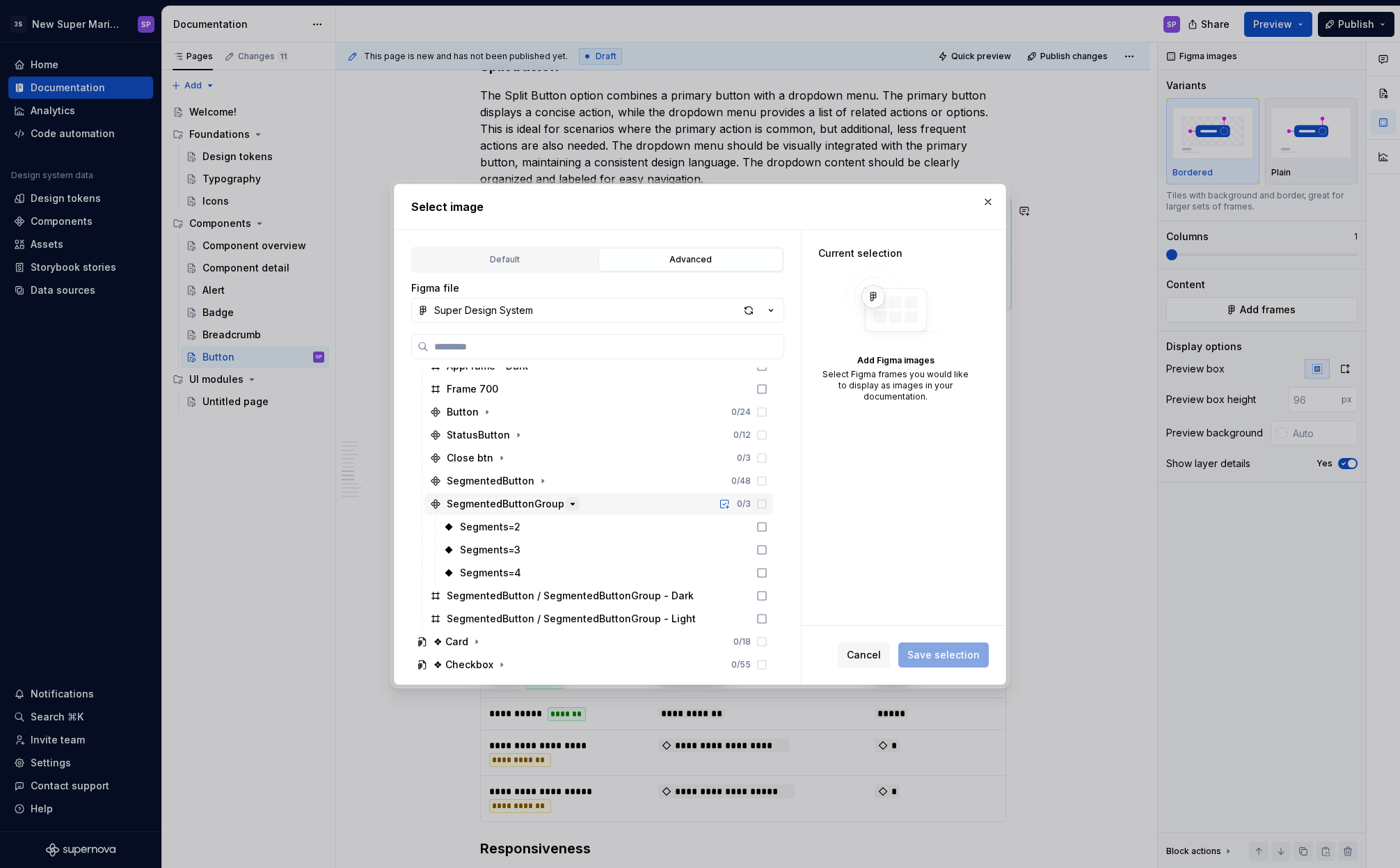
click at [567, 506] on icon "button" at bounding box center [572, 504] width 11 height 11
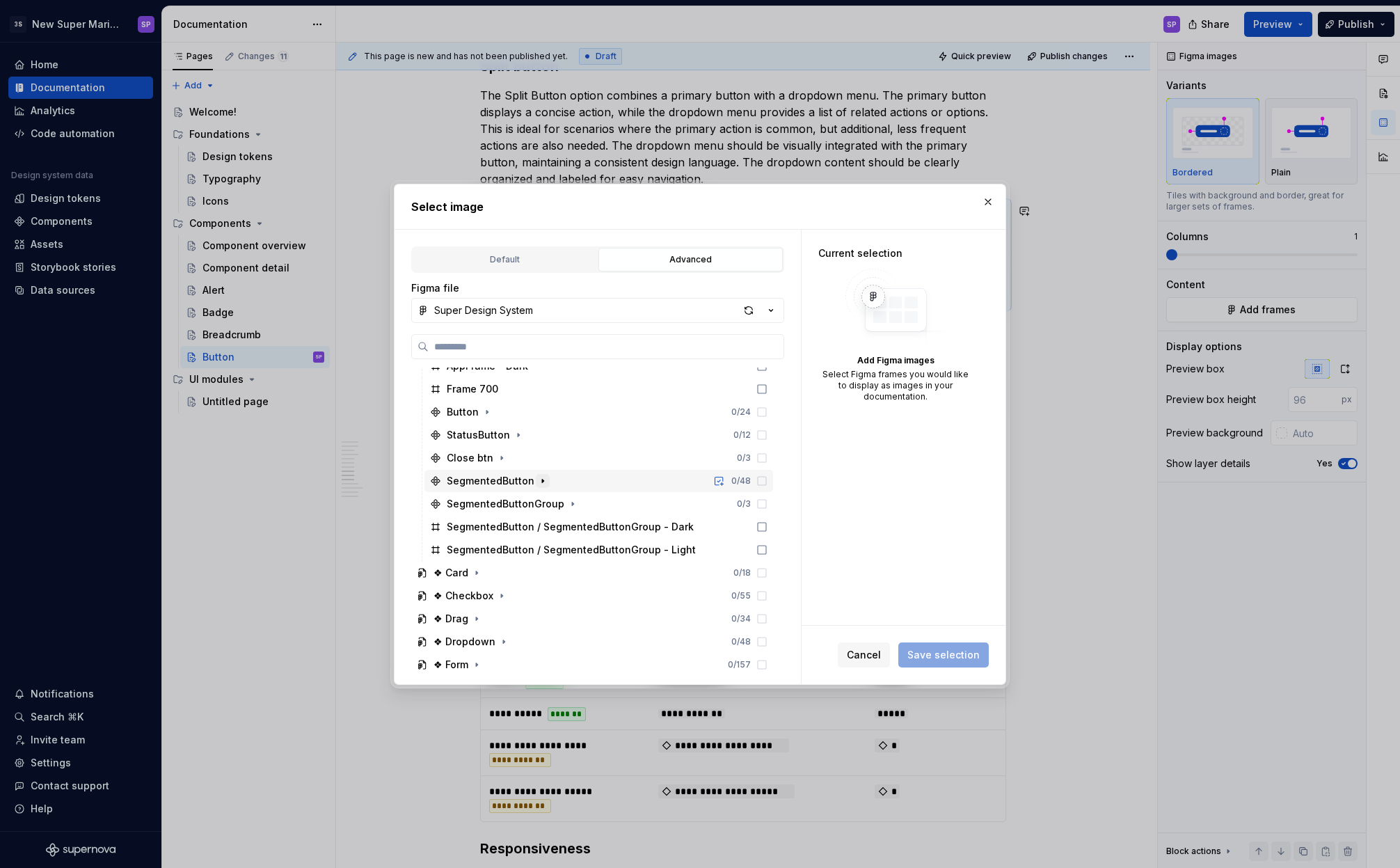
click at [541, 482] on icon "button" at bounding box center [542, 480] width 11 height 11
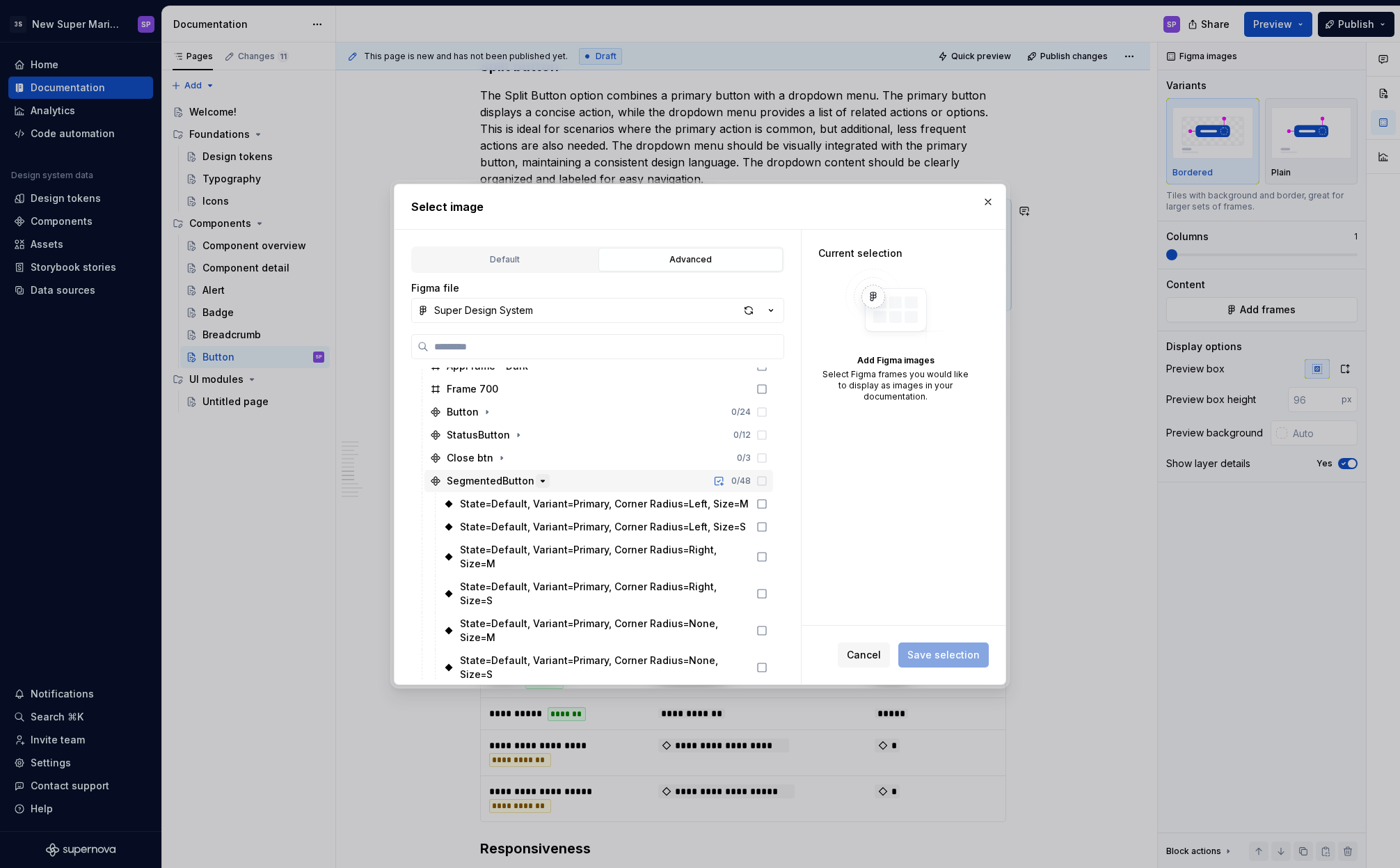
click at [539, 482] on icon "button" at bounding box center [542, 480] width 11 height 11
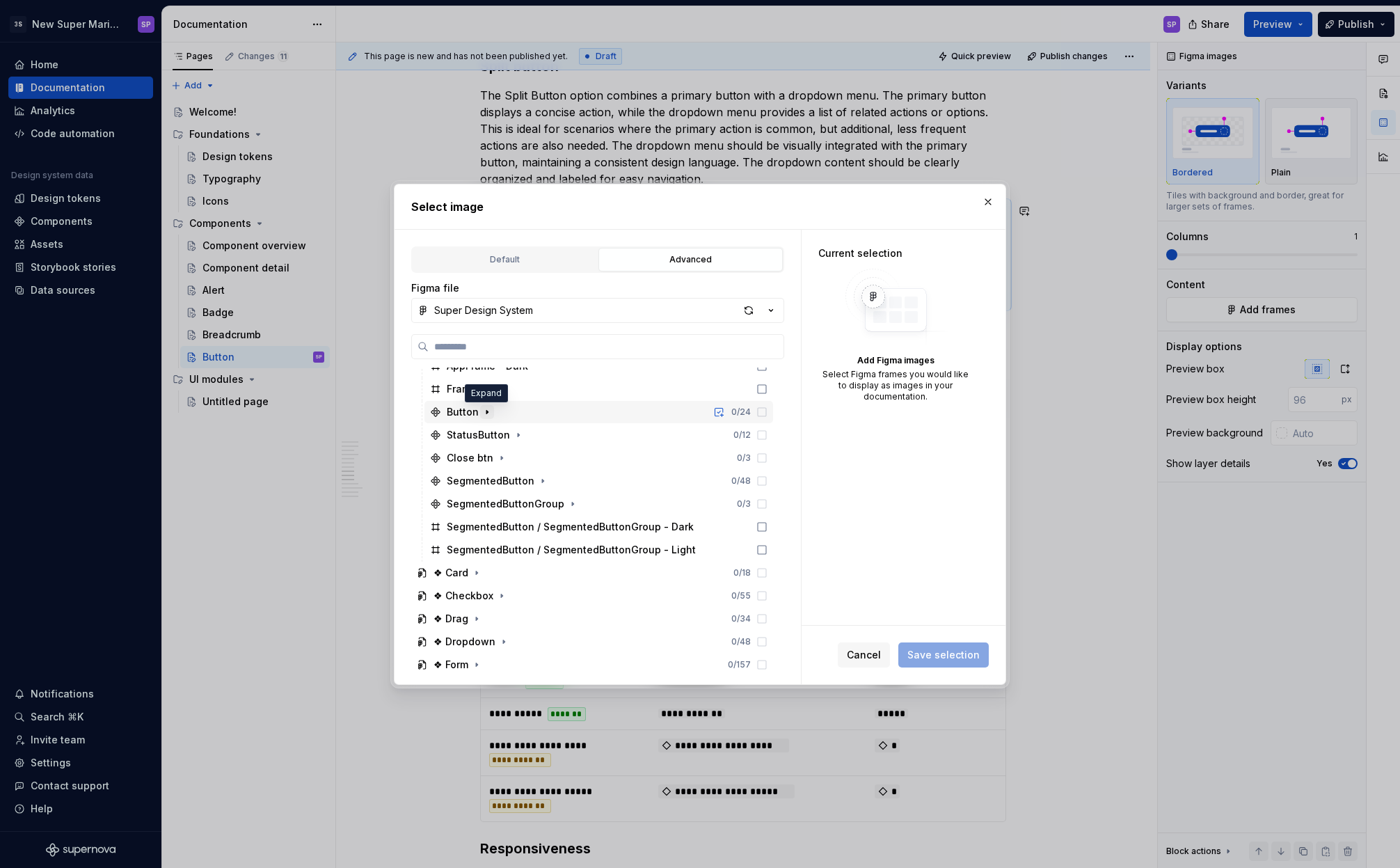
click at [487, 414] on icon "button" at bounding box center [487, 412] width 11 height 11
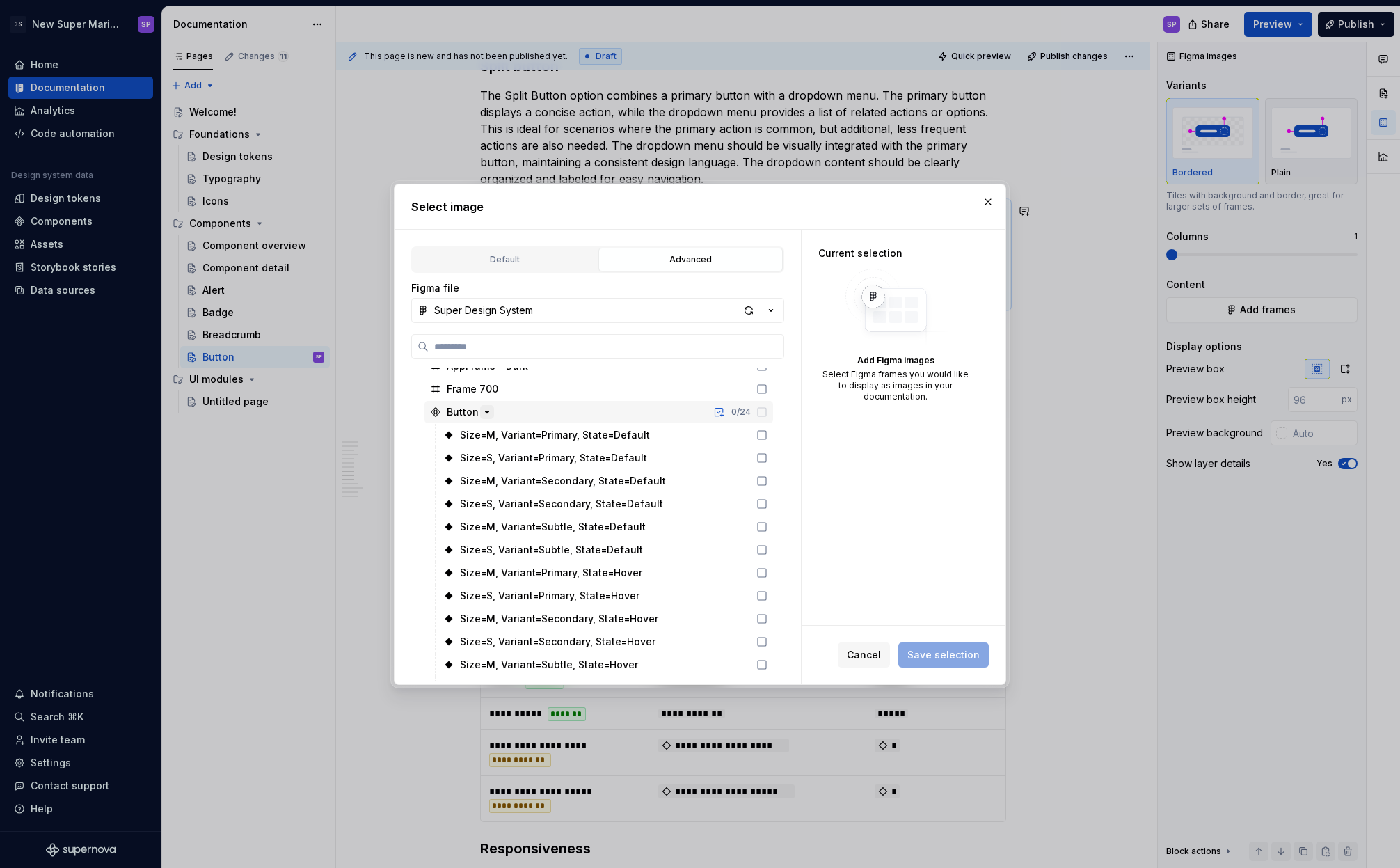
click at [487, 412] on icon "button" at bounding box center [488, 412] width 4 height 1
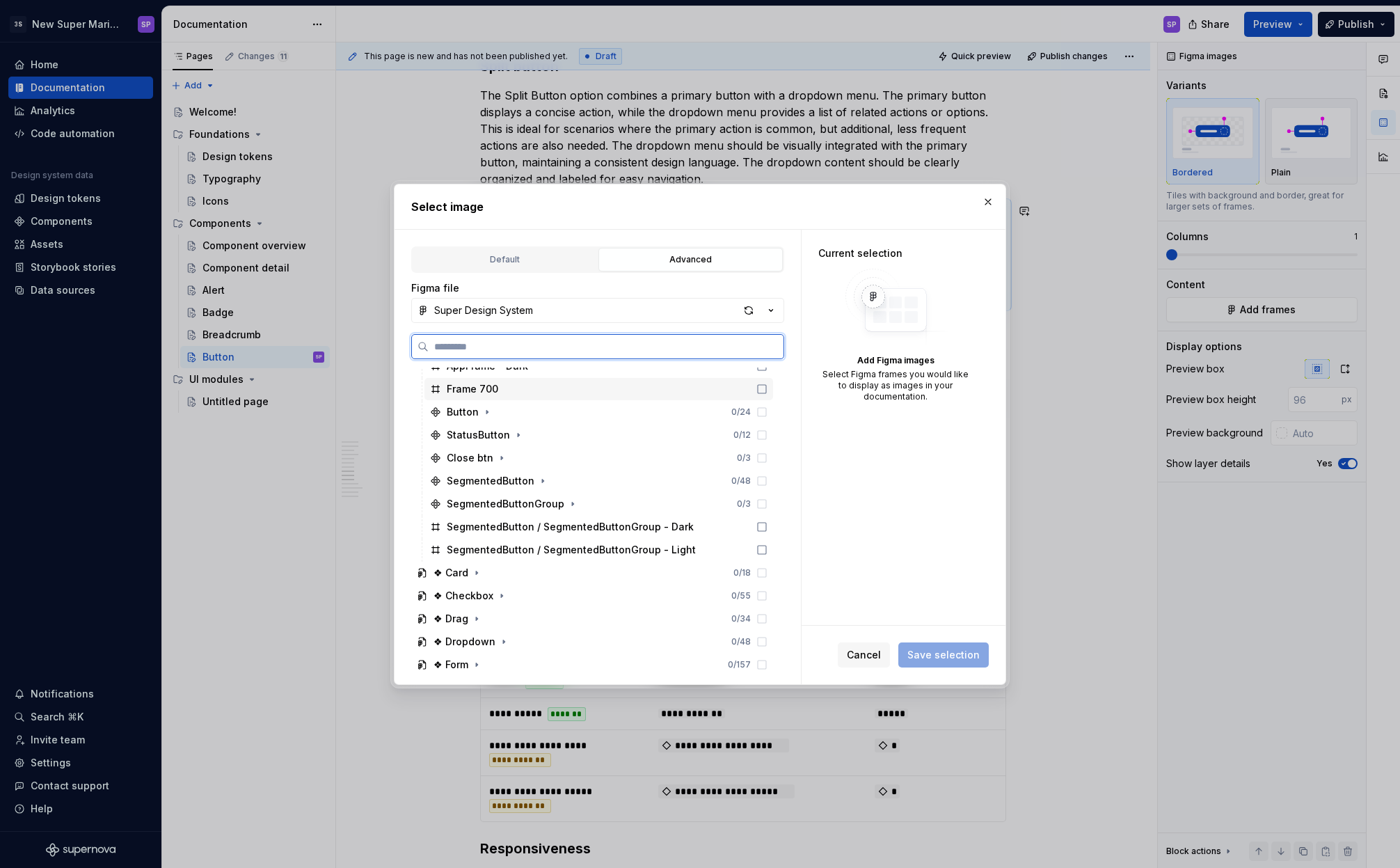
scroll to position [0, 0]
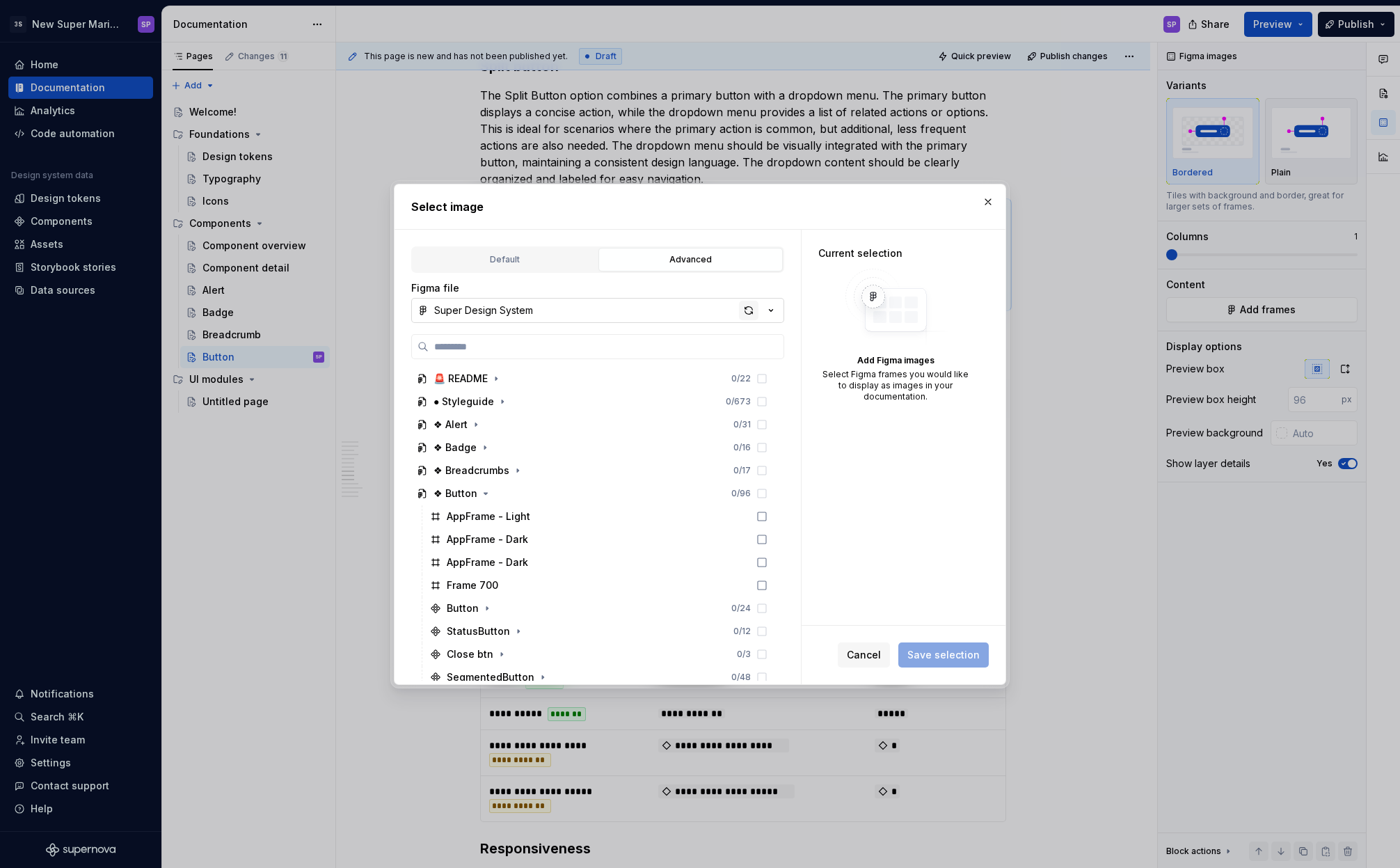
click at [750, 312] on div "button" at bounding box center [749, 311] width 20 height 20
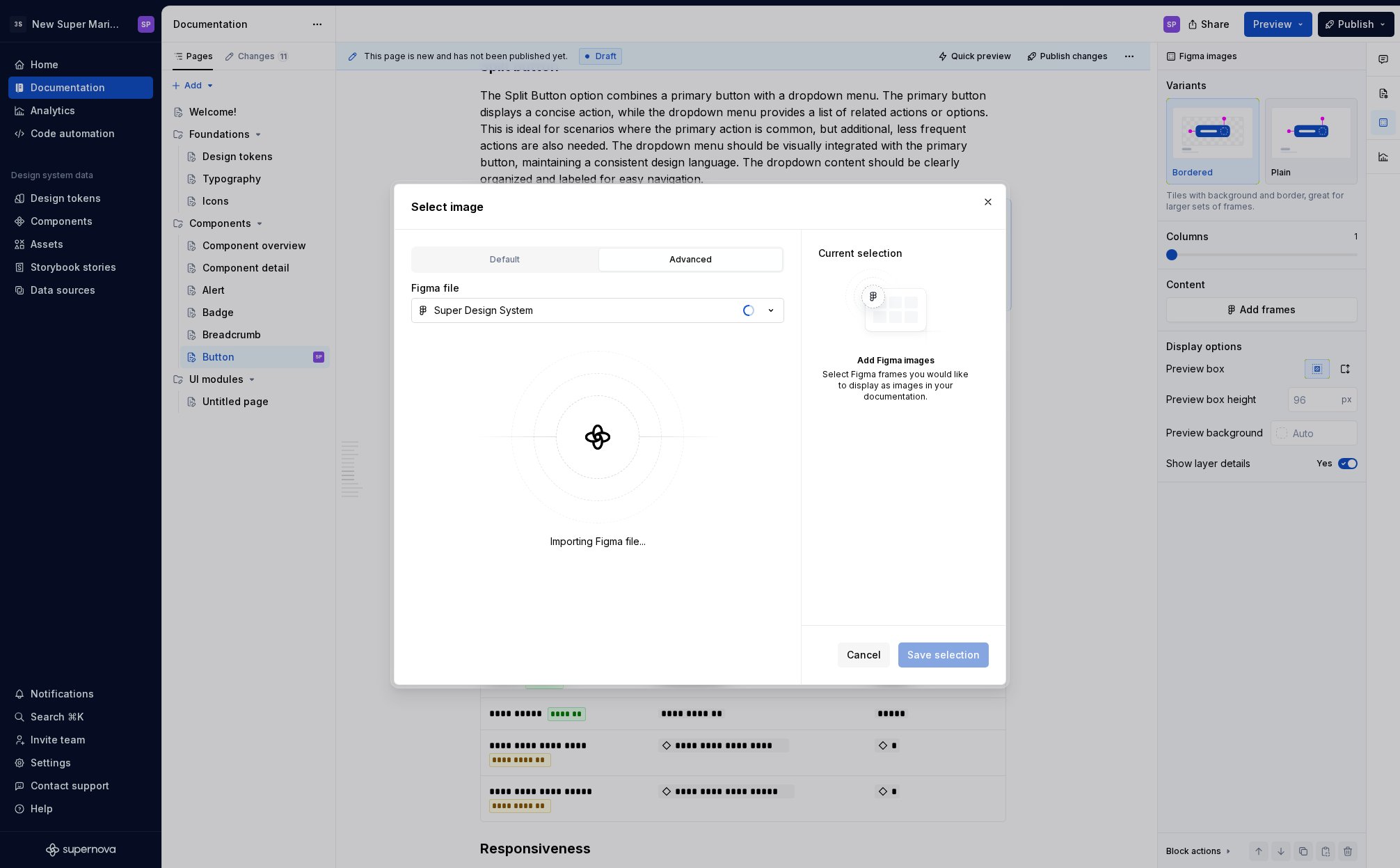
click at [771, 309] on icon "button" at bounding box center [771, 311] width 14 height 14
click at [771, 309] on div "Select image Default Advanced Import Figma frame as image We’ll keep this image…" at bounding box center [700, 434] width 1400 height 868
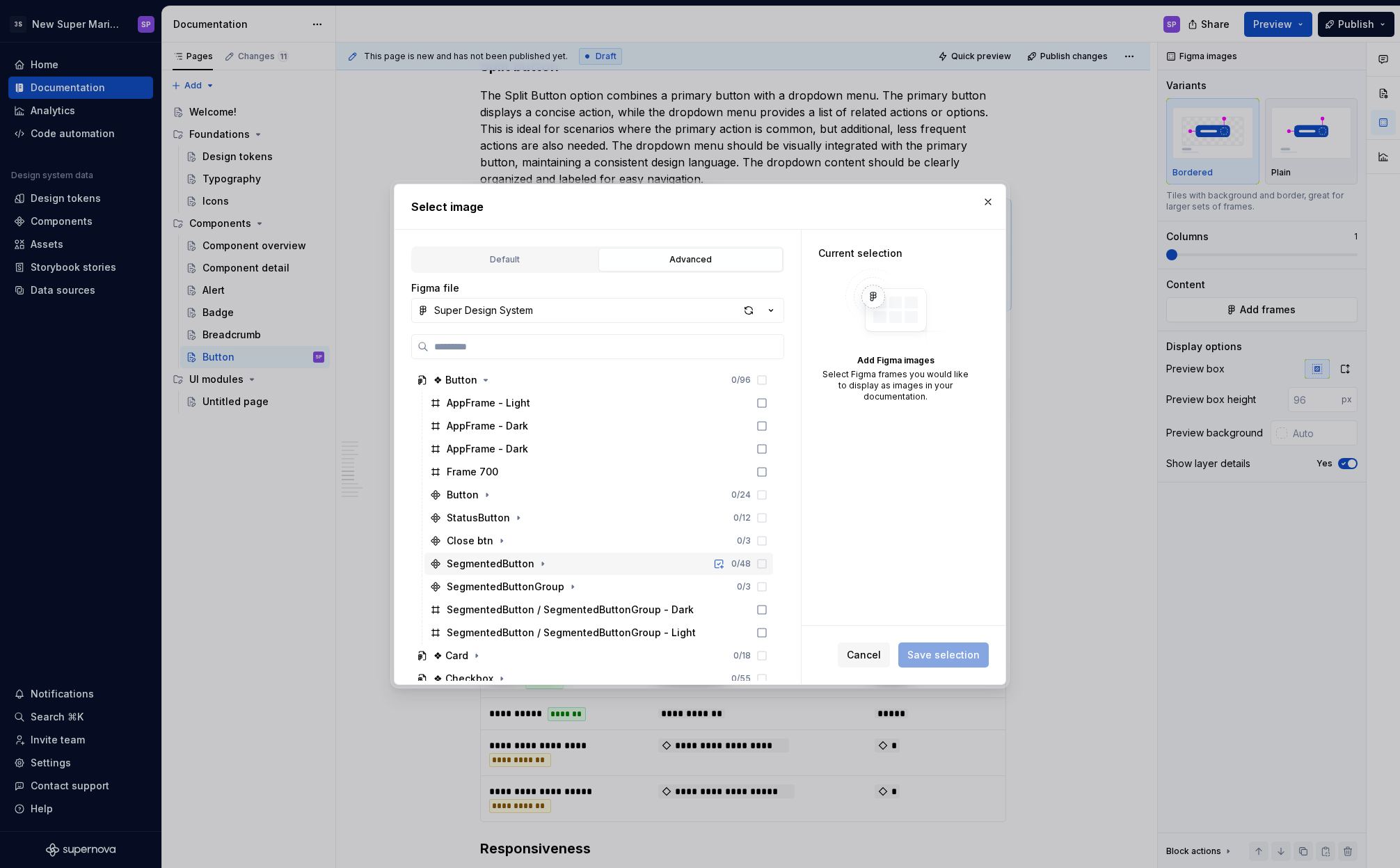
type textarea "*"
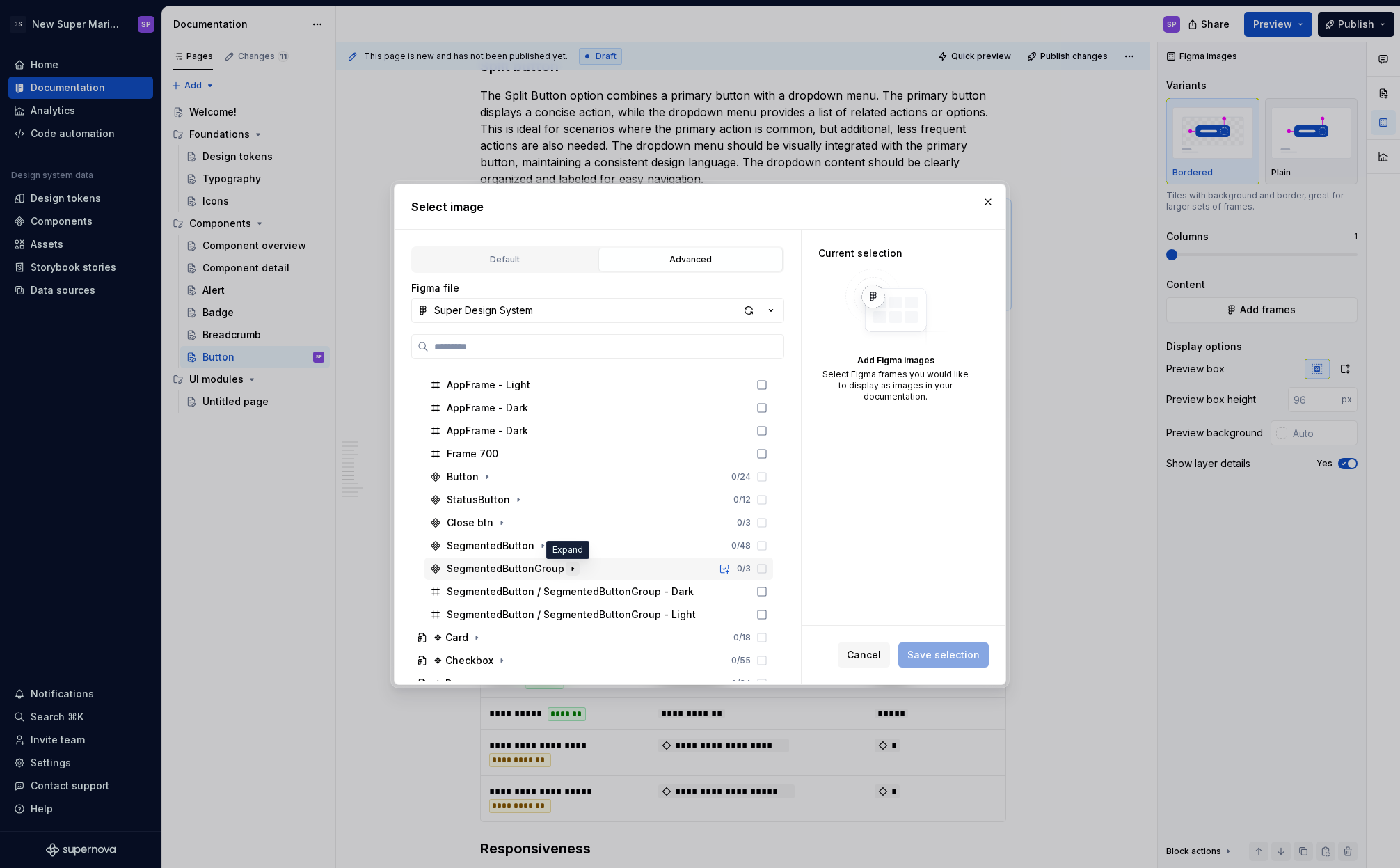
click at [567, 567] on icon "button" at bounding box center [572, 568] width 11 height 11
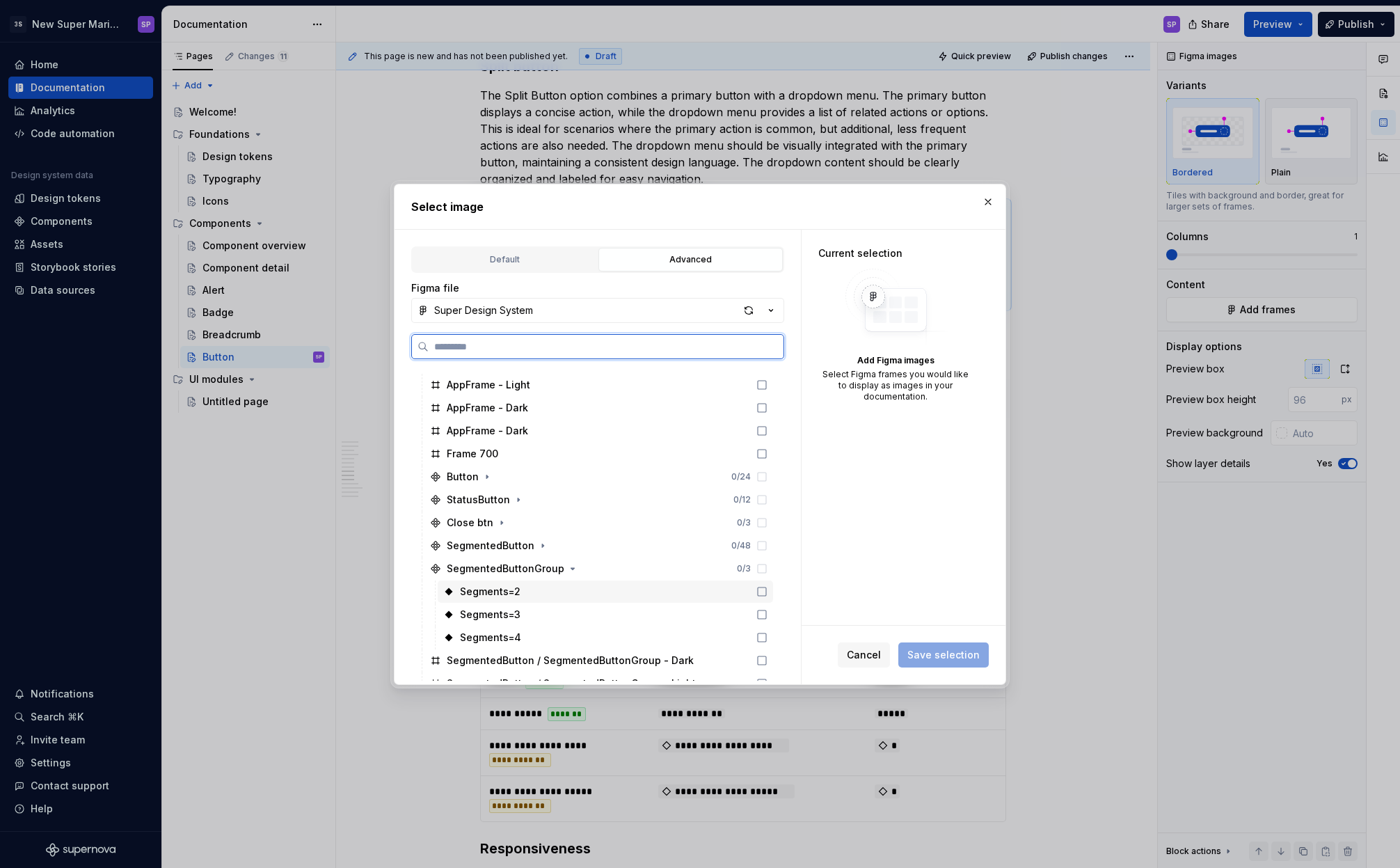
scroll to position [149, 0]
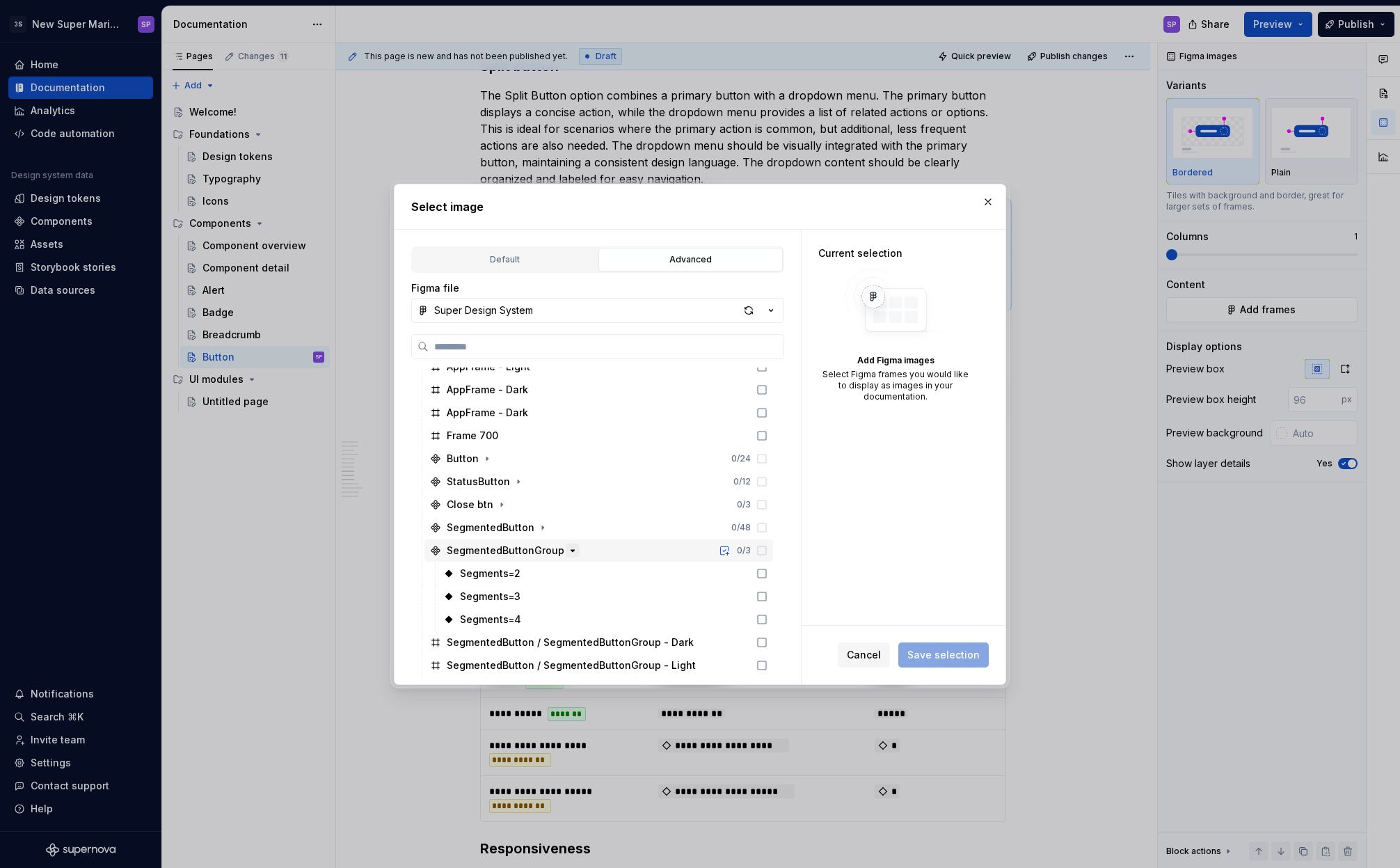
click at [570, 552] on icon "button" at bounding box center [572, 550] width 11 height 11
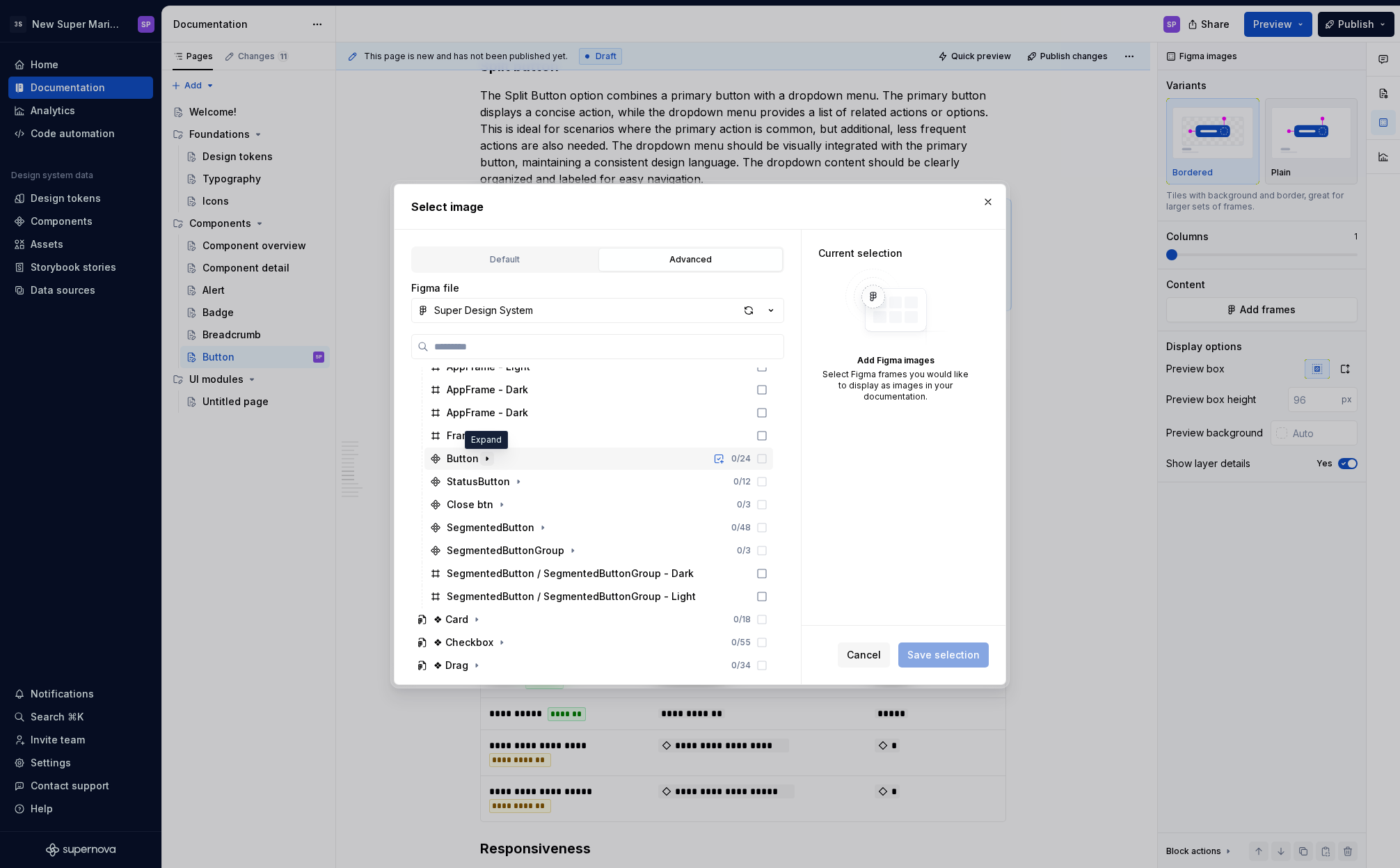
click at [487, 460] on icon "button" at bounding box center [487, 458] width 11 height 11
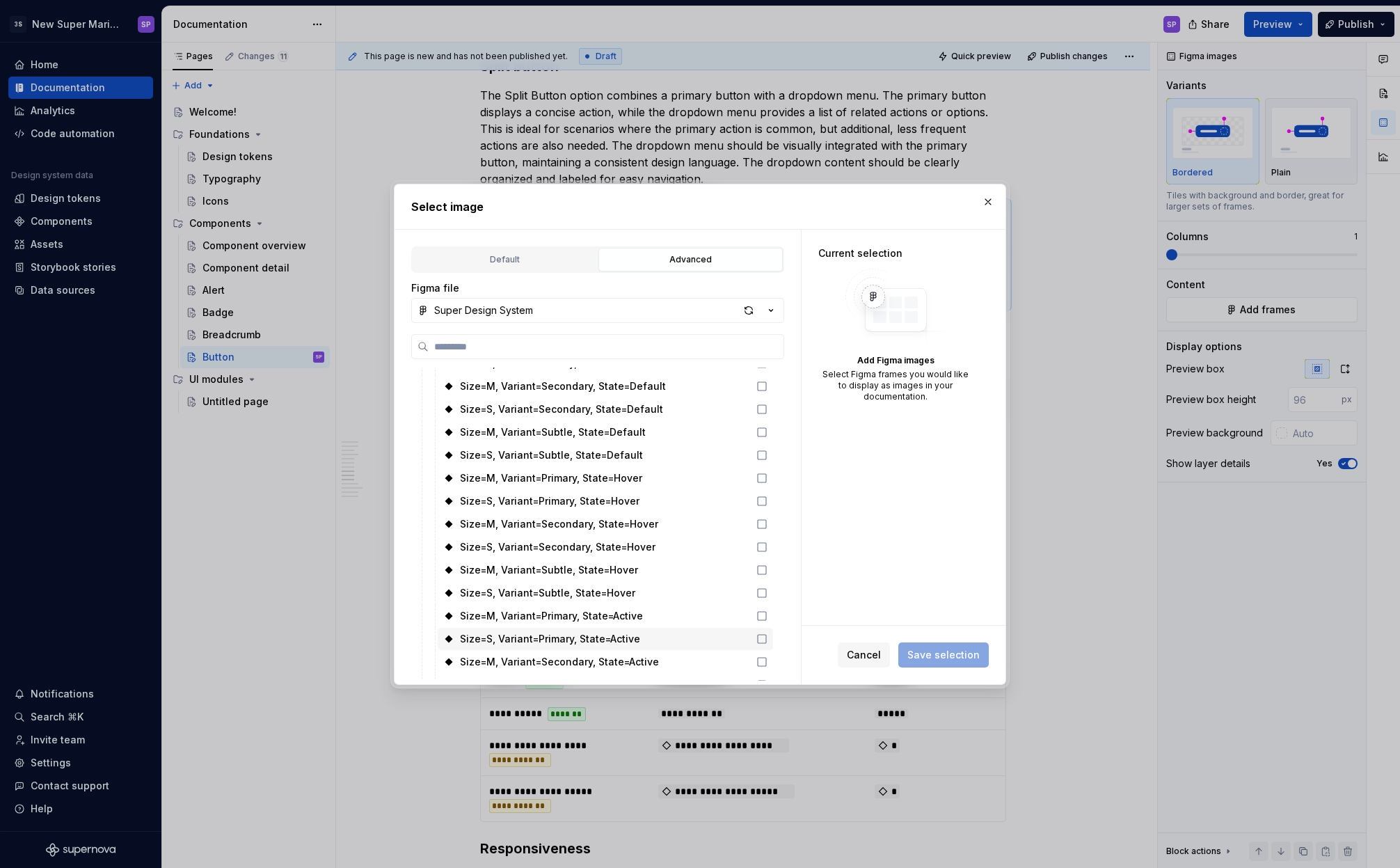
scroll to position [123, 0]
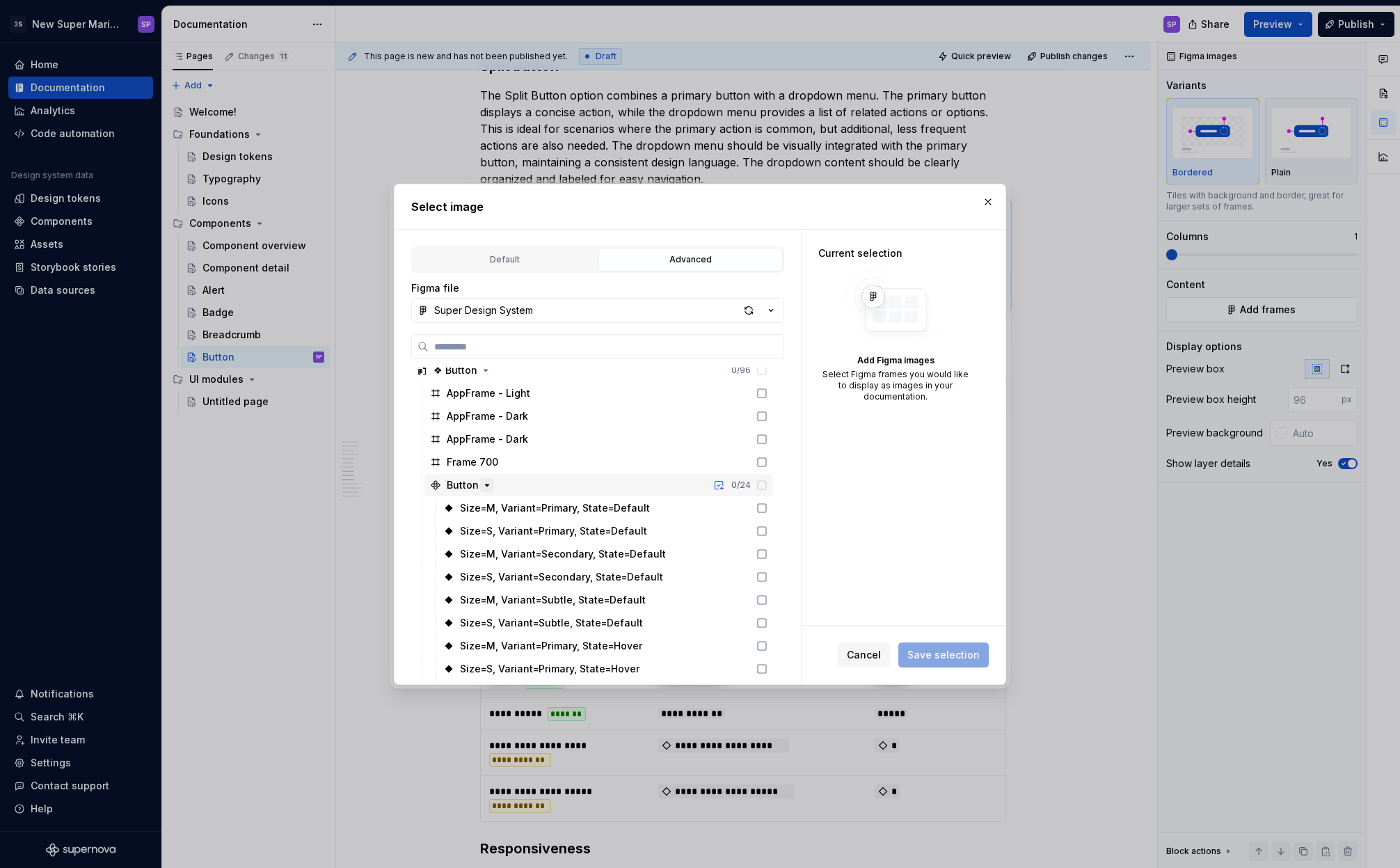
click at [486, 485] on icon "button" at bounding box center [488, 485] width 4 height 1
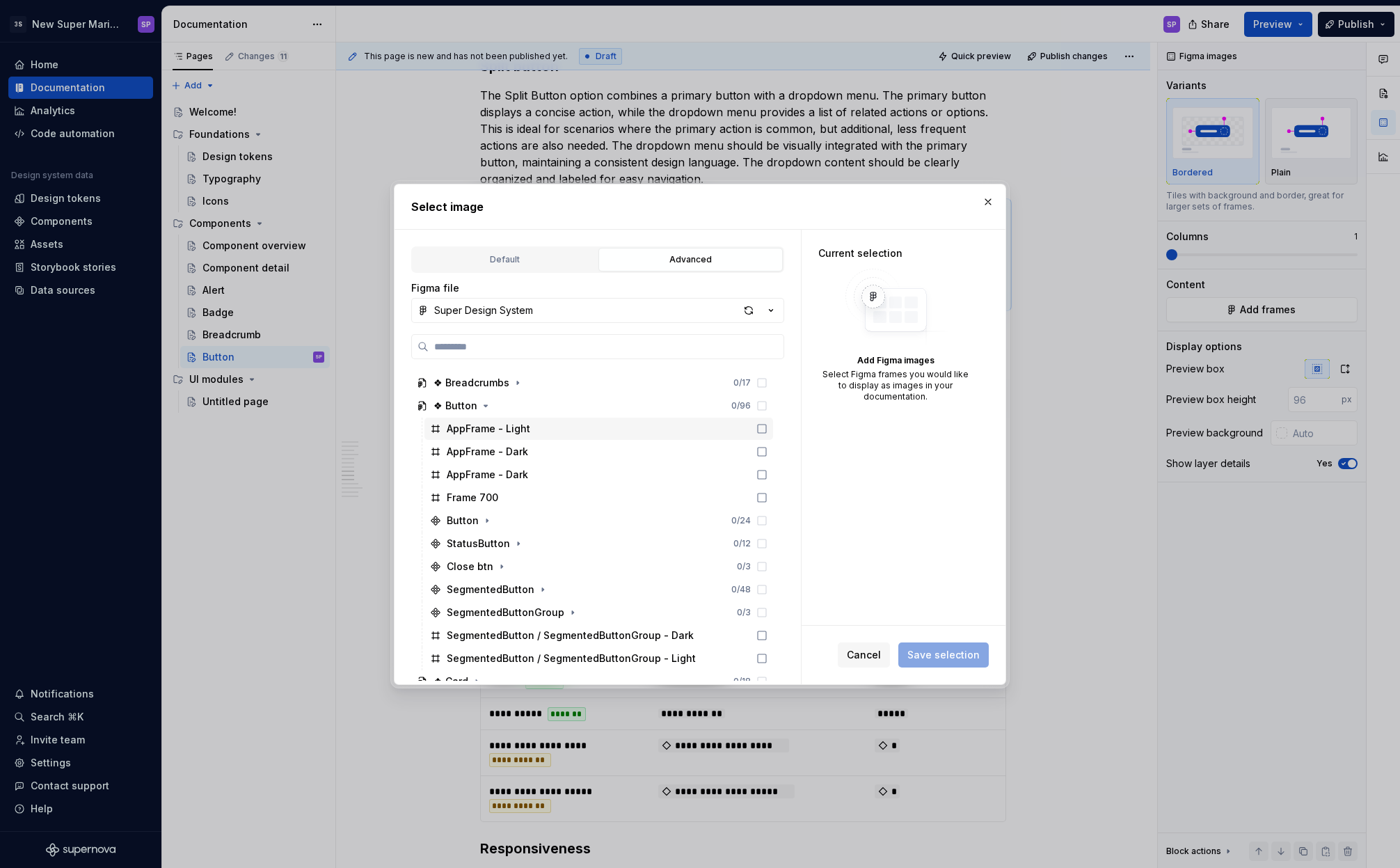
scroll to position [78, 0]
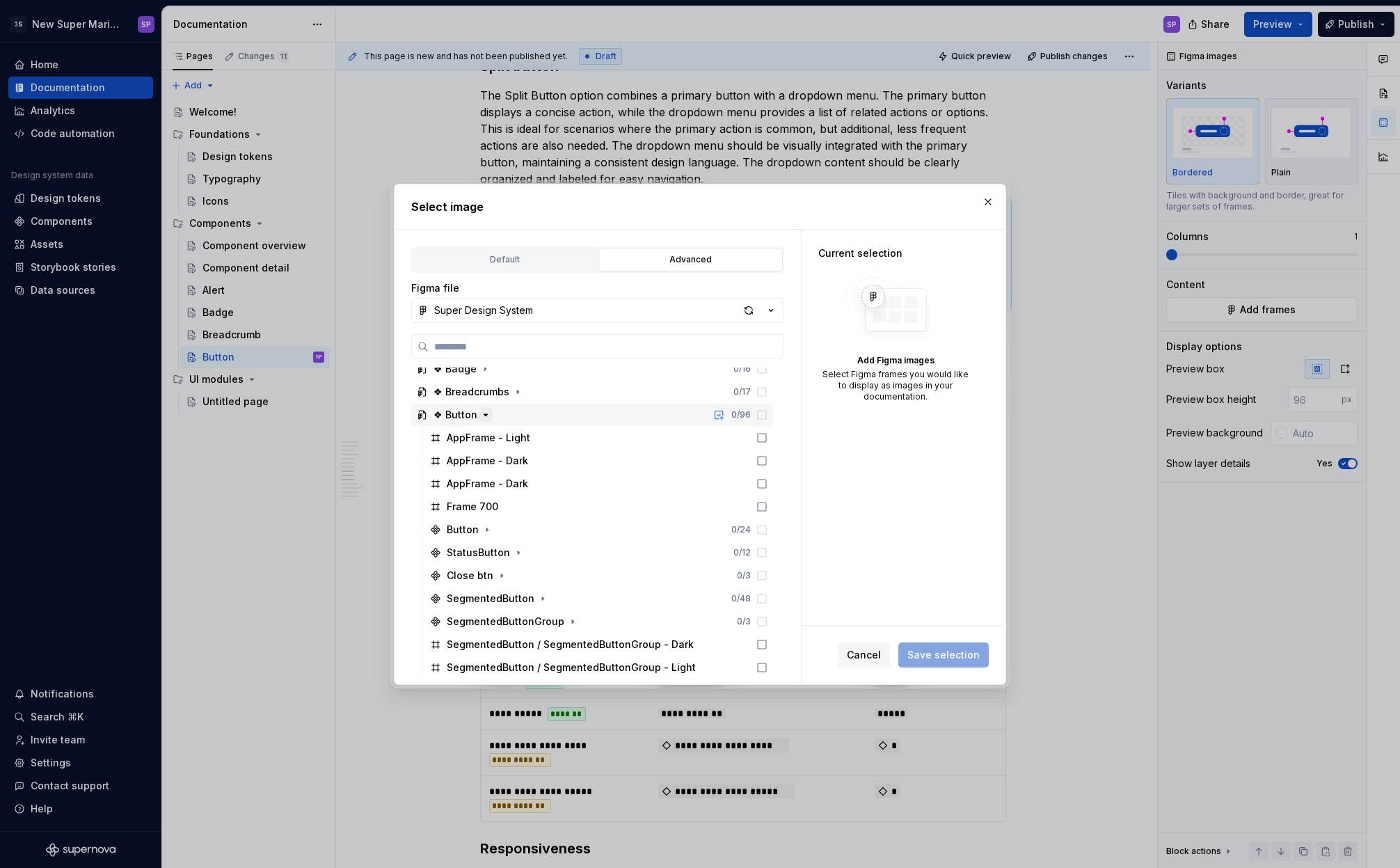
click at [480, 416] on icon "button" at bounding box center [485, 415] width 11 height 11
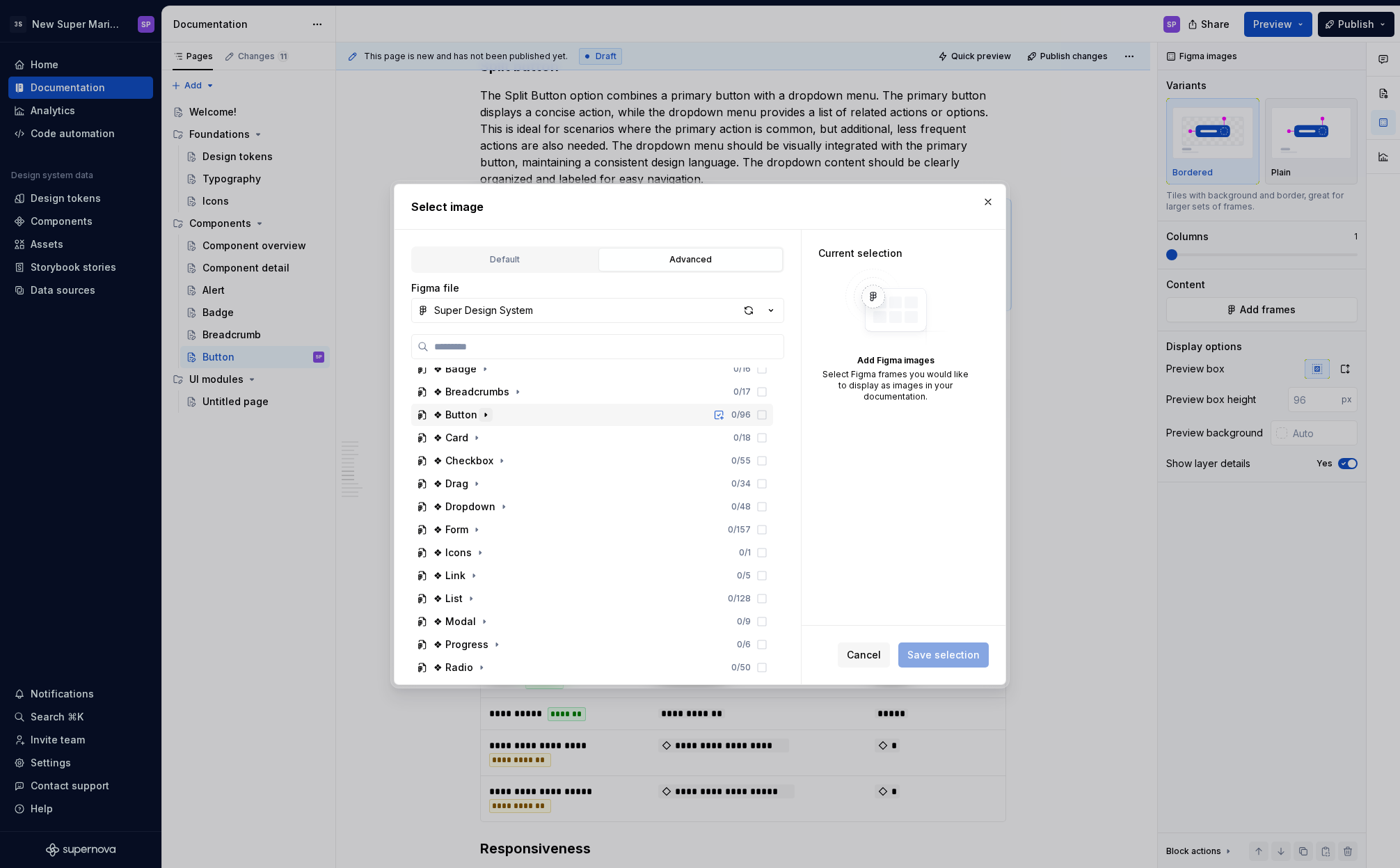
click at [480, 416] on icon "button" at bounding box center [485, 415] width 11 height 11
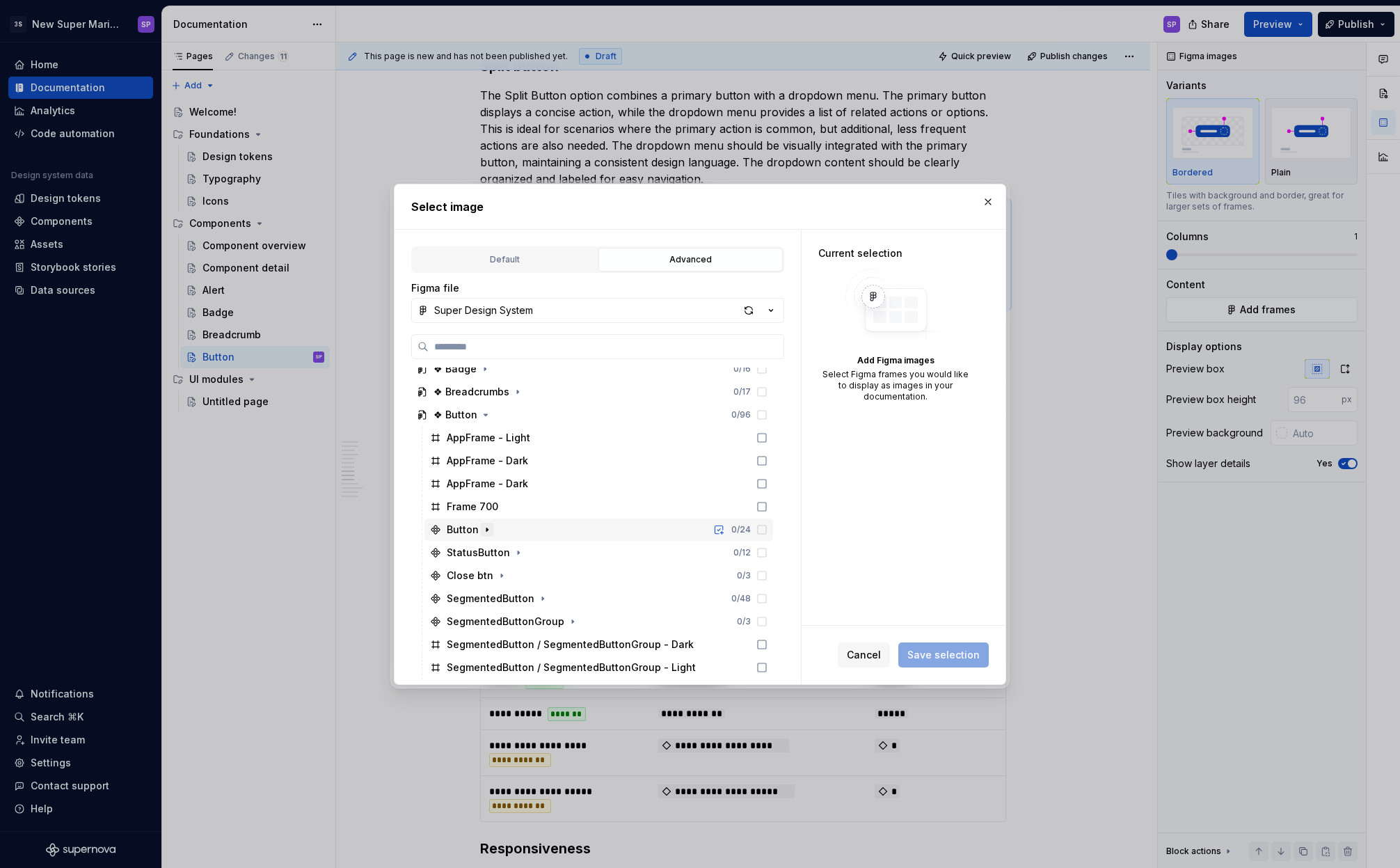
click at [486, 526] on icon "button" at bounding box center [487, 530] width 11 height 11
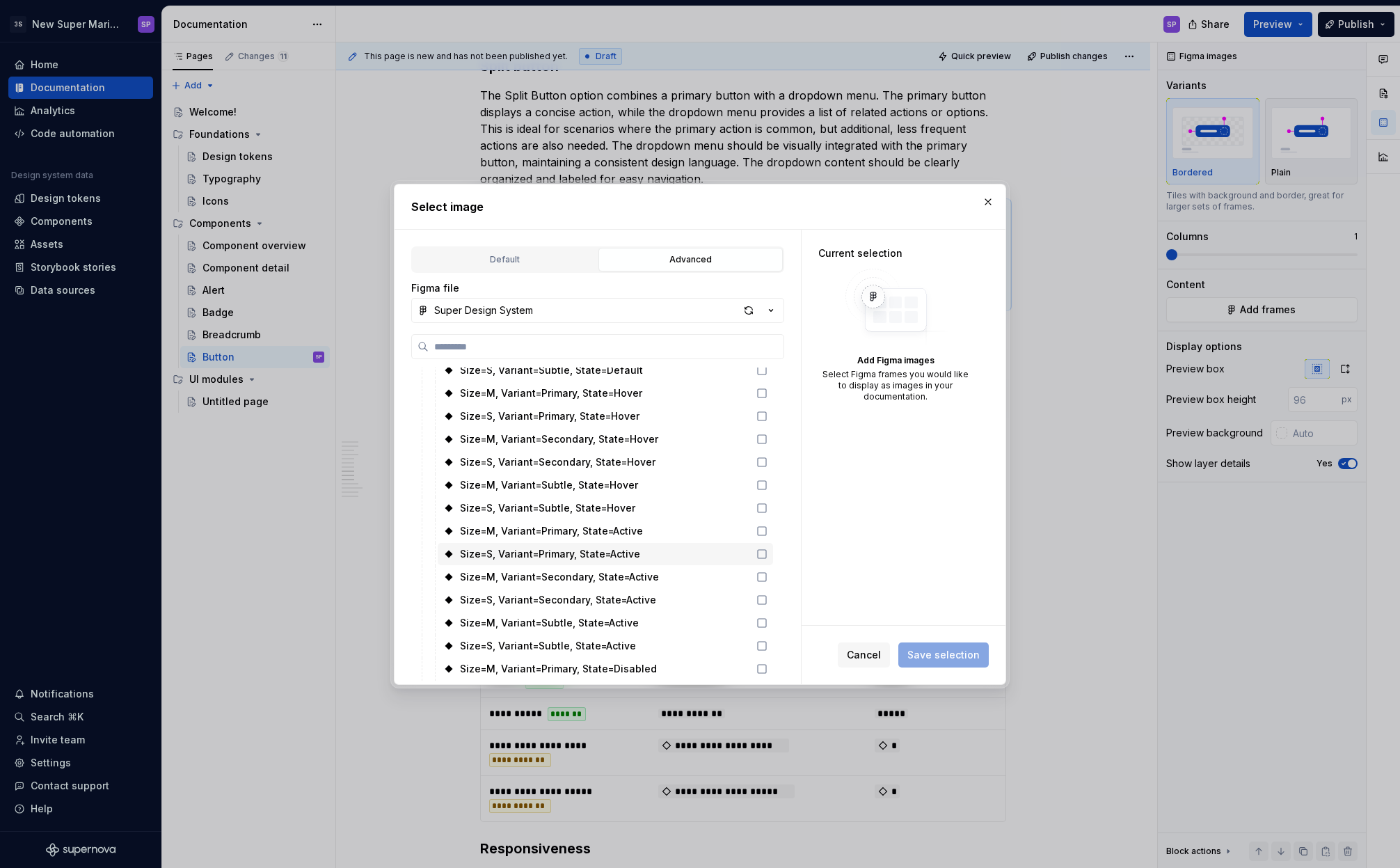
scroll to position [616, 0]
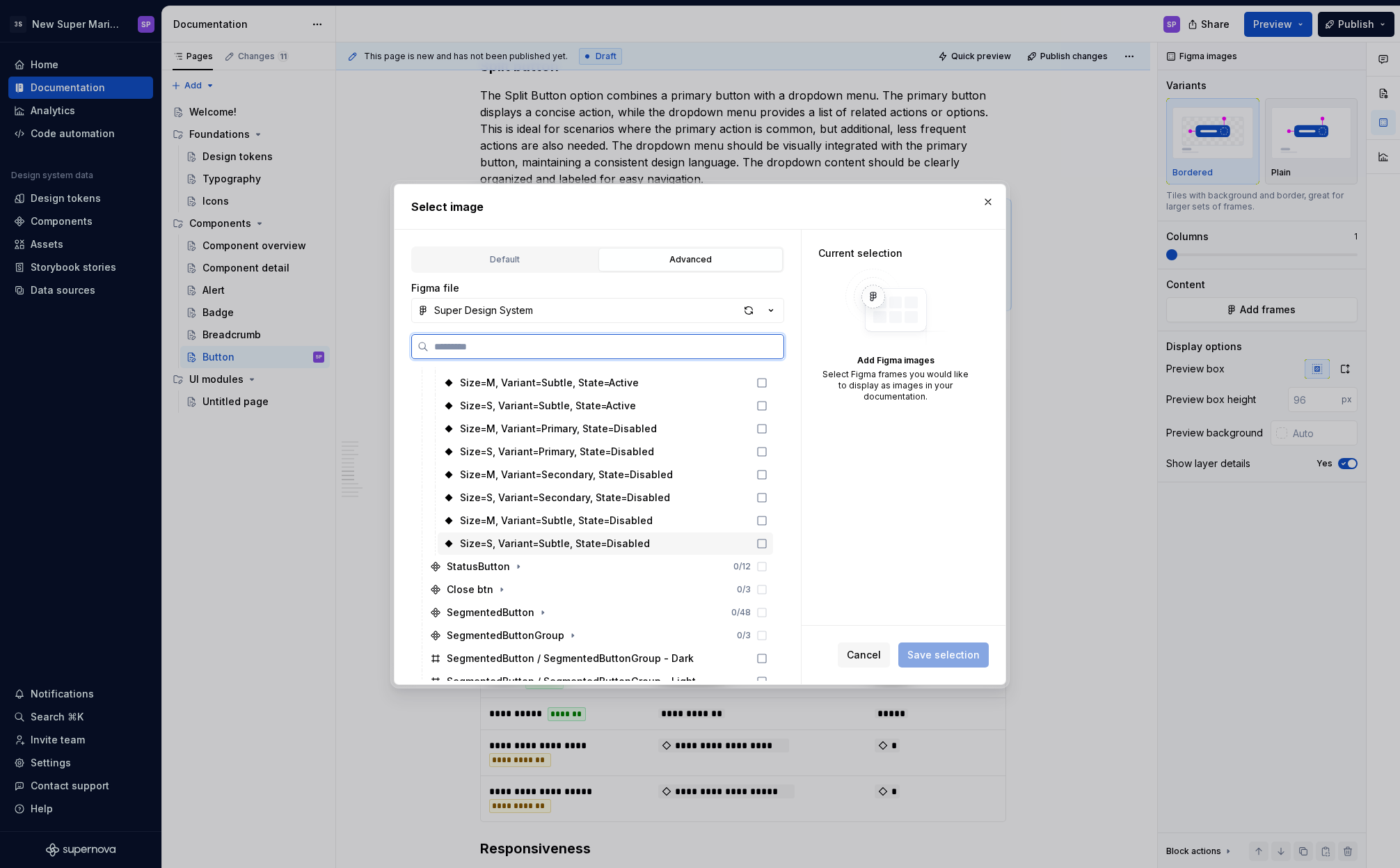
click at [497, 539] on div "Size=S, Variant=Subtle, State=Disabled" at bounding box center [555, 543] width 190 height 14
click at [500, 541] on div "Size=S, Variant=Subtle, State=Disabled" at bounding box center [555, 543] width 190 height 14
click at [533, 519] on div "Size=M, Variant=Subtle, State=Disabled" at bounding box center [556, 521] width 193 height 14
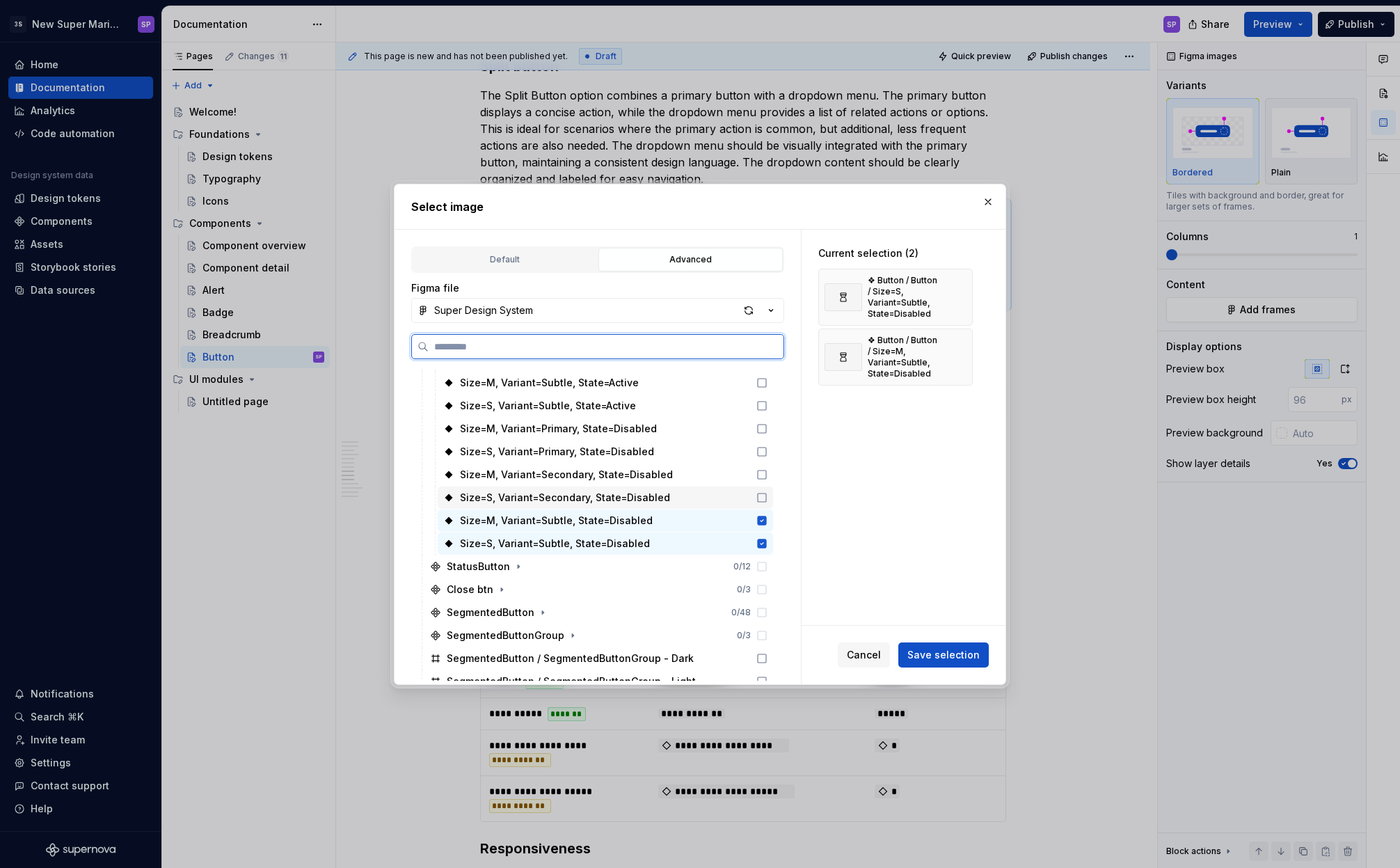
click at [538, 494] on div "Size=S, Variant=Secondary, State=Disabled" at bounding box center [565, 498] width 210 height 14
click at [538, 518] on div "Size=M, Variant=Subtle, State=Disabled" at bounding box center [556, 521] width 193 height 14
click at [538, 527] on div "Size=M, Variant=Subtle, State=Disabled" at bounding box center [556, 521] width 193 height 14
click at [545, 523] on div "Size=M, Variant=Subtle, State=Disabled" at bounding box center [556, 521] width 193 height 14
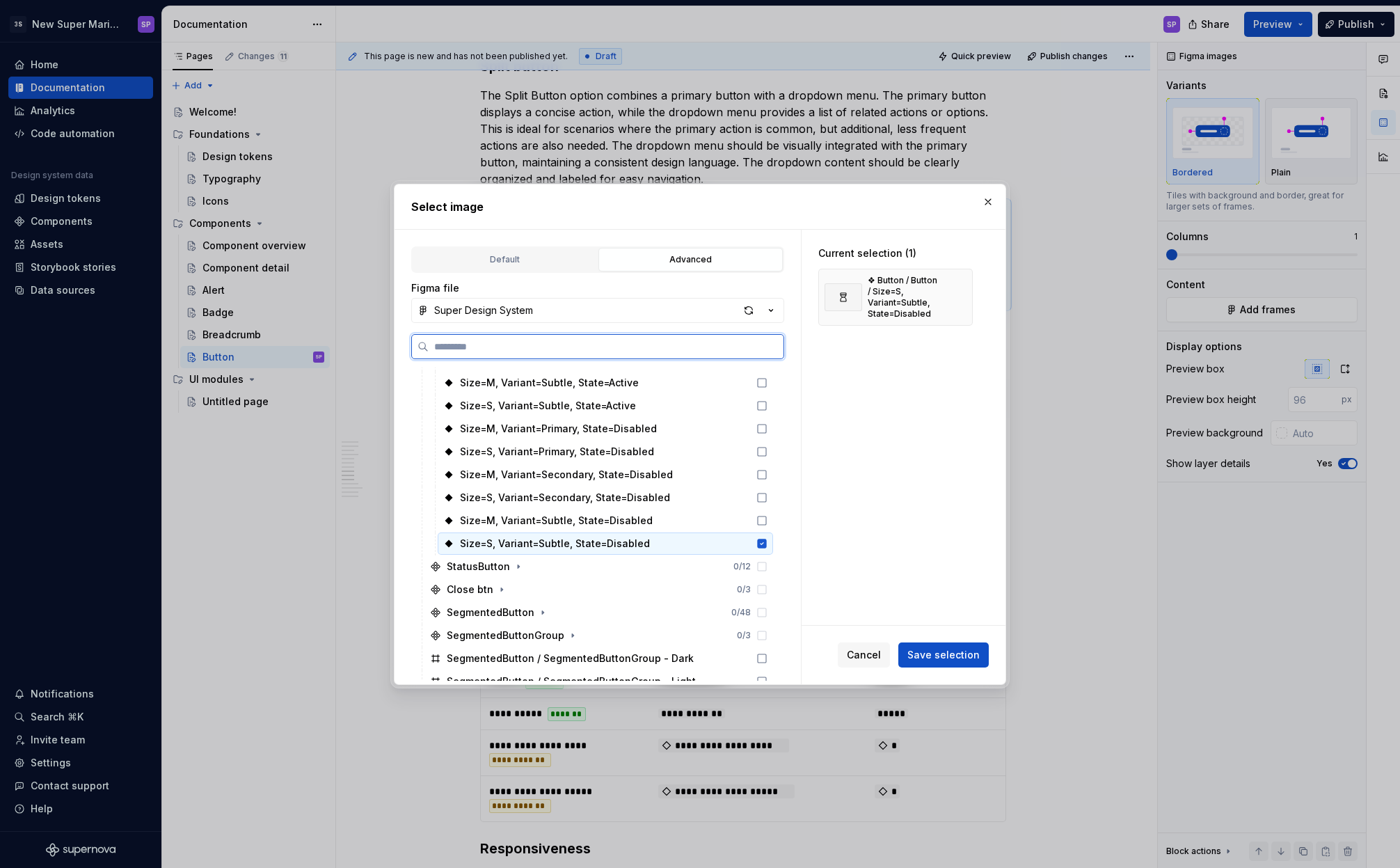
click at [545, 541] on div "Size=S, Variant=Subtle, State=Disabled" at bounding box center [555, 543] width 190 height 14
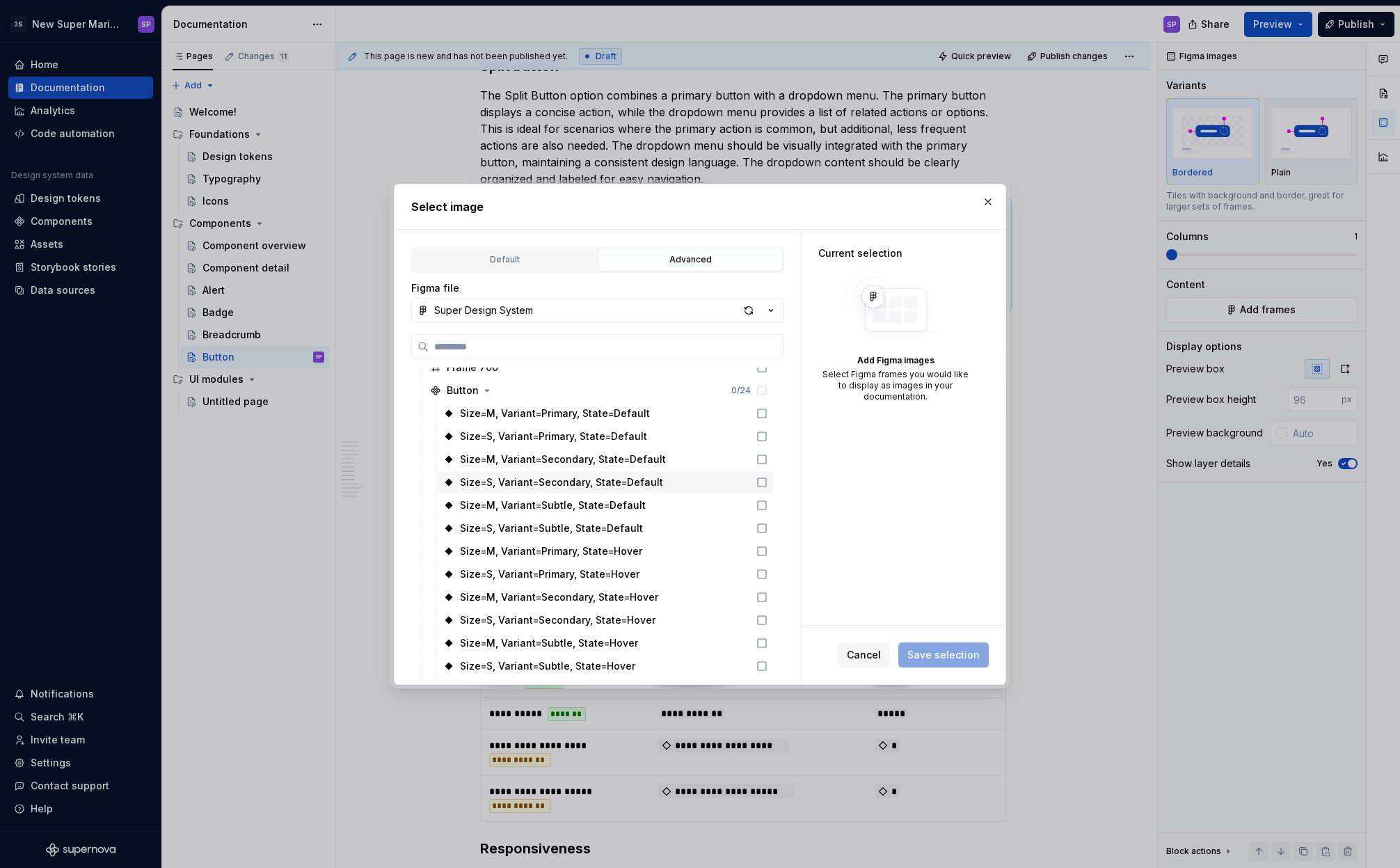
scroll to position [191, 0]
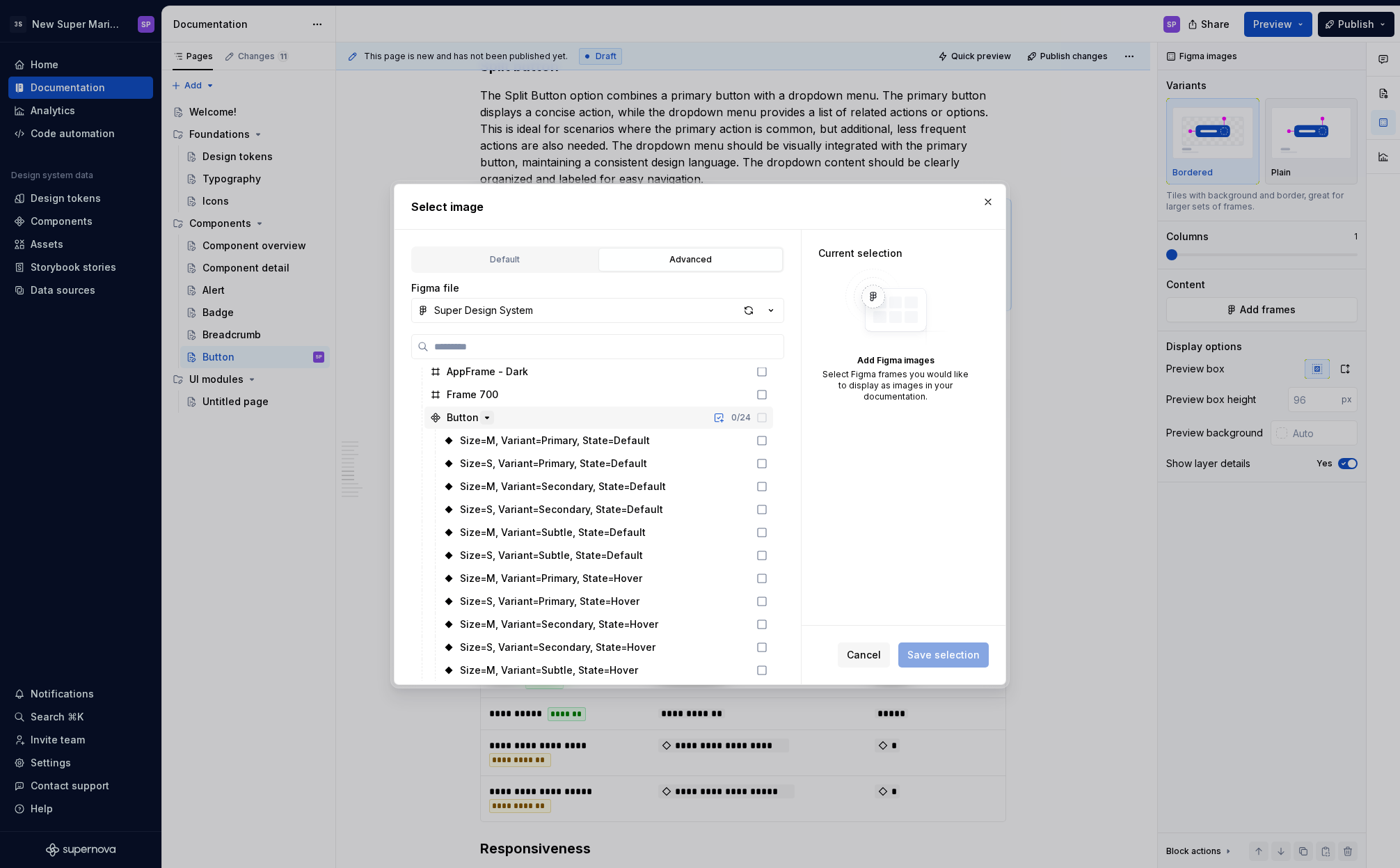
click at [482, 417] on icon "button" at bounding box center [487, 417] width 11 height 11
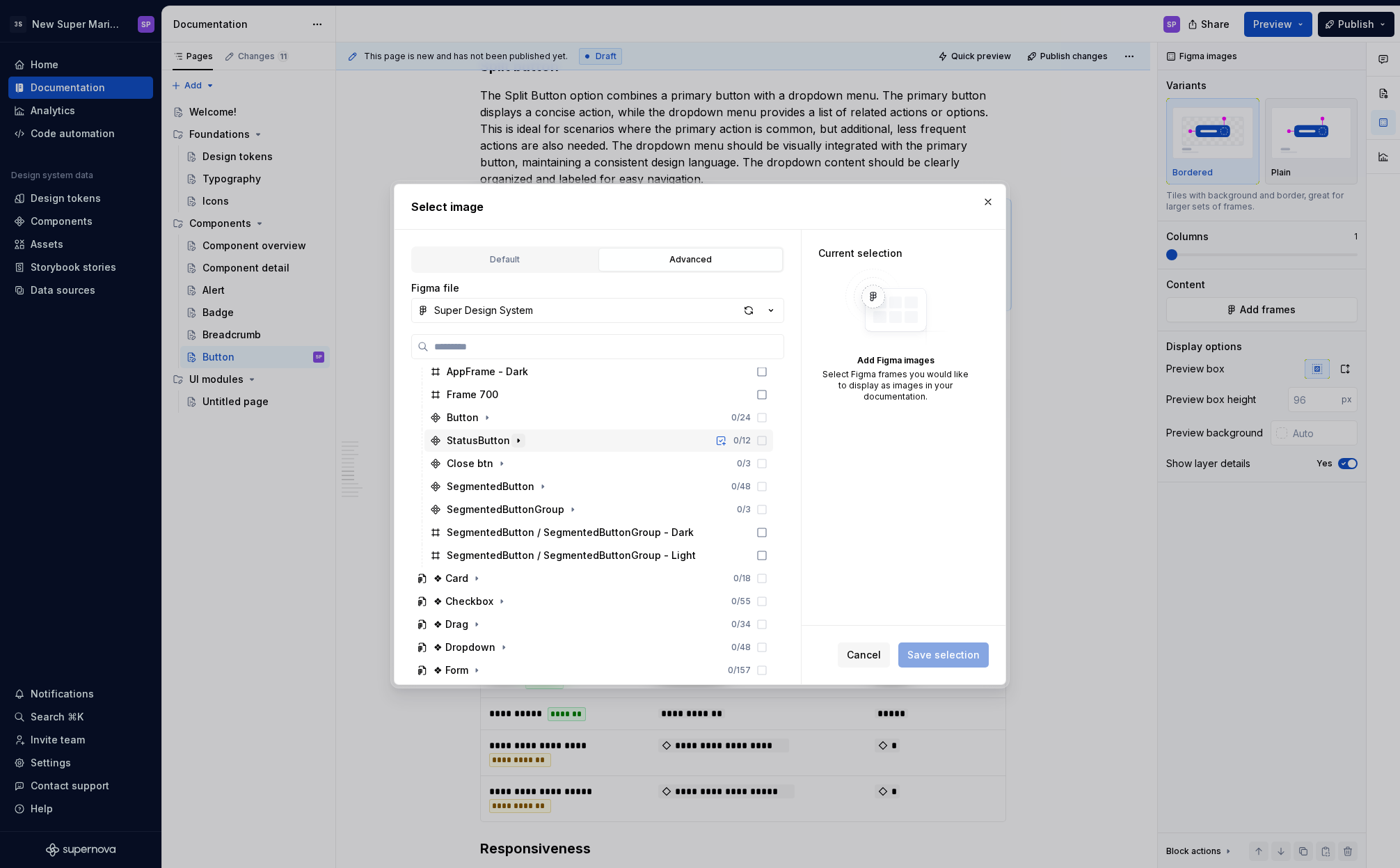
click at [515, 442] on icon "button" at bounding box center [517, 440] width 11 height 11
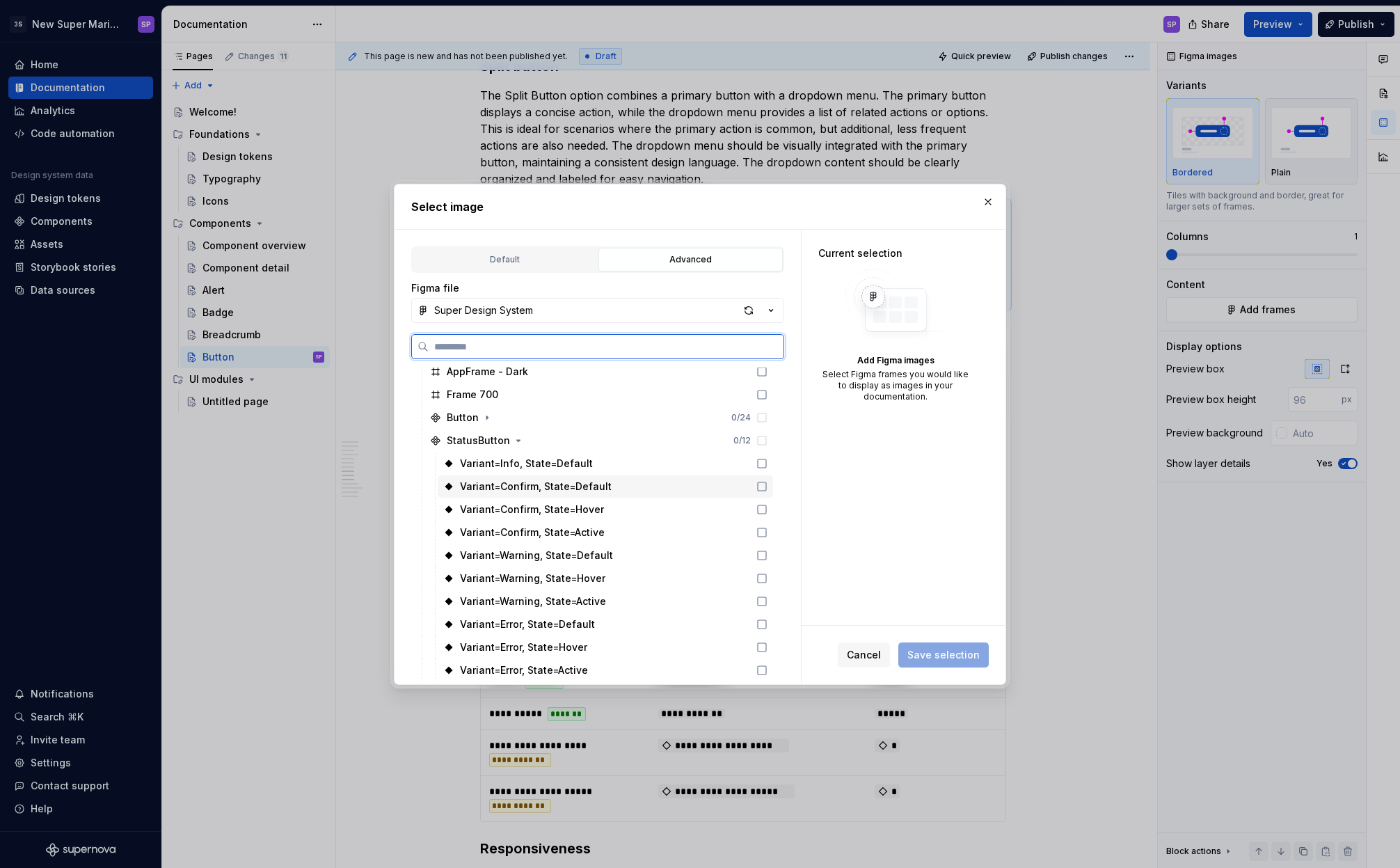
click at [532, 478] on div "Variant=Confirm, State=Default" at bounding box center [605, 486] width 335 height 23
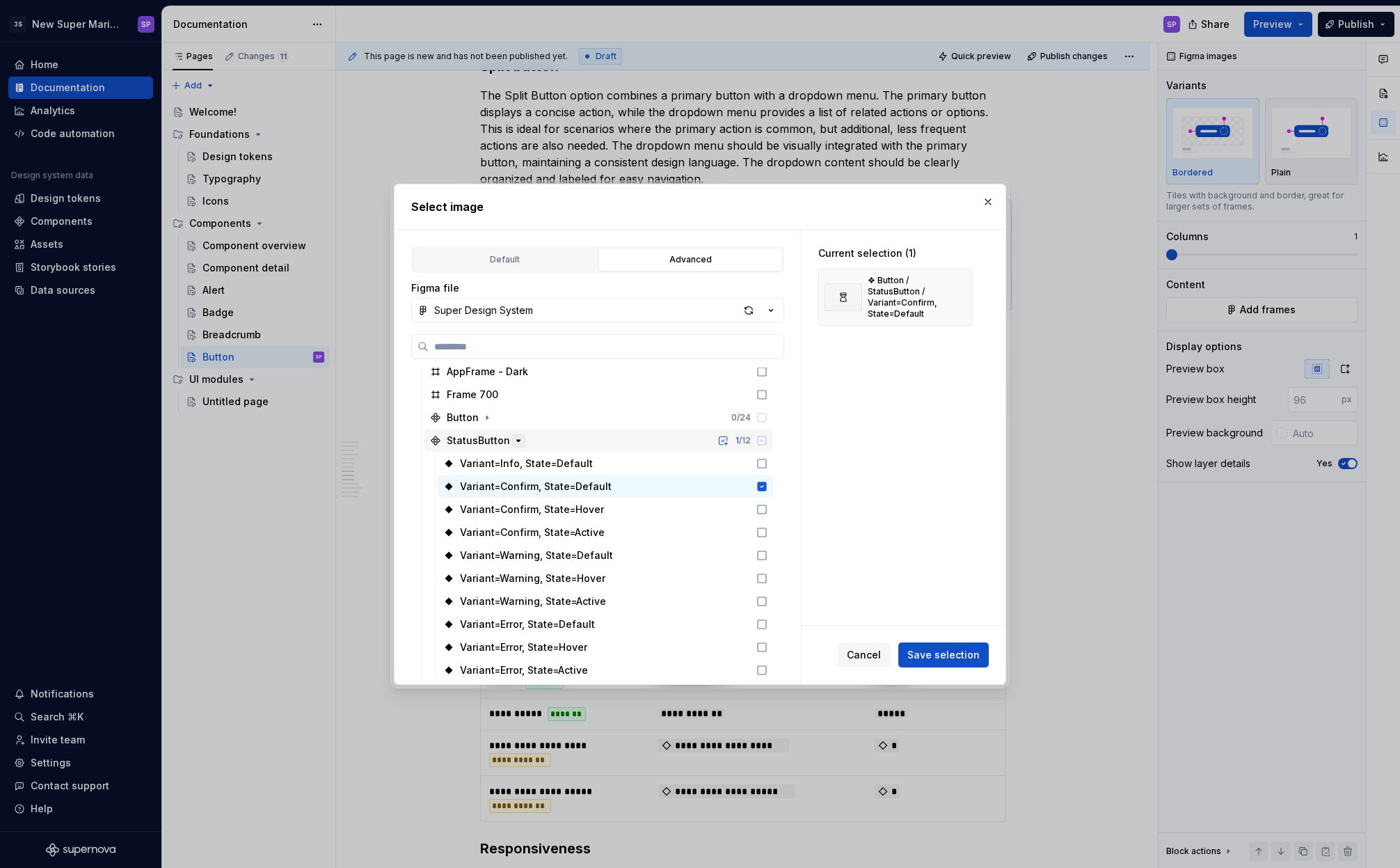
click at [517, 439] on icon "button" at bounding box center [517, 440] width 11 height 11
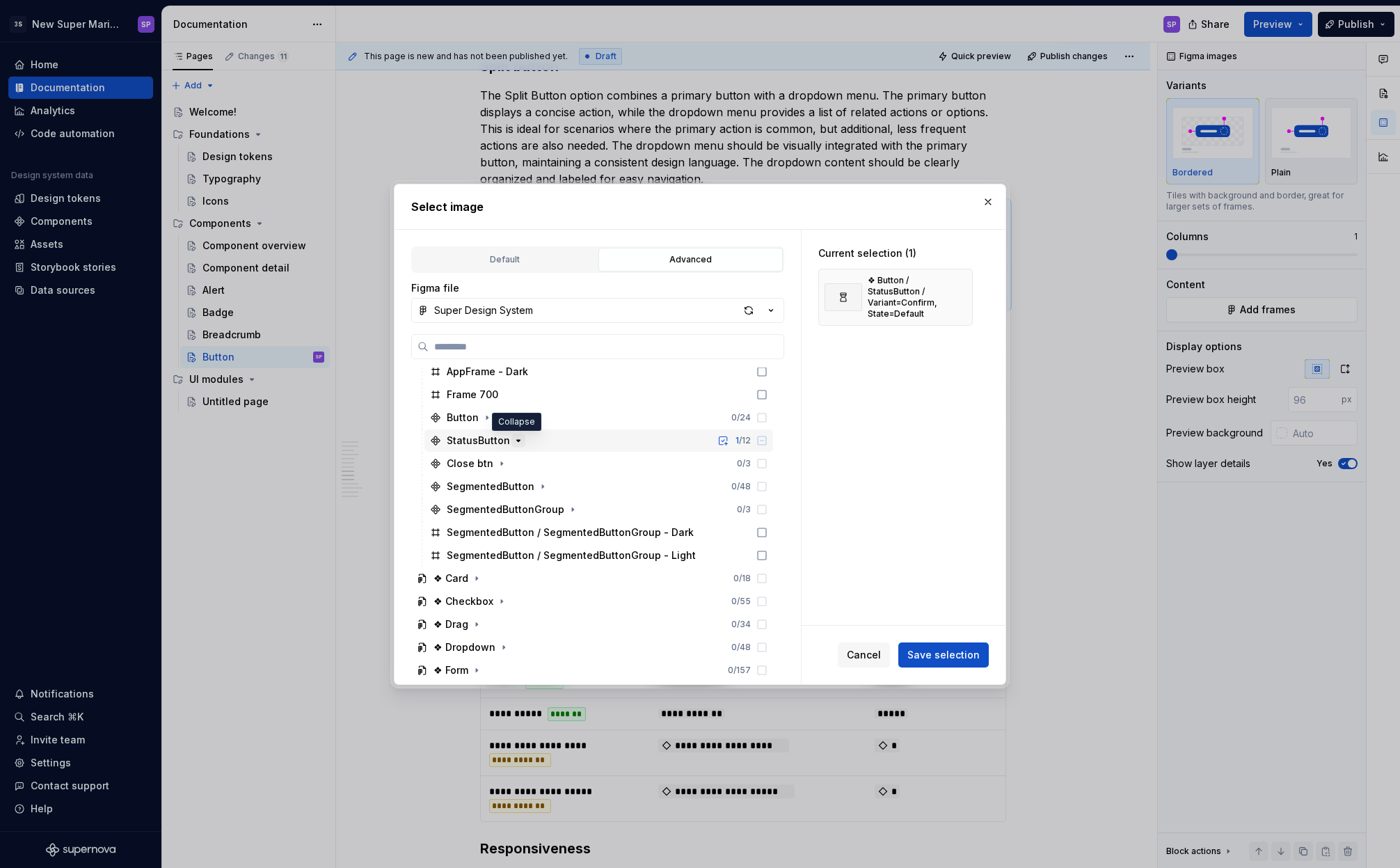
click at [517, 440] on icon "button" at bounding box center [519, 440] width 4 height 1
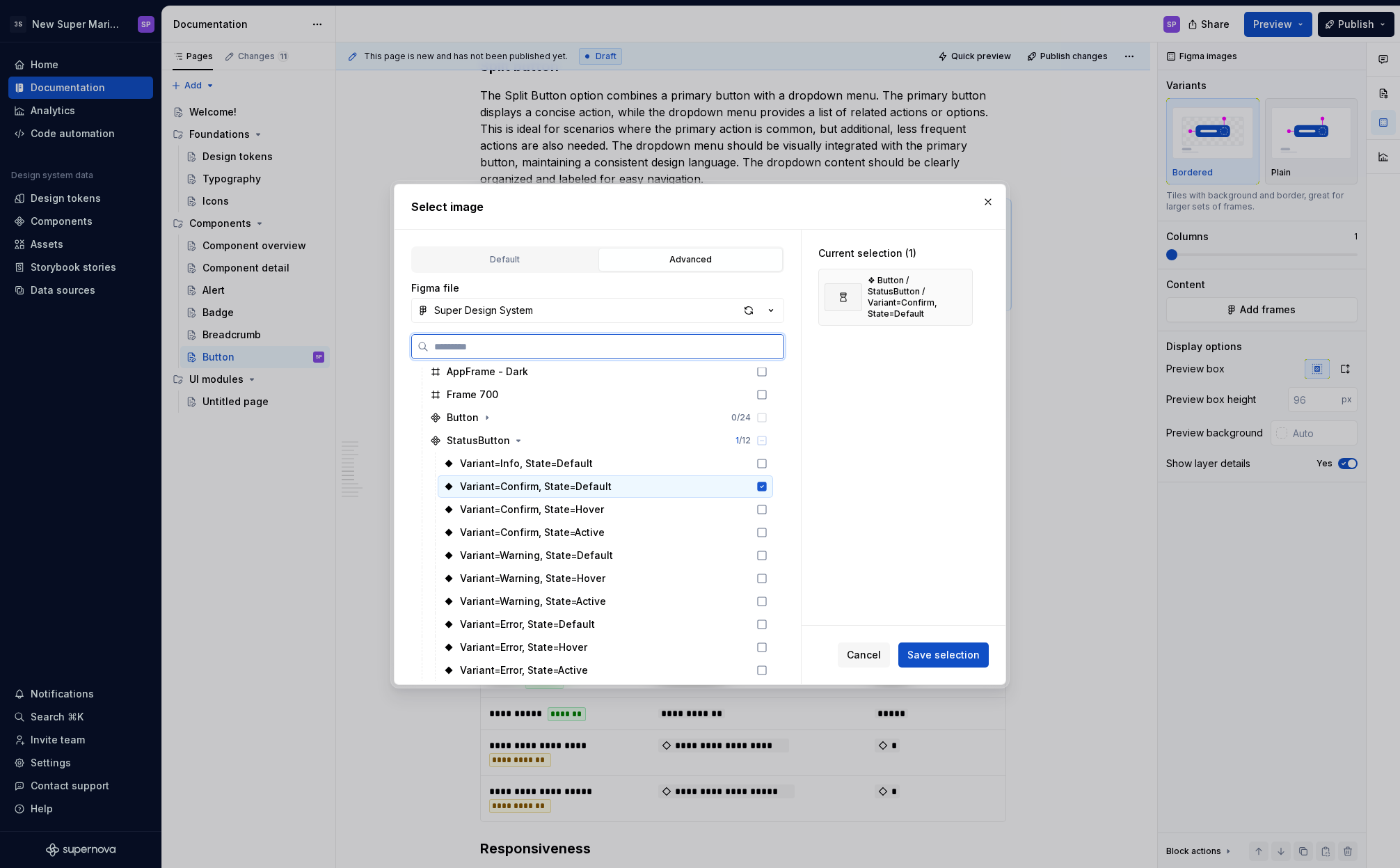
click at [537, 487] on div "Variant=Confirm, State=Default" at bounding box center [535, 487] width 151 height 14
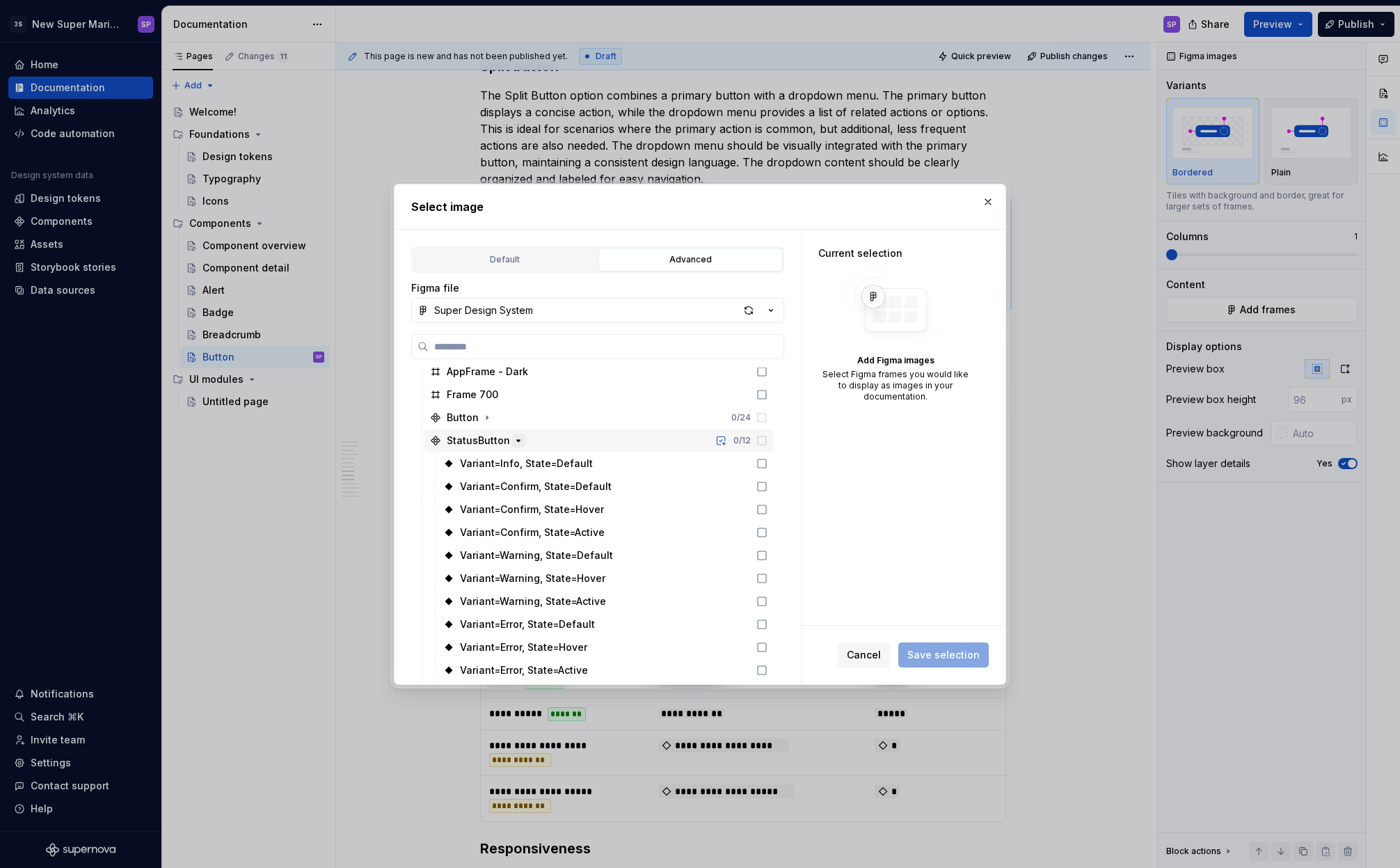
click at [517, 441] on icon "button" at bounding box center [519, 440] width 4 height 1
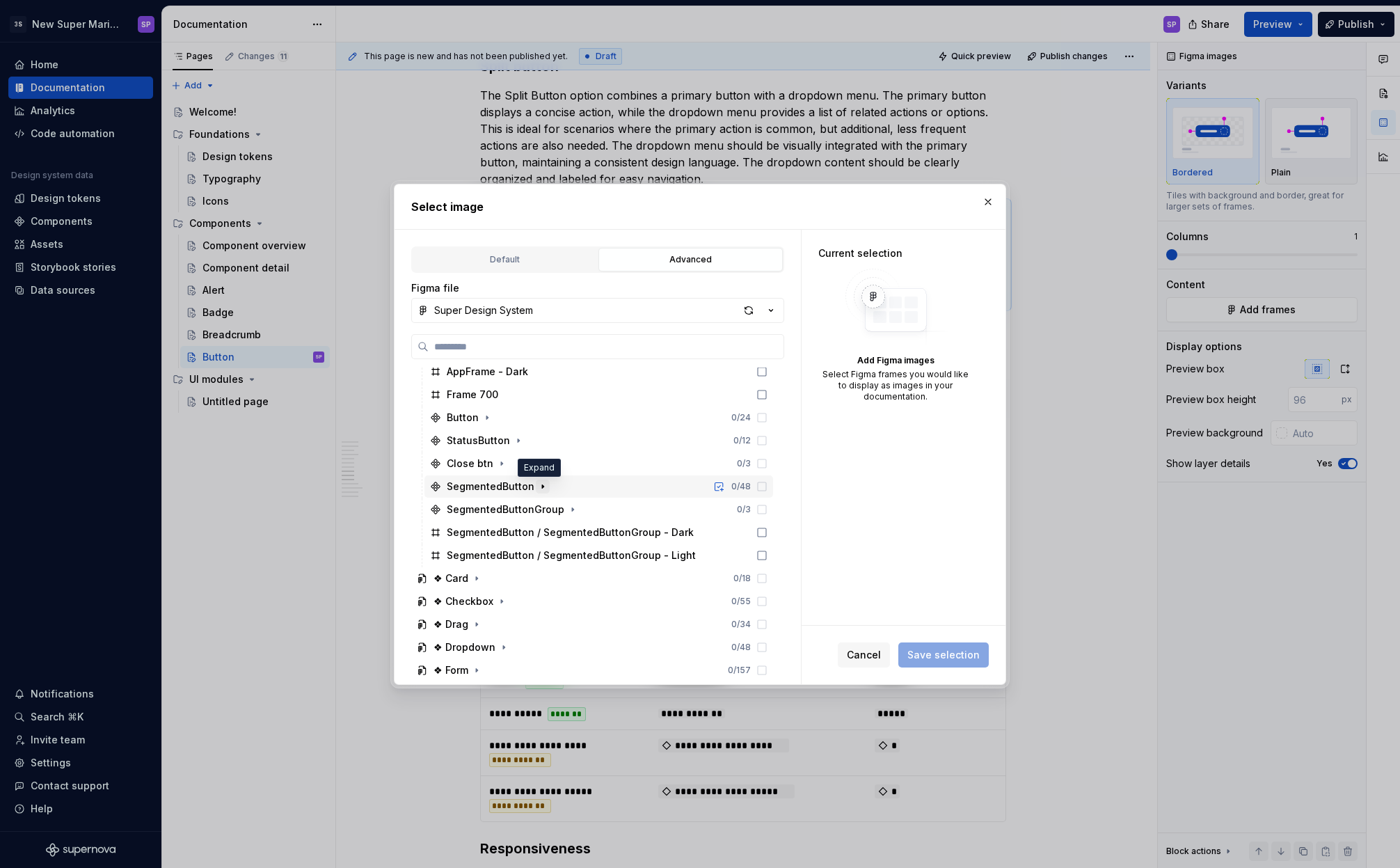
click at [540, 490] on icon "button" at bounding box center [542, 486] width 11 height 11
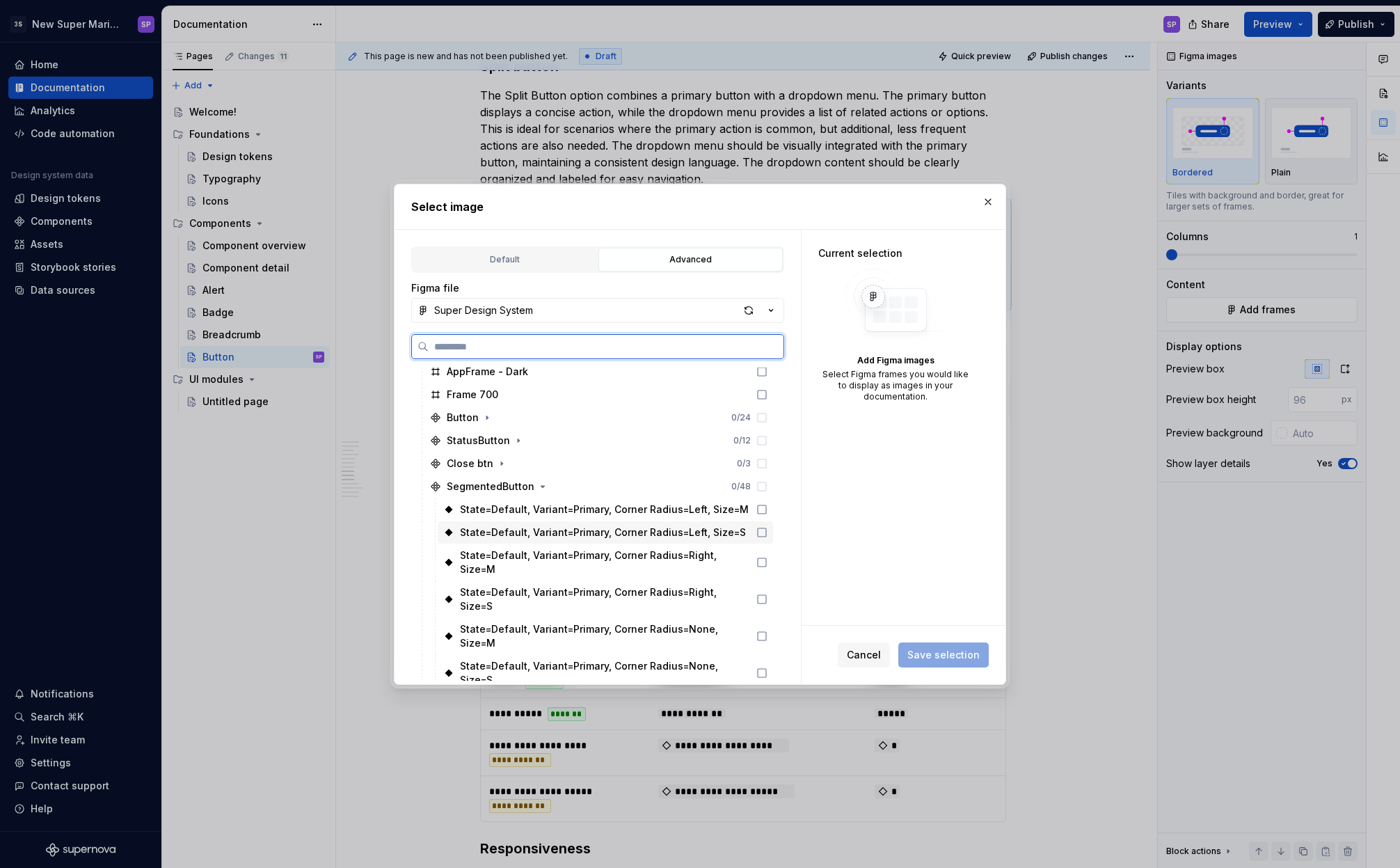
click at [538, 534] on div "State=Default, Variant=Primary, Corner Radius=Left, Size=S" at bounding box center [603, 532] width 286 height 14
click at [761, 531] on icon at bounding box center [762, 531] width 11 height 11
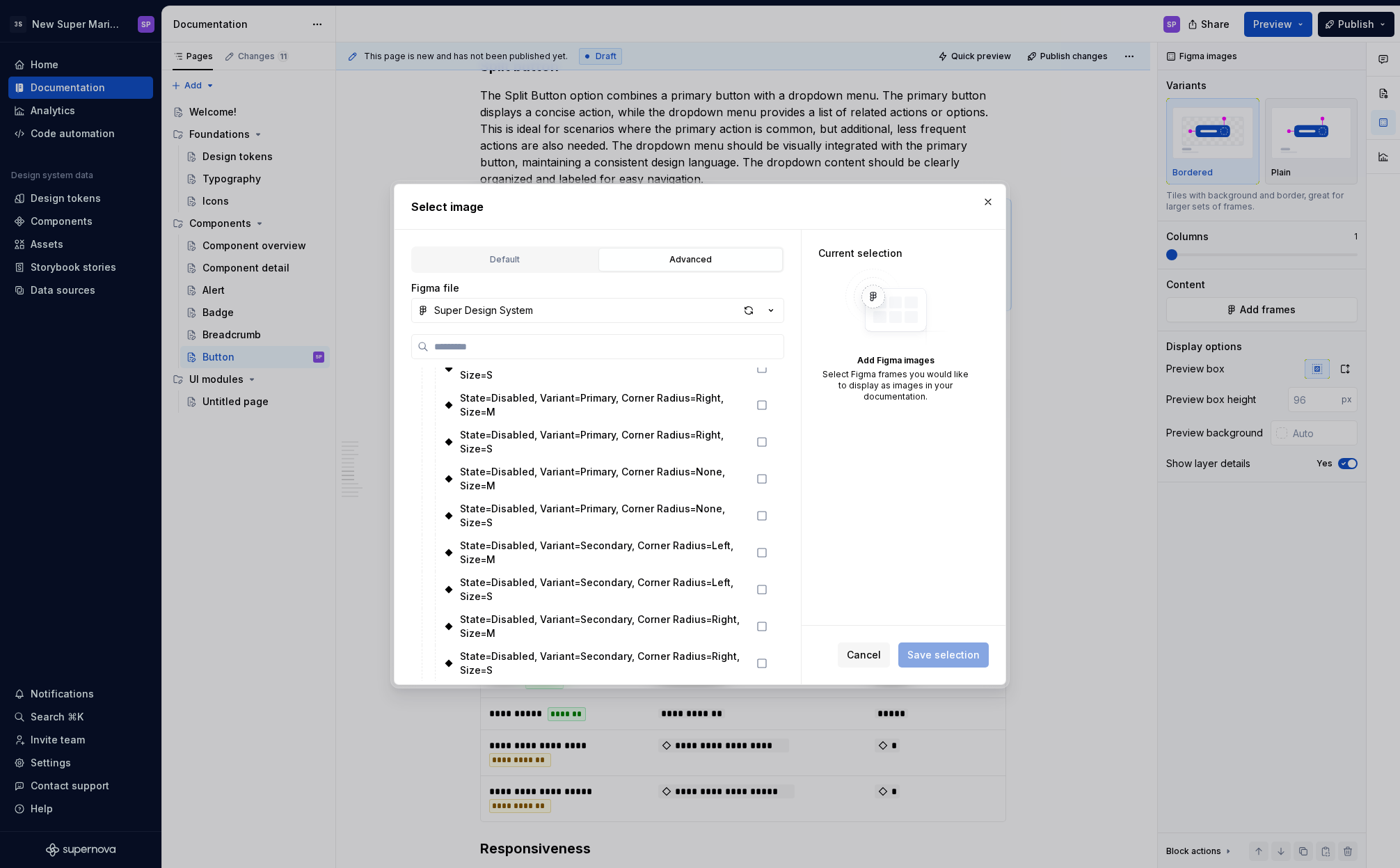
scroll to position [1656, 0]
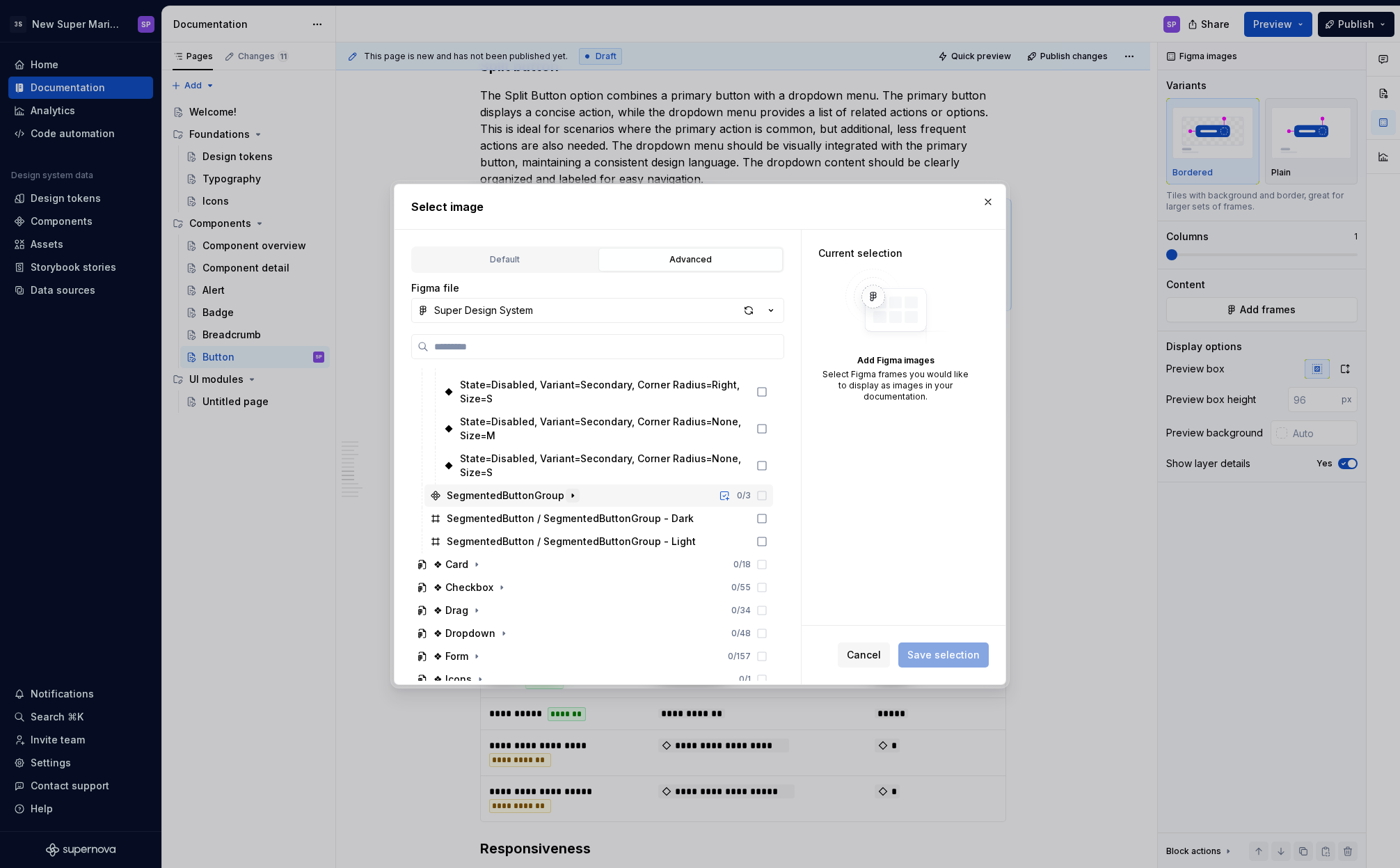
click at [572, 496] on icon "button" at bounding box center [572, 496] width 1 height 4
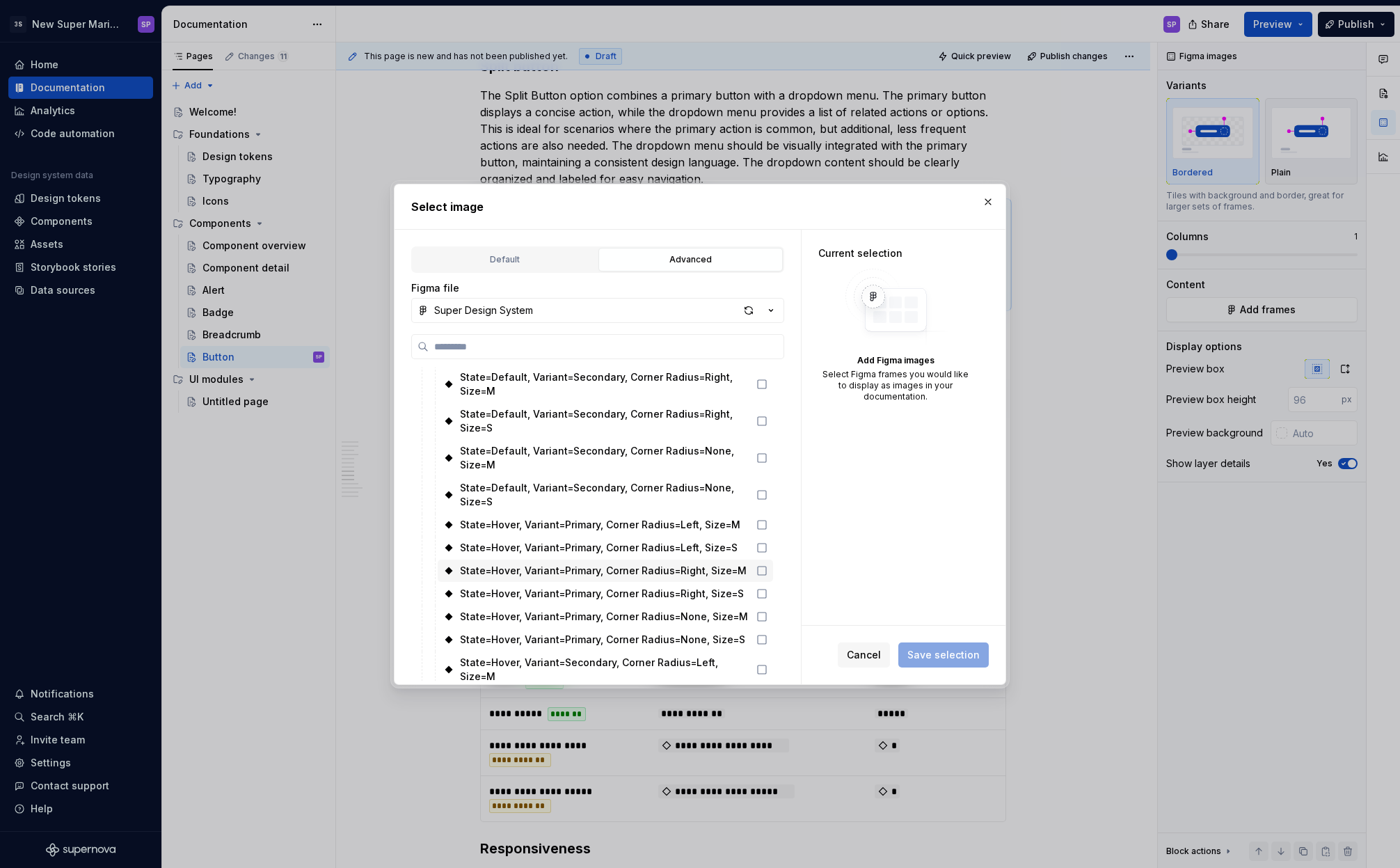
scroll to position [581, 0]
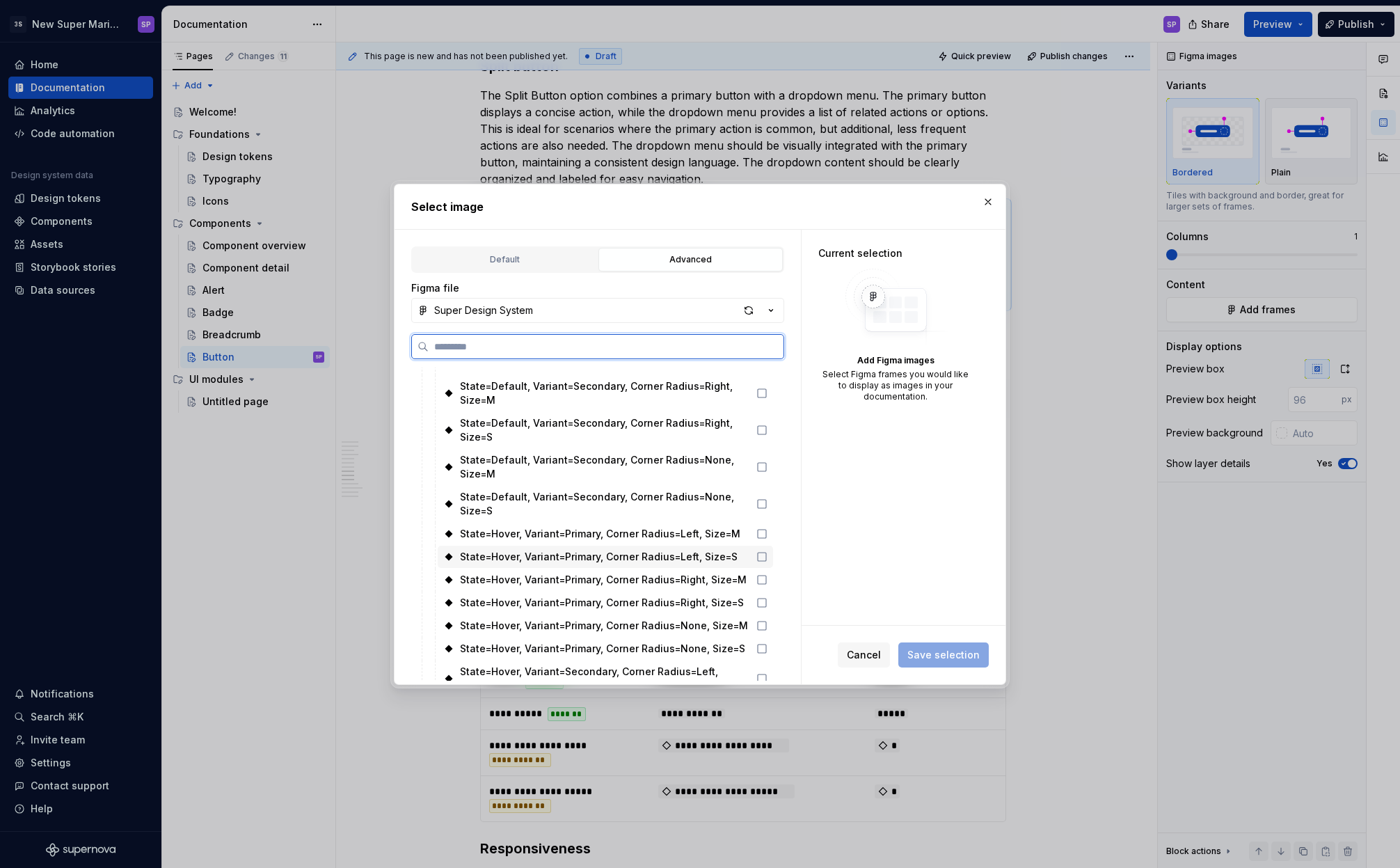
click at [545, 527] on div "State=Hover, Variant=Primary, Corner Radius=Left, Size=M" at bounding box center [600, 533] width 280 height 14
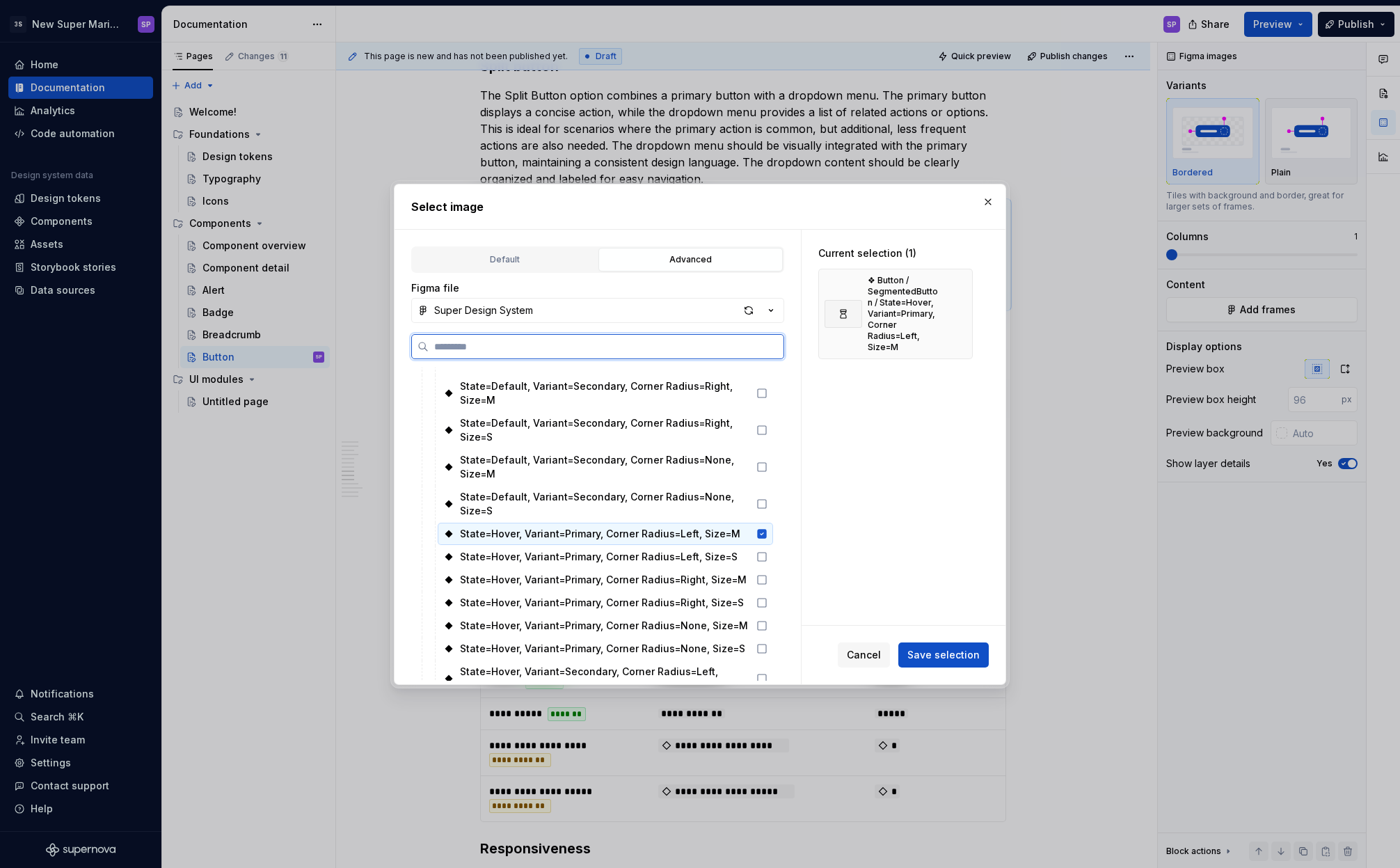
click at [757, 529] on icon at bounding box center [762, 533] width 11 height 11
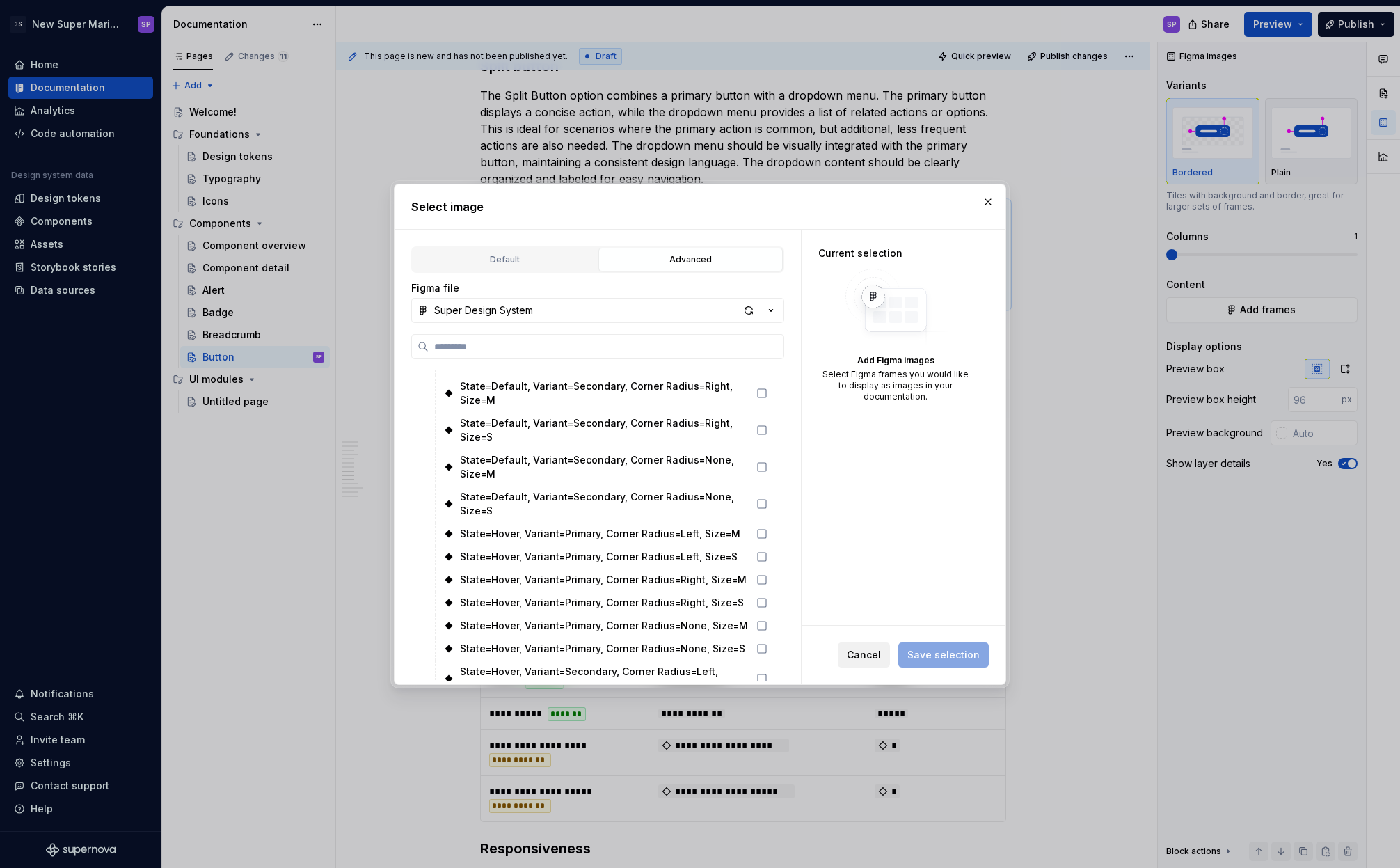
click at [854, 651] on span "Cancel" at bounding box center [864, 655] width 34 height 14
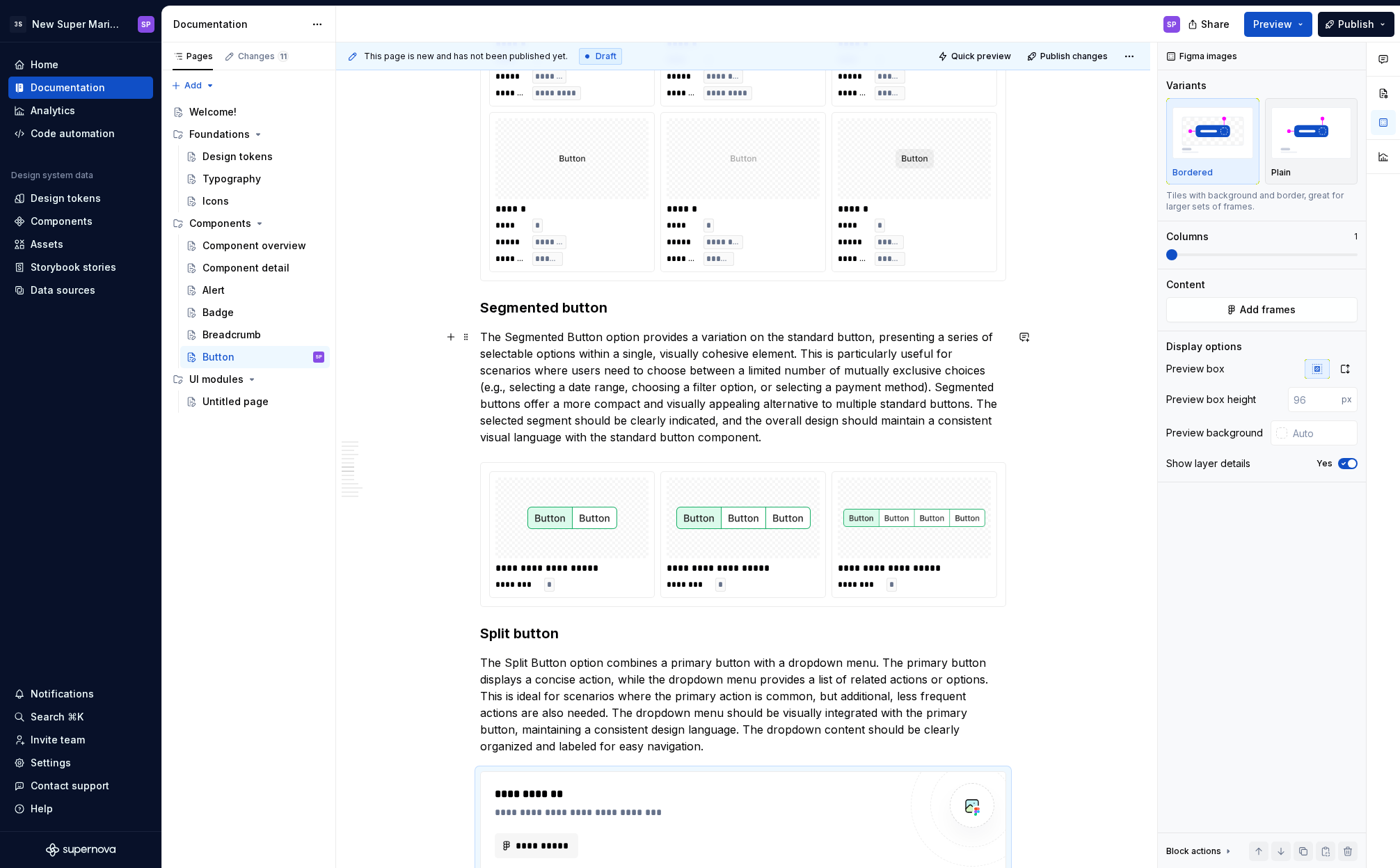
scroll to position [3017, 0]
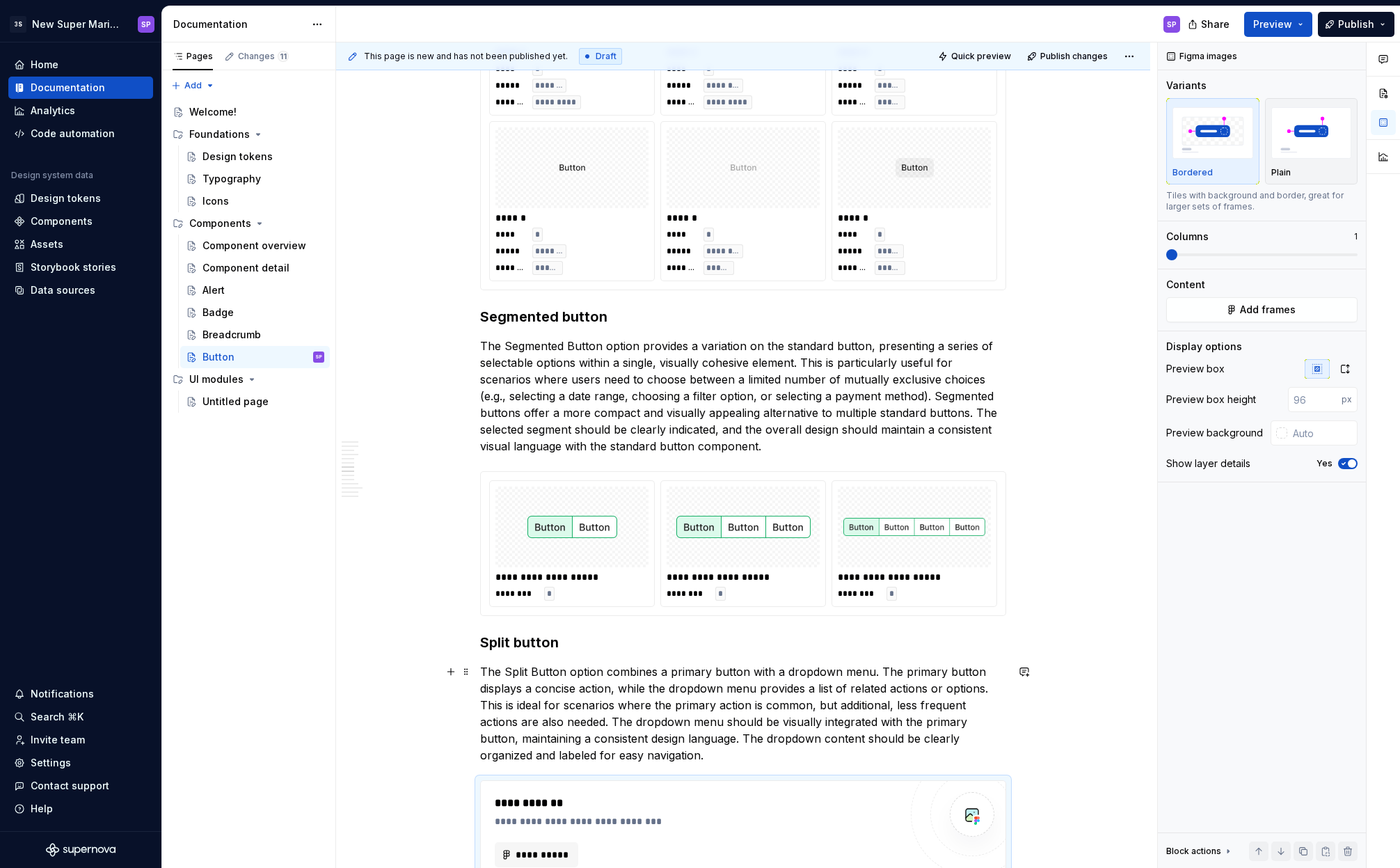
click at [733, 757] on p "The Split Button option combines a primary button with a dropdown menu. The pri…" at bounding box center [743, 713] width 526 height 100
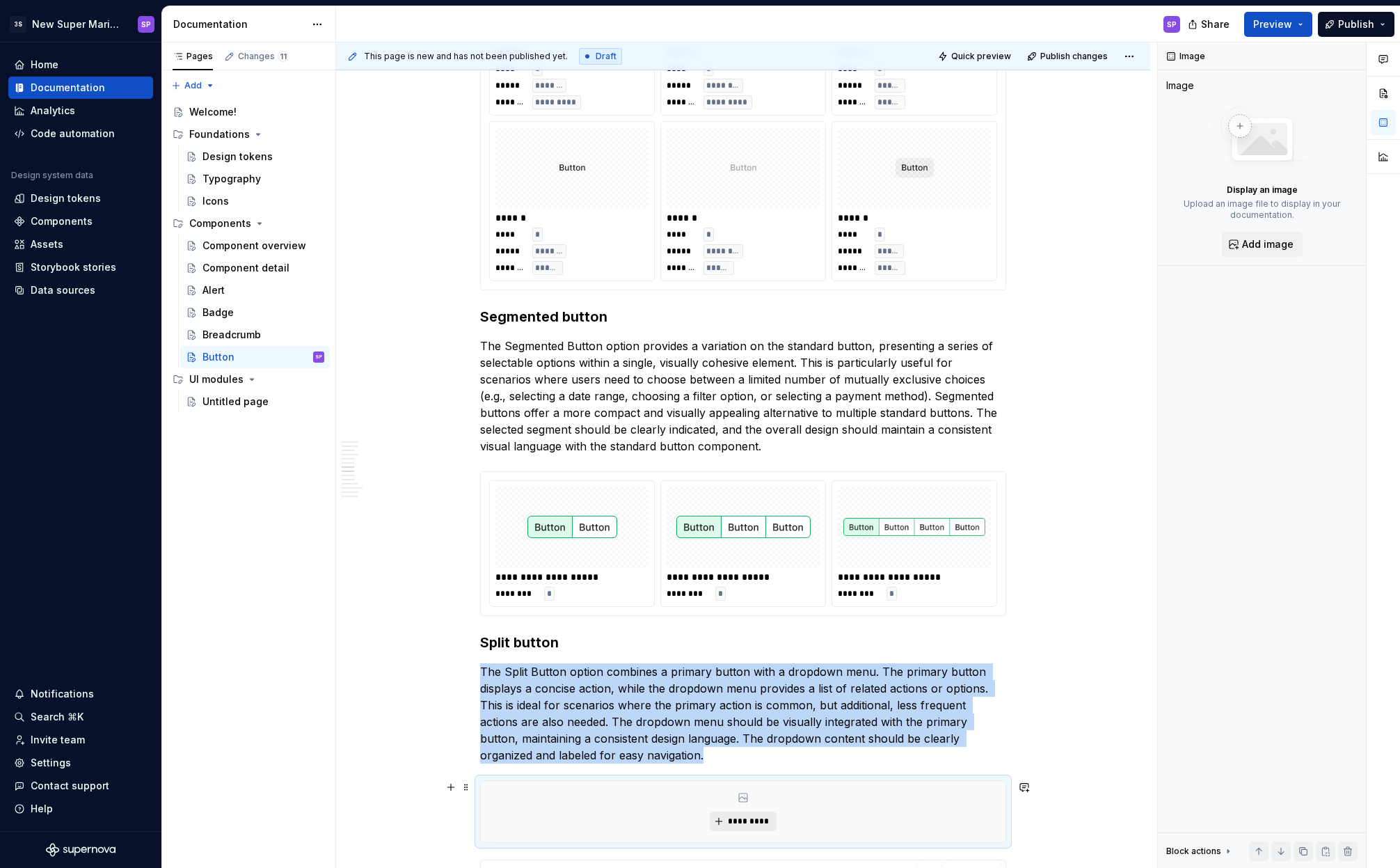
click at [735, 815] on button "*********" at bounding box center [742, 821] width 66 height 20
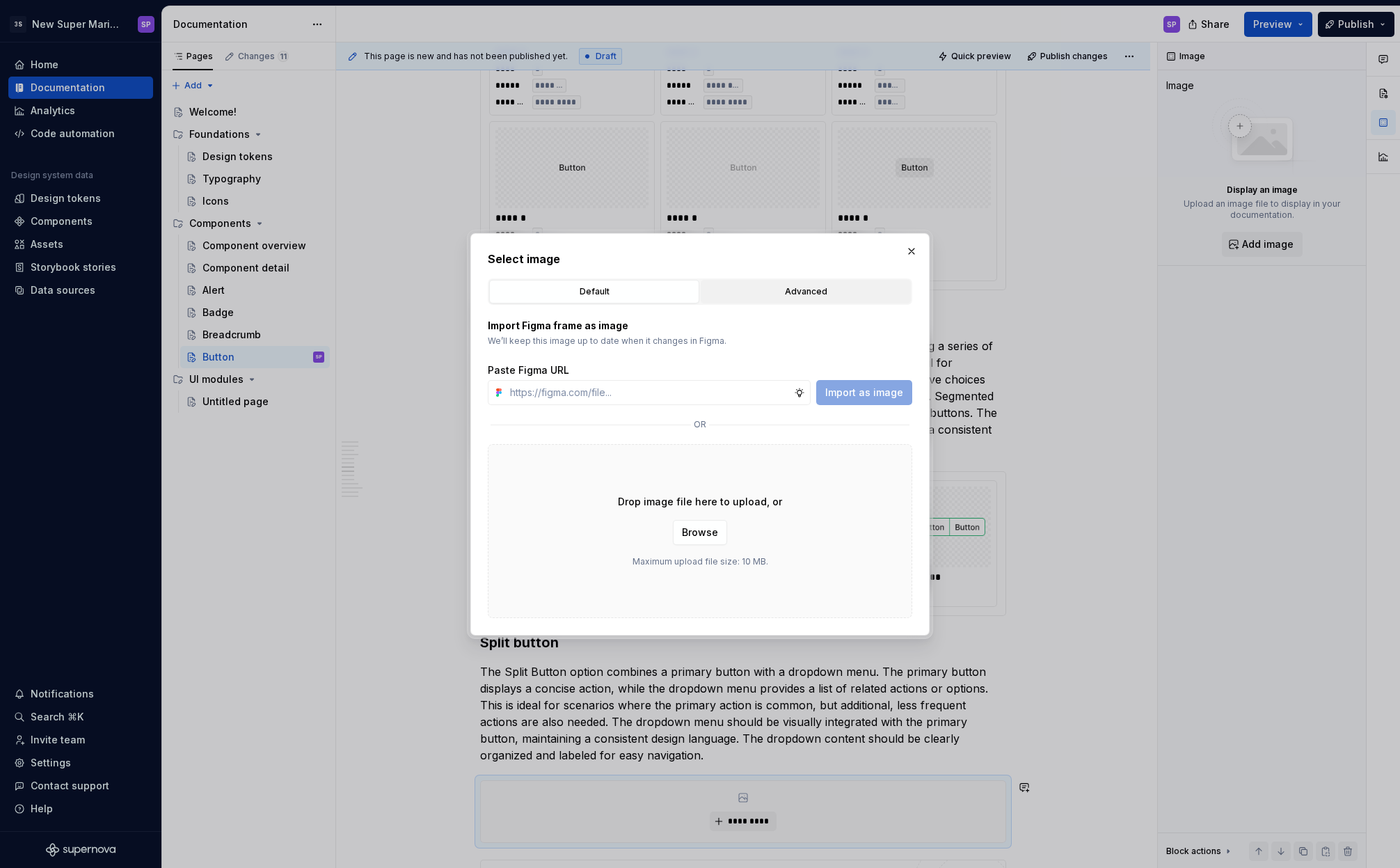
click at [763, 289] on div "Advanced" at bounding box center [805, 292] width 201 height 14
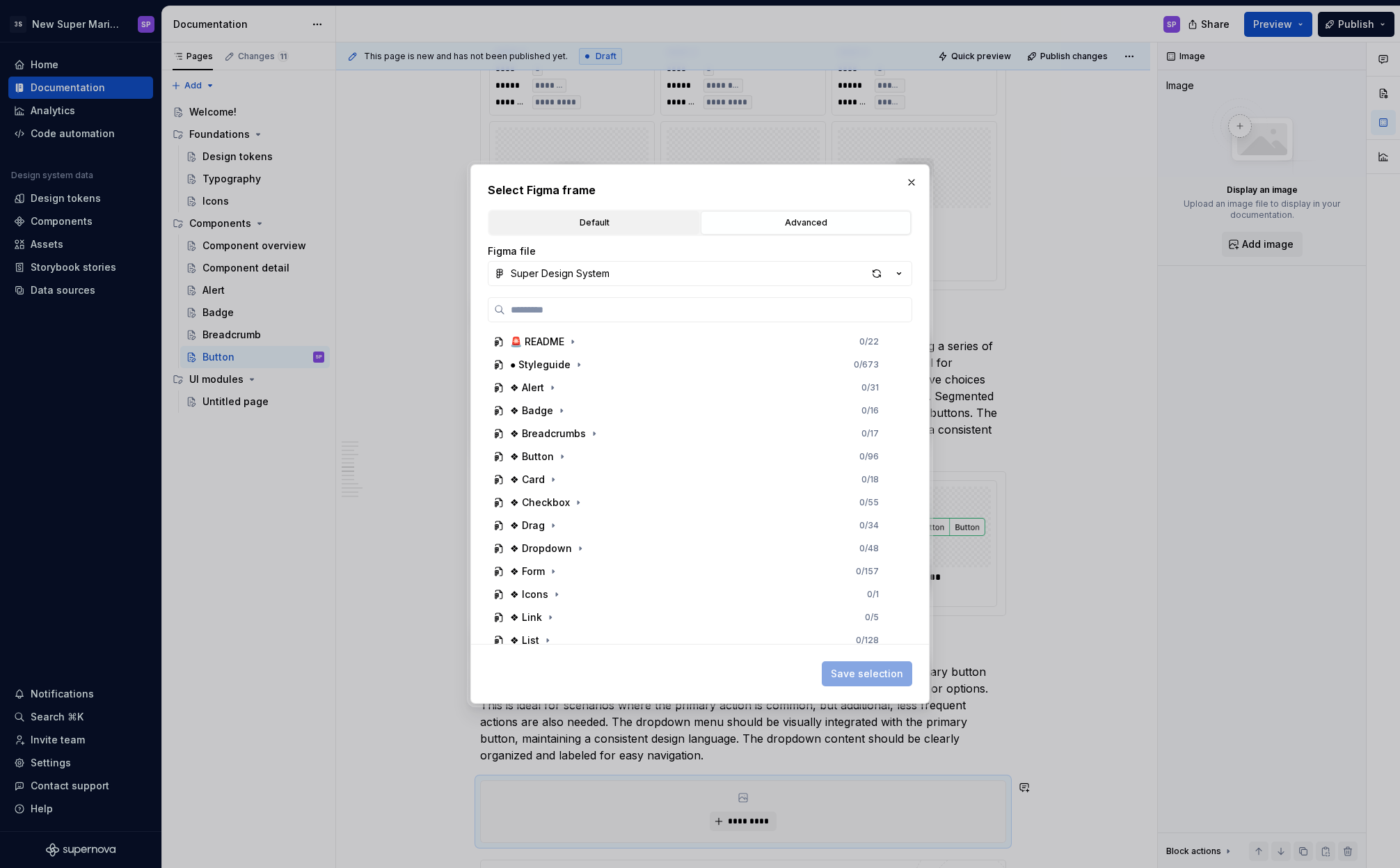
click at [639, 225] on div "Default" at bounding box center [594, 223] width 201 height 14
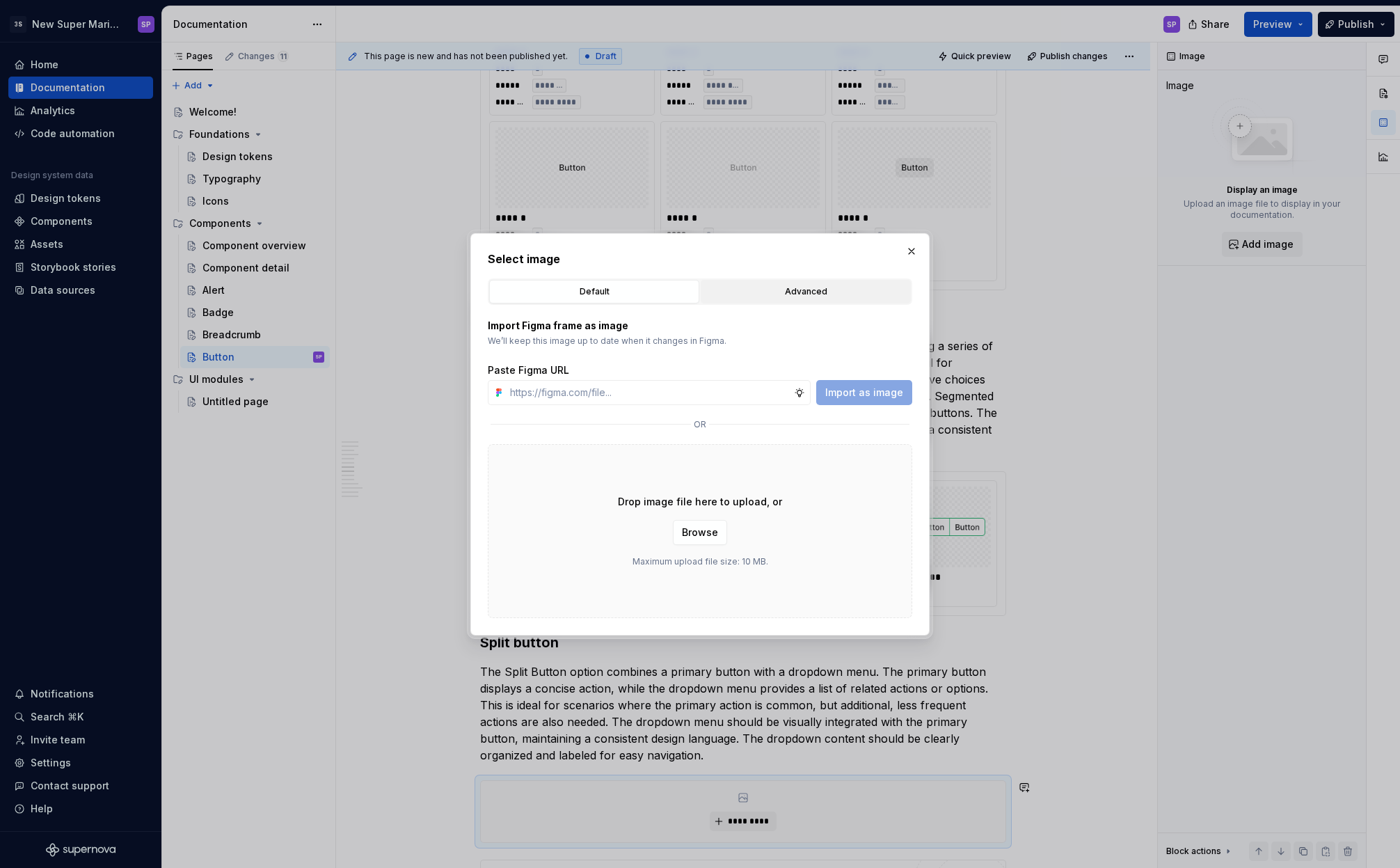
click at [794, 299] on button "Advanced" at bounding box center [805, 292] width 210 height 24
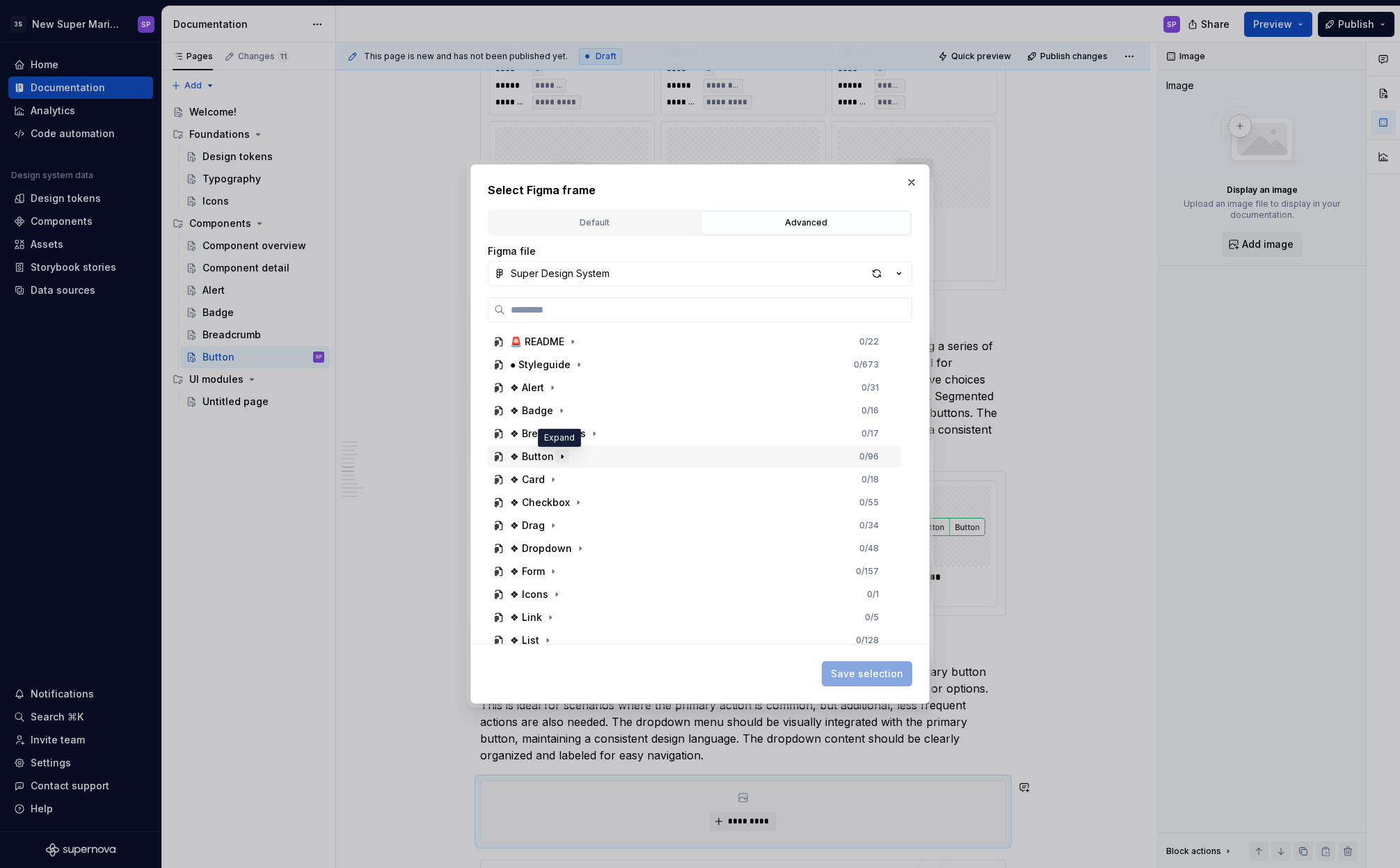
click at [557, 456] on icon "button" at bounding box center [562, 456] width 11 height 11
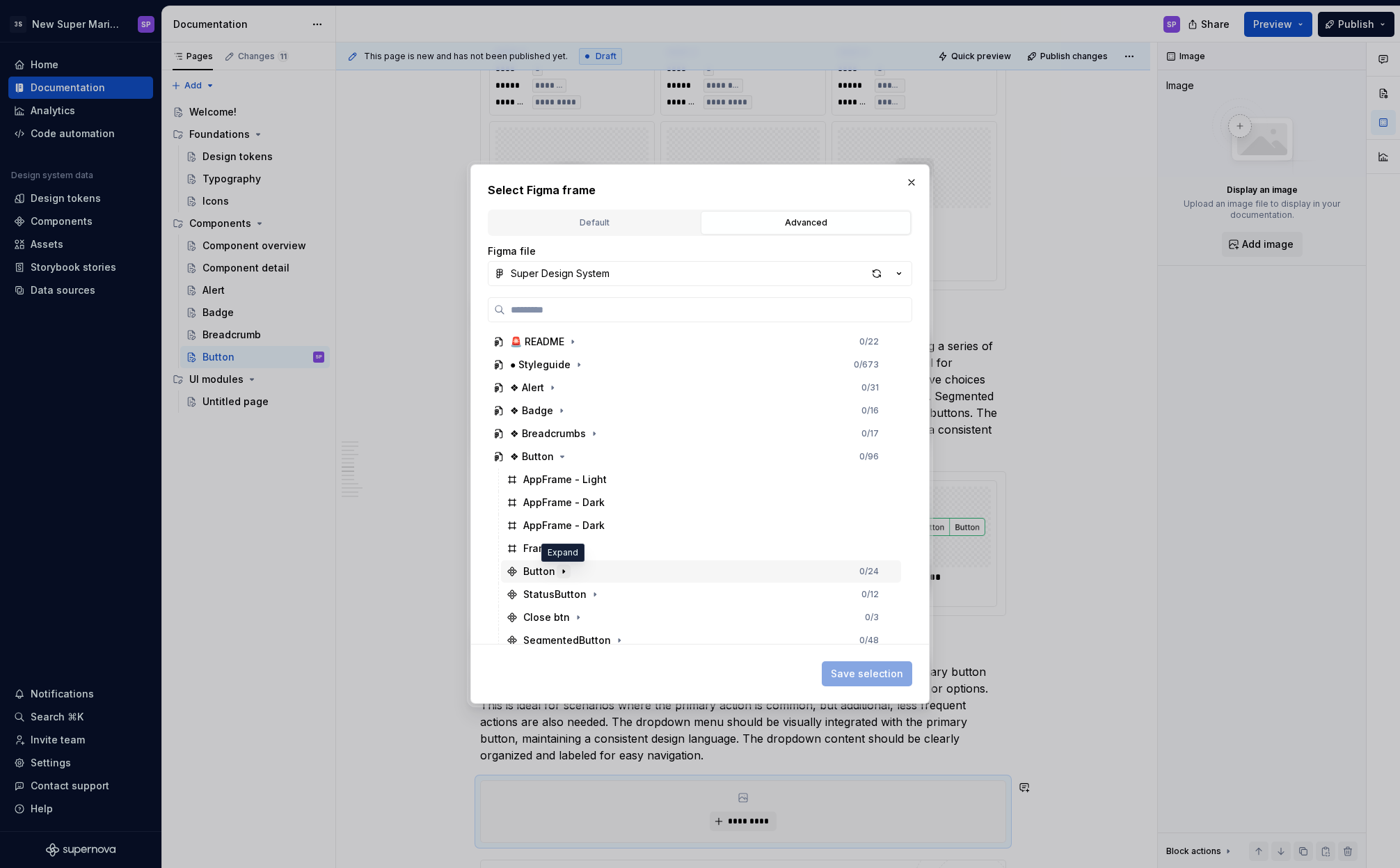
click at [569, 570] on button "button" at bounding box center [564, 571] width 14 height 14
click at [566, 571] on icon "button" at bounding box center [563, 571] width 11 height 11
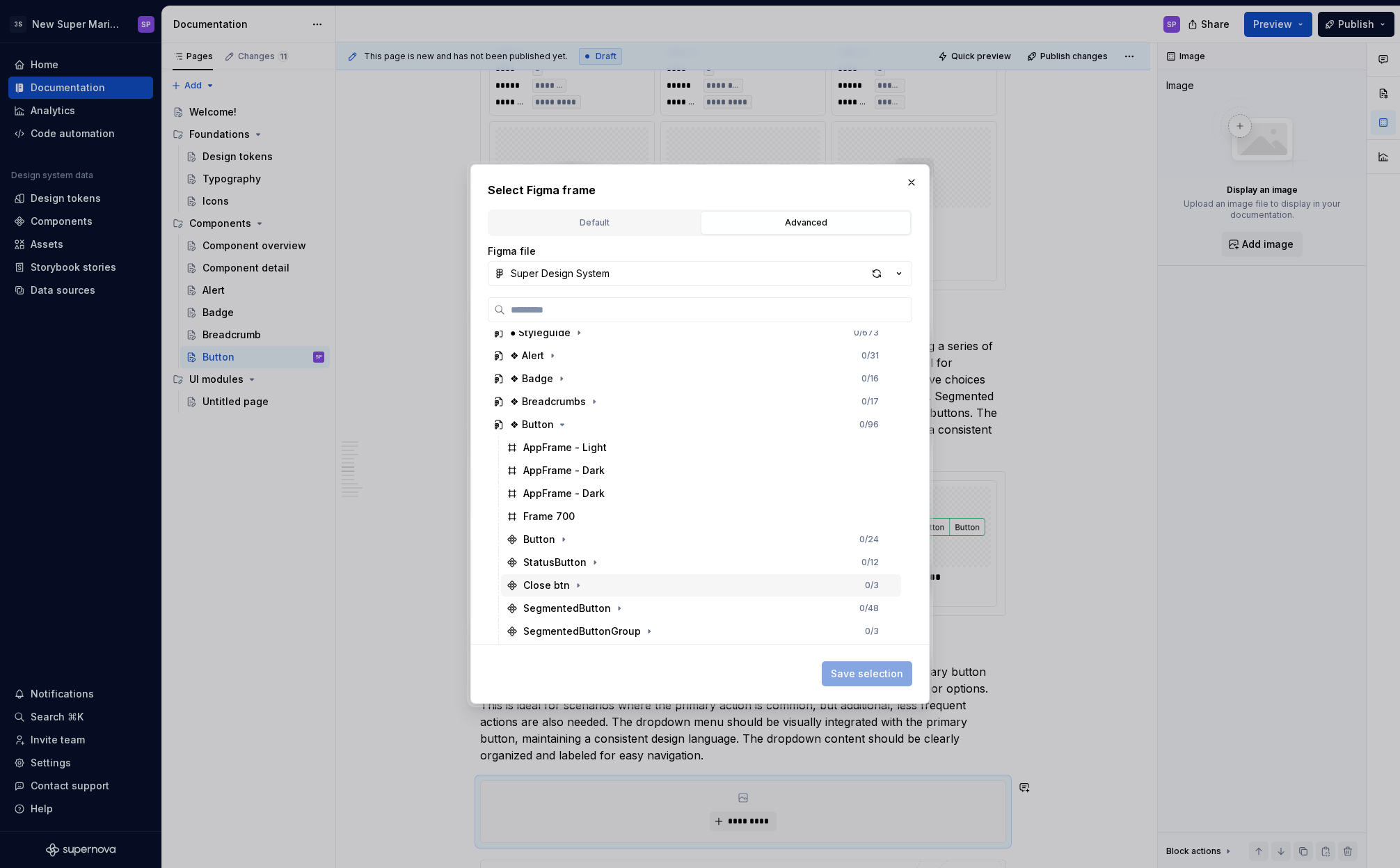
scroll to position [97, 0]
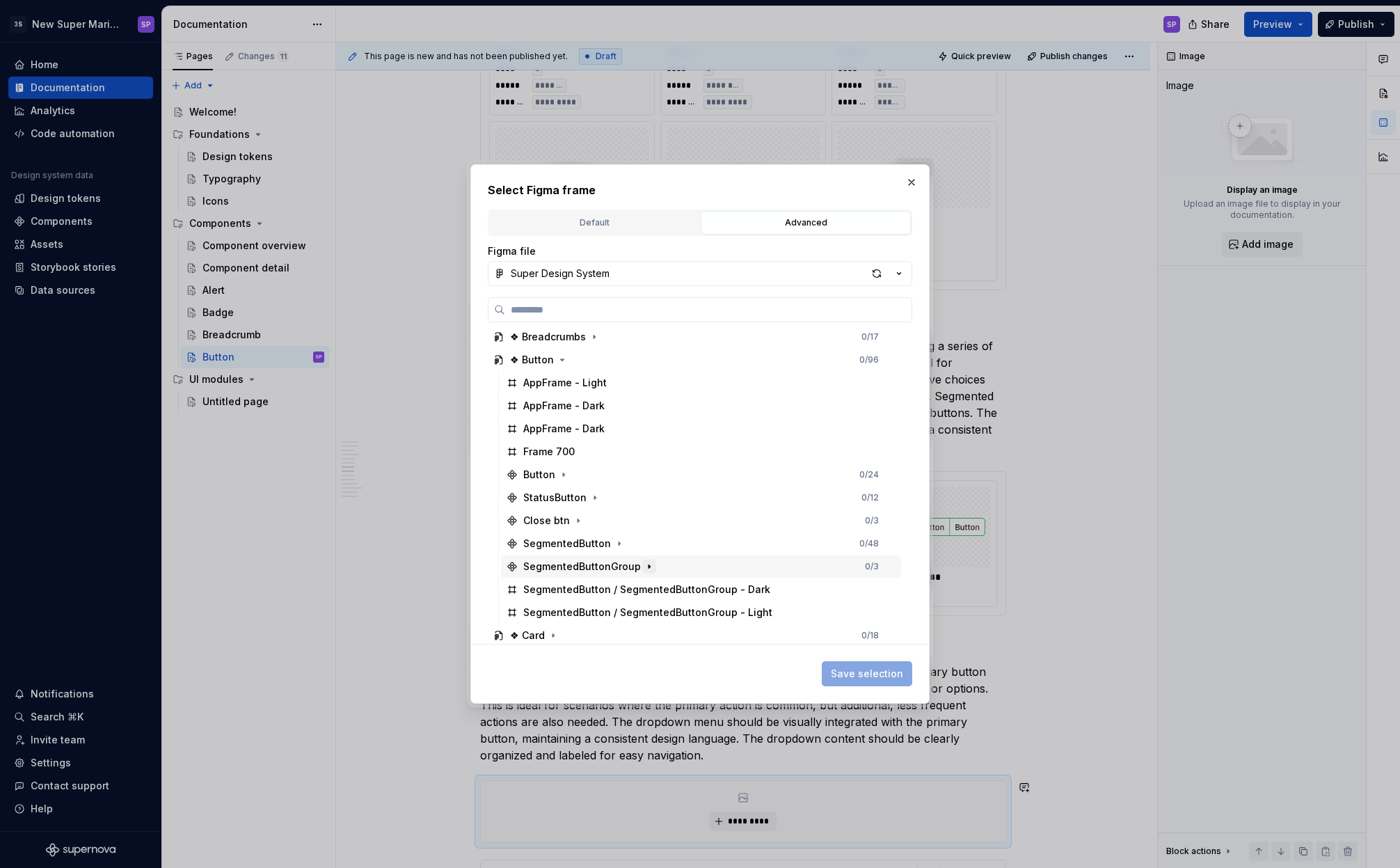
click at [644, 568] on icon "button" at bounding box center [649, 566] width 11 height 11
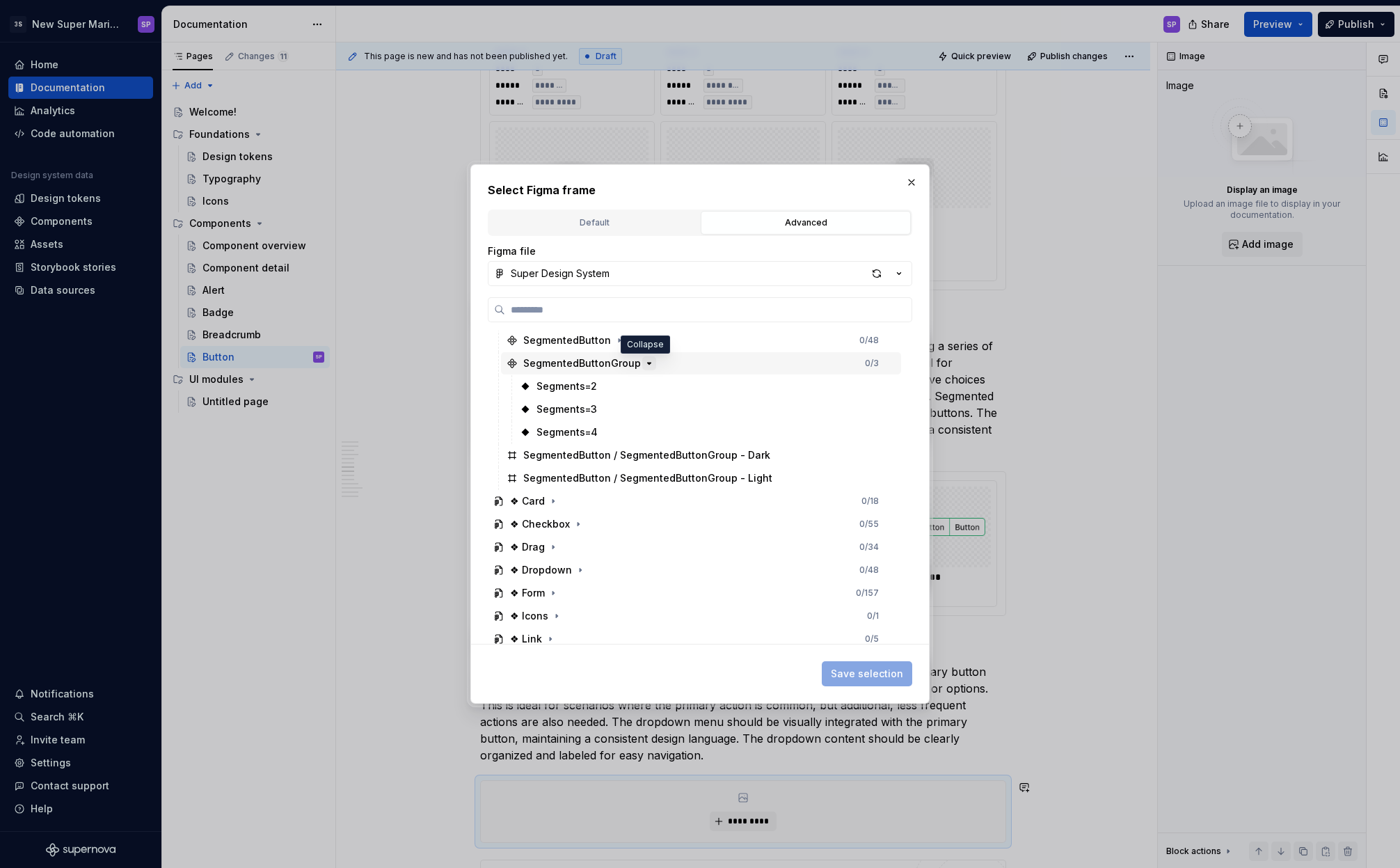
click at [649, 361] on icon "button" at bounding box center [649, 363] width 11 height 11
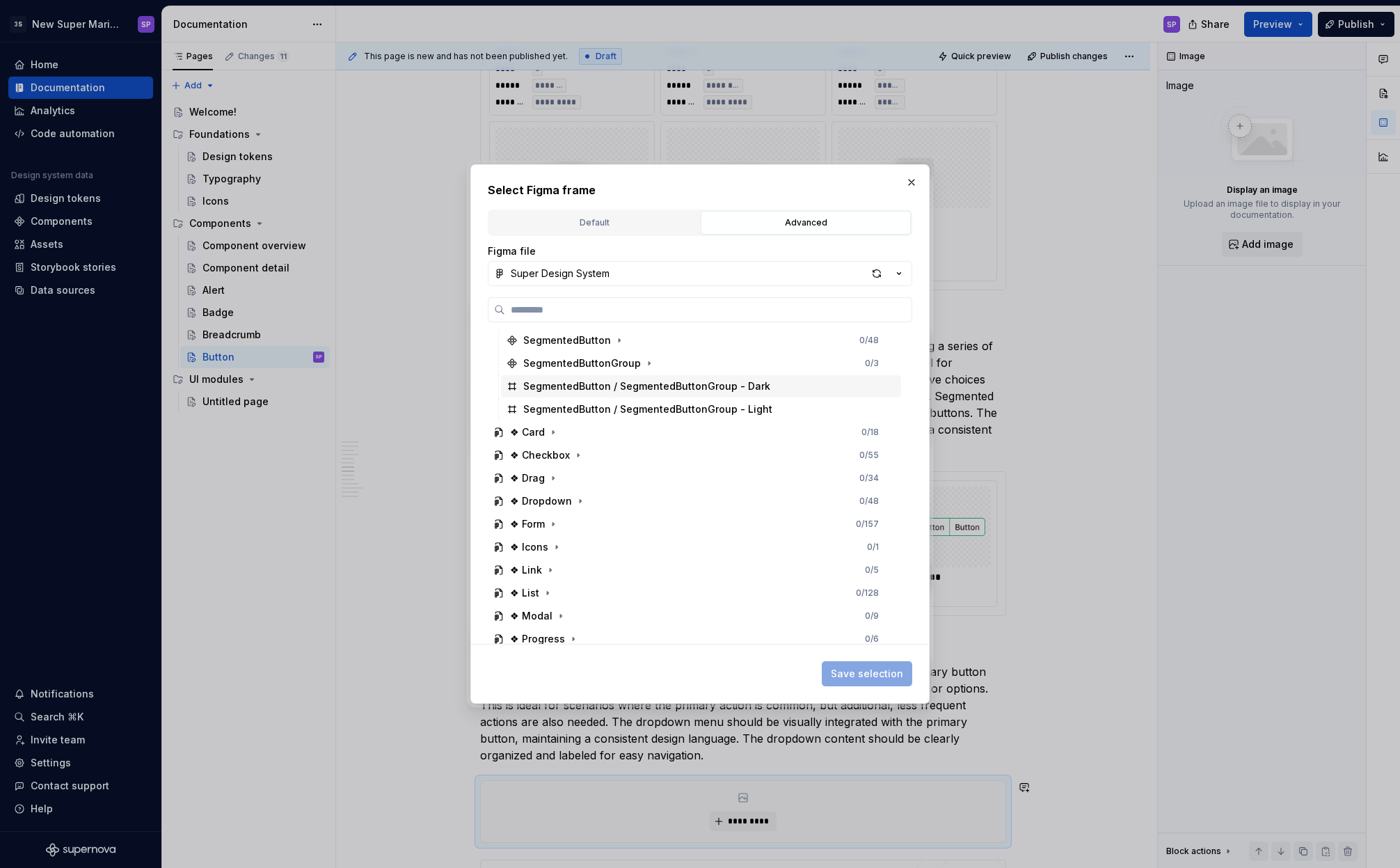
scroll to position [143, 0]
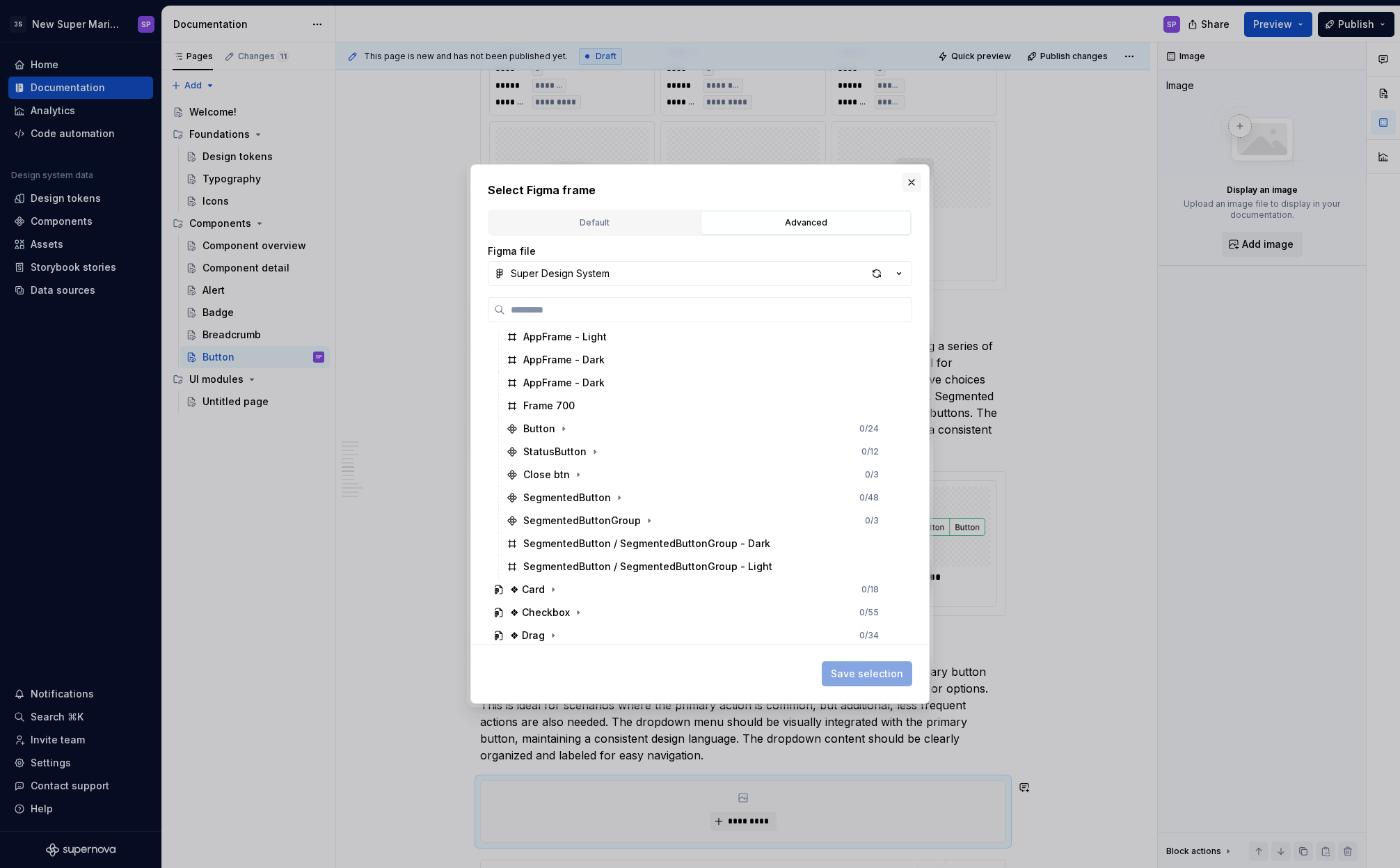
click at [916, 179] on button "button" at bounding box center [912, 182] width 20 height 20
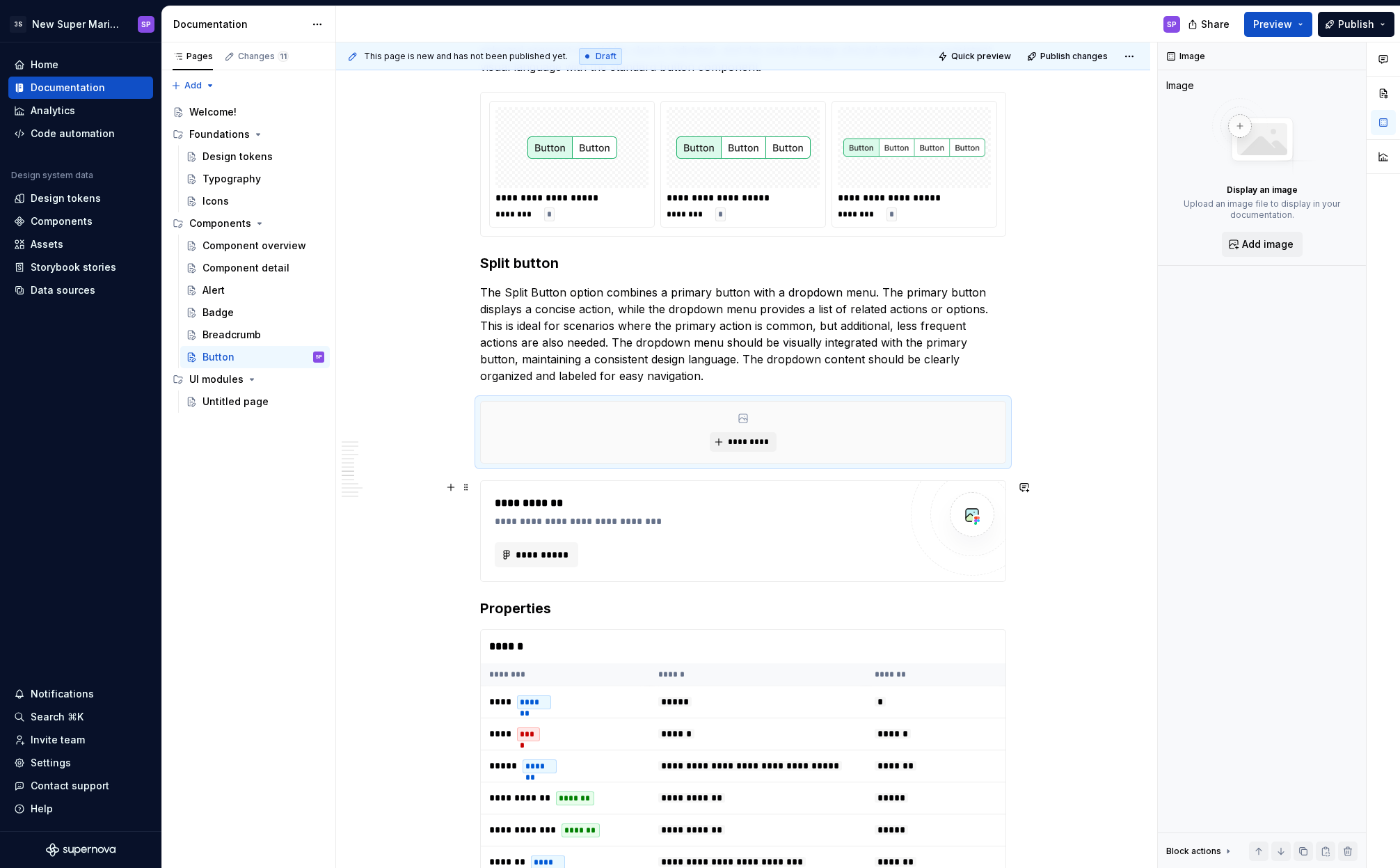
scroll to position [3495, 0]
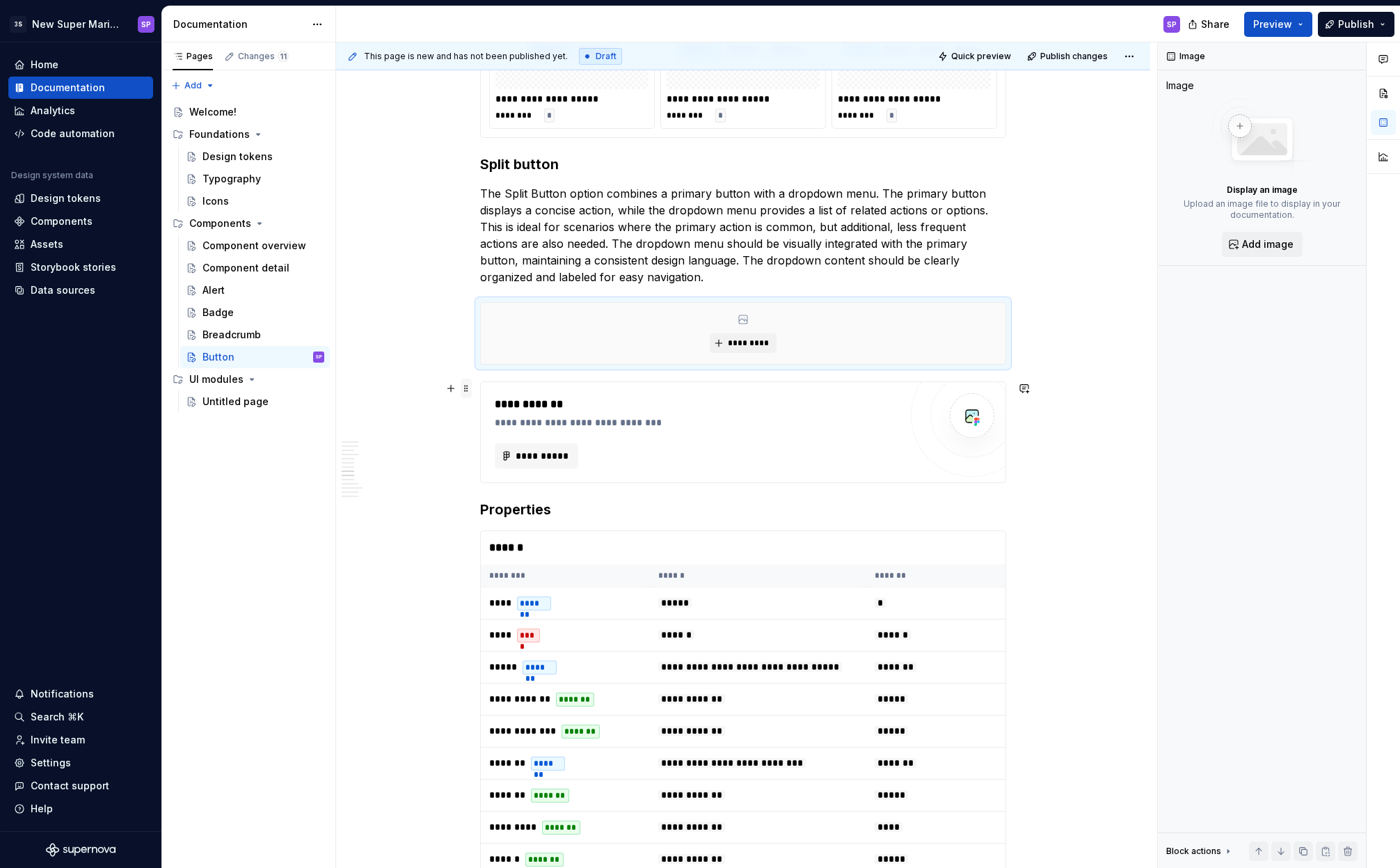
click at [463, 389] on span at bounding box center [466, 389] width 11 height 20
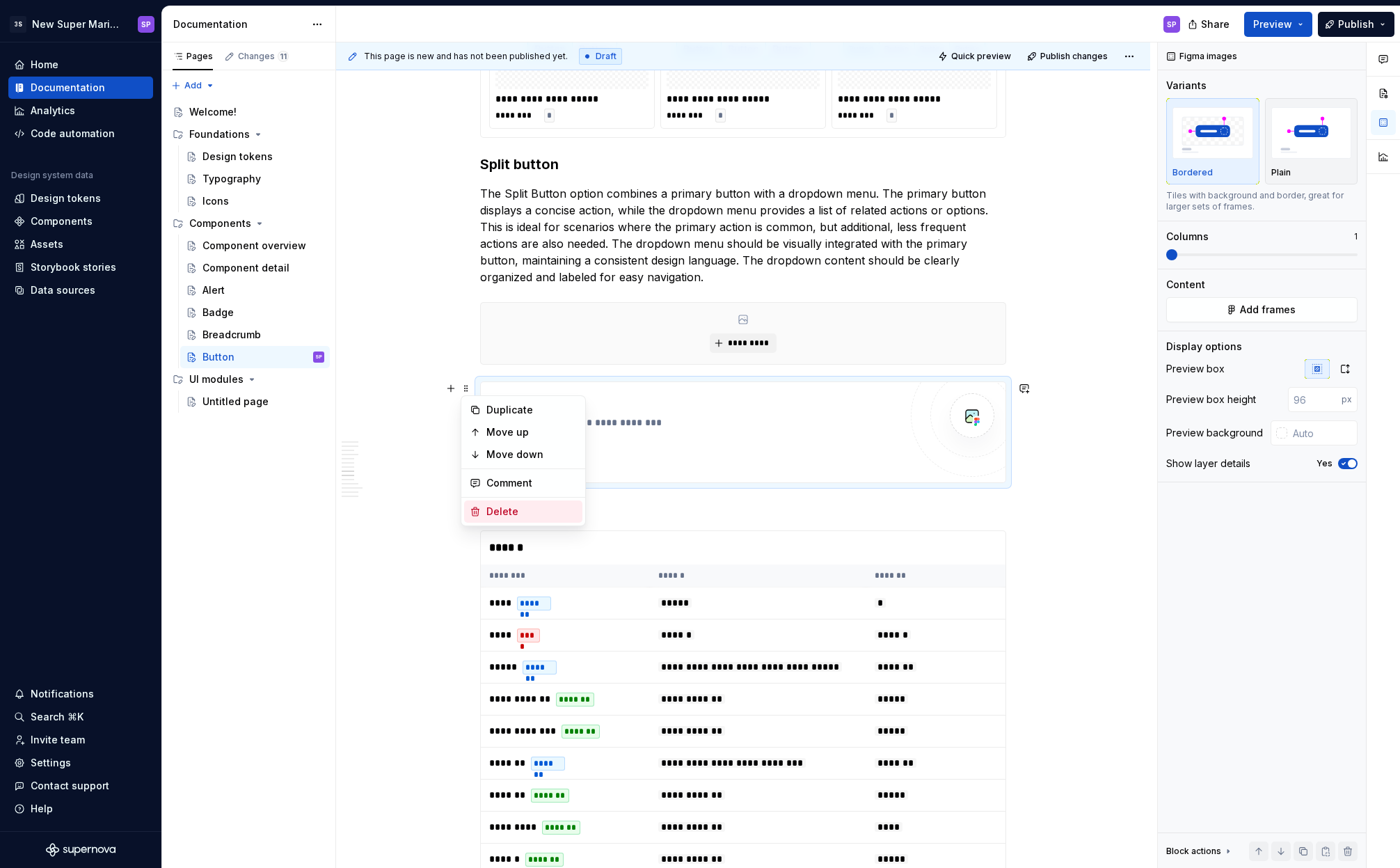
click at [503, 512] on div "Delete" at bounding box center [531, 512] width 90 height 14
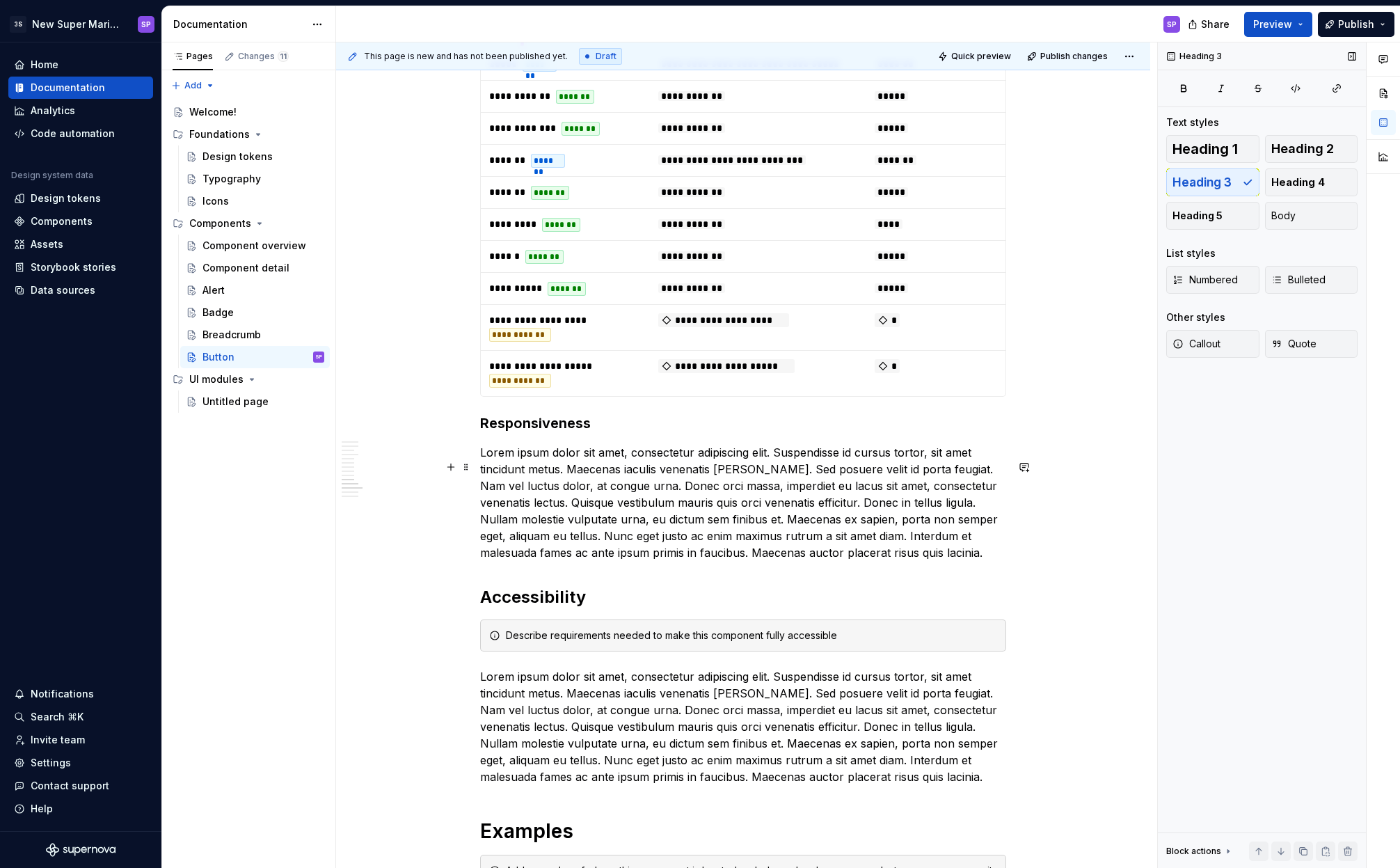
scroll to position [4151, 0]
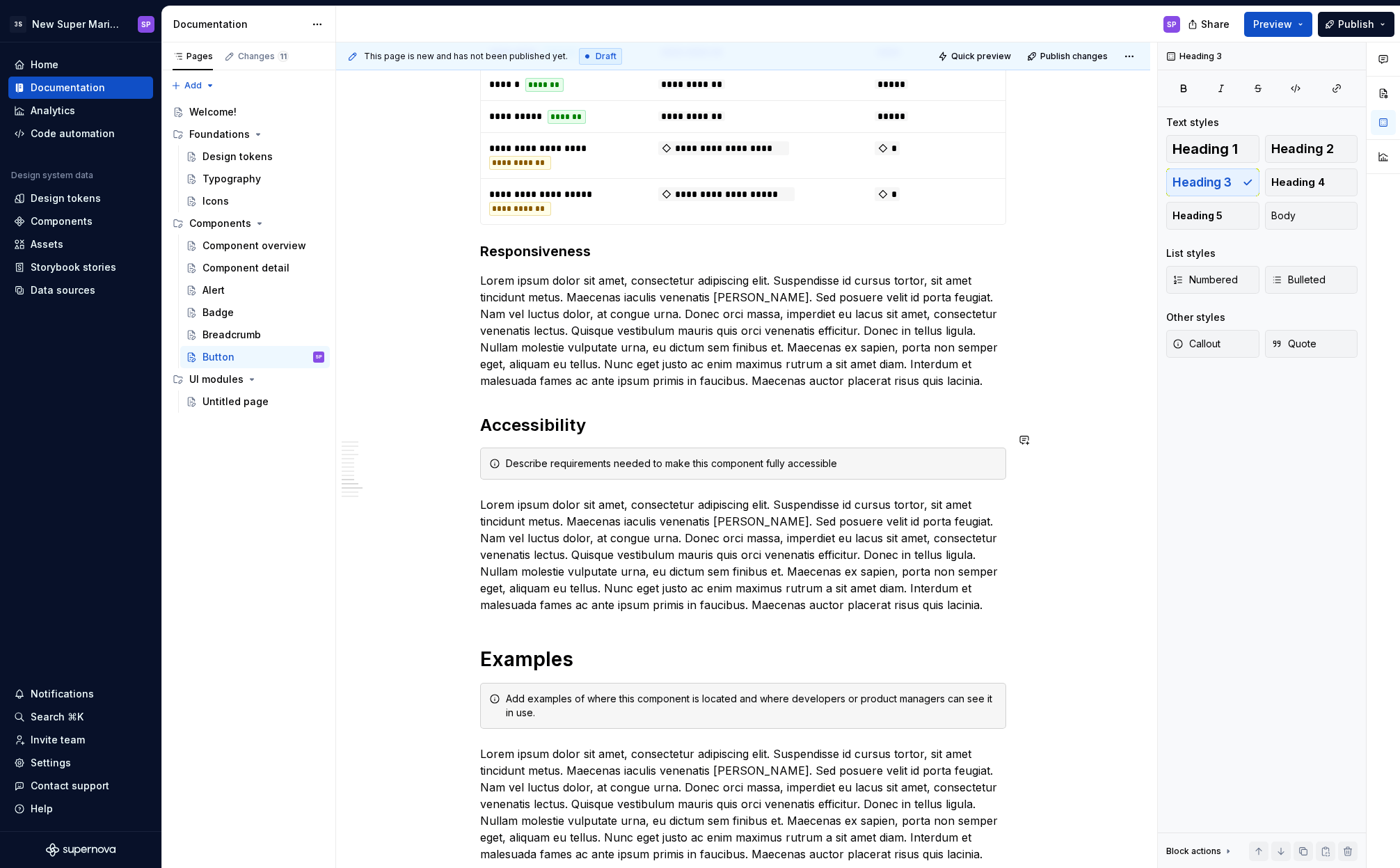
click at [947, 389] on p "Lorem ipsum dolor sit amet, consectetur adipiscing elit. Suspendisse id cursus …" at bounding box center [743, 331] width 526 height 117
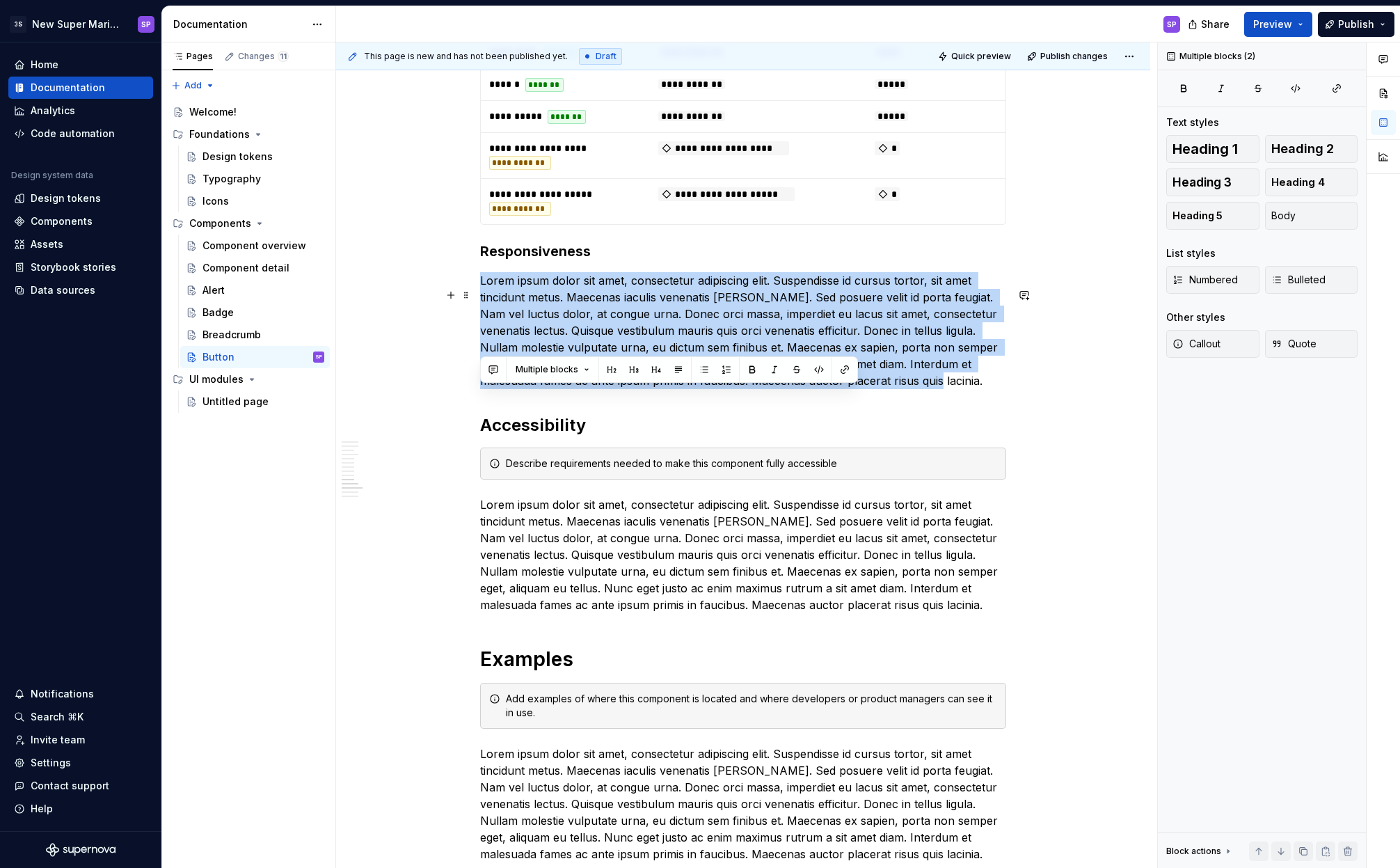
click at [952, 389] on p "Lorem ipsum dolor sit amet, consectetur adipiscing elit. Suspendisse id cursus …" at bounding box center [743, 331] width 526 height 117
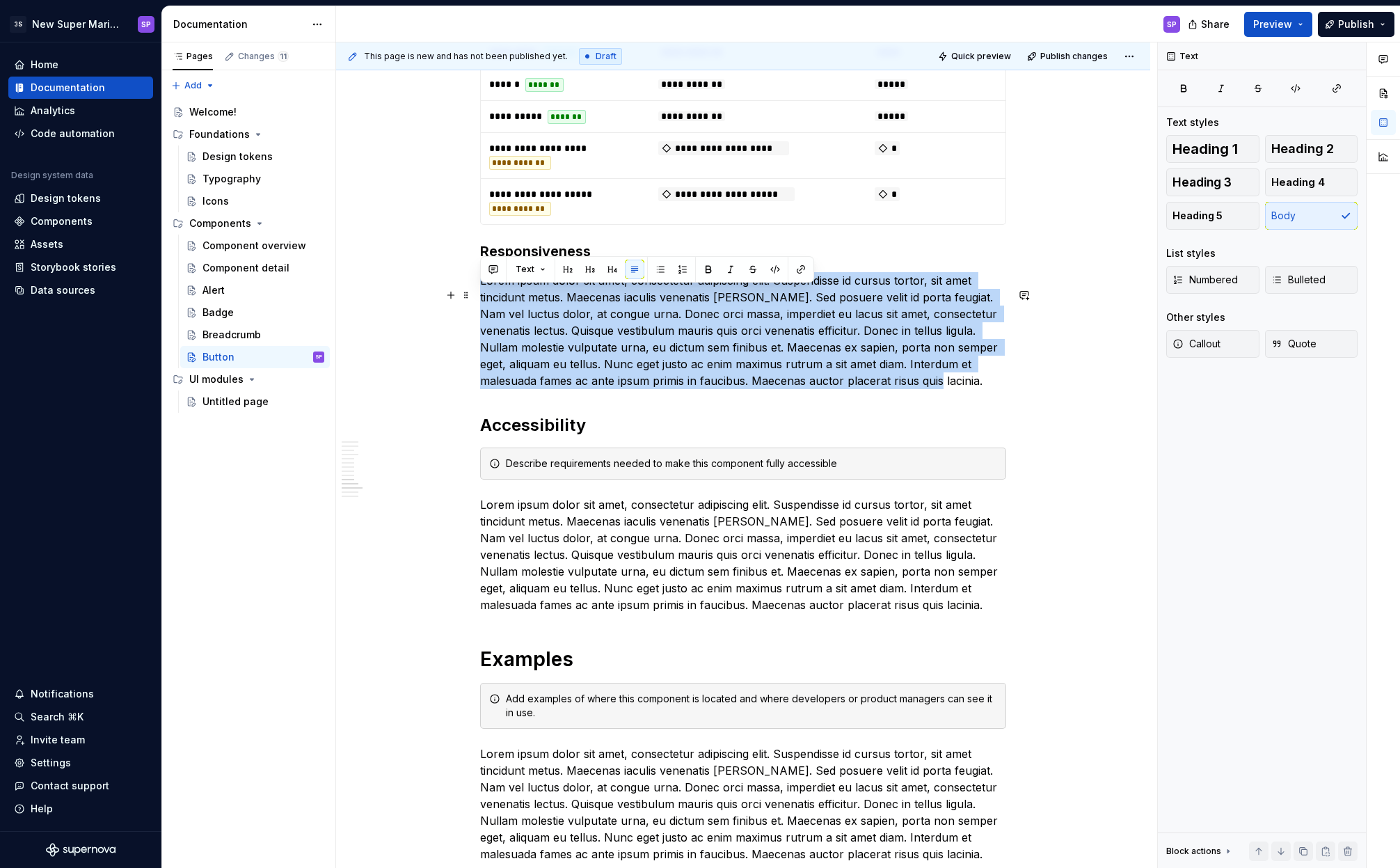
click at [967, 389] on p "Lorem ipsum dolor sit amet, consectetur adipiscing elit. Suspendisse id cursus …" at bounding box center [743, 331] width 526 height 117
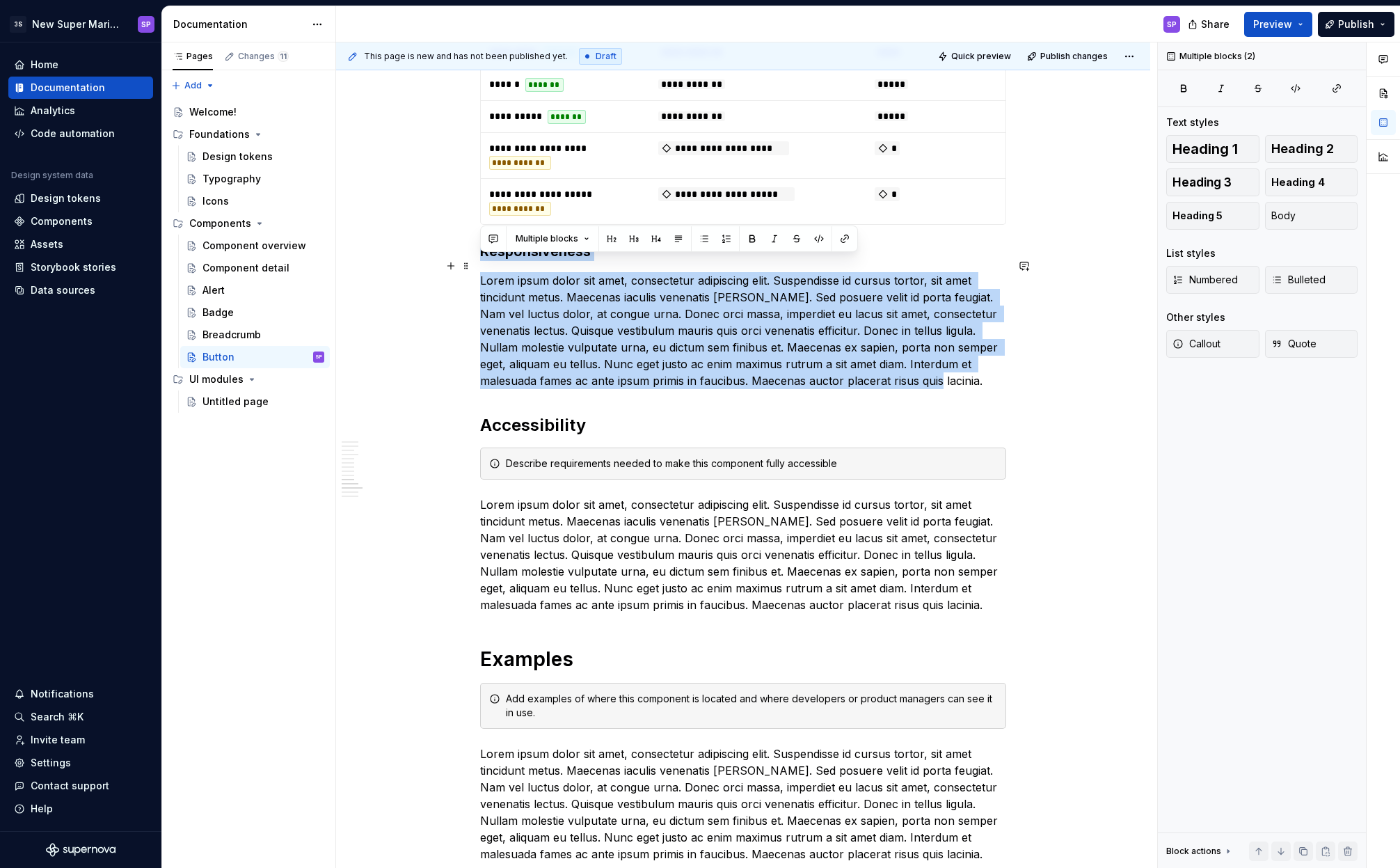
drag, startPoint x: 968, startPoint y: 398, endPoint x: 482, endPoint y: 265, distance: 503.9
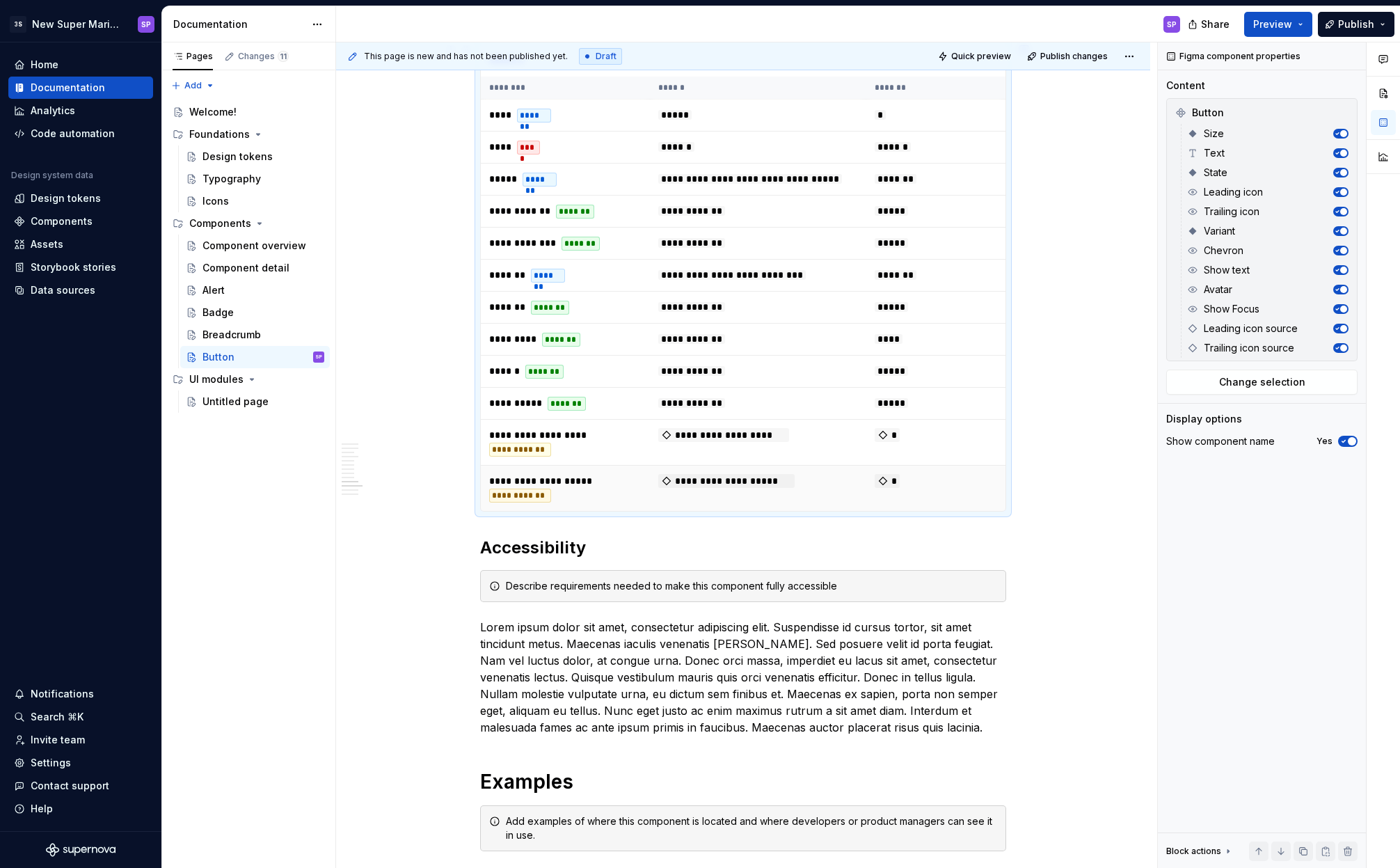
scroll to position [3920, 0]
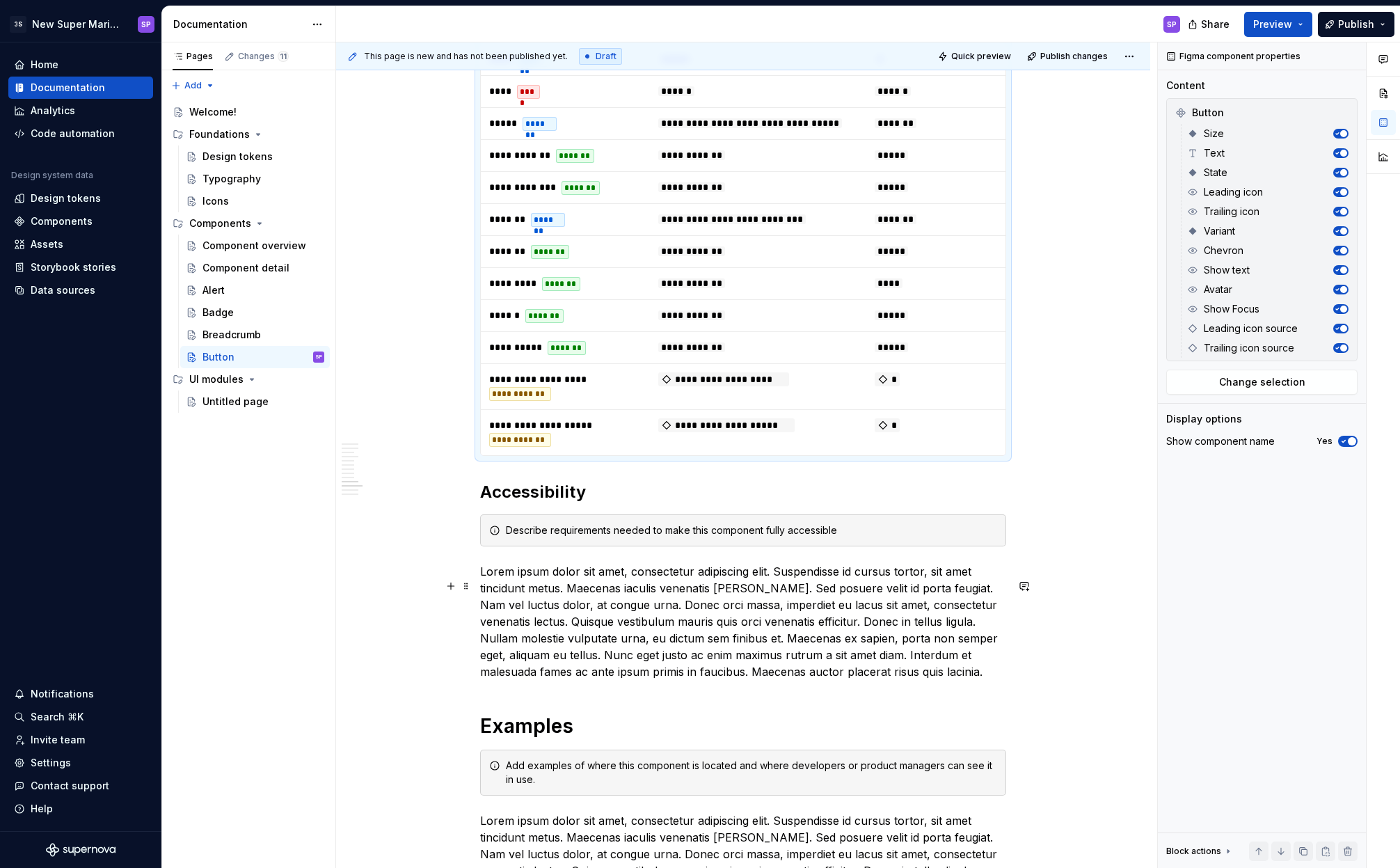
click at [687, 583] on p "Lorem ipsum dolor sit amet, consectetur adipiscing elit. Suspendisse id cursus …" at bounding box center [743, 622] width 526 height 117
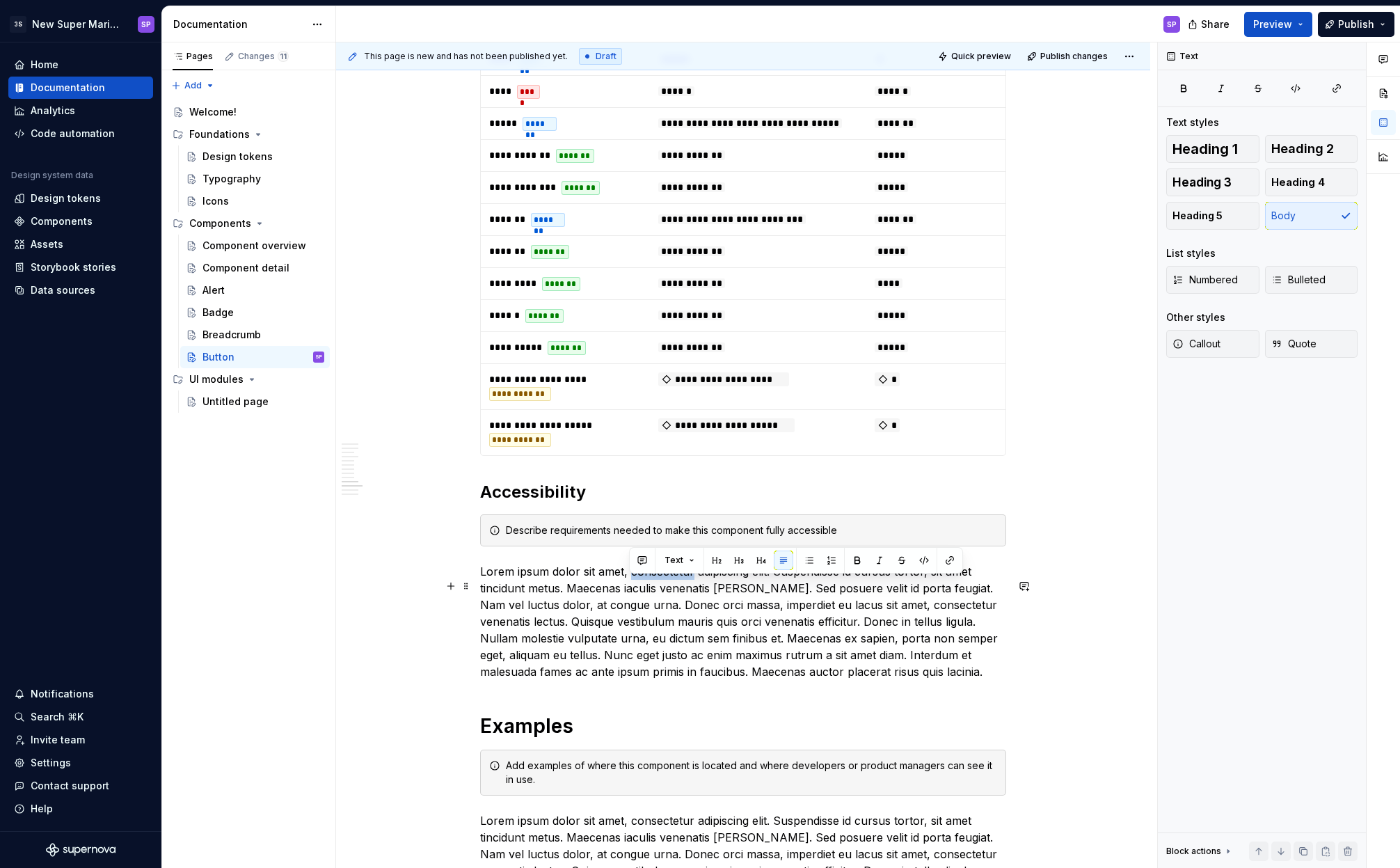
click at [687, 583] on p "Lorem ipsum dolor sit amet, consectetur adipiscing elit. Suspendisse id cursus …" at bounding box center [743, 622] width 526 height 117
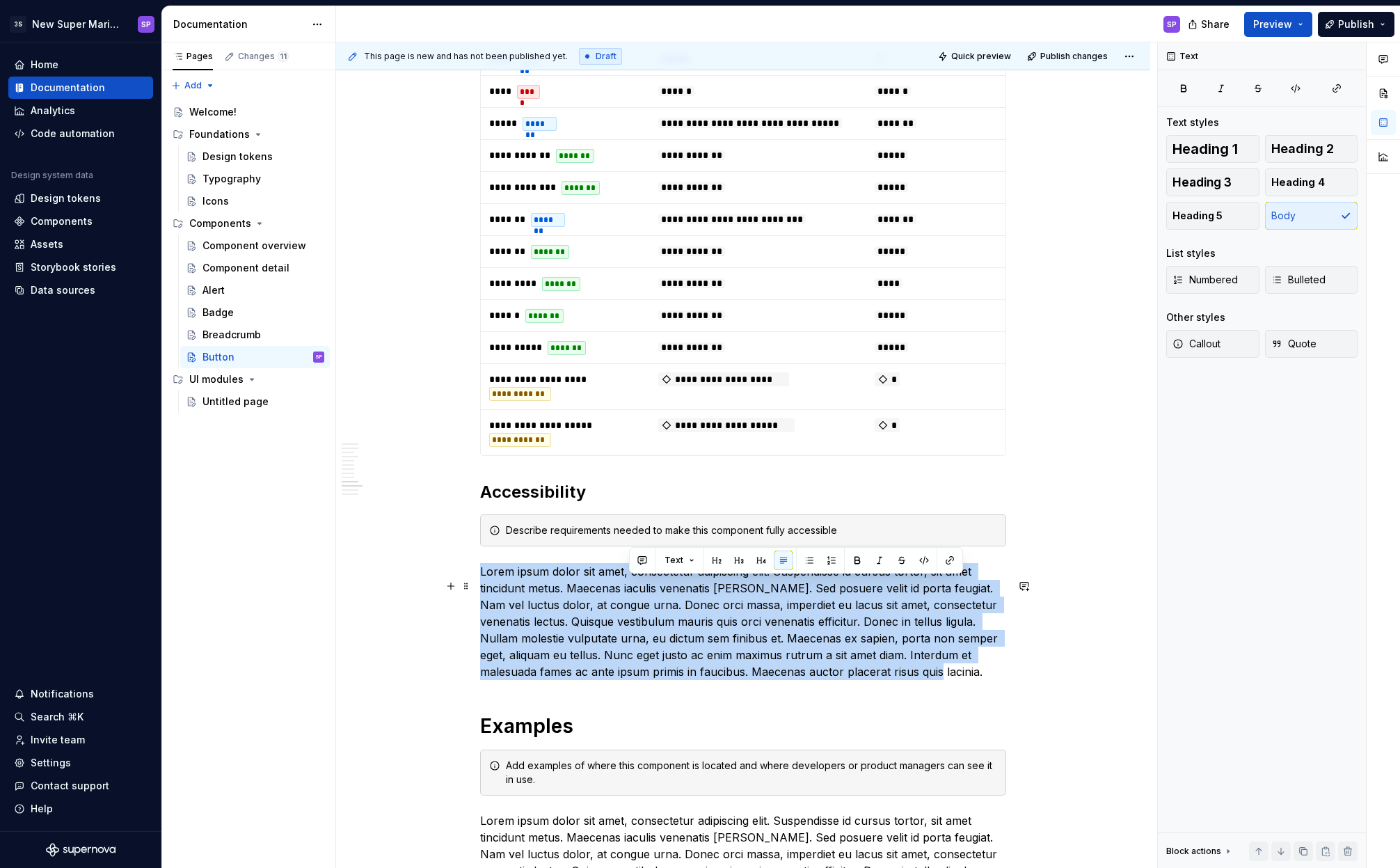
click at [687, 583] on p "Lorem ipsum dolor sit amet, consectetur adipiscing elit. Suspendisse id cursus …" at bounding box center [743, 622] width 526 height 117
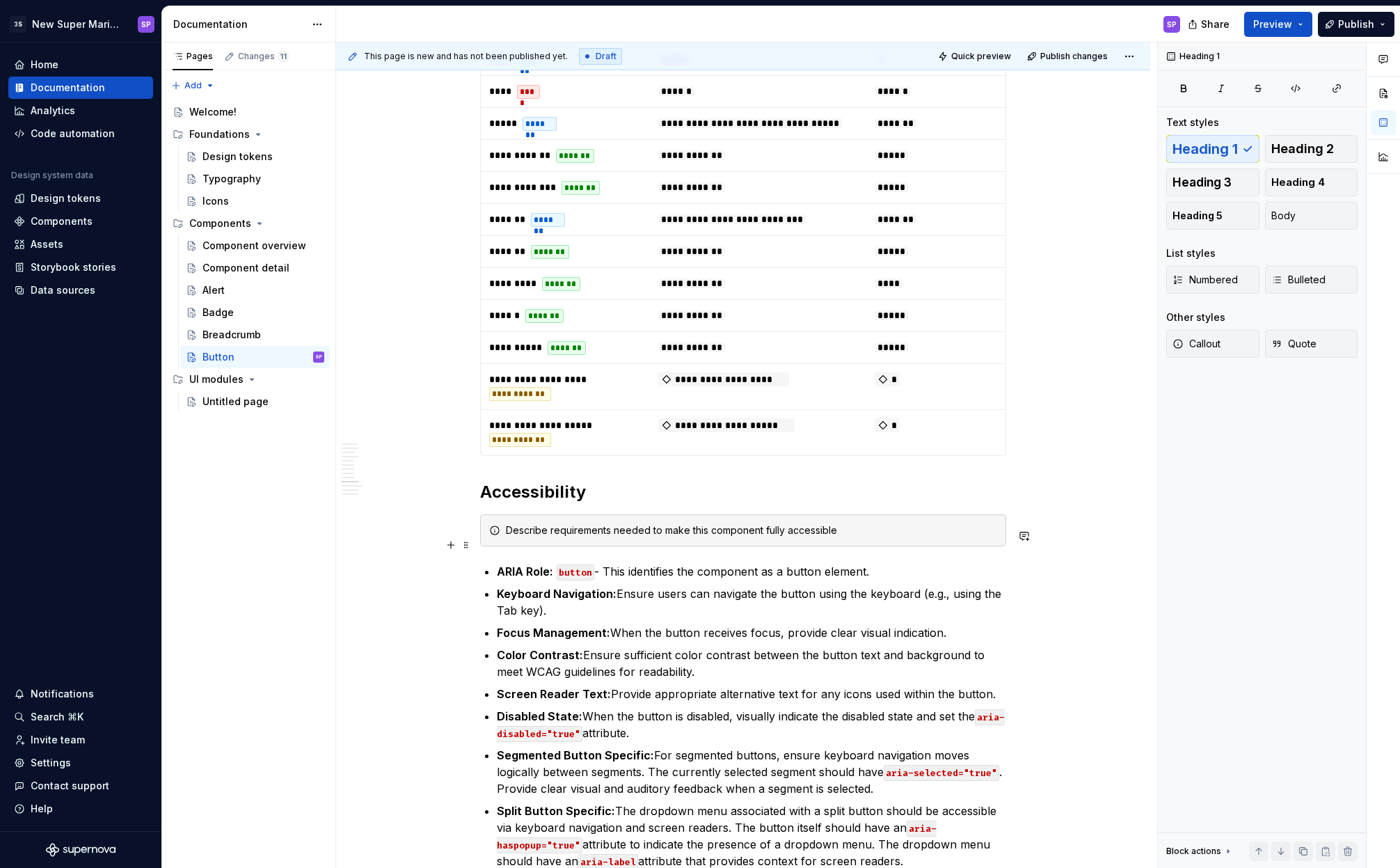
click at [710, 537] on div "Describe requirements needed to make this component fully accessible" at bounding box center [751, 530] width 492 height 14
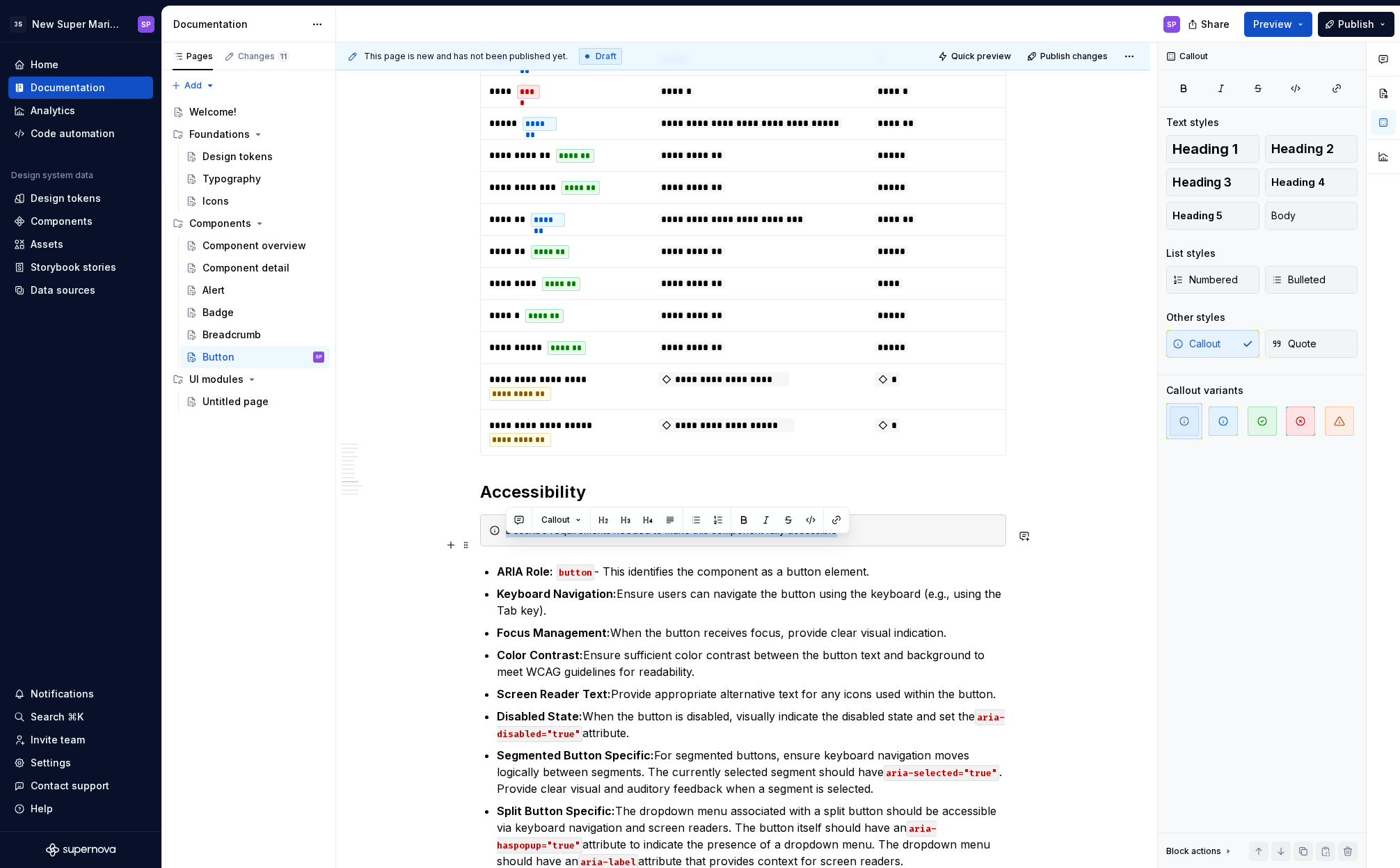
click at [710, 537] on div "Describe requirements needed to make this component fully accessible" at bounding box center [751, 530] width 492 height 14
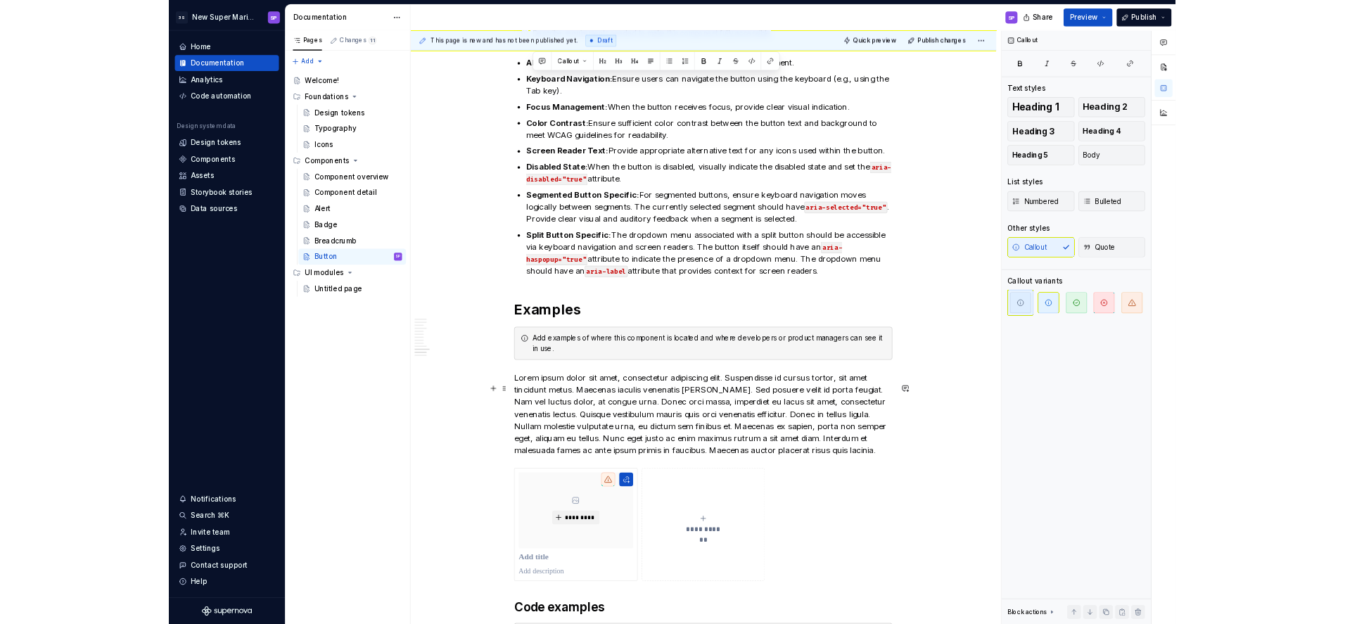
scroll to position [4549, 0]
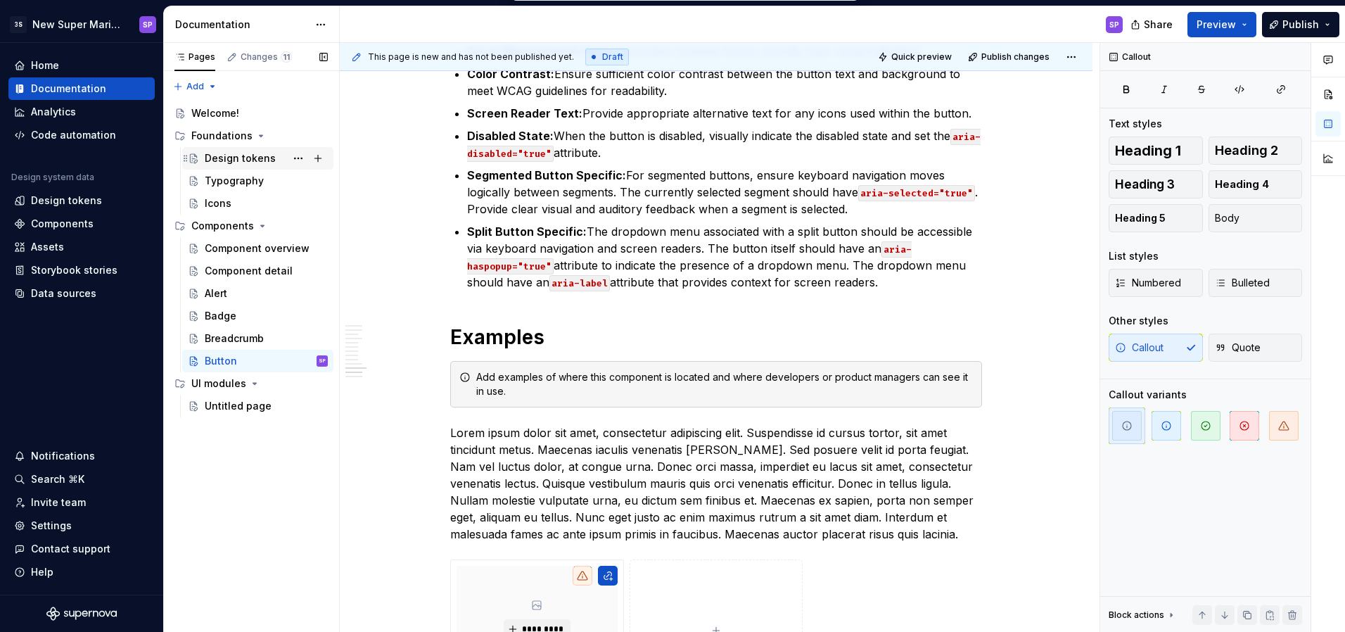
type textarea "*"
